Goal: Task Accomplishment & Management: Manage account settings

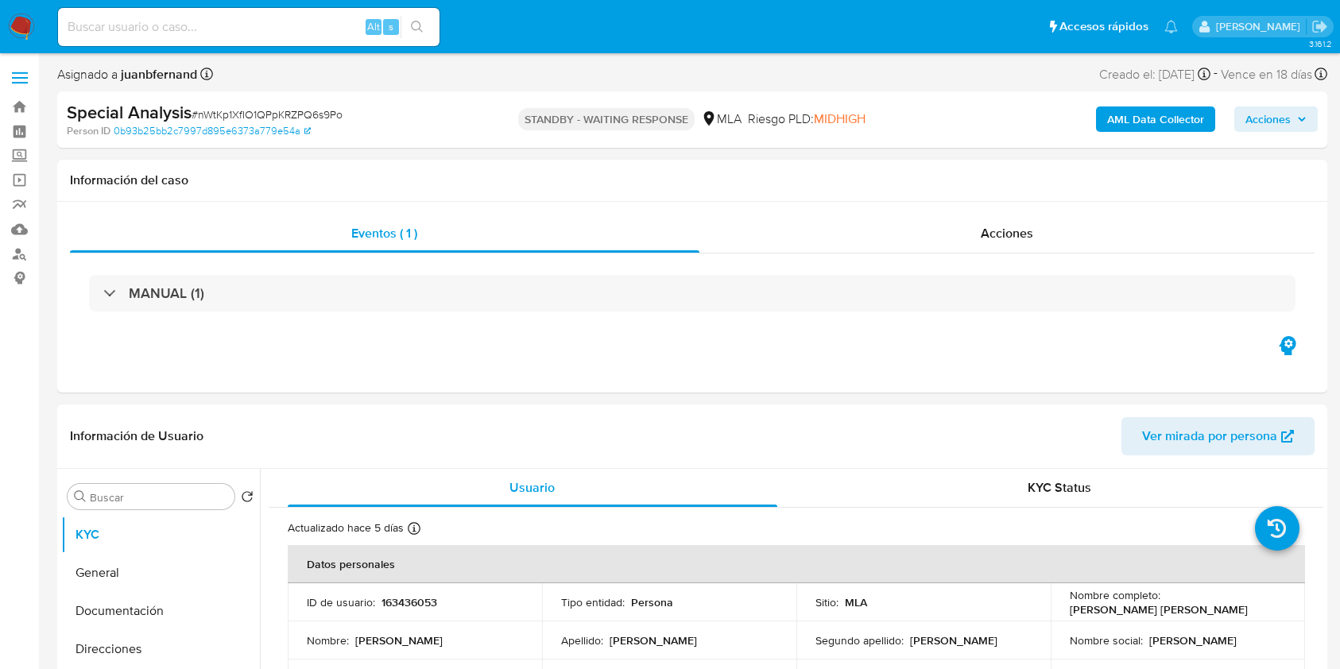
select select "10"
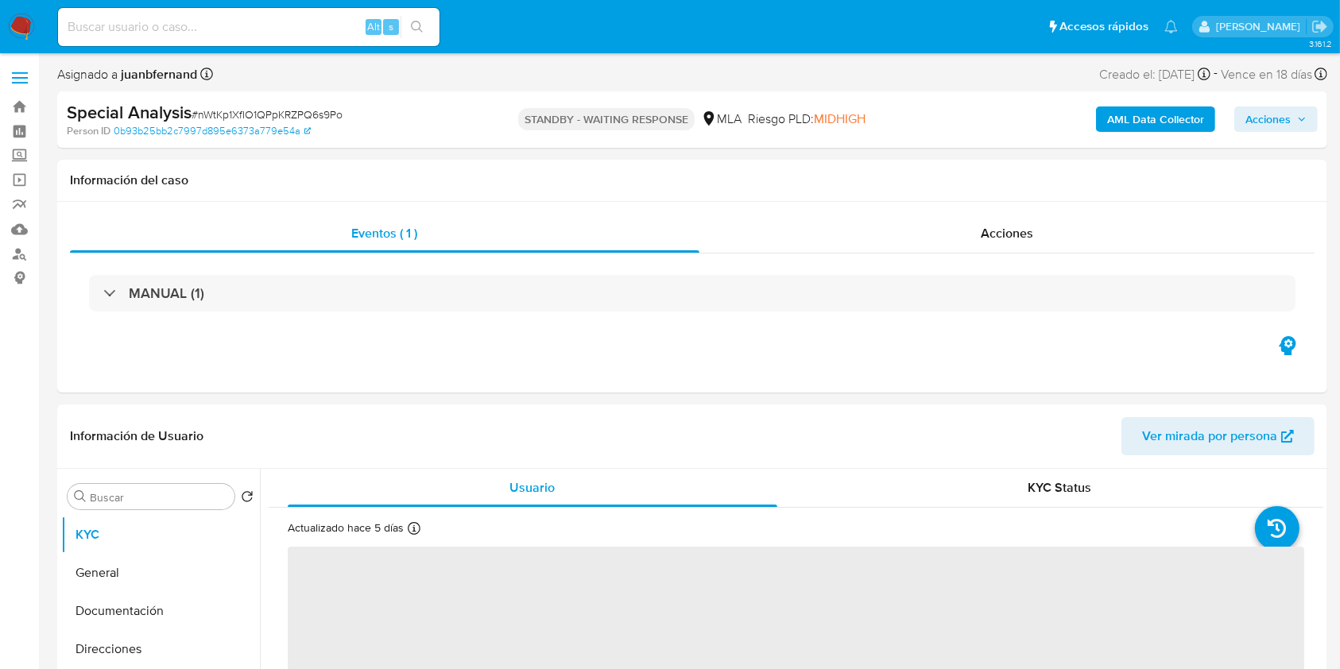
select select "10"
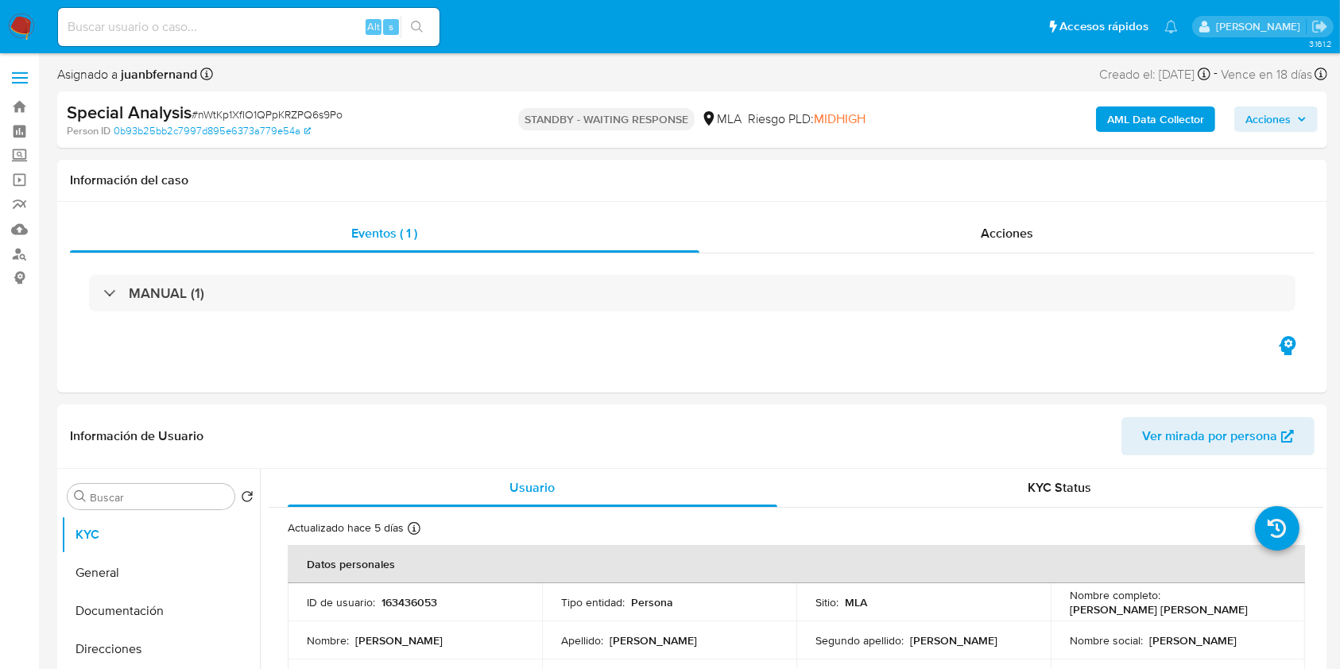
click at [315, 22] on input at bounding box center [248, 27] width 381 height 21
paste input "kgTp4PS6FaHDwVb2wLii0Gwj"
type input "kgTp4PS6FaHDwVb2wLii0Gwj"
click at [425, 32] on button "search-icon" at bounding box center [416, 27] width 33 height 22
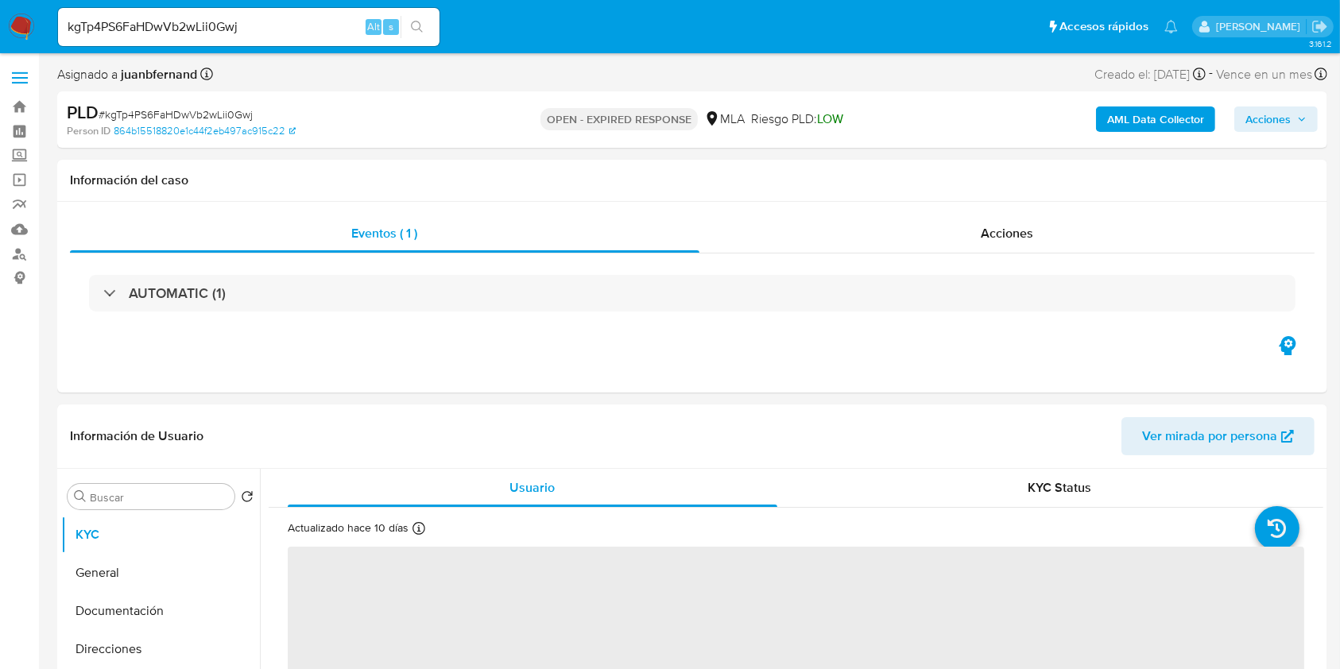
select select "10"
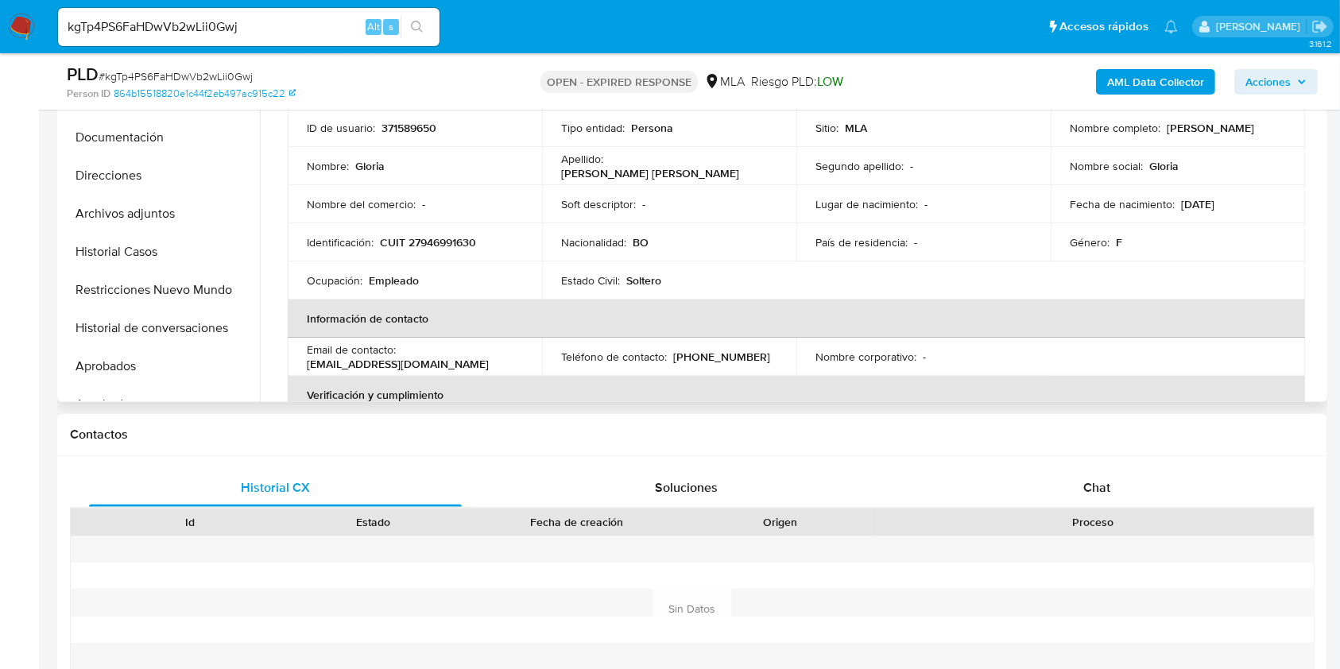
scroll to position [423, 0]
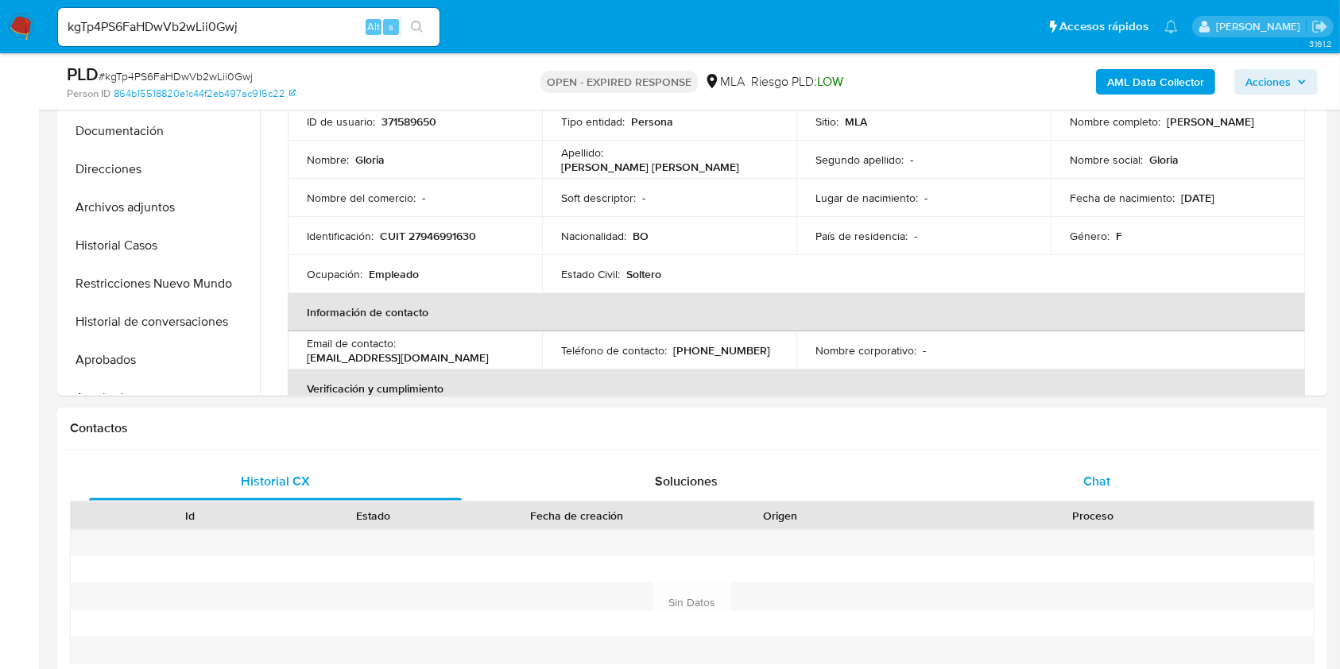
click at [1169, 476] on div "Chat" at bounding box center [1096, 481] width 373 height 38
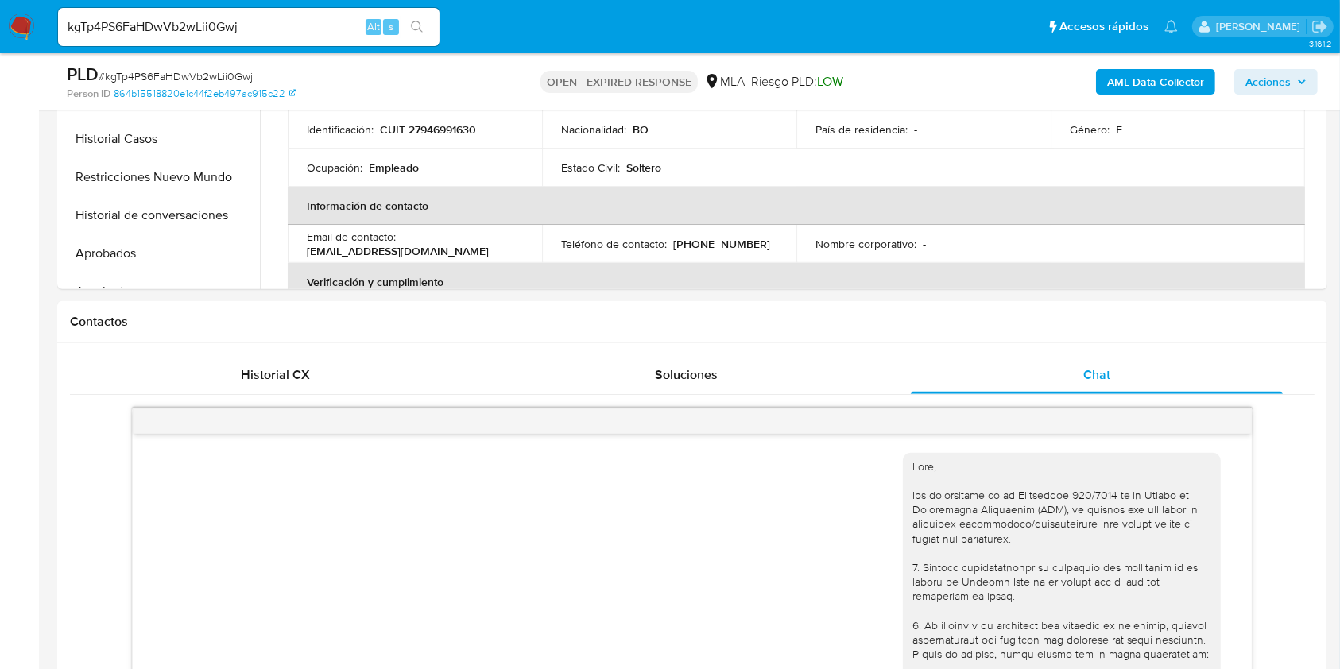
scroll to position [529, 0]
click at [133, 113] on button "Archivos adjuntos" at bounding box center [154, 102] width 186 height 38
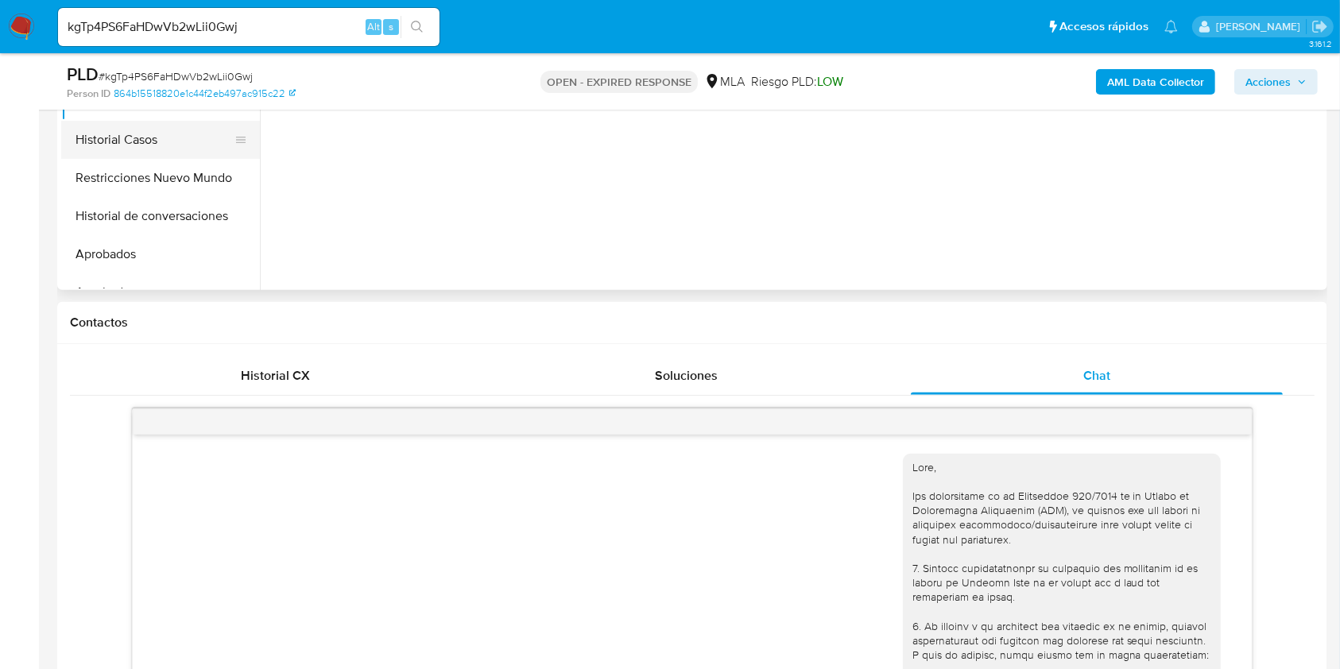
click at [137, 137] on button "Historial Casos" at bounding box center [154, 140] width 186 height 38
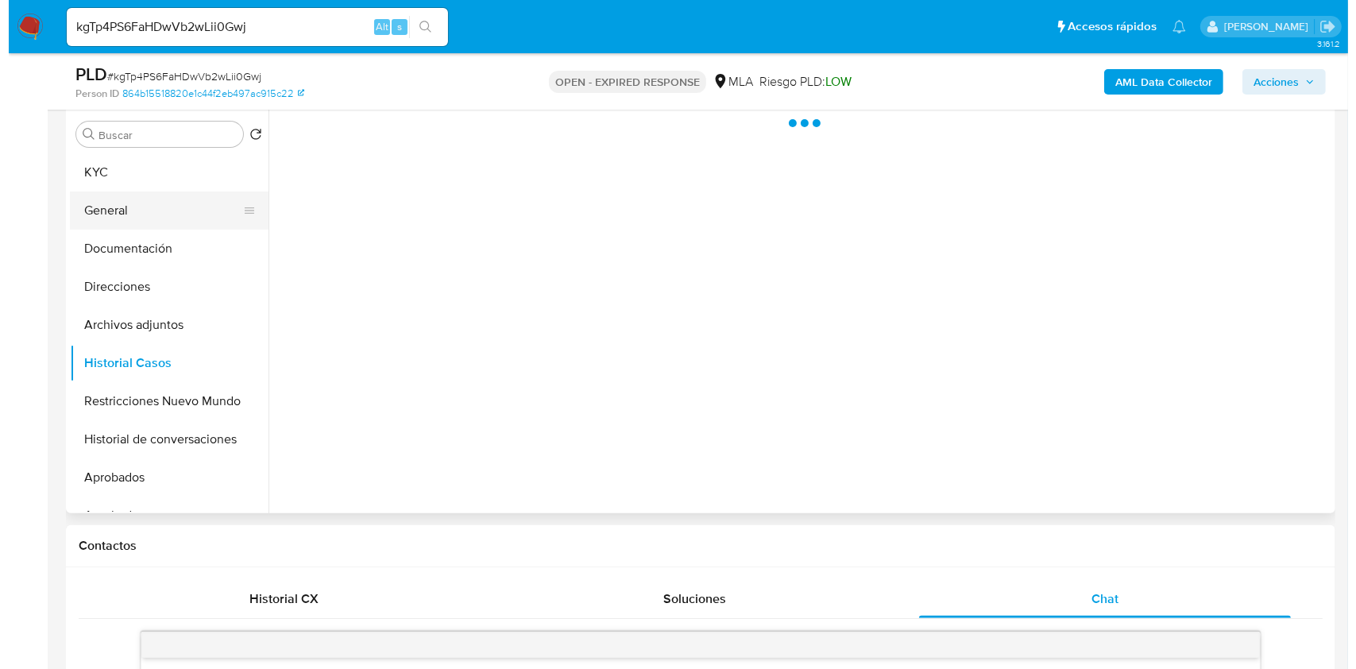
scroll to position [211, 0]
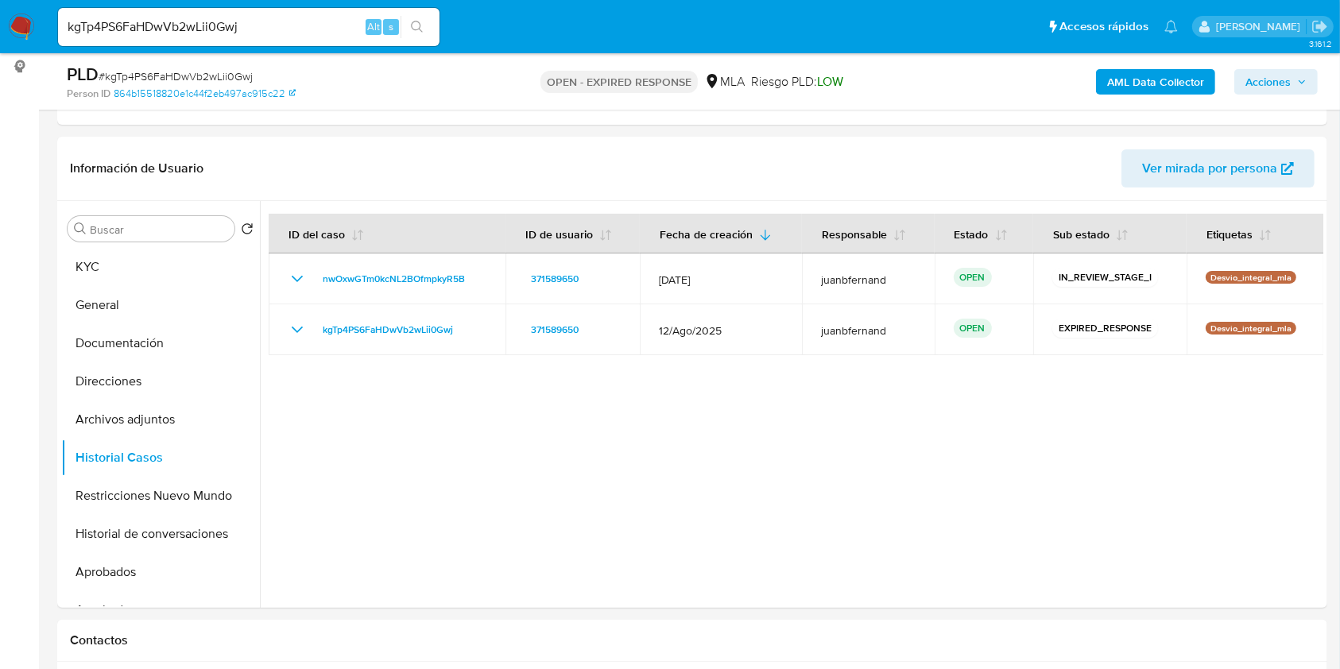
click at [1193, 86] on b "AML Data Collector" at bounding box center [1155, 81] width 97 height 25
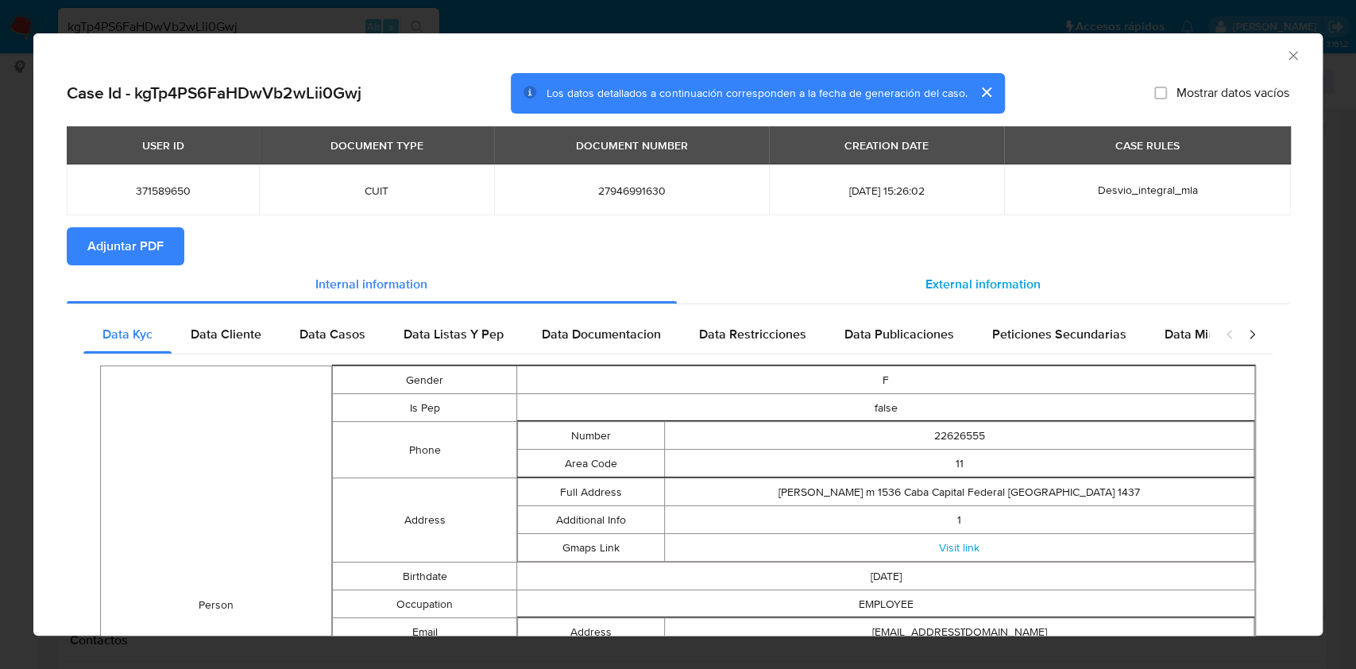
click at [979, 288] on span "External information" at bounding box center [983, 284] width 115 height 18
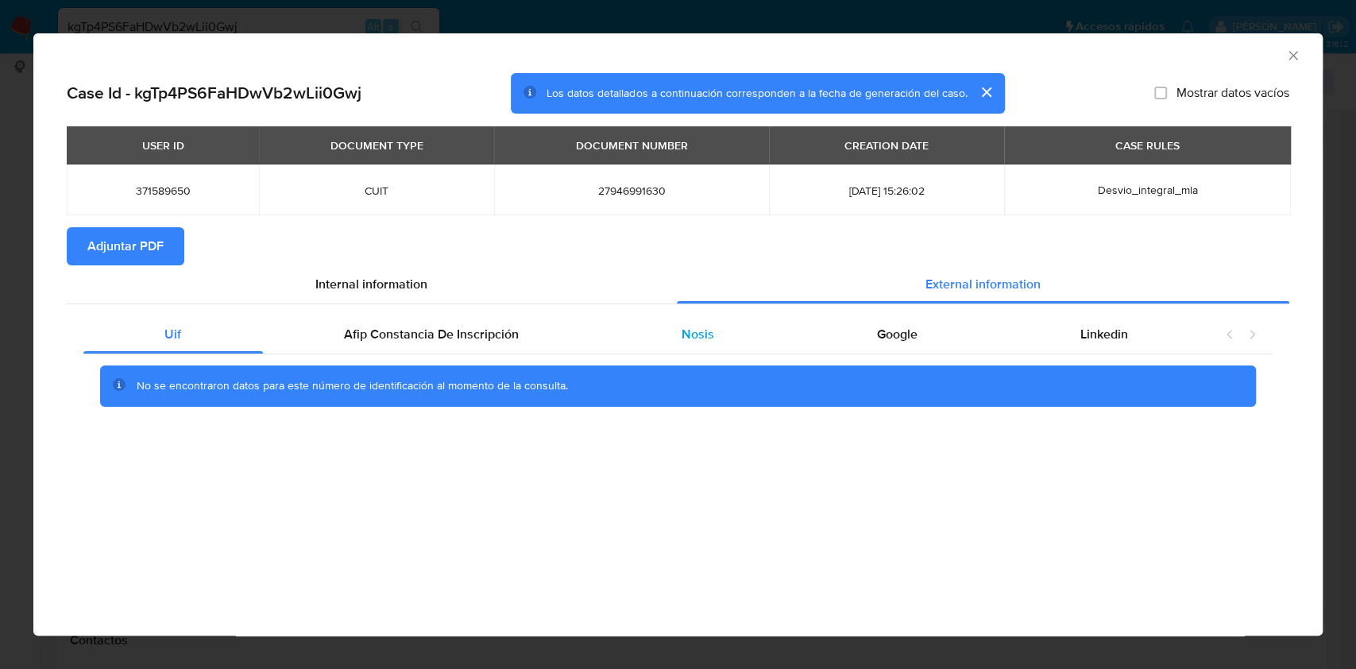
click at [676, 330] on div "Nosis" at bounding box center [698, 334] width 195 height 38
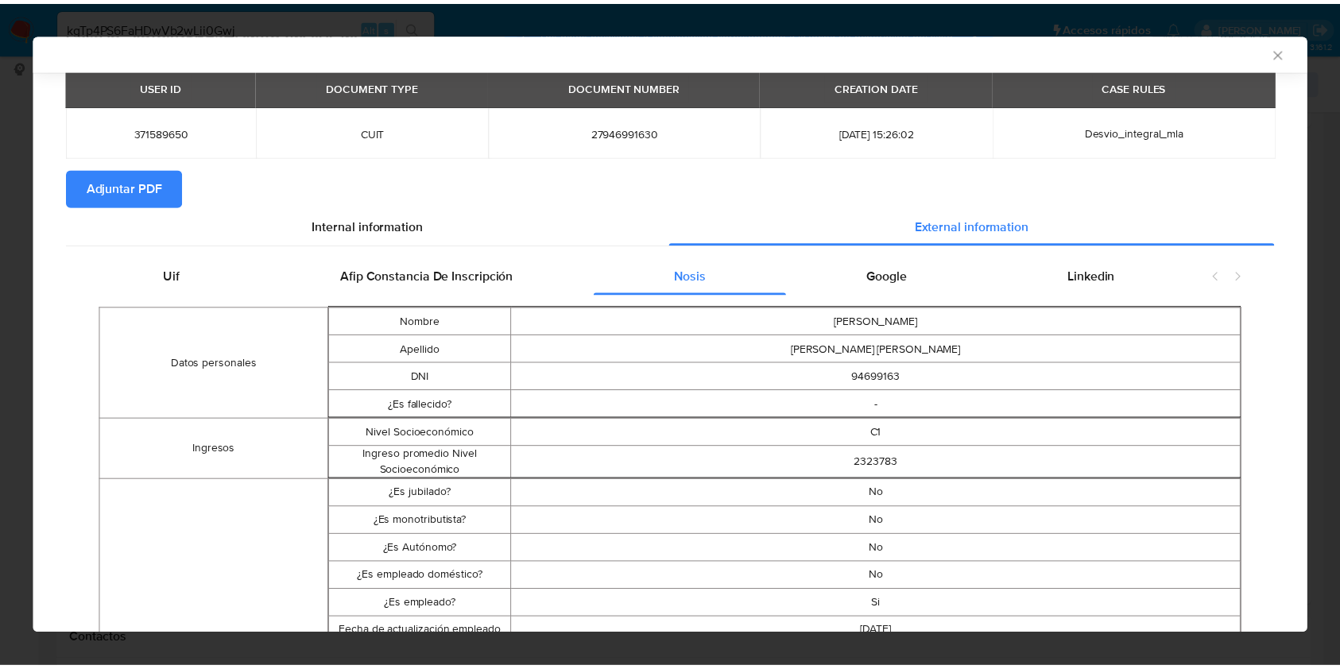
scroll to position [0, 0]
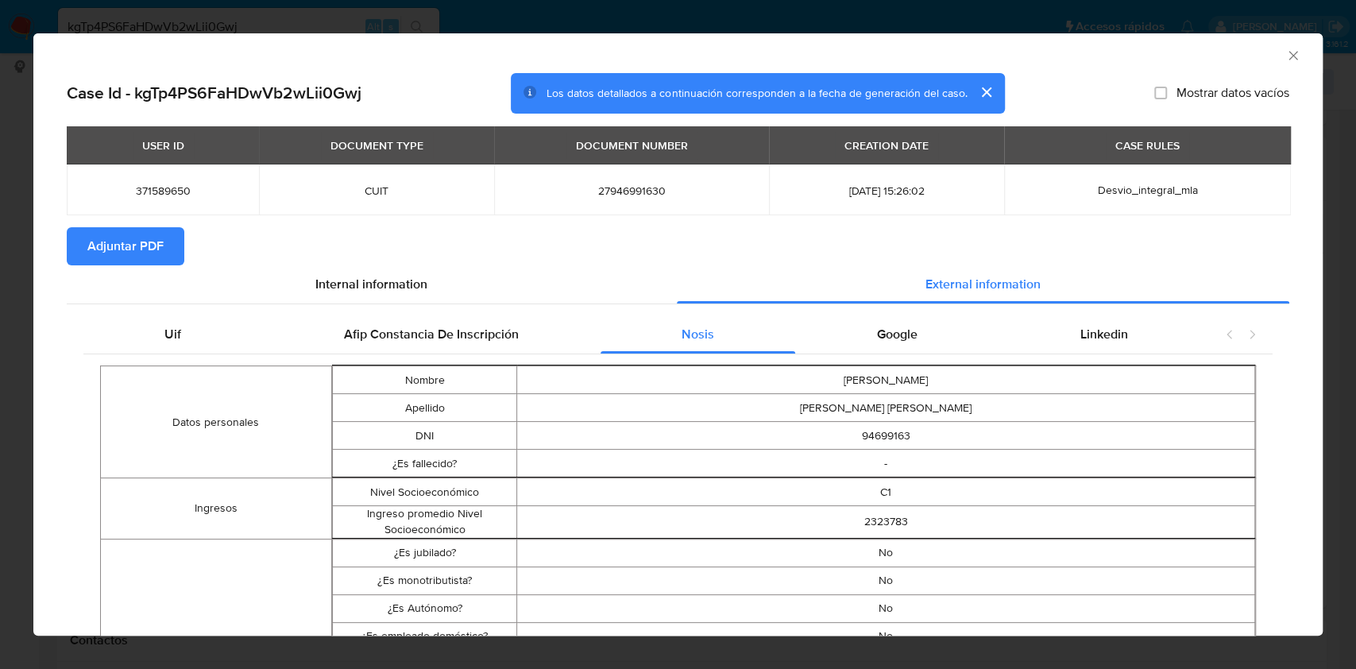
click at [1285, 57] on icon "Cerrar ventana" at bounding box center [1293, 56] width 16 height 16
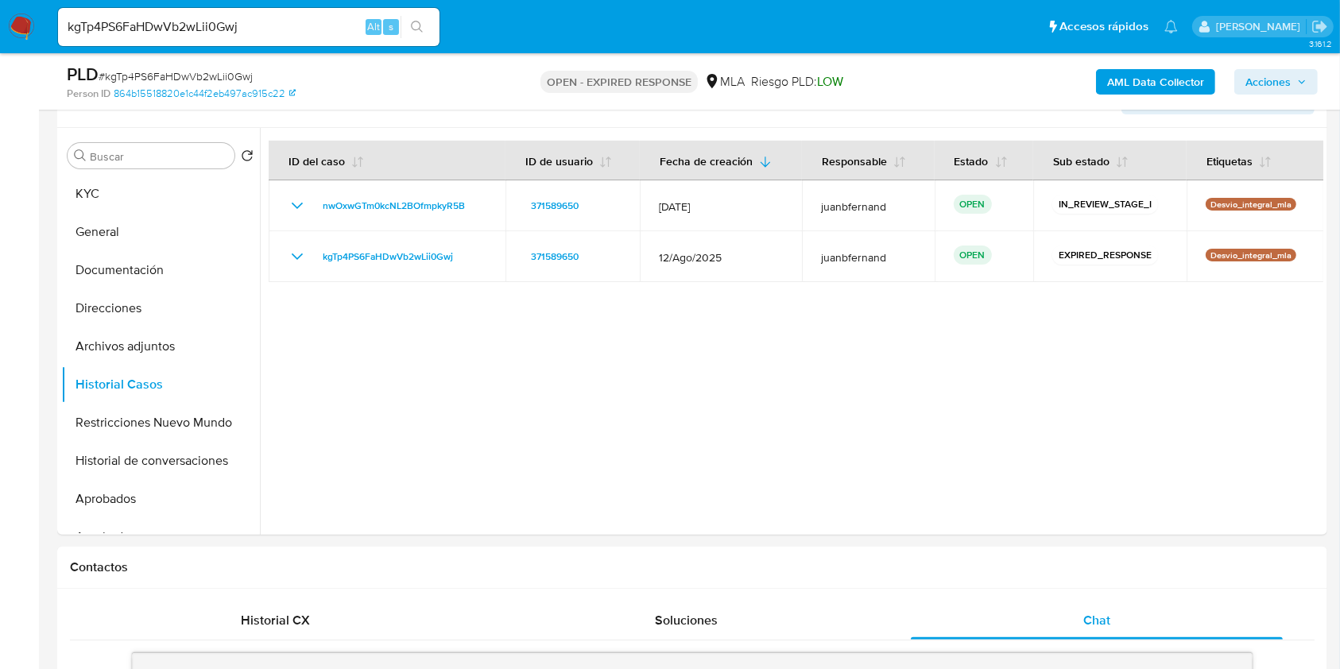
scroll to position [318, 0]
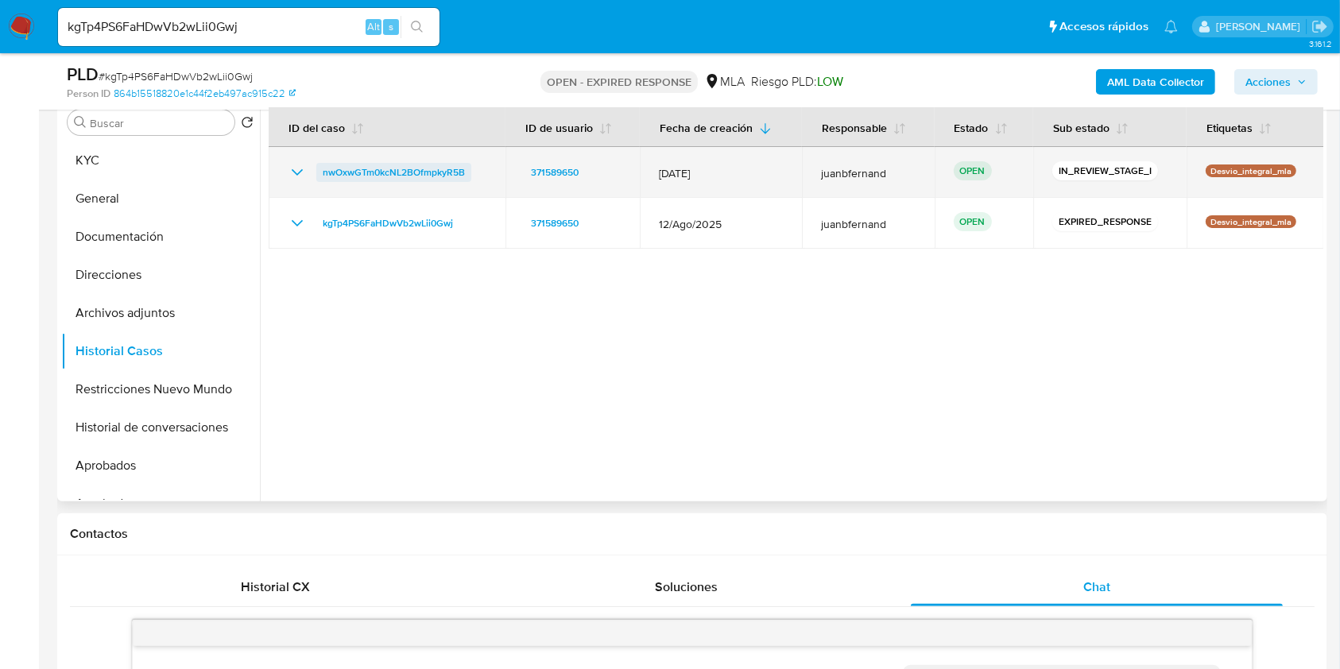
click at [385, 175] on span "nwOxwGTm0kcNL2BOfmpkyR5B" at bounding box center [394, 172] width 142 height 19
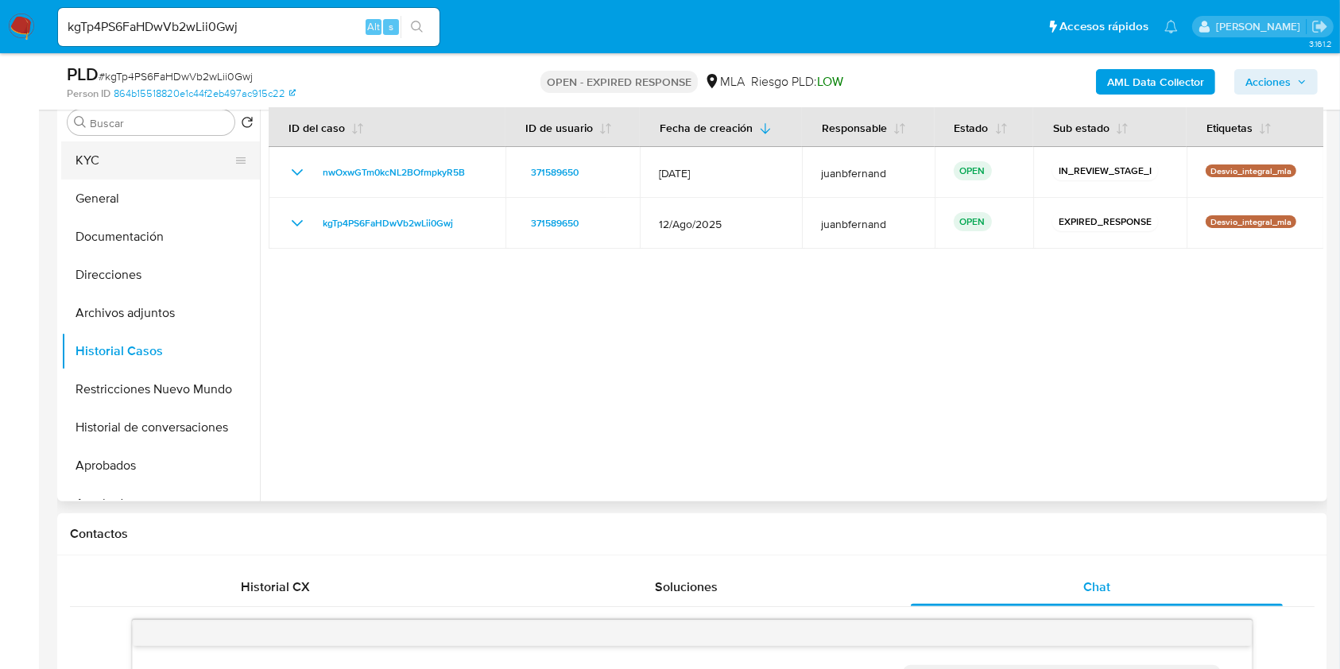
click at [108, 168] on button "KYC" at bounding box center [154, 160] width 186 height 38
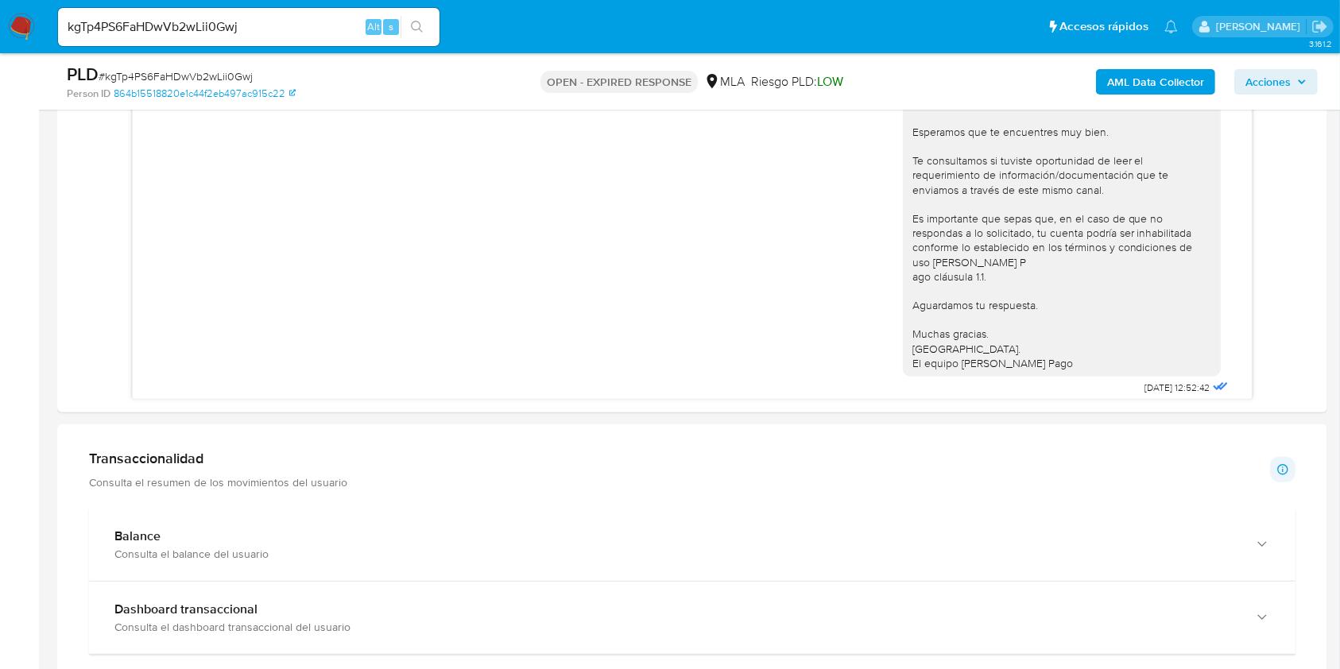
scroll to position [529, 0]
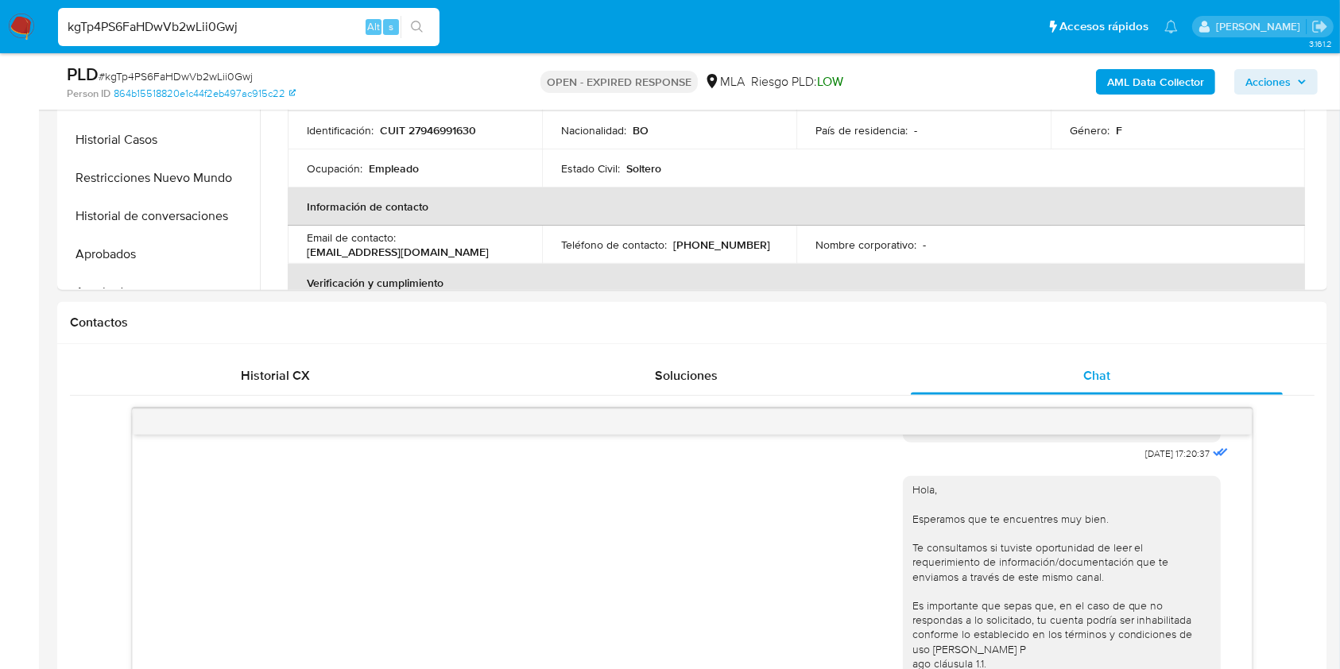
click at [279, 17] on input "kgTp4PS6FaHDwVb2wLii0Gwj" at bounding box center [248, 27] width 381 height 21
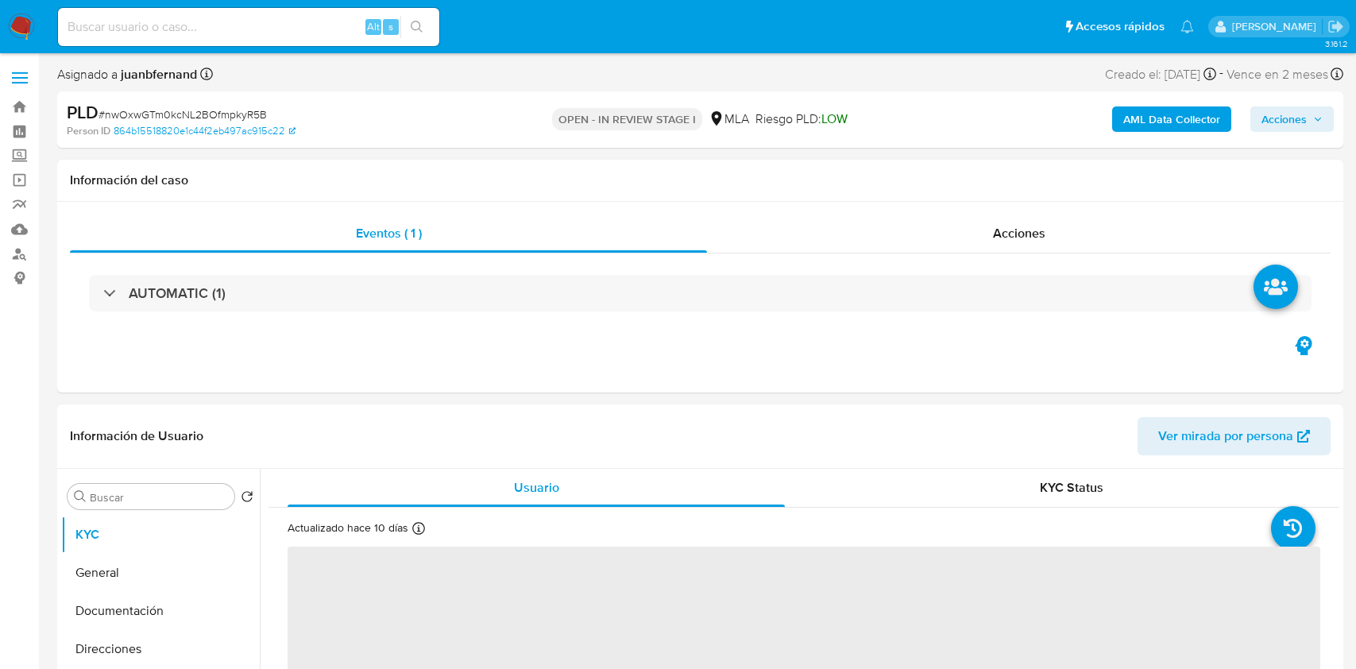
select select "10"
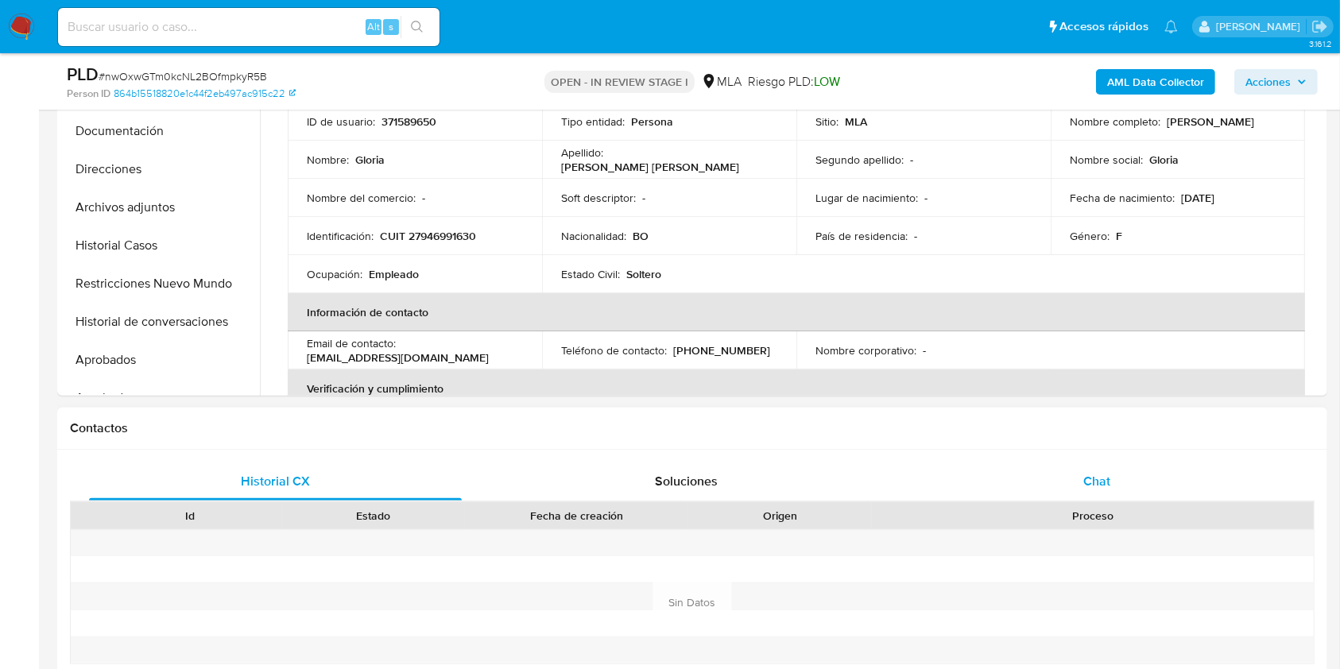
click at [1120, 476] on div "Chat" at bounding box center [1096, 481] width 373 height 38
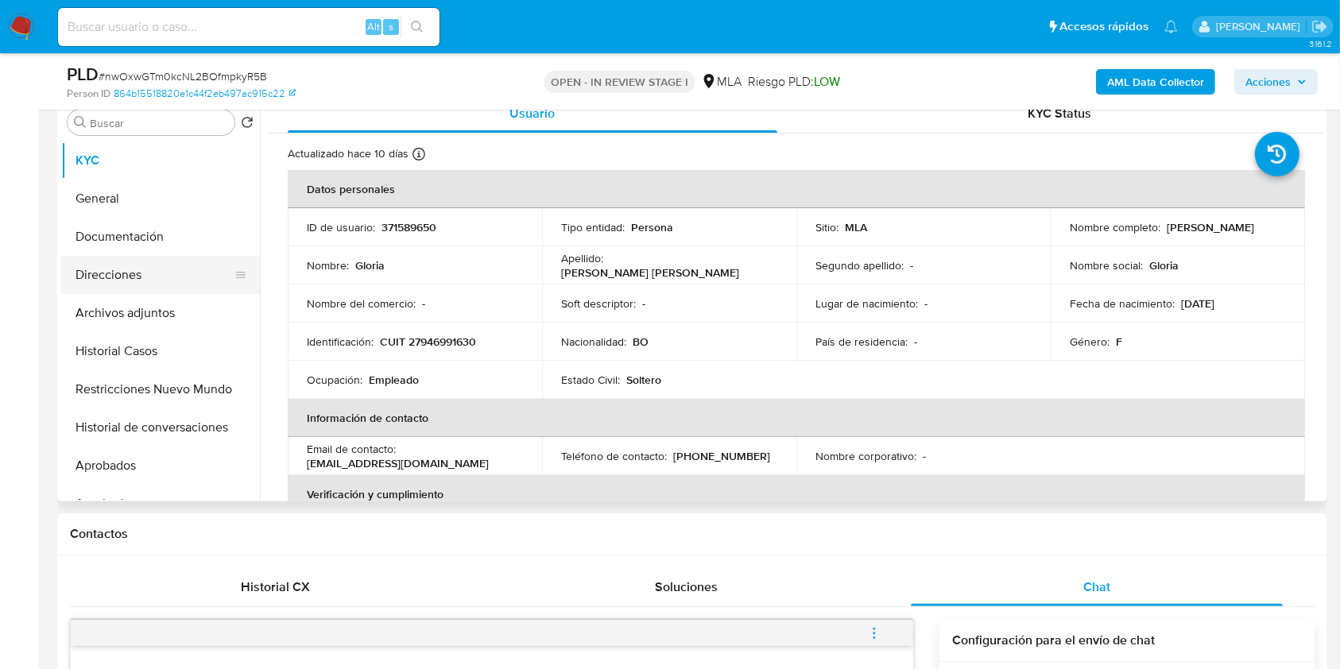
scroll to position [318, 0]
click at [160, 314] on button "Archivos adjuntos" at bounding box center [154, 313] width 186 height 38
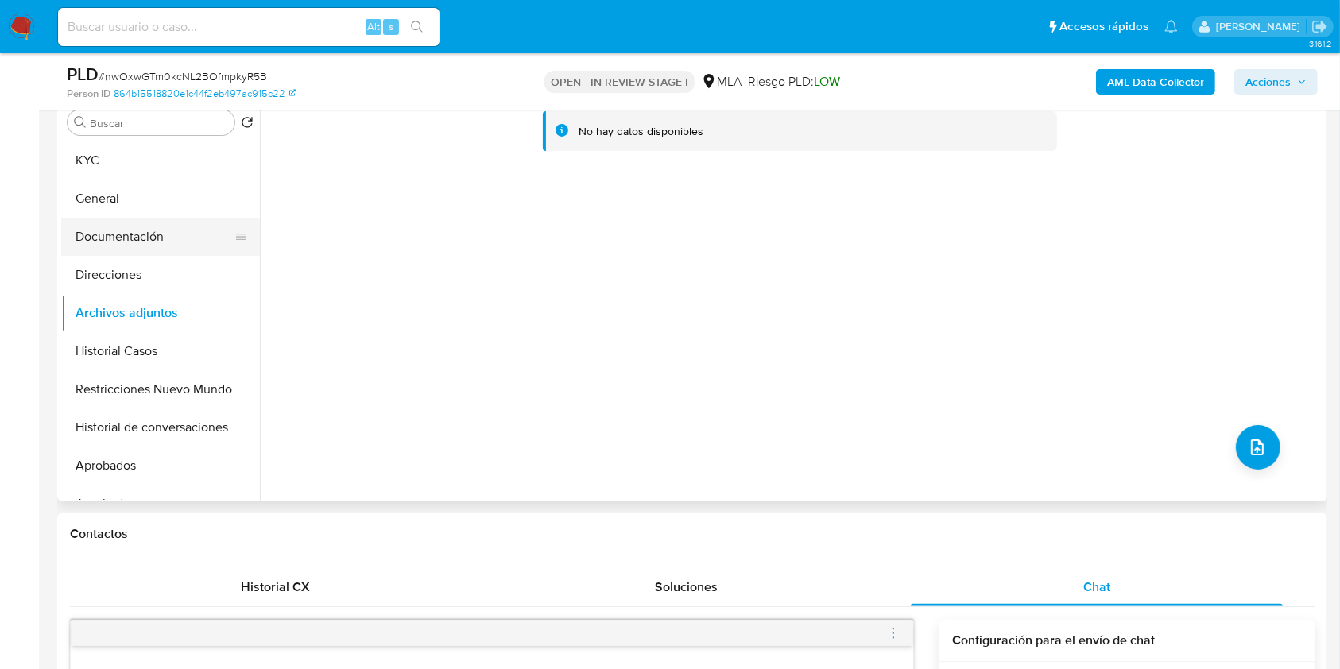
click at [174, 233] on button "Documentación" at bounding box center [154, 237] width 186 height 38
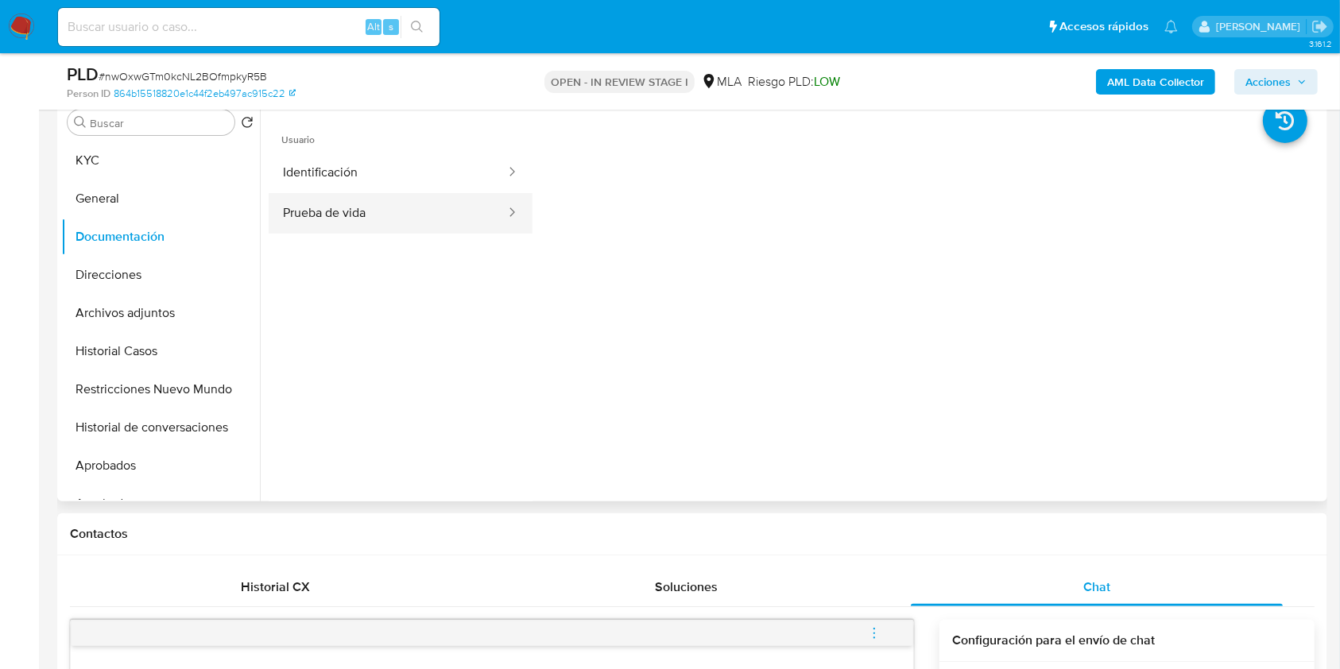
click at [419, 217] on button "Prueba de vida" at bounding box center [388, 213] width 238 height 41
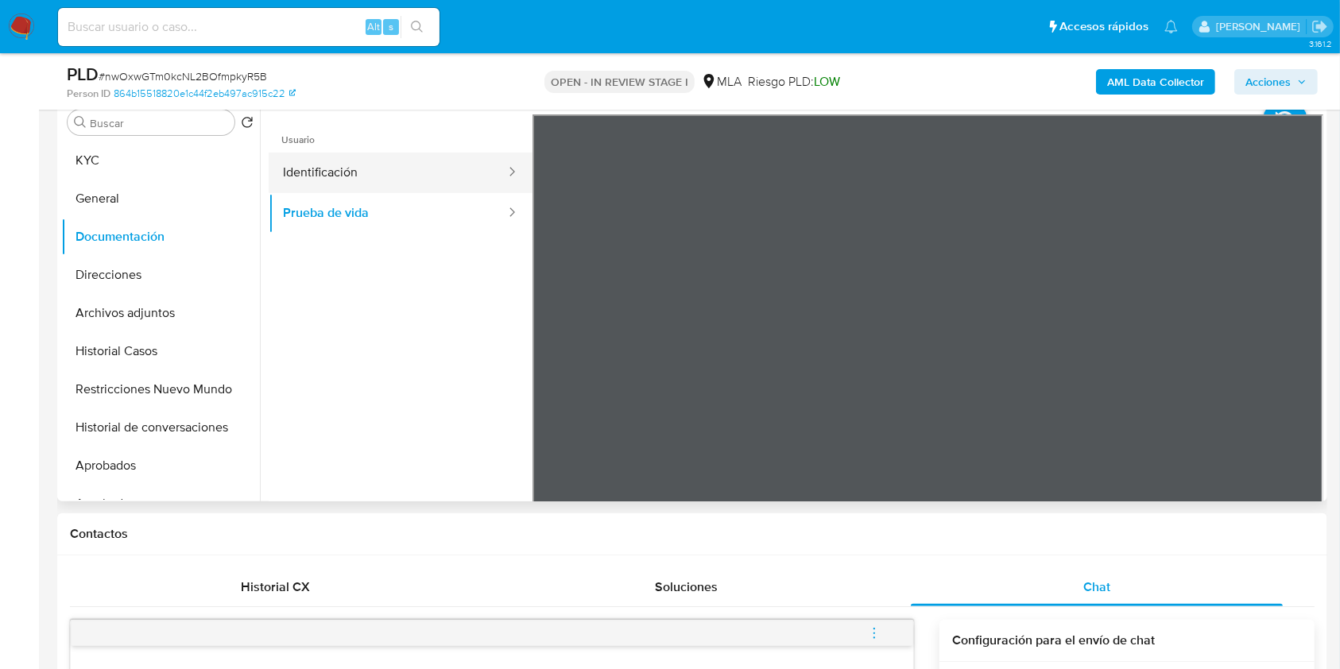
click at [431, 175] on button "Identificación" at bounding box center [388, 173] width 238 height 41
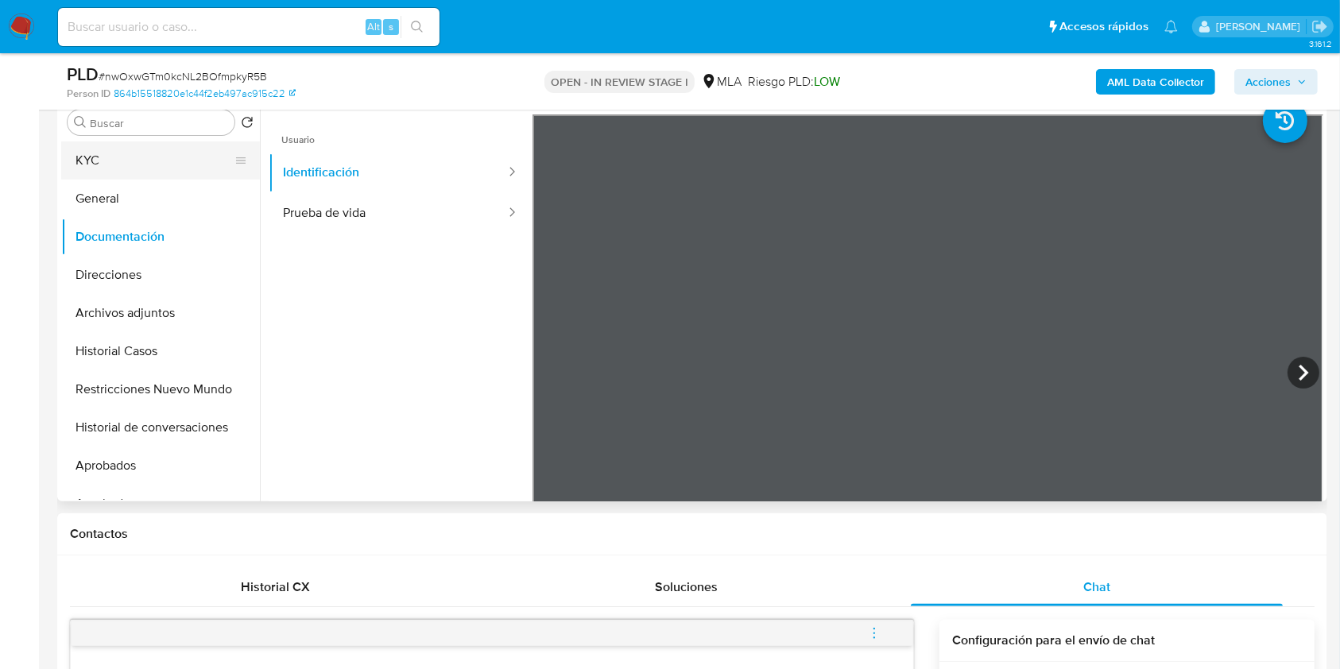
click at [125, 166] on button "KYC" at bounding box center [154, 160] width 186 height 38
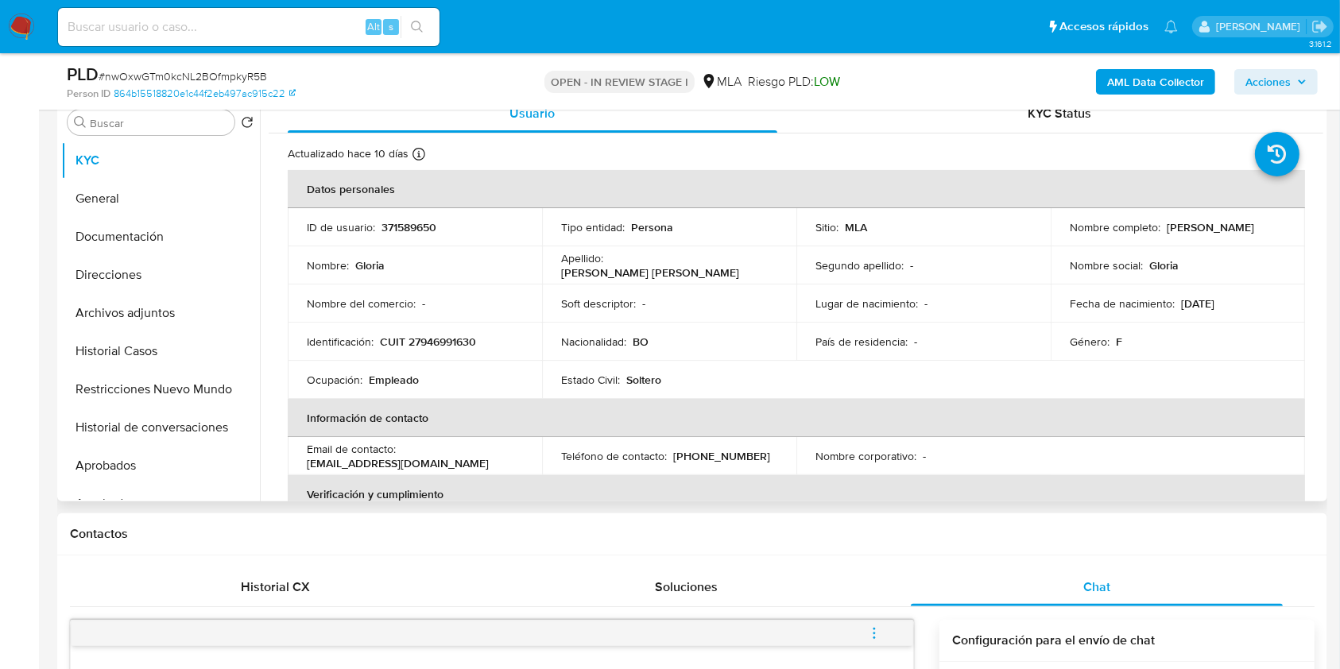
click at [412, 230] on p "371589650" at bounding box center [408, 227] width 55 height 14
click at [412, 228] on p "371589650" at bounding box center [408, 227] width 55 height 14
copy p "371589650"
click at [118, 251] on button "Documentación" at bounding box center [154, 237] width 186 height 38
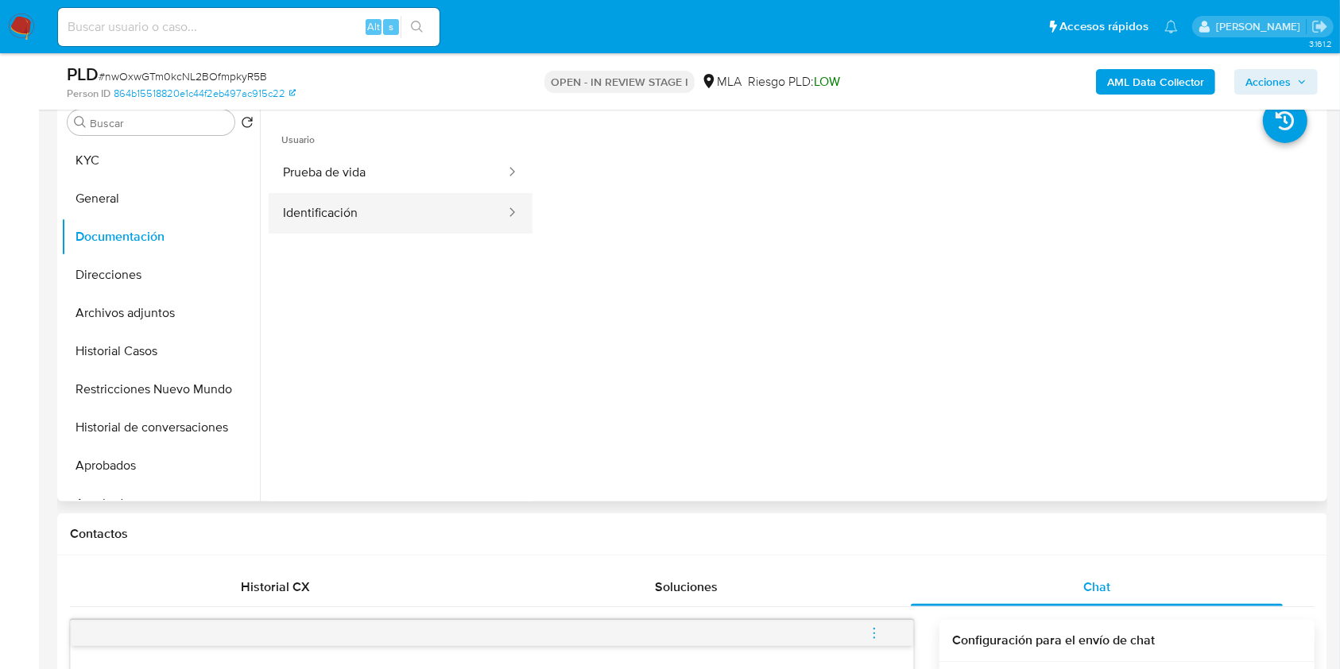
click at [433, 193] on button "Identificación" at bounding box center [388, 213] width 238 height 41
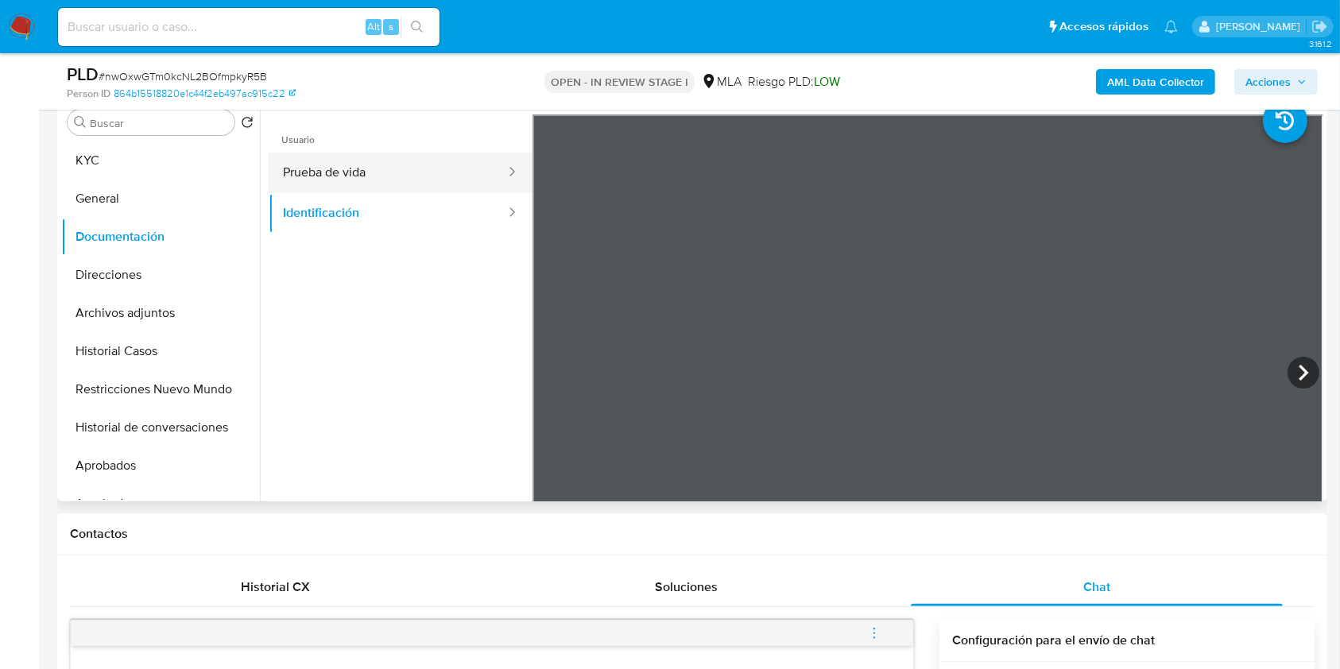
click at [445, 172] on button "Prueba de vida" at bounding box center [388, 173] width 238 height 41
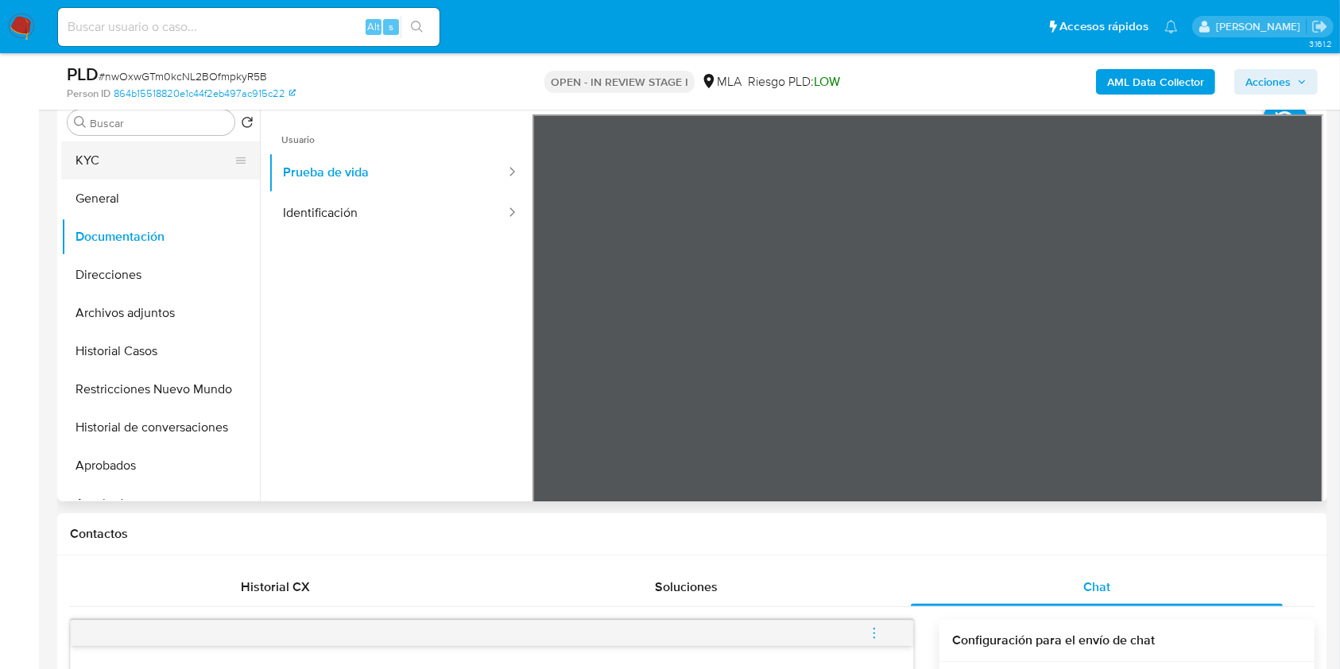
click at [112, 158] on button "KYC" at bounding box center [154, 160] width 186 height 38
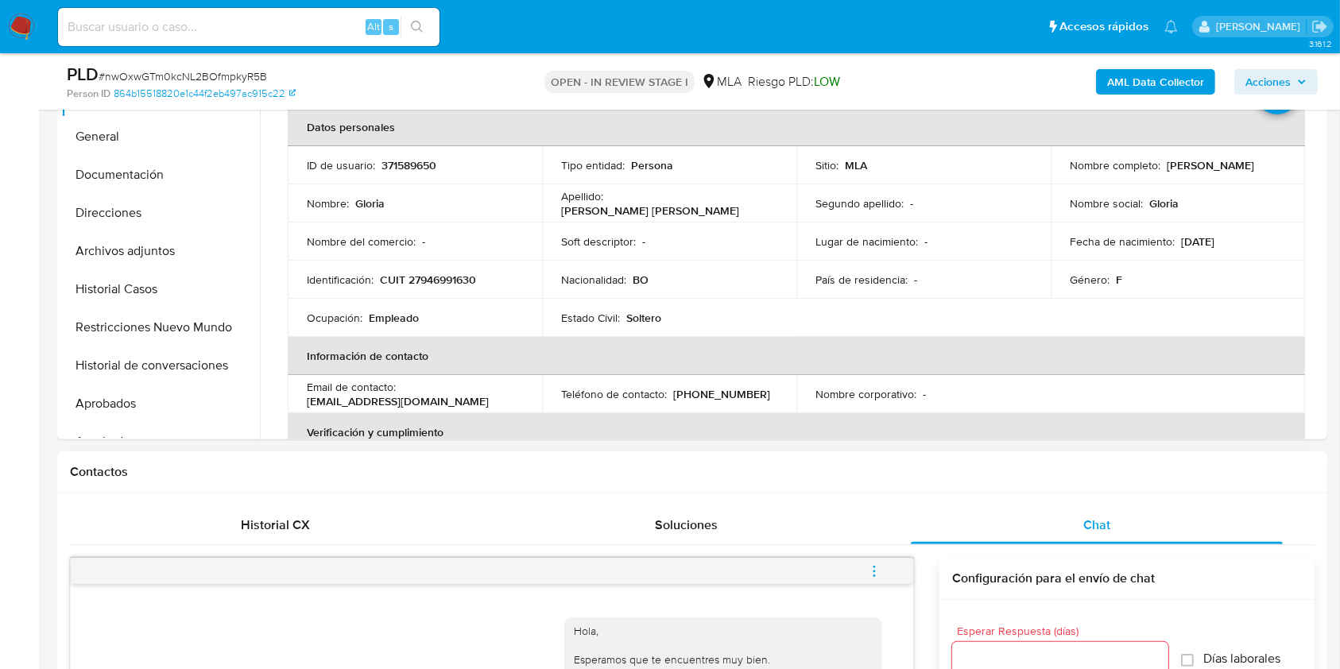
scroll to position [423, 0]
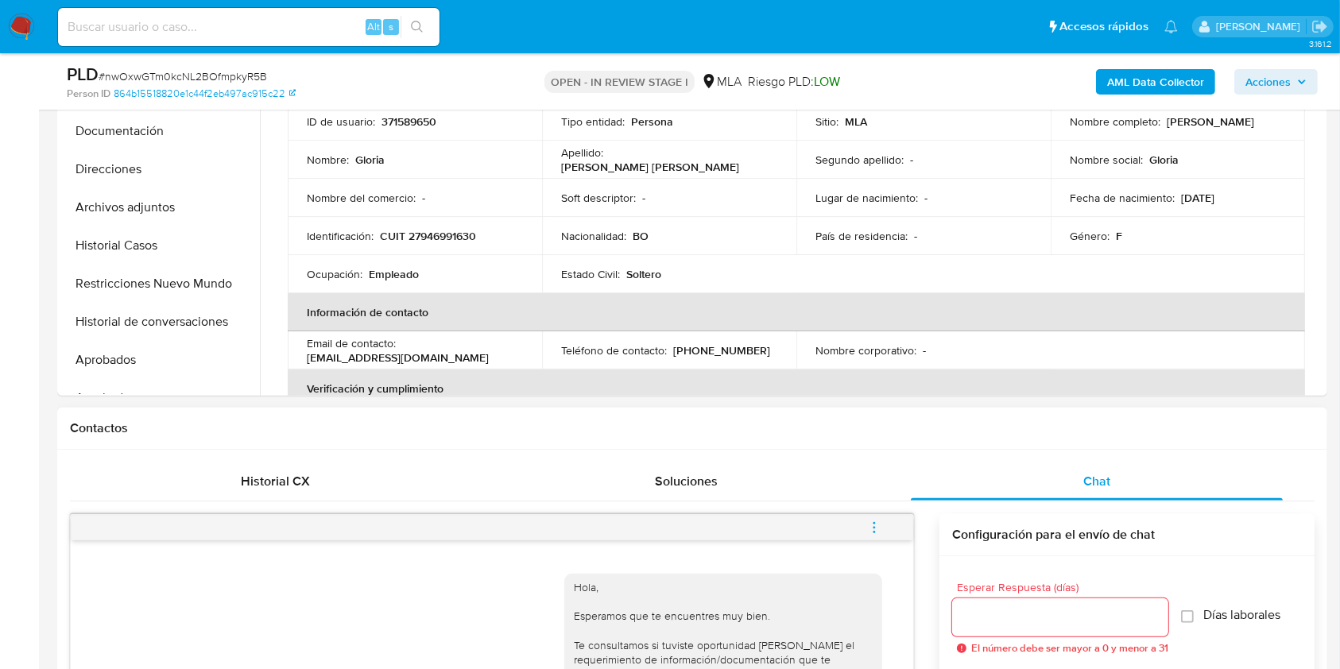
click at [858, 521] on button "menu-action" at bounding box center [874, 527] width 52 height 38
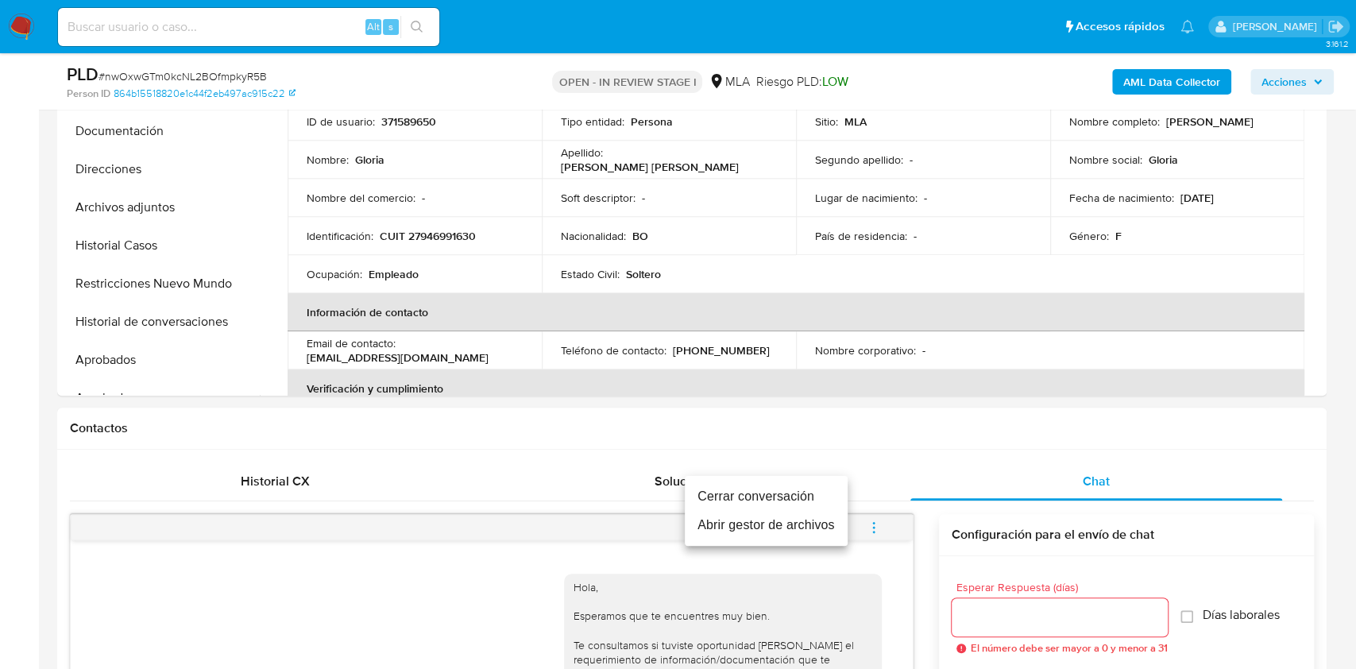
click at [775, 494] on li "Cerrar conversación" at bounding box center [766, 496] width 163 height 29
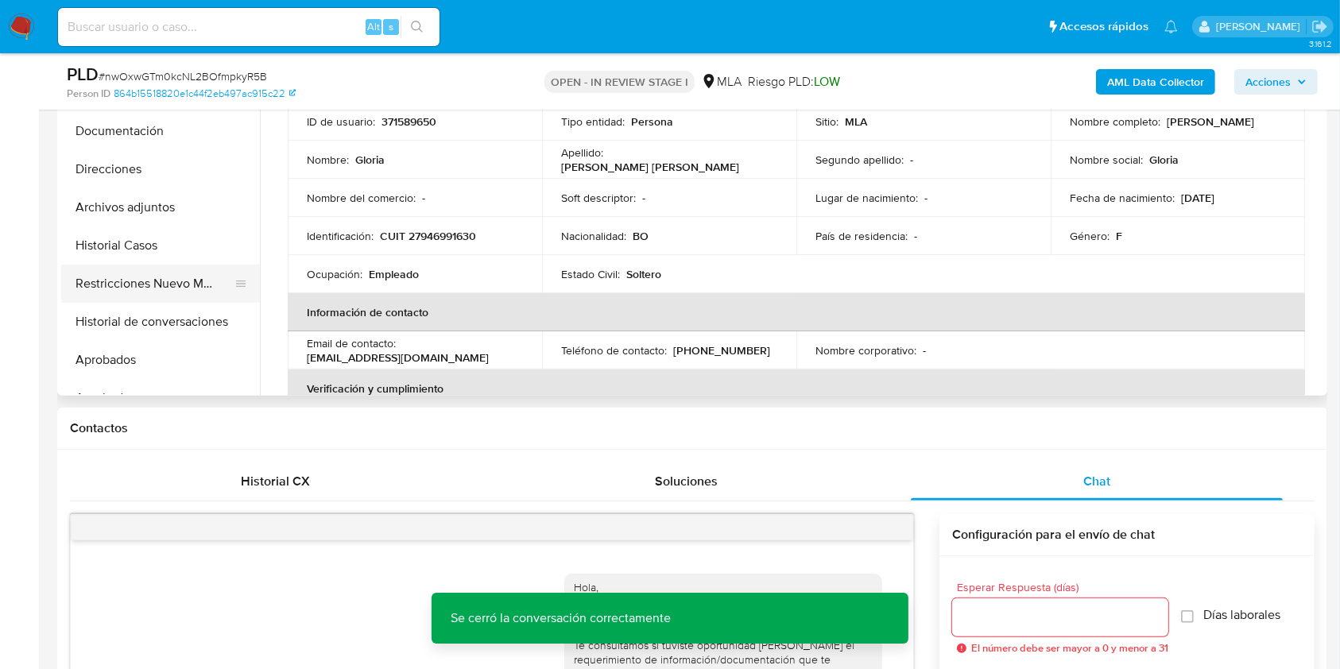
click at [104, 275] on button "Restricciones Nuevo Mundo" at bounding box center [154, 284] width 186 height 38
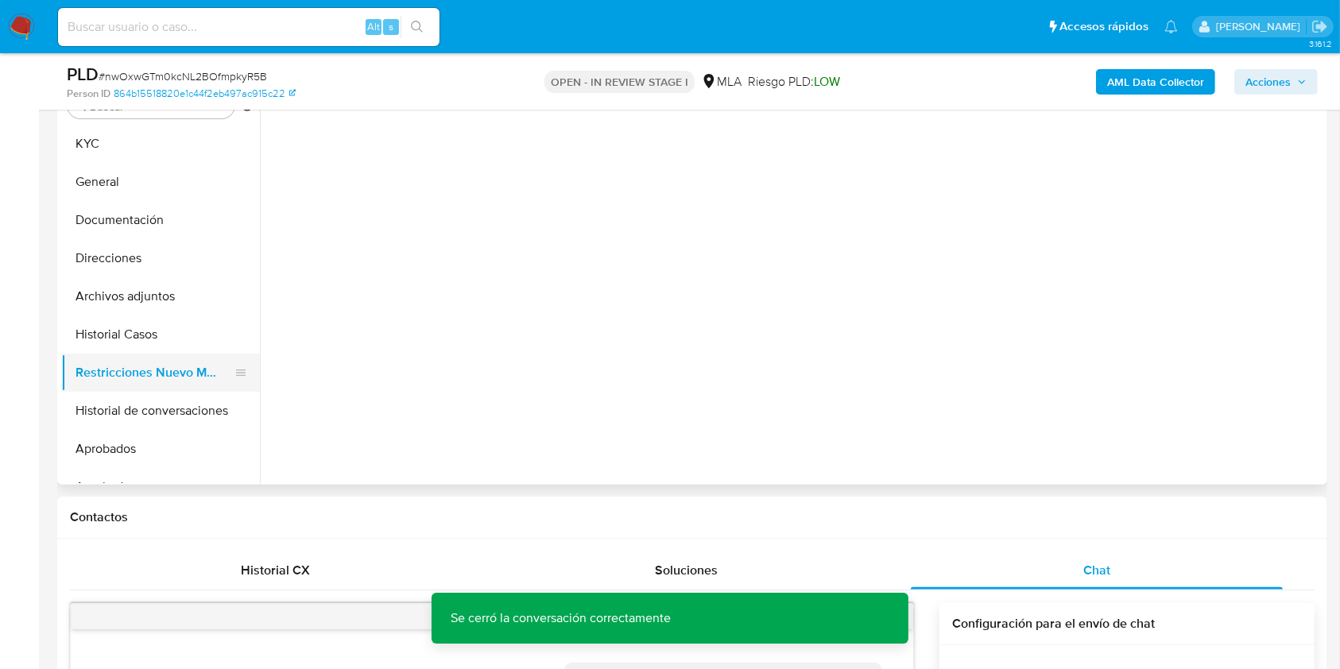
scroll to position [211, 0]
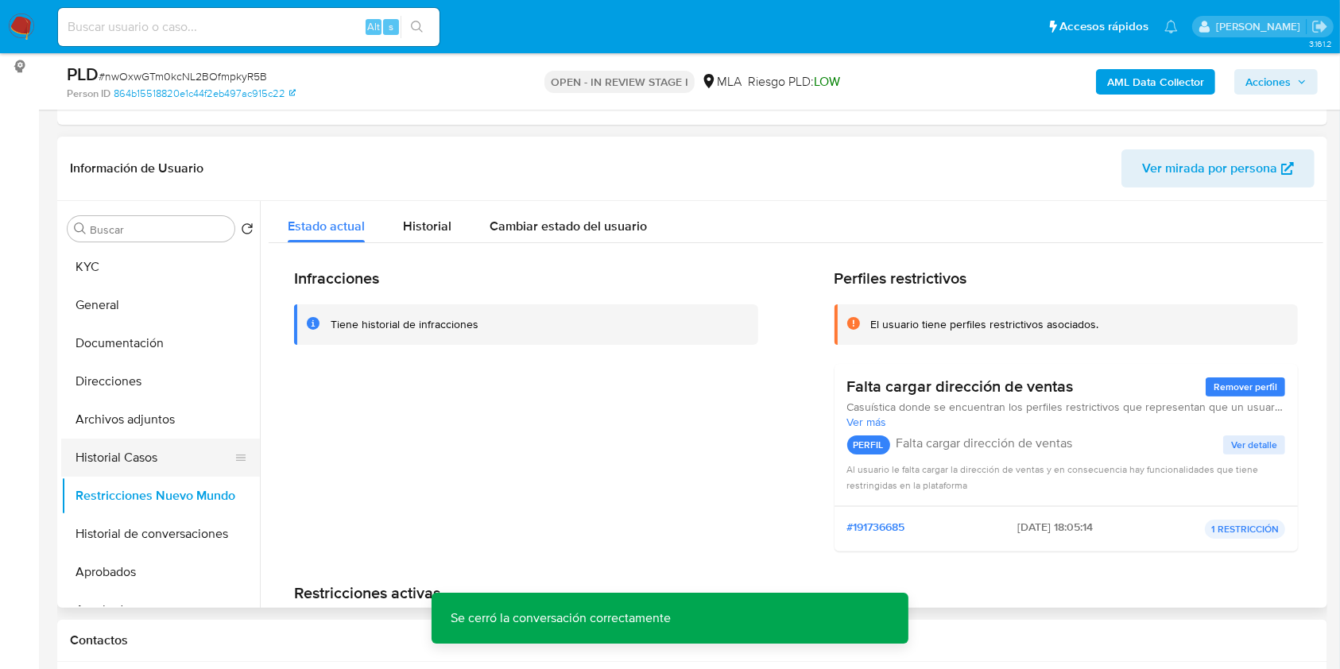
click at [110, 459] on button "Historial Casos" at bounding box center [154, 458] width 186 height 38
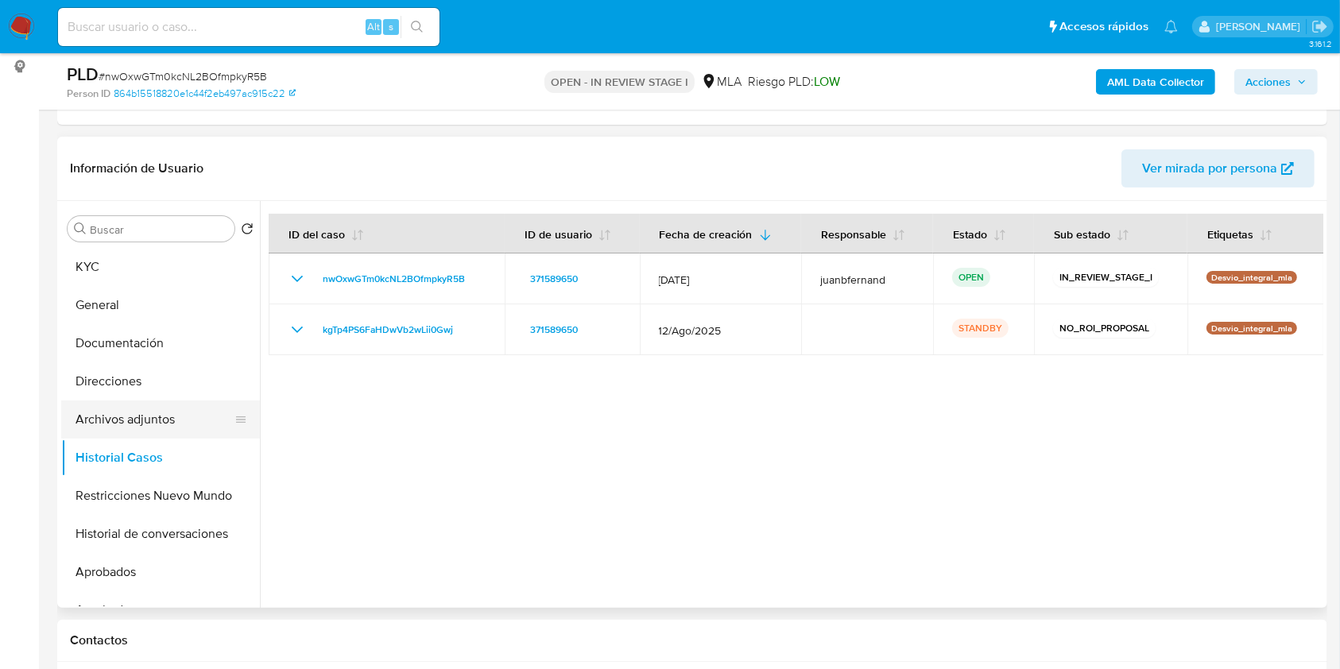
click at [124, 416] on button "Archivos adjuntos" at bounding box center [154, 419] width 186 height 38
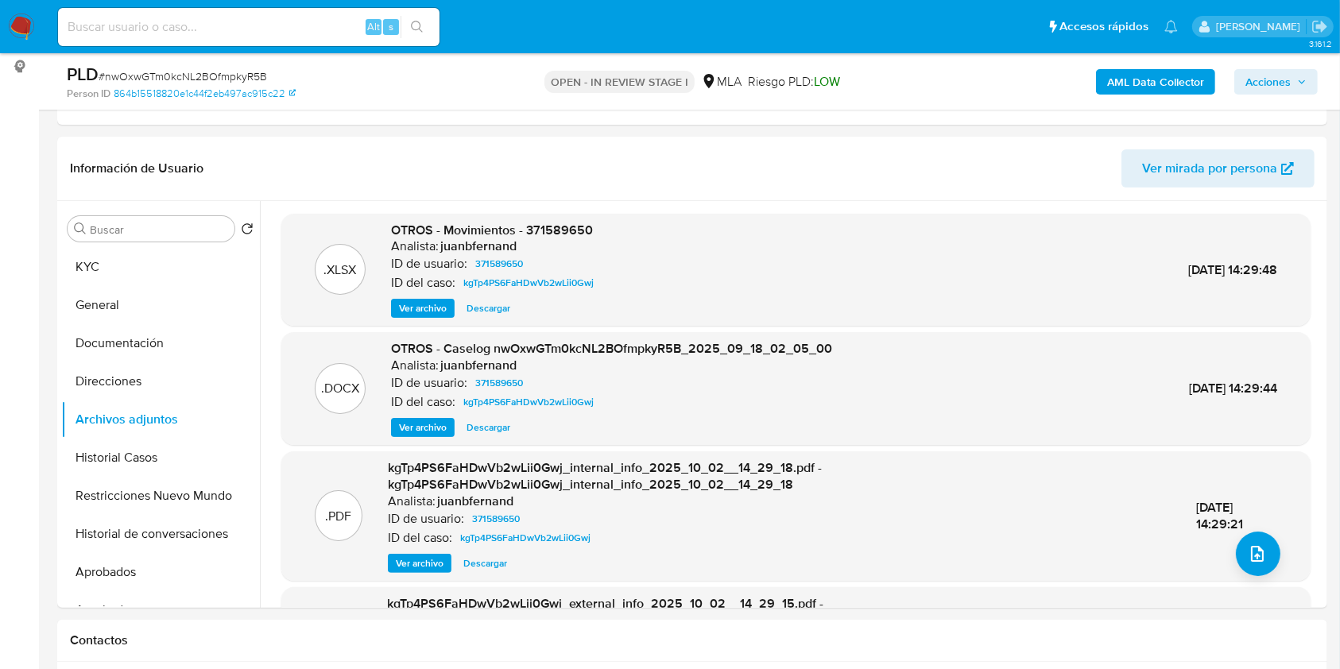
click at [1290, 82] on span "Acciones" at bounding box center [1267, 81] width 45 height 25
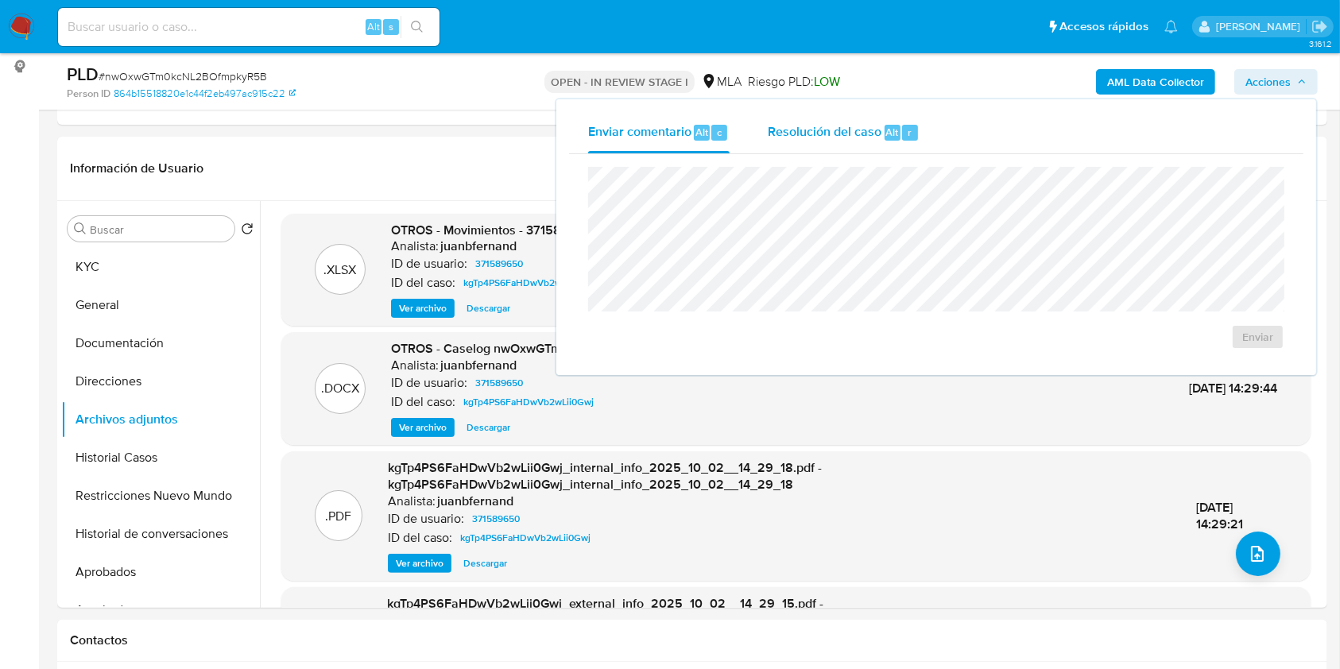
click at [837, 136] on span "Resolución del caso" at bounding box center [824, 131] width 114 height 18
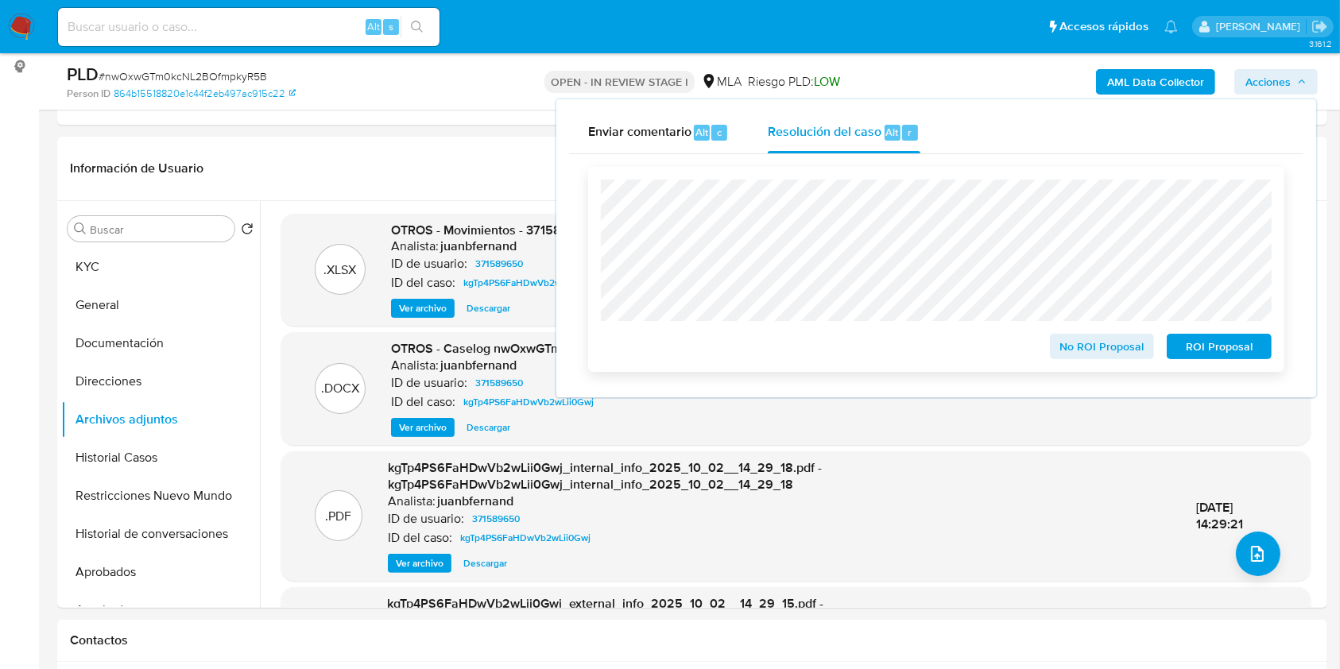
click at [1099, 344] on span "No ROI Proposal" at bounding box center [1102, 346] width 83 height 22
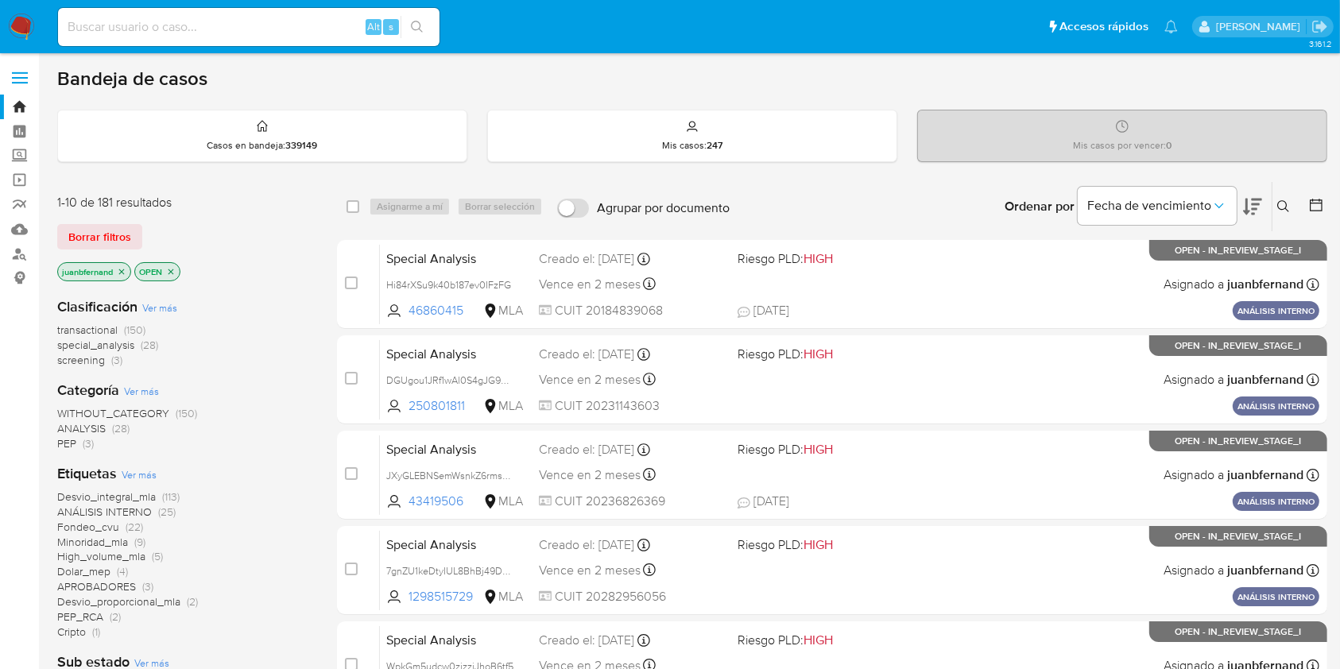
click at [1285, 202] on icon at bounding box center [1283, 206] width 12 height 12
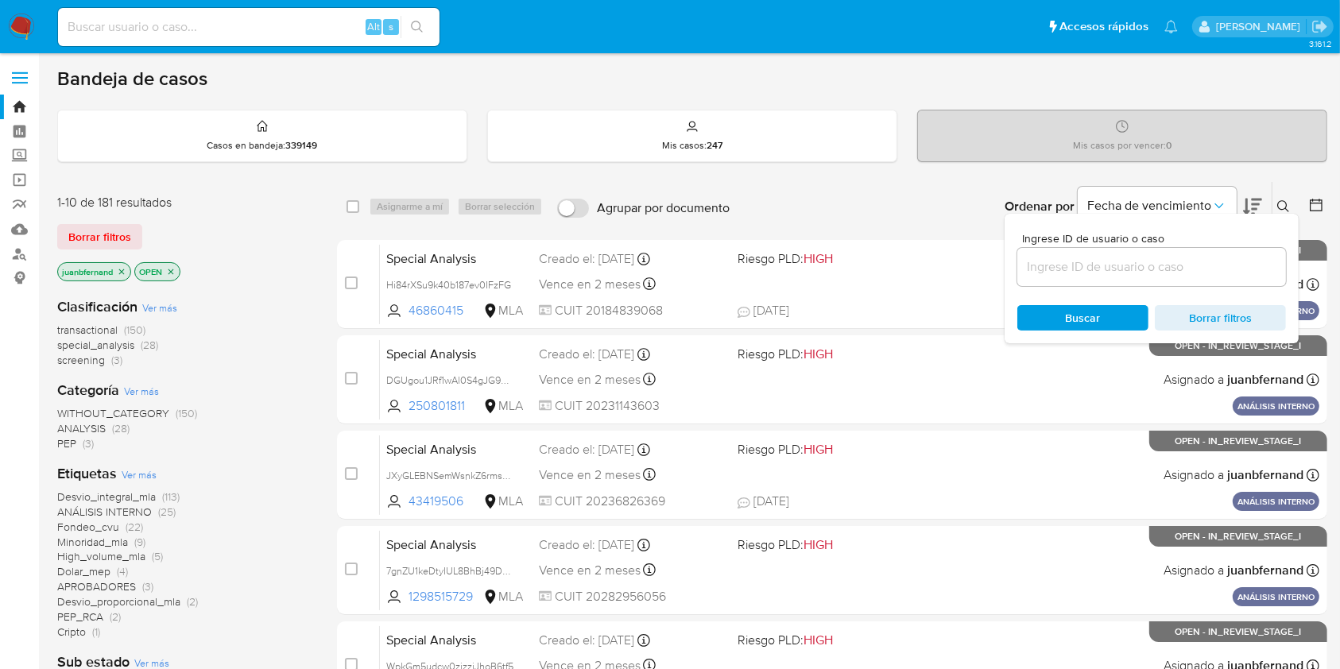
click at [1111, 274] on input at bounding box center [1151, 267] width 269 height 21
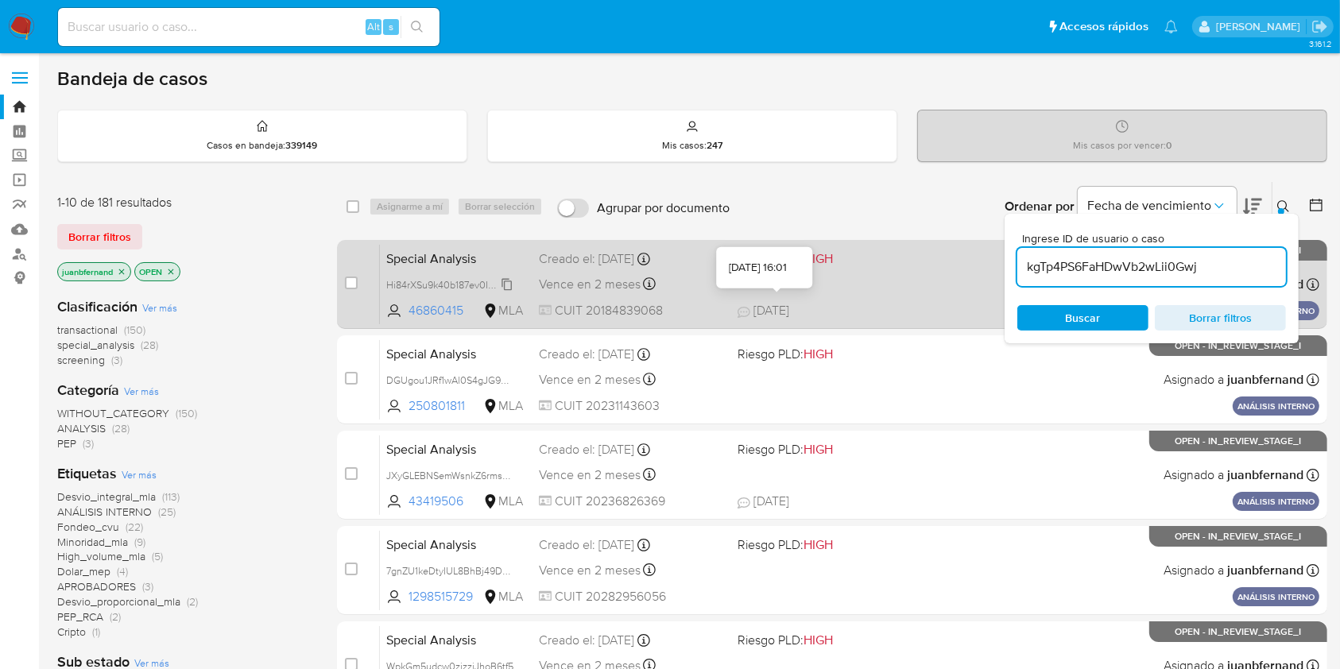
type input "kgTp4PS6FaHDwVb2wLii0Gwj"
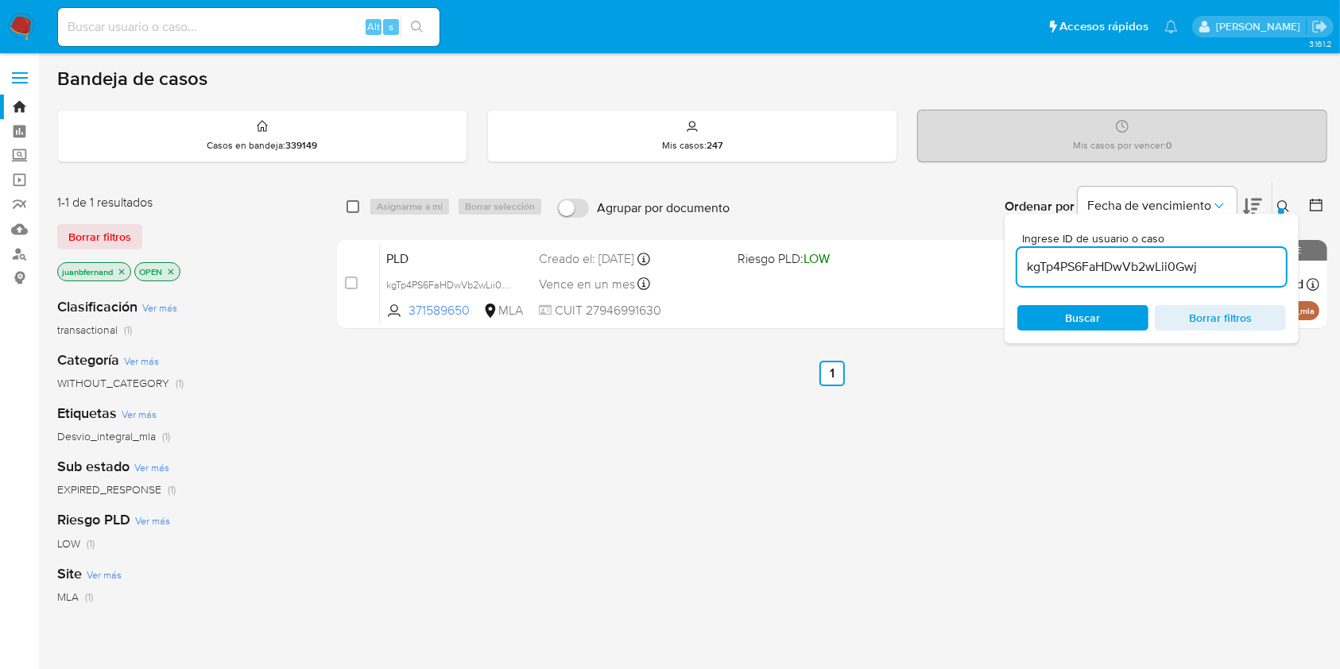
click at [347, 201] on input "checkbox" at bounding box center [352, 206] width 13 height 13
checkbox input "true"
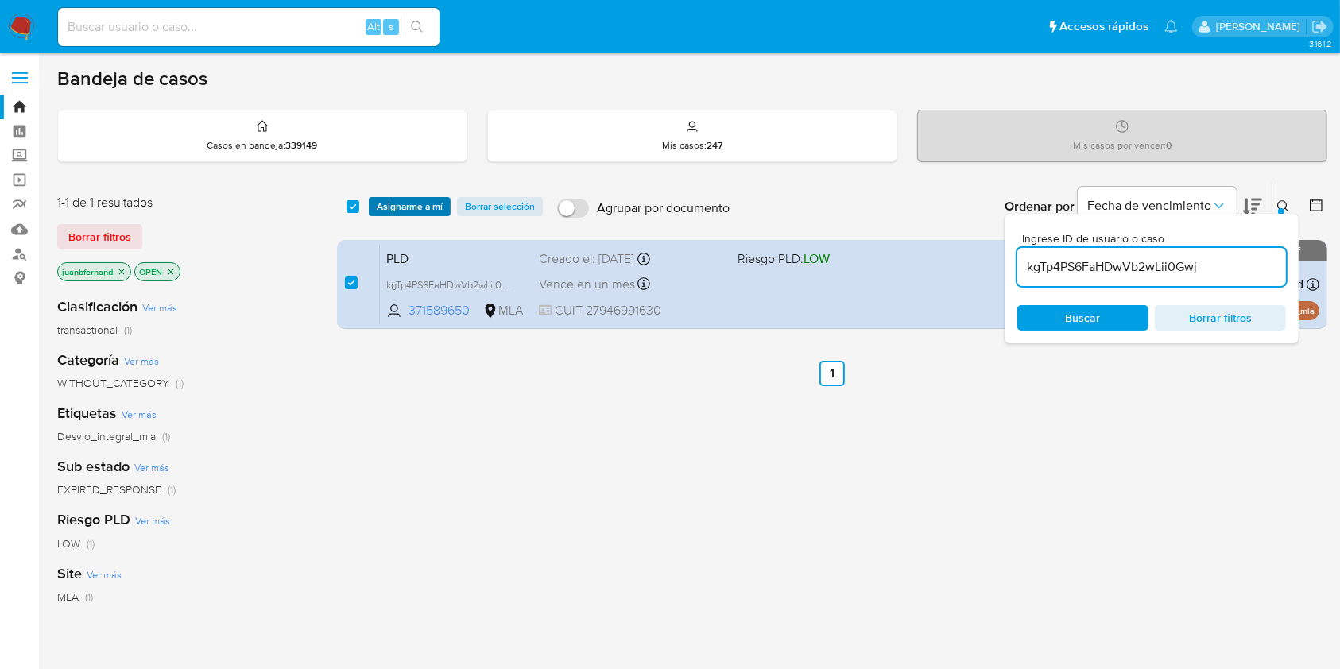
click at [392, 203] on span "Asignarme a mí" at bounding box center [410, 207] width 66 height 16
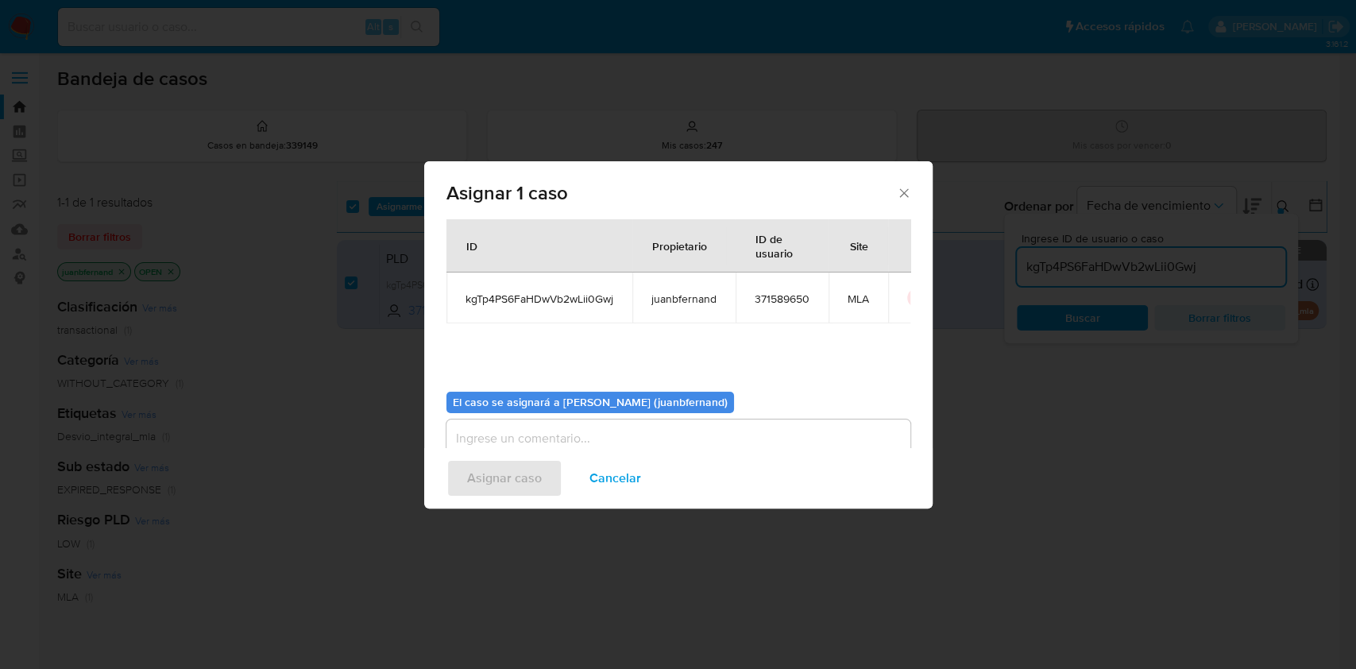
scroll to position [81, 0]
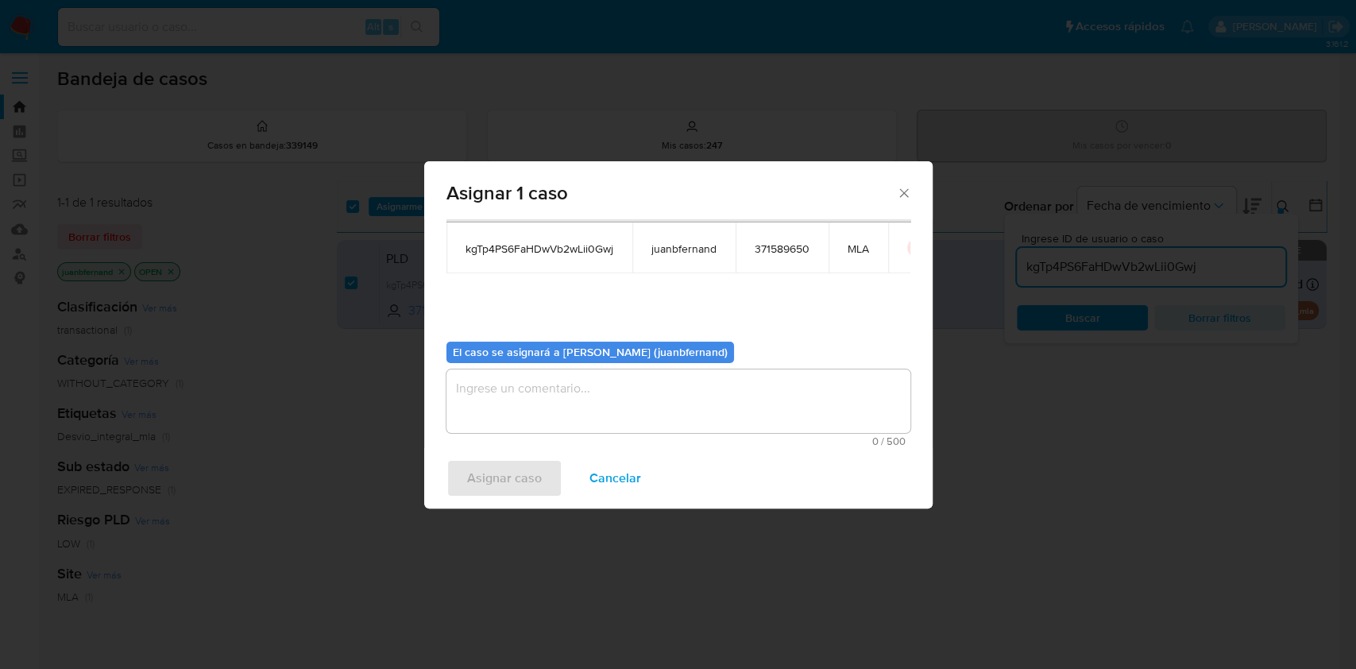
click at [625, 403] on textarea "assign-modal" at bounding box center [679, 401] width 464 height 64
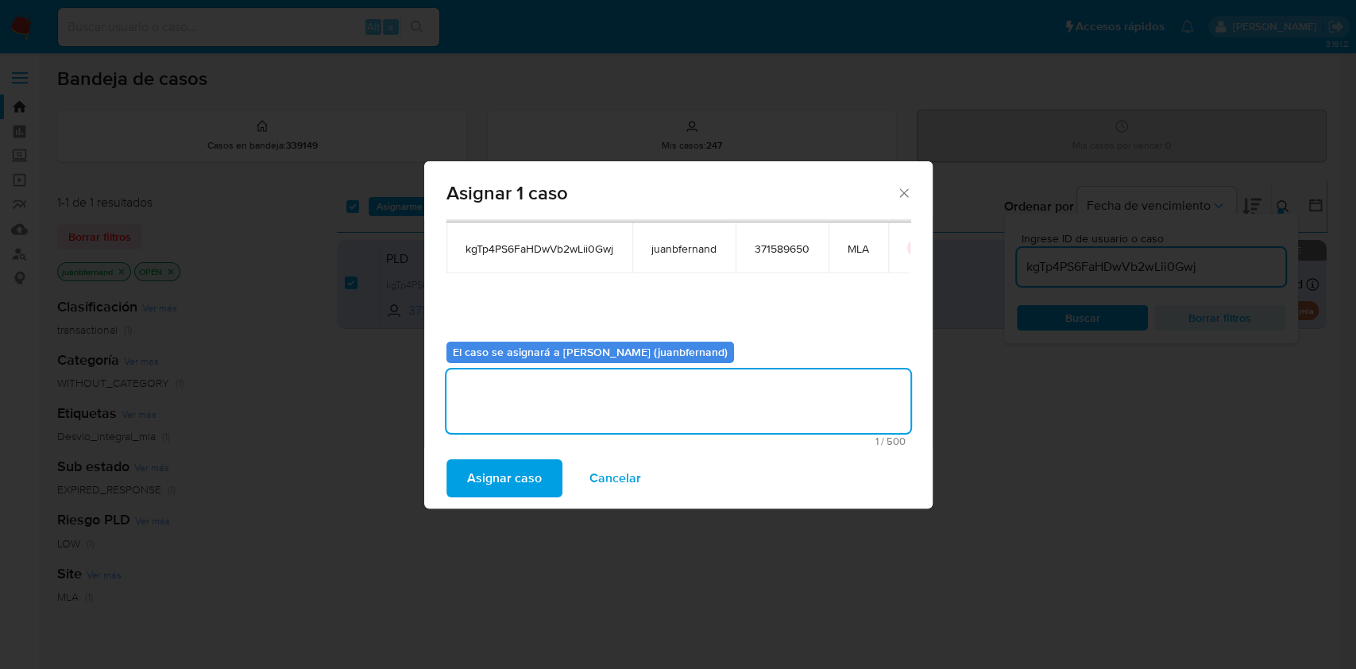
click at [515, 473] on span "Asignar caso" at bounding box center [504, 478] width 75 height 35
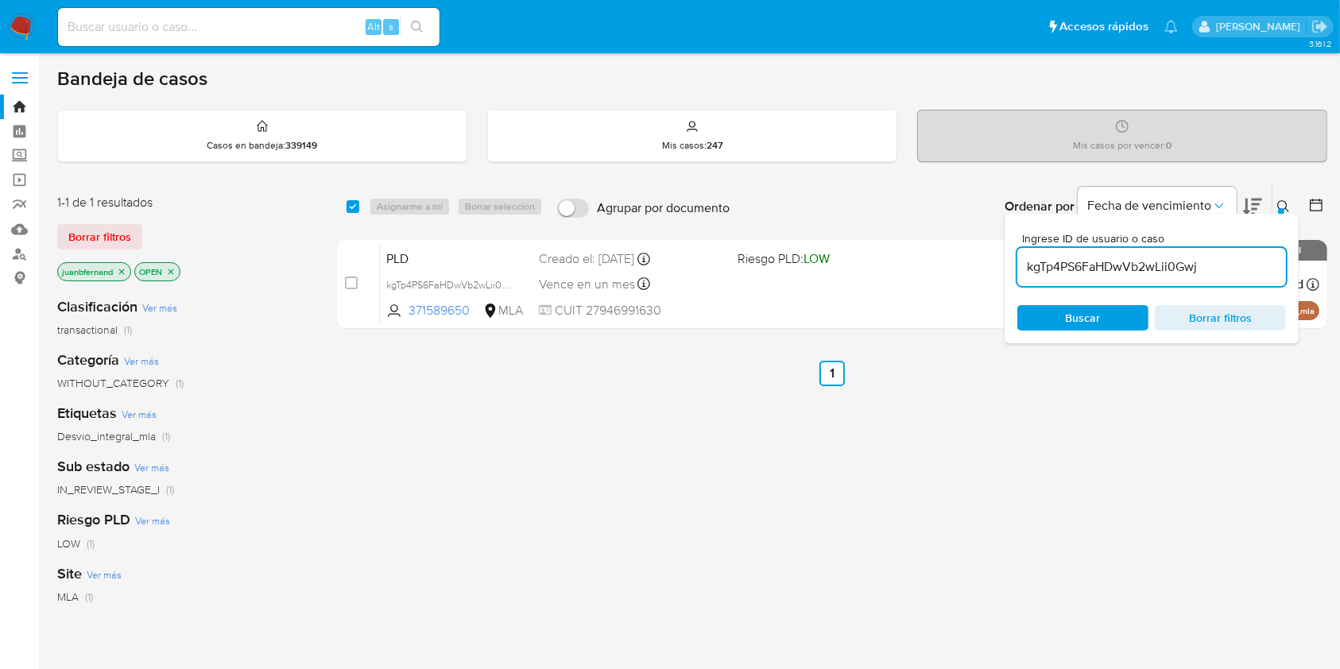
click at [1218, 265] on input "kgTp4PS6FaHDwVb2wLii0Gwj" at bounding box center [1151, 267] width 269 height 21
paste input "bOdyhOThH0ngGD8T0i0Cdkha"
type input "bOdyhOThH0ngGD8T0i0Cdkha"
click at [350, 200] on input "checkbox" at bounding box center [352, 206] width 13 height 13
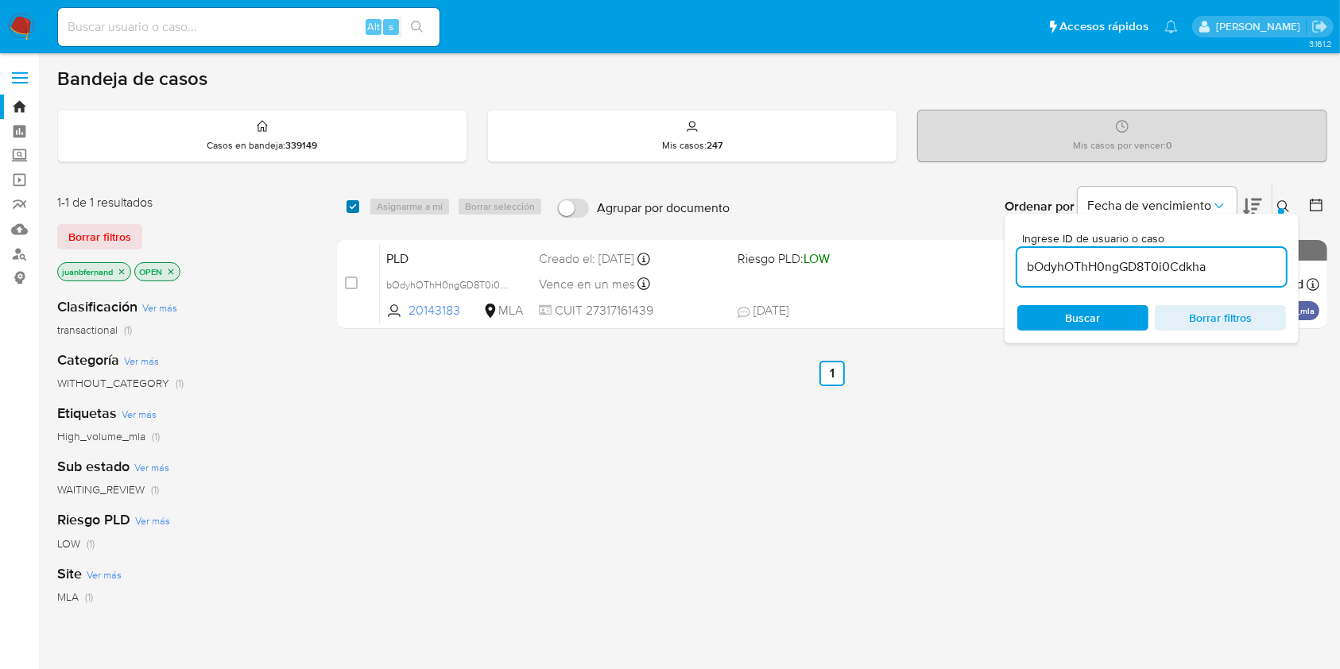
checkbox input "true"
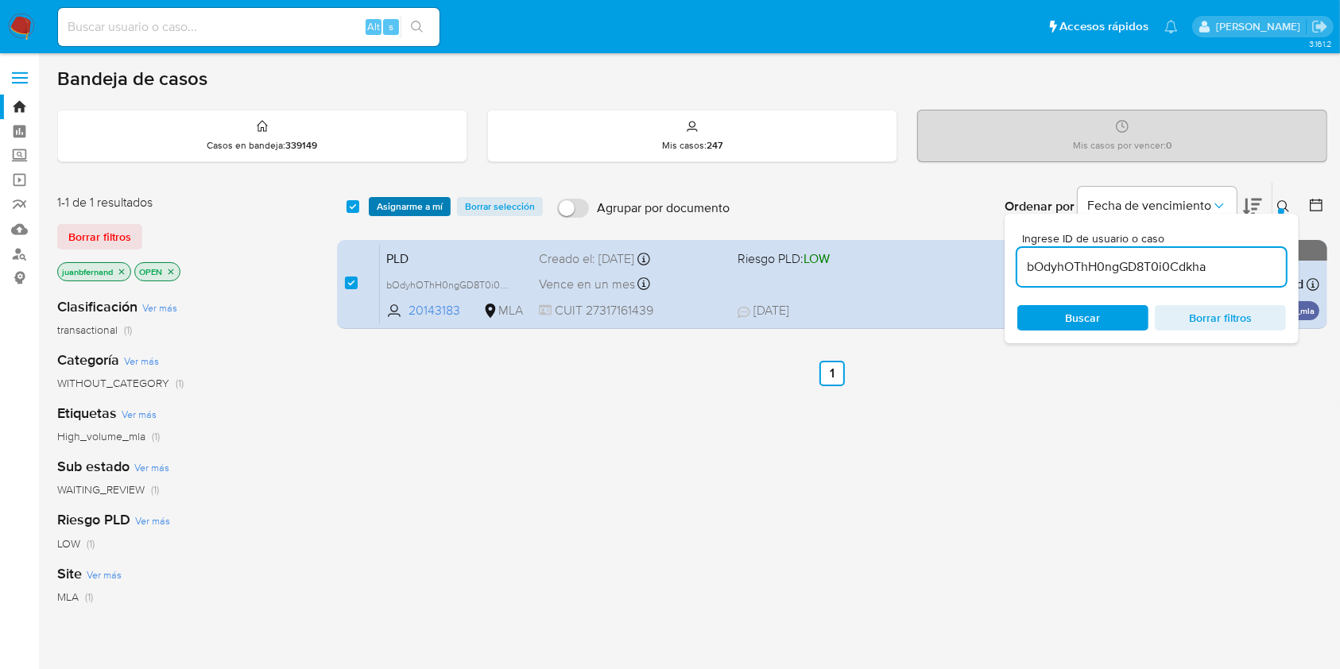
click at [394, 203] on span "Asignarme a mí" at bounding box center [410, 207] width 66 height 16
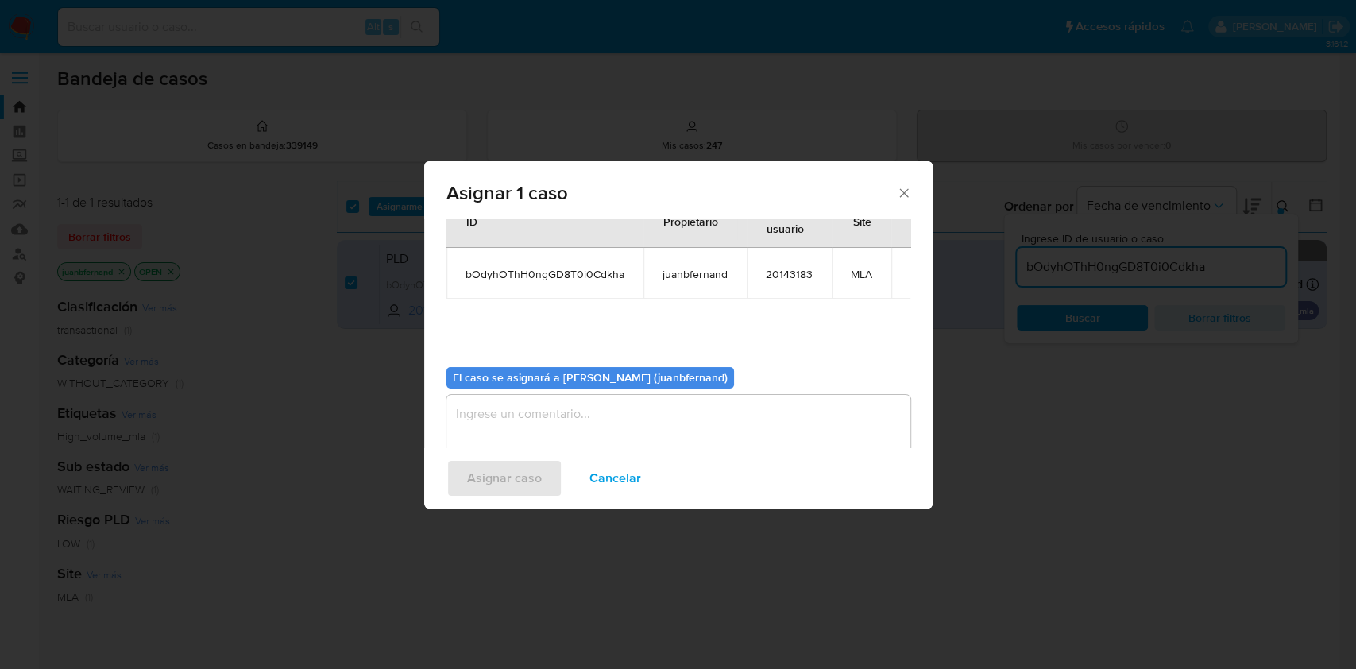
scroll to position [81, 0]
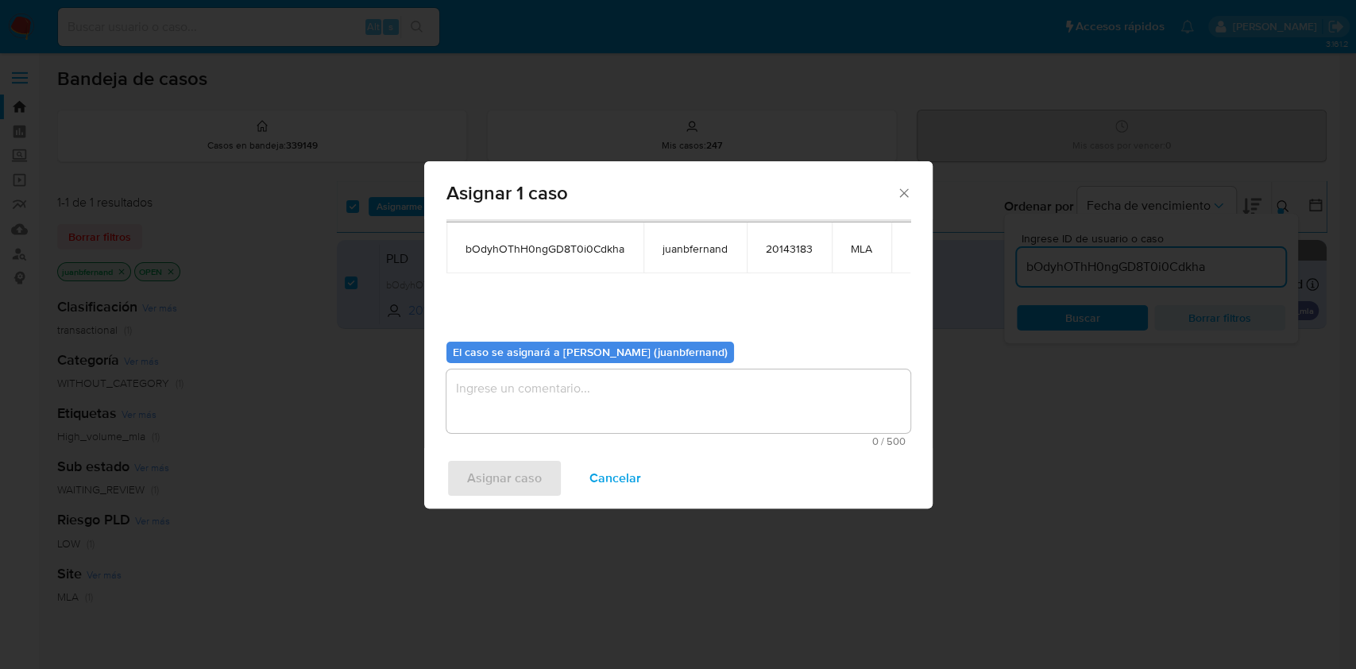
click at [581, 386] on textarea "assign-modal" at bounding box center [679, 401] width 464 height 64
click at [515, 492] on span "Asignar caso" at bounding box center [504, 478] width 75 height 35
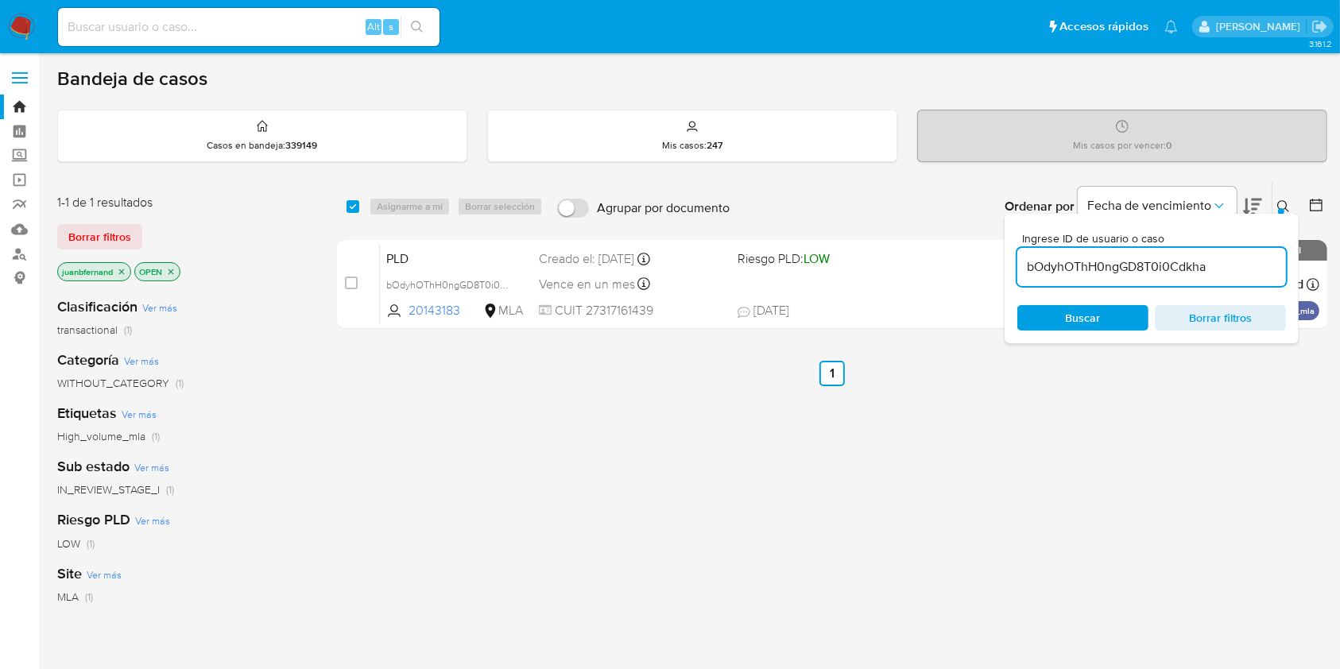
click at [1057, 265] on input "bOdyhOThH0ngGD8T0i0Cdkha" at bounding box center [1151, 267] width 269 height 21
paste input "LcQSjneRKB8l65623KLgP2EP"
type input "LcQSjneRKB8l65623KLgP2EP"
click at [347, 207] on input "checkbox" at bounding box center [352, 206] width 13 height 13
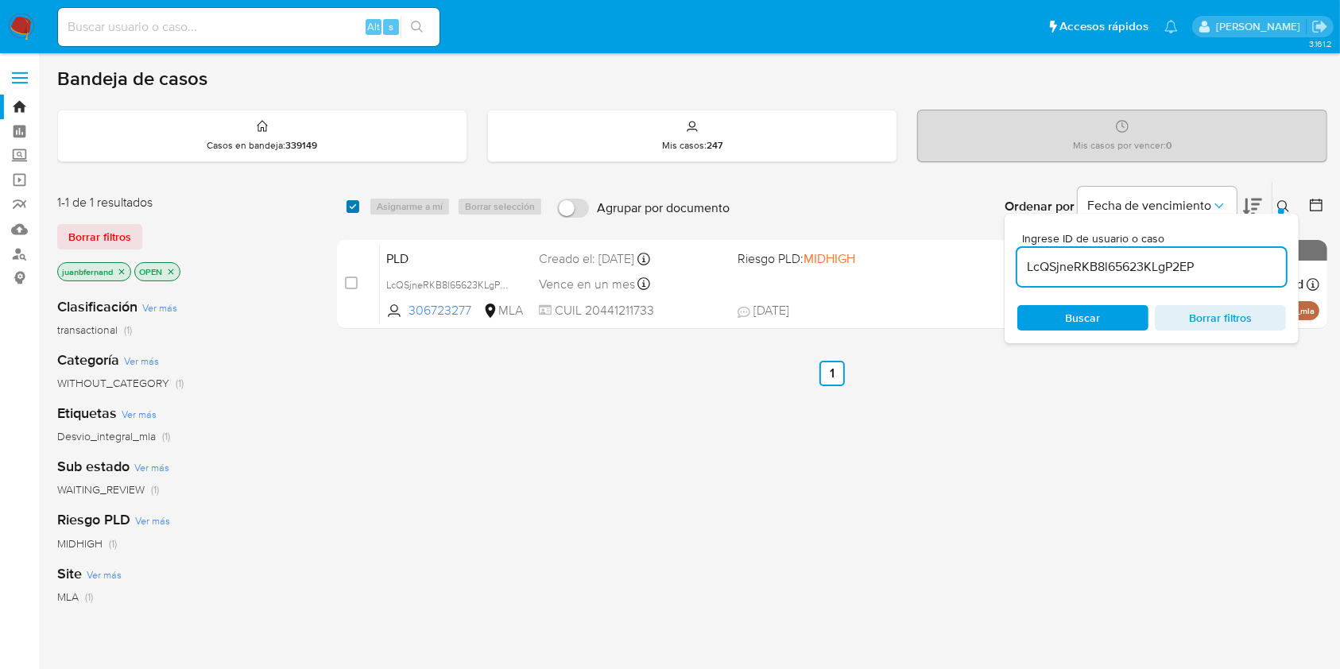
checkbox input "true"
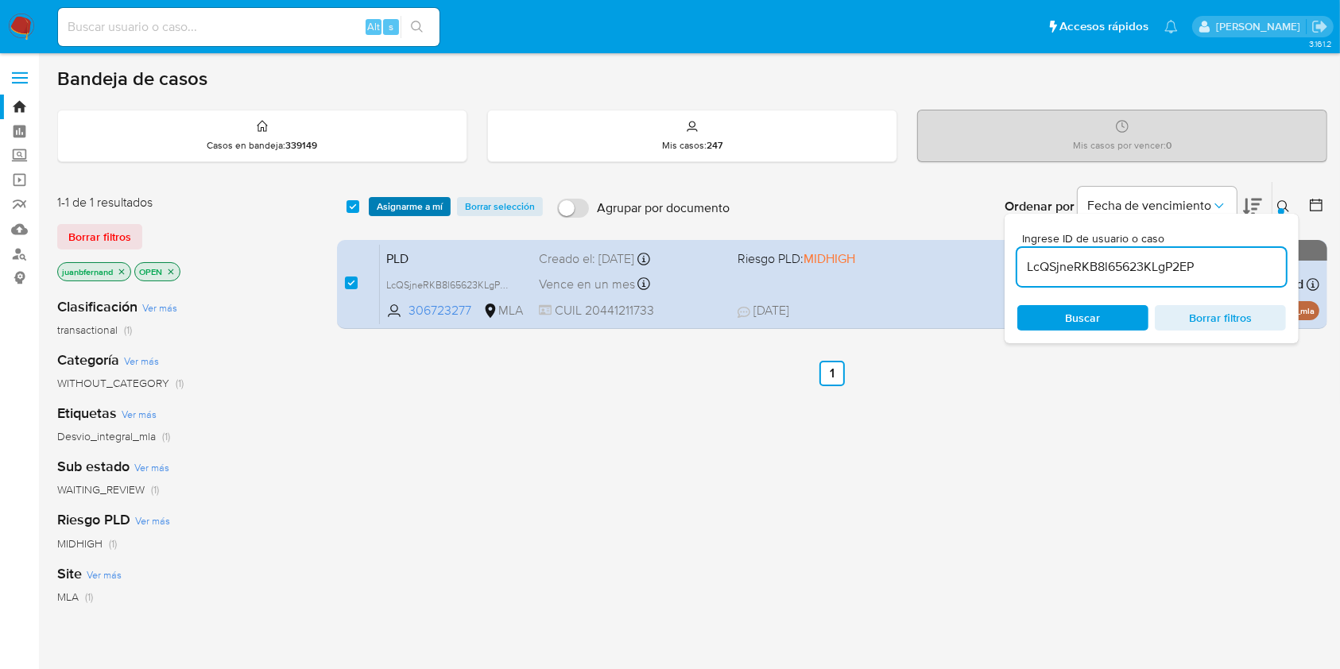
click at [377, 201] on span "Asignarme a mí" at bounding box center [410, 207] width 66 height 16
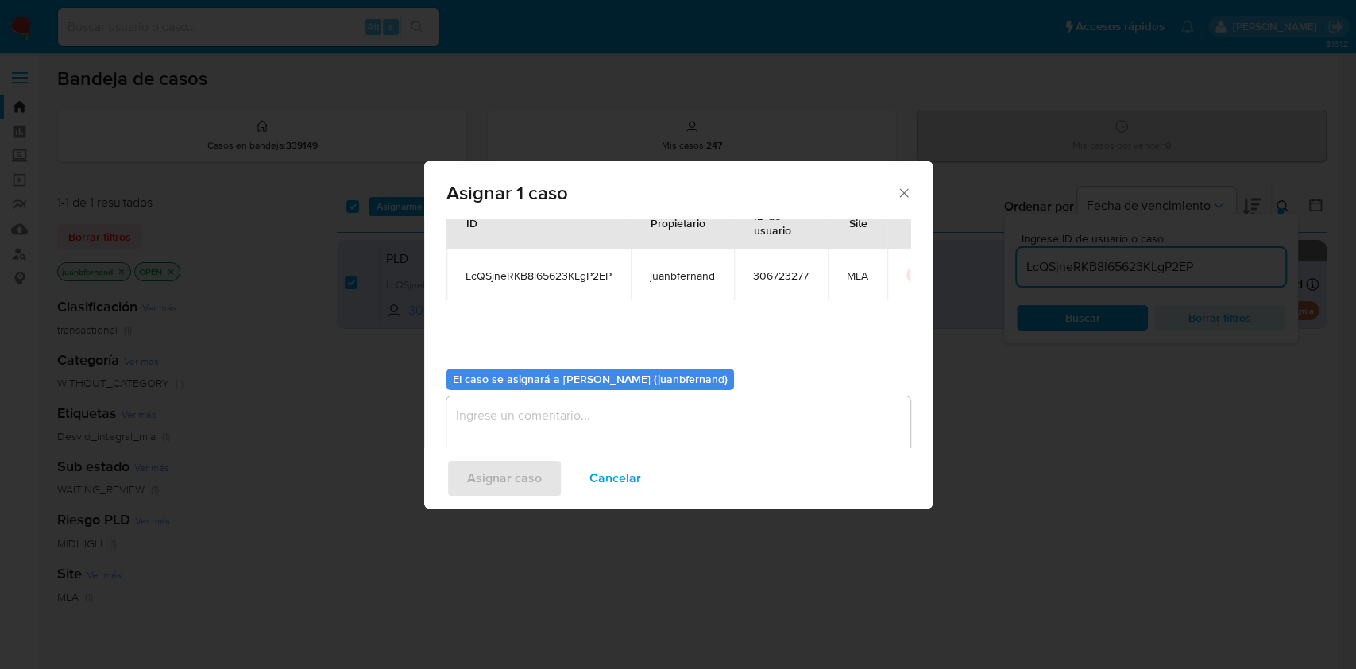
scroll to position [81, 0]
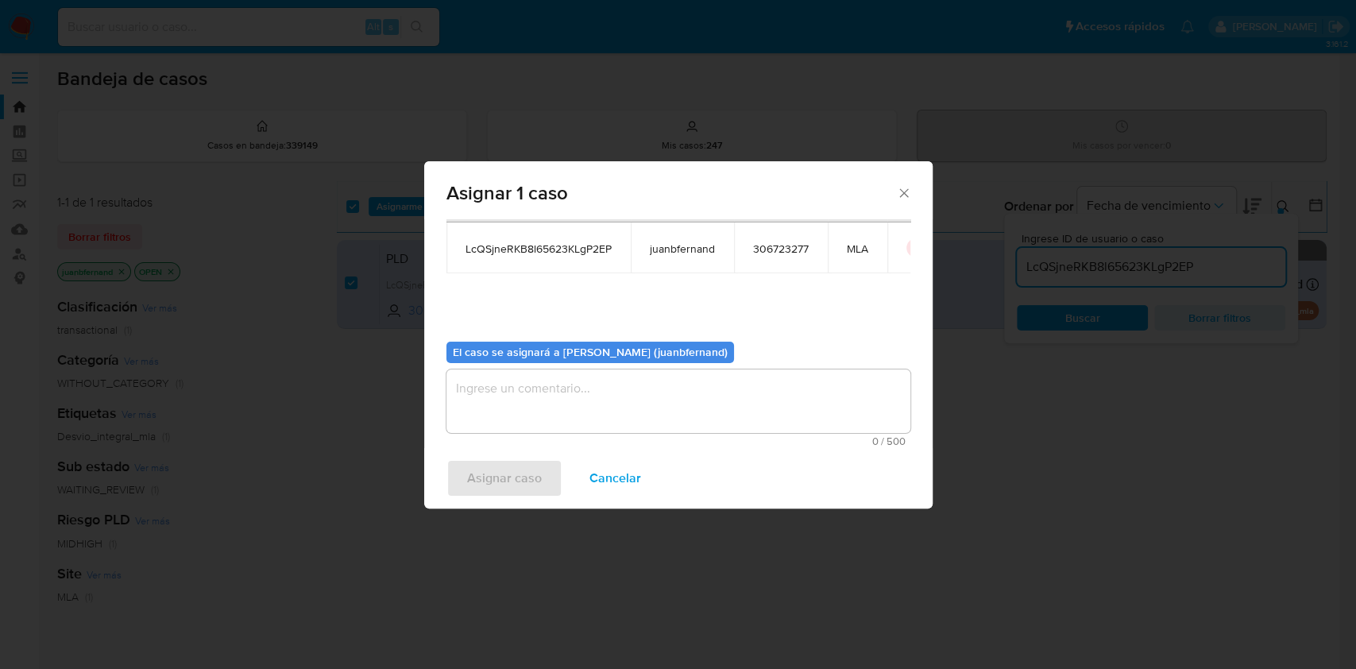
click at [593, 386] on textarea "assign-modal" at bounding box center [679, 401] width 464 height 64
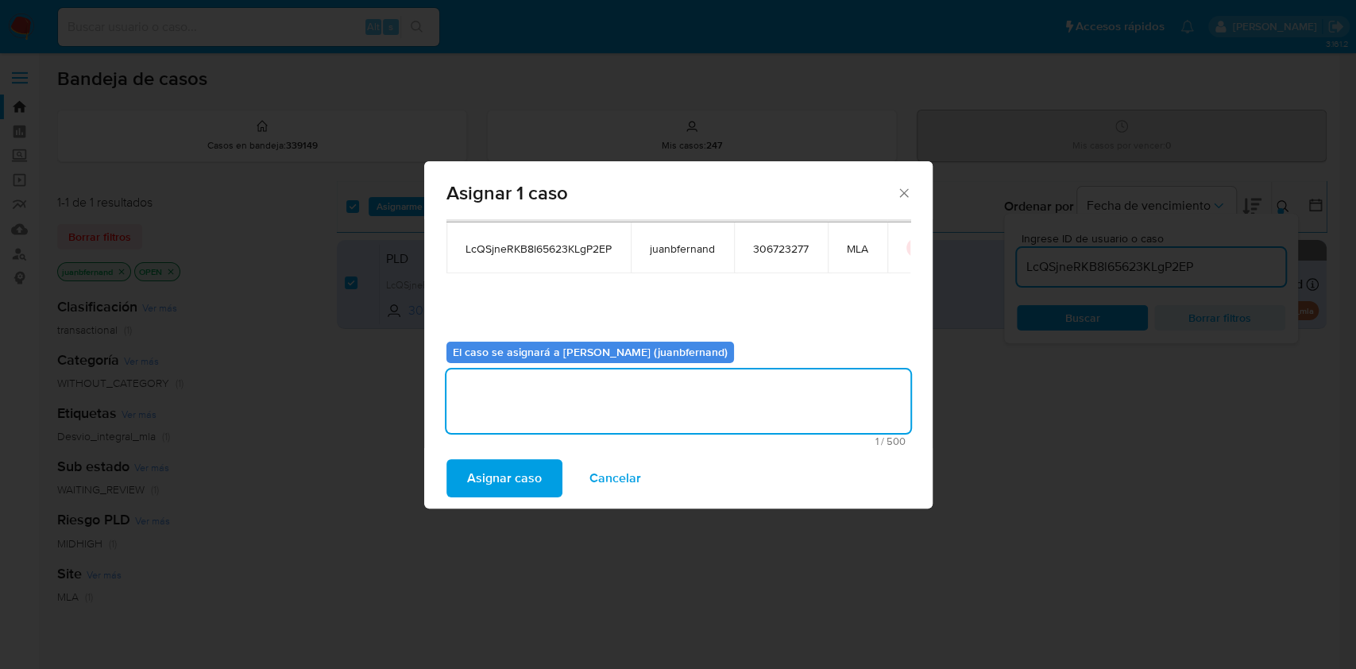
click at [524, 469] on span "Asignar caso" at bounding box center [504, 478] width 75 height 35
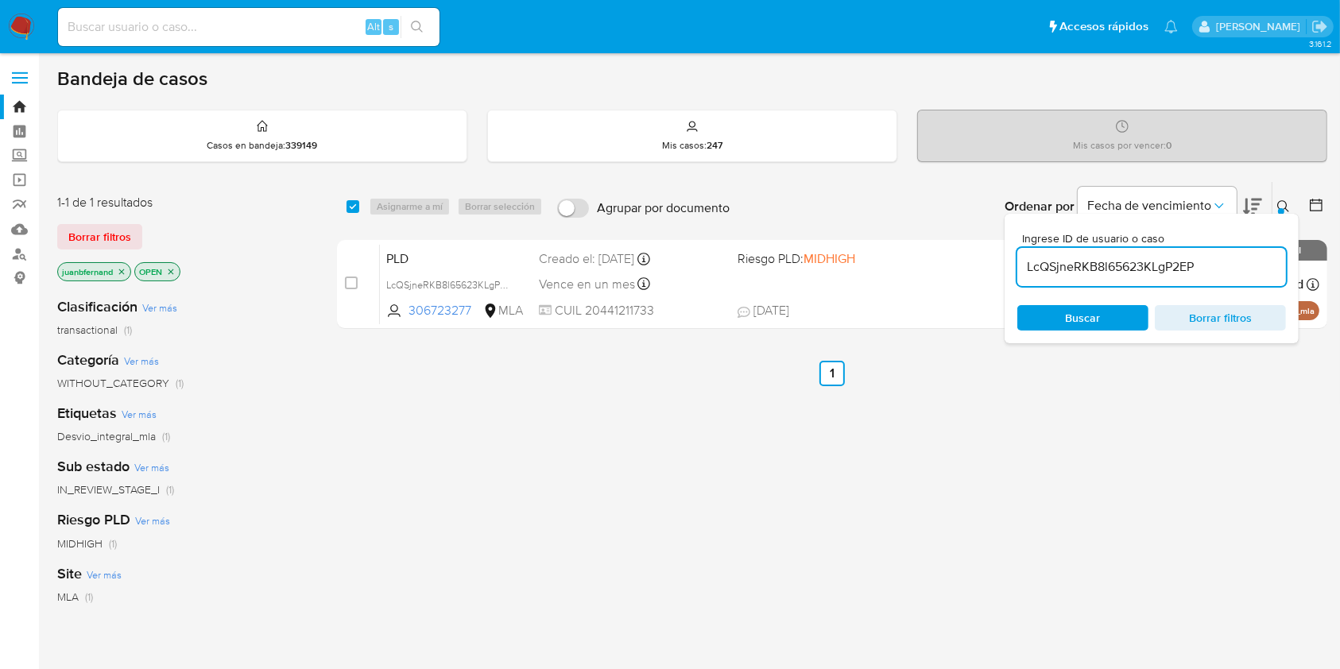
click at [1264, 263] on input "LcQSjneRKB8l65623KLgP2EP" at bounding box center [1151, 267] width 269 height 21
click at [1263, 263] on input "LcQSjneRKB8l65623KLgP2EP" at bounding box center [1151, 267] width 269 height 21
paste input "XFC0zrHMQv1HCNYVGHub3HKb"
type input "XFC0zrHMQv1HCNYVGHub3HKb"
click at [351, 204] on input "checkbox" at bounding box center [352, 206] width 13 height 13
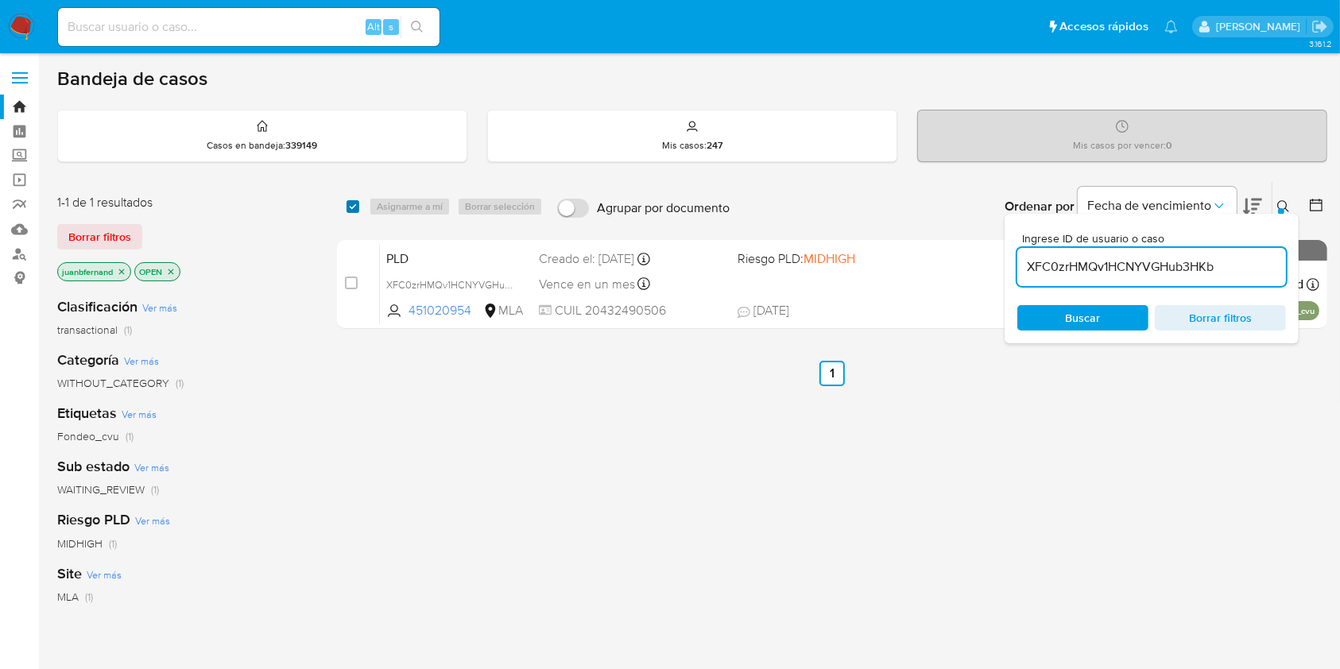
checkbox input "true"
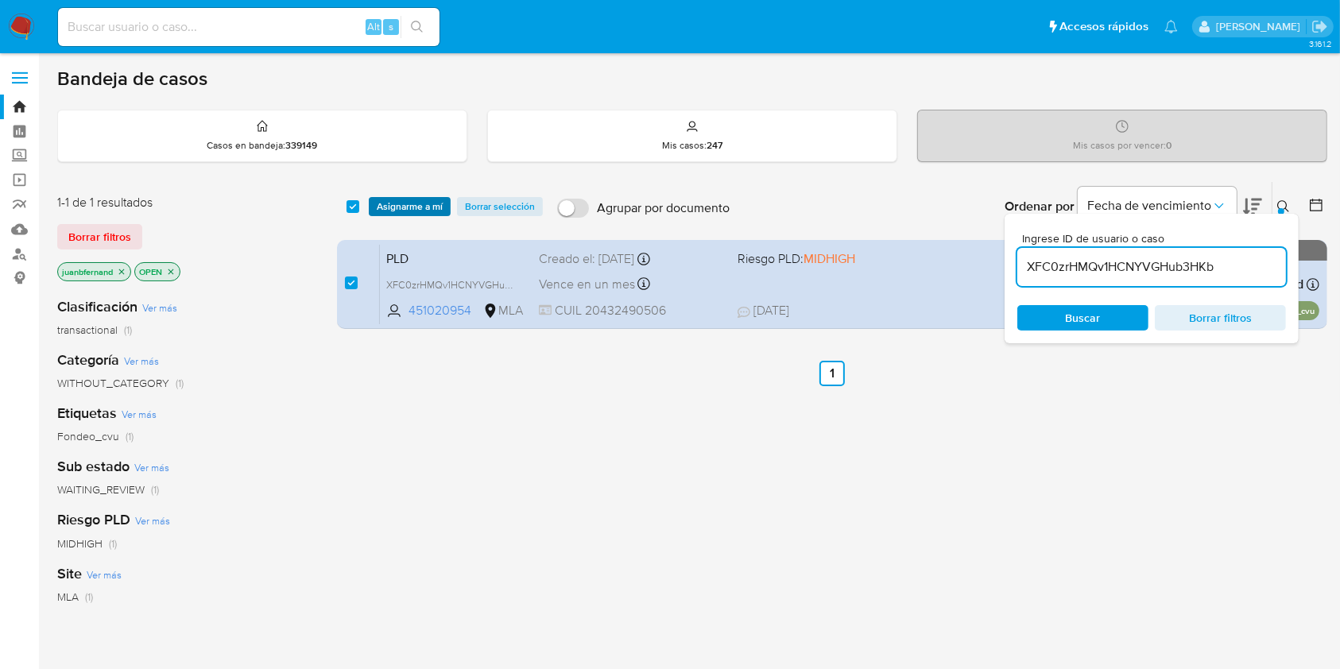
click at [425, 213] on span "Asignarme a mí" at bounding box center [410, 207] width 66 height 16
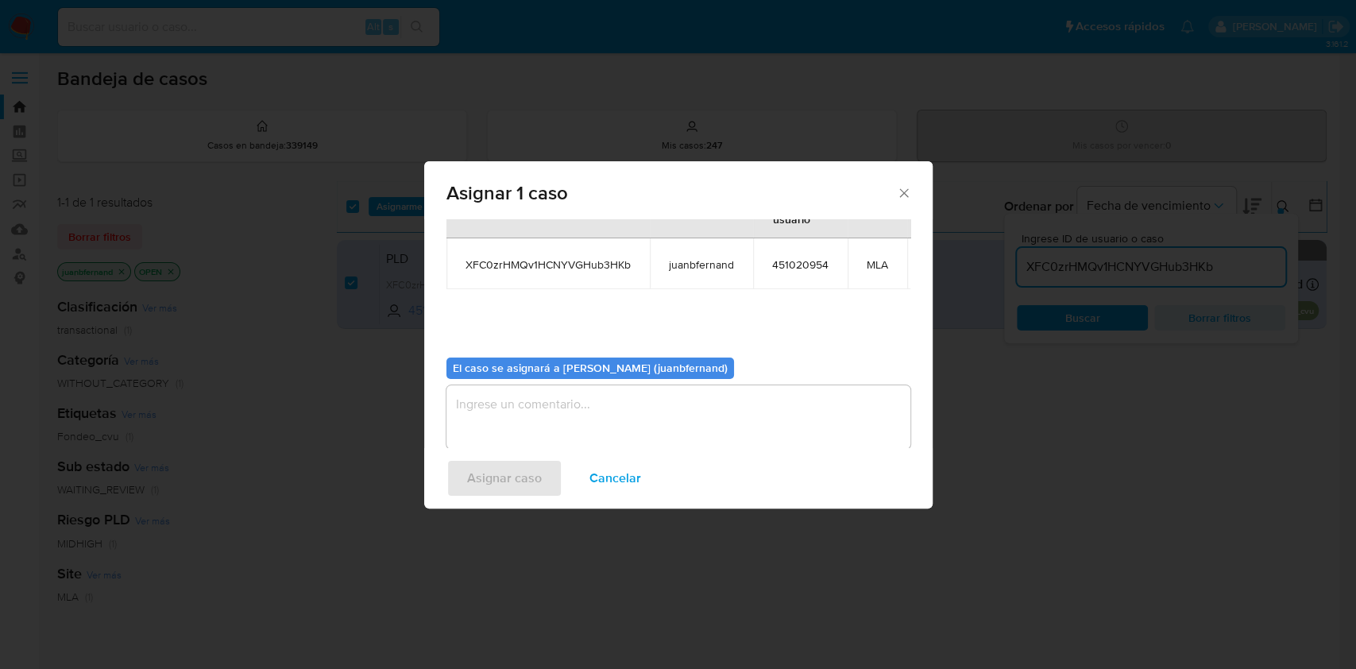
scroll to position [97, 0]
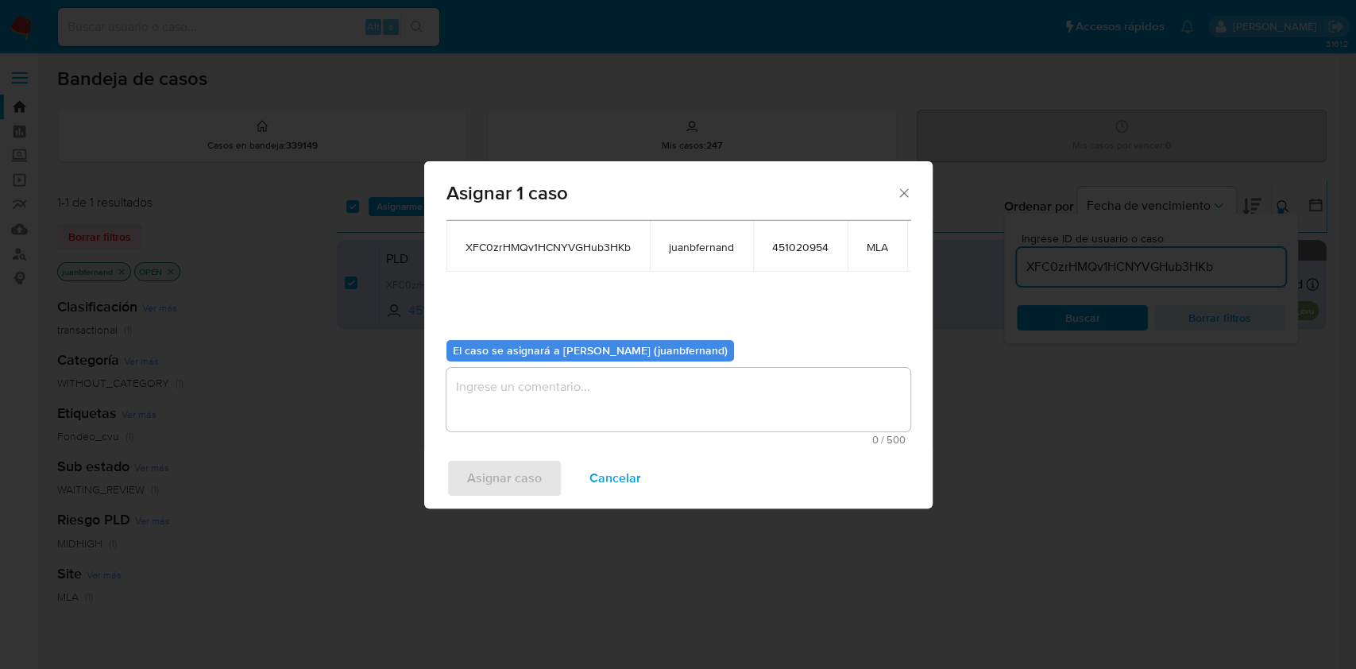
click at [598, 435] on span "0 / 500" at bounding box center [678, 440] width 454 height 10
click at [604, 397] on textarea "assign-modal" at bounding box center [679, 400] width 464 height 64
click at [526, 466] on span "Asignar caso" at bounding box center [504, 478] width 75 height 35
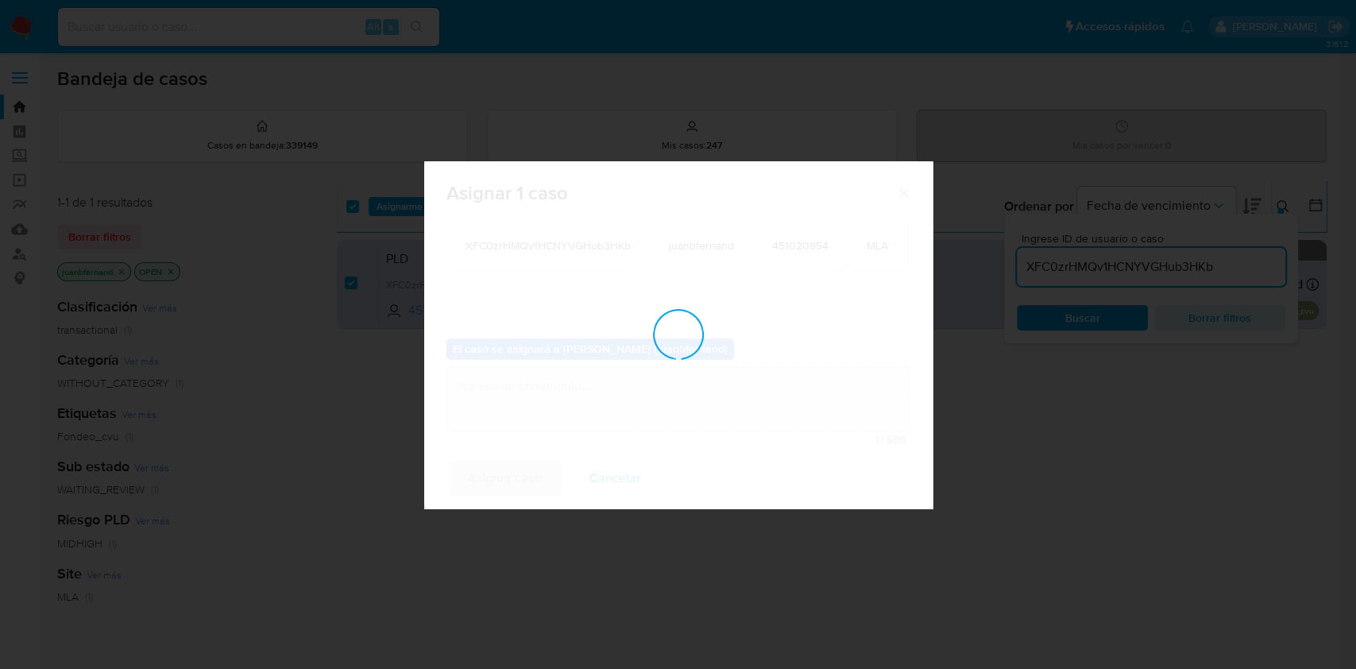
scroll to position [95, 0]
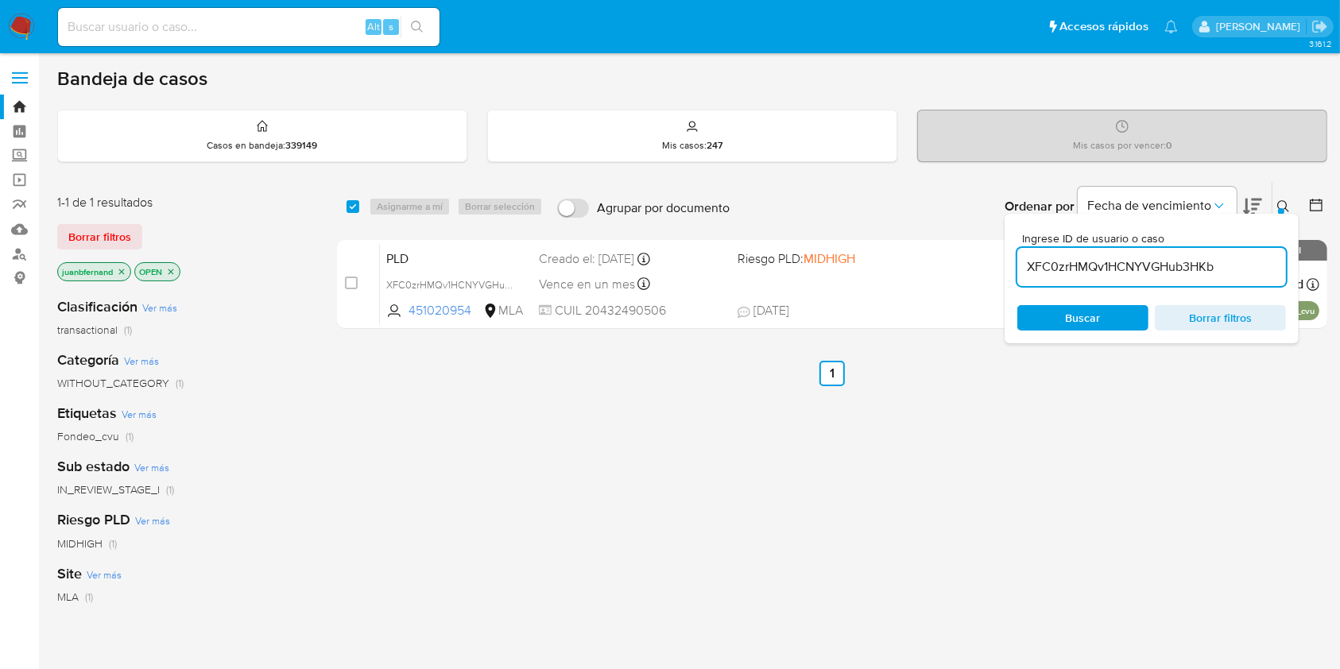
click at [1189, 264] on input "XFC0zrHMQv1HCNYVGHub3HKb" at bounding box center [1151, 267] width 269 height 21
paste input "oEI75keIj45i5WtXZXwn5RvG"
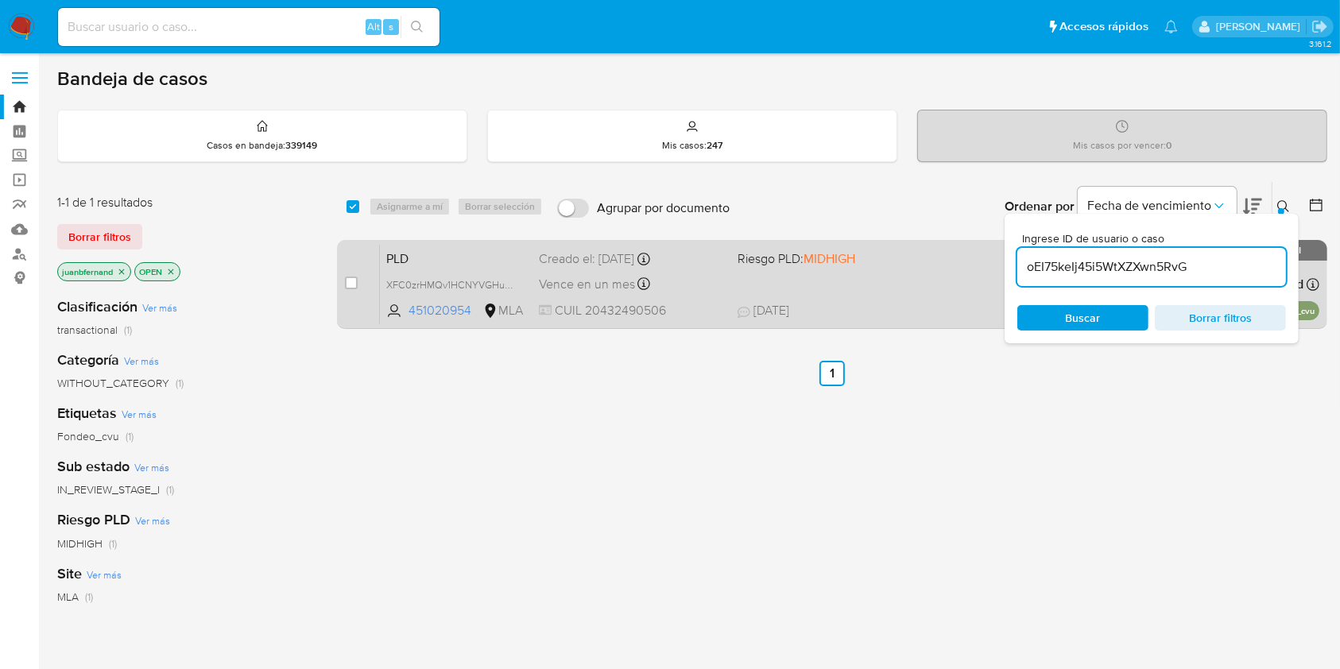
type input "oEI75keIj45i5WtXZXwn5RvG"
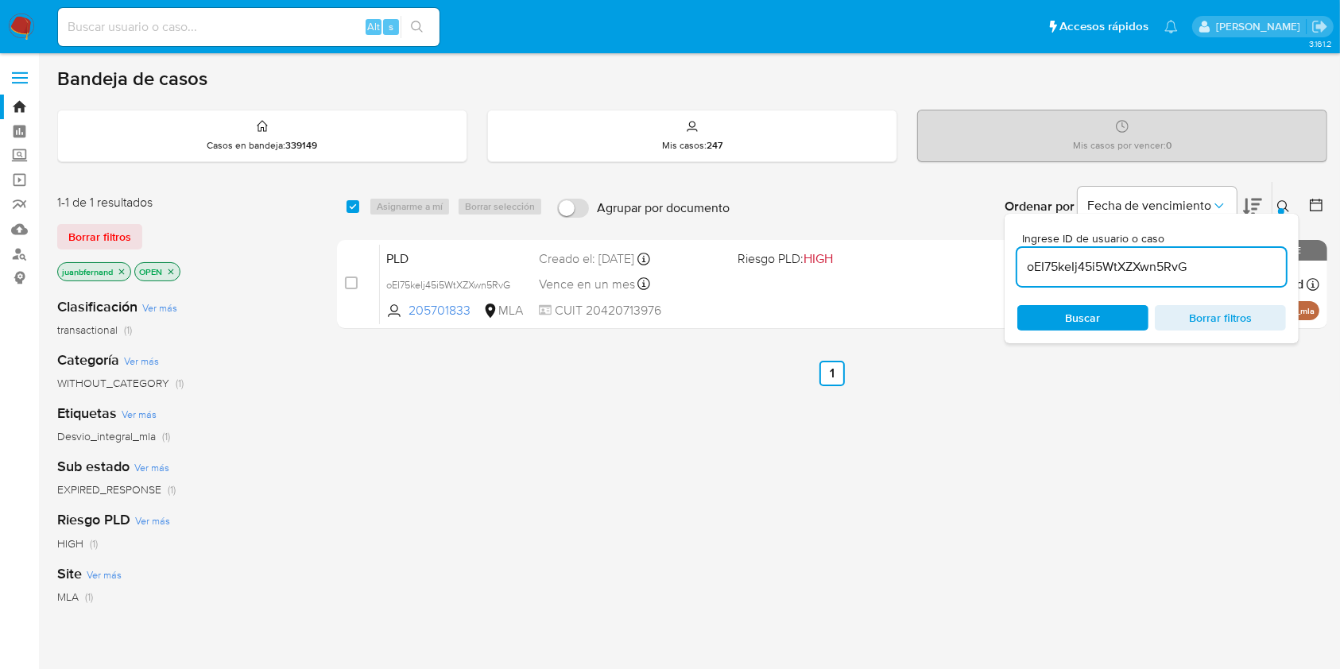
click at [353, 215] on div "select-all-cases-checkbox Asignarme a mí Borrar selección Agrupar por documento…" at bounding box center [832, 206] width 990 height 49
click at [352, 210] on input "checkbox" at bounding box center [352, 206] width 13 height 13
checkbox input "true"
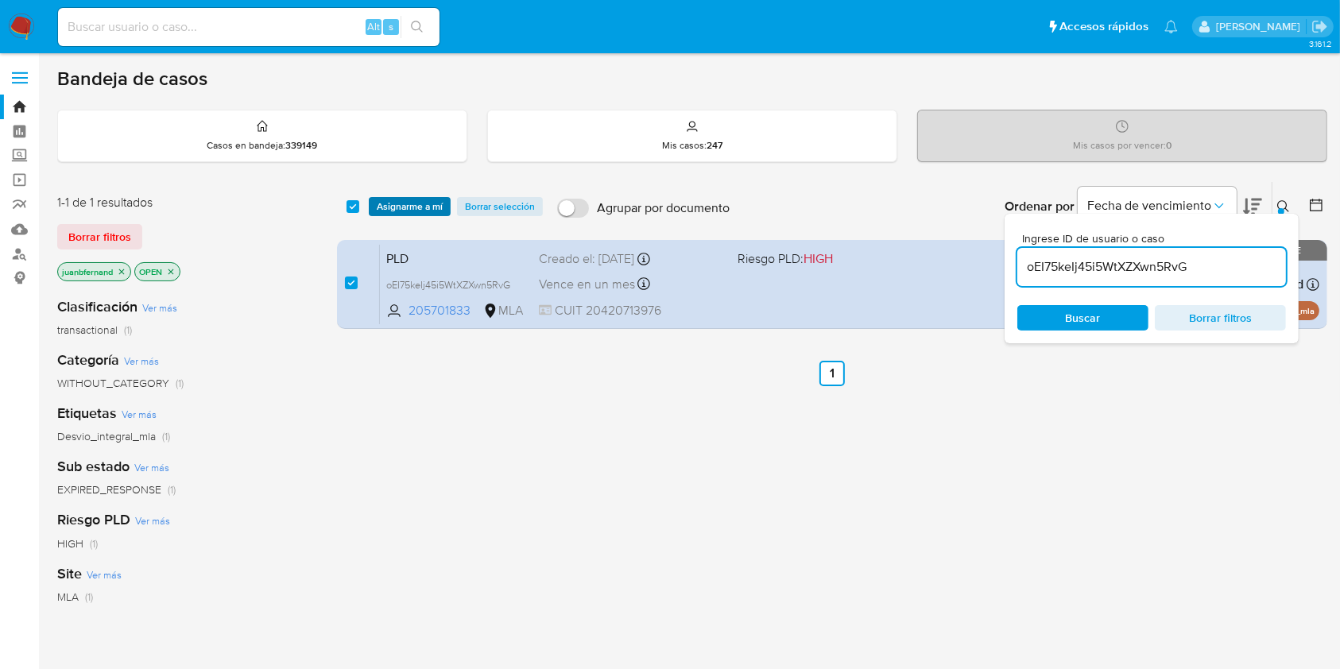
click at [416, 199] on span "Asignarme a mí" at bounding box center [410, 207] width 66 height 16
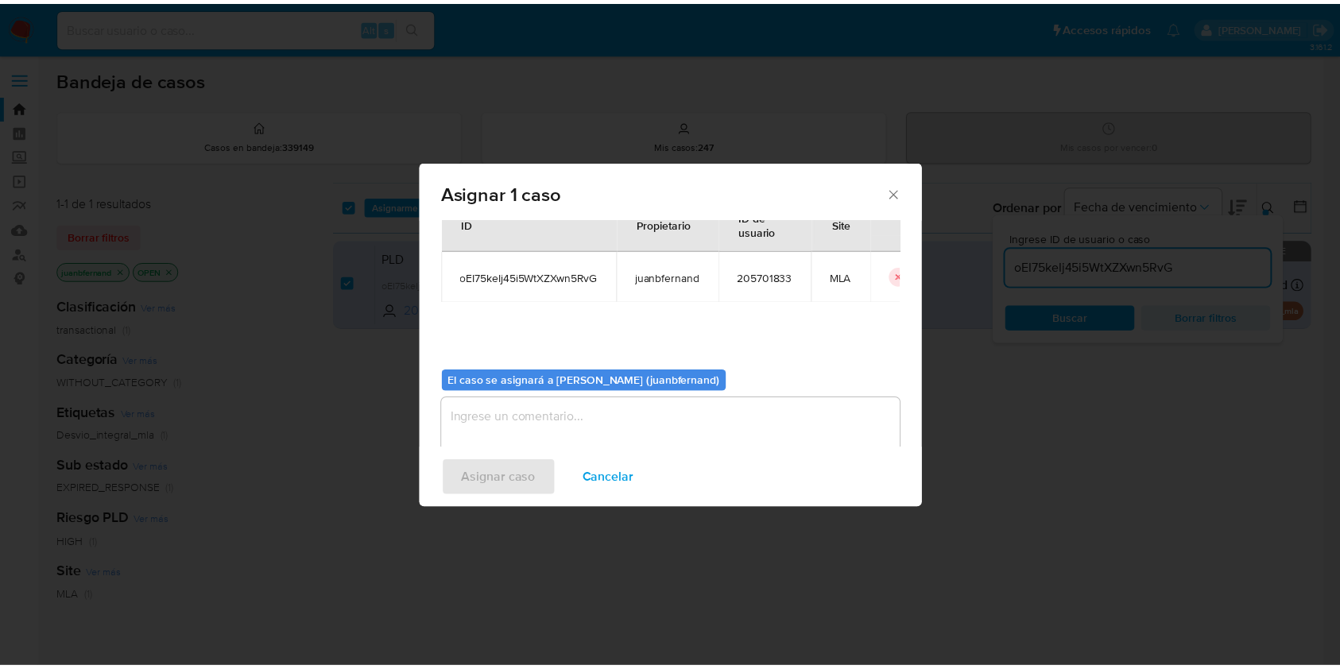
scroll to position [81, 0]
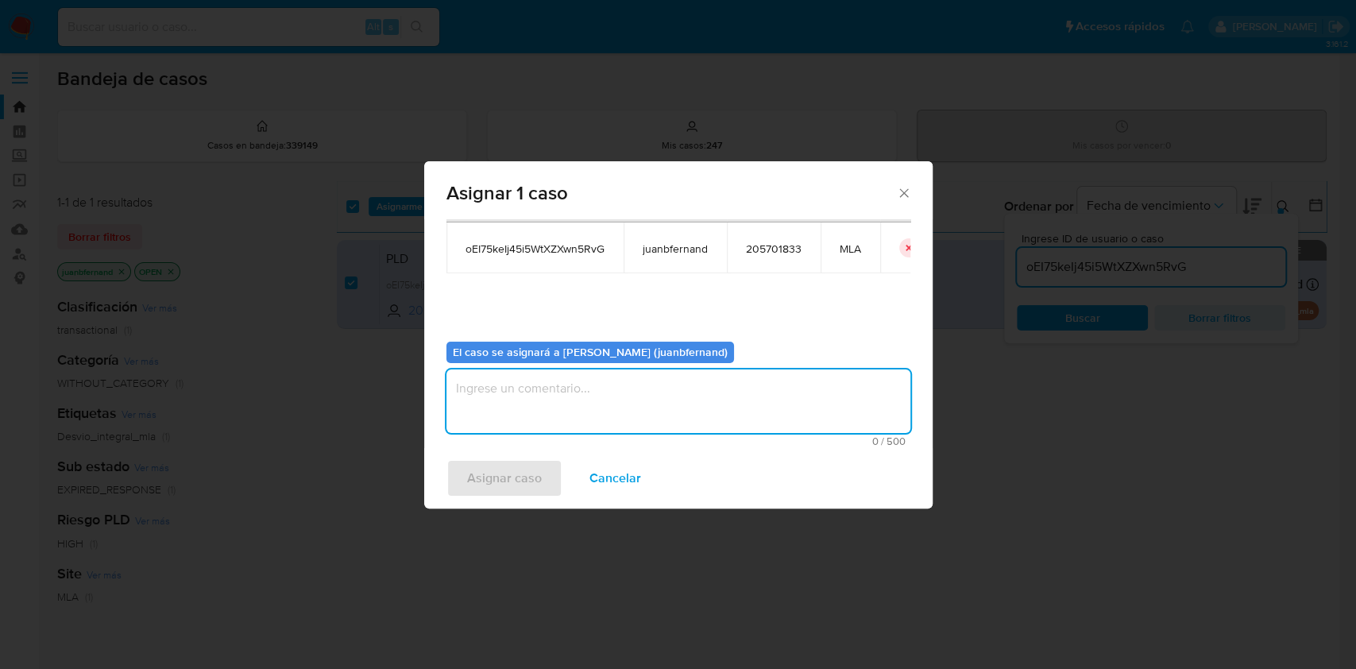
click at [604, 396] on textarea "assign-modal" at bounding box center [679, 401] width 464 height 64
click at [533, 479] on span "Asignar caso" at bounding box center [504, 478] width 75 height 35
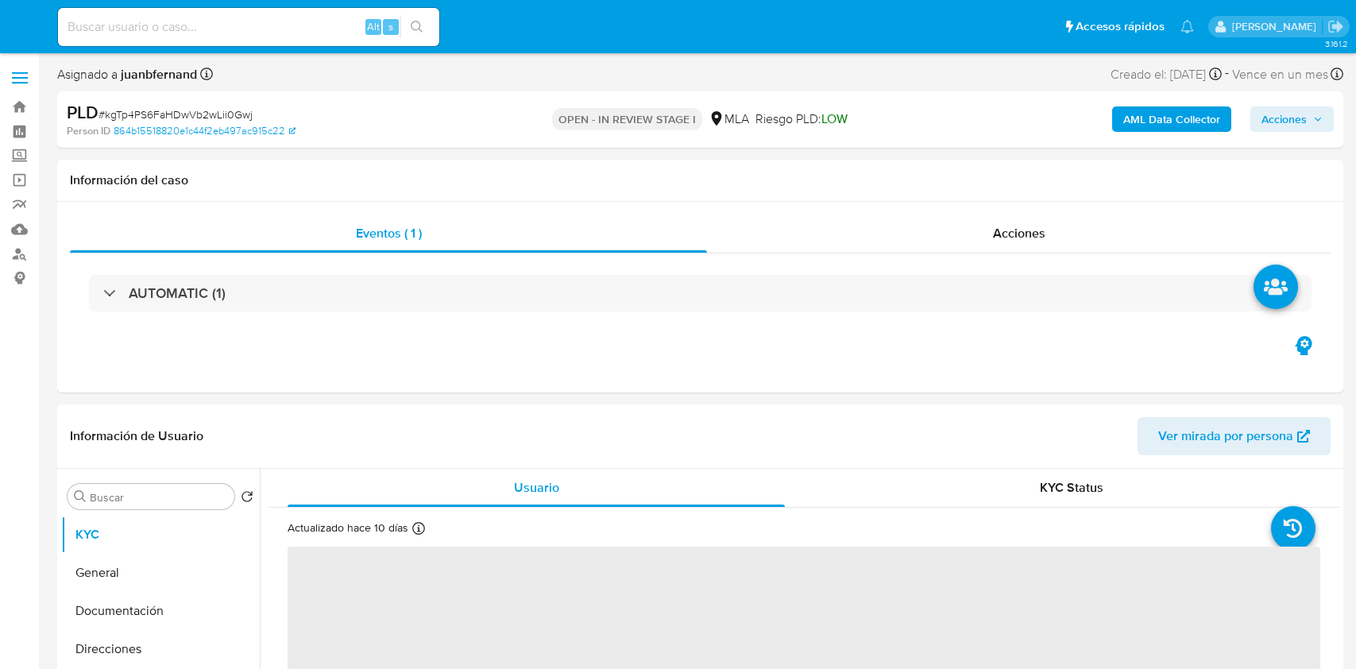
select select "10"
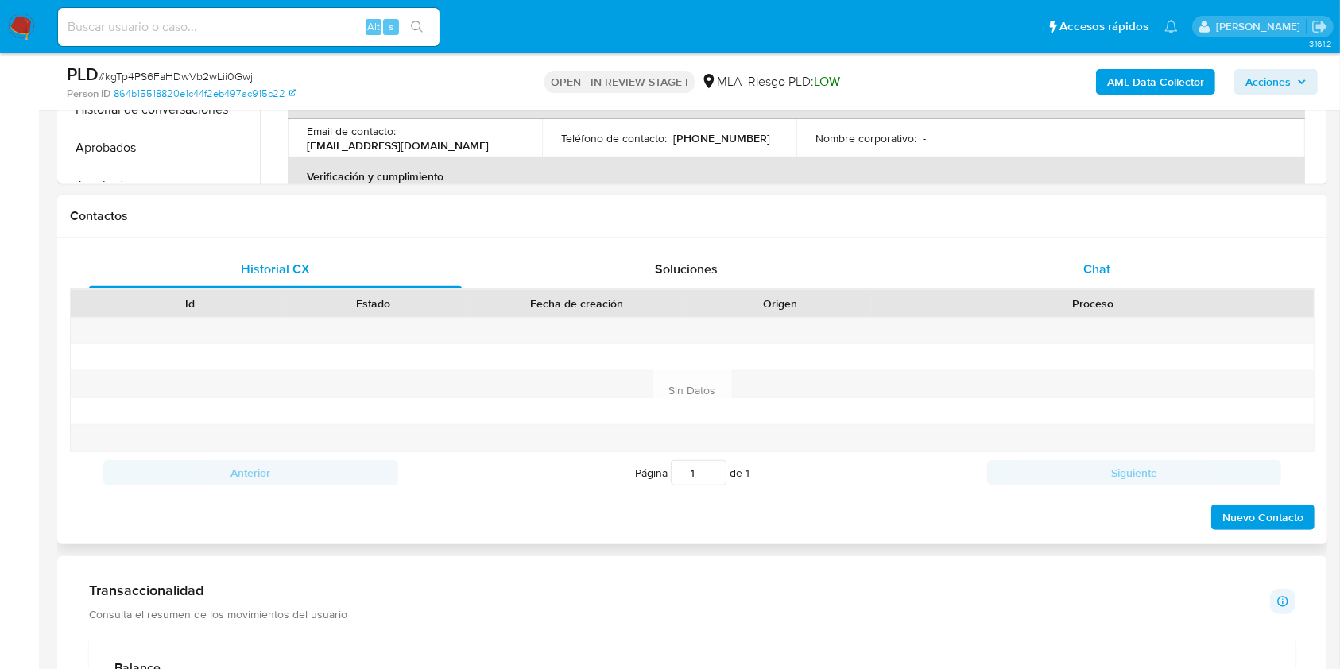
click at [1010, 265] on div "Chat" at bounding box center [1096, 269] width 373 height 38
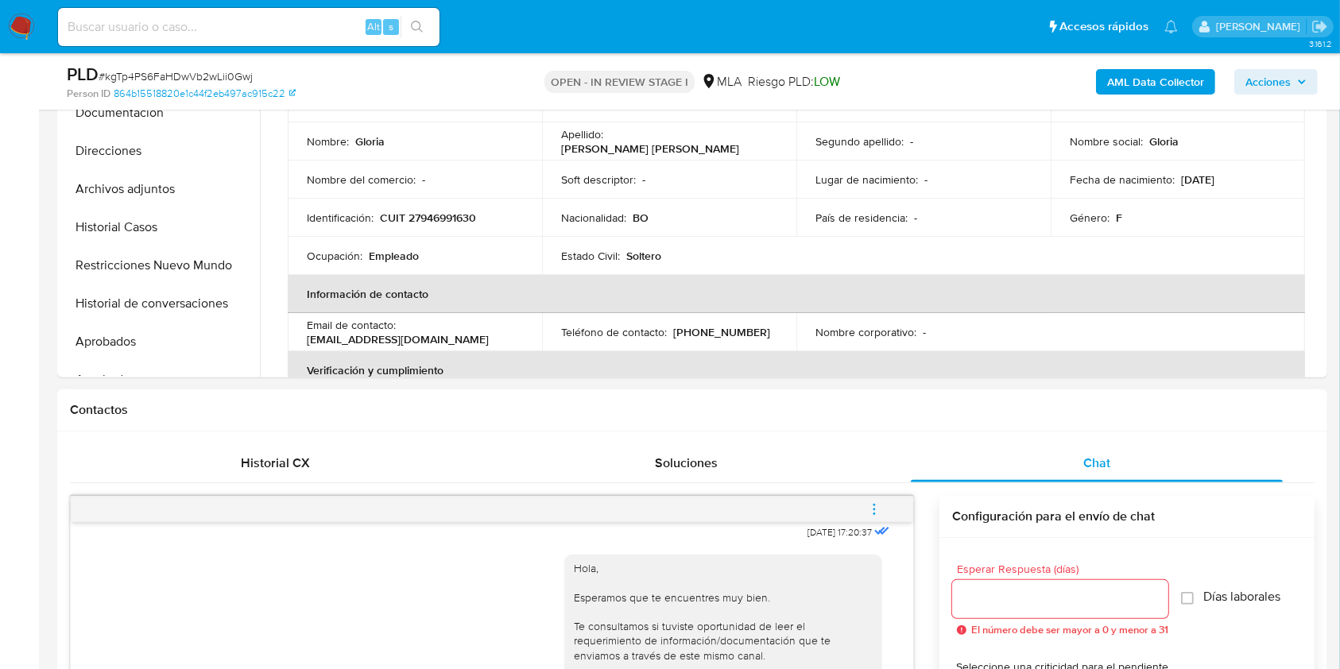
scroll to position [636, 0]
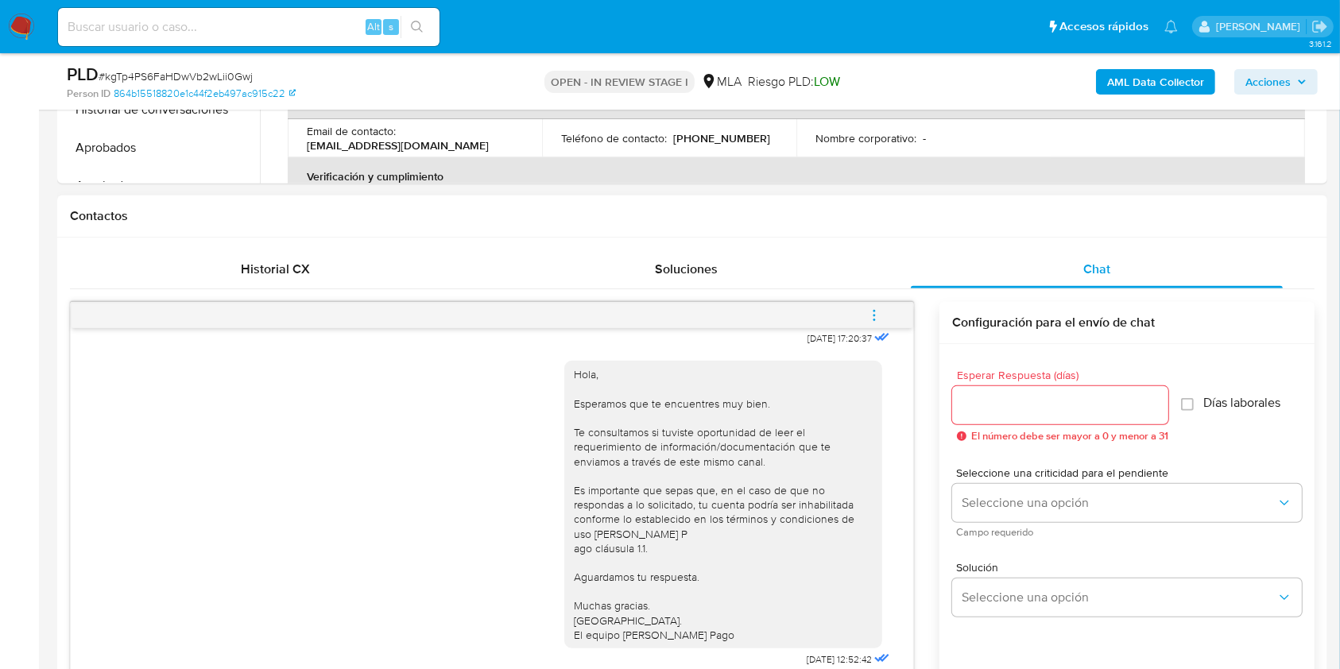
click at [874, 315] on icon "menu-action" at bounding box center [874, 315] width 2 height 2
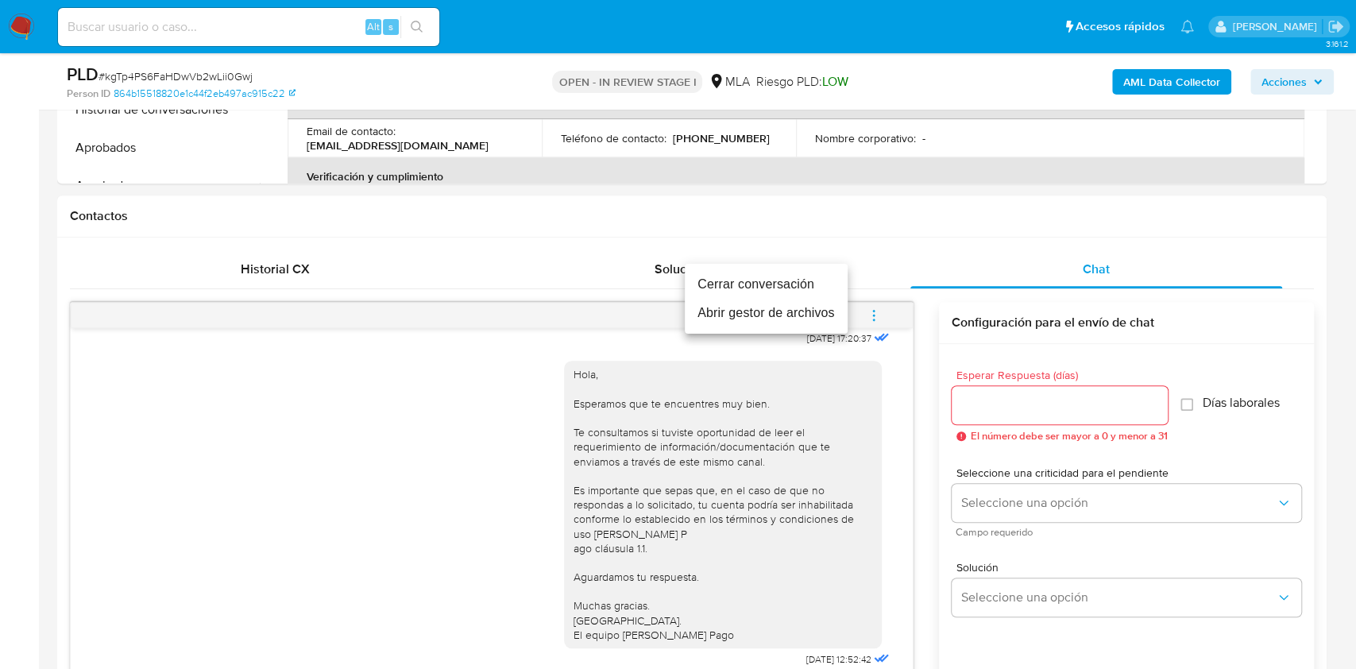
click at [794, 292] on li "Cerrar conversación" at bounding box center [766, 284] width 163 height 29
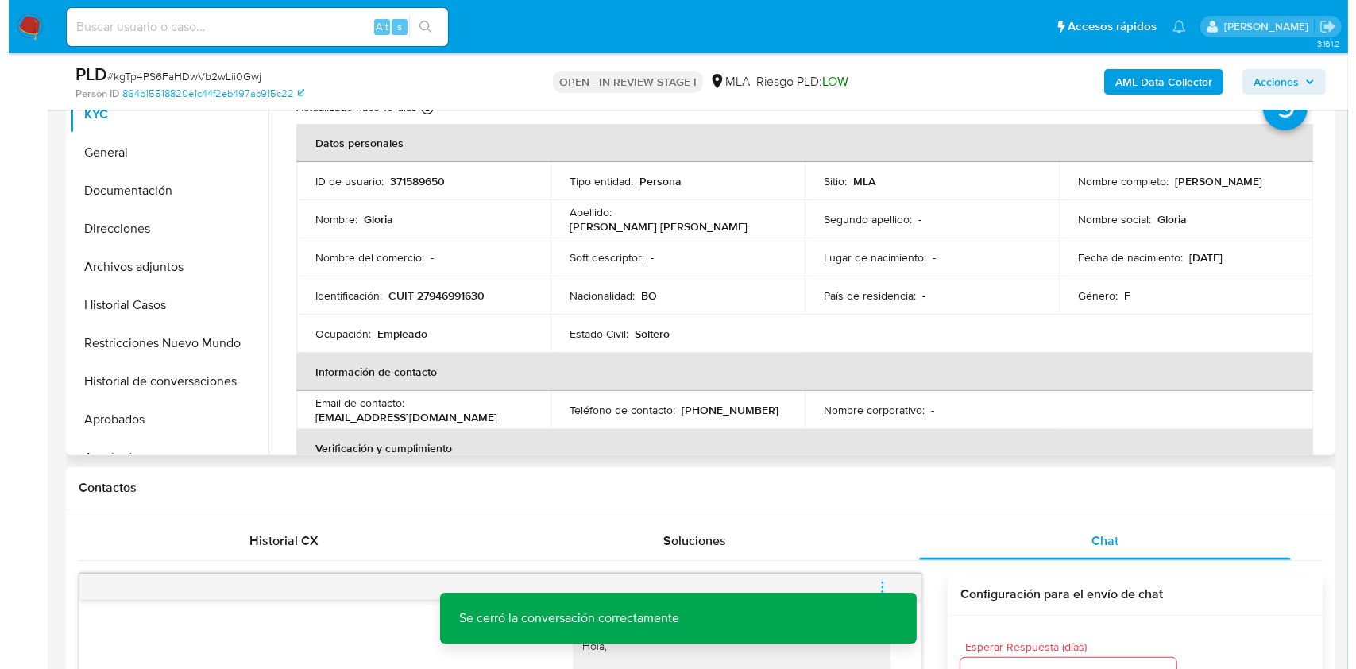
scroll to position [318, 0]
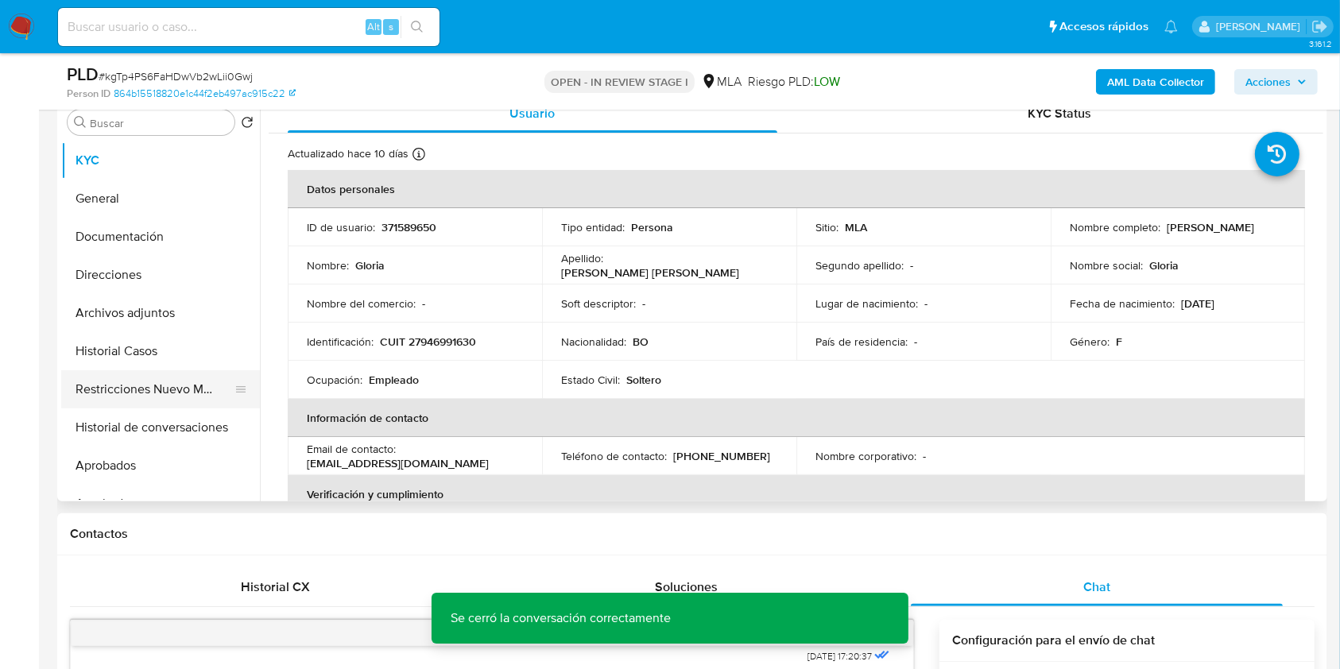
click at [119, 397] on button "Restricciones Nuevo Mundo" at bounding box center [154, 389] width 186 height 38
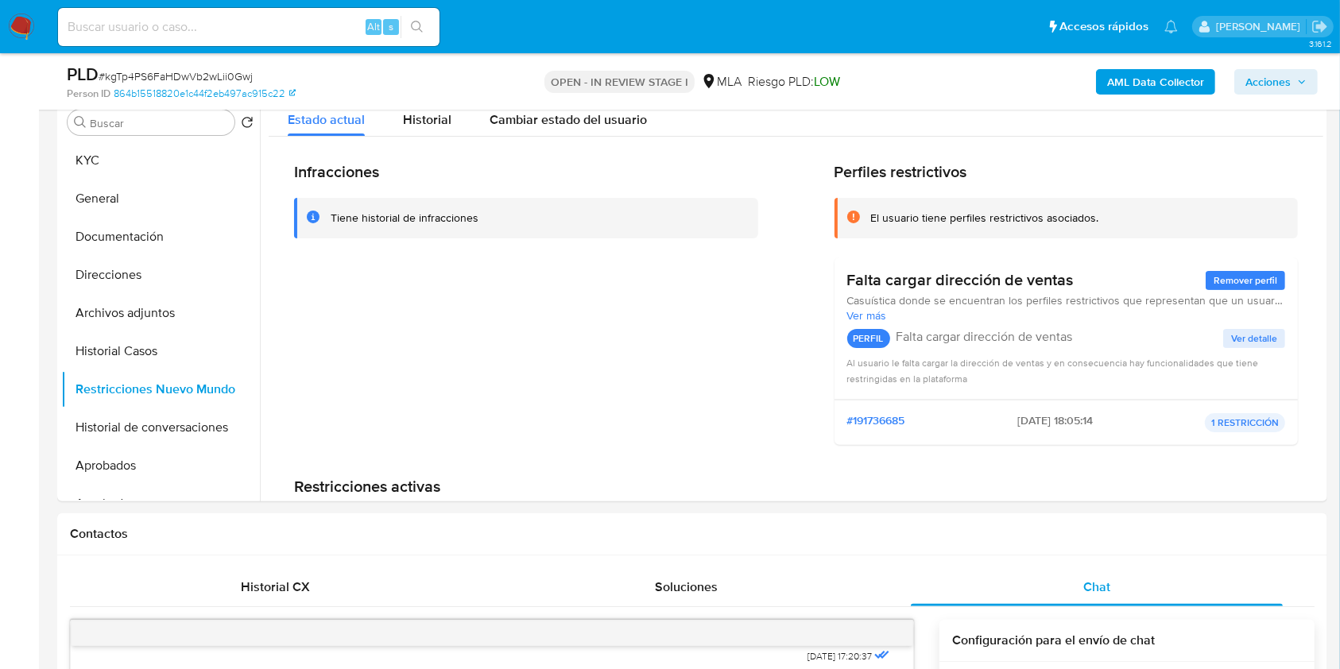
click at [243, 77] on span "# kgTp4PS6FaHDwVb2wLii0Gwj" at bounding box center [176, 76] width 154 height 16
copy span "kgTp4PS6FaHDwVb2wLii0Gwj"
click at [157, 354] on button "Historial Casos" at bounding box center [154, 351] width 186 height 38
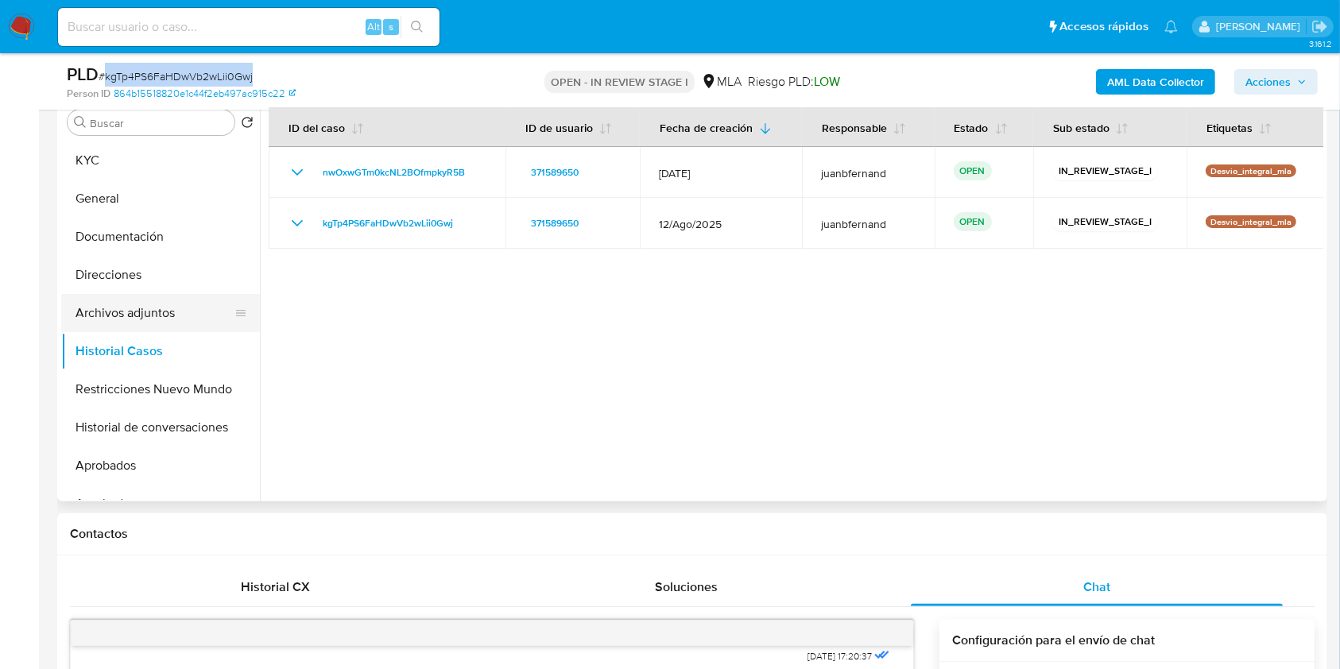
click at [181, 316] on button "Archivos adjuntos" at bounding box center [154, 313] width 186 height 38
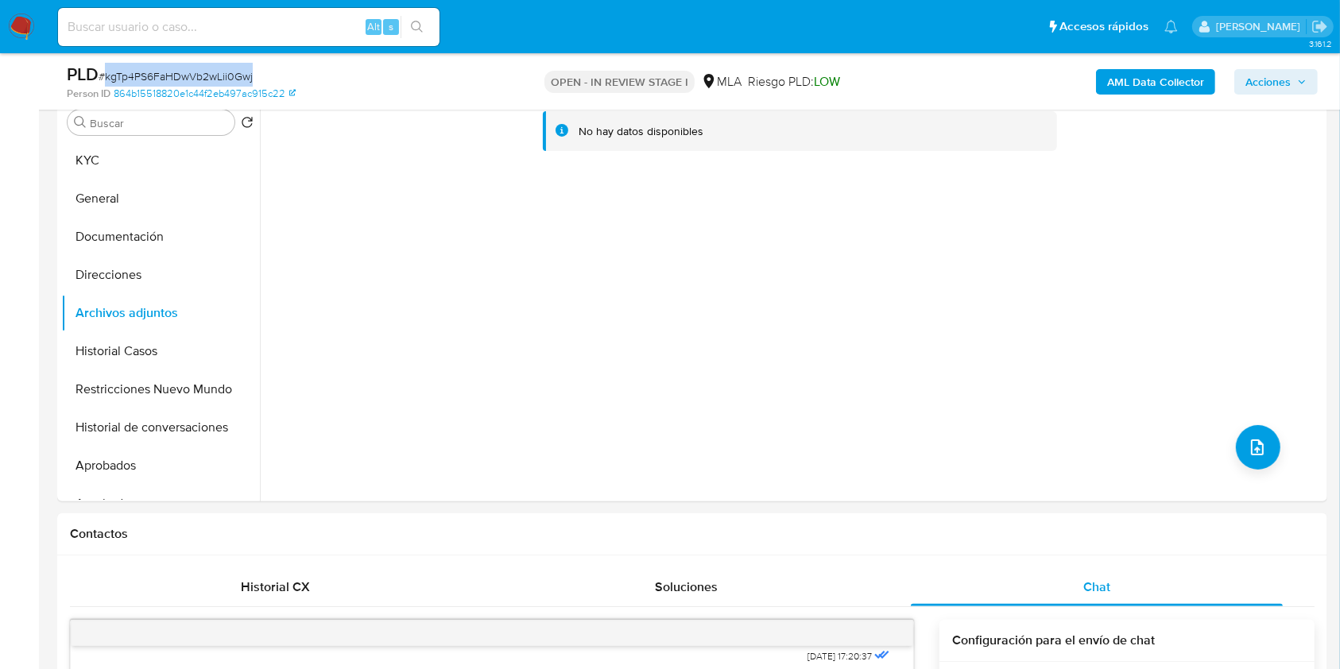
click at [1150, 73] on b "AML Data Collector" at bounding box center [1155, 81] width 97 height 25
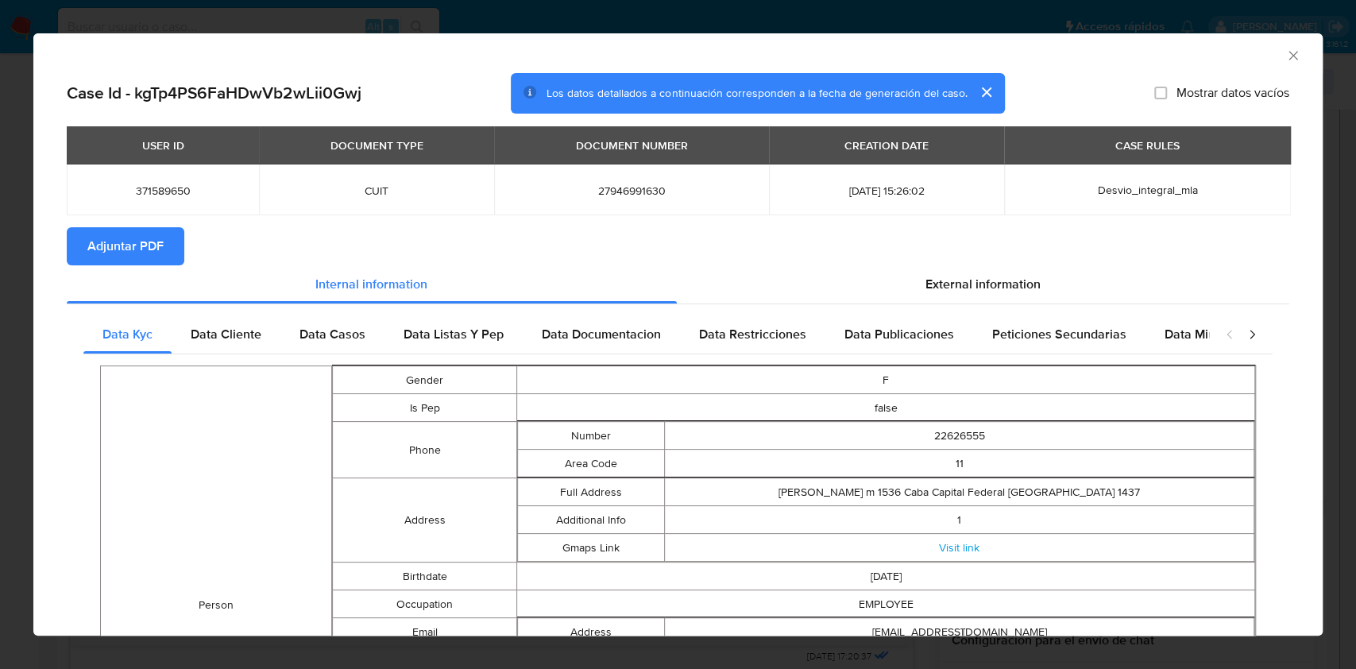
click at [154, 233] on span "Adjuntar PDF" at bounding box center [125, 246] width 76 height 35
click at [1285, 54] on icon "Cerrar ventana" at bounding box center [1293, 56] width 16 height 16
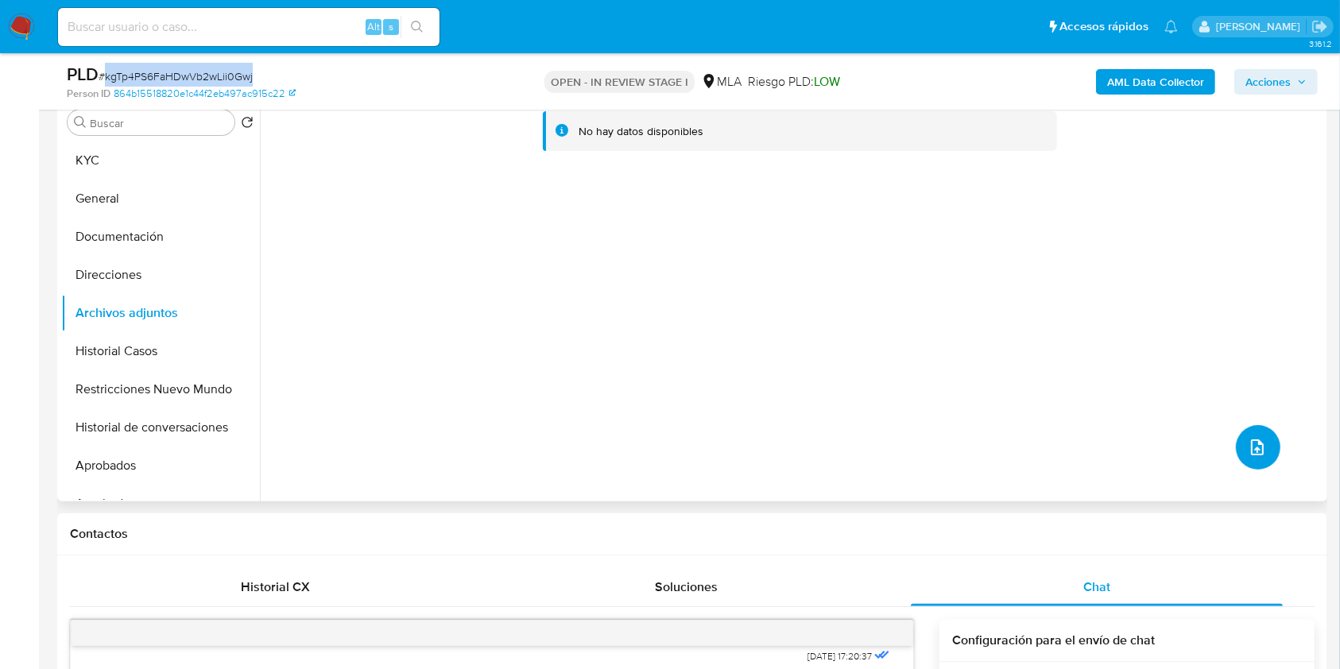
click at [1247, 443] on icon "upload-file" at bounding box center [1256, 447] width 19 height 19
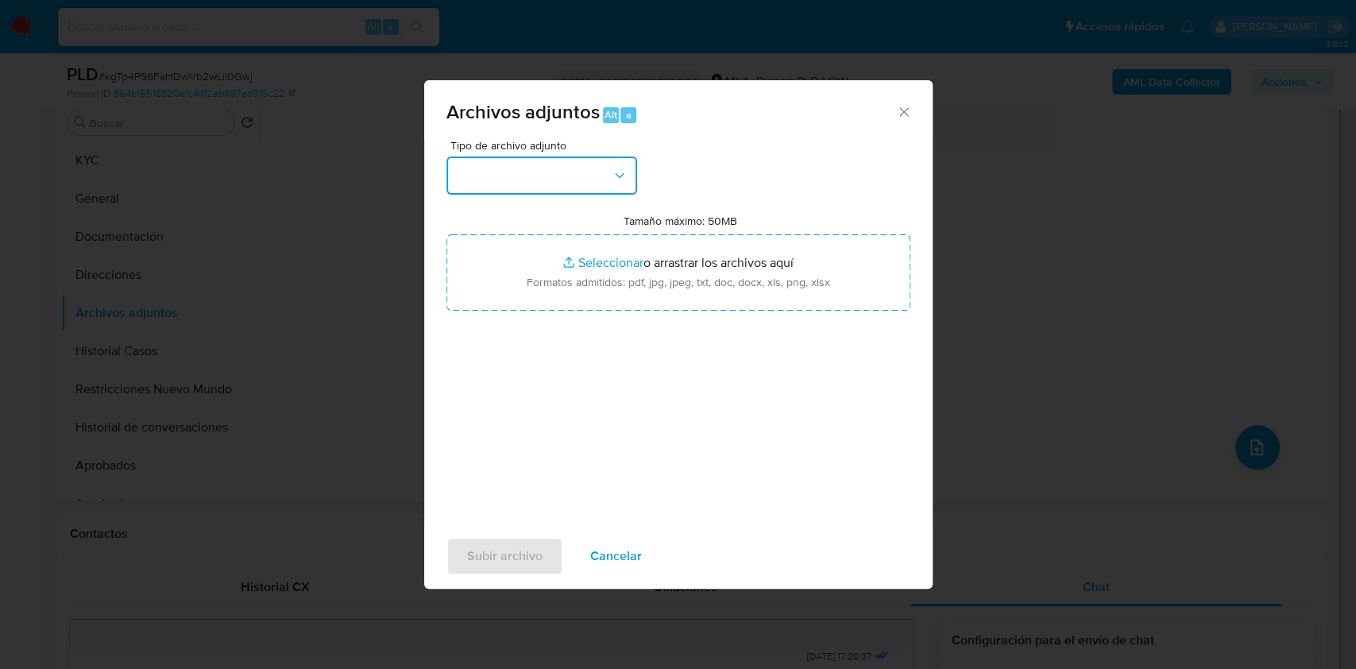
click at [513, 180] on button "button" at bounding box center [542, 176] width 191 height 38
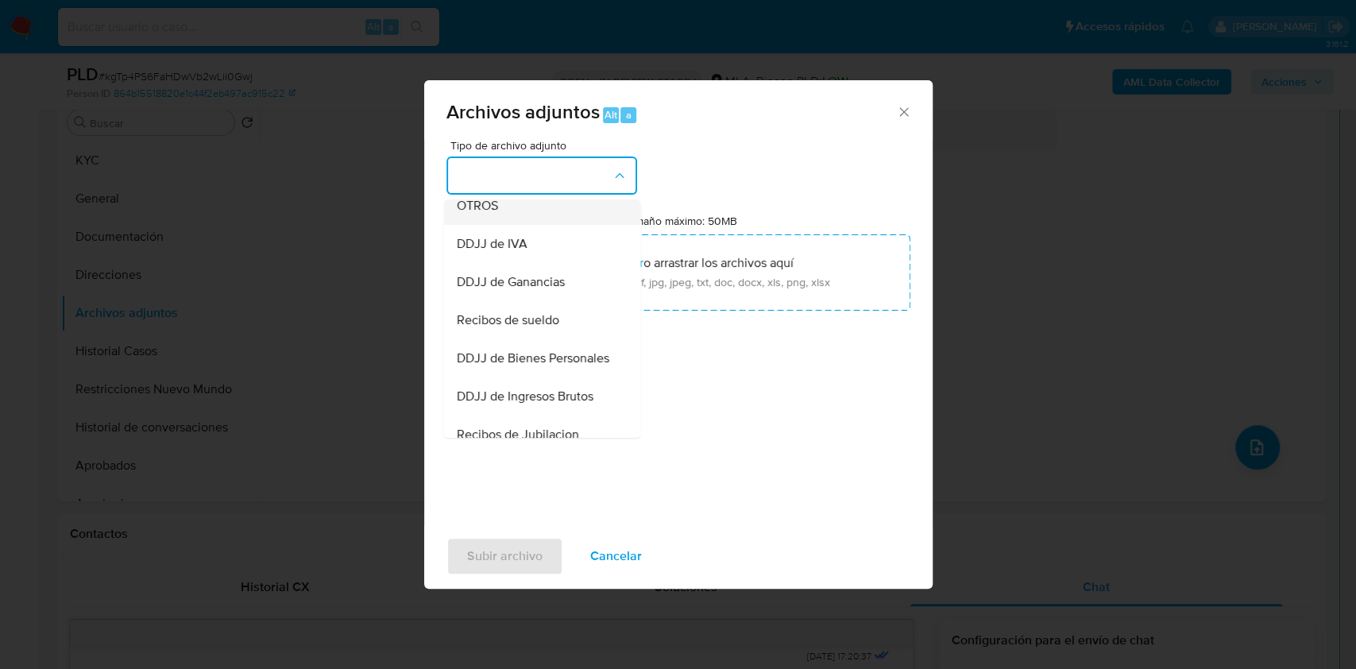
click at [525, 225] on div "OTROS" at bounding box center [537, 206] width 162 height 38
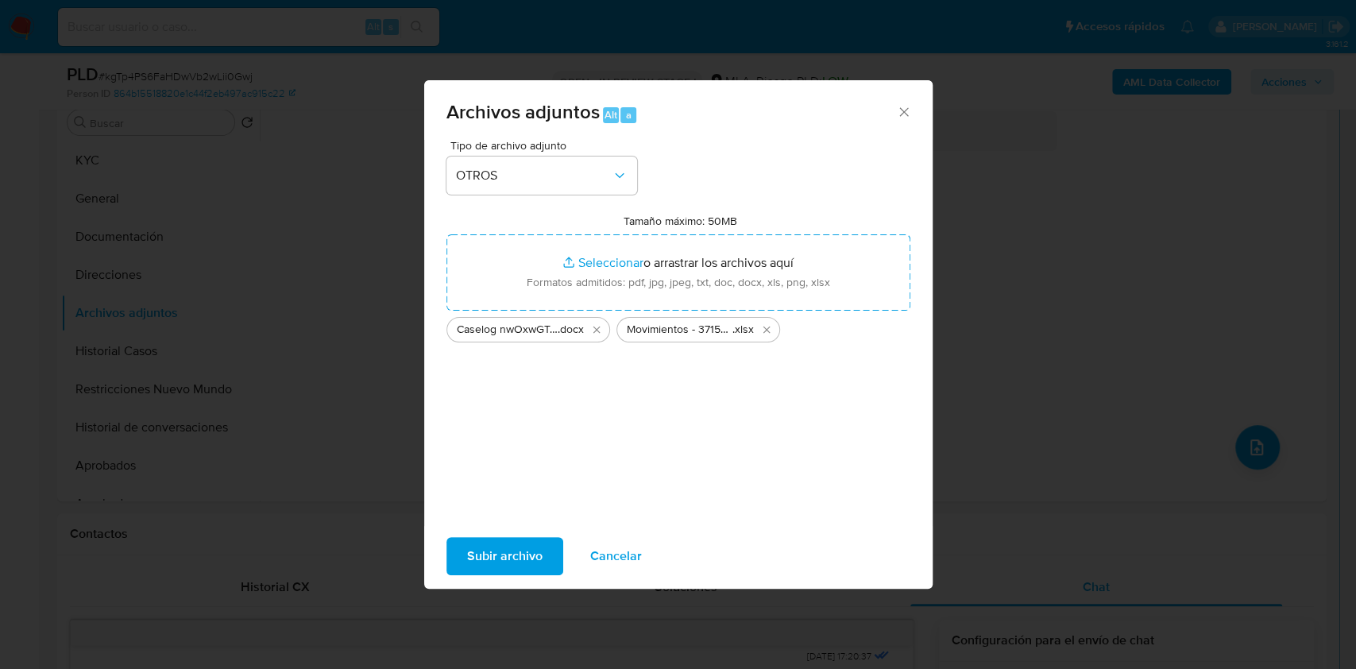
click at [519, 553] on span "Subir archivo" at bounding box center [504, 556] width 75 height 35
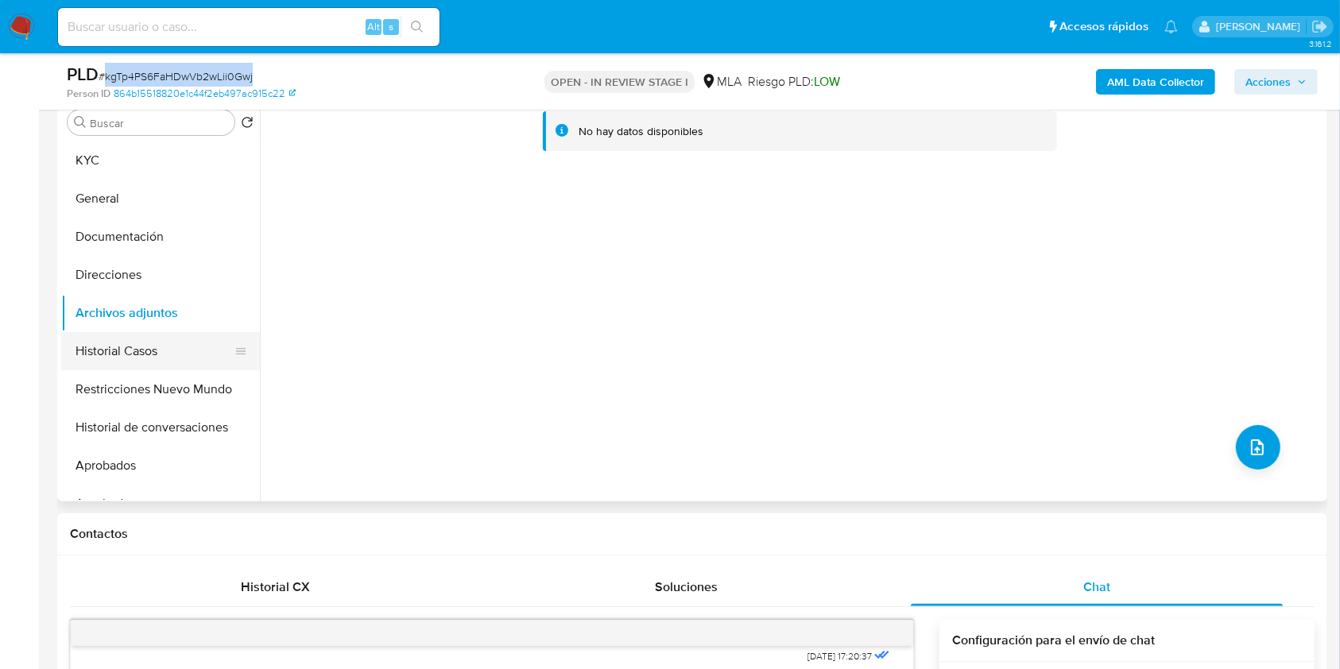
click at [96, 346] on button "Historial Casos" at bounding box center [154, 351] width 186 height 38
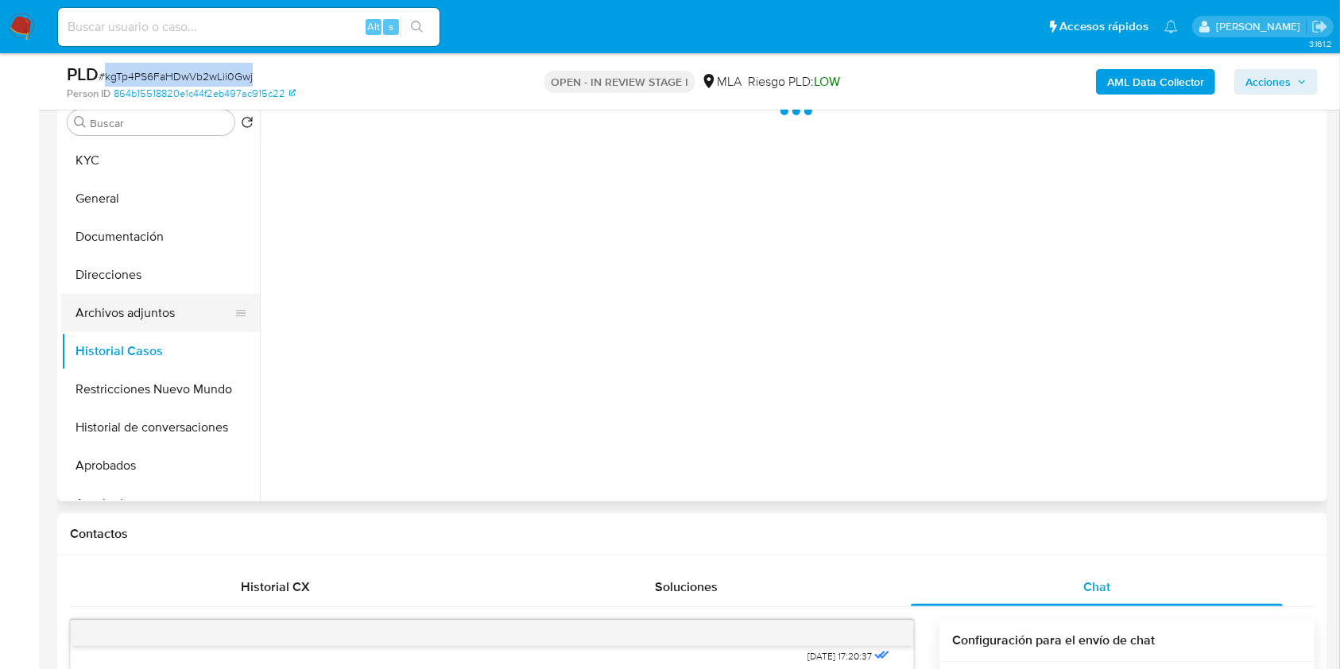
click at [122, 310] on button "Archivos adjuntos" at bounding box center [154, 313] width 186 height 38
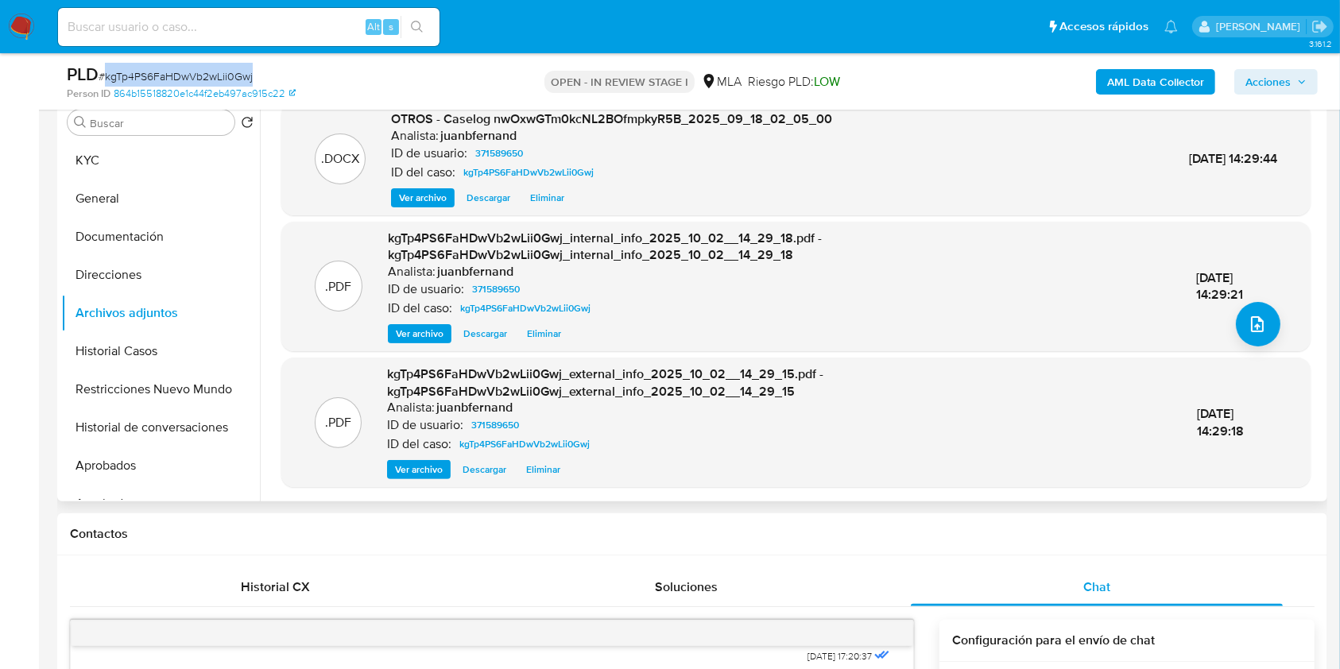
scroll to position [0, 0]
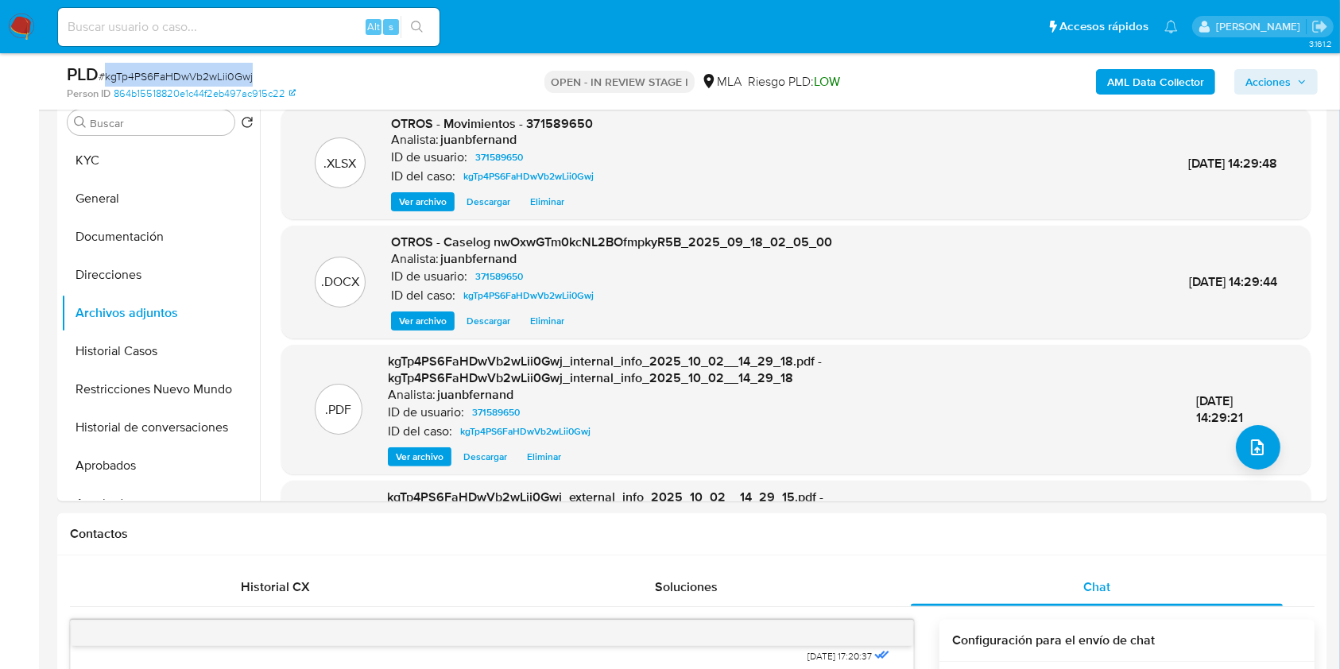
click at [1266, 80] on span "Acciones" at bounding box center [1267, 81] width 45 height 25
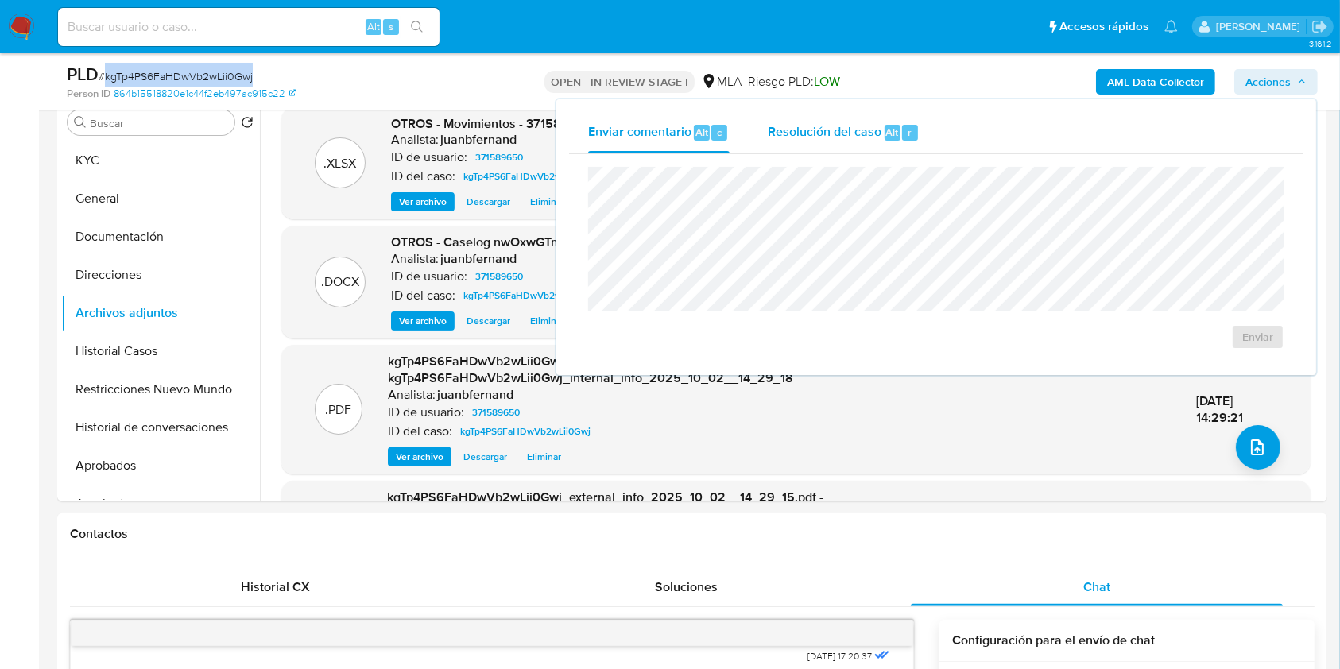
click at [821, 135] on span "Resolución del caso" at bounding box center [824, 131] width 114 height 18
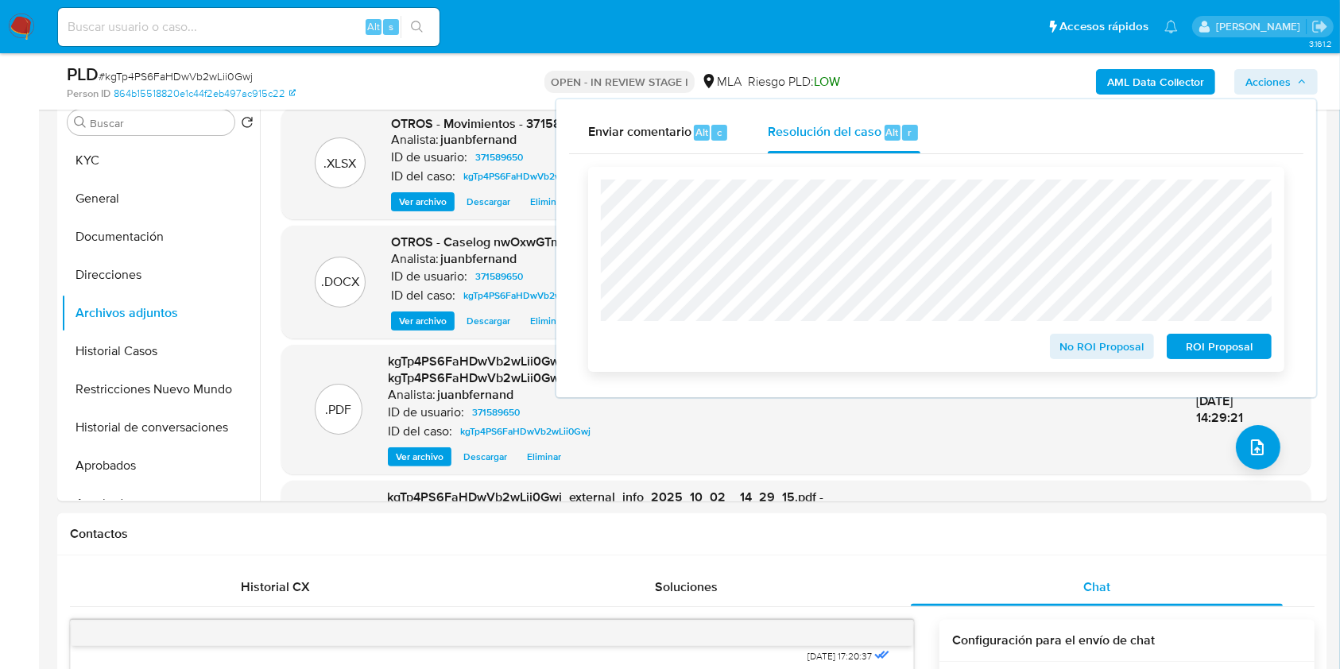
click at [1094, 341] on span "No ROI Proposal" at bounding box center [1102, 346] width 83 height 22
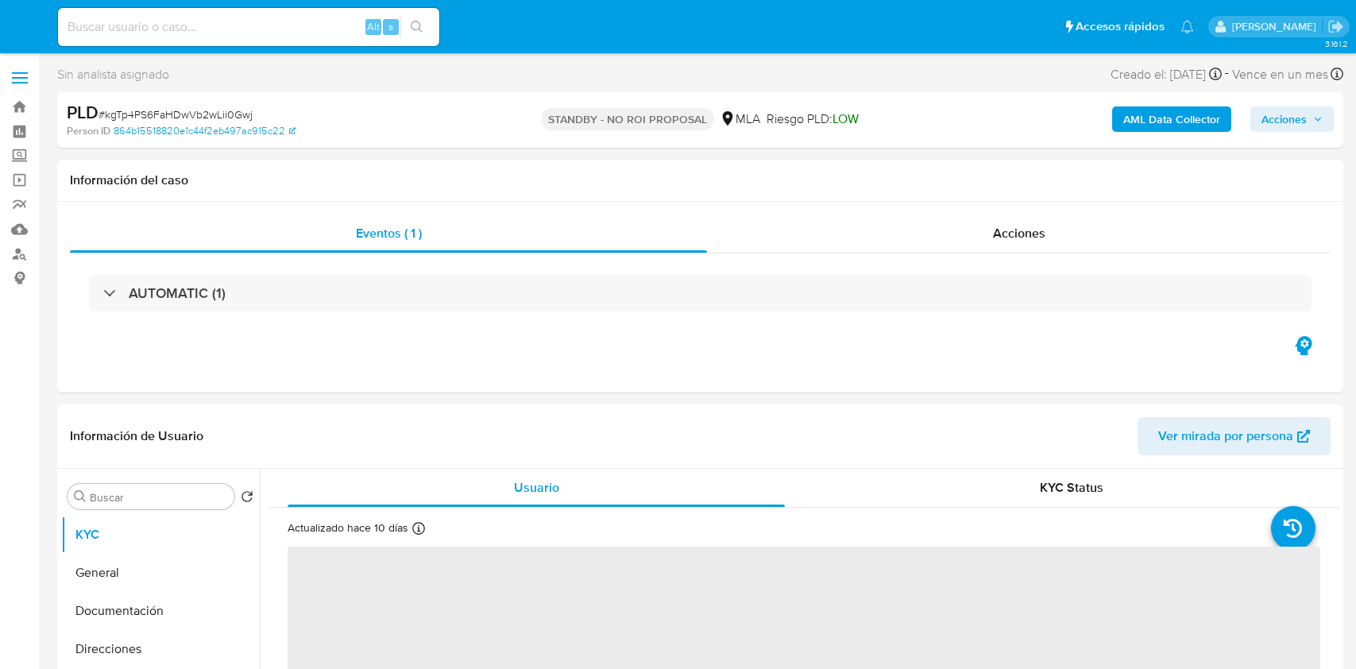
select select "10"
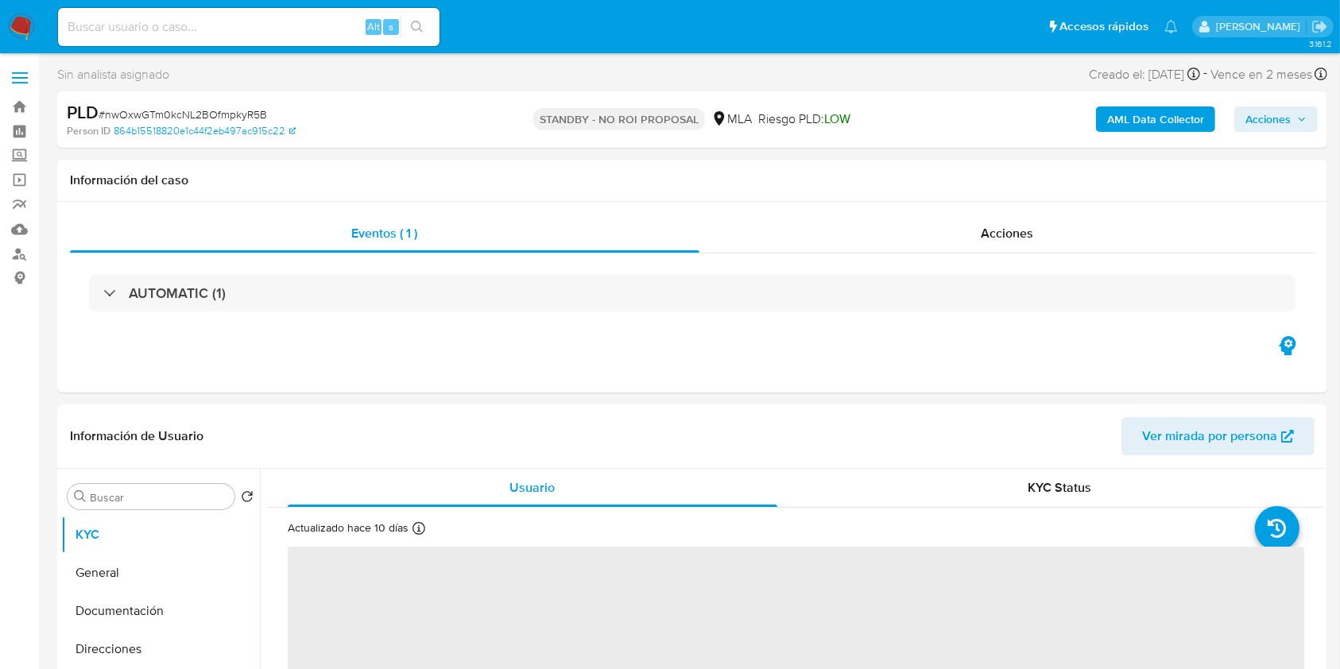
select select "10"
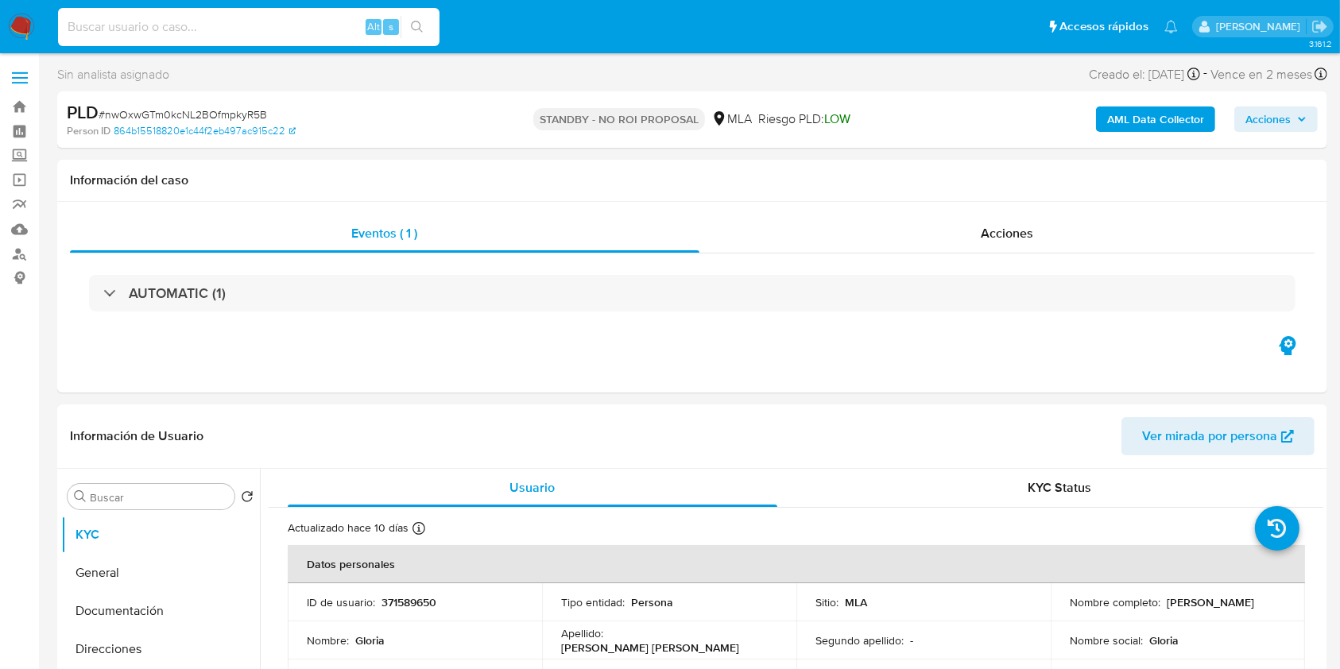
click at [305, 29] on input at bounding box center [248, 27] width 381 height 21
paste input "bOdyhOThH0ngGD8T0i0Cdkha"
type input "bOdyhOThH0ngGD8T0i0Cdkha"
click at [408, 30] on button "search-icon" at bounding box center [416, 27] width 33 height 22
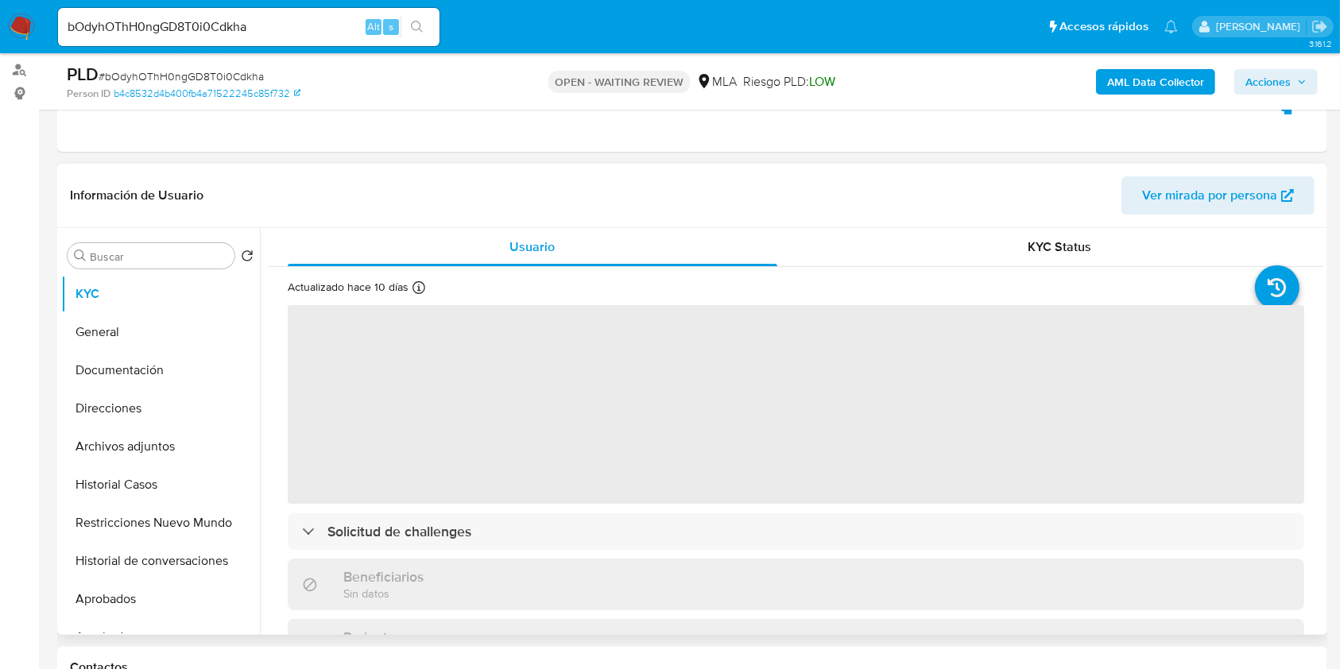
scroll to position [529, 0]
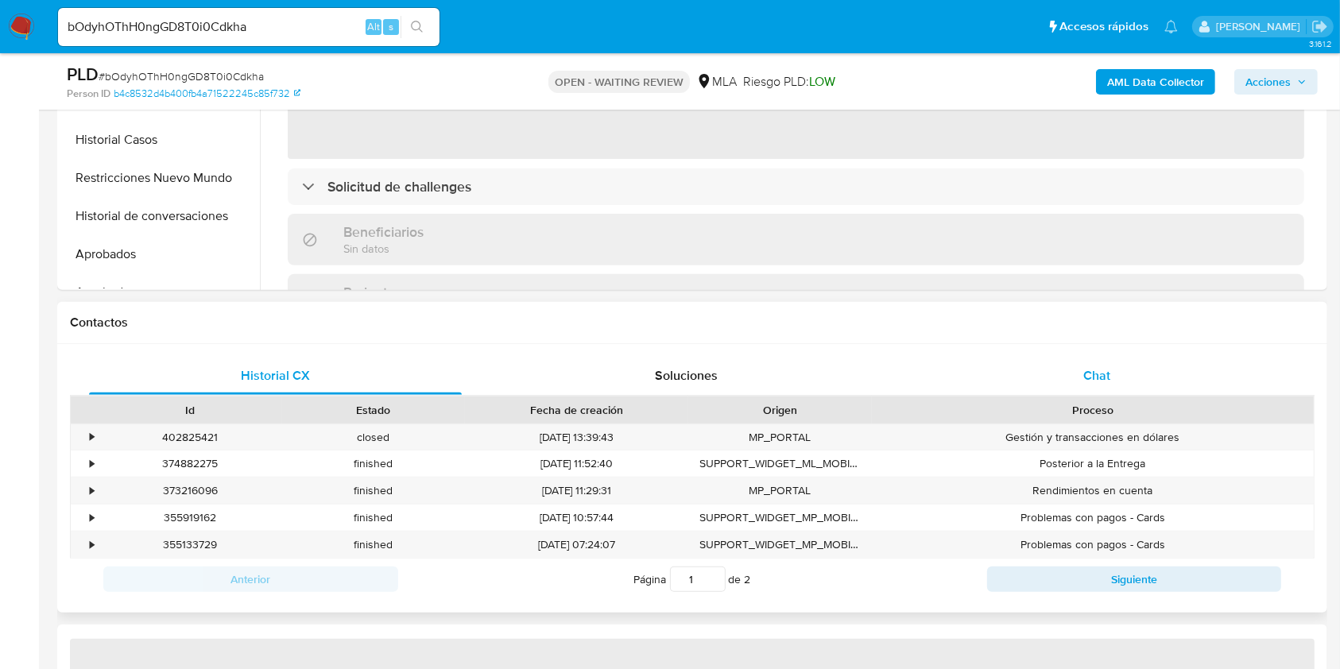
click at [1123, 371] on div "Chat" at bounding box center [1096, 376] width 373 height 38
select select "10"
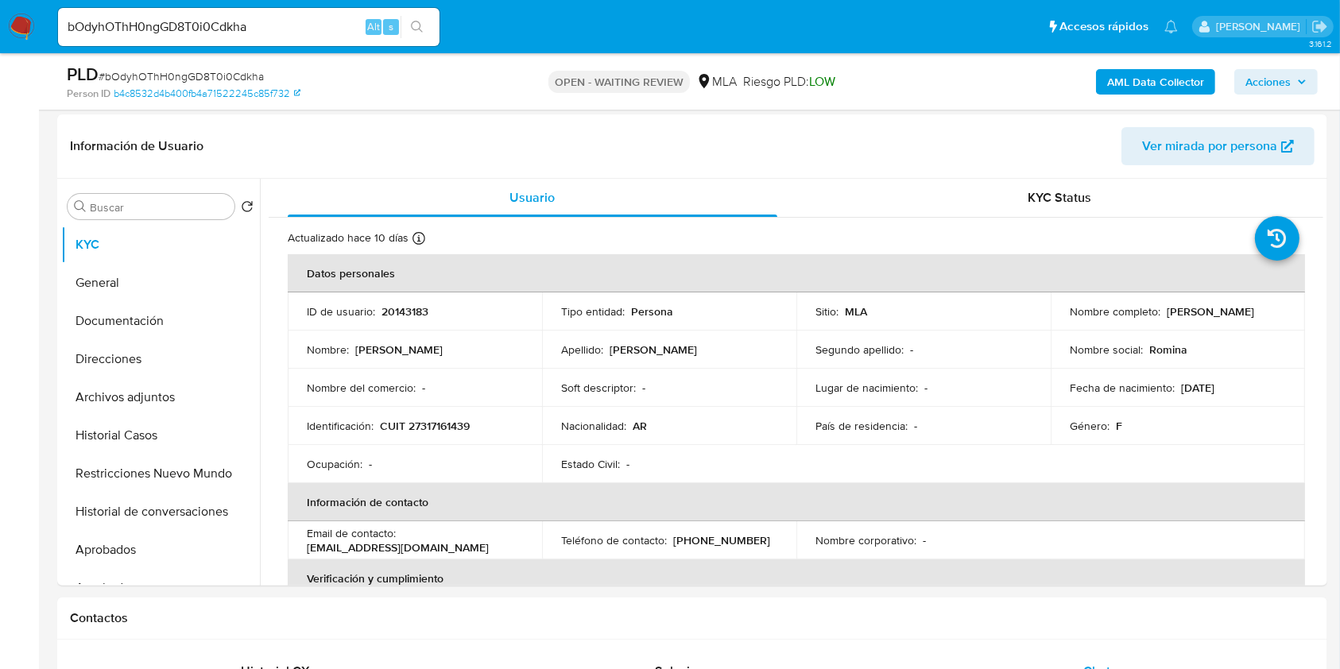
scroll to position [211, 0]
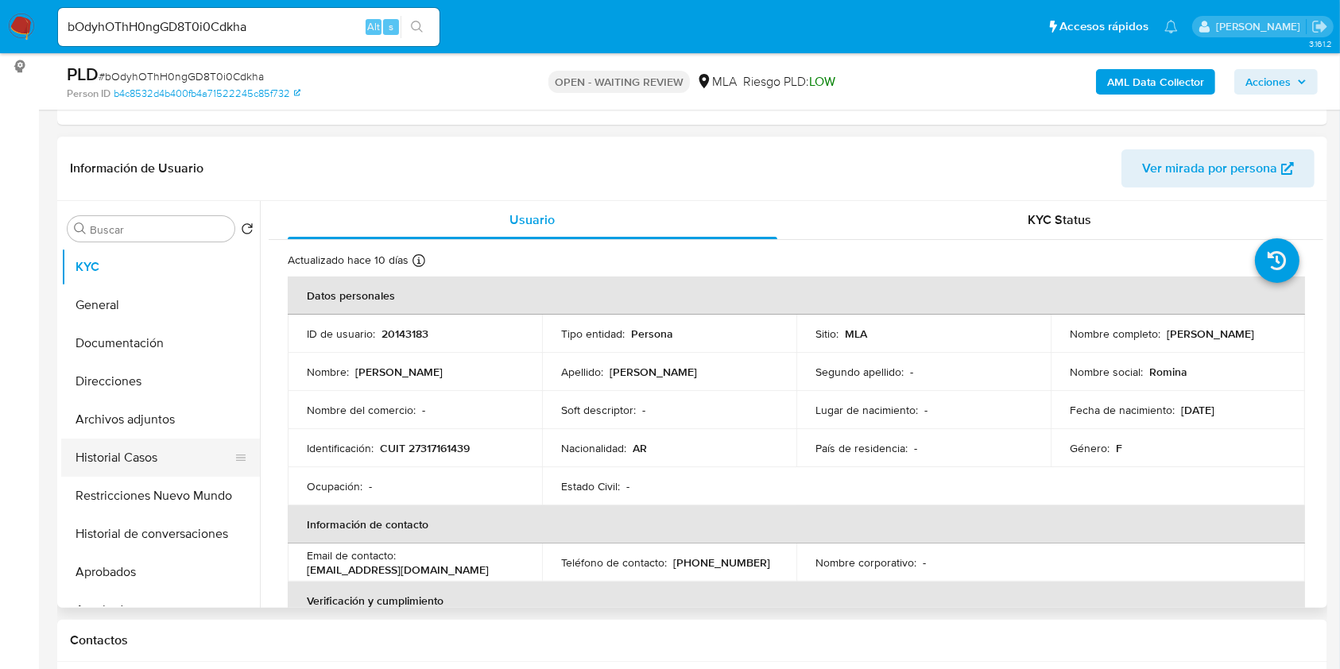
click at [114, 456] on button "Historial Casos" at bounding box center [154, 458] width 186 height 38
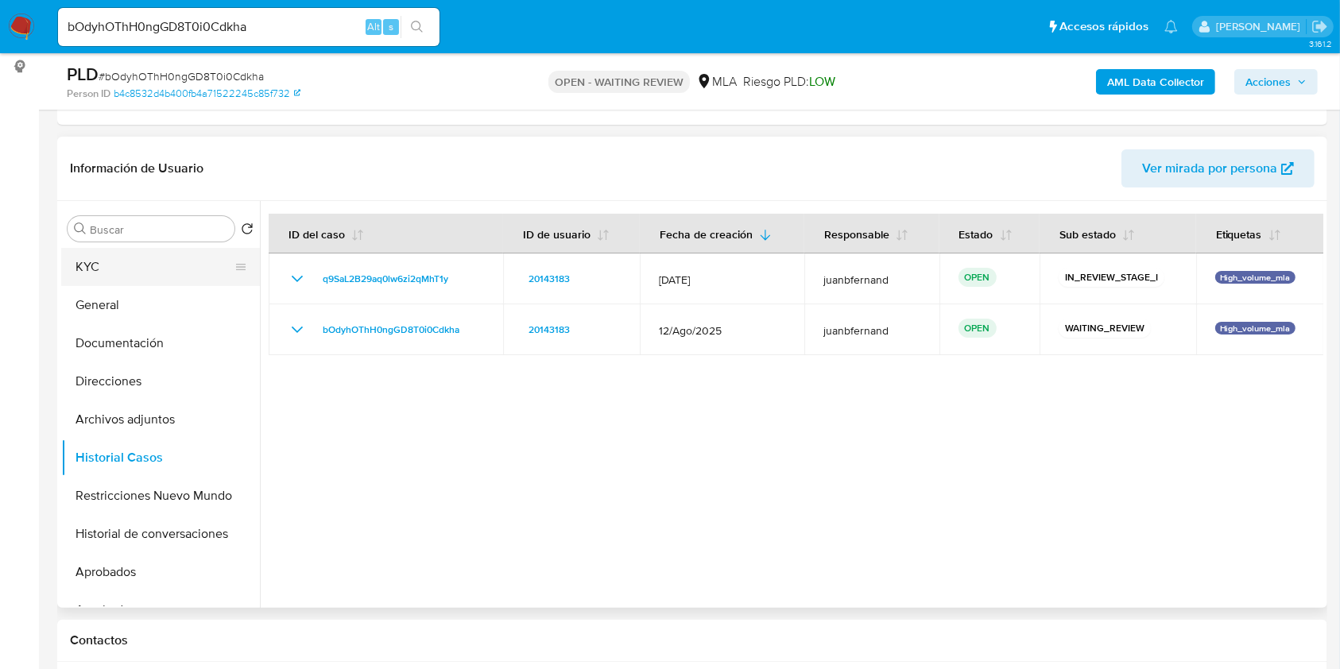
click at [145, 259] on button "KYC" at bounding box center [154, 267] width 186 height 38
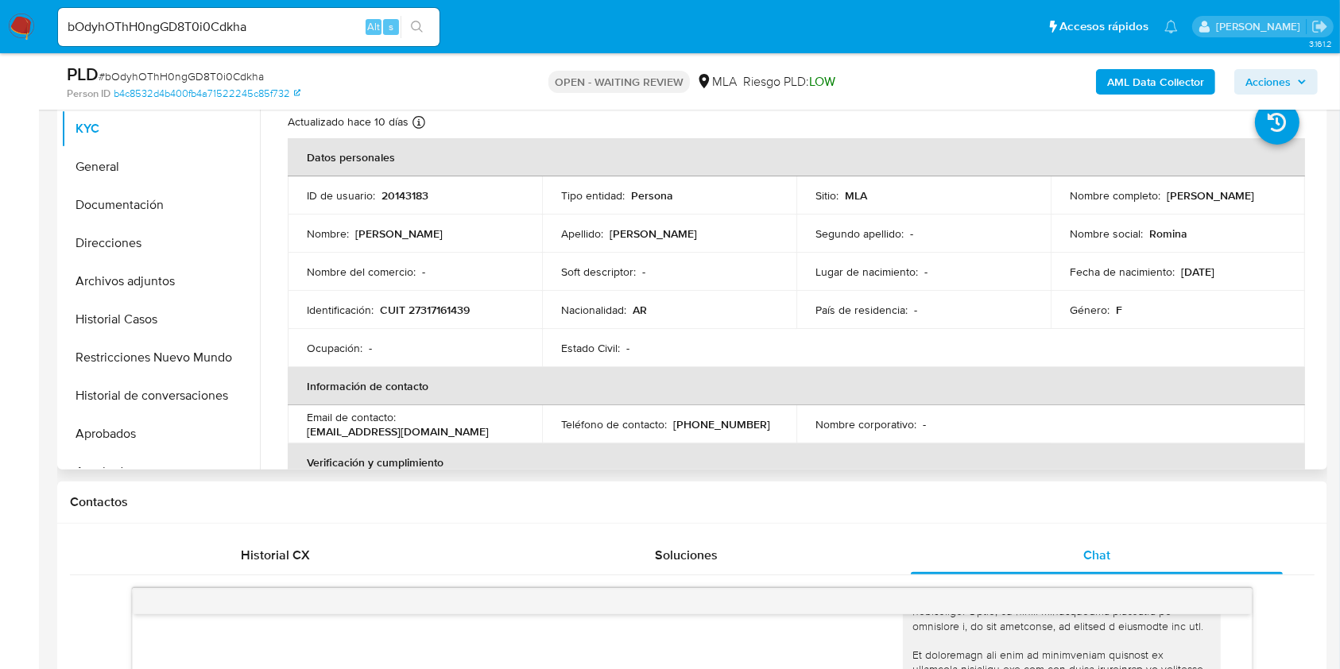
scroll to position [318, 0]
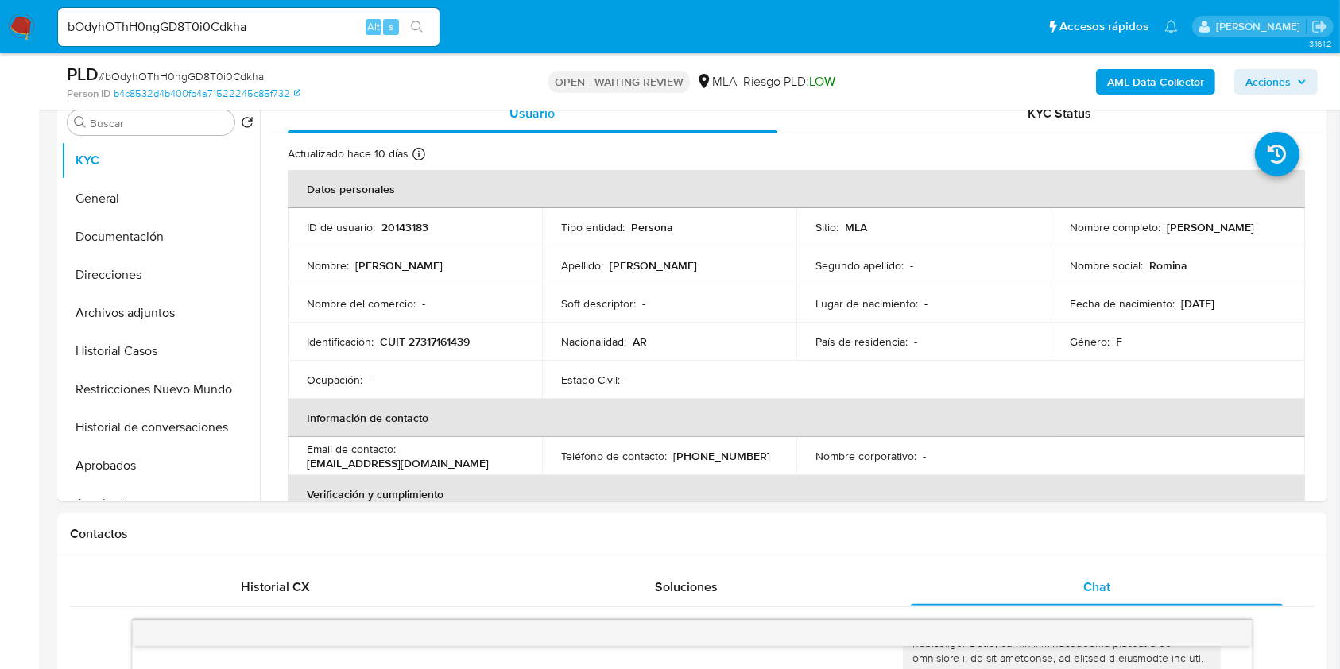
click at [1169, 76] on b "AML Data Collector" at bounding box center [1155, 81] width 97 height 25
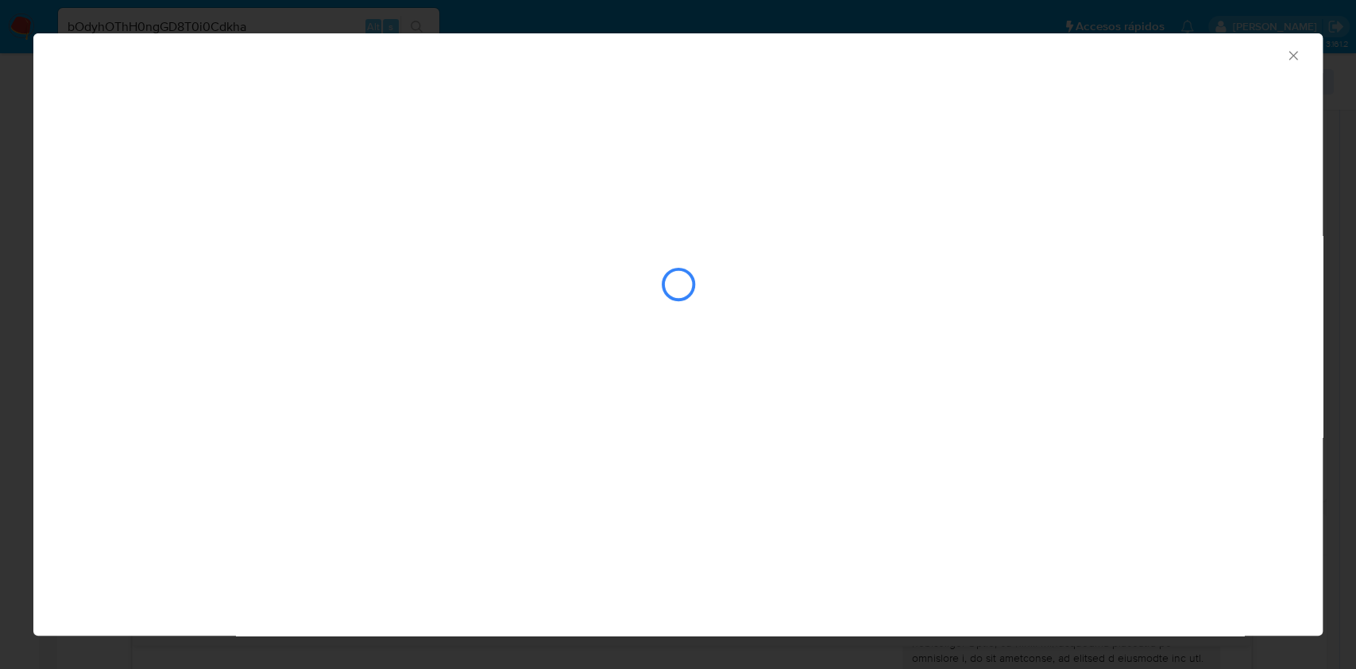
click at [1299, 60] on icon "Cerrar ventana" at bounding box center [1293, 56] width 16 height 16
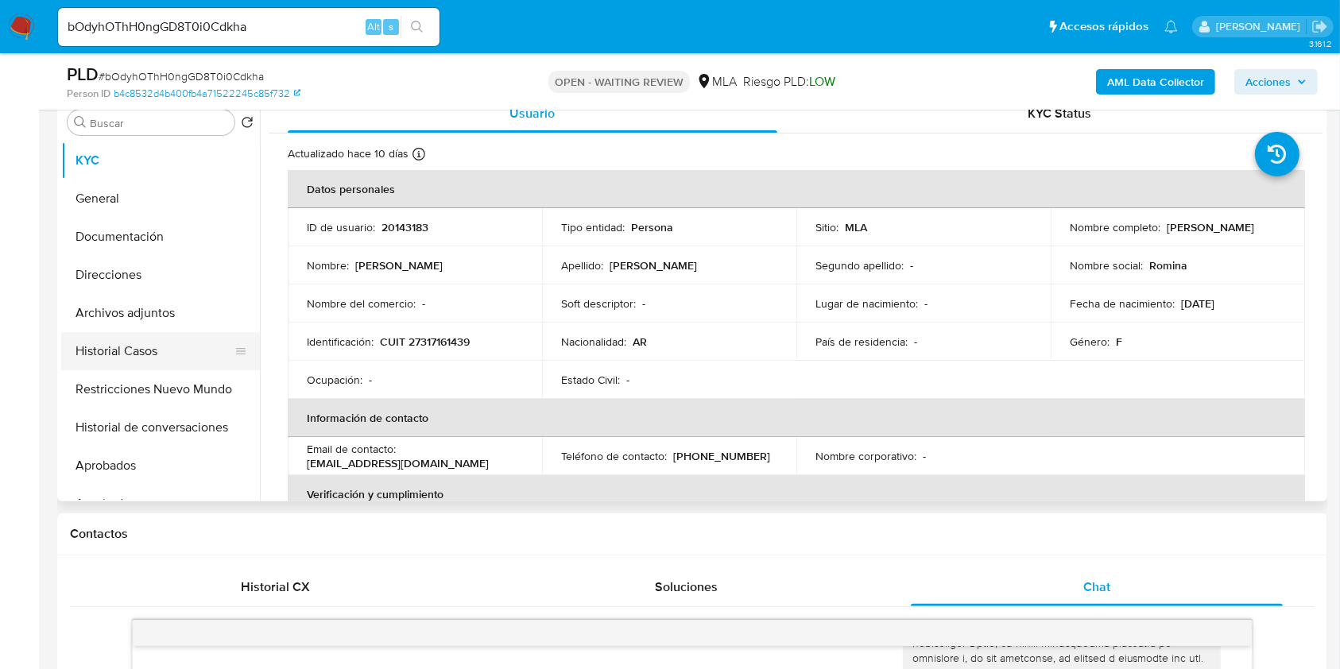
click at [89, 359] on button "Historial Casos" at bounding box center [154, 351] width 186 height 38
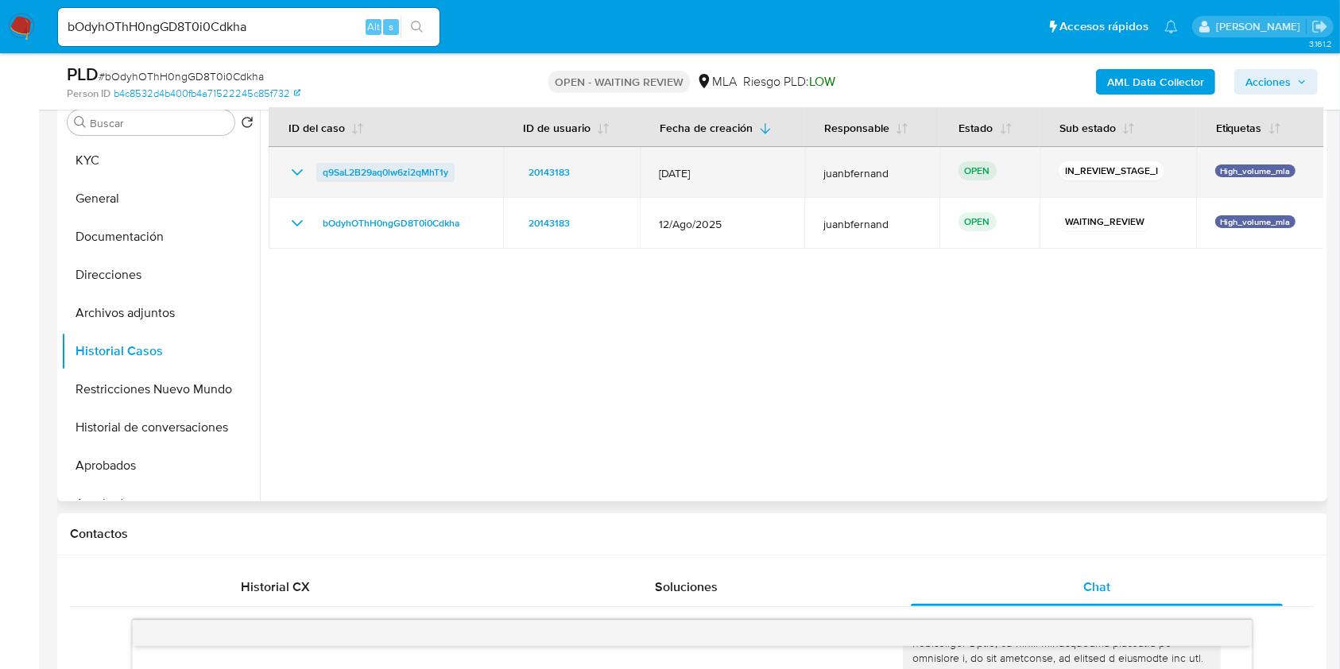
click at [361, 169] on span "q9SaL2B29aq0lw6zi2qMhT1y" at bounding box center [386, 172] width 126 height 19
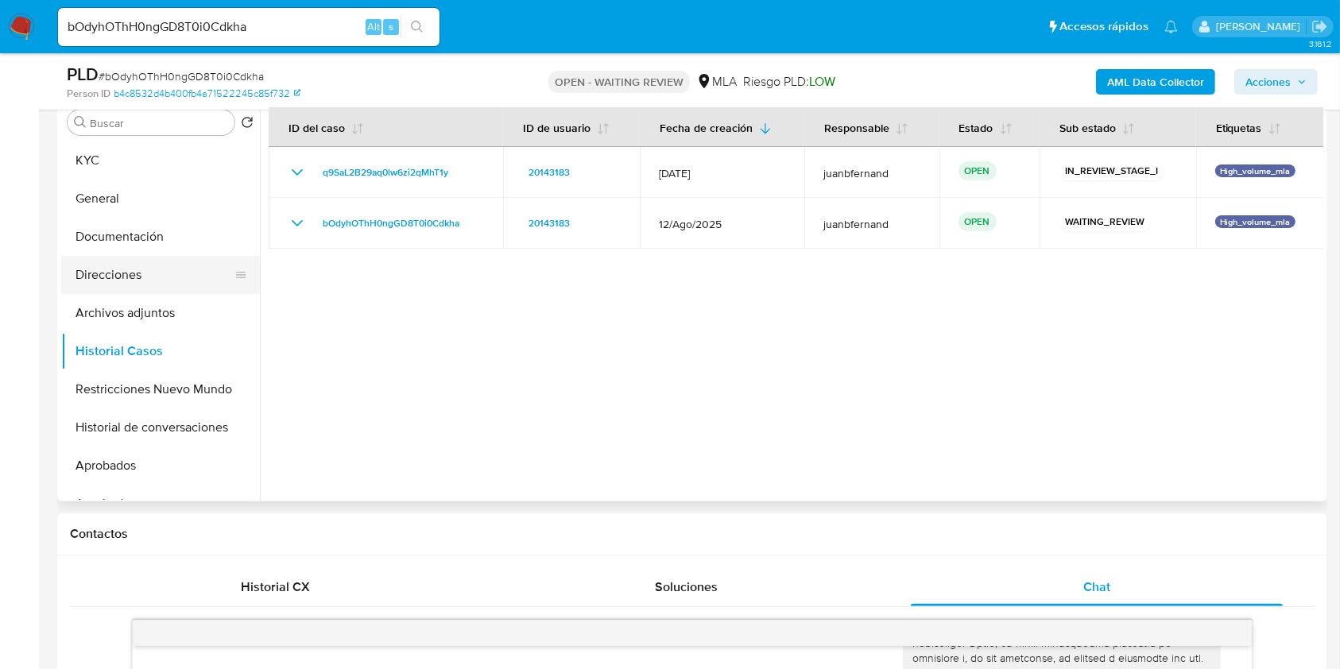
click at [145, 283] on button "Direcciones" at bounding box center [154, 275] width 186 height 38
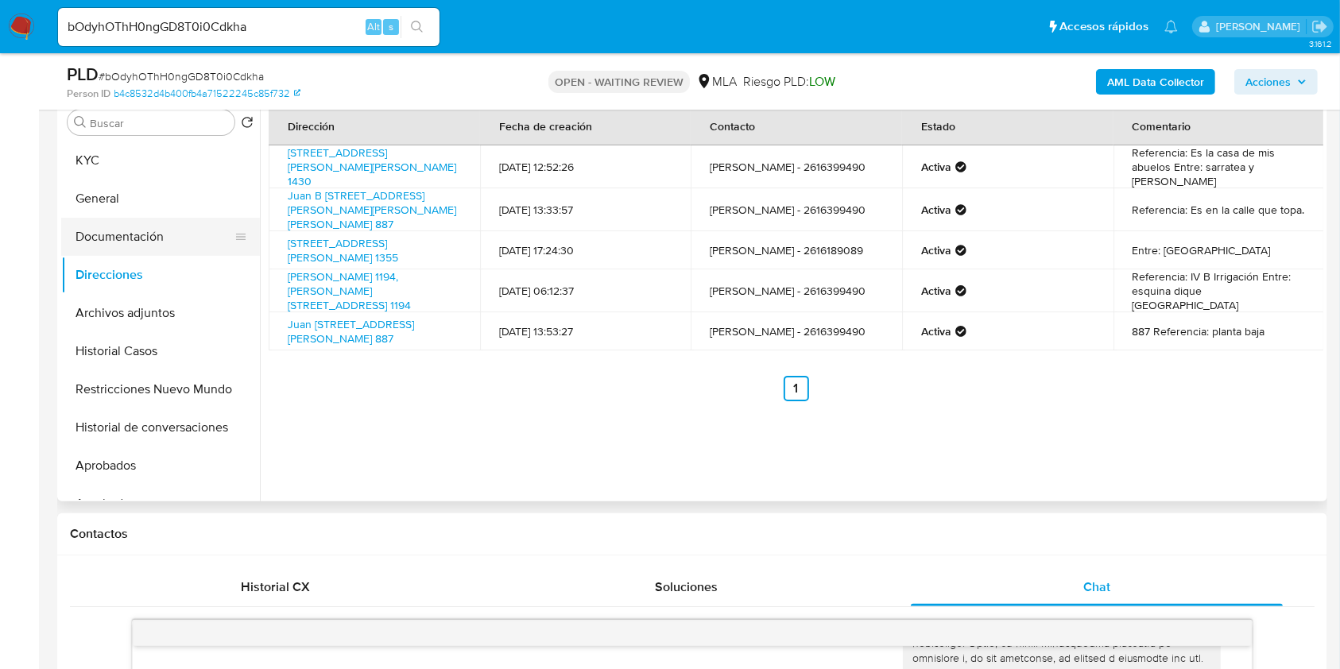
click at [153, 237] on button "Documentación" at bounding box center [154, 237] width 186 height 38
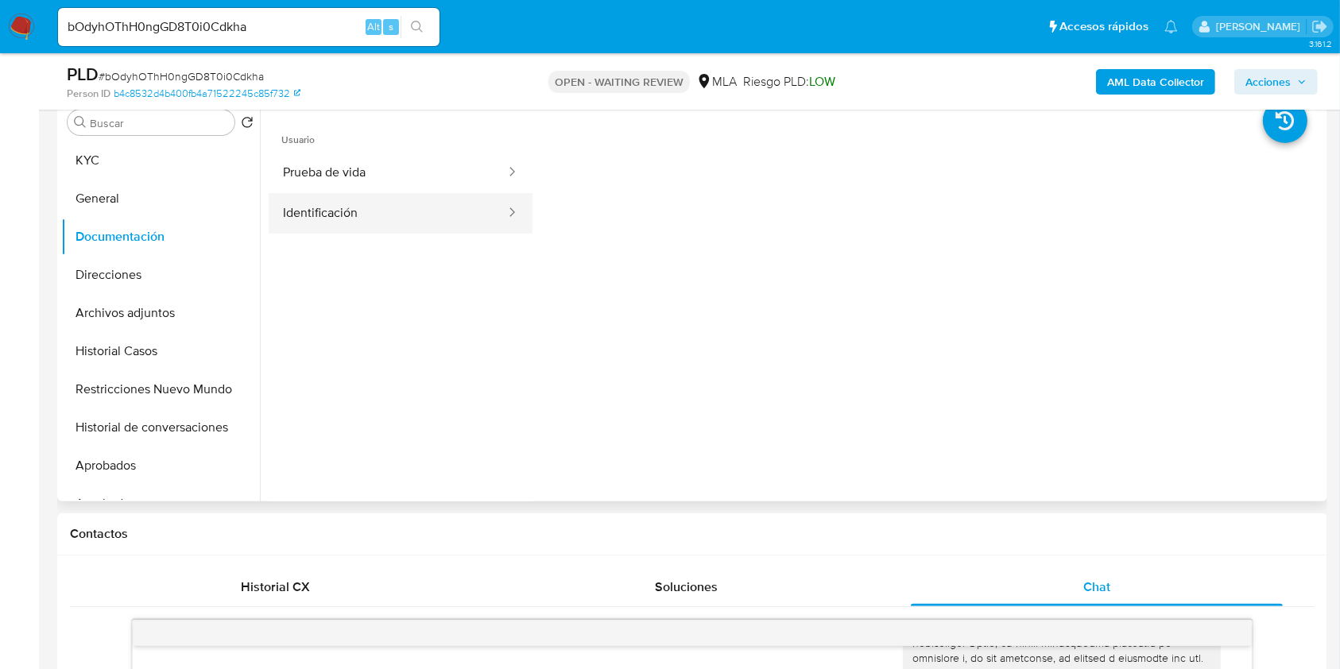
click at [315, 201] on button "Identificación" at bounding box center [388, 213] width 238 height 41
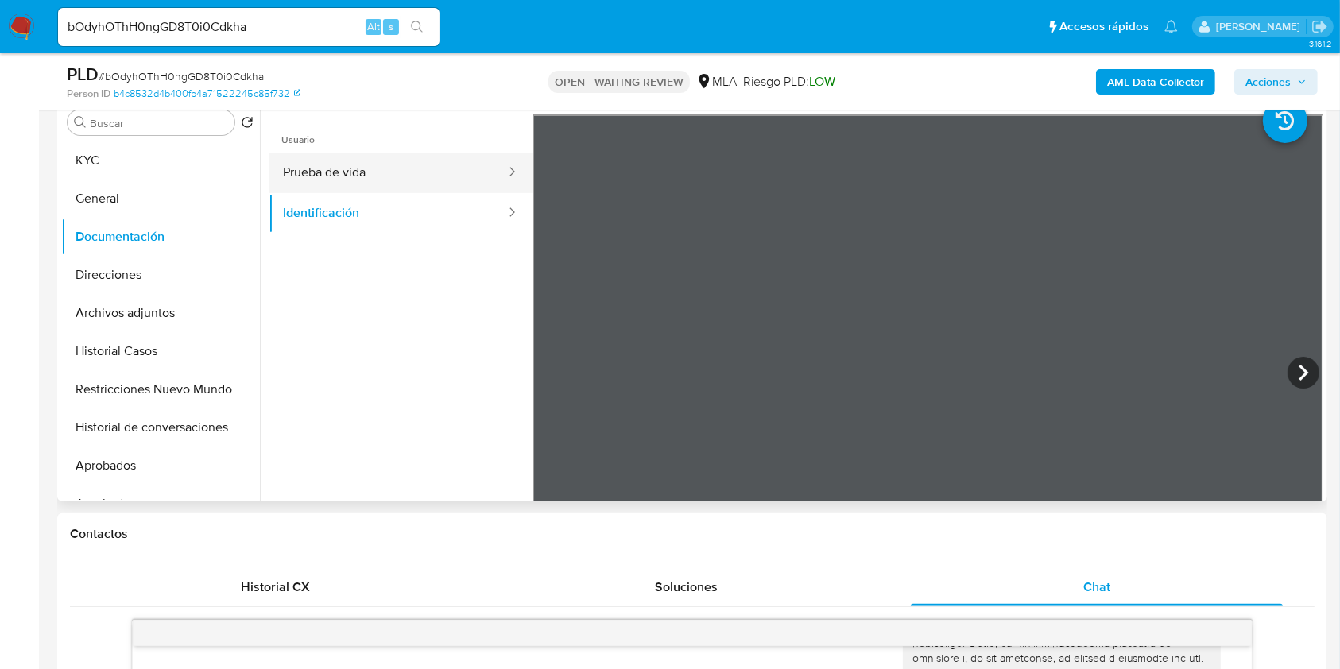
click at [384, 180] on button "Prueba de vida" at bounding box center [388, 173] width 238 height 41
click at [1169, 75] on b "AML Data Collector" at bounding box center [1155, 81] width 97 height 25
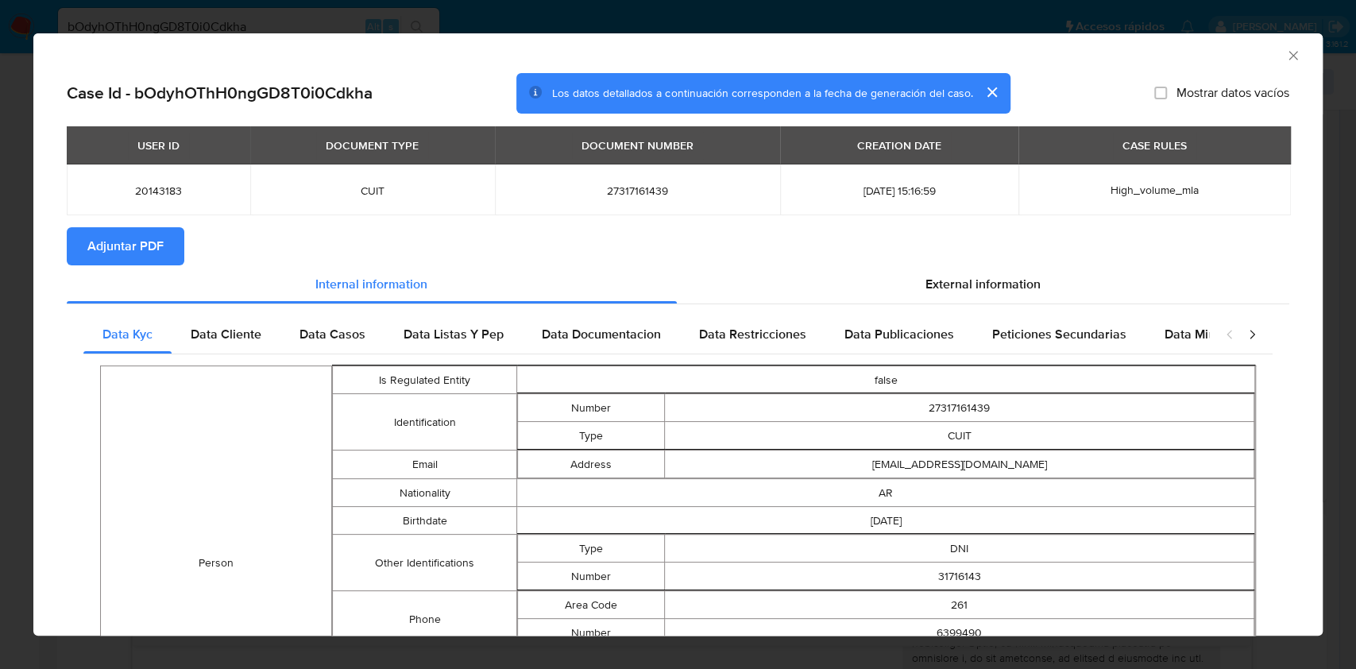
click at [609, 193] on span "27317161439" at bounding box center [638, 191] width 248 height 14
copy span "27317161439"
click at [927, 278] on span "External information" at bounding box center [983, 284] width 115 height 18
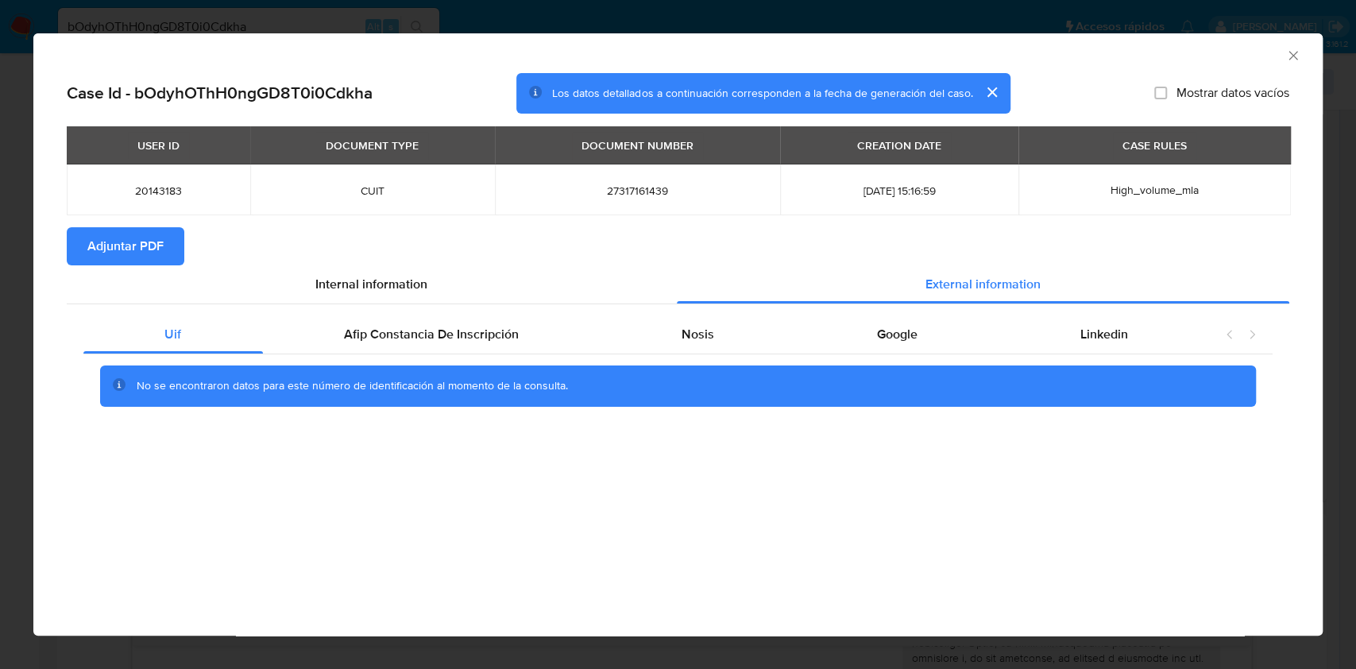
click at [485, 308] on div "Uif Afip Constancia De Inscripción Nosis Google Linkedin No se encontraron dato…" at bounding box center [678, 366] width 1223 height 125
click at [547, 334] on div "Afip Constancia De Inscripción" at bounding box center [432, 334] width 338 height 38
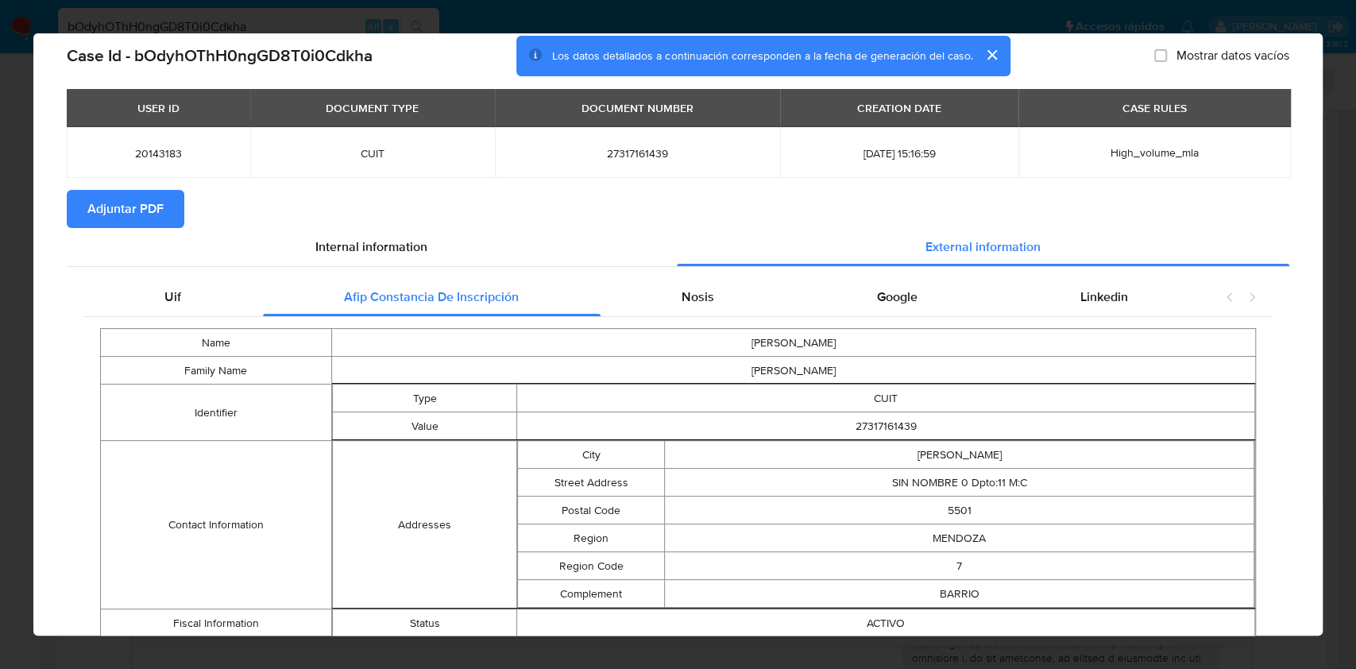
scroll to position [91, 0]
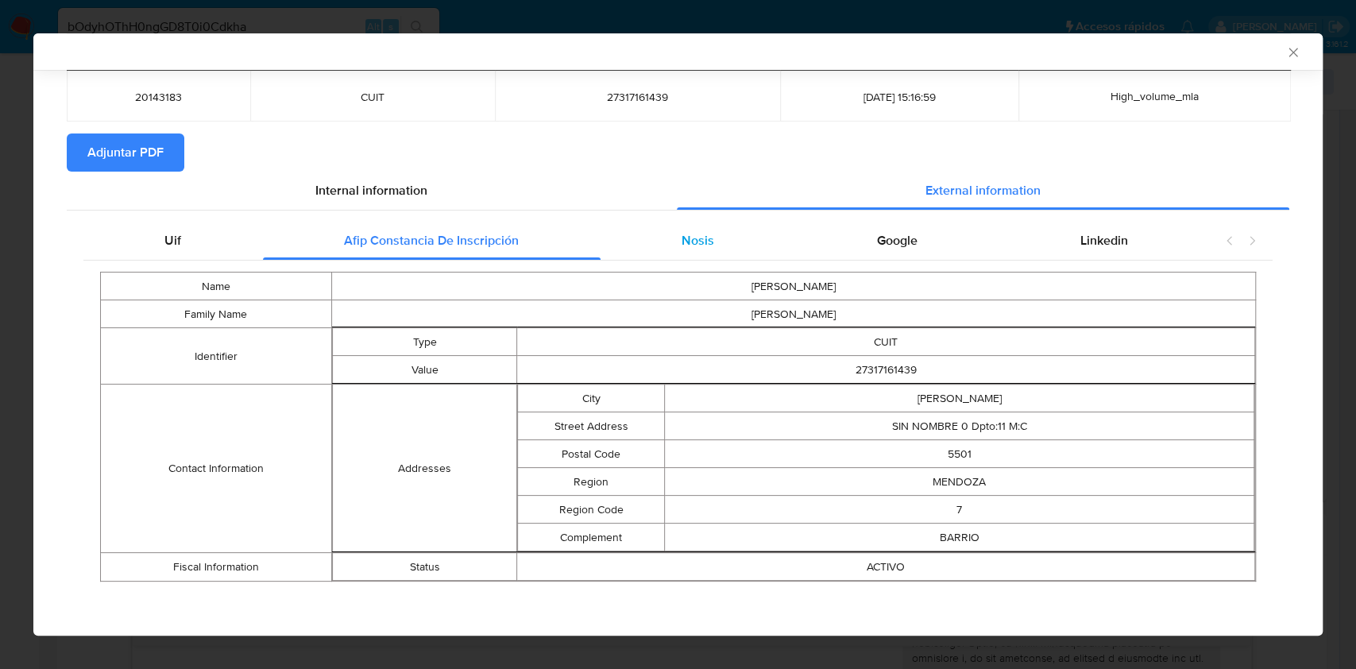
click at [686, 242] on span "Nosis" at bounding box center [698, 240] width 33 height 18
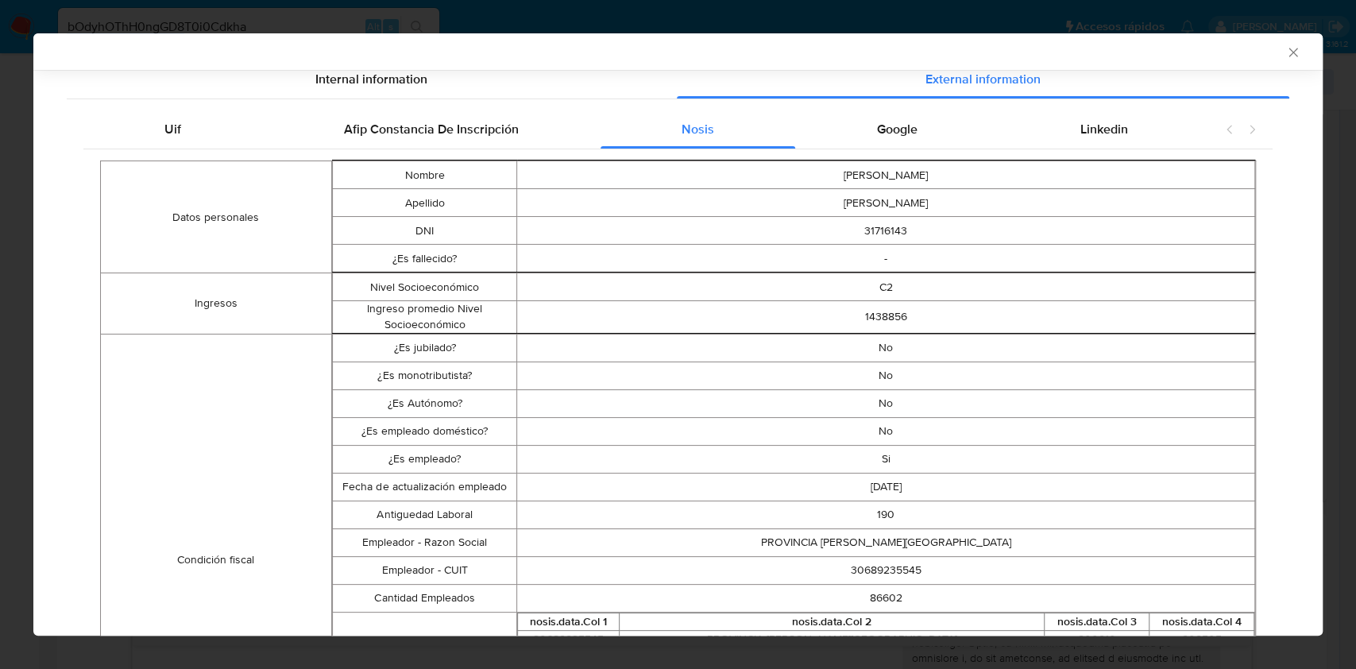
scroll to position [303, 0]
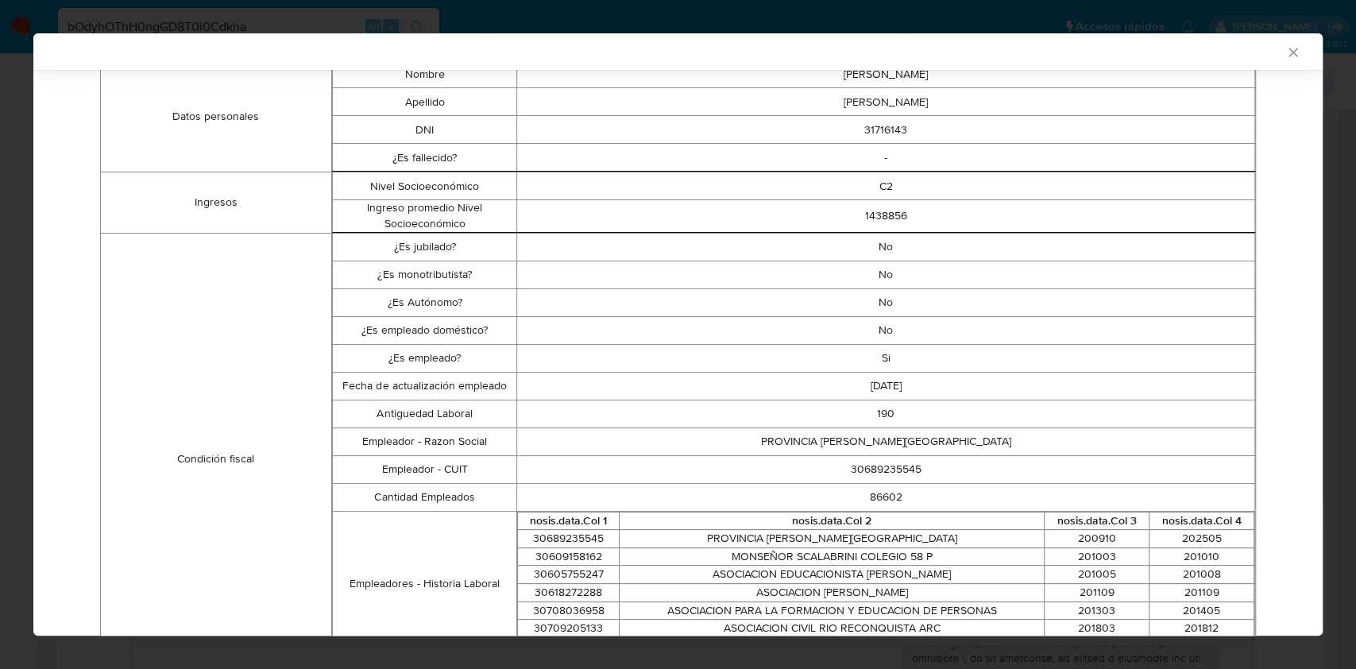
drag, startPoint x: 1280, startPoint y: 55, endPoint x: 1196, endPoint y: 276, distance: 236.8
click at [1211, 278] on div "AML Data Collector Case Id - bOdyhOThH0ngGD8T0i0Cdkha Los datos detallados a co…" at bounding box center [677, 334] width 1289 height 602
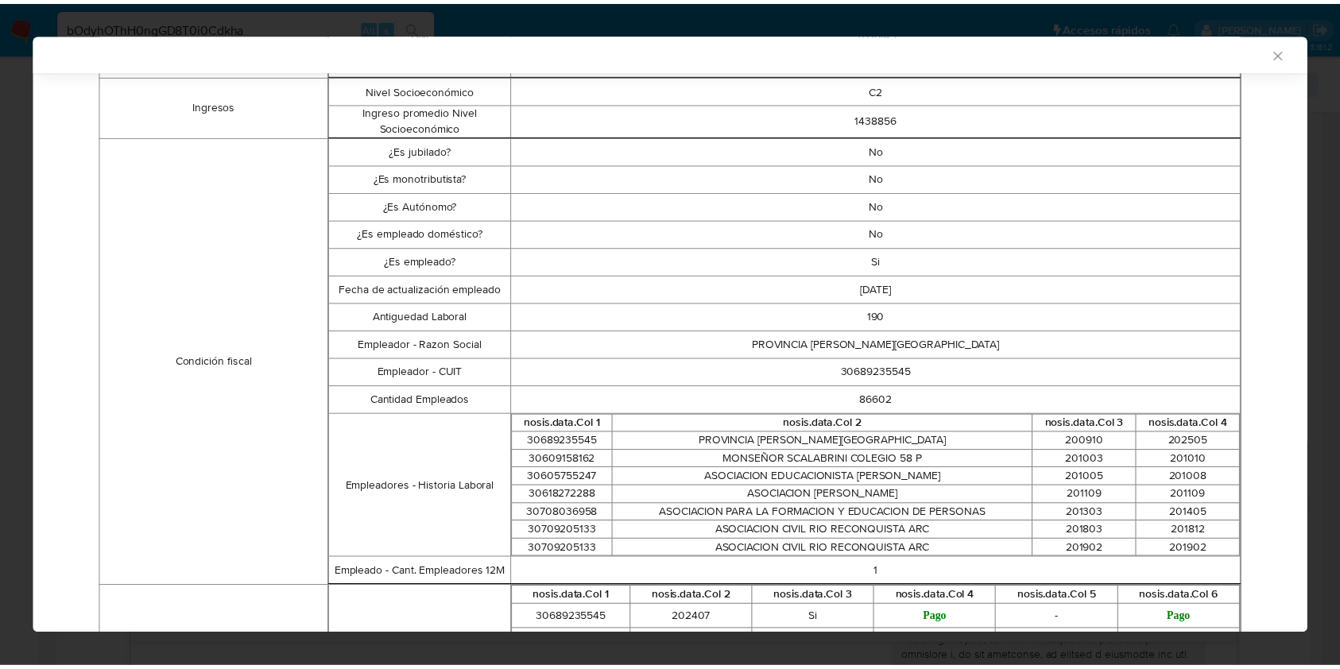
scroll to position [515, 0]
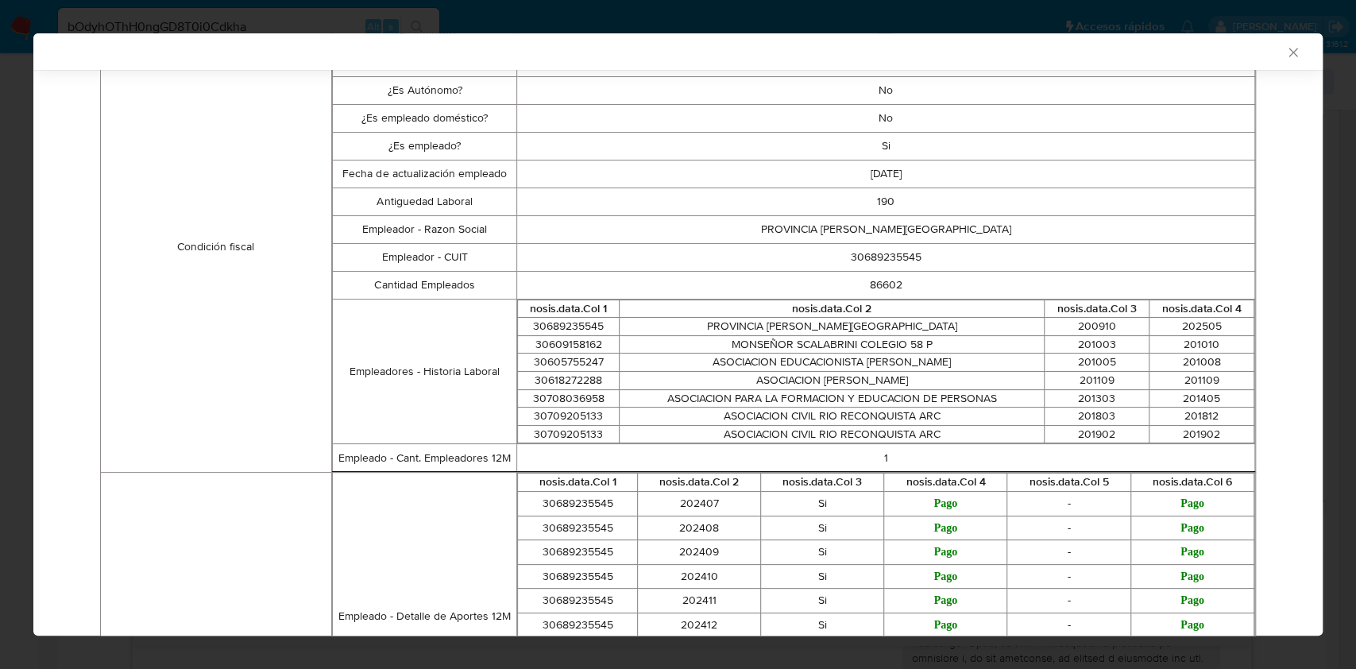
click at [1289, 54] on icon "Cerrar ventana" at bounding box center [1293, 52] width 9 height 9
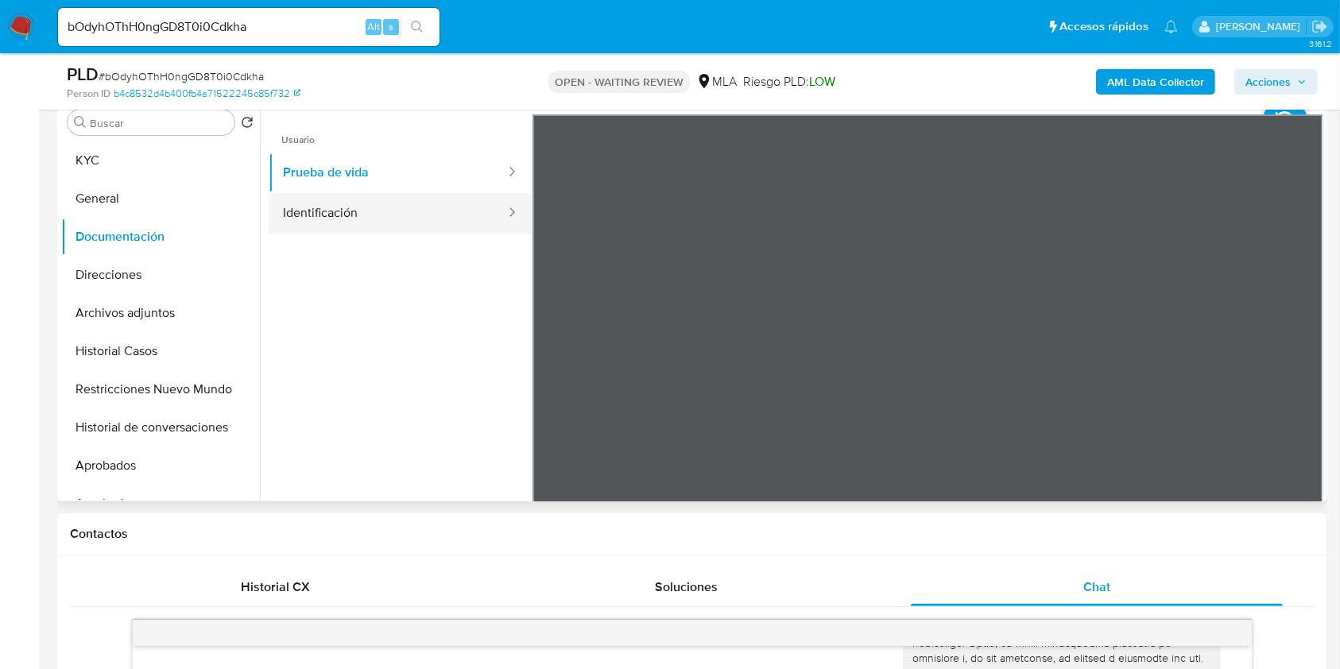
click at [347, 203] on button "Identificación" at bounding box center [388, 213] width 238 height 41
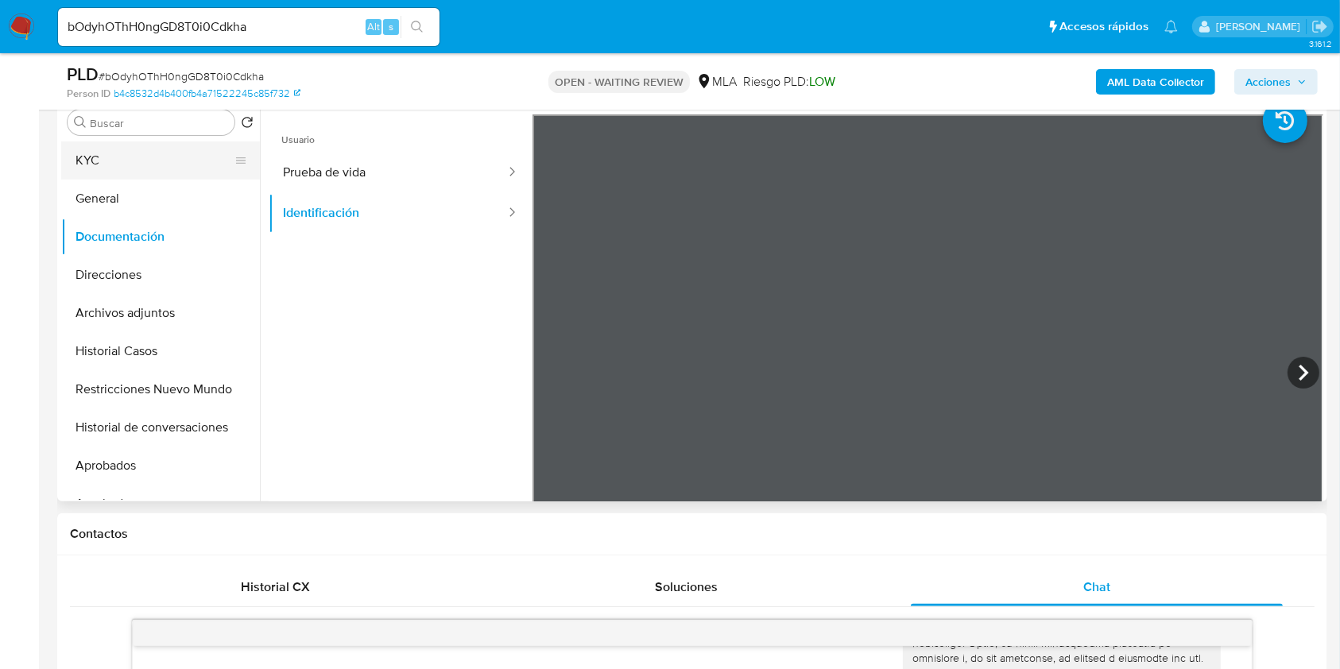
click at [95, 157] on button "KYC" at bounding box center [154, 160] width 186 height 38
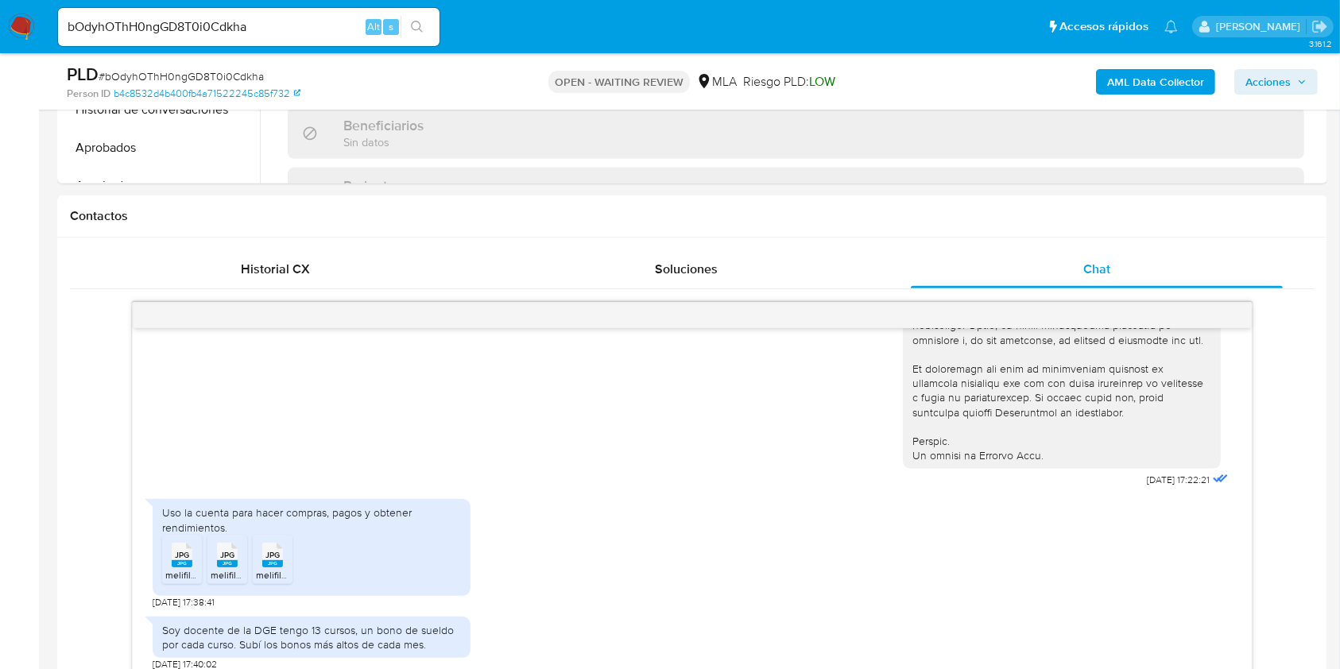
scroll to position [847, 0]
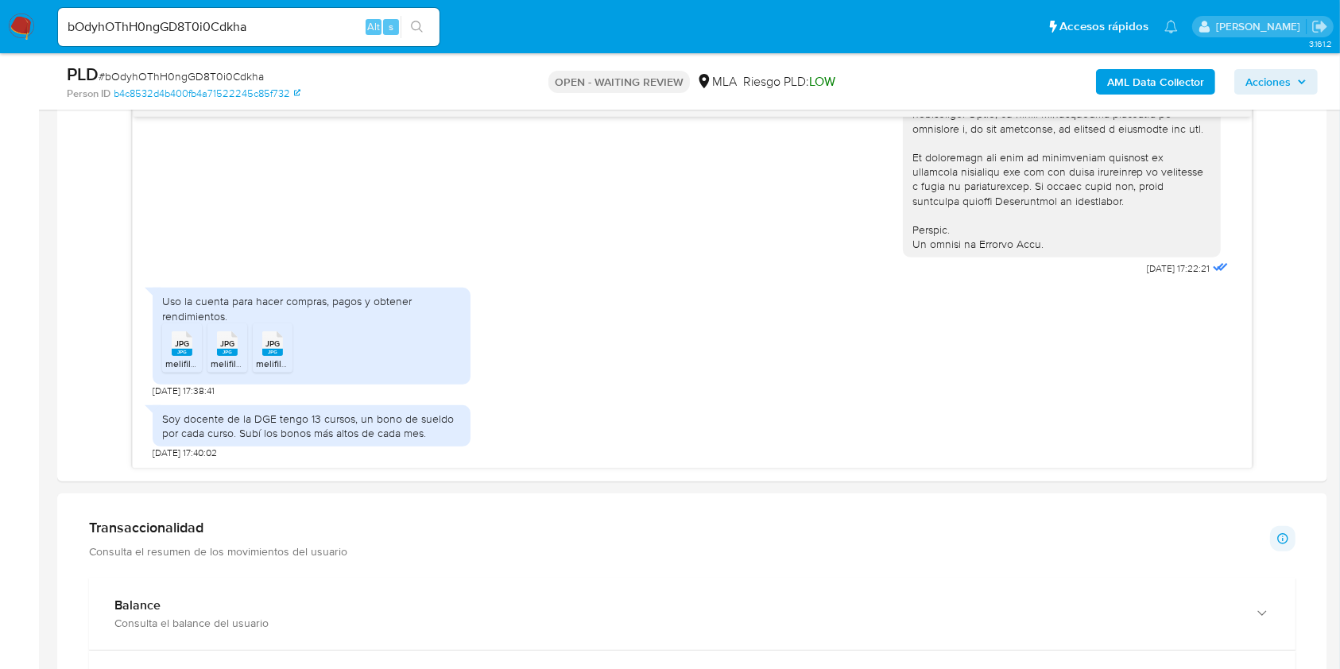
click at [296, 27] on input "bOdyhOThH0ngGD8T0i0Cdkha" at bounding box center [248, 27] width 381 height 21
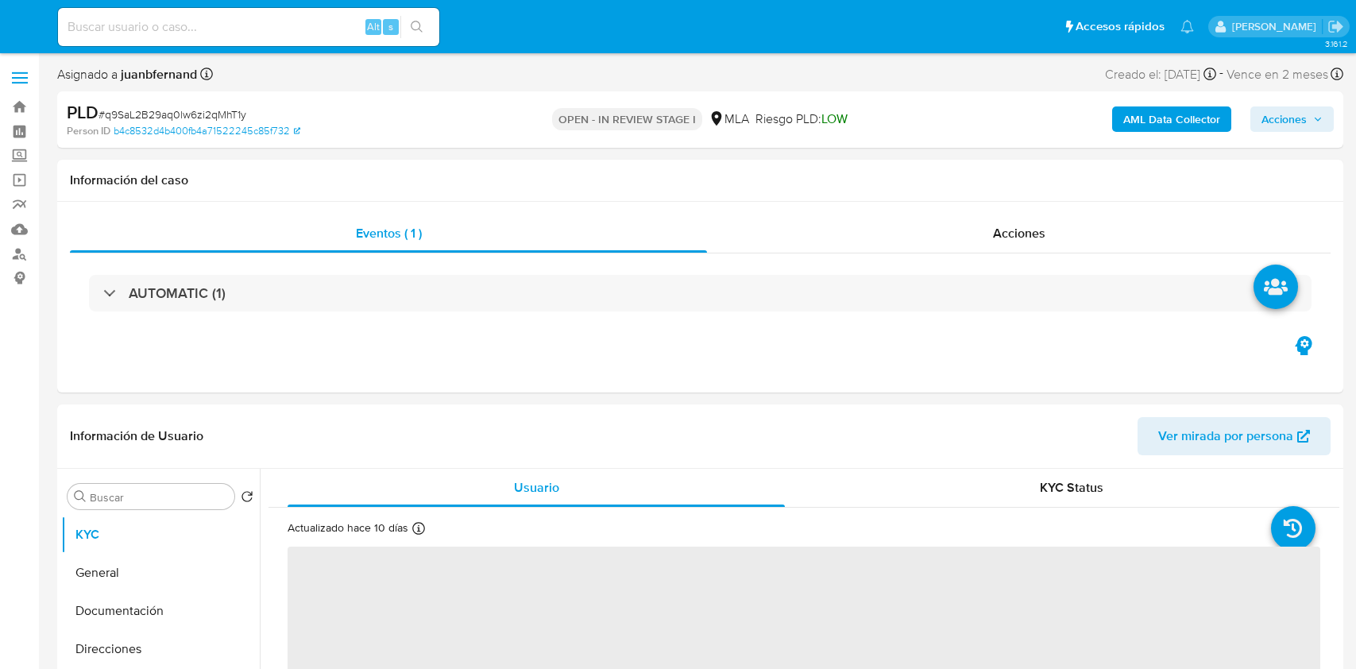
select select "10"
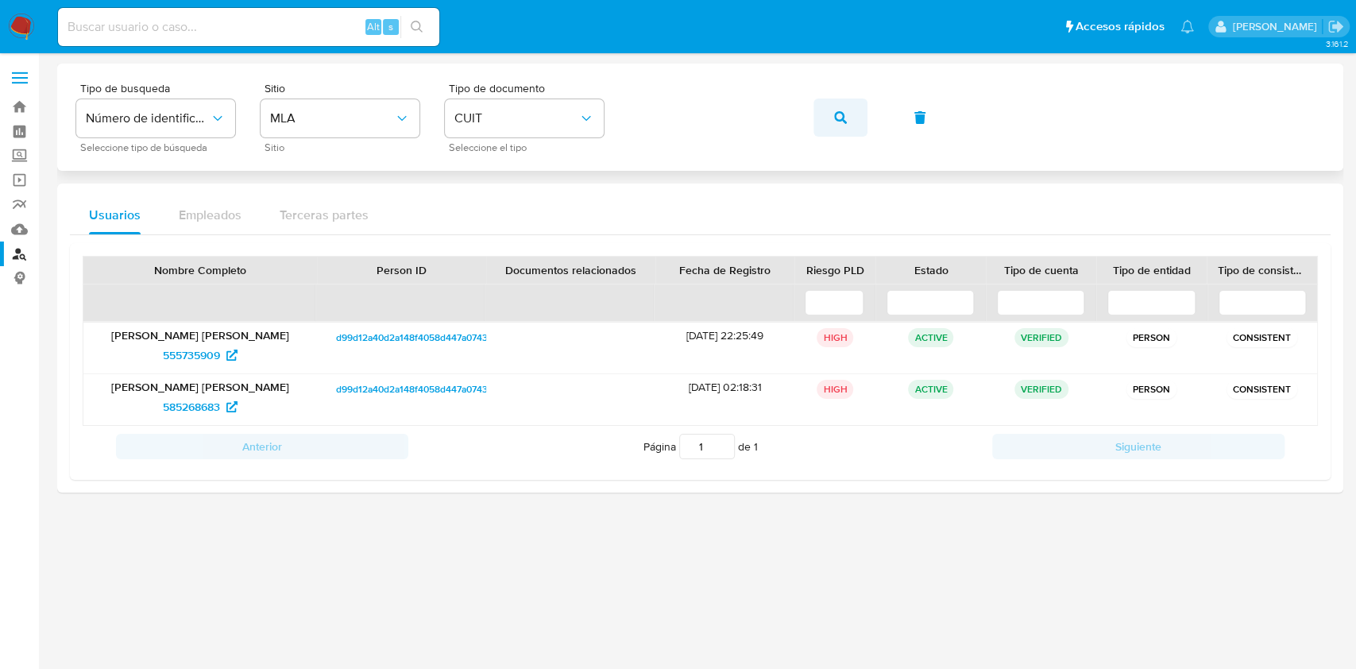
click at [825, 122] on button "button" at bounding box center [841, 118] width 54 height 38
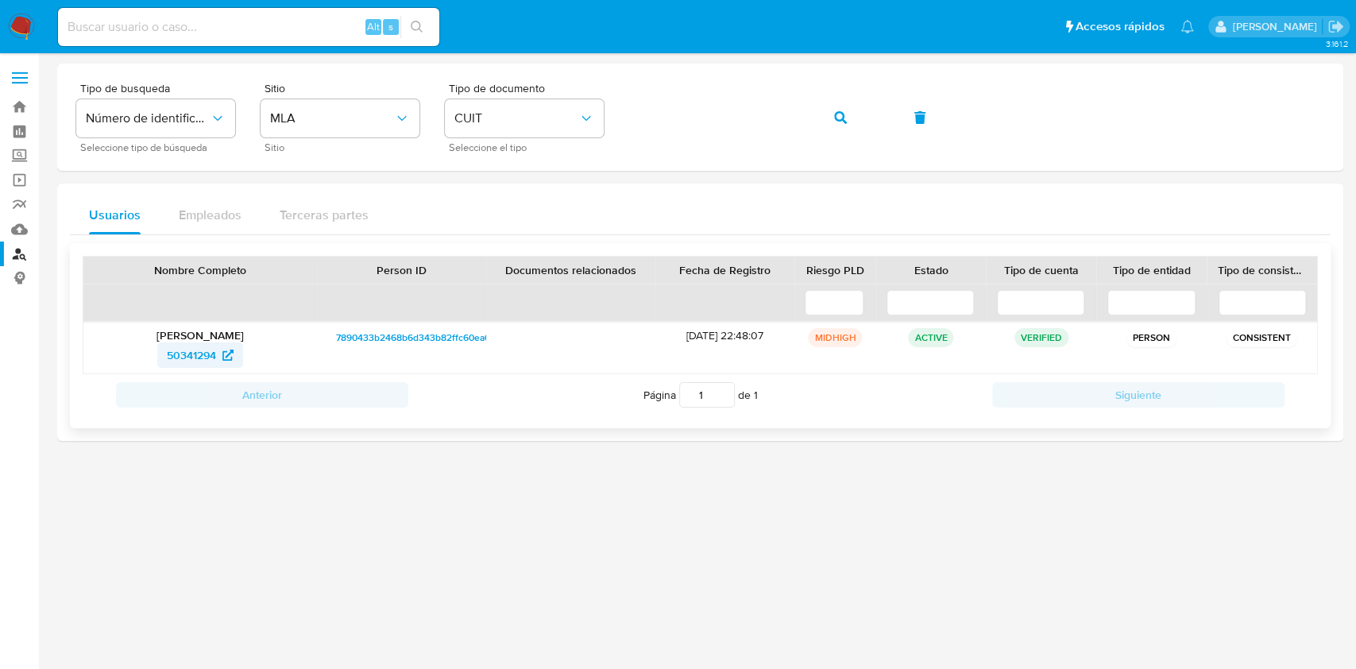
click at [197, 357] on span "50341294" at bounding box center [191, 354] width 49 height 25
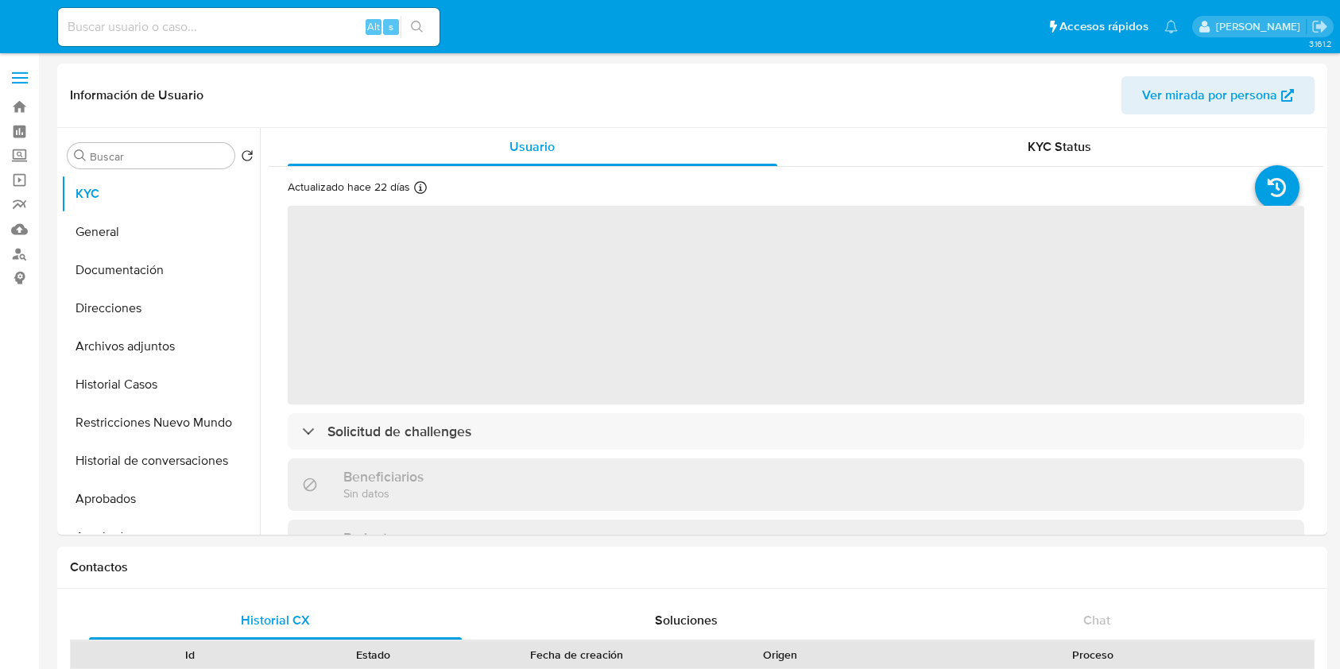
select select "10"
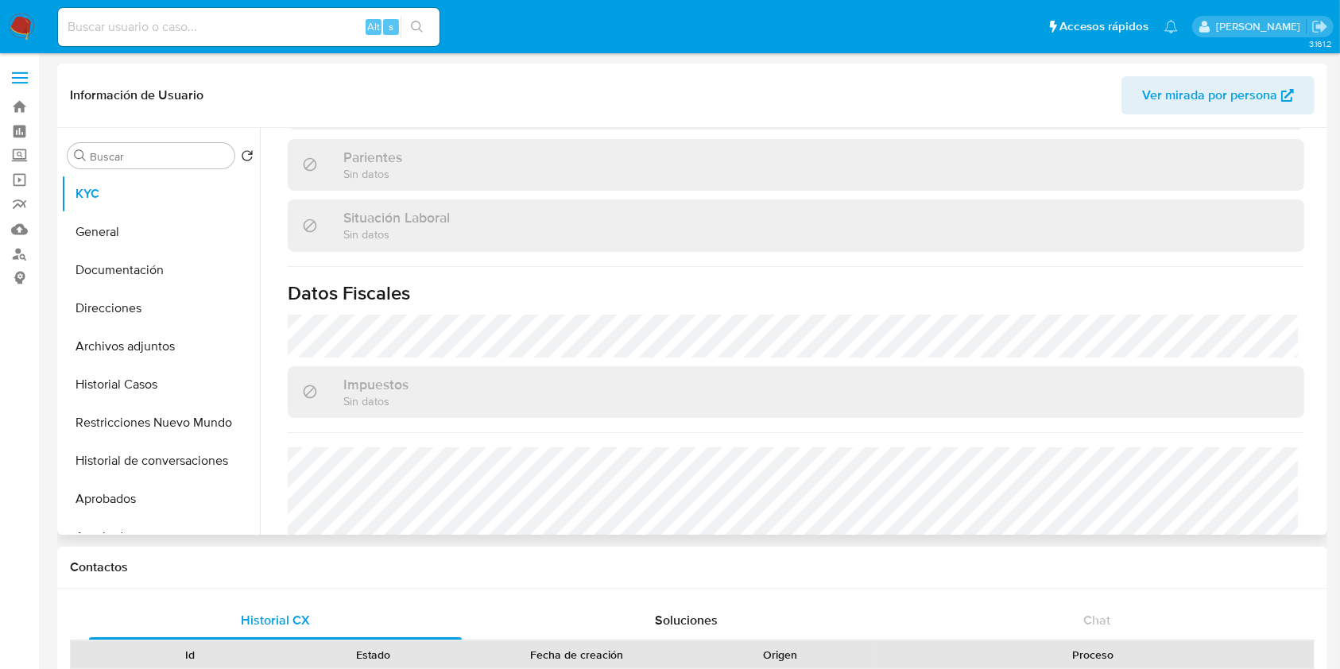
scroll to position [821, 0]
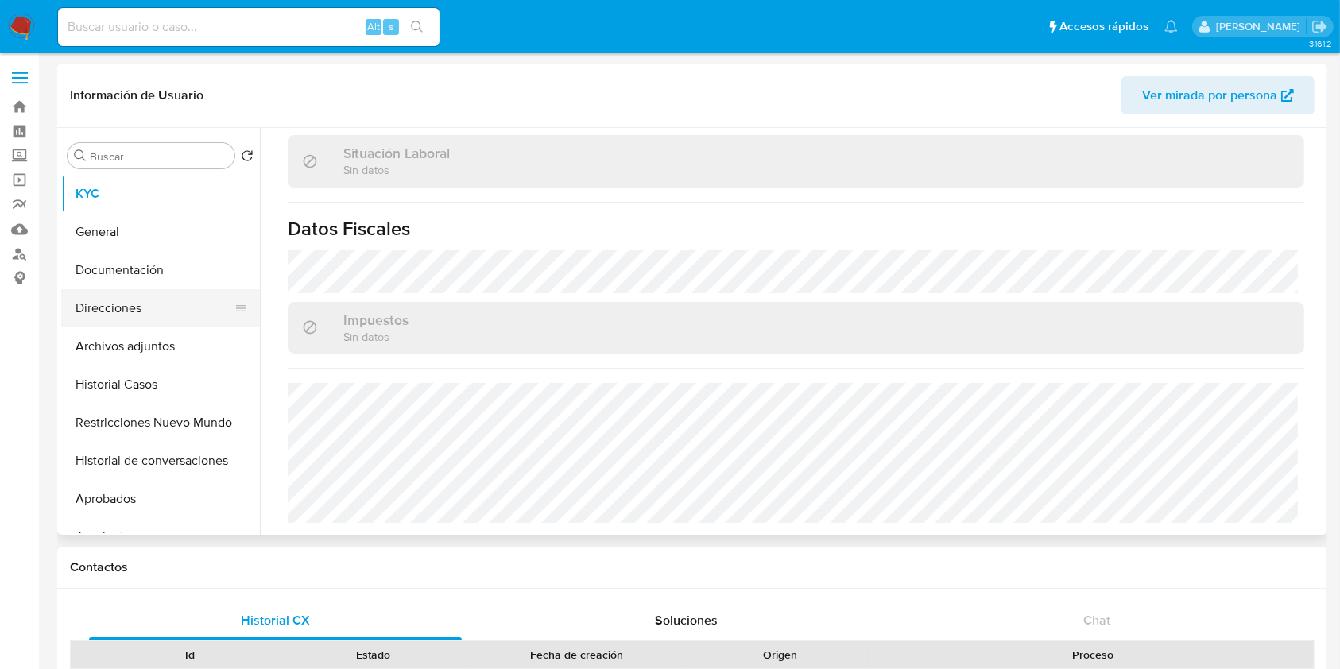
click at [160, 306] on button "Direcciones" at bounding box center [154, 308] width 186 height 38
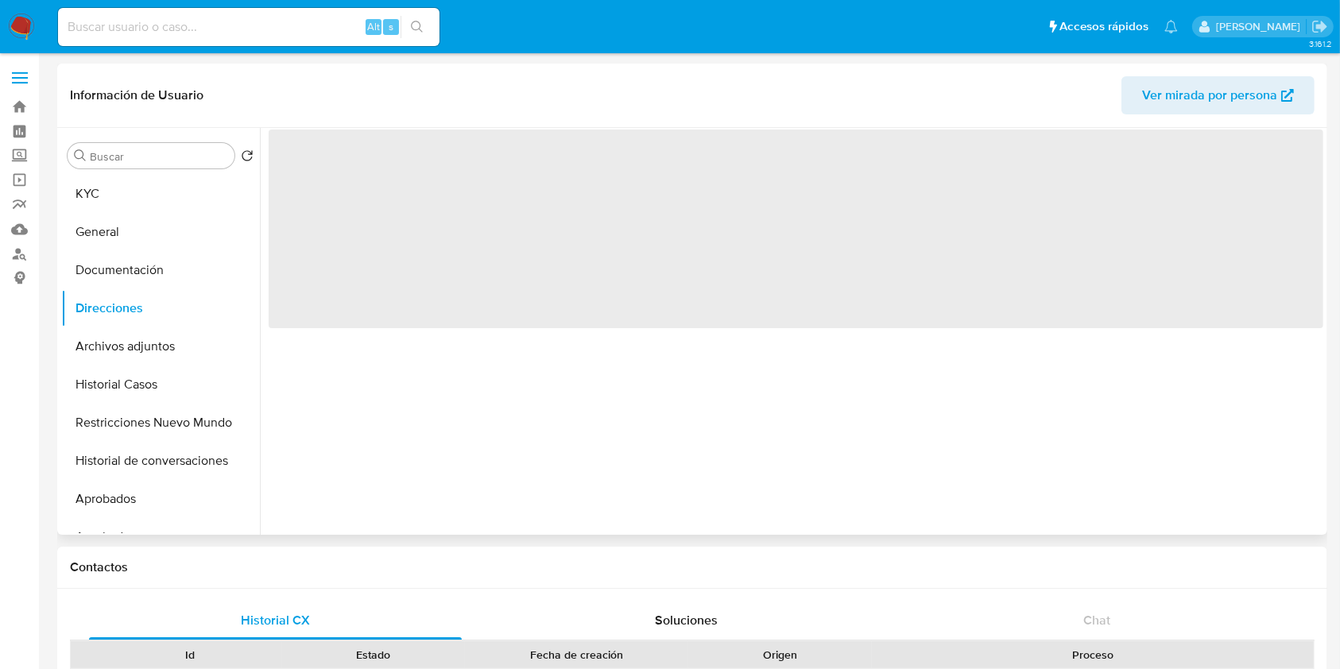
scroll to position [0, 0]
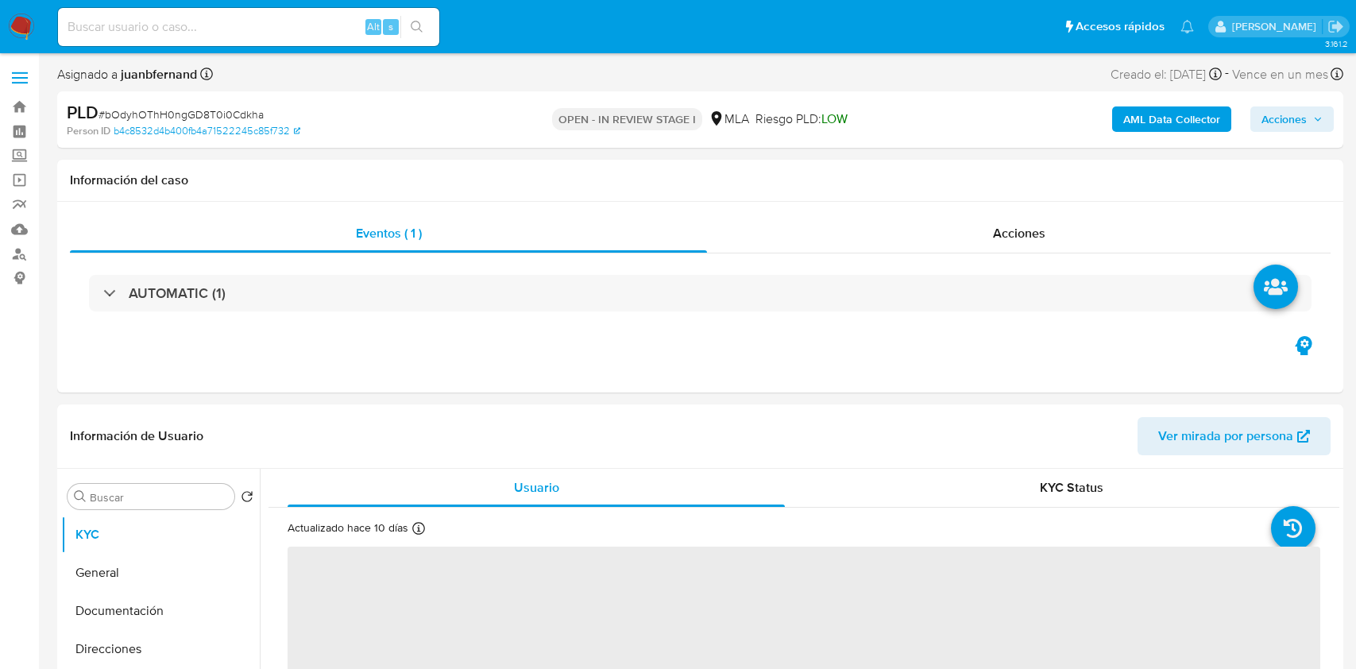
select select "10"
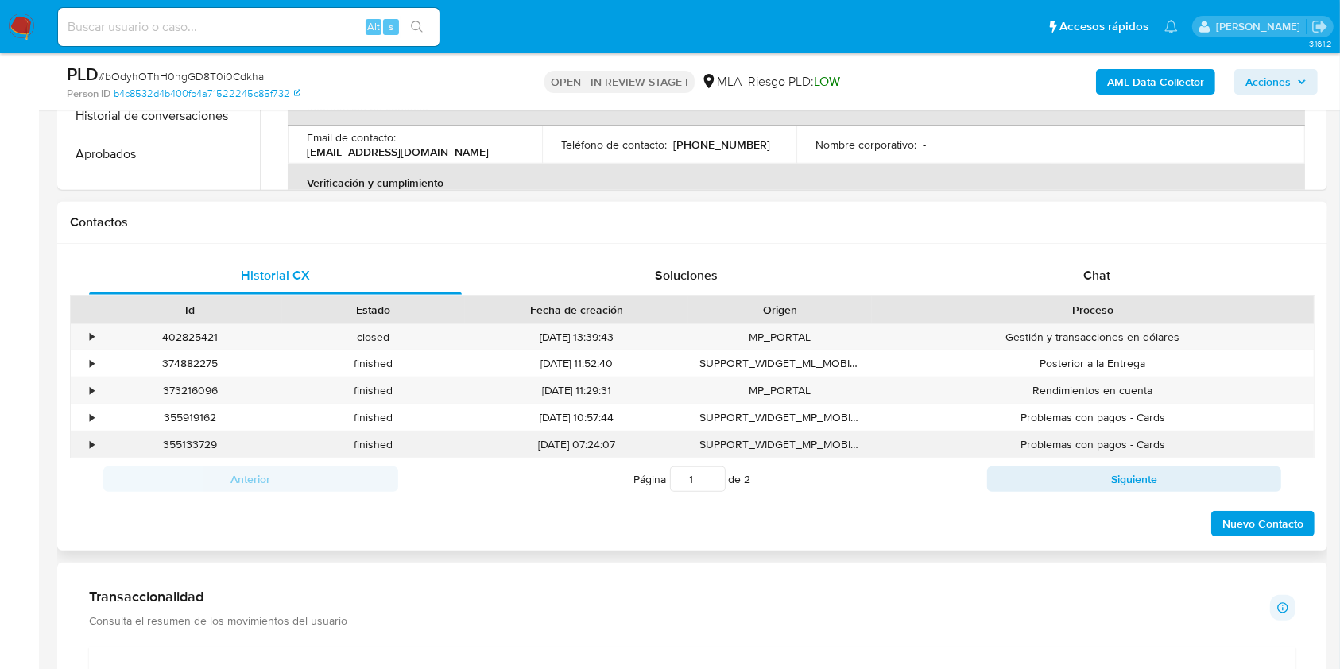
scroll to position [636, 0]
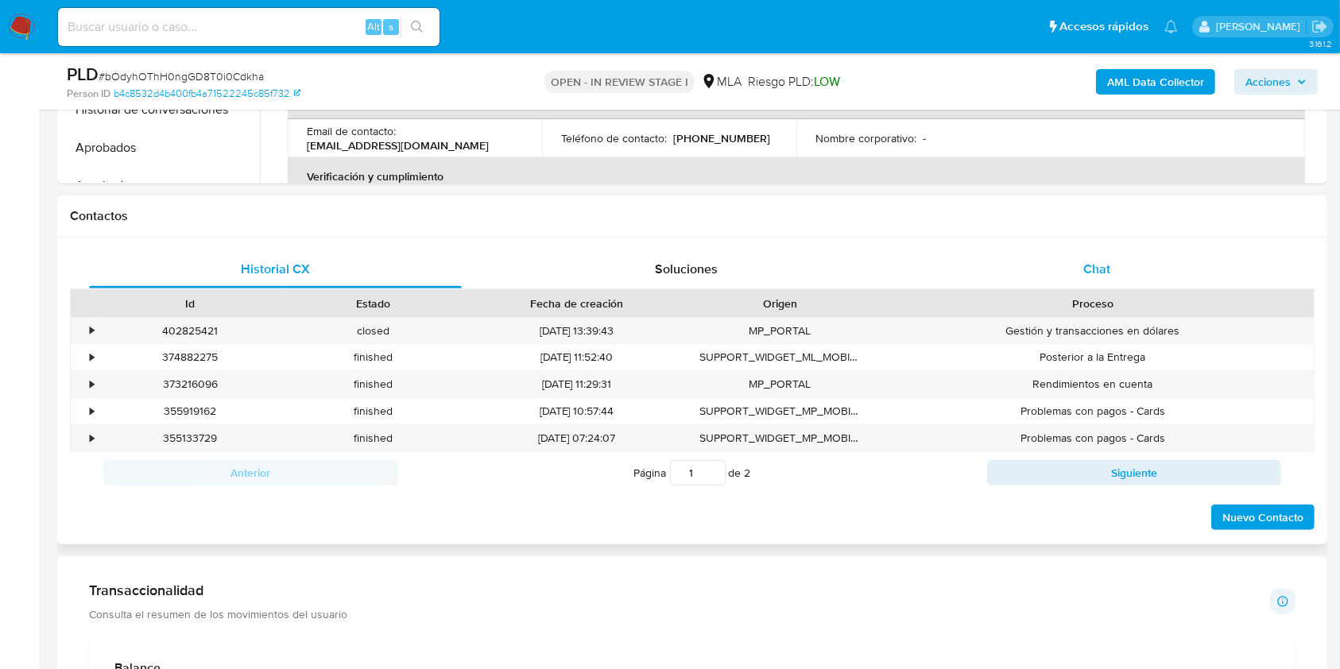
click at [1083, 263] on span "Chat" at bounding box center [1096, 269] width 27 height 18
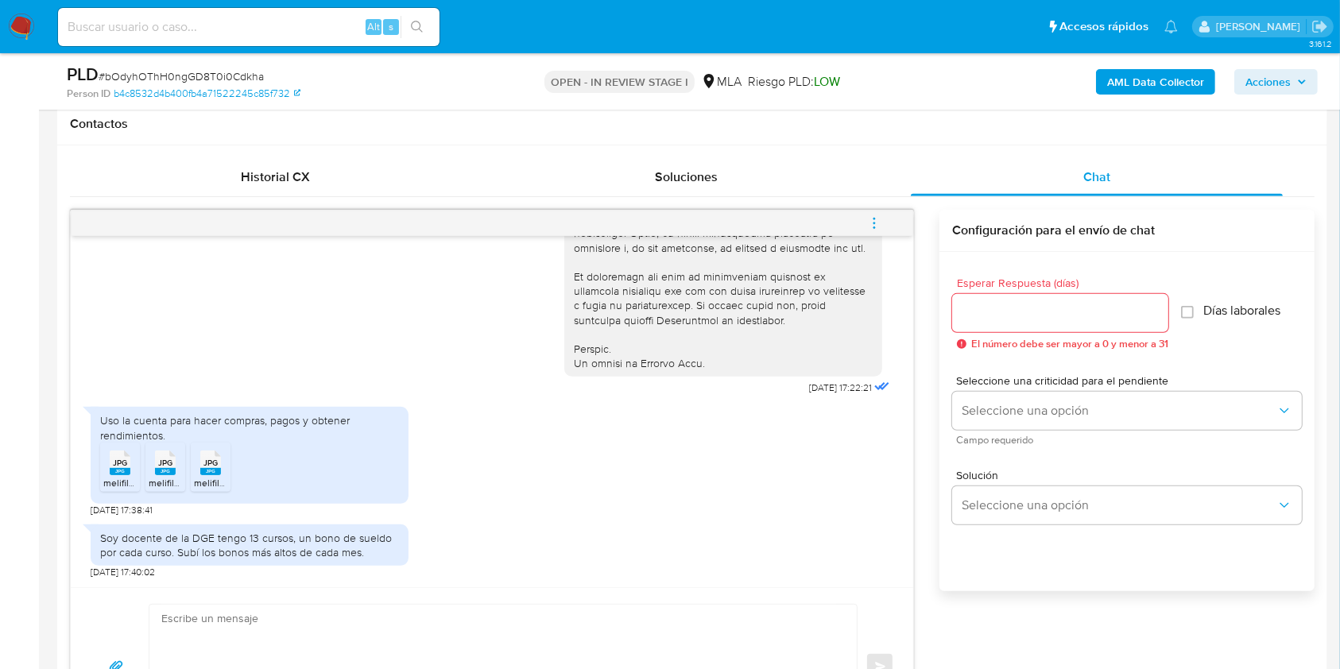
scroll to position [847, 0]
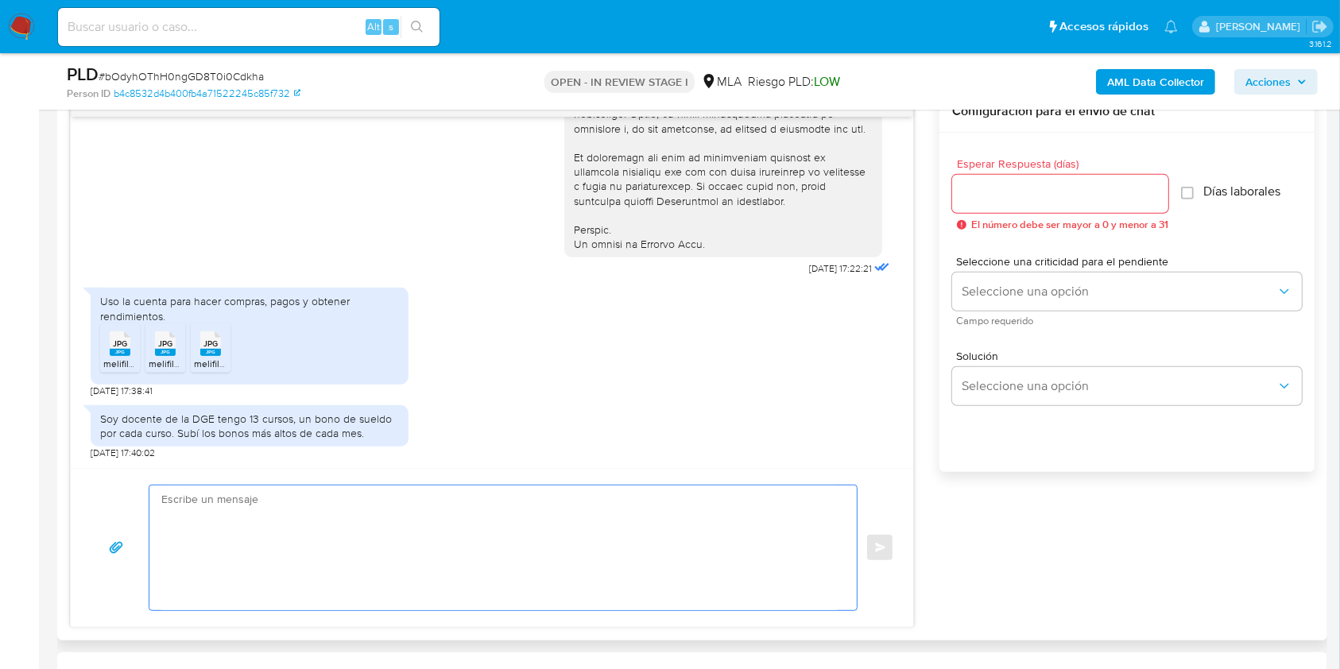
click at [228, 533] on textarea at bounding box center [498, 547] width 675 height 125
paste textarea "Hola, esperamos que te encuentres muy bien. Muchas gracias por tu respuesta. Co…"
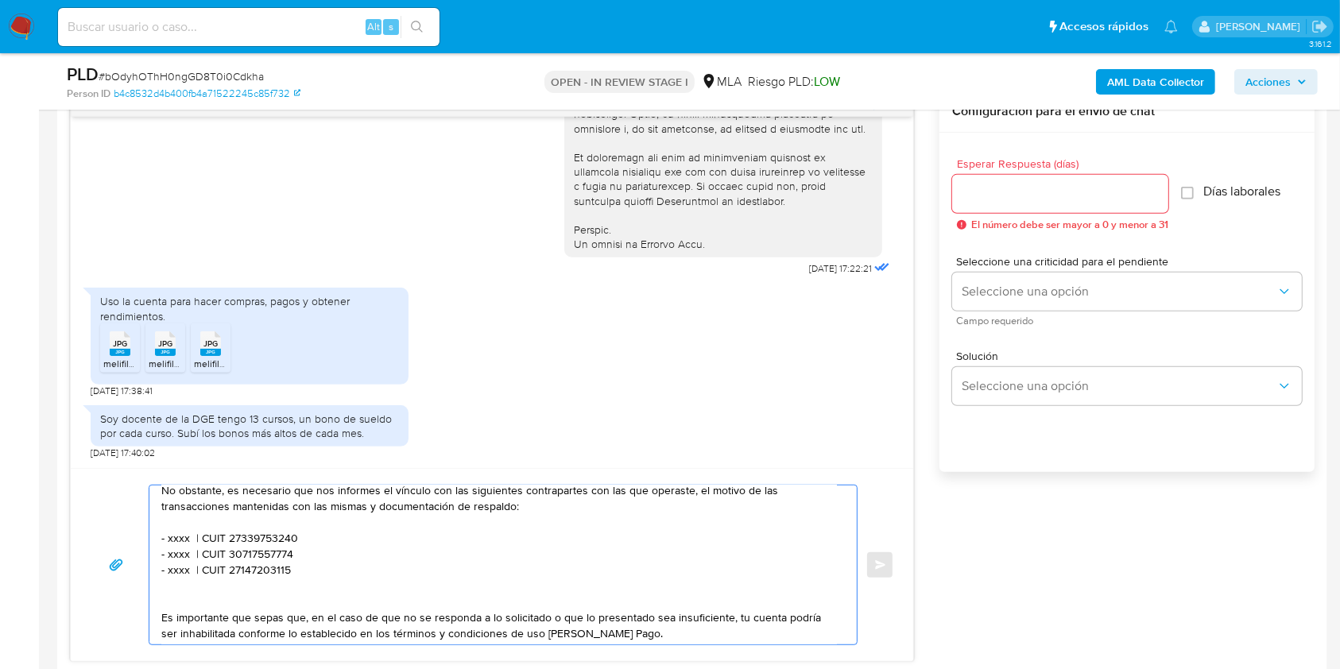
scroll to position [106, 0]
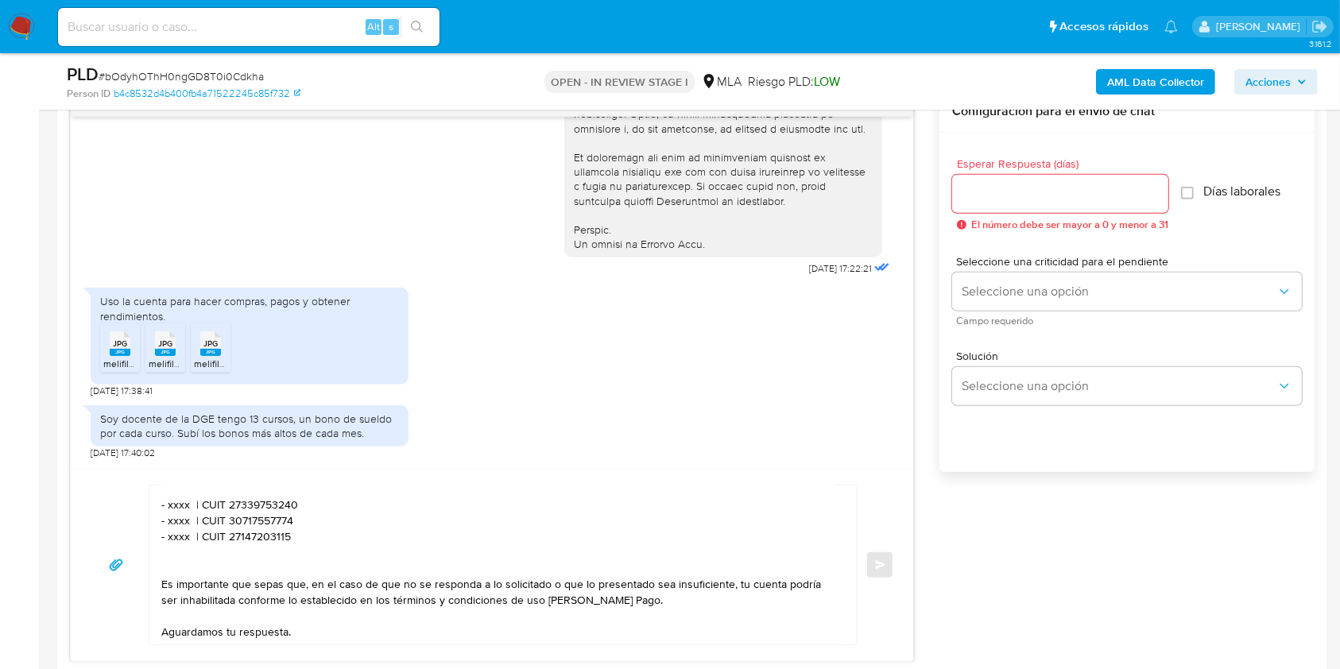
click at [173, 503] on textarea "Hola, esperamos que te encuentres muy bien. Muchas gracias por tu respuesta. Co…" at bounding box center [498, 564] width 675 height 159
paste textarea "Gustavo Damian Peroni"
click at [371, 498] on textarea "Hola, esperamos que te encuentres muy bien. Muchas gracias por tu respuesta. Co…" at bounding box center [498, 564] width 675 height 159
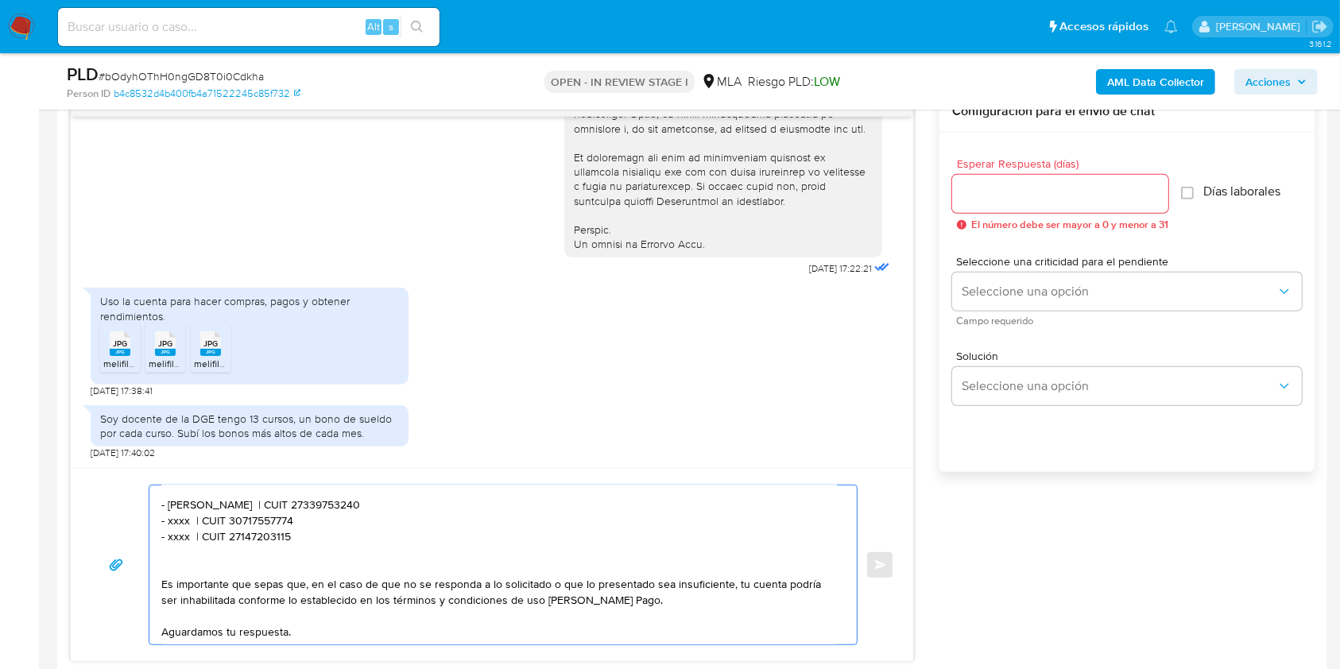
paste textarea "0265594183"
click at [180, 525] on textarea "Hola, esperamos que te encuentres muy bien. Muchas gracias por tu respuesta. Co…" at bounding box center [498, 564] width 675 height 159
click at [180, 524] on textarea "Hola, esperamos que te encuentres muy bien. Muchas gracias por tu respuesta. Co…" at bounding box center [498, 564] width 675 height 159
paste textarea "Saenz Mauro Alberto"
click at [350, 517] on textarea "Hola, esperamos que te encuentres muy bien. Muchas gracias por tu respuesta. Co…" at bounding box center [498, 564] width 675 height 159
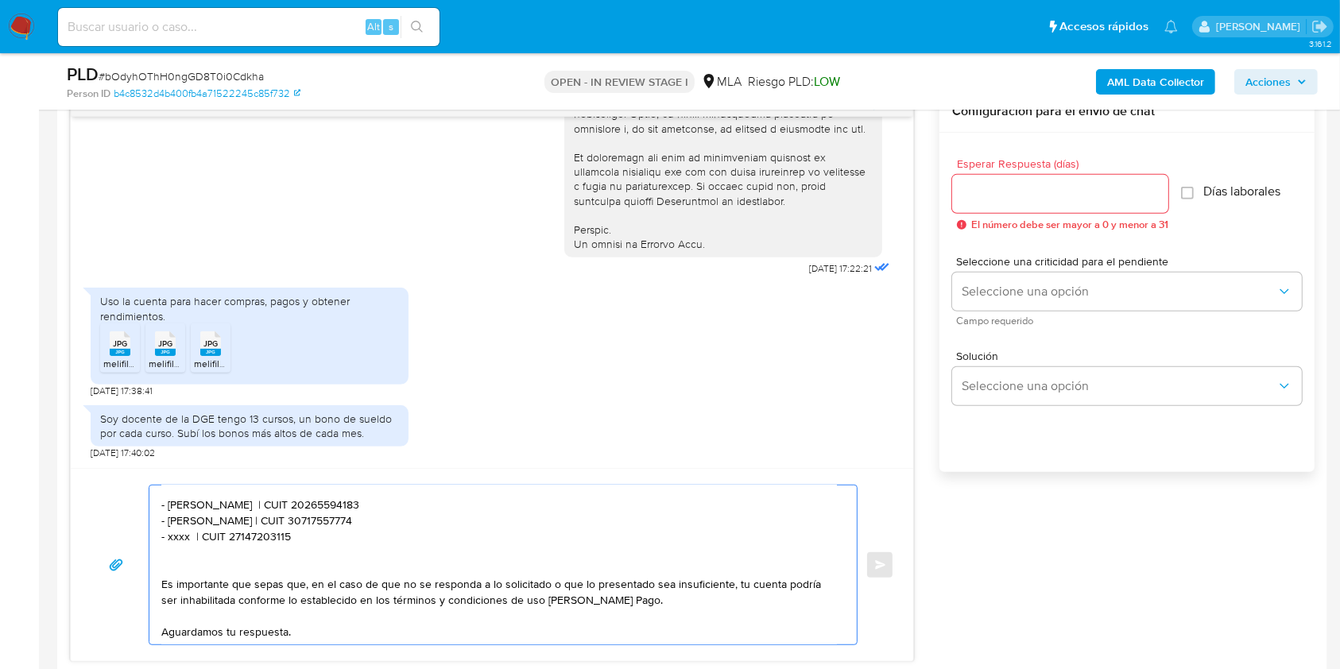
click at [350, 517] on textarea "Hola, esperamos que te encuentres muy bien. Muchas gracias por tu respuesta. Co…" at bounding box center [498, 564] width 675 height 159
paste textarea "20226211943"
drag, startPoint x: 343, startPoint y: 543, endPoint x: 134, endPoint y: 535, distance: 209.1
click at [134, 535] on div "Hola, esperamos que te encuentres muy bien. Muchas gracias por tu respuesta. Co…" at bounding box center [492, 565] width 804 height 160
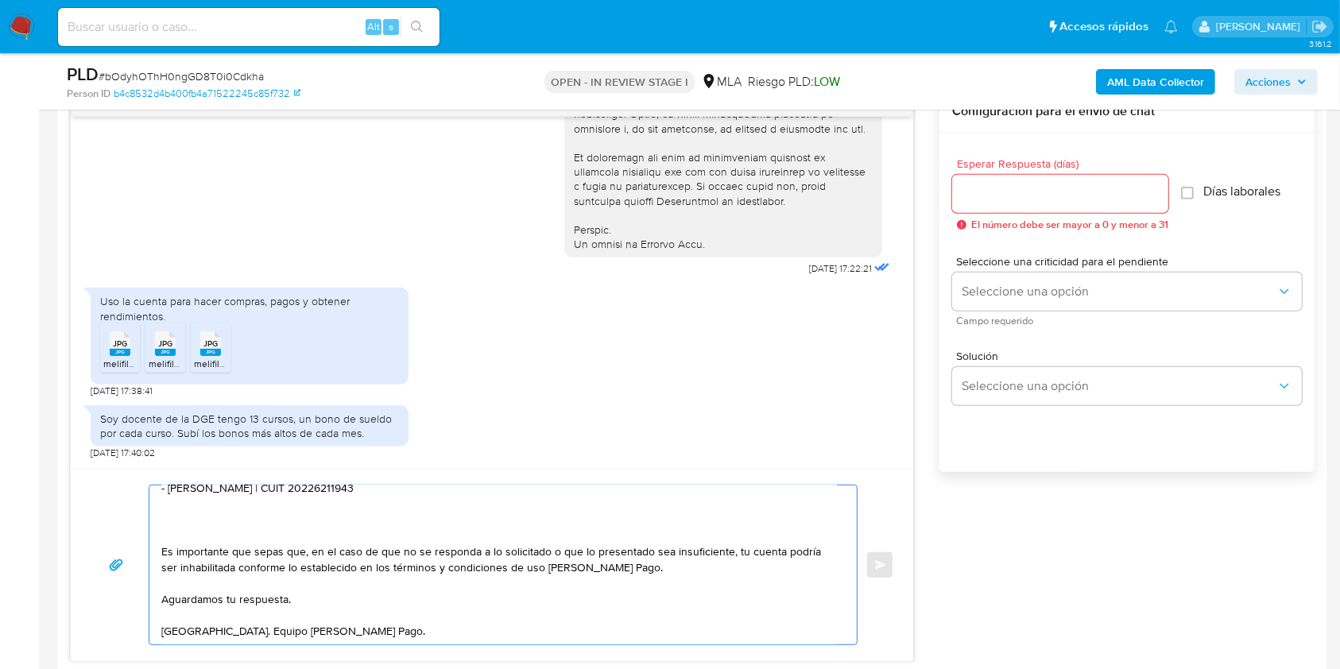
scroll to position [160, 0]
click at [311, 585] on textarea "Hola, esperamos que te encuentres muy bien. Muchas gracias por tu respuesta. Co…" at bounding box center [498, 564] width 675 height 159
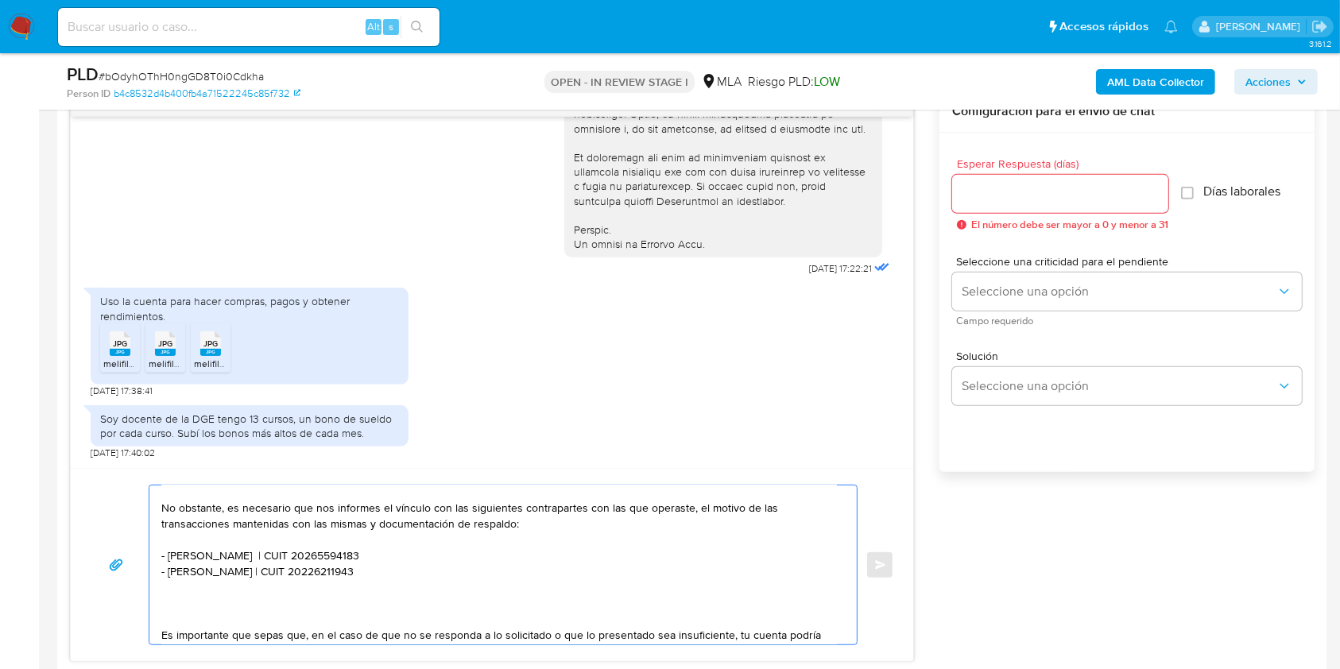
click at [487, 588] on textarea "Hola, esperamos que te encuentres muy bien. Muchas gracias por tu respuesta. Co…" at bounding box center [498, 564] width 675 height 159
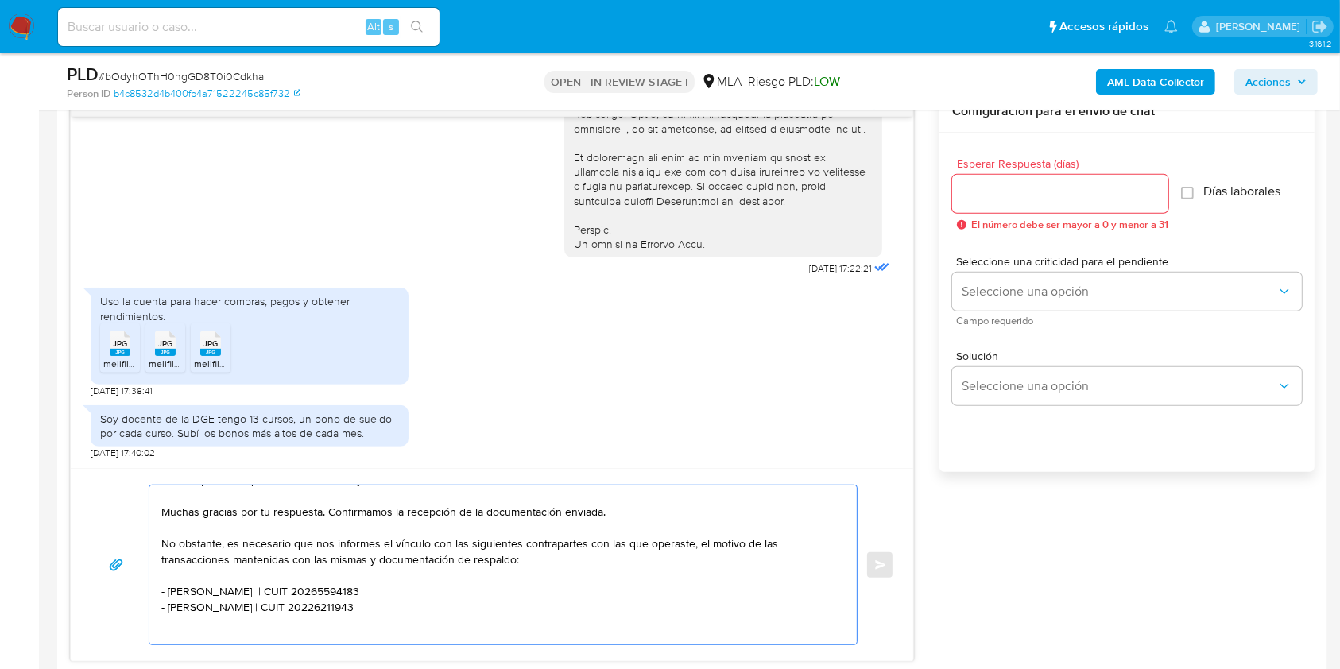
scroll to position [0, 0]
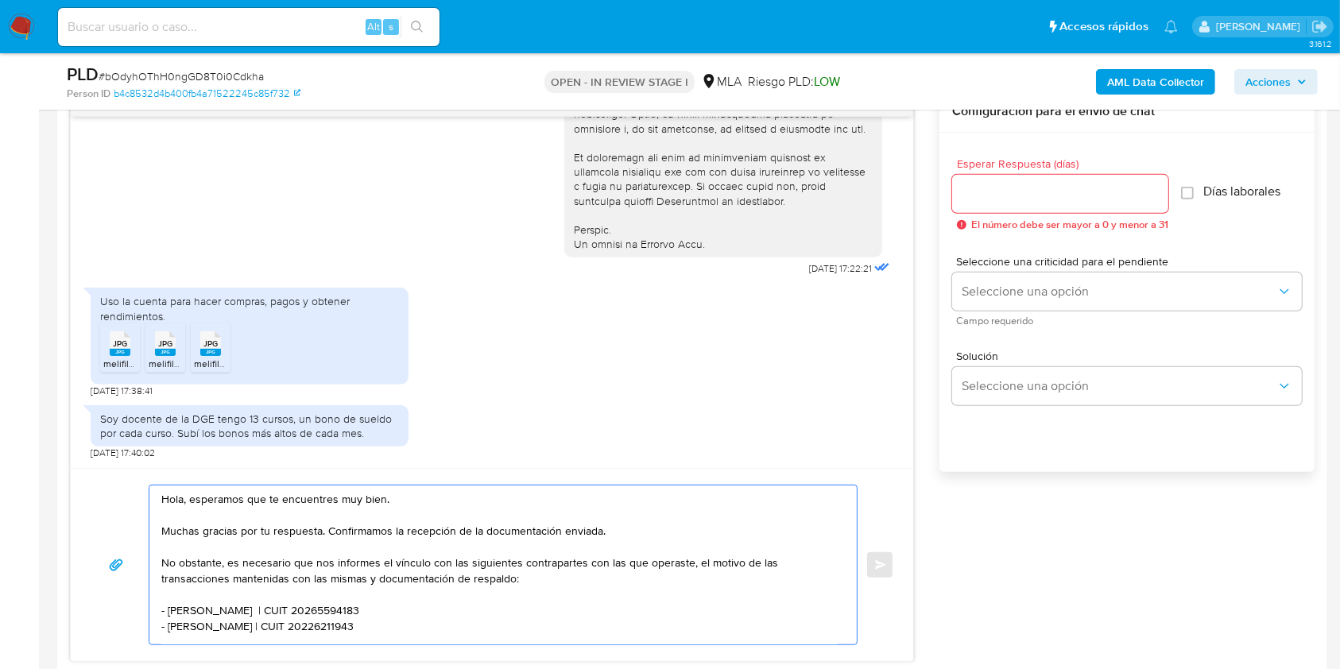
type textarea "Hola, esperamos que te encuentres muy bien. Muchas gracias por tu respuesta. Co…"
click at [1020, 199] on input "Esperar Respuesta (días)" at bounding box center [1060, 194] width 216 height 21
type input "1"
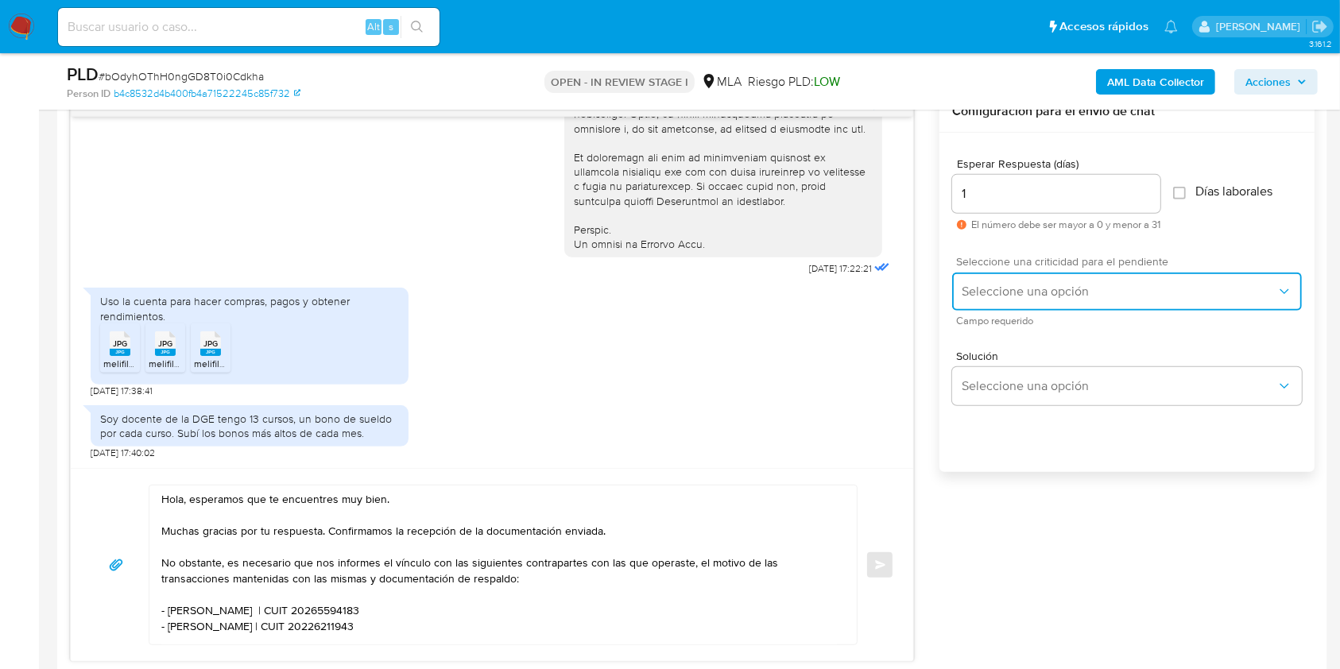
click at [1018, 284] on span "Seleccione una opción" at bounding box center [1118, 292] width 315 height 16
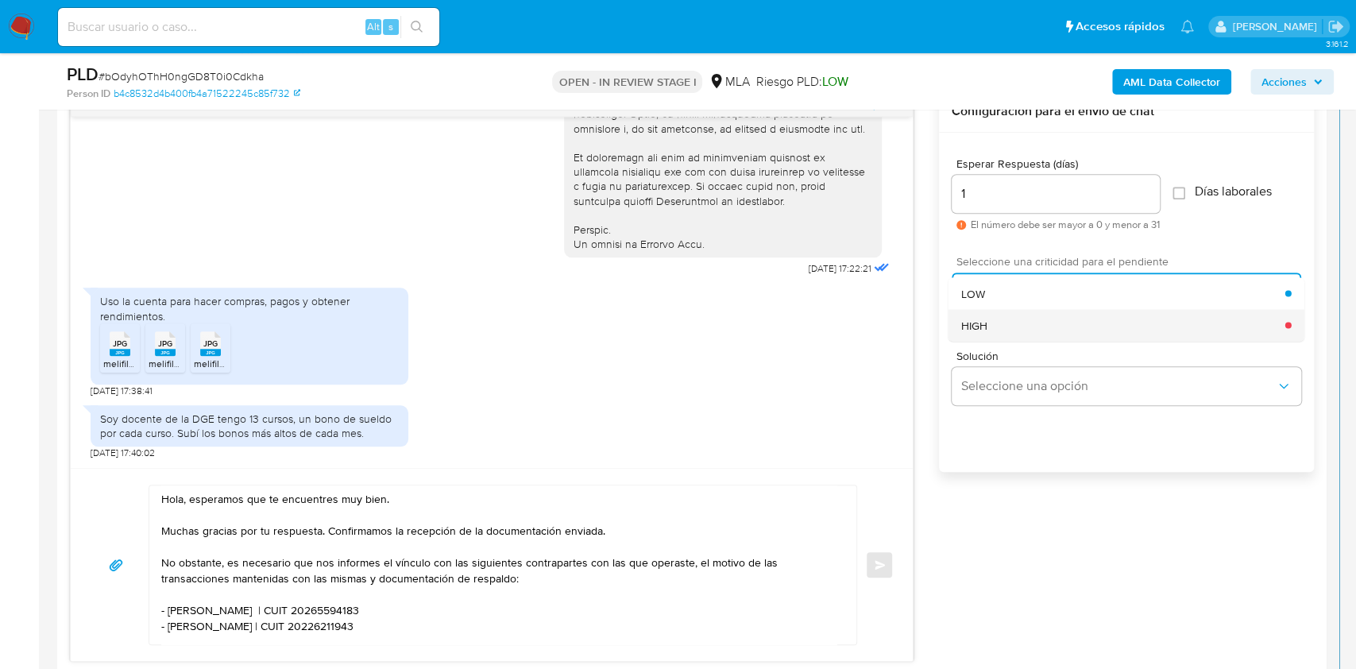
click at [1015, 327] on div "HIGH" at bounding box center [1123, 325] width 324 height 32
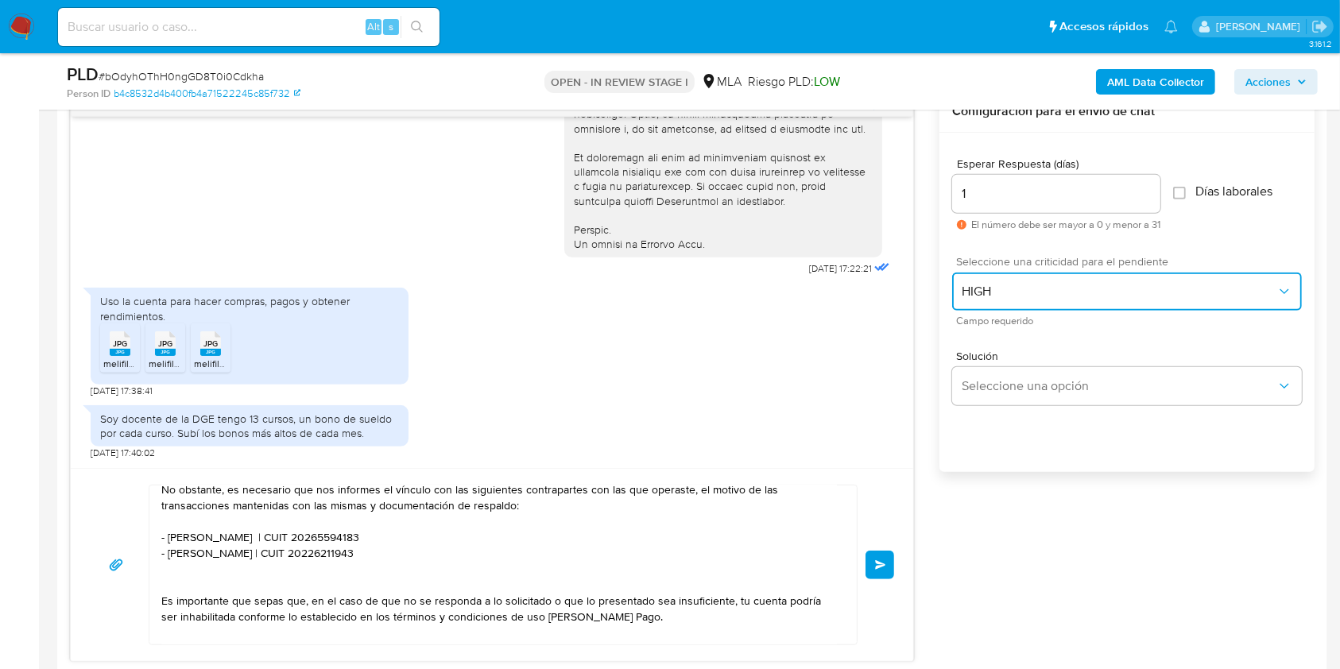
scroll to position [145, 0]
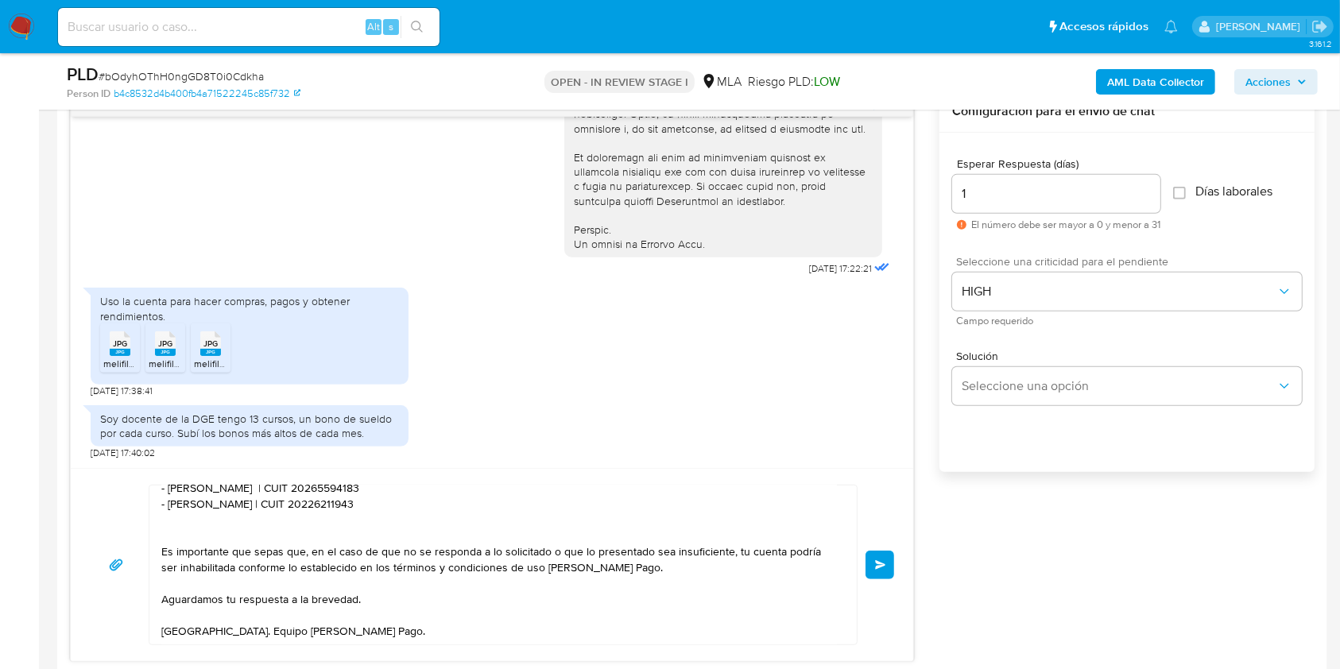
click at [890, 565] on button "Enviar" at bounding box center [879, 565] width 29 height 29
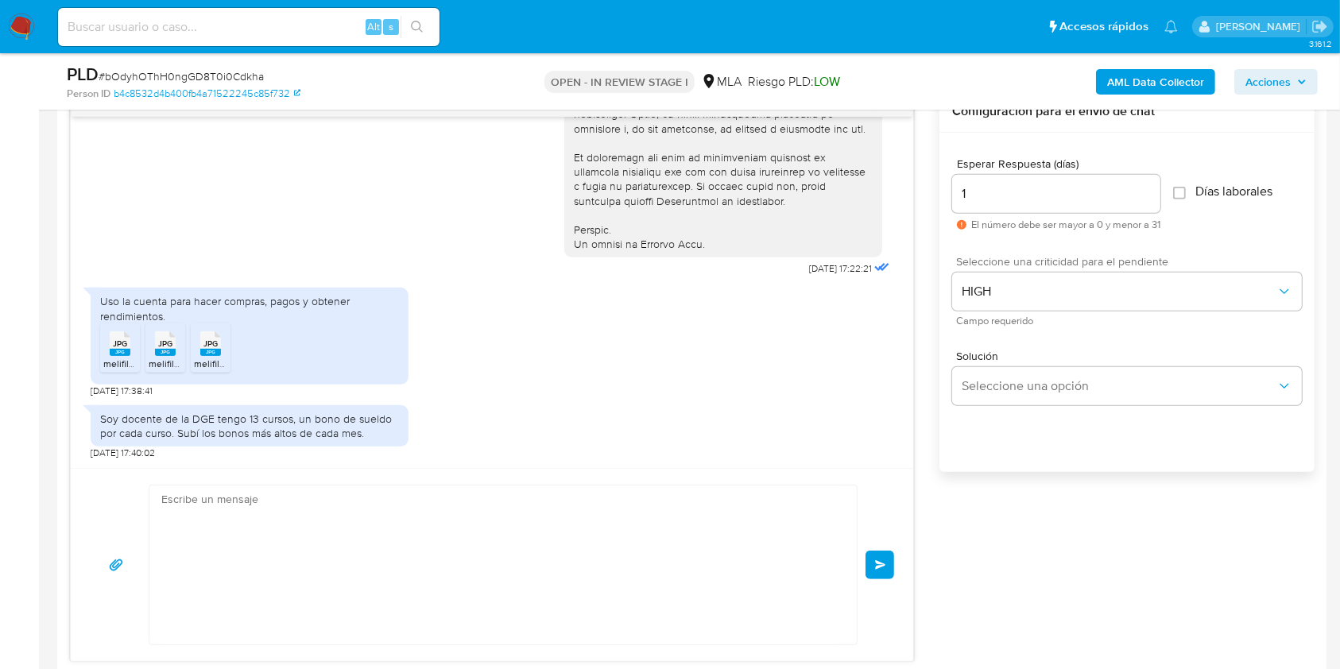
scroll to position [1107, 0]
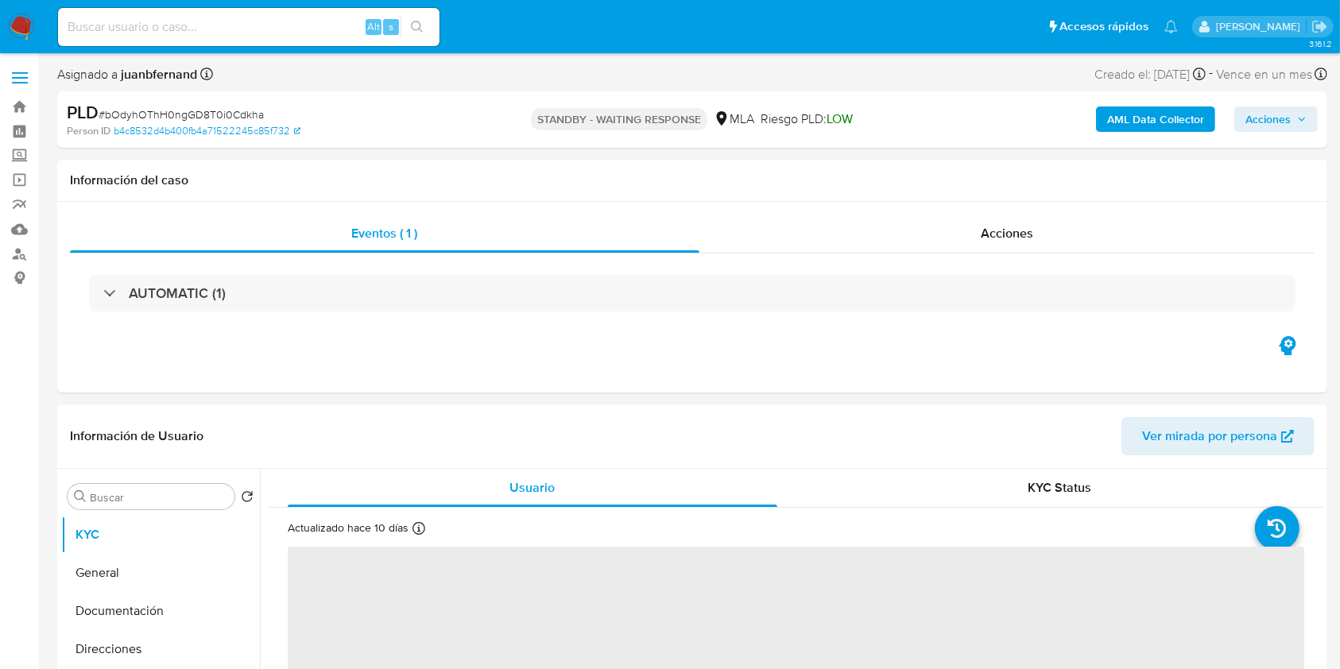
select select "10"
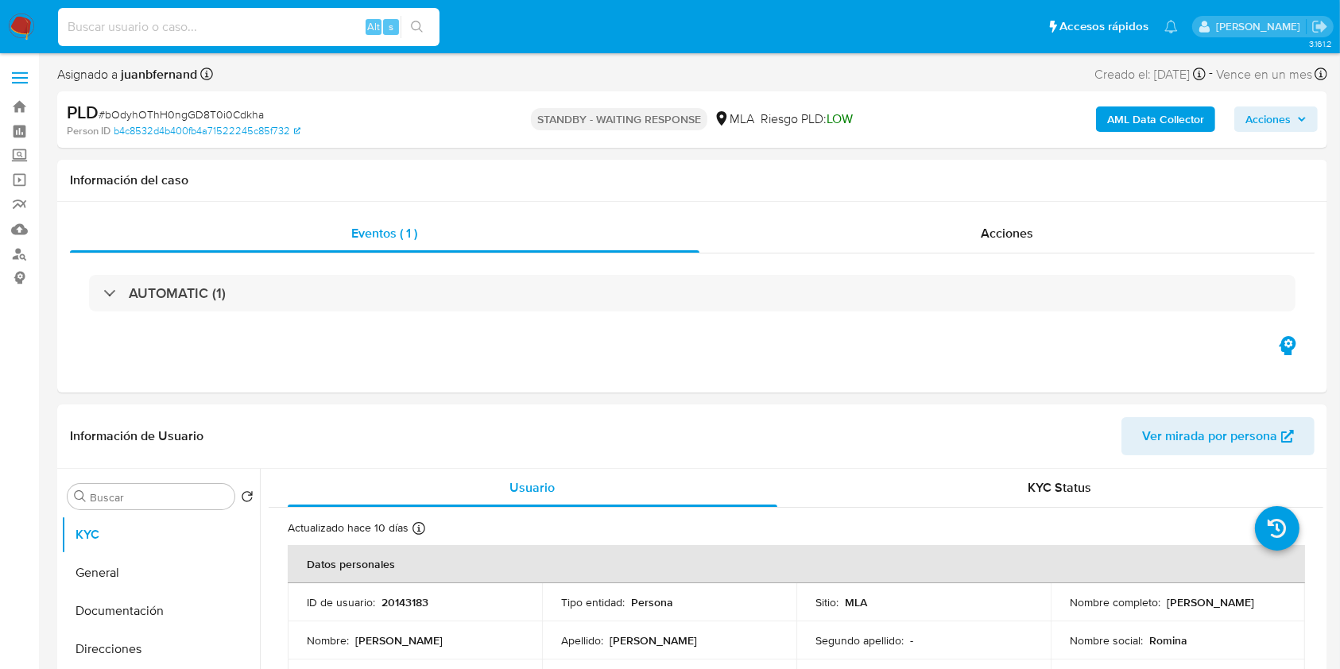
click at [271, 30] on input at bounding box center [248, 27] width 381 height 21
paste input "LcQSjneRKB8l65623KLgP2EP"
type input "LcQSjneRKB8l65623KLgP2EP"
click at [408, 30] on button "search-icon" at bounding box center [416, 27] width 33 height 22
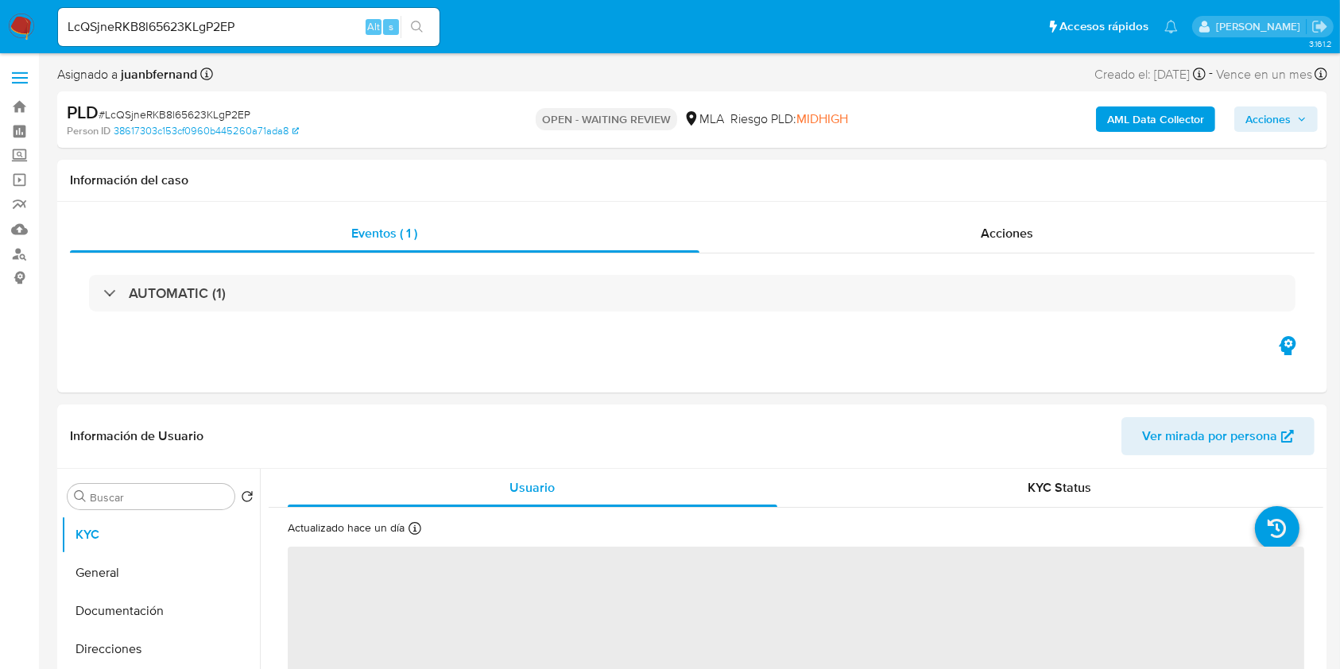
select select "10"
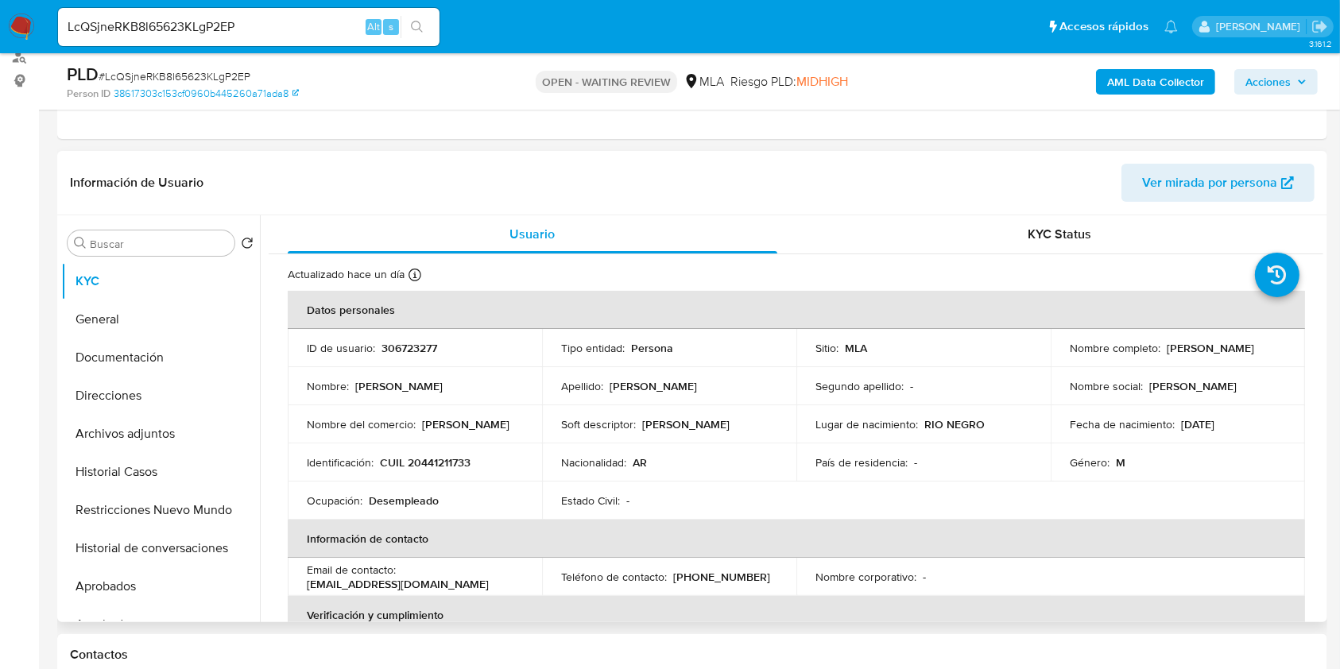
scroll to position [423, 0]
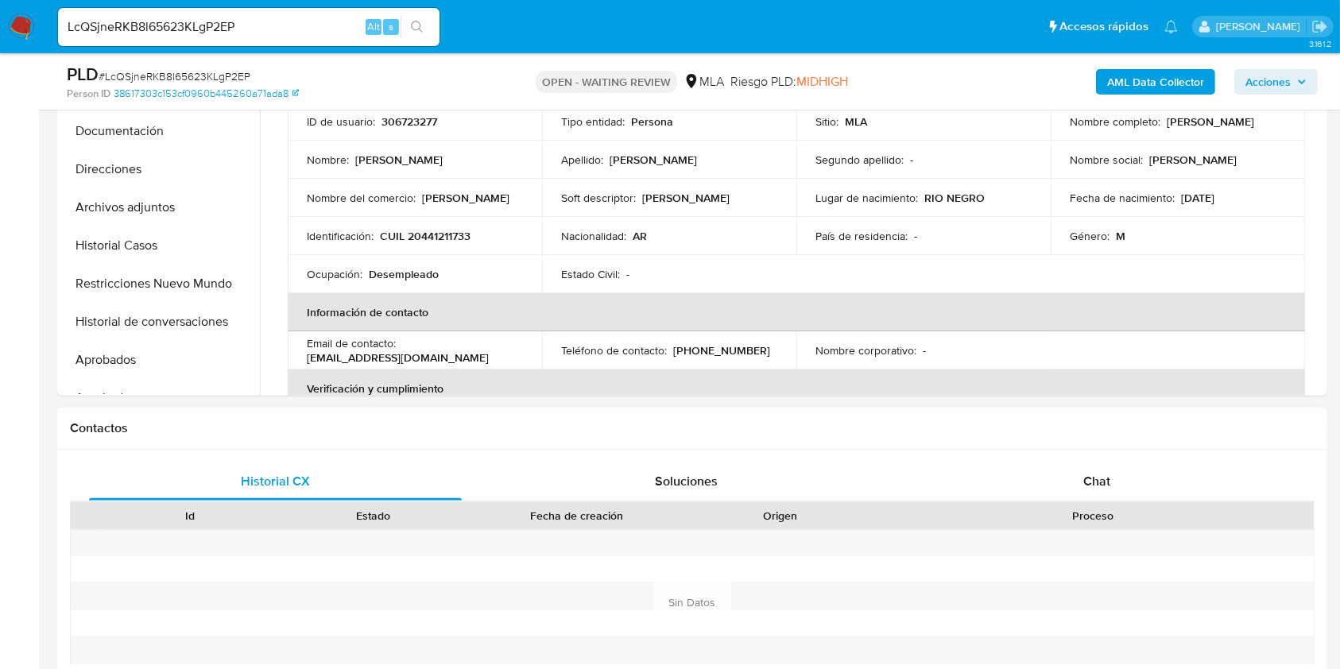
click at [1146, 454] on div "Historial CX Soluciones Chat Id Estado Fecha de creación Origen Proceso Anterio…" at bounding box center [692, 584] width 1270 height 269
click at [1142, 481] on div "Chat" at bounding box center [1096, 481] width 373 height 38
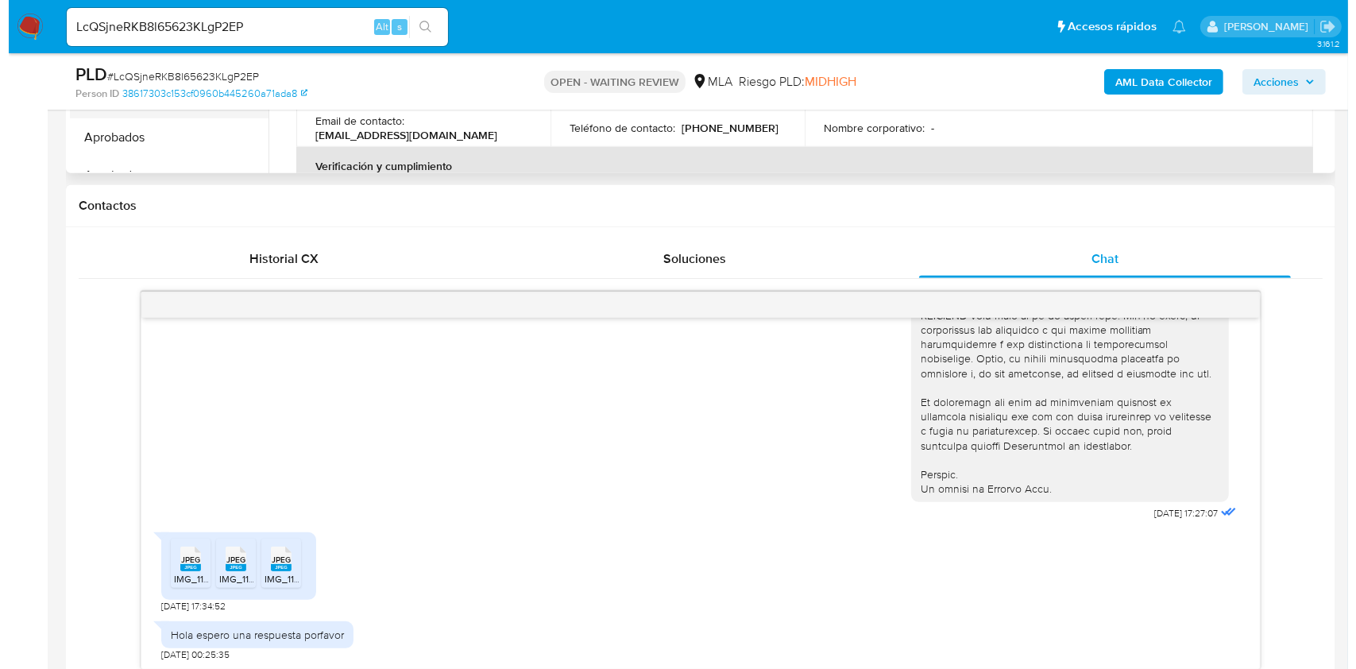
scroll to position [529, 0]
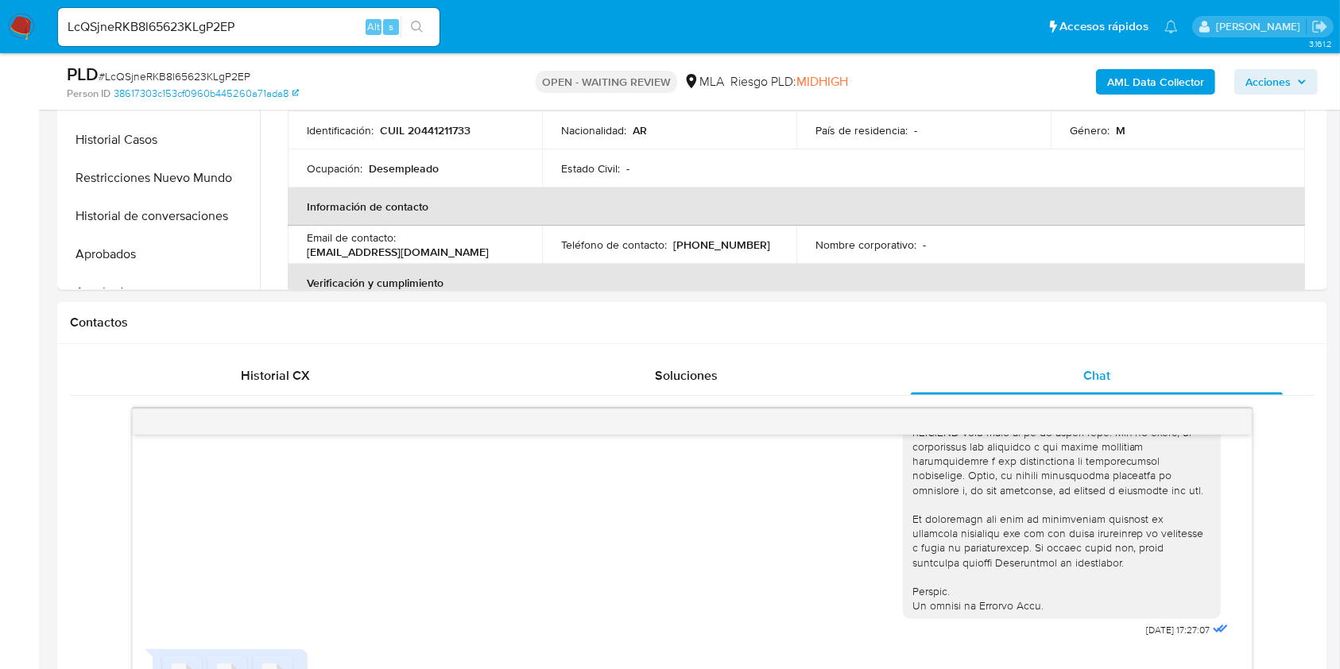
click at [1176, 74] on b "AML Data Collector" at bounding box center [1155, 81] width 97 height 25
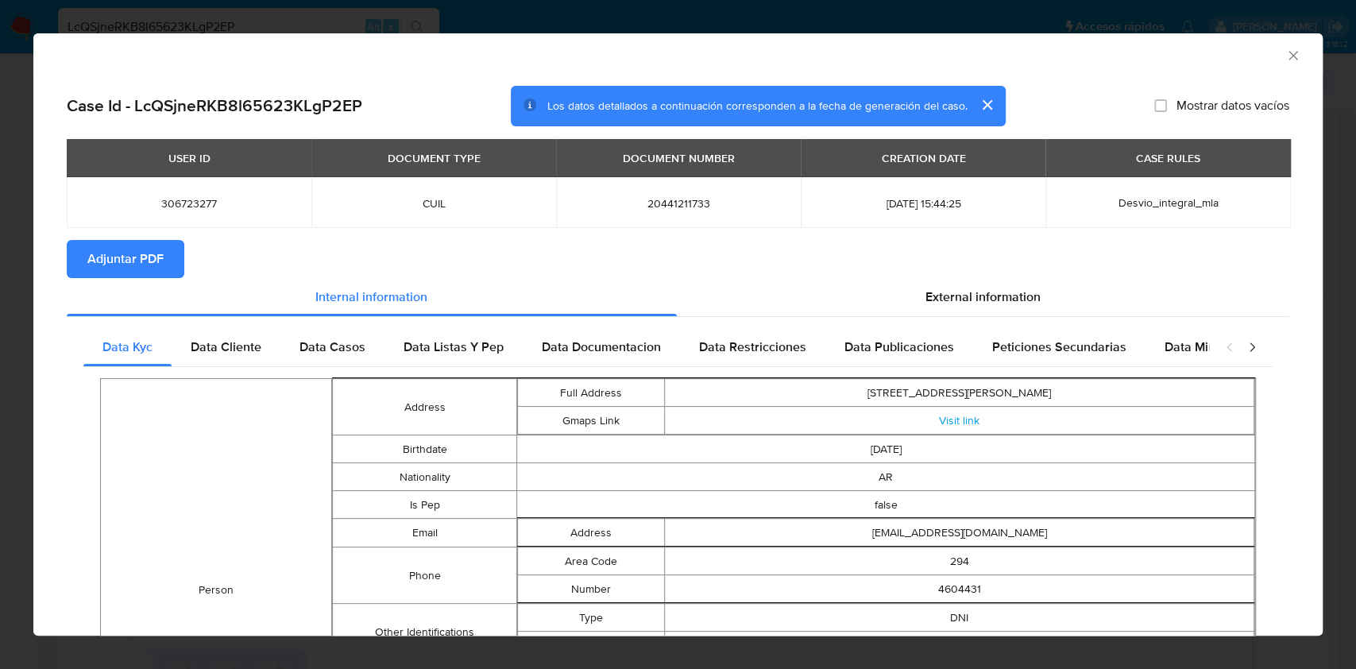
drag, startPoint x: 1004, startPoint y: 286, endPoint x: 999, endPoint y: 321, distance: 35.4
click at [1004, 287] on div "External information" at bounding box center [983, 297] width 613 height 38
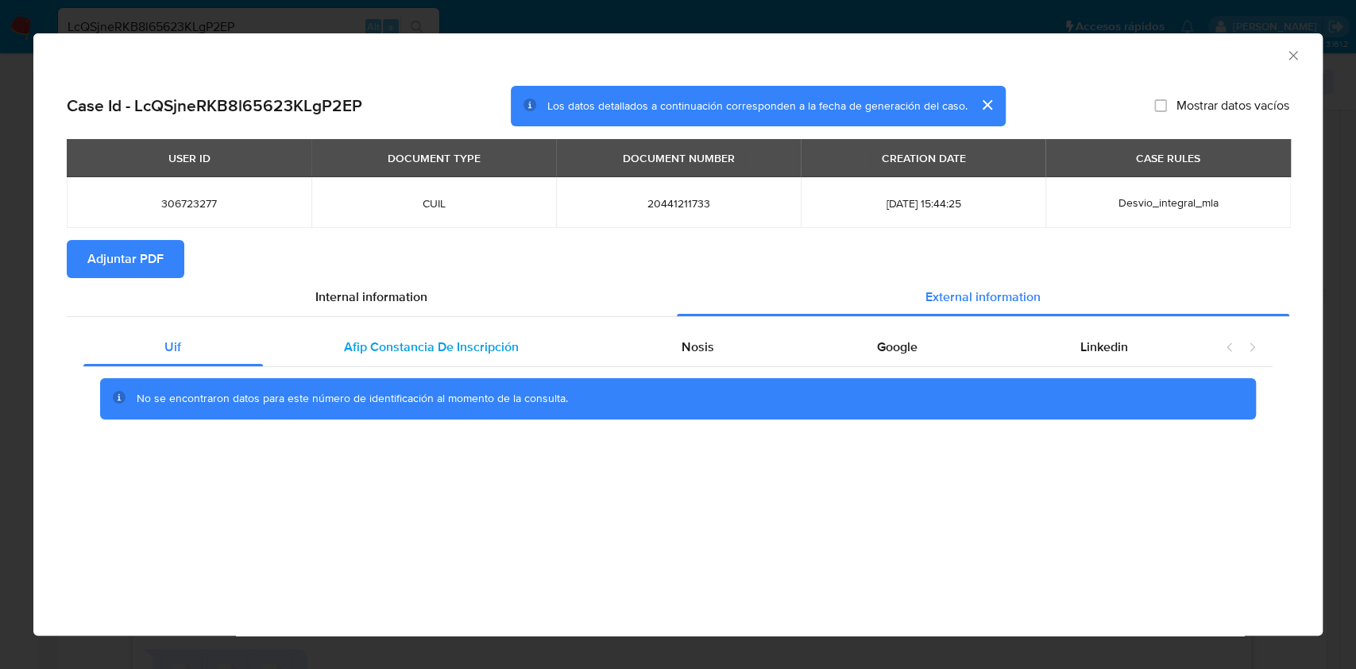
click at [466, 348] on span "Afip Constancia De Inscripción" at bounding box center [431, 347] width 175 height 18
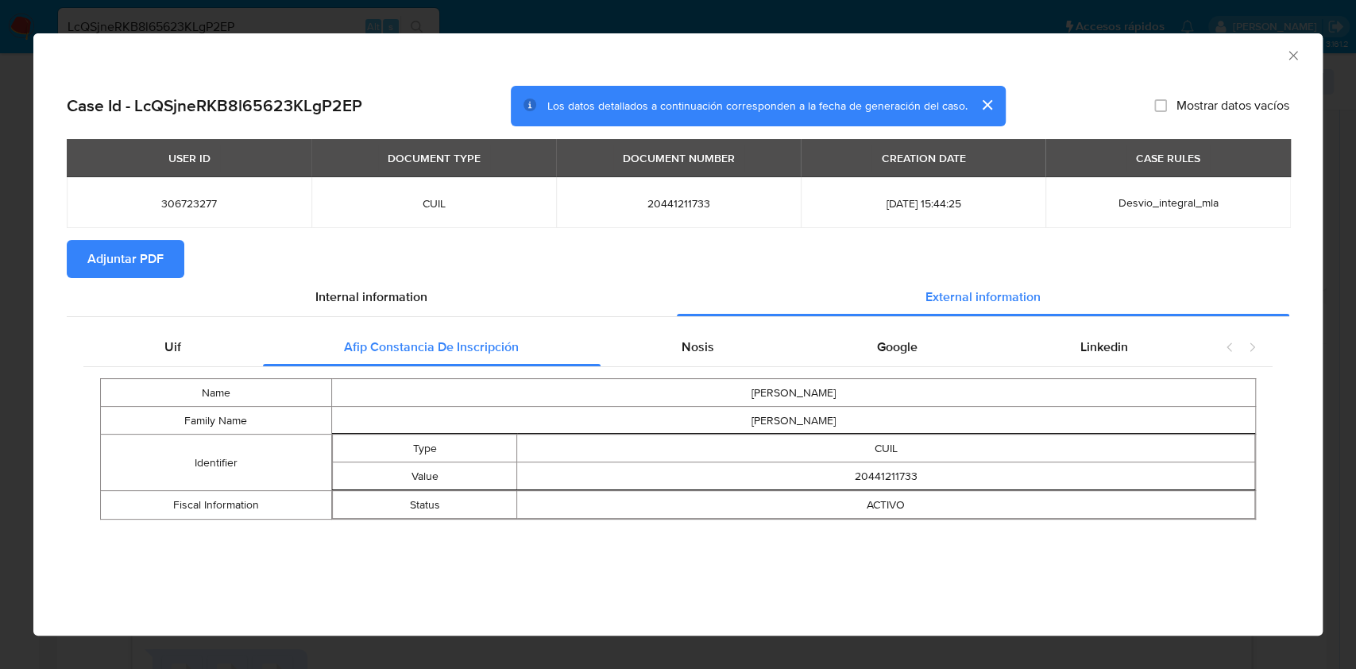
click at [707, 377] on div "Name [PERSON_NAME] Family Name [PERSON_NAME] Type CUIL Value 20441211733 Fiscal…" at bounding box center [677, 449] width 1189 height 164
drag, startPoint x: 718, startPoint y: 340, endPoint x: 709, endPoint y: 339, distance: 9.6
click at [718, 339] on div "Nosis" at bounding box center [698, 347] width 195 height 38
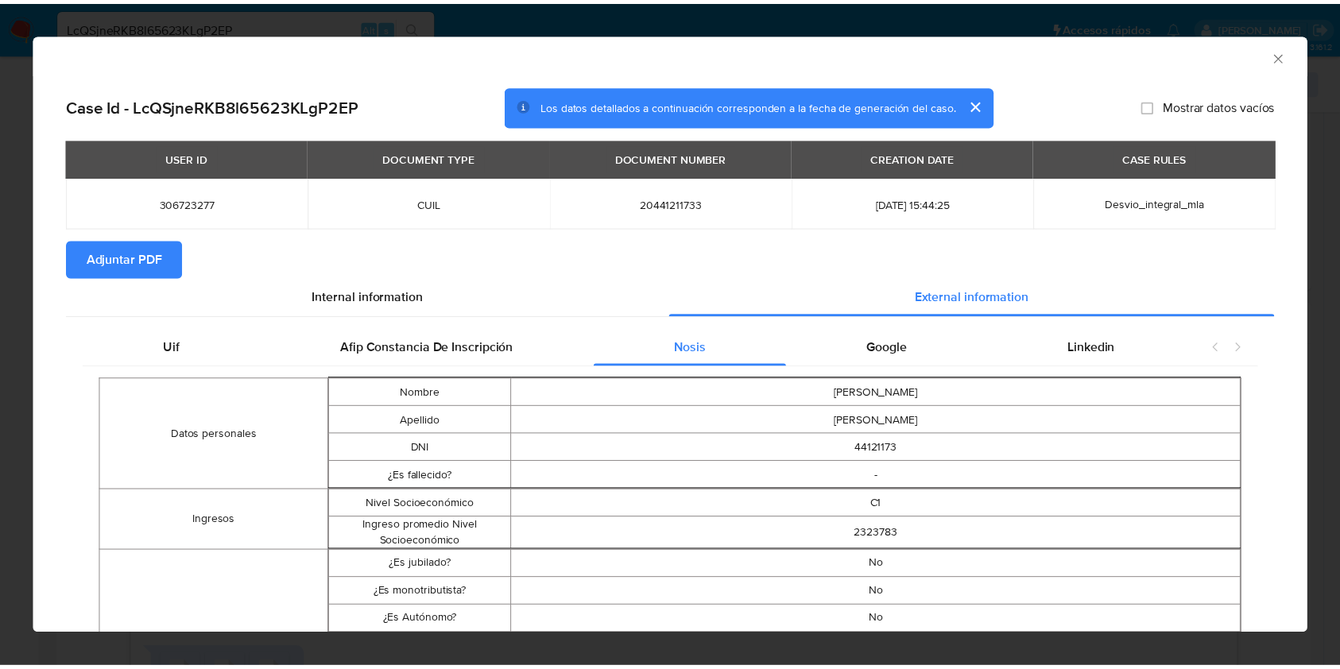
scroll to position [314, 0]
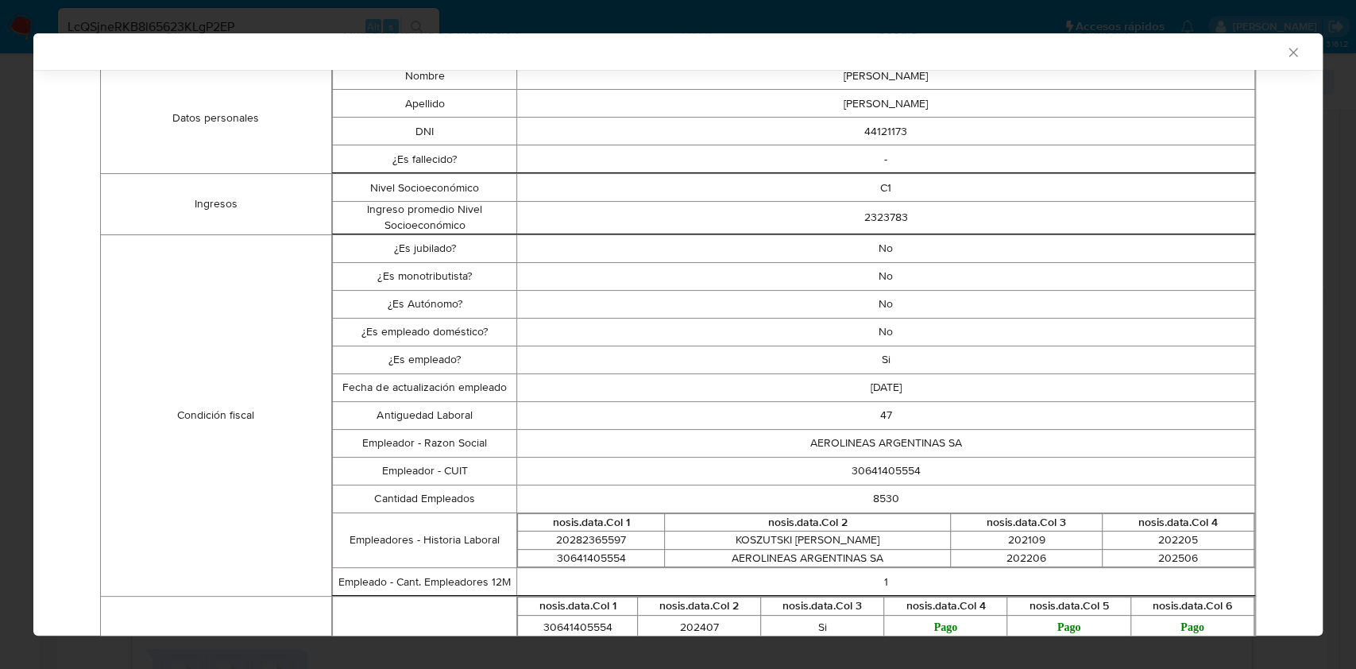
click at [1289, 51] on icon "Cerrar ventana" at bounding box center [1293, 52] width 9 height 9
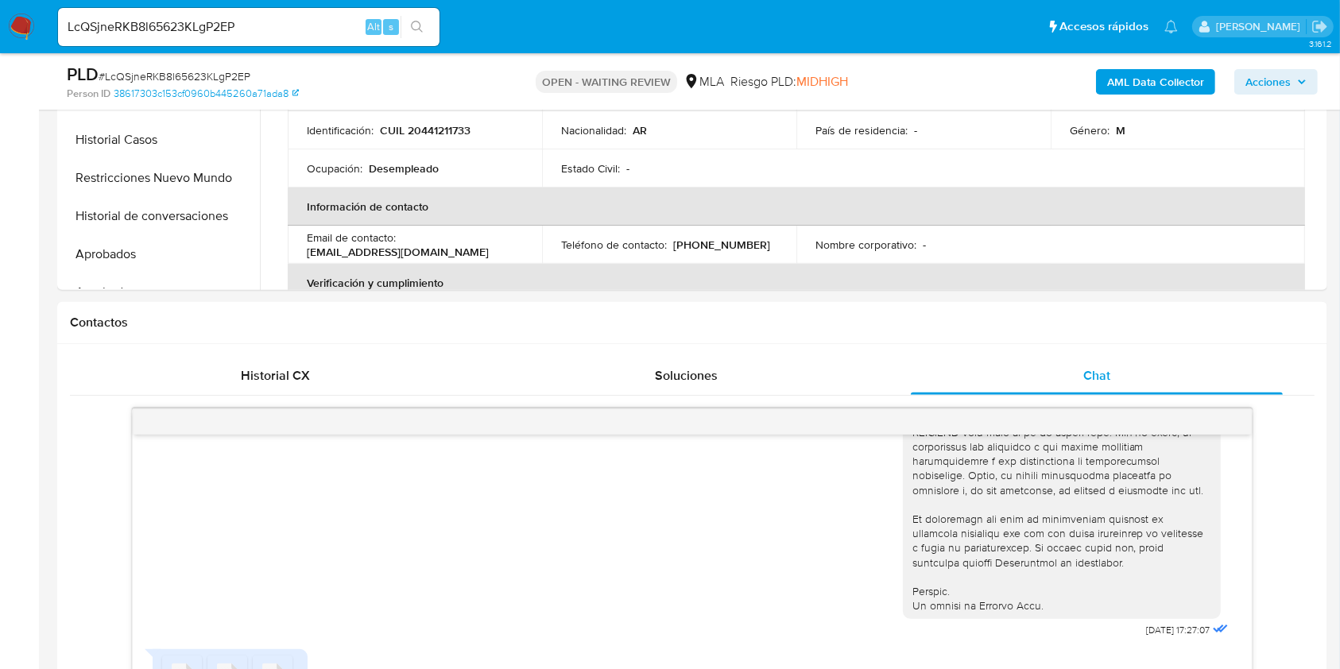
click at [300, 30] on input "LcQSjneRKB8l65623KLgP2EP" at bounding box center [248, 27] width 381 height 21
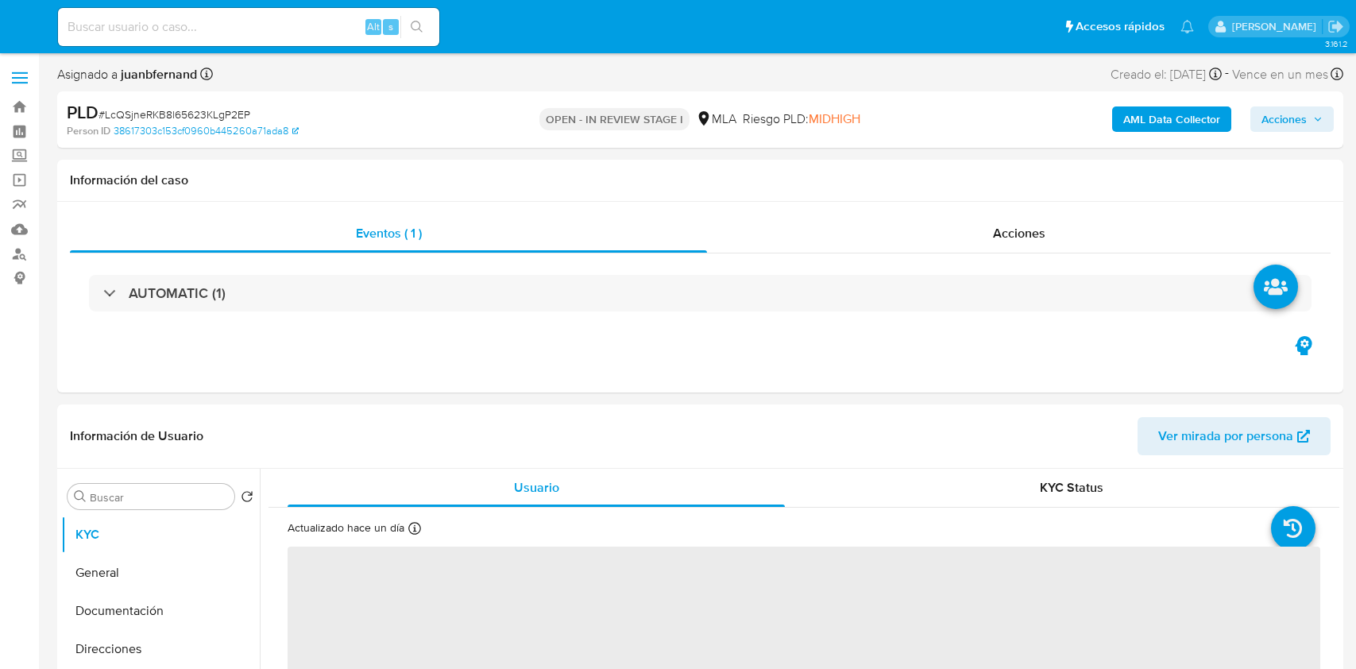
select select "10"
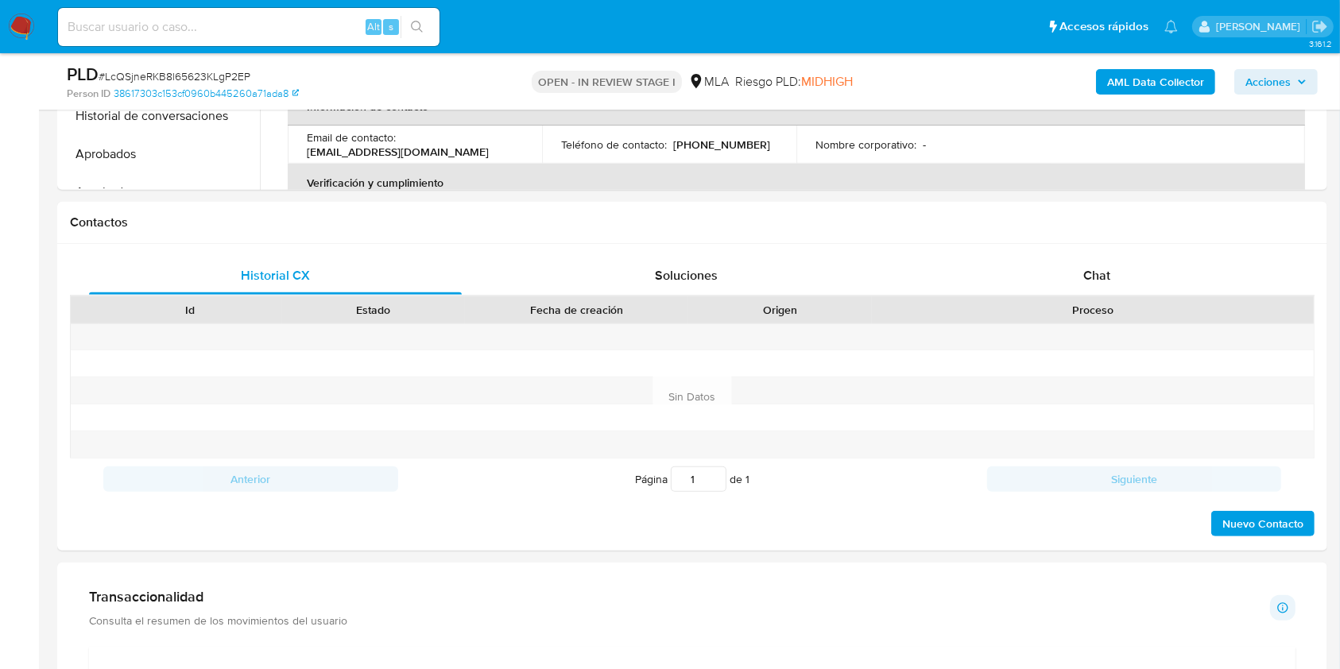
scroll to position [636, 0]
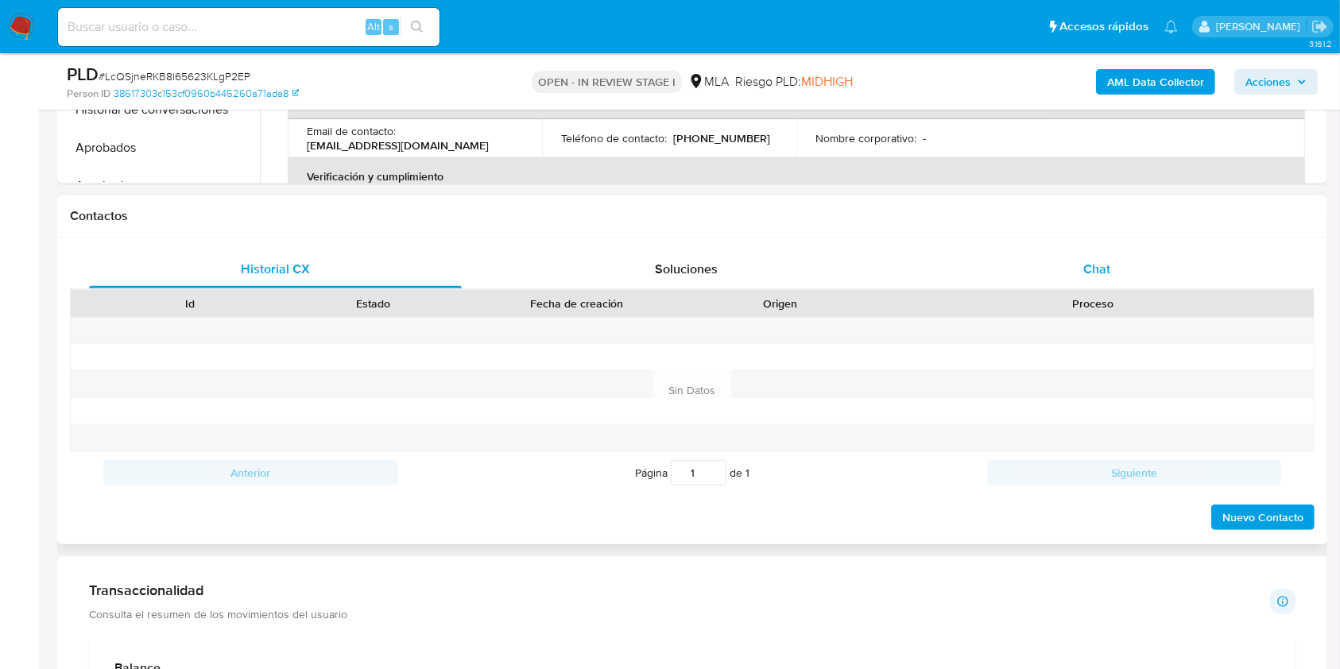
drag, startPoint x: 1131, startPoint y: 269, endPoint x: 1102, endPoint y: 269, distance: 29.4
click at [1131, 267] on div "Chat" at bounding box center [1096, 269] width 373 height 38
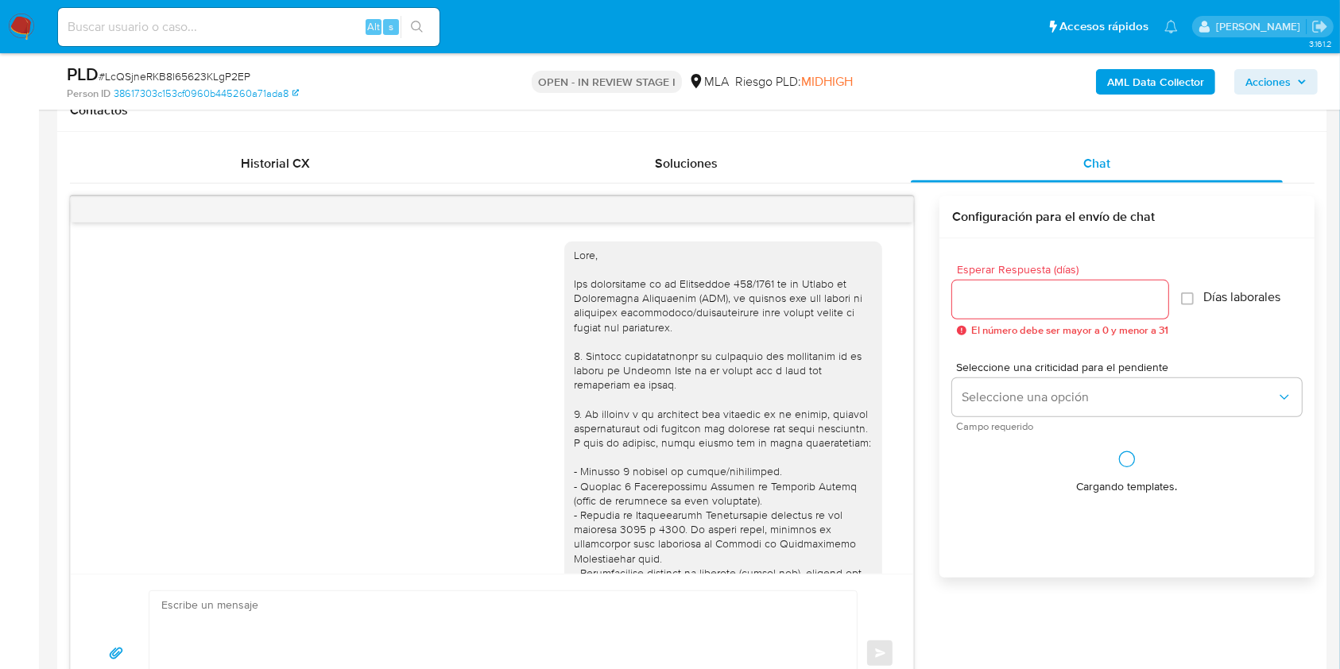
scroll to position [699, 0]
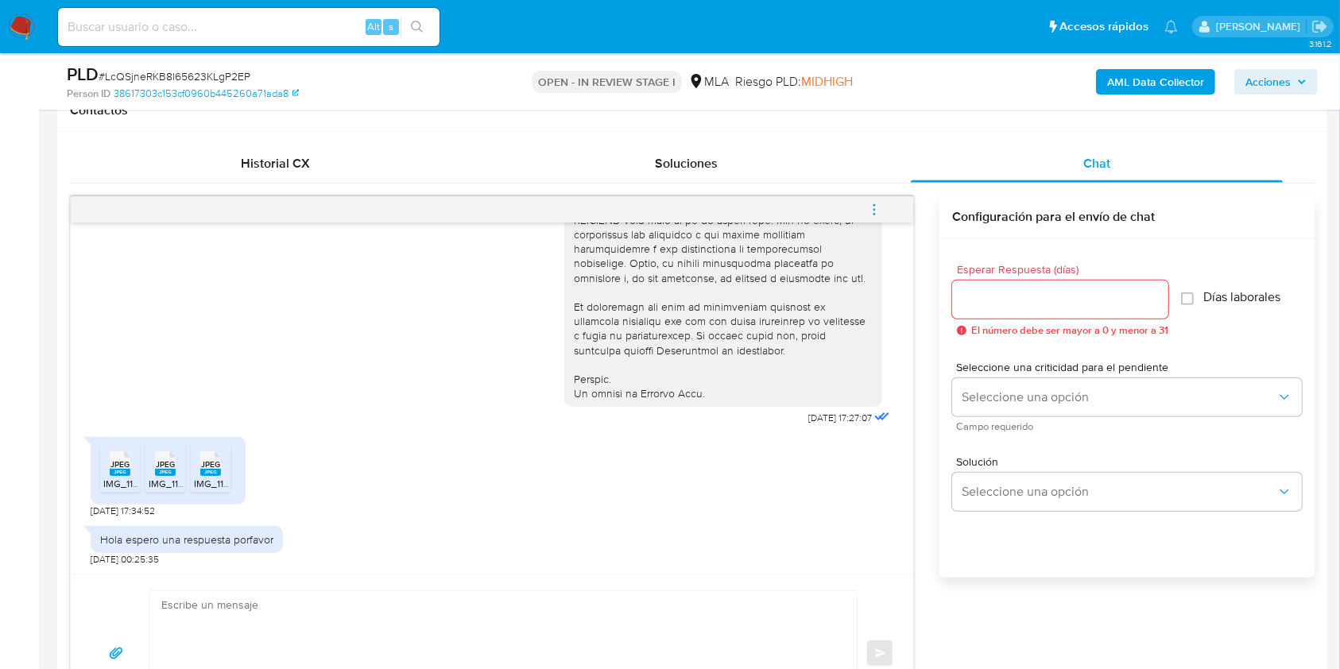
click at [187, 626] on textarea at bounding box center [498, 653] width 675 height 125
paste textarea "Hola, esperamos que te encuentres muy bien. Muchas gracias por tu respuesta. Co…"
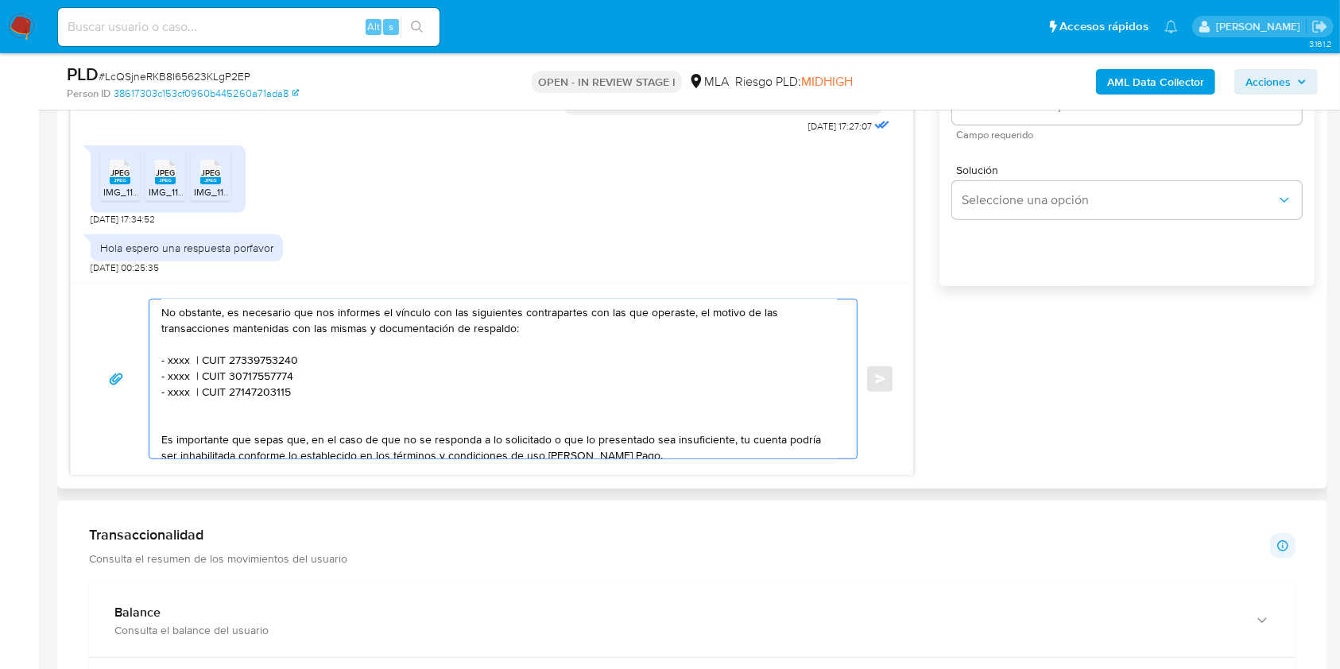
scroll to position [0, 0]
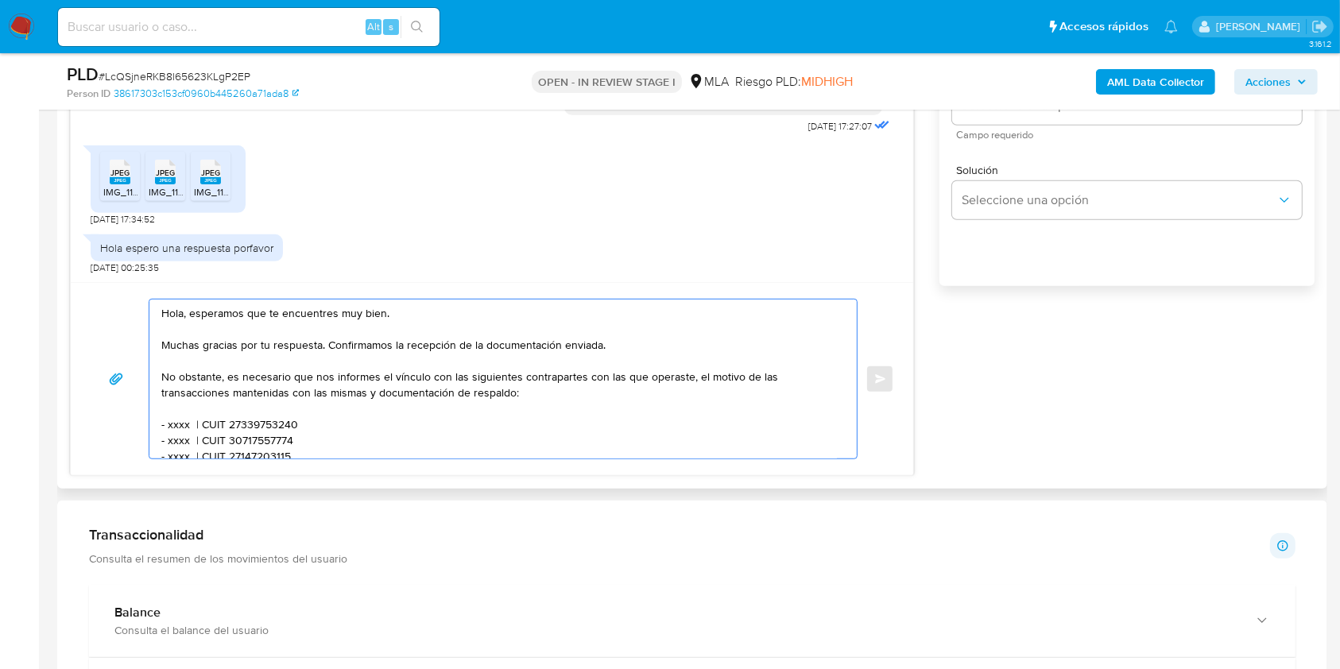
click at [371, 313] on textarea "Hola, esperamos que te encuentres muy bien. Muchas gracias por tu respuesta. Co…" at bounding box center [498, 379] width 675 height 159
drag, startPoint x: 371, startPoint y: 313, endPoint x: 211, endPoint y: 316, distance: 159.7
click at [211, 316] on textarea "Hola, esperamos que te encuentres muy bien. Muchas gracias por tu respuesta. Co…" at bounding box center [498, 379] width 675 height 159
click at [228, 327] on textarea "Hola. Muchas gracias por tu respuesta. Confirmamos la recepción de la documenta…" at bounding box center [498, 379] width 675 height 159
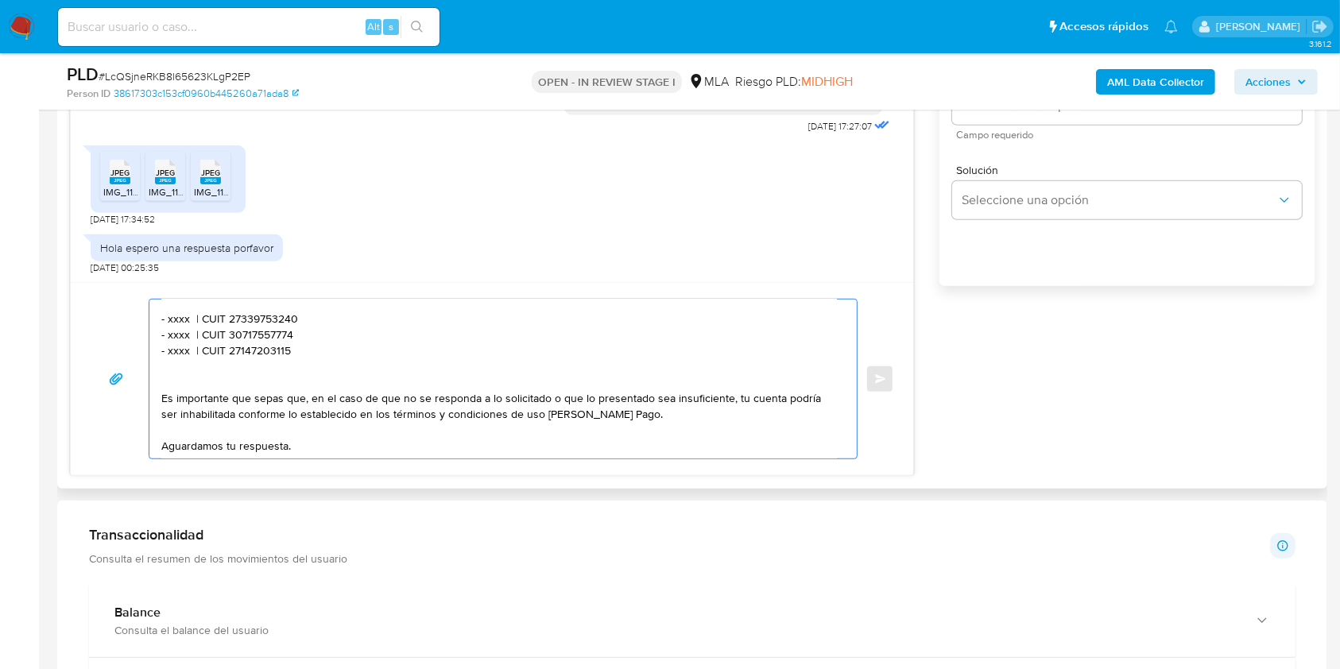
drag, startPoint x: 305, startPoint y: 350, endPoint x: 145, endPoint y: 320, distance: 162.5
click at [145, 320] on div "Hola. Muchas gracias por tu respuesta. Confirmamos la recepción de la documenta…" at bounding box center [492, 379] width 804 height 160
click at [230, 366] on textarea "Hola. Muchas gracias por tu respuesta. Confirmamos la recepción de la documenta…" at bounding box center [498, 379] width 675 height 159
paste textarea "- xxxx | CUIT 27339753240 - xxxx | CUIT 30717557774 - xxxx | CUIT 27147203115"
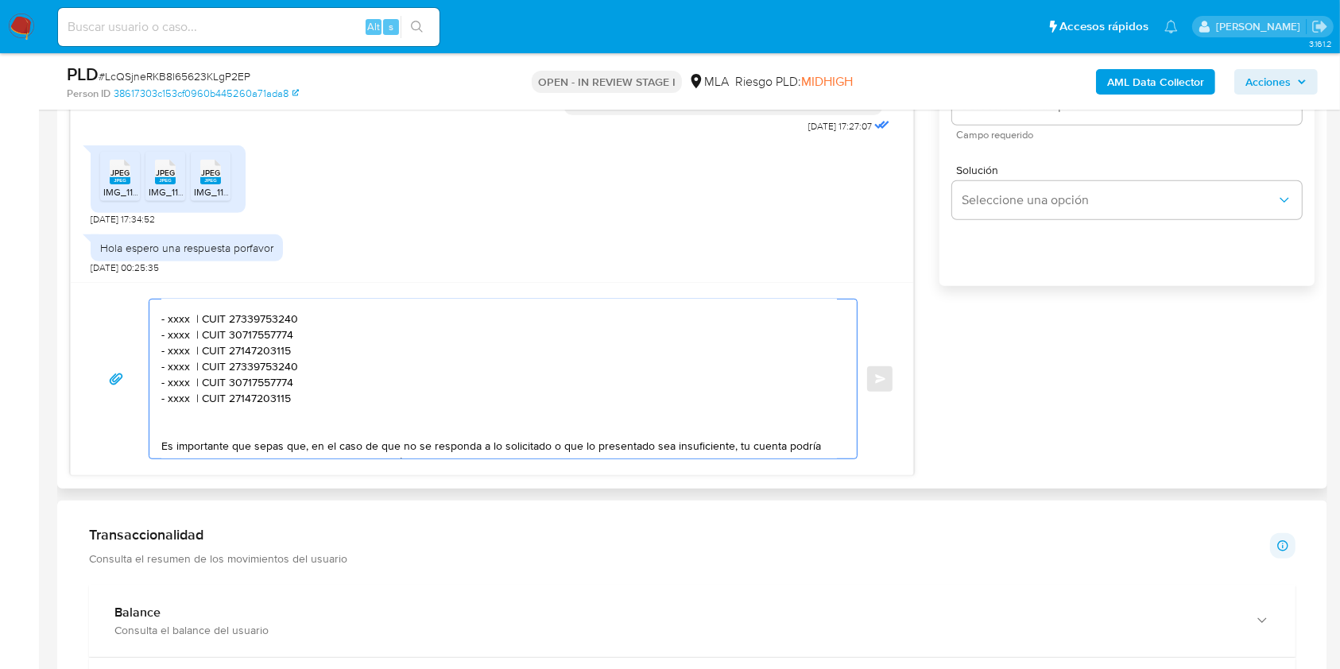
paste textarea "- xxxx | CUIT 27339753240 - xxxx | CUIT 30717557774 - xxxx | CUIT 27147203115"
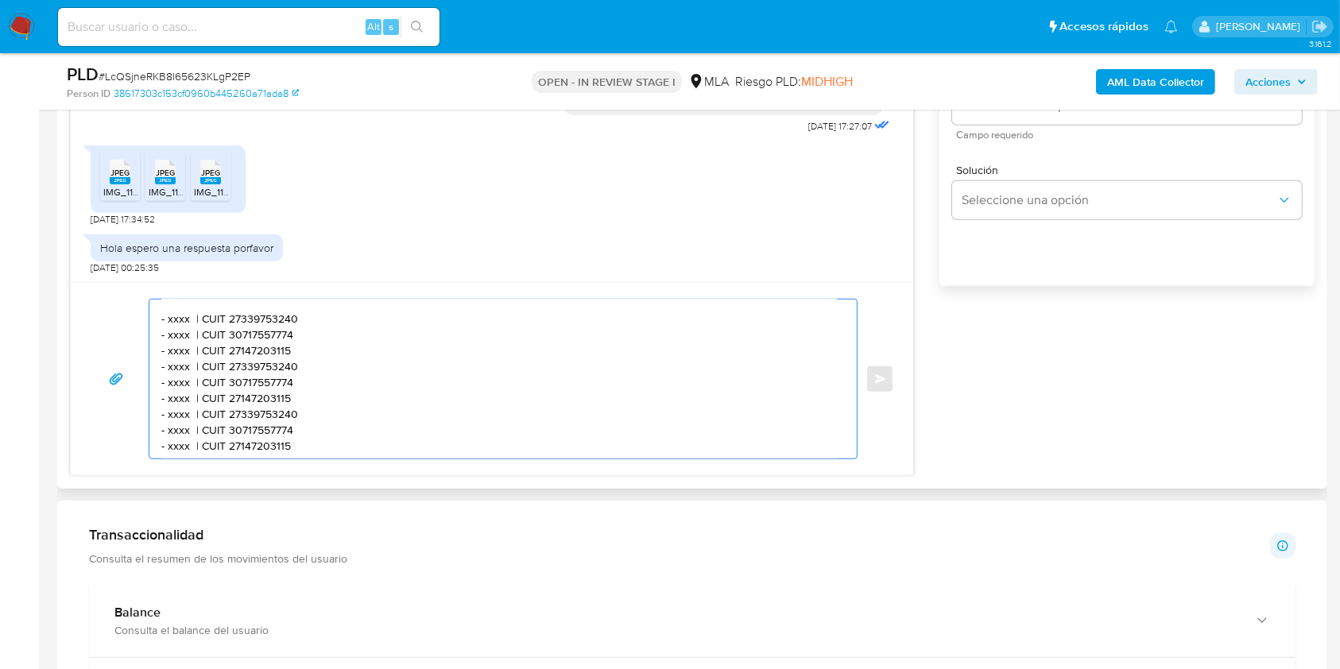
scroll to position [106, 0]
click at [178, 321] on textarea "Hola. Muchas gracias por tu respuesta. Confirmamos la recepción de la documenta…" at bounding box center [498, 379] width 675 height 159
paste textarea "FUPET SERVICIOS DE PAGO SA"
click at [398, 318] on textarea "Hola. Muchas gracias por tu respuesta. Confirmamos la recepción de la documenta…" at bounding box center [498, 379] width 675 height 159
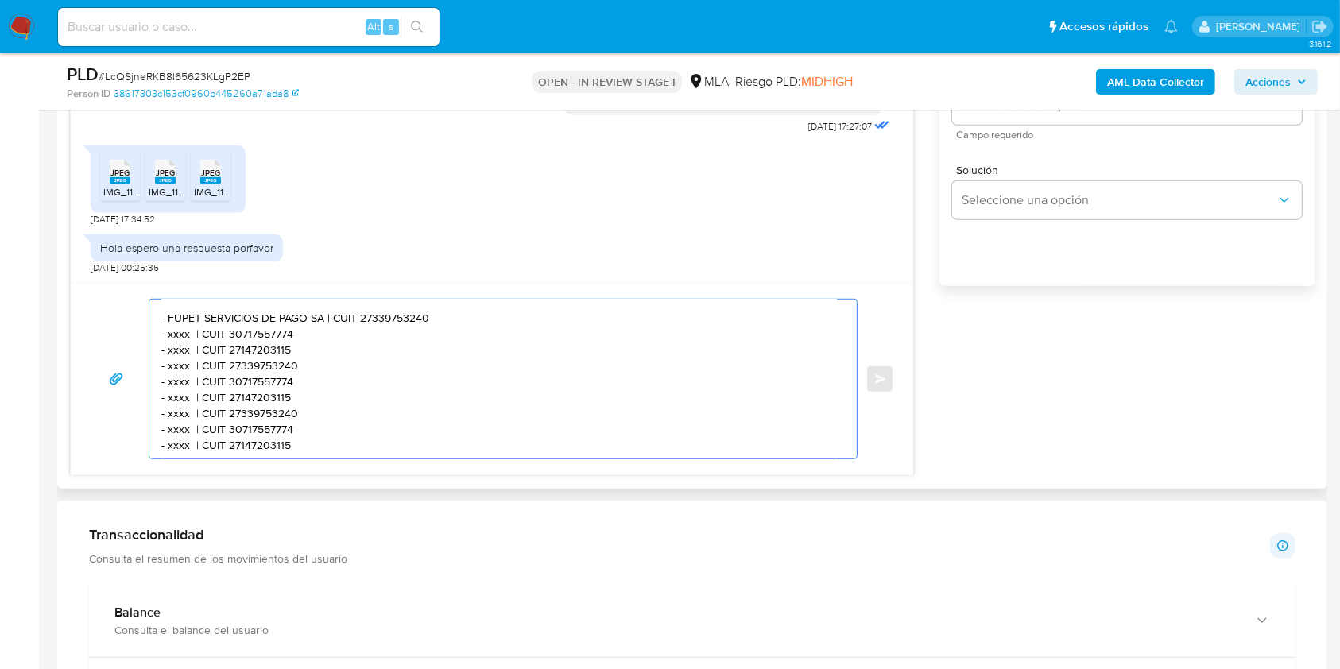
click at [398, 318] on textarea "Hola. Muchas gracias por tu respuesta. Confirmamos la recepción de la documenta…" at bounding box center [498, 379] width 675 height 159
paste textarea "30717585921"
click at [178, 335] on textarea "Hola. Muchas gracias por tu respuesta. Confirmamos la recepción de la documenta…" at bounding box center [498, 379] width 675 height 159
paste textarea "Pablo Daniel MORALES"
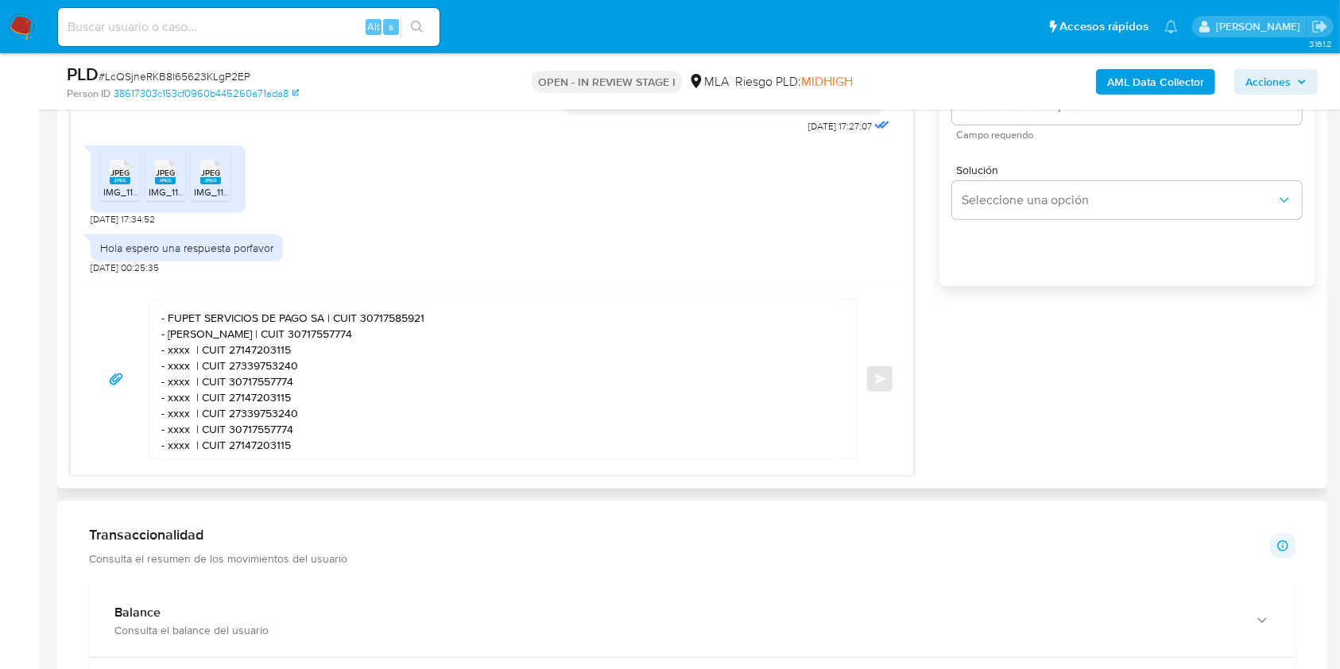
click at [360, 334] on textarea "Hola. Muchas gracias por tu respuesta. Confirmamos la recepción de la documenta…" at bounding box center [498, 379] width 675 height 159
paste textarea "20312837170"
click at [176, 348] on textarea "Hola. Muchas gracias por tu respuesta. Confirmamos la recepción de la documenta…" at bounding box center [498, 379] width 675 height 159
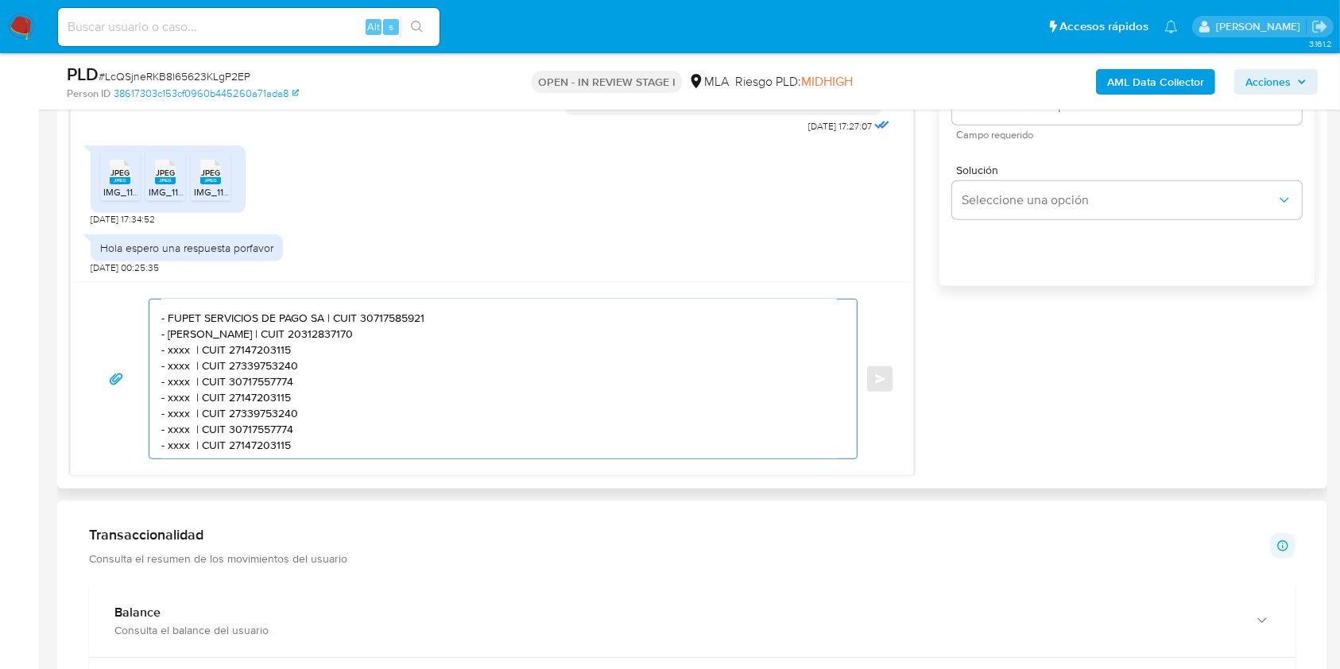
paste textarea "Laura Guadalupe Zalazar"
click at [362, 357] on textarea "Hola. Muchas gracias por tu respuesta. Confirmamos la recepción de la documenta…" at bounding box center [498, 379] width 675 height 159
paste textarea "442224329"
click at [184, 368] on textarea "Hola. Muchas gracias por tu respuesta. Confirmamos la recepción de la documenta…" at bounding box center [498, 379] width 675 height 159
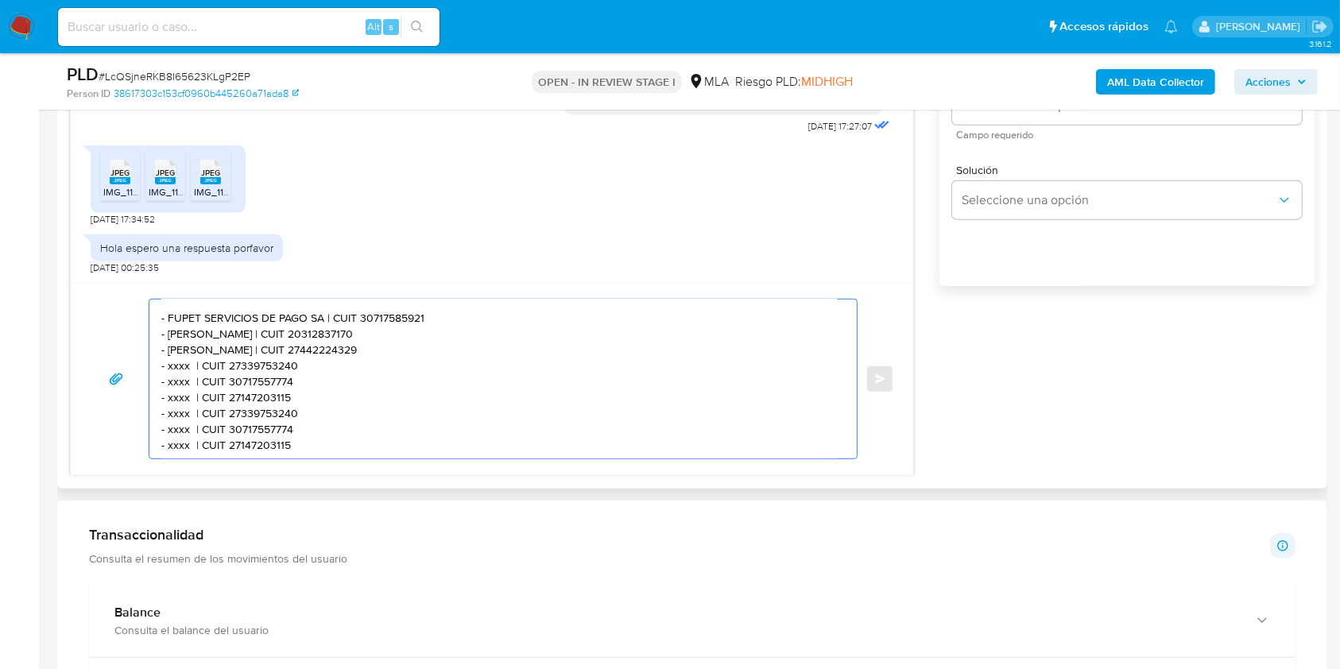
click at [184, 368] on textarea "Hola. Muchas gracias por tu respuesta. Confirmamos la recepción de la documenta…" at bounding box center [498, 379] width 675 height 159
paste textarea "Martin Alfredo LEDESMA"
click at [361, 369] on textarea "Hola. Muchas gracias por tu respuesta. Confirmamos la recepción de la documenta…" at bounding box center [498, 379] width 675 height 159
paste textarea "0219409991"
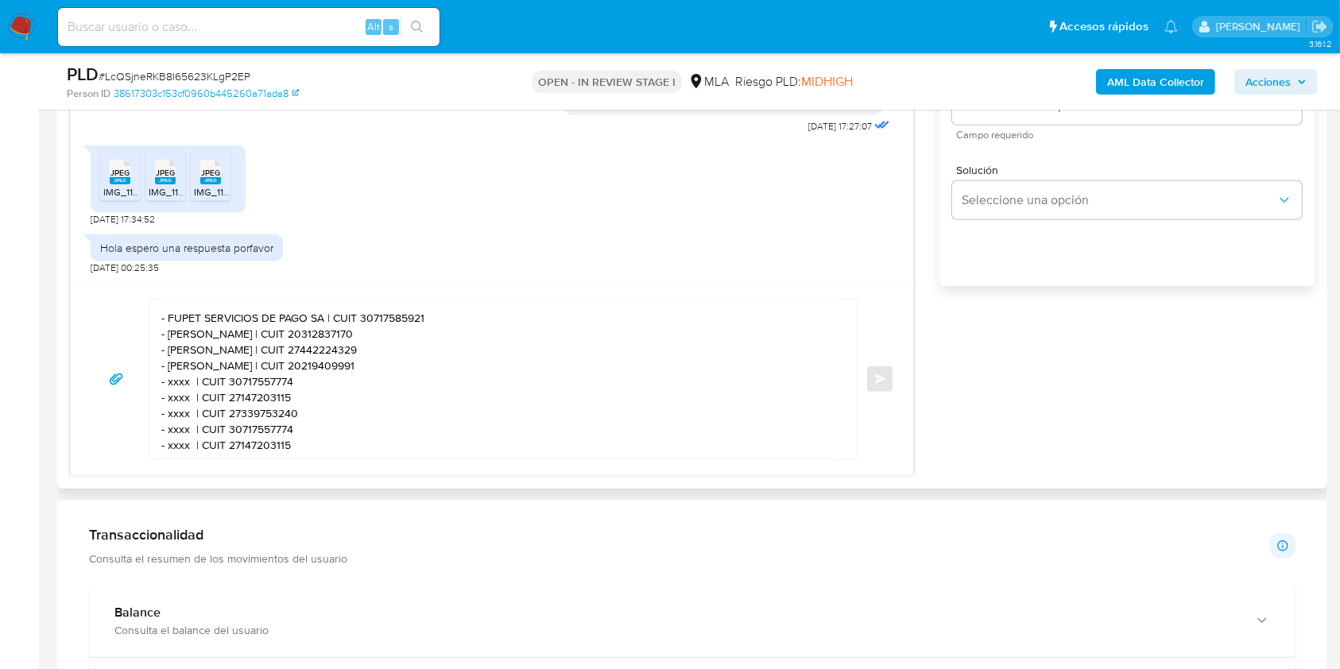
click at [180, 389] on textarea "Hola. Muchas gracias por tu respuesta. Confirmamos la recepción de la documenta…" at bounding box center [498, 379] width 675 height 159
paste textarea "Gonzalo Nahuel Saleme"
click at [357, 383] on textarea "Hola. Muchas gracias por tu respuesta. Confirmamos la recepción de la documenta…" at bounding box center [498, 379] width 675 height 159
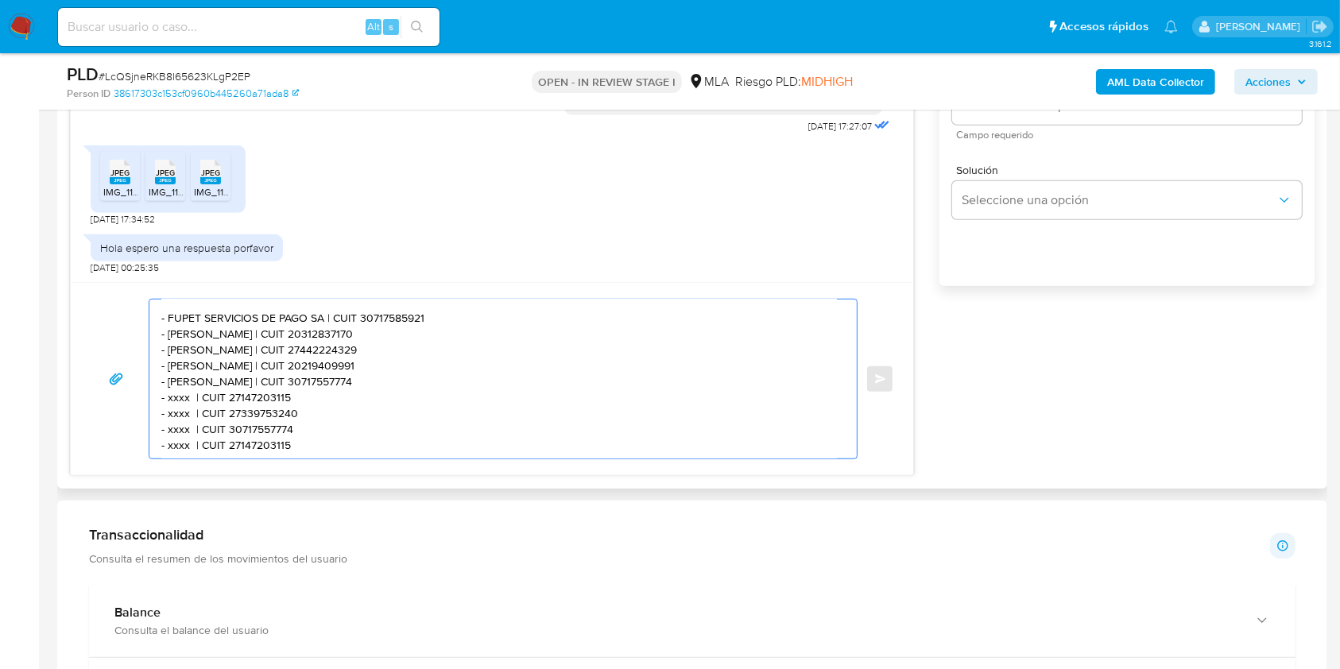
paste textarea "23363186009"
click at [179, 397] on textarea "Hola. Muchas gracias por tu respuesta. Confirmamos la recepción de la documenta…" at bounding box center [498, 379] width 675 height 159
paste textarea "Acoagroarg"
click at [297, 402] on textarea "Hola. Muchas gracias por tu respuesta. Confirmamos la recepción de la documenta…" at bounding box center [498, 379] width 675 height 159
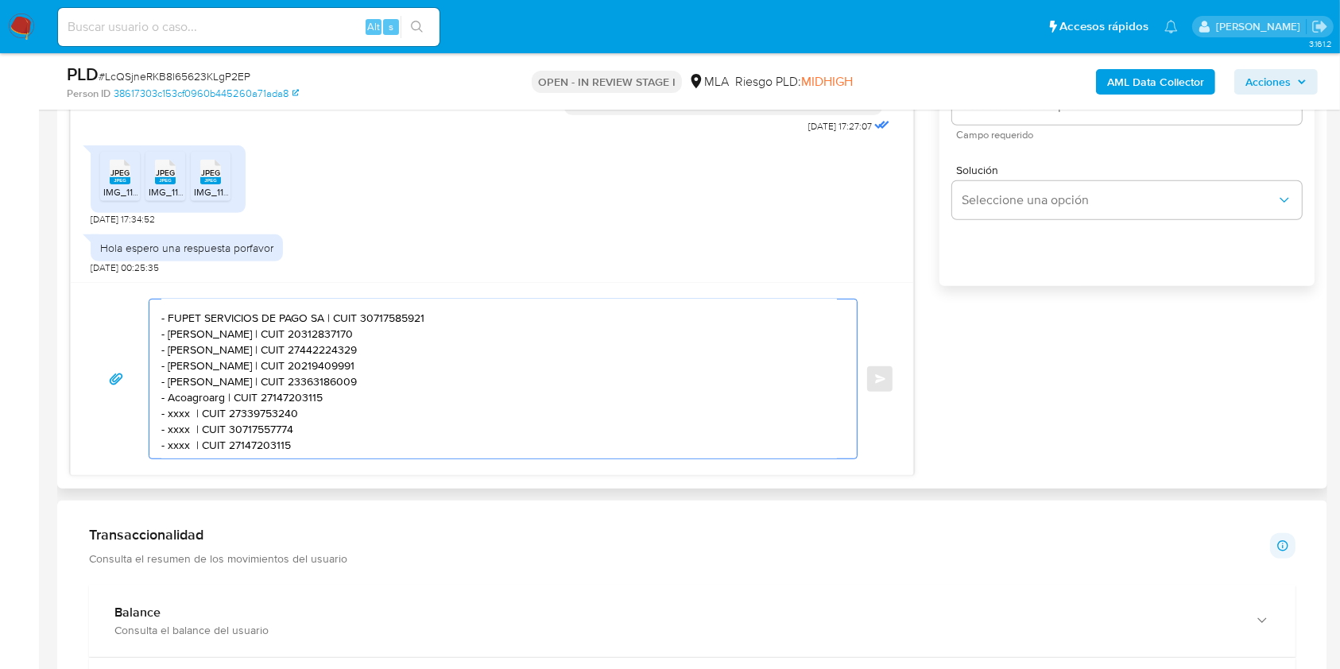
click at [297, 402] on textarea "Hola. Muchas gracias por tu respuesta. Confirmamos la recepción de la documenta…" at bounding box center [498, 379] width 675 height 159
paste textarea "30716847264"
click at [180, 418] on textarea "Hola. Muchas gracias por tu respuesta. Confirmamos la recepción de la documenta…" at bounding box center [498, 379] width 675 height 159
paste textarea "Luca Rodrigo Cayuman Baez"
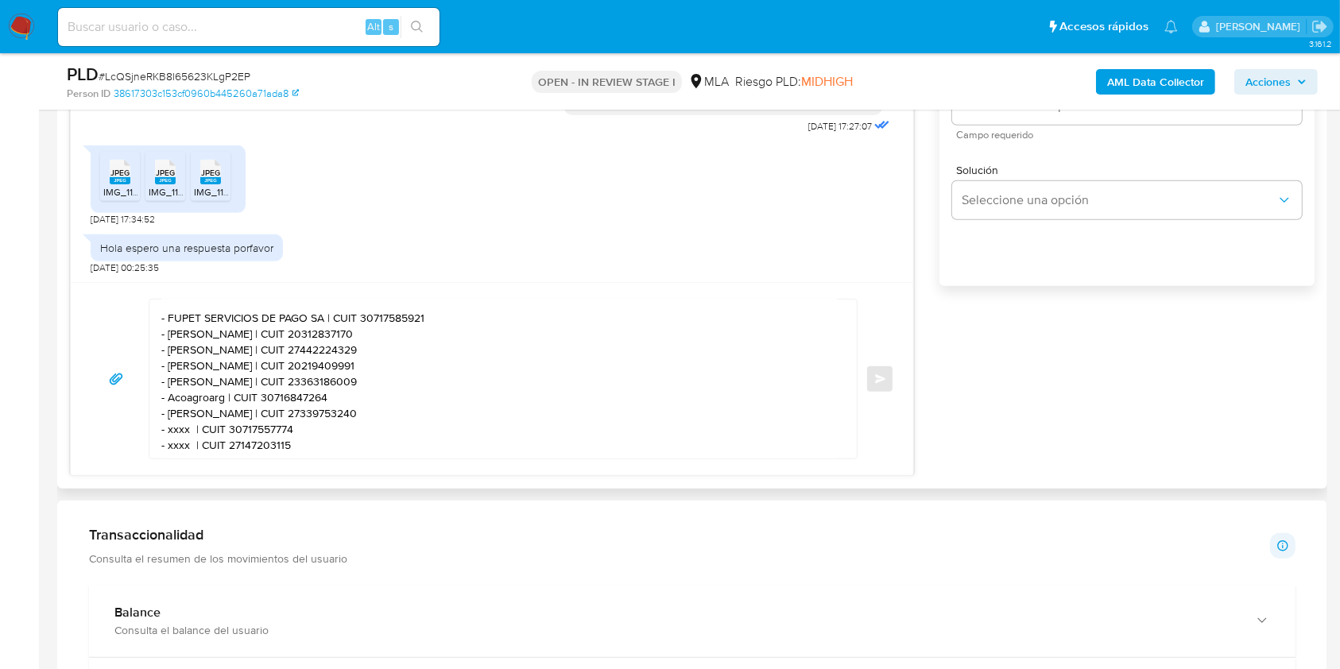
click at [400, 423] on textarea "Hola. Muchas gracias por tu respuesta. Confirmamos la recepción de la documenta…" at bounding box center [498, 379] width 675 height 159
paste textarea "0441211911"
click at [183, 435] on textarea "Hola. Muchas gracias por tu respuesta. Confirmamos la recepción de la documenta…" at bounding box center [498, 379] width 675 height 159
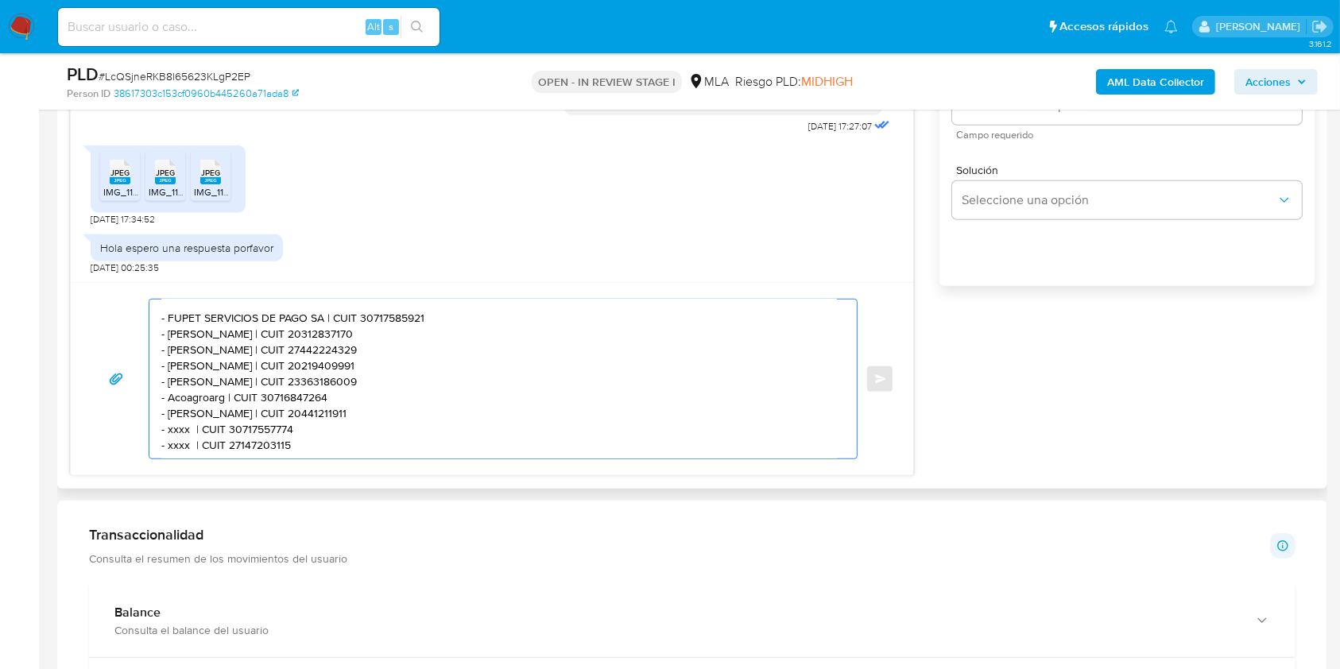
paste textarea "Braian Ezequiel Pizarro"
click at [345, 426] on textarea "Hola. Muchas gracias por tu respuesta. Confirmamos la recepción de la documenta…" at bounding box center [498, 379] width 675 height 159
paste textarea "23423679689"
click at [178, 449] on textarea "Hola. Muchas gracias por tu respuesta. Confirmamos la recepción de la documenta…" at bounding box center [498, 379] width 675 height 159
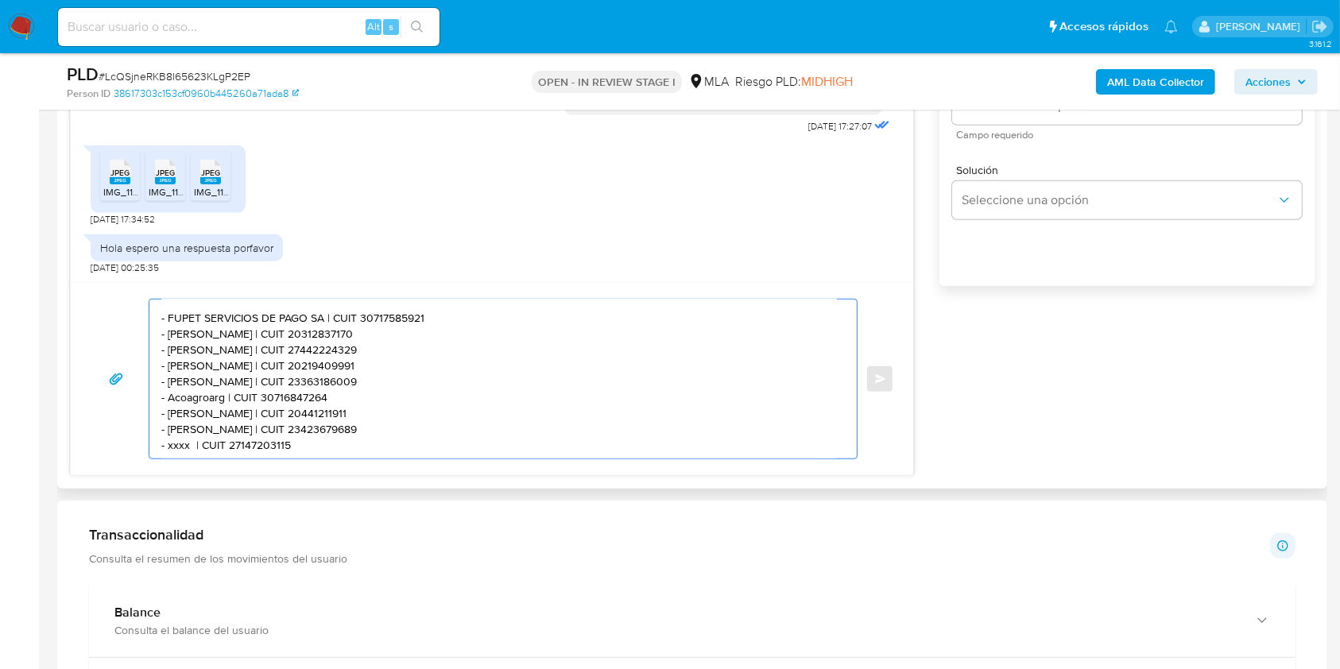
click at [178, 449] on textarea "Hola. Muchas gracias por tu respuesta. Confirmamos la recepción de la documenta…" at bounding box center [498, 379] width 675 height 159
paste textarea "Agustin Fernando Mora"
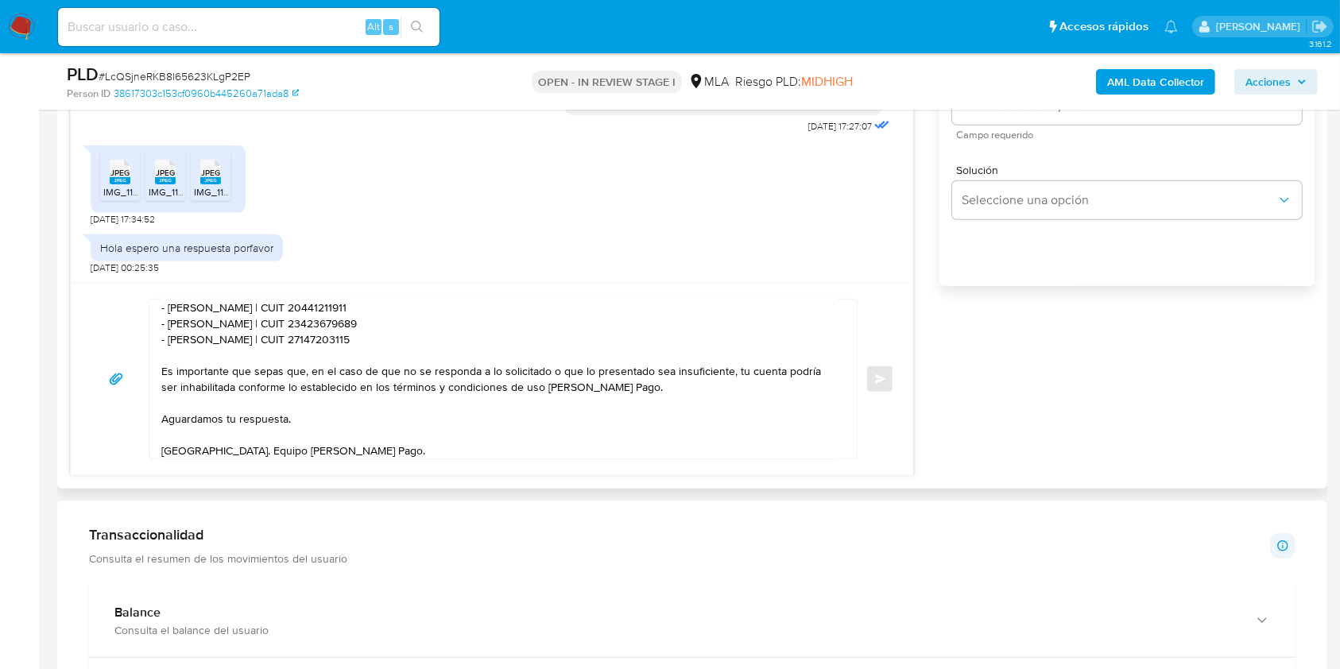
click at [336, 342] on textarea "Hola. Muchas gracias por tu respuesta. Confirmamos la recepción de la documenta…" at bounding box center [498, 379] width 675 height 159
click at [337, 342] on textarea "Hola. Muchas gracias por tu respuesta. Confirmamos la recepción de la documenta…" at bounding box center [498, 379] width 675 height 159
paste textarea "0373987361"
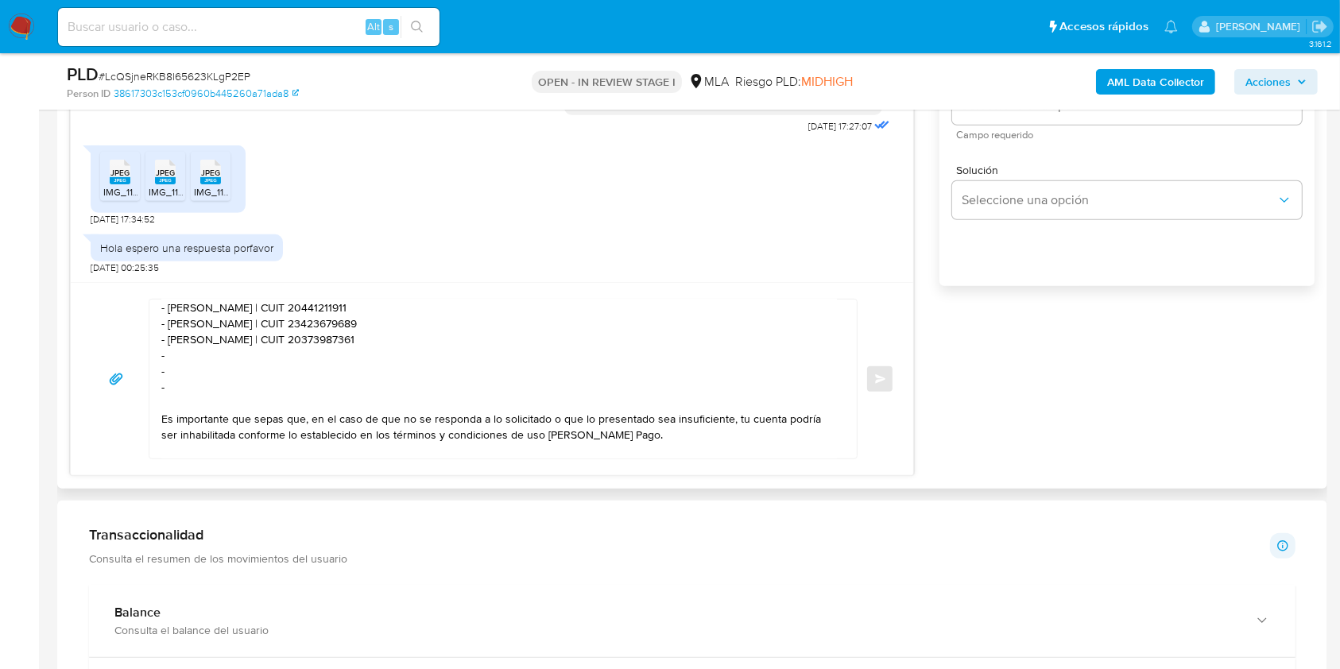
click at [244, 358] on textarea "Hola. Muchas gracias por tu respuesta. Confirmamos la recepción de la documenta…" at bounding box center [498, 379] width 675 height 159
paste textarea "Netzjaj Srl"
click at [273, 355] on textarea "Hola. Muchas gracias por tu respuesta. Confirmamos la recepción de la documenta…" at bounding box center [498, 379] width 675 height 159
paste textarea "30717965554"
click at [213, 375] on textarea "Hola. Muchas gracias por tu respuesta. Confirmamos la recepción de la documenta…" at bounding box center [498, 379] width 675 height 159
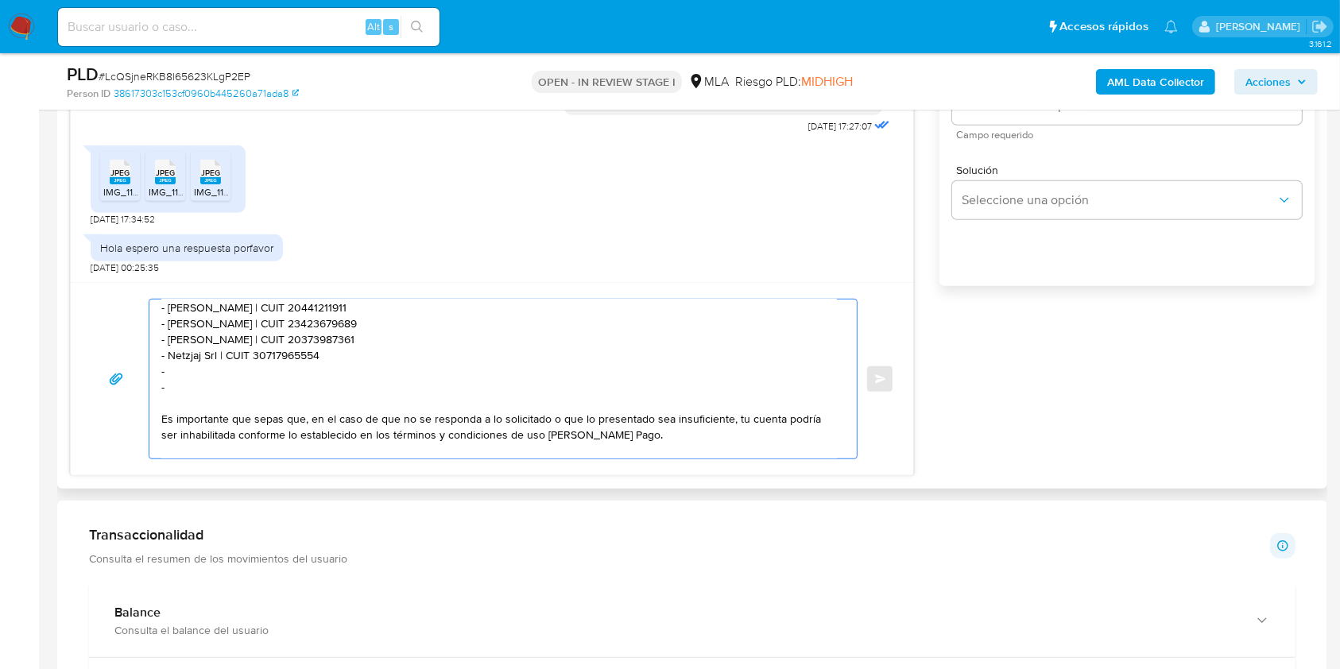
paste textarea "Mariela Silvina Lopez"
click at [328, 377] on textarea at bounding box center [498, 379] width 675 height 159
paste textarea "27339013395"
click at [321, 391] on textarea at bounding box center [498, 379] width 675 height 159
click at [222, 386] on textarea at bounding box center [498, 379] width 675 height 159
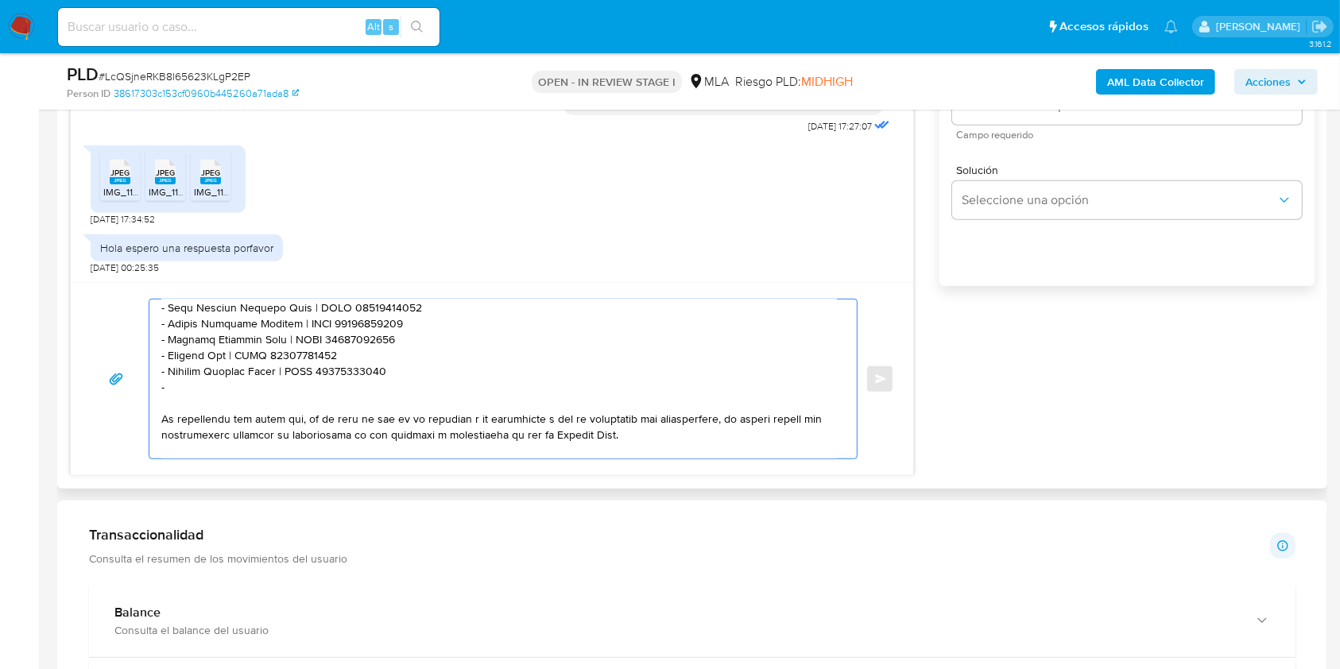
paste textarea "Luciana Aimara Miranda"
click at [358, 402] on textarea at bounding box center [498, 379] width 675 height 159
paste textarea "27458453719"
click at [367, 391] on textarea at bounding box center [498, 379] width 675 height 159
paste textarea "27458453719"
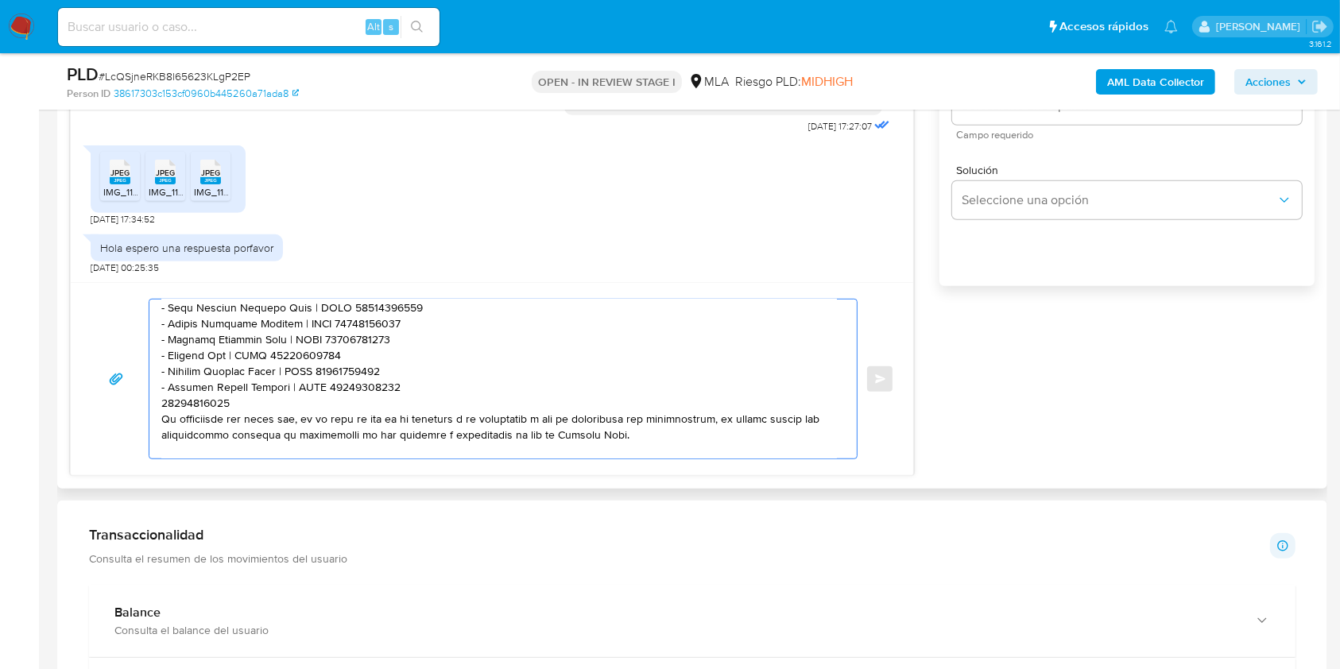
click at [360, 408] on textarea at bounding box center [498, 379] width 675 height 159
click at [197, 404] on textarea at bounding box center [498, 379] width 675 height 159
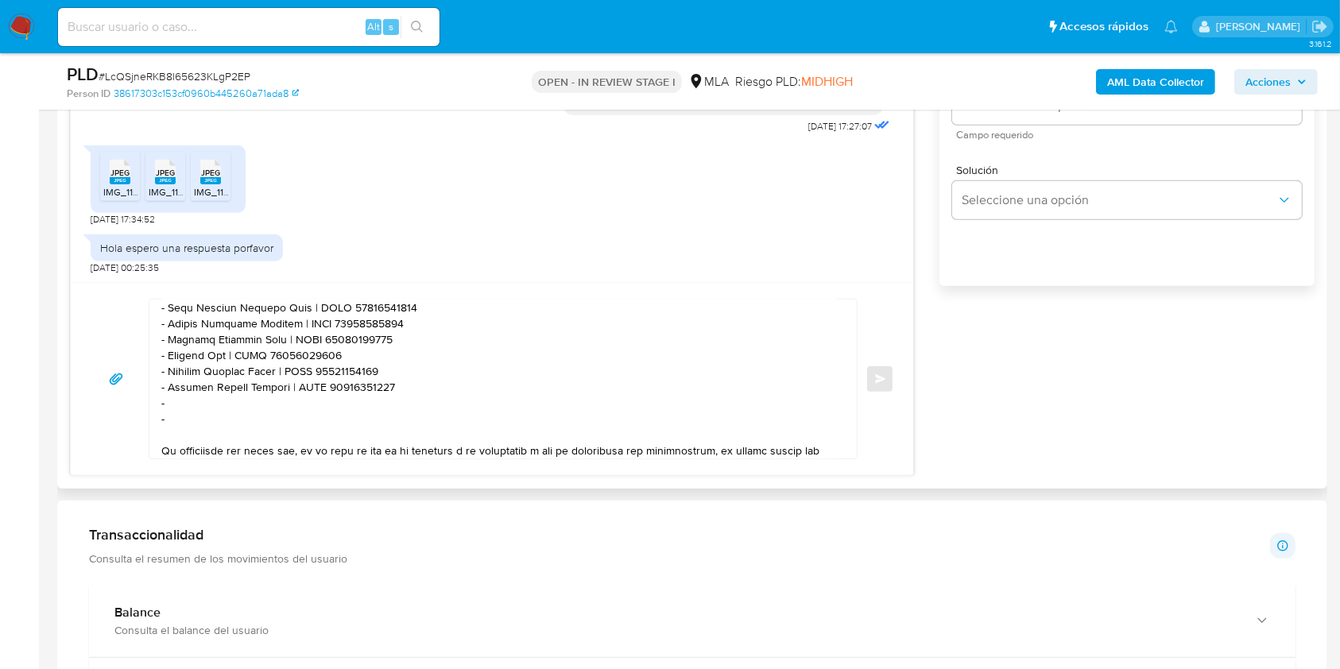
click at [184, 405] on textarea at bounding box center [498, 379] width 675 height 159
paste textarea "Goncada Sa"
click at [345, 410] on textarea at bounding box center [498, 379] width 675 height 159
paste textarea "30718817338"
click at [207, 431] on textarea at bounding box center [498, 379] width 675 height 159
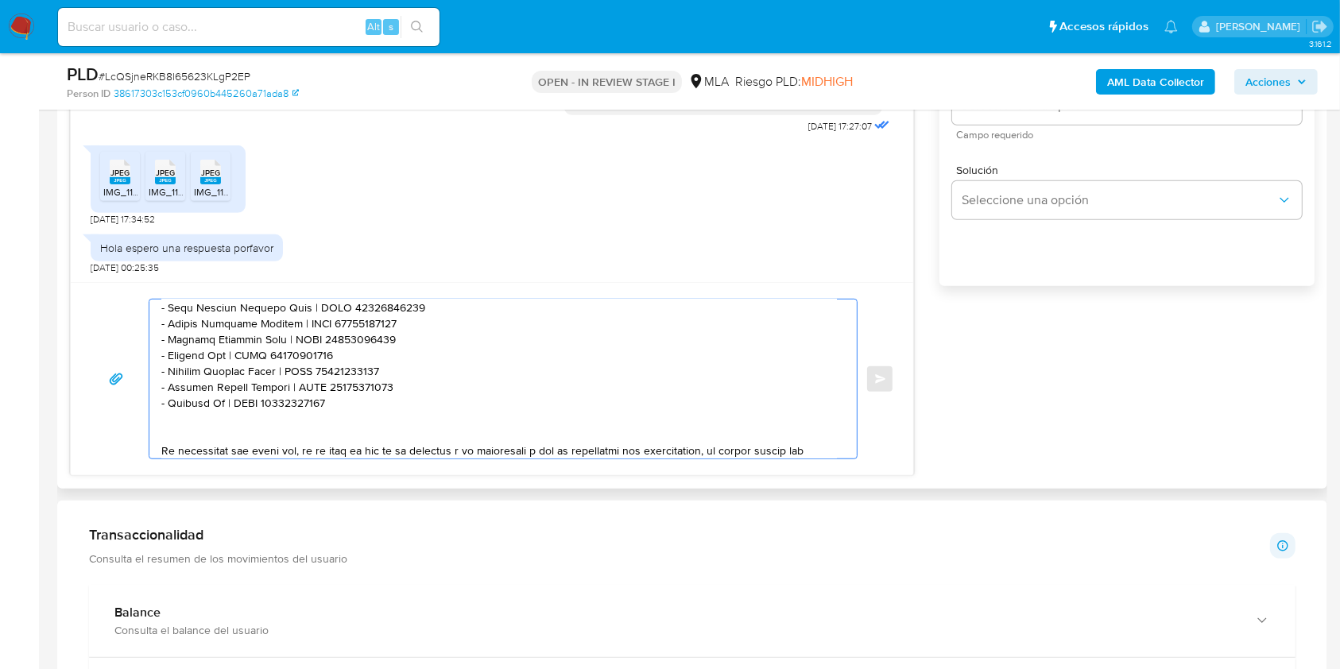
scroll to position [323, 0]
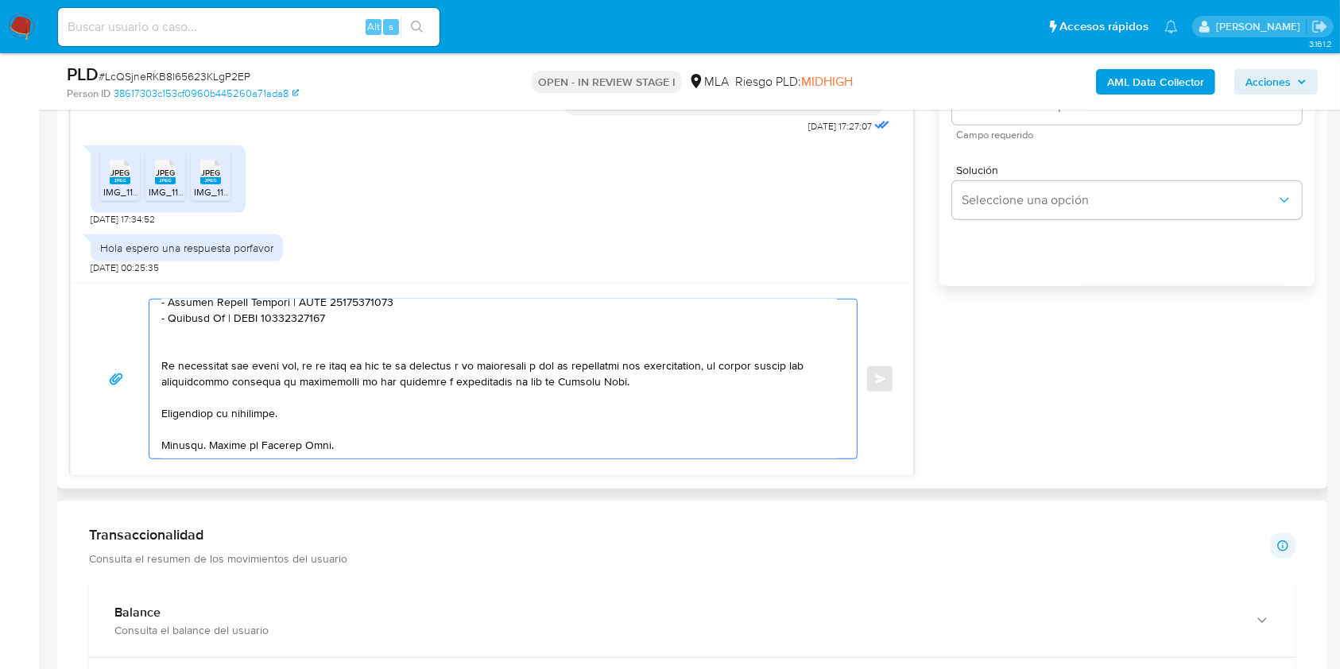
click at [361, 394] on textarea at bounding box center [498, 379] width 675 height 159
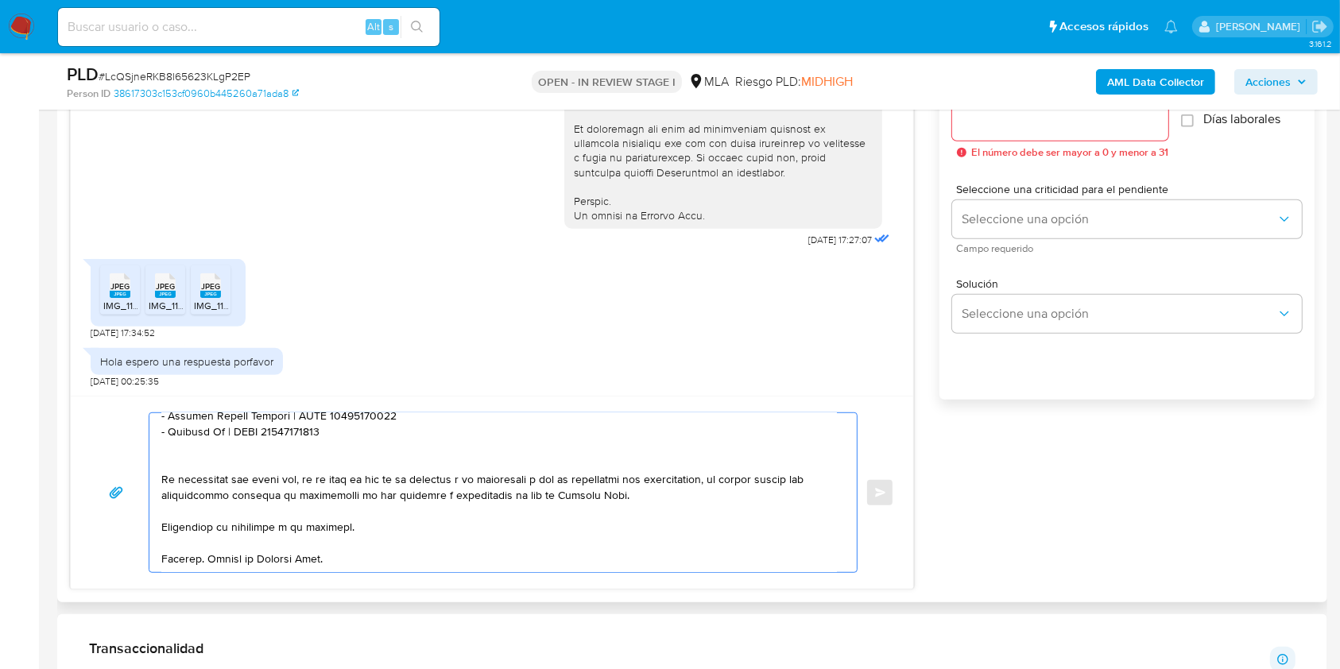
scroll to position [821, 0]
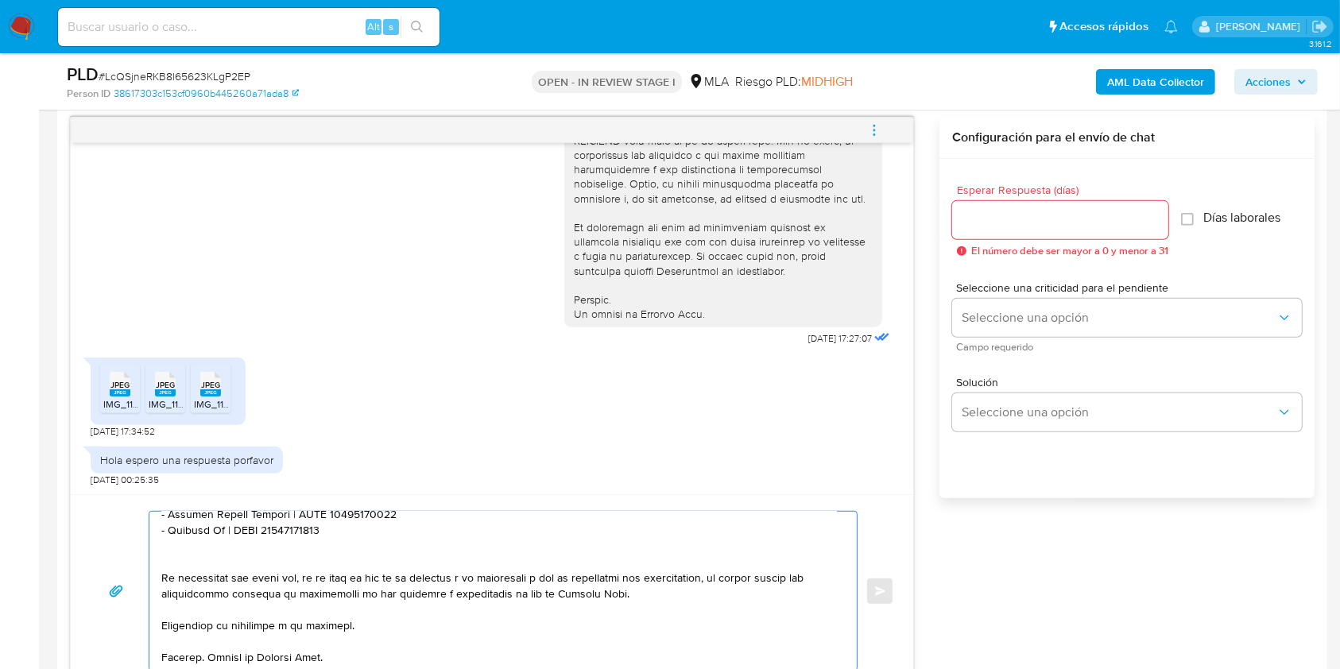
type textarea "Hola. Muchas gracias por tu respuesta. Confirmamos la recepción de la documenta…"
click at [1025, 211] on input "Esperar Respuesta (días)" at bounding box center [1060, 220] width 216 height 21
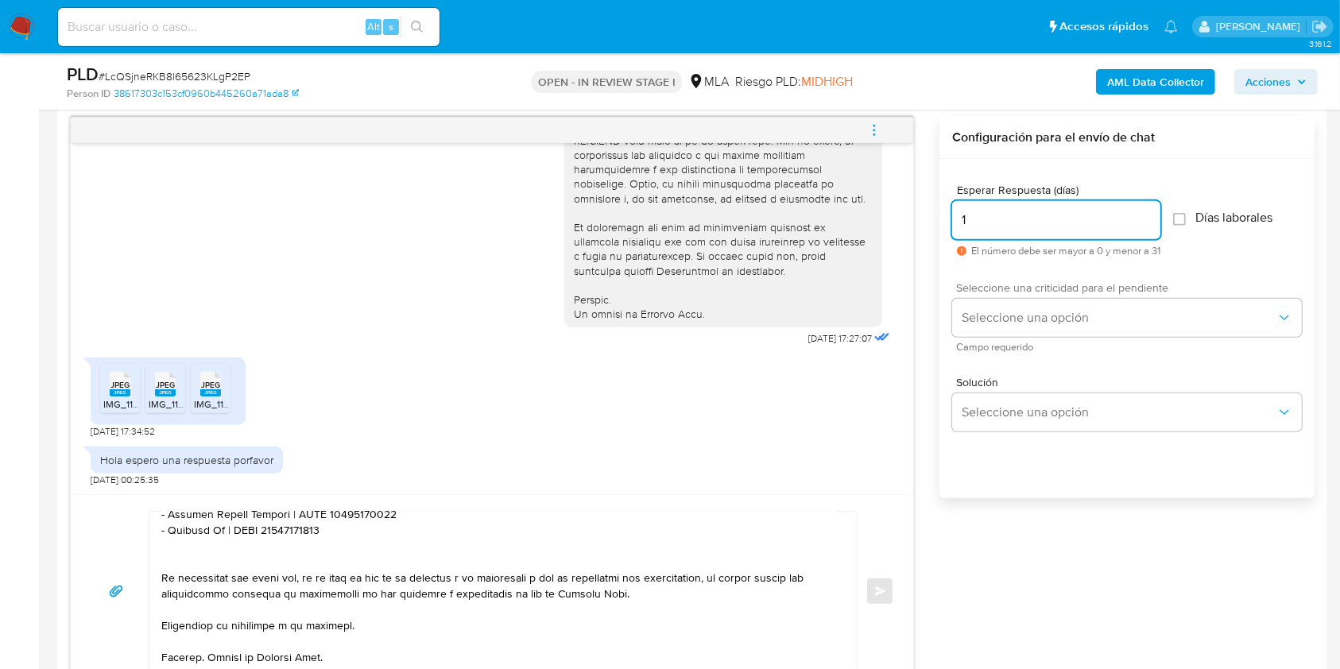
type input "1"
click at [991, 296] on div "Seleccione una criticidad para el pendiente Seleccione una opción Campo requeri…" at bounding box center [1127, 316] width 350 height 69
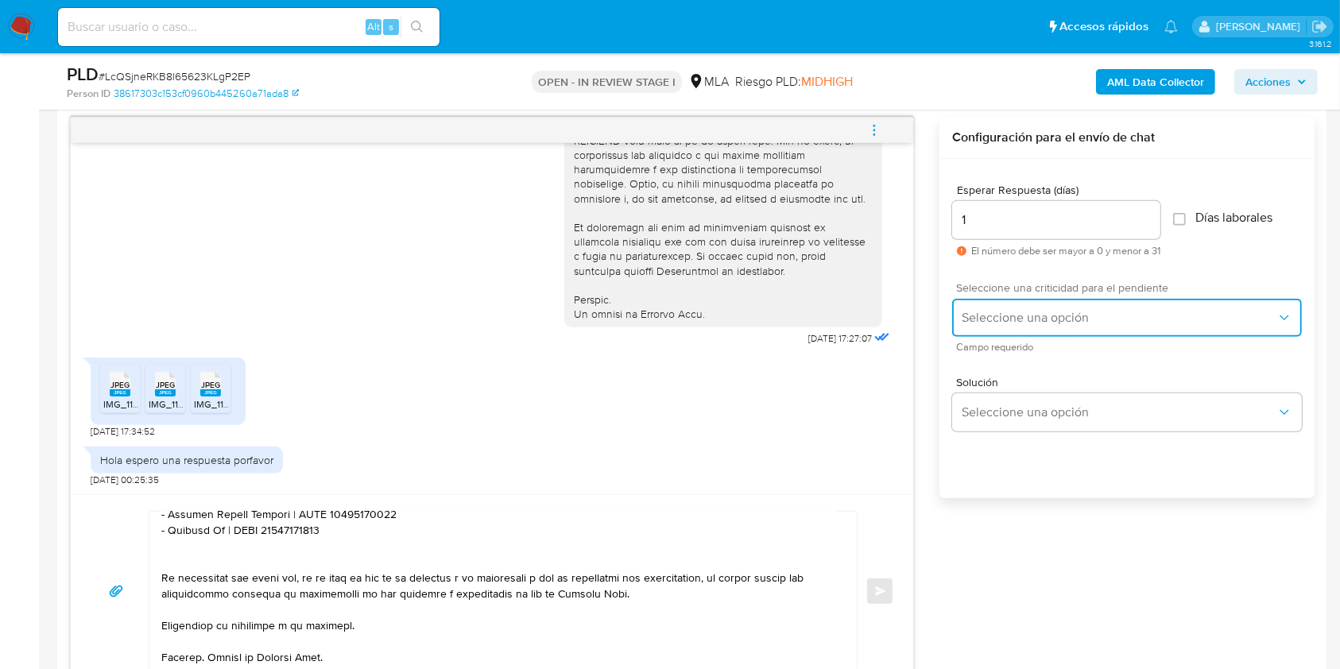
click at [991, 312] on span "Seleccione una opción" at bounding box center [1118, 318] width 315 height 16
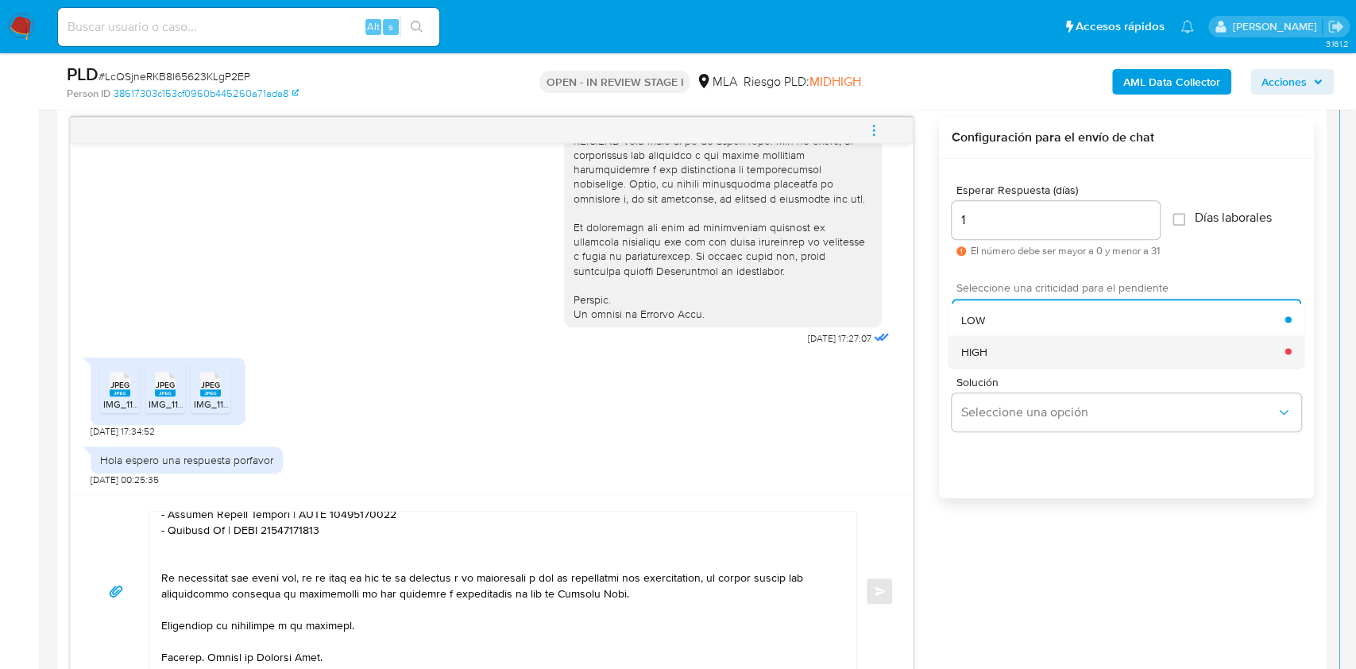
click at [995, 354] on div "HIGH" at bounding box center [1123, 351] width 324 height 32
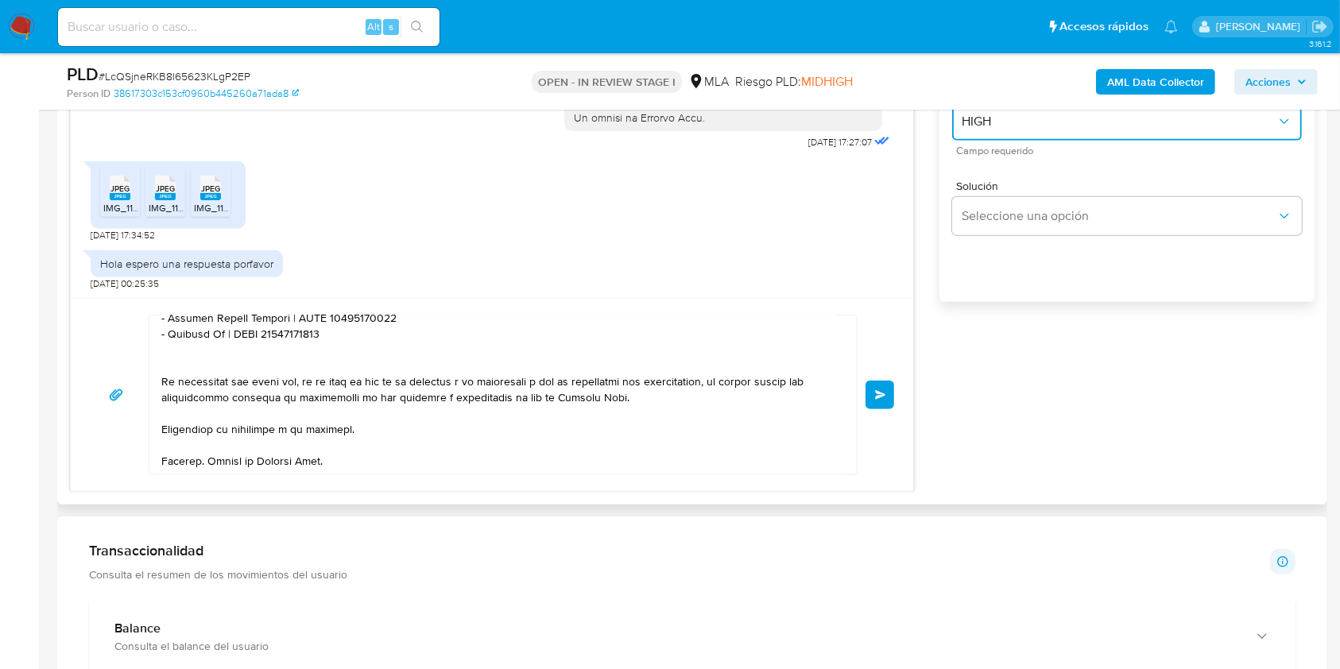
scroll to position [1033, 0]
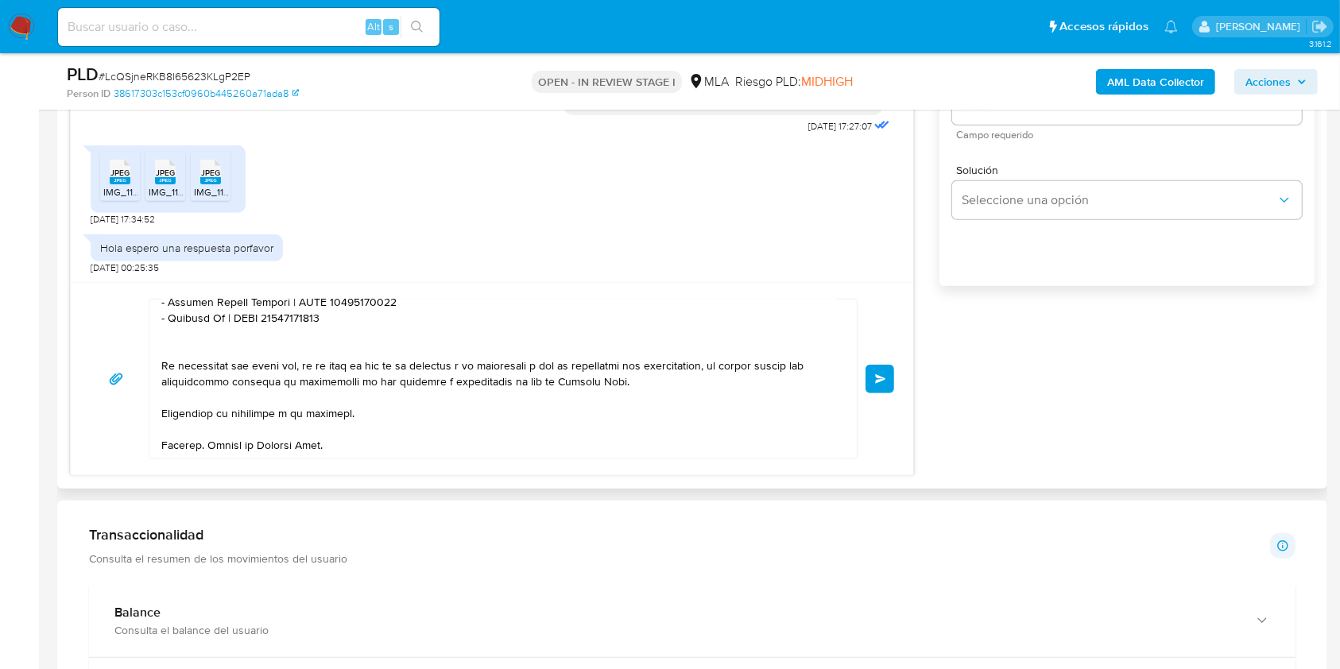
click at [873, 385] on button "Enviar" at bounding box center [879, 379] width 29 height 29
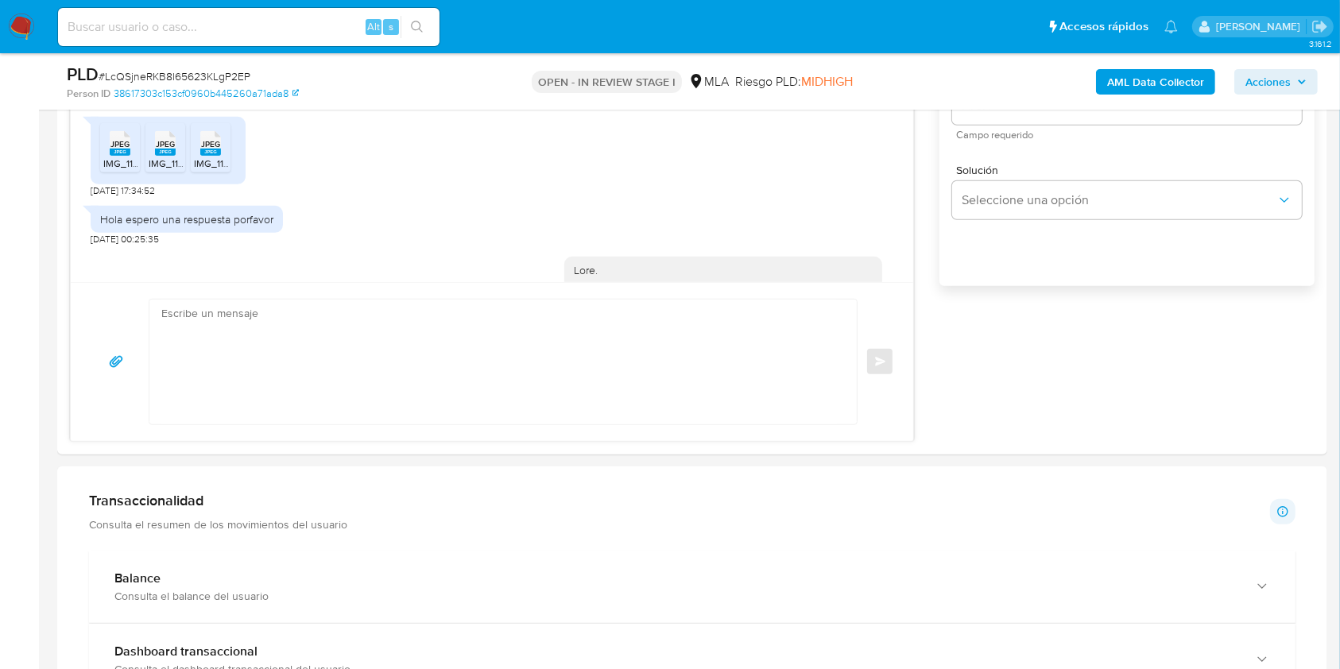
scroll to position [1223, 0]
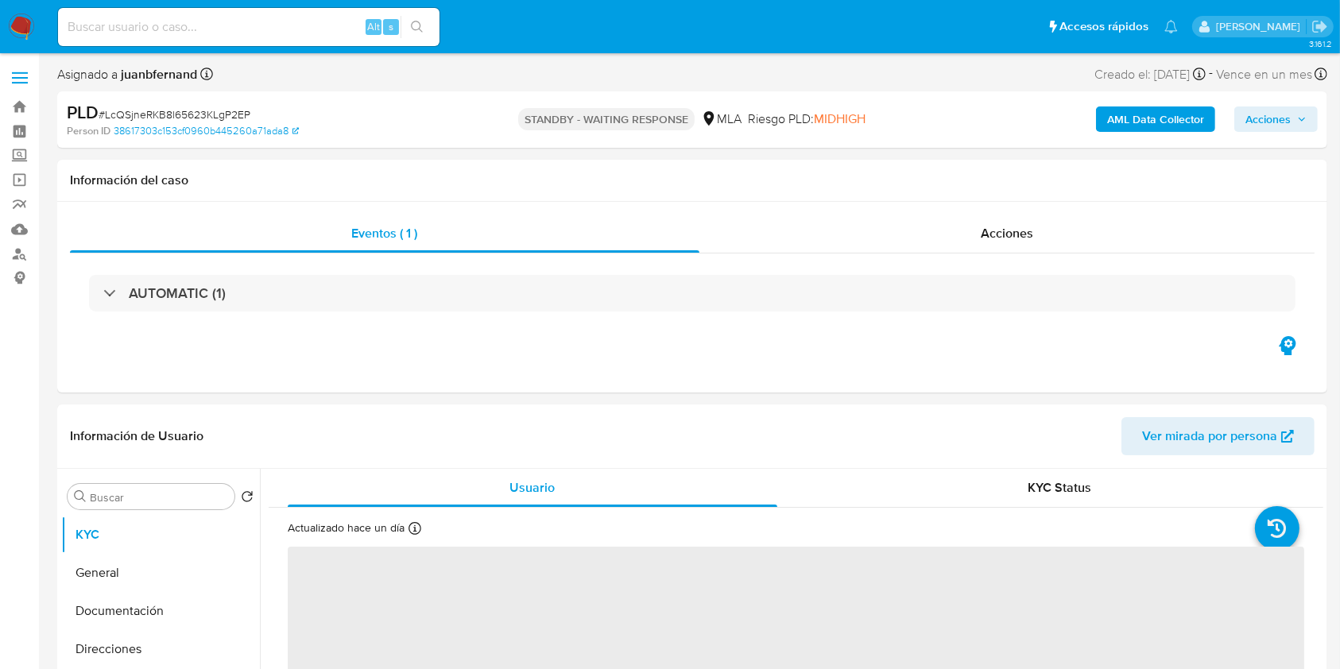
select select "10"
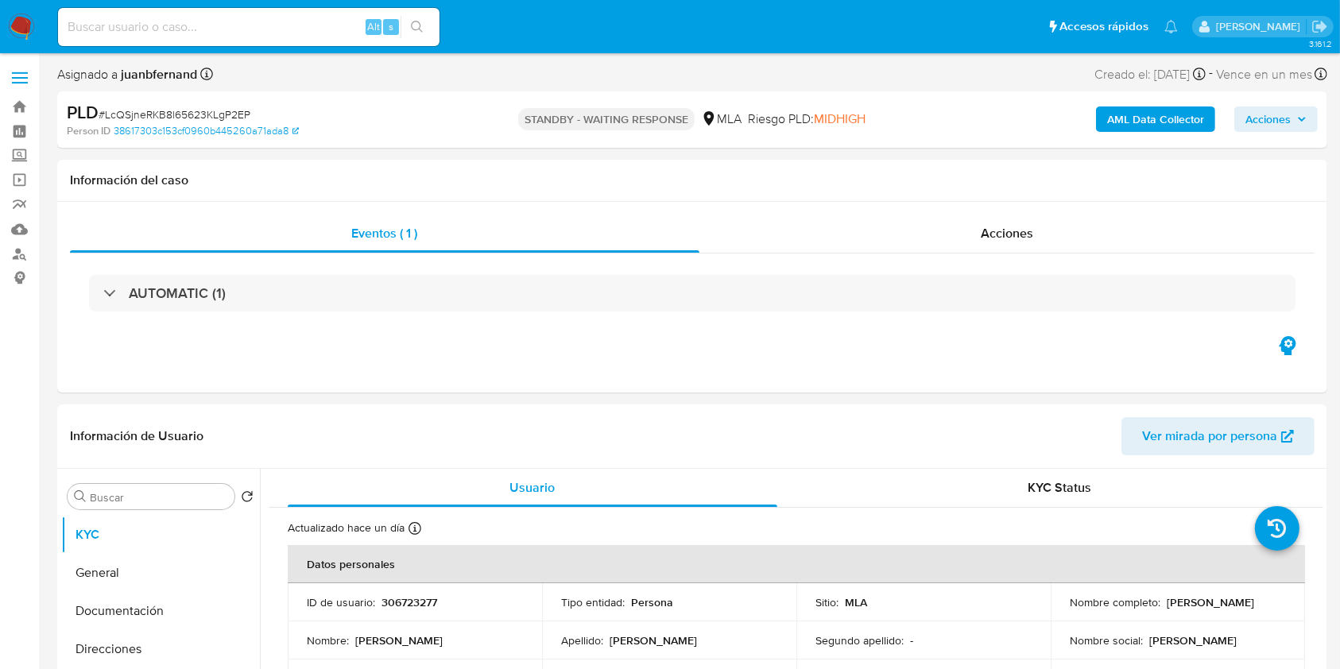
click at [303, 17] on input at bounding box center [248, 27] width 381 height 21
paste input "XFC0zrHMQv1HCNYVGHub3HKb"
type input "XFC0zrHMQv1HCNYVGHub3HKb"
drag, startPoint x: 421, startPoint y: 18, endPoint x: 420, endPoint y: 48, distance: 30.2
click at [419, 18] on button "search-icon" at bounding box center [416, 27] width 33 height 22
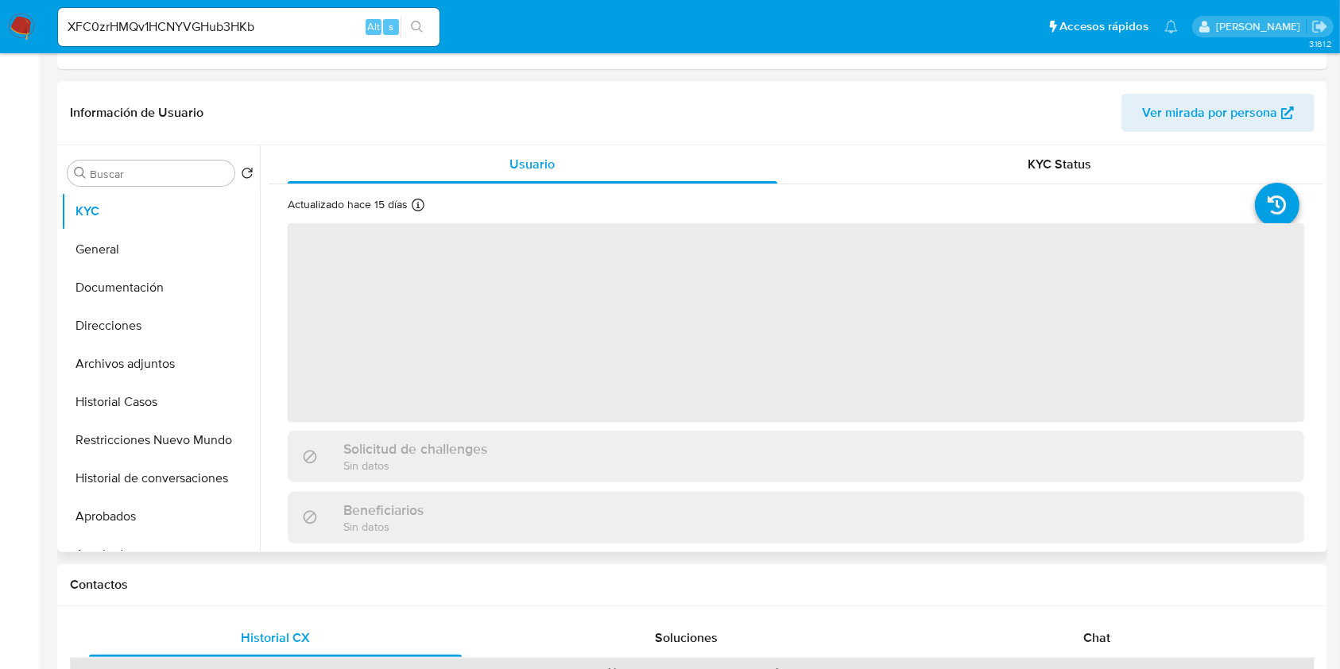
scroll to position [423, 0]
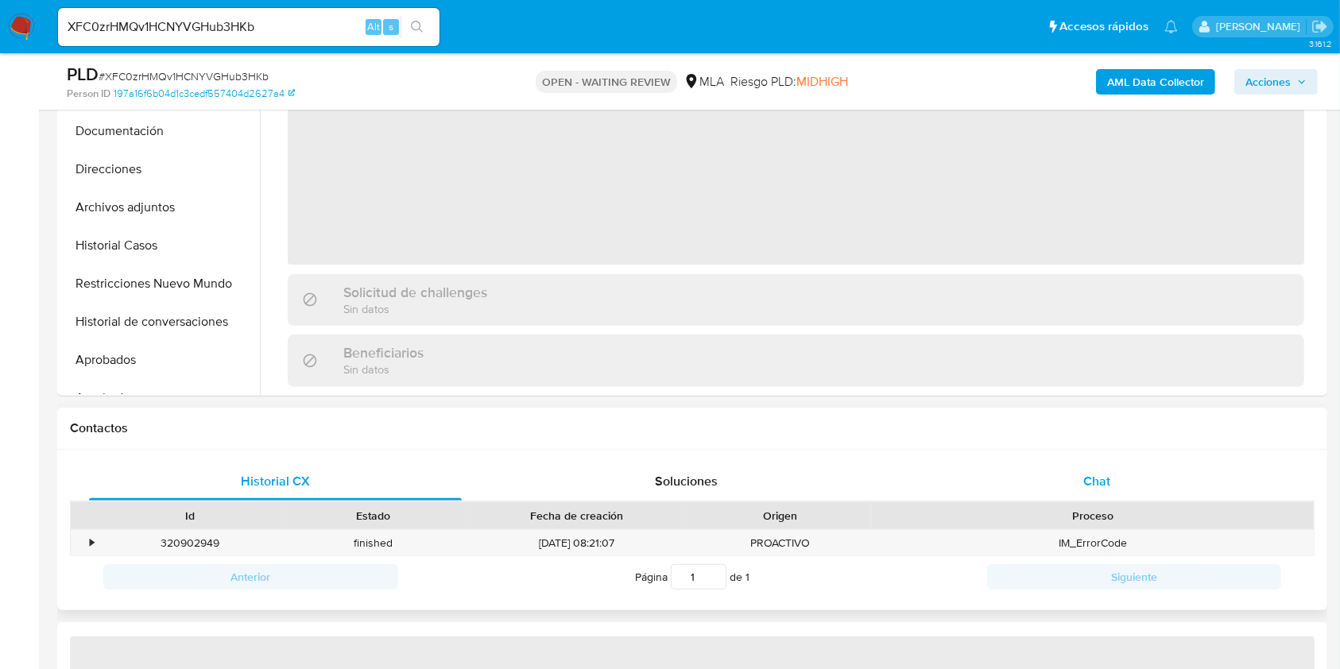
select select "10"
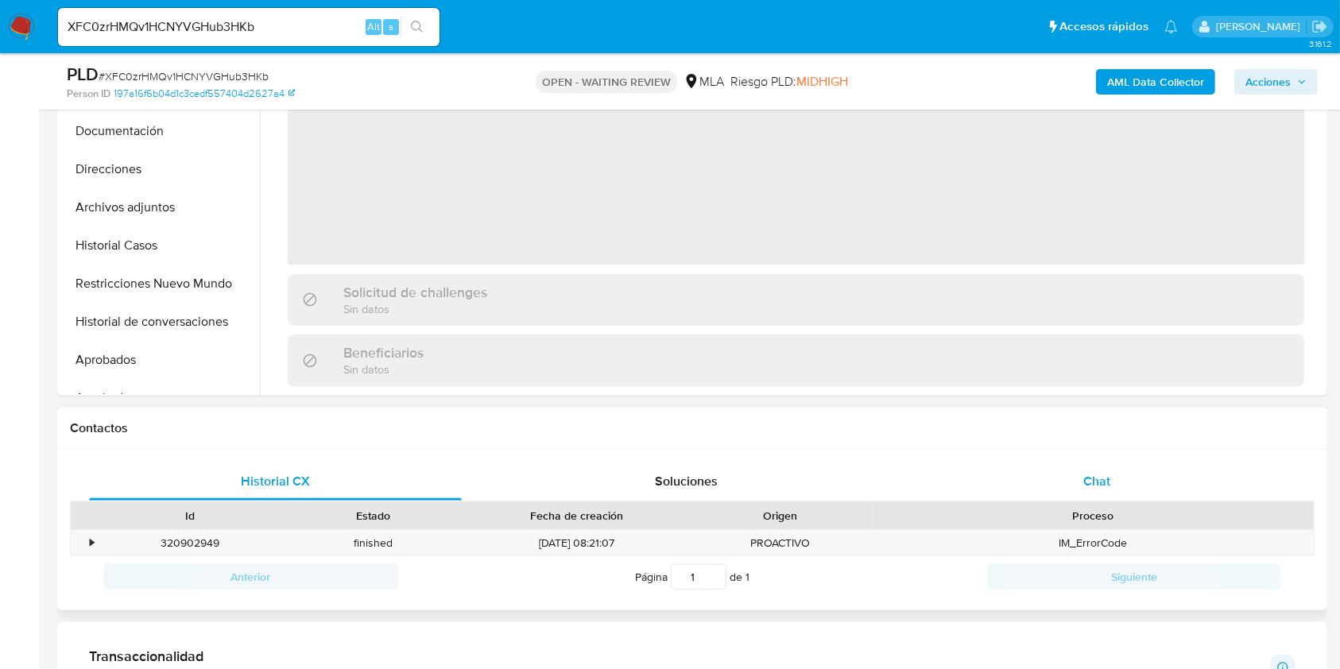
click at [1169, 484] on div "Chat" at bounding box center [1096, 481] width 373 height 38
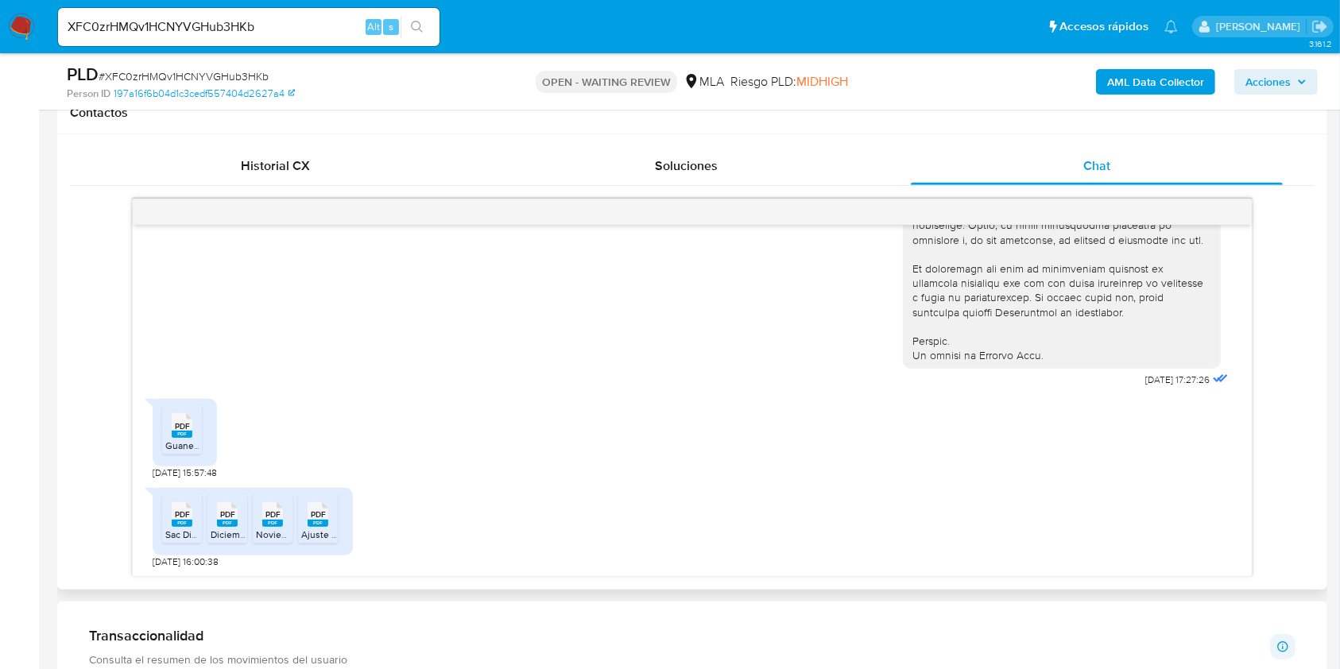
scroll to position [741, 0]
drag, startPoint x: 173, startPoint y: 423, endPoint x: 182, endPoint y: 483, distance: 61.0
click at [173, 423] on icon at bounding box center [182, 423] width 21 height 25
click at [184, 524] on icon "PDF" at bounding box center [182, 512] width 21 height 28
click at [232, 517] on rect at bounding box center [227, 520] width 21 height 7
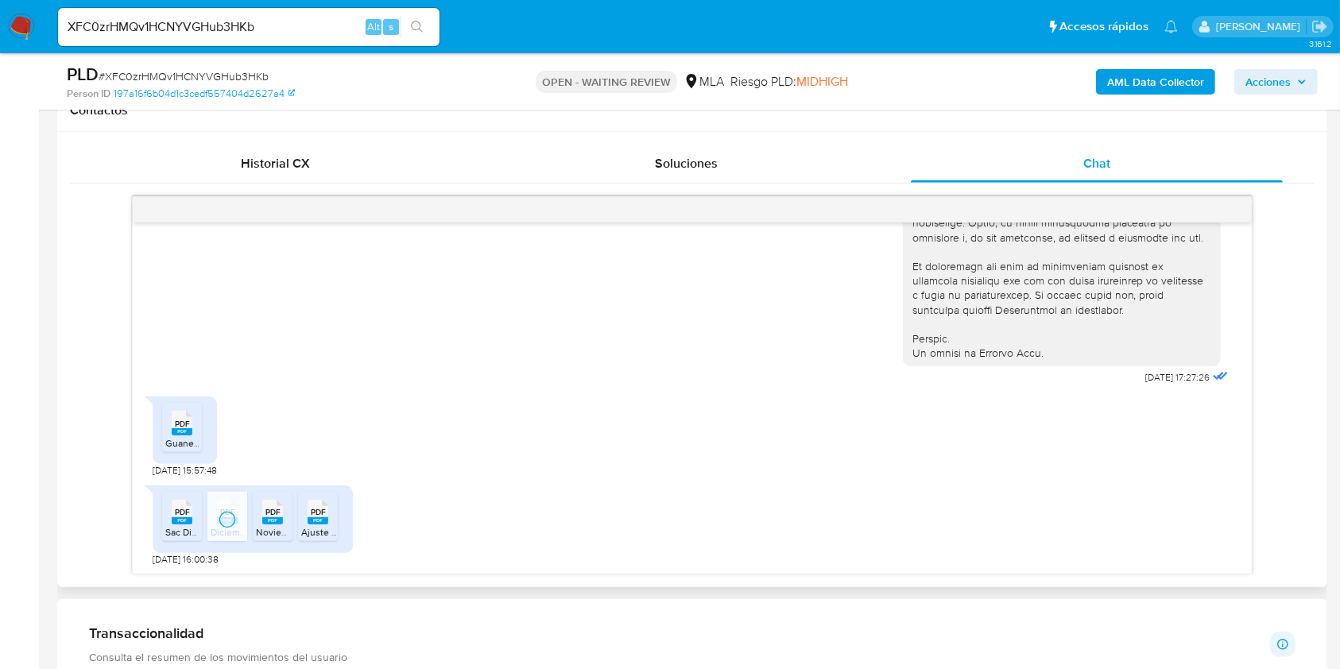
click at [273, 519] on rect at bounding box center [272, 520] width 21 height 7
click at [307, 516] on icon "PDF" at bounding box center [317, 512] width 21 height 28
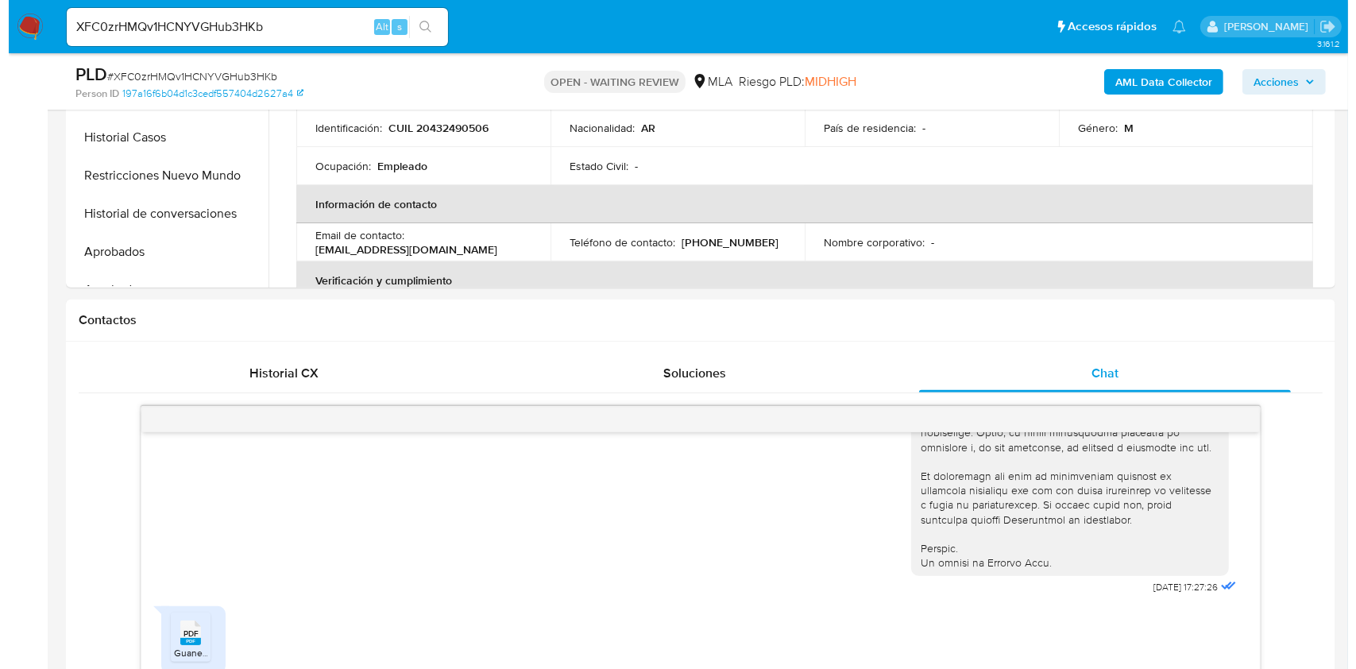
scroll to position [423, 0]
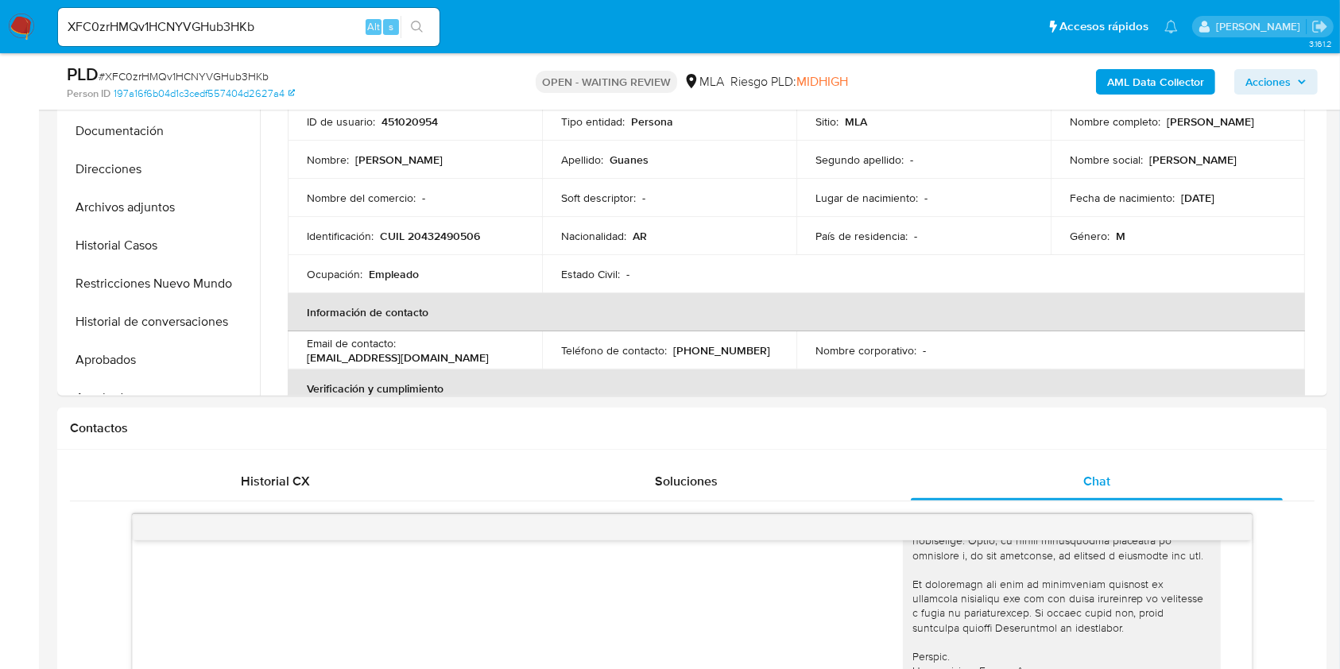
click at [1146, 73] on b "AML Data Collector" at bounding box center [1155, 81] width 97 height 25
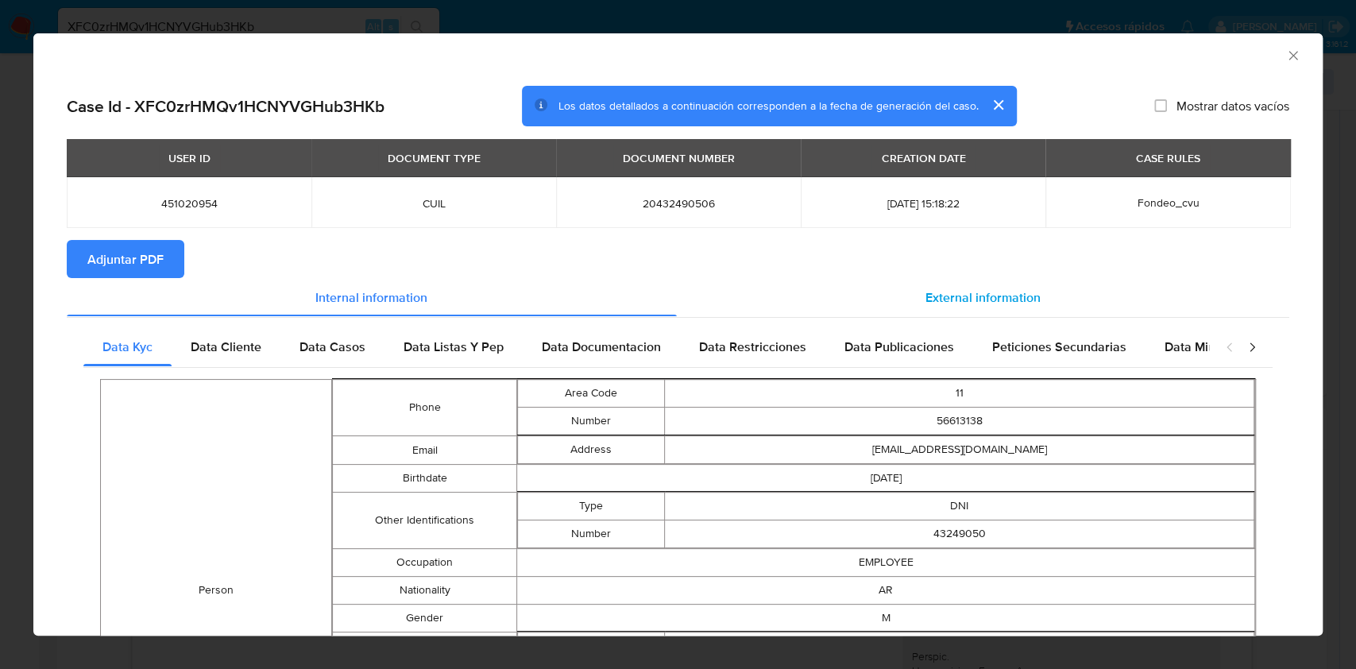
click at [1027, 295] on div "External information" at bounding box center [983, 297] width 613 height 38
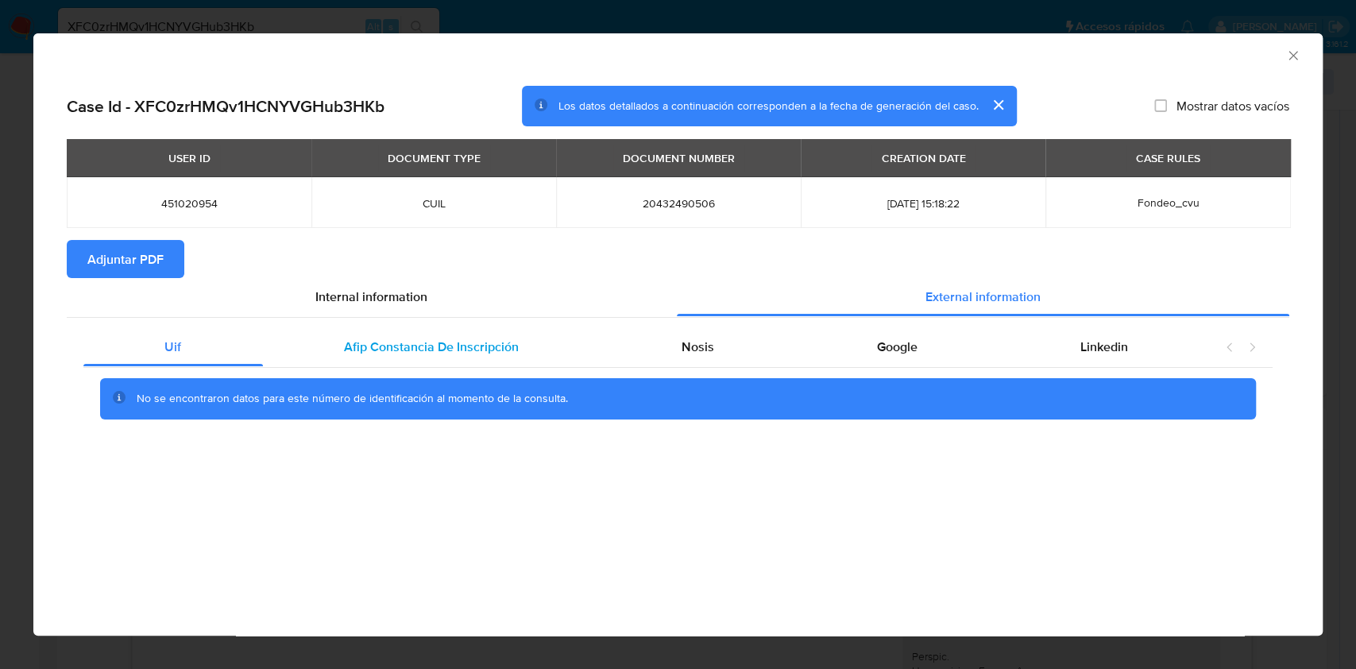
click at [394, 340] on span "Afip Constancia De Inscripción" at bounding box center [431, 347] width 175 height 18
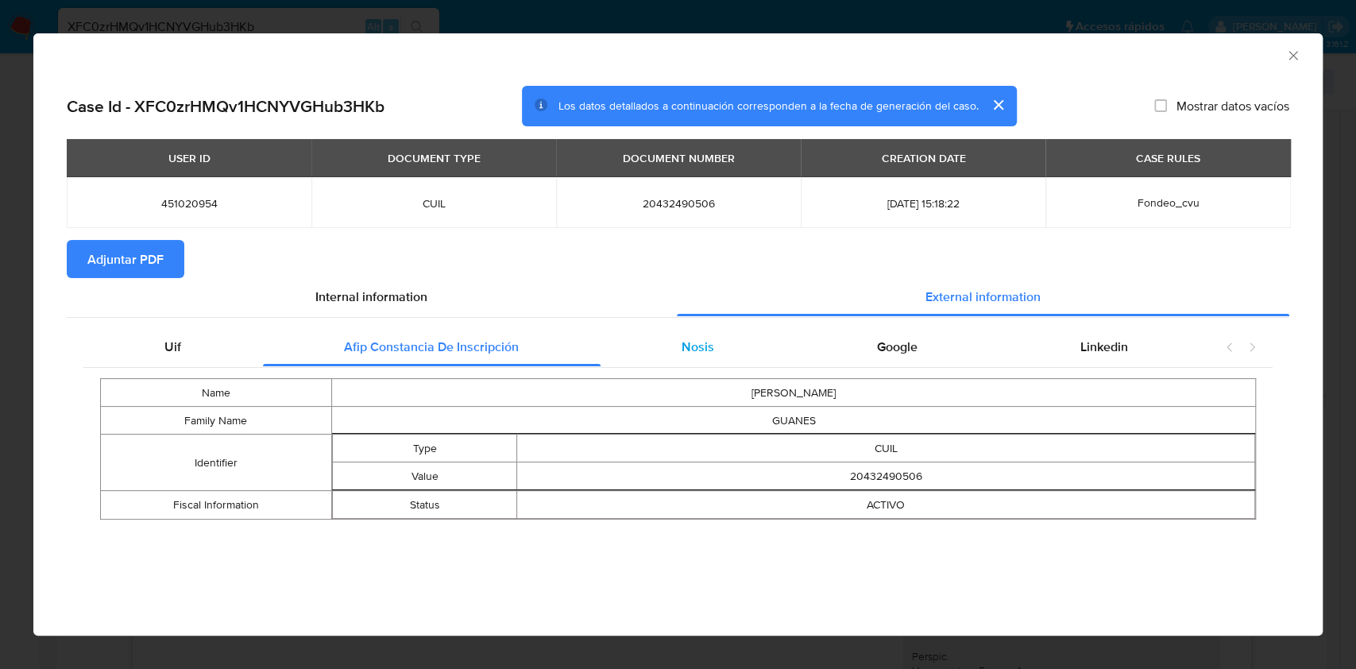
click at [724, 354] on div "Nosis" at bounding box center [698, 347] width 195 height 38
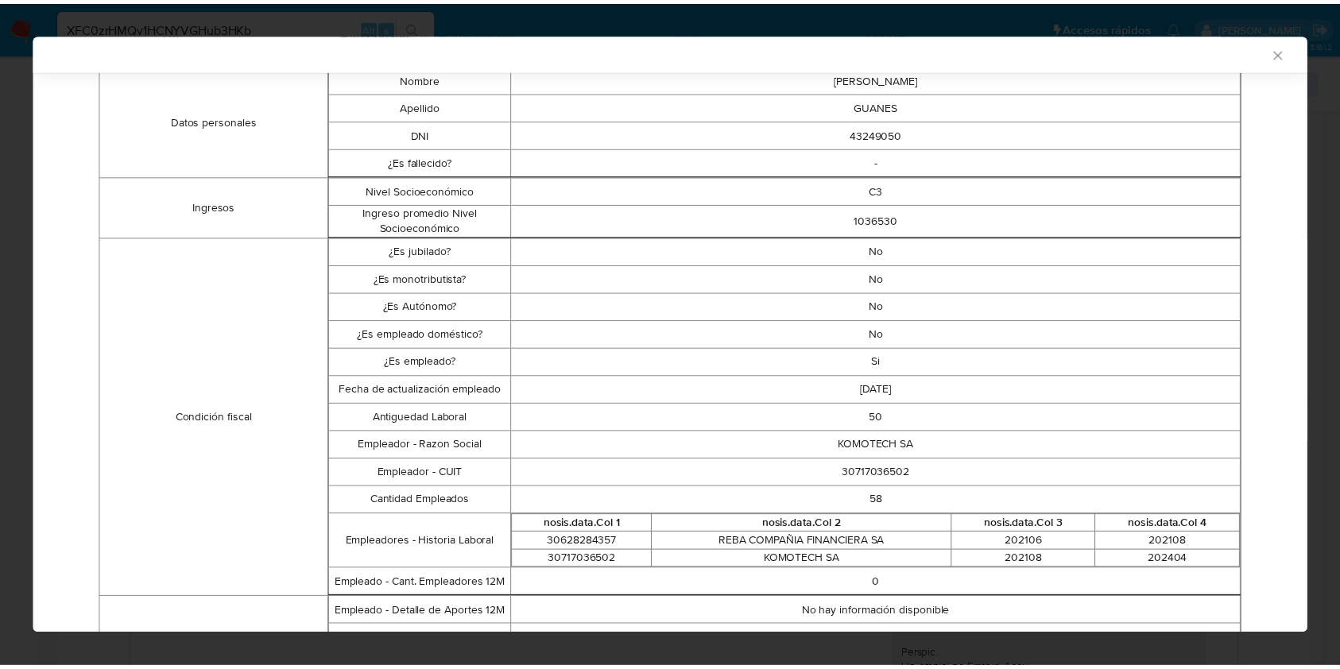
scroll to position [314, 0]
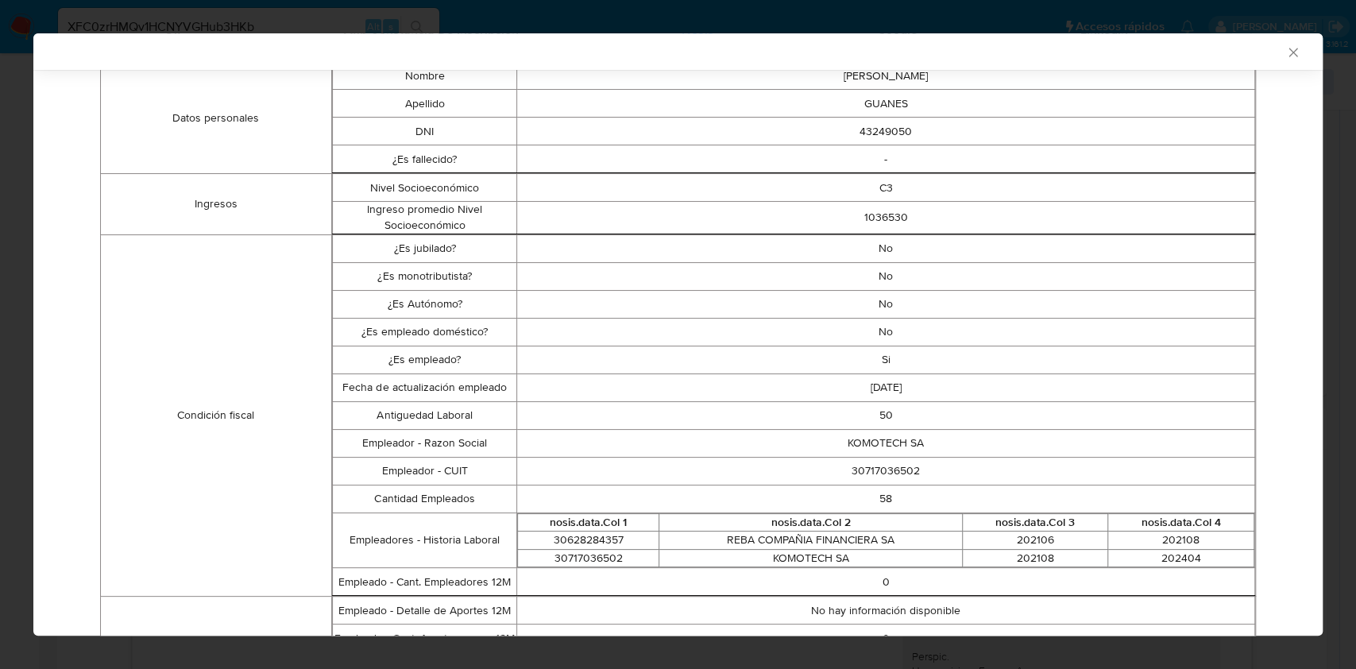
click at [654, 21] on div "AML Data Collector Case Id - XFC0zrHMQv1HCNYVGHub3HKb Los datos detallados a co…" at bounding box center [678, 334] width 1356 height 669
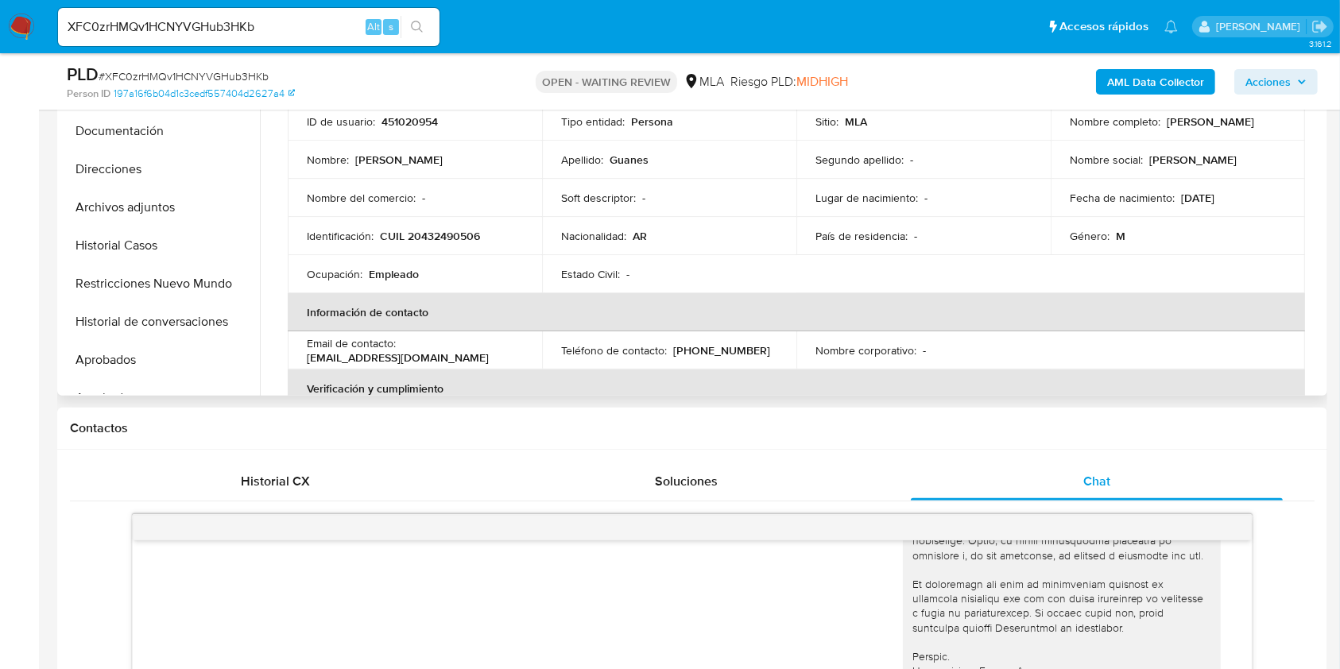
click at [447, 234] on p "CUIL 20432490506" at bounding box center [430, 236] width 100 height 14
copy p "20432490506"
click at [288, 23] on input "XFC0zrHMQv1HCNYVGHub3HKb" at bounding box center [248, 27] width 381 height 21
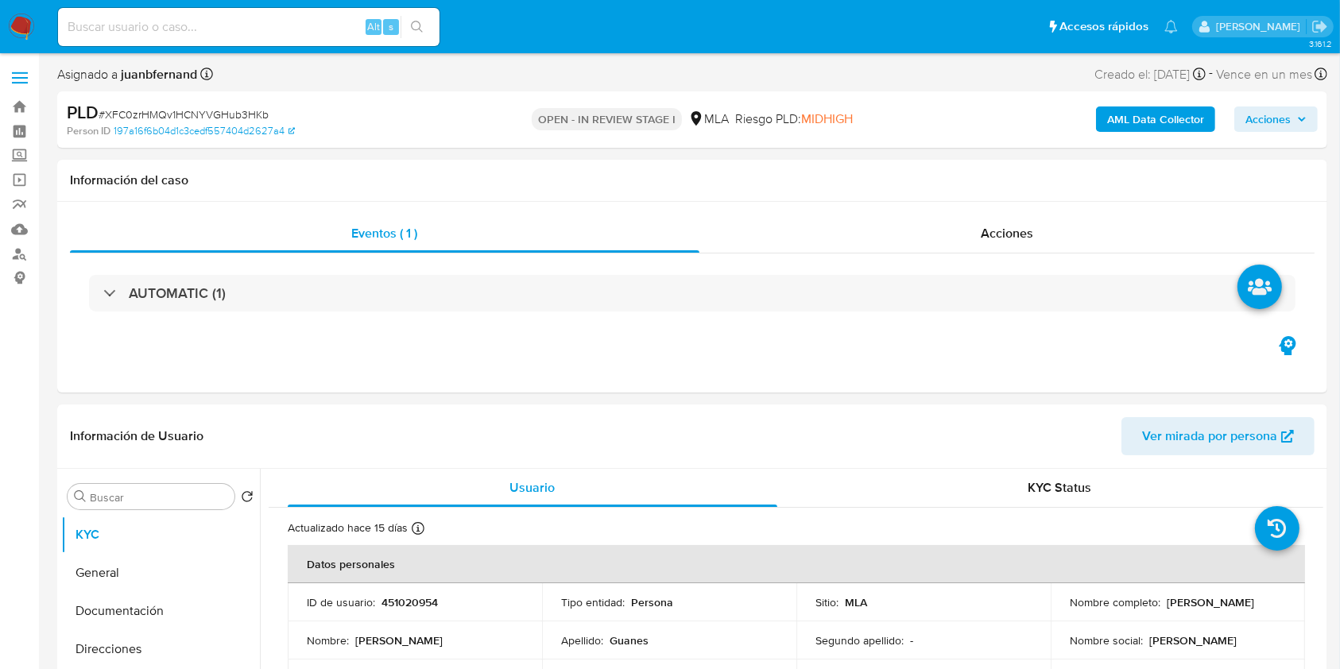
select select "10"
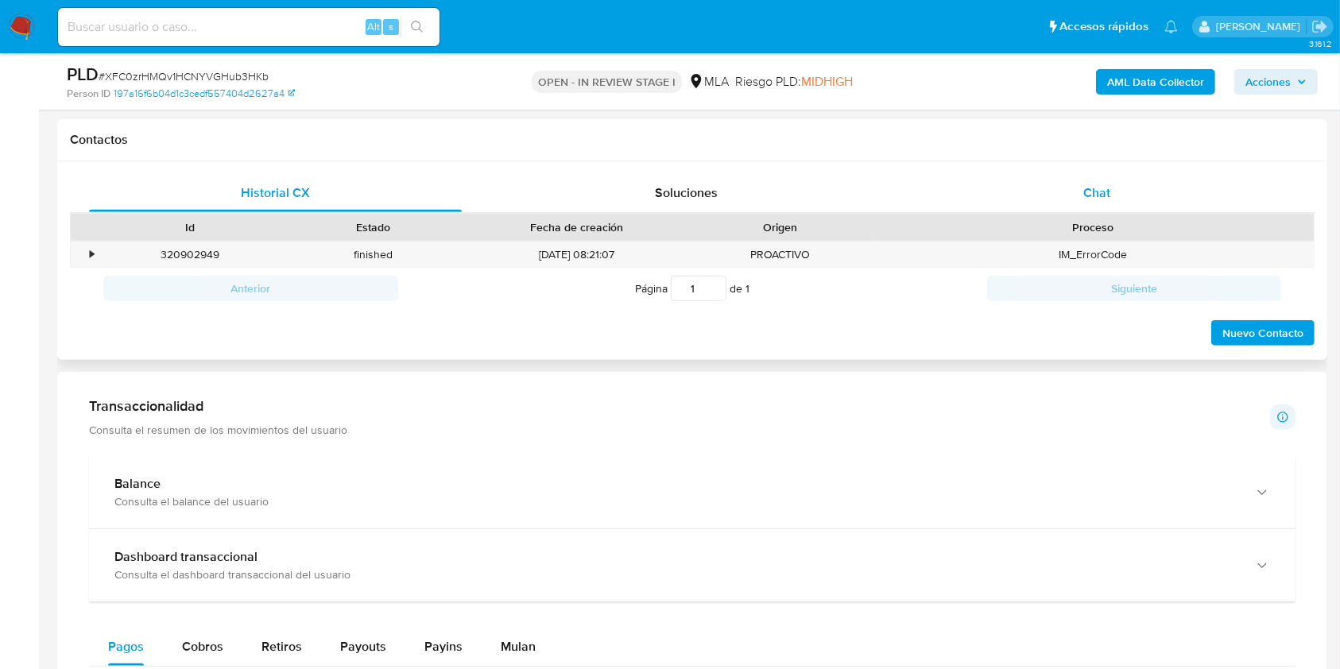
scroll to position [636, 0]
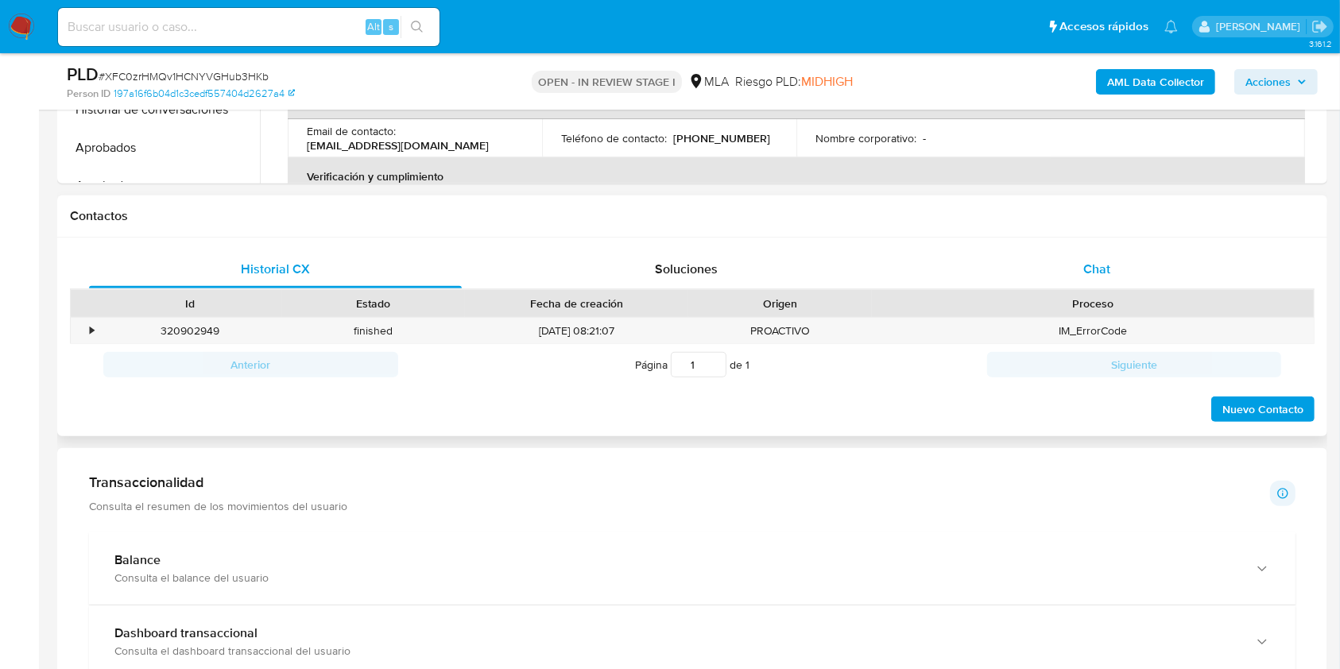
click at [1087, 275] on span "Chat" at bounding box center [1096, 269] width 27 height 18
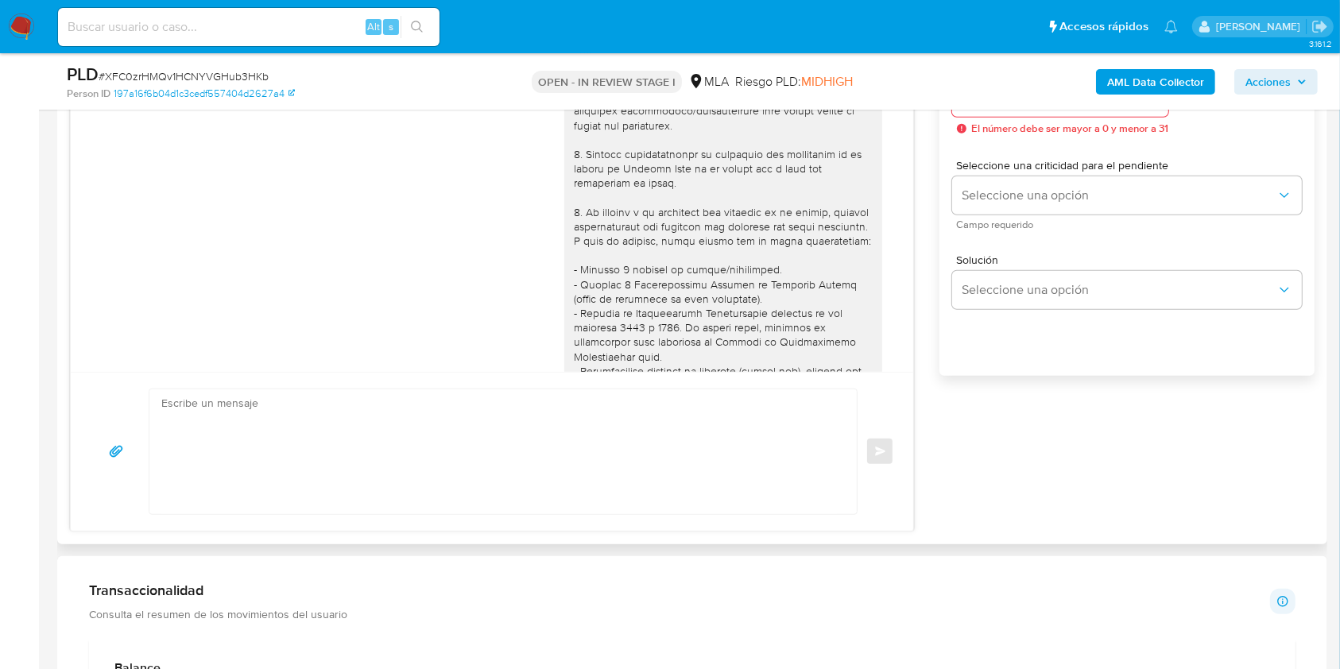
scroll to position [953, 0]
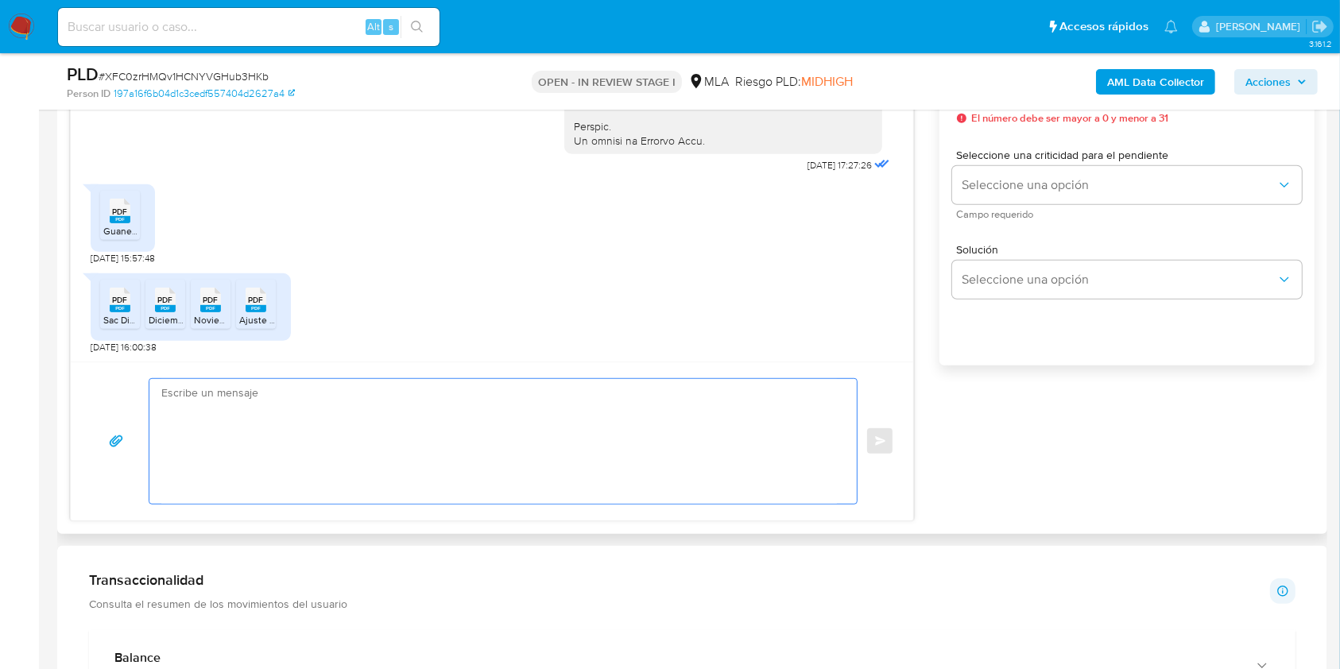
click at [167, 416] on textarea at bounding box center [498, 441] width 675 height 125
paste textarea "Hola, esperamos que te encuentres muy bien. Muchas gracias por tu respuesta. Co…"
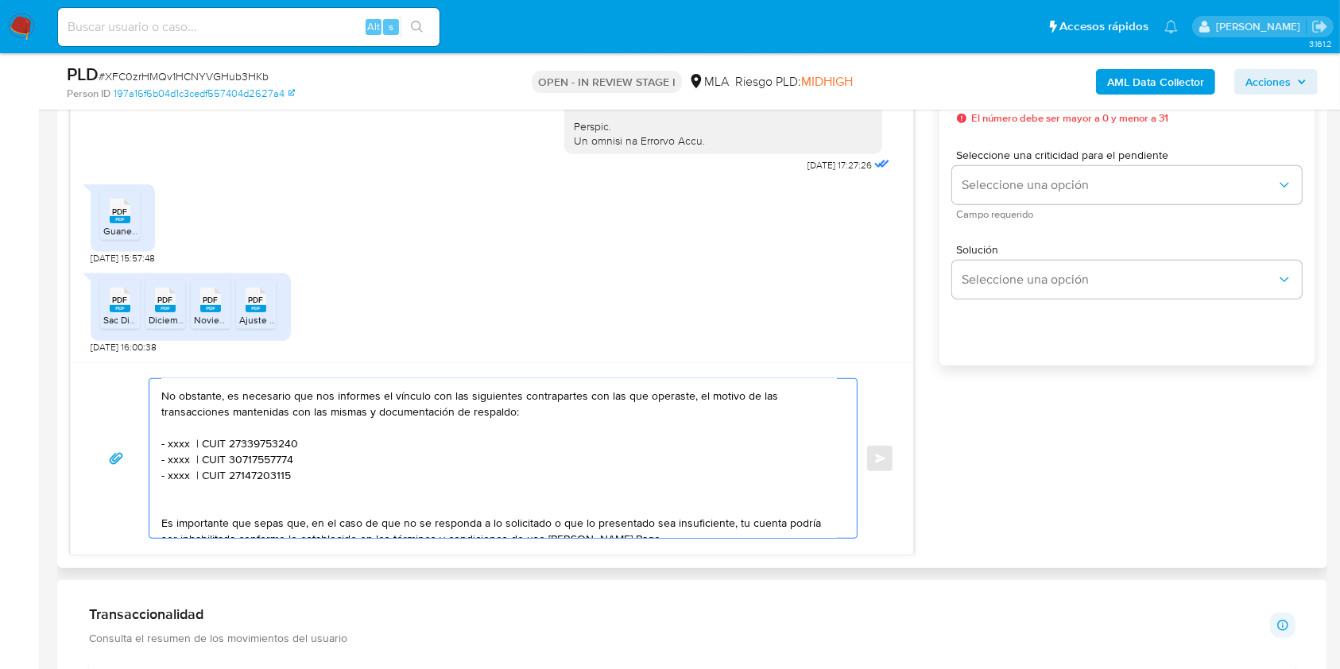
scroll to position [0, 0]
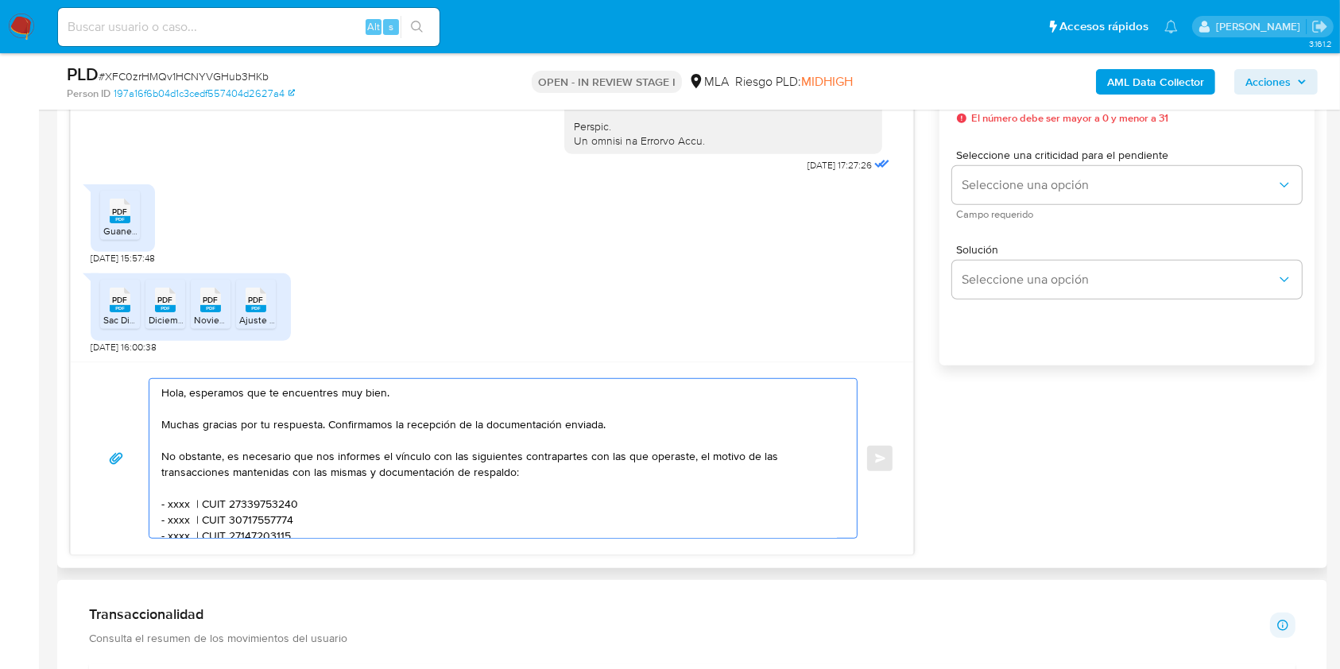
click at [375, 392] on textarea "Hola, esperamos que te encuentres muy bien. Muchas gracias por tu respuesta. Co…" at bounding box center [498, 458] width 675 height 159
drag, startPoint x: 375, startPoint y: 392, endPoint x: 192, endPoint y: 390, distance: 182.7
click at [192, 390] on textarea "Hola, esperamos que te encuentres muy bien. Muchas gracias por tu respuesta. Co…" at bounding box center [498, 458] width 675 height 159
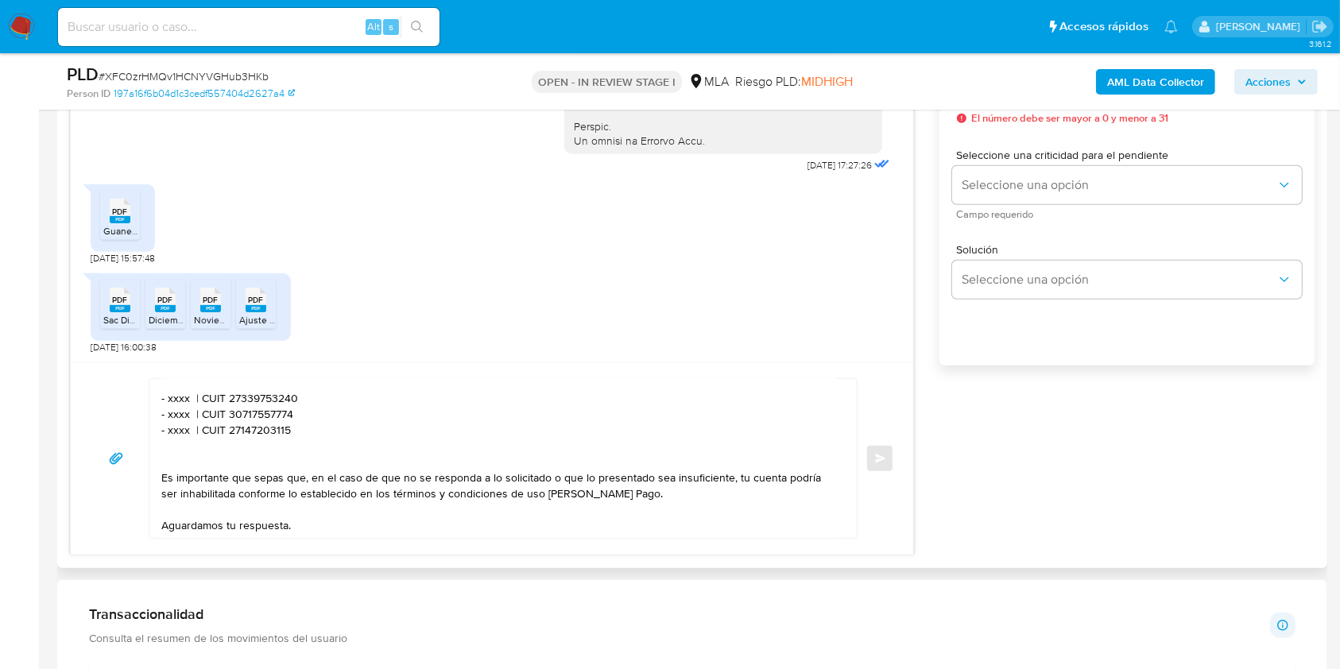
click at [180, 401] on textarea "Hola. Muchas gracias por tu respuesta. Confirmamos la recepción de la documenta…" at bounding box center [498, 458] width 675 height 159
paste textarea "Binbaires Ondiss Intralot"
click at [364, 401] on textarea "Hola. Muchas gracias por tu respuesta. Confirmamos la recepción de la documenta…" at bounding box center [498, 458] width 675 height 159
click at [365, 401] on textarea "Hola. Muchas gracias por tu respuesta. Confirmamos la recepción de la documenta…" at bounding box center [498, 458] width 675 height 159
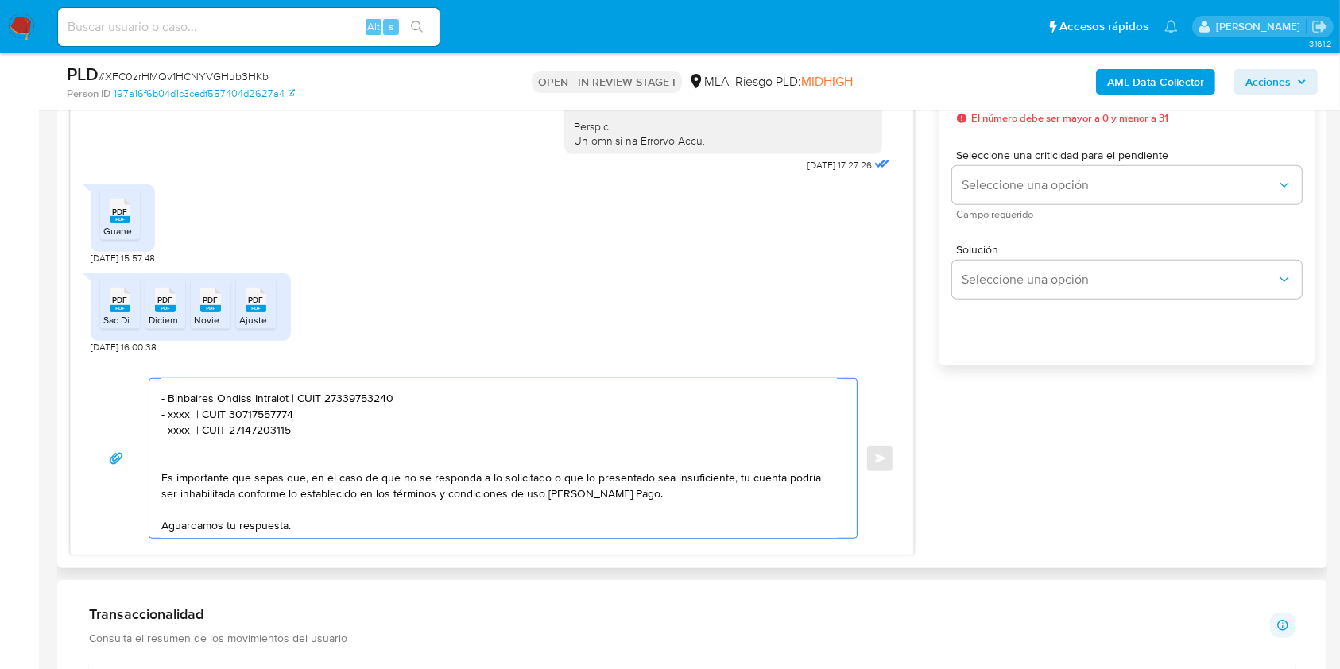
paste textarea "30717034755"
drag, startPoint x: 300, startPoint y: 432, endPoint x: 151, endPoint y: 411, distance: 150.9
click at [151, 411] on div "Hola. Muchas gracias por tu respuesta. Confirmamos la recepción de la documenta…" at bounding box center [498, 458] width 699 height 159
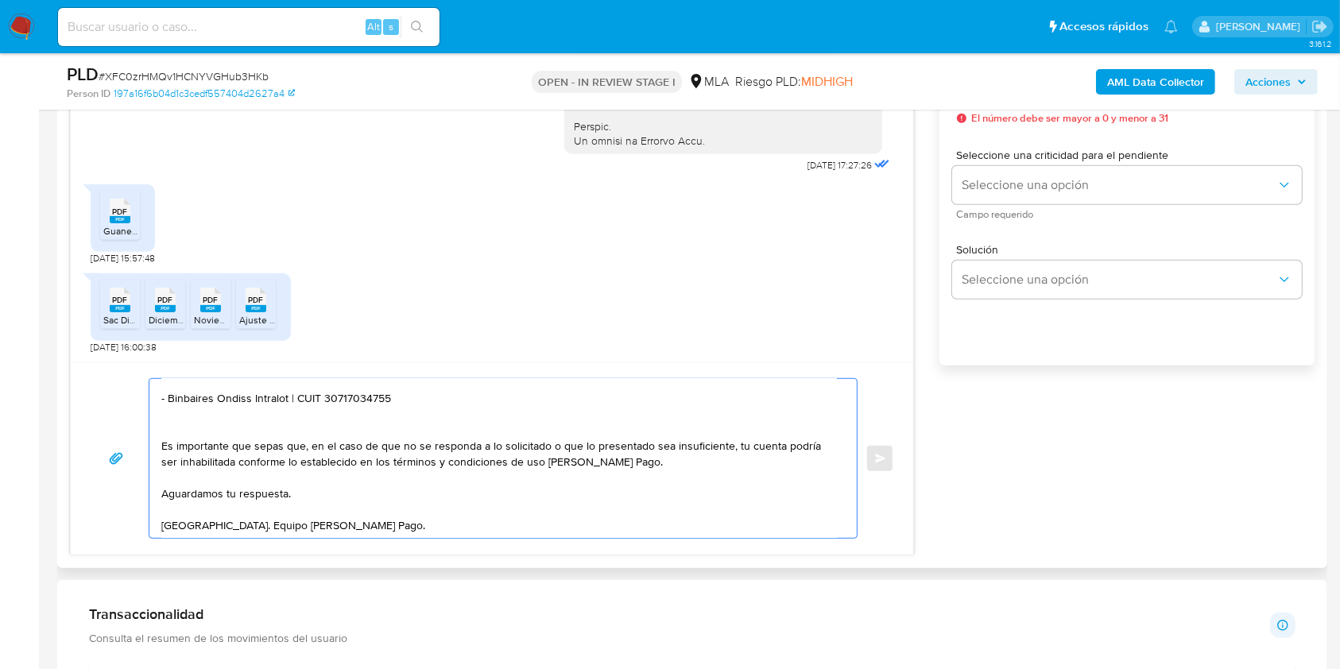
scroll to position [89, 0]
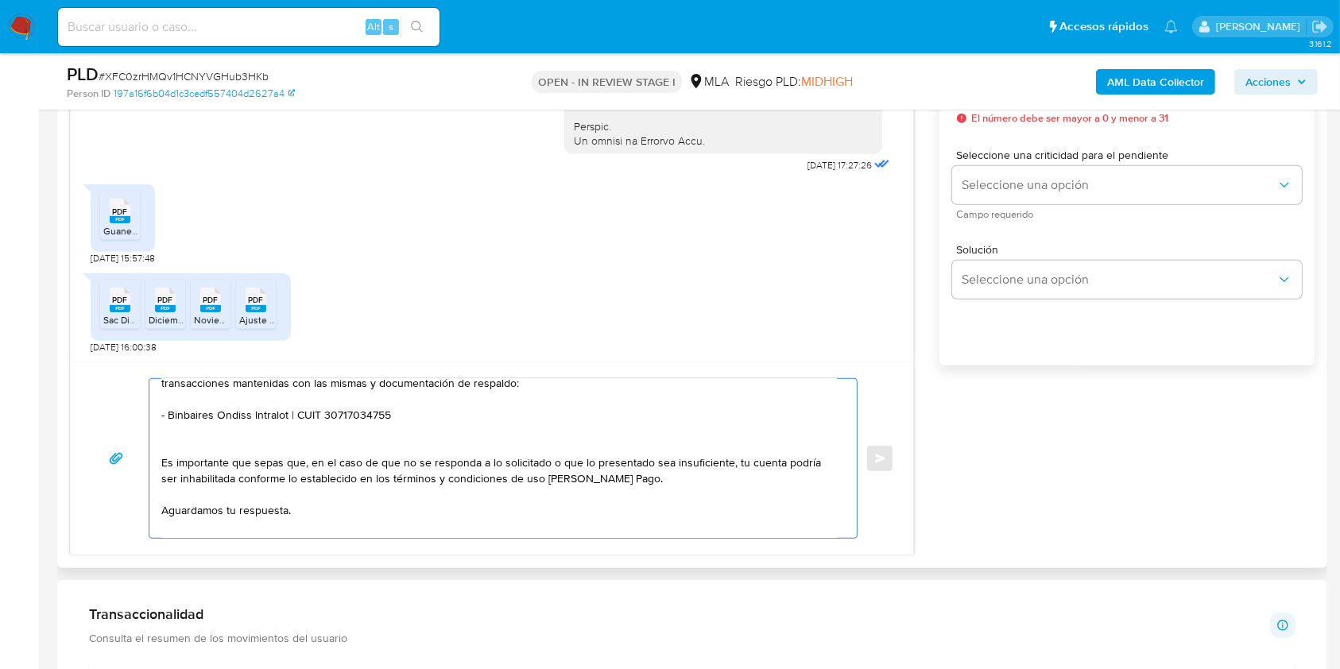
click at [331, 511] on textarea "Hola. Muchas gracias por tu respuesta. Confirmamos la recepción de la documenta…" at bounding box center [498, 458] width 675 height 159
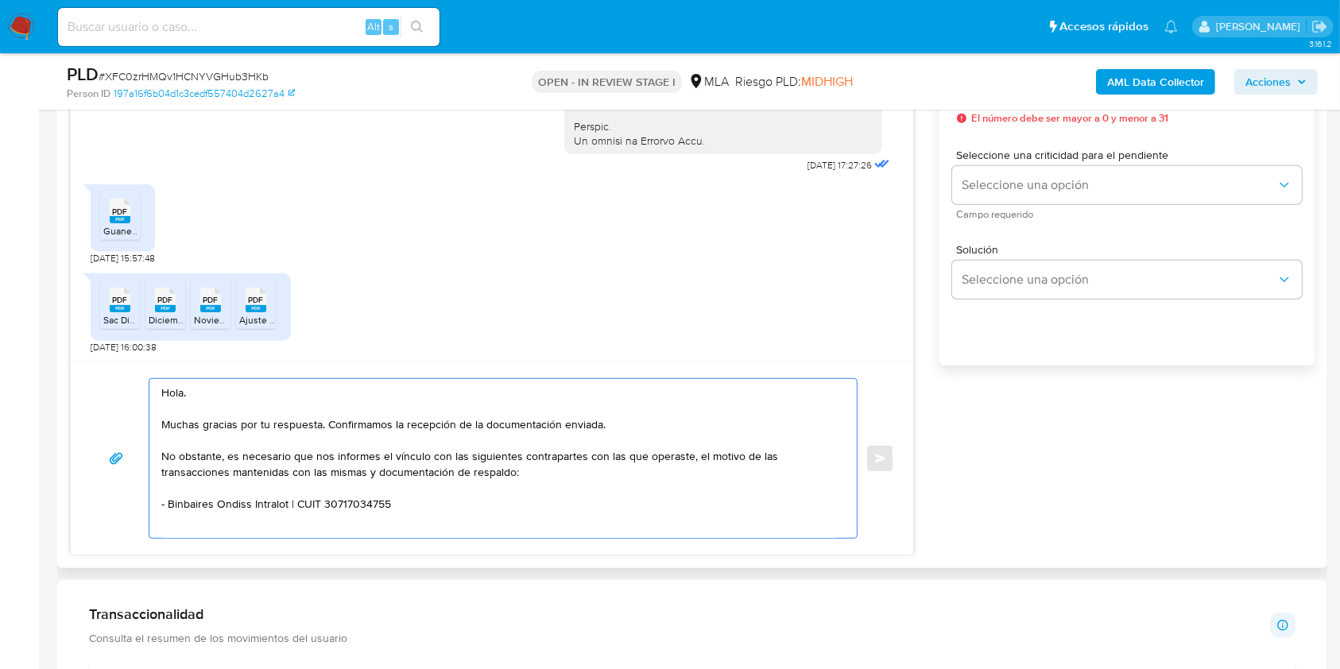
click at [310, 408] on textarea "Hola. Muchas gracias por tu respuesta. Confirmamos la recepción de la documenta…" at bounding box center [498, 458] width 675 height 159
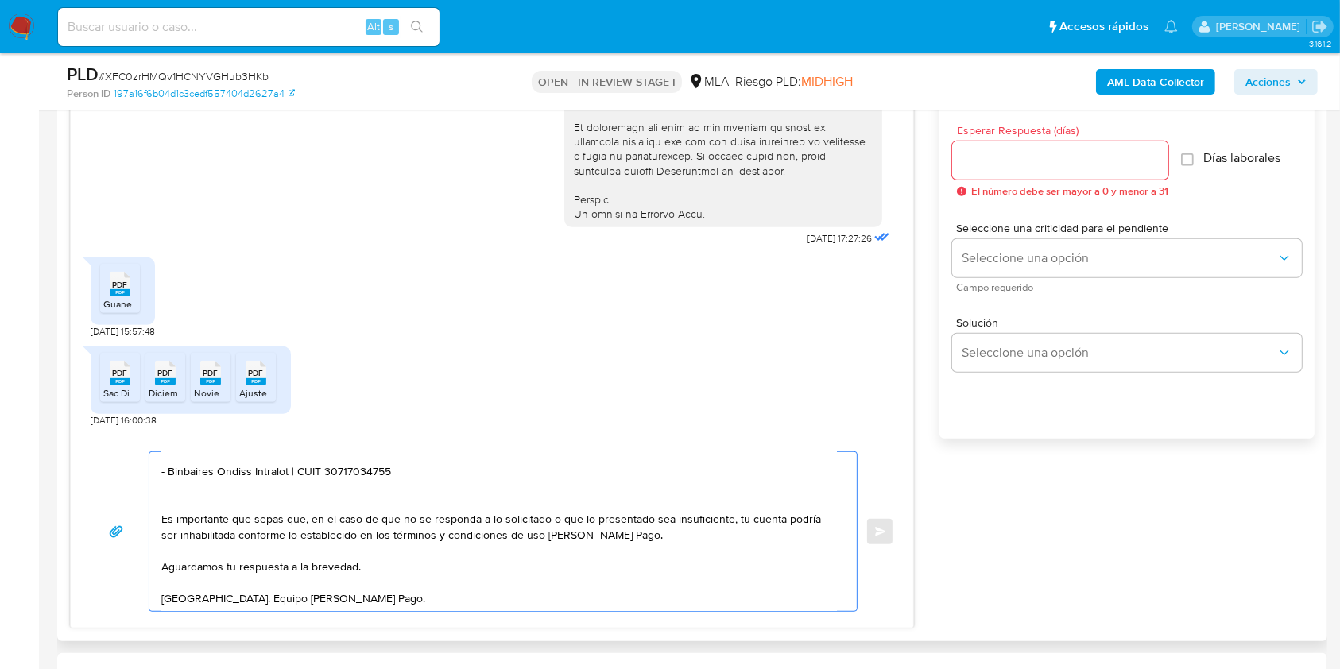
scroll to position [847, 0]
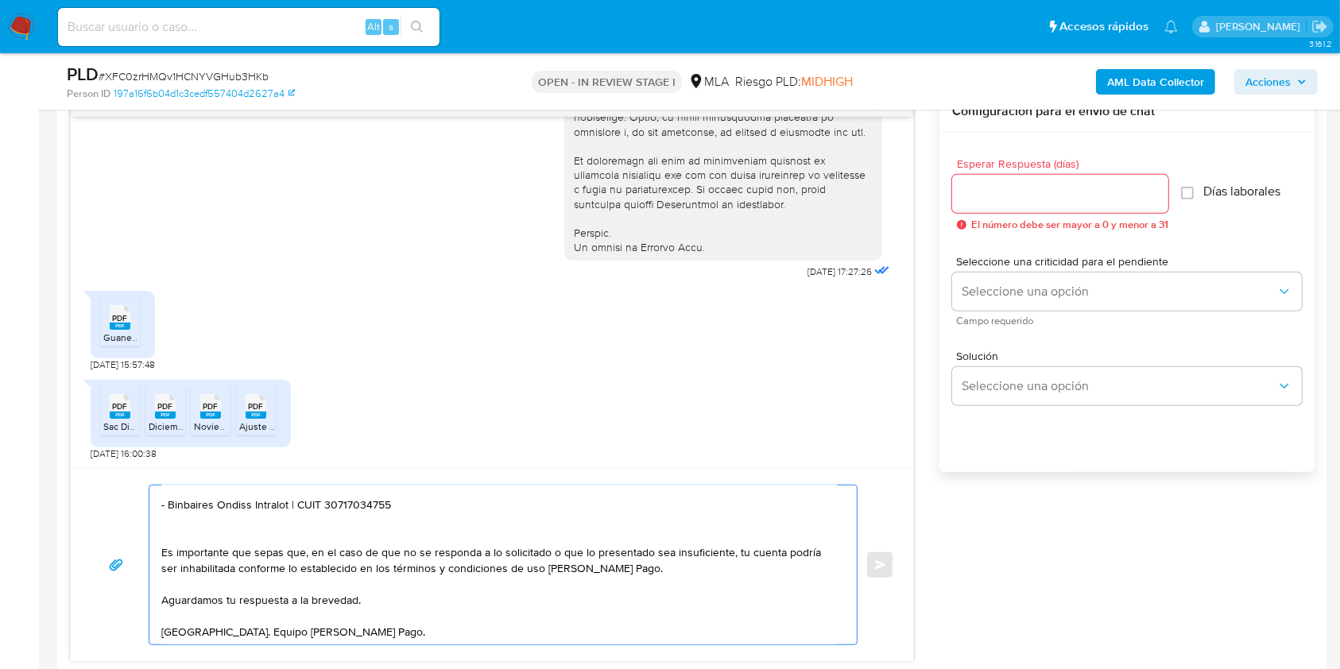
type textarea "Hola. Muchas gracias por tu respuesta. Confirmamos la recepción de la documenta…"
click at [1011, 191] on input "Esperar Respuesta (días)" at bounding box center [1060, 194] width 216 height 21
type input "1"
click at [1020, 267] on span "Seleccione una criticidad para el pendiente" at bounding box center [1131, 261] width 350 height 11
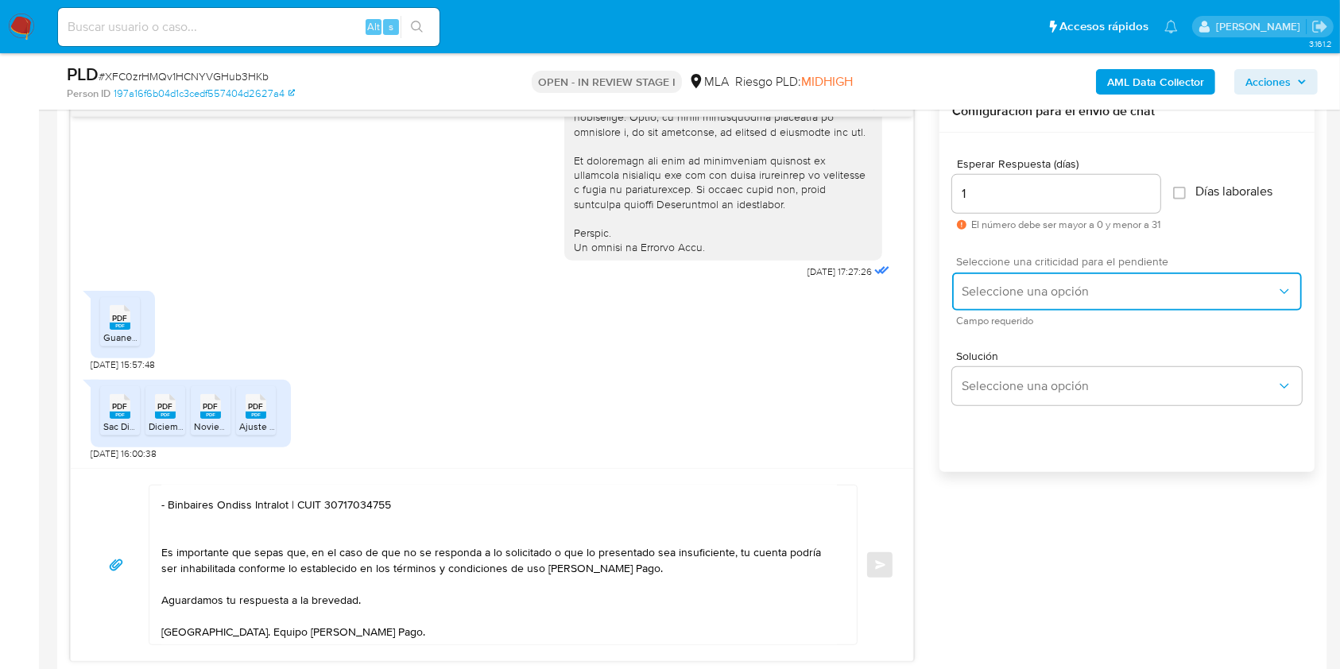
click at [1011, 281] on button "Seleccione una opción" at bounding box center [1127, 292] width 350 height 38
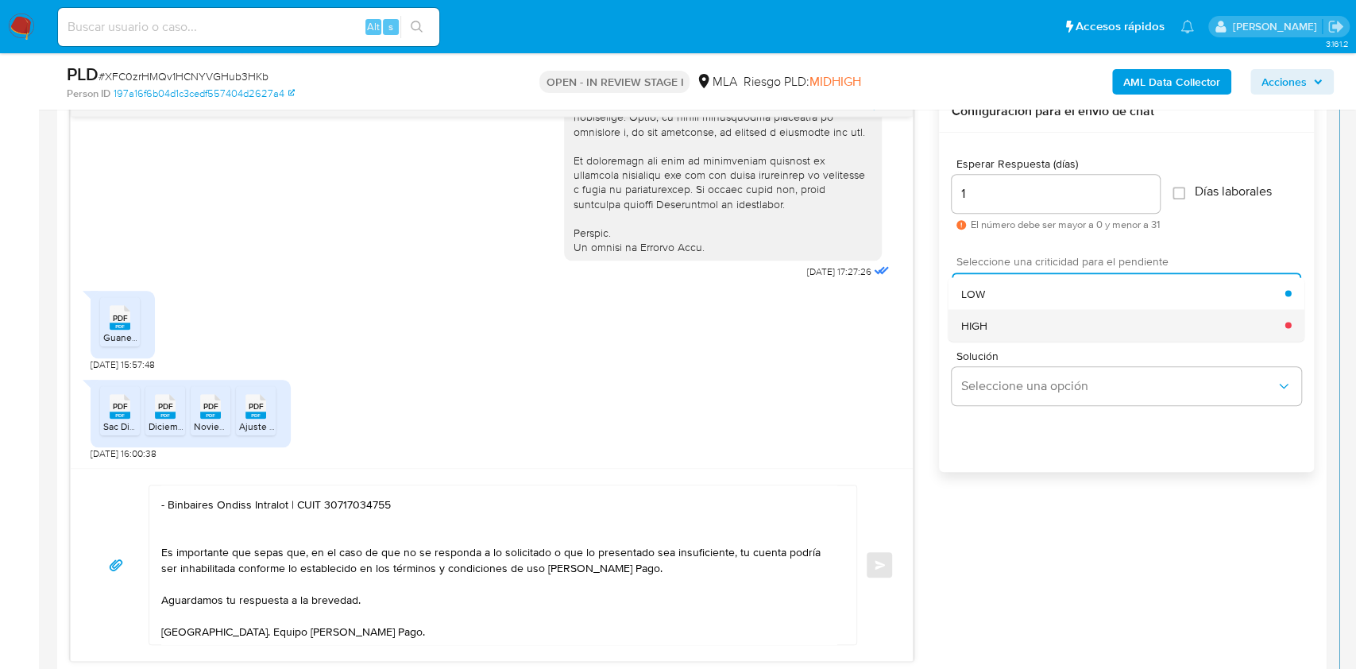
click at [1011, 327] on div "HIGH" at bounding box center [1123, 325] width 324 height 32
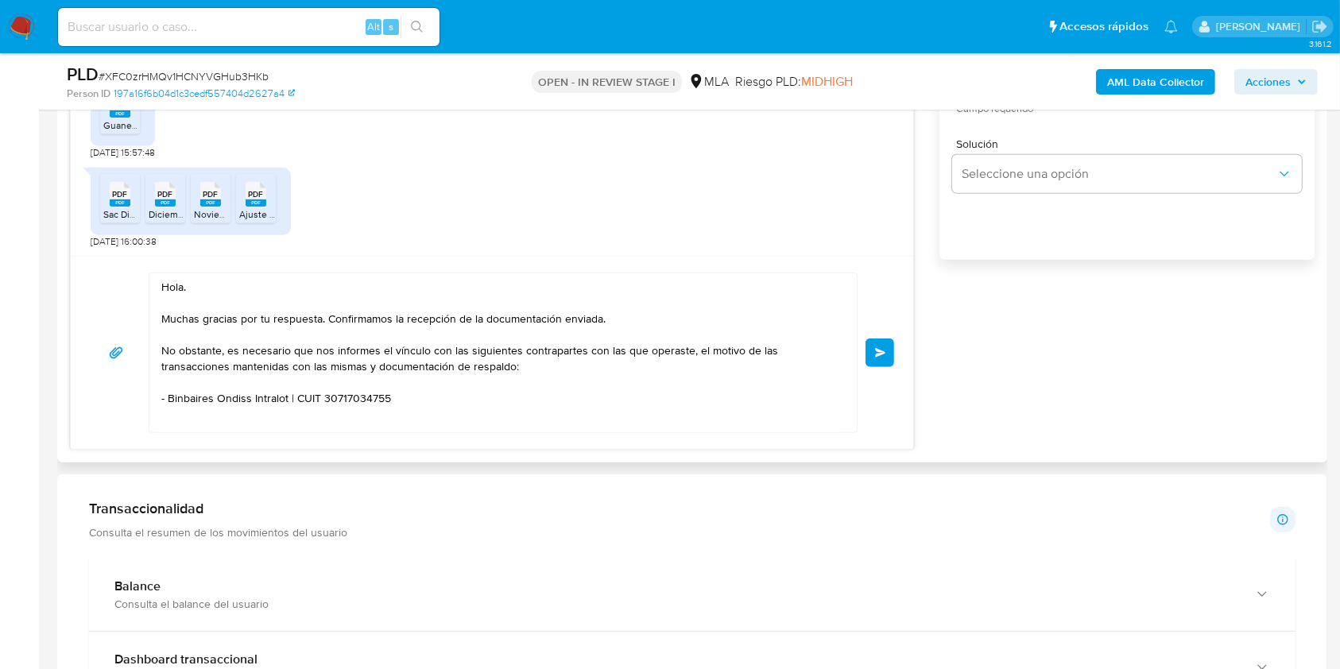
scroll to position [106, 0]
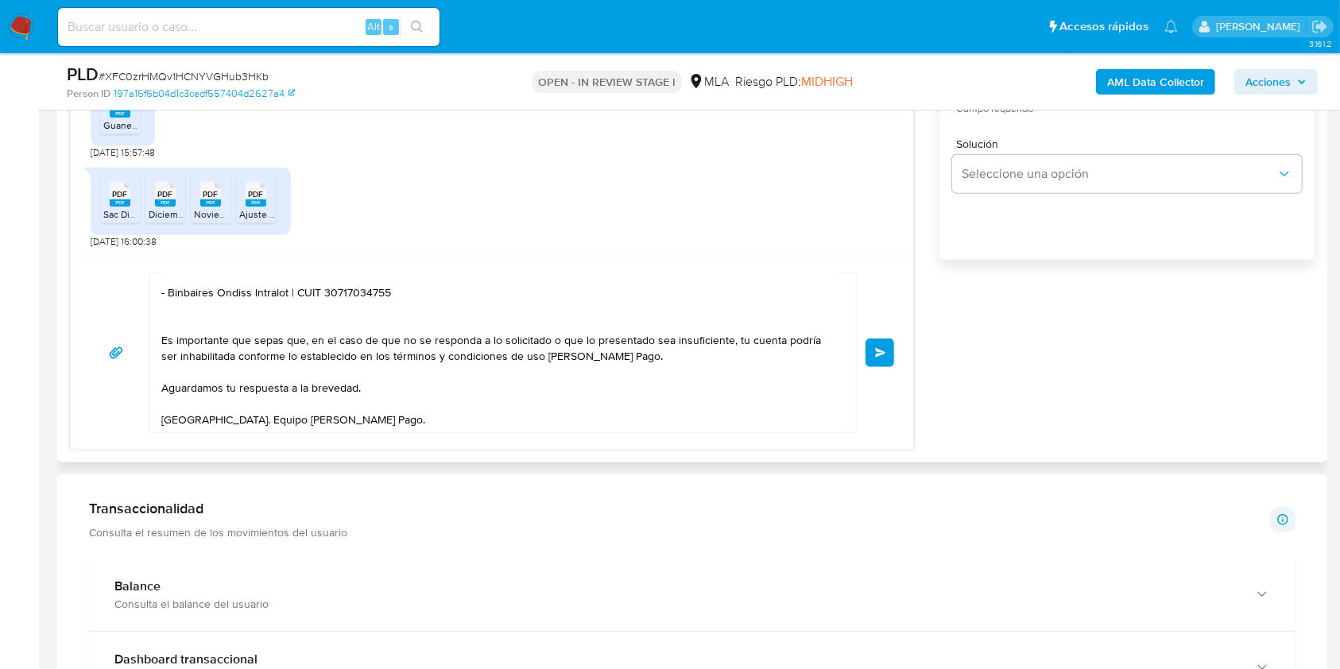
click at [890, 347] on button "Enviar" at bounding box center [879, 352] width 29 height 29
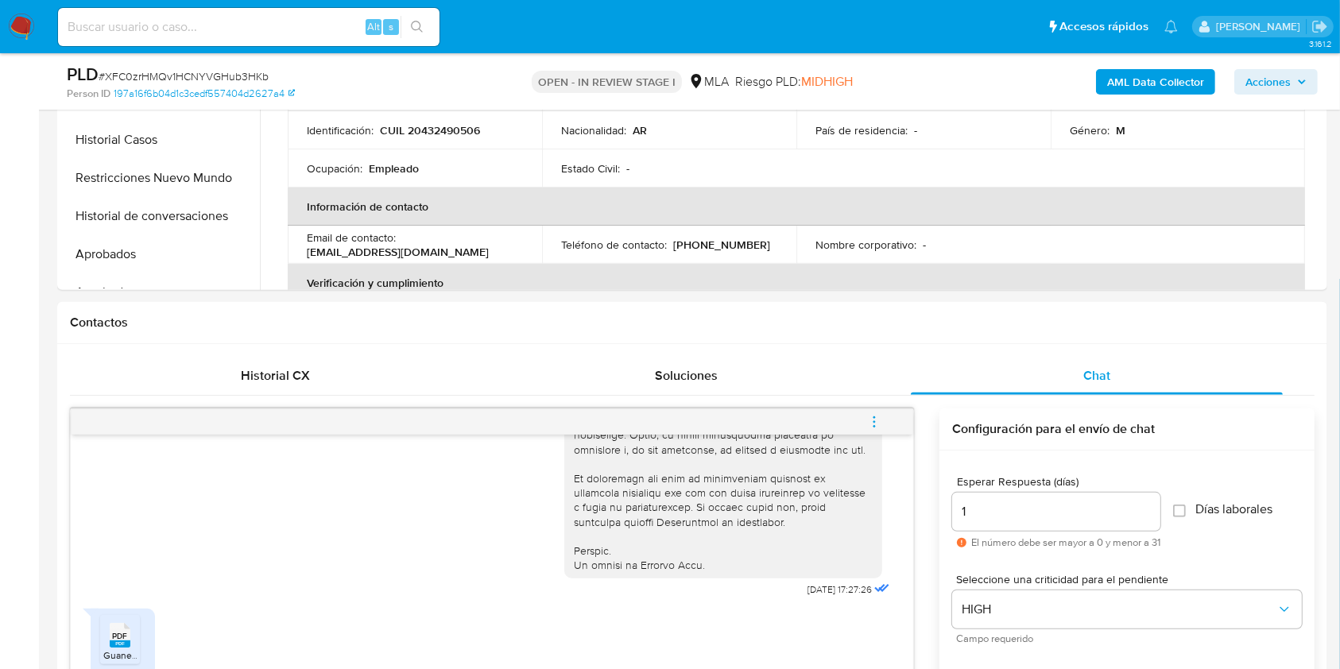
scroll to position [1089, 0]
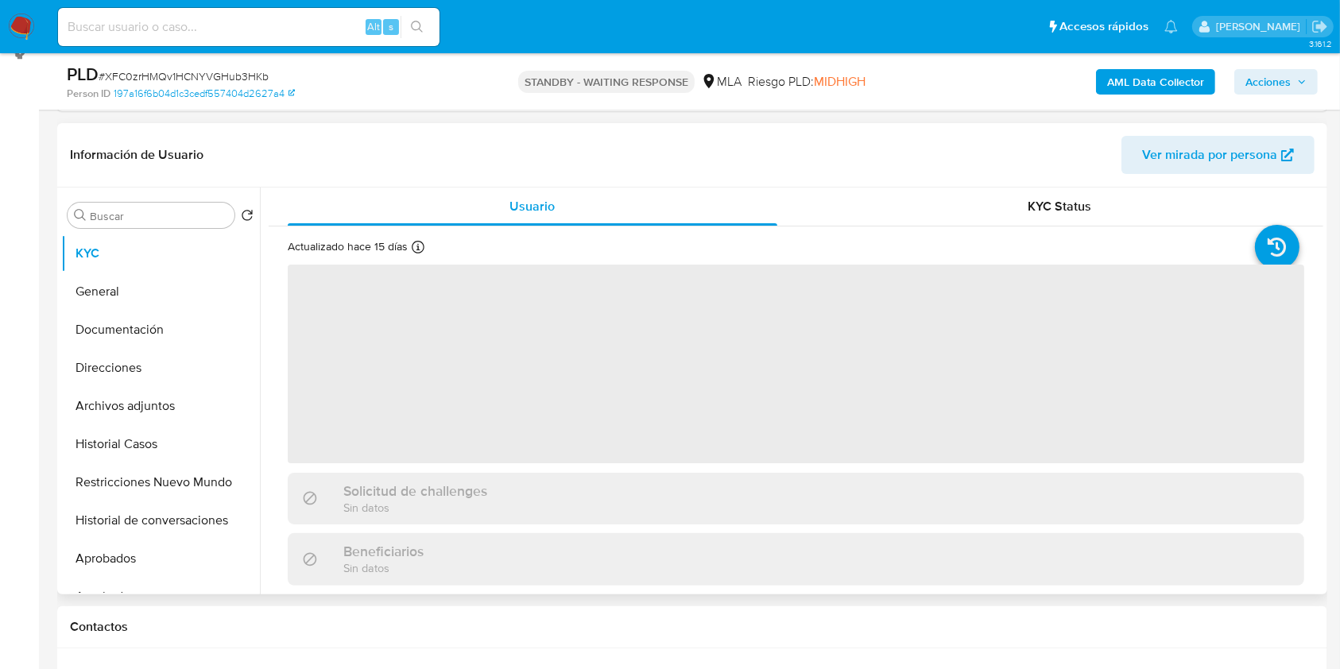
scroll to position [423, 0]
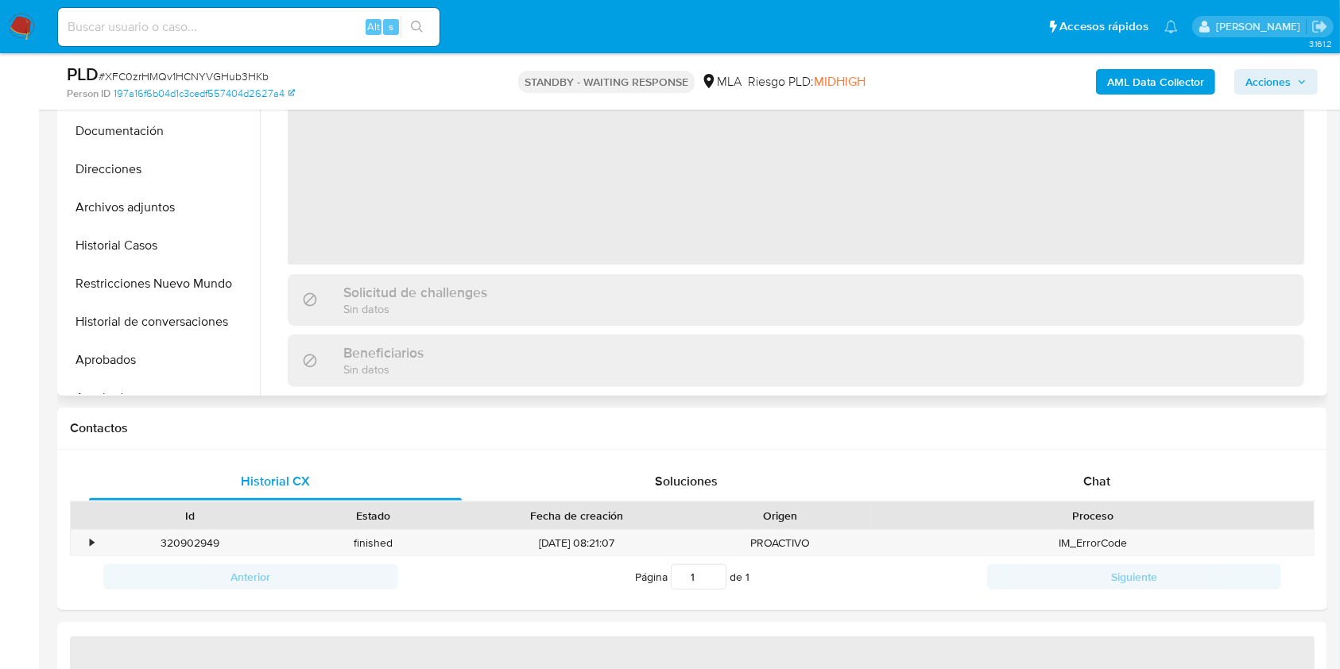
select select "10"
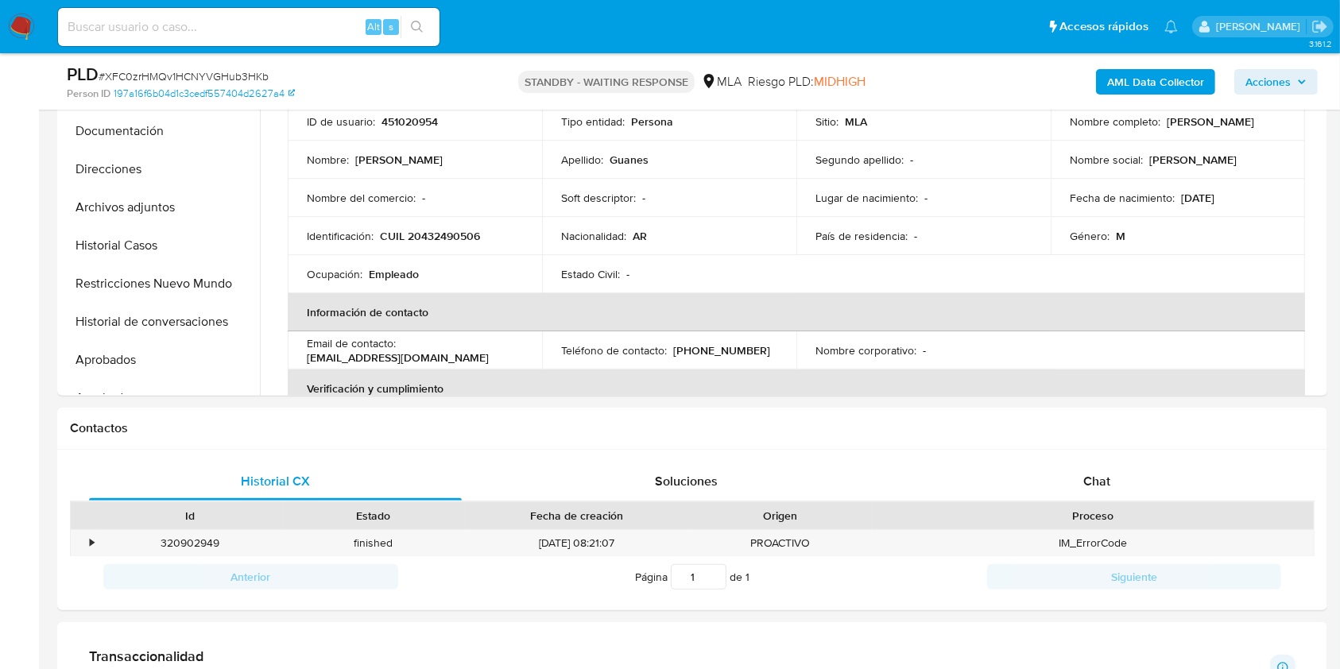
click at [334, 18] on input at bounding box center [248, 27] width 381 height 21
paste input "oEI75keIj45i5WtXZXwn5RvG"
type input "oEI75keIj45i5WtXZXwn5RvG"
click at [414, 26] on icon "search-icon" at bounding box center [417, 27] width 13 height 13
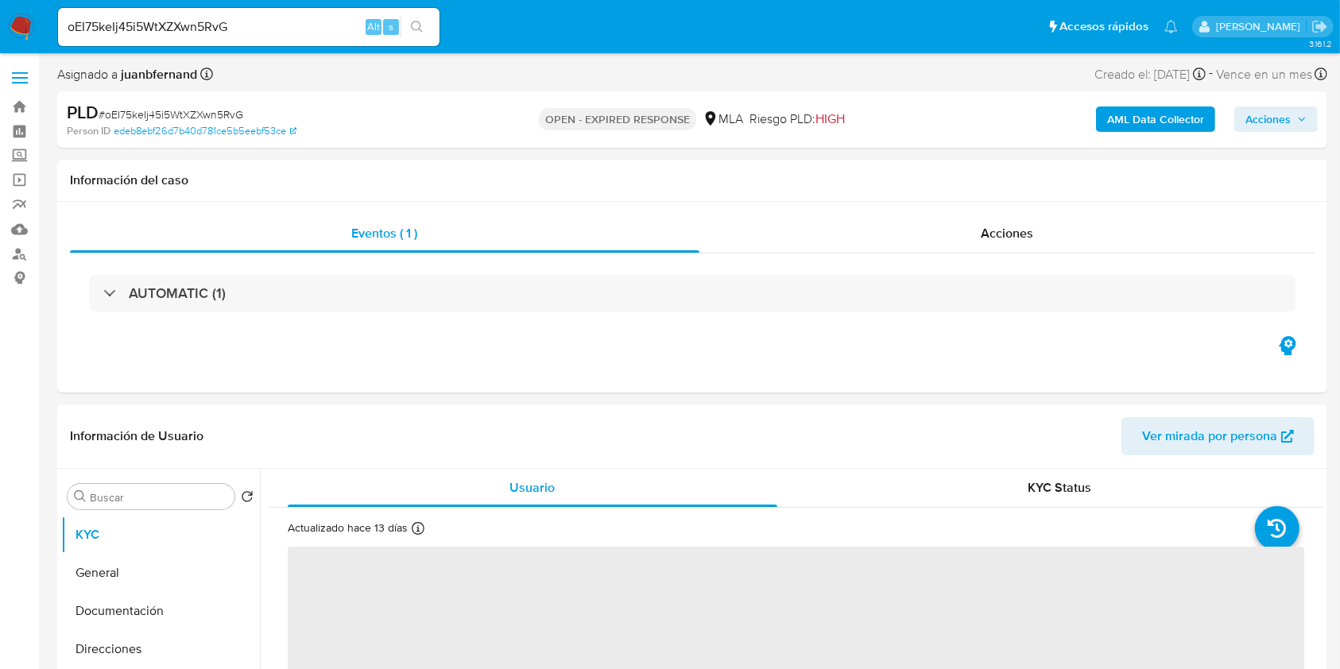
select select "10"
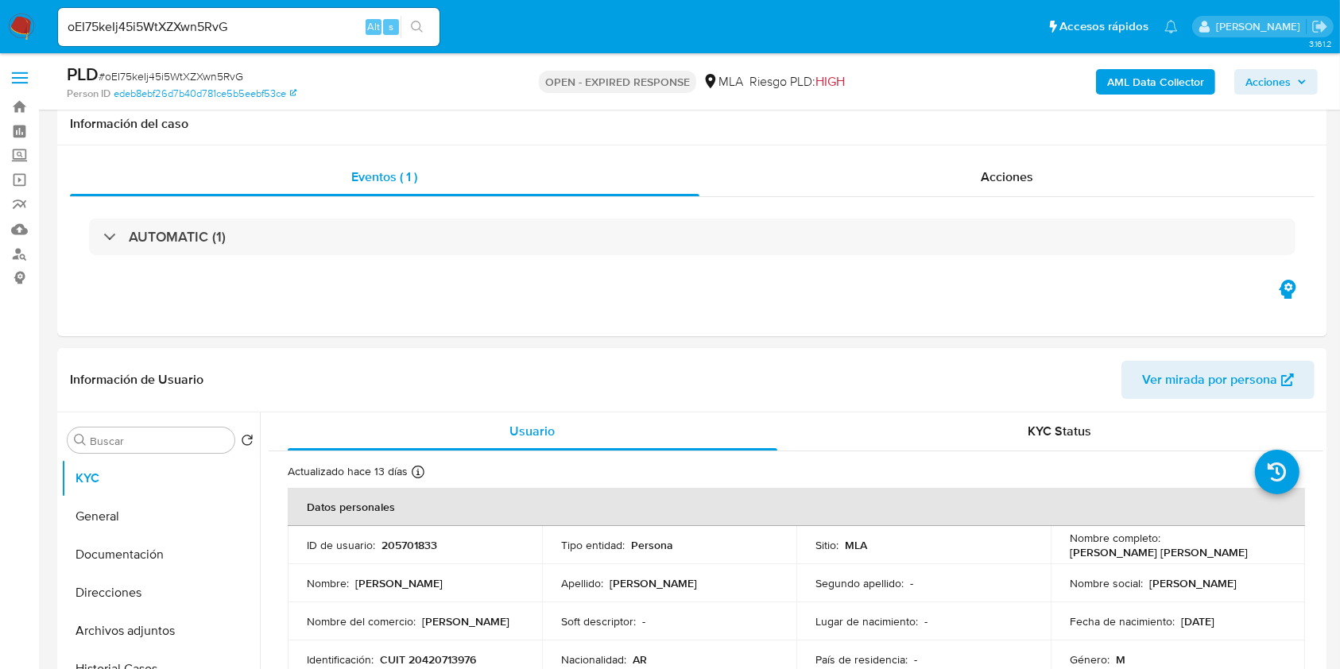
scroll to position [529, 0]
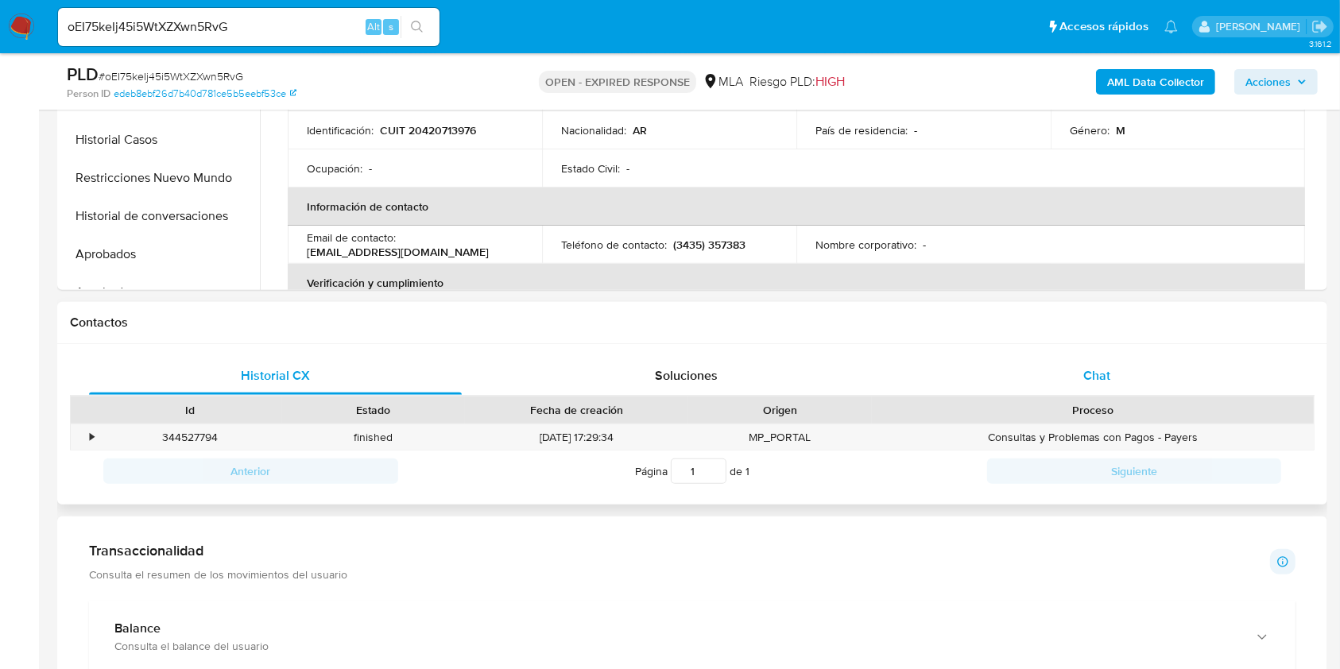
drag, startPoint x: 1102, startPoint y: 377, endPoint x: 1053, endPoint y: 378, distance: 49.3
click at [1102, 378] on span "Chat" at bounding box center [1096, 375] width 27 height 18
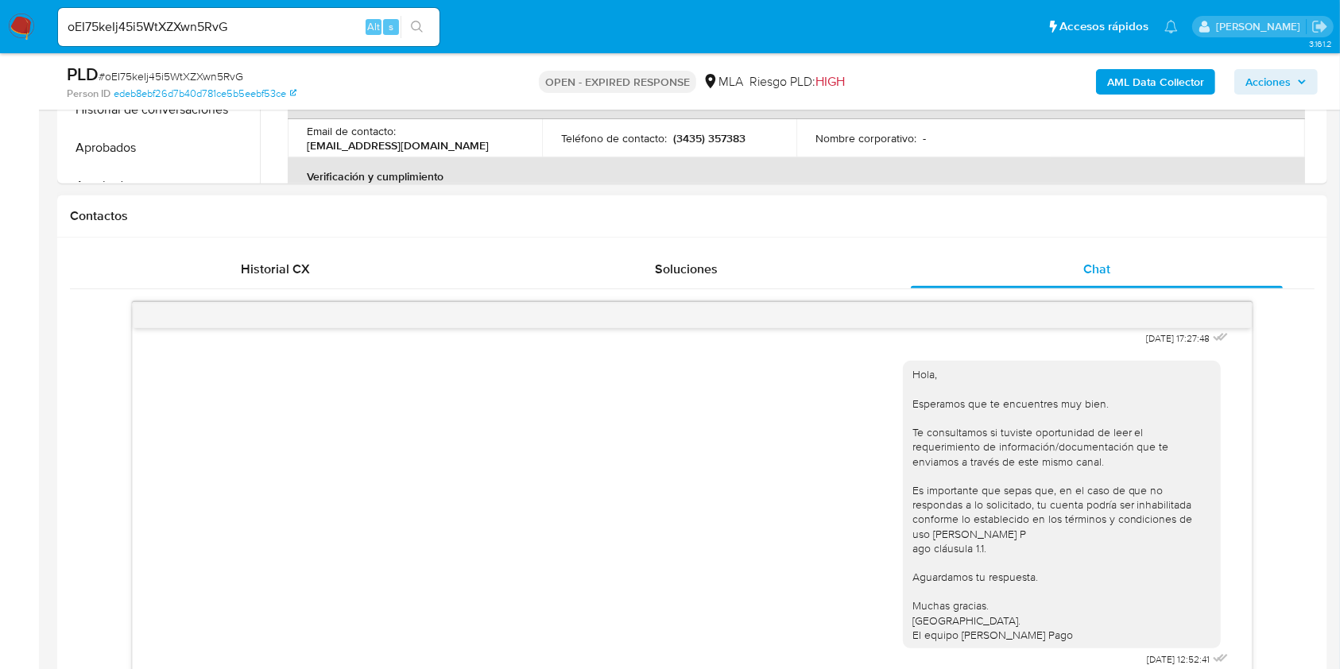
scroll to position [423, 0]
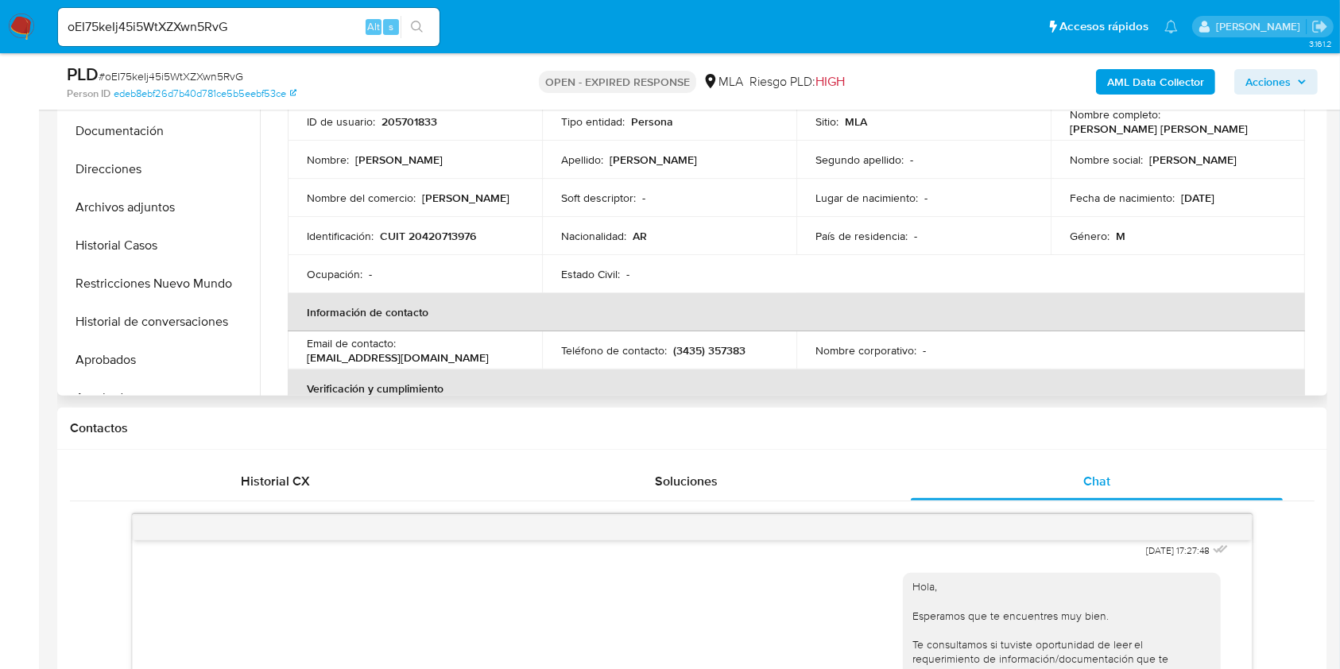
click at [463, 242] on p "CUIT 20420713976" at bounding box center [428, 236] width 96 height 14
copy p "20420713976"
click at [149, 34] on input "oEI75keIj45i5WtXZXwn5RvG" at bounding box center [248, 27] width 381 height 21
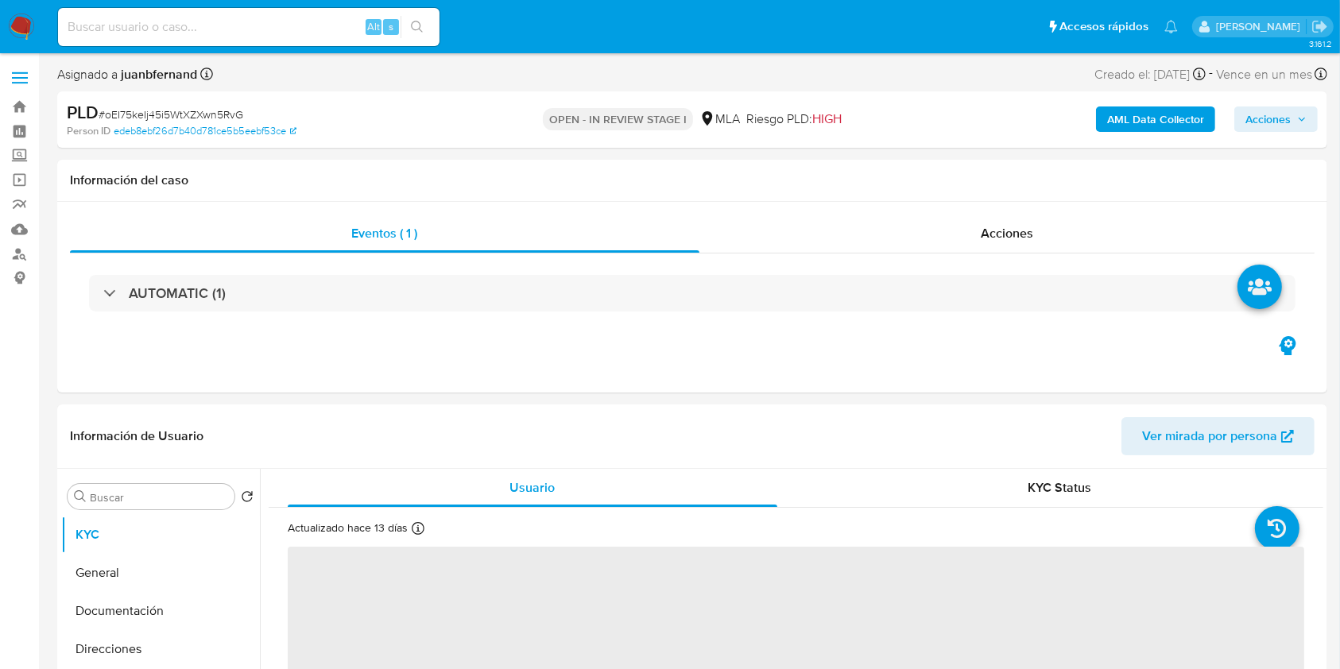
select select "10"
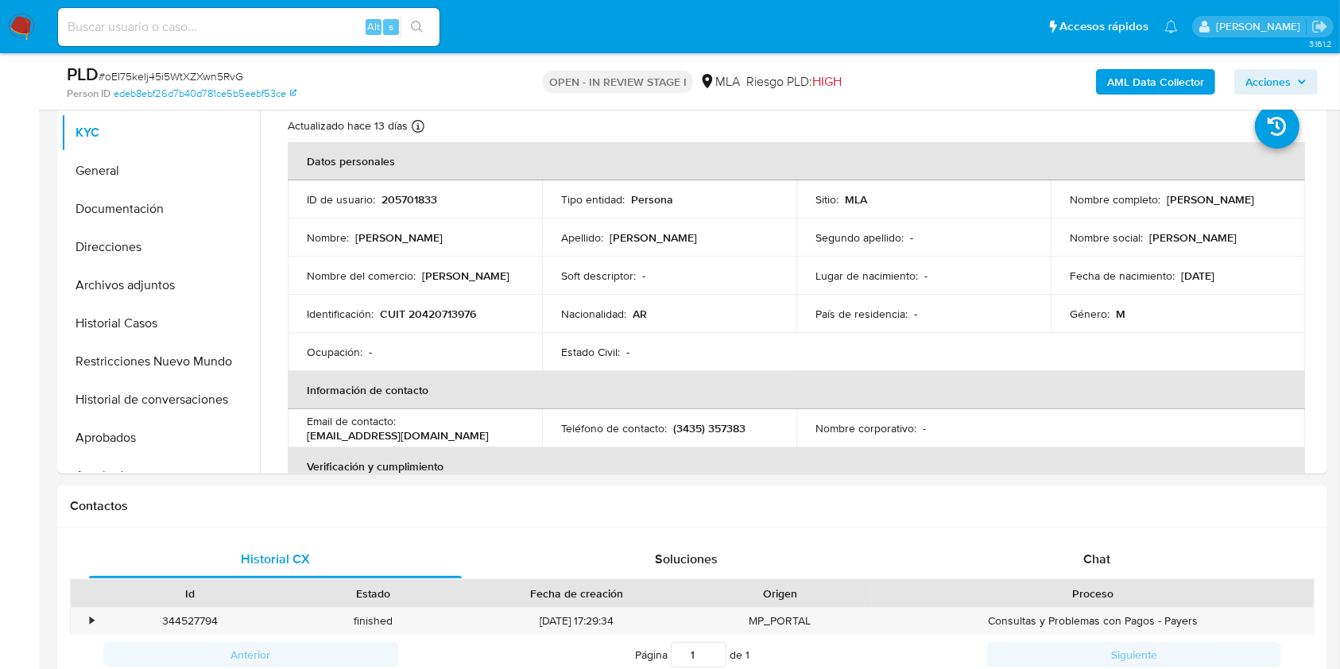
scroll to position [636, 0]
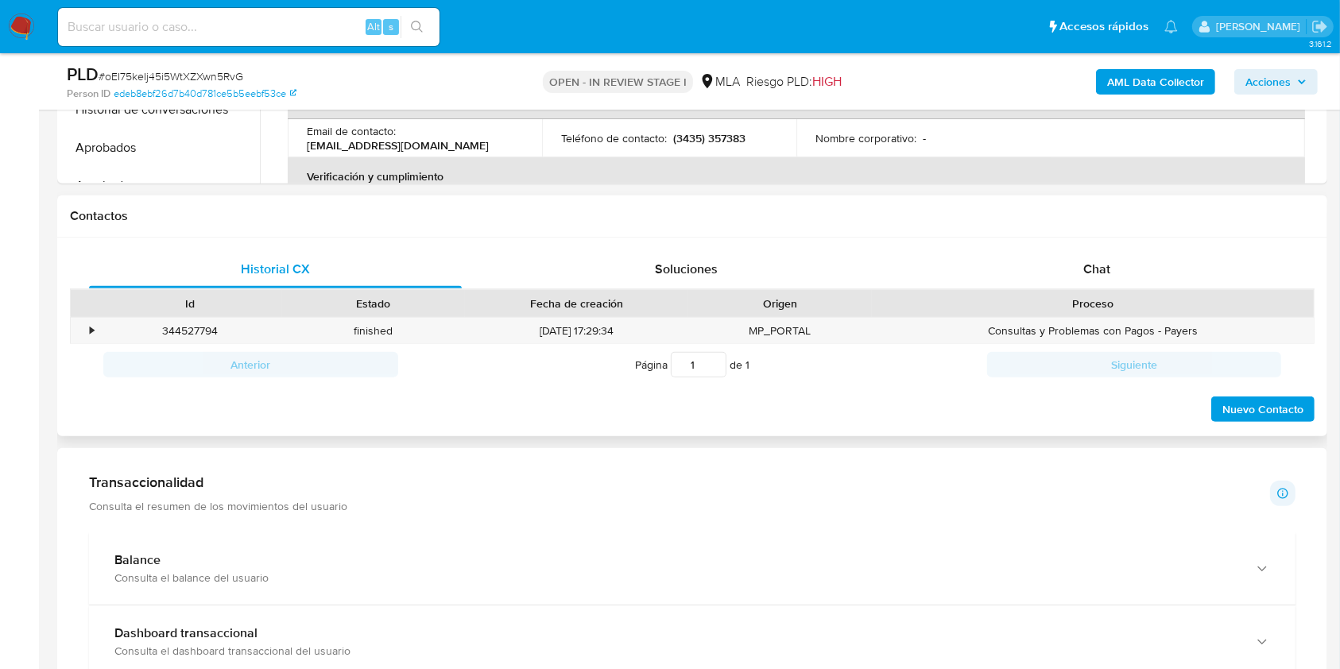
drag, startPoint x: 1147, startPoint y: 261, endPoint x: 1011, endPoint y: 293, distance: 140.5
click at [1146, 260] on div "Chat" at bounding box center [1096, 269] width 373 height 38
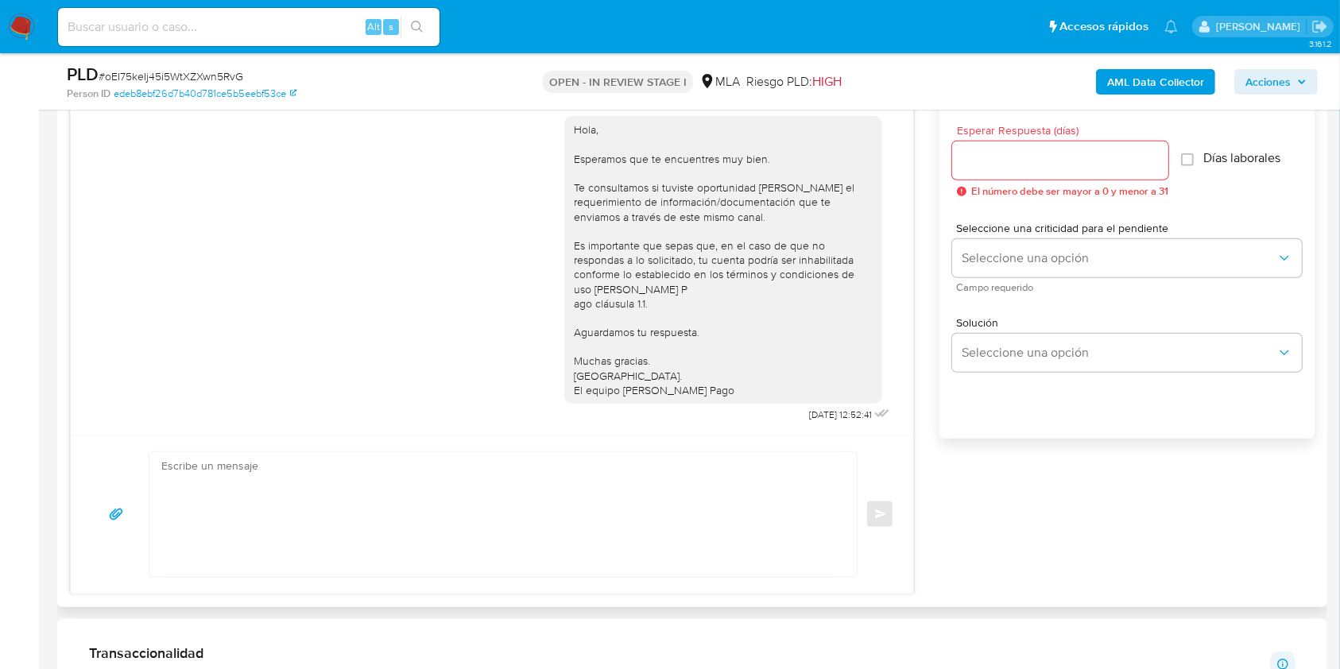
scroll to position [847, 0]
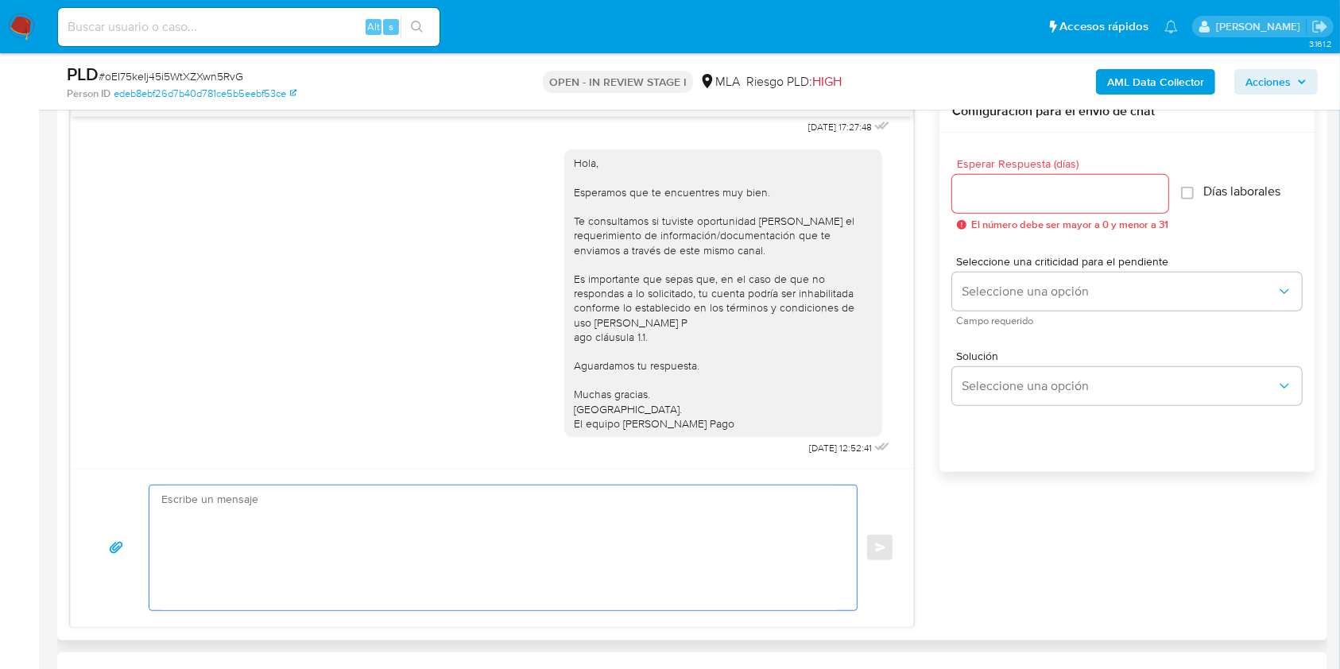
click at [381, 563] on textarea at bounding box center [498, 547] width 675 height 125
paste textarea "Hola. Esperamos que te encuentres muy bien. Te consultamos si tuviste oportunid…"
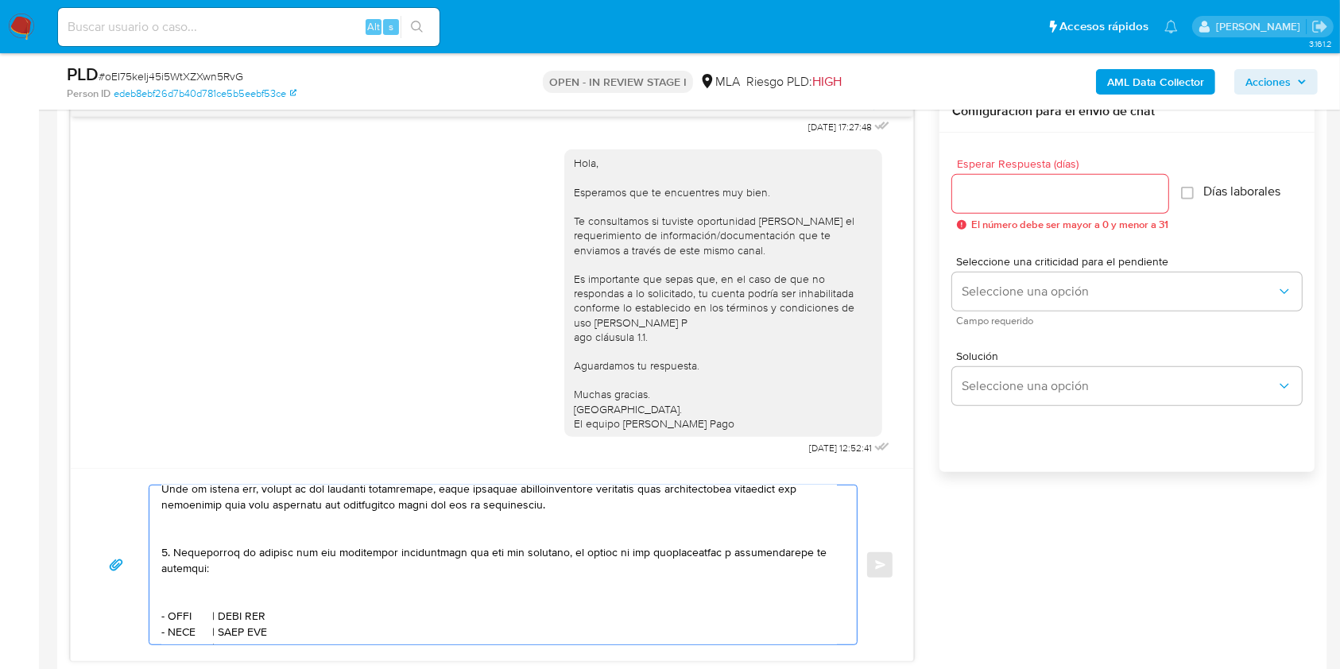
scroll to position [211, 0]
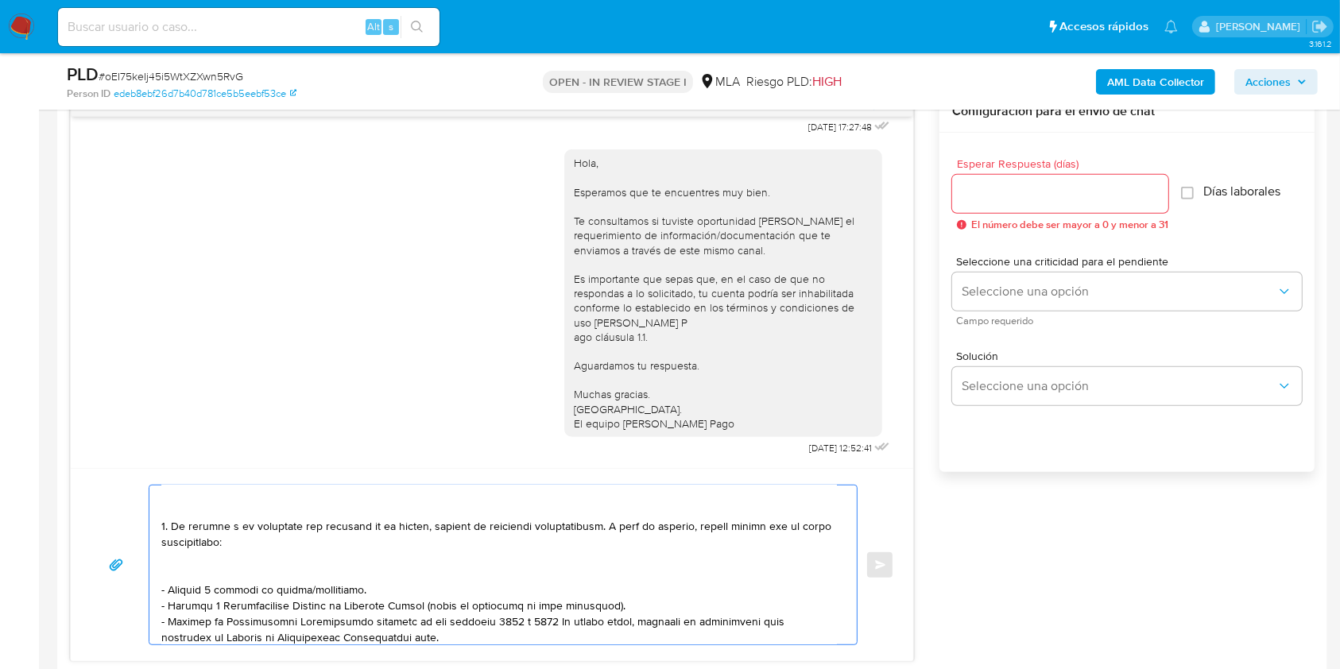
click at [335, 592] on textarea at bounding box center [498, 564] width 675 height 159
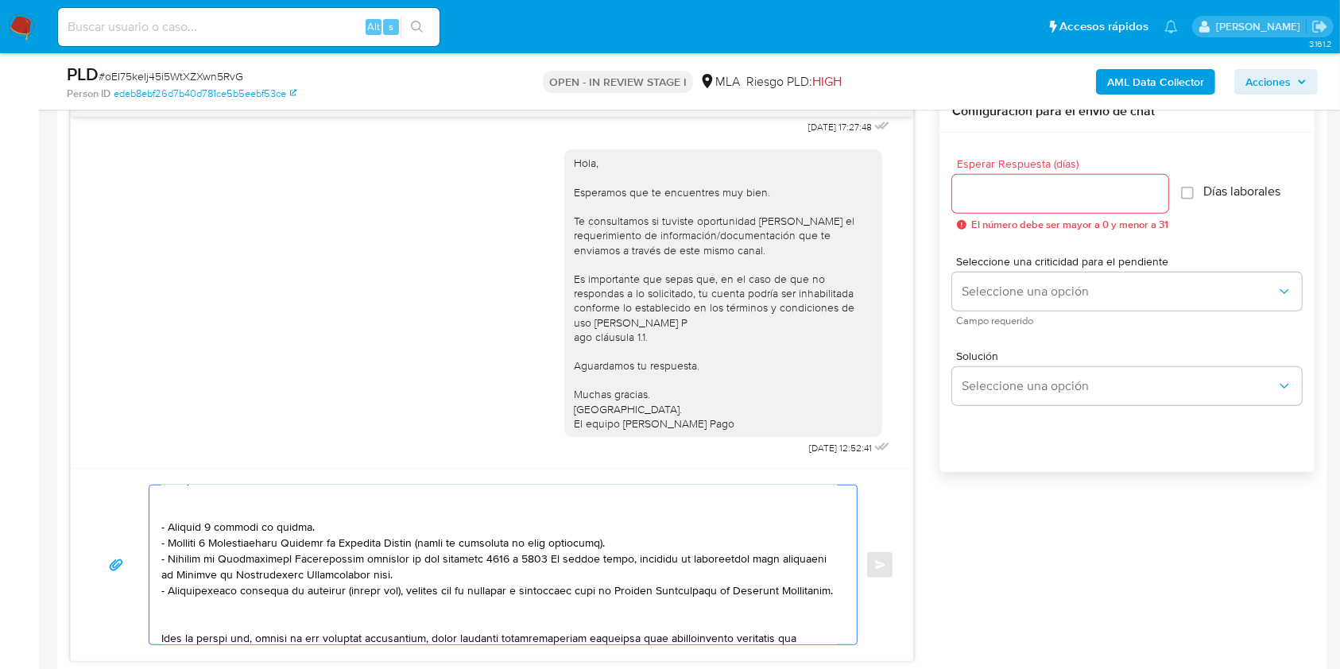
scroll to position [318, 0]
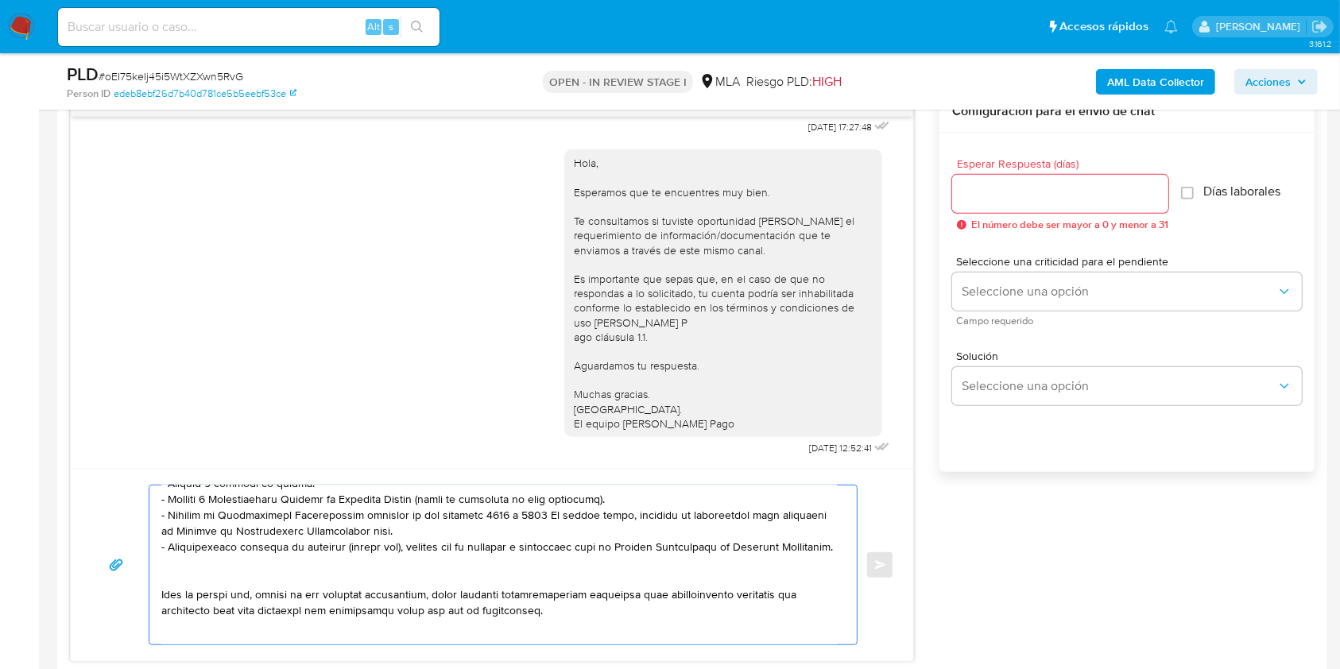
drag, startPoint x: 619, startPoint y: 500, endPoint x: 93, endPoint y: 508, distance: 526.0
click at [93, 508] on div "Enviar" at bounding box center [492, 565] width 804 height 160
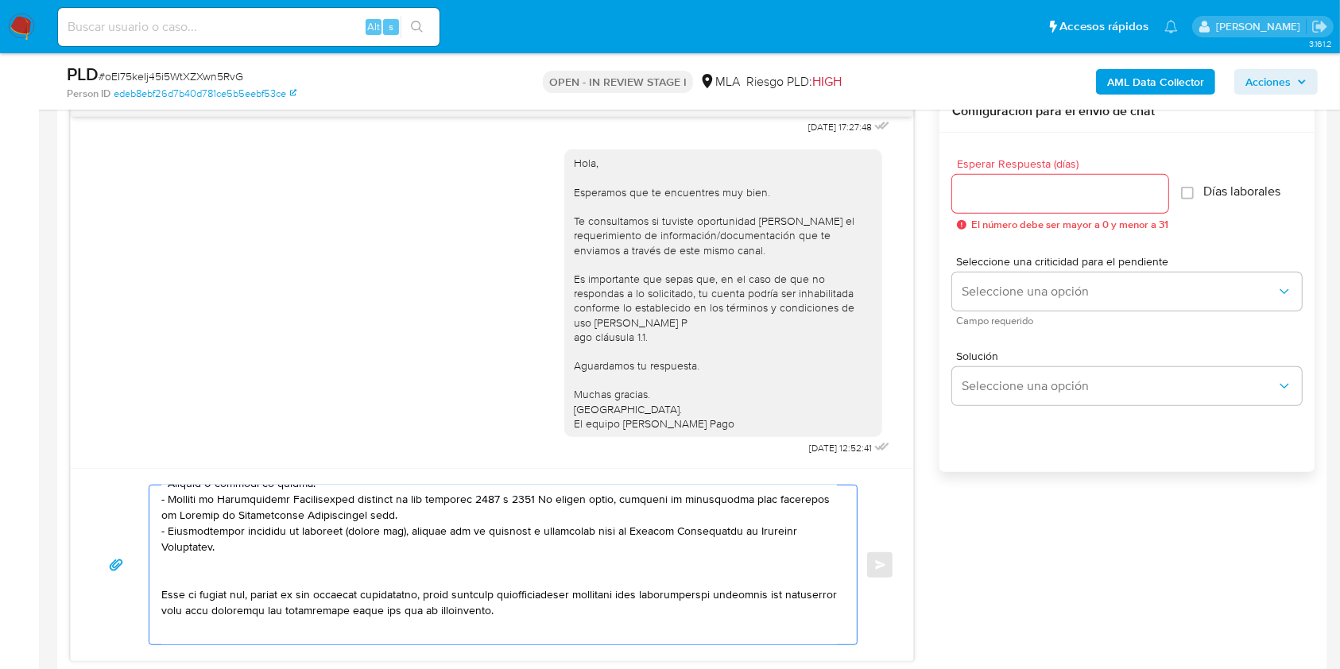
scroll to position [301, 0]
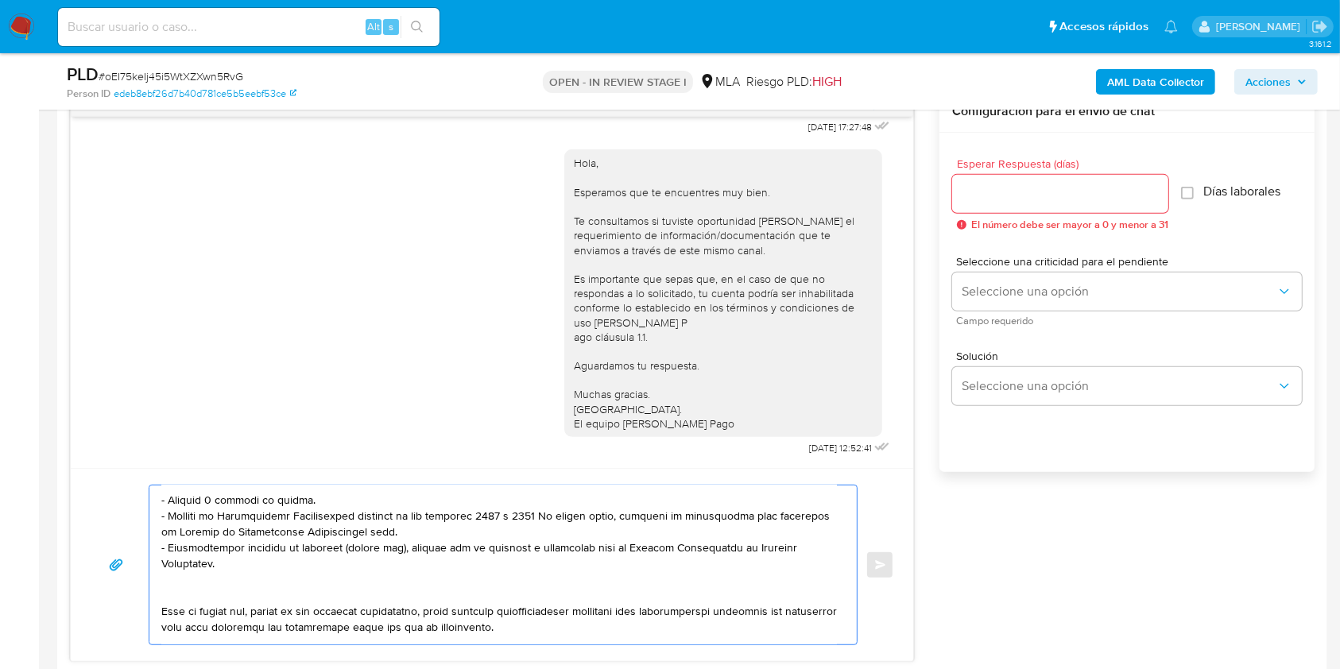
drag, startPoint x: 423, startPoint y: 537, endPoint x: 90, endPoint y: 518, distance: 334.2
click at [90, 518] on div "Enviar" at bounding box center [492, 565] width 804 height 160
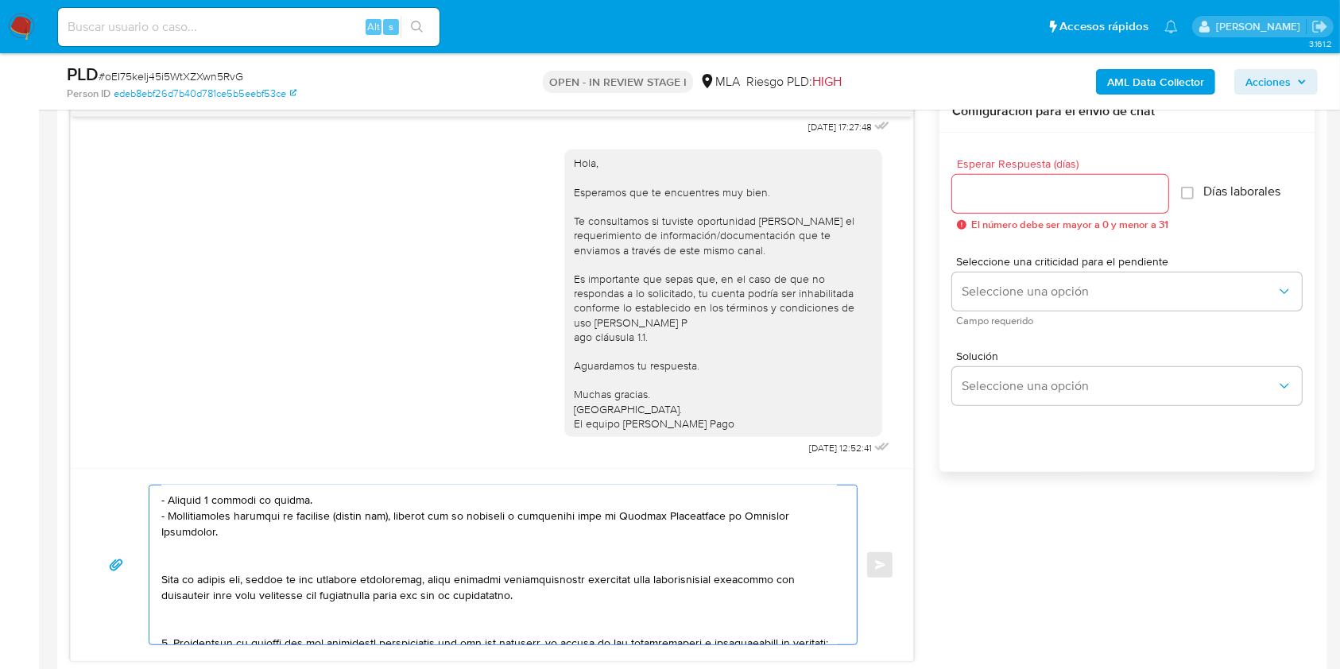
scroll to position [285, 0]
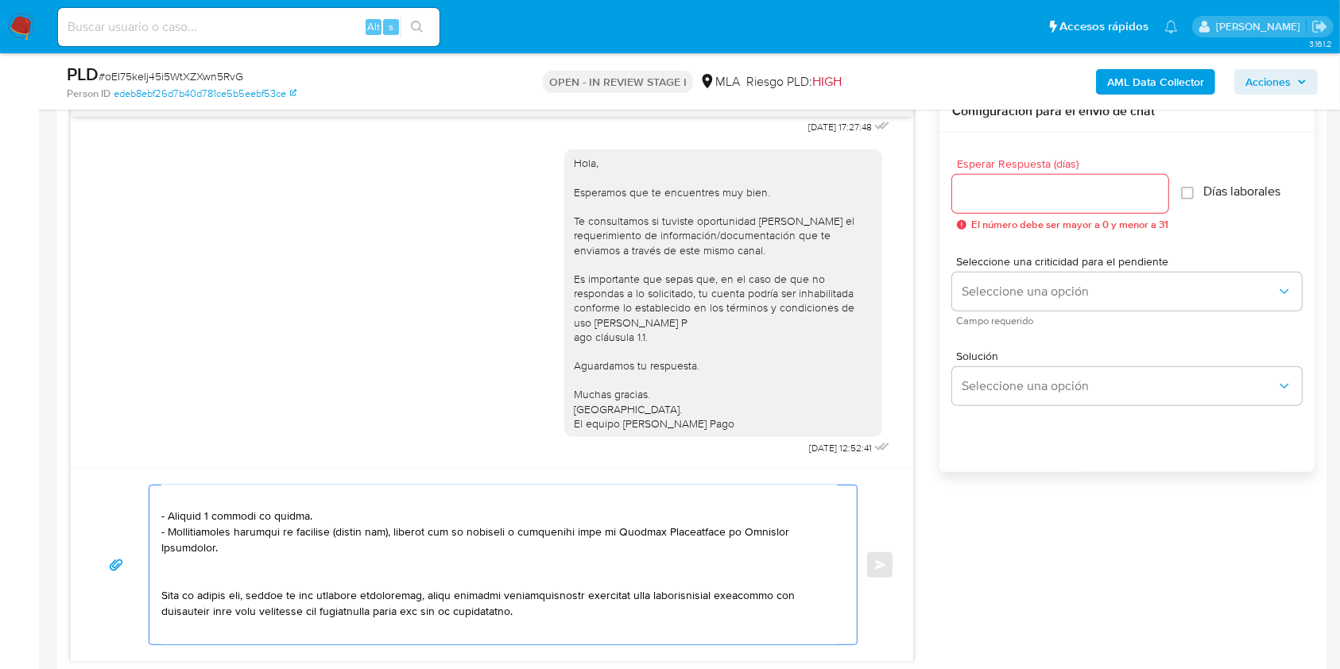
click at [249, 576] on textarea at bounding box center [498, 564] width 675 height 159
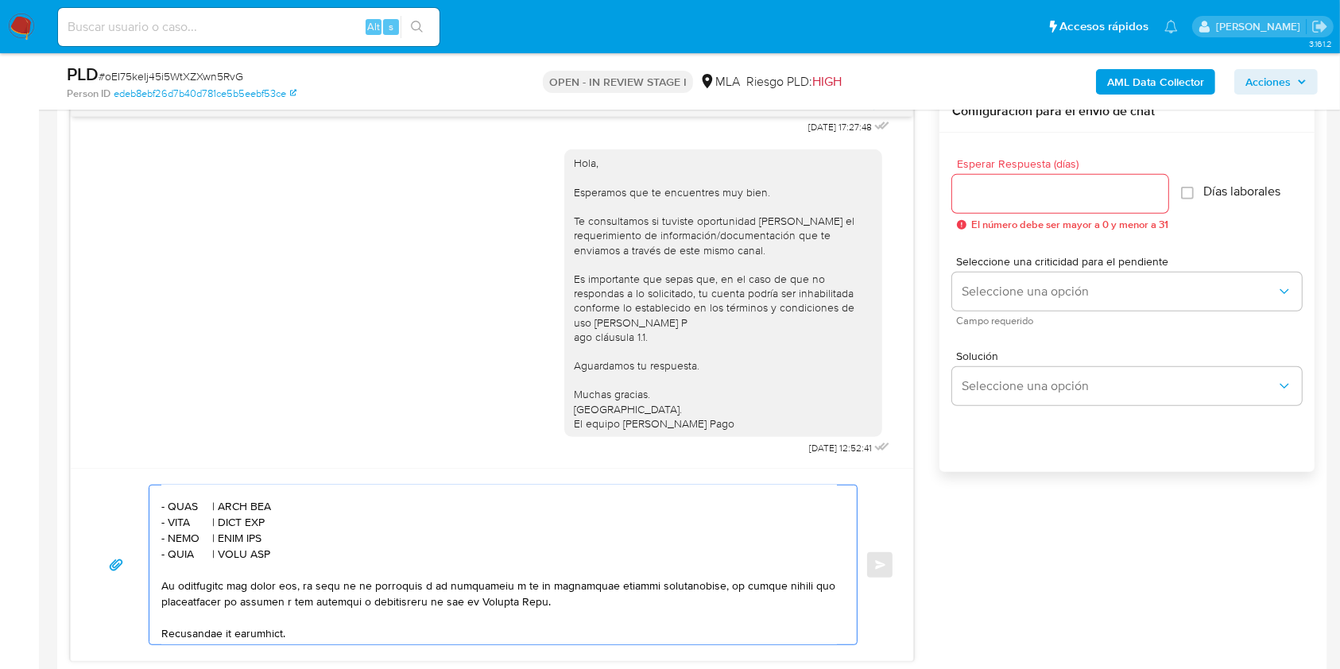
scroll to position [497, 0]
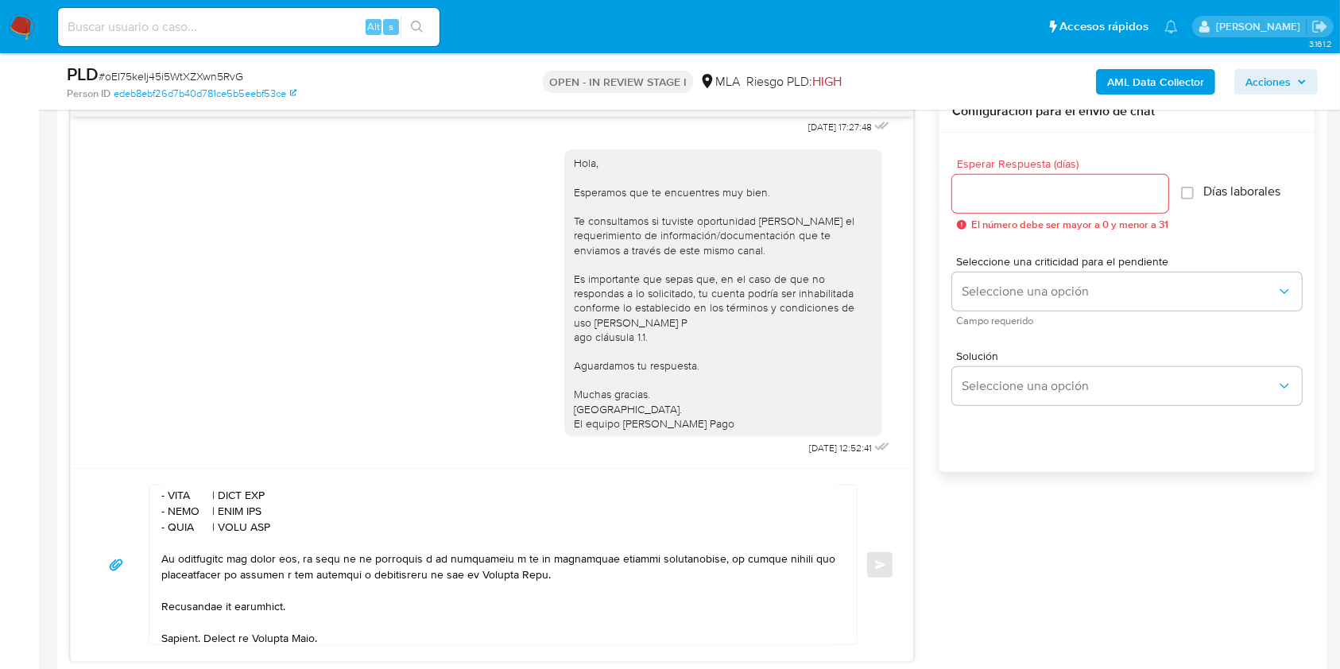
click at [172, 503] on textarea at bounding box center [498, 564] width 675 height 159
paste textarea "Gustavo Andres Maza"
click at [320, 497] on textarea at bounding box center [498, 564] width 675 height 159
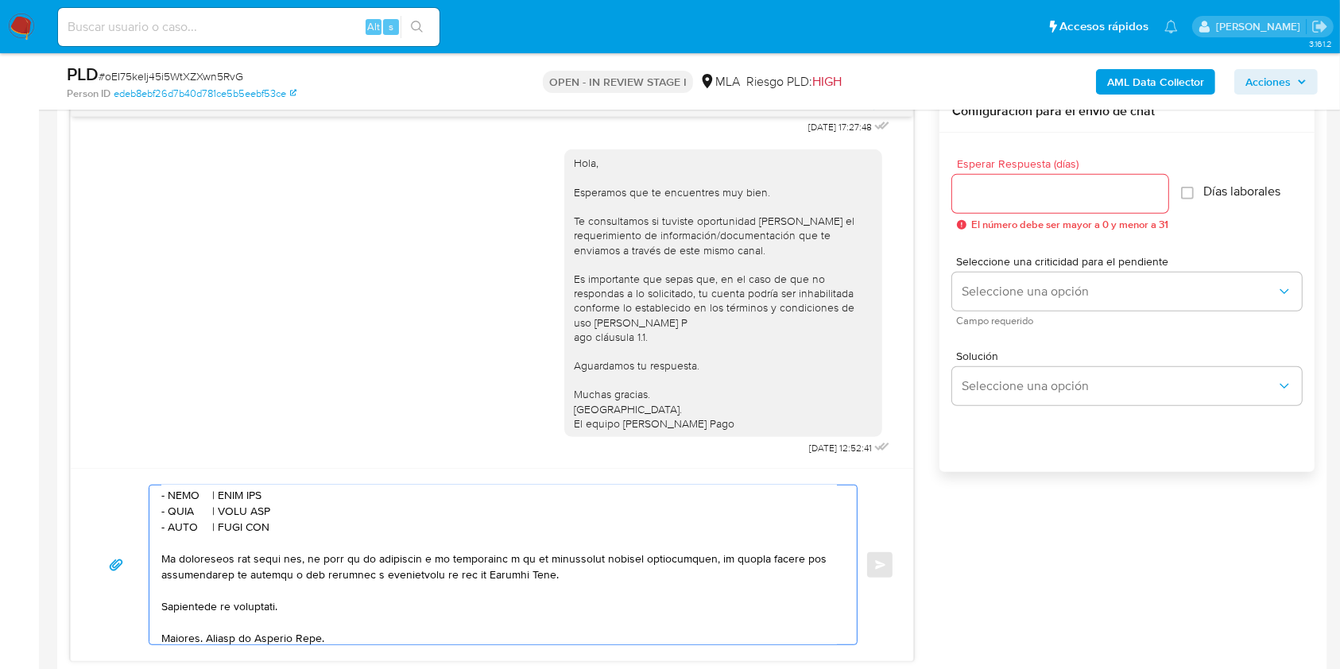
paste textarea "20313014666"
click at [179, 517] on textarea at bounding box center [498, 564] width 675 height 159
paste textarea "Sofia Nicole Gregorutti"
click at [325, 524] on textarea at bounding box center [498, 564] width 675 height 159
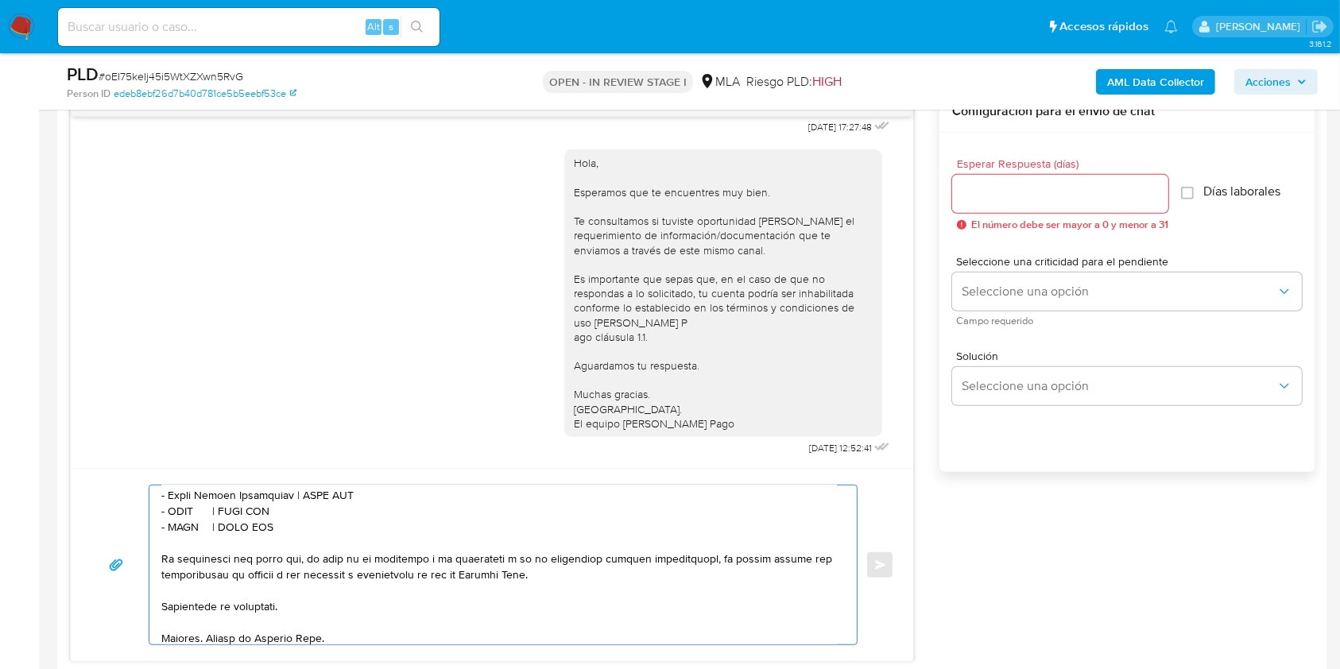
click at [325, 524] on textarea at bounding box center [498, 564] width 675 height 159
paste textarea "27449812188"
drag, startPoint x: 273, startPoint y: 555, endPoint x: 152, endPoint y: 539, distance: 122.5
click at [152, 539] on div at bounding box center [498, 564] width 699 height 159
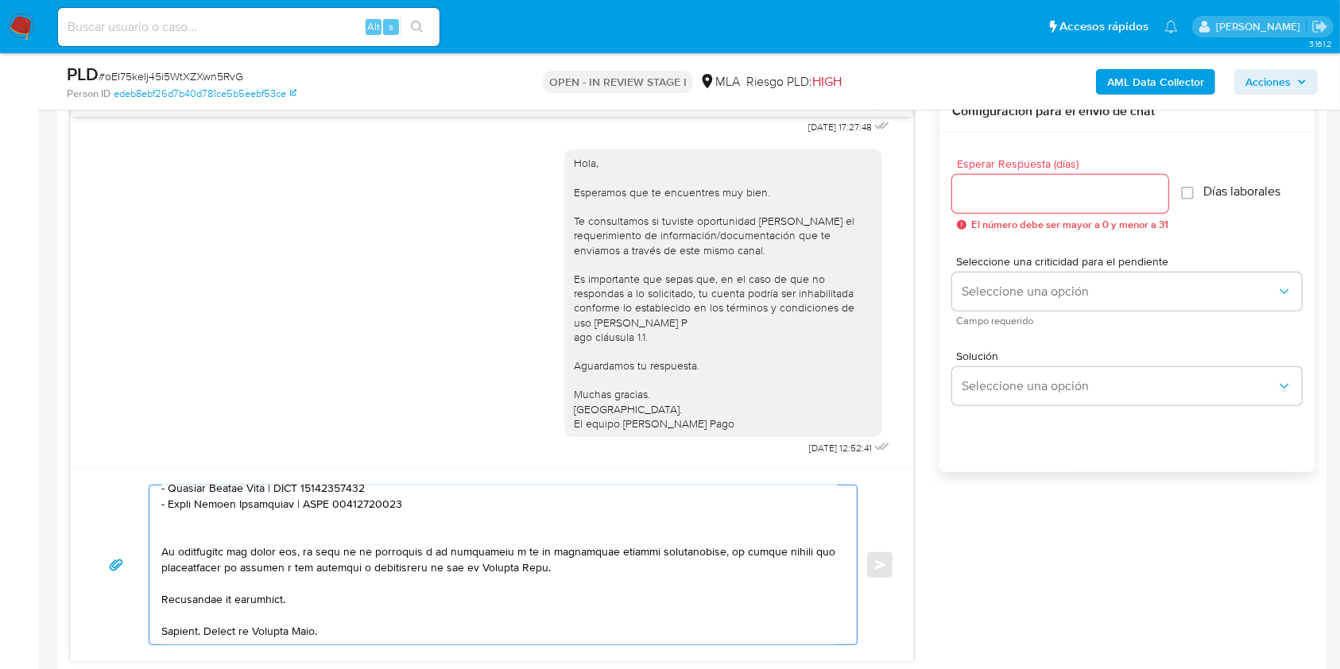
click at [381, 607] on textarea at bounding box center [498, 564] width 675 height 159
click at [386, 617] on textarea at bounding box center [498, 564] width 675 height 159
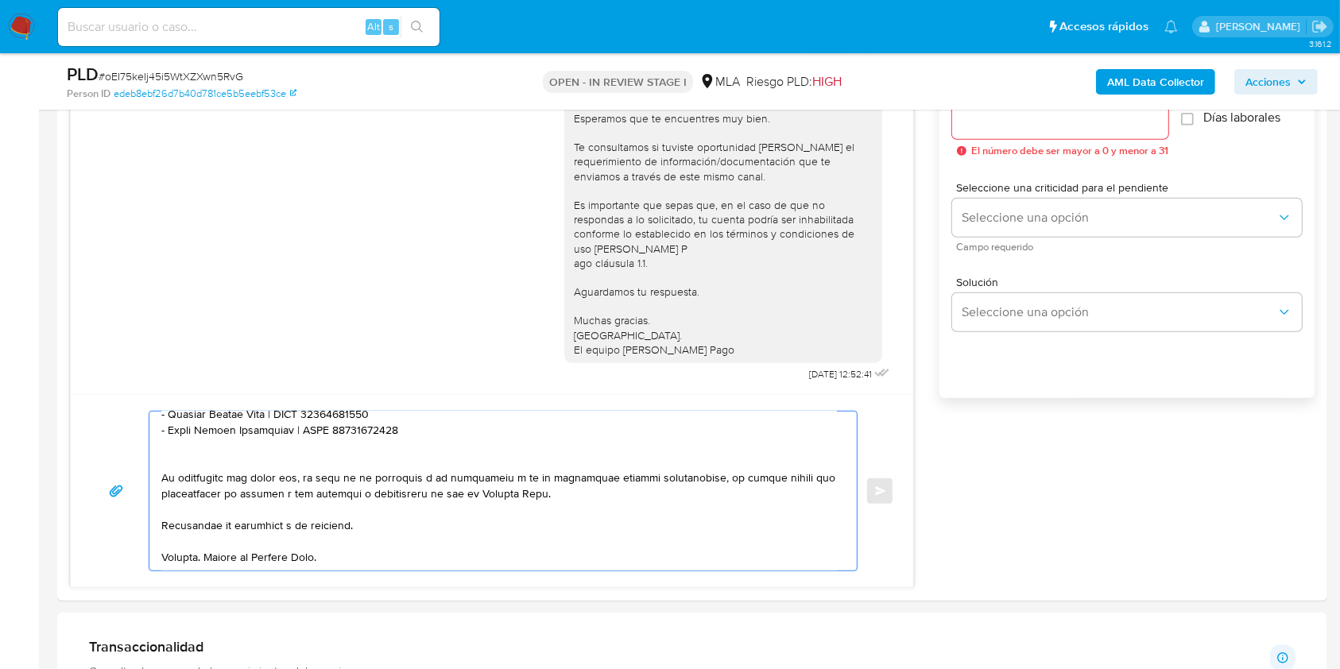
scroll to position [953, 0]
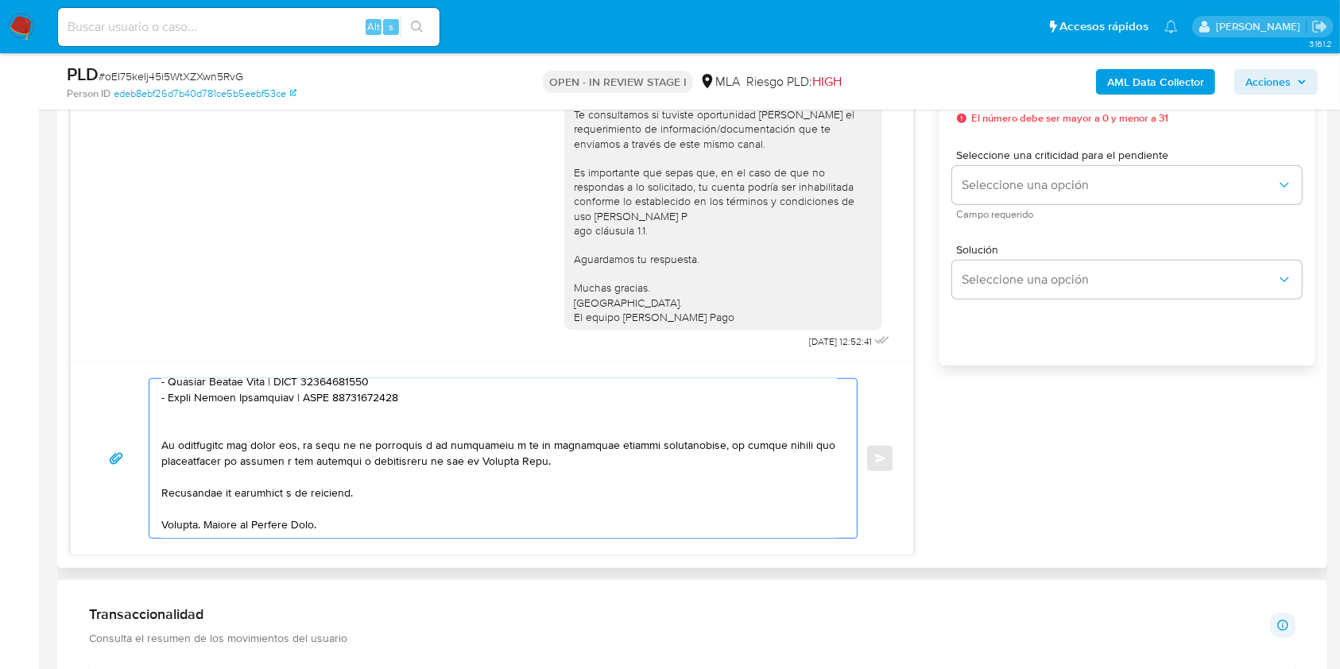
click at [433, 521] on textarea at bounding box center [498, 458] width 675 height 159
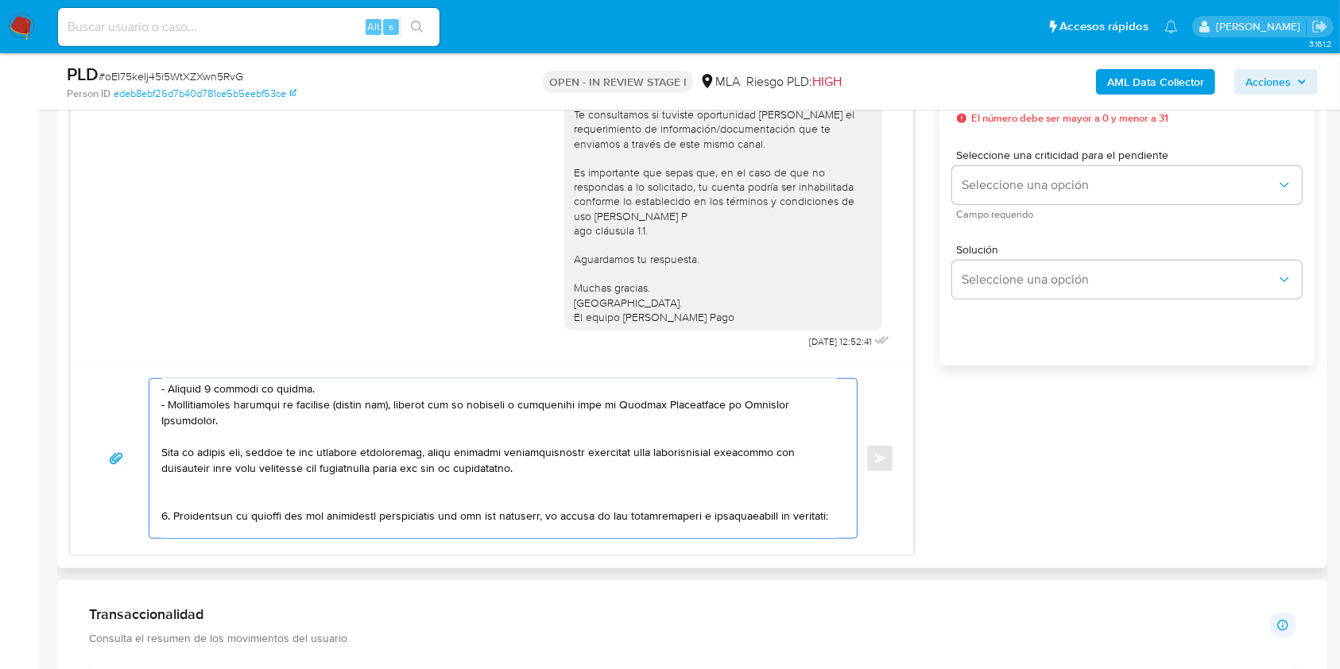
scroll to position [412, 0]
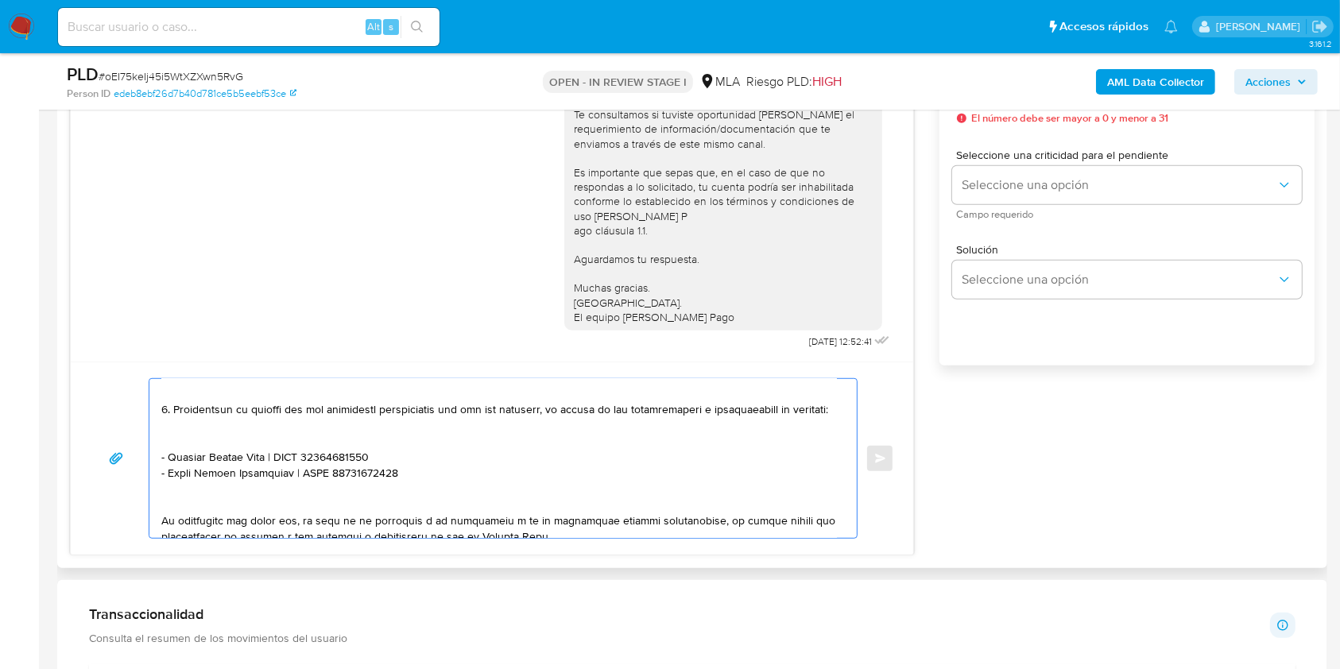
click at [280, 446] on textarea at bounding box center [498, 458] width 675 height 159
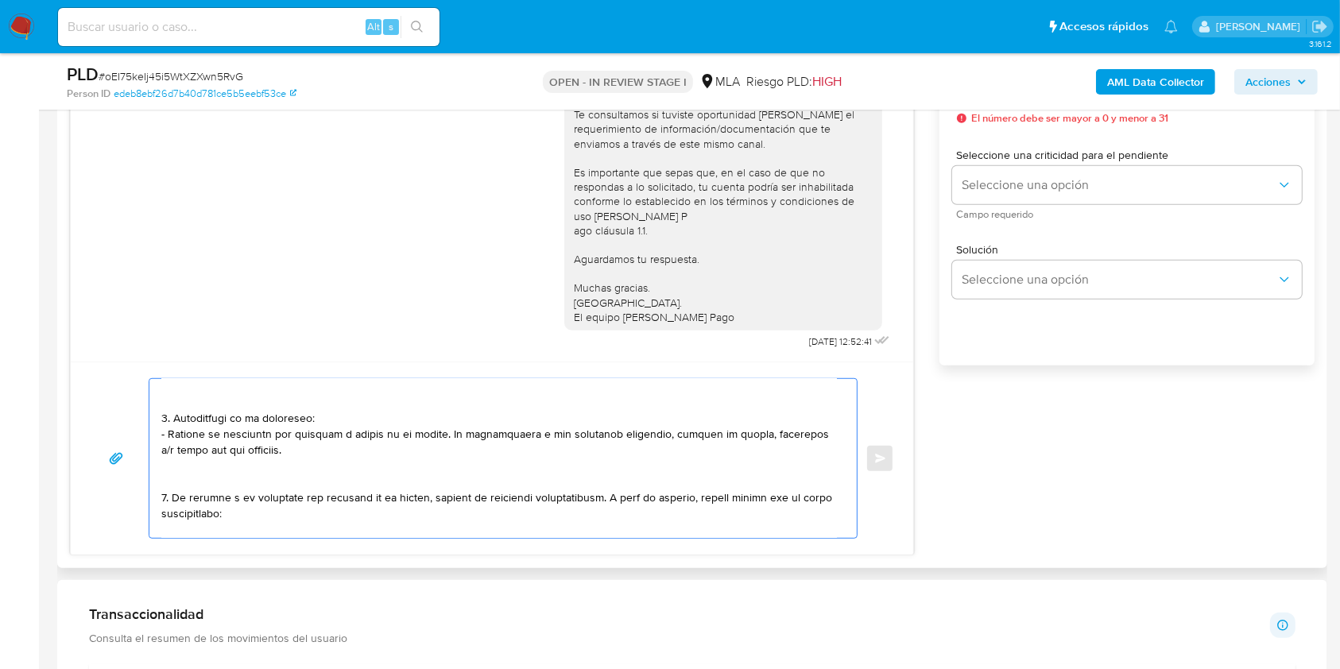
scroll to position [211, 0]
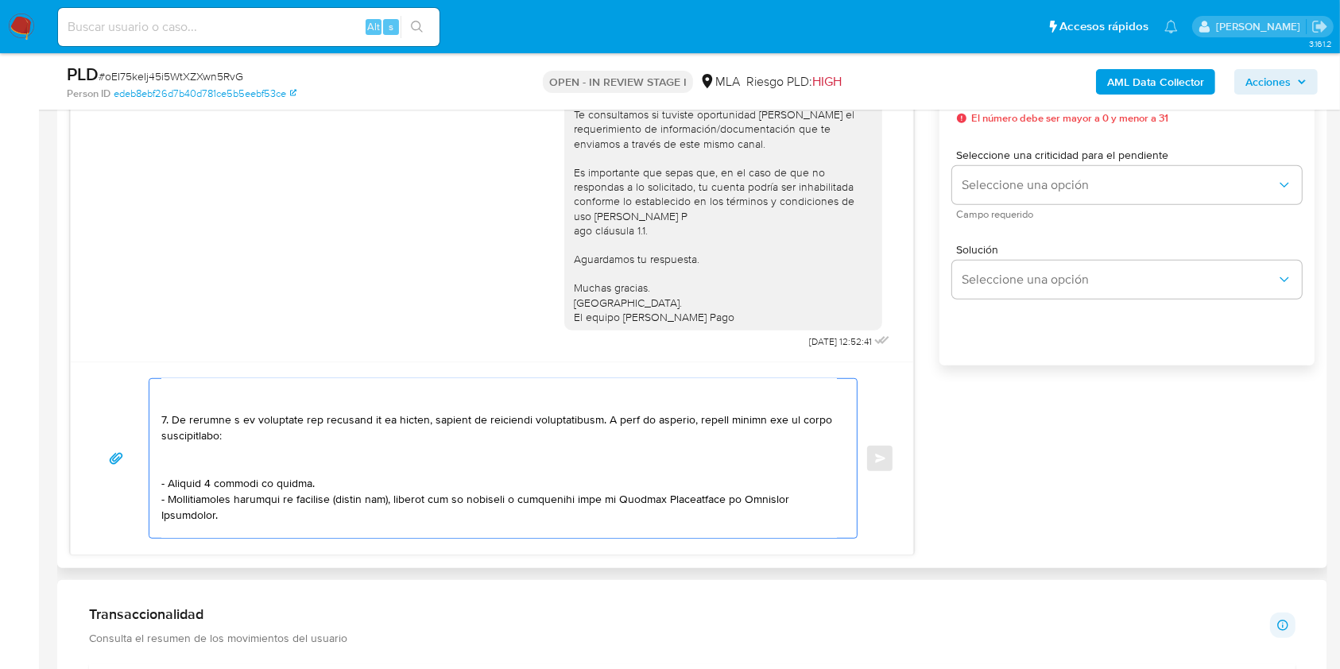
click at [213, 462] on textarea at bounding box center [498, 458] width 675 height 159
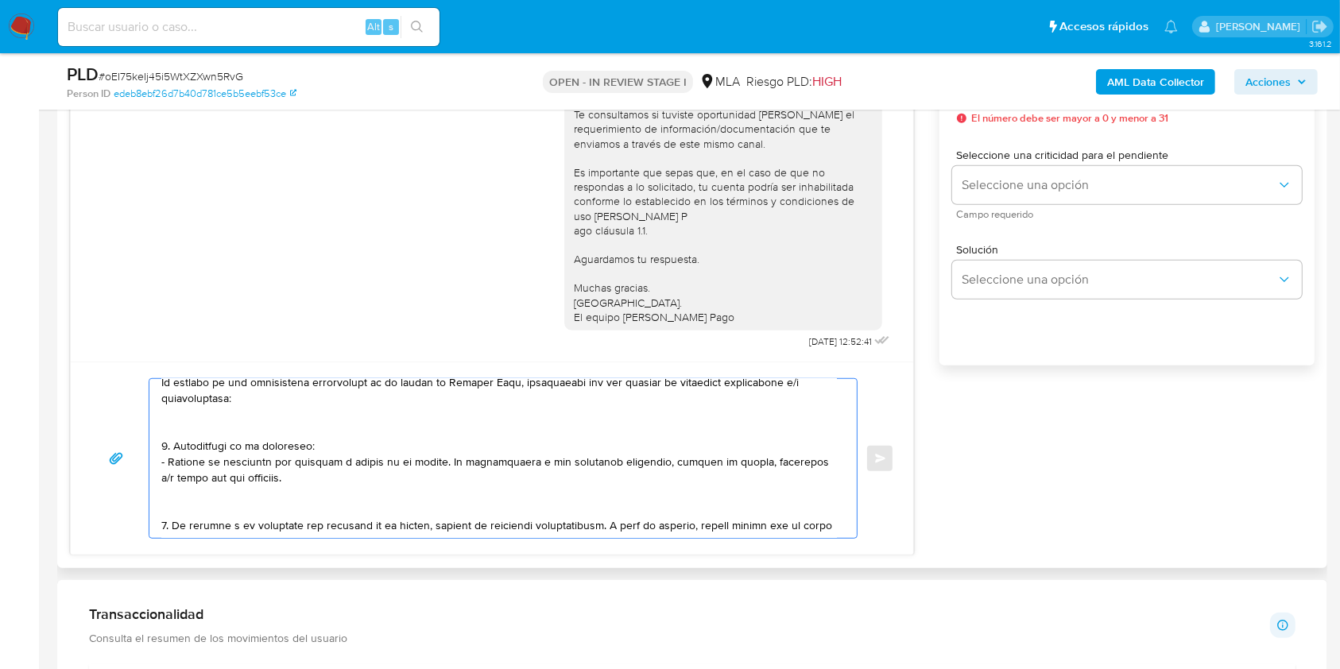
scroll to position [0, 0]
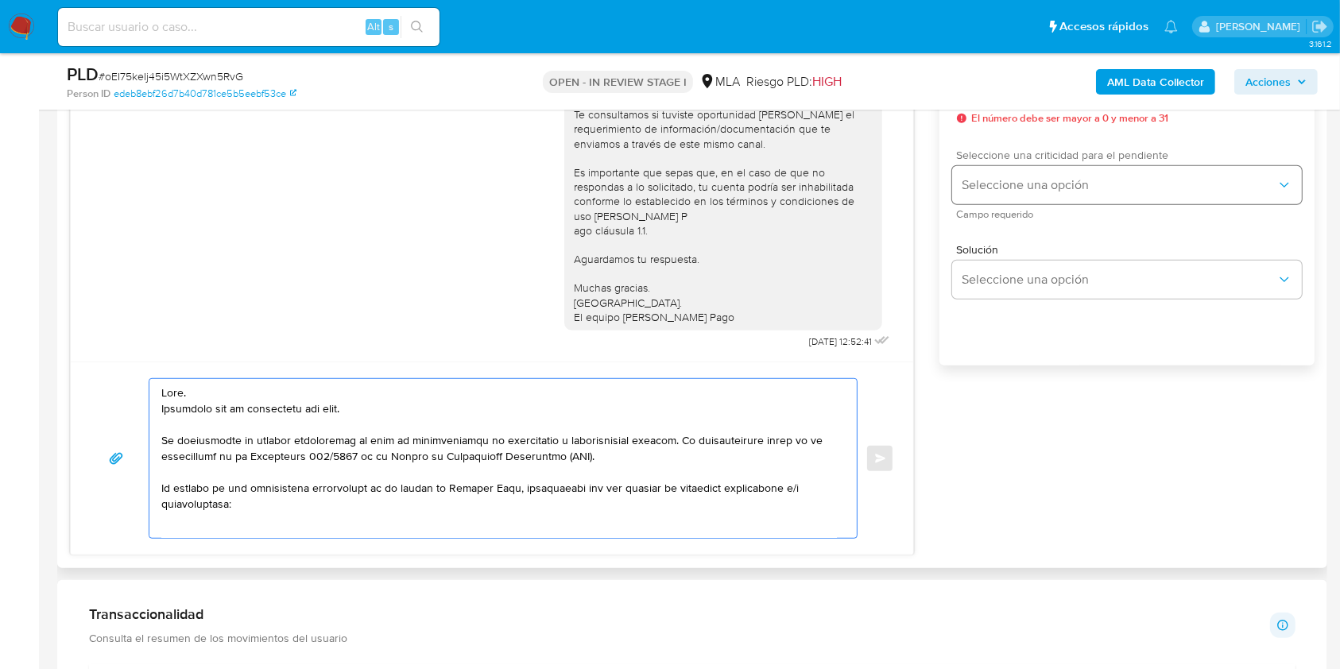
type textarea "Hola. Esperamos que te encuentres muy bien. Te consultamos si tuviste oportunid…"
click at [1042, 174] on button "Seleccione una opción" at bounding box center [1127, 185] width 350 height 38
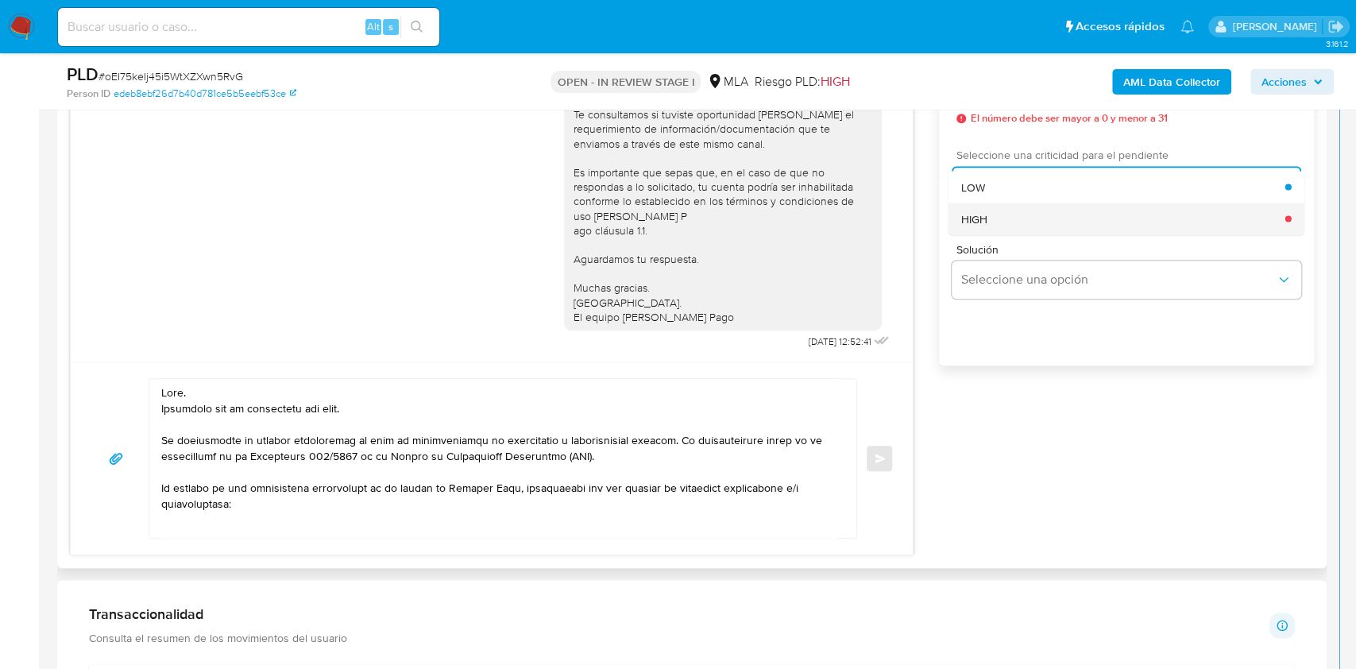
click at [999, 216] on div "HIGH" at bounding box center [1123, 219] width 324 height 32
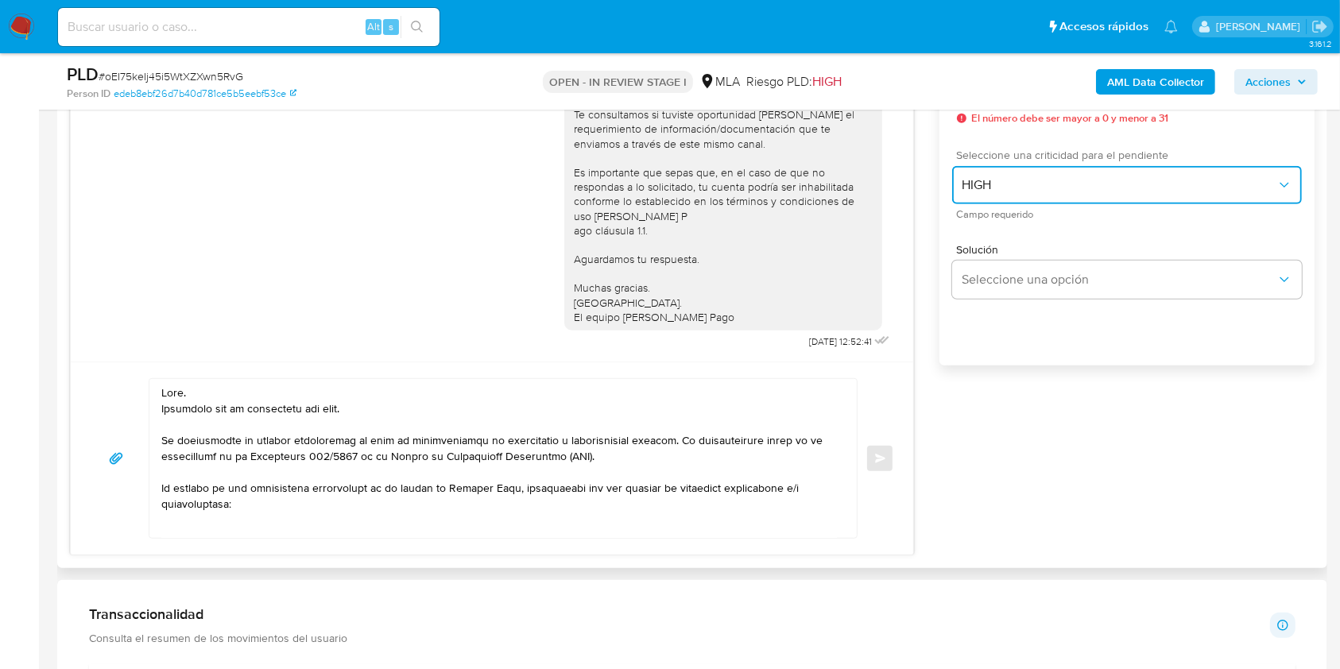
scroll to position [847, 0]
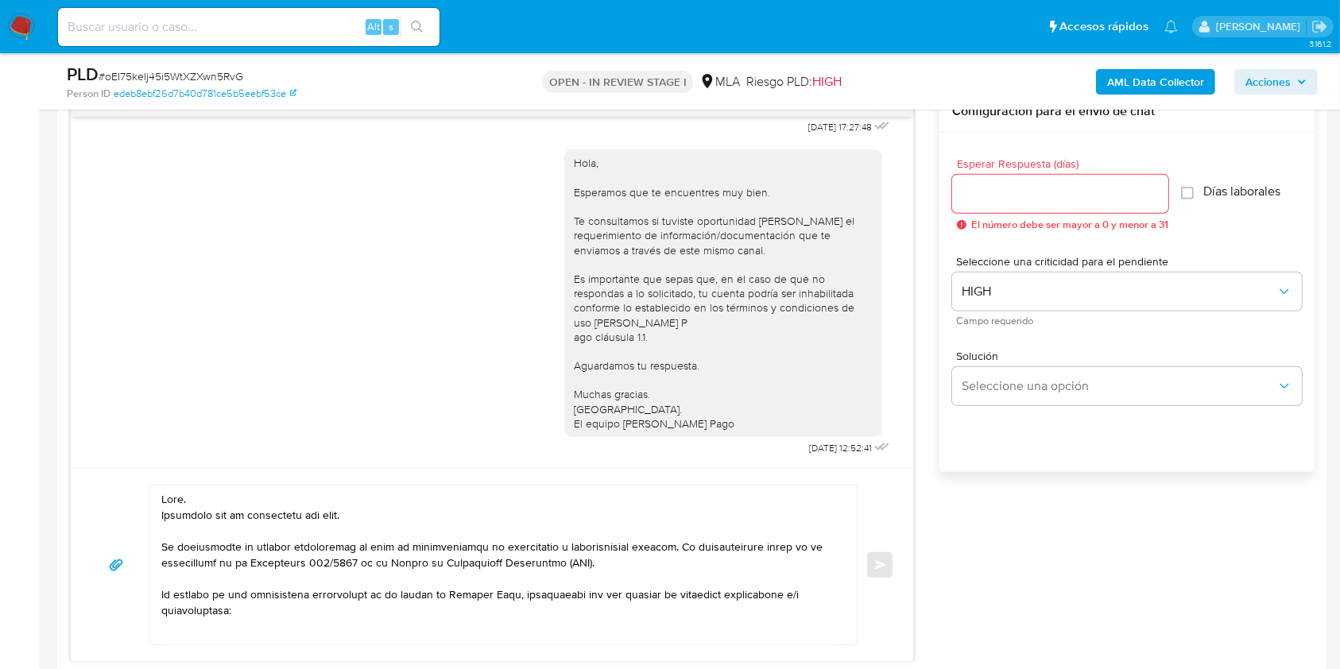
click at [1020, 207] on div at bounding box center [1060, 194] width 216 height 38
drag, startPoint x: 1022, startPoint y: 199, endPoint x: 1028, endPoint y: 188, distance: 12.8
click at [1023, 198] on input "Esperar Respuesta (días)" at bounding box center [1060, 194] width 216 height 21
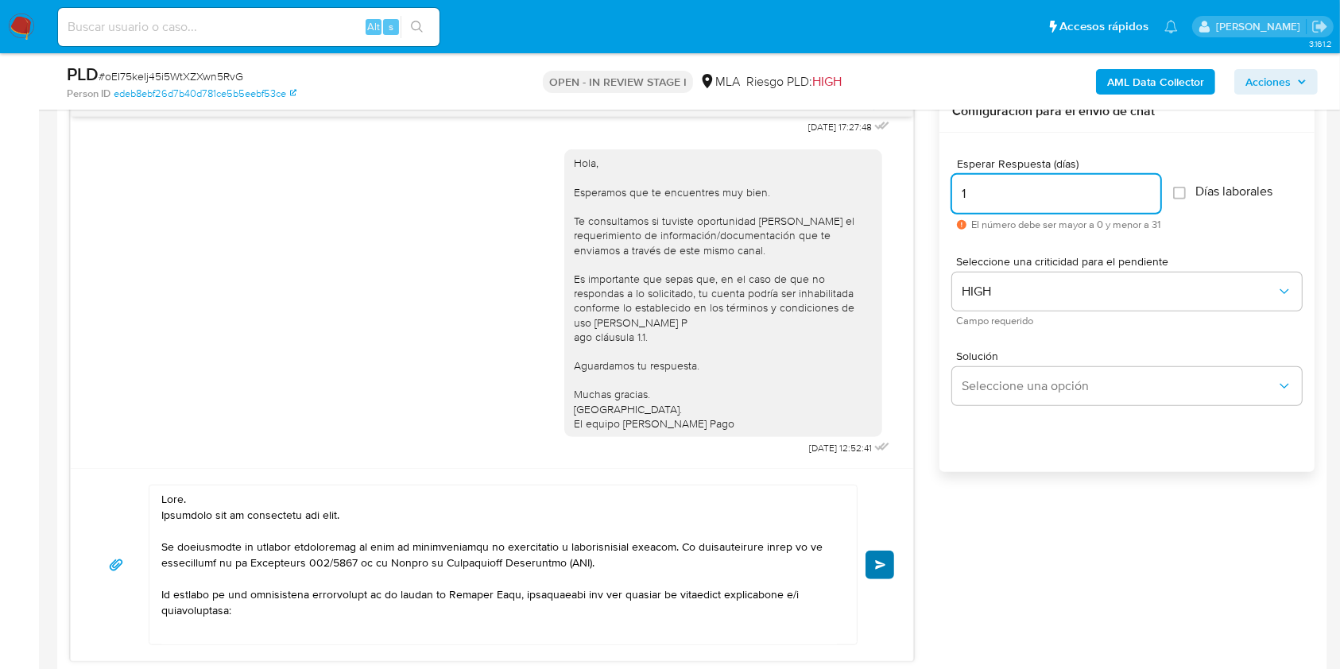
type input "1"
click at [881, 556] on button "Enviar" at bounding box center [879, 565] width 29 height 29
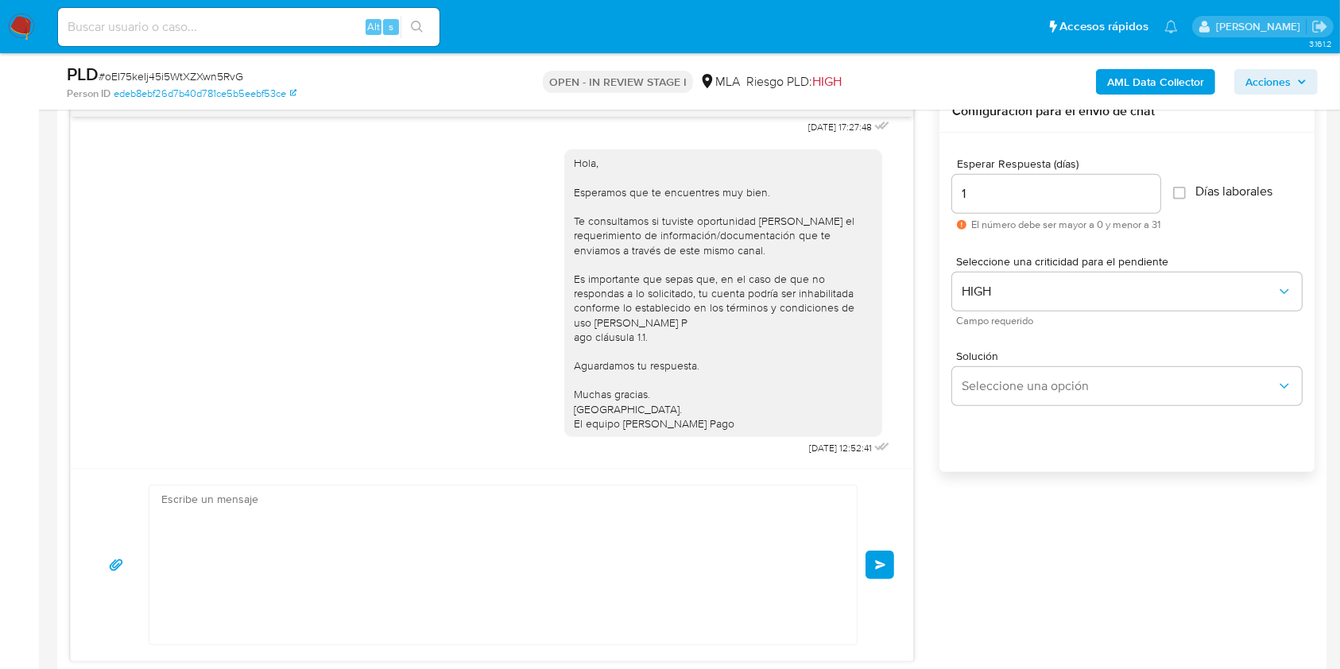
scroll to position [1667, 0]
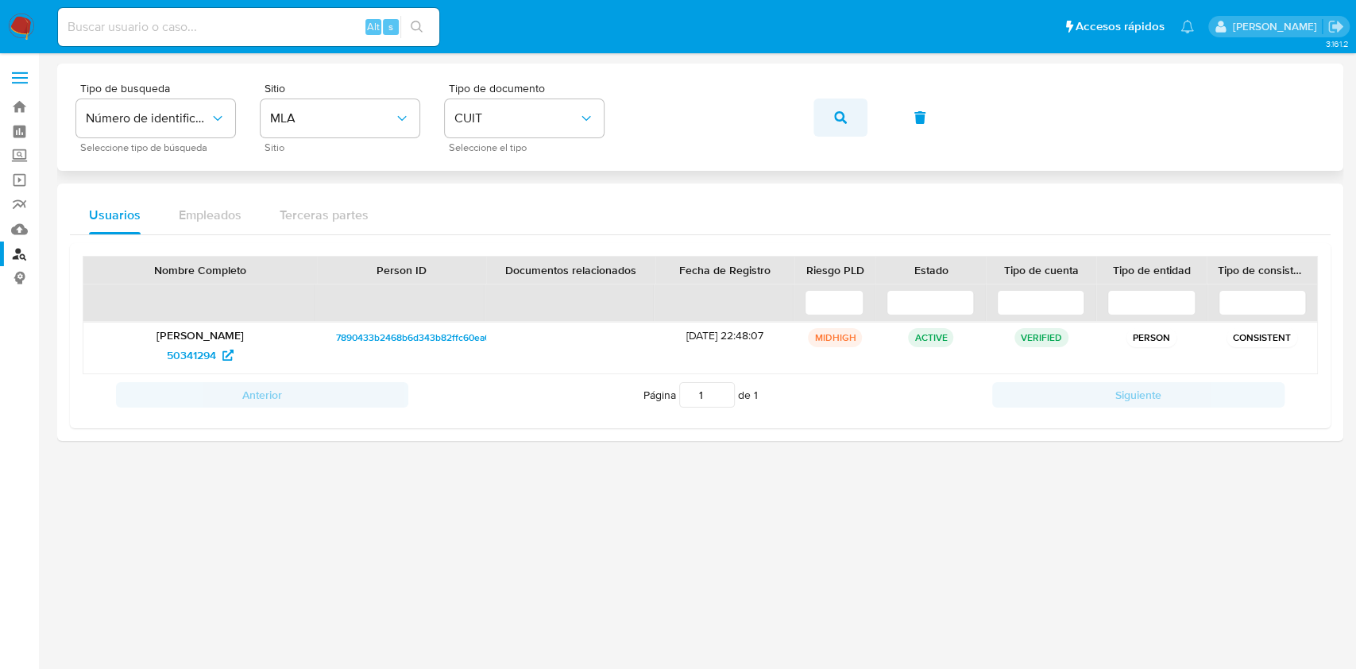
click at [842, 124] on span "button" at bounding box center [840, 117] width 13 height 35
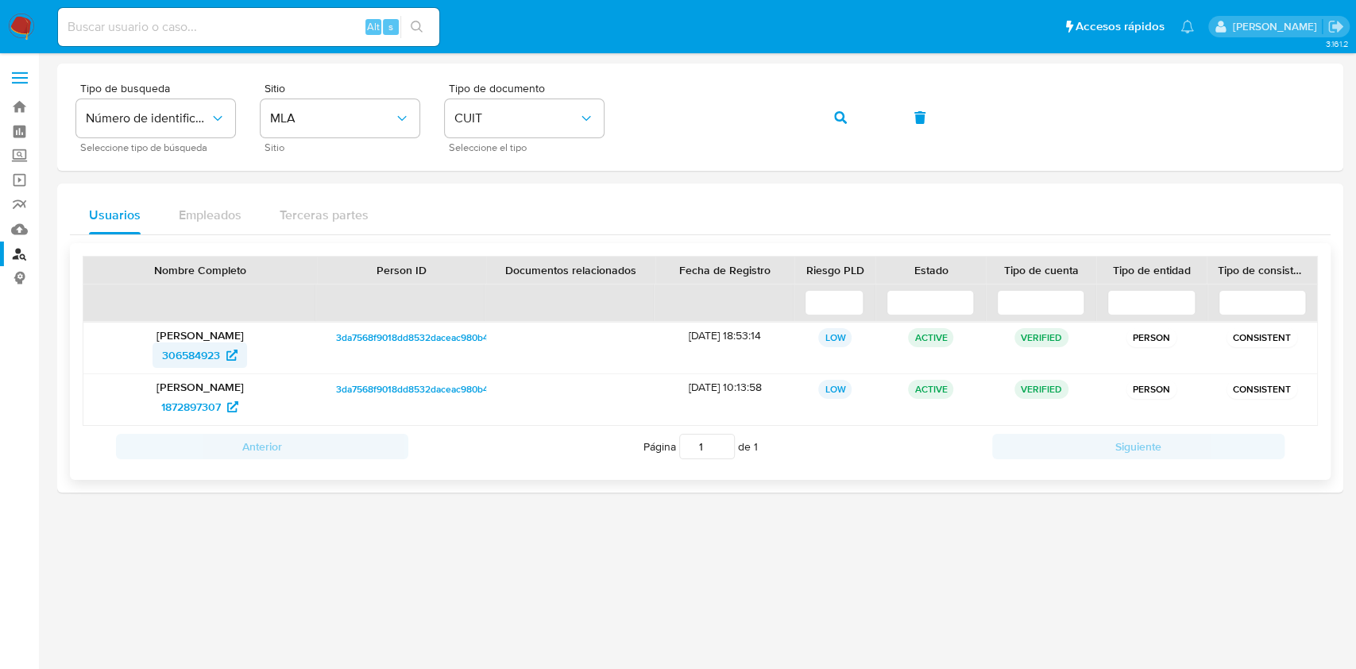
click at [201, 359] on span "306584923" at bounding box center [191, 354] width 58 height 25
click at [833, 116] on button "button" at bounding box center [841, 118] width 54 height 38
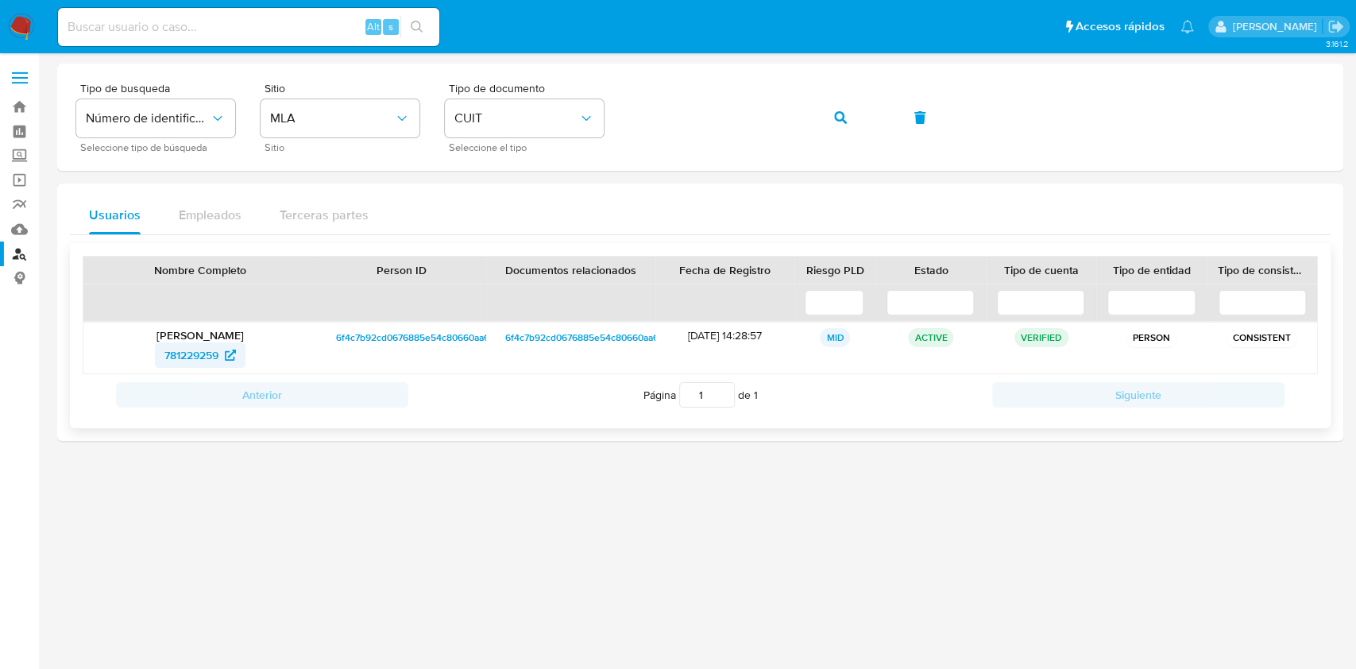
click at [207, 366] on span "781229259" at bounding box center [191, 354] width 54 height 25
click at [826, 118] on button "button" at bounding box center [841, 118] width 54 height 38
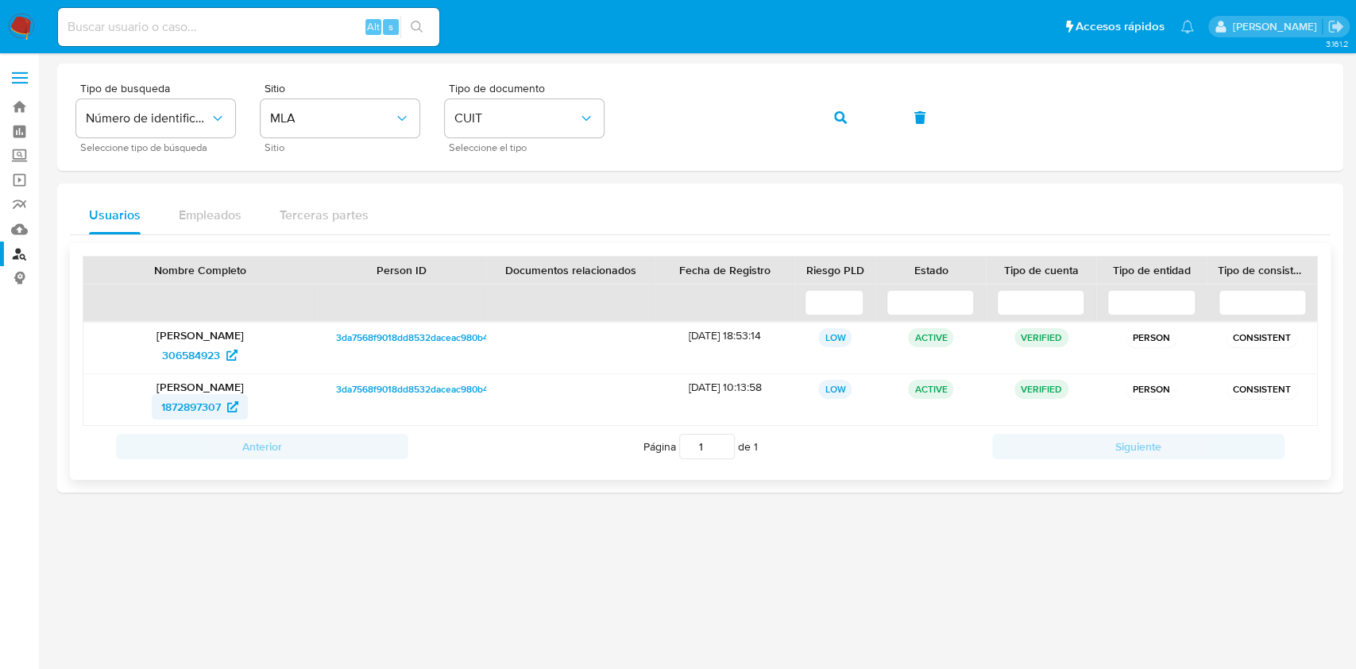
click at [190, 402] on span "1872897307" at bounding box center [191, 406] width 60 height 25
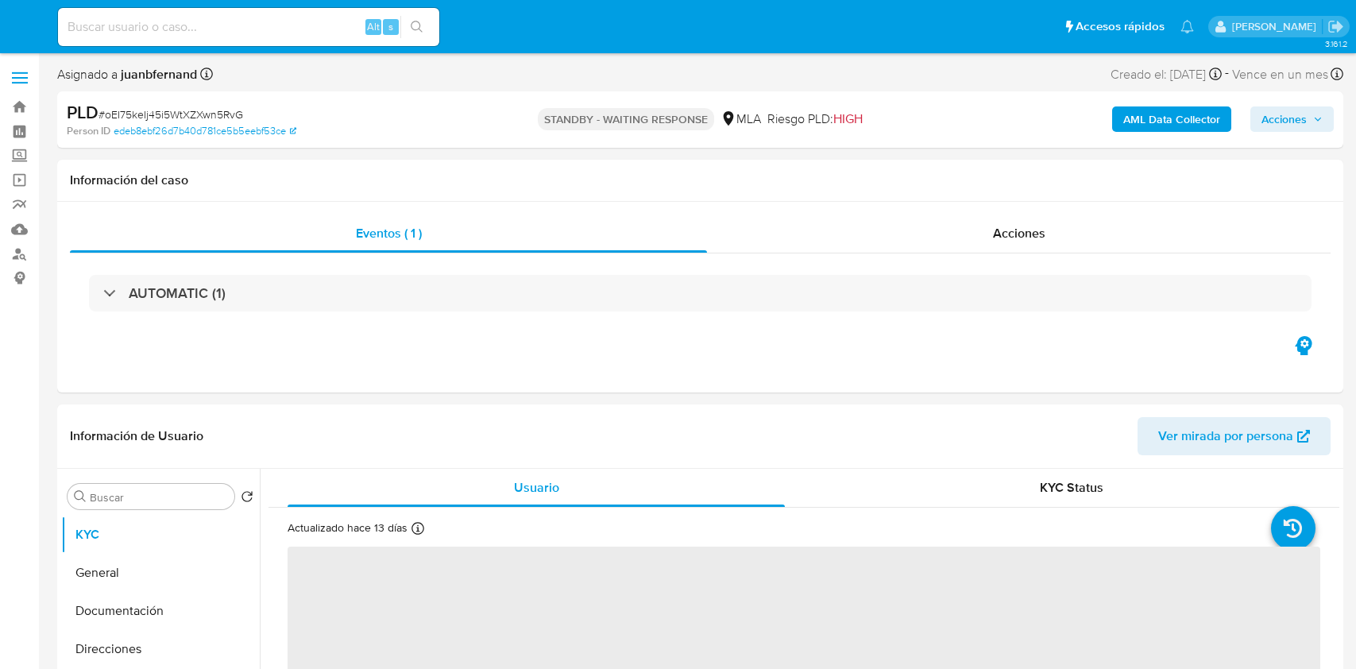
select select "10"
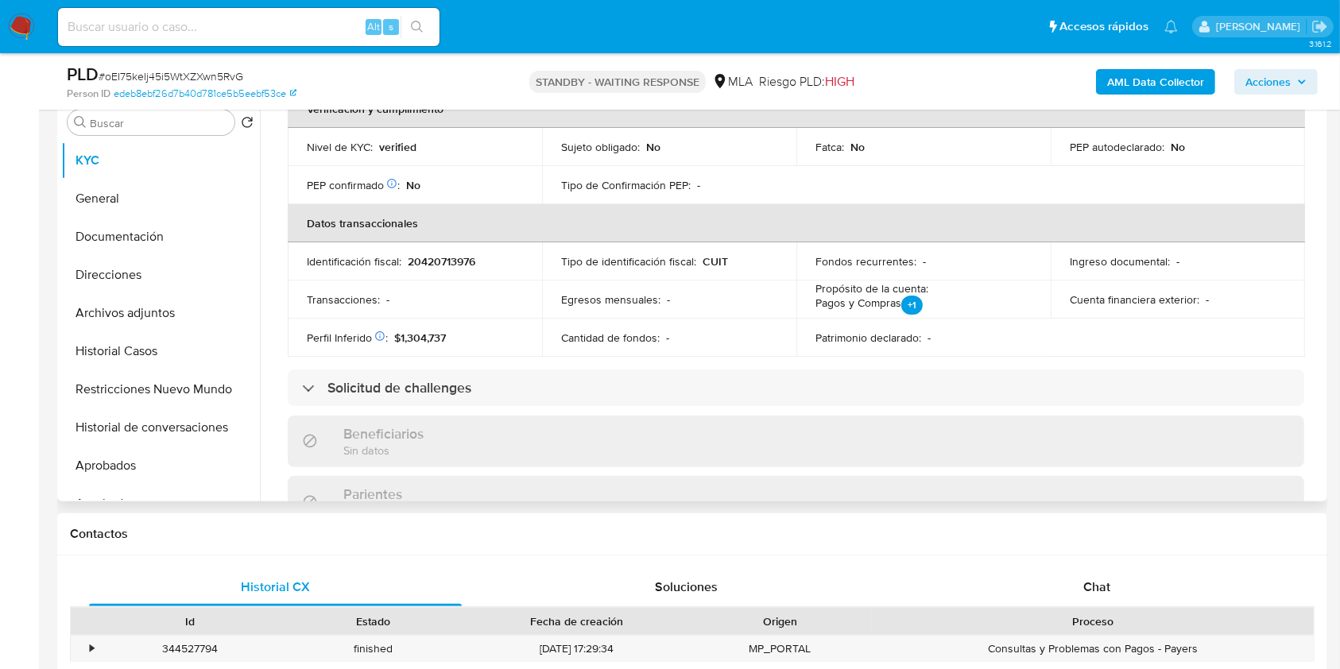
scroll to position [741, 0]
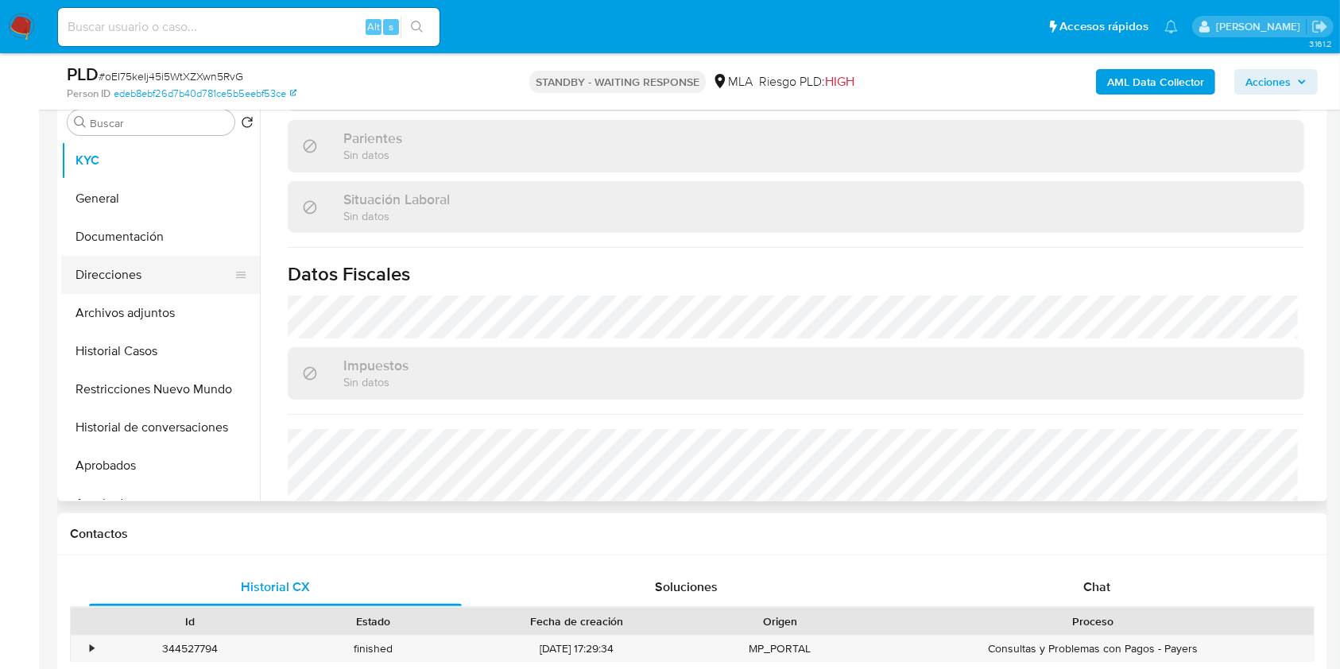
click at [90, 276] on button "Direcciones" at bounding box center [154, 275] width 186 height 38
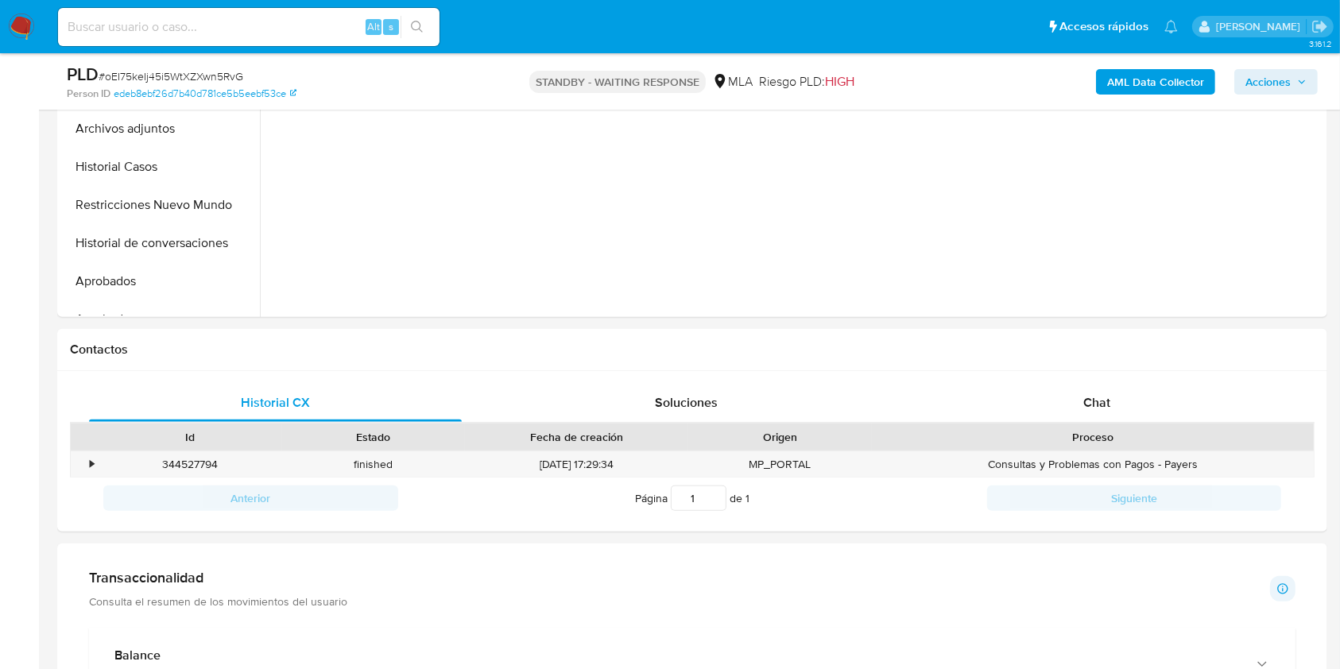
scroll to position [318, 0]
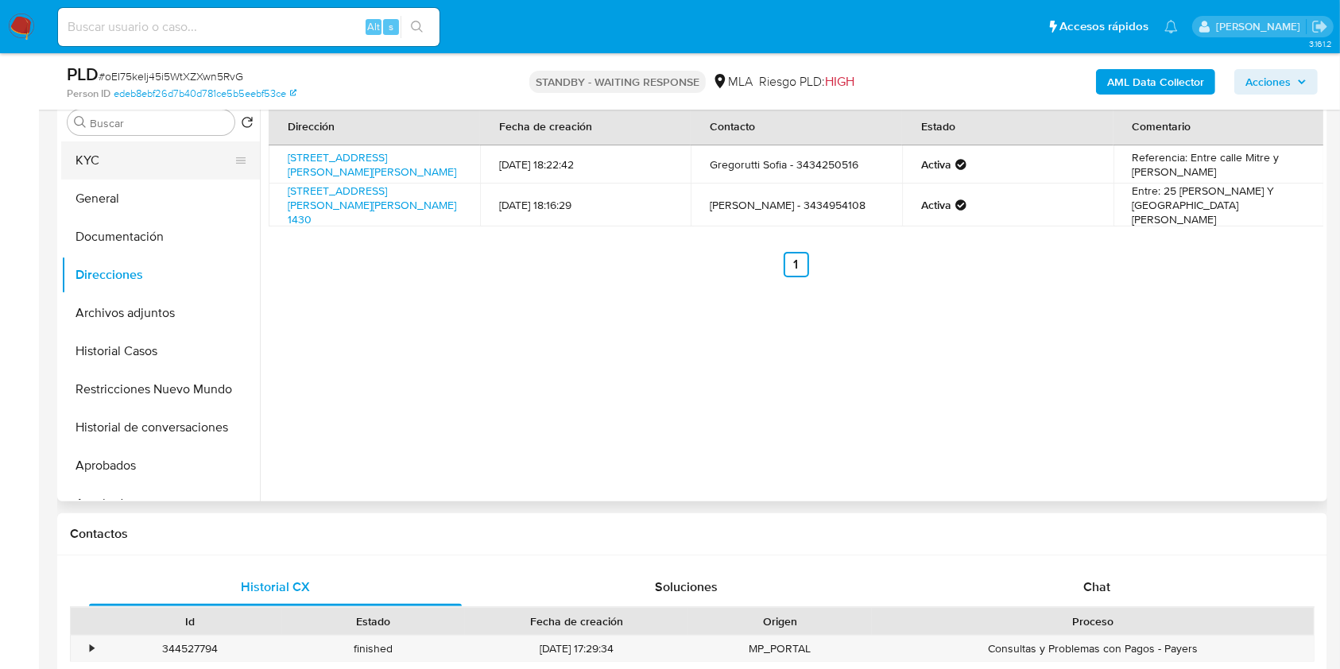
click at [122, 157] on button "KYC" at bounding box center [154, 160] width 186 height 38
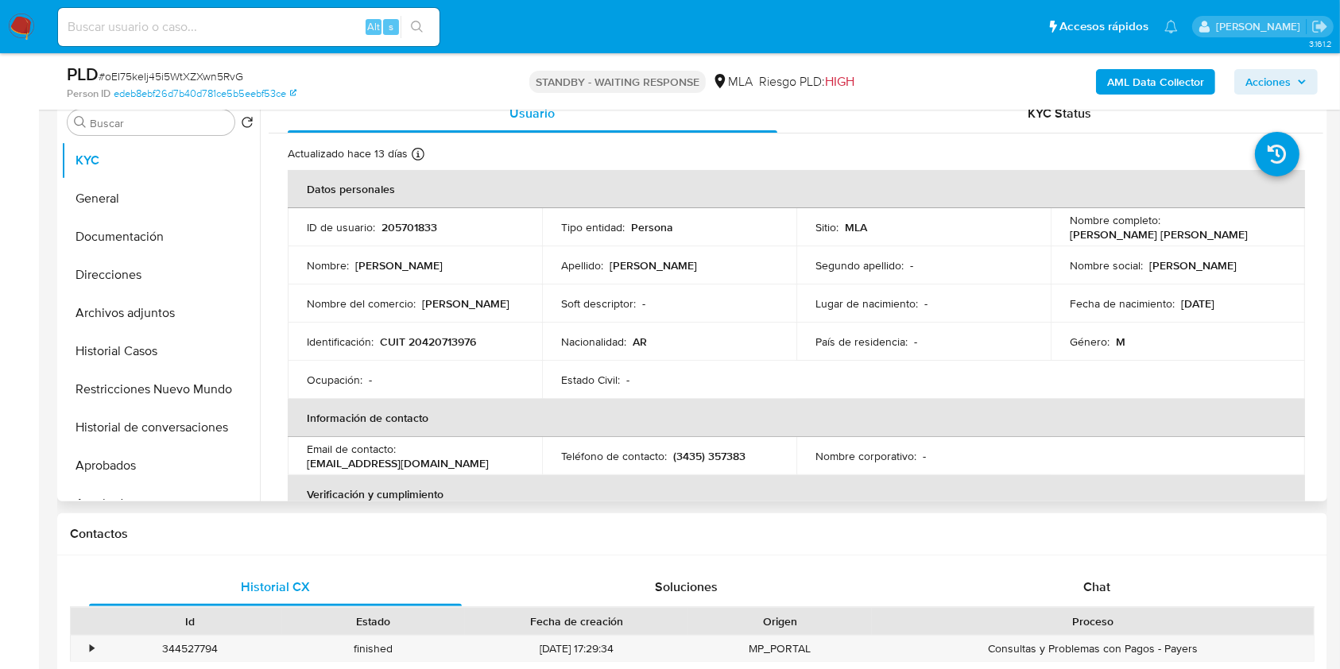
click at [451, 331] on td "Identificación : CUIT 20420713976" at bounding box center [415, 342] width 254 height 38
click at [450, 341] on p "CUIT 20420713976" at bounding box center [428, 341] width 96 height 14
copy p "20420713976"
click at [341, 35] on input at bounding box center [248, 27] width 381 height 21
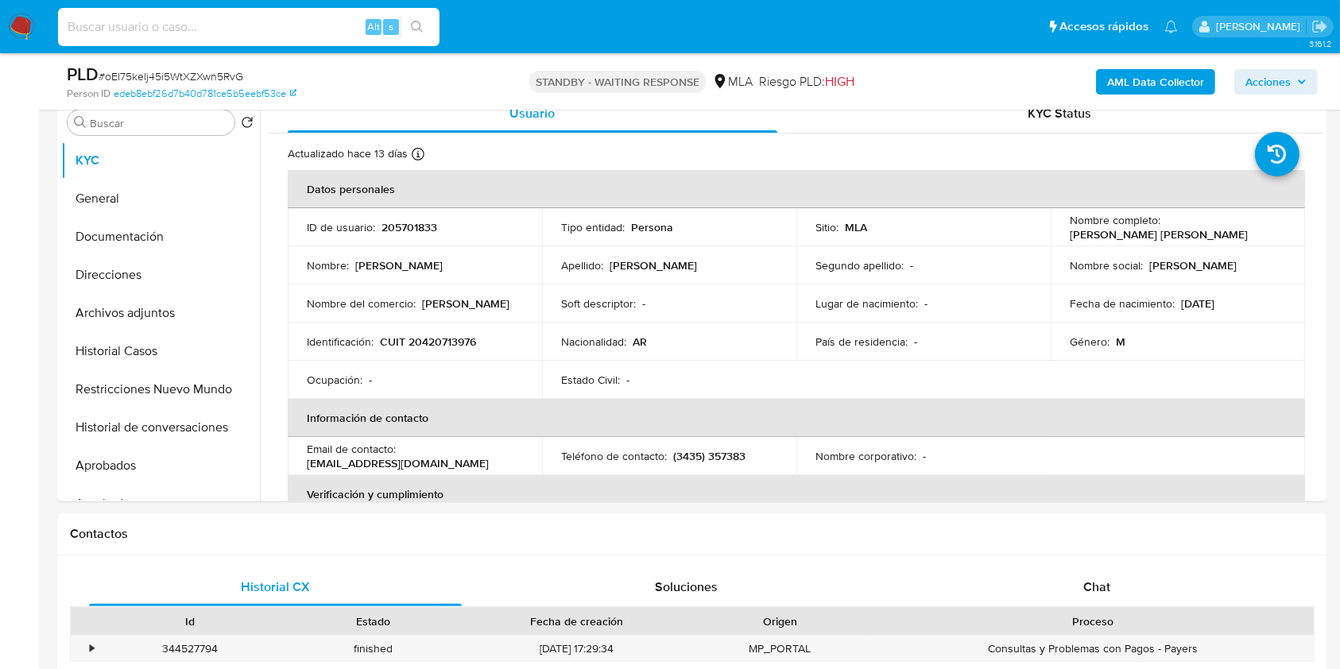
paste input "Tpg9FW6Scirv556gyWFv11sX"
type input "Tpg9FW6Scirv556gyWFv11sX"
click at [407, 32] on button "search-icon" at bounding box center [416, 27] width 33 height 22
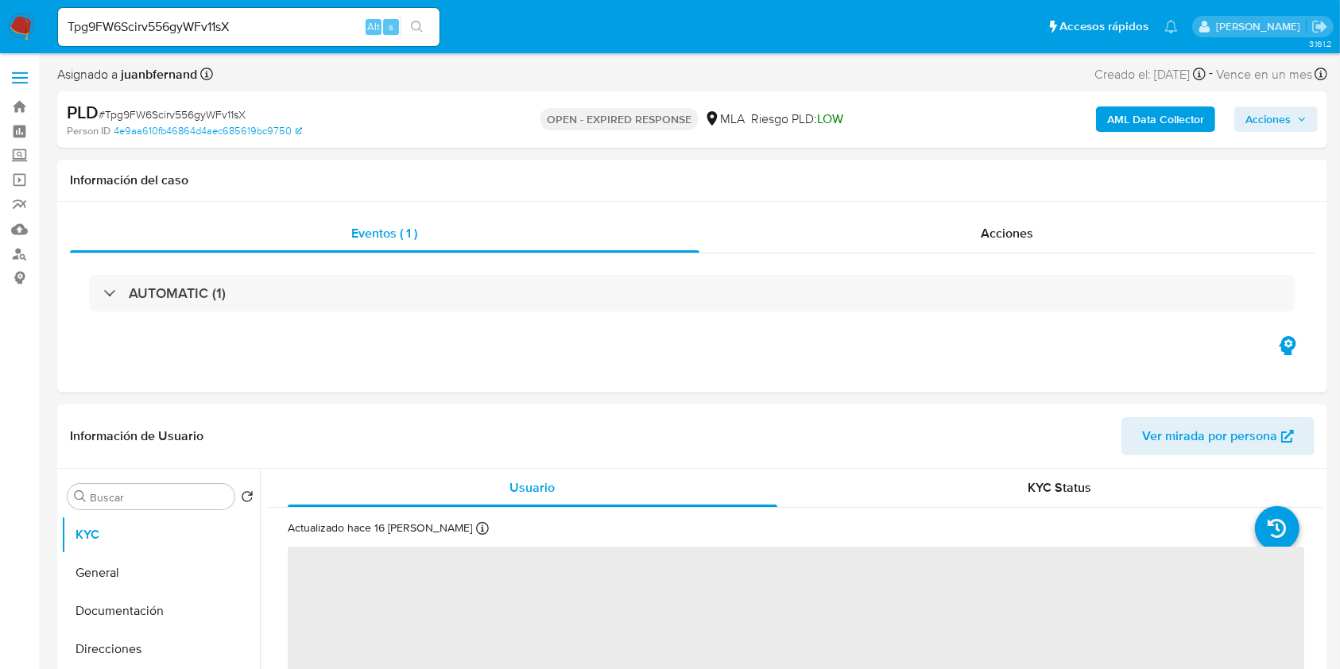
select select "10"
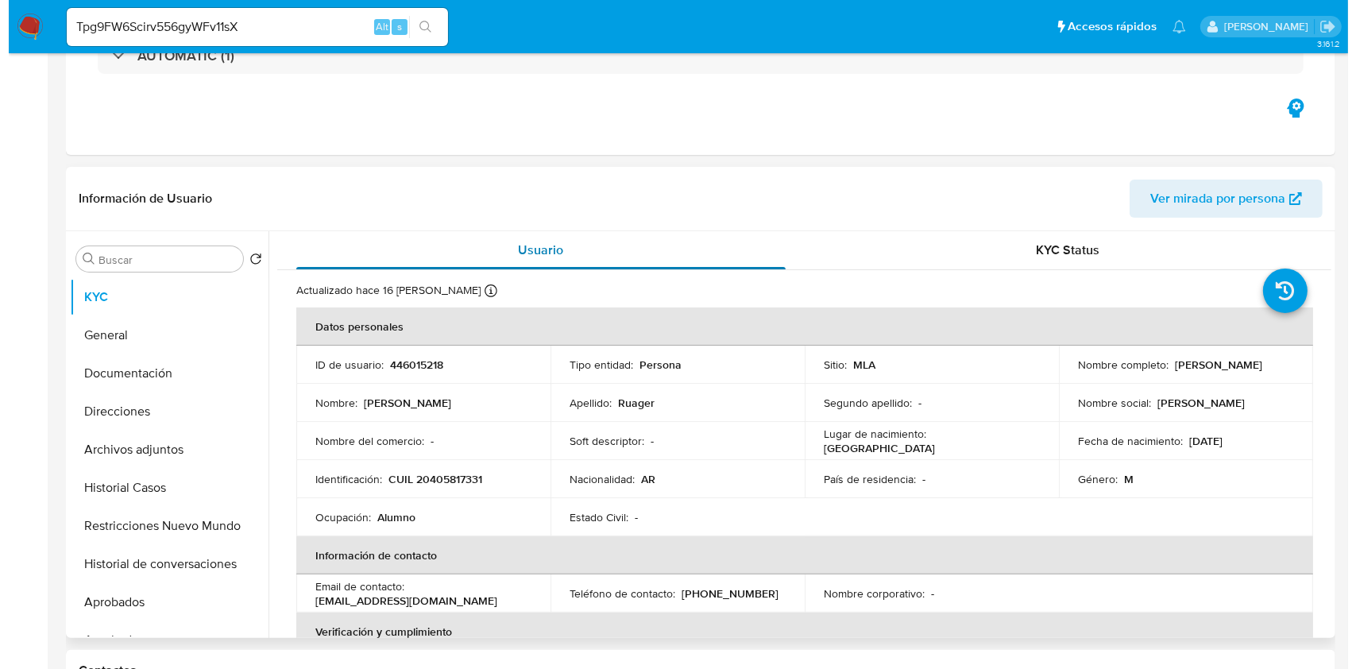
scroll to position [318, 0]
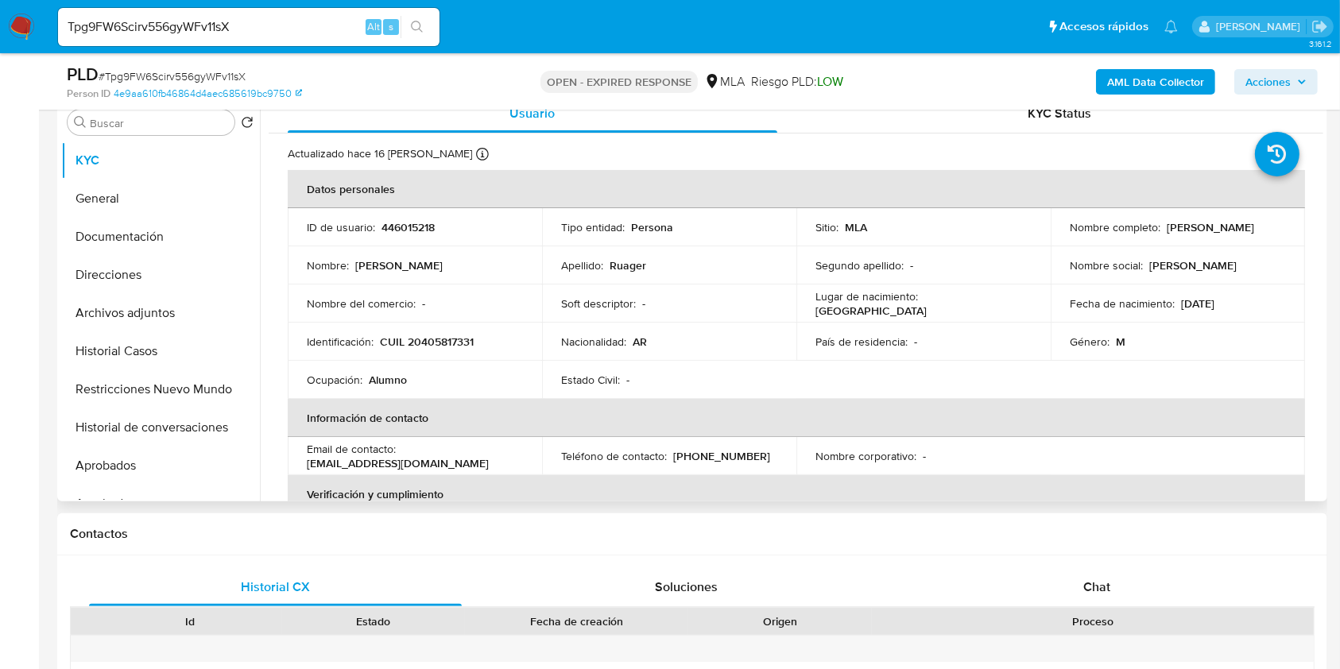
click at [443, 340] on p "CUIL 20405817331" at bounding box center [427, 341] width 94 height 14
copy p "20405817331"
click at [1199, 79] on b "AML Data Collector" at bounding box center [1155, 81] width 97 height 25
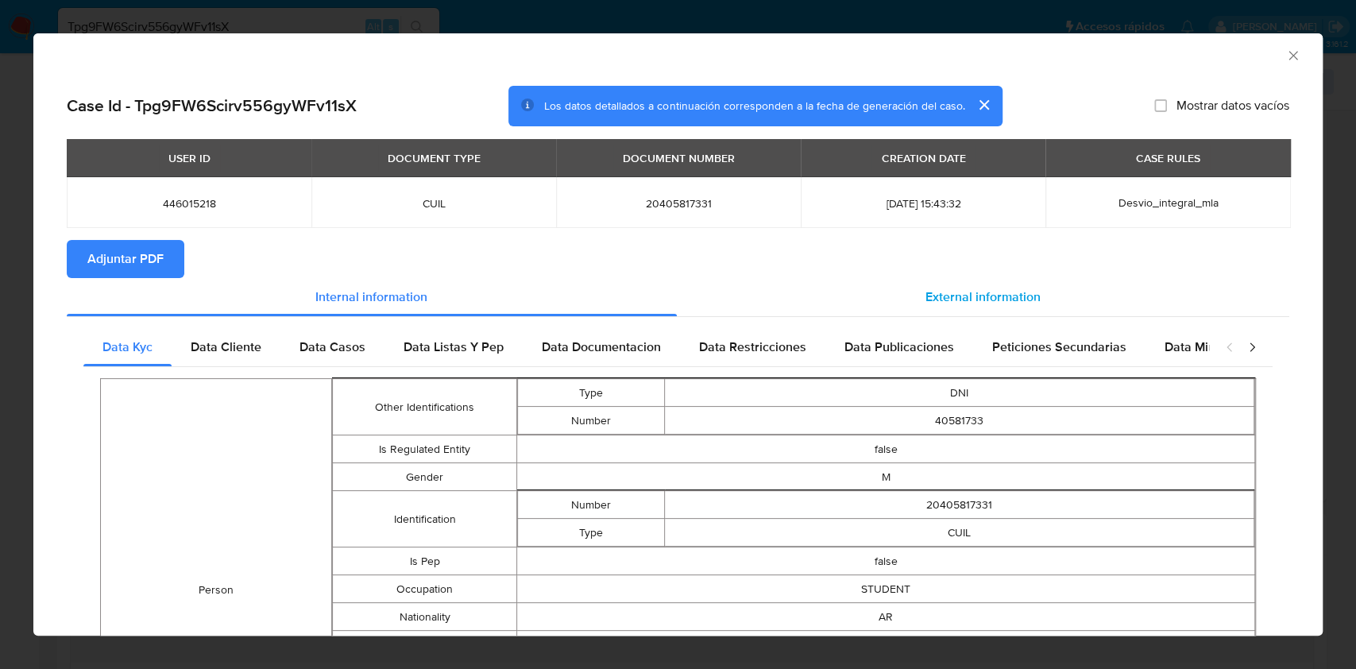
click at [934, 283] on div "External information" at bounding box center [983, 297] width 613 height 38
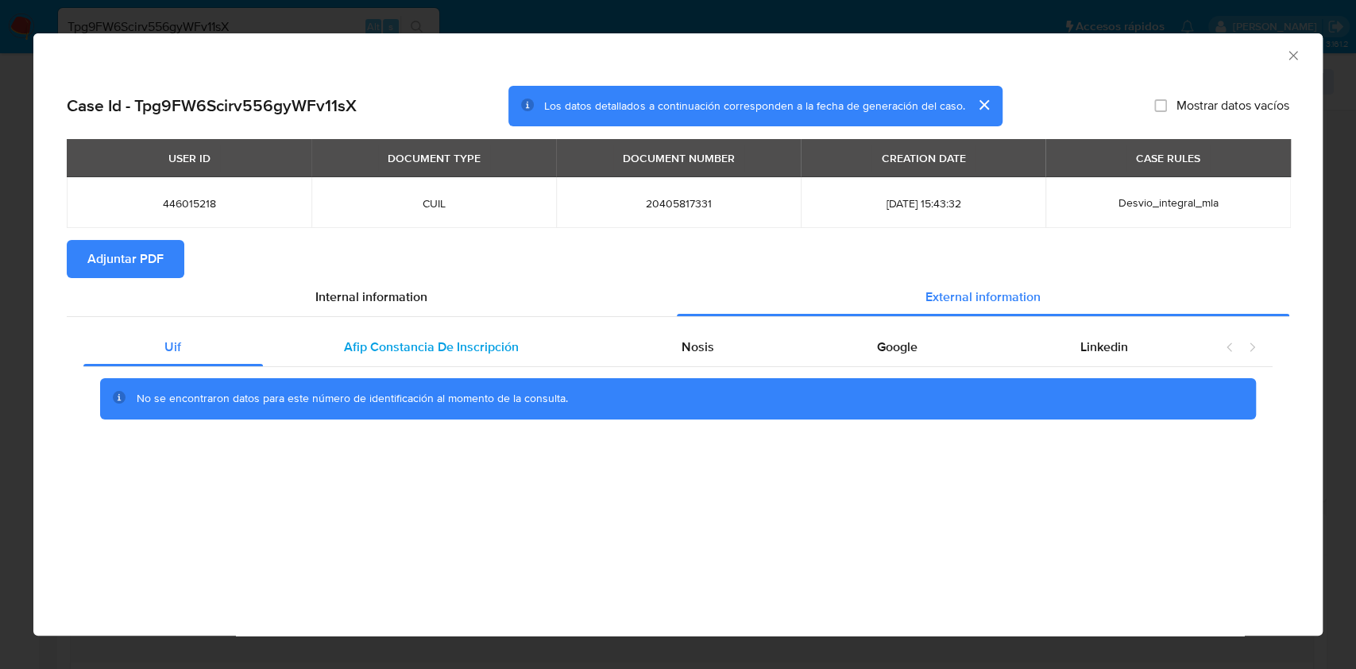
click at [445, 354] on span "Afip Constancia De Inscripción" at bounding box center [431, 347] width 175 height 18
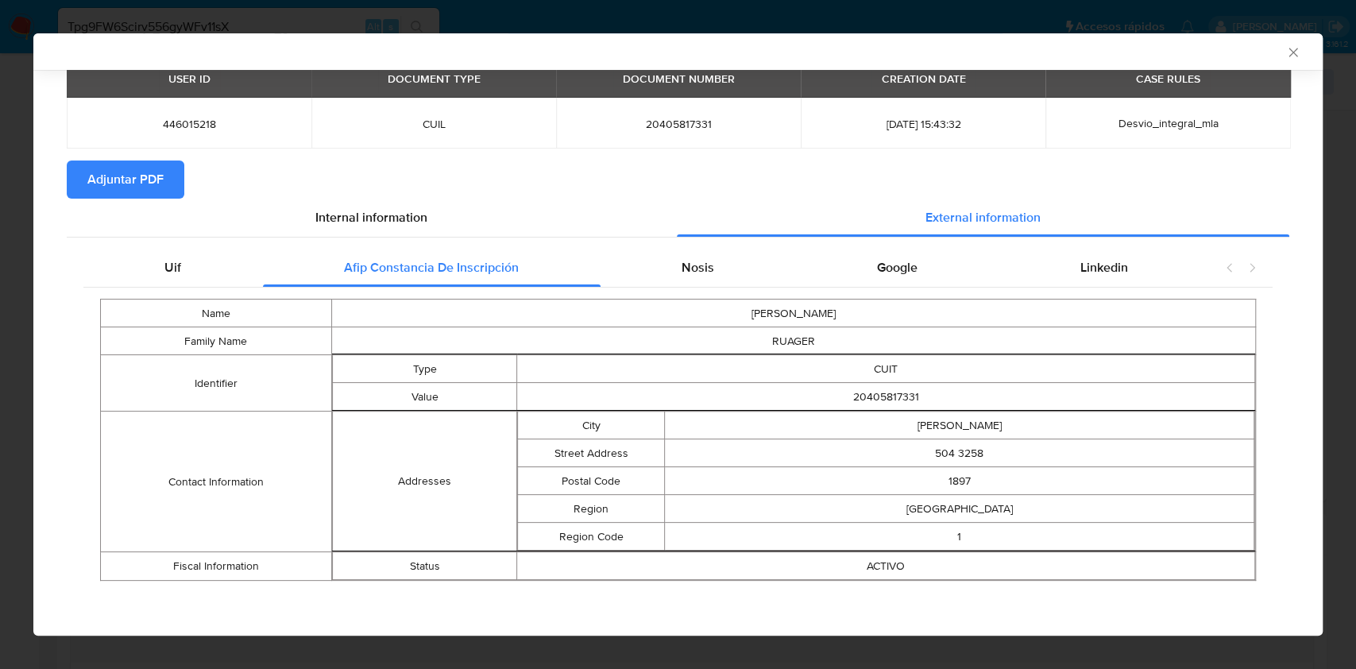
click at [661, 288] on div "Name JUAN IGNACIO Family Name RUAGER Identifier Type CUIT Value 20405817331 Con…" at bounding box center [677, 440] width 1189 height 304
click at [684, 277] on div "Nosis" at bounding box center [698, 268] width 195 height 38
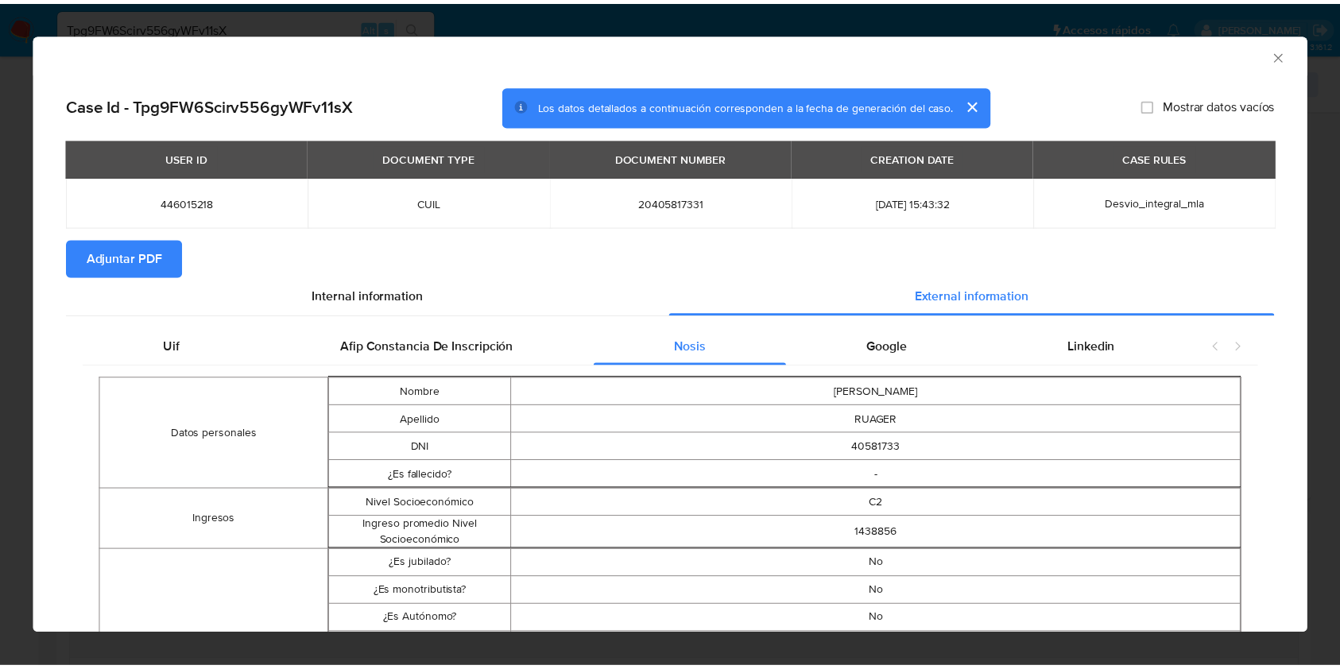
scroll to position [0, 0]
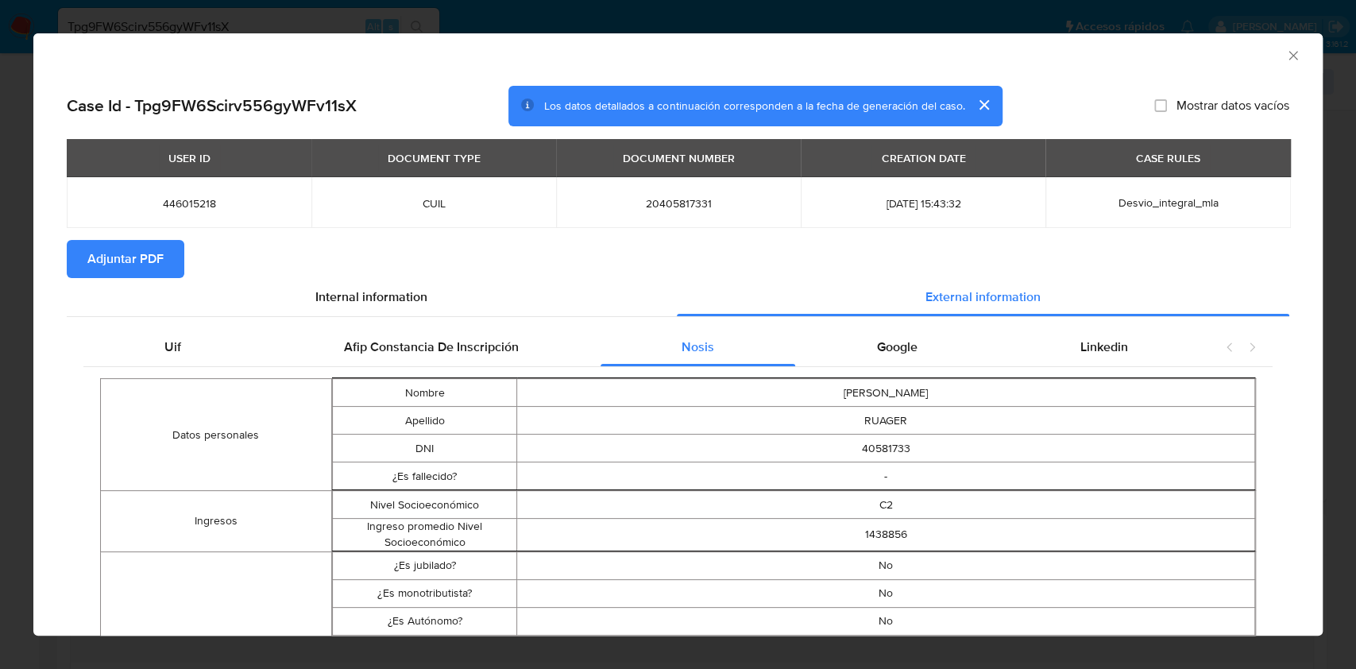
click at [1285, 58] on icon "Cerrar ventana" at bounding box center [1293, 56] width 16 height 16
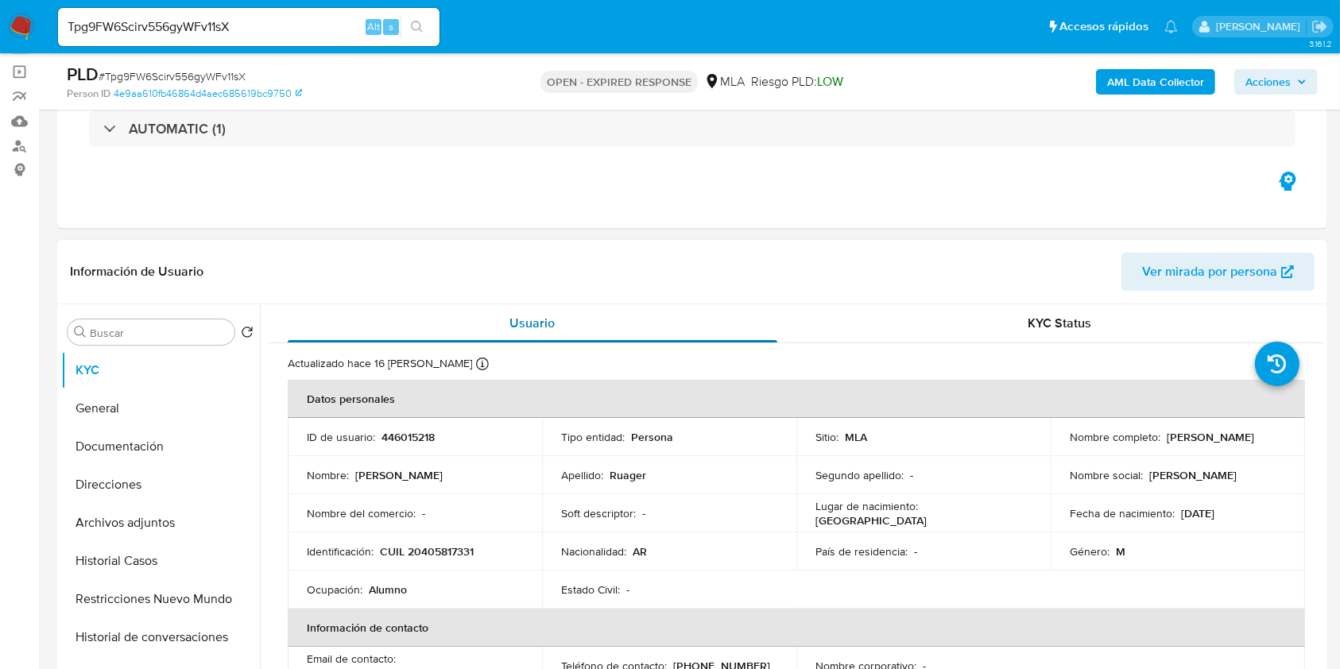
scroll to position [106, 0]
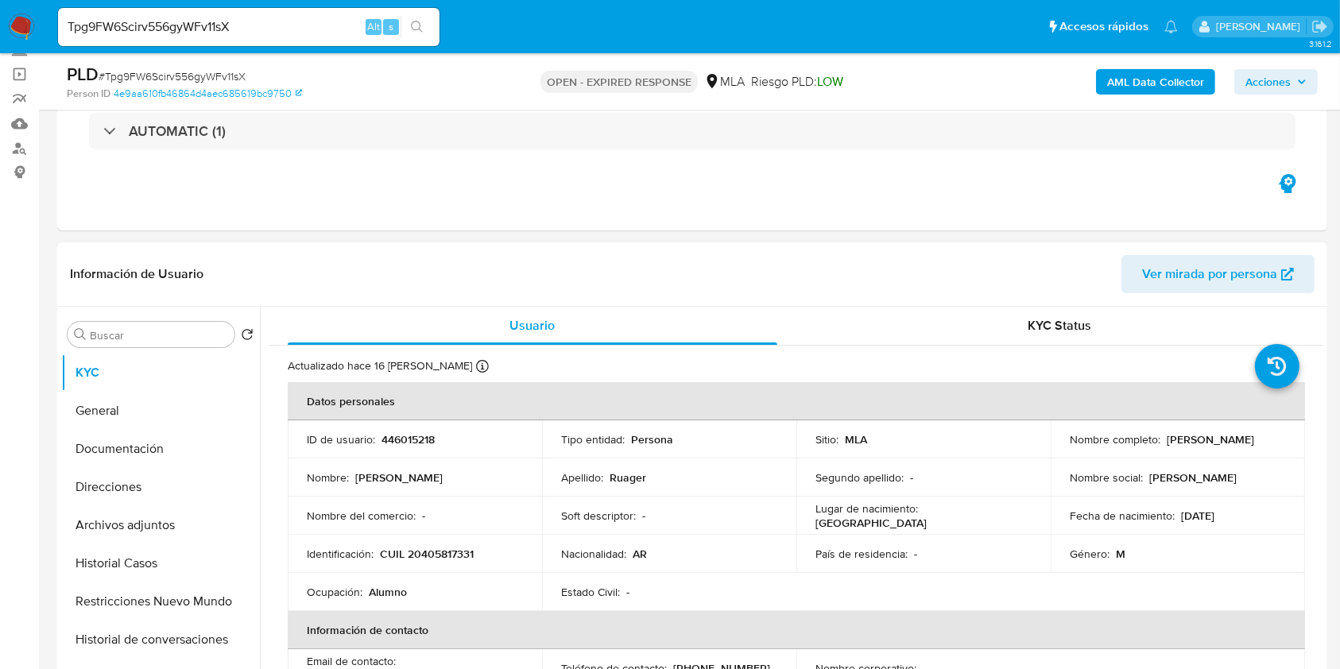
click at [461, 548] on p "CUIL 20405817331" at bounding box center [427, 554] width 94 height 14
copy p "20405817331"
click at [160, 552] on button "Historial Casos" at bounding box center [154, 563] width 186 height 38
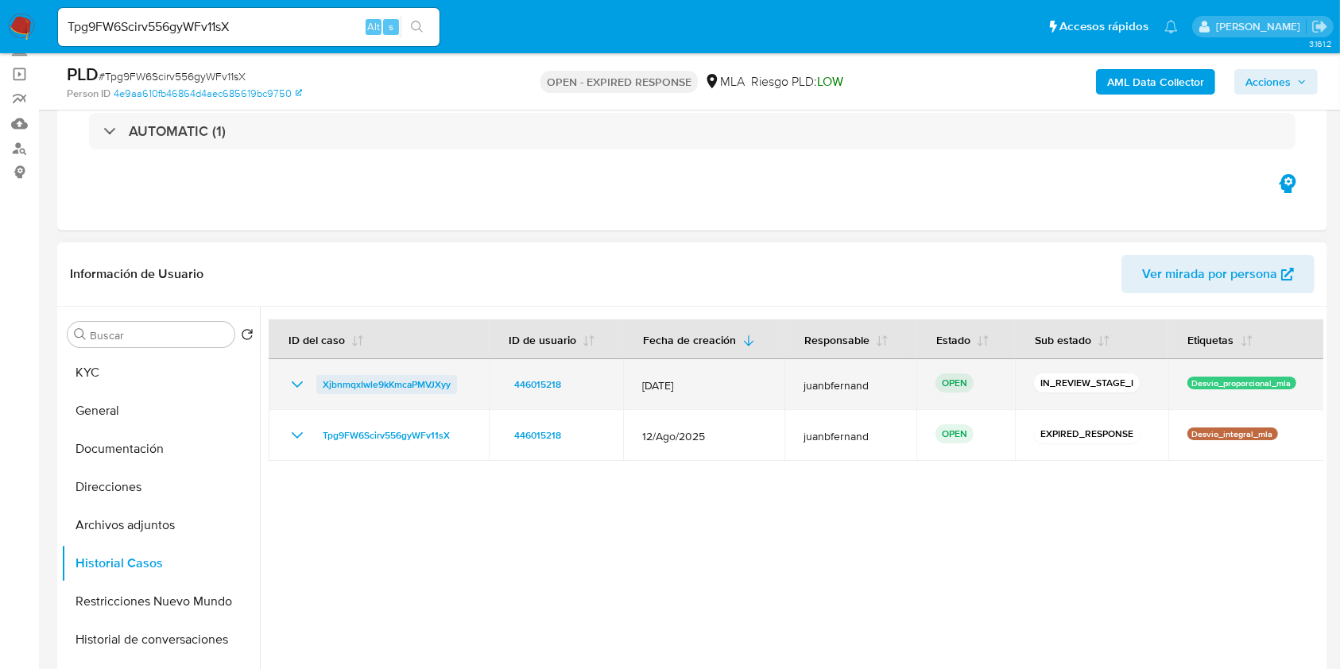
click at [412, 381] on span "XjbnmqxIwle9kKmcaPMVJXyy" at bounding box center [387, 384] width 128 height 19
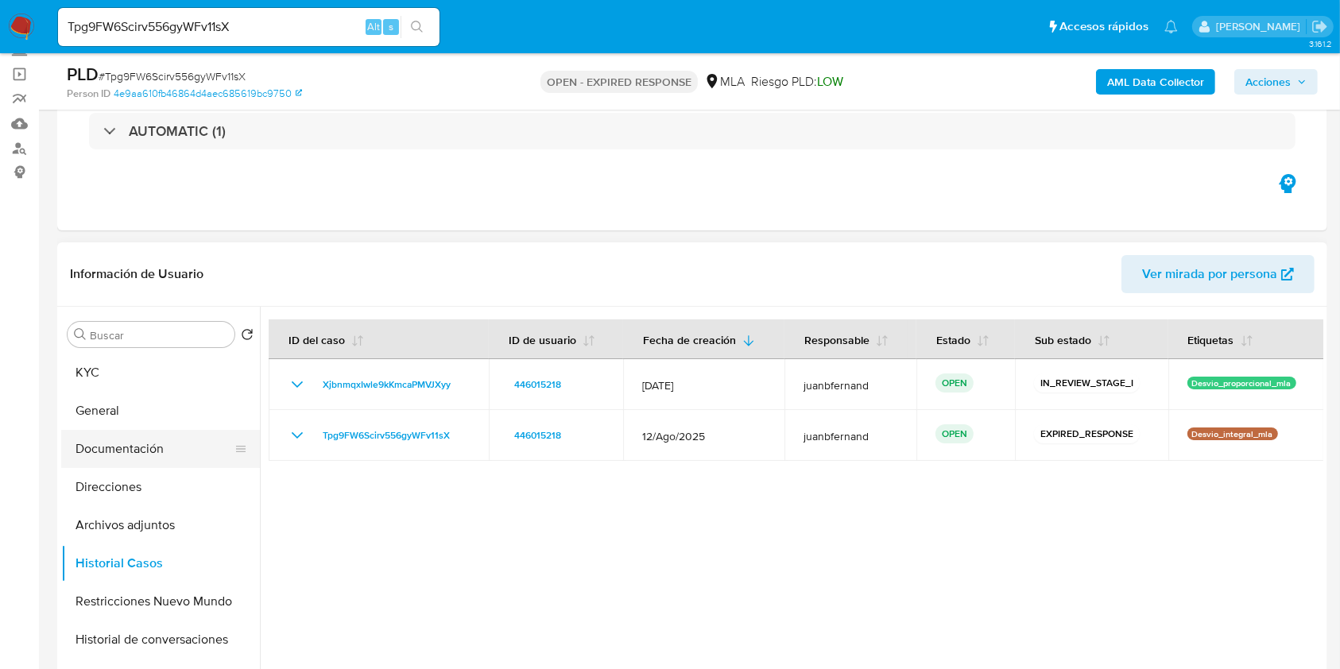
click at [136, 444] on button "Documentación" at bounding box center [154, 449] width 186 height 38
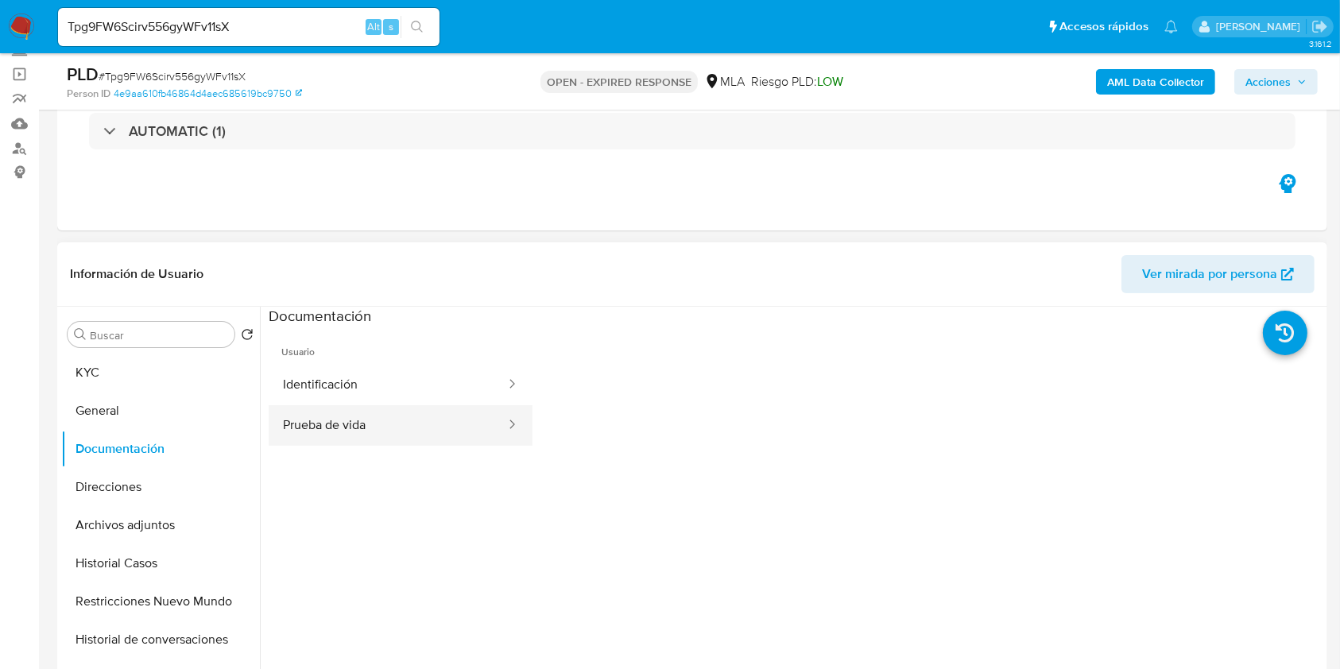
click at [405, 431] on button "Prueba de vida" at bounding box center [388, 425] width 238 height 41
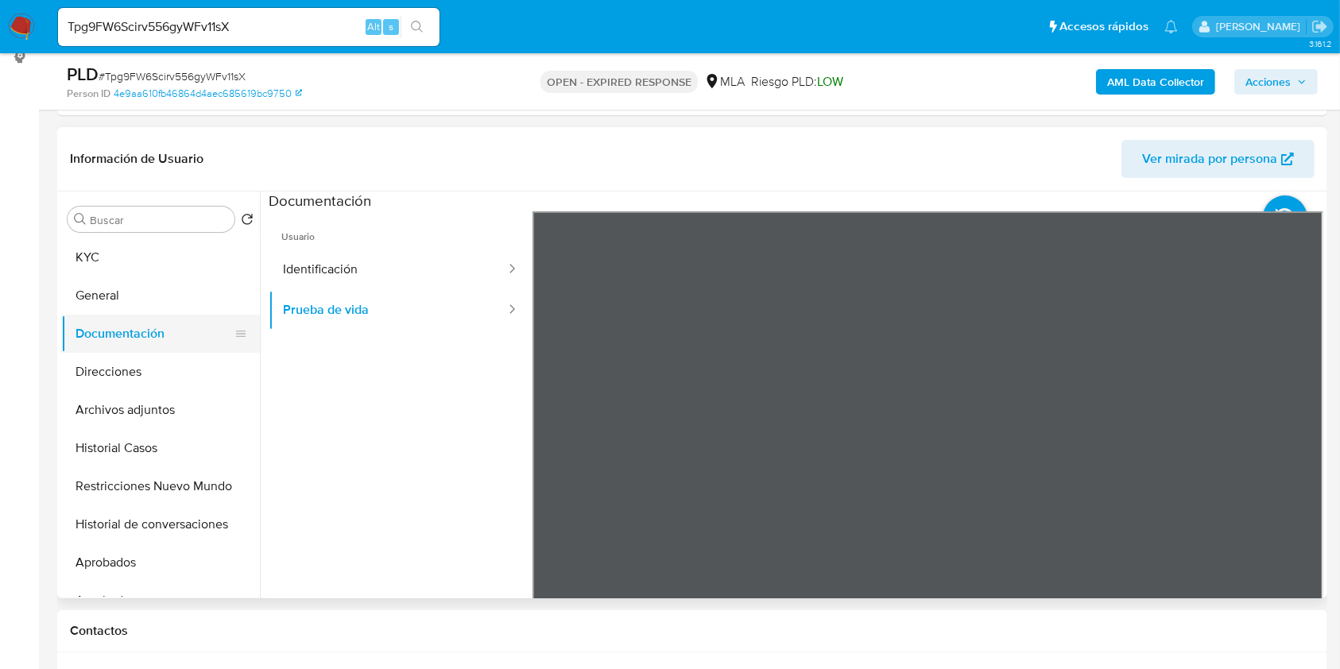
scroll to position [211, 0]
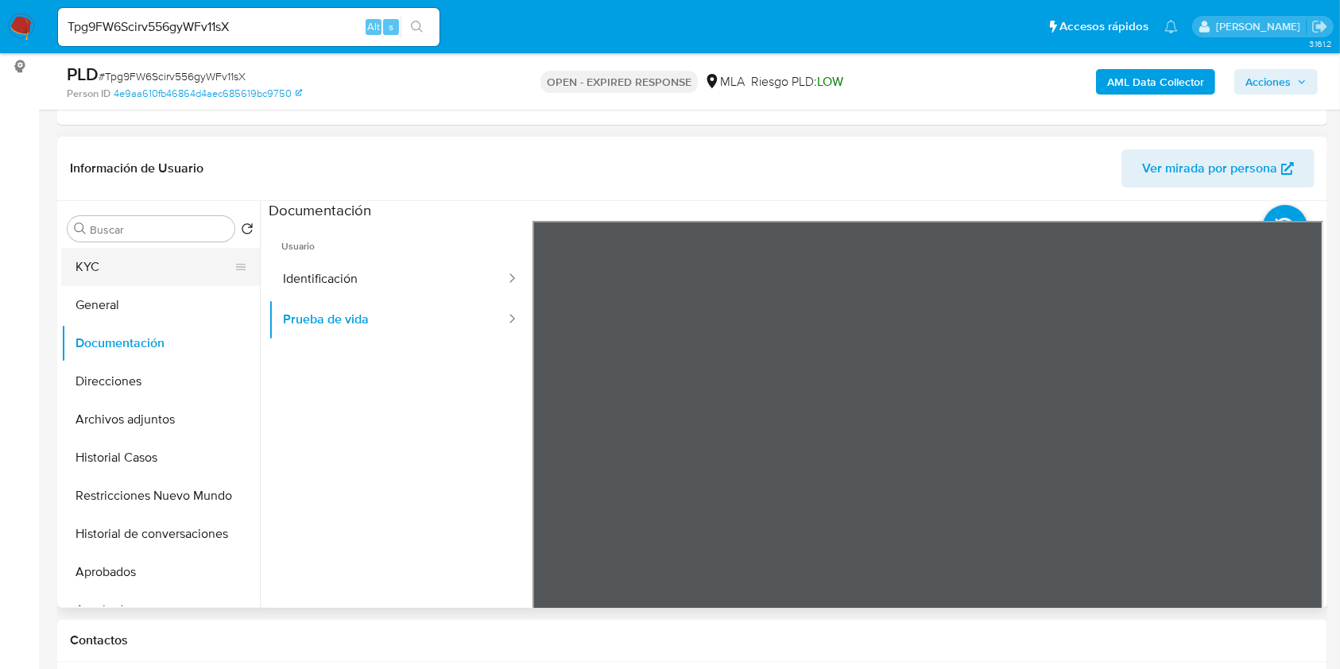
click at [145, 279] on button "KYC" at bounding box center [154, 267] width 186 height 38
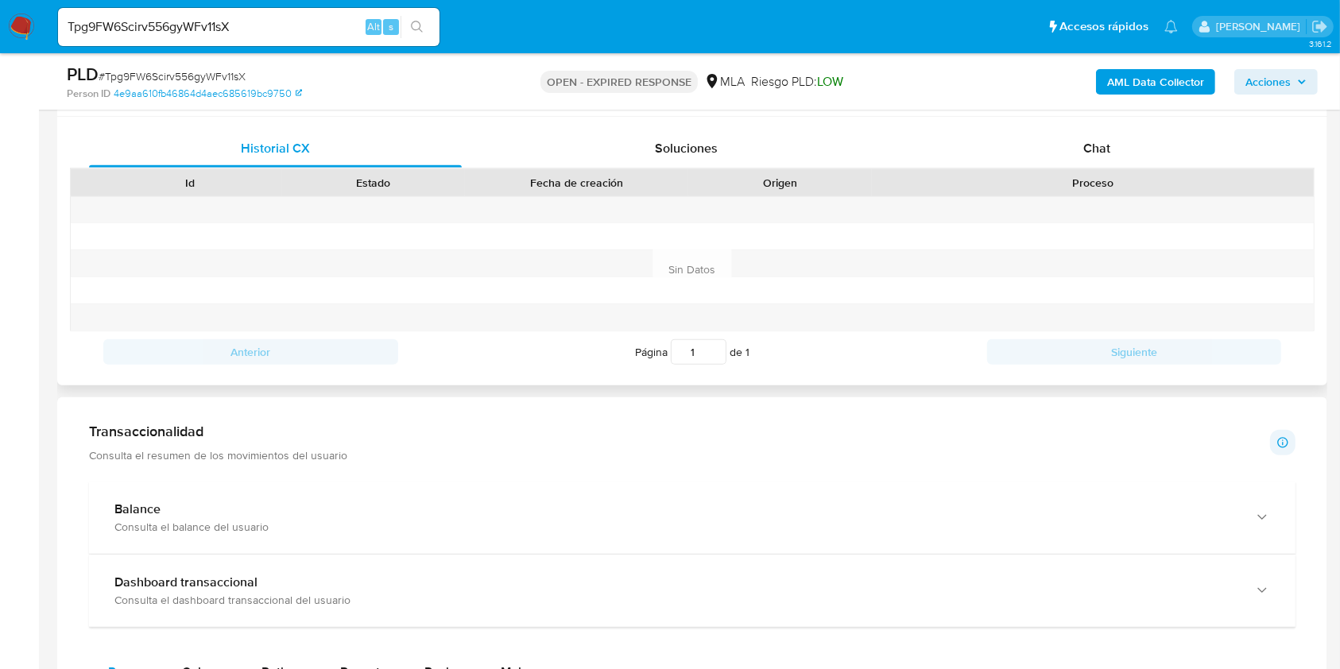
scroll to position [636, 0]
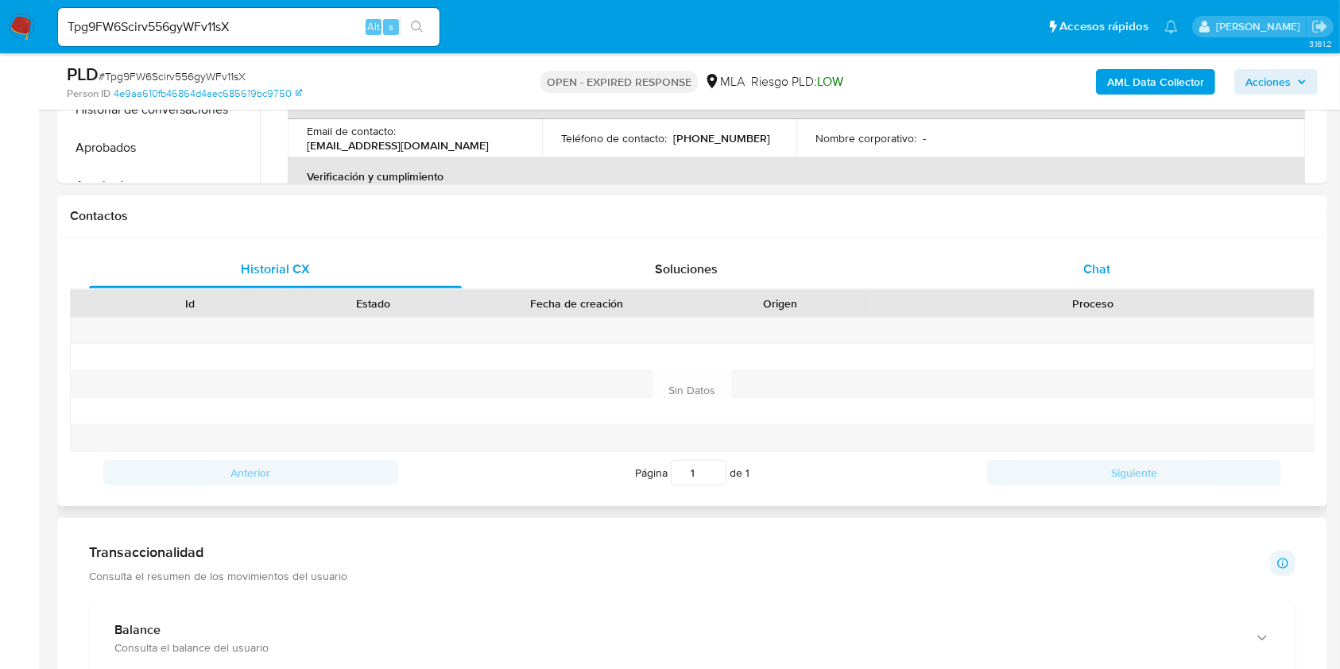
click at [1084, 260] on span "Chat" at bounding box center [1096, 269] width 27 height 18
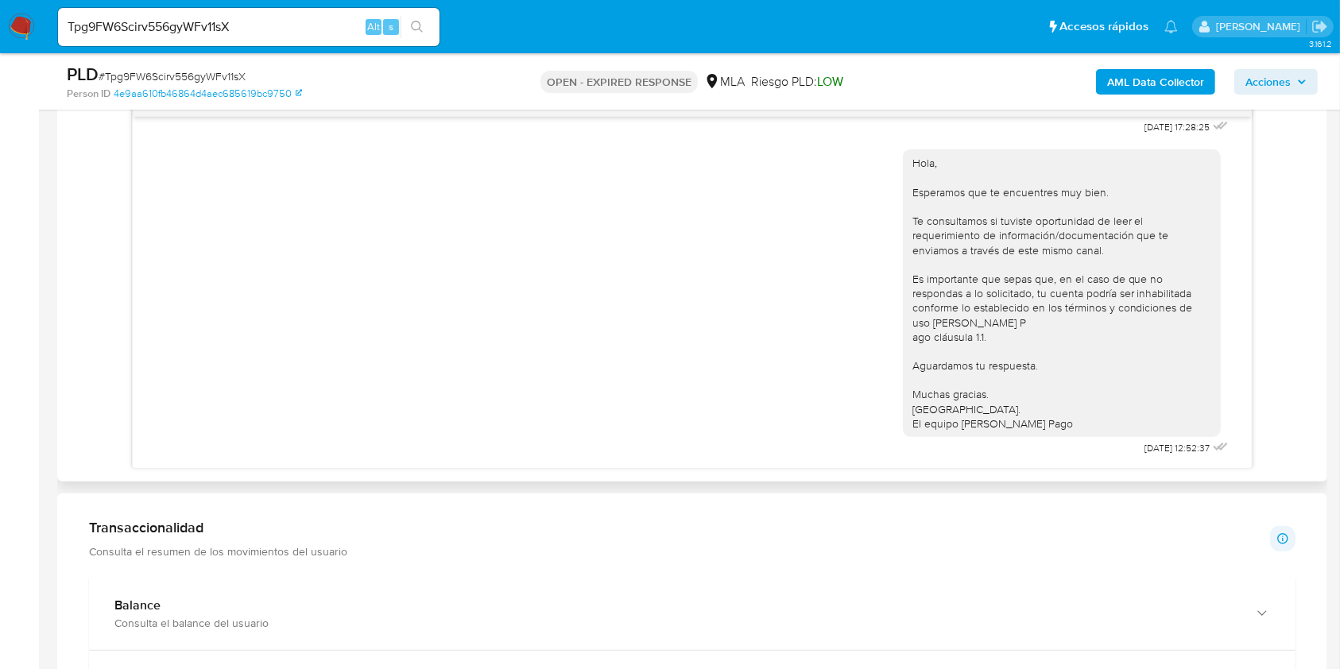
scroll to position [793, 0]
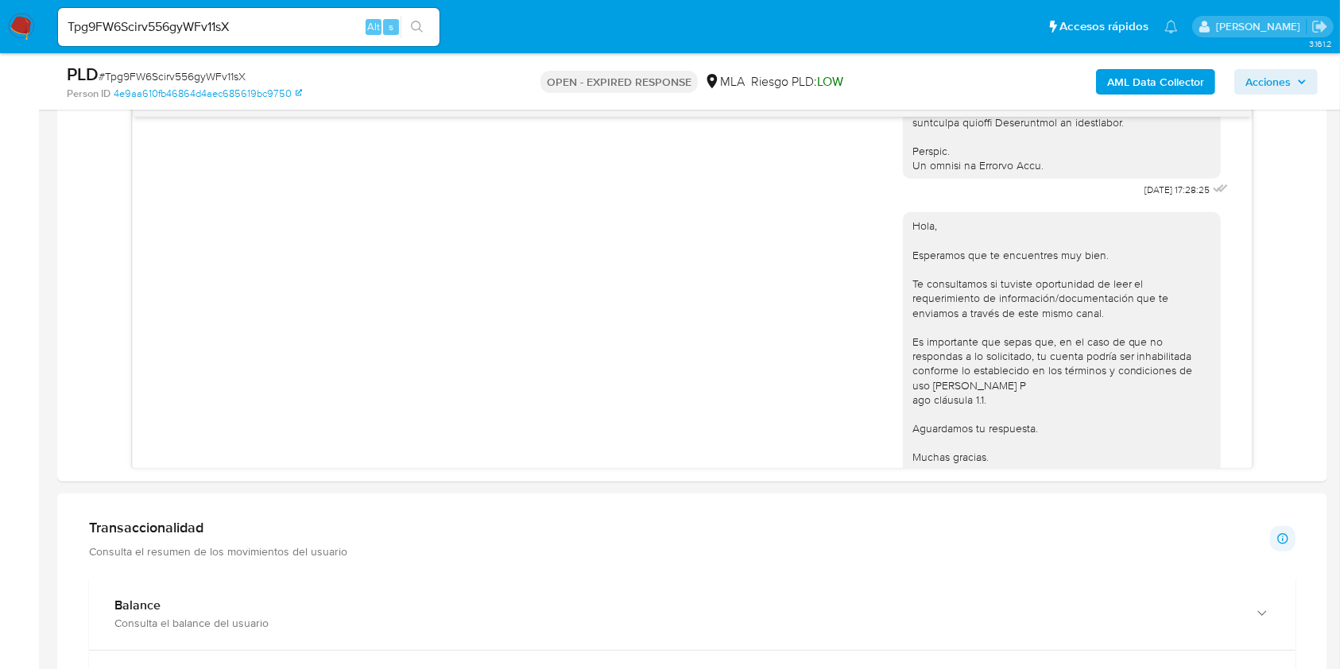
click at [283, 10] on div "Tpg9FW6Scirv556gyWFv11sX Alt s" at bounding box center [248, 27] width 381 height 38
click at [280, 21] on input "Tpg9FW6Scirv556gyWFv11sX" at bounding box center [248, 27] width 381 height 21
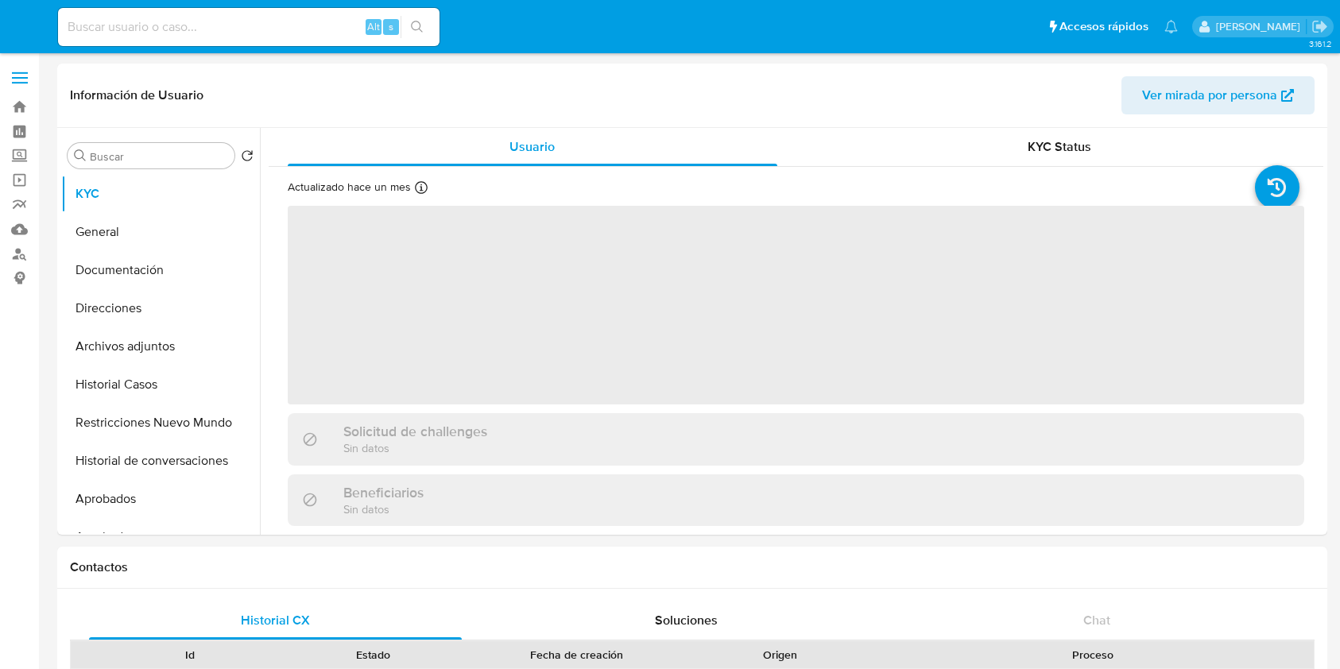
select select "10"
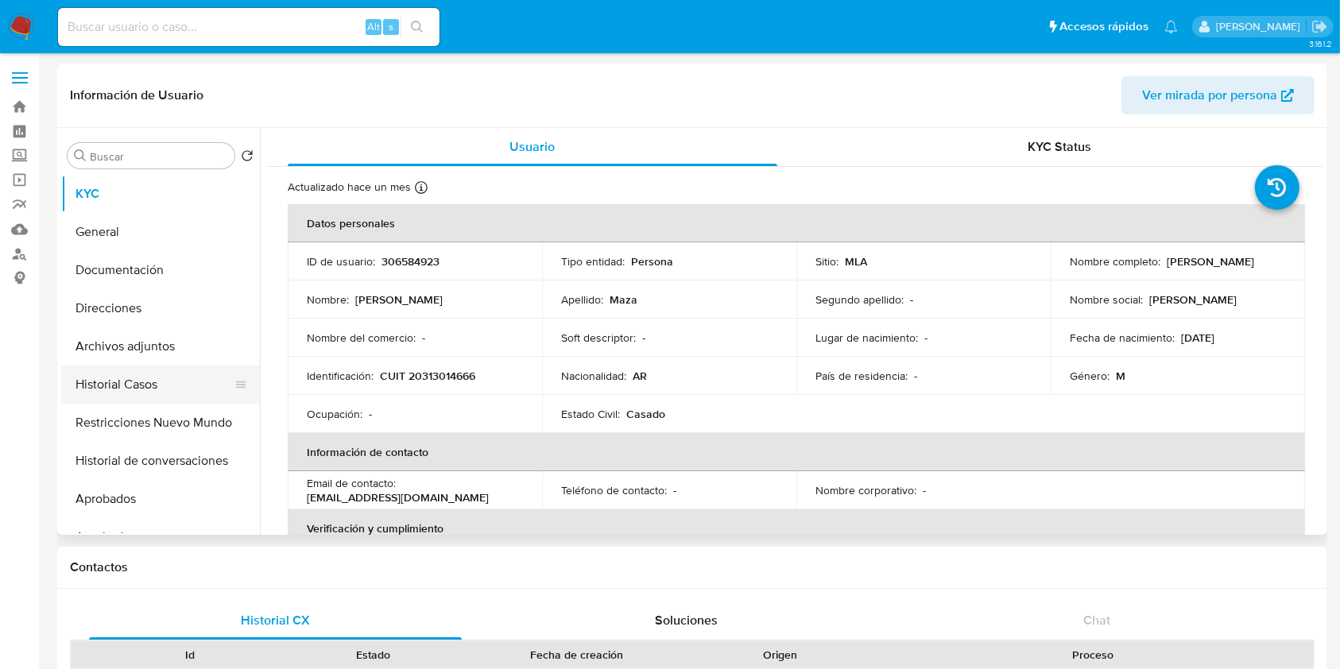
click at [144, 381] on button "Historial Casos" at bounding box center [154, 384] width 186 height 38
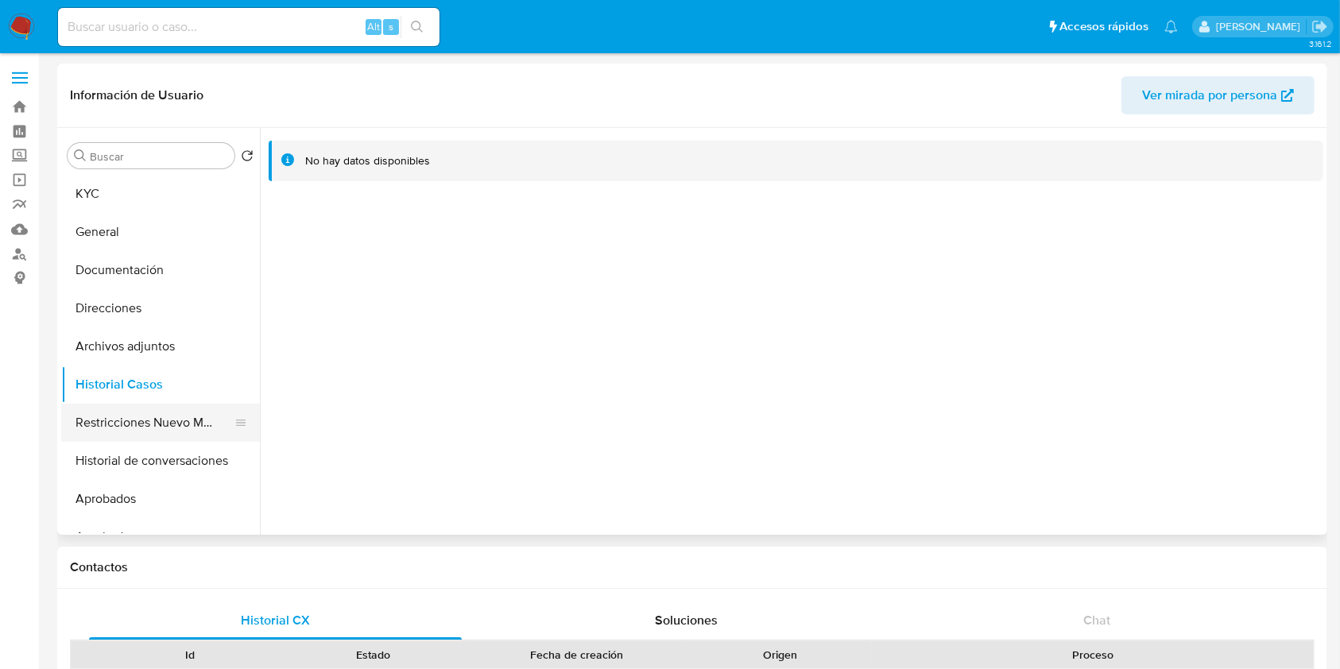
click at [141, 412] on button "Restricciones Nuevo Mundo" at bounding box center [154, 423] width 186 height 38
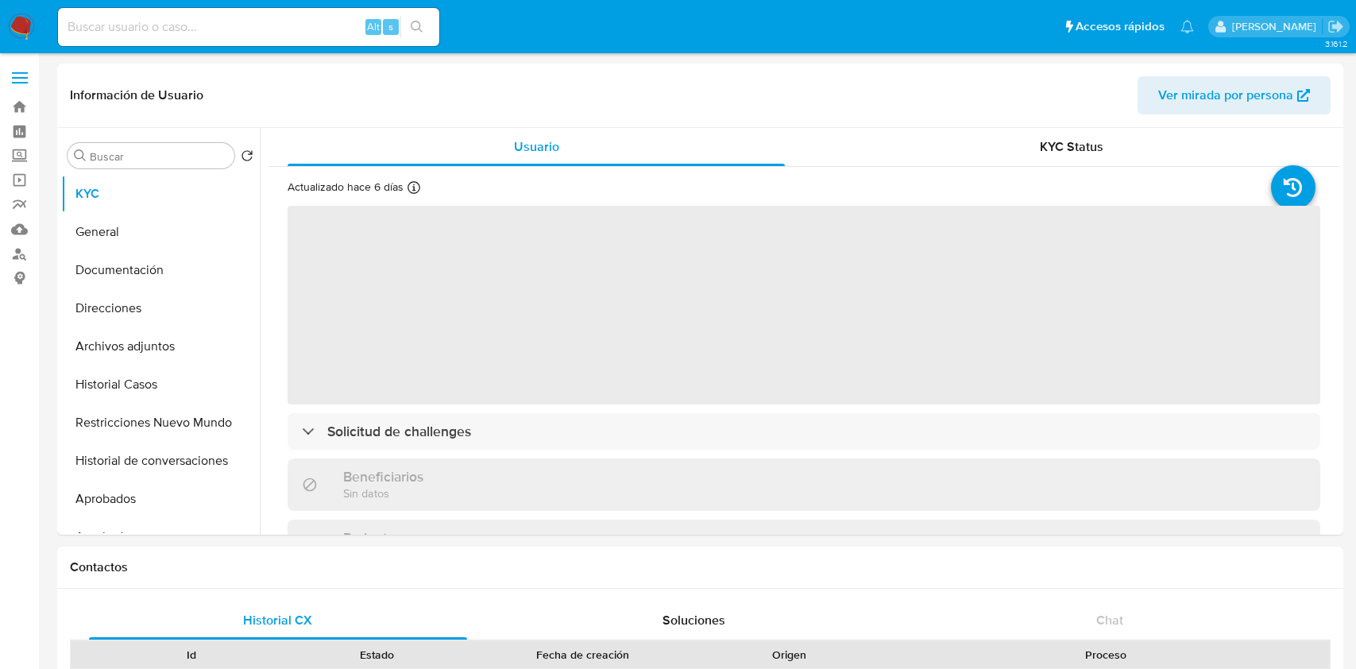
select select "10"
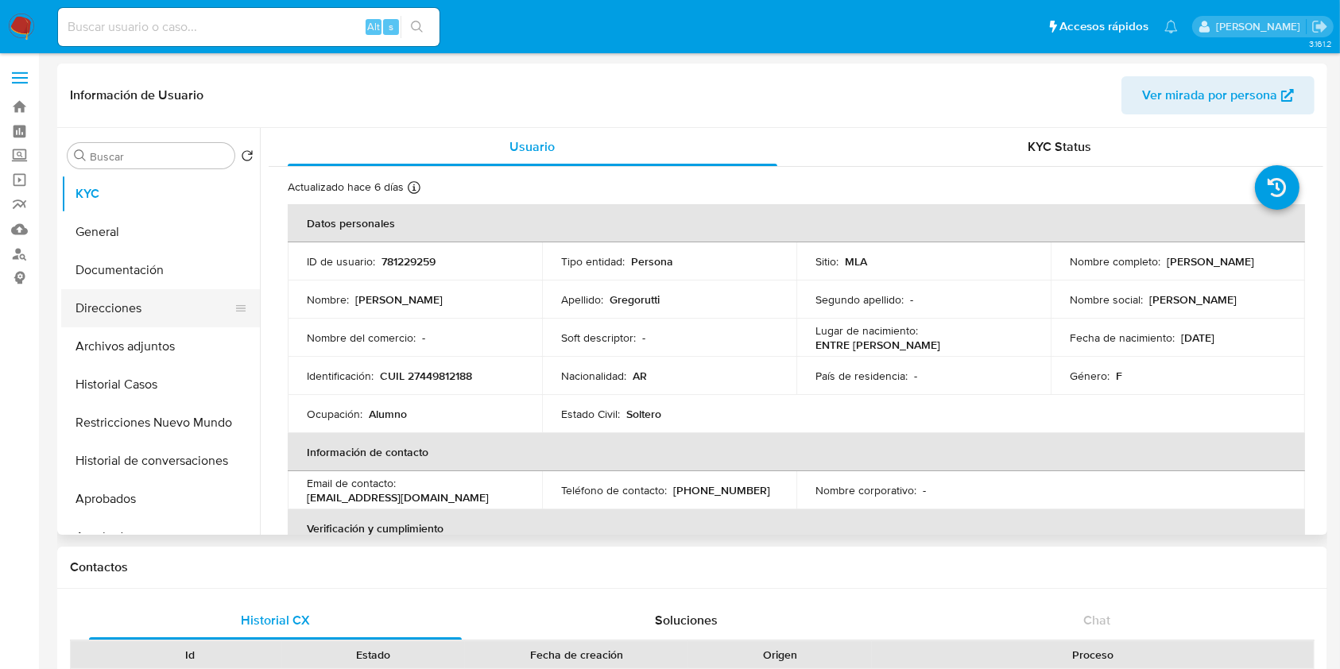
click at [199, 306] on button "Direcciones" at bounding box center [154, 308] width 186 height 38
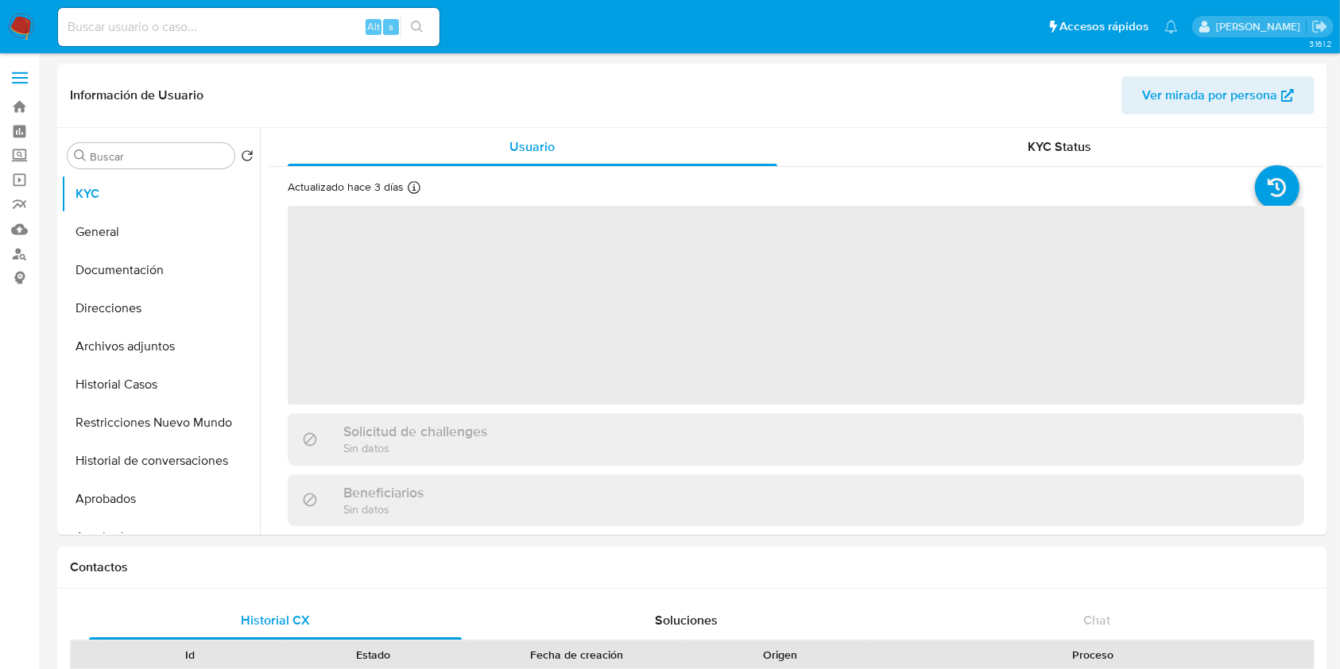
select select "10"
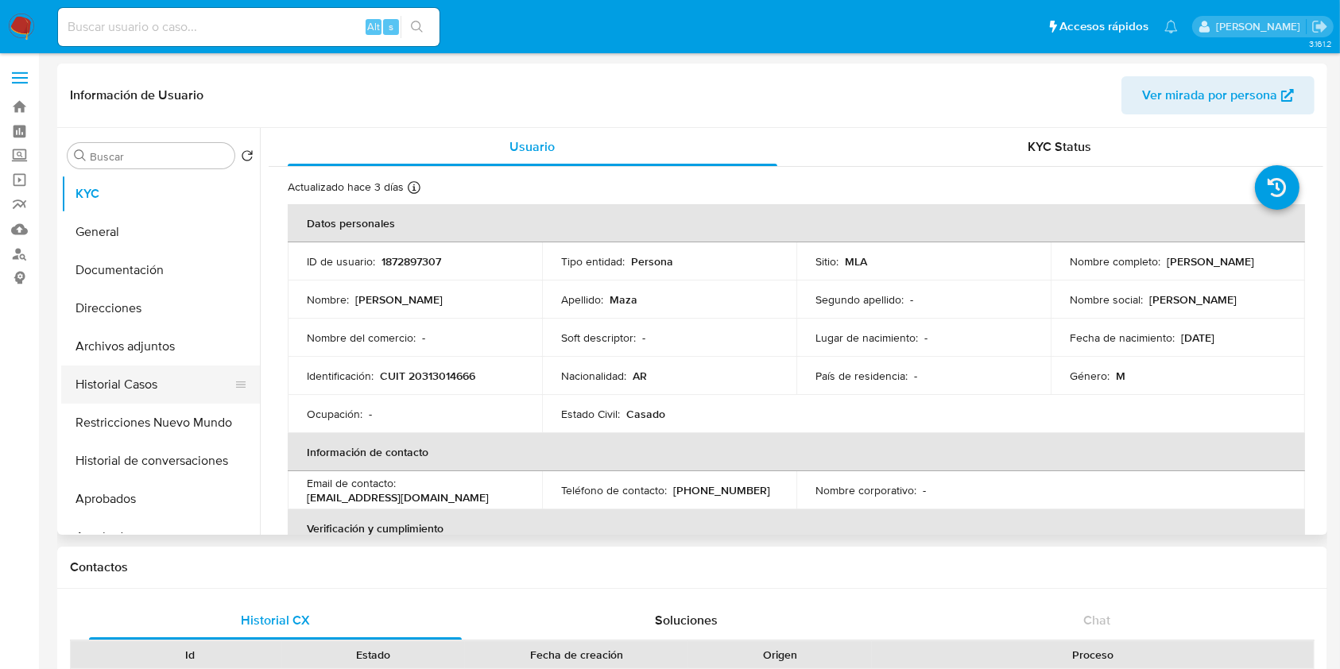
click at [132, 386] on button "Historial Casos" at bounding box center [154, 384] width 186 height 38
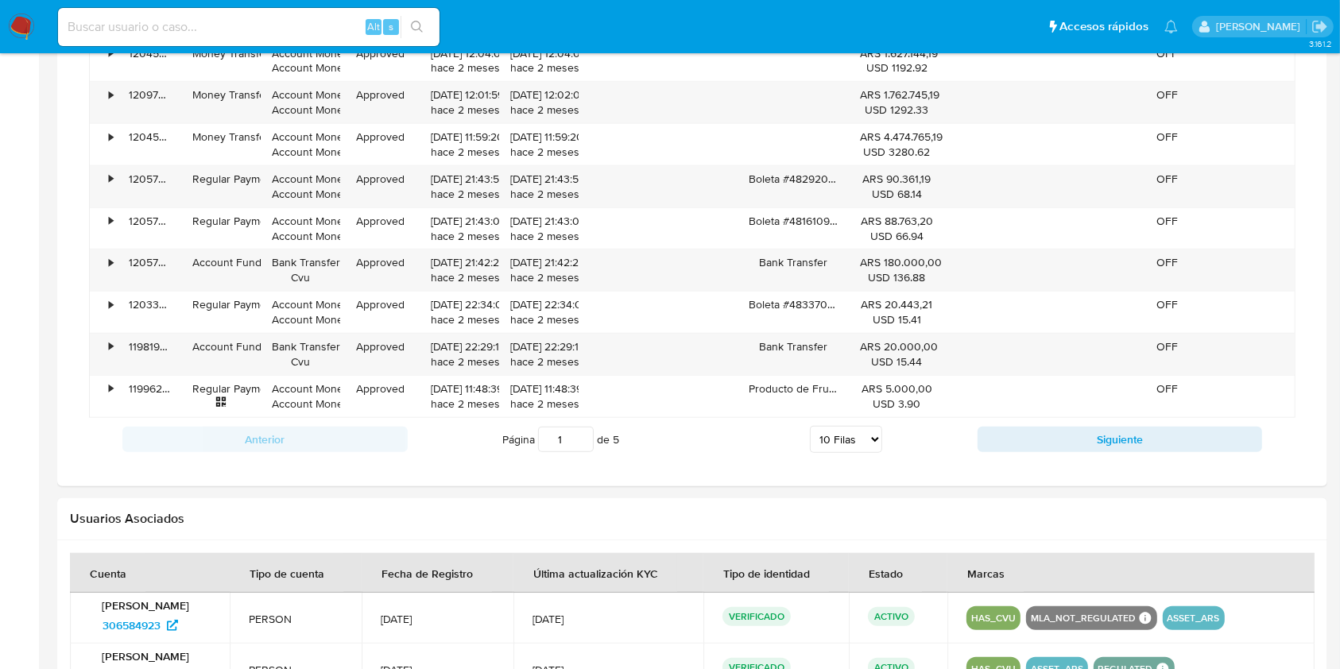
scroll to position [1368, 0]
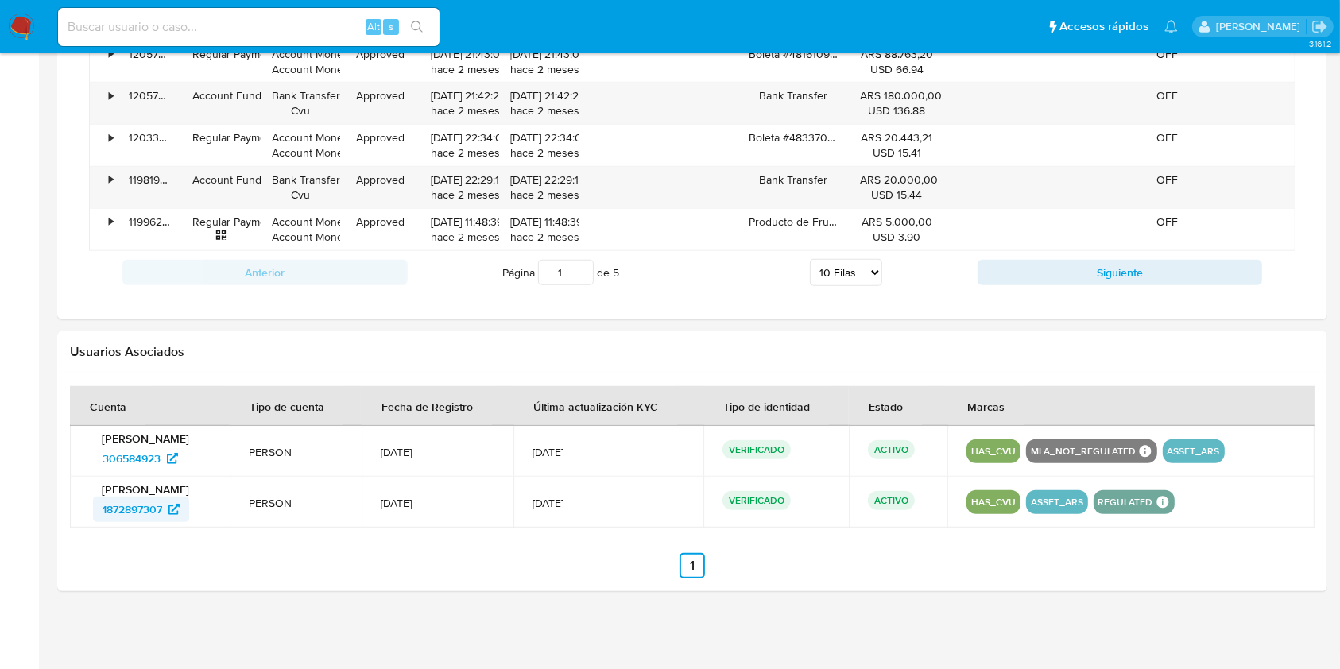
click at [145, 512] on span "1872897307" at bounding box center [132, 509] width 60 height 25
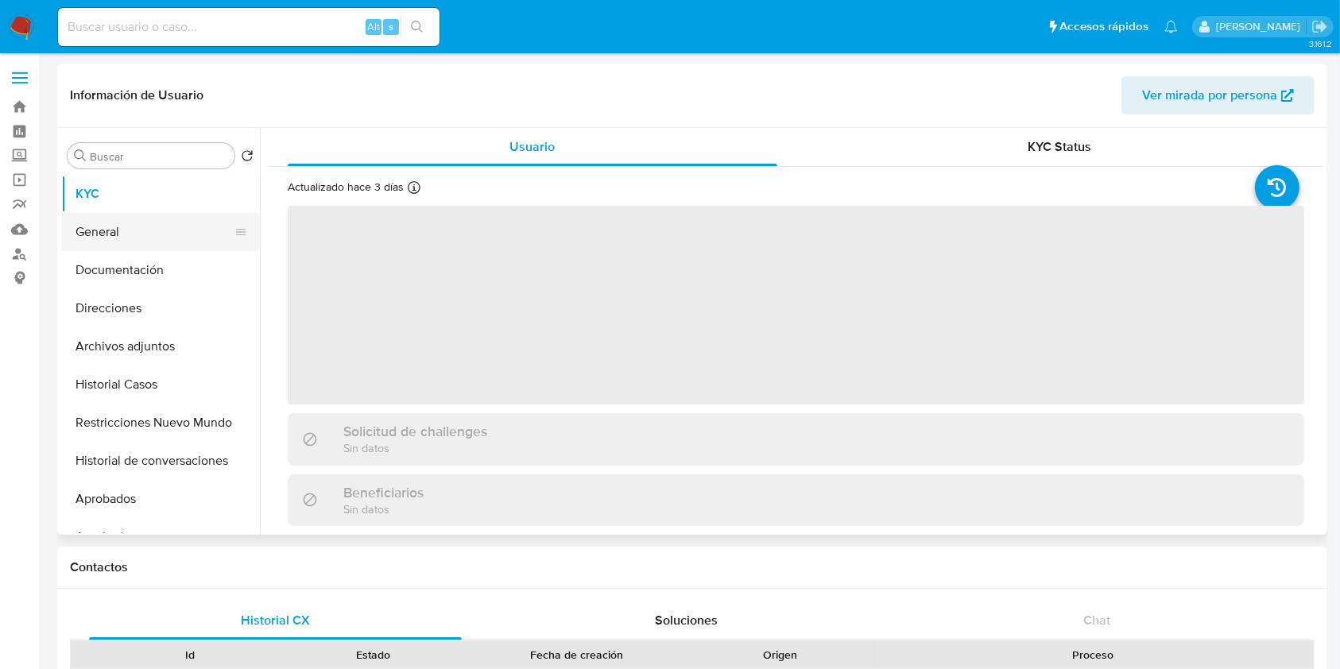
select select "10"
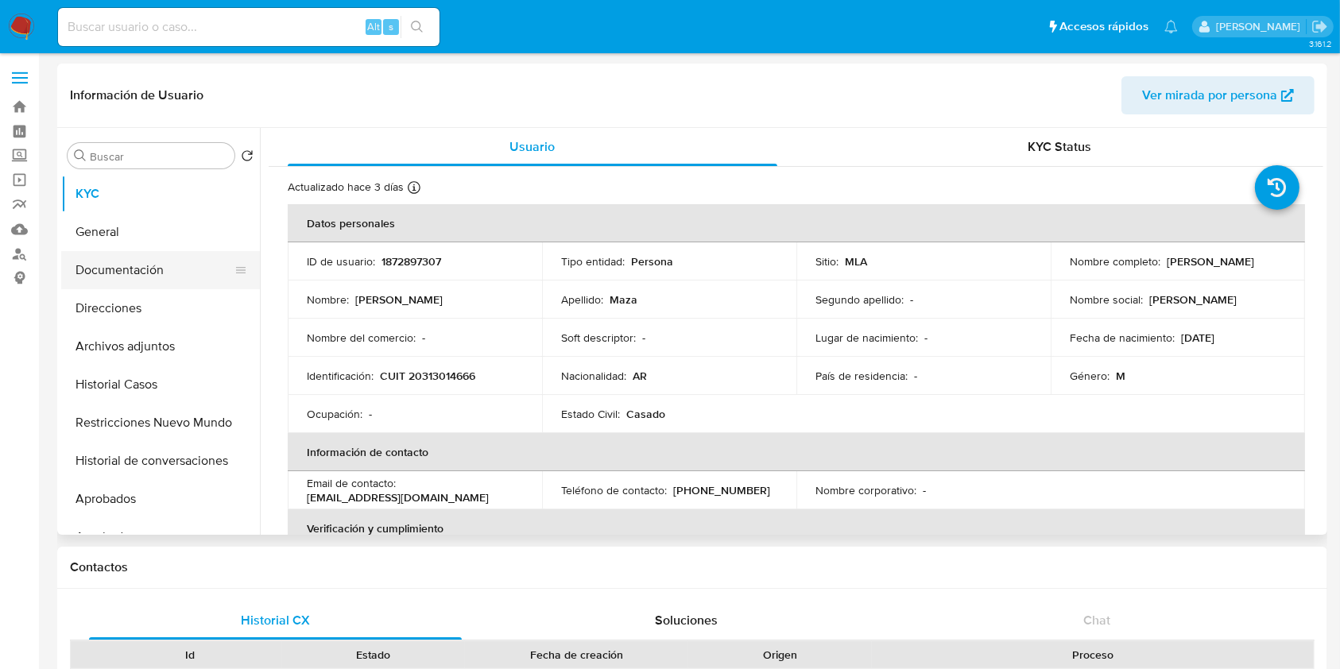
click at [146, 273] on button "Documentación" at bounding box center [154, 270] width 186 height 38
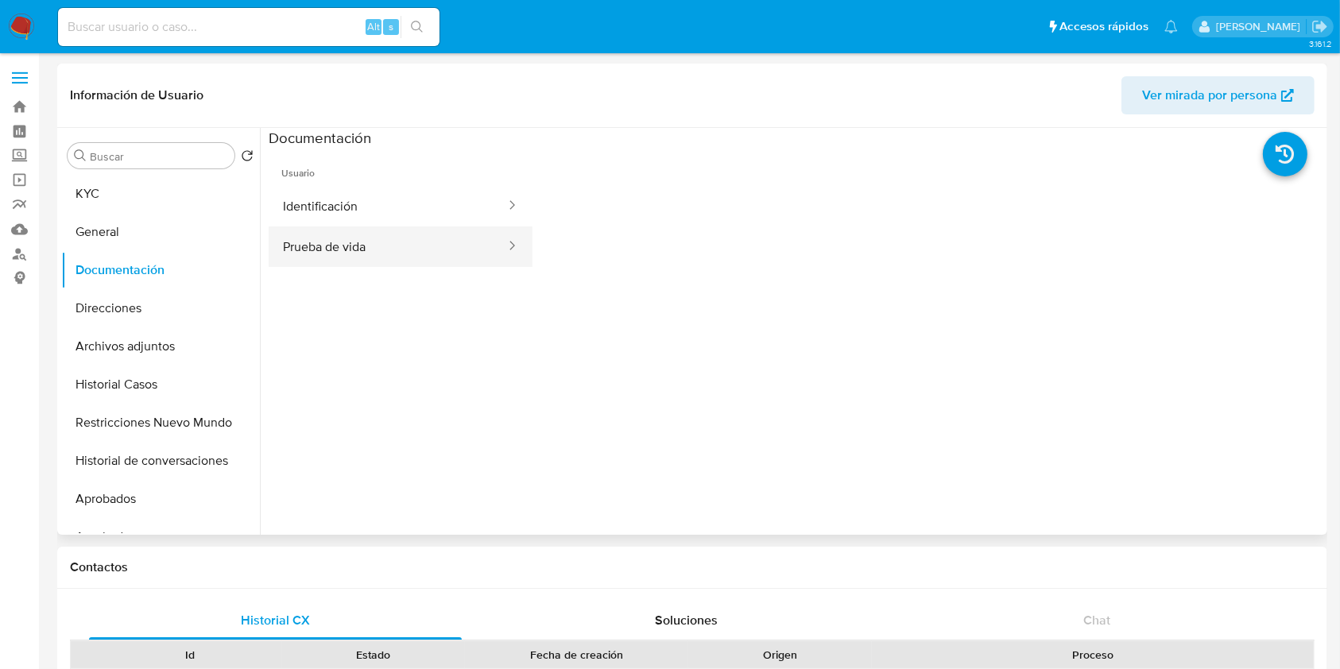
click at [396, 236] on button "Prueba de vida" at bounding box center [388, 246] width 238 height 41
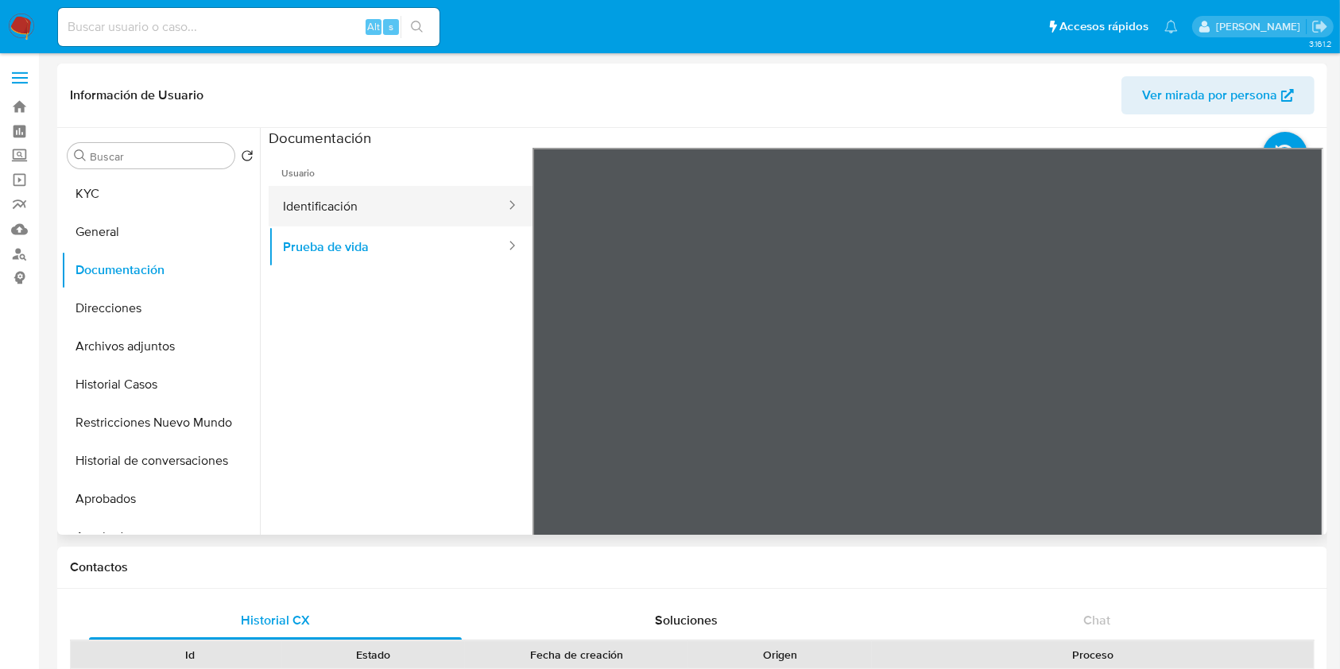
click at [400, 207] on button "Identificación" at bounding box center [388, 206] width 238 height 41
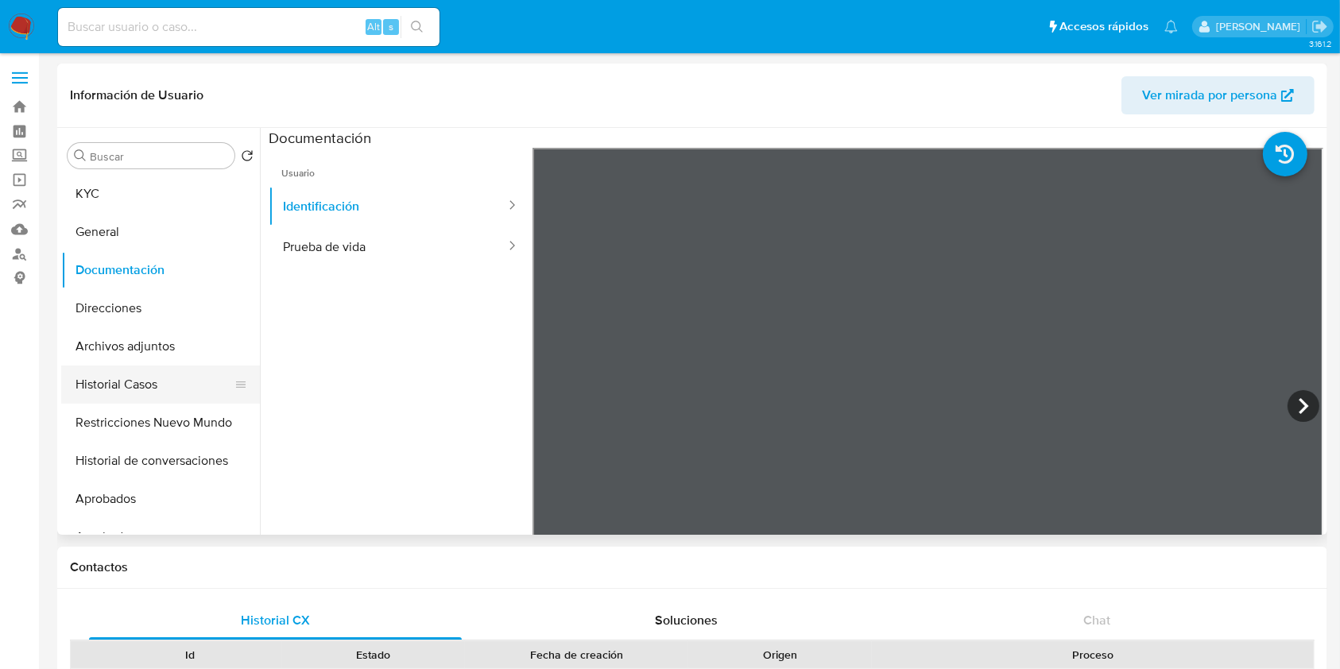
click at [172, 385] on button "Historial Casos" at bounding box center [154, 384] width 186 height 38
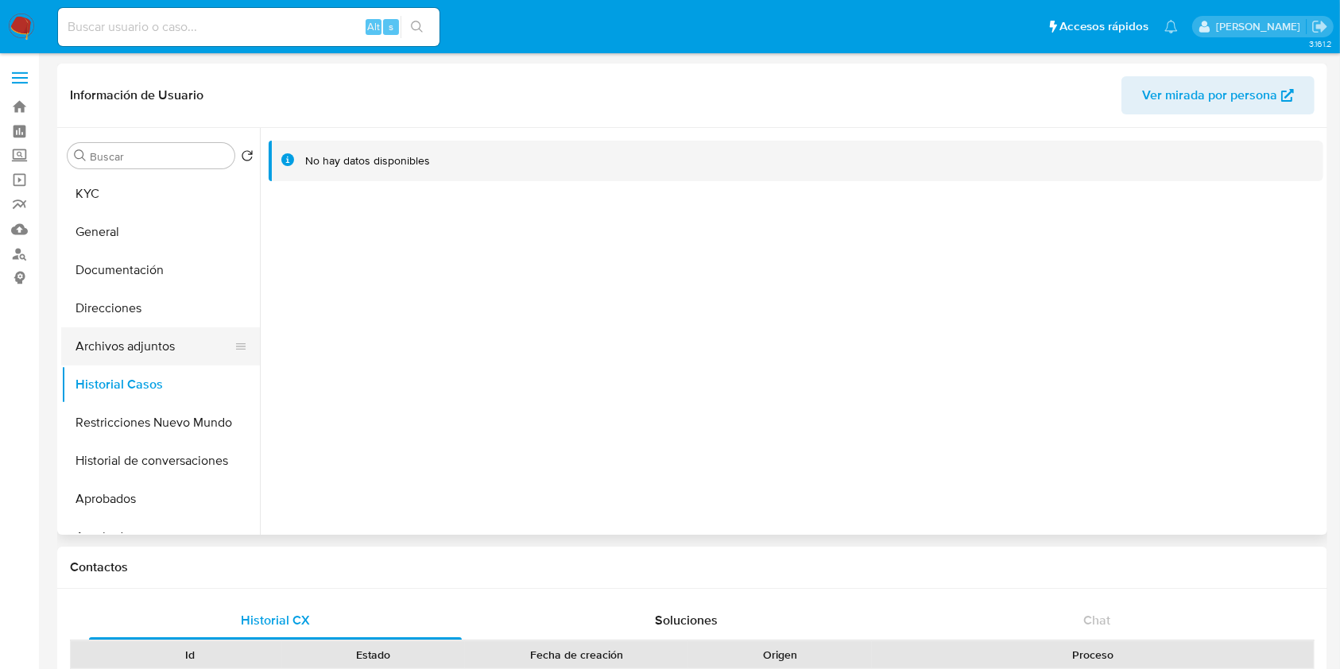
click at [183, 336] on button "Archivos adjuntos" at bounding box center [154, 346] width 186 height 38
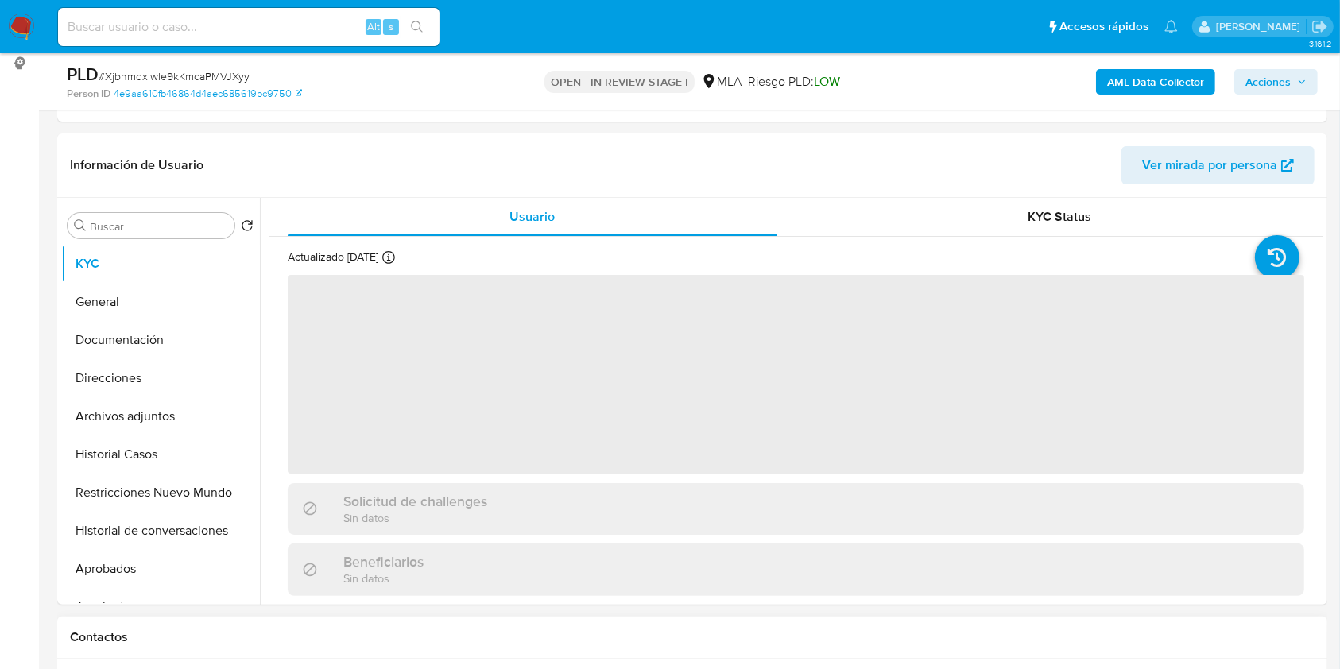
scroll to position [423, 0]
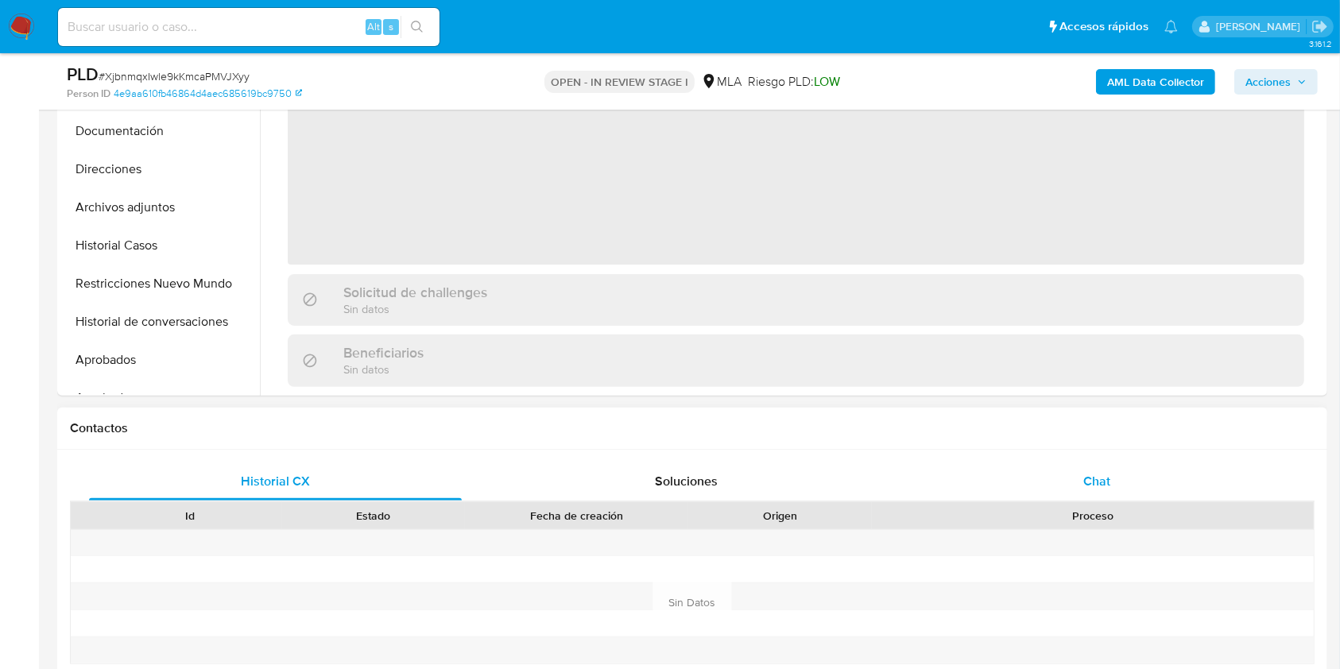
select select "10"
click at [1104, 499] on div "Chat" at bounding box center [1096, 481] width 373 height 38
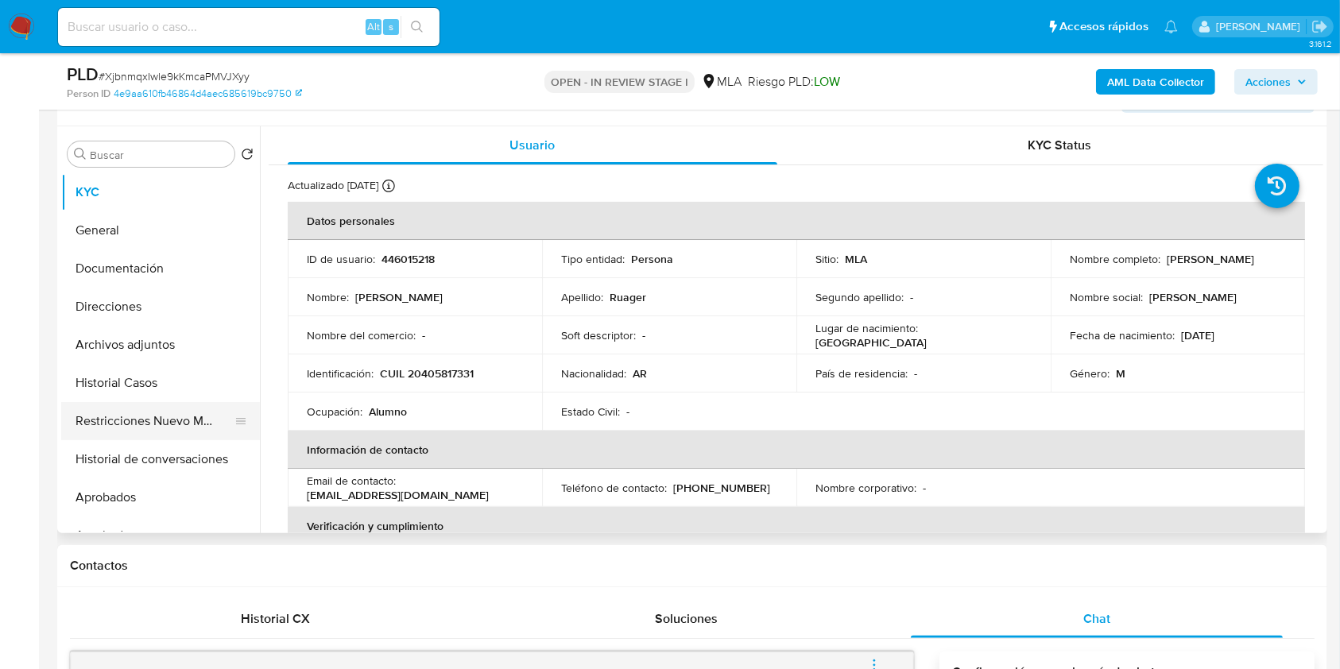
scroll to position [211, 0]
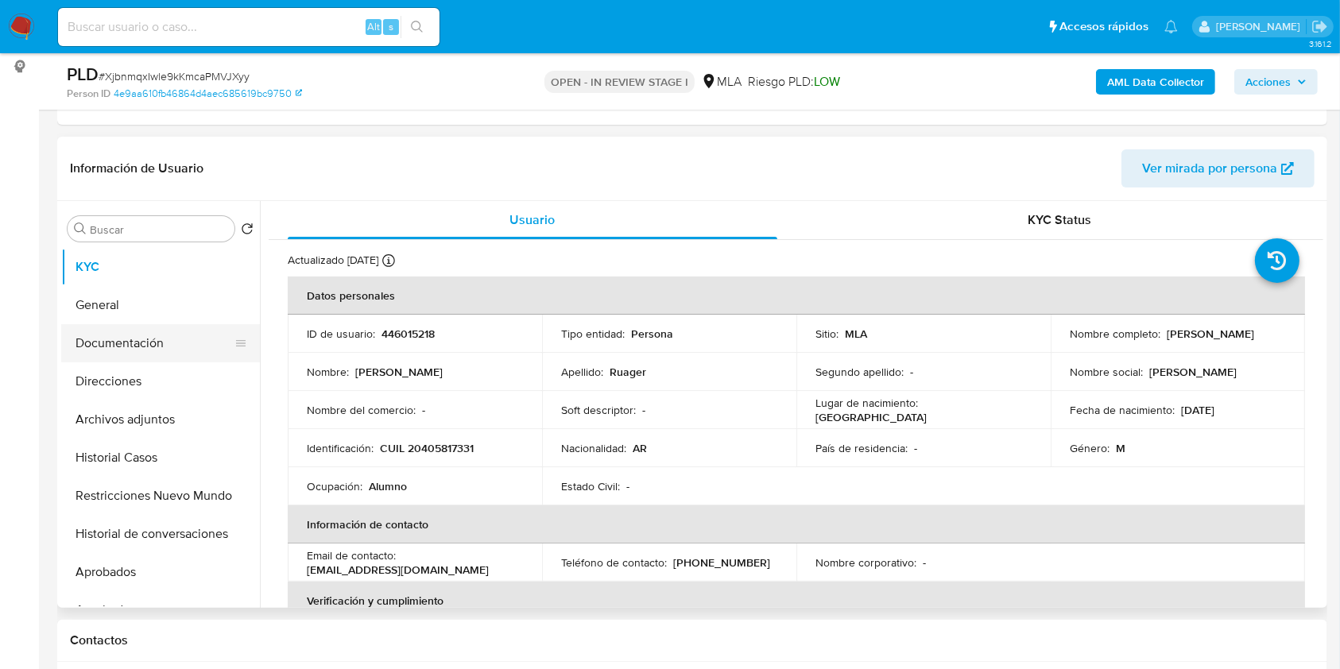
click at [169, 338] on button "Documentación" at bounding box center [154, 343] width 186 height 38
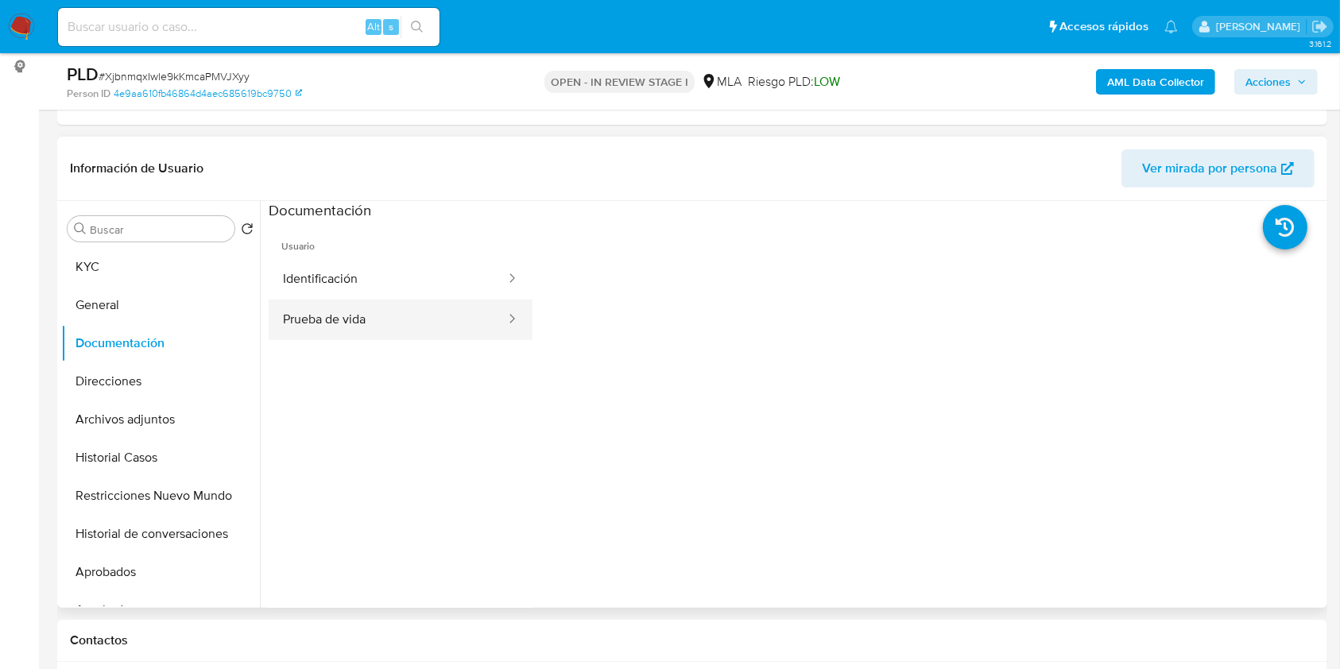
click at [403, 322] on button "Prueba de vida" at bounding box center [388, 320] width 238 height 41
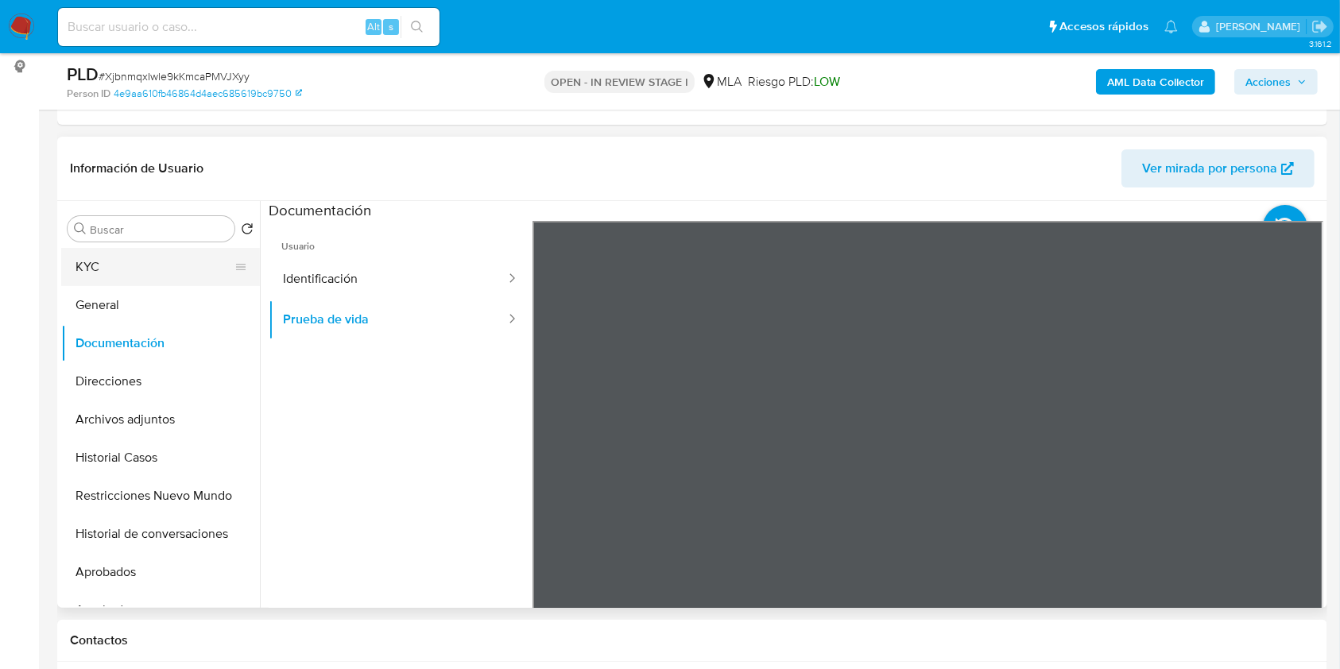
click at [151, 273] on button "KYC" at bounding box center [154, 267] width 186 height 38
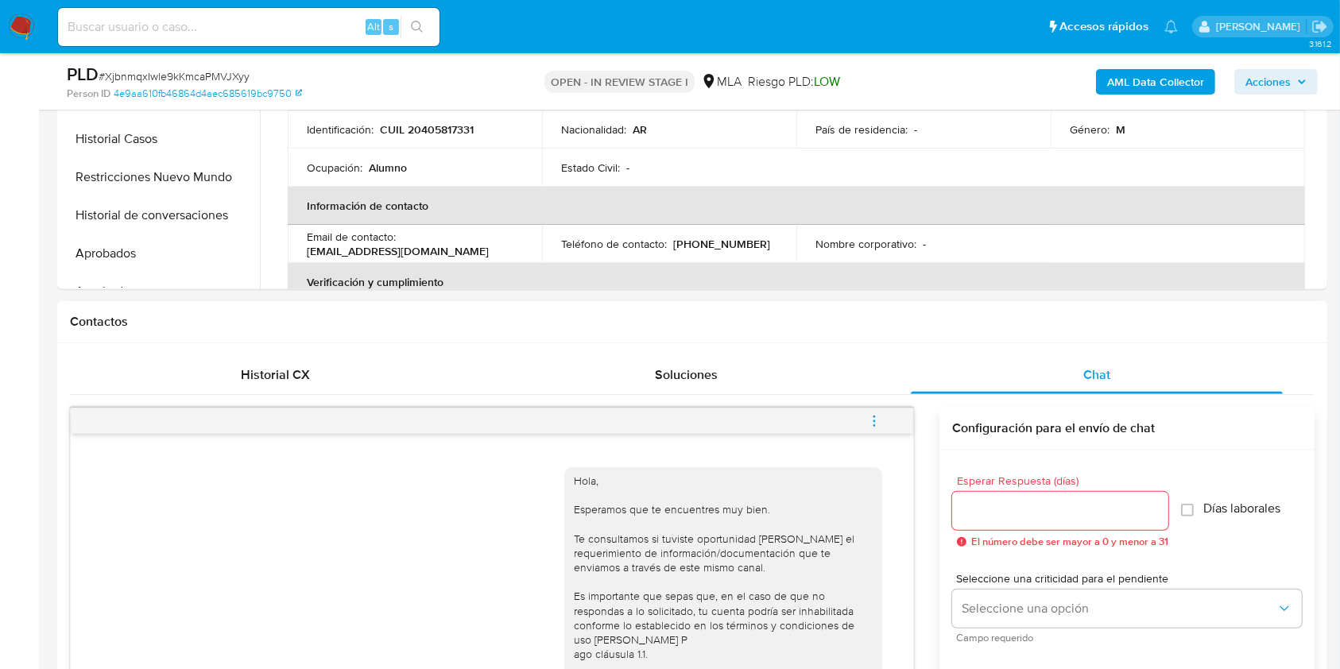
scroll to position [529, 0]
click at [872, 411] on span "menu-action" at bounding box center [874, 422] width 14 height 38
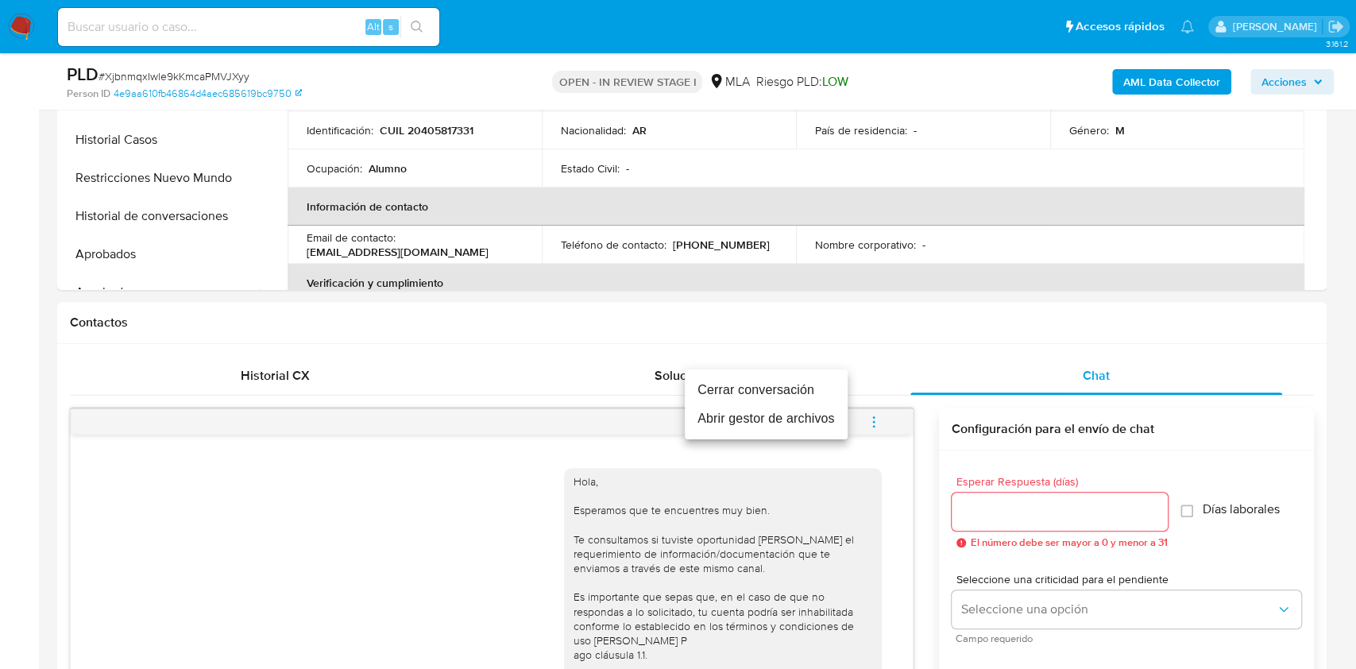
click at [769, 385] on li "Cerrar conversación" at bounding box center [766, 390] width 163 height 29
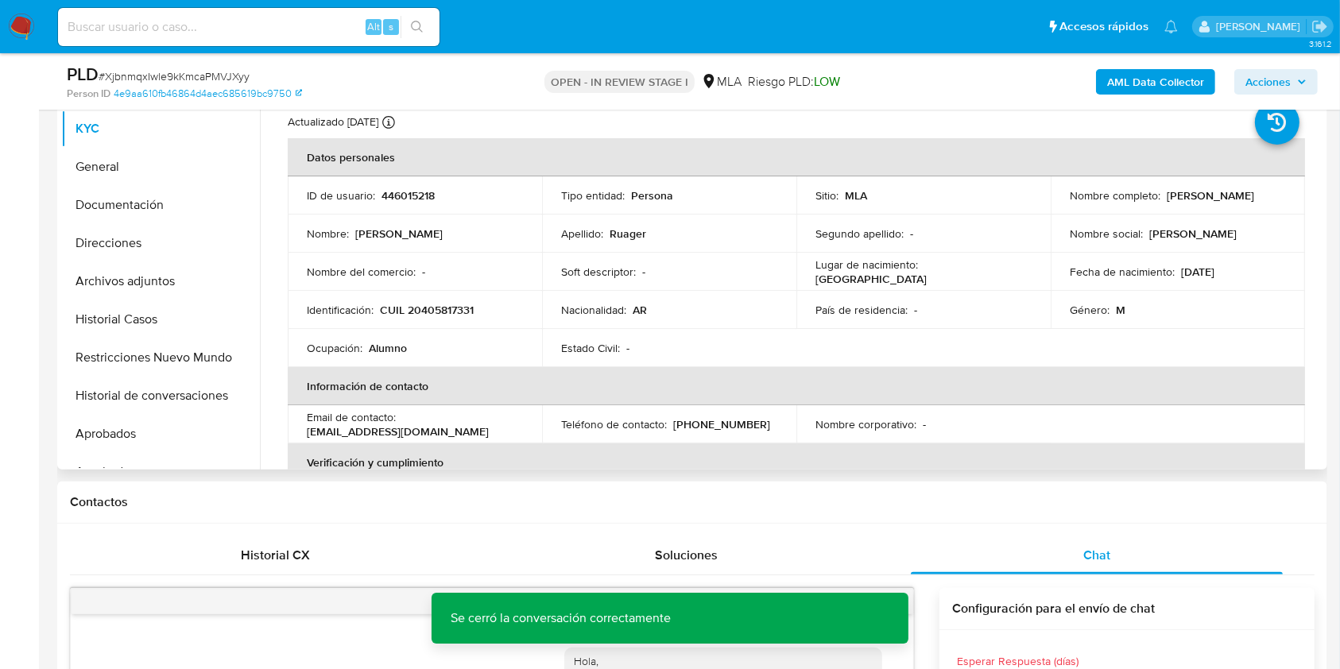
scroll to position [318, 0]
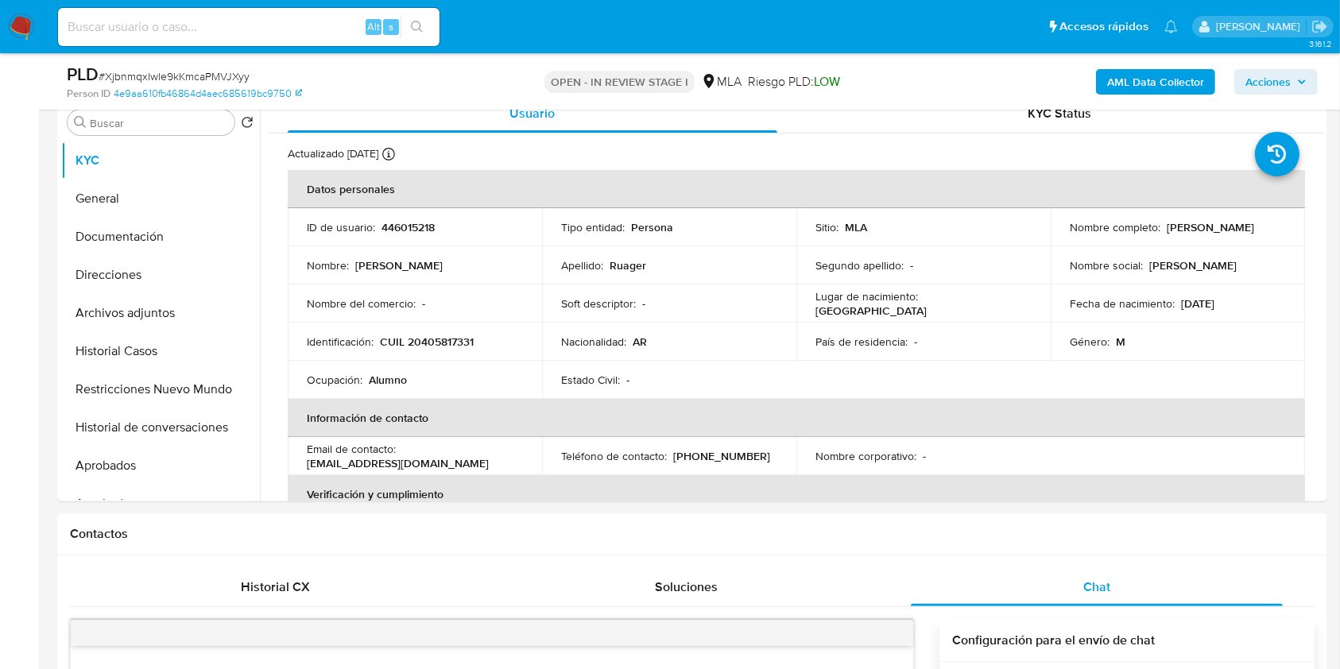
click at [1279, 84] on span "Acciones" at bounding box center [1267, 81] width 45 height 25
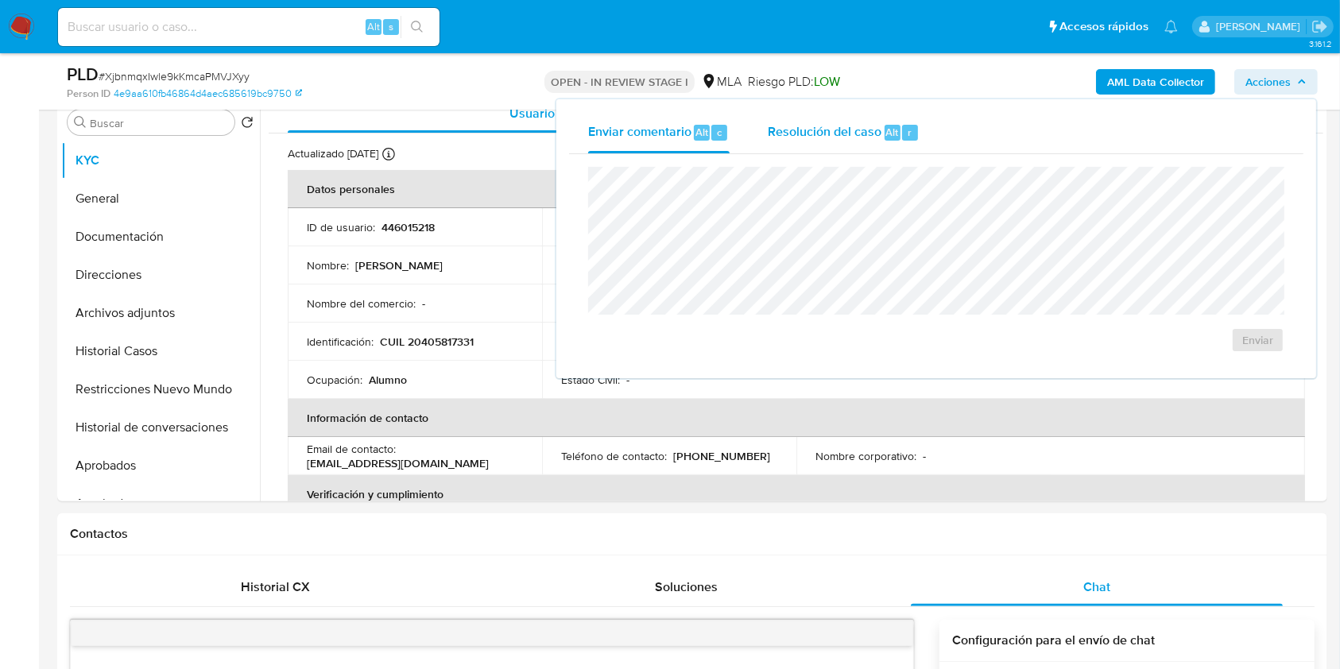
drag, startPoint x: 851, startPoint y: 126, endPoint x: 843, endPoint y: 164, distance: 39.7
click at [850, 128] on span "Resolución del caso" at bounding box center [824, 131] width 114 height 18
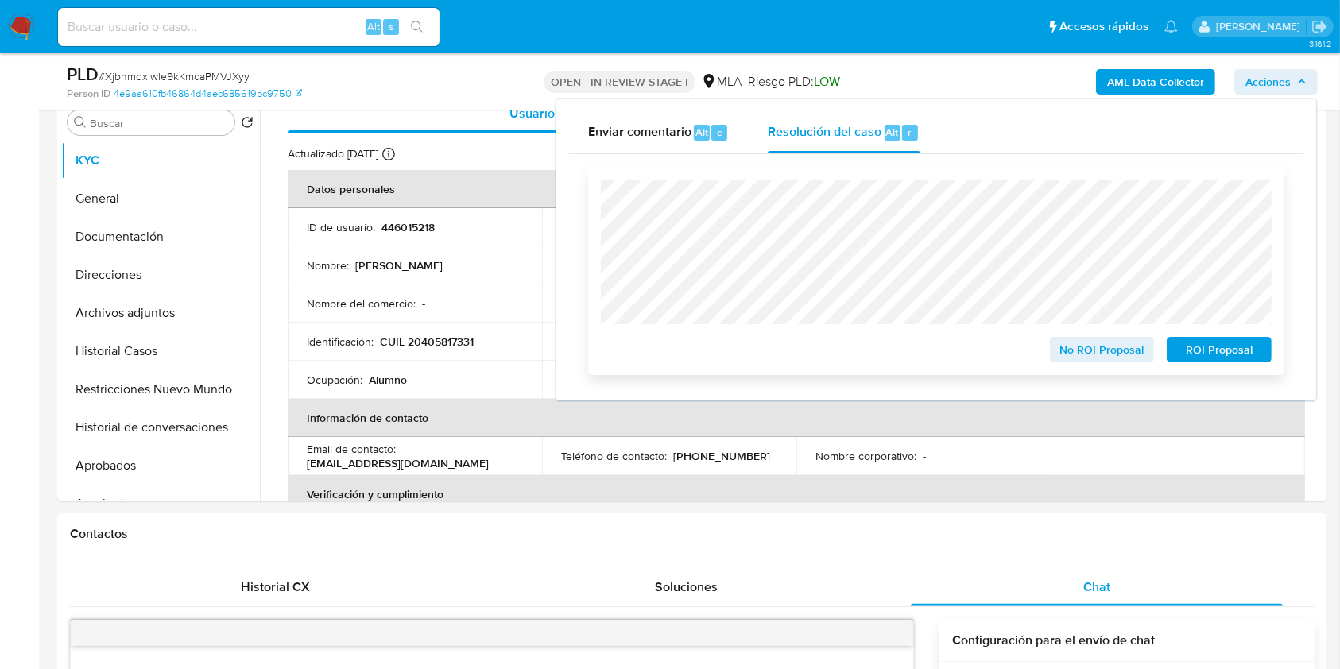
click at [1131, 348] on span "No ROI Proposal" at bounding box center [1102, 349] width 83 height 22
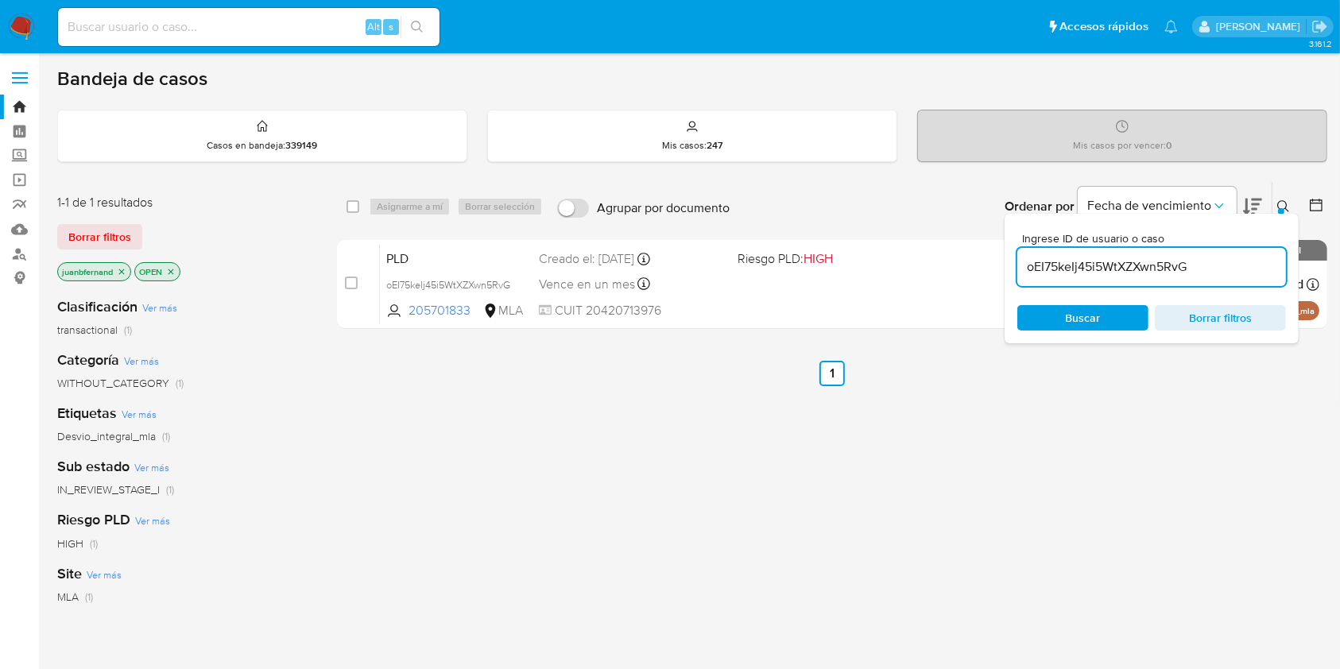
click at [1201, 265] on input "oEI75keIj45i5WtXZXwn5RvG" at bounding box center [1151, 267] width 269 height 21
paste input "Tpg9FW6Scirv556gyWFv11sX"
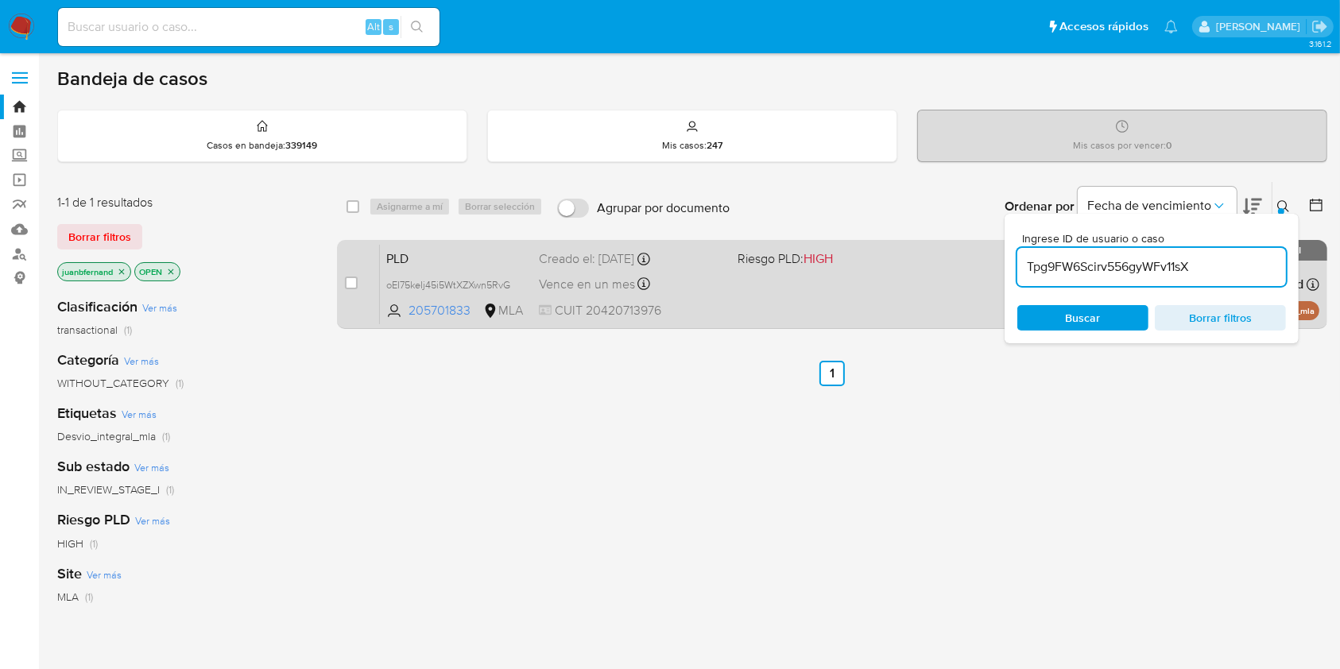
type input "Tpg9FW6Scirv556gyWFv11sX"
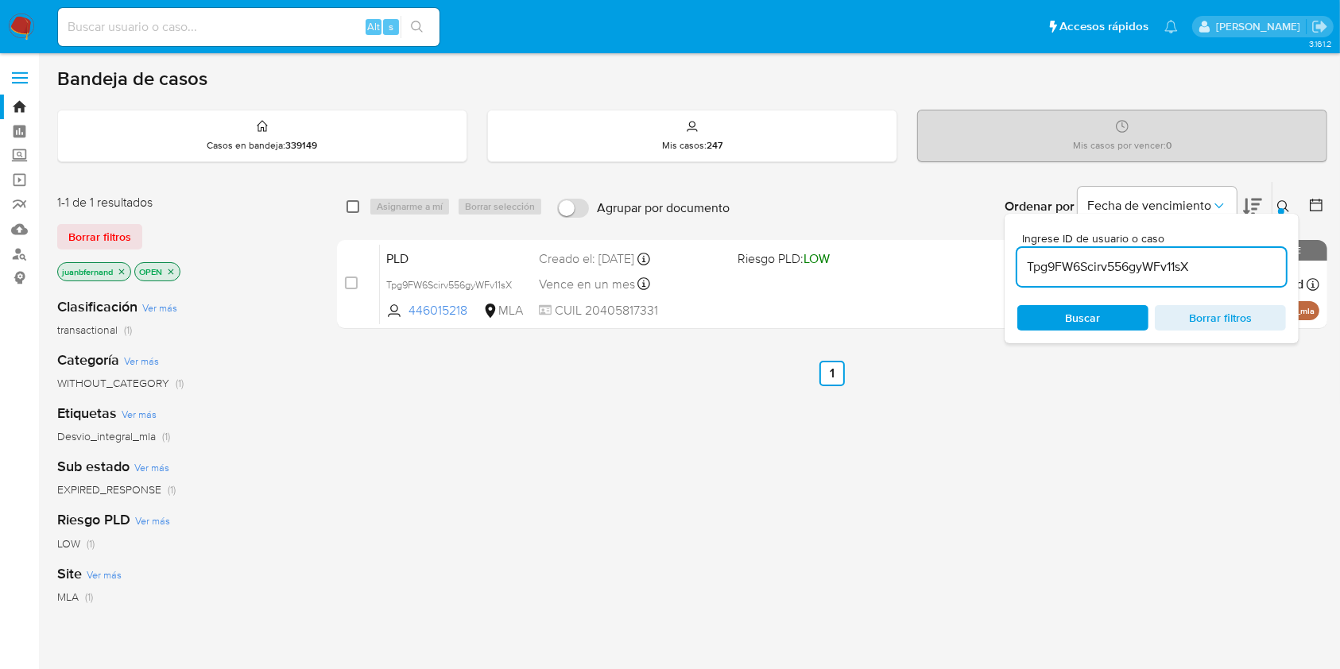
click at [355, 205] on input "checkbox" at bounding box center [352, 206] width 13 height 13
checkbox input "true"
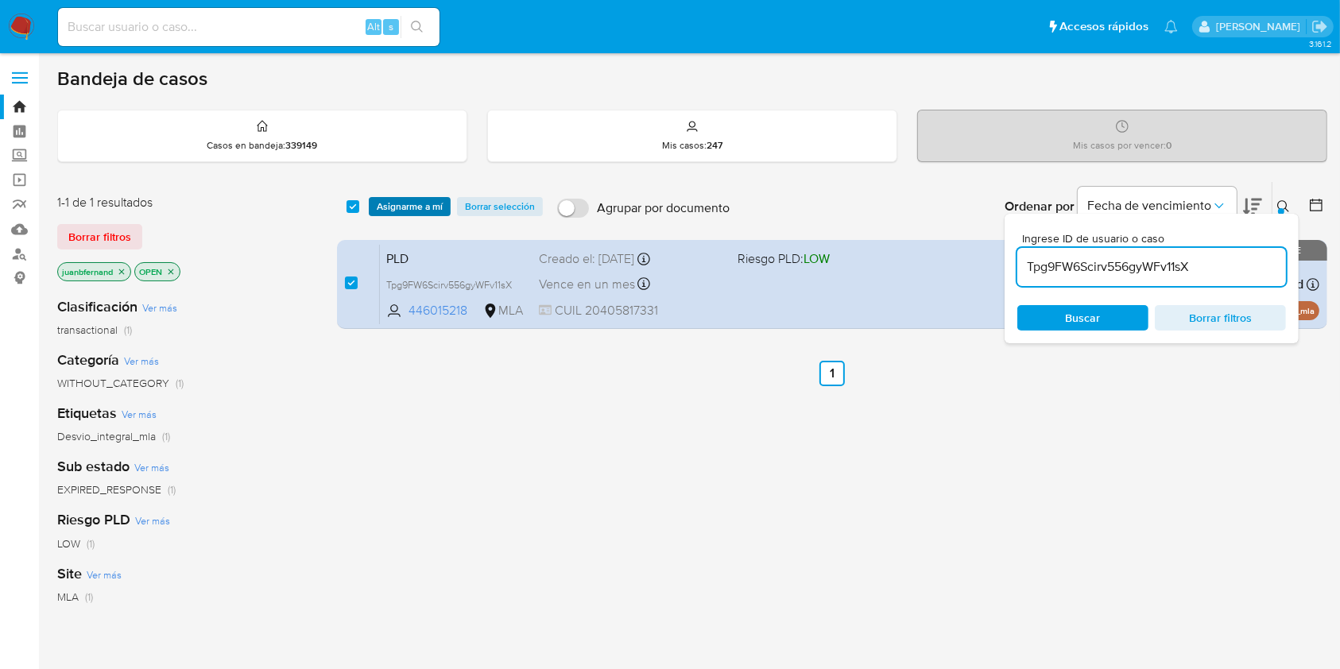
click at [419, 207] on span "Asignarme a mí" at bounding box center [410, 207] width 66 height 16
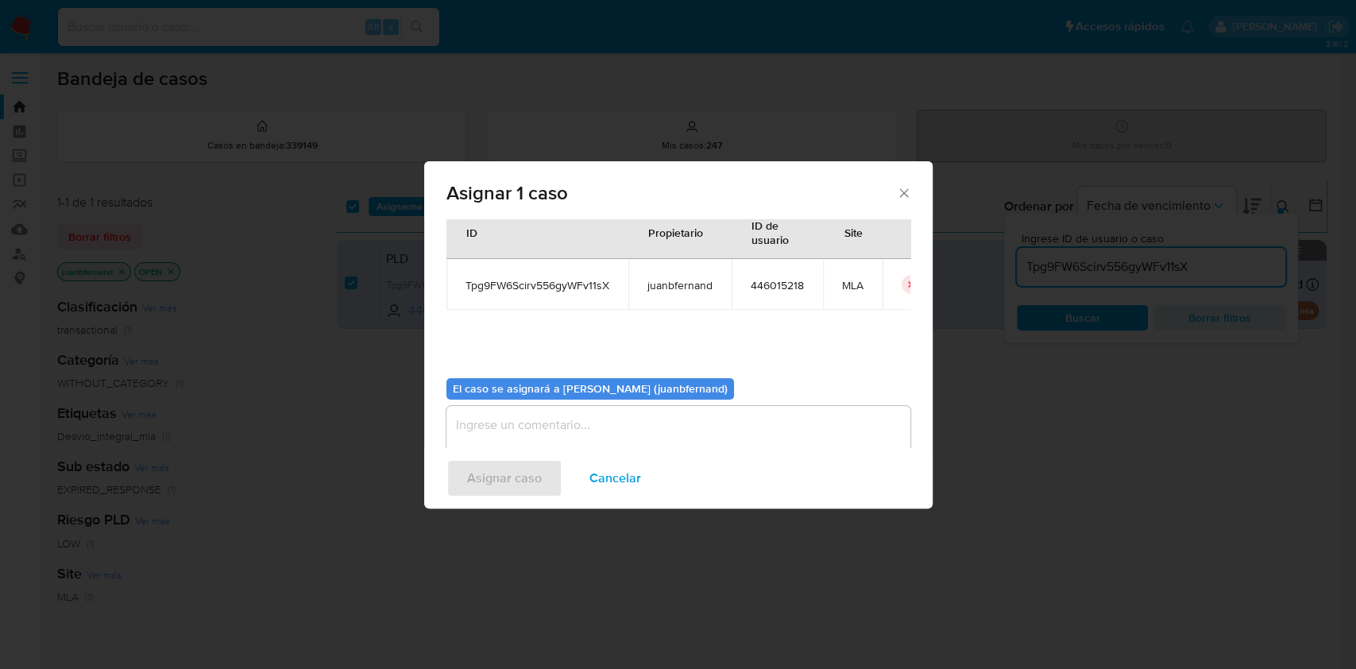
scroll to position [81, 0]
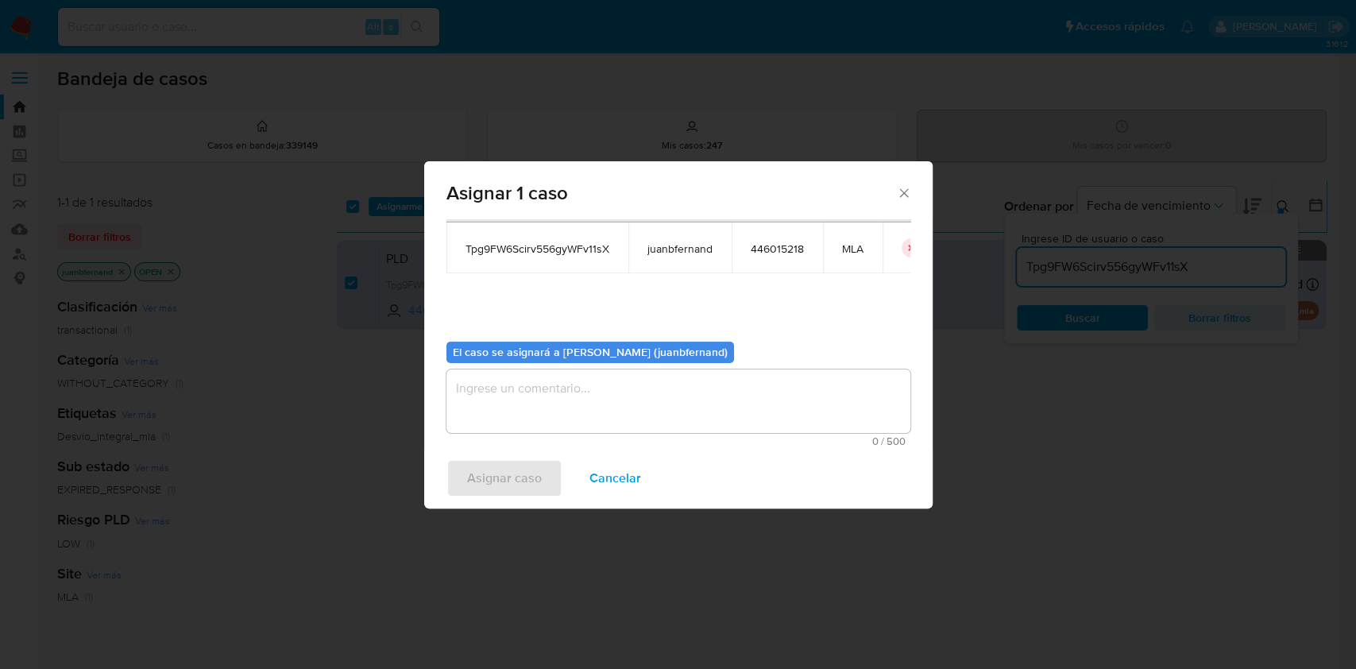
click at [656, 420] on textarea "assign-modal" at bounding box center [679, 401] width 464 height 64
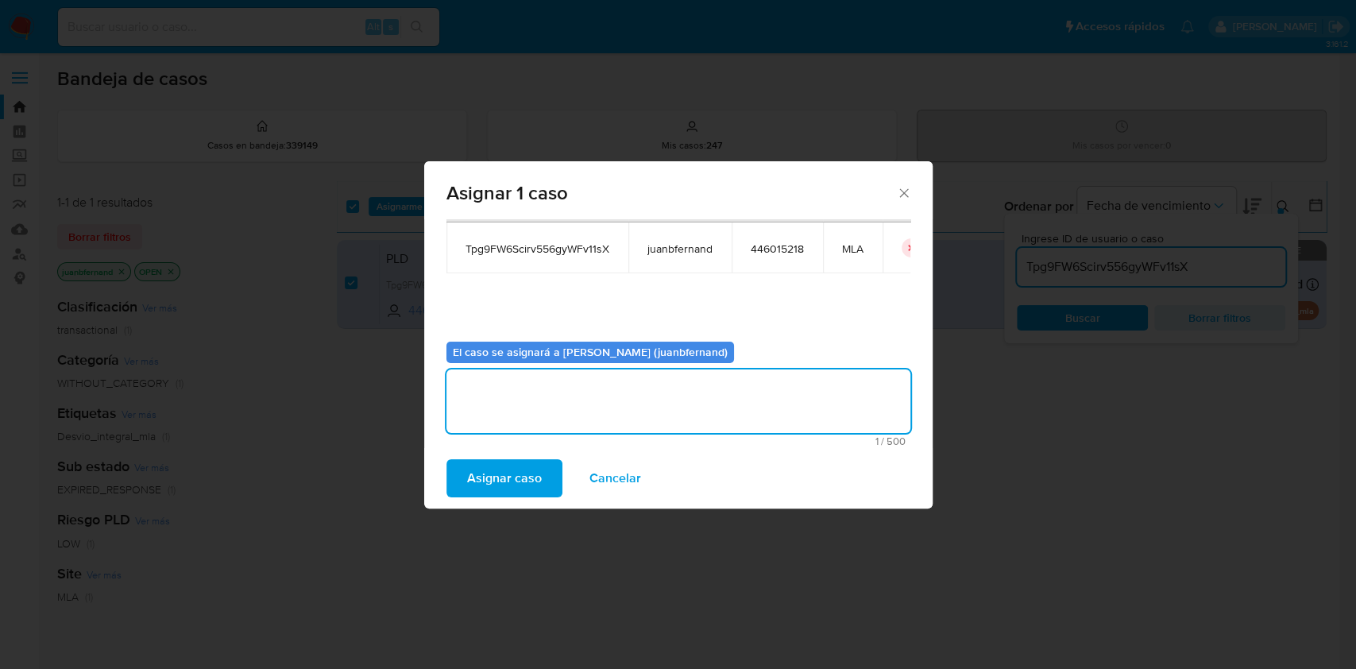
click at [524, 477] on span "Asignar caso" at bounding box center [504, 478] width 75 height 35
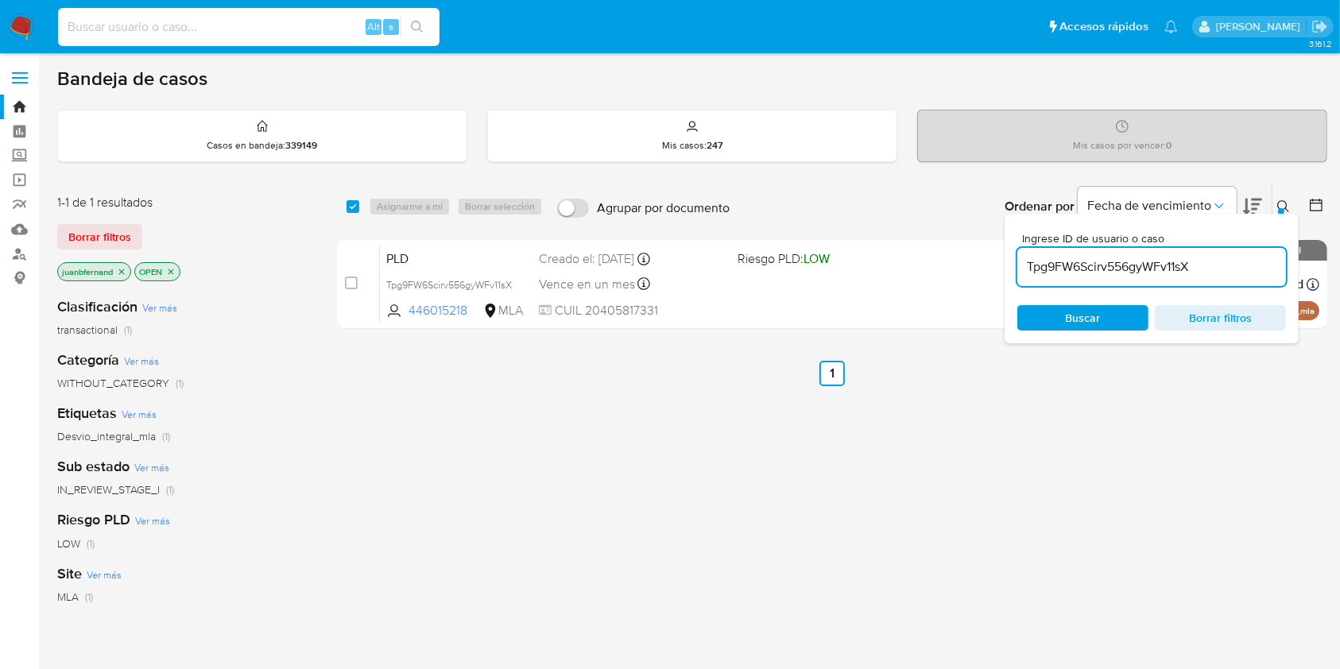
click at [319, 33] on input at bounding box center [248, 27] width 381 height 21
click at [332, 26] on input at bounding box center [248, 27] width 381 height 21
click at [1211, 260] on input "Tpg9FW6Scirv556gyWFv11sX" at bounding box center [1151, 267] width 269 height 21
paste input "3ZyqoDRlF1j3EuaScMjuDdHo"
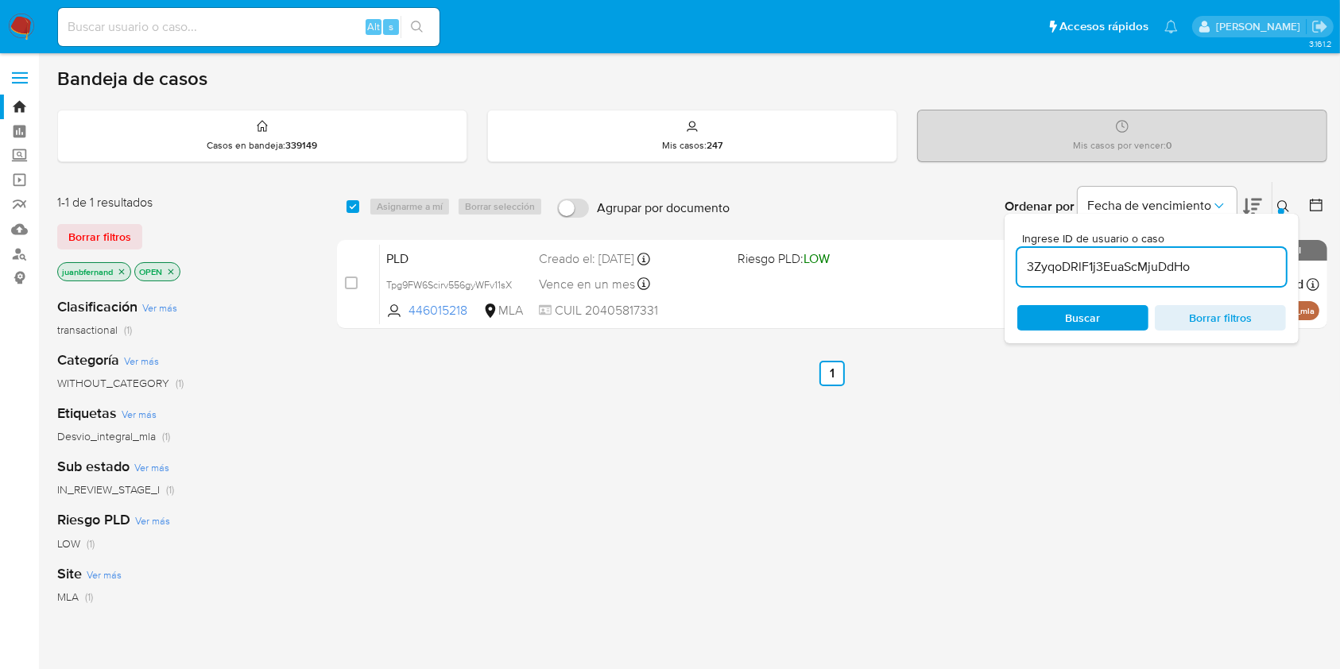
type input "3ZyqoDRlF1j3EuaScMjuDdHo"
click at [349, 209] on input "checkbox" at bounding box center [352, 206] width 13 height 13
checkbox input "true"
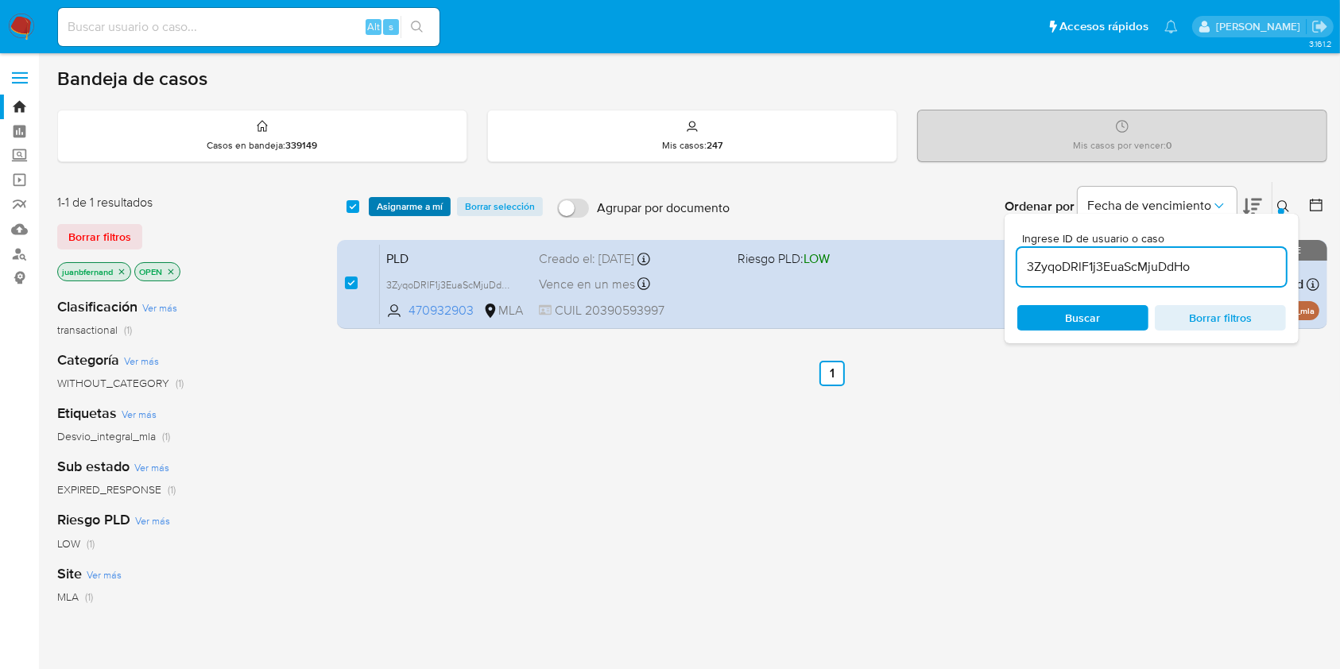
click at [381, 207] on span "Asignarme a mí" at bounding box center [410, 207] width 66 height 16
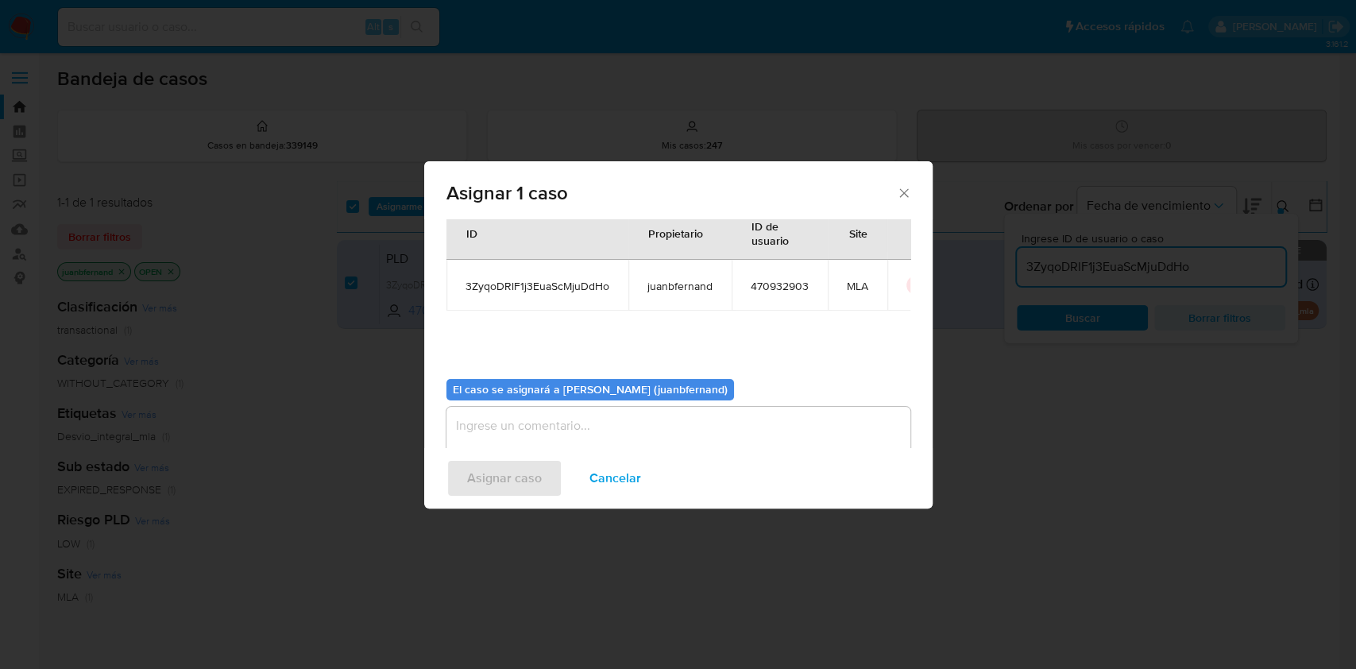
scroll to position [81, 0]
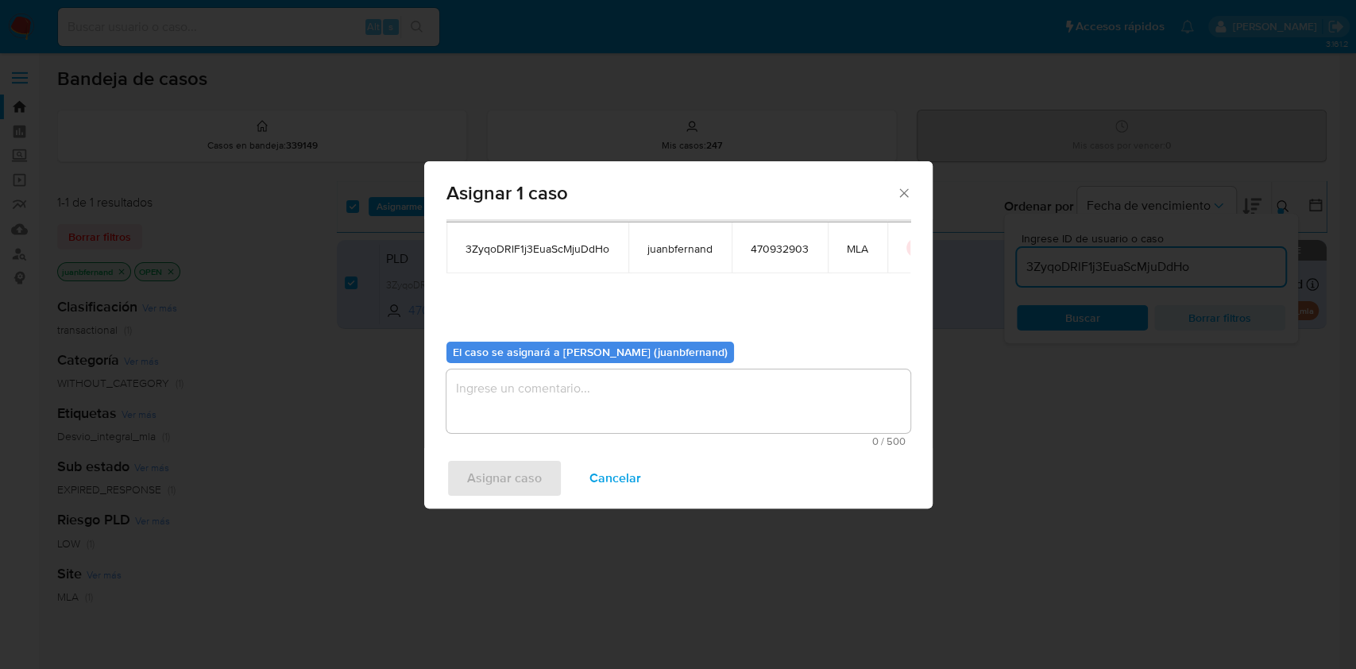
click at [625, 420] on textarea "assign-modal" at bounding box center [679, 401] width 464 height 64
click at [470, 485] on span "Asignar caso" at bounding box center [504, 478] width 75 height 35
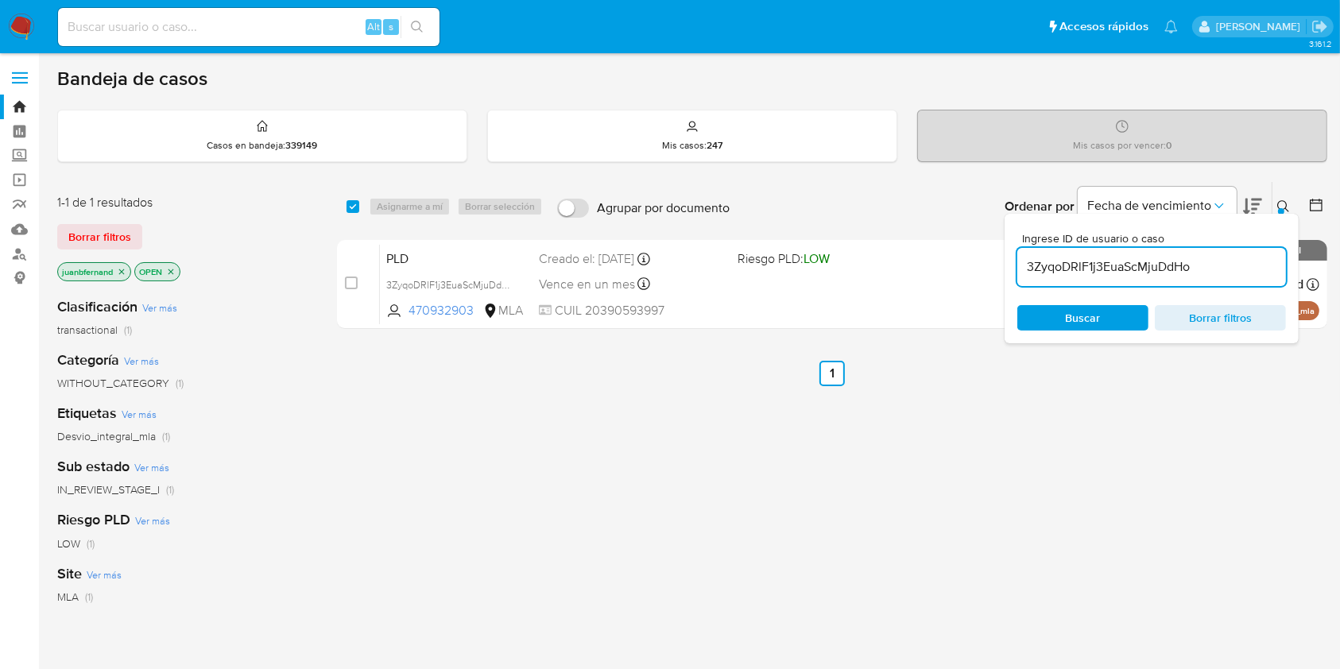
click at [1189, 265] on input "3ZyqoDRlF1j3EuaScMjuDdHo" at bounding box center [1151, 267] width 269 height 21
paste input "t4OPYmNYsGIYGcEH7ZIrcUhA"
type input "t4OPYmNYsGIYGcEH7ZIrcUhA"
click at [350, 201] on input "checkbox" at bounding box center [352, 206] width 13 height 13
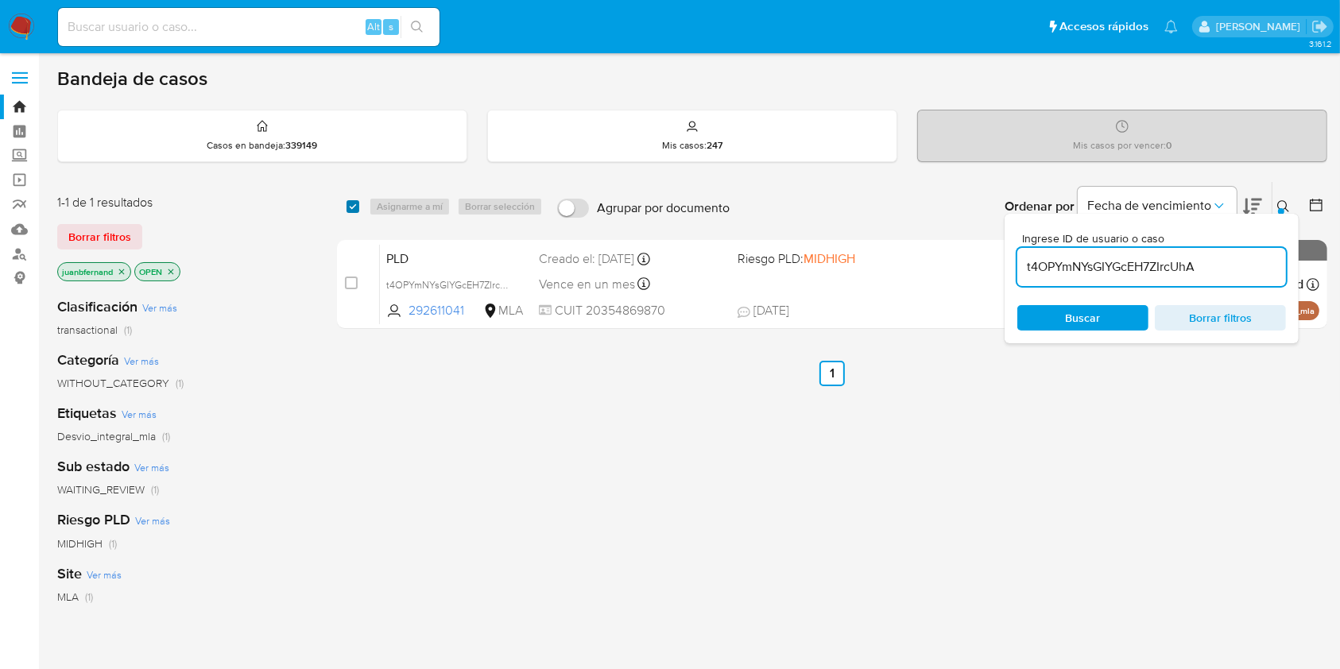
checkbox input "true"
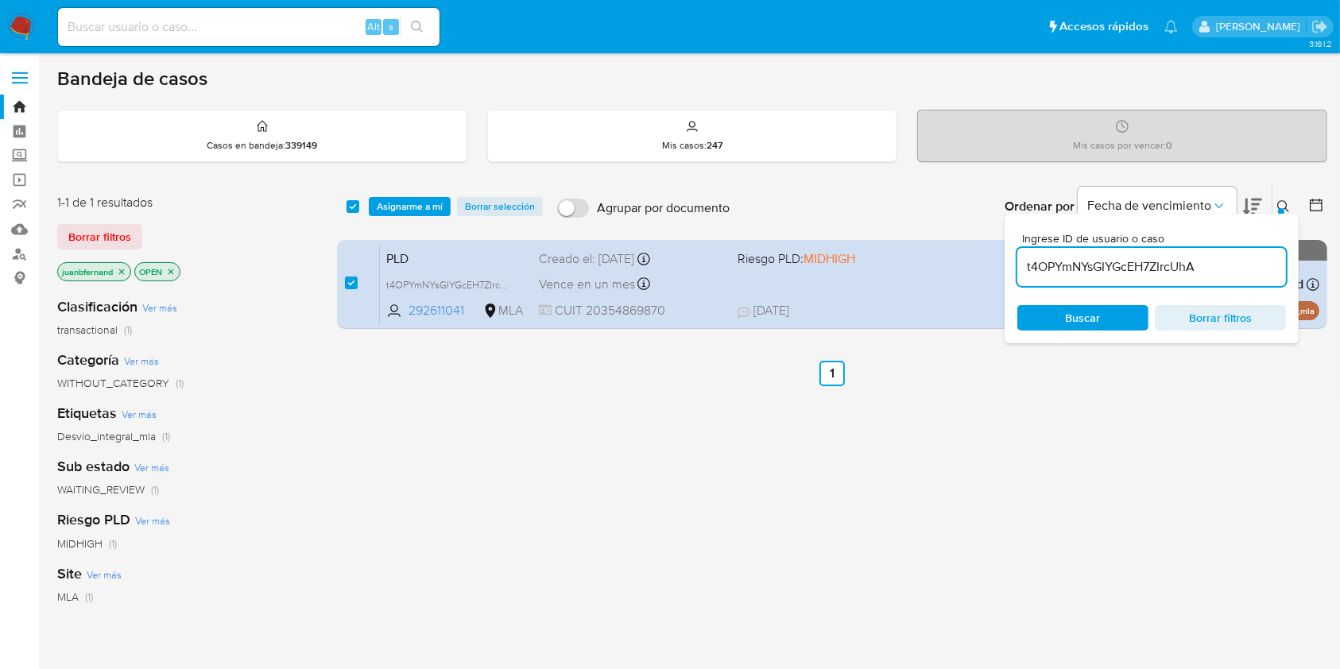
click at [392, 216] on div "select-all-cases-checkbox Asignarme a mí Borrar selección Agrupar por documento…" at bounding box center [832, 206] width 990 height 49
click at [435, 210] on span "Asignarme a mí" at bounding box center [410, 207] width 66 height 16
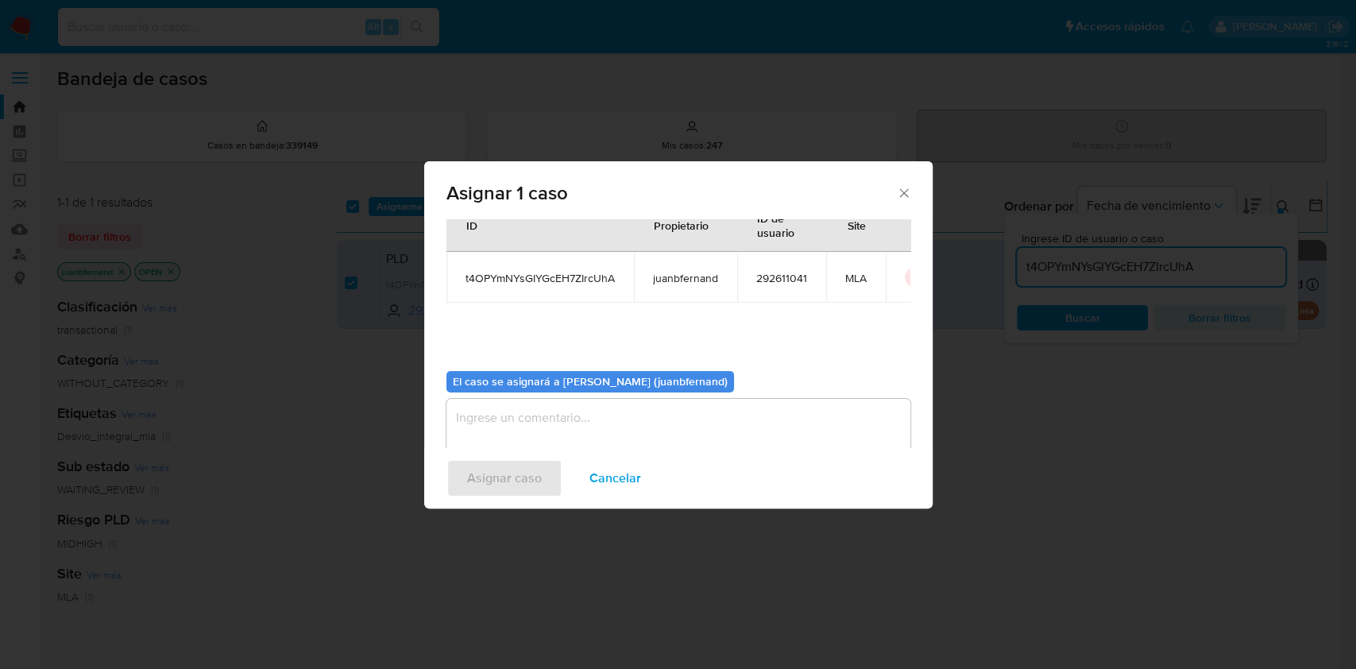
scroll to position [81, 0]
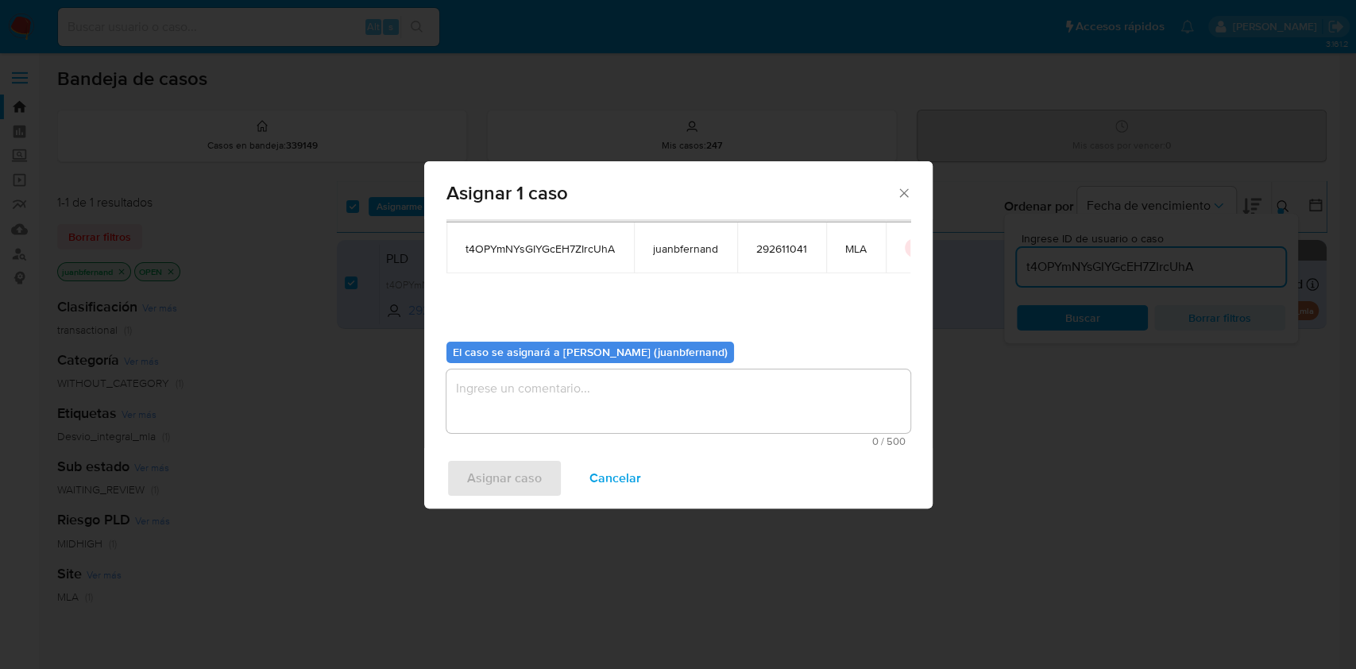
click at [585, 362] on div "El caso se asignará a Juan Bautista Fernandez (juanbfernand)" at bounding box center [591, 353] width 288 height 22
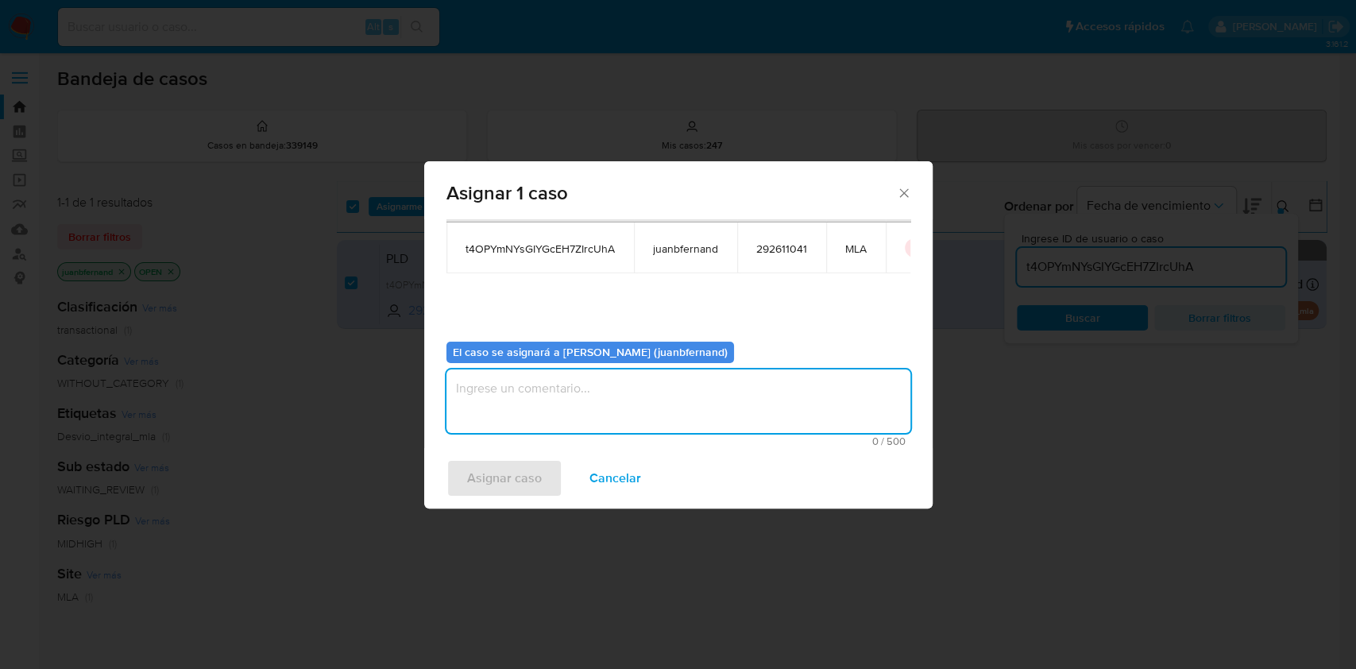
click at [591, 421] on textarea "assign-modal" at bounding box center [679, 401] width 464 height 64
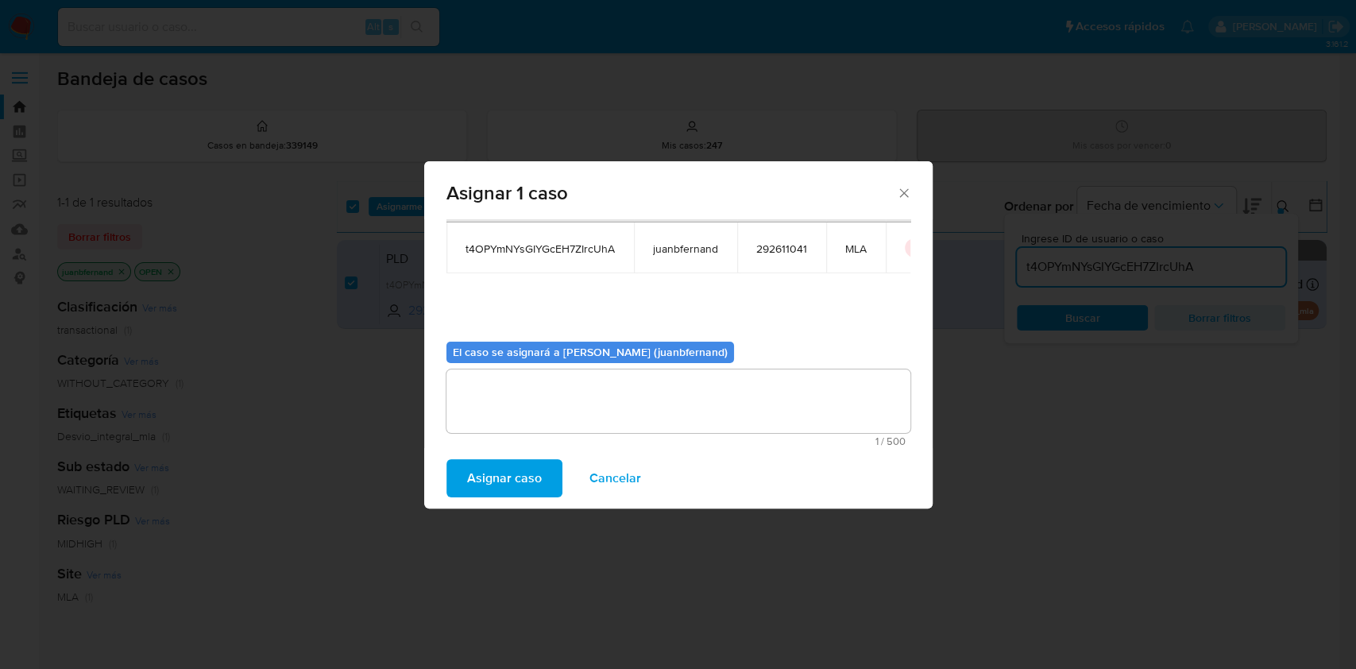
click at [553, 482] on button "Asignar caso" at bounding box center [505, 478] width 116 height 38
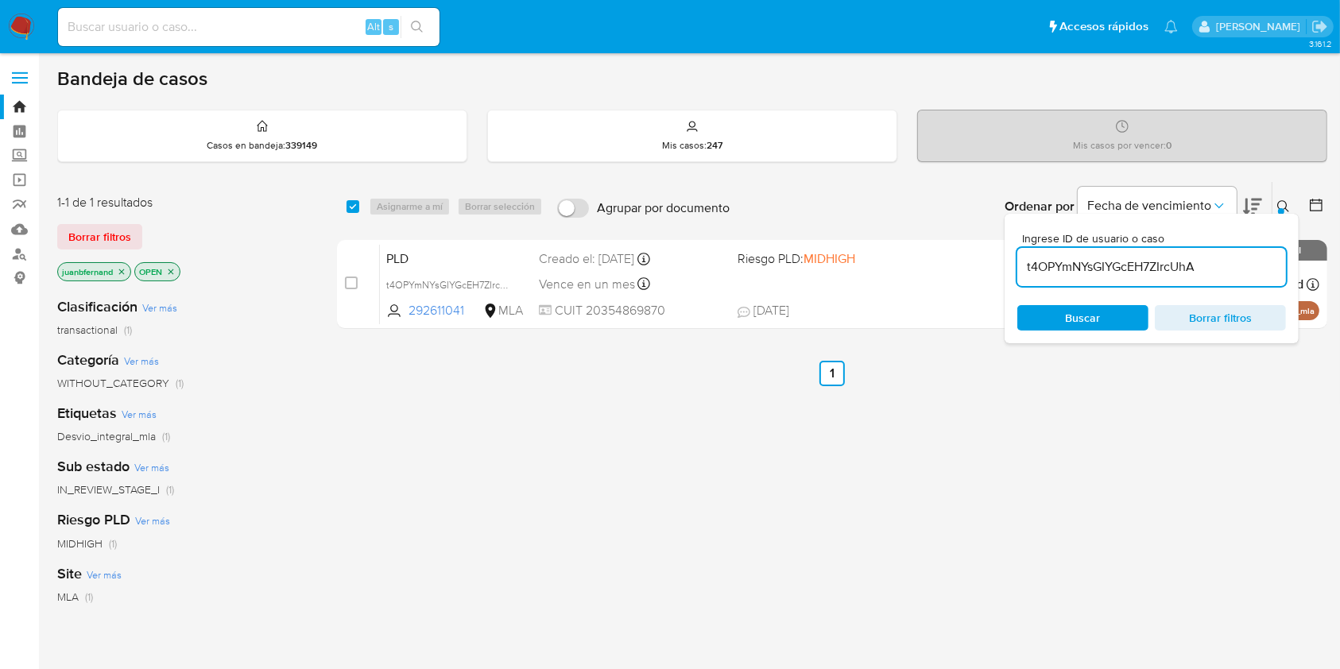
click at [1226, 264] on input "t4OPYmNYsGIYGcEH7ZIrcUhA" at bounding box center [1151, 267] width 269 height 21
paste input "PTRvSJubyr4si5iIfaPSelVd"
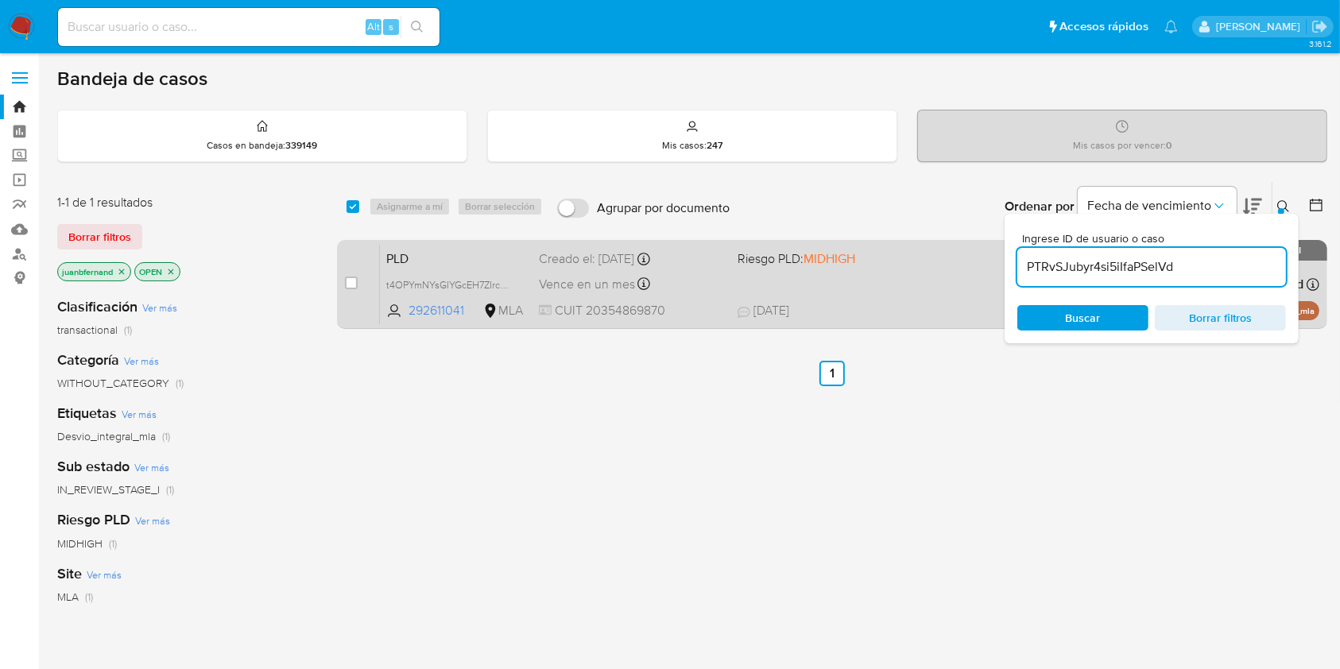
type input "PTRvSJubyr4si5iIfaPSelVd"
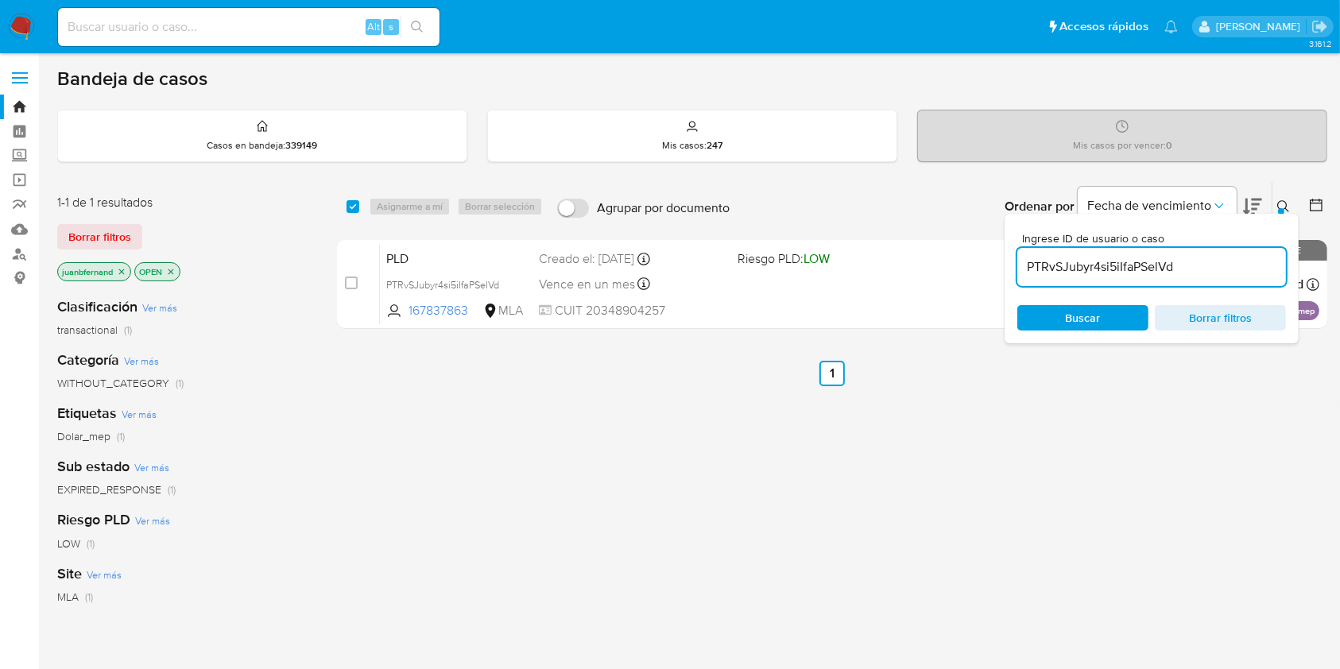
click at [360, 207] on div "select-all-cases-checkbox" at bounding box center [355, 206] width 19 height 19
click at [358, 207] on div "select-all-cases-checkbox" at bounding box center [355, 206] width 19 height 19
click at [358, 207] on input "checkbox" at bounding box center [352, 206] width 13 height 13
checkbox input "true"
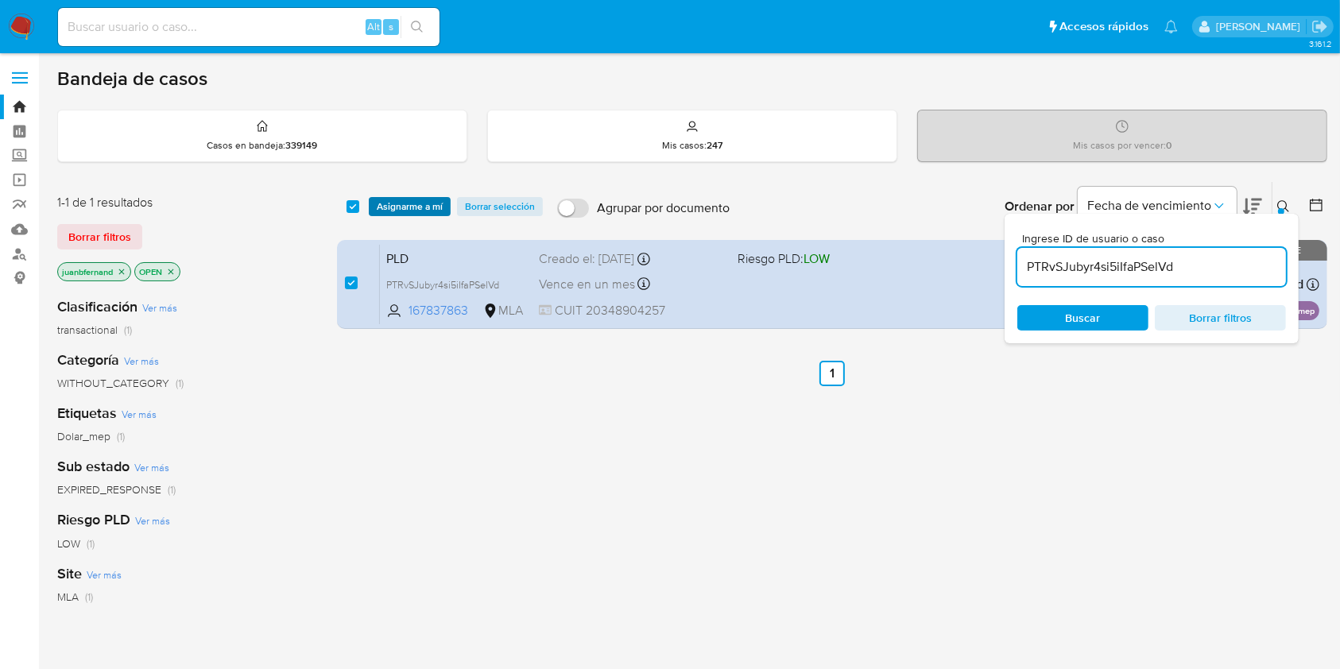
click at [428, 208] on span "Asignarme a mí" at bounding box center [410, 207] width 66 height 16
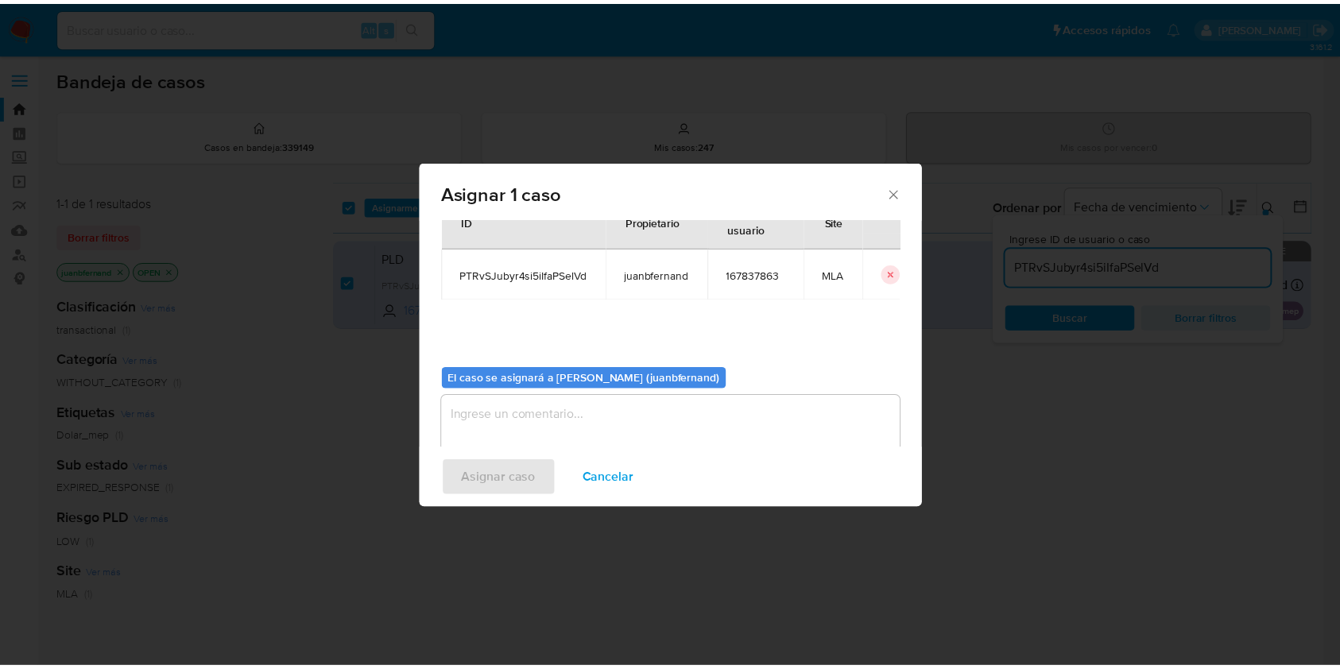
scroll to position [81, 0]
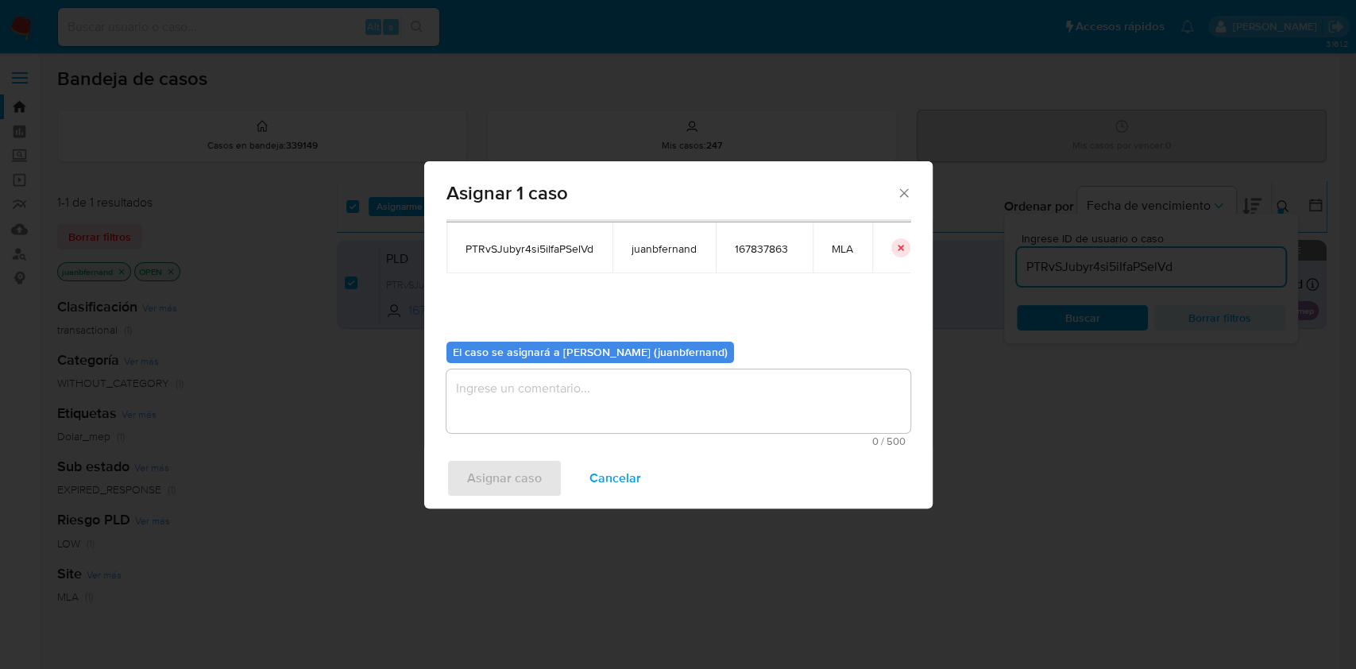
click at [720, 412] on textarea "assign-modal" at bounding box center [679, 401] width 464 height 64
click at [537, 470] on span "Asignar caso" at bounding box center [504, 478] width 75 height 35
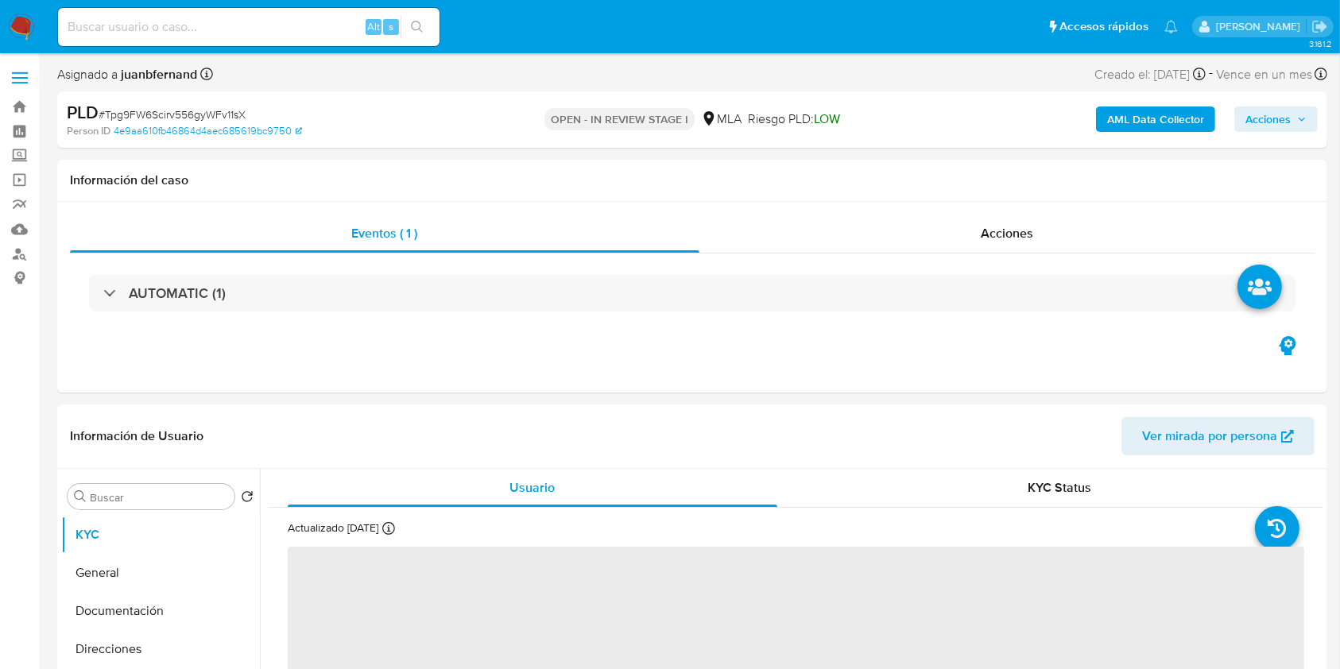
select select "10"
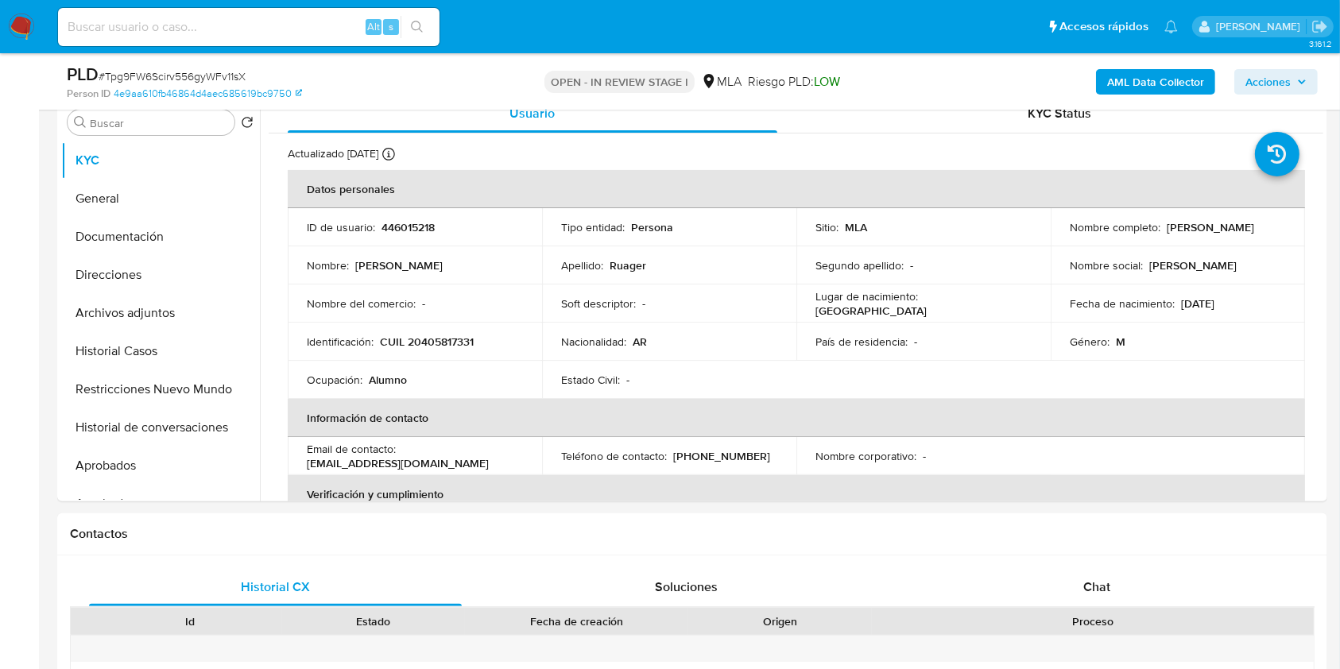
scroll to position [741, 0]
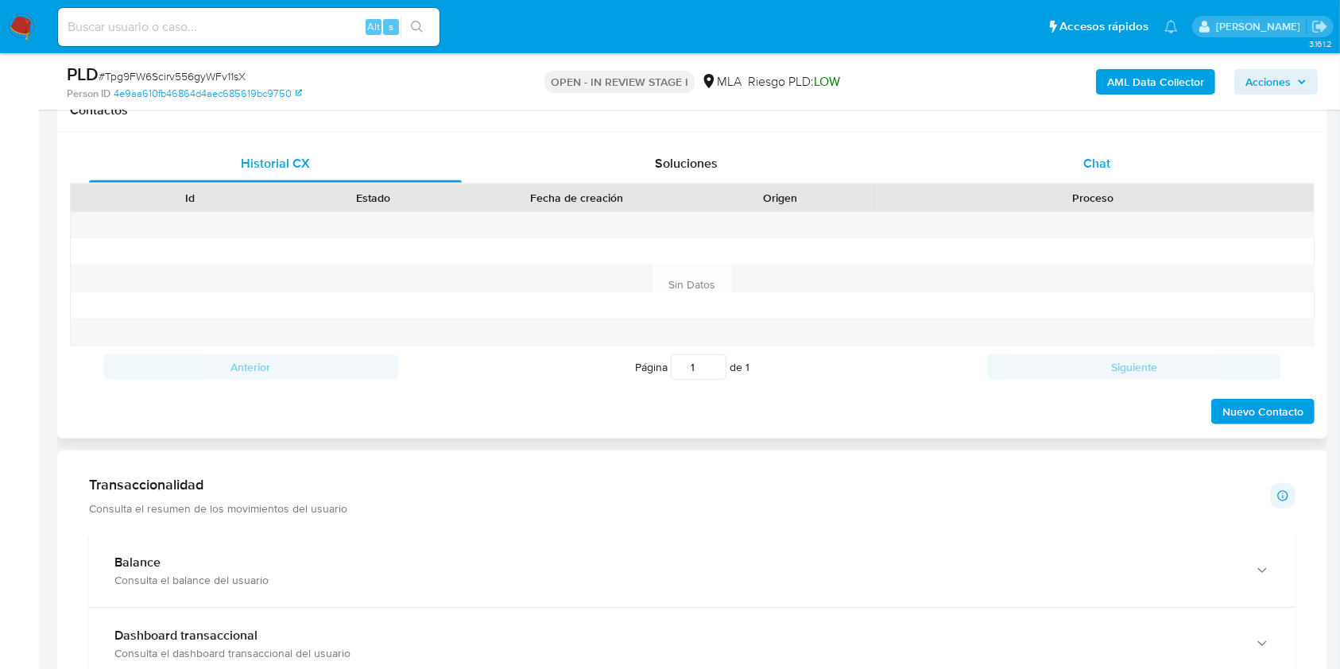
click at [1088, 154] on span "Chat" at bounding box center [1096, 163] width 27 height 18
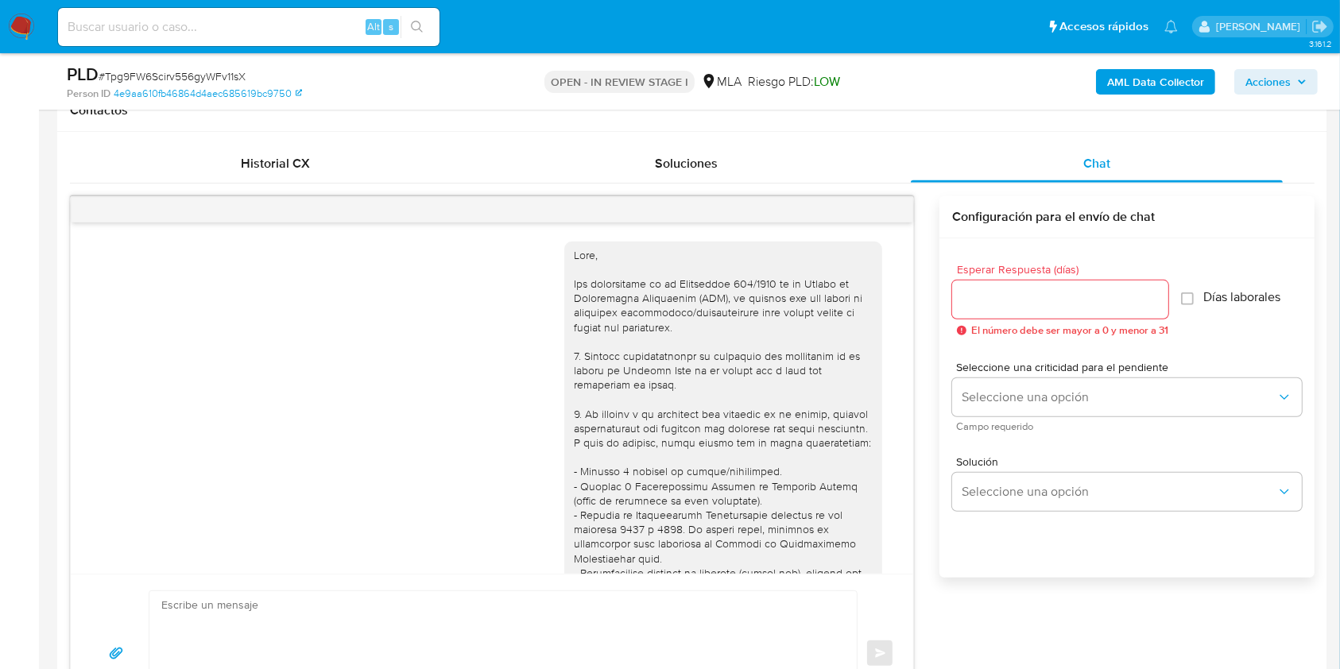
scroll to position [898, 0]
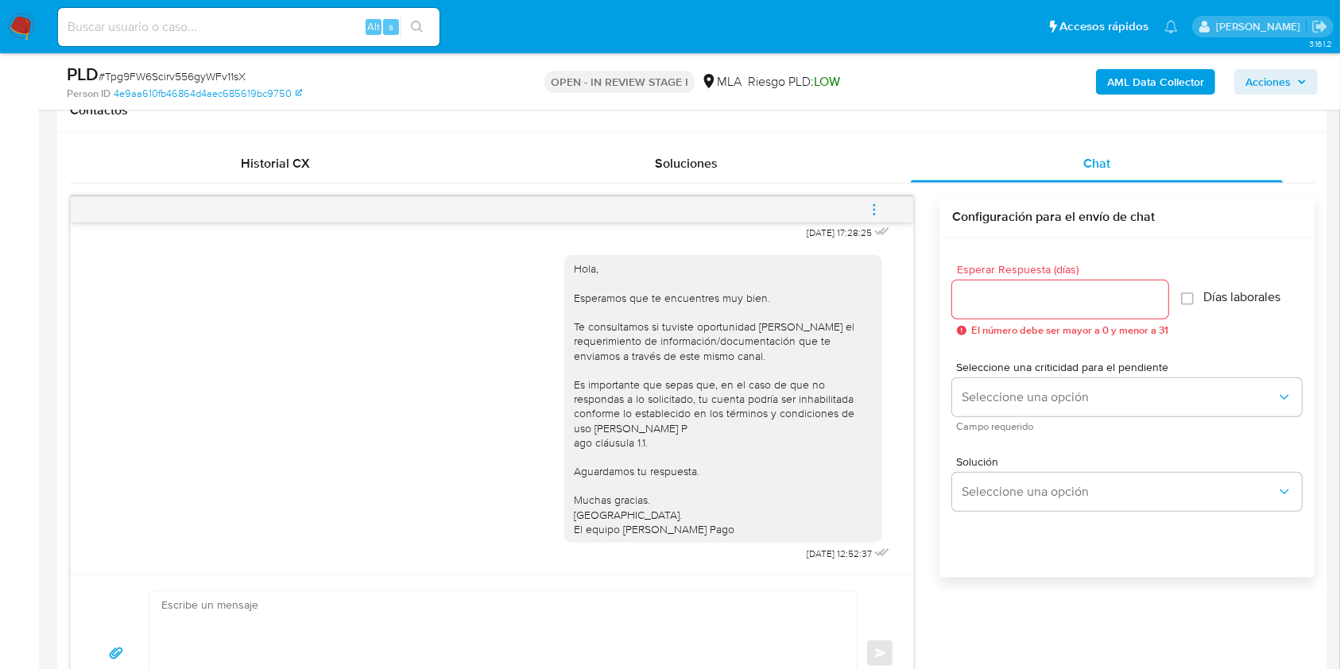
click at [877, 209] on icon "menu-action" at bounding box center [874, 210] width 14 height 14
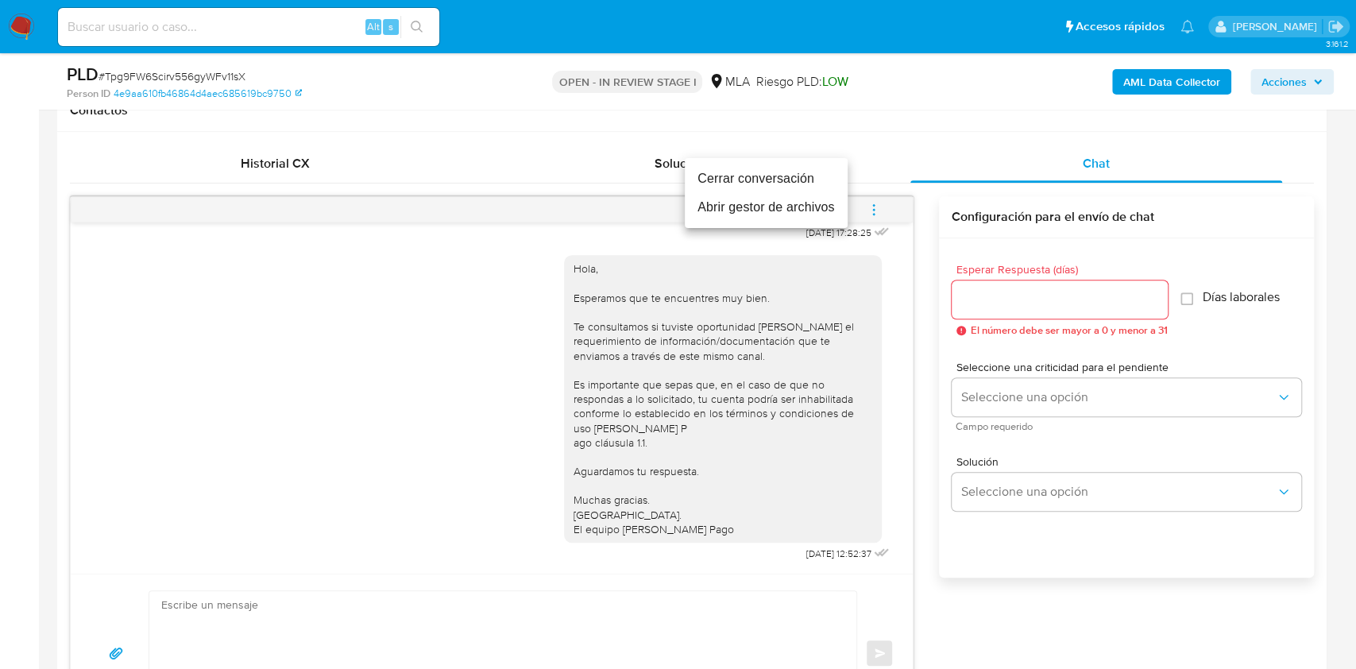
click at [764, 175] on li "Cerrar conversación" at bounding box center [766, 178] width 163 height 29
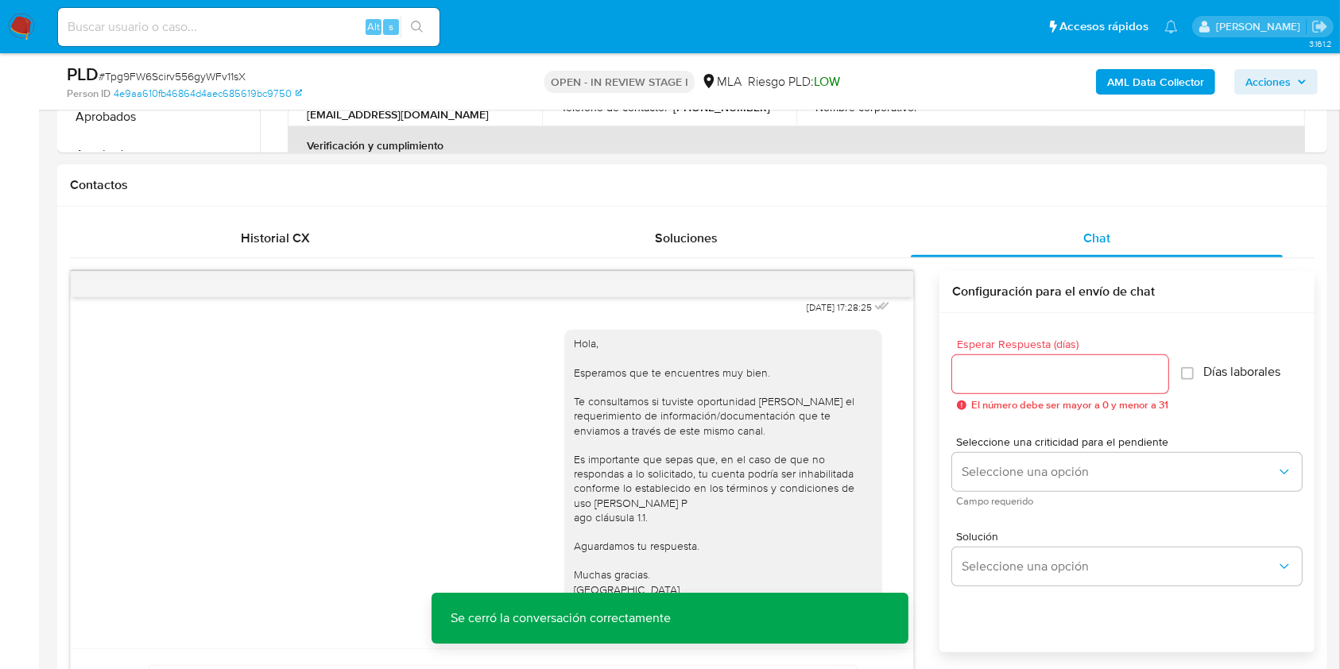
scroll to position [529, 0]
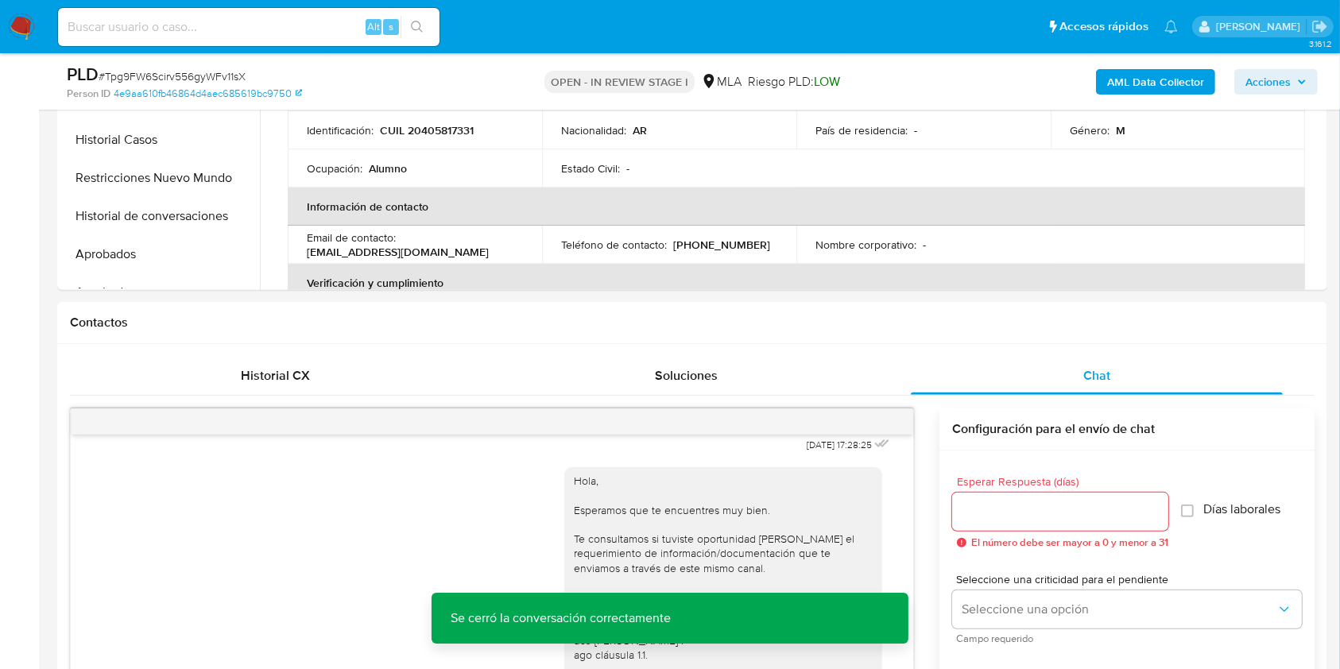
click at [1138, 88] on b "AML Data Collector" at bounding box center [1155, 81] width 97 height 25
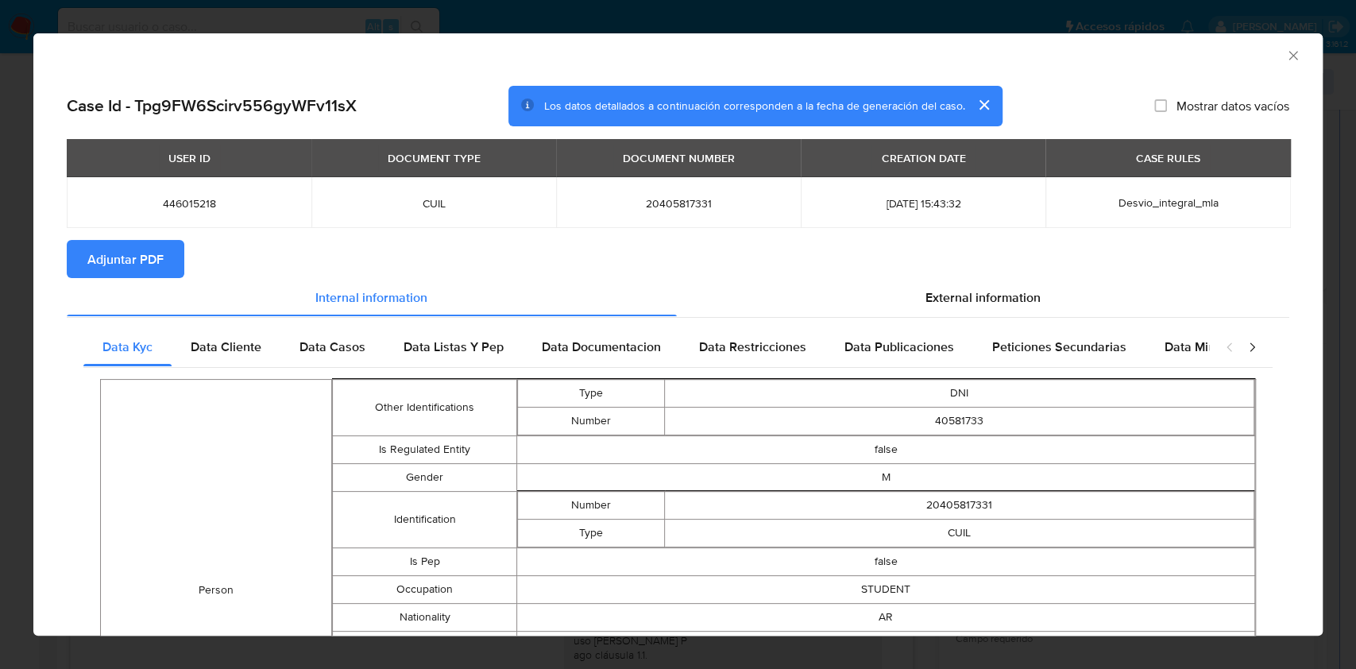
click at [145, 263] on span "Adjuntar PDF" at bounding box center [125, 259] width 76 height 35
click at [1289, 54] on icon "Cerrar ventana" at bounding box center [1293, 55] width 9 height 9
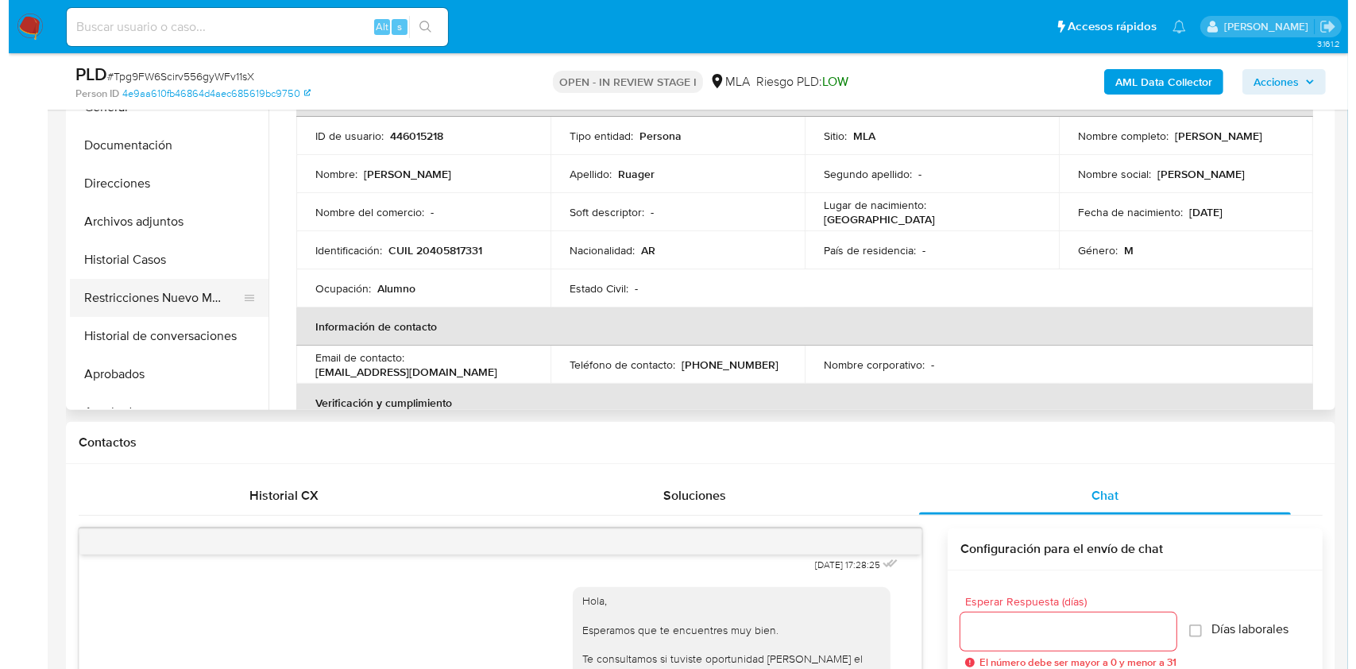
scroll to position [211, 0]
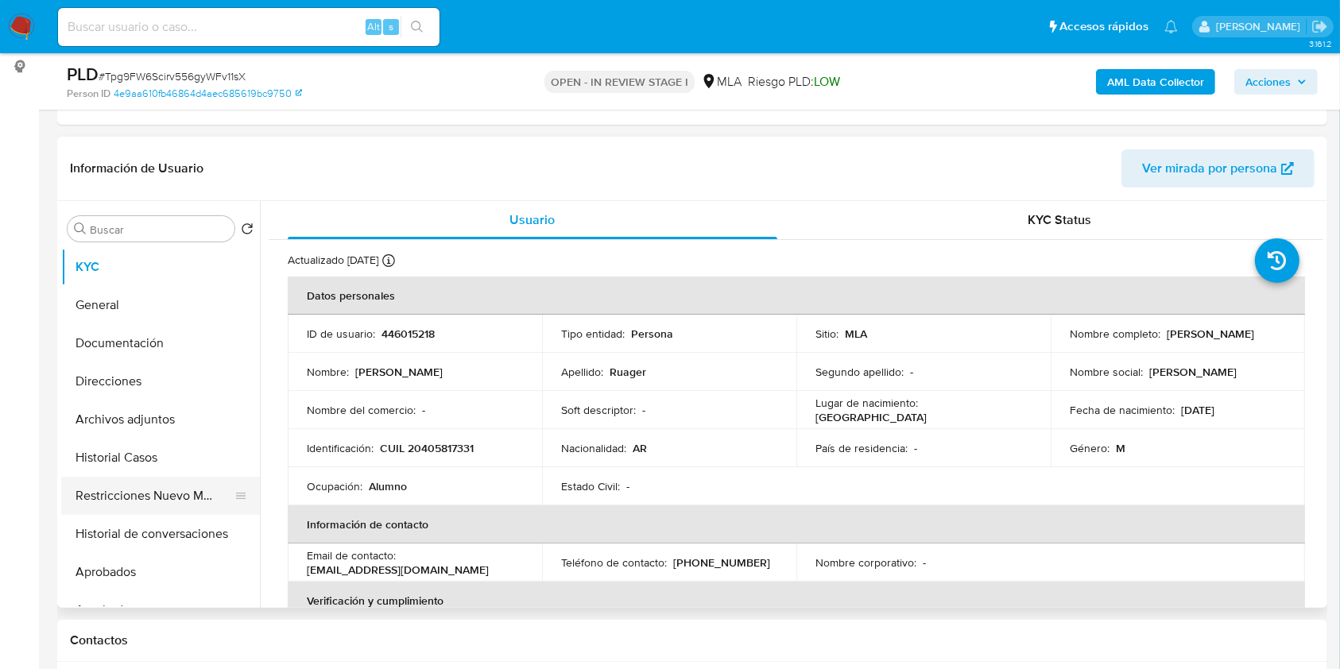
click at [117, 496] on button "Restricciones Nuevo Mundo" at bounding box center [154, 496] width 186 height 38
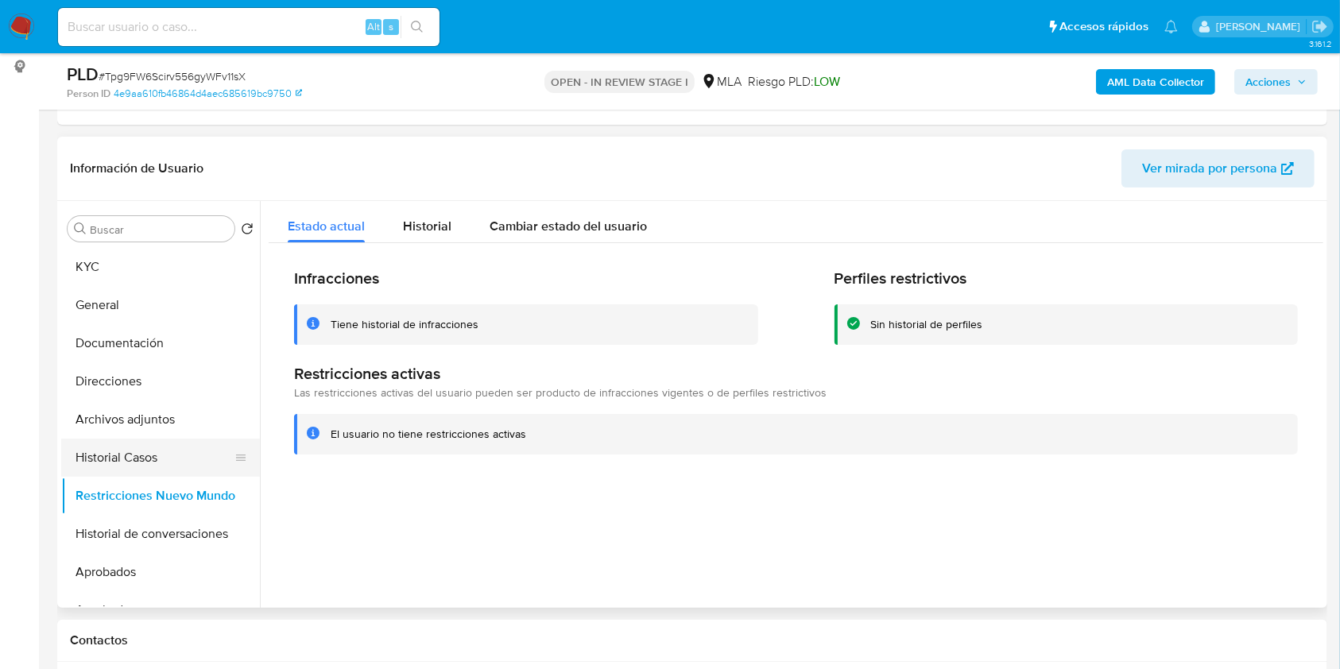
click at [147, 463] on button "Historial Casos" at bounding box center [154, 458] width 186 height 38
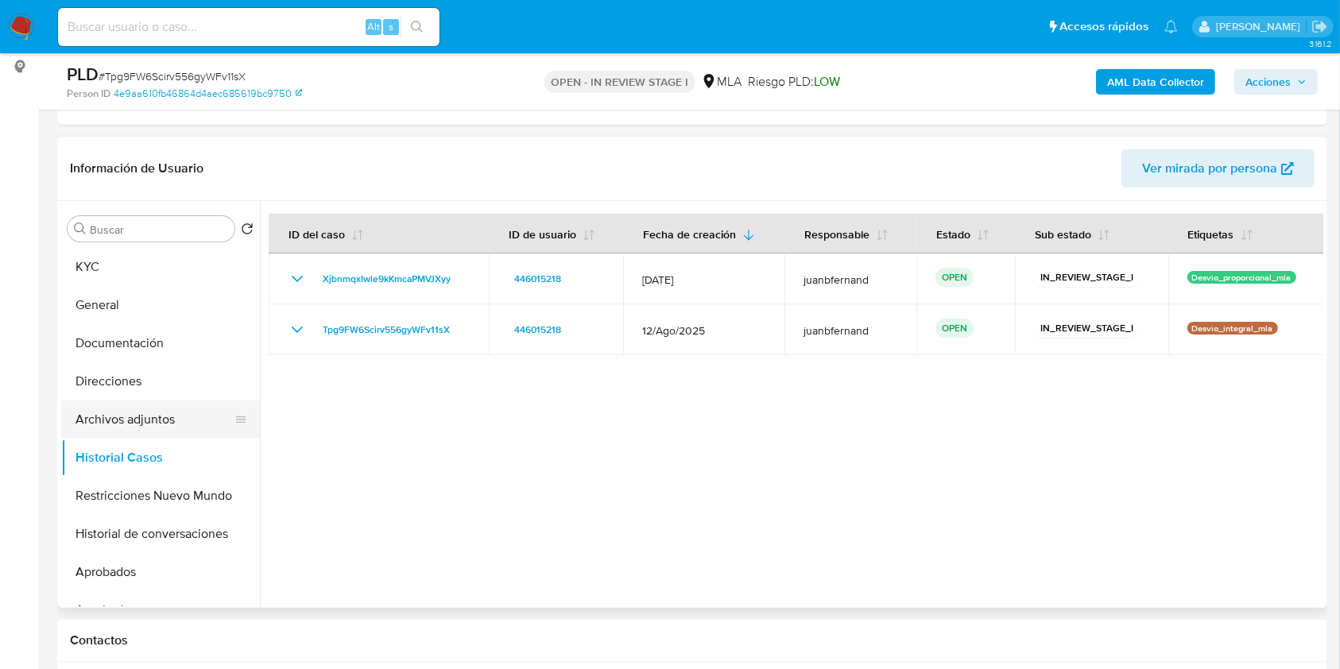
click at [111, 423] on button "Archivos adjuntos" at bounding box center [154, 419] width 186 height 38
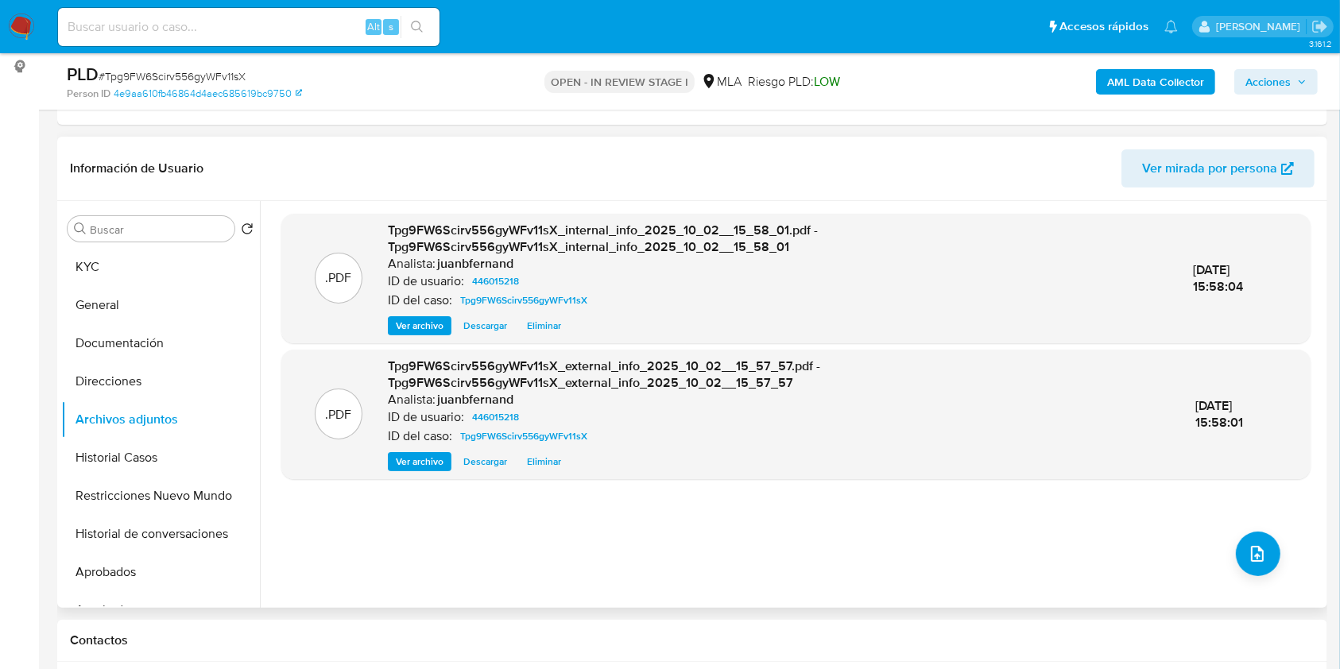
click at [1274, 565] on div ".PDF Tpg9FW6Scirv556gyWFv11sX_internal_info_2025_10_02__15_58_01.pdf - Tpg9FW6S…" at bounding box center [795, 404] width 1029 height 381
click at [1265, 562] on button "upload-file" at bounding box center [1257, 554] width 44 height 44
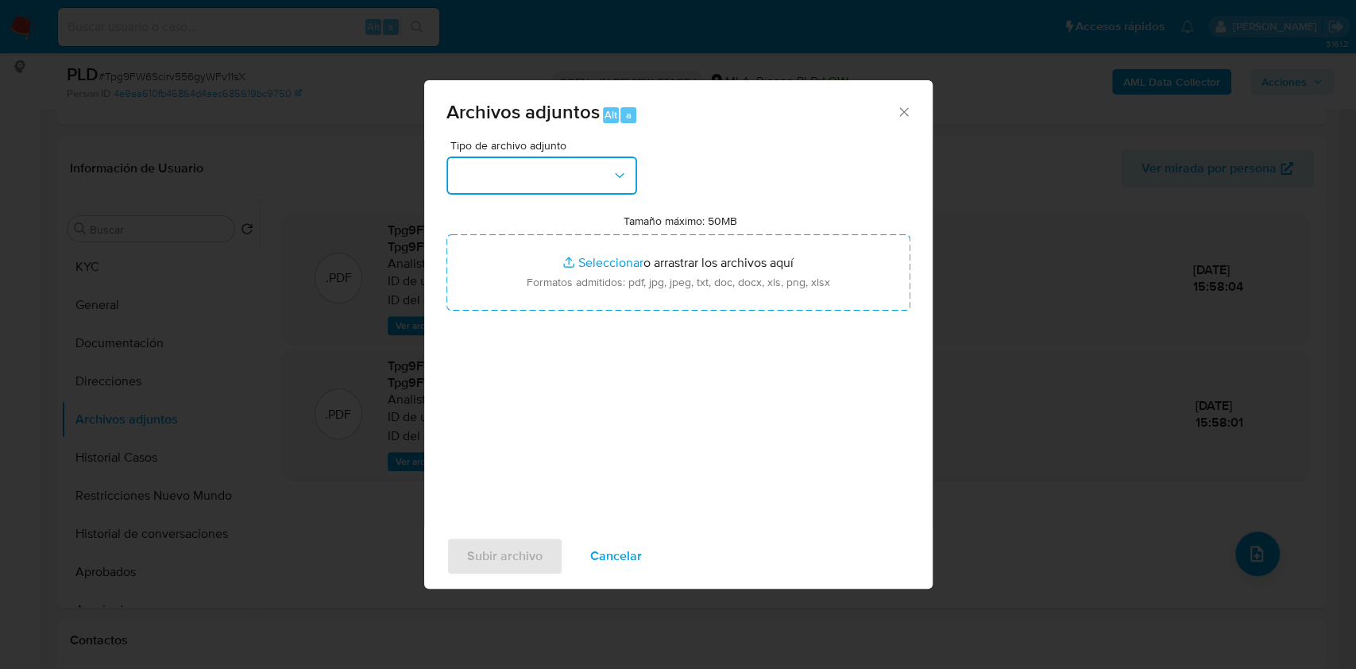
click at [604, 174] on button "button" at bounding box center [542, 176] width 191 height 38
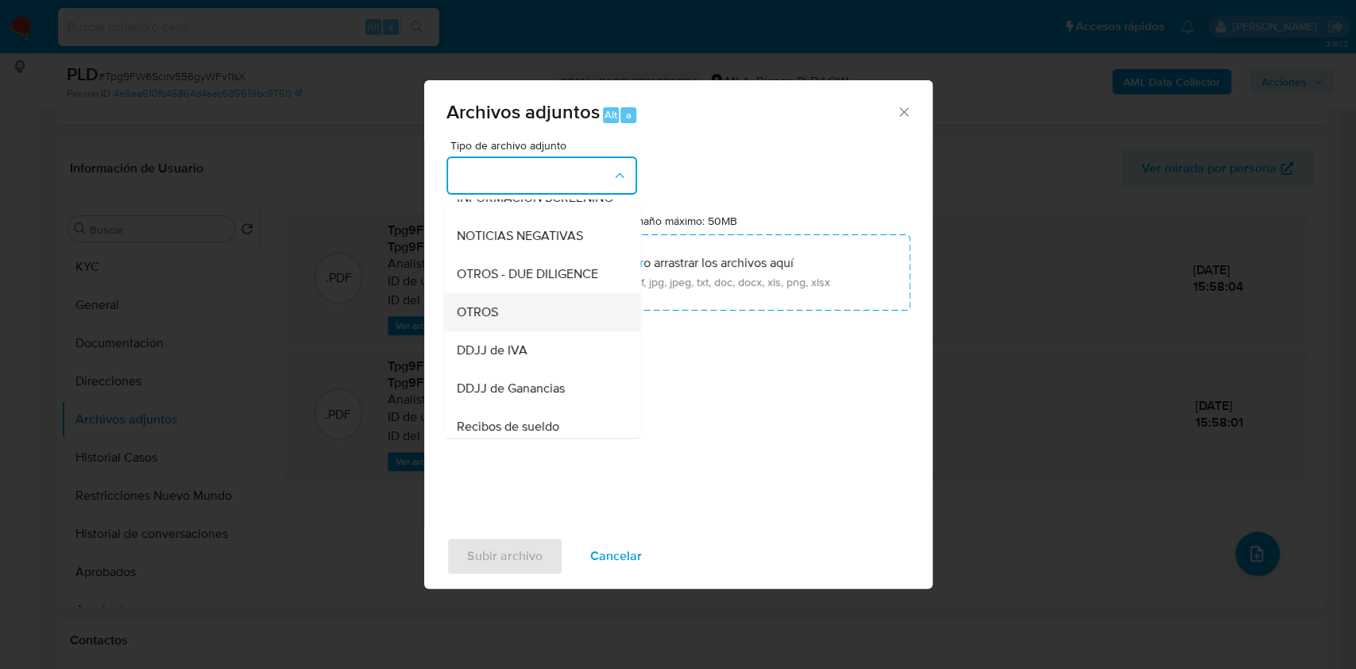
click at [502, 320] on div "OTROS" at bounding box center [537, 312] width 162 height 38
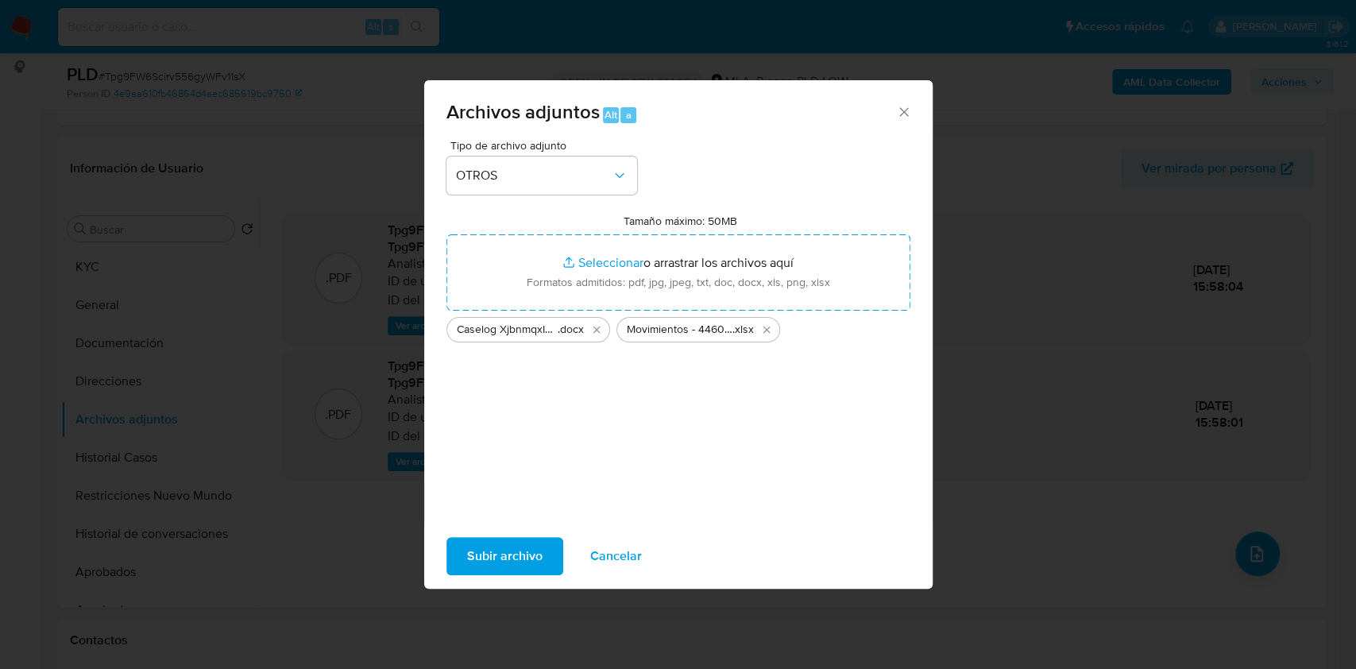
click at [504, 556] on span "Subir archivo" at bounding box center [504, 556] width 75 height 35
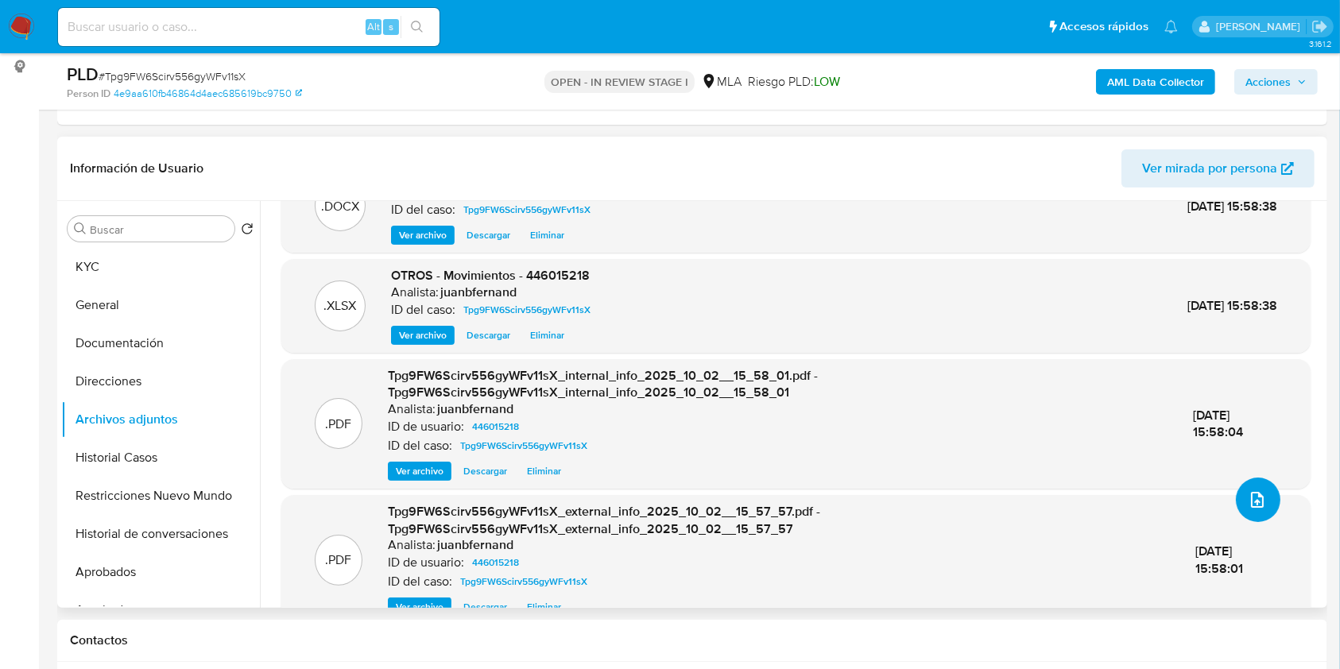
scroll to position [0, 0]
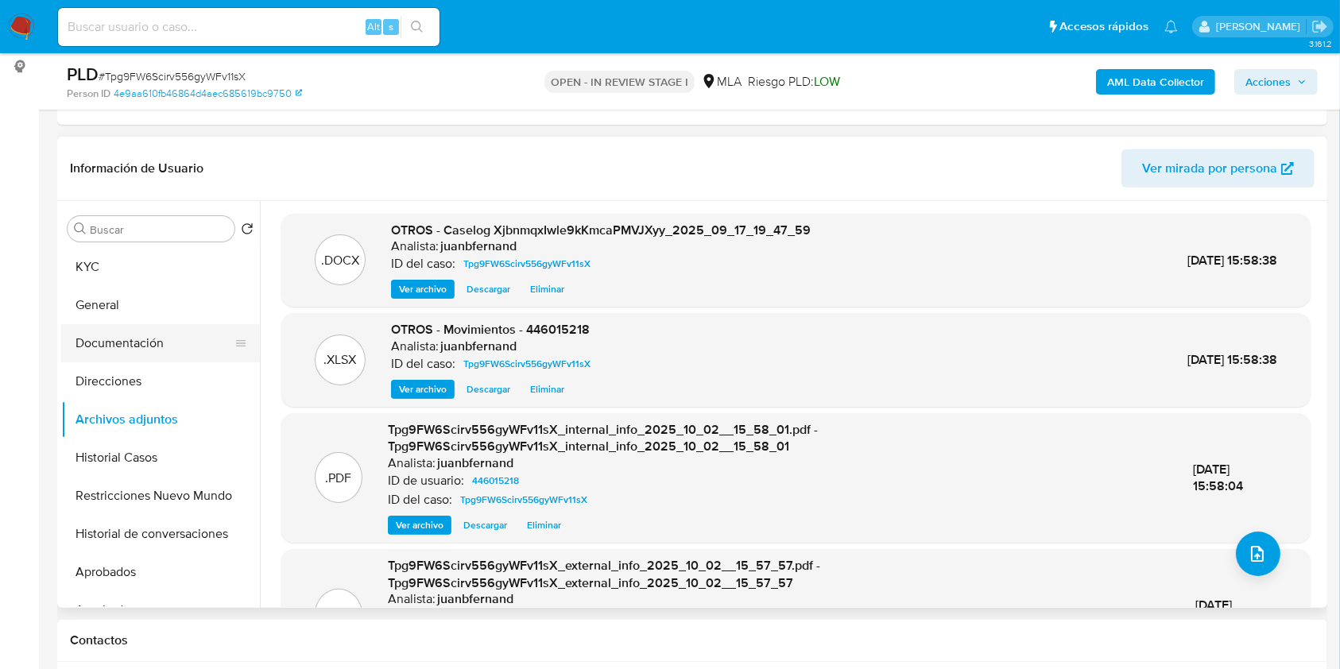
click at [174, 353] on button "Documentación" at bounding box center [154, 343] width 186 height 38
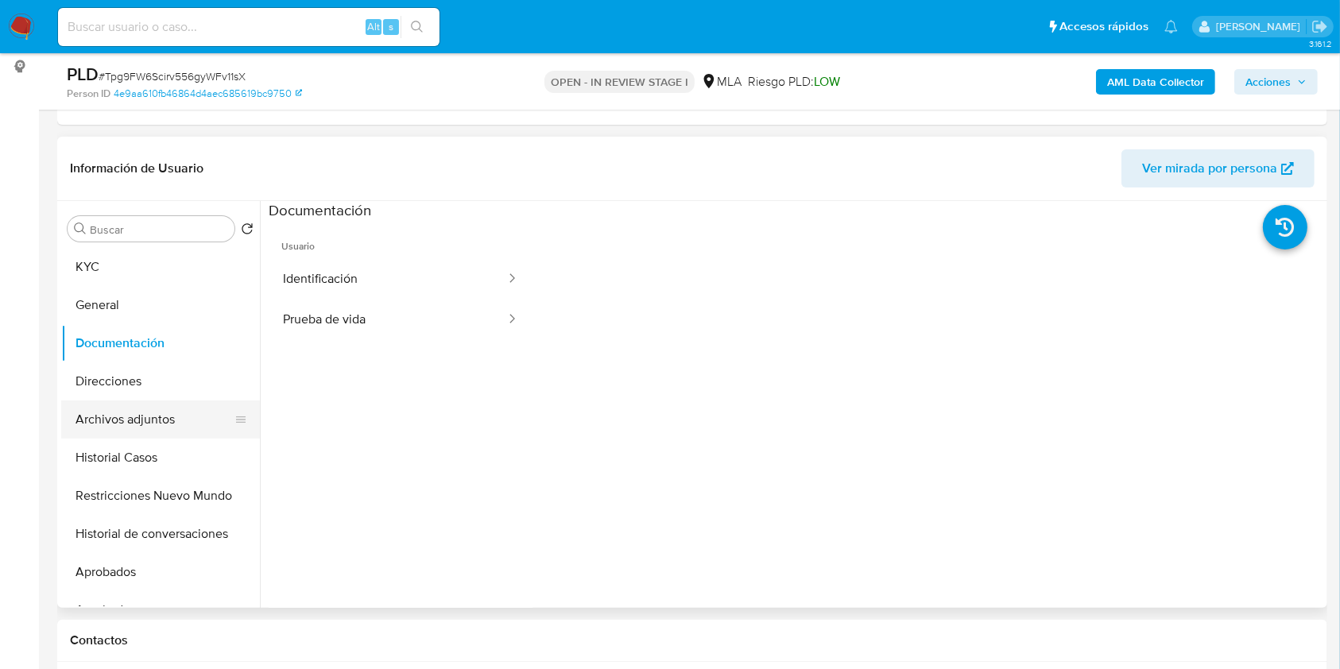
click at [153, 408] on button "Archivos adjuntos" at bounding box center [154, 419] width 186 height 38
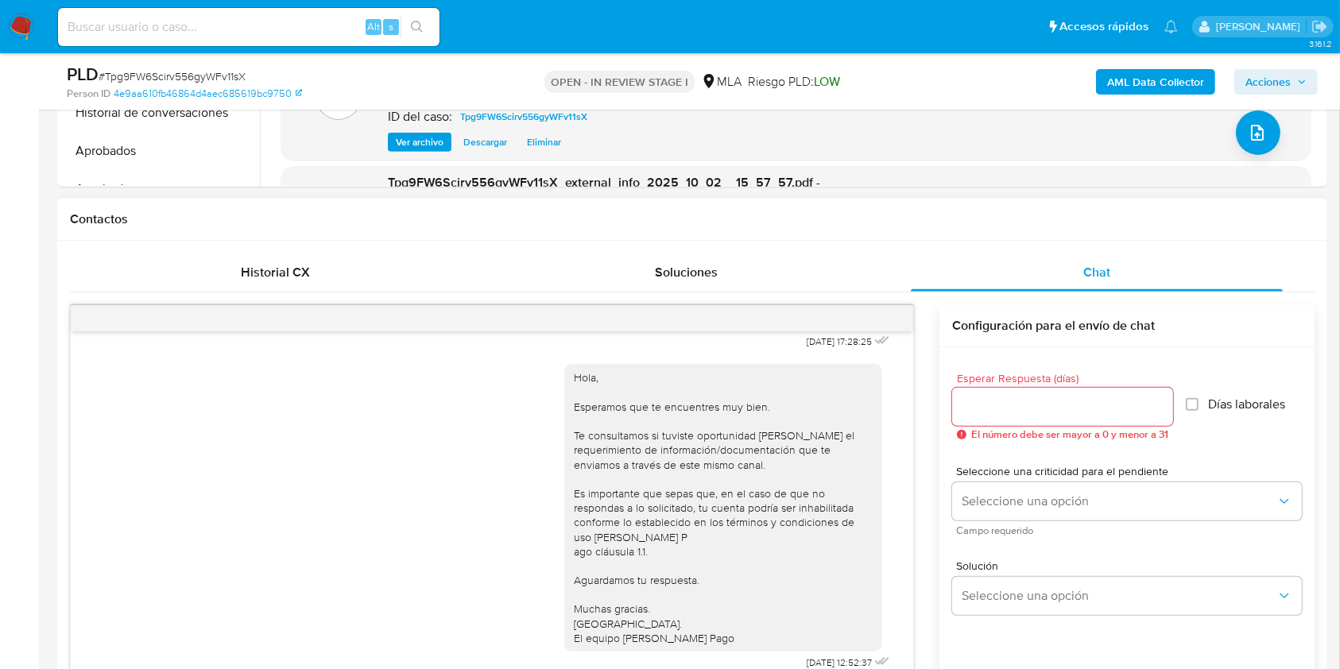
scroll to position [636, 0]
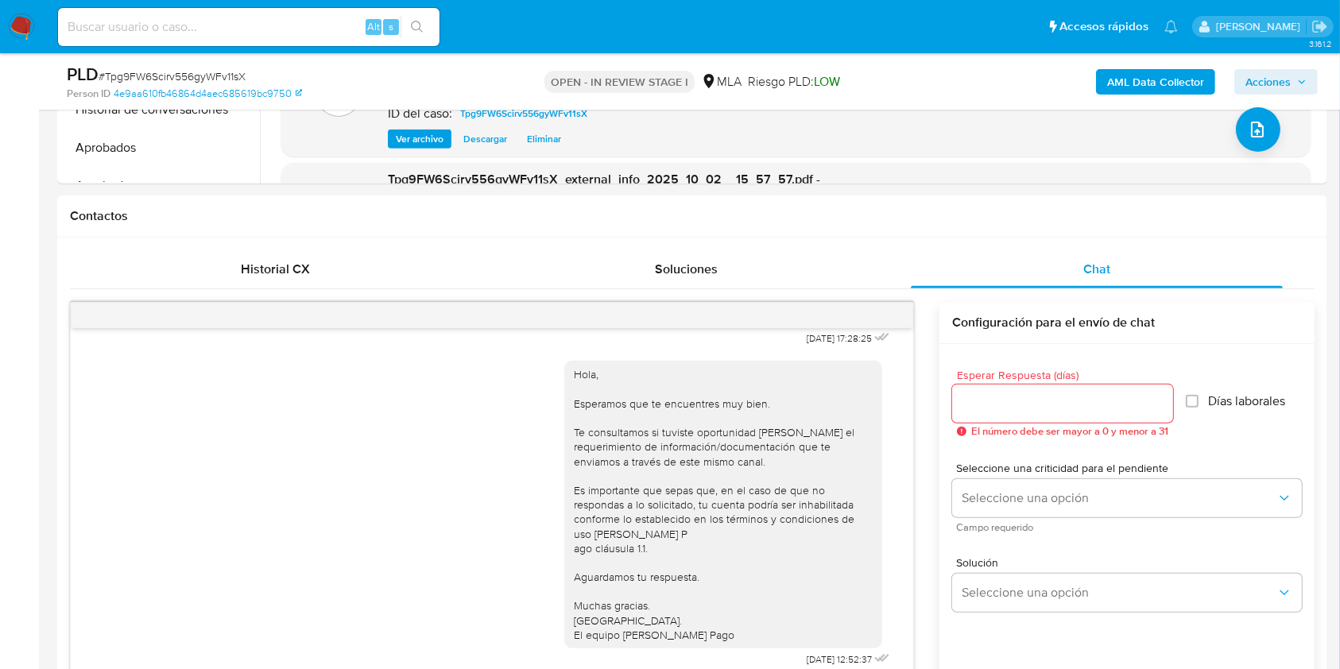
click at [1290, 91] on span "Acciones" at bounding box center [1275, 82] width 61 height 22
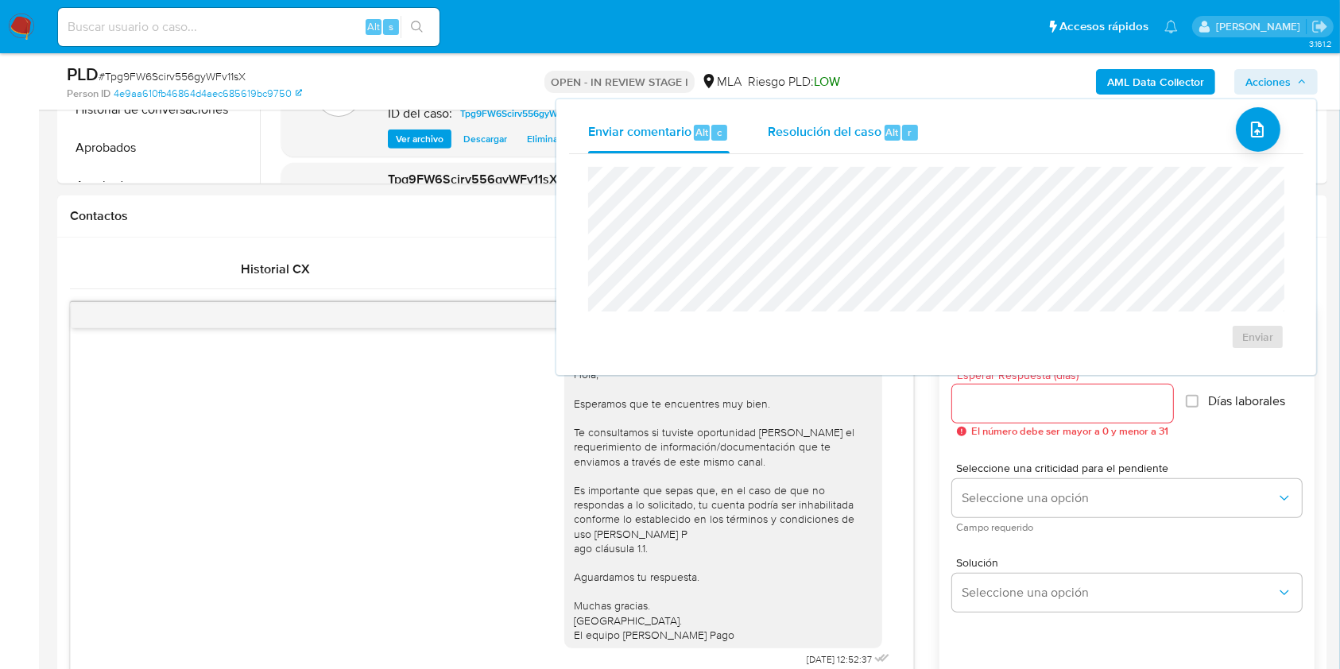
click at [831, 145] on div "Resolución del caso Alt r" at bounding box center [843, 132] width 152 height 41
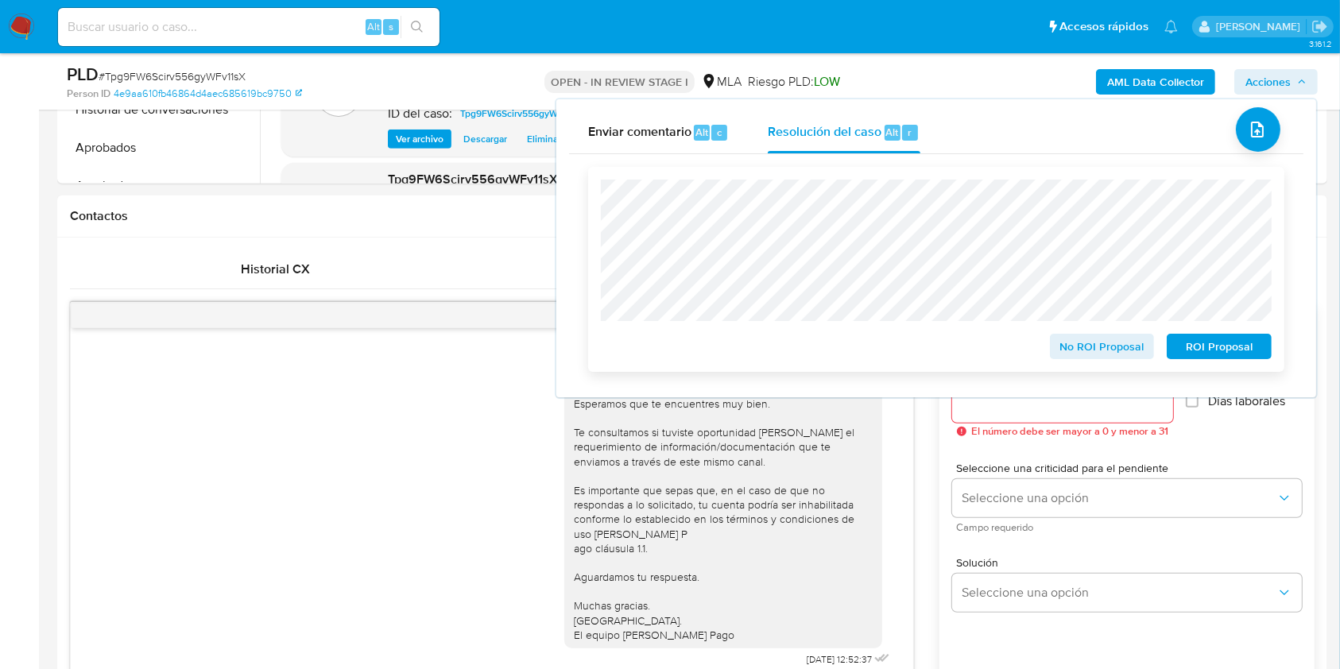
click at [1106, 350] on span "No ROI Proposal" at bounding box center [1102, 346] width 83 height 22
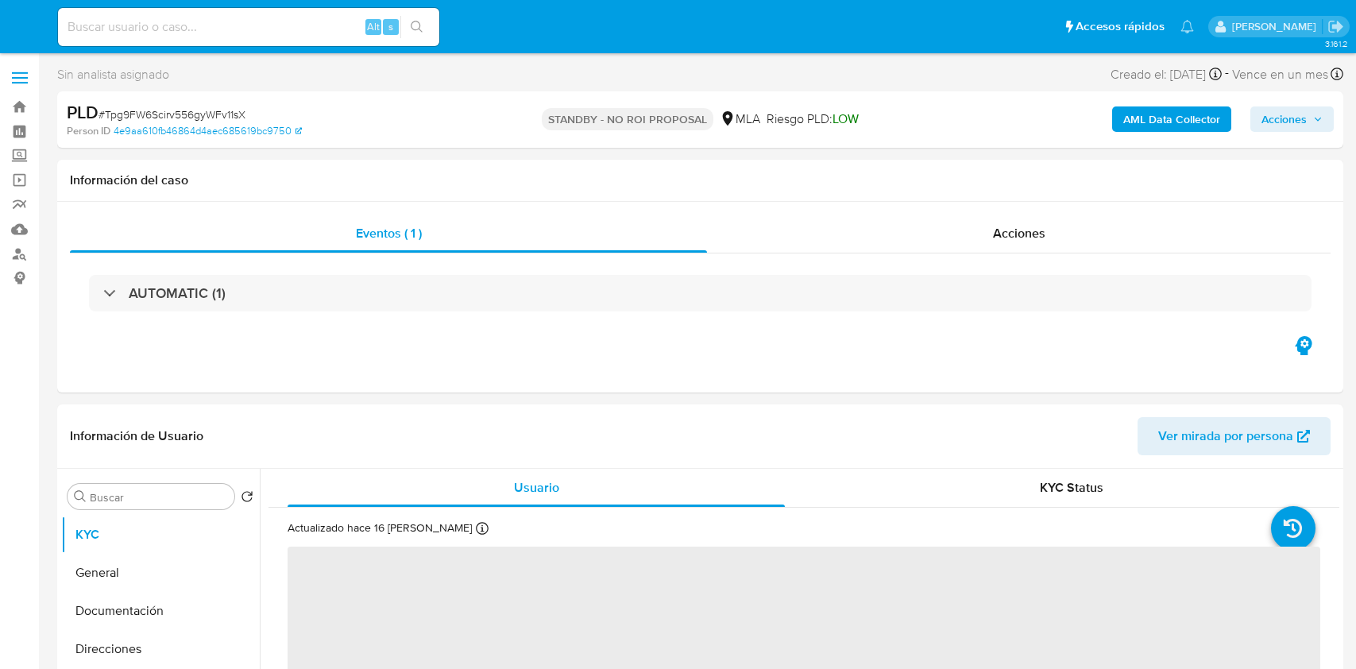
select select "10"
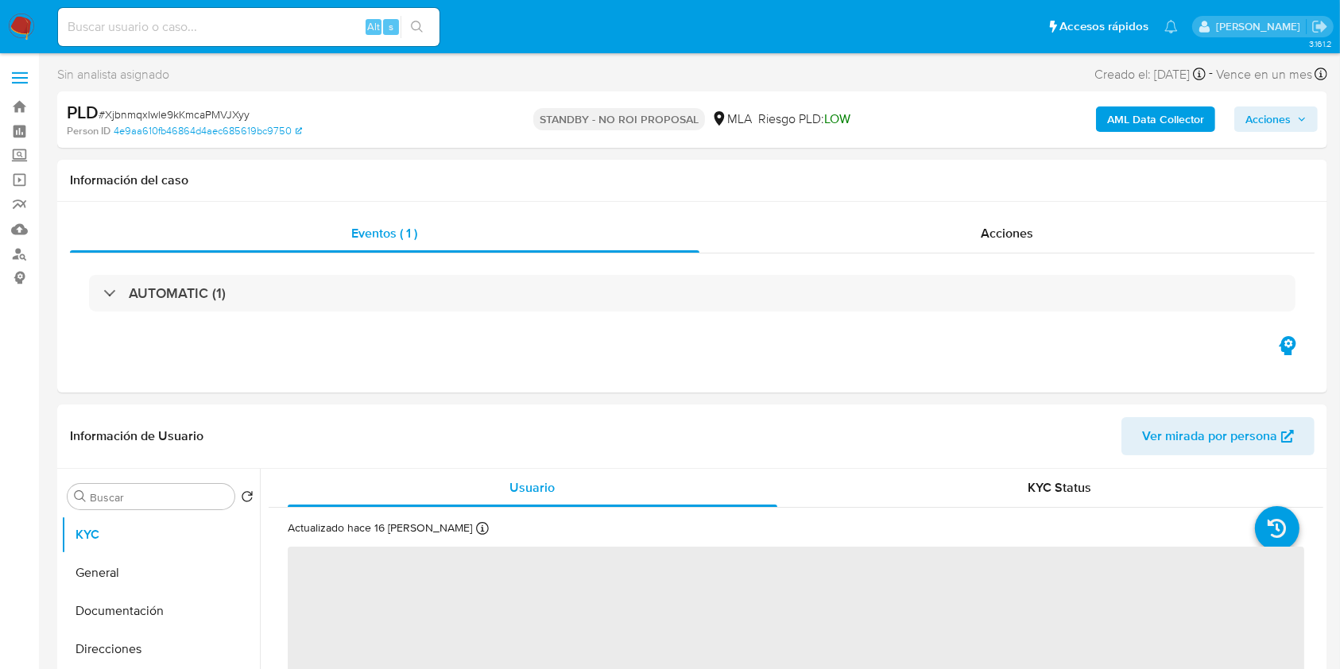
select select "10"
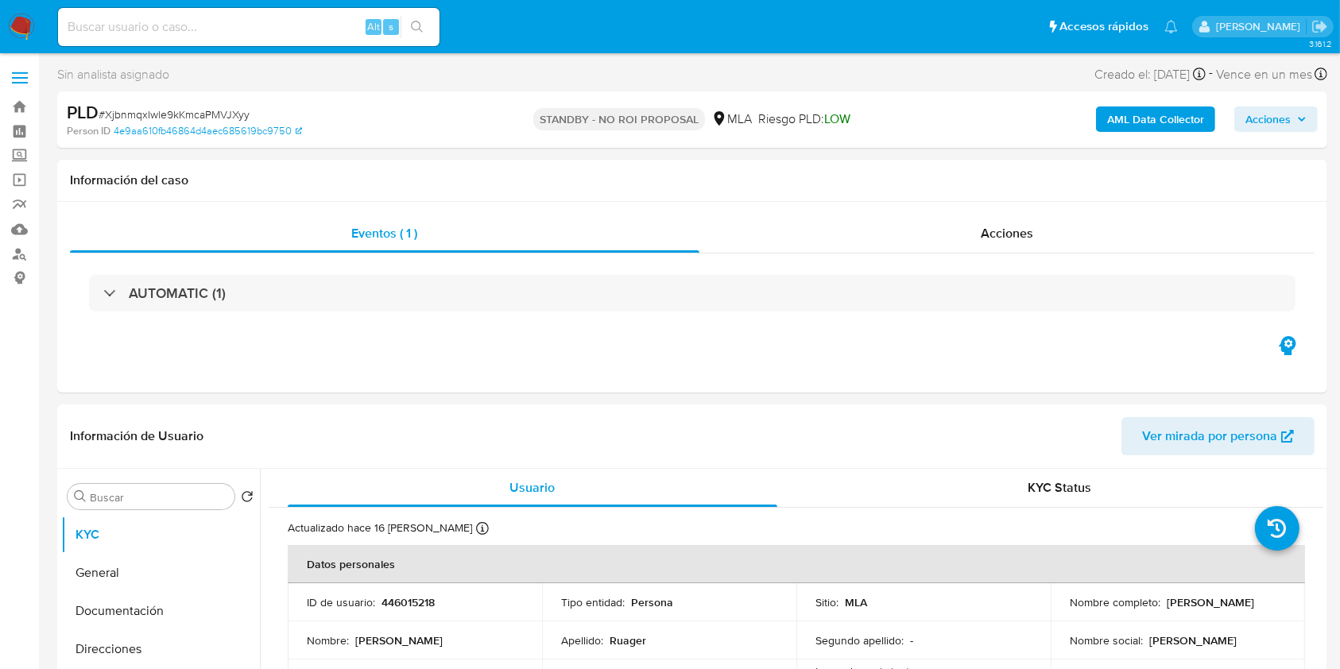
click at [195, 27] on input at bounding box center [248, 27] width 381 height 21
paste input "3ZyqoDRlF1j3EuaScMjuDdHo"
type input "3ZyqoDRlF1j3EuaScMjuDdHo"
click at [376, 30] on span "Alt" at bounding box center [373, 26] width 13 height 15
click at [407, 30] on button "search-icon" at bounding box center [416, 27] width 33 height 22
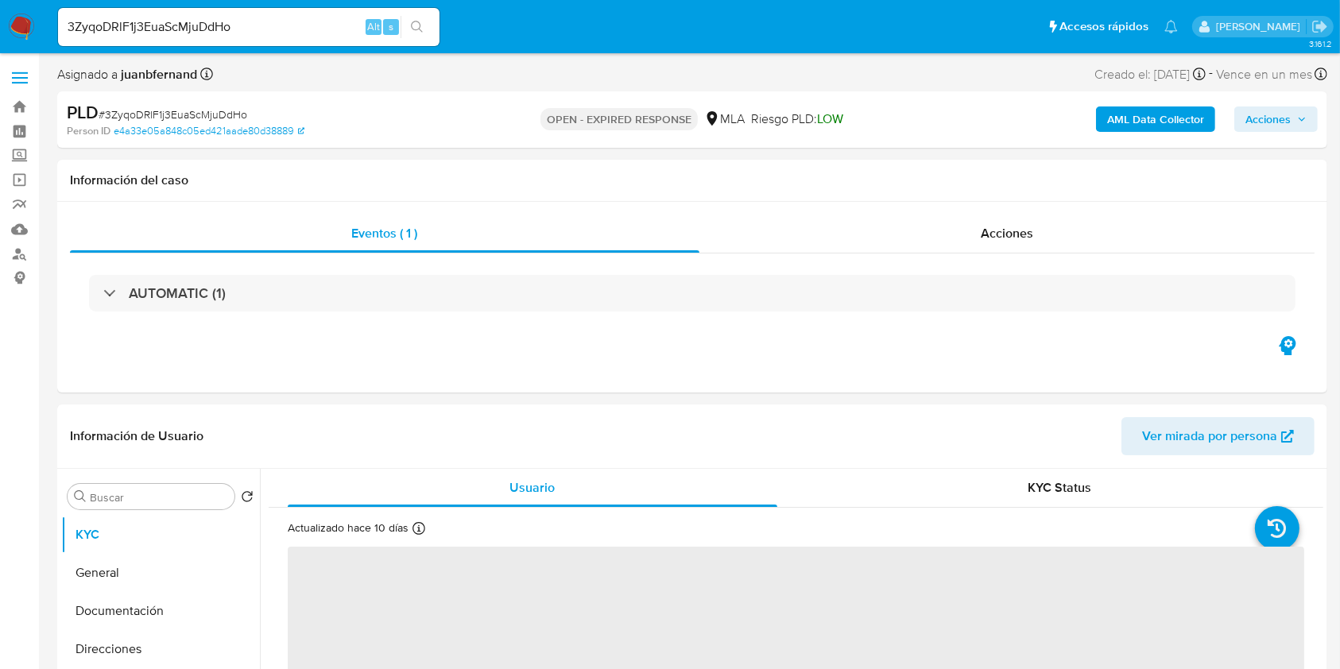
select select "10"
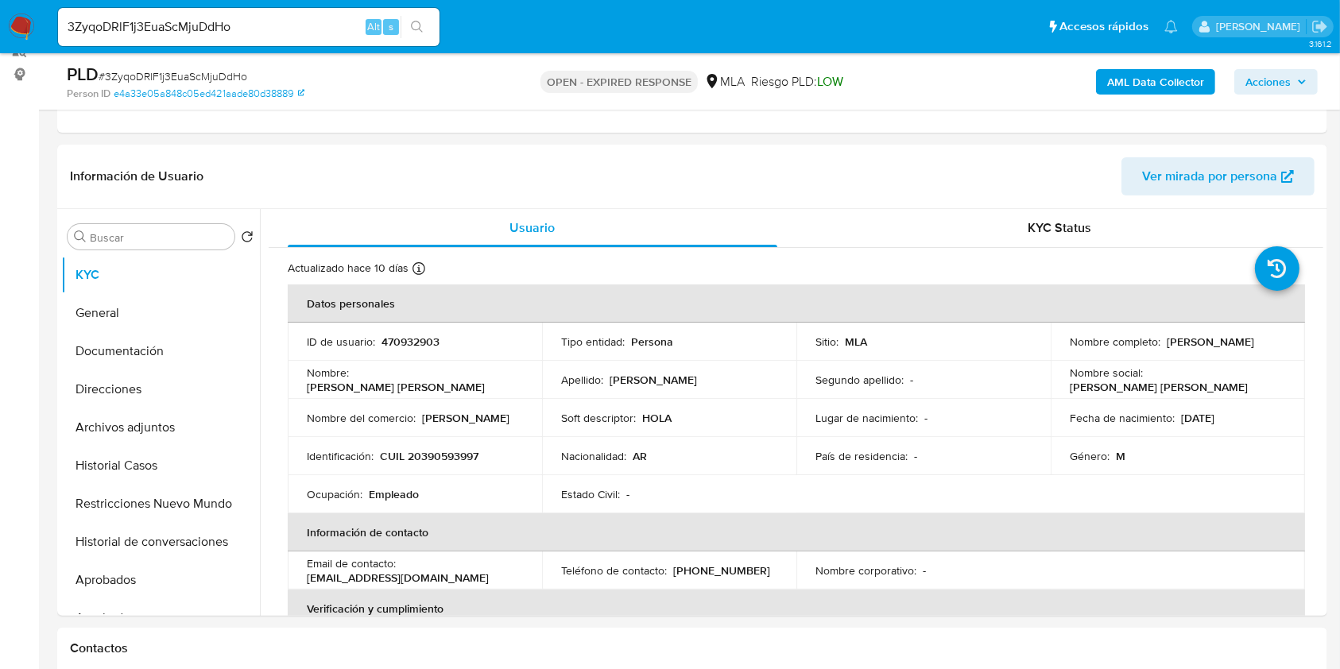
scroll to position [211, 0]
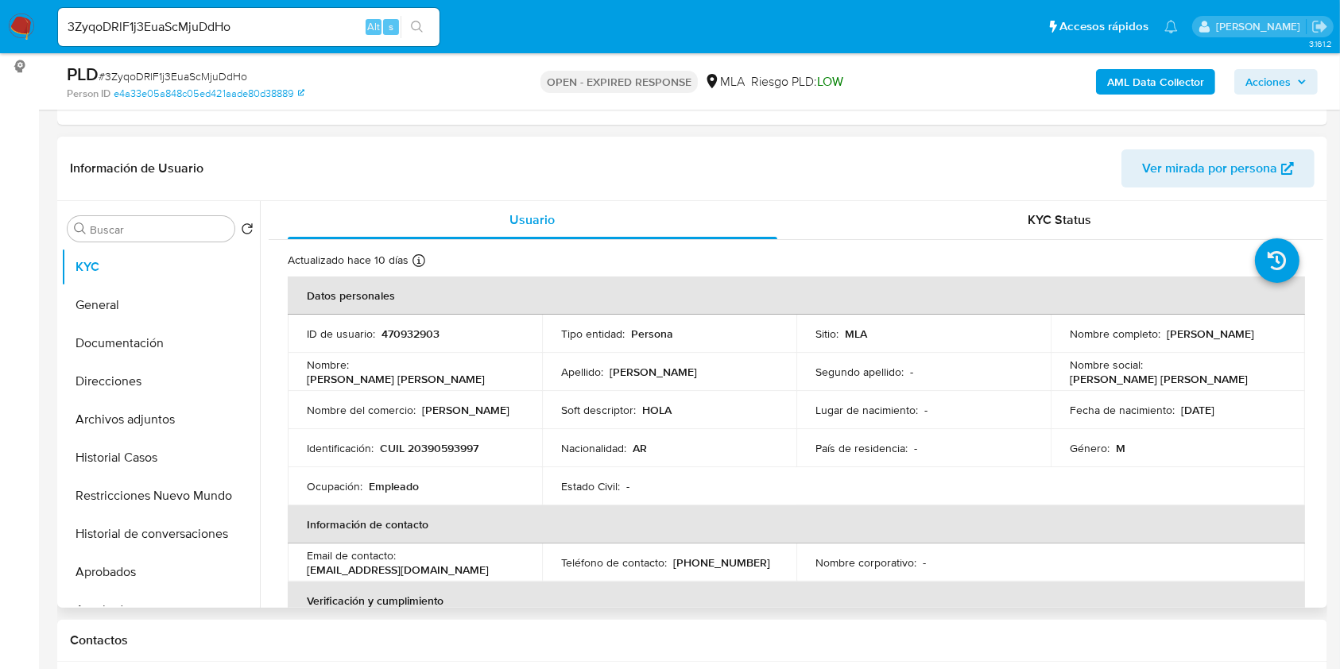
click at [440, 449] on p "CUIL 20390593997" at bounding box center [429, 448] width 99 height 14
copy p "20390593997"
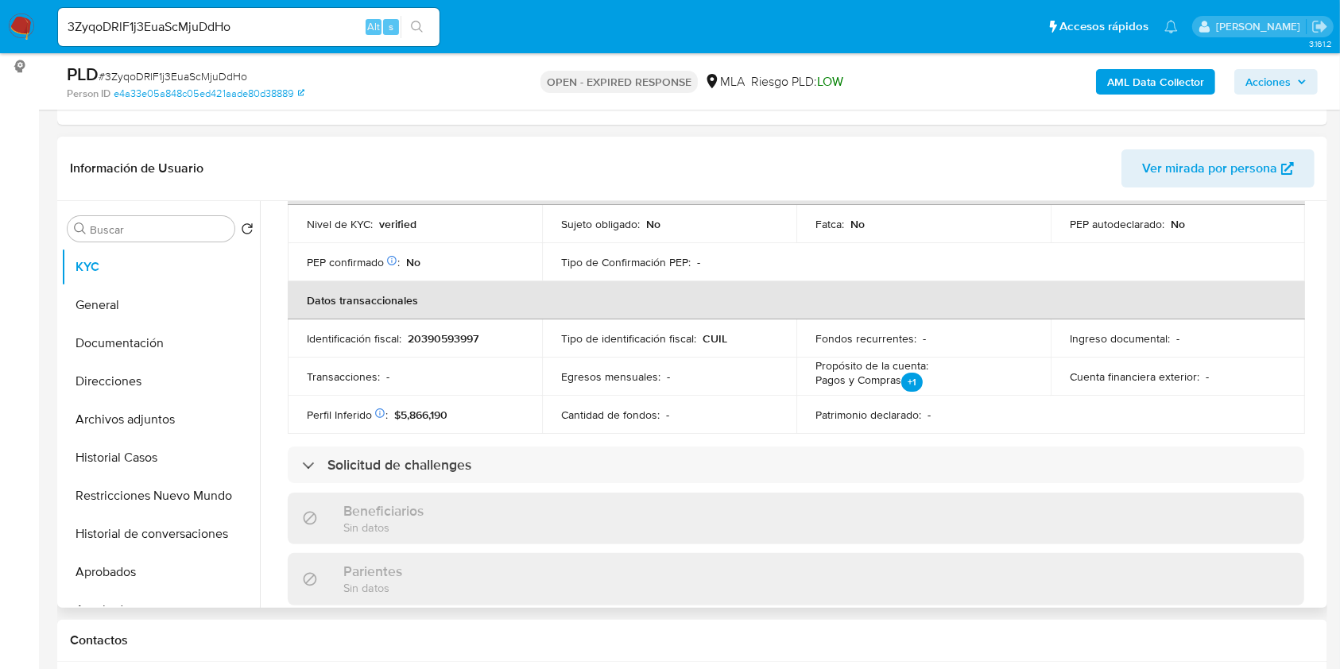
scroll to position [821, 0]
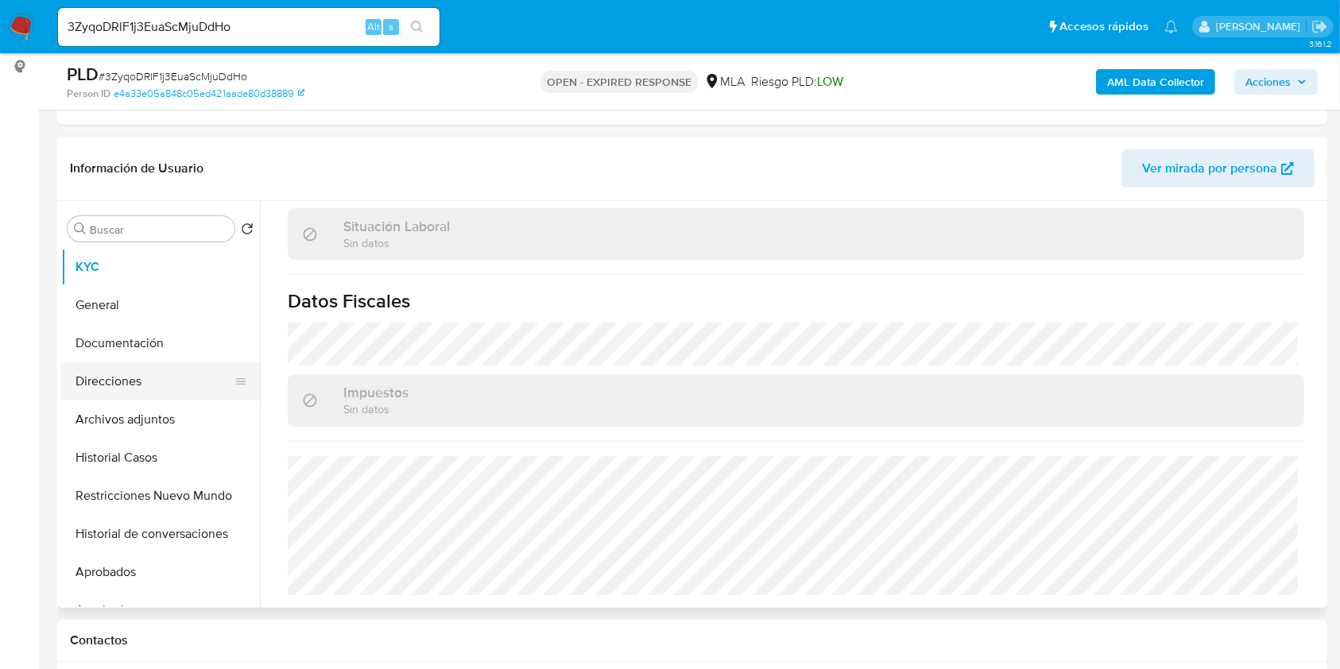
click at [140, 374] on button "Direcciones" at bounding box center [154, 381] width 186 height 38
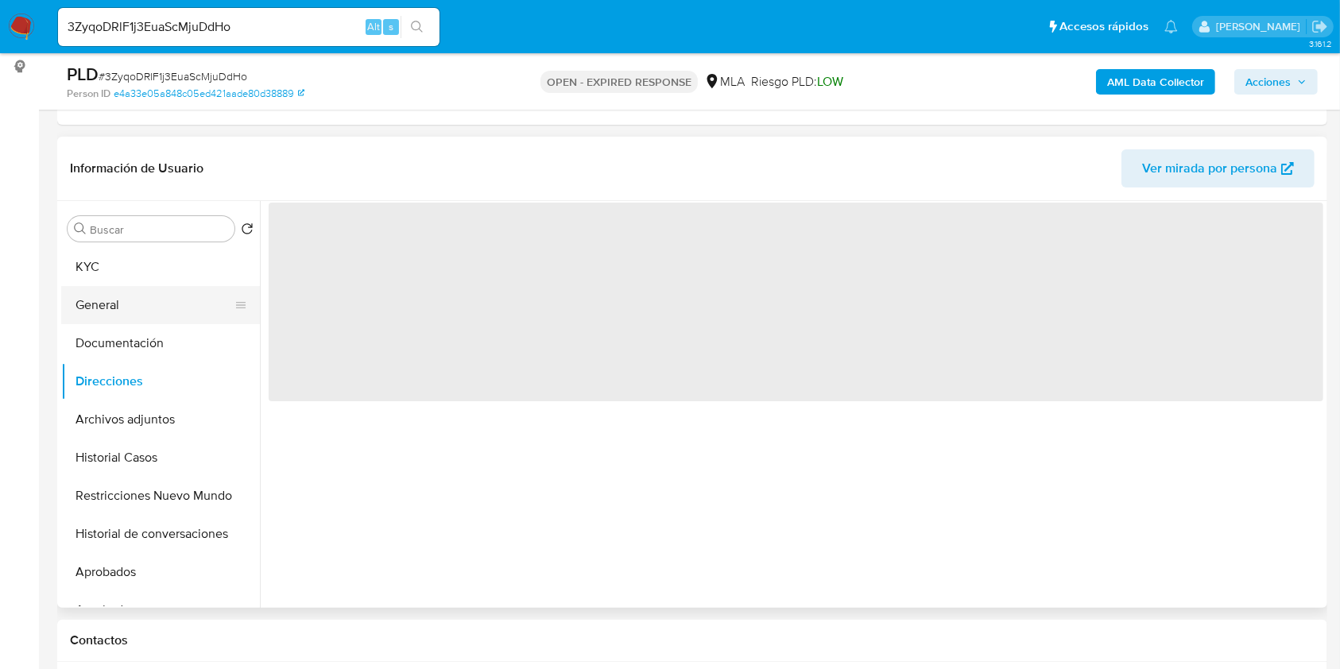
scroll to position [0, 0]
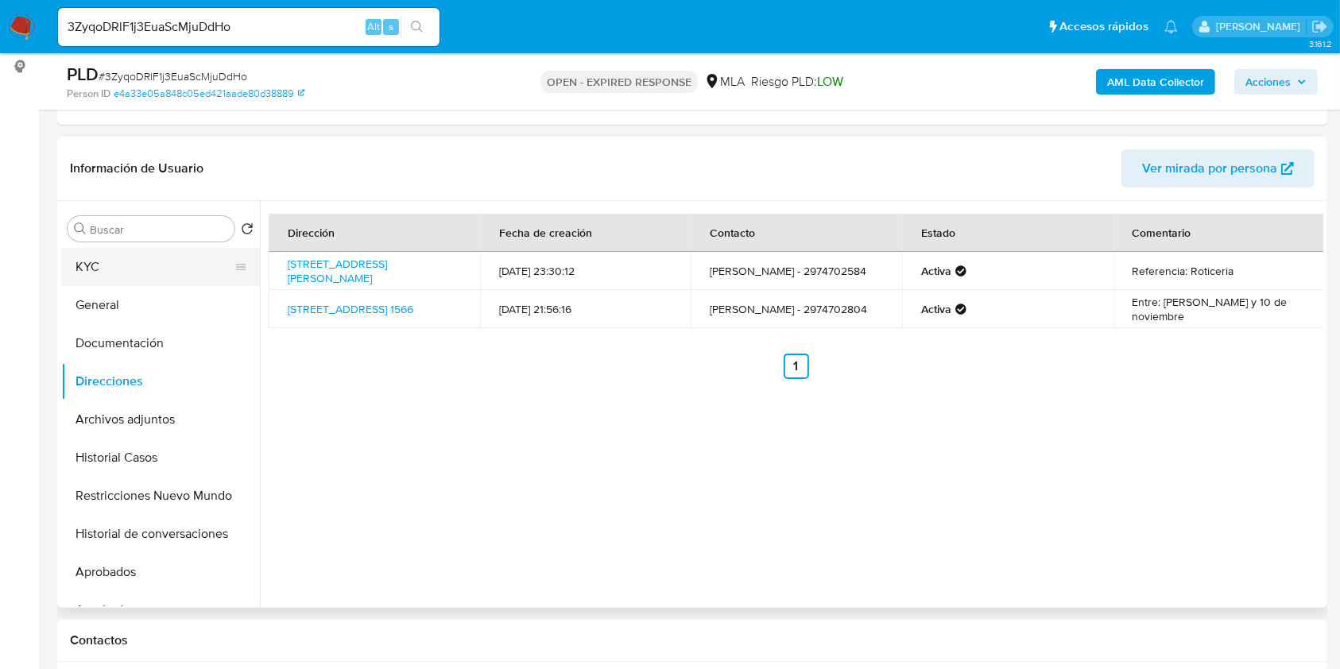
click at [134, 270] on button "KYC" at bounding box center [154, 267] width 186 height 38
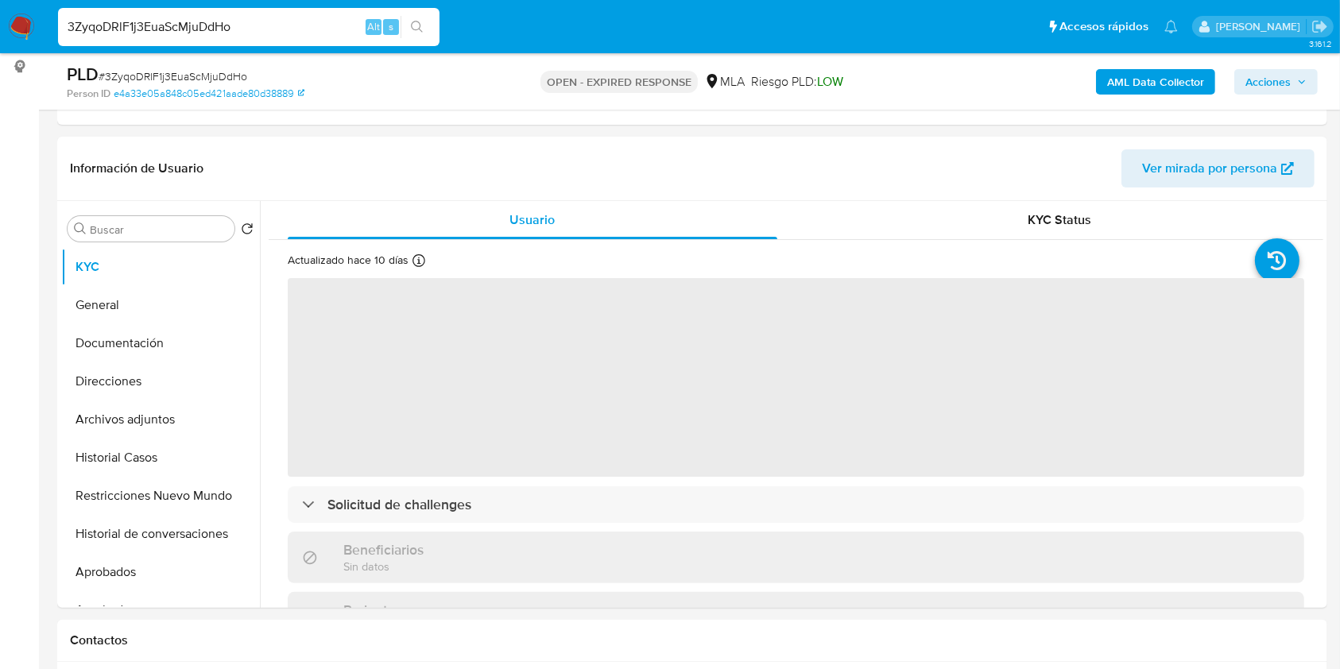
click at [289, 18] on input "3ZyqoDRlF1j3EuaScMjuDdHo" at bounding box center [248, 27] width 381 height 21
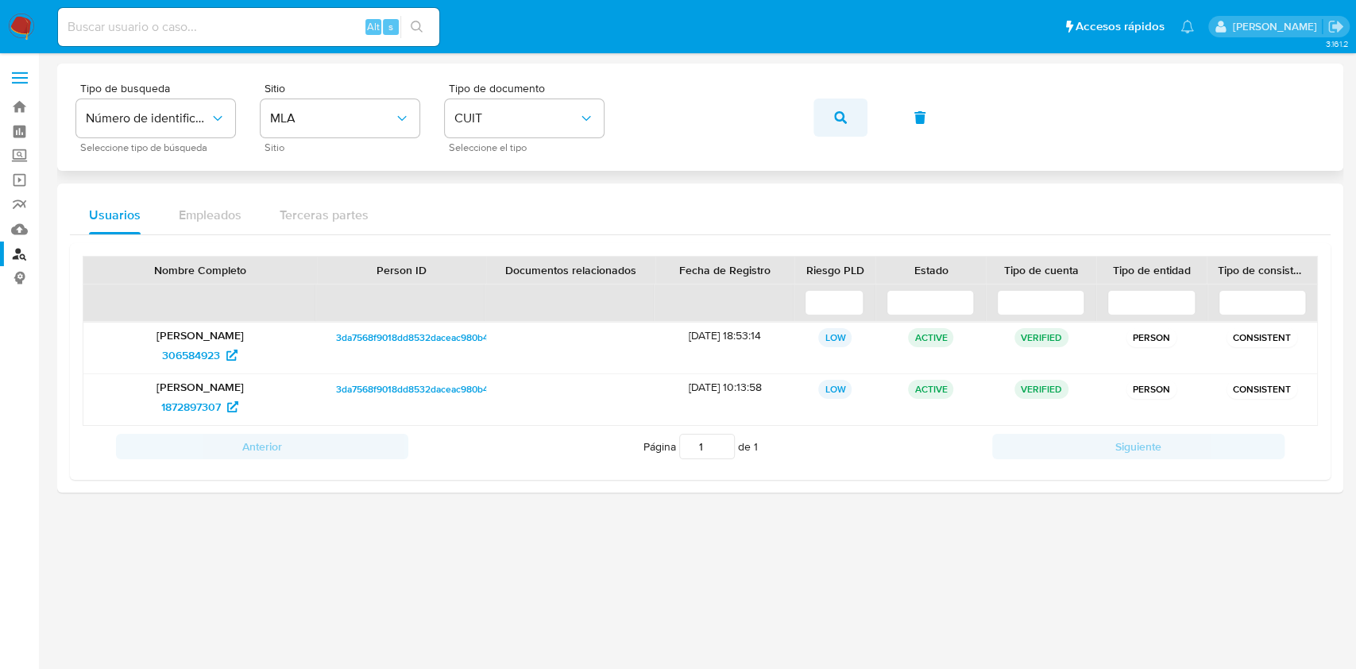
click at [834, 123] on icon "button" at bounding box center [840, 117] width 13 height 13
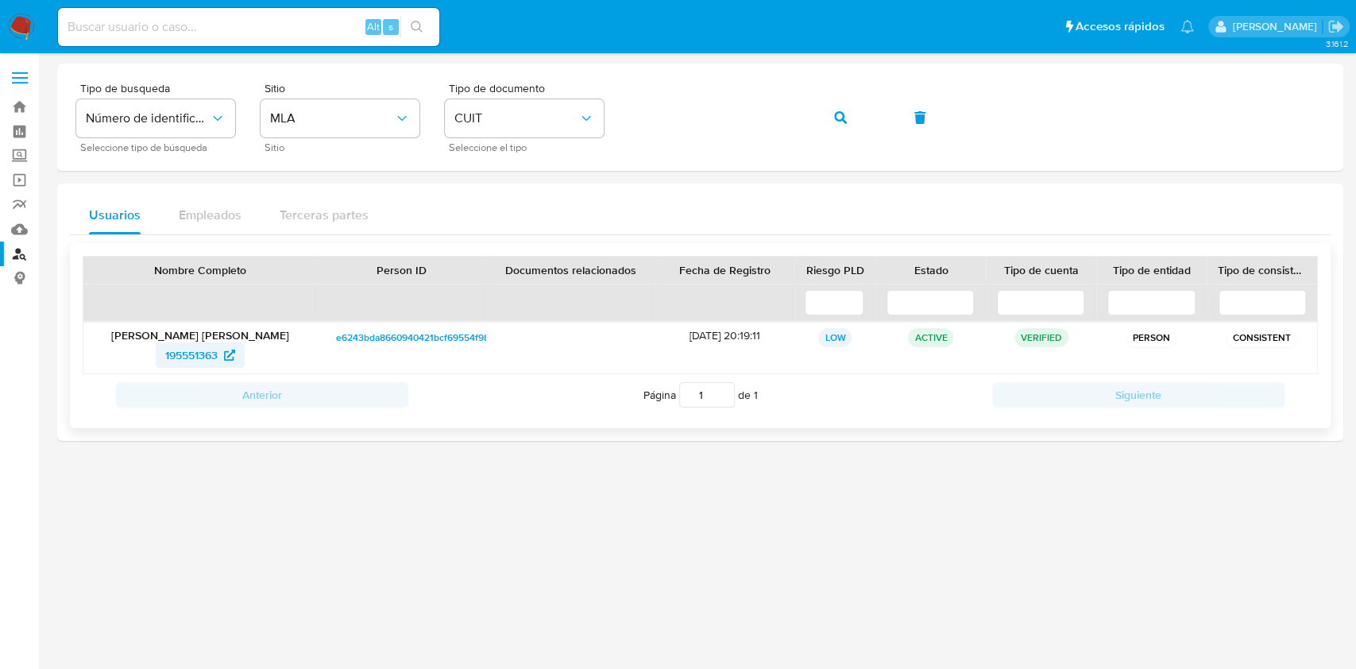
click at [174, 355] on span "195551363" at bounding box center [191, 354] width 52 height 25
click at [825, 119] on button "button" at bounding box center [841, 118] width 54 height 38
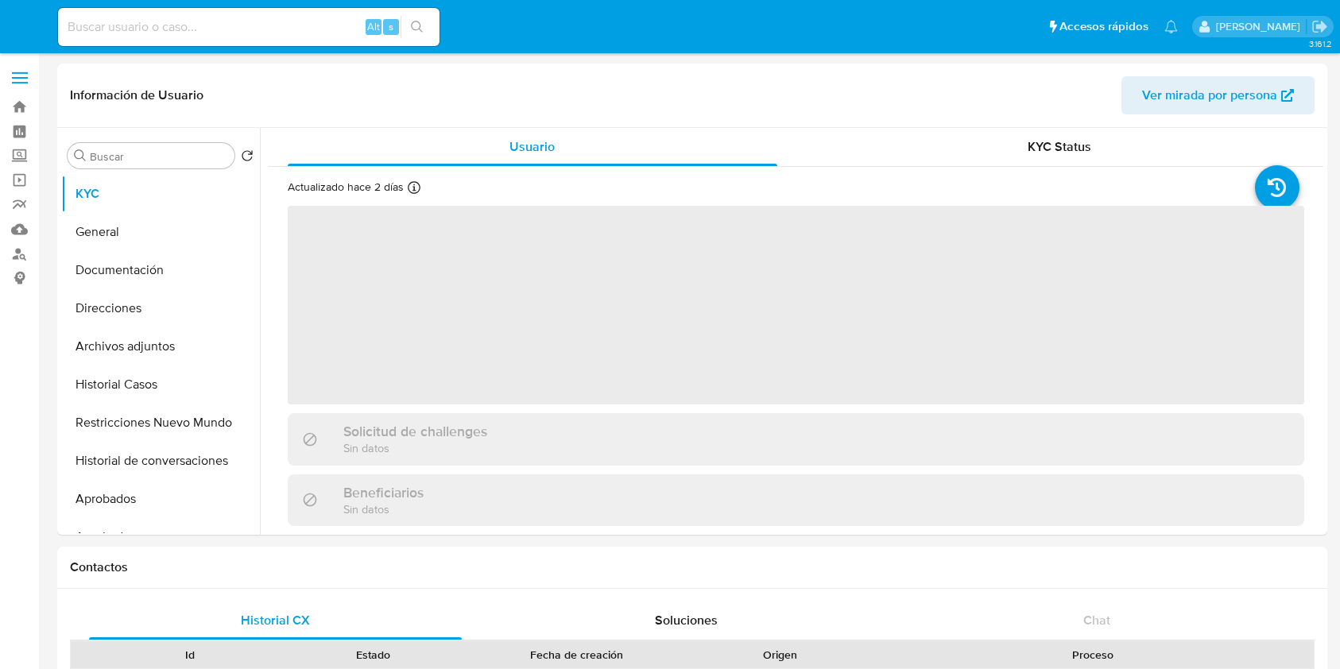
select select "10"
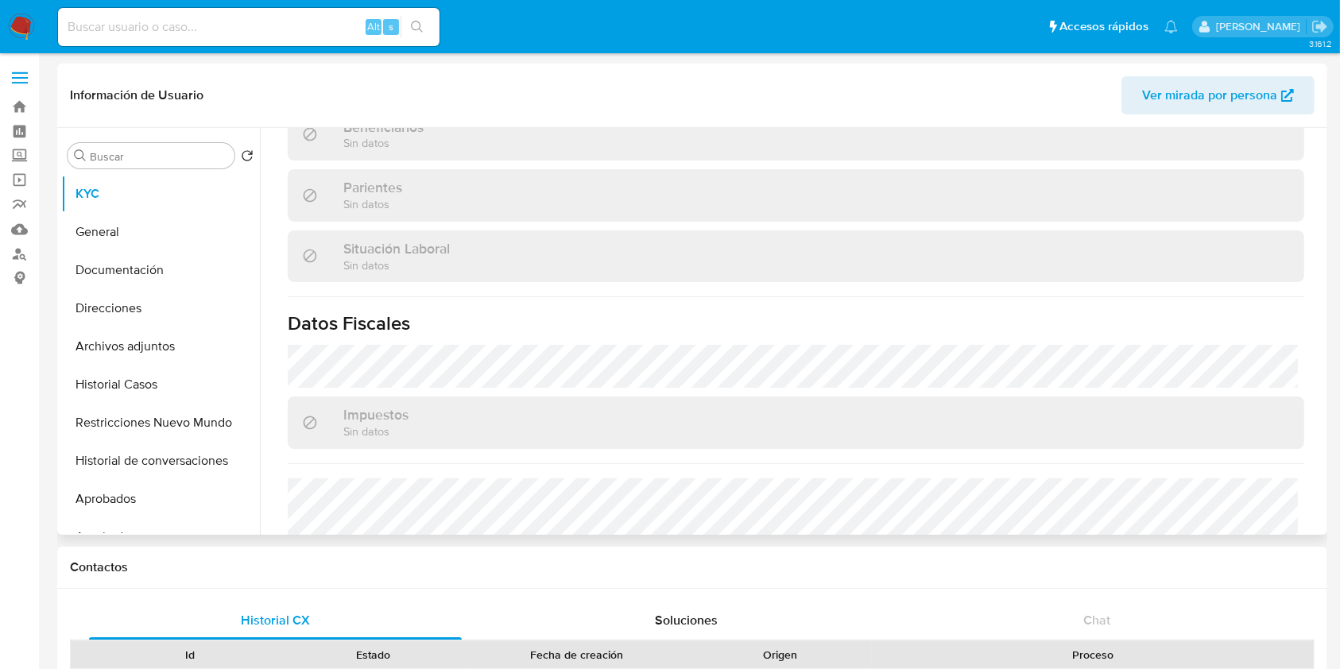
scroll to position [837, 0]
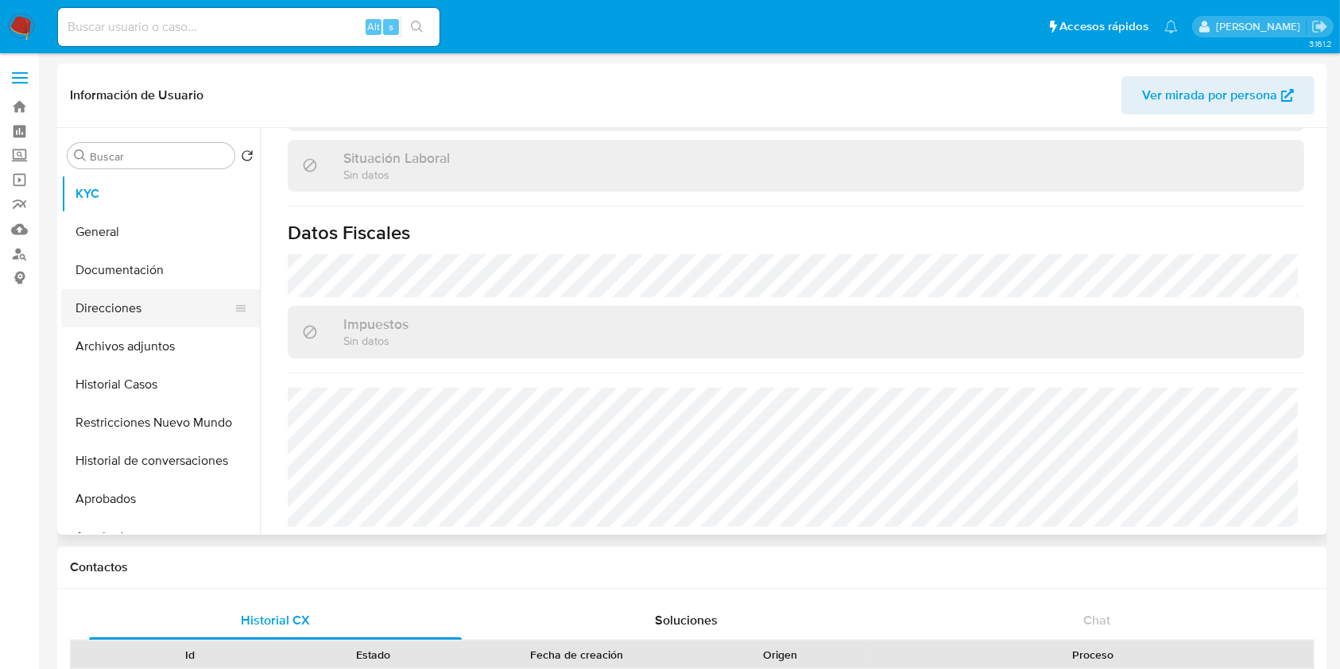
click at [162, 302] on button "Direcciones" at bounding box center [154, 308] width 186 height 38
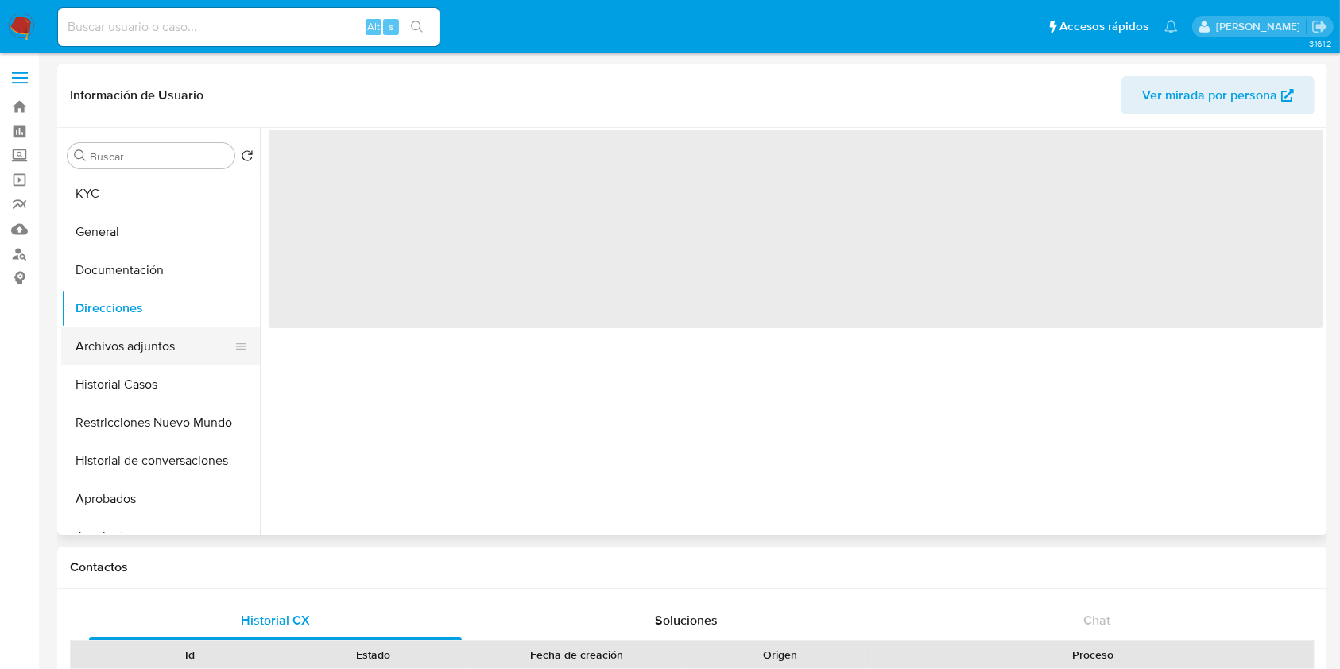
scroll to position [0, 0]
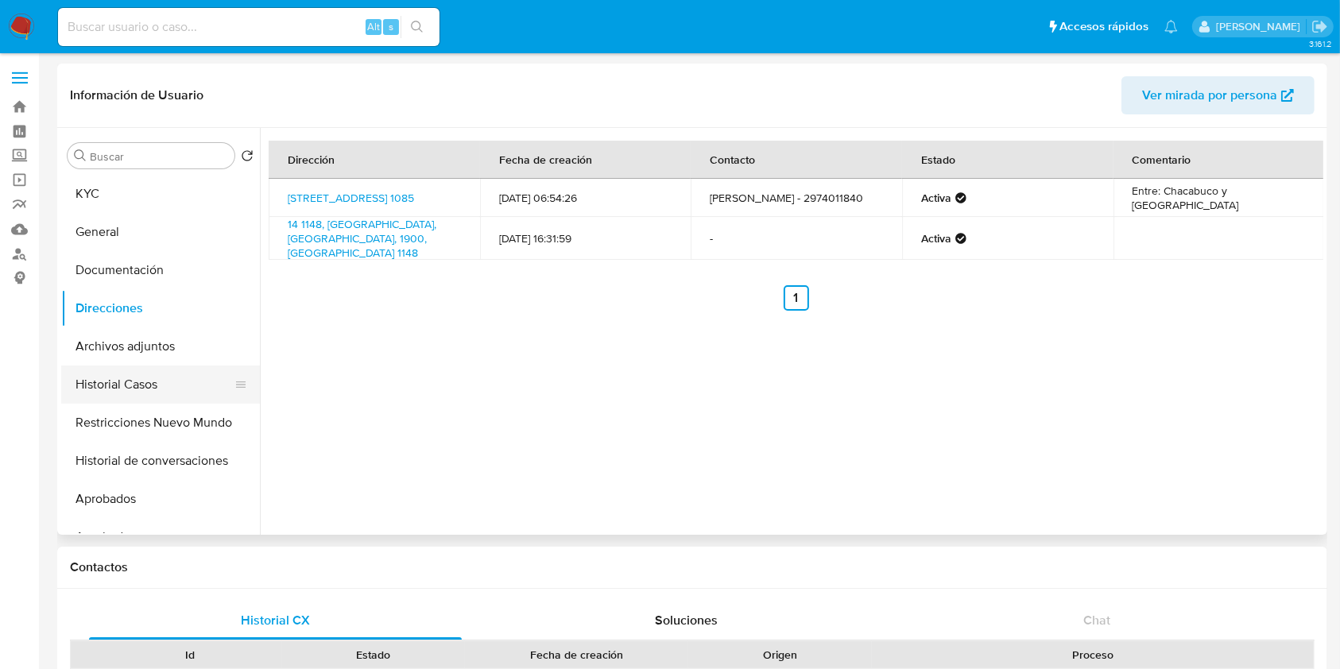
click at [138, 385] on button "Historial Casos" at bounding box center [154, 384] width 186 height 38
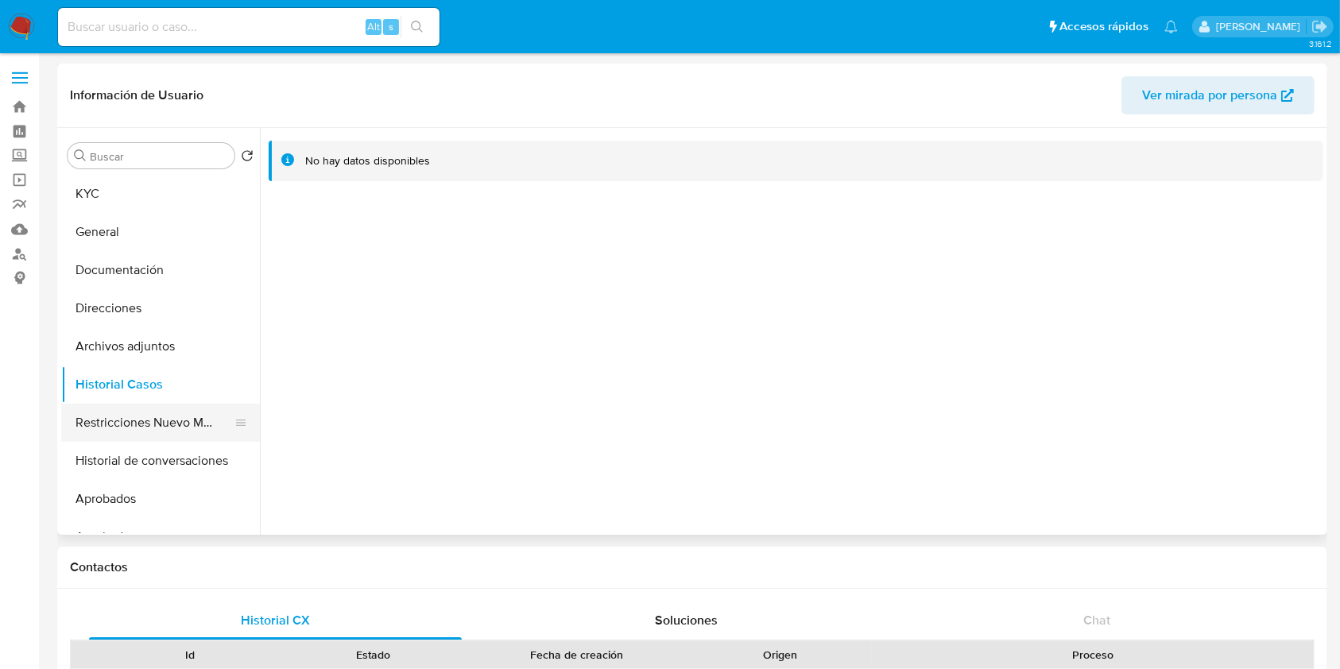
click at [87, 422] on button "Restricciones Nuevo Mundo" at bounding box center [154, 423] width 186 height 38
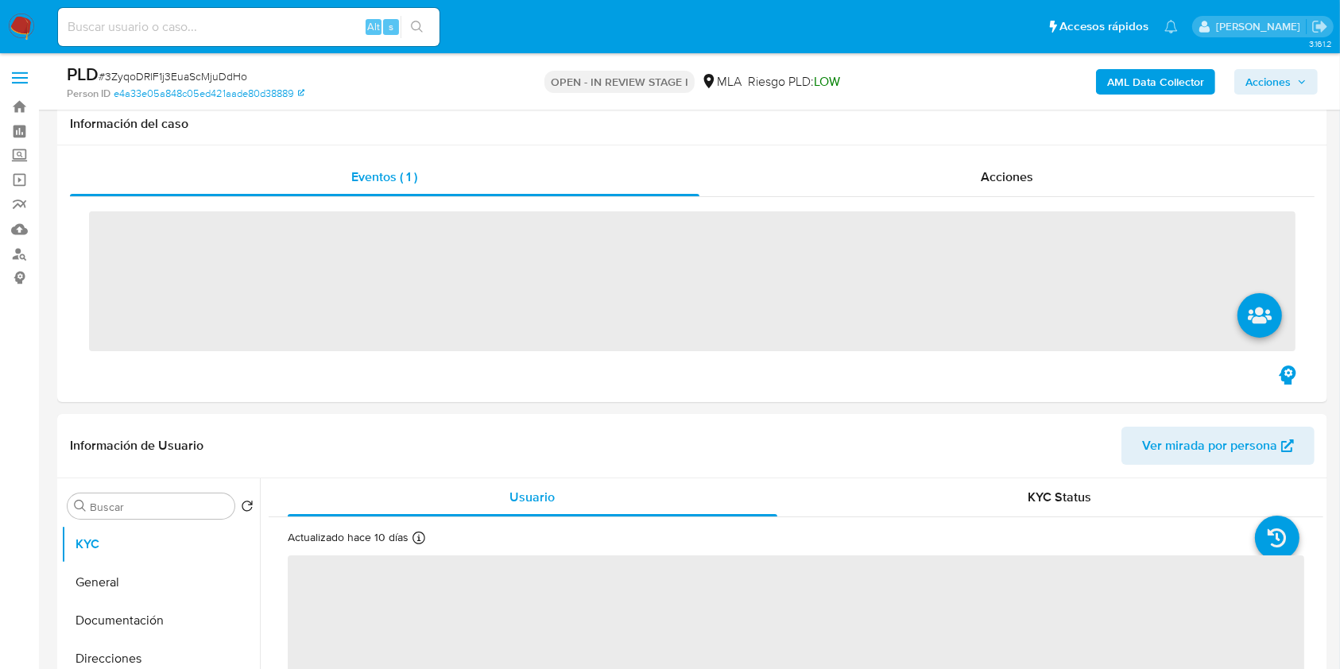
scroll to position [636, 0]
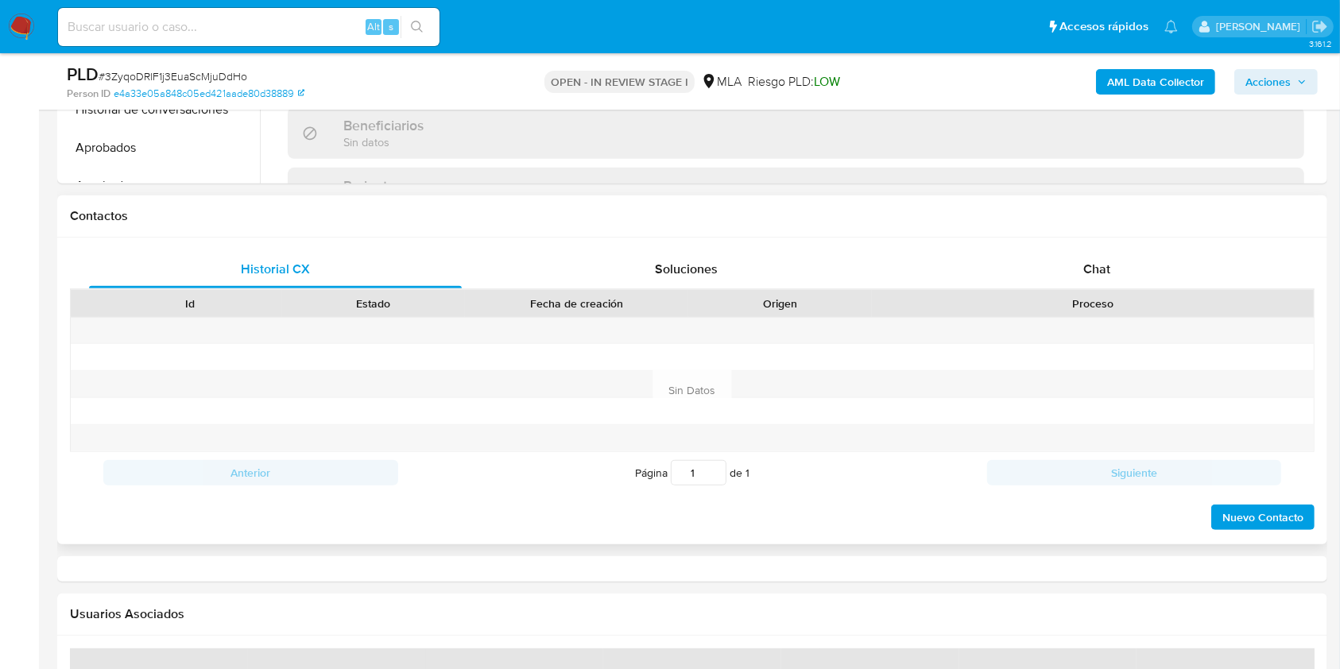
select select "10"
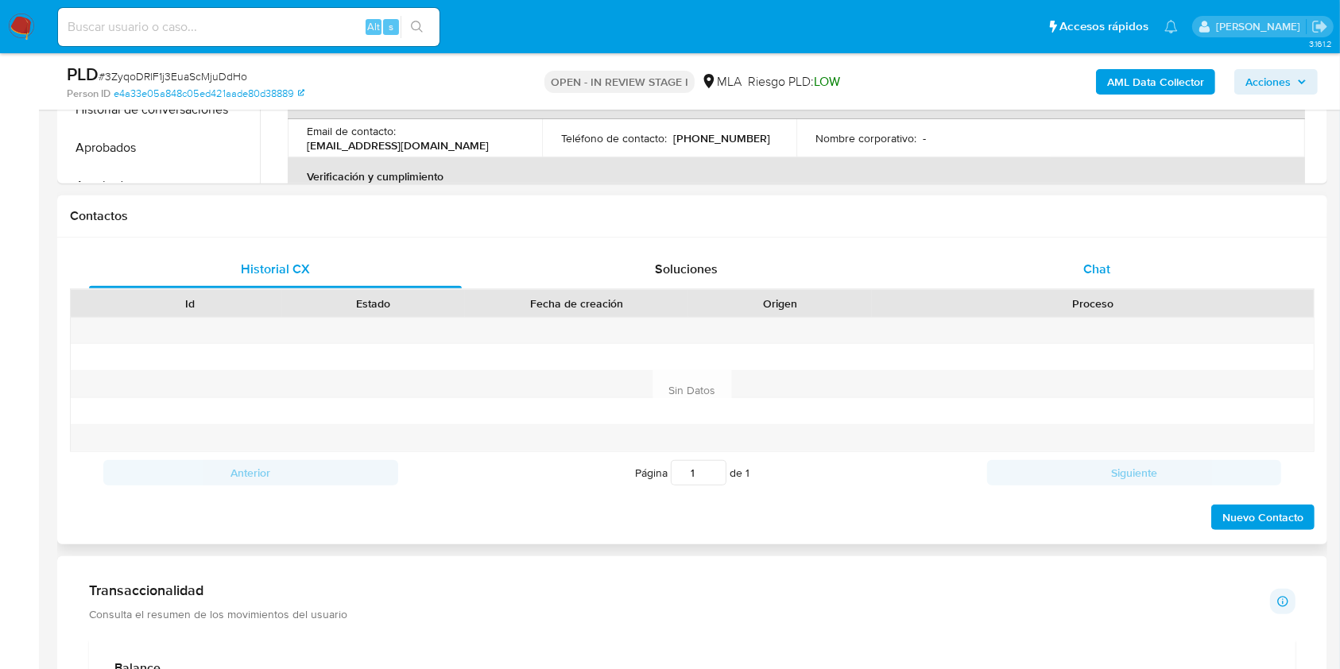
click at [1148, 257] on div "Chat" at bounding box center [1096, 269] width 373 height 38
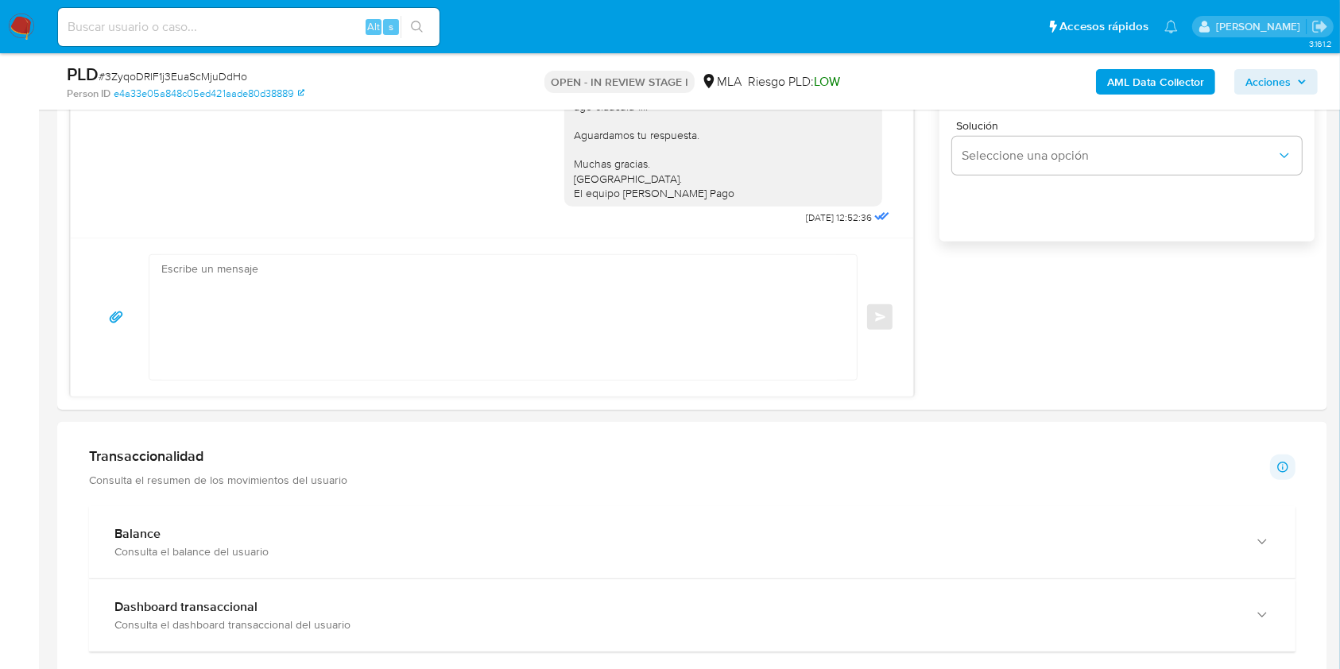
scroll to position [1165, 0]
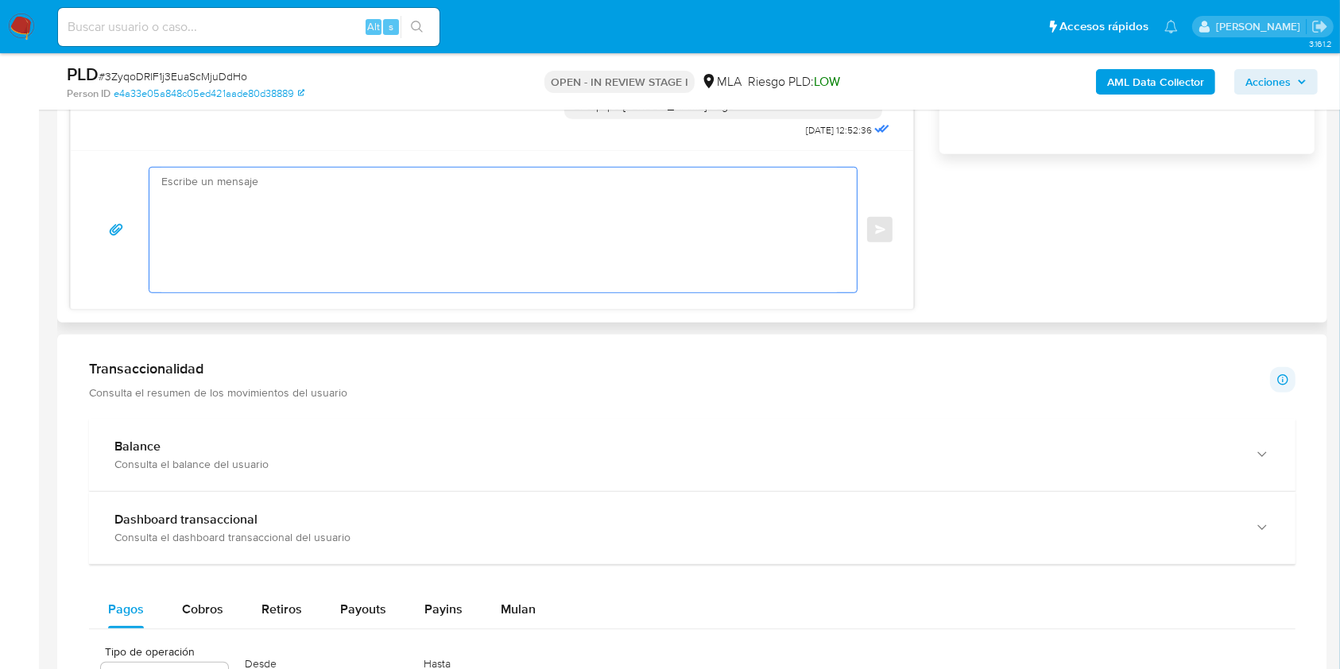
click at [303, 276] on textarea at bounding box center [498, 230] width 675 height 125
paste textarea "Hola. Esperamos que te encuentres muy bien. Te consultamos si tuviste oportunid…"
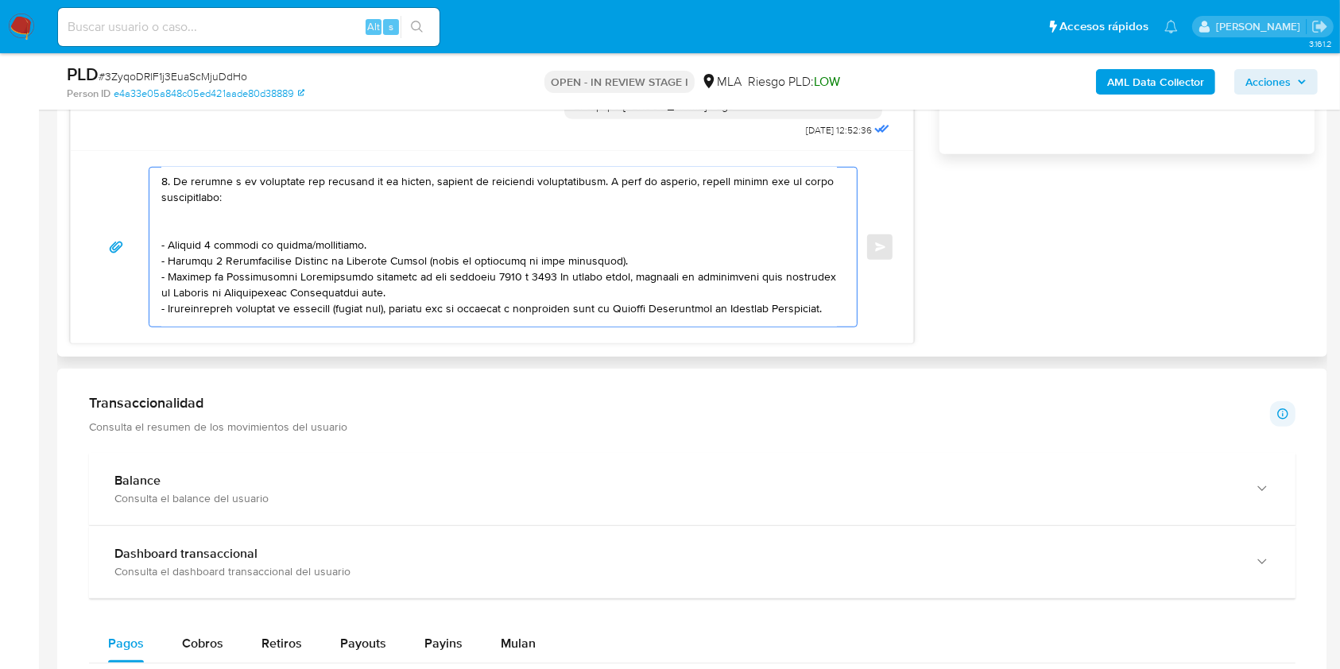
scroll to position [211, 0]
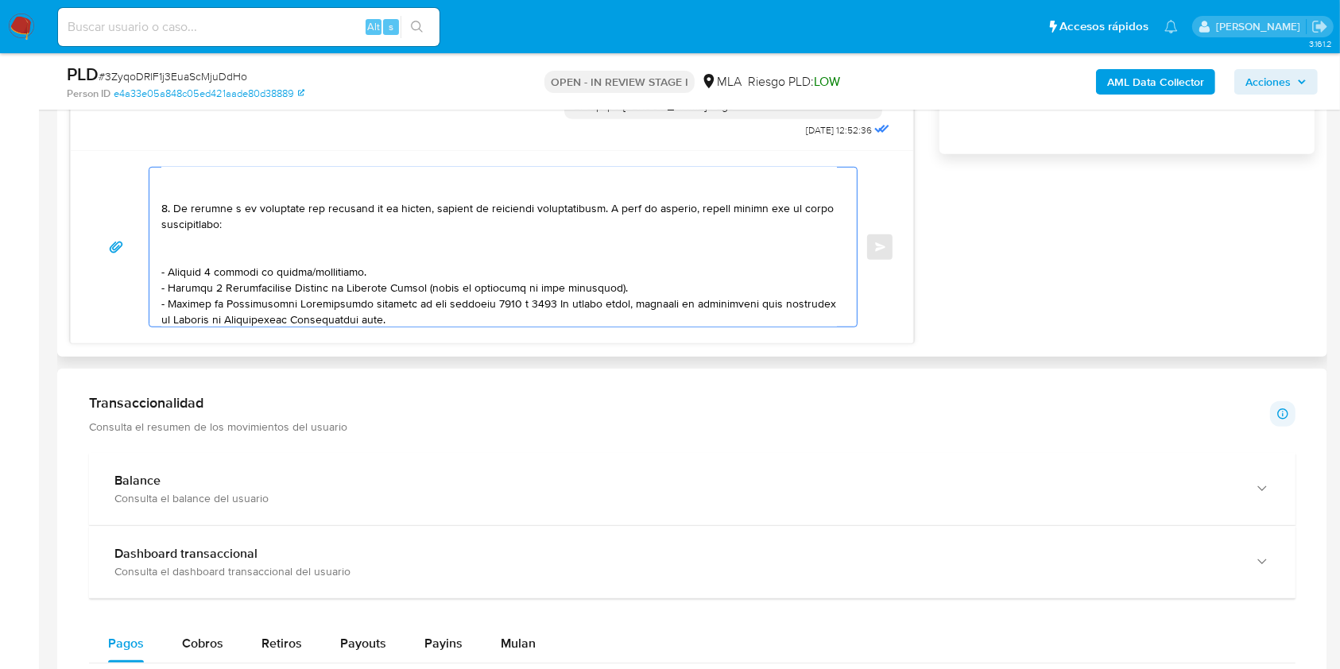
click at [292, 253] on textarea at bounding box center [498, 247] width 675 height 159
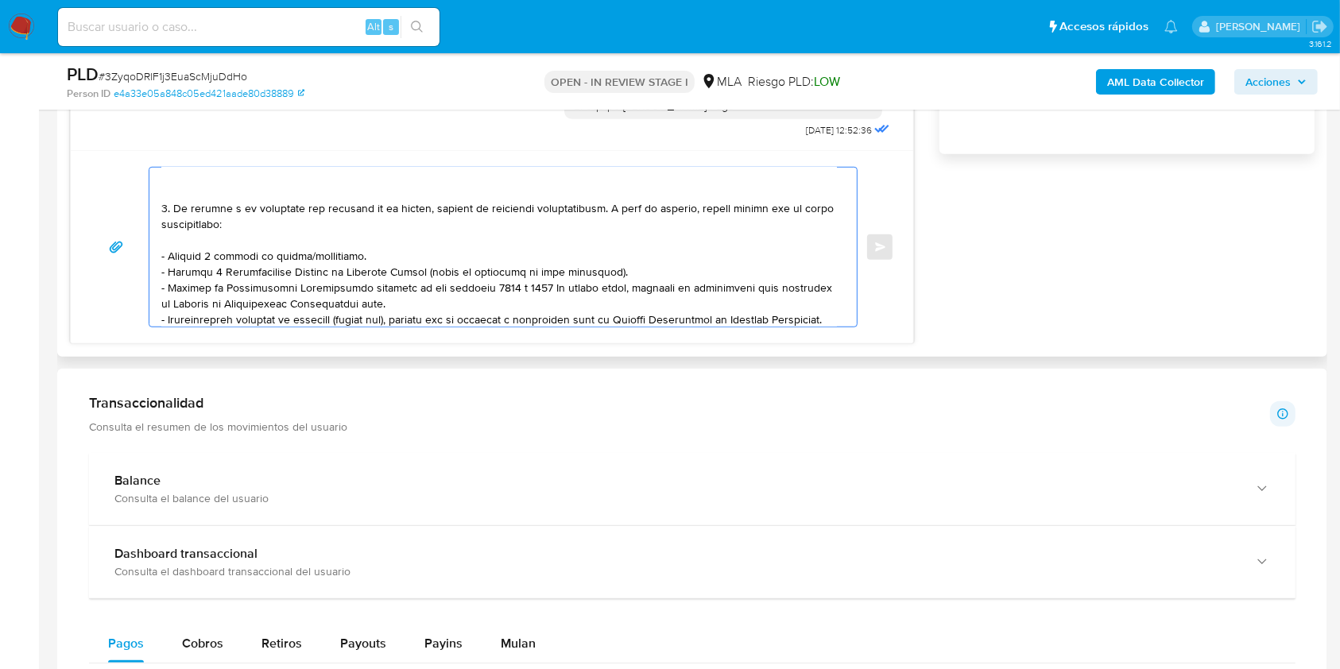
click at [323, 255] on textarea at bounding box center [498, 247] width 675 height 159
drag, startPoint x: 417, startPoint y: 307, endPoint x: 142, endPoint y: 281, distance: 276.1
click at [142, 281] on div "Enviar" at bounding box center [492, 247] width 804 height 160
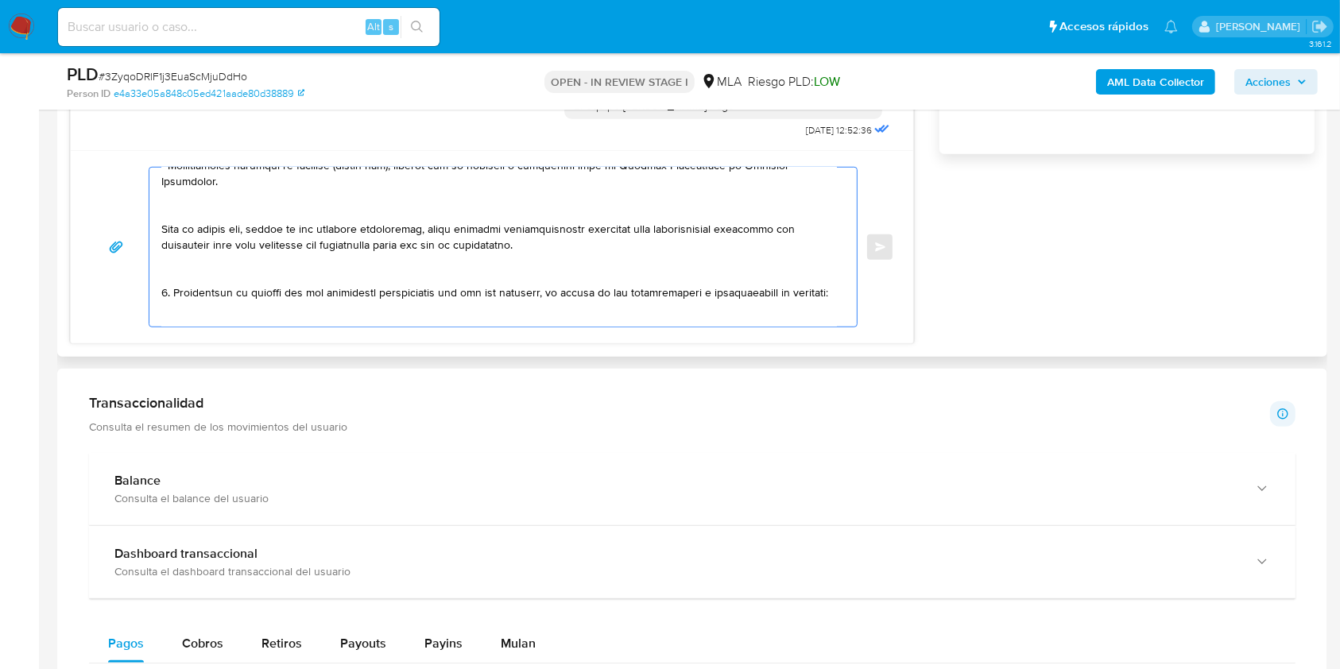
click at [199, 220] on textarea at bounding box center [498, 247] width 675 height 159
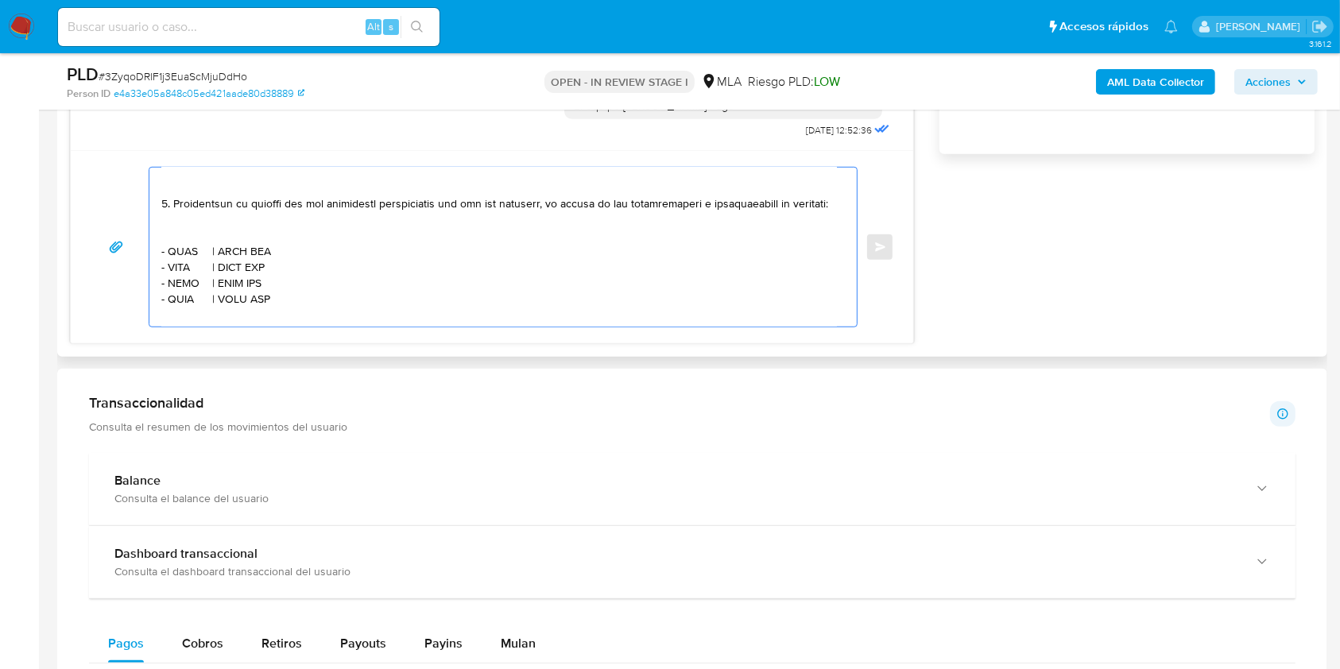
scroll to position [423, 0]
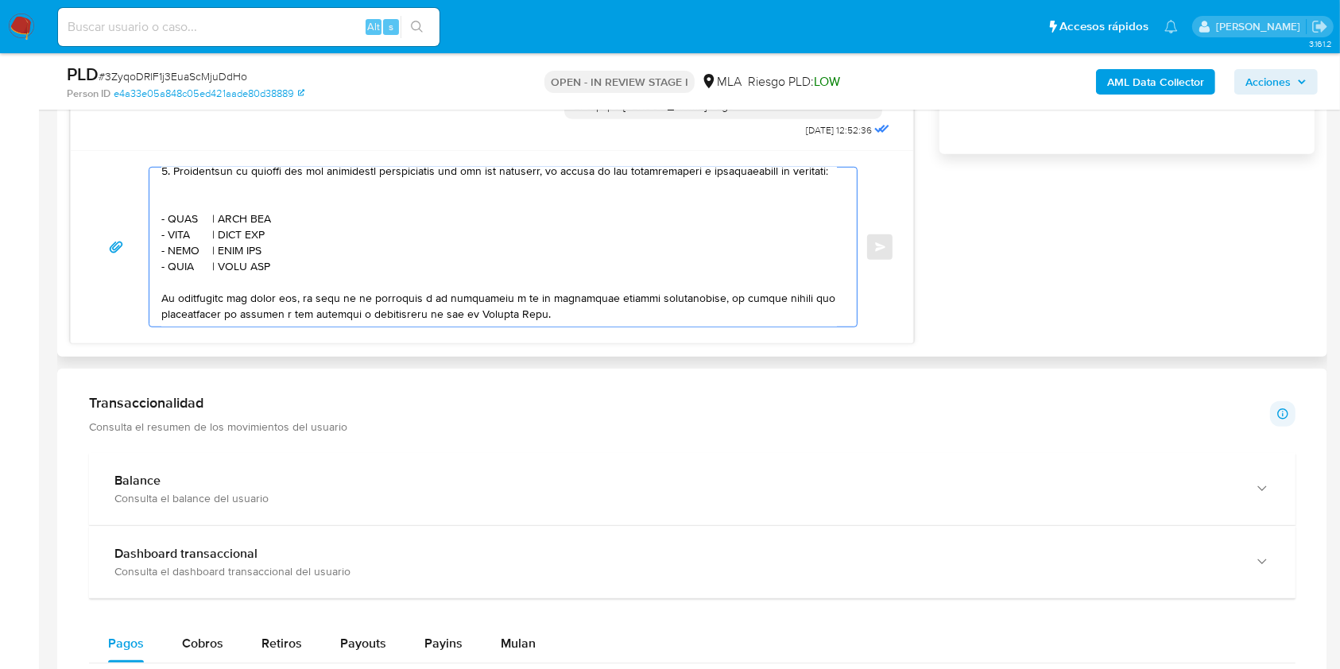
click at [196, 225] on textarea at bounding box center [498, 247] width 675 height 159
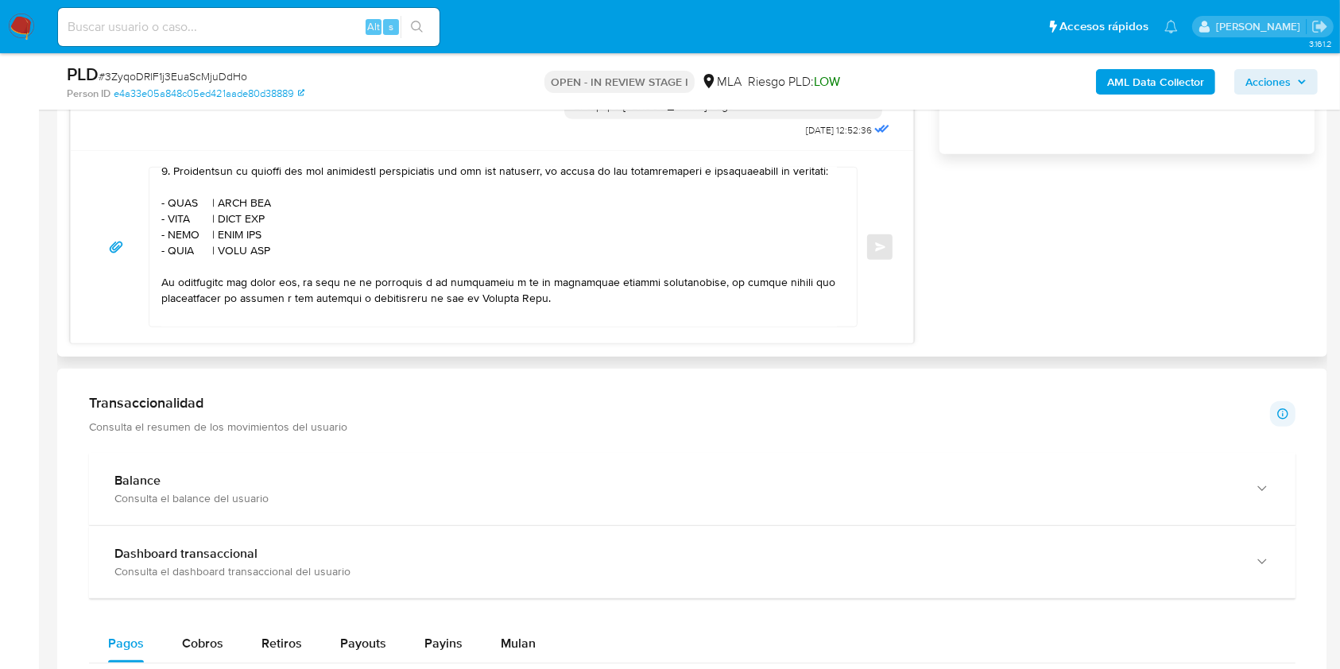
click at [185, 226] on textarea at bounding box center [498, 247] width 675 height 159
click at [184, 226] on textarea at bounding box center [498, 247] width 675 height 159
paste textarea "Rocio Solange Rosas"
click at [318, 226] on textarea at bounding box center [498, 247] width 675 height 159
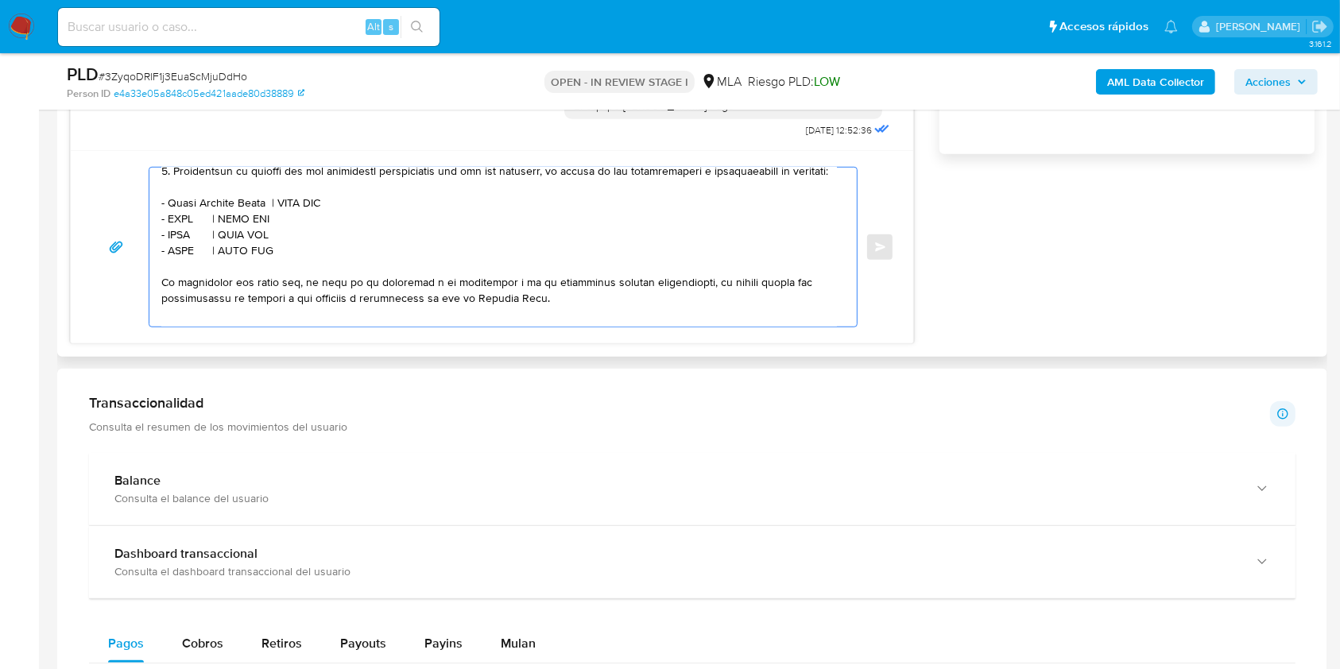
paste textarea "27376658185"
click at [184, 243] on textarea at bounding box center [498, 247] width 675 height 159
paste textarea "SORIA ERIC RAFAEL"
click at [318, 245] on textarea at bounding box center [498, 247] width 675 height 159
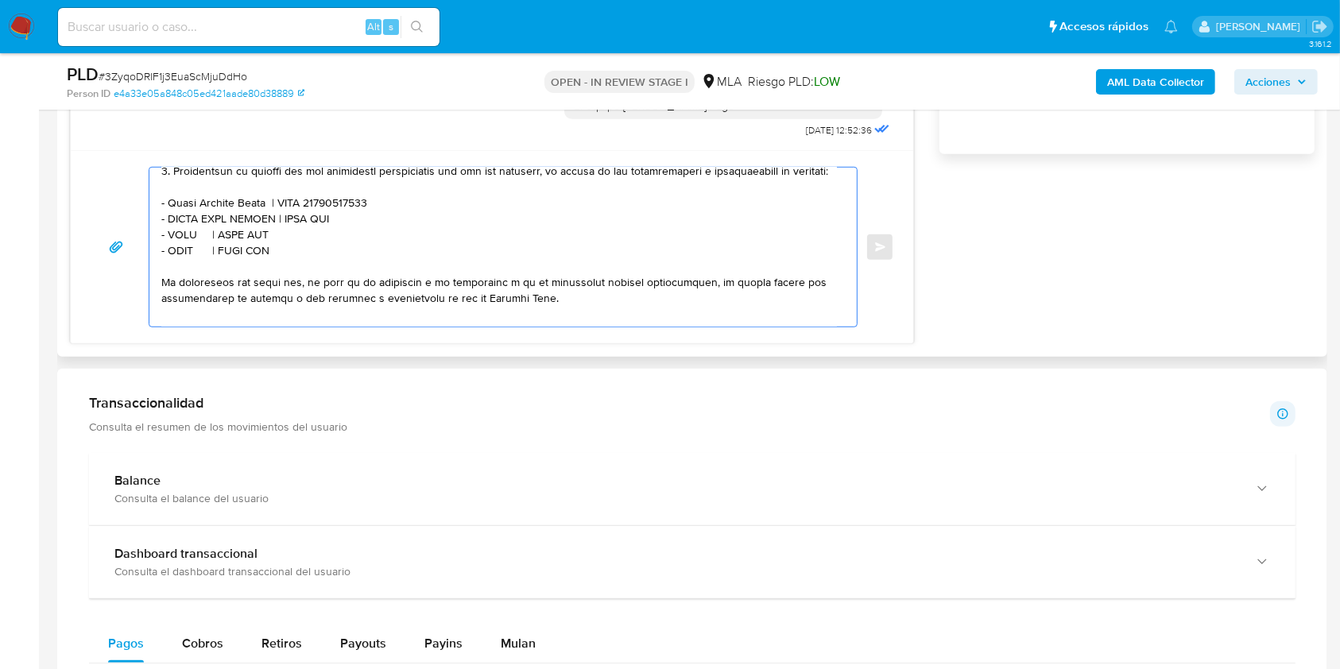
click at [318, 245] on textarea at bounding box center [498, 247] width 675 height 159
paste textarea "20129151995"
click at [179, 258] on textarea at bounding box center [498, 247] width 675 height 159
paste textarea "Sandra Mabel Beloqui"
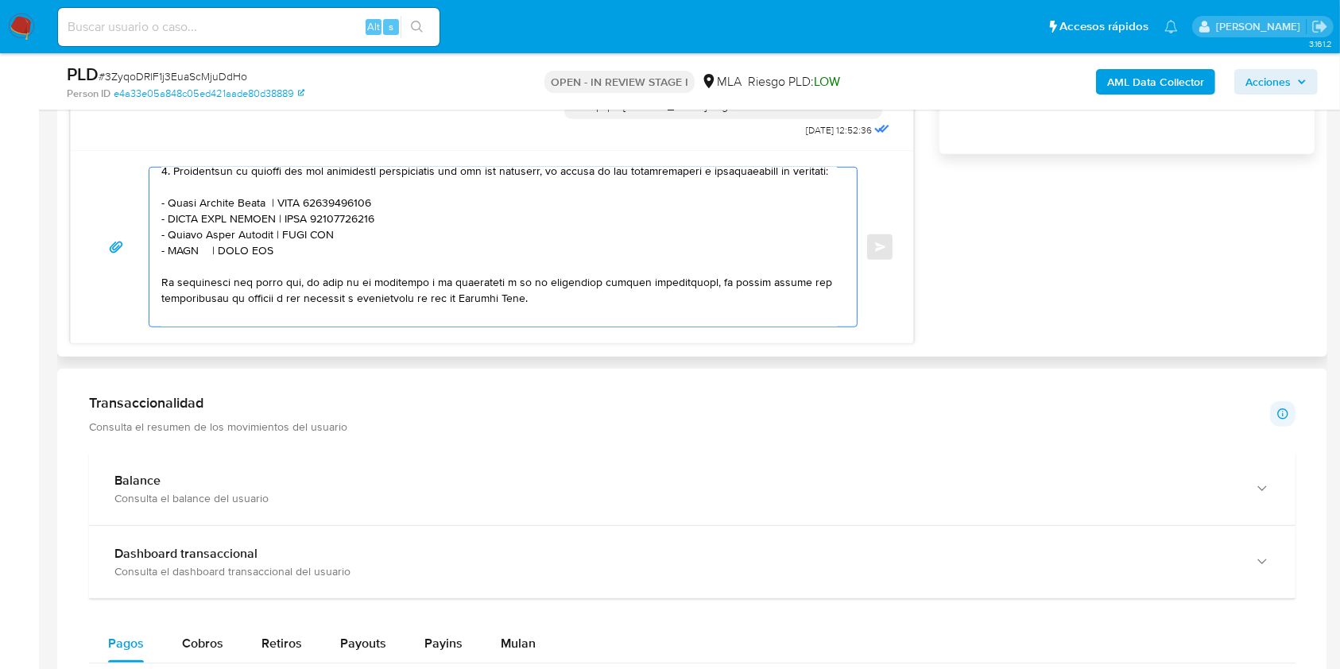
click at [323, 257] on textarea at bounding box center [498, 247] width 675 height 159
paste textarea "27170277126"
drag, startPoint x: 305, startPoint y: 276, endPoint x: 146, endPoint y: 276, distance: 158.9
click at [146, 276] on div "Enviar" at bounding box center [492, 247] width 804 height 160
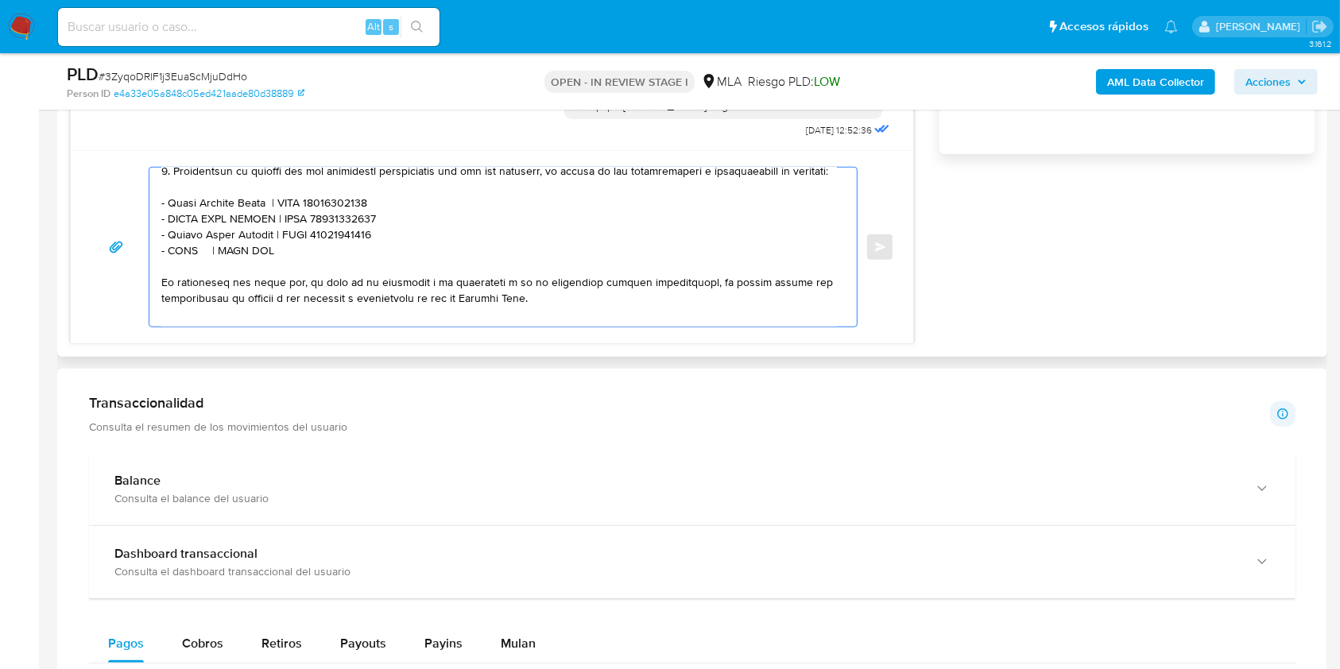
click at [307, 278] on textarea at bounding box center [498, 247] width 675 height 159
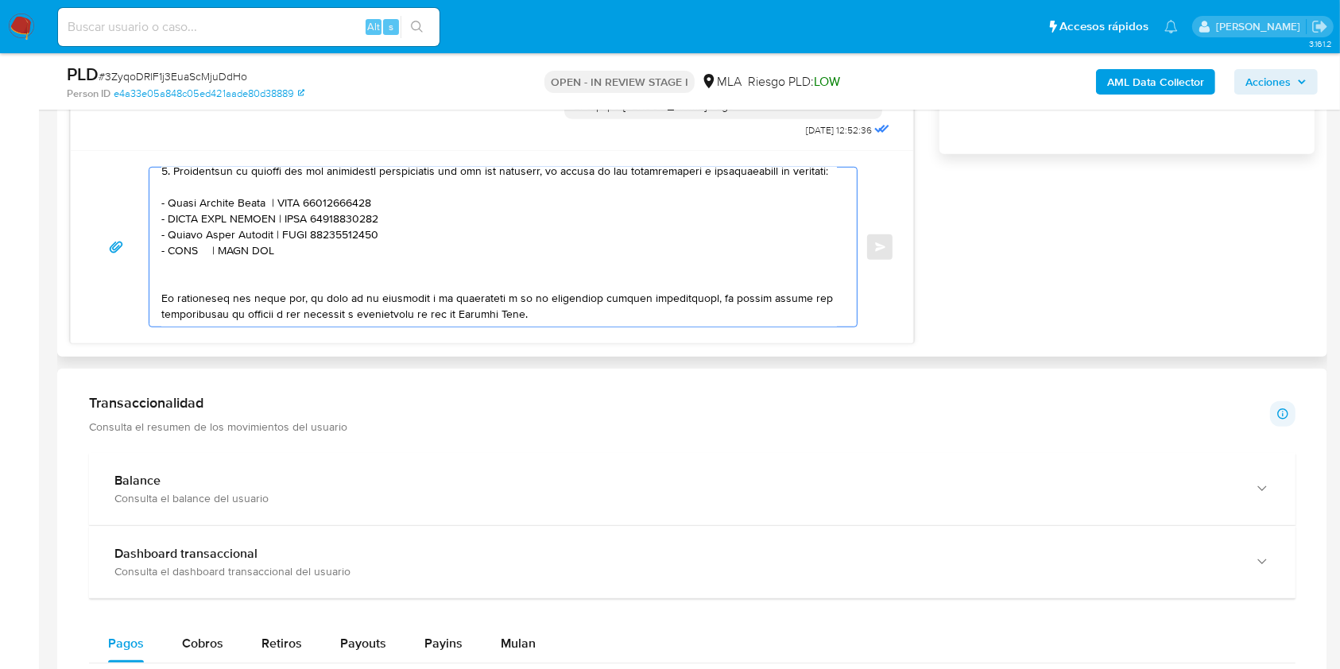
paste textarea "- XXXX | CUIT XXX"
click at [179, 273] on textarea at bounding box center [498, 247] width 675 height 159
paste textarea "Kevin Rodrigo Cuello"
click at [313, 273] on textarea at bounding box center [498, 247] width 675 height 159
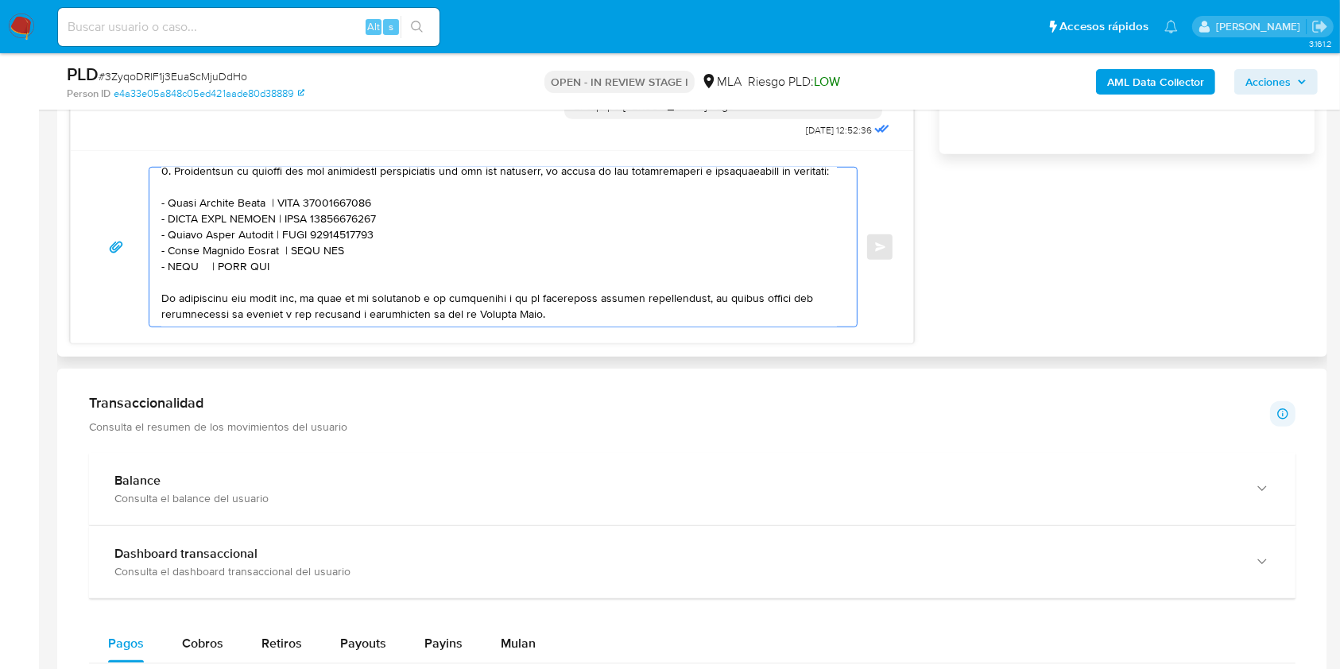
click at [313, 273] on textarea at bounding box center [498, 247] width 675 height 159
paste textarea "20434807361"
click at [185, 289] on textarea at bounding box center [498, 247] width 675 height 159
click at [185, 288] on textarea at bounding box center [498, 247] width 675 height 159
paste textarea "Jose Luis Arriagada"
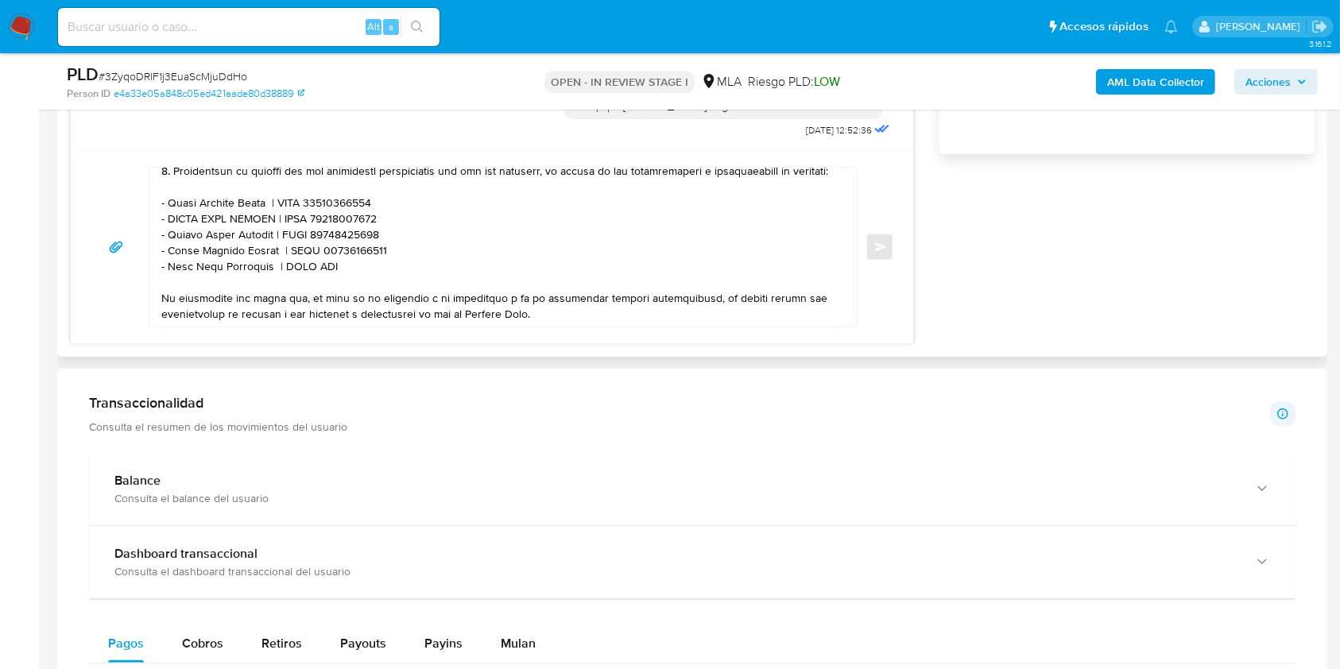
click at [315, 296] on textarea at bounding box center [498, 247] width 675 height 159
paste textarea "20367195801"
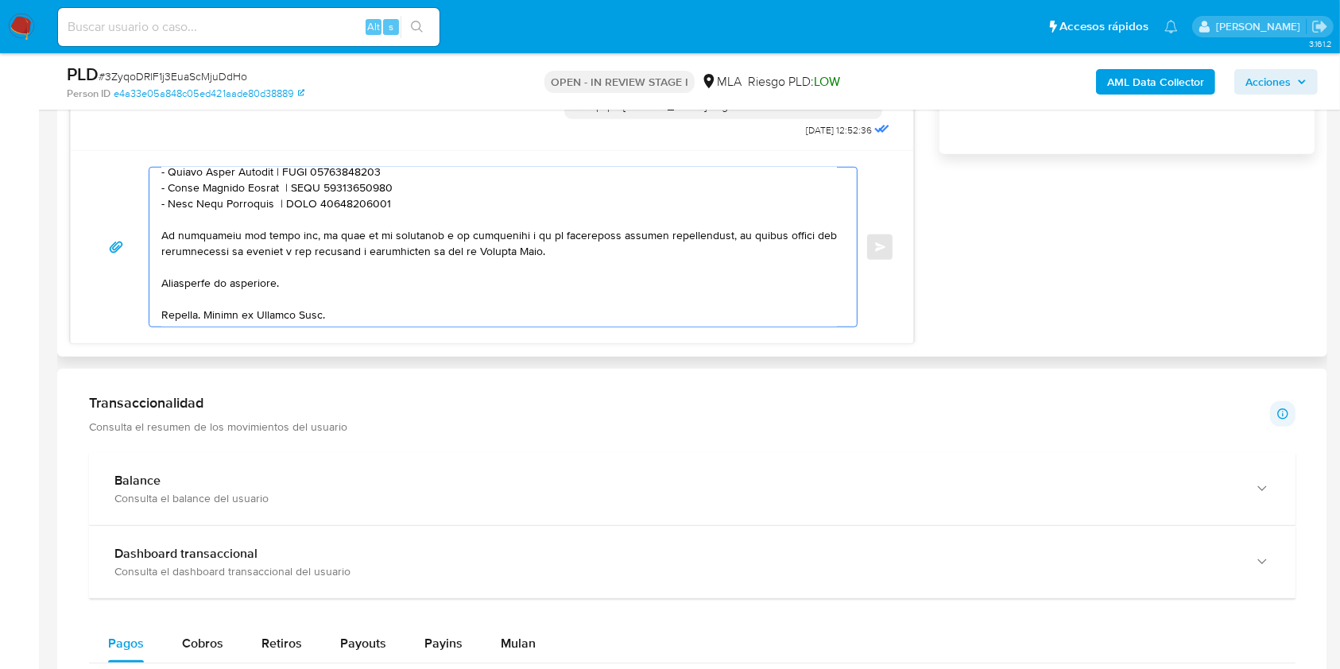
scroll to position [534, 0]
click at [338, 273] on textarea at bounding box center [498, 247] width 675 height 159
click at [362, 268] on textarea at bounding box center [498, 247] width 675 height 159
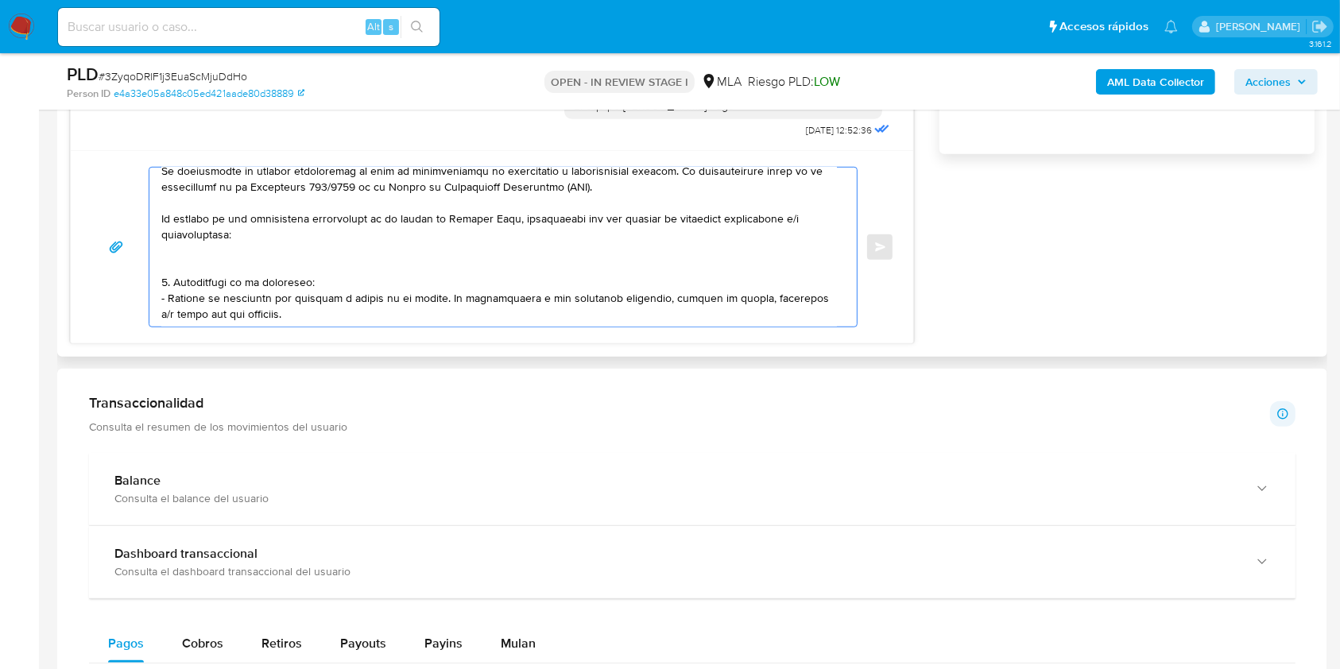
scroll to position [106, 0]
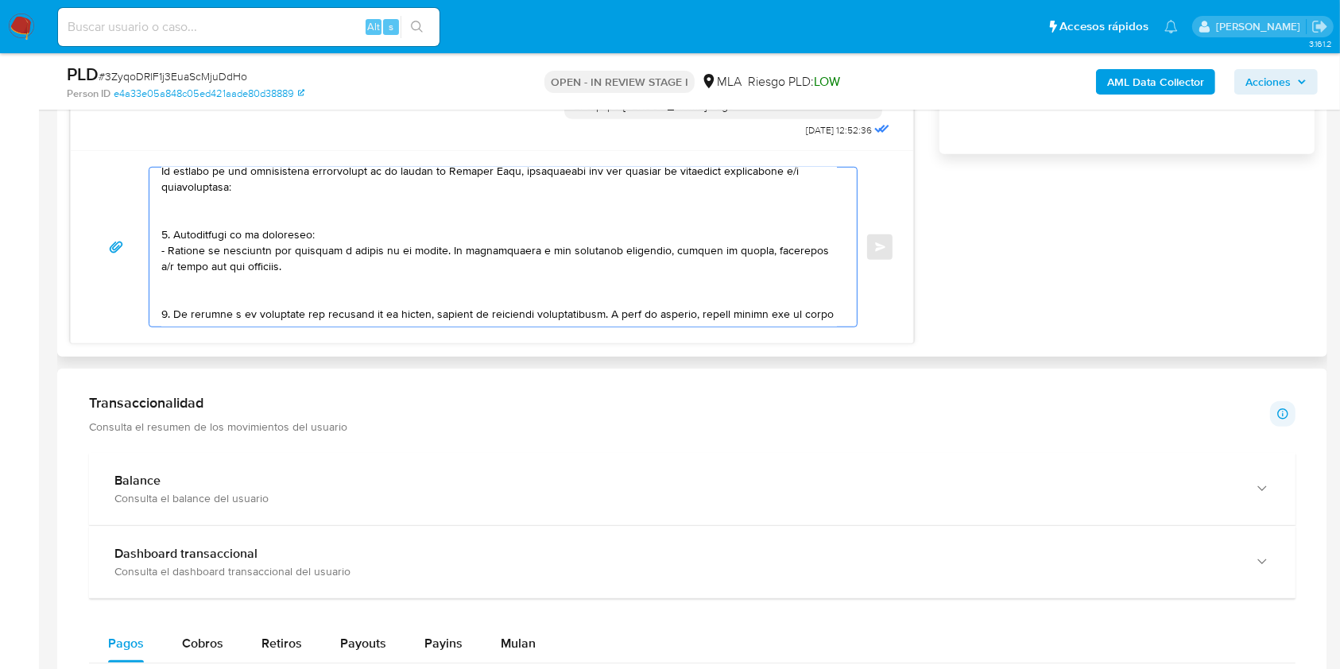
click at [419, 216] on textarea at bounding box center [498, 247] width 675 height 159
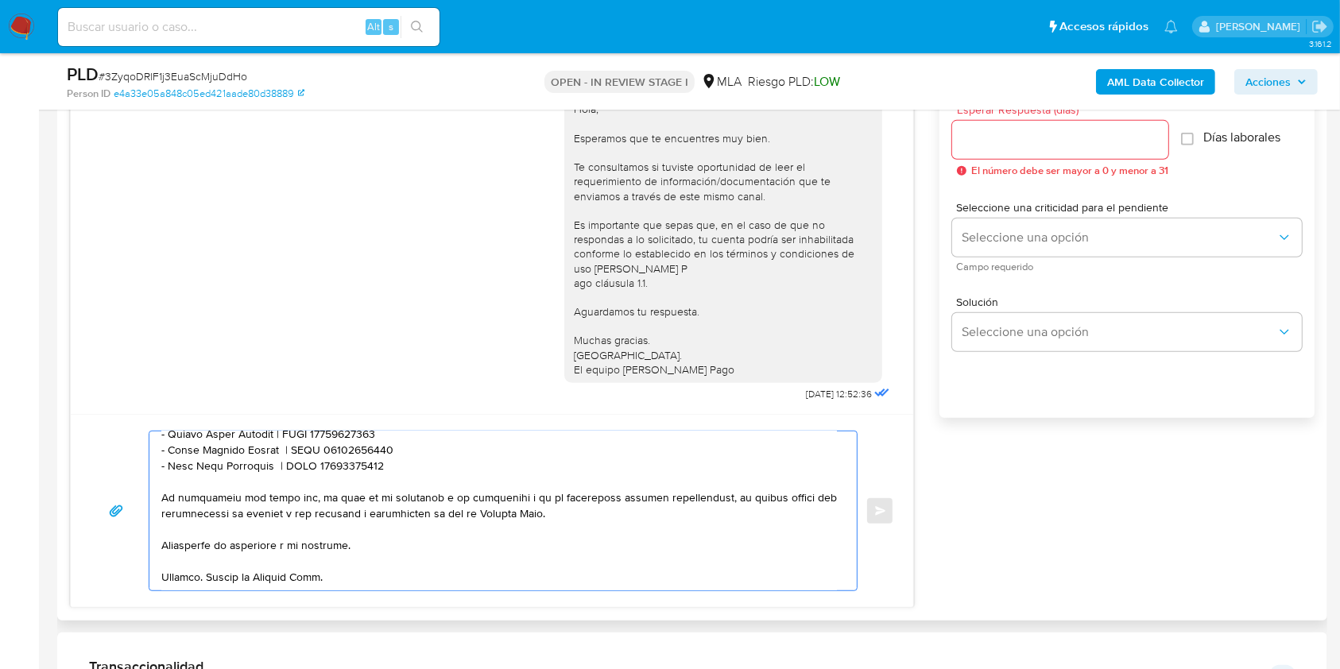
scroll to position [529, 0]
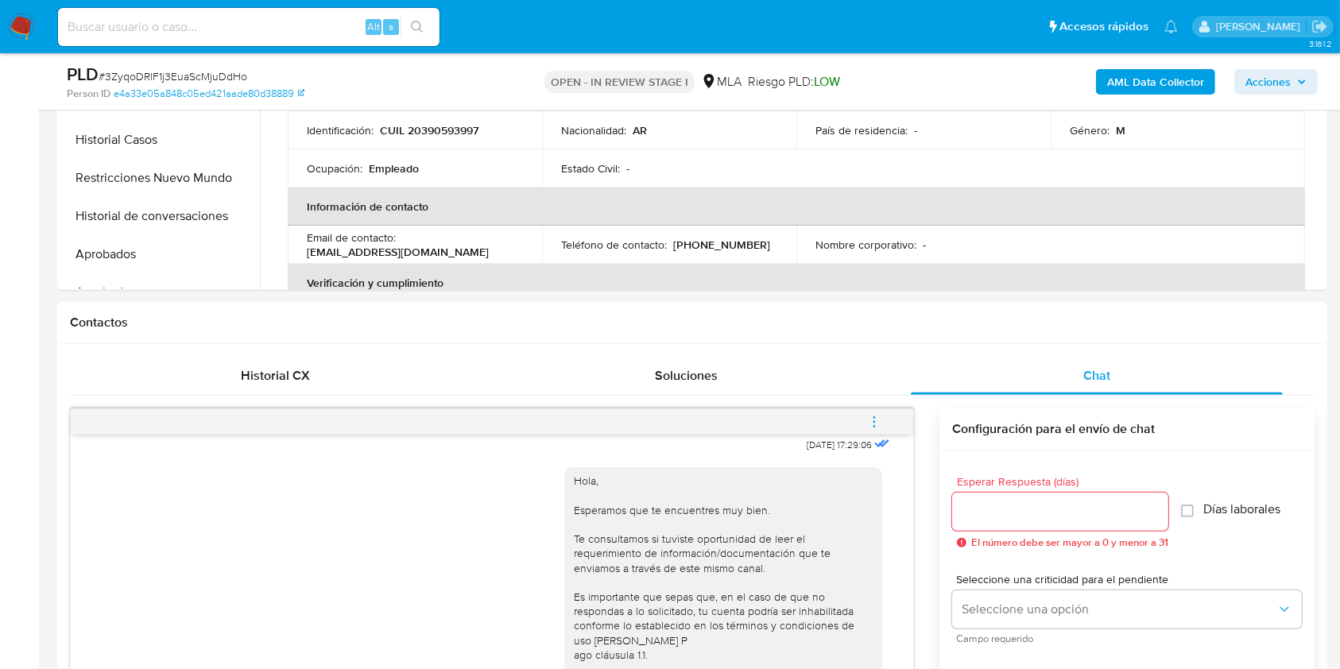
type textarea "Hola. Esperamos que te encuentres muy bien. Te consultamos si tuviste oportunid…"
click at [1045, 501] on input "Esperar Respuesta (días)" at bounding box center [1060, 511] width 216 height 21
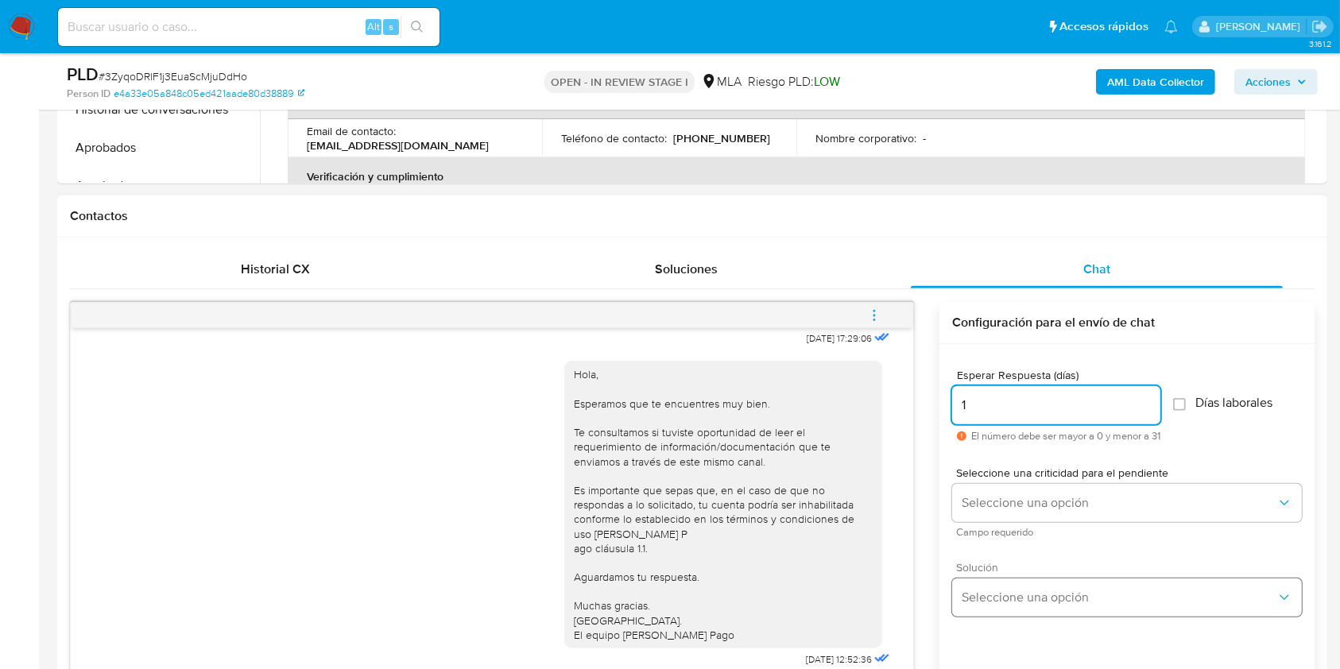
scroll to position [741, 0]
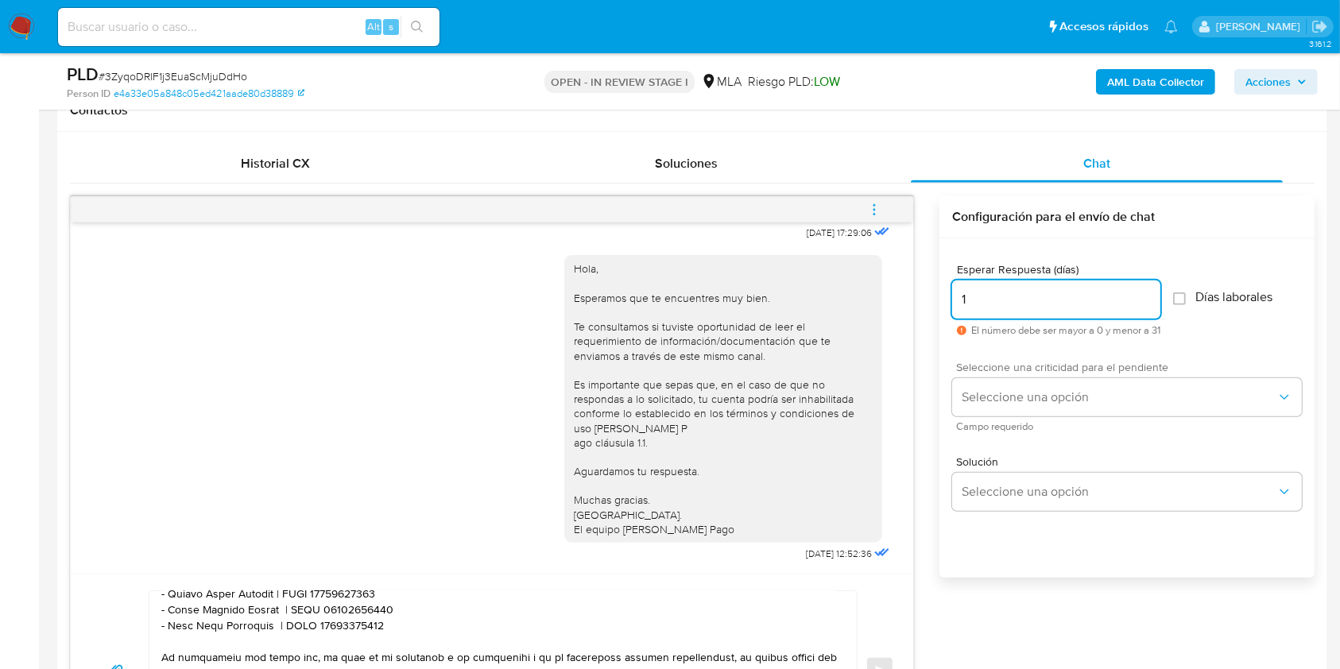
type input "1"
click at [1057, 370] on span "Seleccione una criticidad para el pendiente" at bounding box center [1131, 366] width 350 height 11
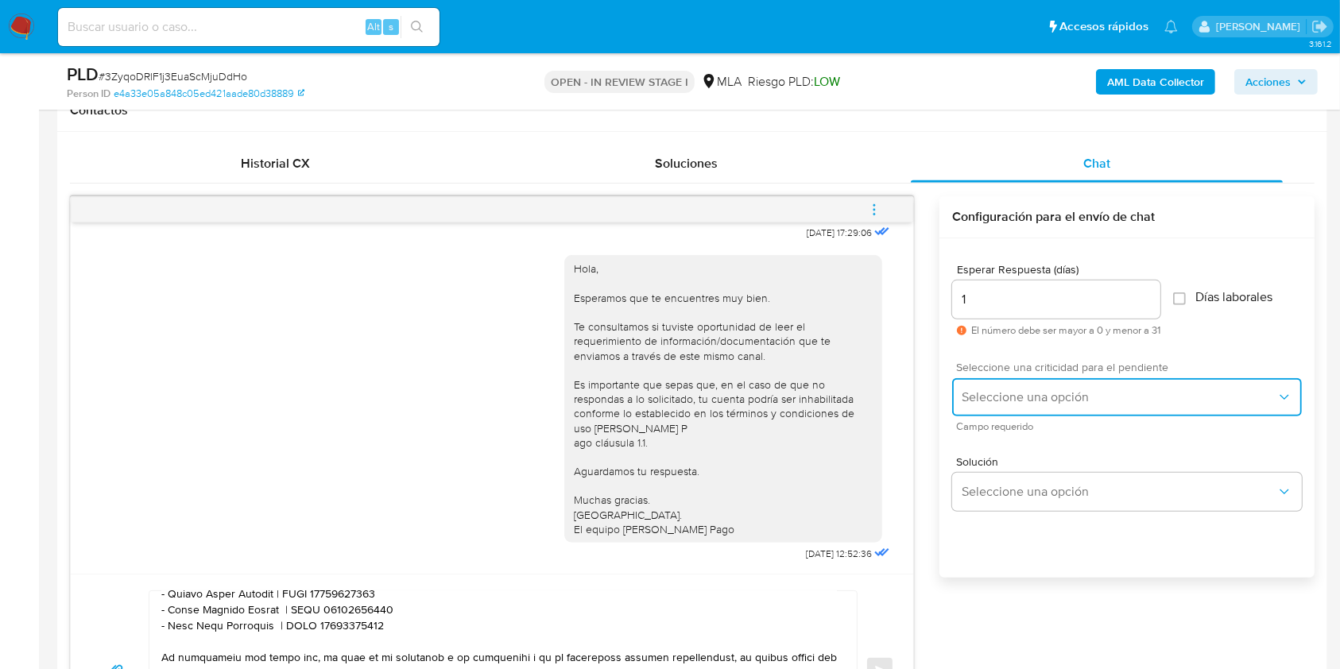
click at [1043, 397] on span "Seleccione una opción" at bounding box center [1118, 397] width 315 height 16
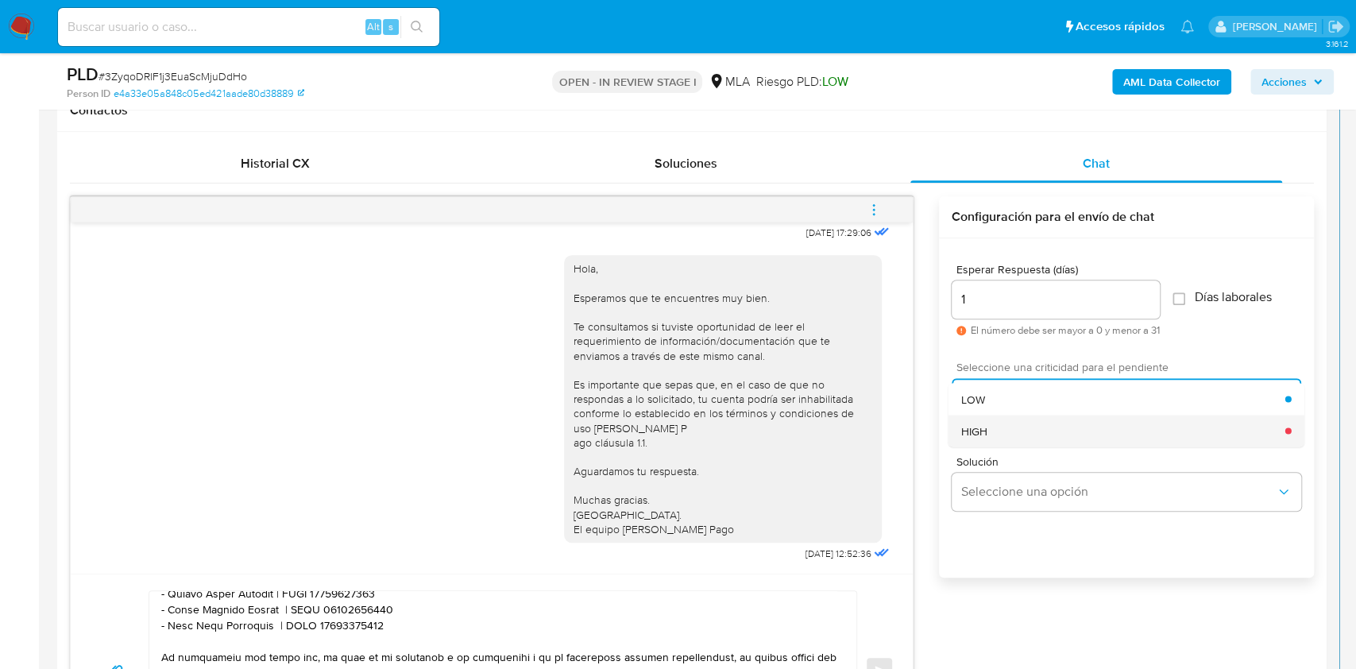
click at [979, 424] on span "HIGH" at bounding box center [974, 430] width 26 height 14
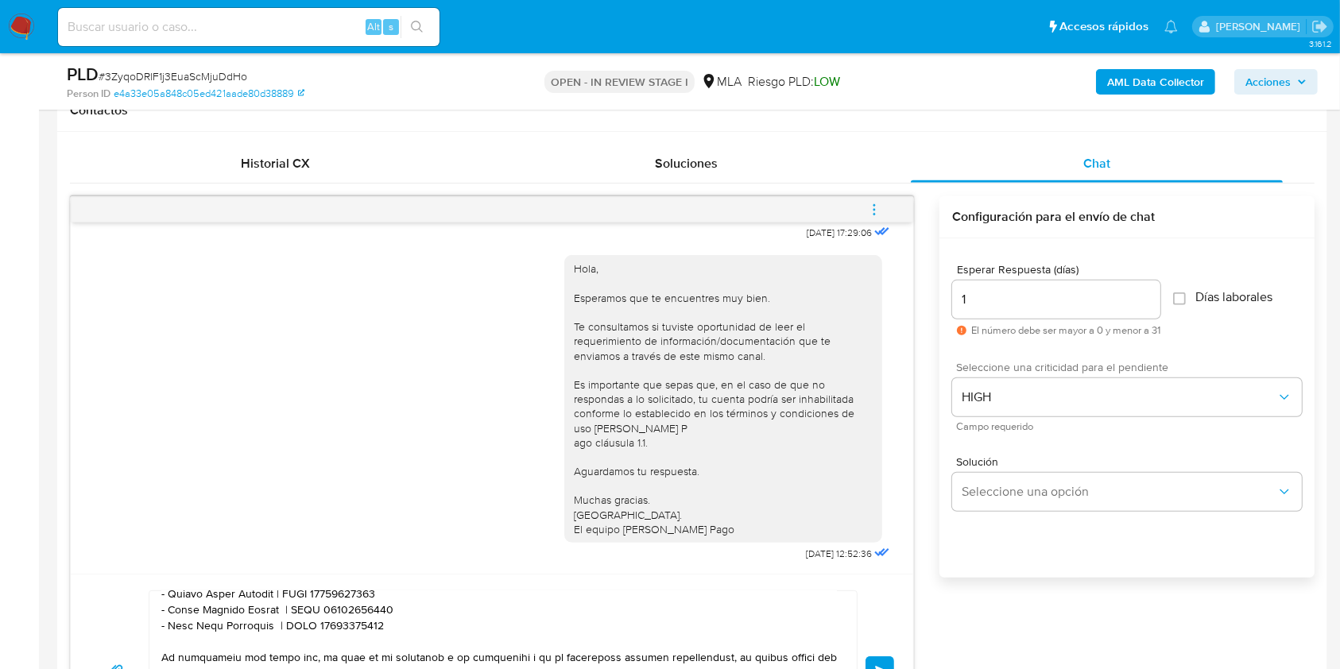
click at [880, 656] on button "Enviar" at bounding box center [879, 670] width 29 height 29
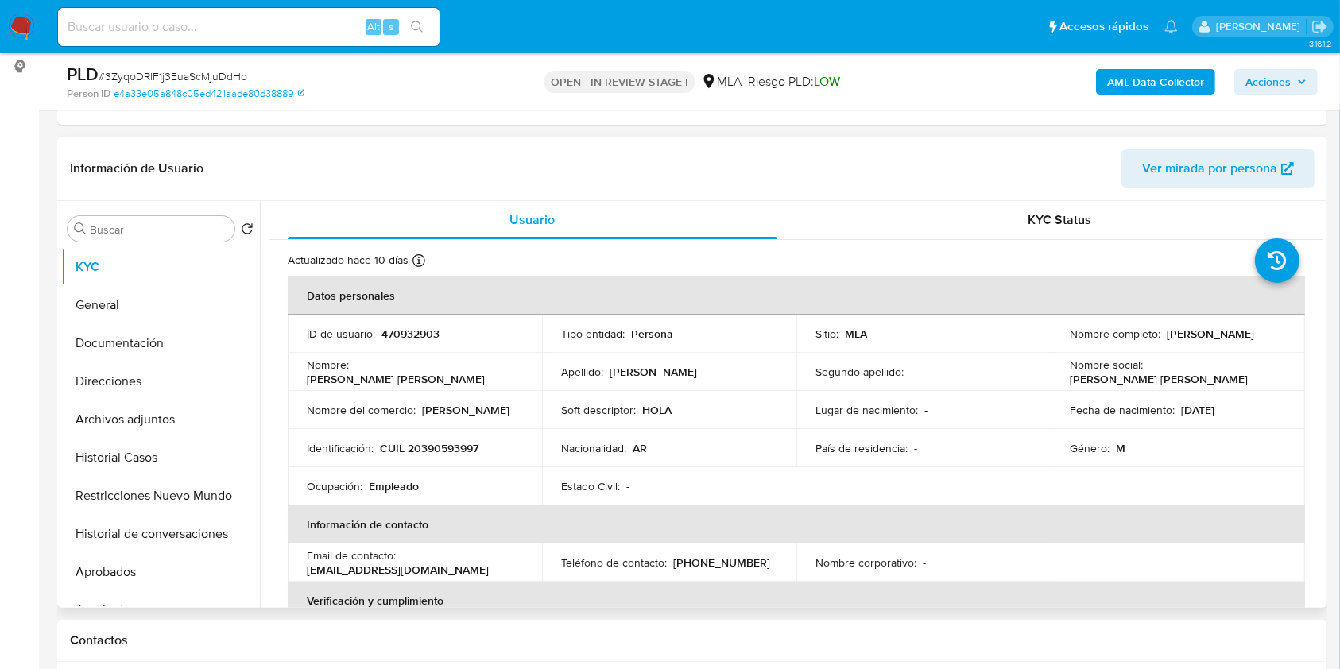
scroll to position [0, 0]
click at [446, 448] on p "CUIL 20390593997" at bounding box center [429, 448] width 99 height 14
copy p "20390593997"
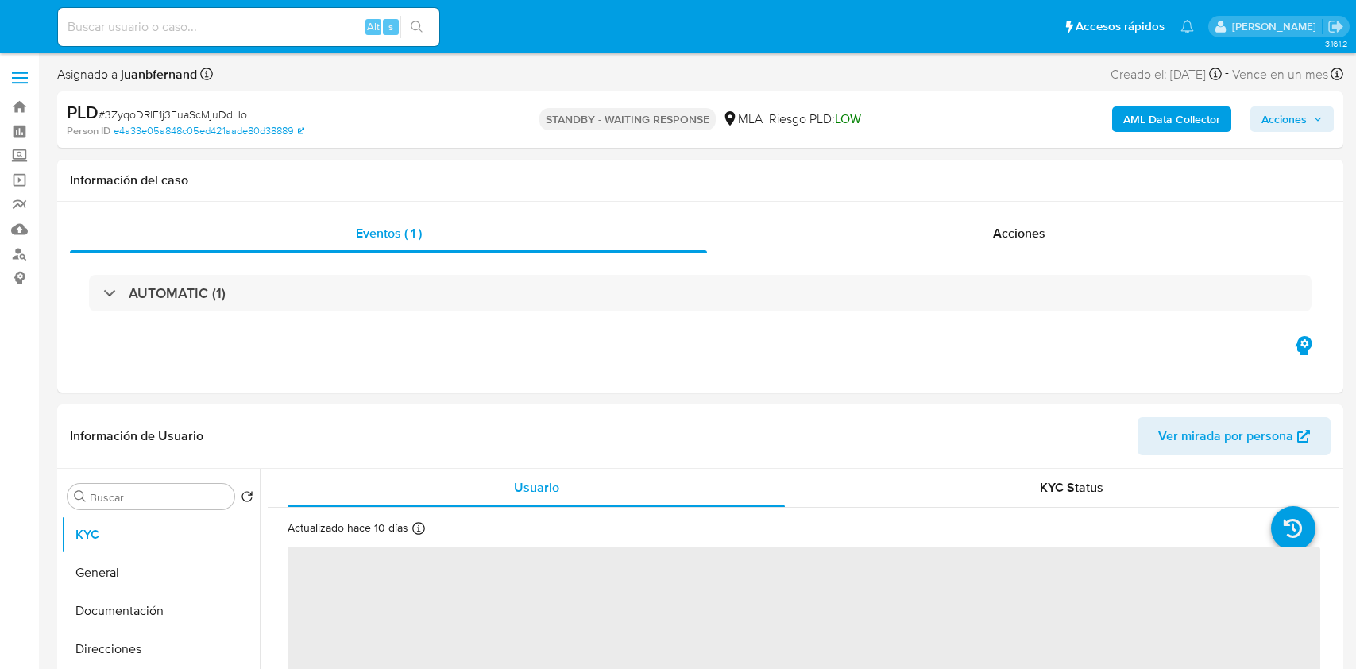
select select "10"
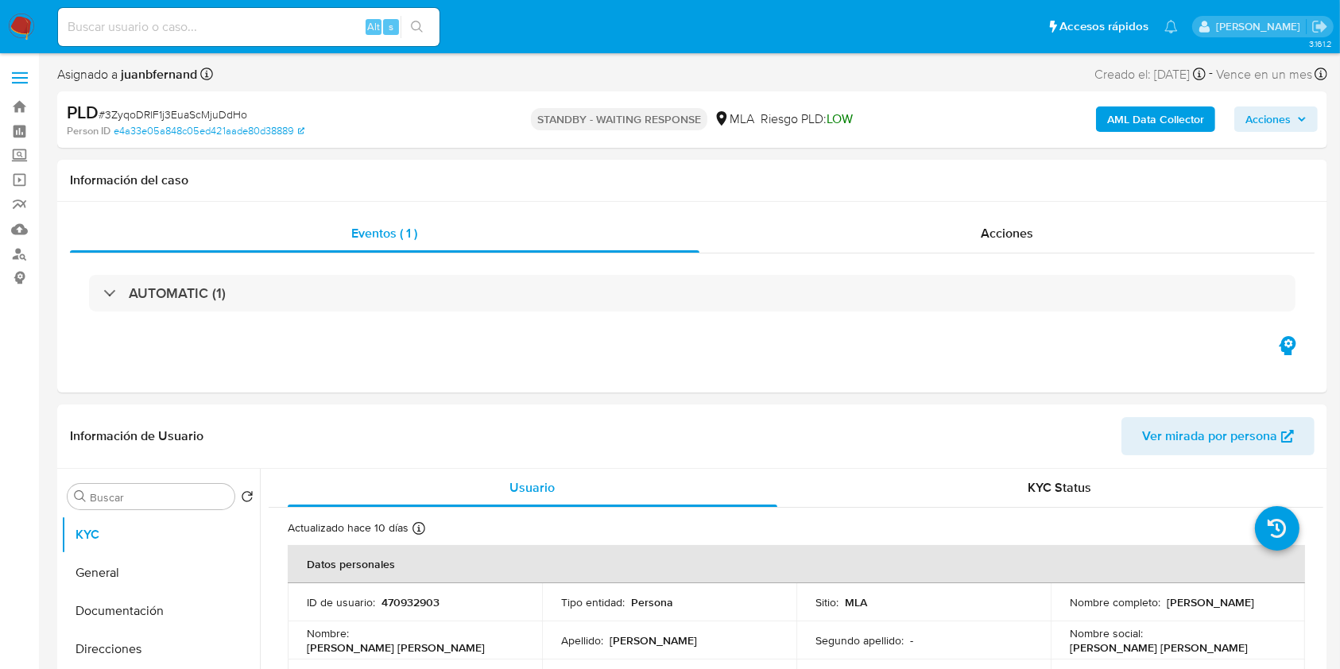
click at [1204, 119] on b "AML Data Collector" at bounding box center [1155, 118] width 97 height 25
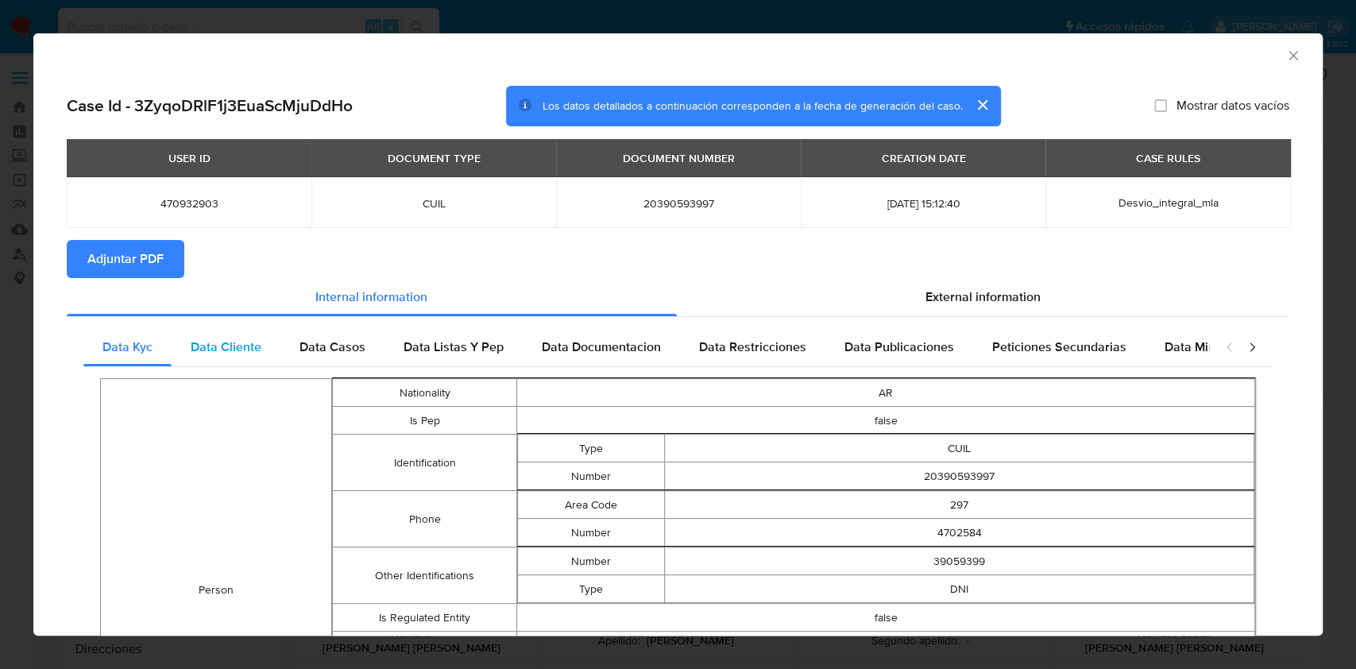
drag, startPoint x: 1054, startPoint y: 305, endPoint x: 508, endPoint y: 363, distance: 548.9
click at [1054, 304] on div "External information" at bounding box center [983, 297] width 613 height 38
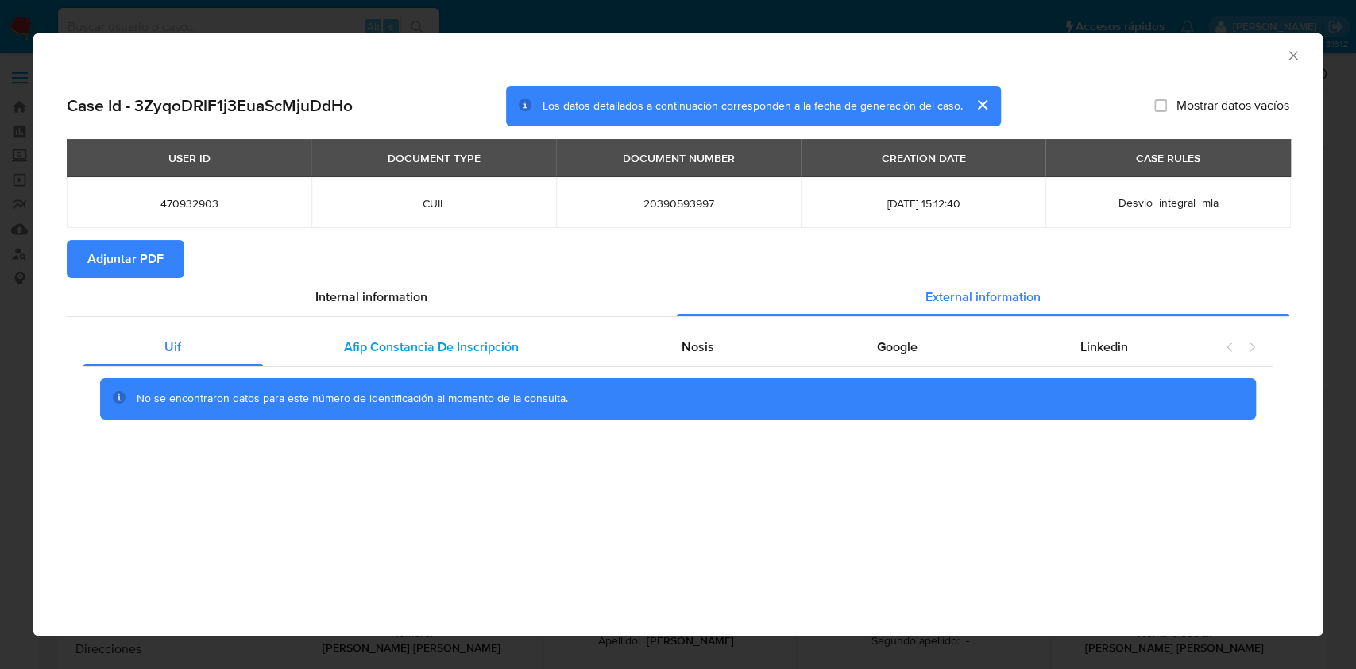
click at [418, 351] on span "Afip Constancia De Inscripción" at bounding box center [431, 347] width 175 height 18
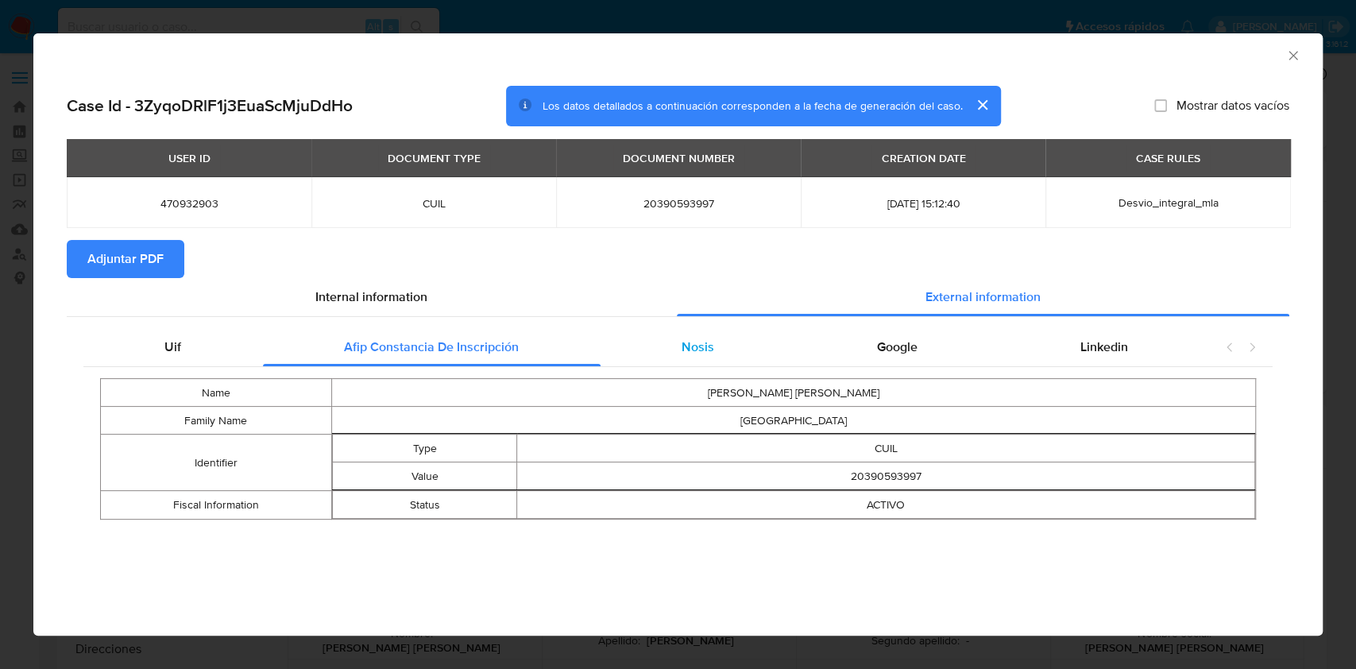
click at [651, 346] on div "Nosis" at bounding box center [698, 347] width 195 height 38
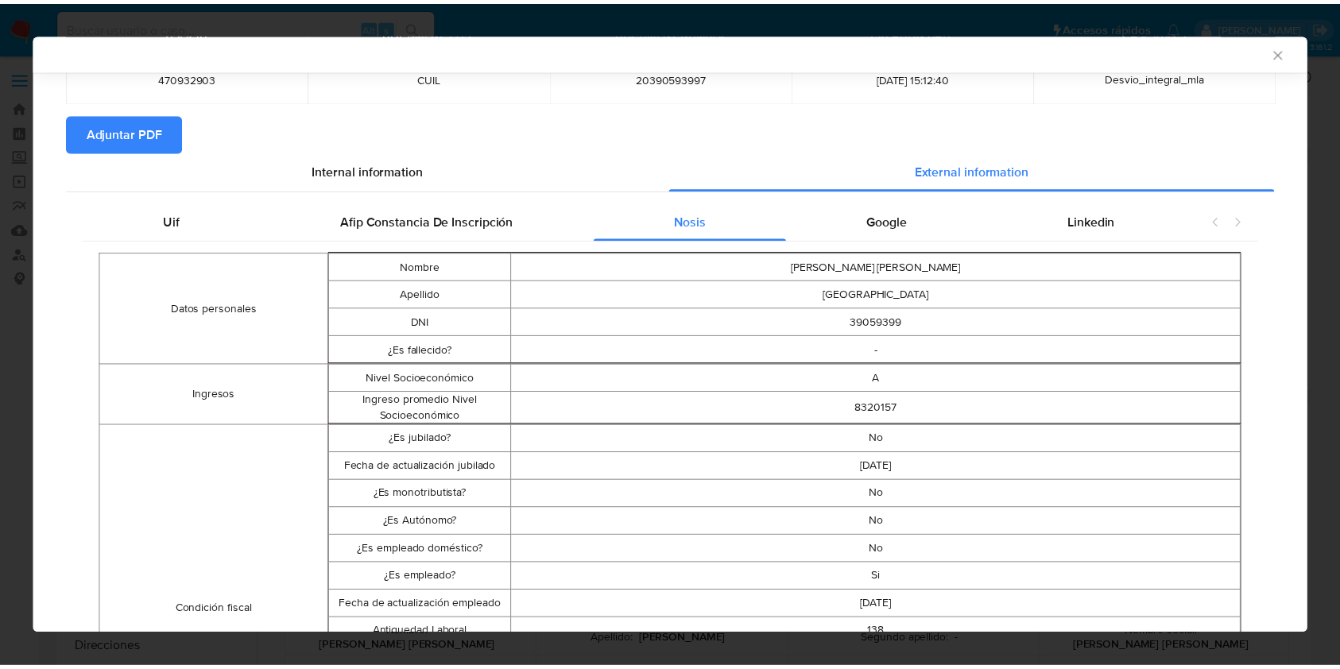
scroll to position [314, 0]
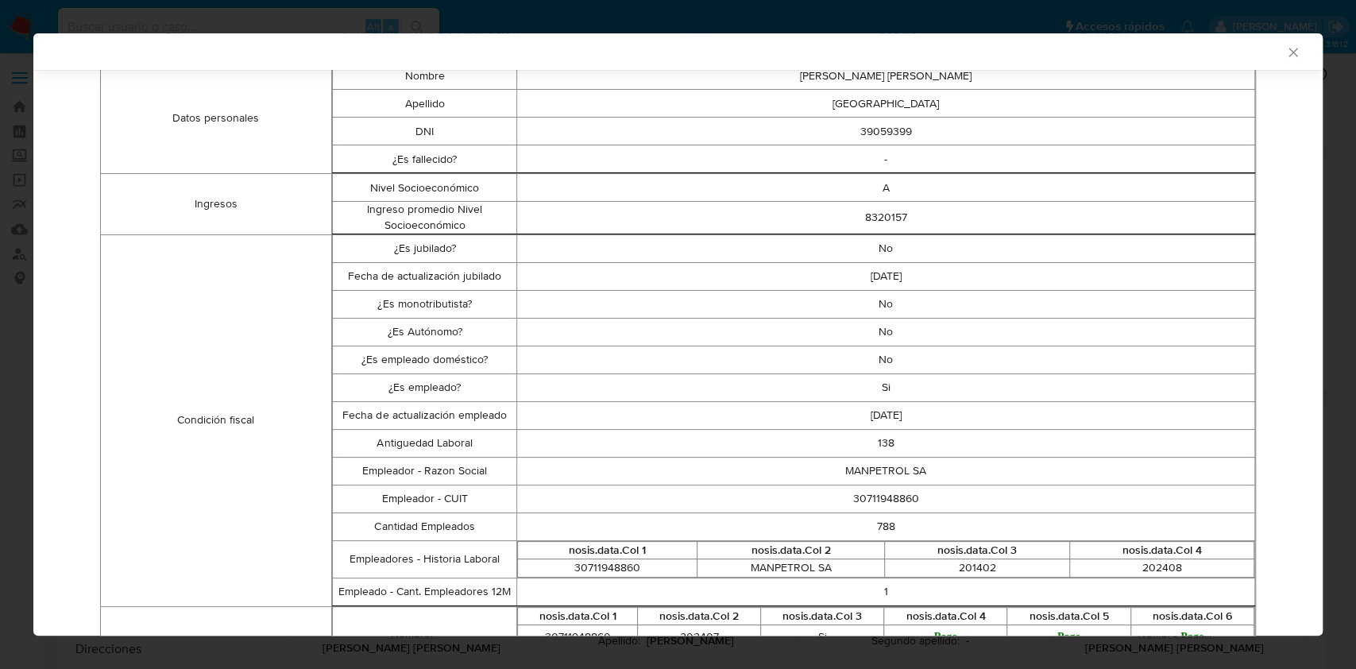
click at [875, 442] on td "138" at bounding box center [886, 443] width 738 height 28
copy td "138"
click at [540, 33] on div "AML Data Collector" at bounding box center [677, 51] width 1289 height 37
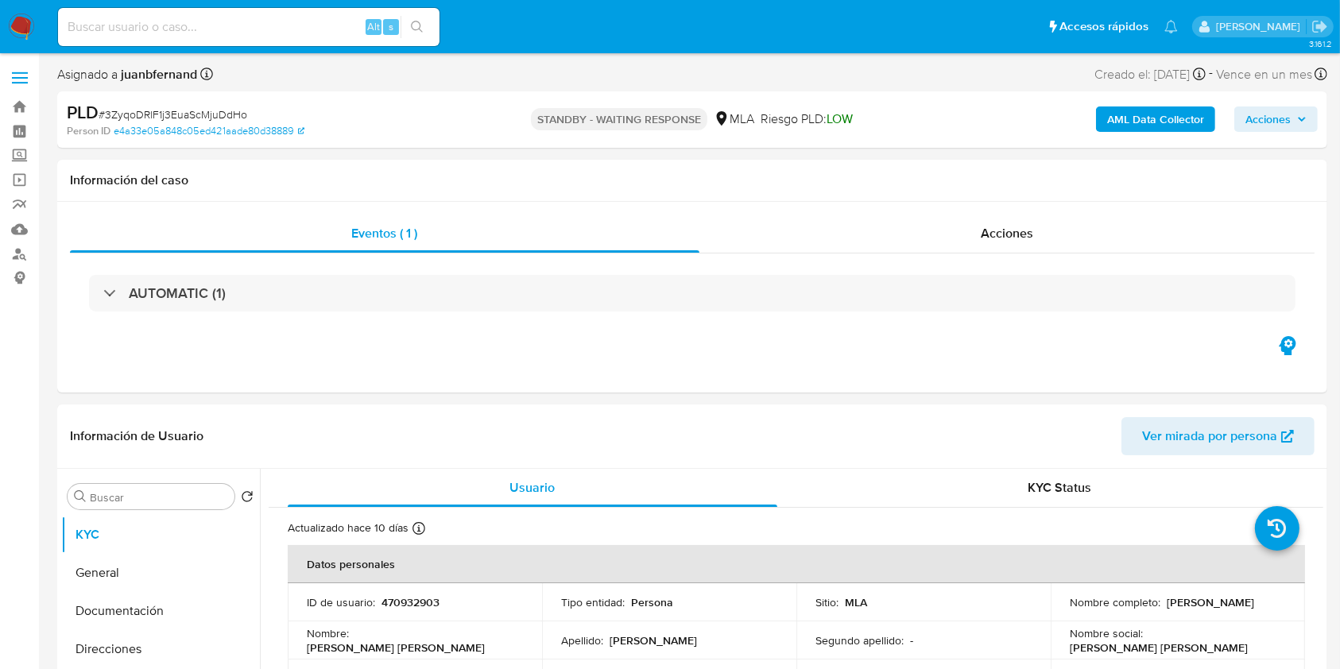
click at [328, 22] on input at bounding box center [248, 27] width 381 height 21
paste input "t4OPYmNYsGIYGcEH7ZIrcUhA"
type input "t4OPYmNYsGIYGcEH7ZIrcUhA"
click at [450, 31] on ul "Pausado Ver notificaciones t4OPYmNYsGIYGcEH7ZIrcUhA Alt s Accesos rápidos Presi…" at bounding box center [617, 26] width 1135 height 40
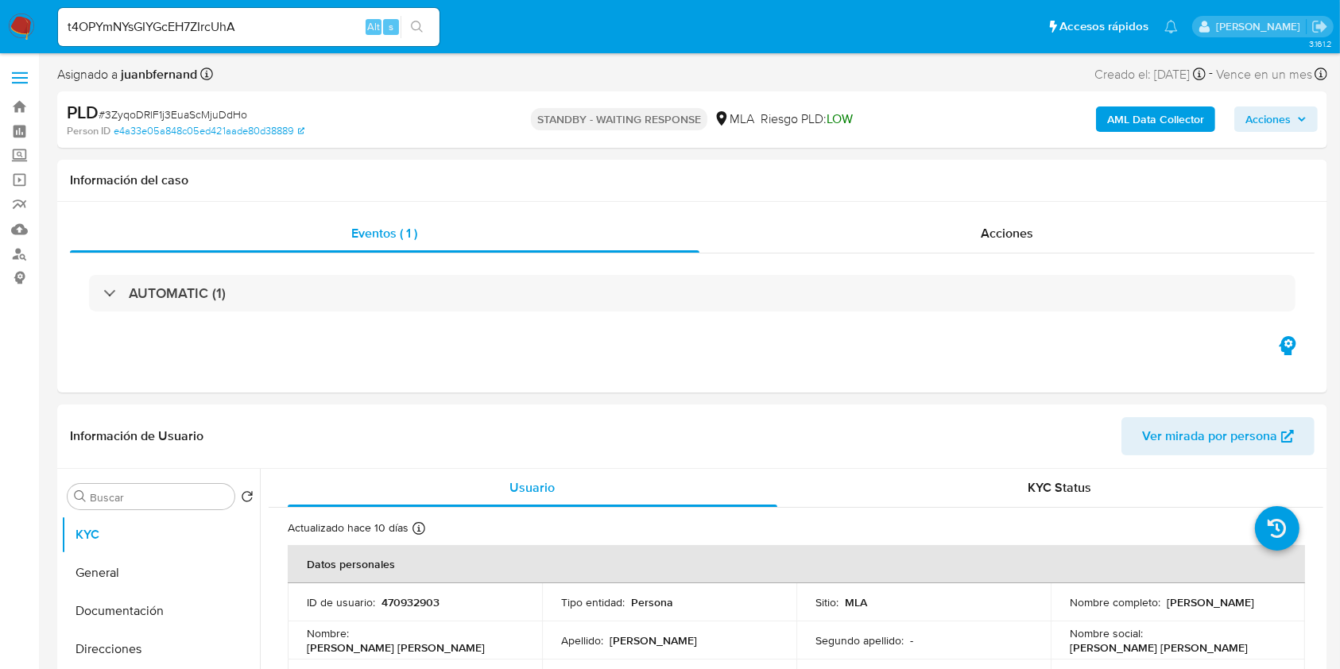
click at [422, 35] on button "search-icon" at bounding box center [416, 27] width 33 height 22
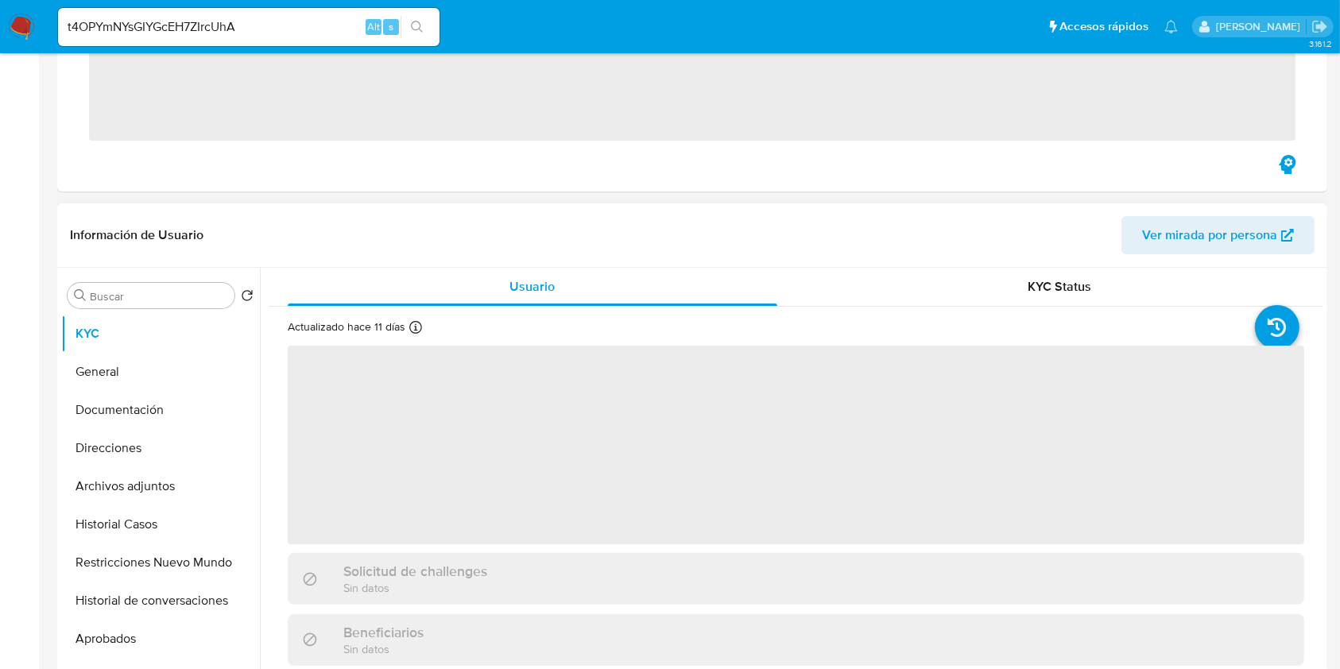
scroll to position [423, 0]
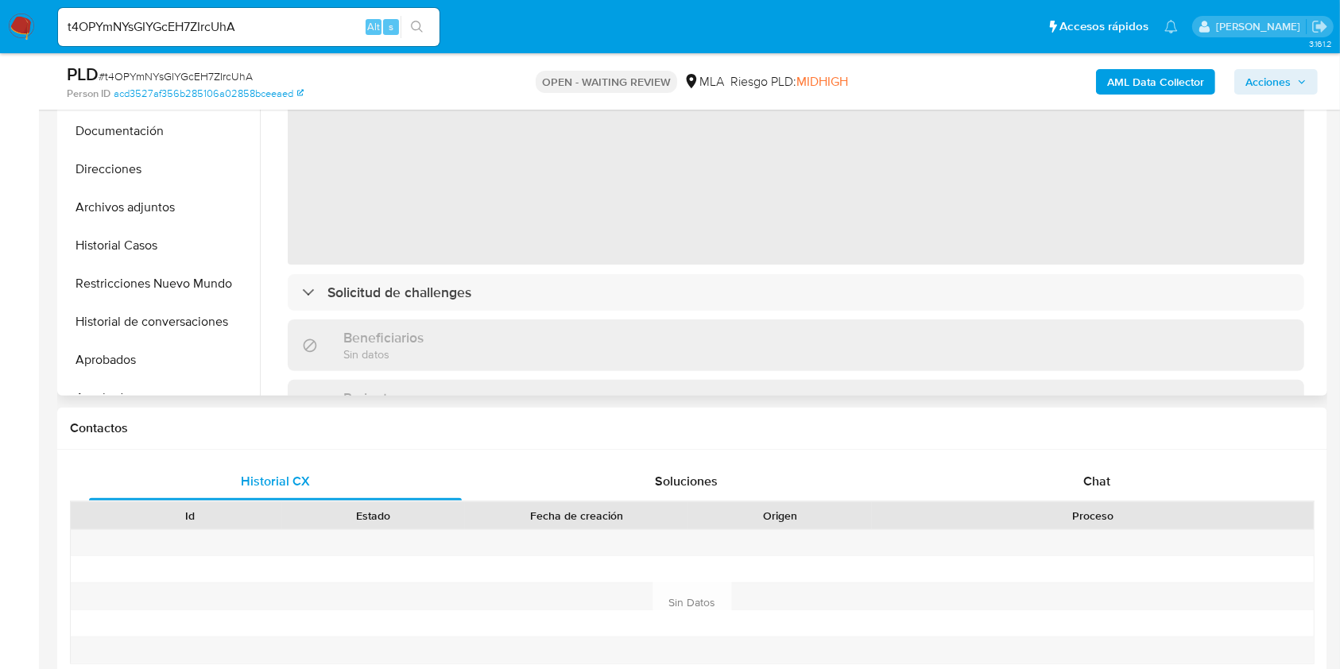
drag, startPoint x: 1151, startPoint y: 474, endPoint x: 1046, endPoint y: 350, distance: 163.0
click at [1152, 474] on div "Chat" at bounding box center [1096, 481] width 373 height 38
select select "10"
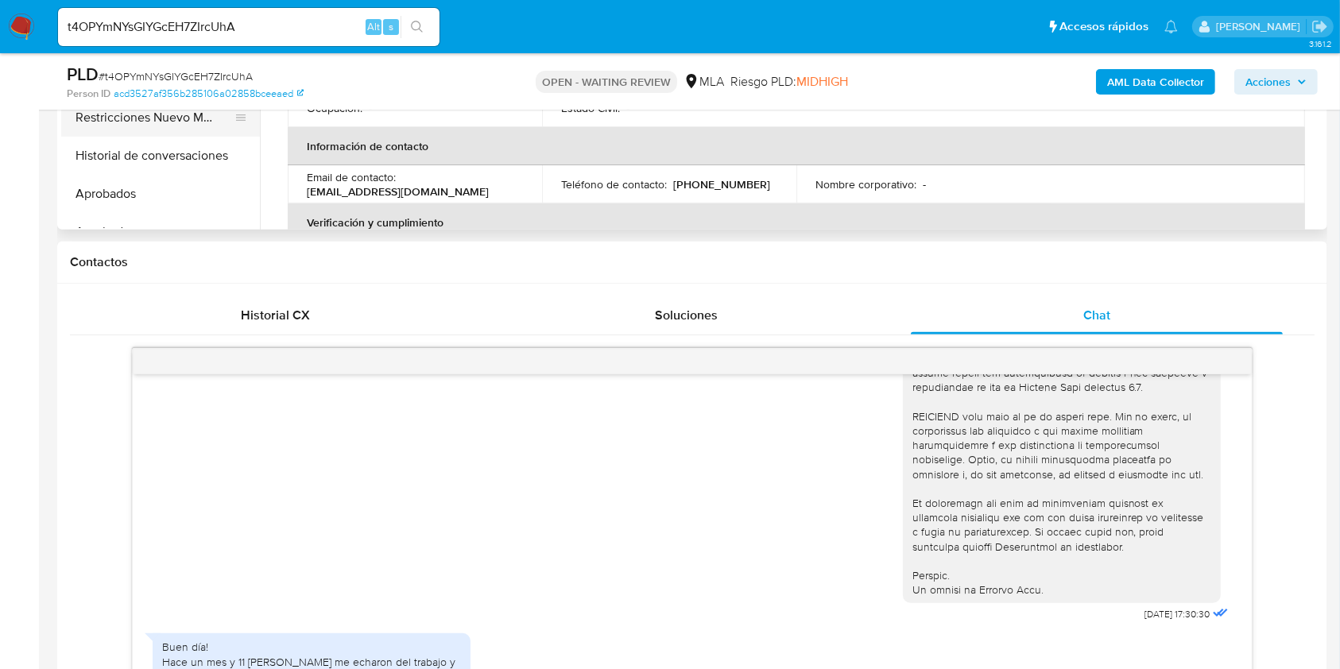
scroll to position [318, 0]
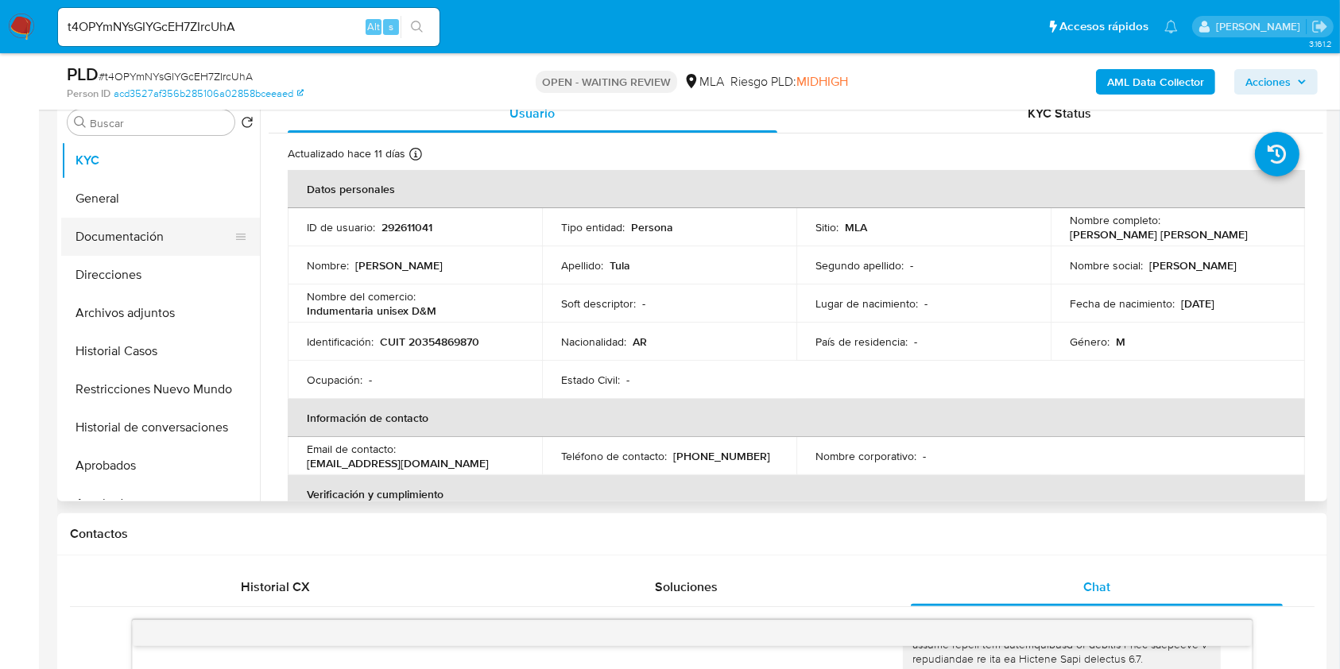
click at [117, 215] on button "General" at bounding box center [160, 199] width 199 height 38
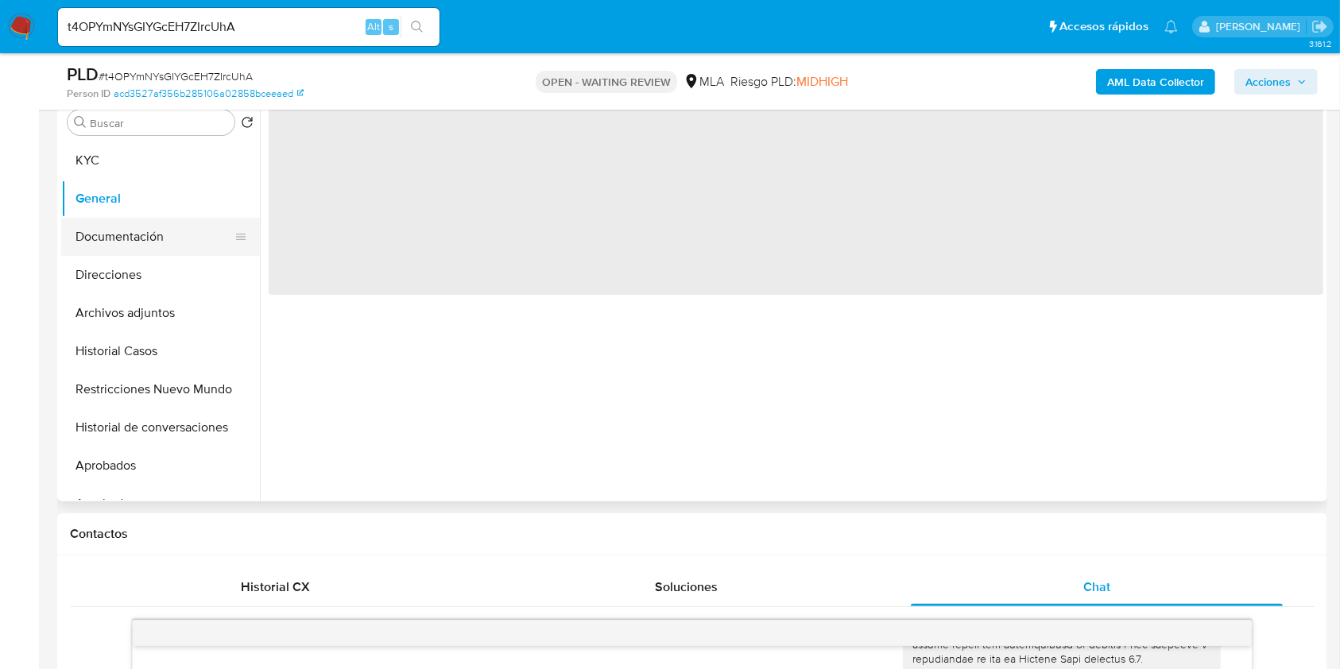
click at [122, 242] on button "Documentación" at bounding box center [154, 237] width 186 height 38
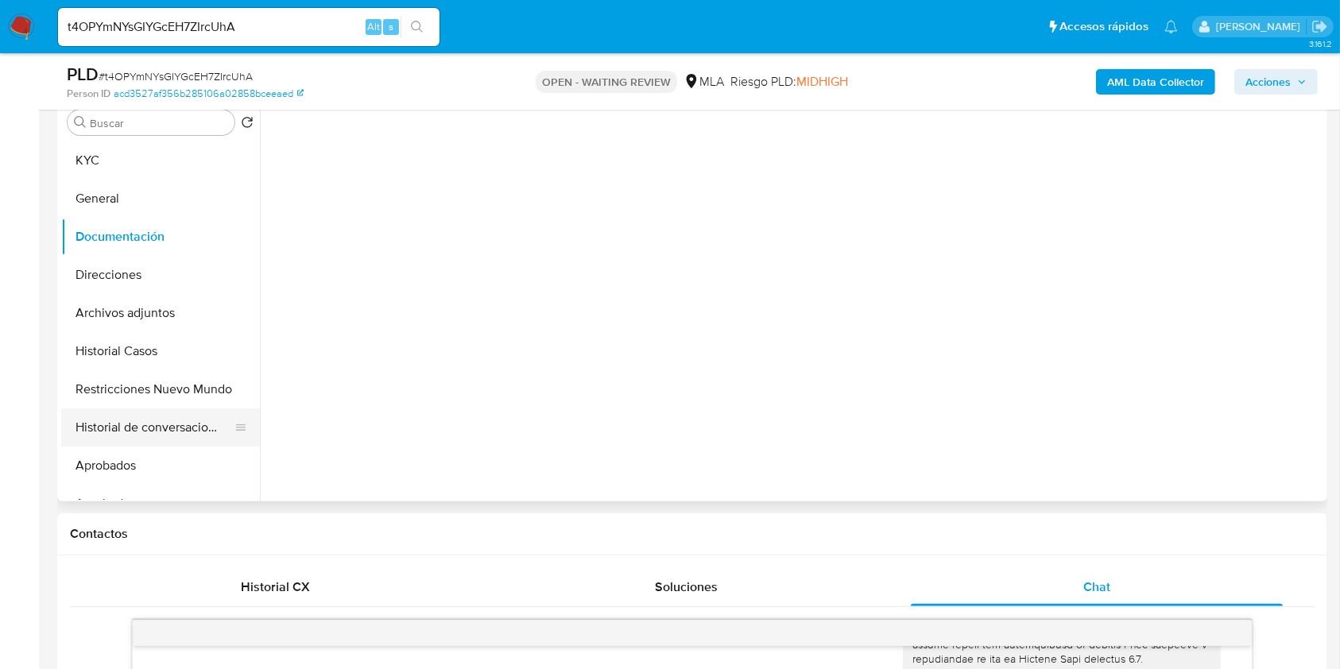
scroll to position [211, 0]
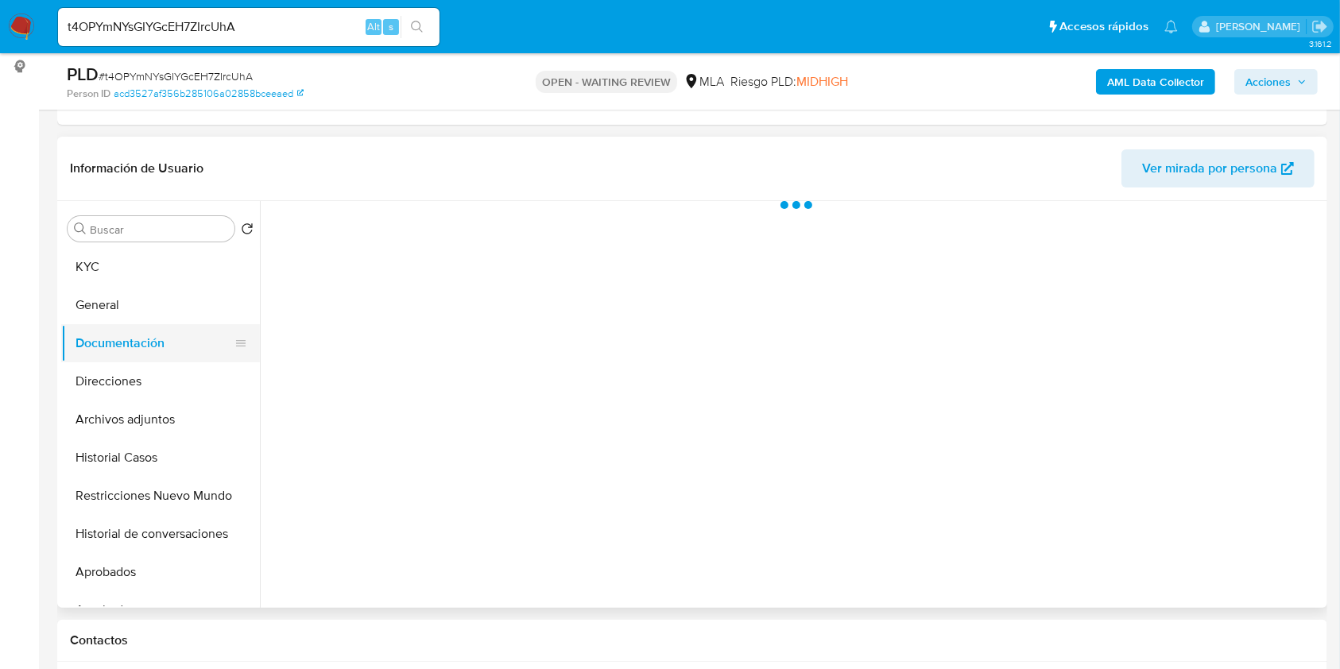
click at [148, 303] on button "General" at bounding box center [160, 305] width 199 height 38
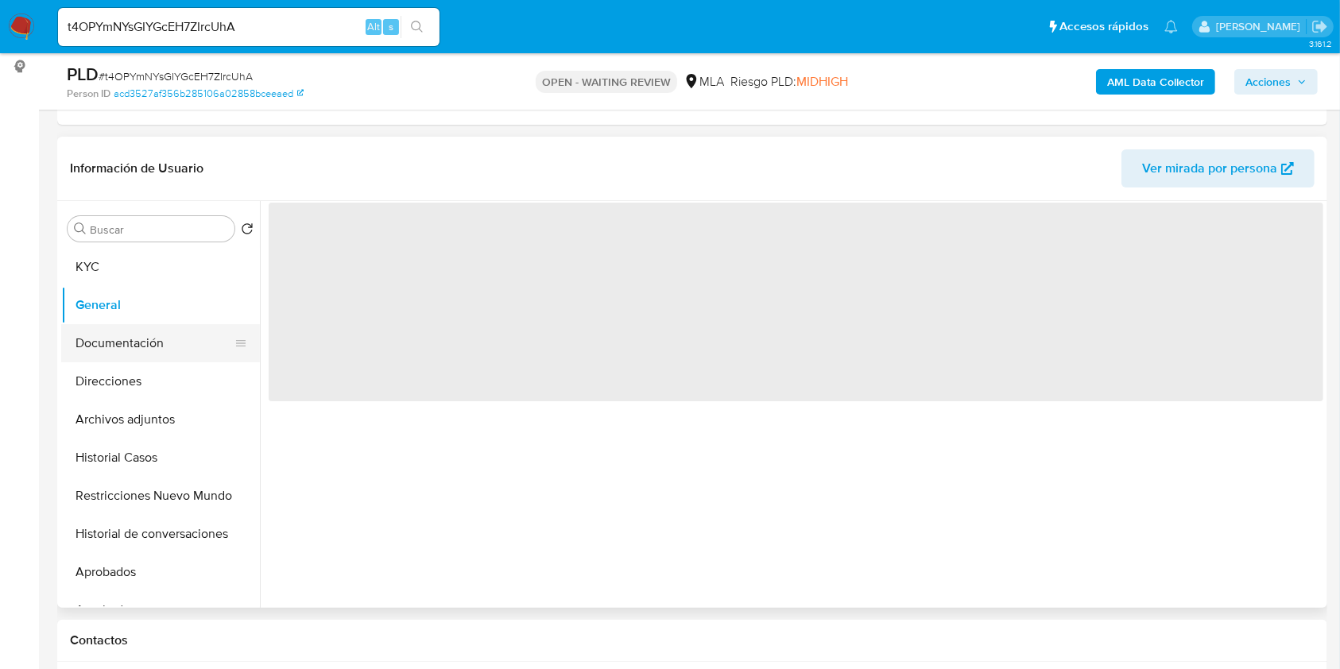
click at [122, 343] on button "Documentación" at bounding box center [154, 343] width 186 height 38
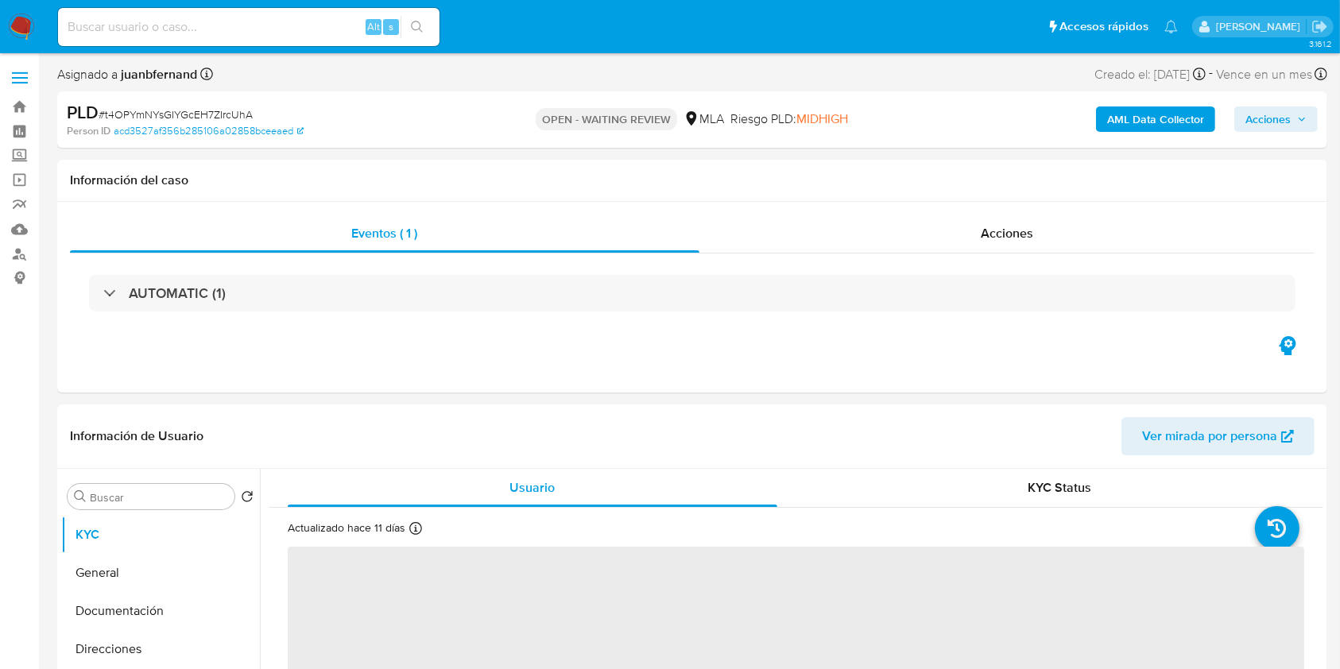
select select "10"
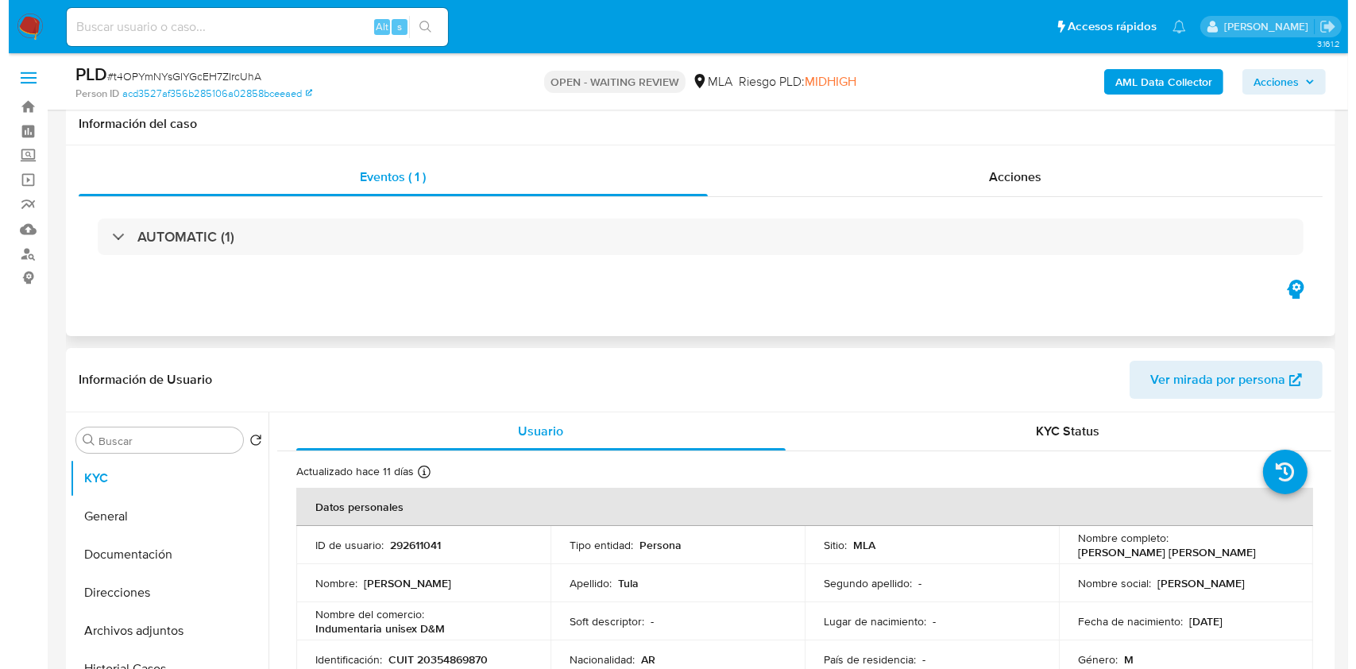
scroll to position [211, 0]
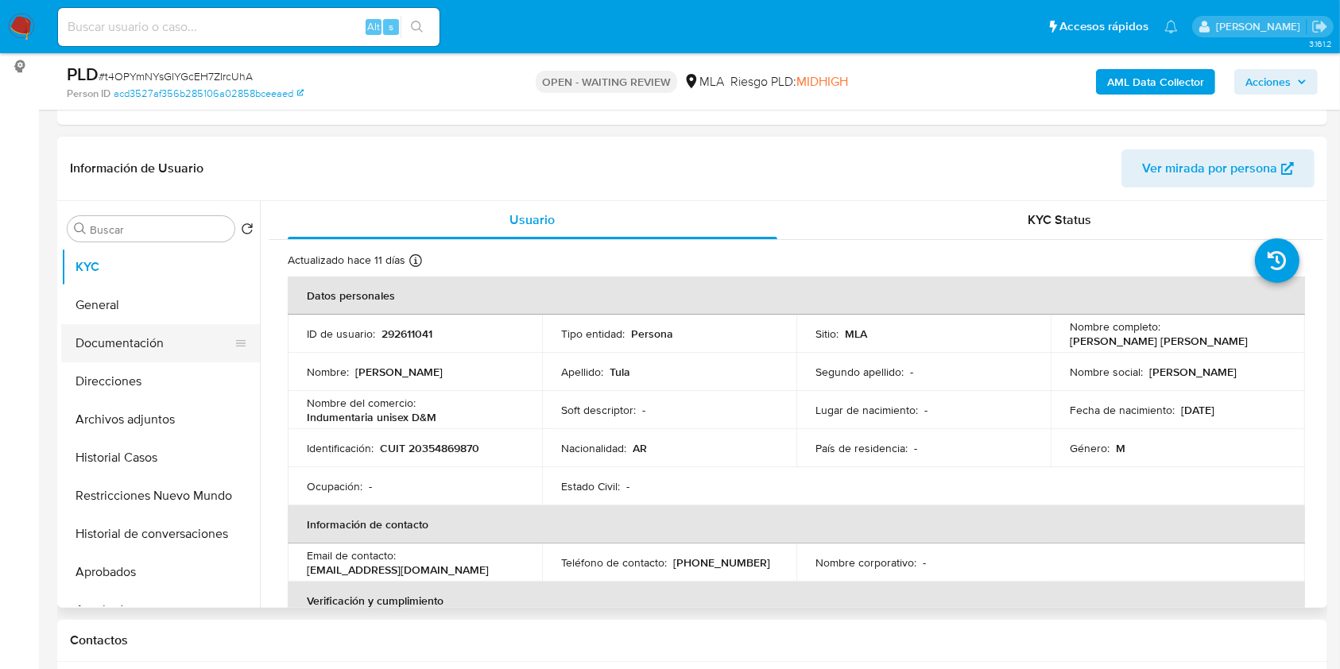
click at [163, 341] on button "Documentación" at bounding box center [154, 343] width 186 height 38
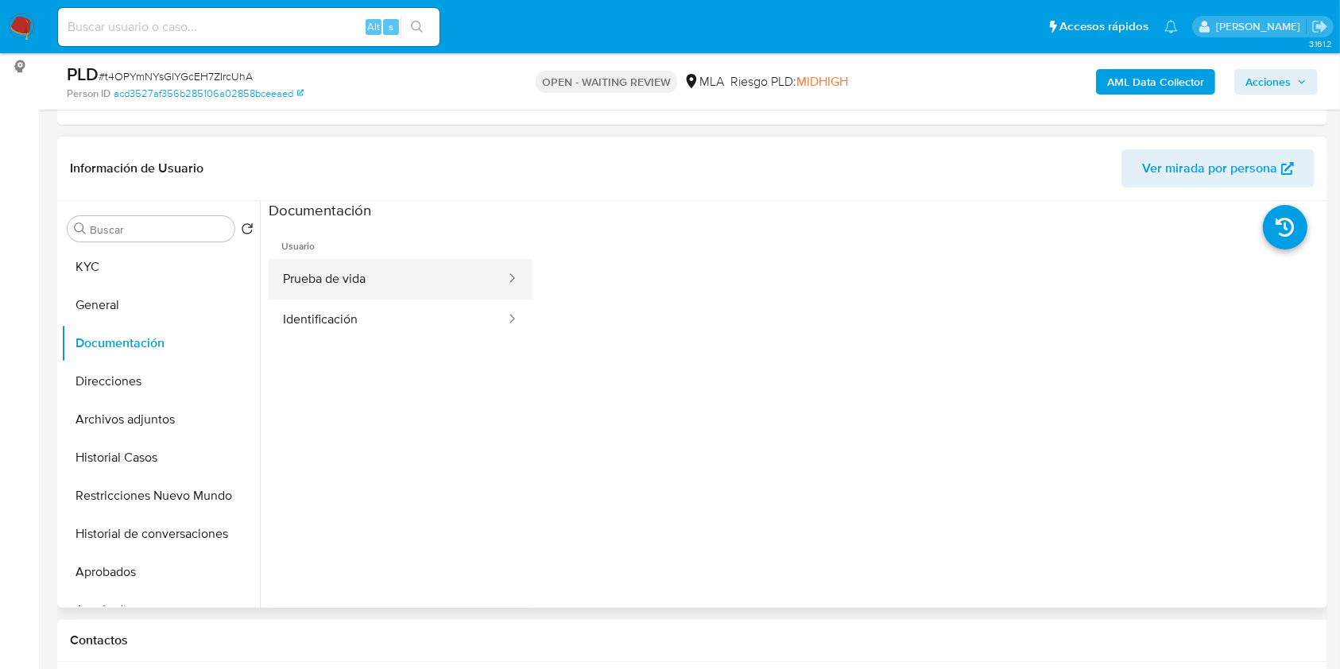
click at [504, 270] on icon at bounding box center [512, 278] width 16 height 16
click at [472, 282] on button "Prueba de vida" at bounding box center [388, 279] width 238 height 41
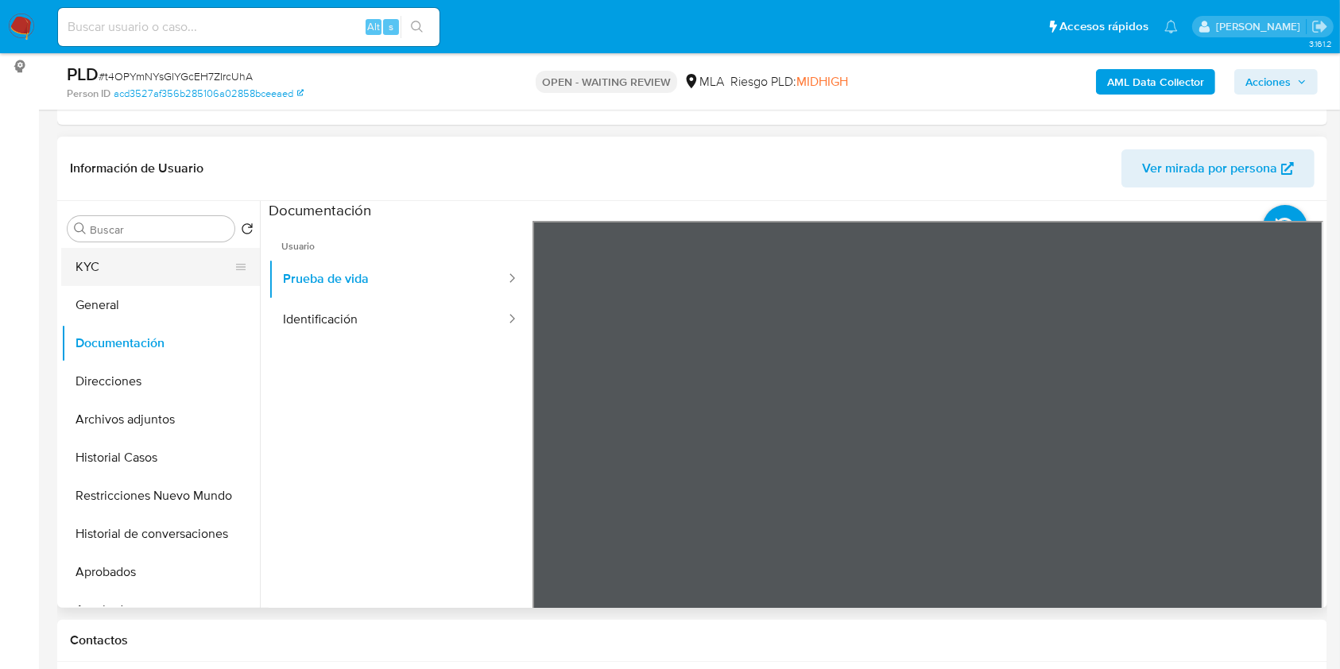
click at [116, 267] on button "KYC" at bounding box center [154, 267] width 186 height 38
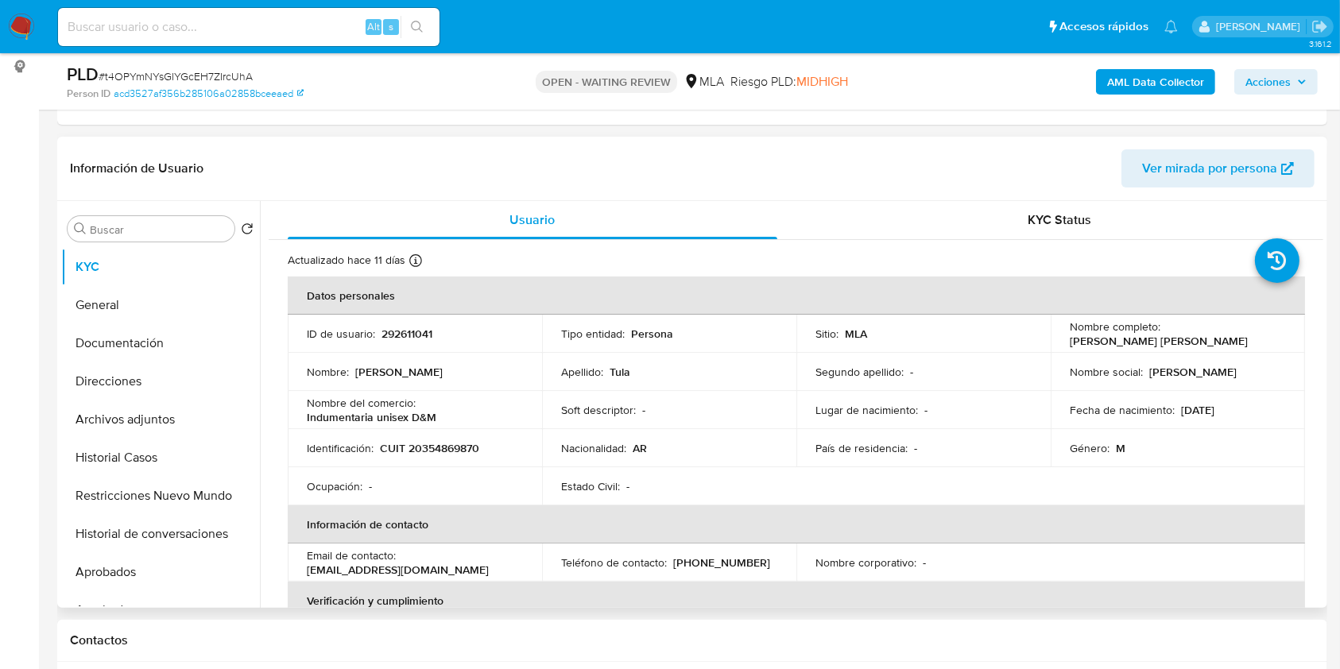
click at [442, 447] on p "CUIT 20354869870" at bounding box center [429, 448] width 99 height 14
copy p "20354869870"
click at [1135, 79] on b "AML Data Collector" at bounding box center [1155, 81] width 97 height 25
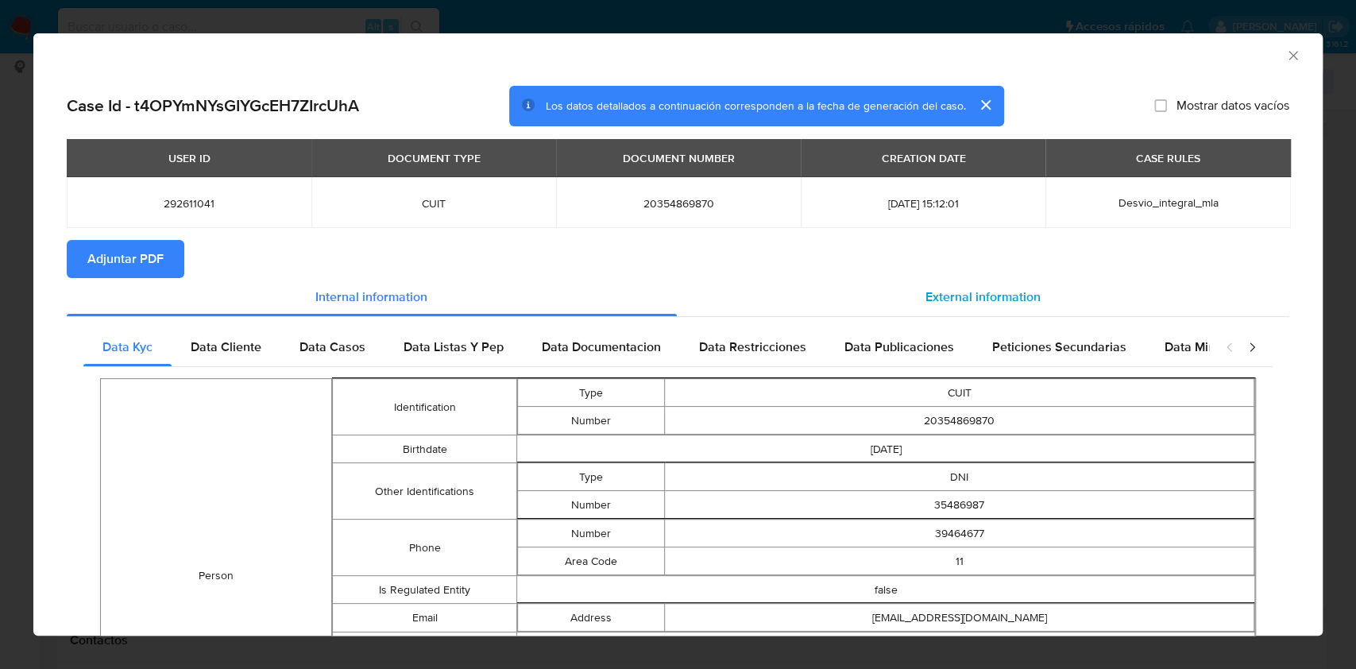
click at [1057, 297] on div "External information" at bounding box center [983, 297] width 613 height 38
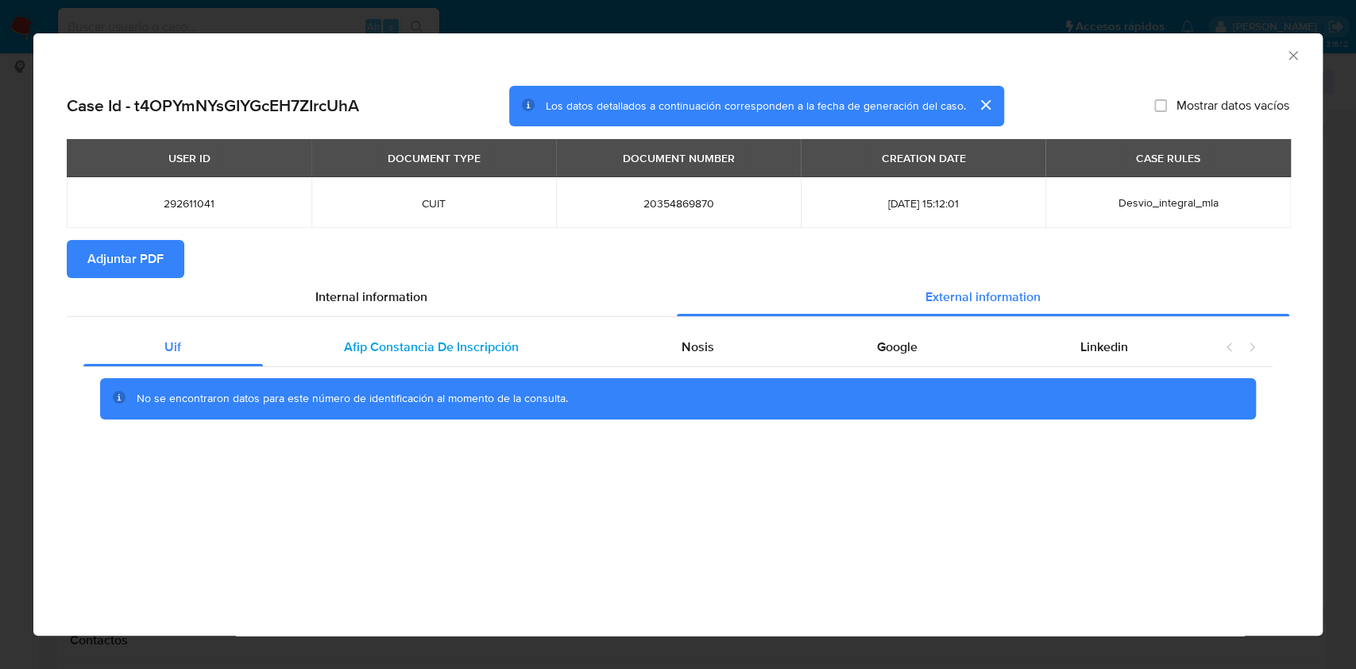
click at [512, 334] on div "Afip Constancia De Inscripción" at bounding box center [432, 347] width 338 height 38
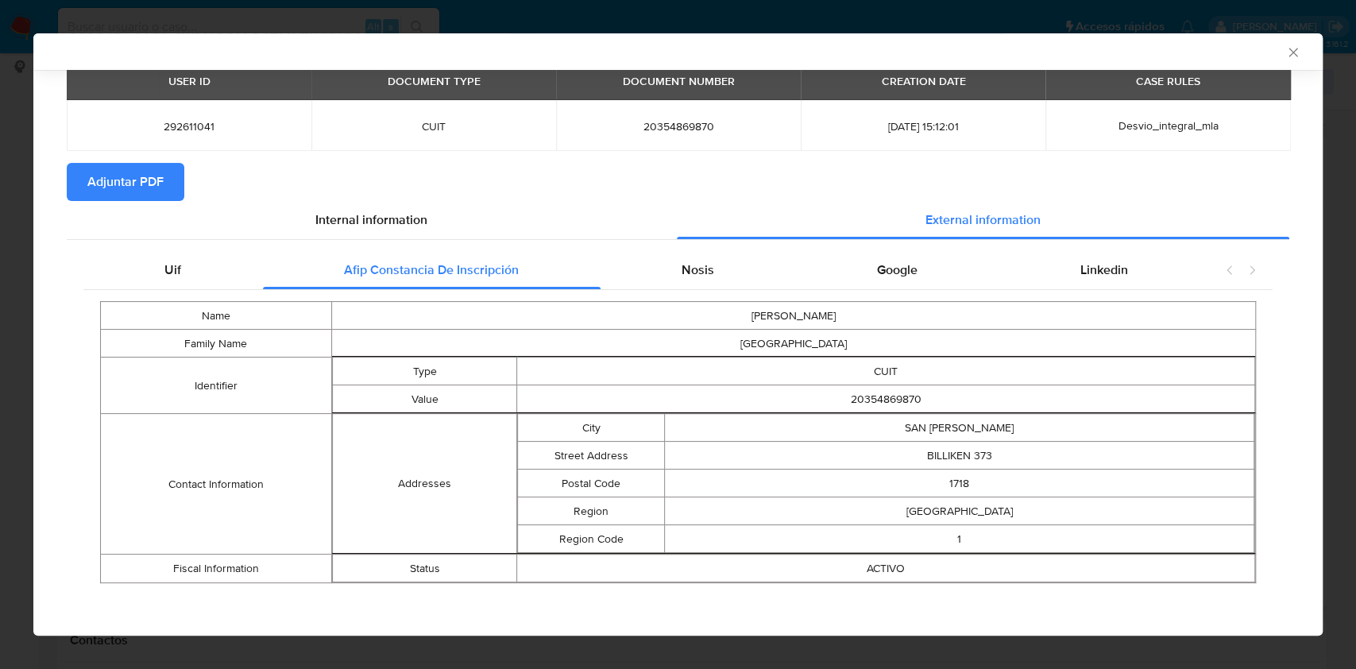
scroll to position [76, 0]
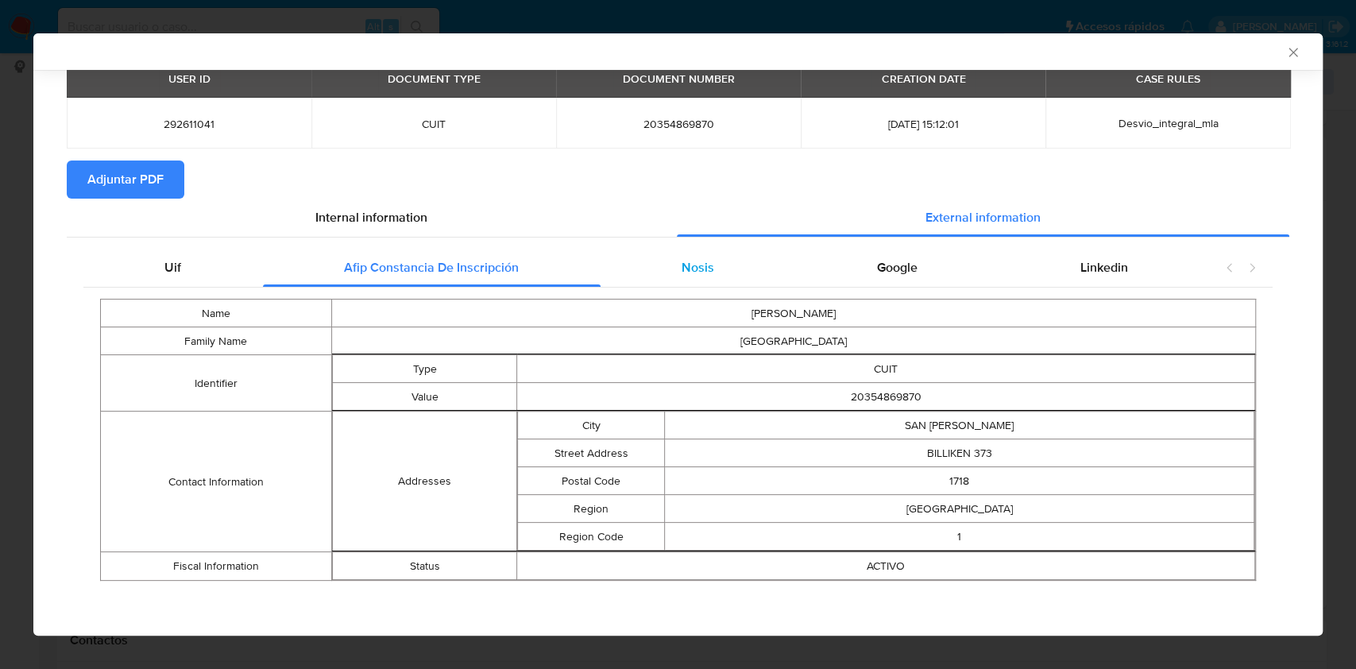
click at [654, 262] on div "Nosis" at bounding box center [698, 268] width 195 height 38
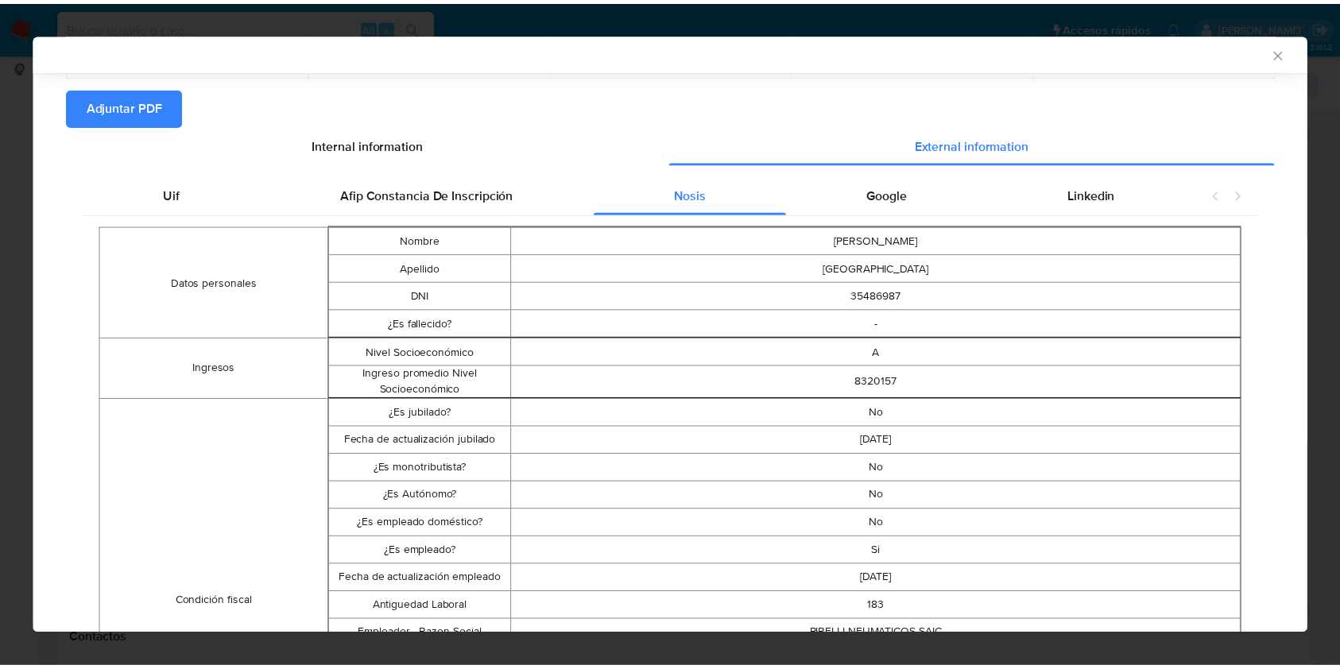
scroll to position [182, 0]
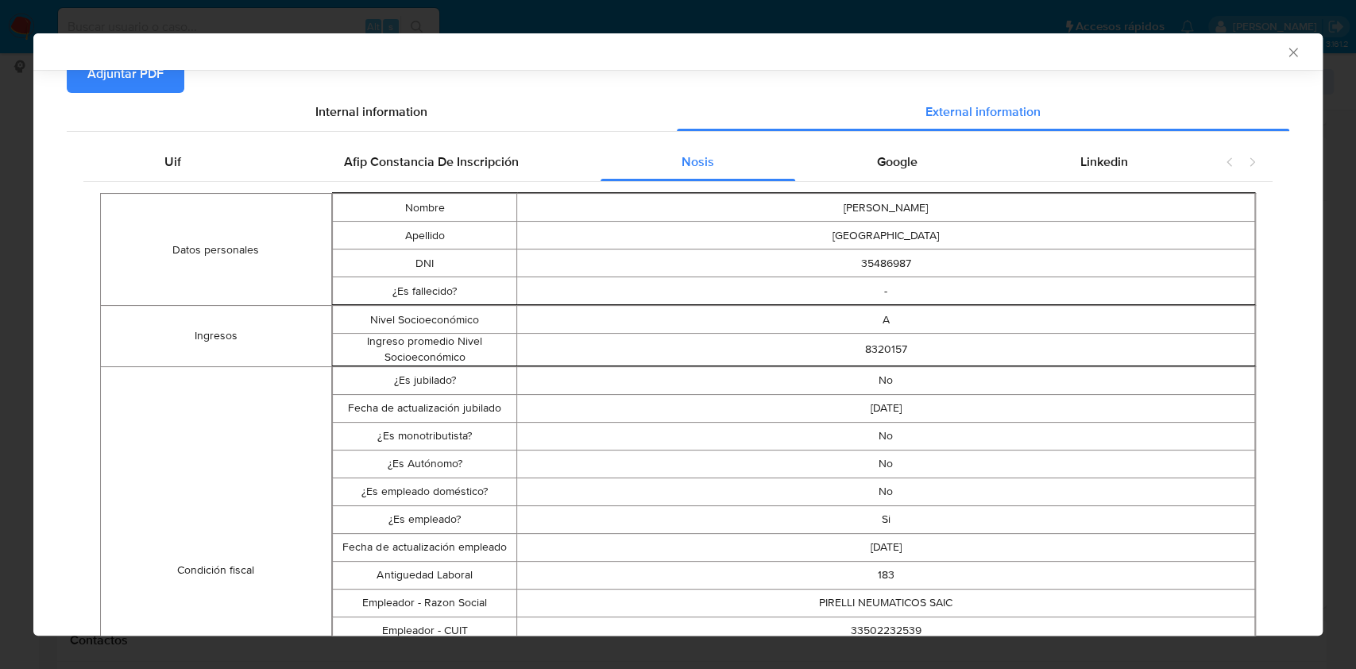
click at [872, 570] on td "183" at bounding box center [886, 575] width 738 height 28
copy td "183"
click at [299, 23] on div "AML Data Collector Case Id - t4OPYmNYsGIYGcEH7ZIrcUhA Los datos detallados a co…" at bounding box center [678, 334] width 1356 height 669
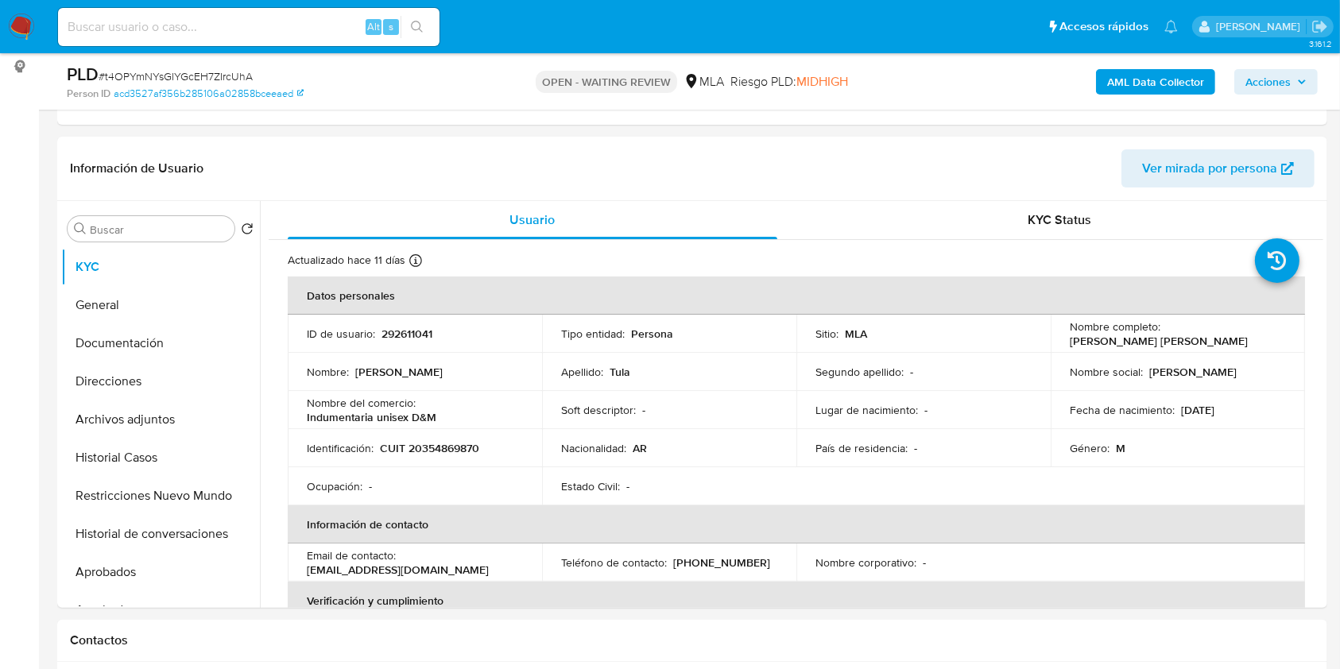
click at [182, 74] on span "# t4OPYmNYsGIYGcEH7ZIrcUhA" at bounding box center [176, 76] width 154 height 16
copy span "t4OPYmNYsGIYGcEH7ZIrcUhA"
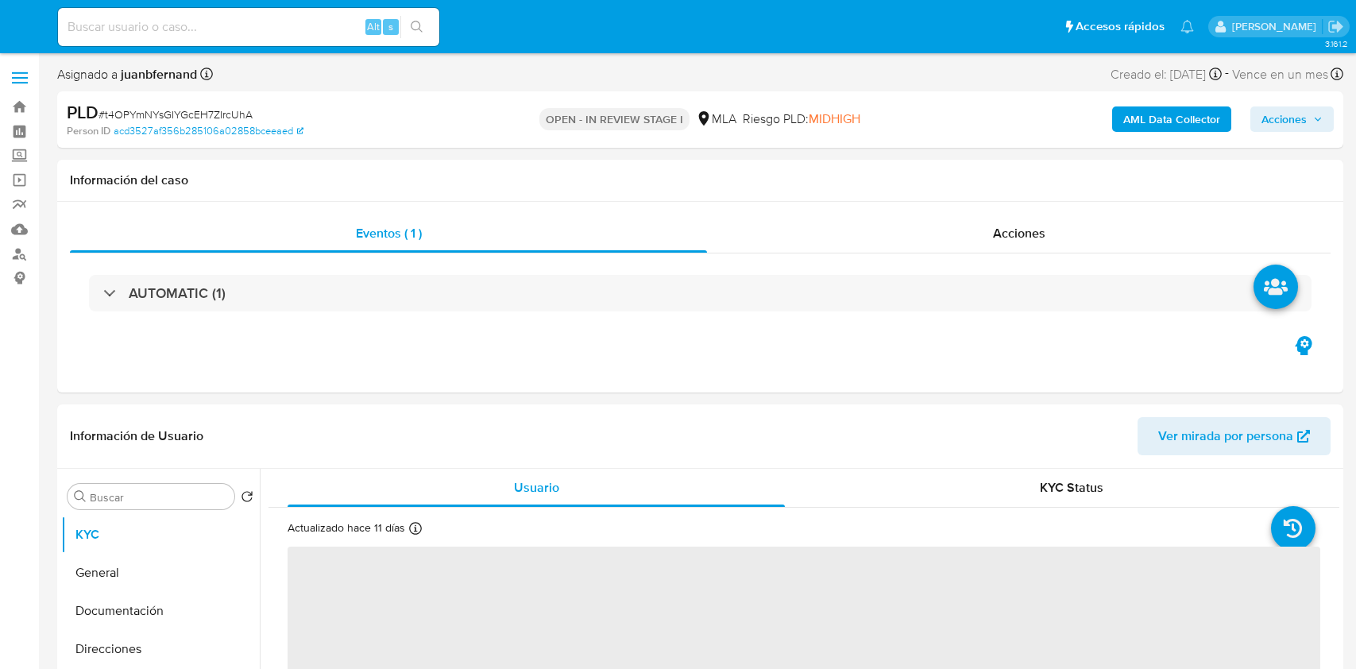
select select "10"
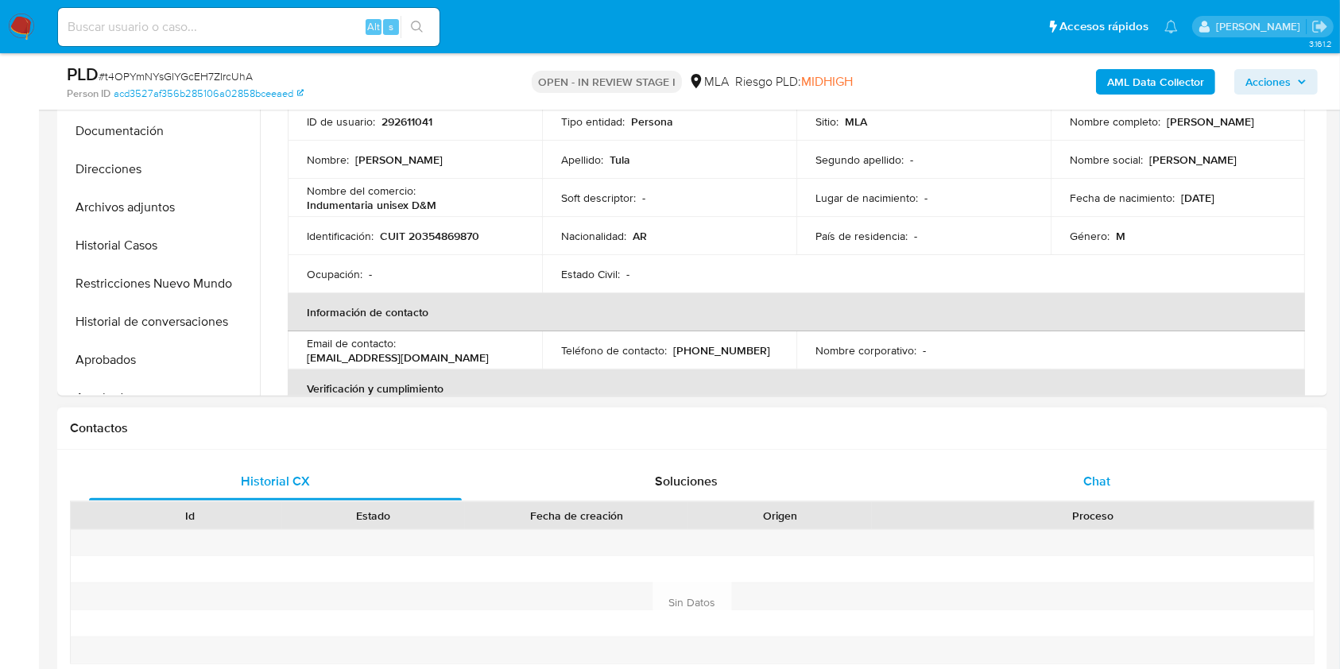
click at [1133, 470] on div "Chat" at bounding box center [1096, 481] width 373 height 38
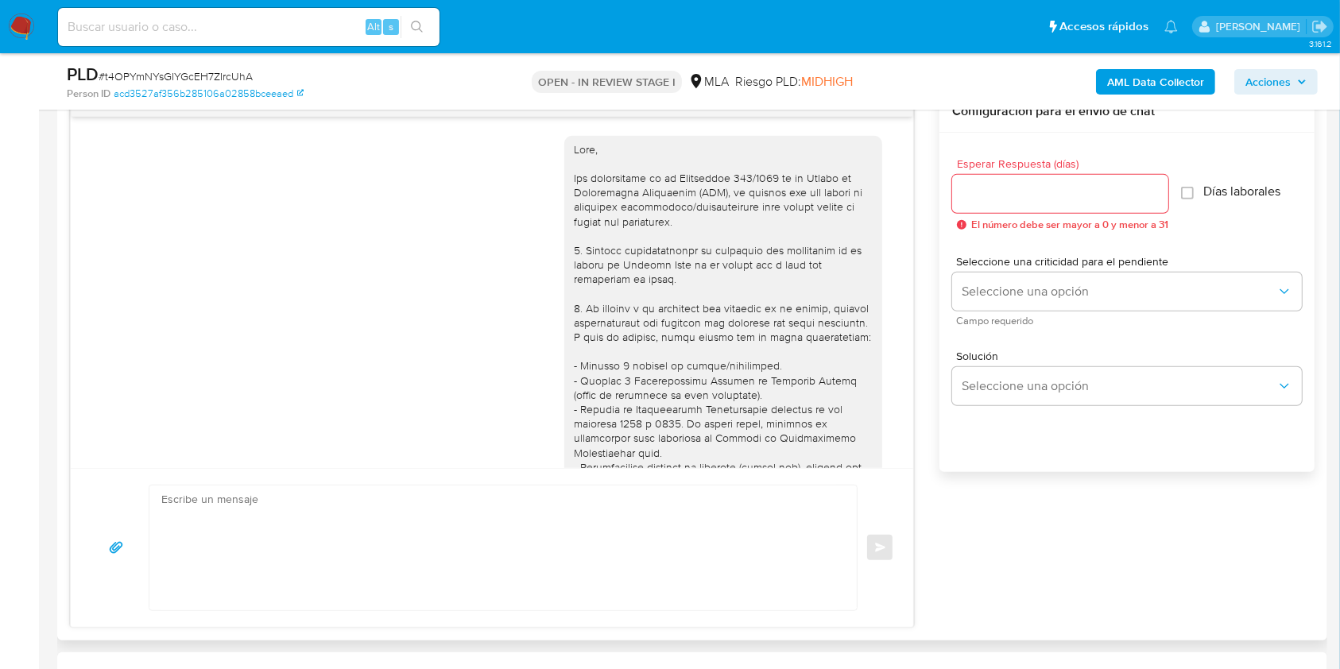
scroll to position [655, 0]
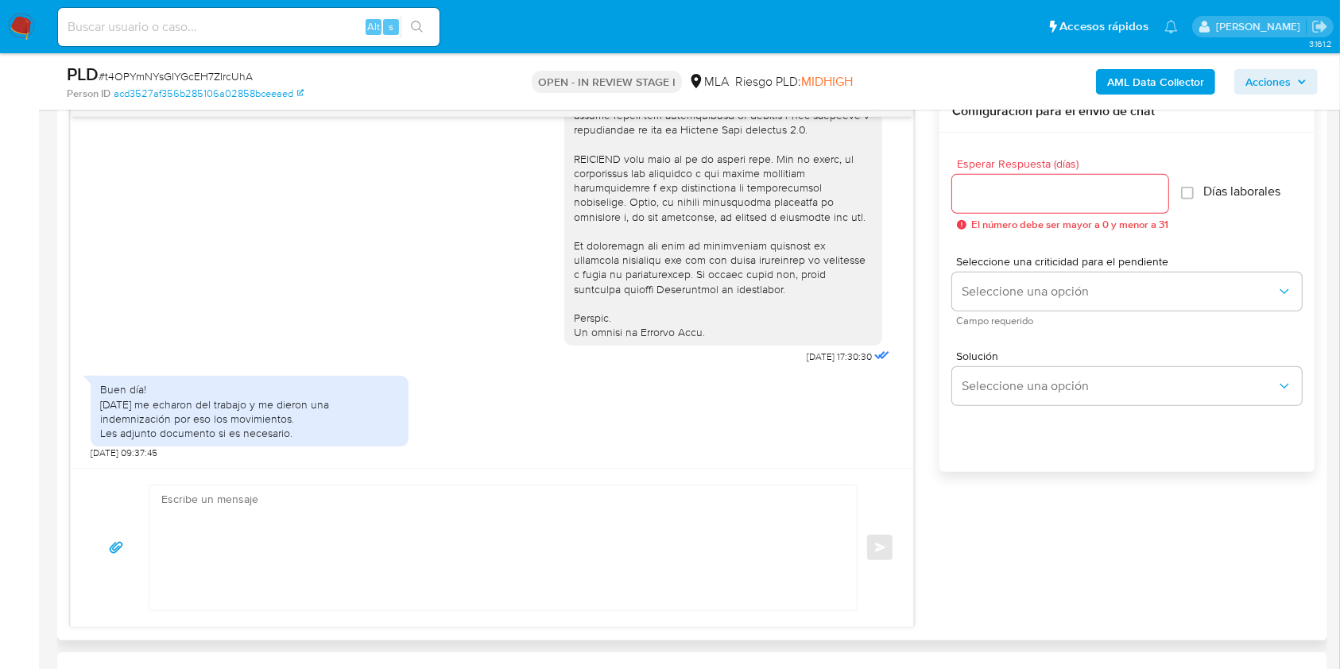
click at [364, 494] on textarea at bounding box center [498, 547] width 675 height 125
paste textarea "Hola, esperamos que te encuentres muy bien. Muchas gracias por tu respuesta. Co…"
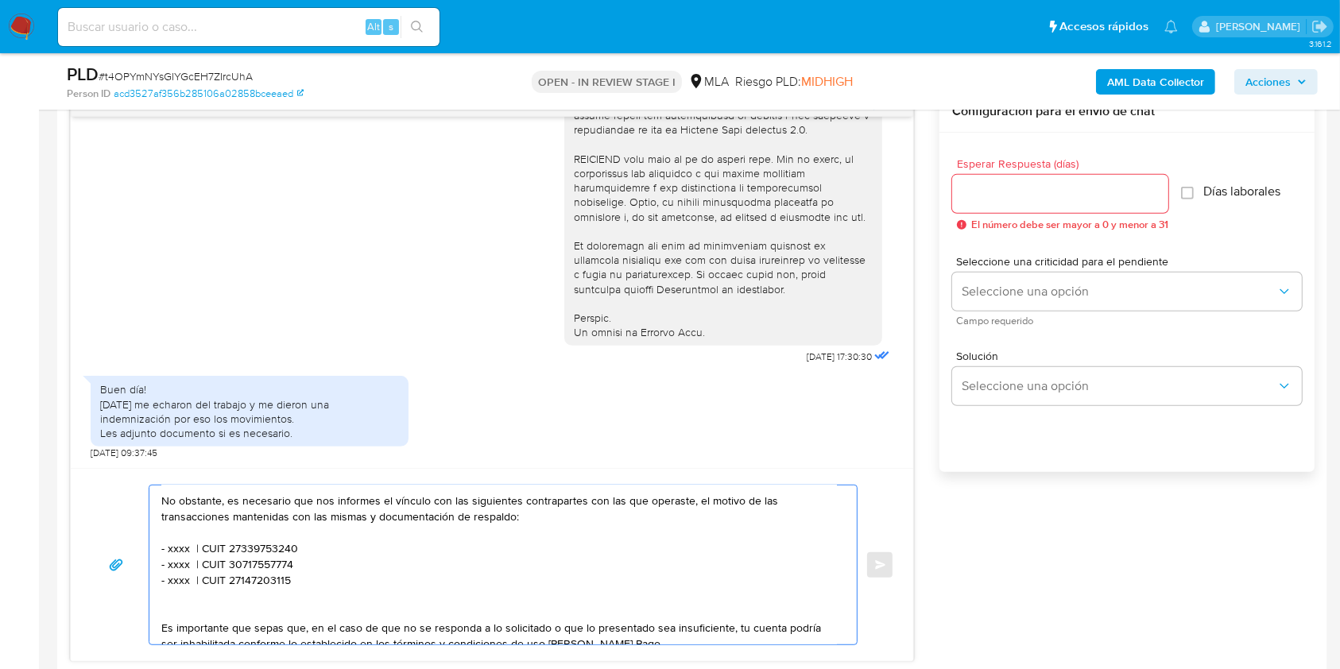
scroll to position [0, 0]
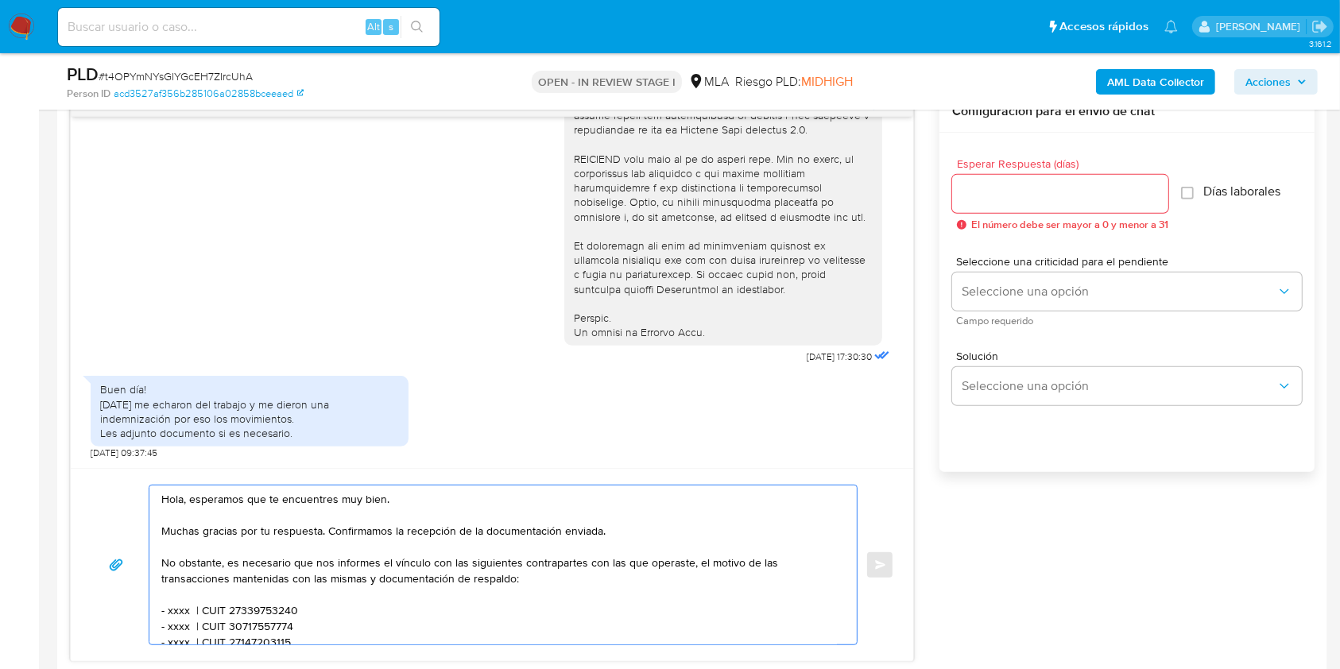
click at [210, 501] on textarea "Hola, esperamos que te encuentres muy bien. Muchas gracias por tu respuesta. Co…" at bounding box center [498, 564] width 675 height 159
drag, startPoint x: 210, startPoint y: 501, endPoint x: 288, endPoint y: 499, distance: 77.9
click at [288, 499] on textarea "Hola, esperamos que te encuentres muy bien. Muchas gracias por tu respuesta. Co…" at bounding box center [498, 564] width 675 height 159
click at [616, 523] on textarea "Hola, esperamos que te encuentres muy bien. Muchas gracias por tu respuesta. Co…" at bounding box center [498, 564] width 675 height 159
click at [577, 525] on textarea "Hola, esperamos que te encuentres muy bien. Muchas gracias por tu respuesta. Co…" at bounding box center [498, 564] width 675 height 159
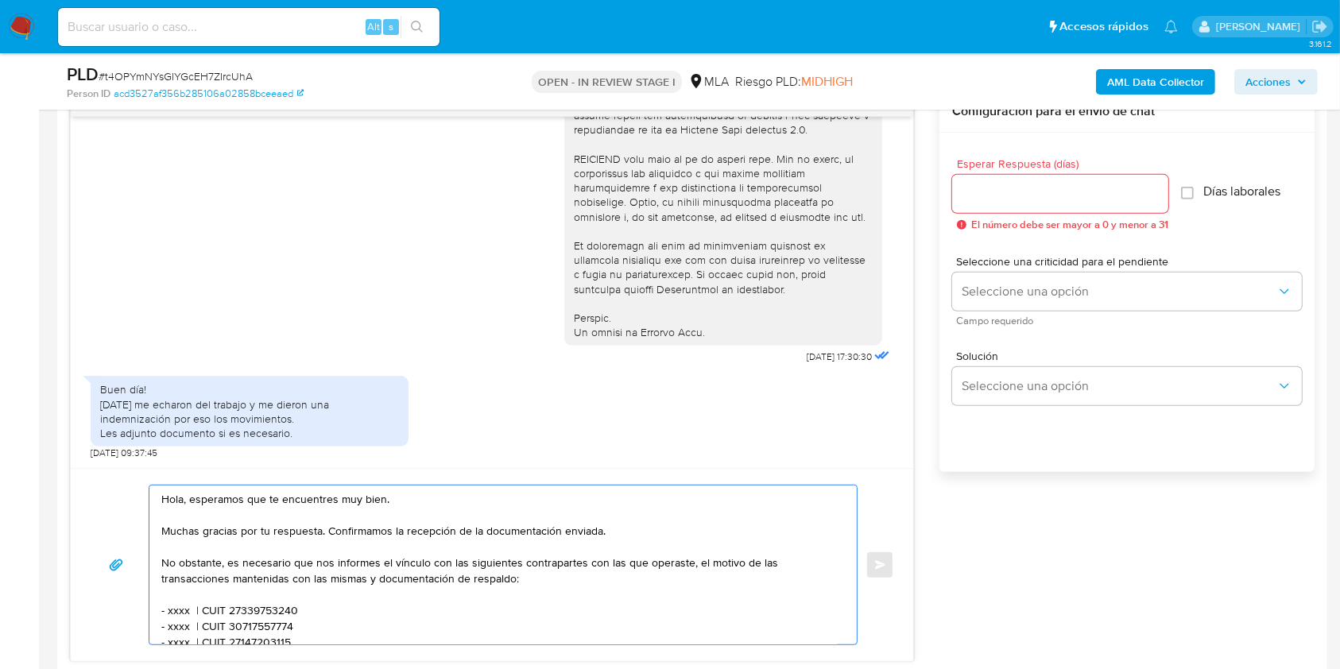
drag, startPoint x: 577, startPoint y: 525, endPoint x: 335, endPoint y: 532, distance: 241.6
click at [335, 532] on textarea "Hola, esperamos que te encuentres muy bien. Muchas gracias por tu respuesta. Co…" at bounding box center [498, 564] width 675 height 159
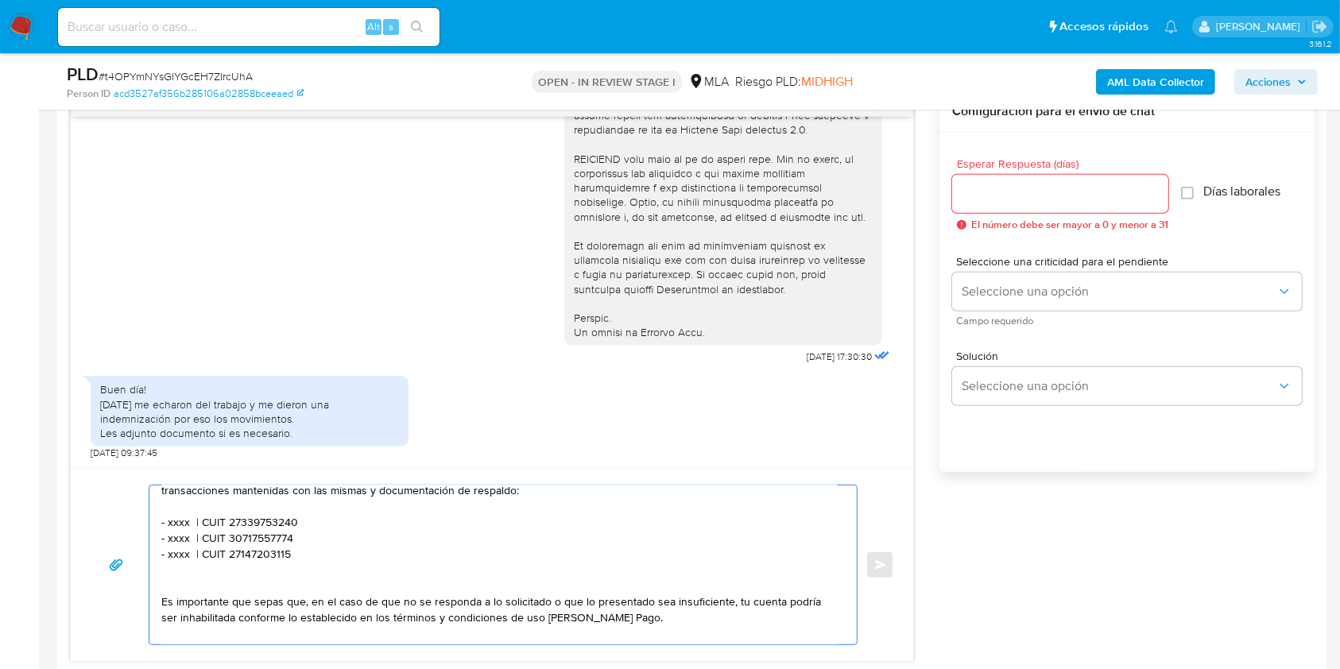
drag, startPoint x: 167, startPoint y: 520, endPoint x: 149, endPoint y: 494, distance: 32.0
click at [149, 494] on div "Hola, esperamos que te encuentres muy bien. Muchas gracias por tu respuesta. No…" at bounding box center [498, 564] width 699 height 159
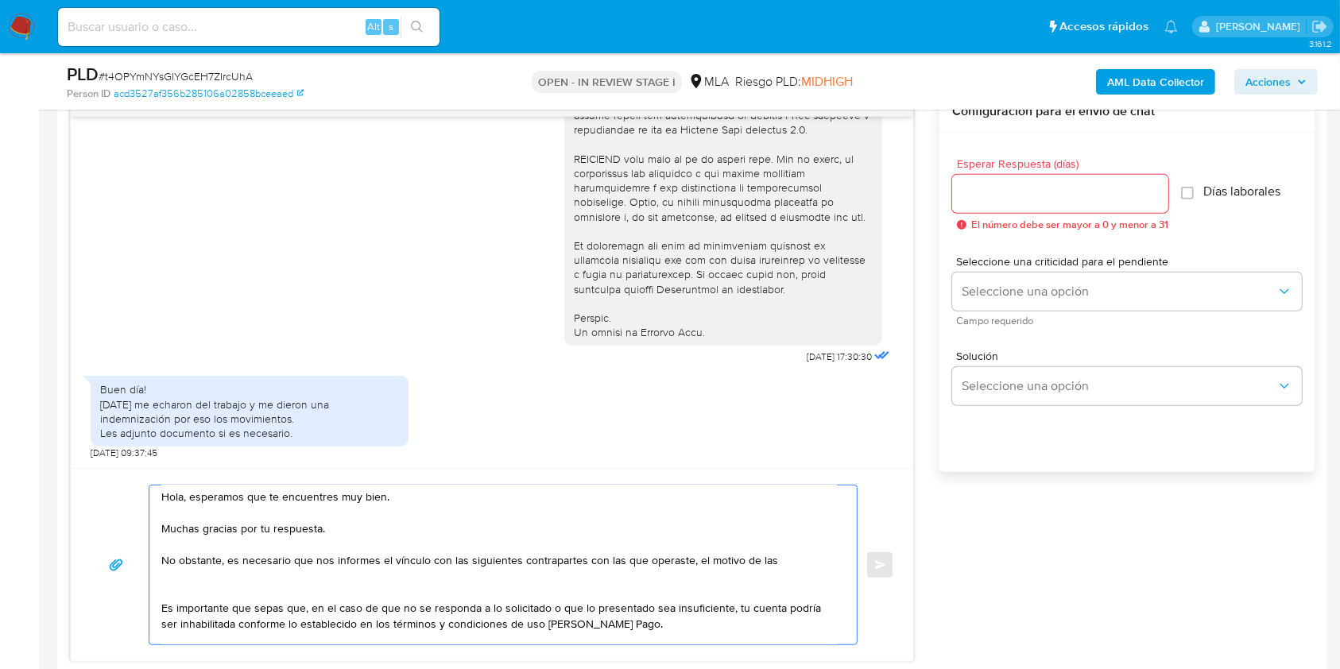
scroll to position [0, 0]
click at [398, 559] on textarea "Hola, esperamos que te encuentres muy bien. Muchas gracias por tu respuesta. No…" at bounding box center [498, 564] width 675 height 159
click at [0, 0] on lt-span "documentaci ó n" at bounding box center [0, 0] width 0 height 0
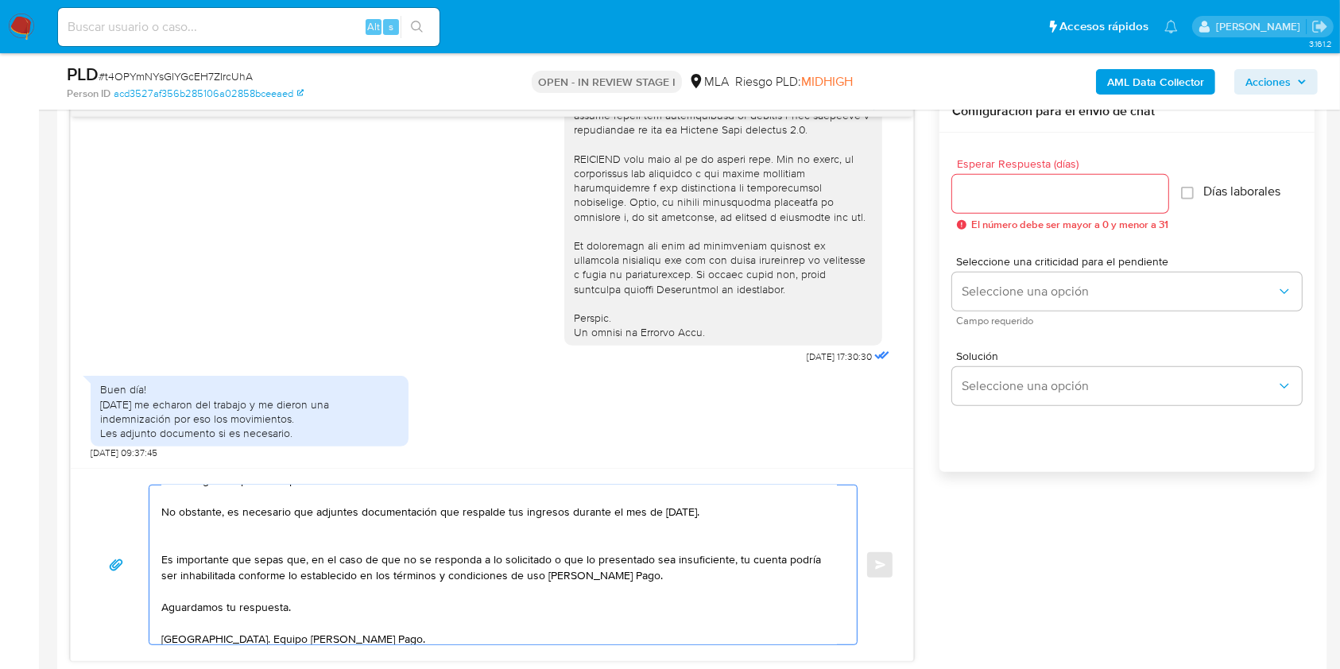
scroll to position [79, 0]
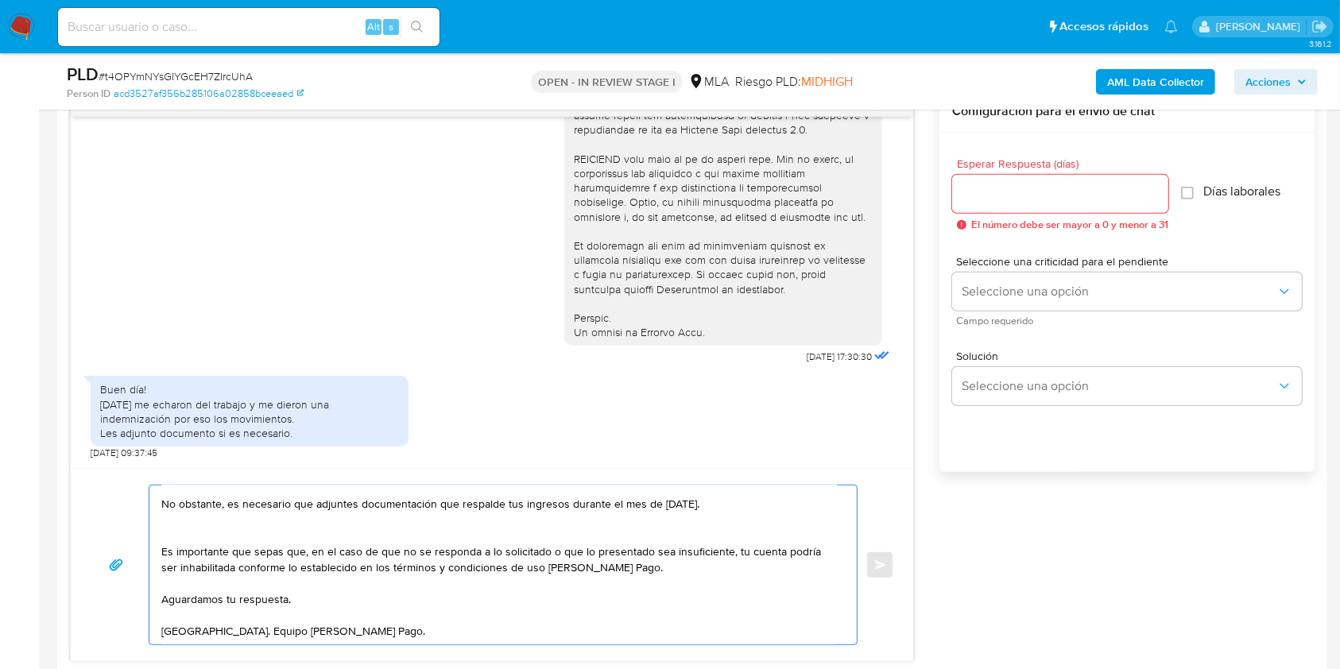
click at [329, 575] on textarea "Hola, esperamos que te encuentres muy bien. Muchas gracias por tu respuesta. No…" at bounding box center [498, 564] width 675 height 159
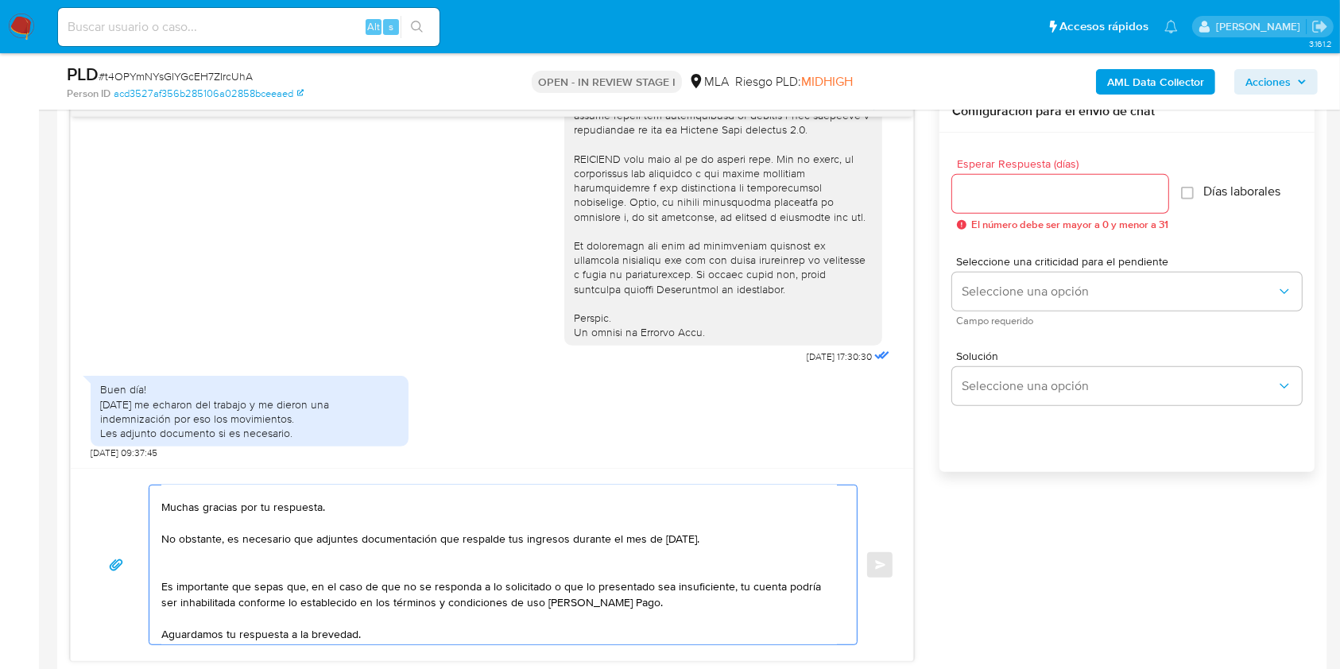
scroll to position [0, 0]
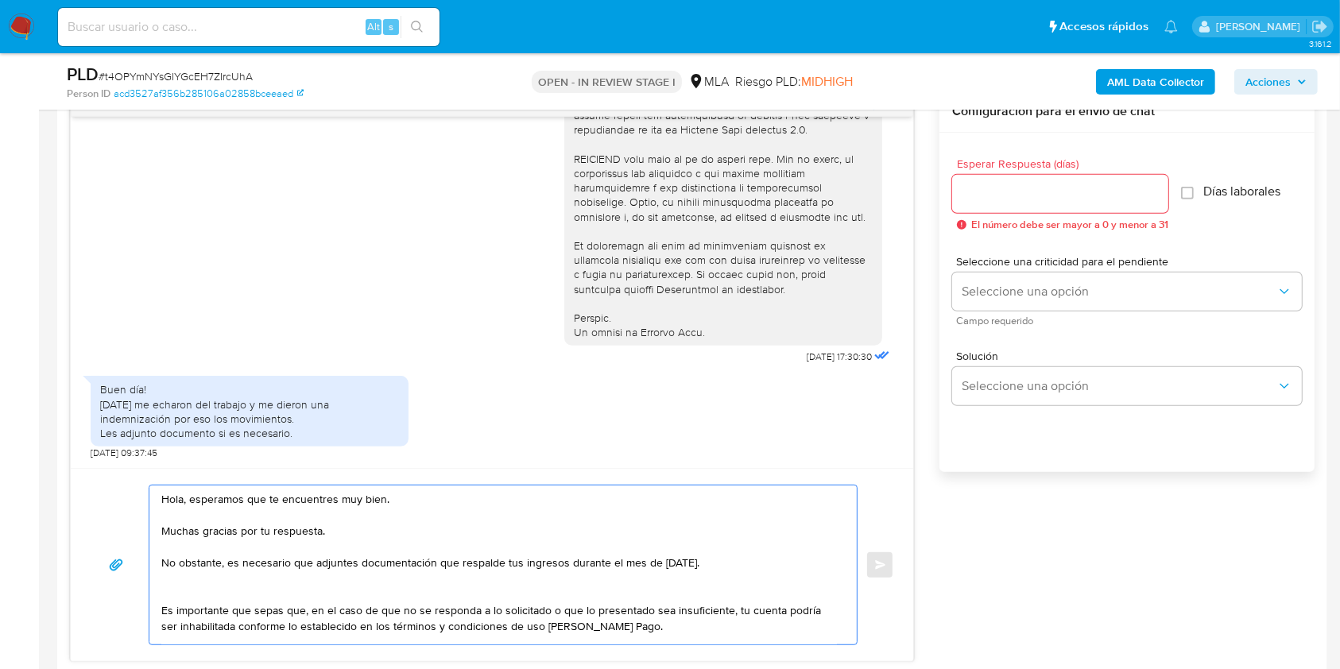
click at [357, 565] on textarea "Hola, esperamos que te encuentres muy bien. Muchas gracias por tu respuesta. No…" at bounding box center [498, 564] width 675 height 159
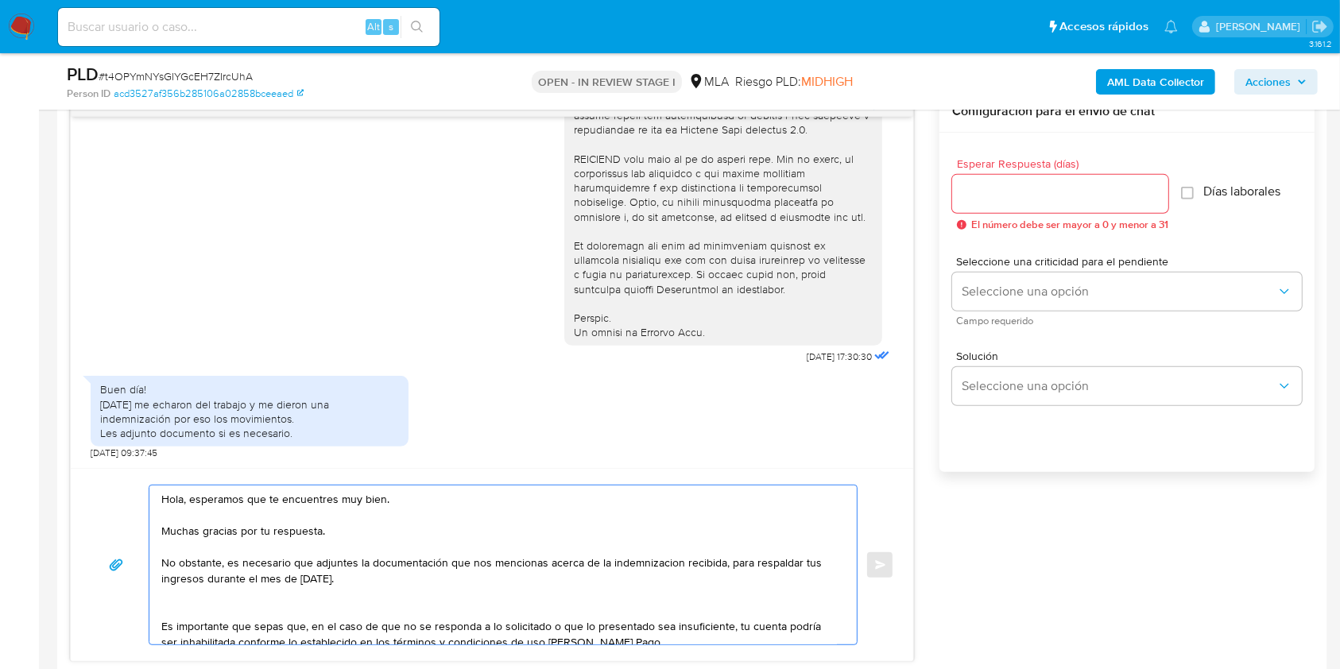
click at [381, 571] on textarea "Hola, esperamos que te encuentres muy bien. Muchas gracias por tu respuesta. No…" at bounding box center [498, 564] width 675 height 159
click at [627, 567] on textarea "Hola, esperamos que te encuentres muy bien. Muchas gracias por tu respuesta. No…" at bounding box center [498, 564] width 675 height 159
click at [0, 0] on lt-span "indemnizaci ó n" at bounding box center [0, 0] width 0 height 0
click at [337, 606] on textarea "Hola, esperamos que te encuentres muy bien. Muchas gracias por tu respuesta. No…" at bounding box center [498, 564] width 675 height 159
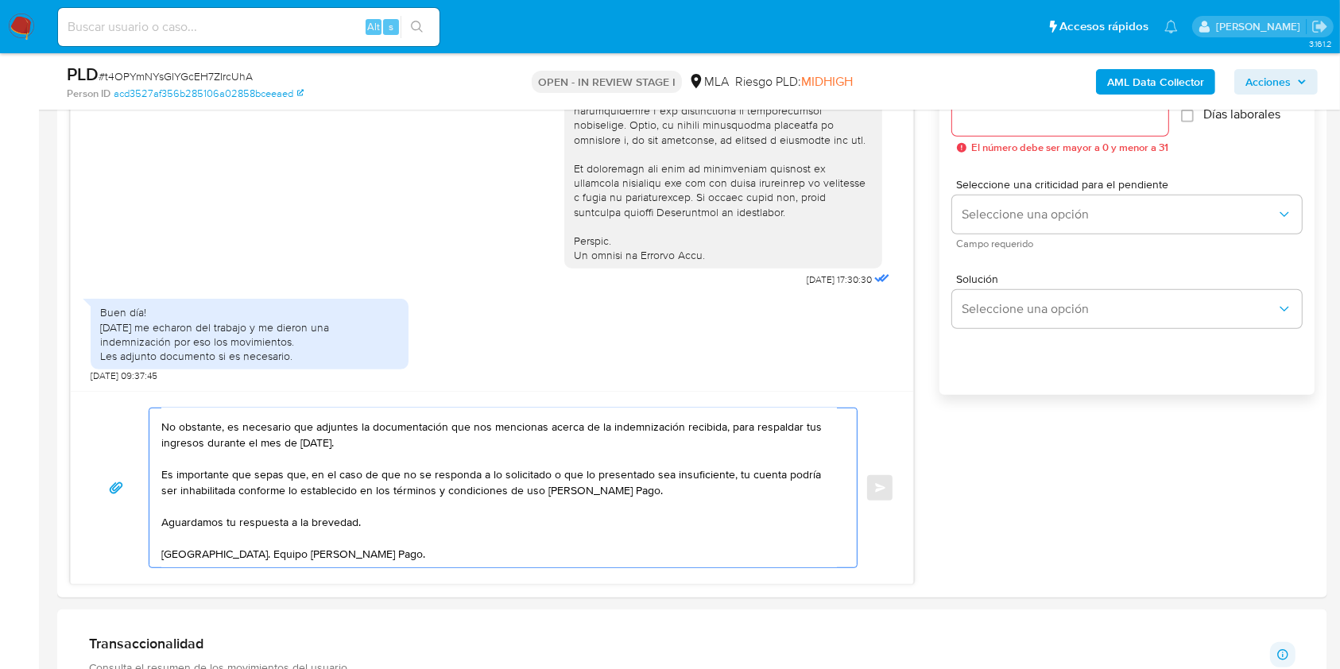
scroll to position [953, 0]
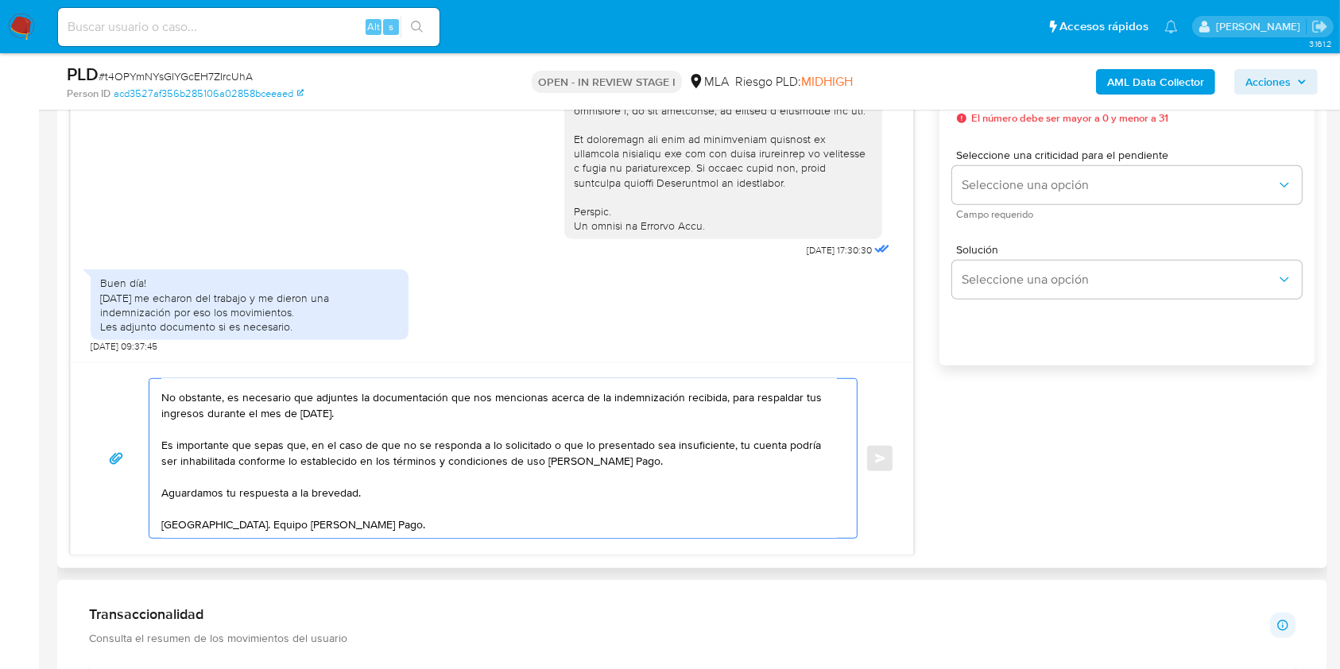
click at [400, 518] on textarea "Hola, esperamos que te encuentres muy bien. Muchas gracias por tu respuesta. No…" at bounding box center [498, 458] width 675 height 159
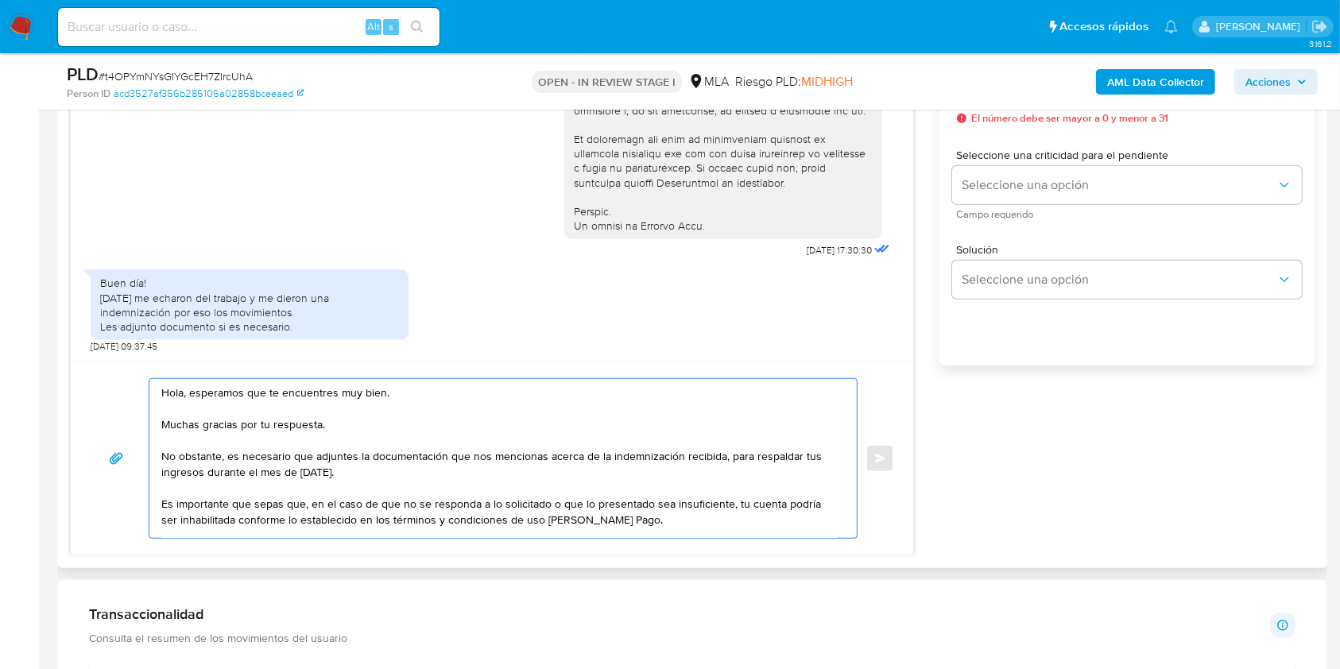
click at [504, 439] on textarea "Hola, esperamos que te encuentres muy bien. Muchas gracias por tu respuesta. No…" at bounding box center [498, 458] width 675 height 159
click at [519, 479] on textarea "Hola, esperamos que te encuentres muy bien. Muchas gracias por tu respuesta. No…" at bounding box center [498, 458] width 675 height 159
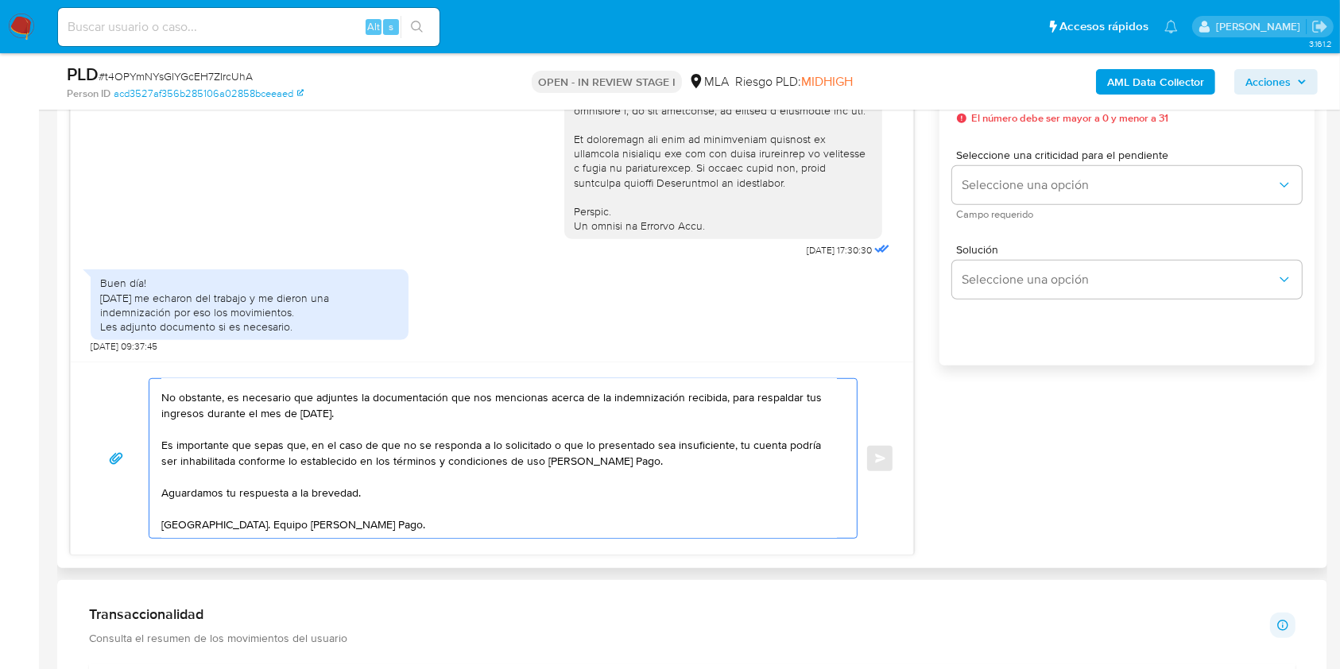
click at [532, 506] on textarea "Hola, esperamos que te encuentres muy bien. Muchas gracias por tu respuesta. No…" at bounding box center [498, 458] width 675 height 159
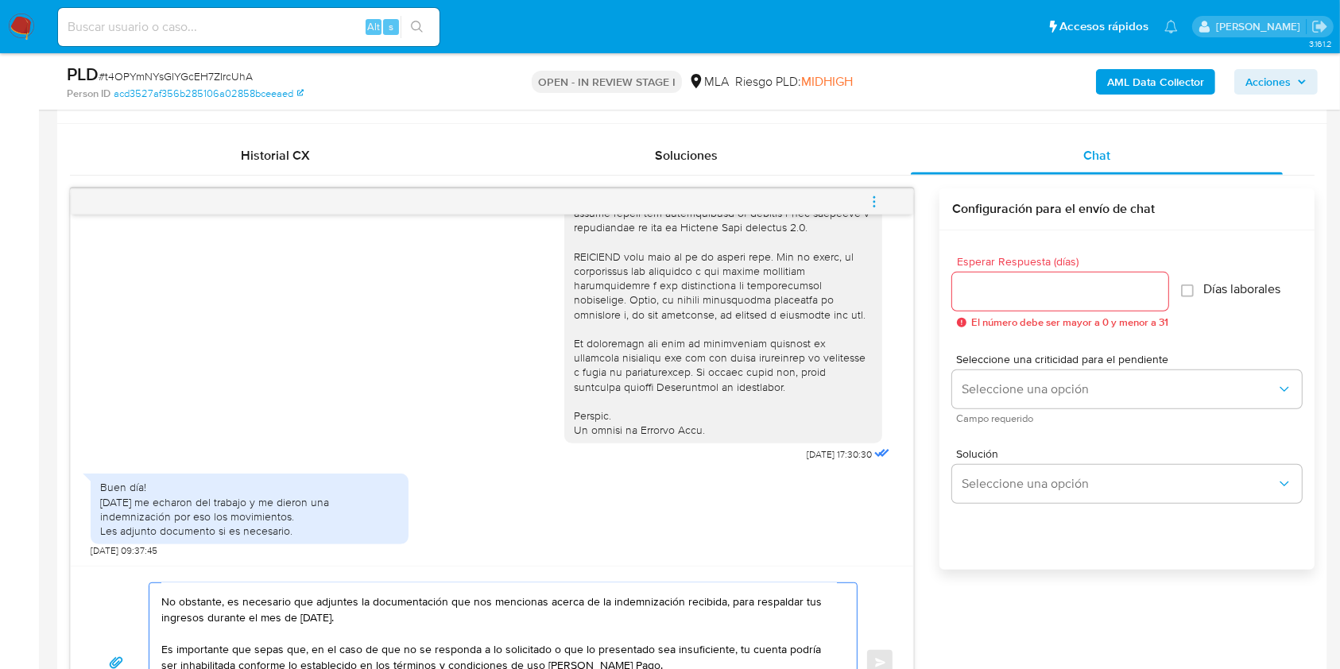
scroll to position [741, 0]
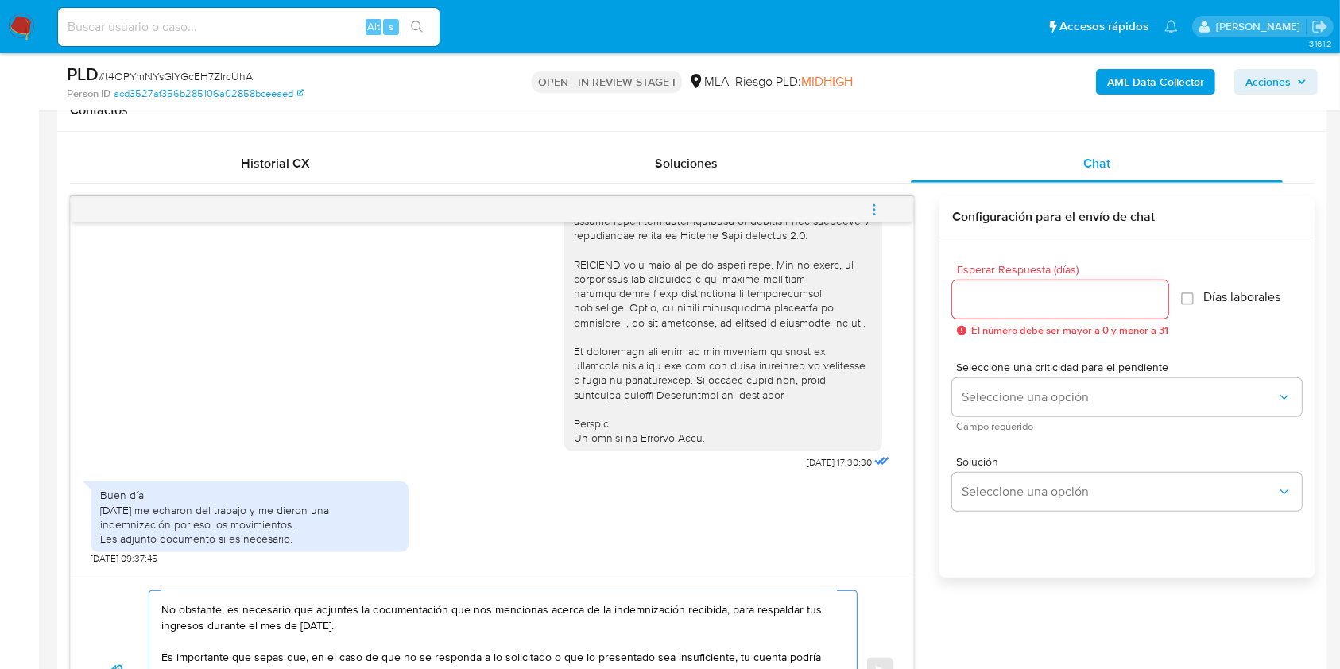
type textarea "Hola, esperamos que te encuentres muy bien. Muchas gracias por tu respuesta. No…"
click at [995, 306] on input "Esperar Respuesta (días)" at bounding box center [1060, 299] width 216 height 21
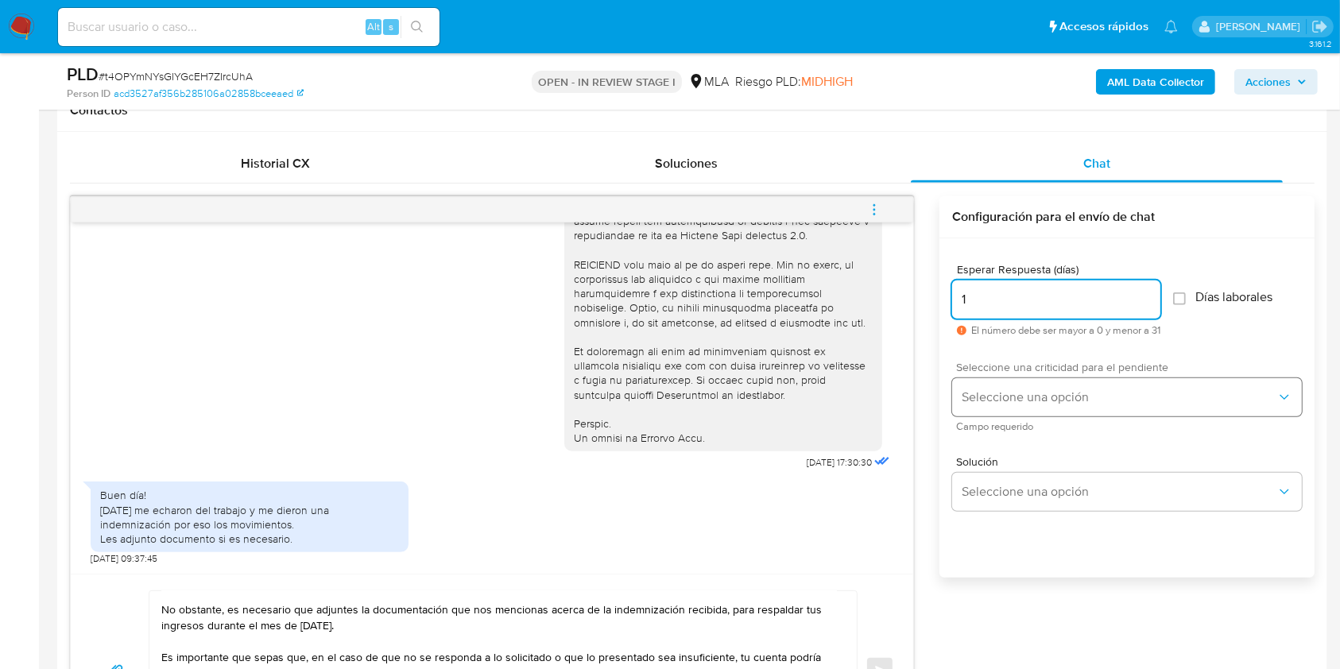
type input "1"
click at [993, 399] on span "Seleccione una opción" at bounding box center [1118, 397] width 315 height 16
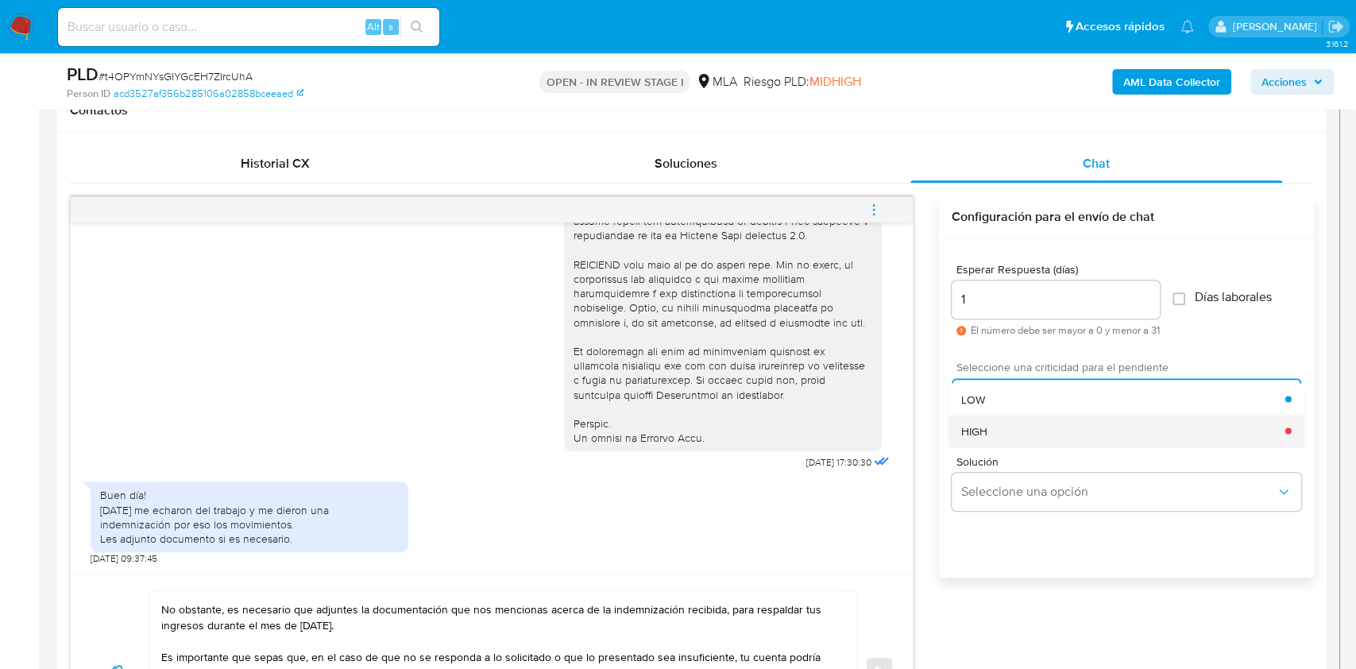
click at [1000, 416] on div "HIGH" at bounding box center [1123, 431] width 324 height 32
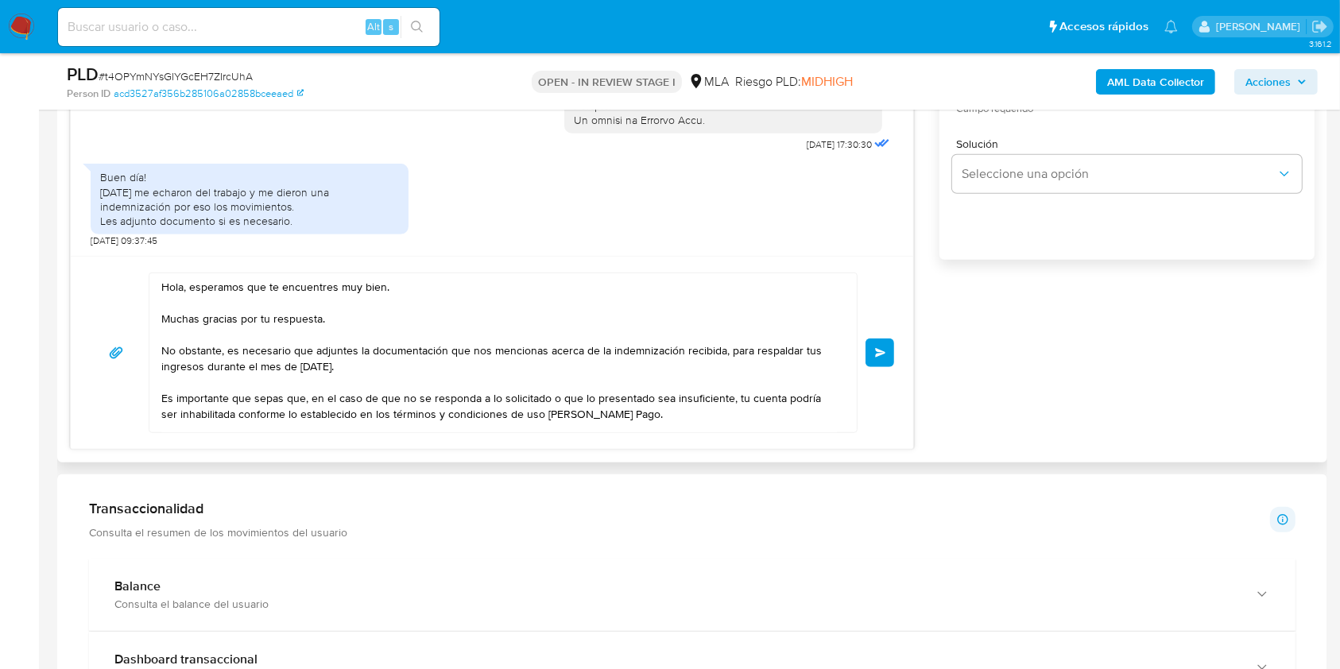
scroll to position [79, 0]
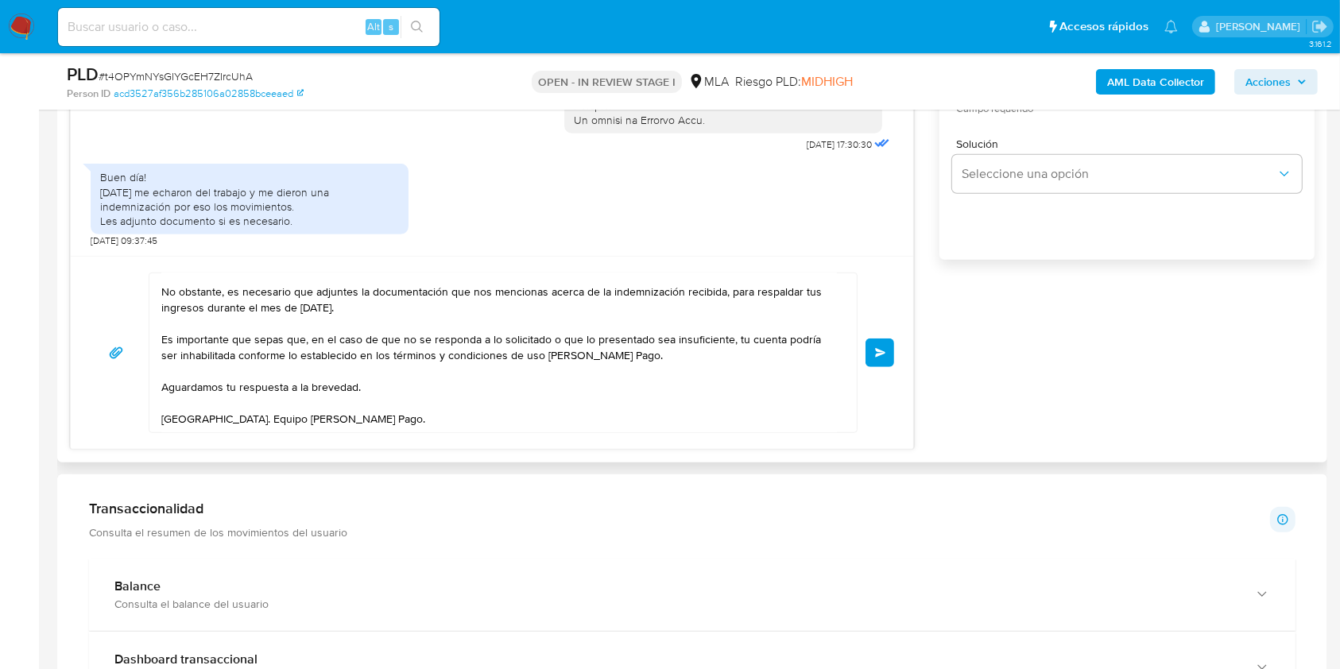
drag, startPoint x: 879, startPoint y: 355, endPoint x: 889, endPoint y: 371, distance: 19.0
click at [889, 371] on div "Hola, esperamos que te encuentres muy bien. Muchas gracias por tu respuesta. No…" at bounding box center [492, 353] width 804 height 160
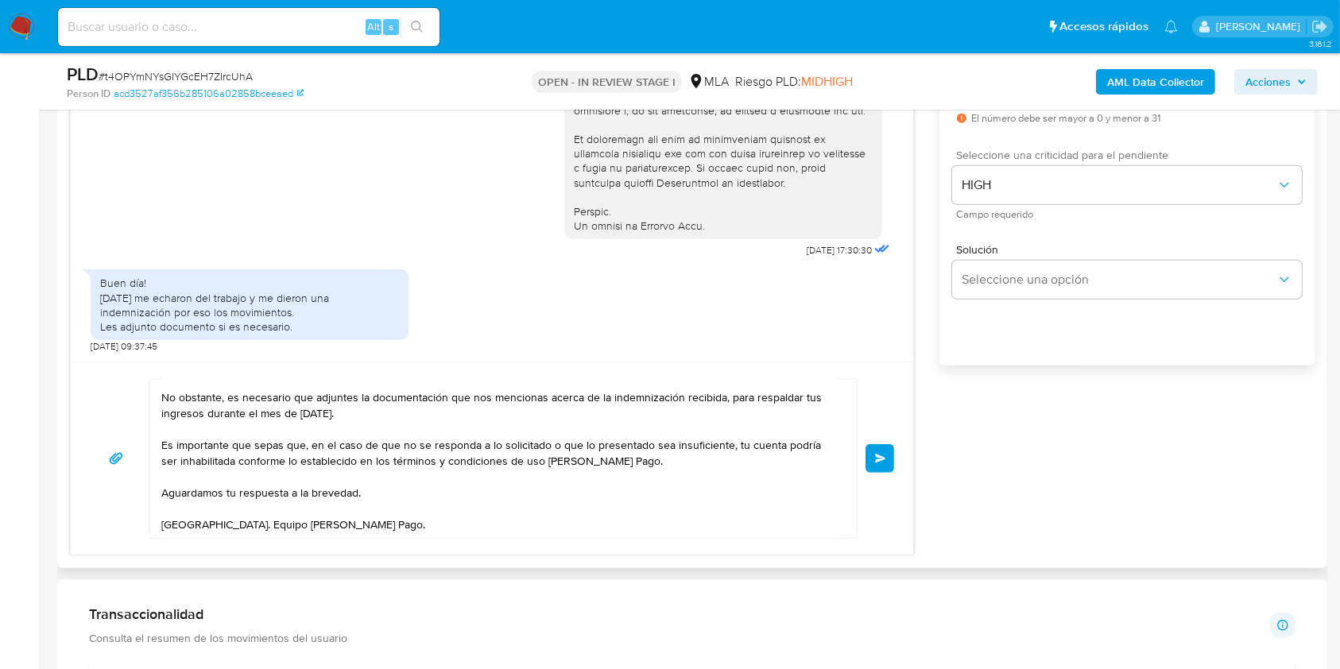
click at [876, 457] on span "Enviar" at bounding box center [880, 459] width 11 height 10
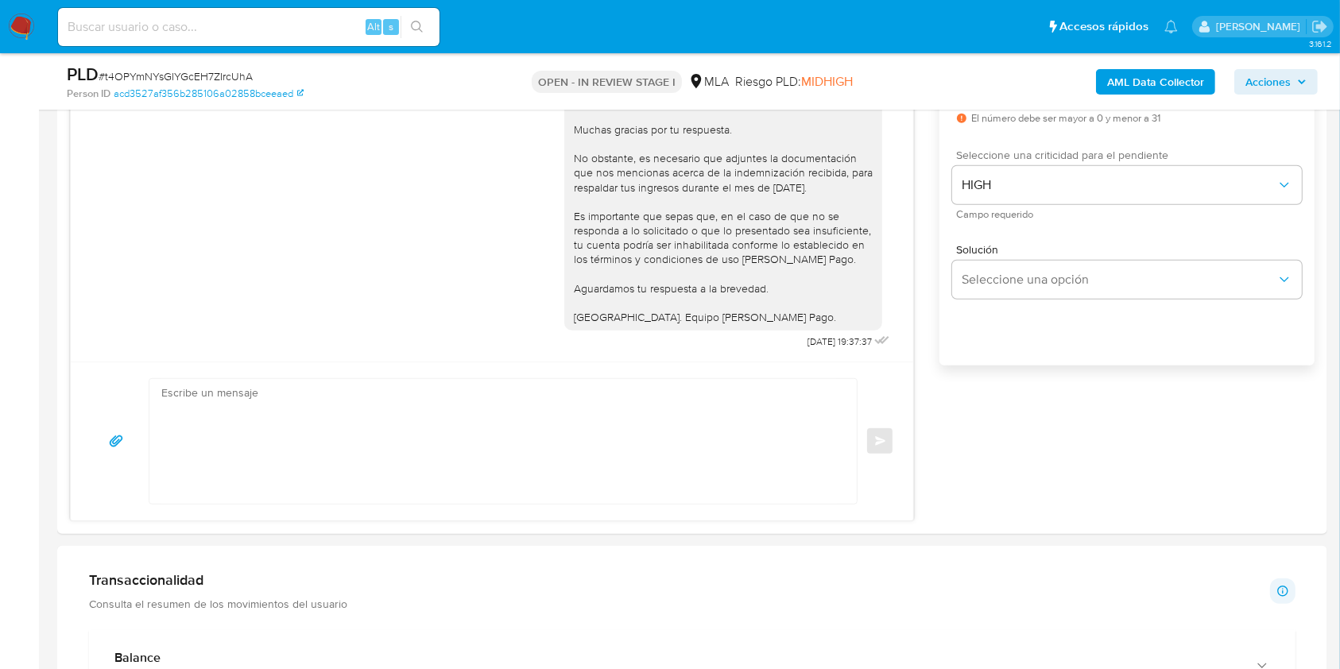
scroll to position [0, 0]
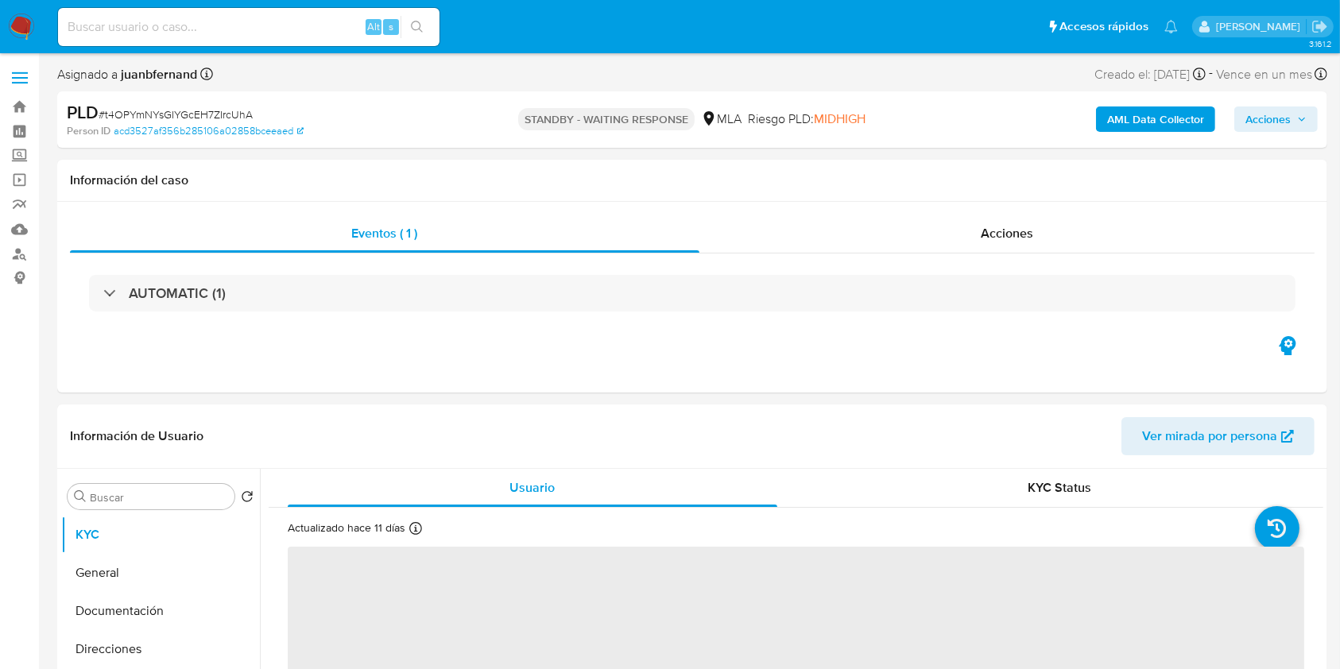
select select "10"
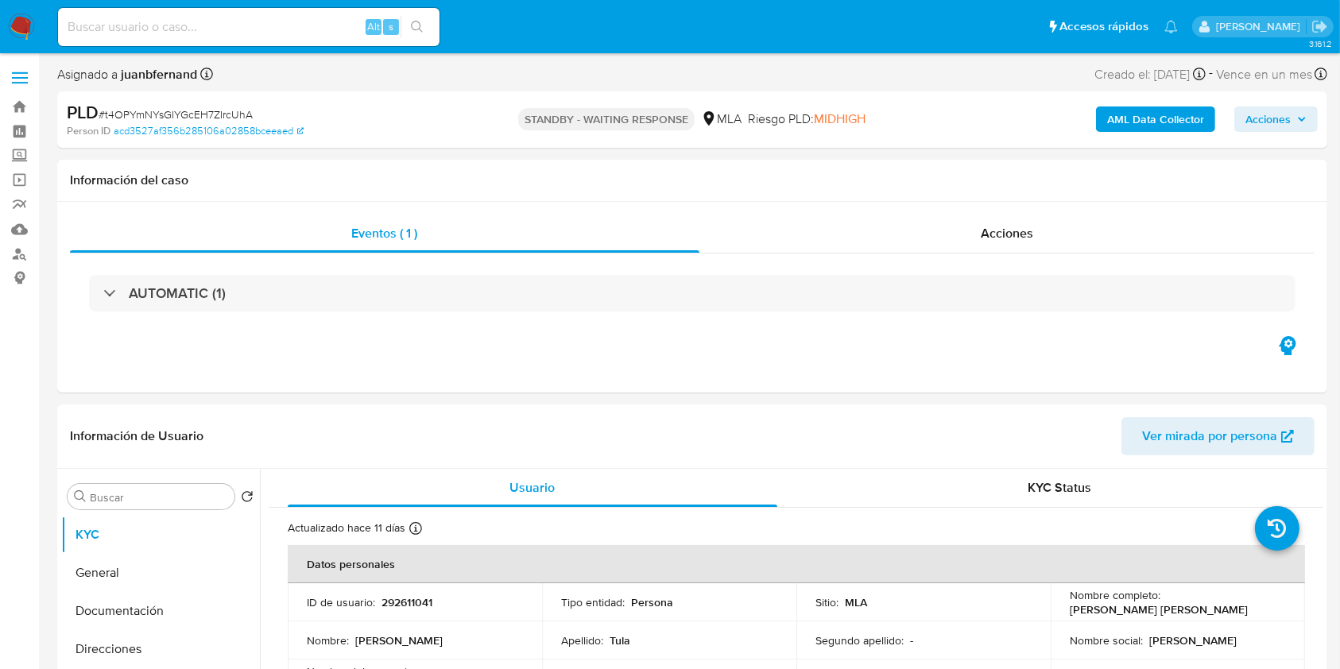
click at [315, 40] on div "Alt s" at bounding box center [248, 27] width 381 height 38
click at [330, 29] on input at bounding box center [248, 27] width 381 height 21
paste input "PTRvSJubyr4si5iIfaPSelVd"
type input "PTRvSJubyr4si5iIfaPSelVd"
click at [412, 26] on icon "search-icon" at bounding box center [417, 27] width 12 height 12
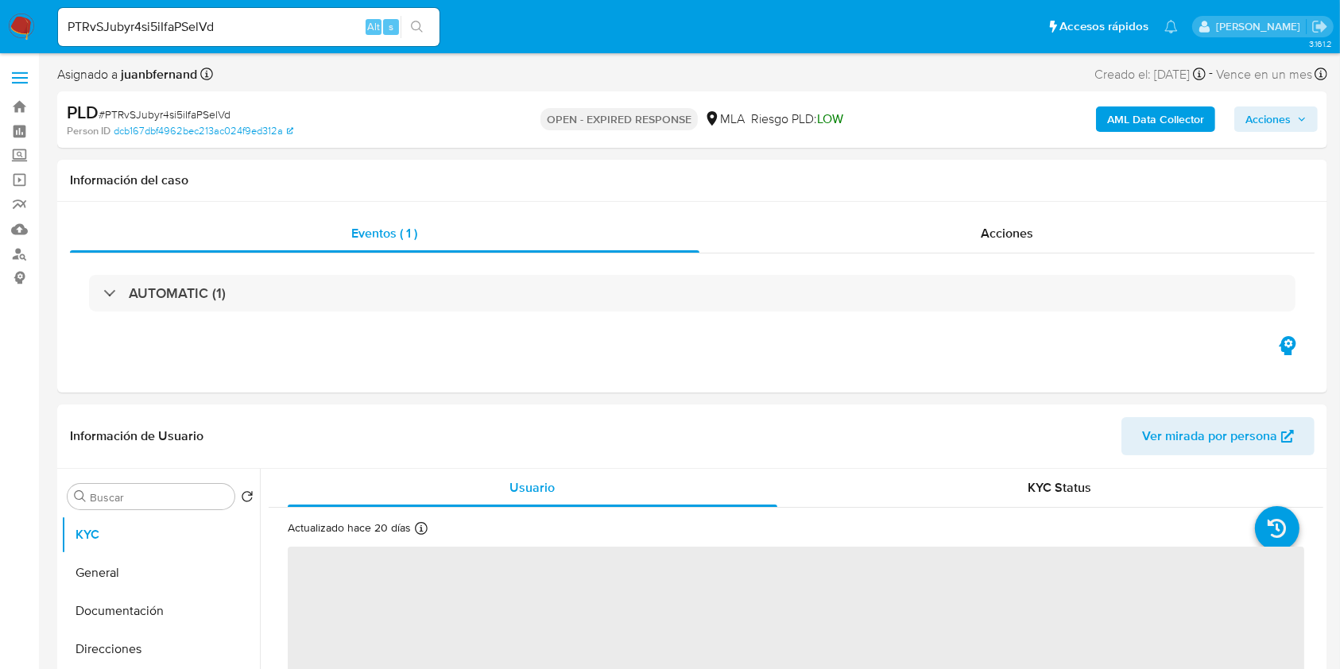
select select "10"
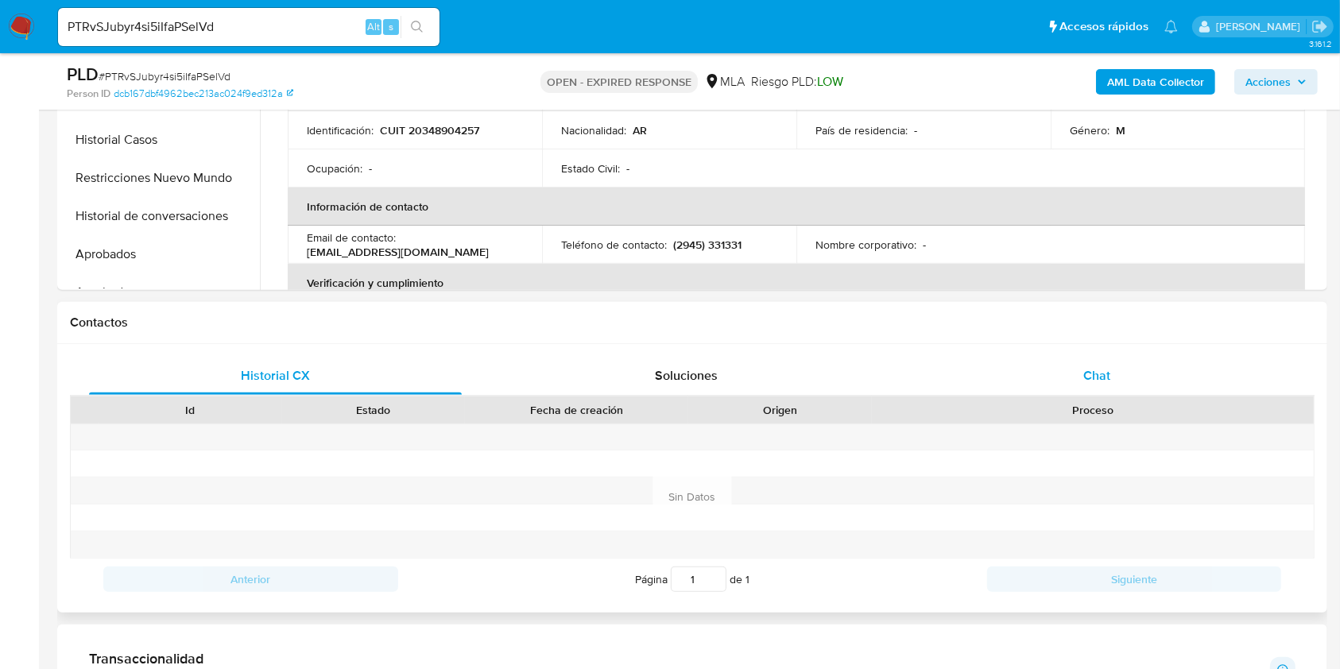
click at [1102, 359] on div "Chat" at bounding box center [1096, 376] width 373 height 38
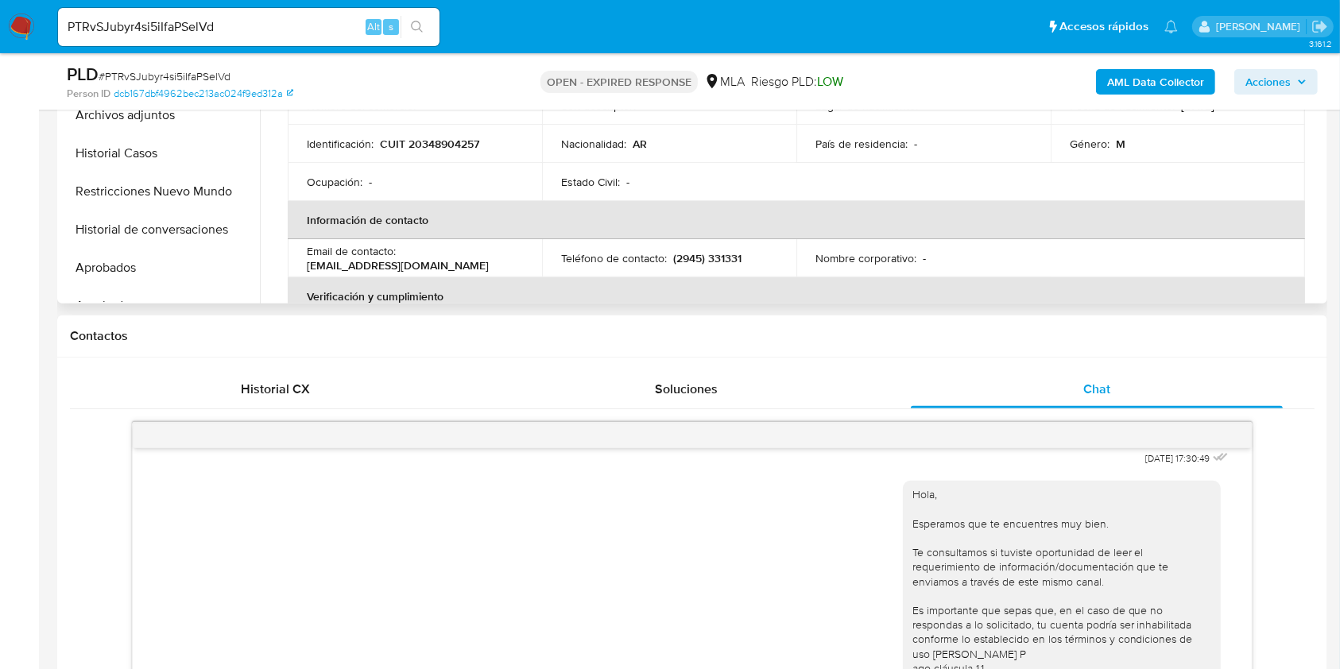
scroll to position [318, 0]
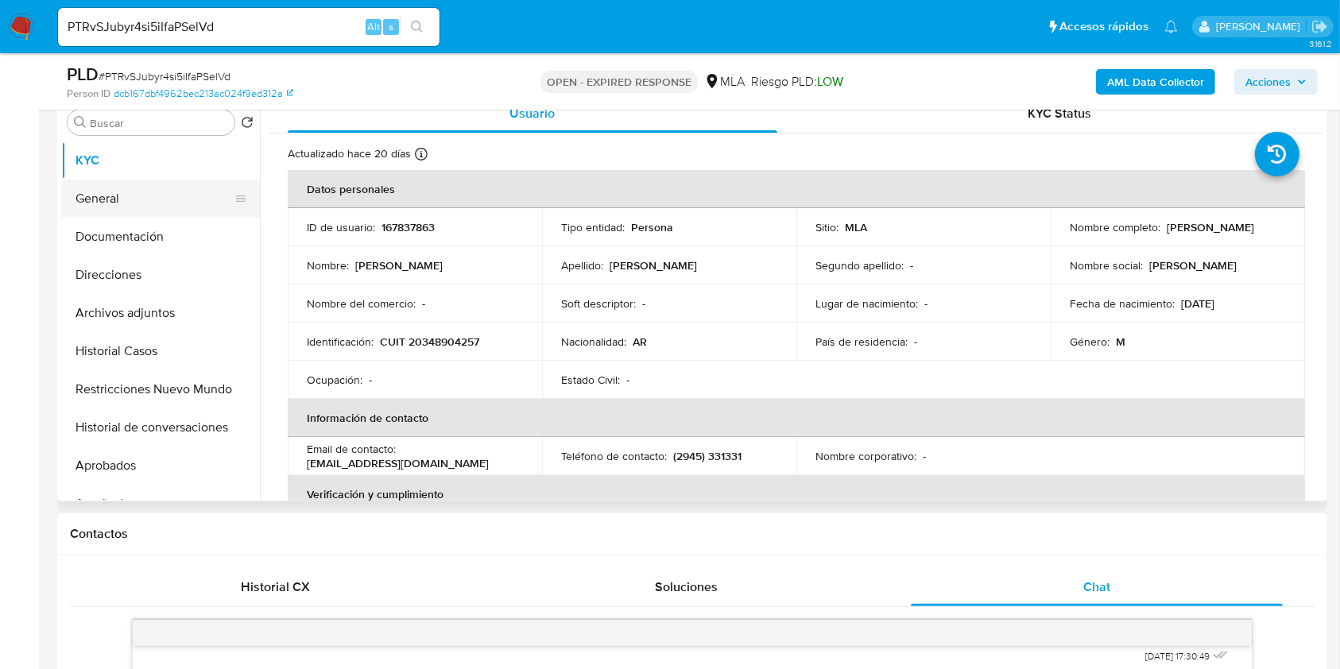
click at [134, 187] on button "General" at bounding box center [154, 199] width 186 height 38
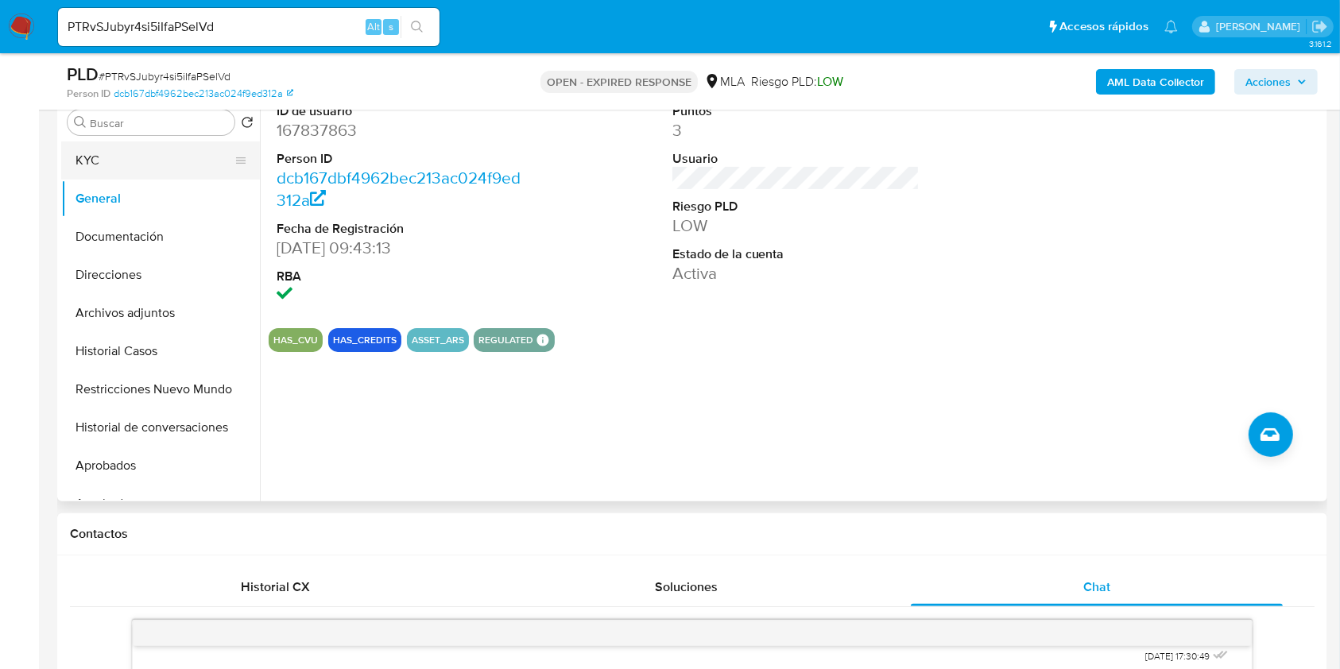
click at [173, 171] on button "KYC" at bounding box center [154, 160] width 186 height 38
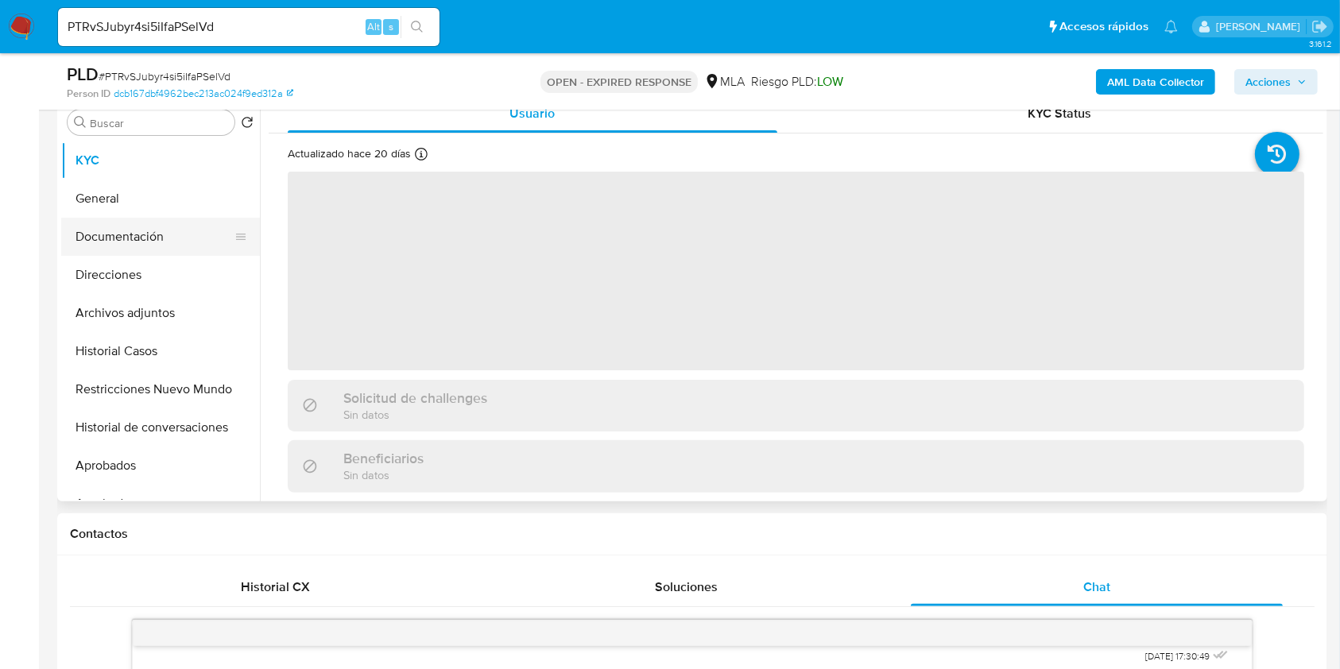
click at [171, 238] on button "Documentación" at bounding box center [154, 237] width 186 height 38
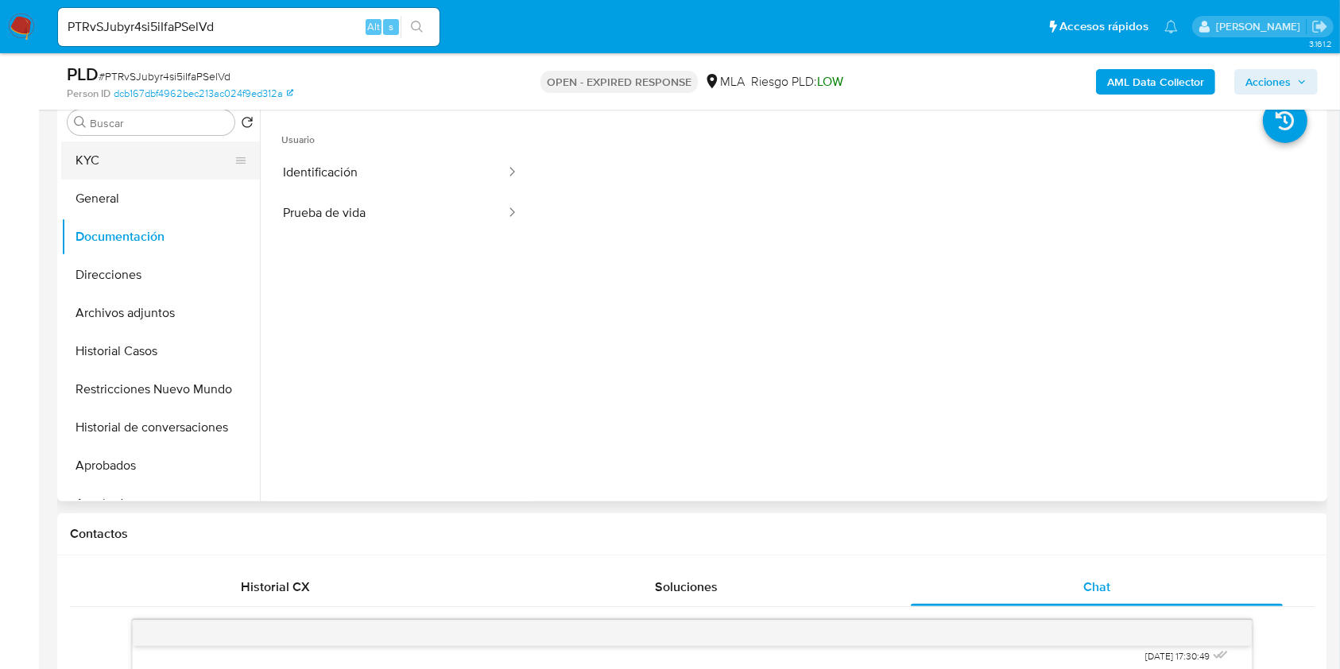
click at [184, 169] on button "KYC" at bounding box center [154, 160] width 186 height 38
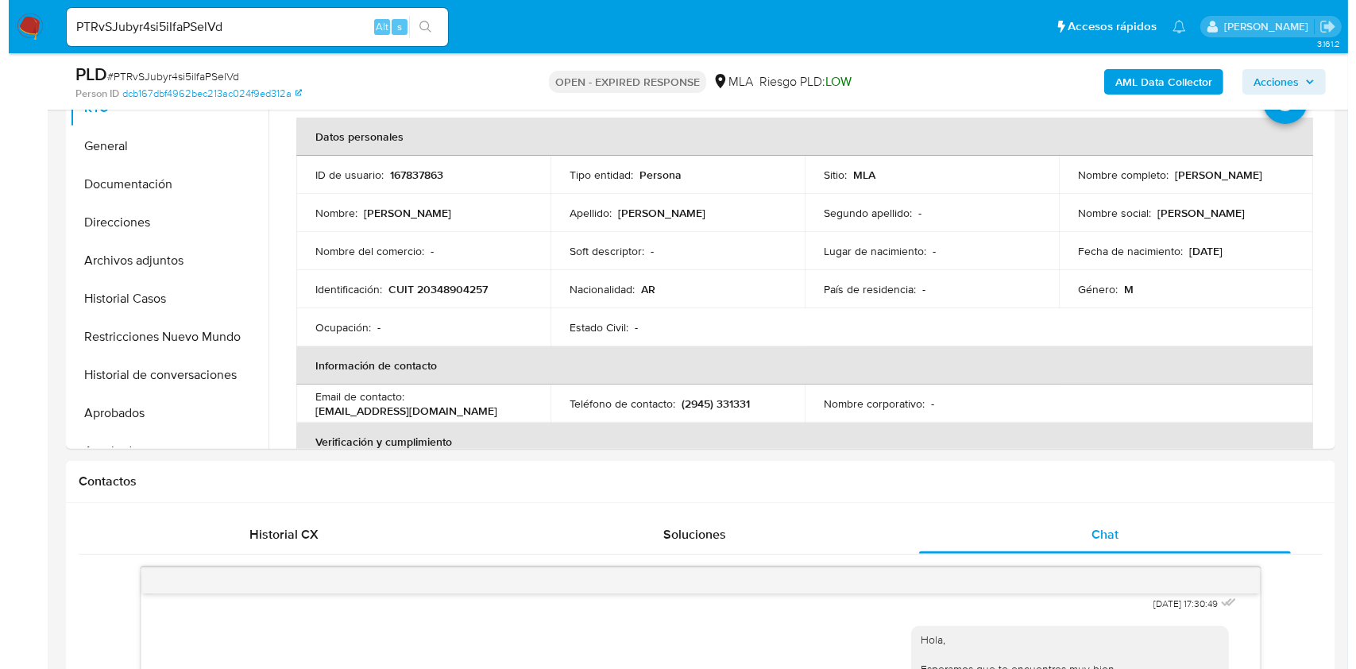
scroll to position [279, 0]
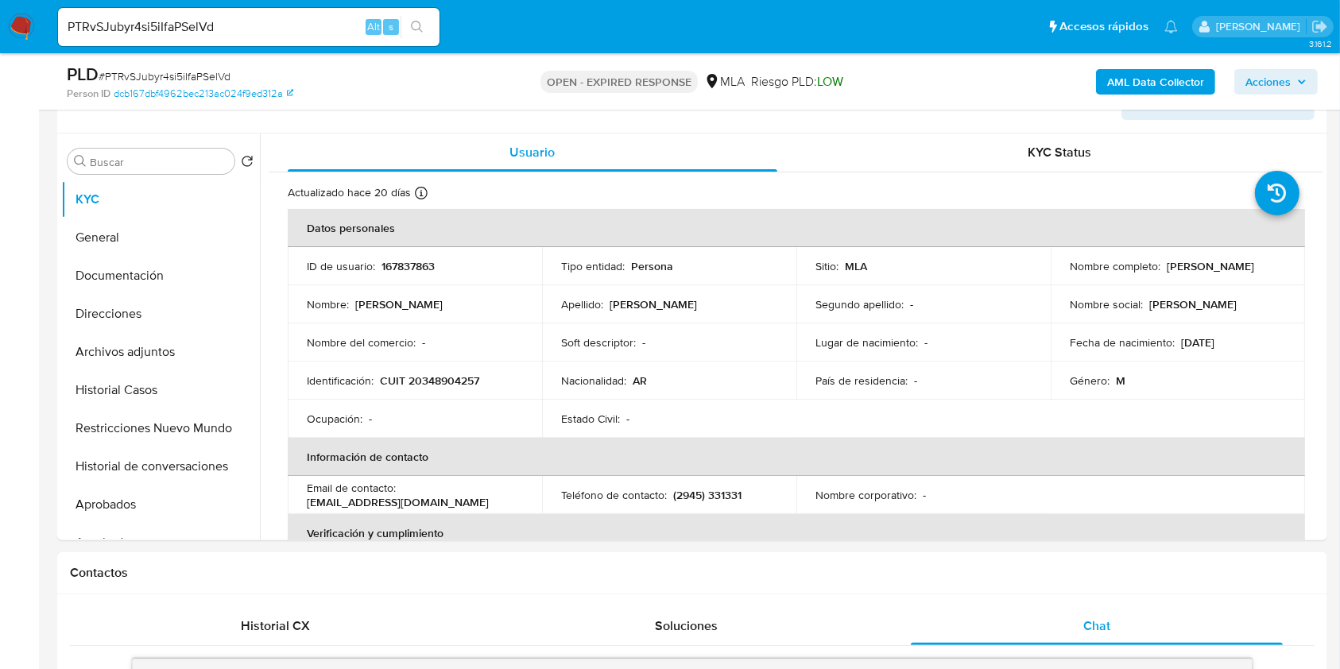
click at [1115, 76] on b "AML Data Collector" at bounding box center [1155, 81] width 97 height 25
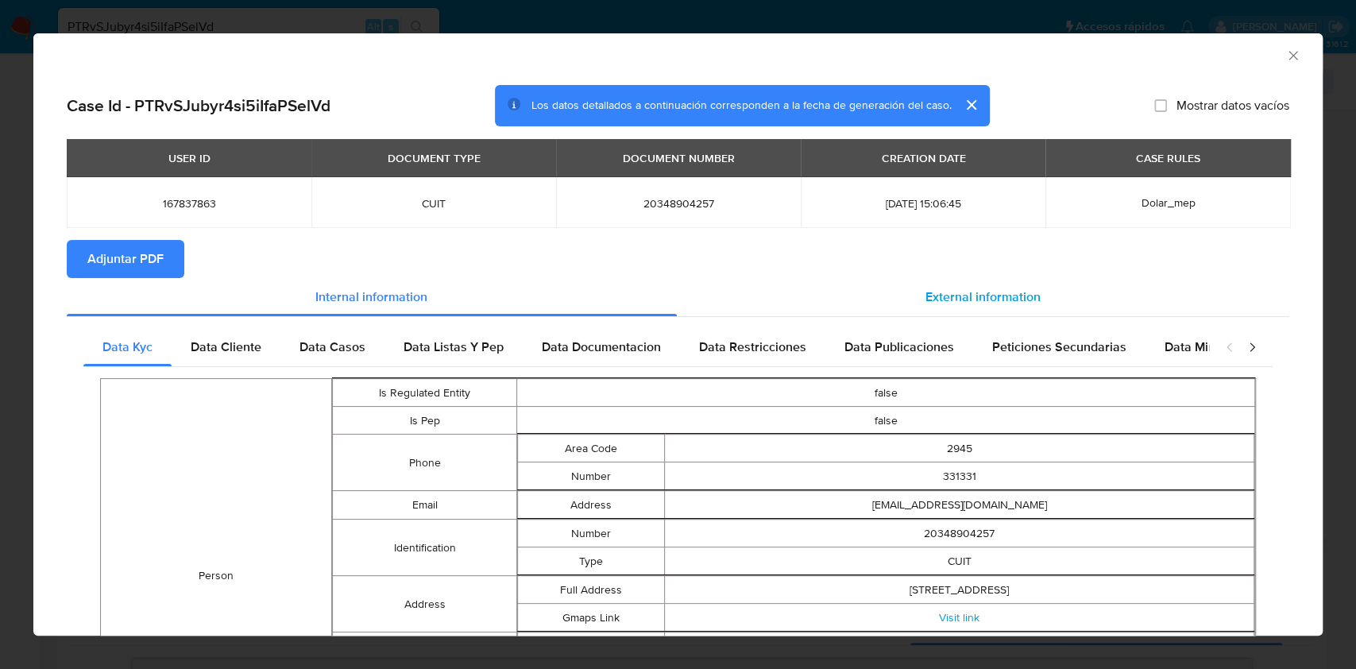
click at [926, 293] on span "External information" at bounding box center [983, 297] width 115 height 18
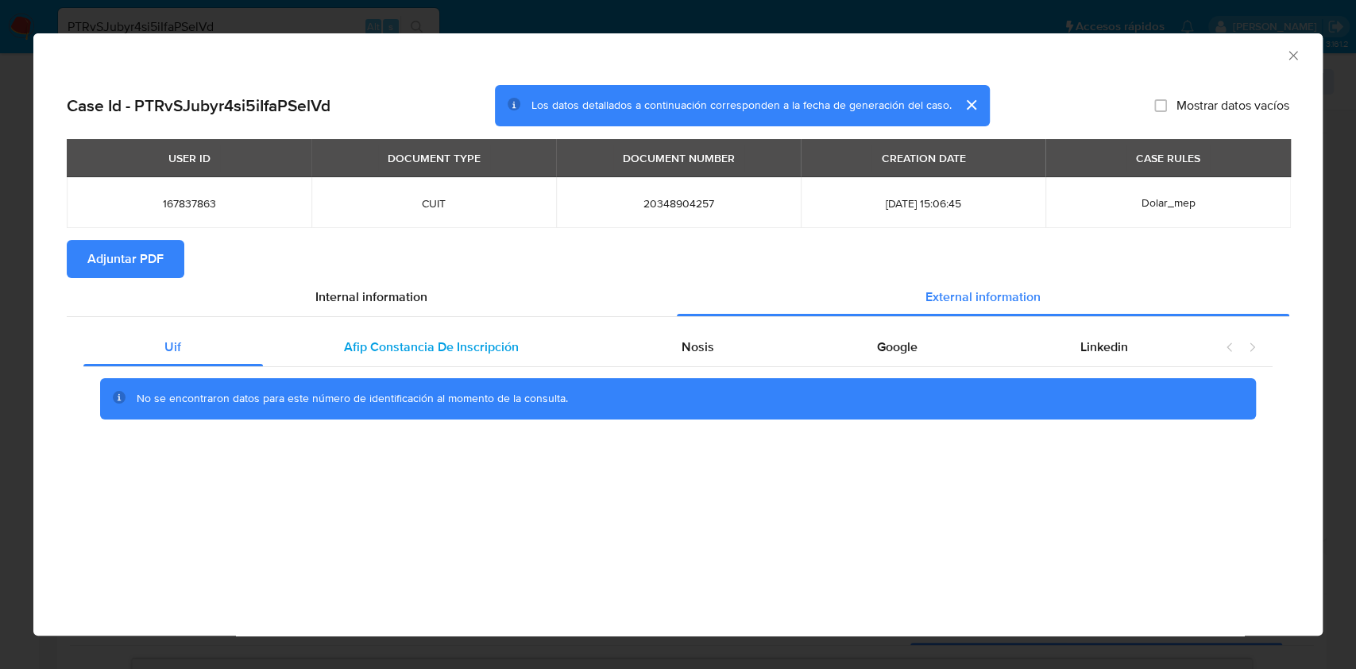
click at [478, 340] on span "Afip Constancia De Inscripción" at bounding box center [431, 347] width 175 height 18
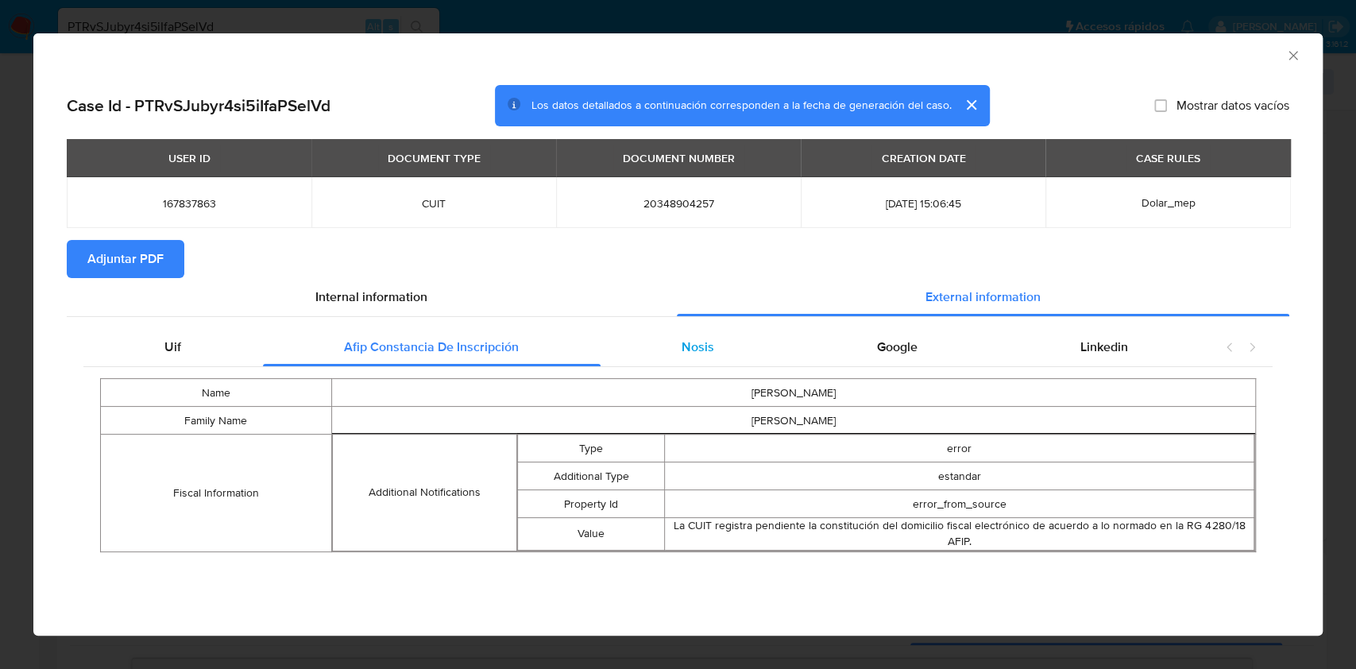
click at [663, 361] on div "Nosis" at bounding box center [698, 347] width 195 height 38
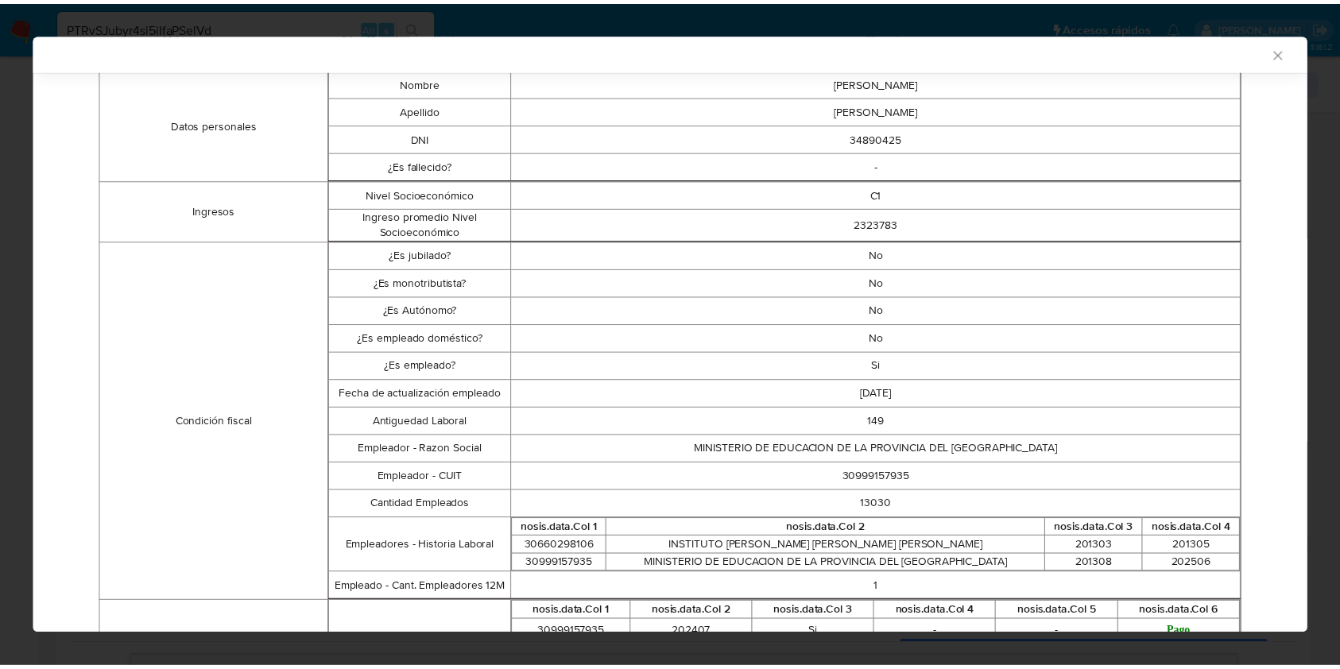
scroll to position [314, 0]
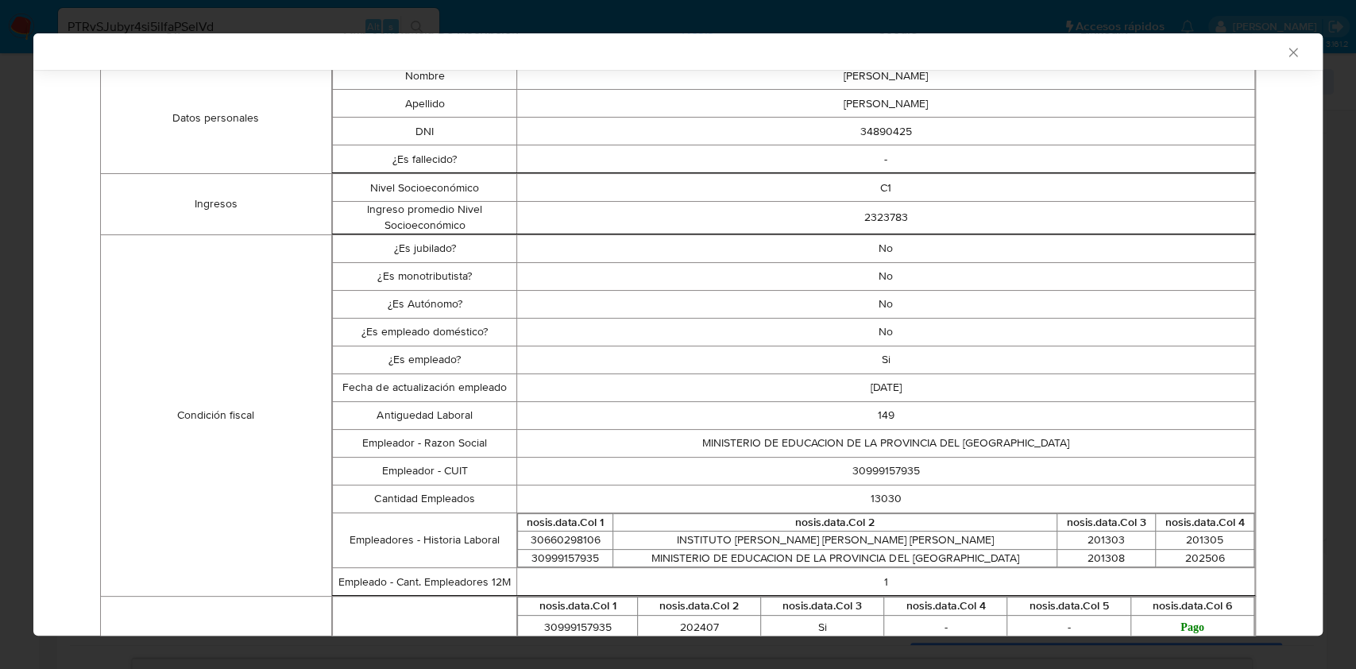
click at [880, 412] on td "149" at bounding box center [886, 415] width 738 height 28
click at [874, 415] on td "149" at bounding box center [886, 415] width 738 height 28
copy td "149"
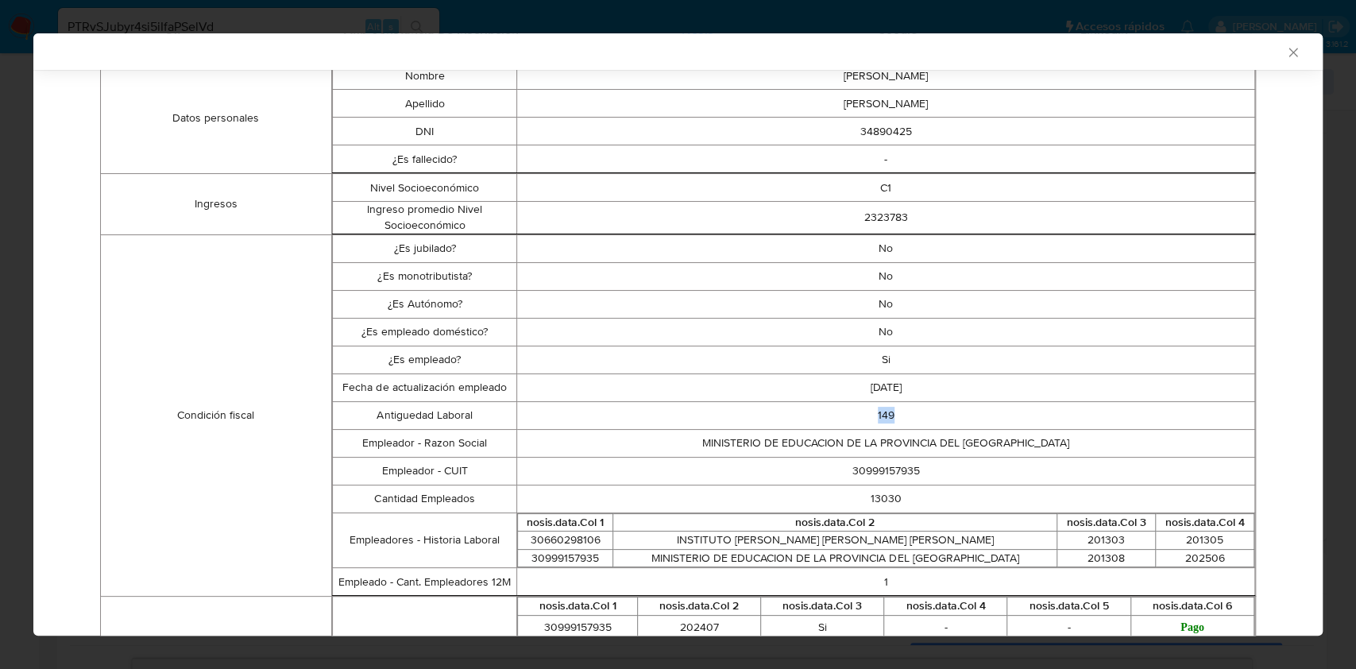
click at [1285, 48] on icon "Cerrar ventana" at bounding box center [1293, 52] width 16 height 16
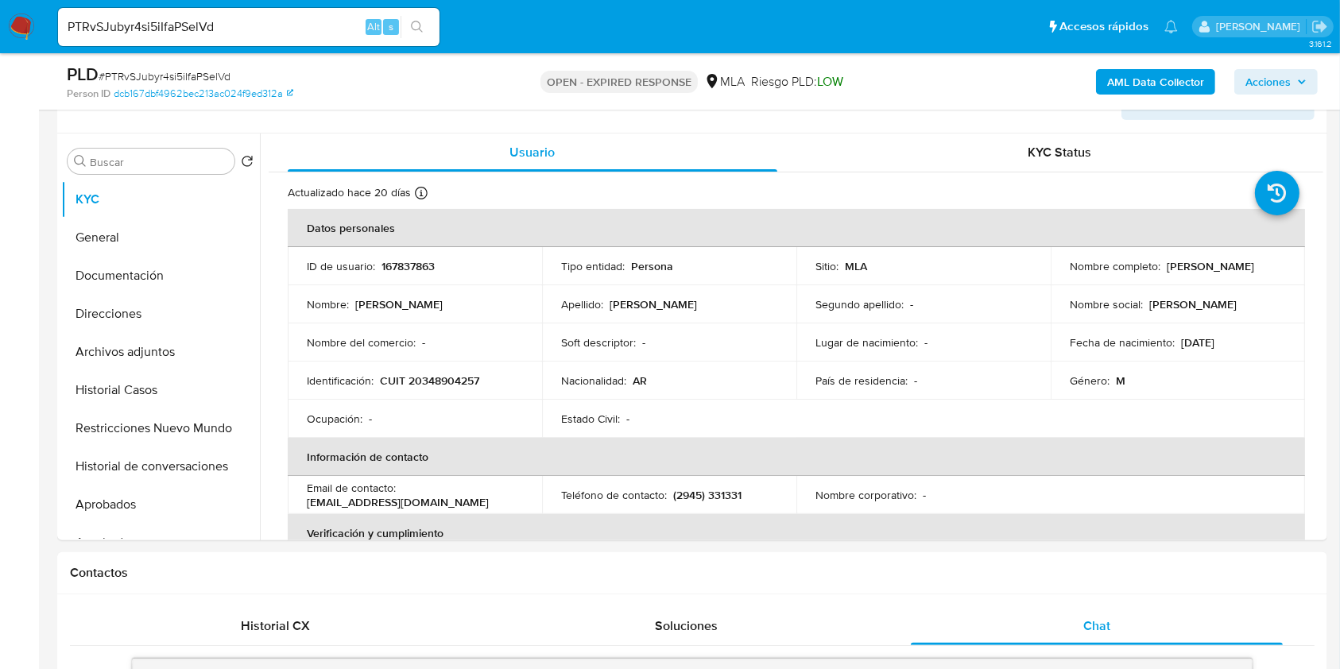
click at [280, 17] on input "PTRvSJubyr4si5iIfaPSelVd" at bounding box center [248, 27] width 381 height 21
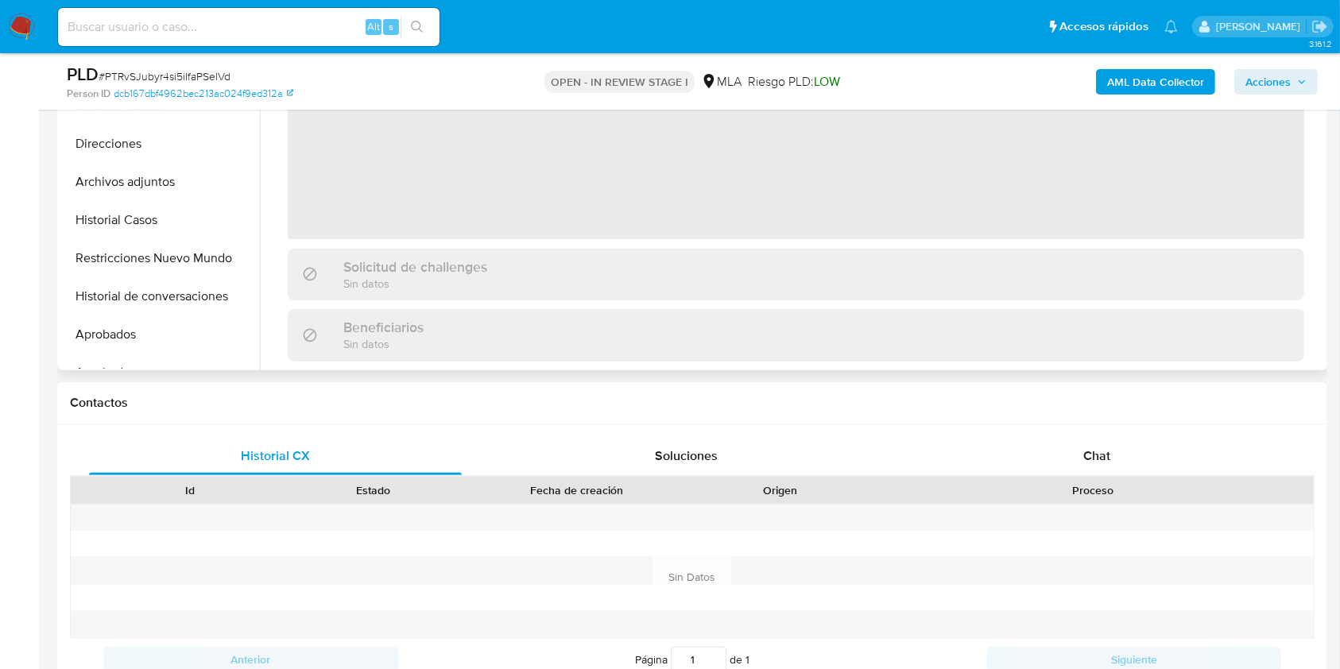
scroll to position [529, 0]
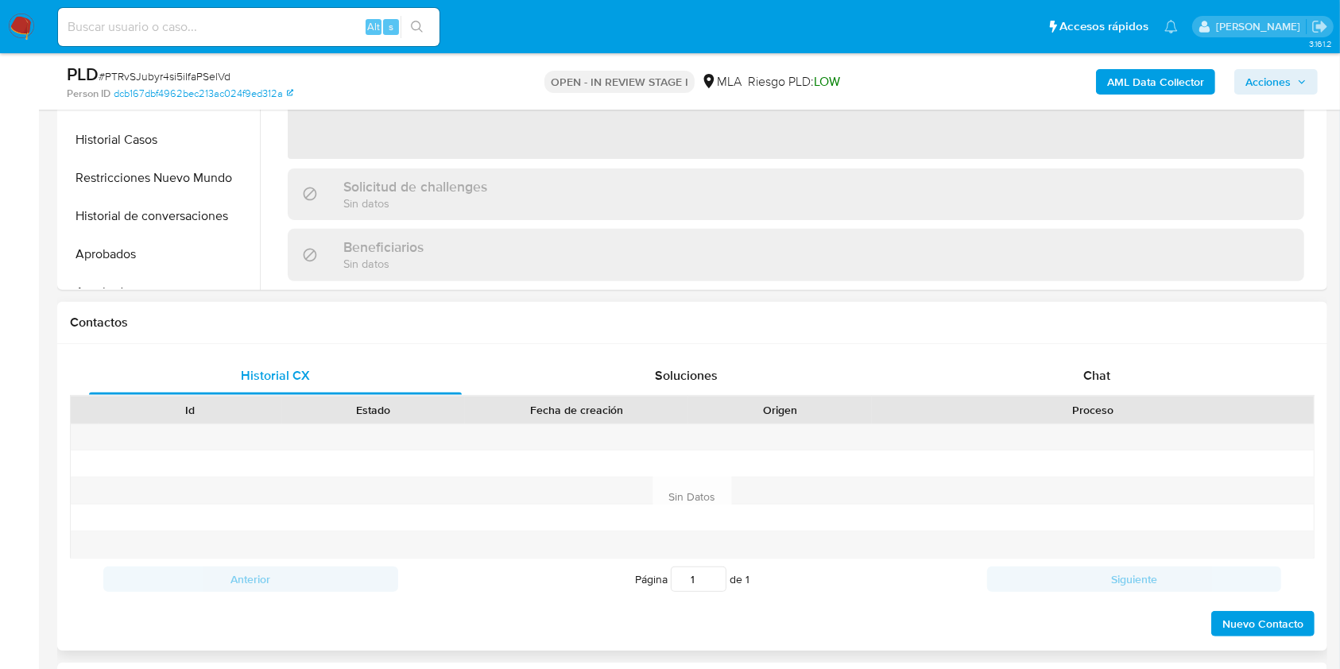
click at [1171, 424] on div at bounding box center [1093, 437] width 442 height 26
select select "10"
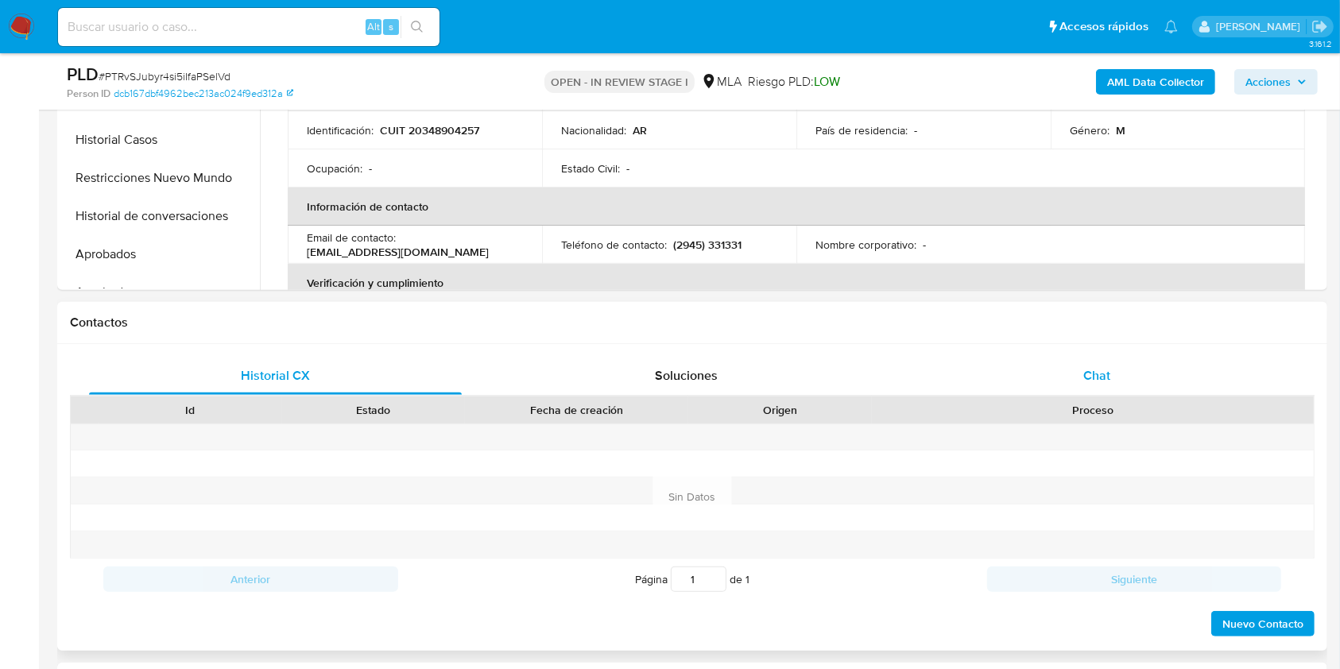
drag, startPoint x: 1170, startPoint y: 402, endPoint x: 1157, endPoint y: 369, distance: 35.3
click at [1169, 398] on div "Proceso" at bounding box center [1093, 409] width 442 height 27
click at [1156, 370] on div "Chat" at bounding box center [1096, 376] width 373 height 38
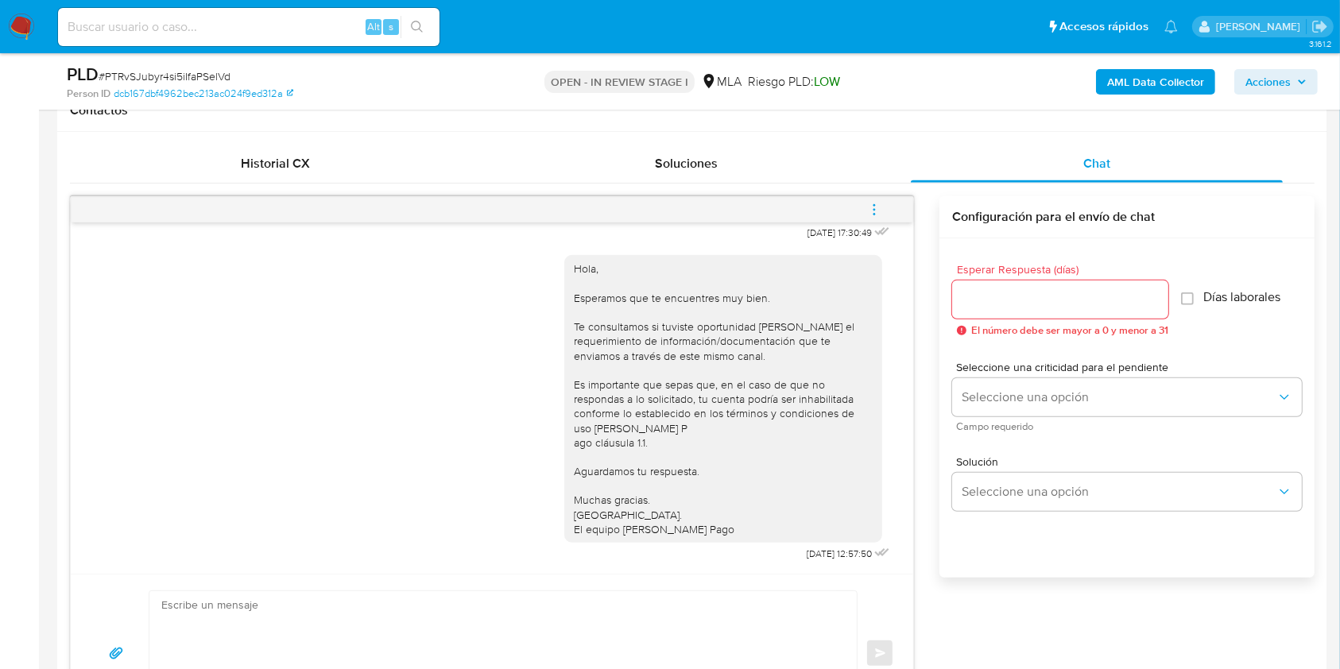
scroll to position [953, 0]
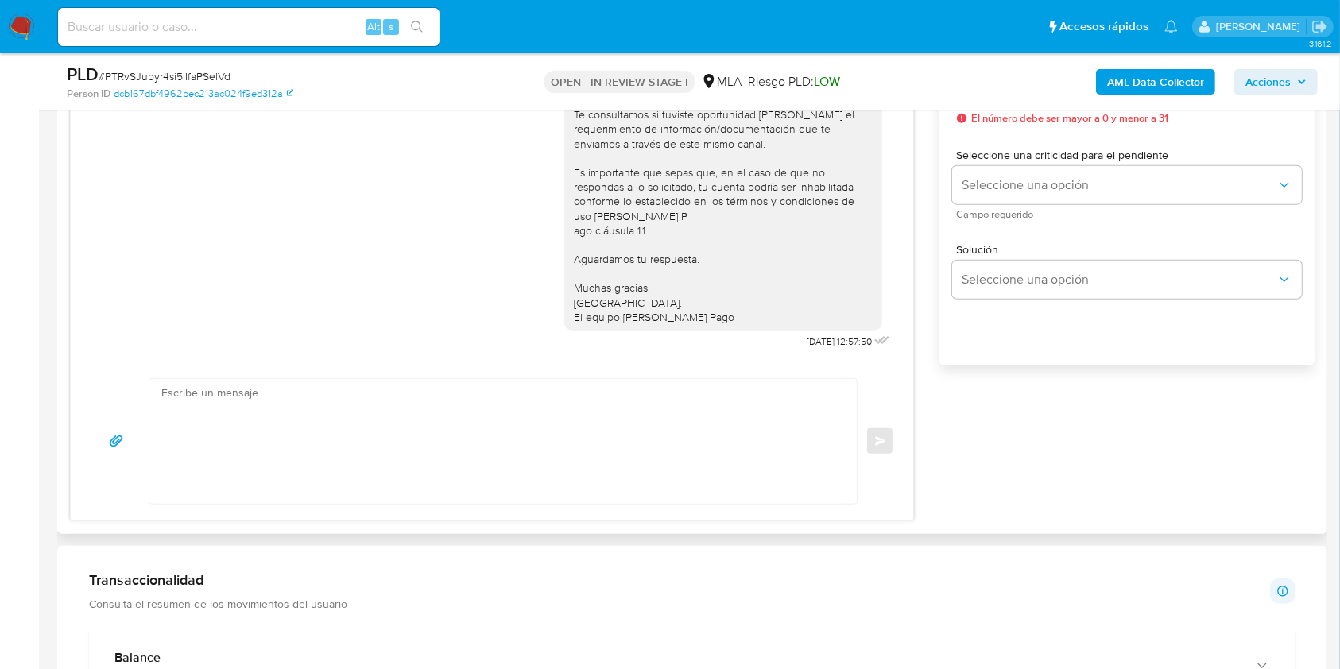
click at [369, 451] on textarea at bounding box center [498, 441] width 675 height 125
paste textarea "Lore. Ipsumdolo sit am consectetu adi elit. Se doeiusmodte in utlabor etdolorem…"
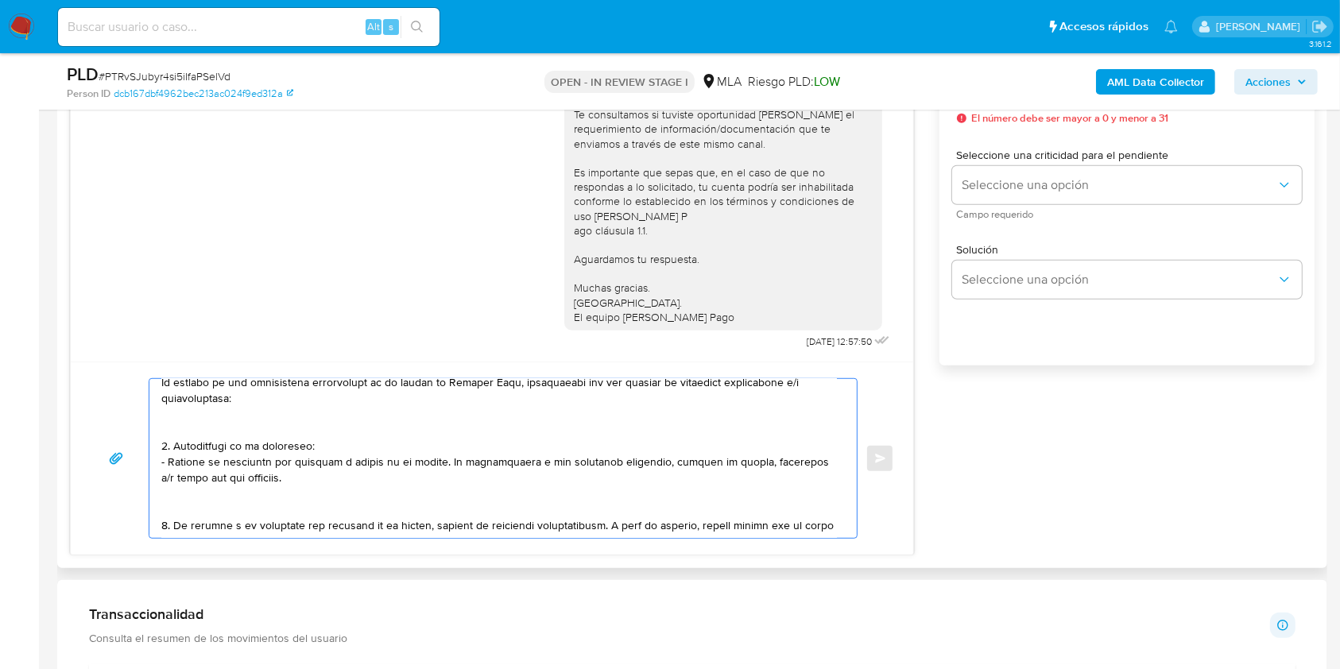
scroll to position [211, 0]
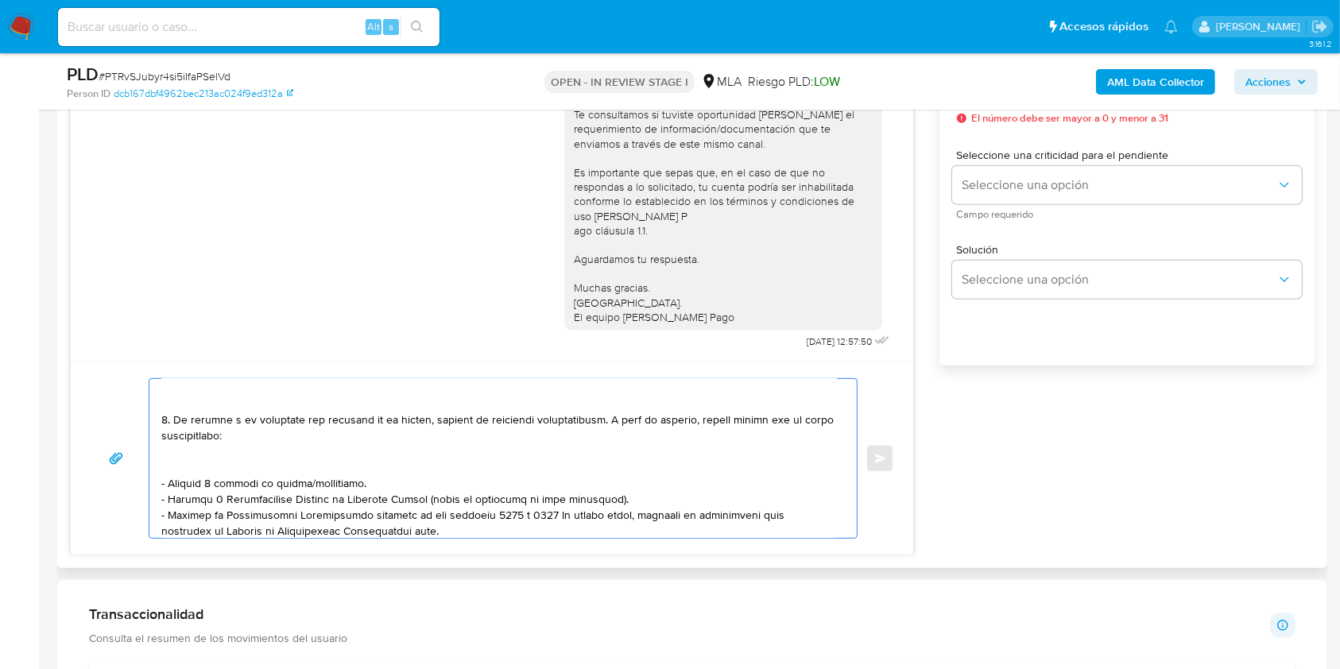
click at [311, 455] on textarea at bounding box center [498, 458] width 675 height 159
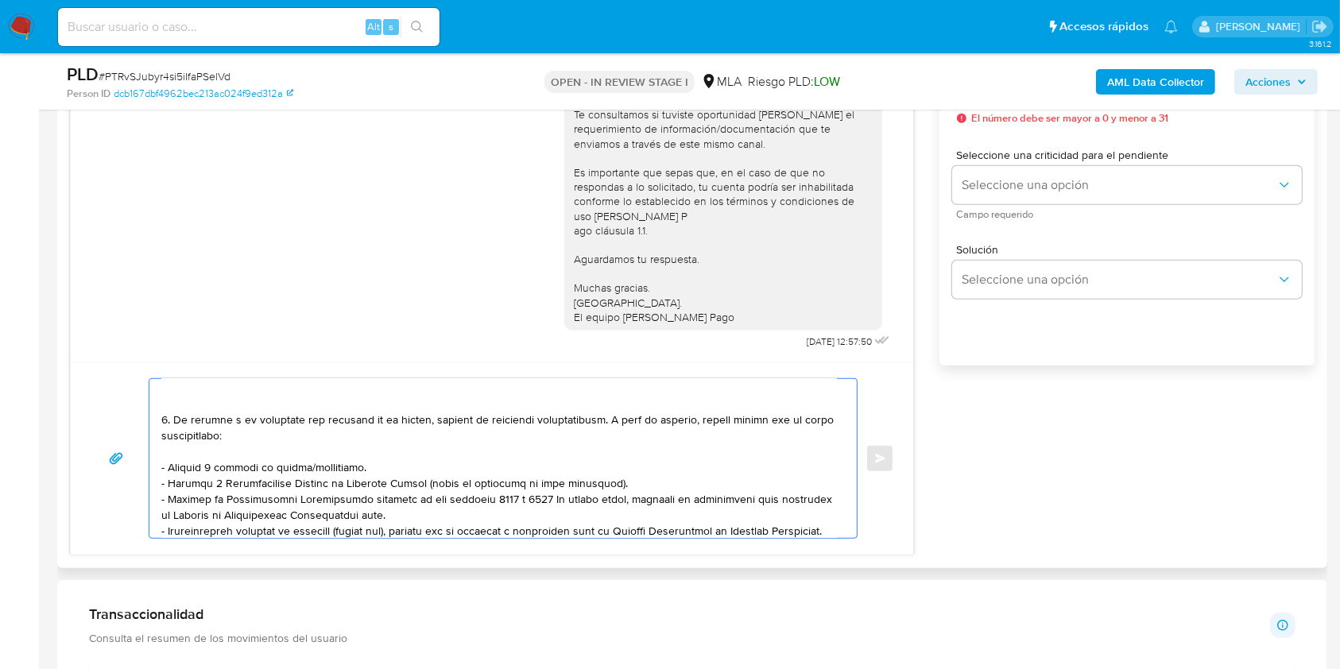
click at [323, 467] on textarea at bounding box center [498, 458] width 675 height 159
click at [440, 503] on textarea at bounding box center [498, 458] width 675 height 159
drag, startPoint x: 403, startPoint y: 517, endPoint x: 129, endPoint y: 485, distance: 275.9
click at [129, 485] on div "Enviar" at bounding box center [492, 458] width 804 height 160
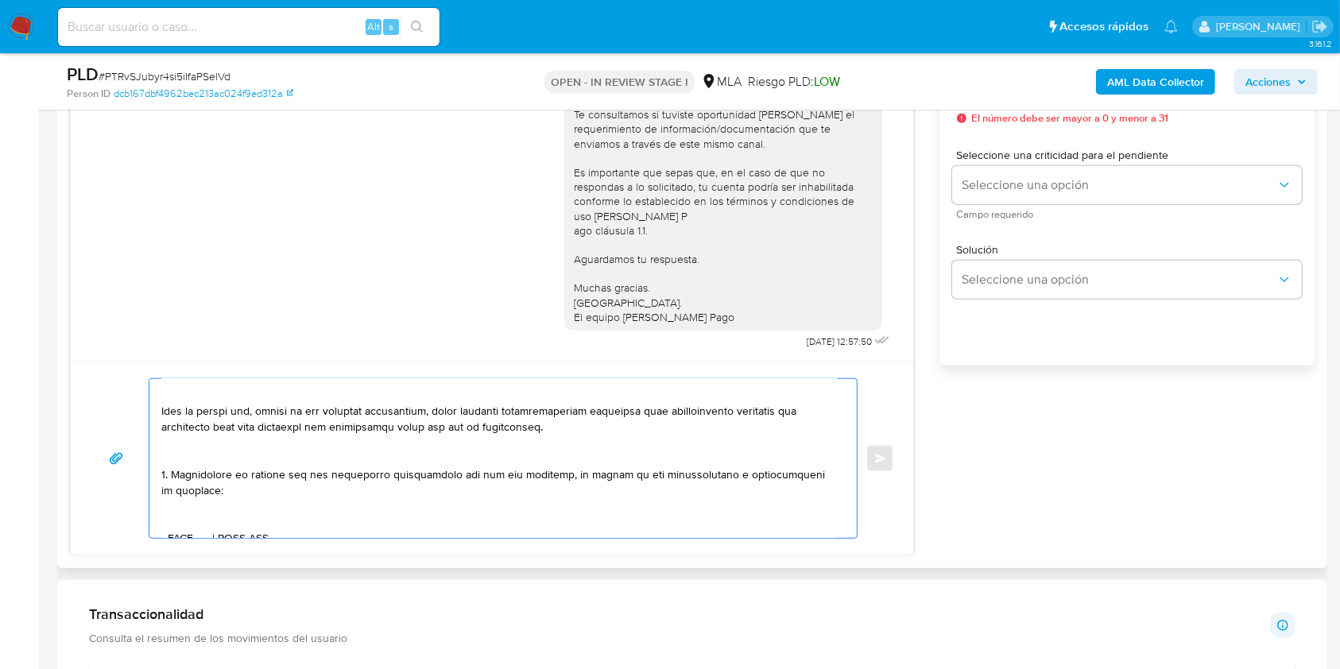
scroll to position [423, 0]
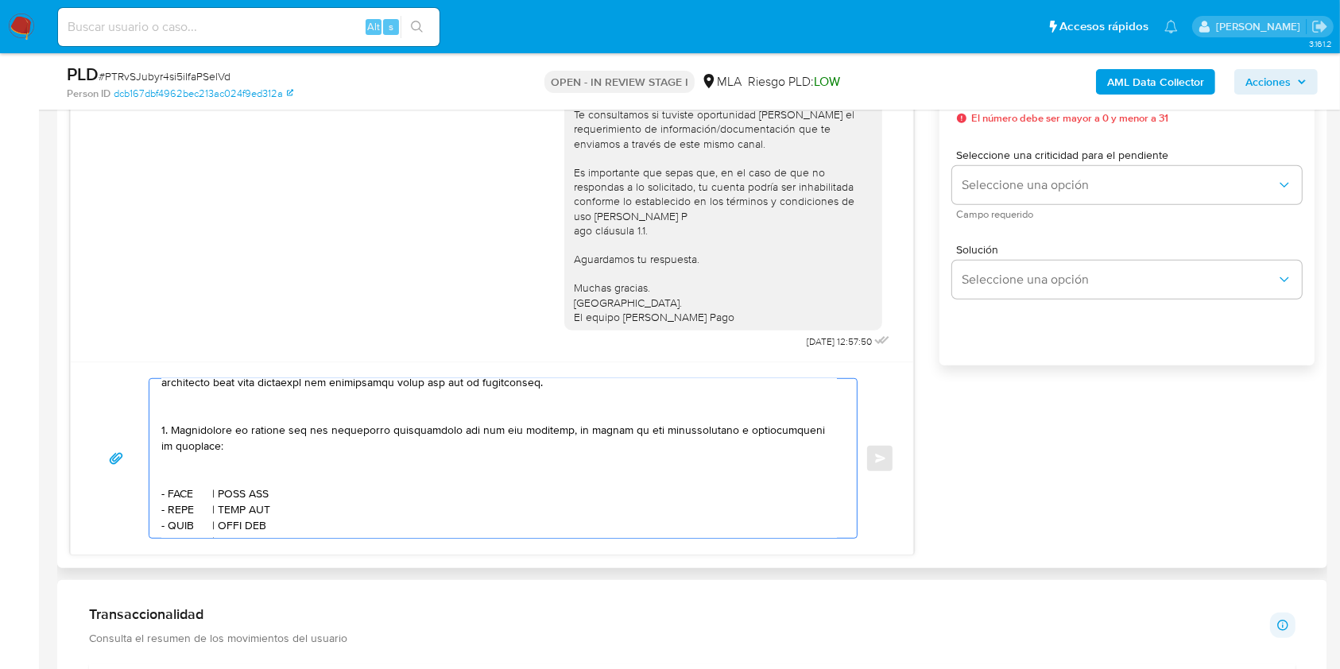
click at [264, 490] on textarea at bounding box center [498, 458] width 675 height 159
click at [184, 502] on textarea at bounding box center [498, 458] width 675 height 159
paste textarea "CELIZ [PERSON_NAME]"
click at [328, 508] on textarea at bounding box center [498, 458] width 675 height 159
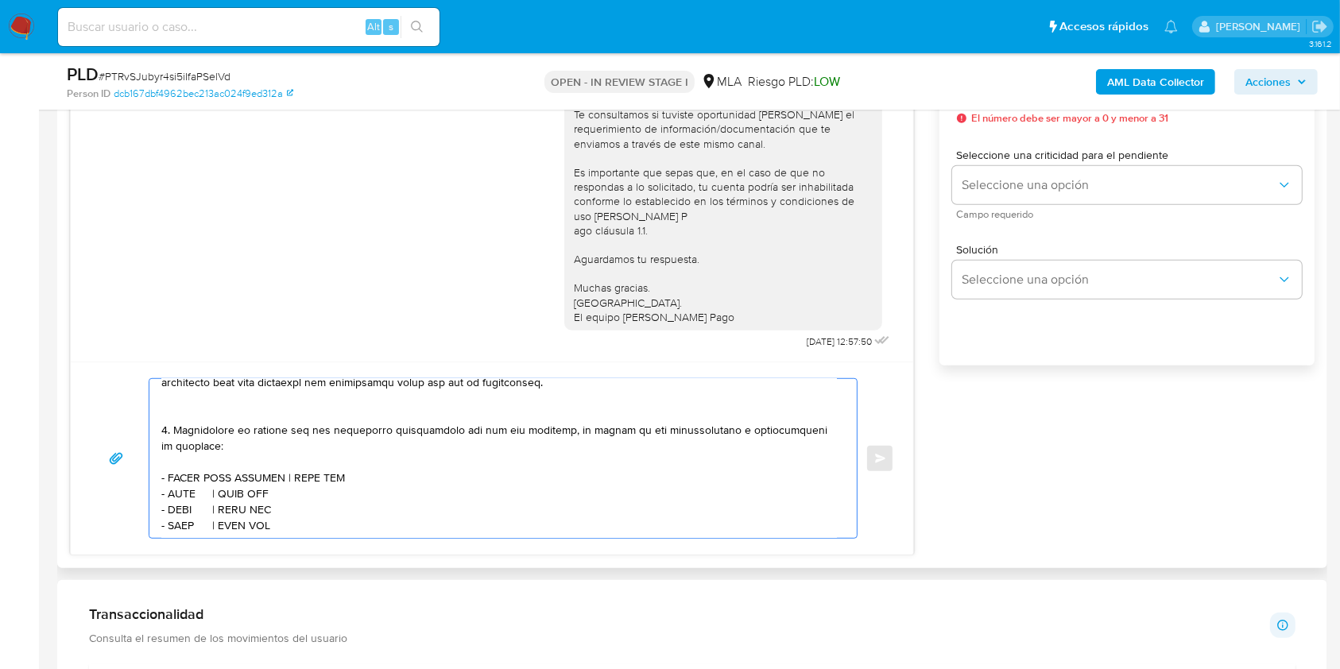
click at [328, 508] on textarea at bounding box center [498, 458] width 675 height 159
paste textarea "20176111713"
click at [179, 518] on textarea at bounding box center [498, 458] width 675 height 159
paste textarea "[PERSON_NAME]"
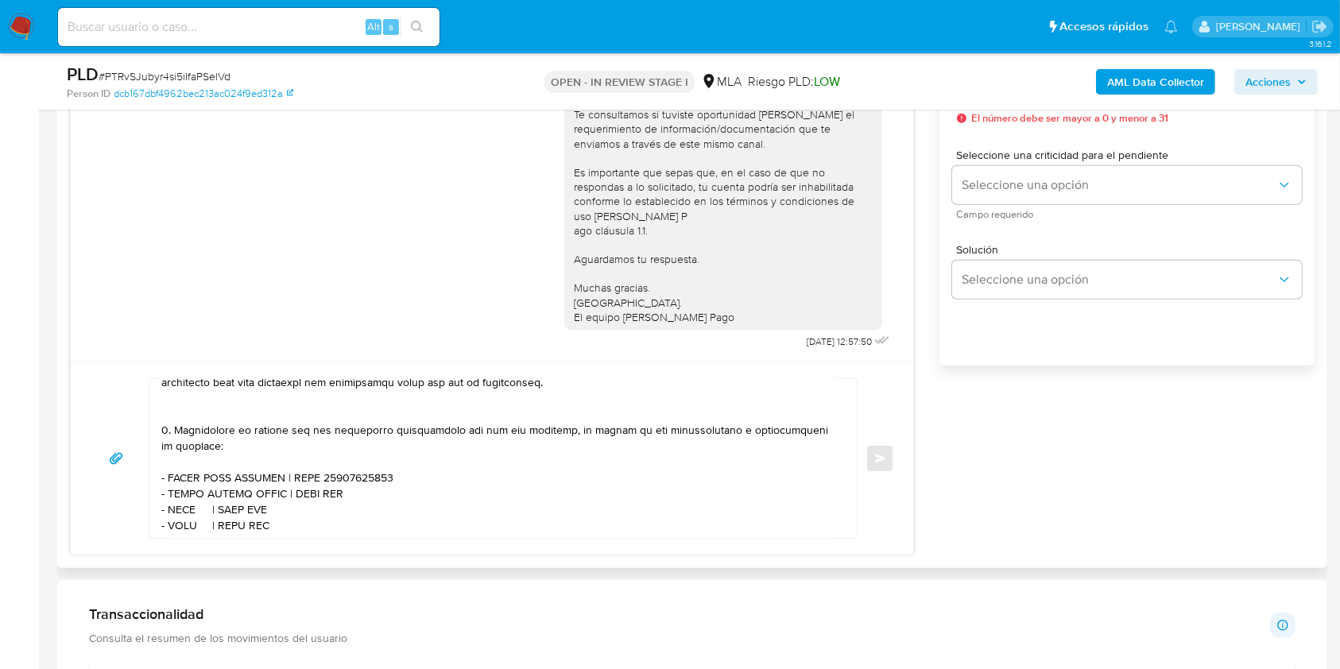
click at [315, 520] on textarea at bounding box center [498, 458] width 675 height 159
paste textarea "27344157613"
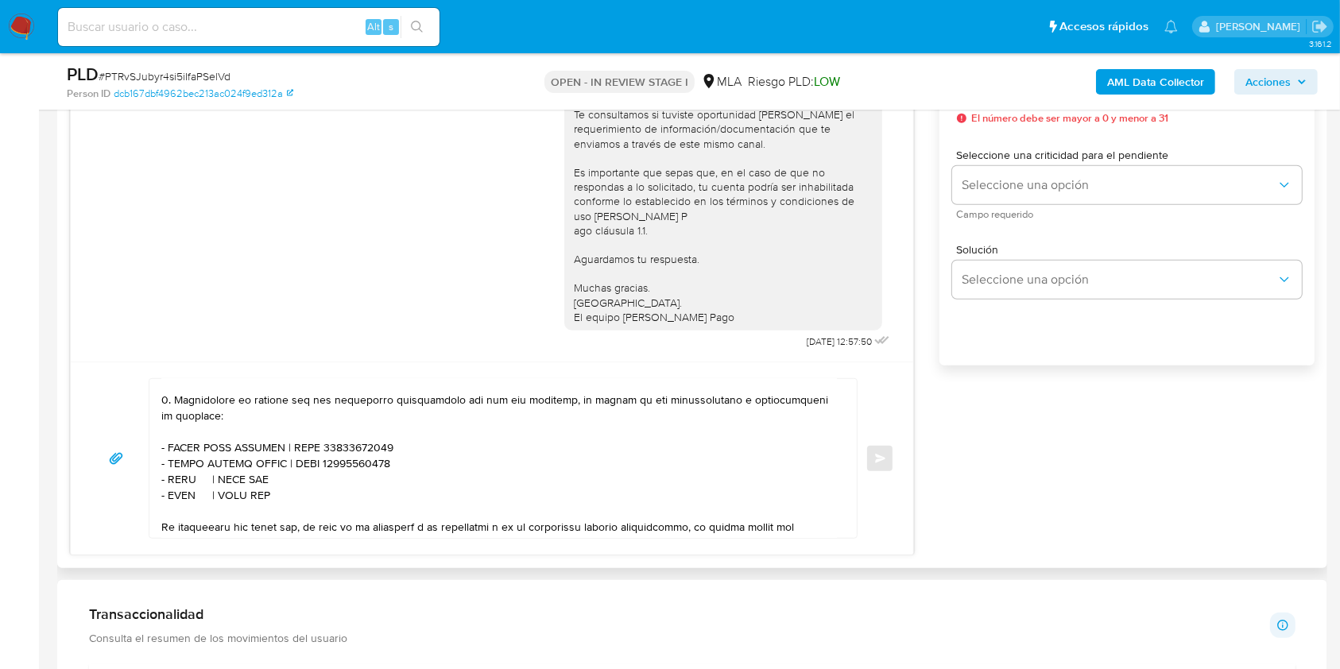
scroll to position [529, 0]
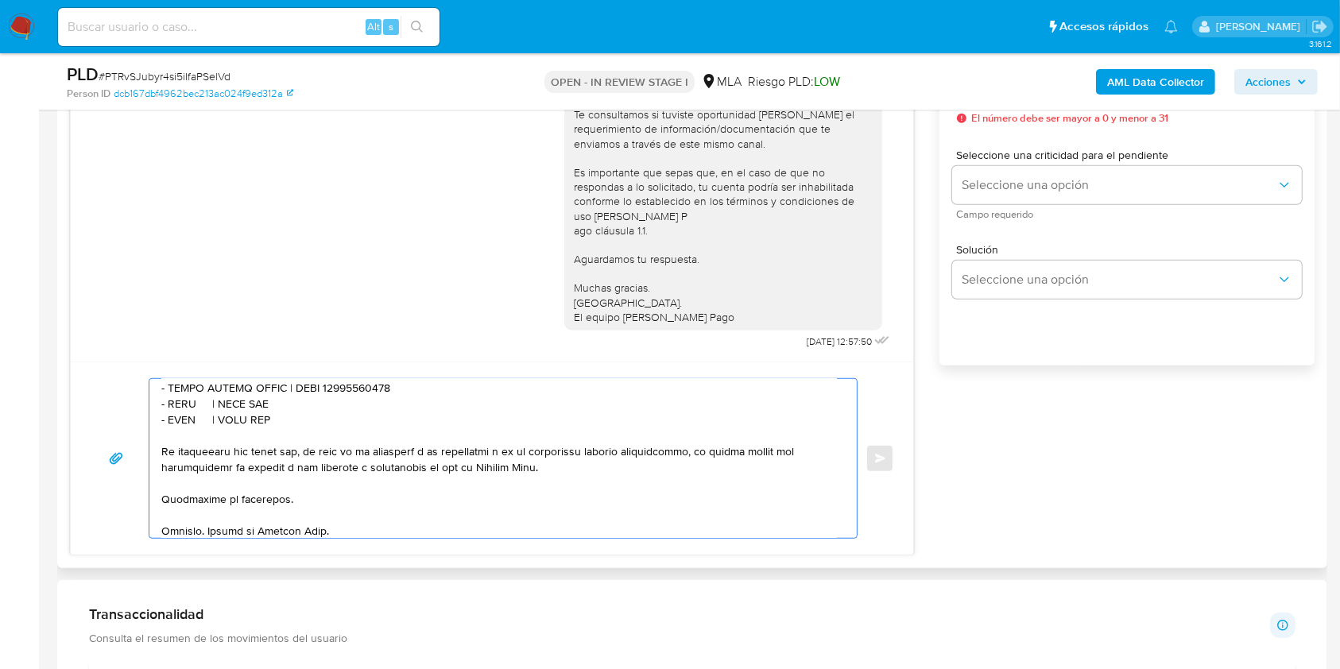
click at [184, 429] on textarea at bounding box center [498, 458] width 675 height 159
paste textarea "[PERSON_NAME]"
click at [320, 433] on textarea at bounding box center [498, 458] width 675 height 159
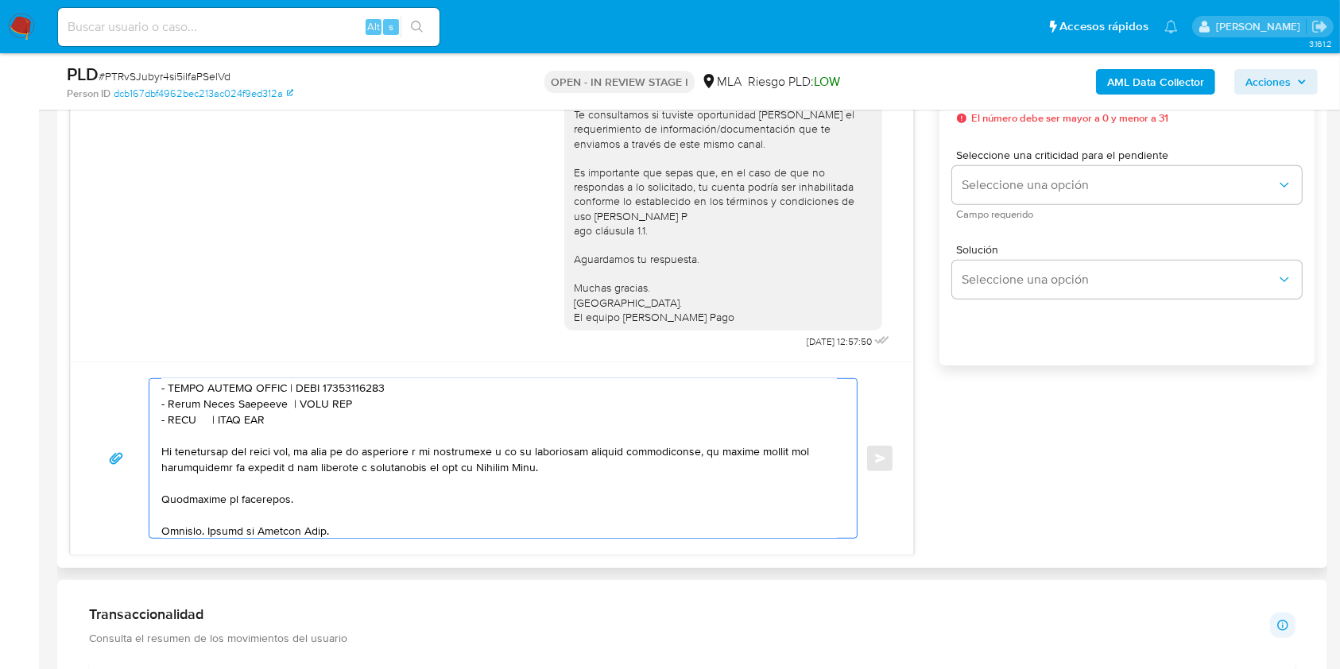
paste textarea "20332975847"
click at [183, 450] on textarea at bounding box center [498, 458] width 675 height 159
paste textarea "[PERSON_NAME]"
click at [300, 447] on textarea at bounding box center [498, 458] width 675 height 159
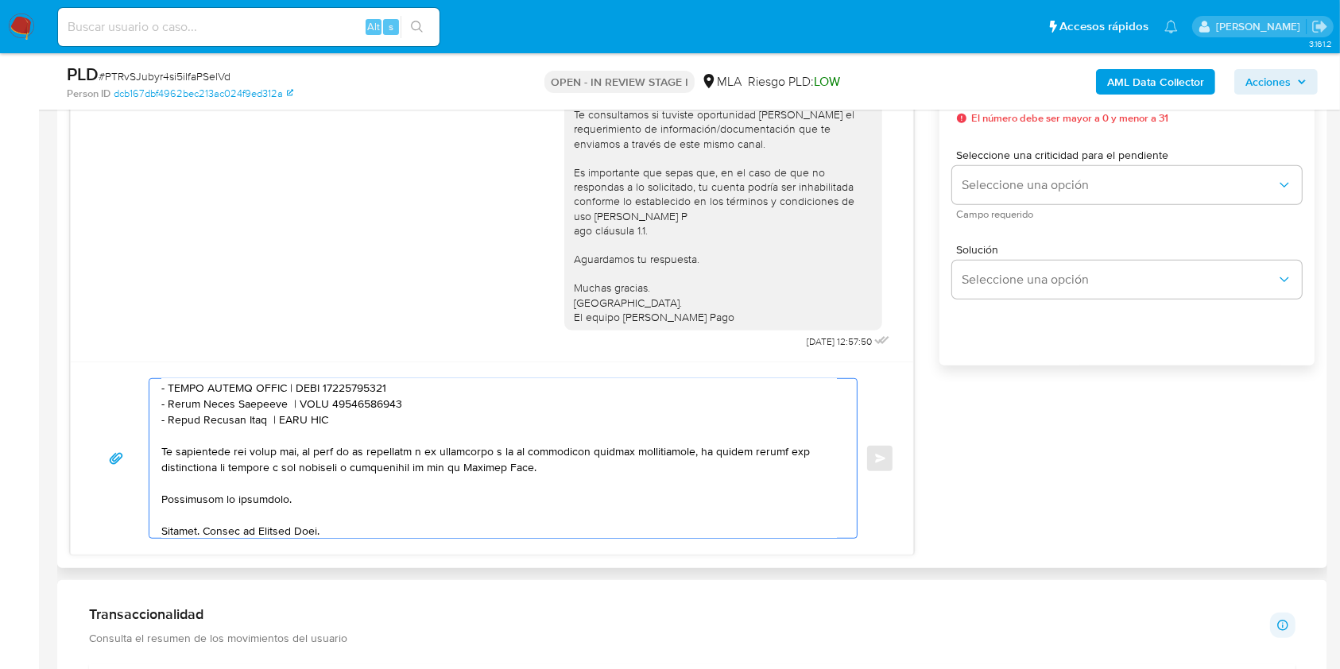
click at [300, 447] on textarea at bounding box center [498, 458] width 675 height 159
paste textarea "27277687084"
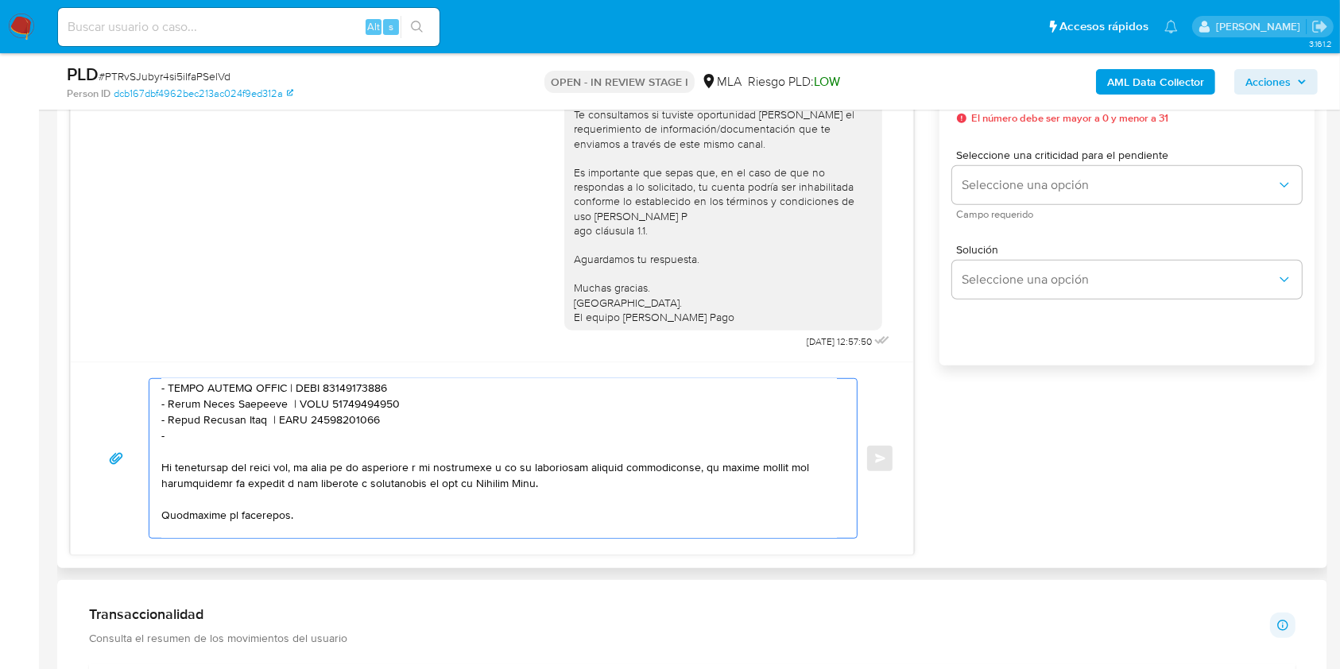
click at [219, 460] on textarea at bounding box center [498, 458] width 675 height 159
paste textarea "[PERSON_NAME]"
click at [372, 466] on textarea at bounding box center [498, 458] width 675 height 159
paste textarea "20299623018"
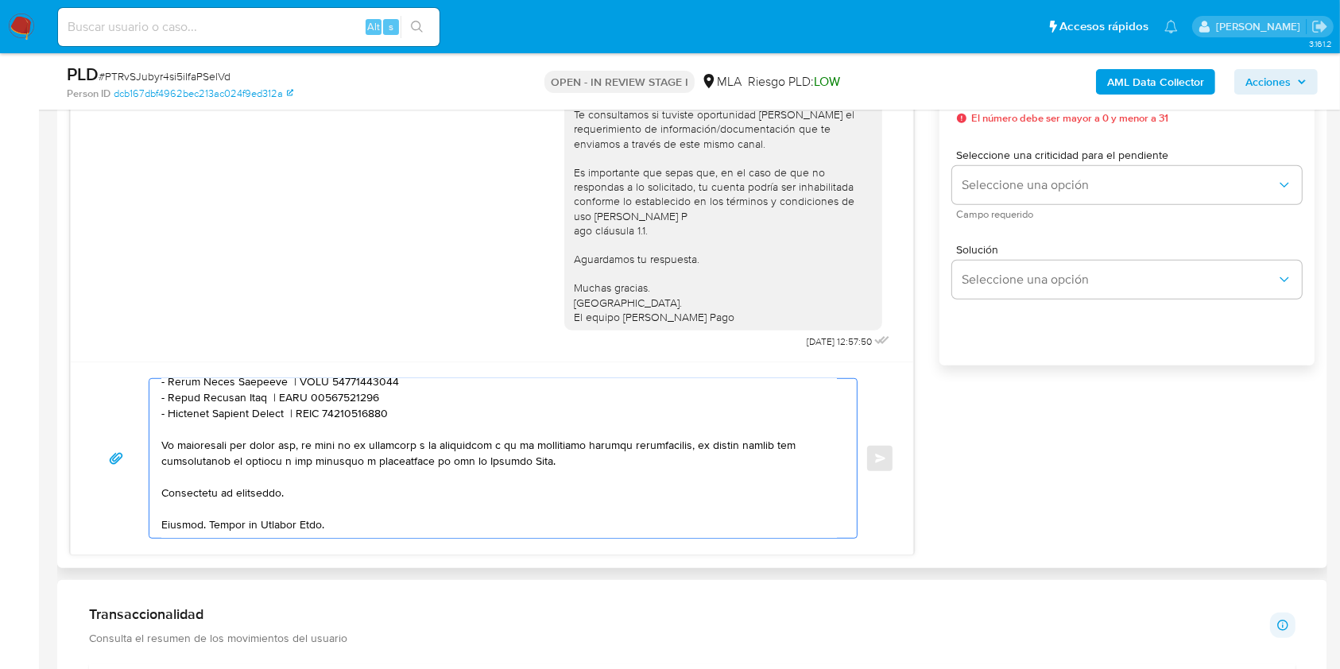
click at [358, 486] on textarea at bounding box center [498, 458] width 675 height 159
click at [412, 514] on textarea at bounding box center [498, 458] width 675 height 159
type textarea "Lore. Ipsumdolo sit am consectetu adi elit. Se doeiusmodte in utlabor etdolorem…"
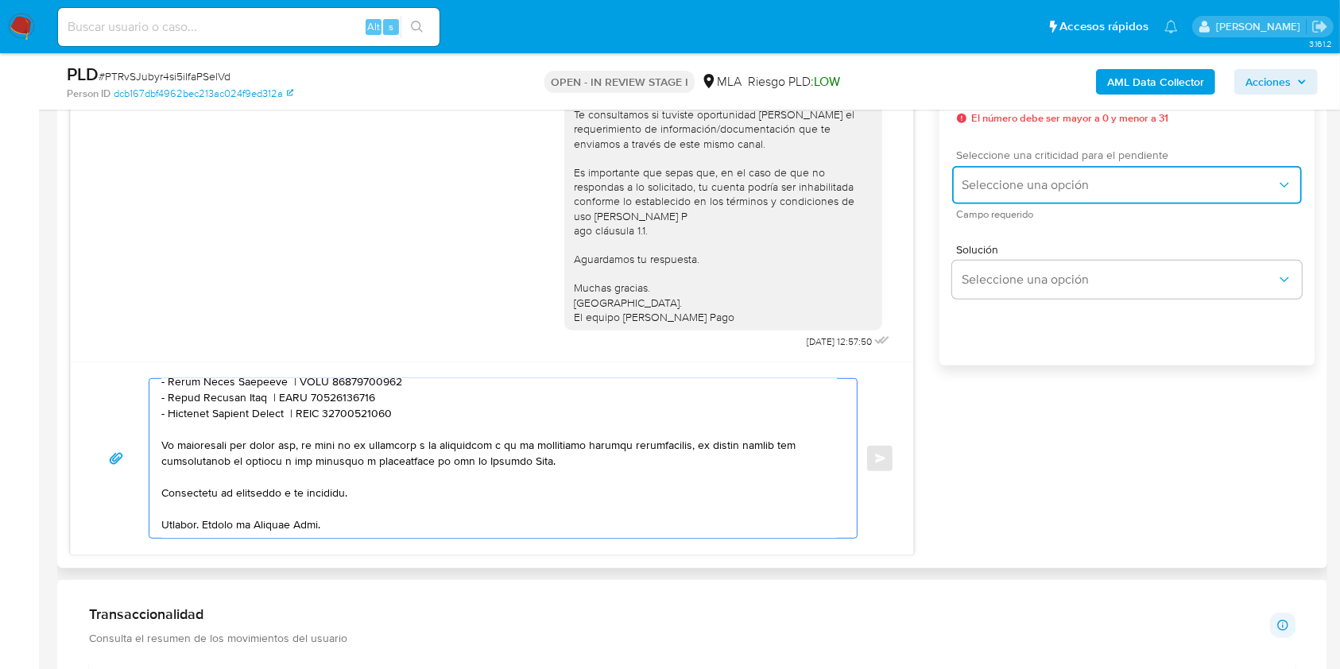
click at [962, 180] on span "Seleccione una opción" at bounding box center [1118, 185] width 315 height 16
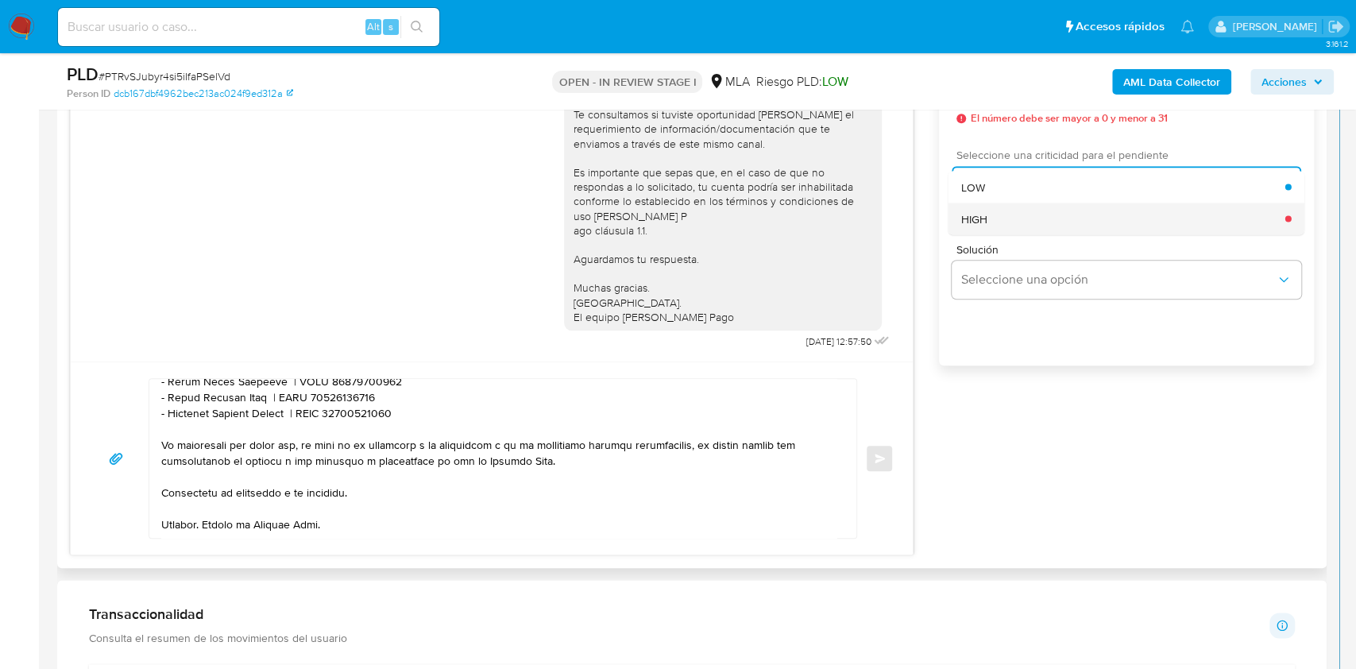
click at [974, 213] on span "HIGH" at bounding box center [974, 218] width 26 height 14
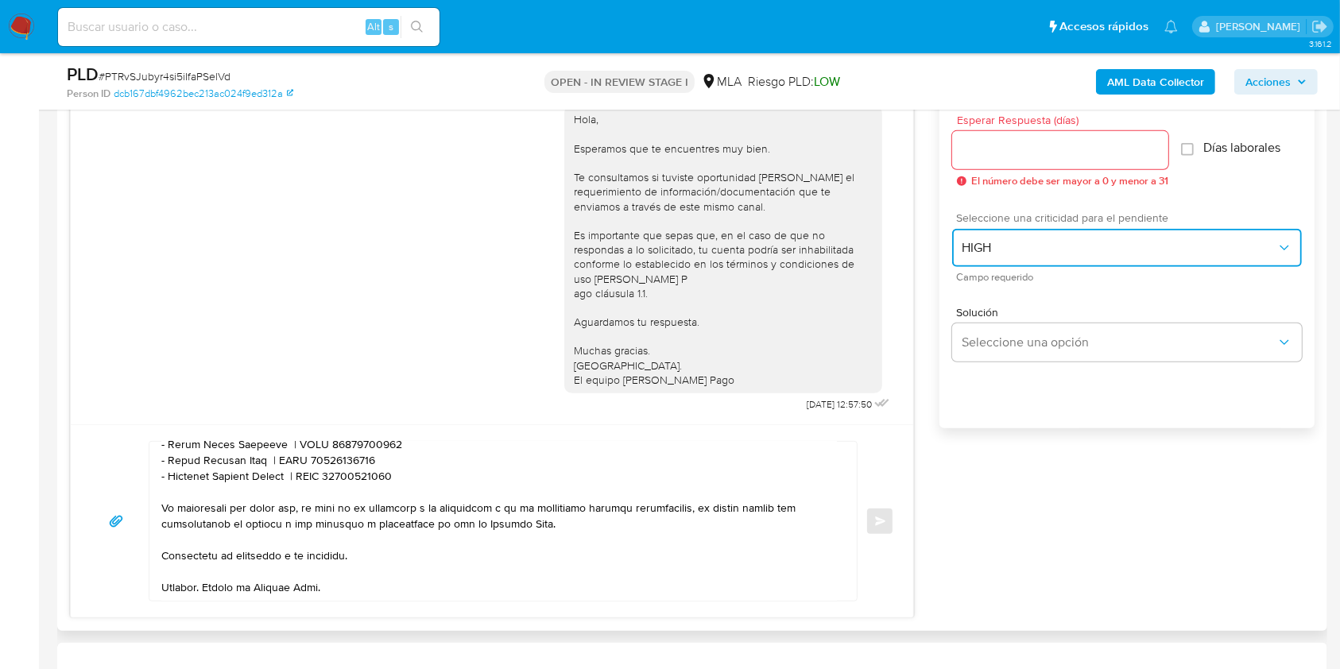
scroll to position [847, 0]
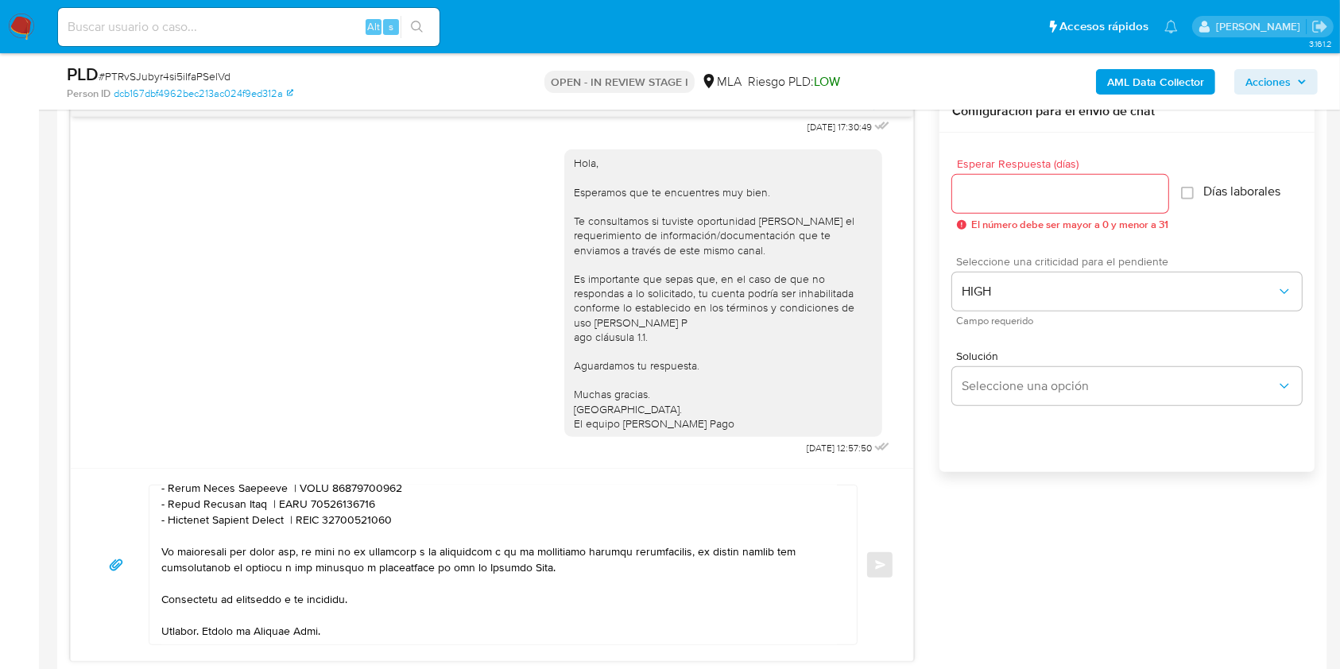
click at [999, 191] on input "Esperar Respuesta (días)" at bounding box center [1060, 194] width 216 height 21
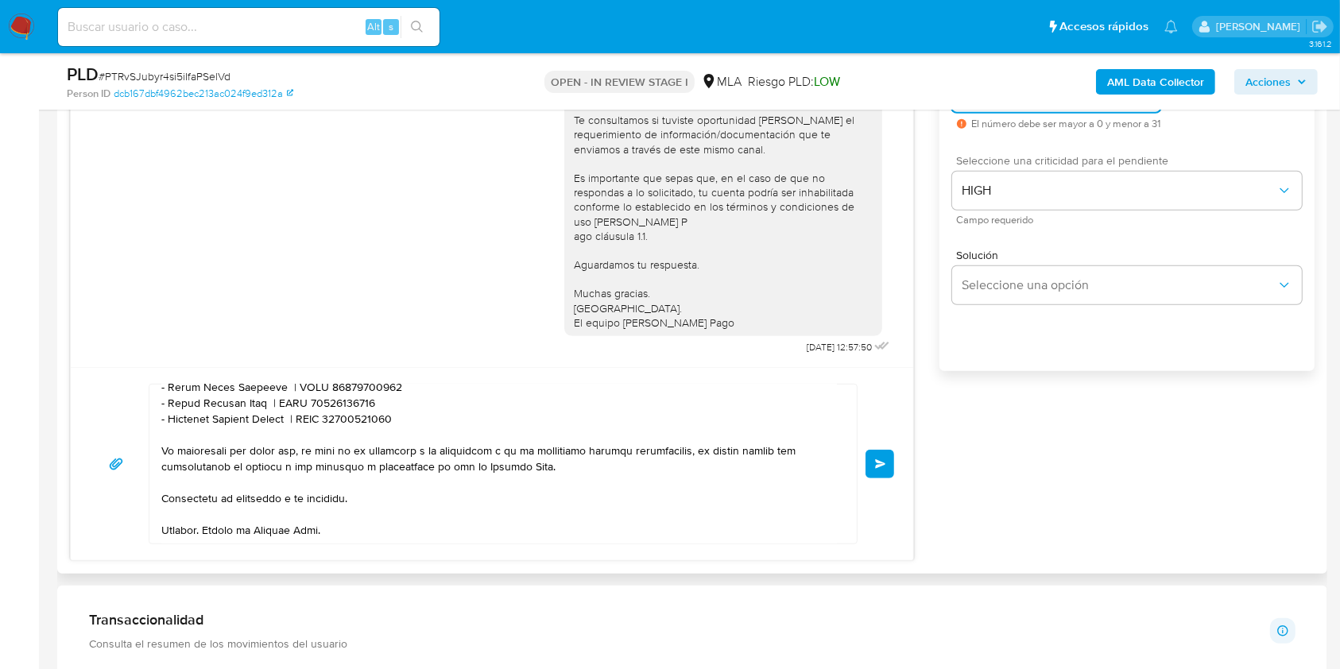
scroll to position [953, 0]
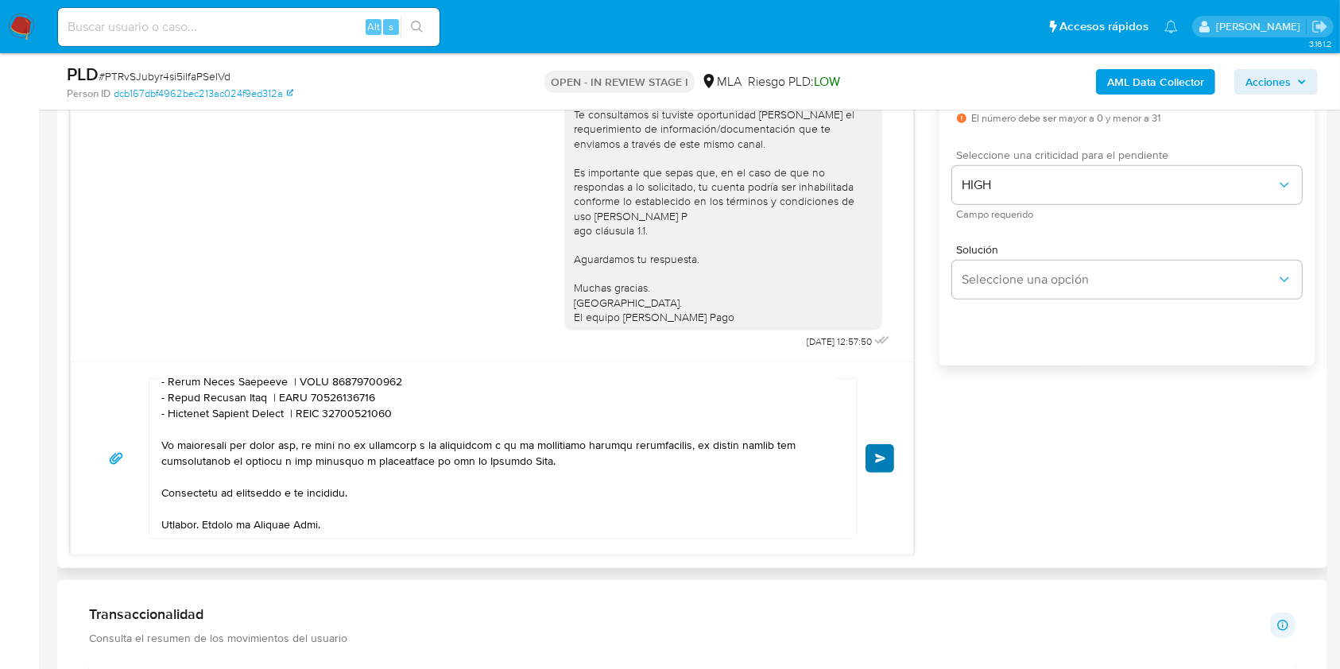
type input "1"
click at [877, 454] on span "Enviar" at bounding box center [880, 459] width 11 height 10
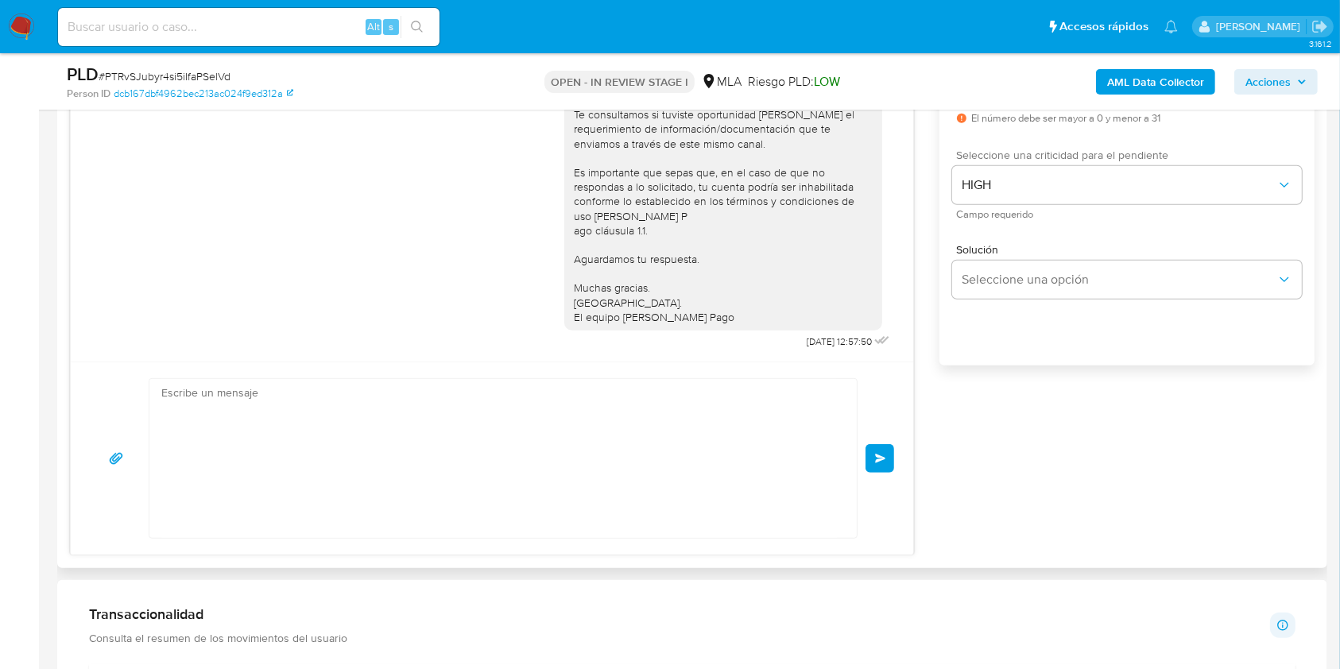
scroll to position [0, 0]
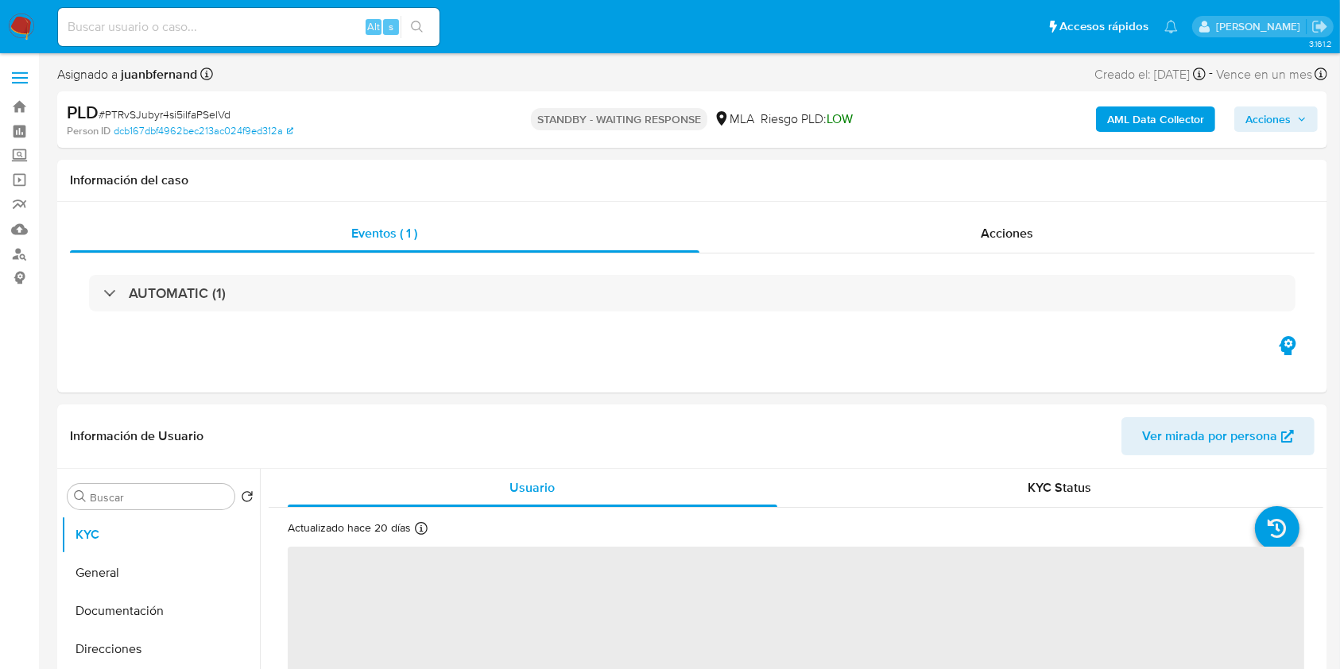
select select "10"
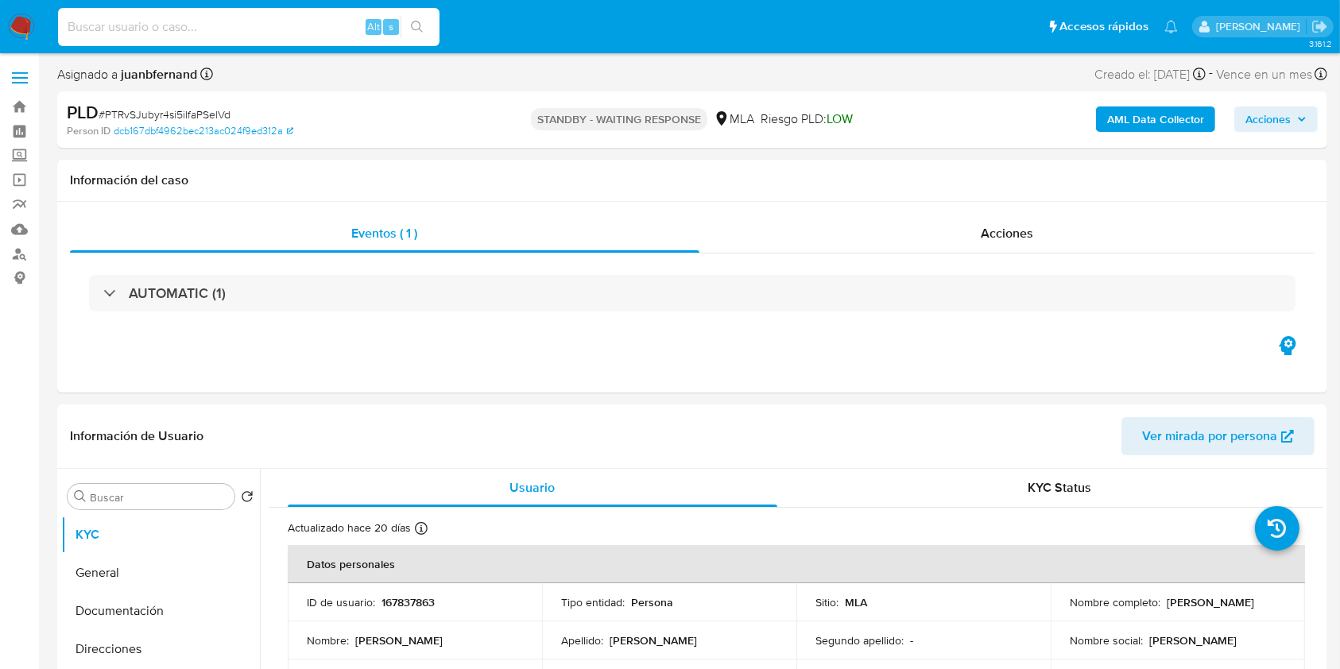
click at [291, 29] on input at bounding box center [248, 27] width 381 height 21
paste input "YrSHSqvBqHj2hFmaHnsgisfb"
type input "YrSHSqvBqHj2hFmaHnsgisfb"
click at [419, 28] on icon "search-icon" at bounding box center [417, 27] width 12 height 12
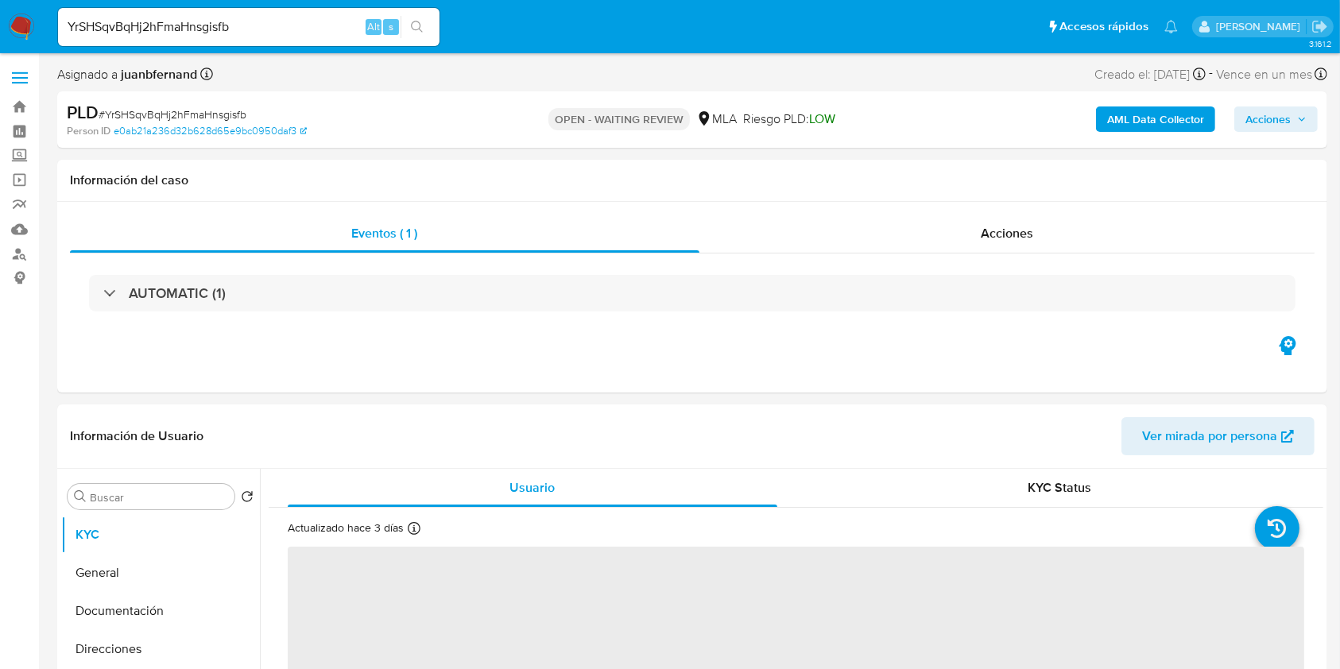
select select "10"
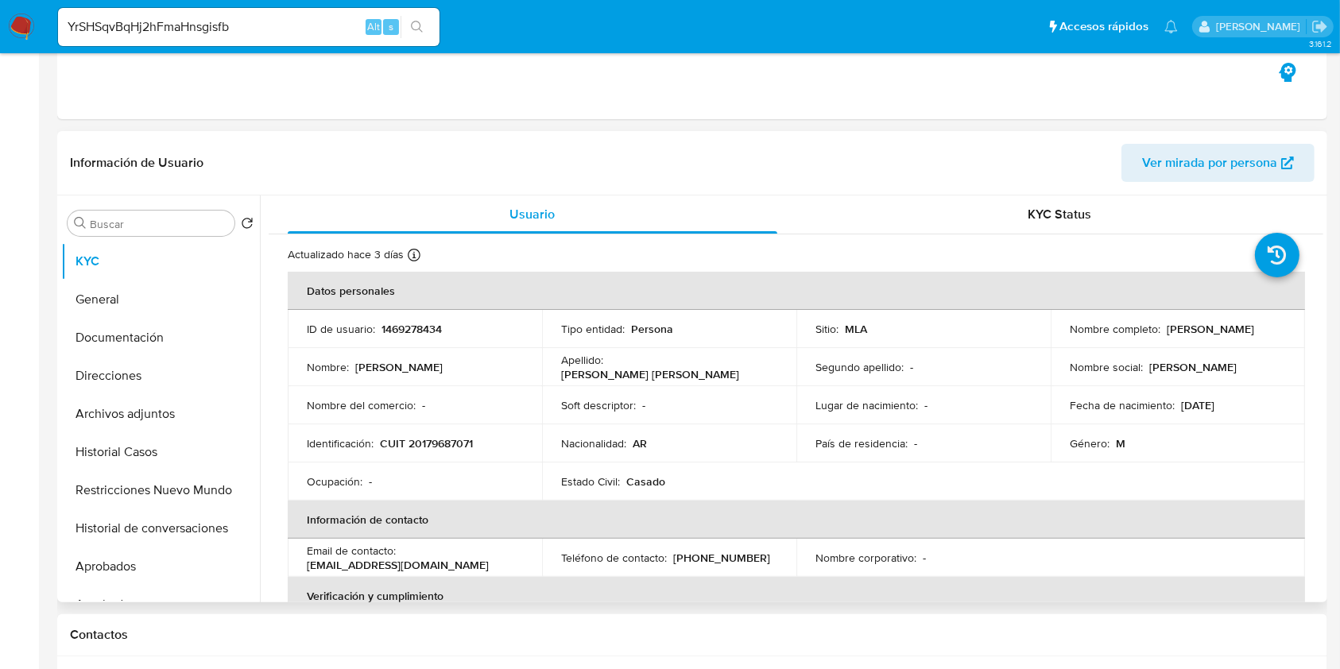
scroll to position [529, 0]
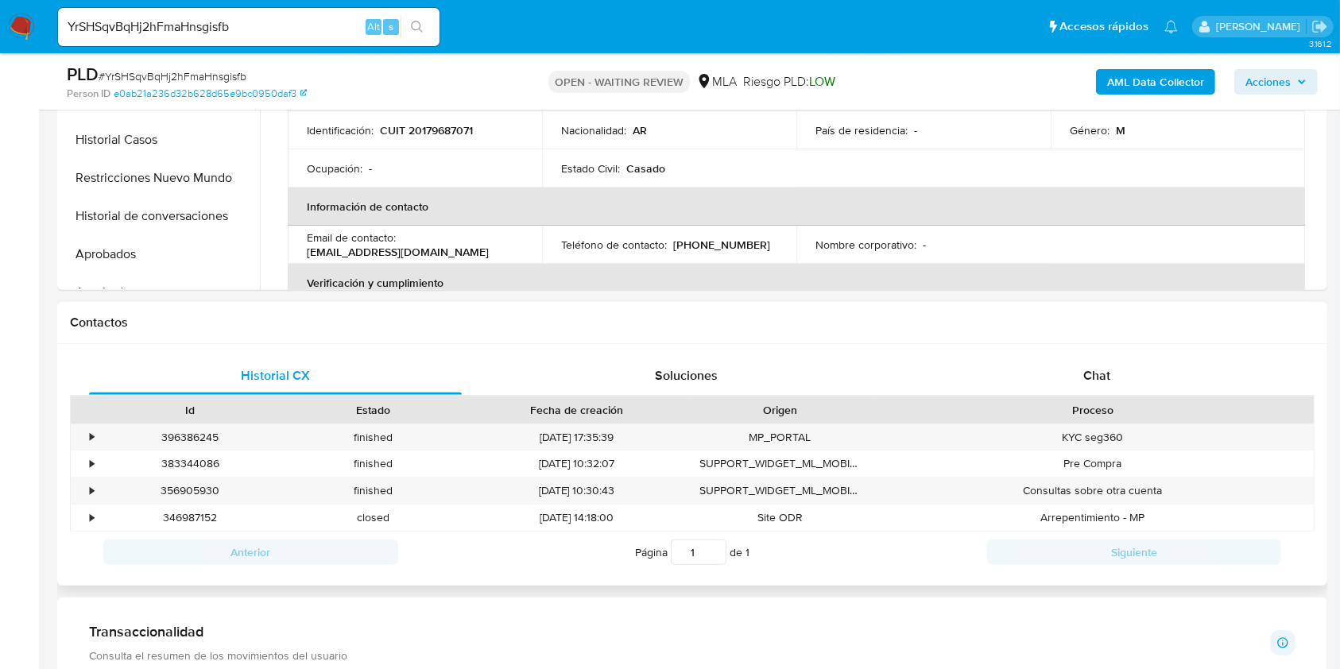
click at [1058, 352] on div "Historial CX Soluciones Chat Id Estado Fecha de creación Origen Proceso • 39638…" at bounding box center [692, 465] width 1270 height 242
click at [1061, 365] on div "Chat" at bounding box center [1096, 376] width 373 height 38
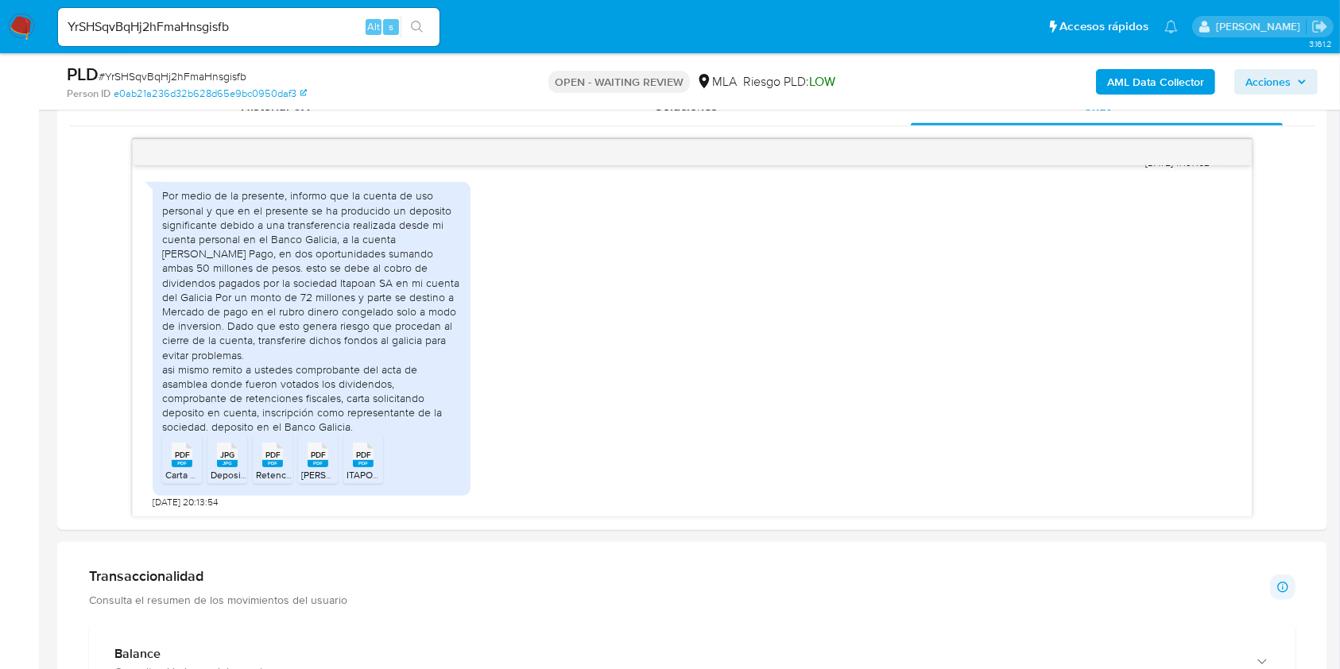
scroll to position [847, 0]
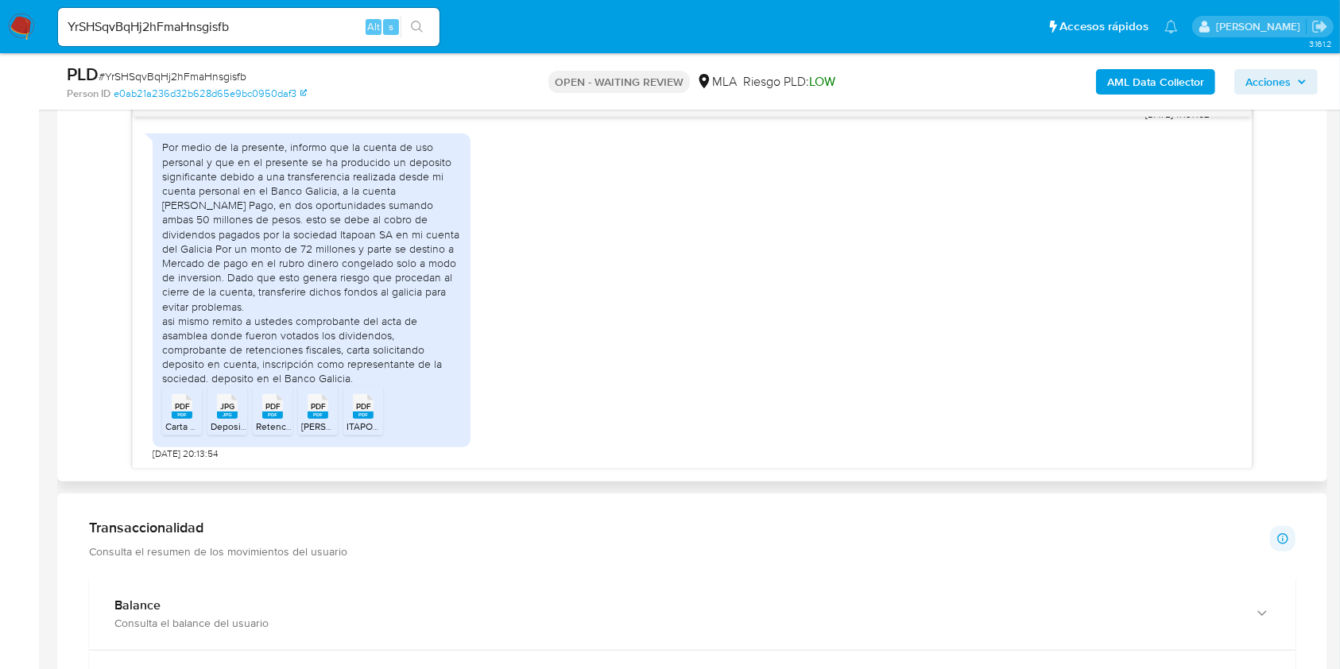
click at [191, 417] on icon "PDF" at bounding box center [182, 406] width 21 height 28
click at [223, 416] on icon "JPG" at bounding box center [227, 406] width 21 height 28
click at [267, 414] on rect at bounding box center [272, 415] width 21 height 7
click at [306, 416] on div "PDF PDF" at bounding box center [317, 404] width 33 height 31
click at [361, 422] on span "ITAPOAN SA Acta asamblea EECC 2024 Junio 2025.pdf" at bounding box center [453, 426] width 215 height 14
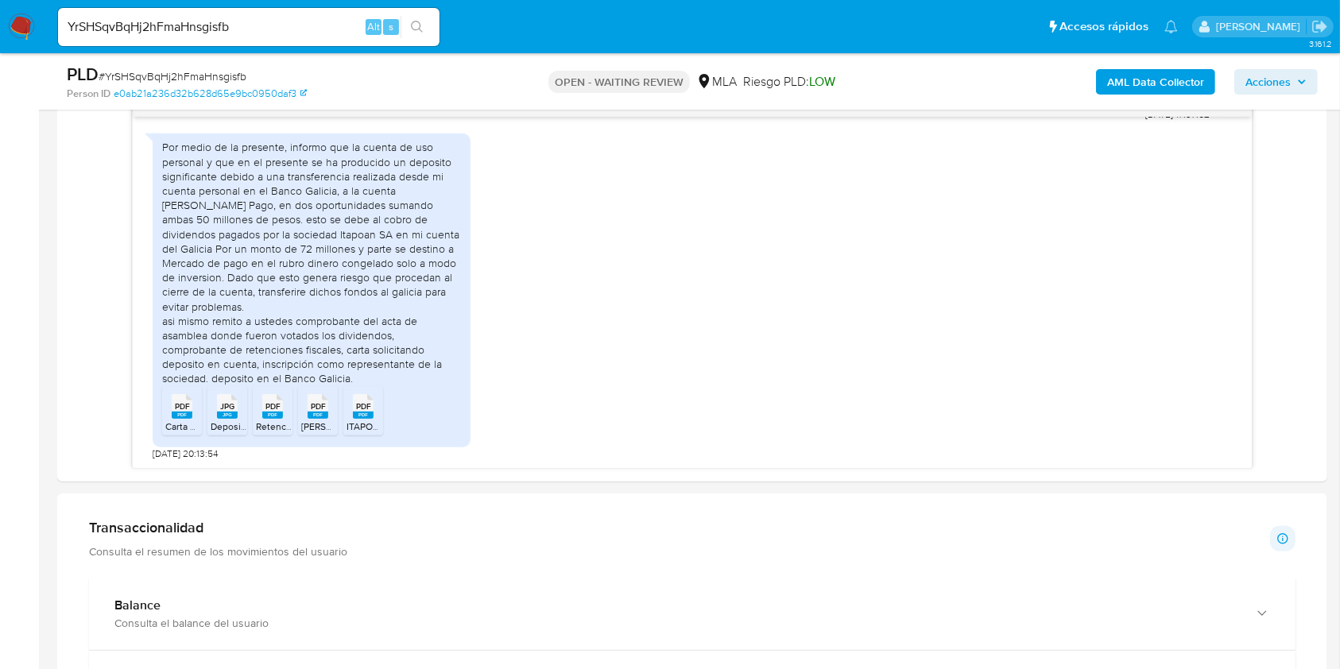
click at [21, 180] on aside "Bandeja Tablero Screening Búsqueda en Listas Watchlist Herramientas Operaciones…" at bounding box center [19, 447] width 39 height 2589
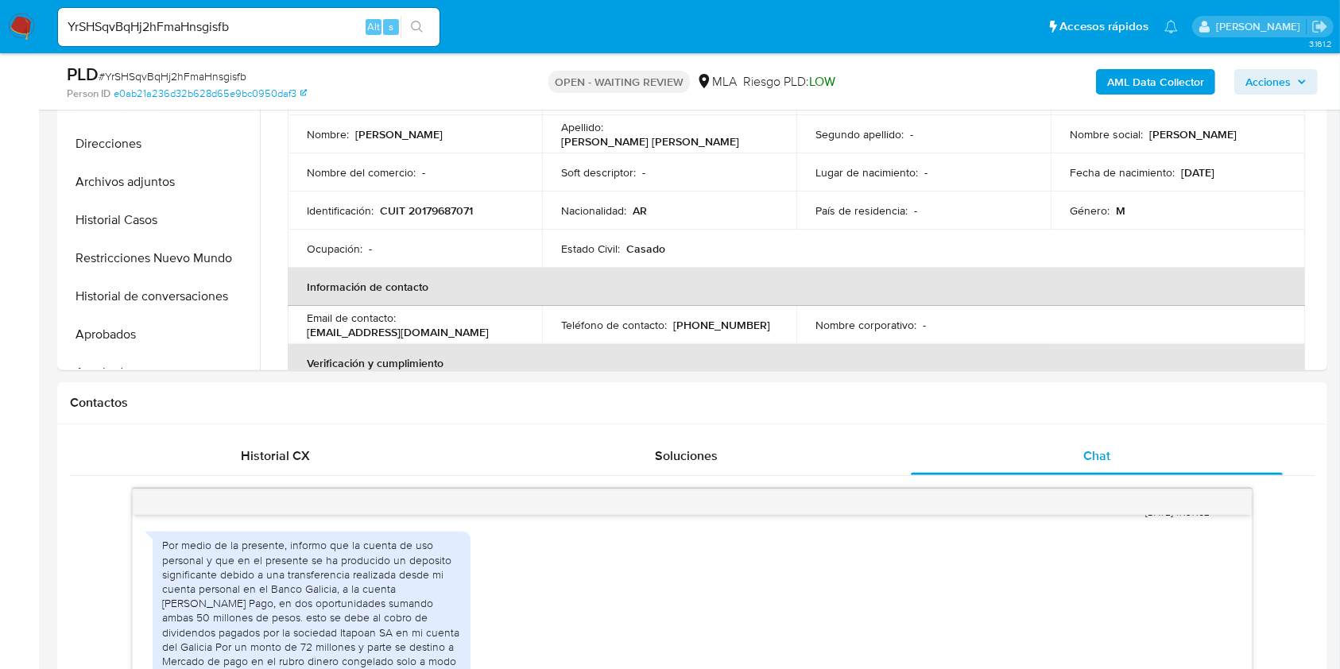
scroll to position [423, 0]
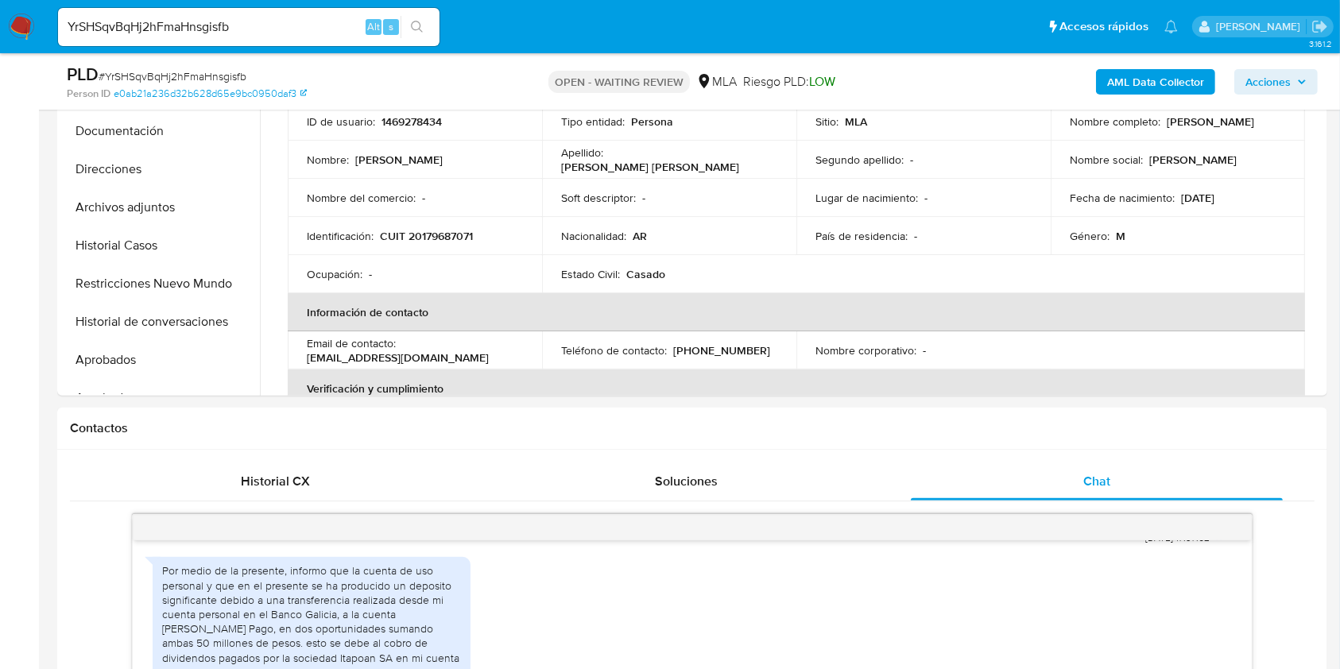
click at [292, 22] on input "YrSHSqvBqHj2hFmaHnsgisfb" at bounding box center [248, 27] width 381 height 21
paste input "OPWYLpz7M5A8MwXuRW5TLoSg"
type input "OPWYLpz7M5A8MwXuRW5TLoSg"
click at [417, 29] on icon "search-icon" at bounding box center [417, 27] width 13 height 13
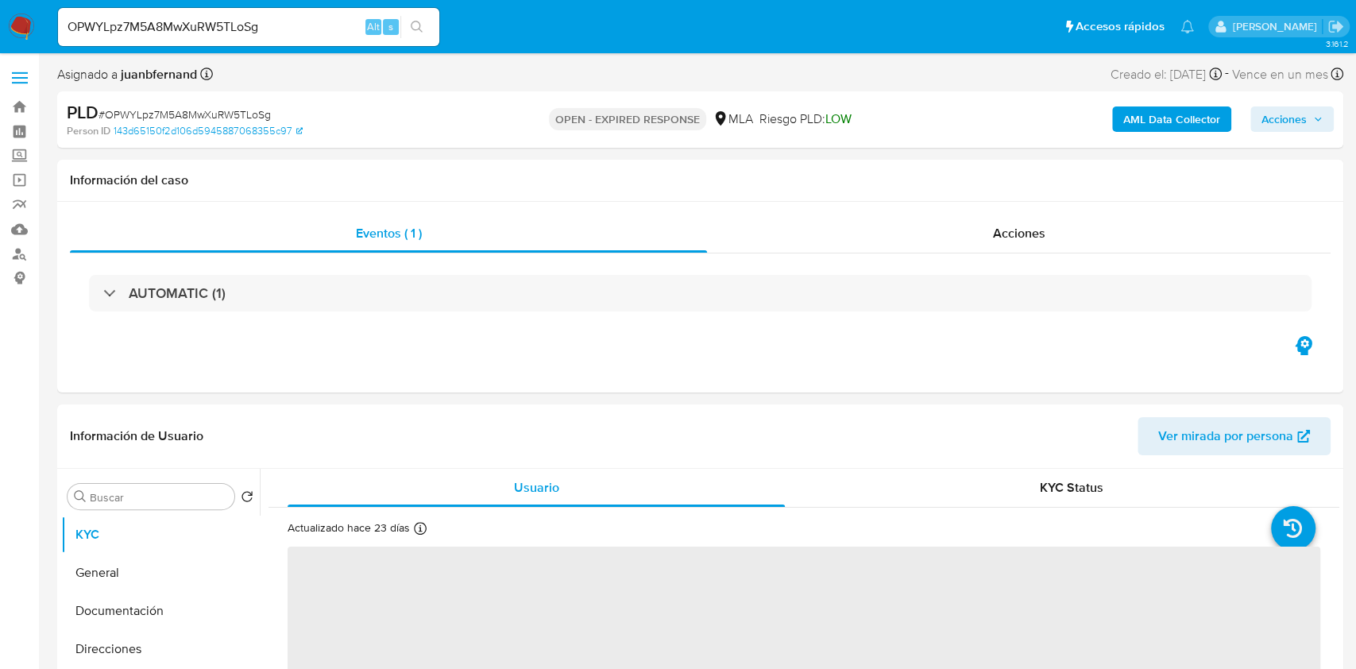
select select "10"
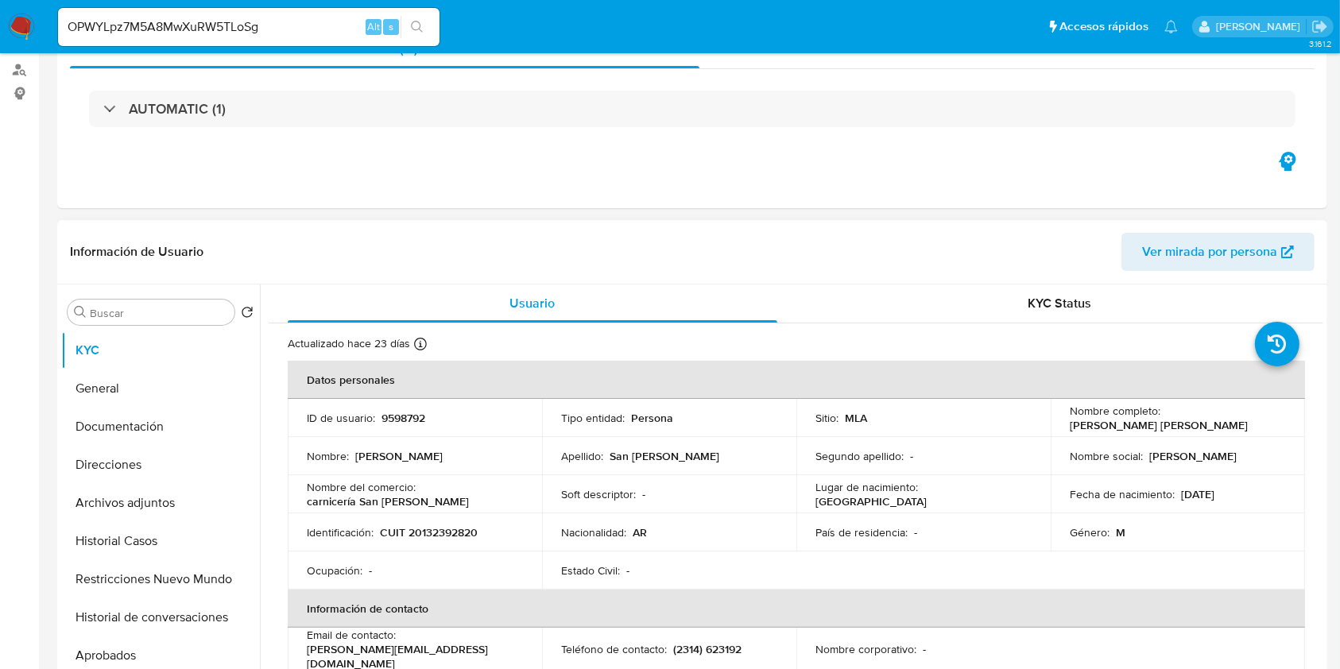
scroll to position [423, 0]
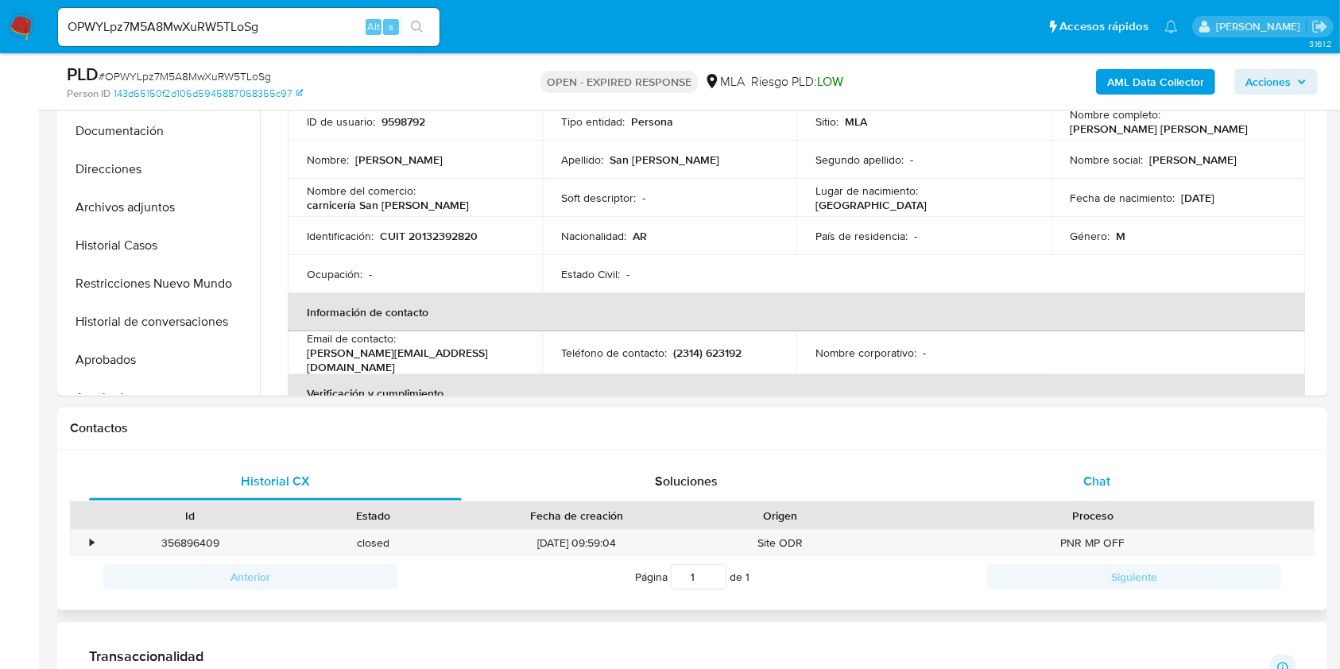
click at [1157, 471] on div "Chat" at bounding box center [1096, 481] width 373 height 38
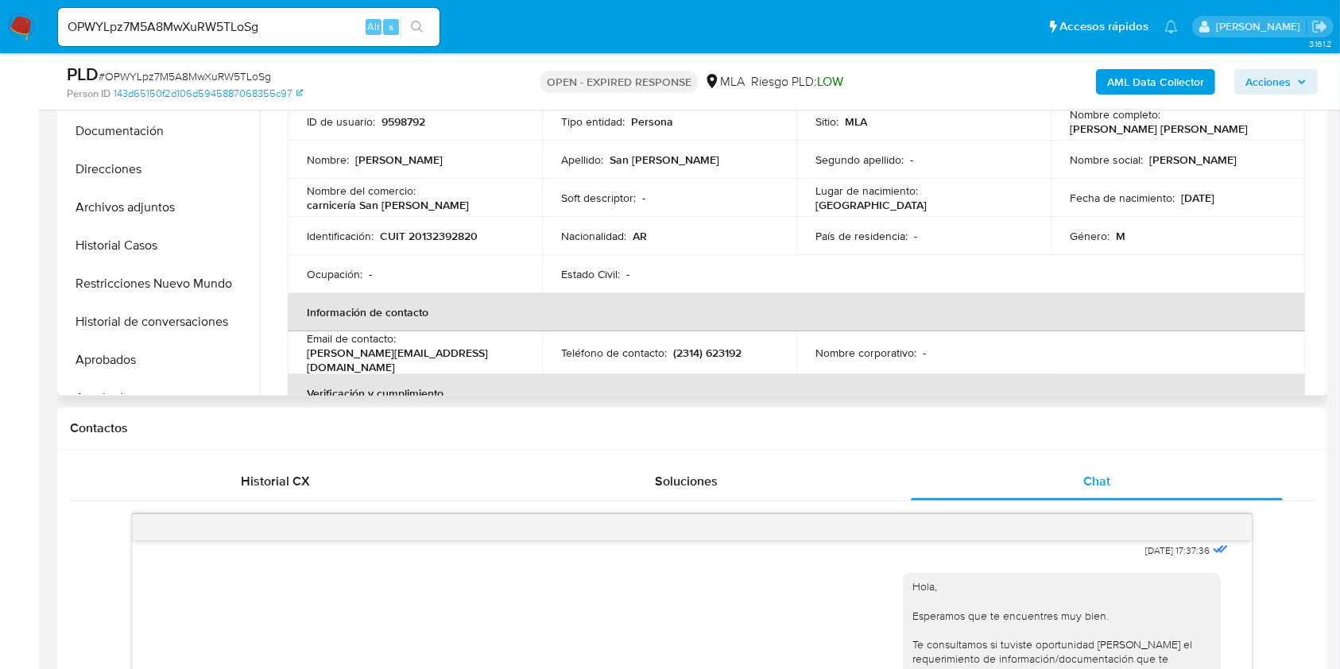
click at [449, 236] on p "CUIT 20132392820" at bounding box center [429, 236] width 98 height 14
copy p "20132392820"
click at [137, 123] on button "Documentación" at bounding box center [154, 131] width 186 height 38
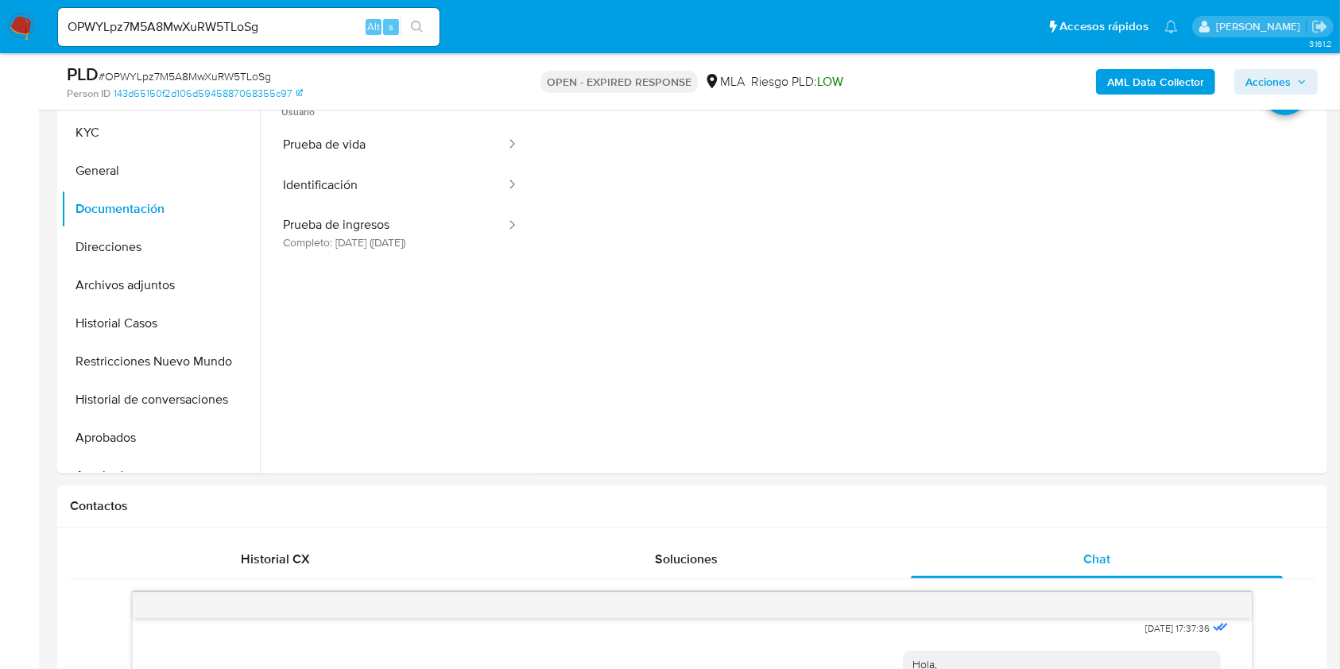
scroll to position [211, 0]
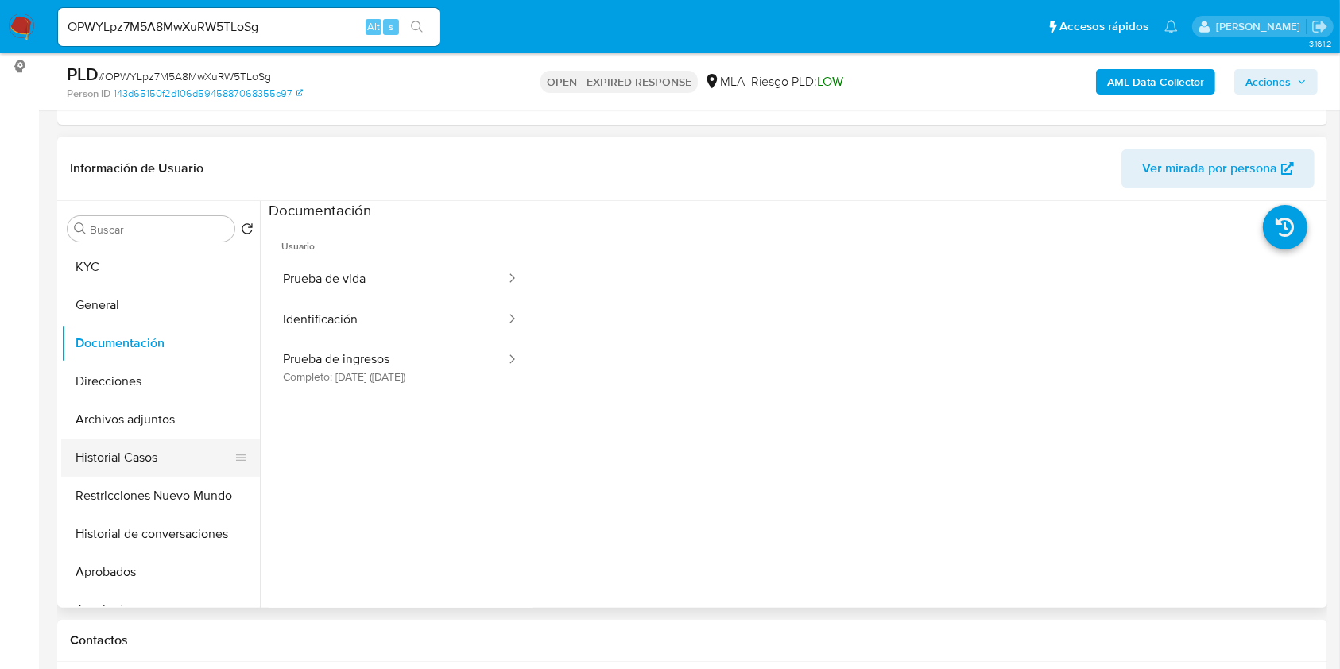
click at [153, 462] on button "Historial Casos" at bounding box center [154, 458] width 186 height 38
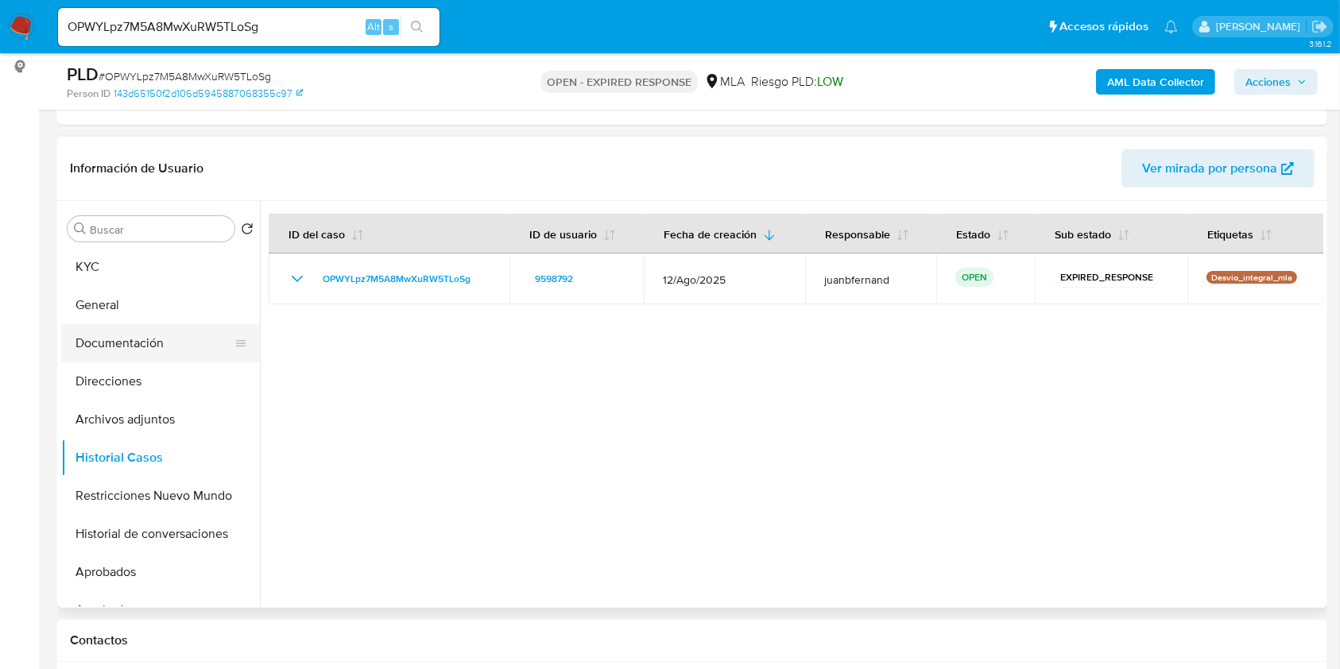
click at [149, 334] on button "Documentación" at bounding box center [154, 343] width 186 height 38
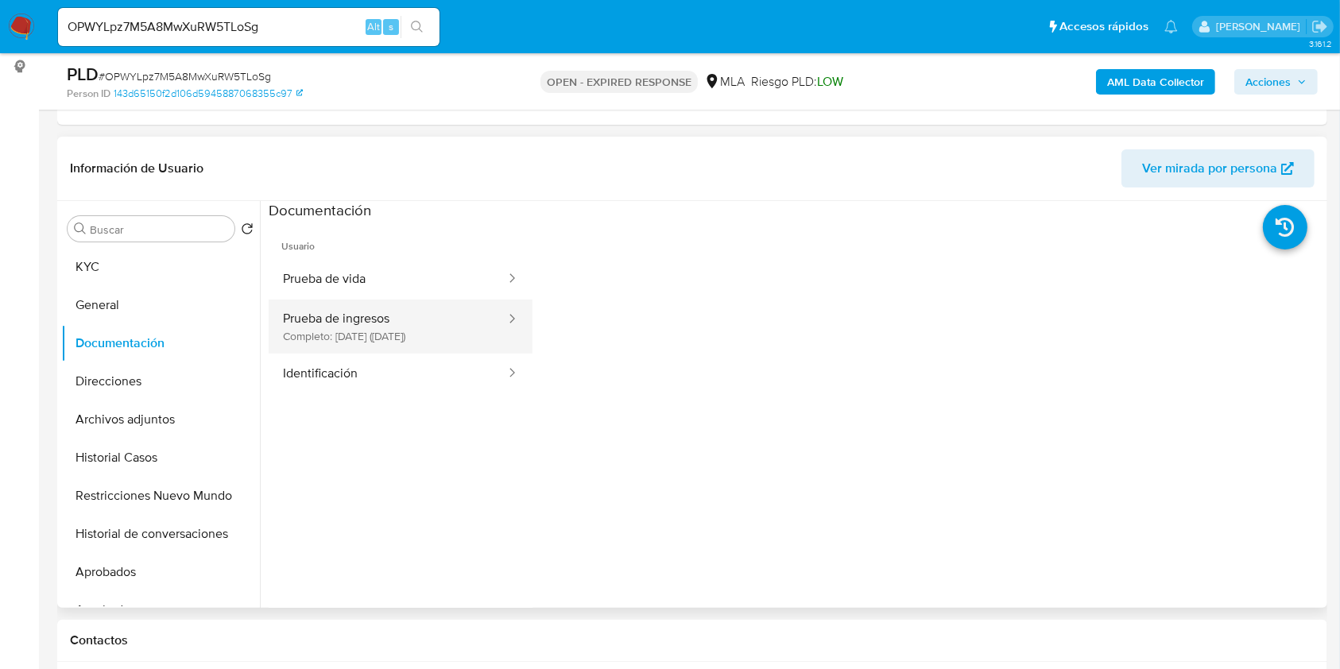
click at [466, 331] on button "Prueba de ingresos Completo: 21/11/2023 (hace 2 años)" at bounding box center [388, 327] width 238 height 54
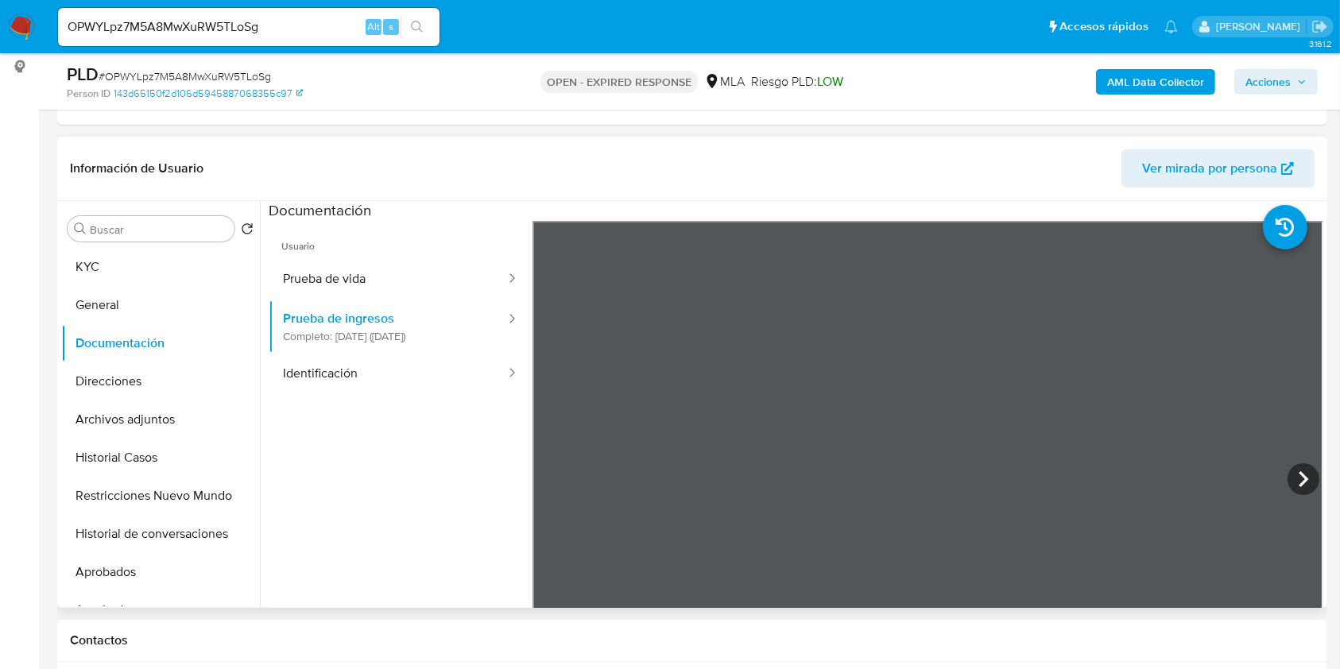
scroll to position [106, 0]
click at [382, 265] on button "Prueba de vida" at bounding box center [388, 279] width 238 height 41
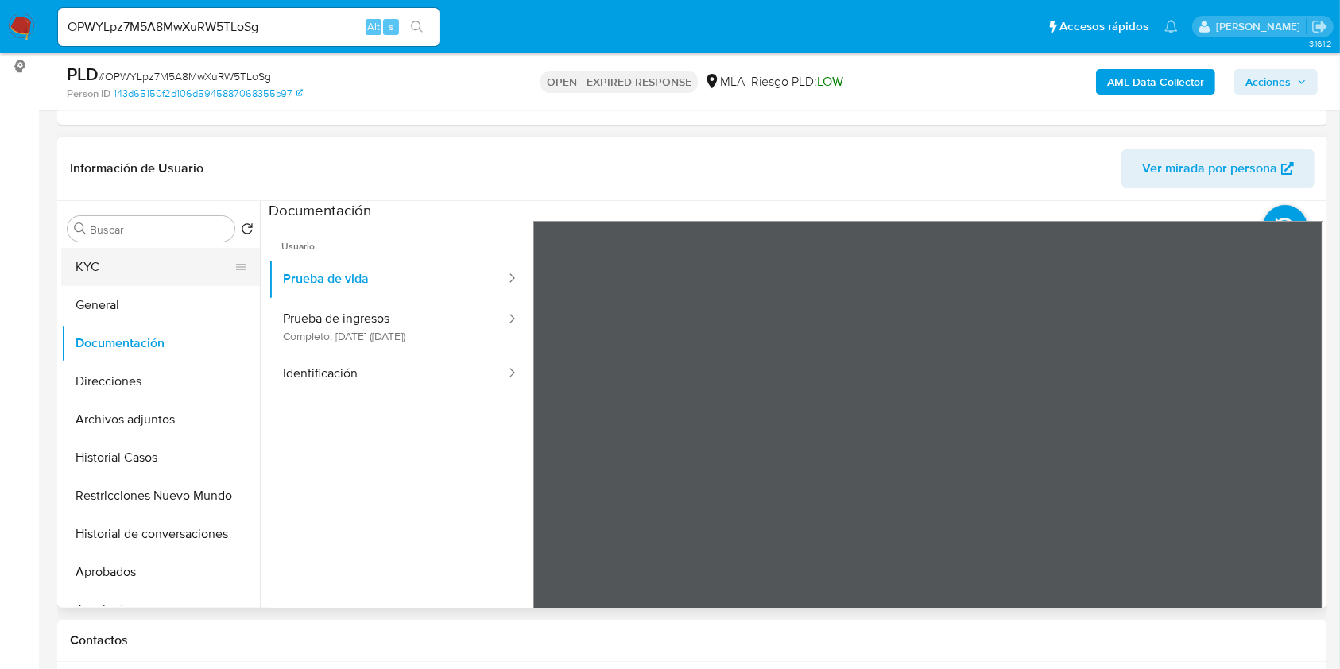
click at [118, 273] on button "KYC" at bounding box center [154, 267] width 186 height 38
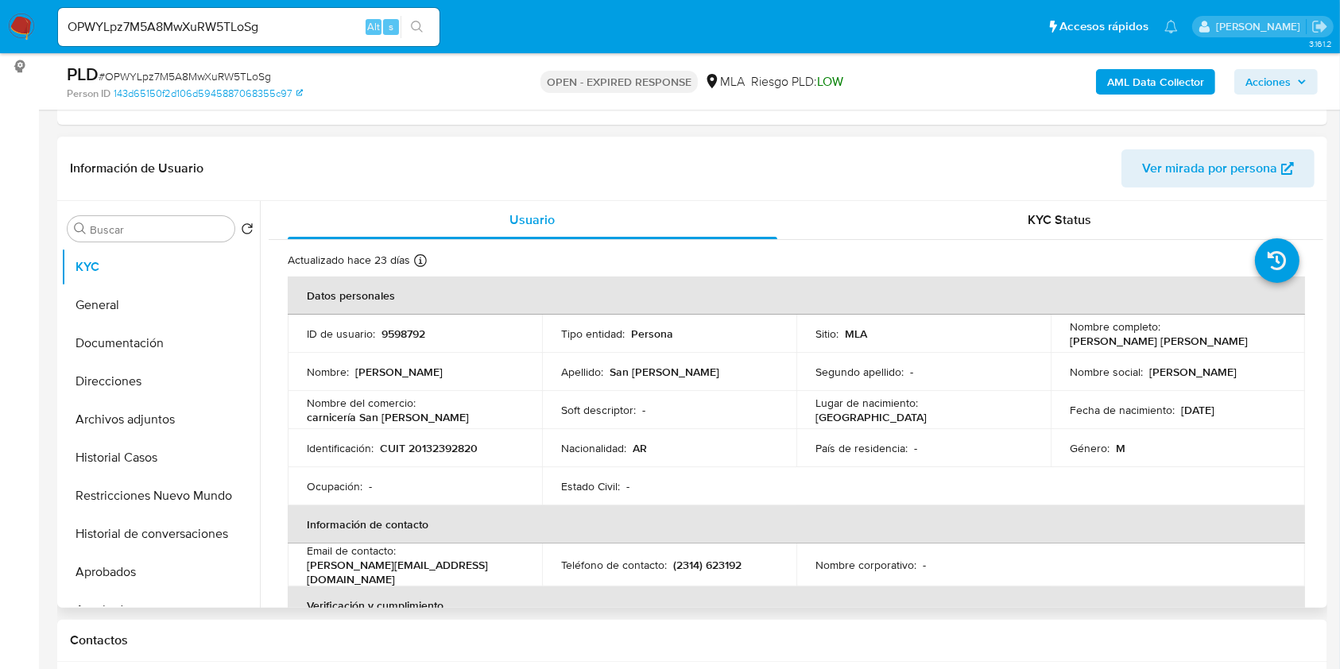
click at [428, 446] on p "CUIT 20132392820" at bounding box center [429, 448] width 98 height 14
copy p "3"
click at [465, 448] on p "CUIT 20132392820" at bounding box center [429, 448] width 98 height 14
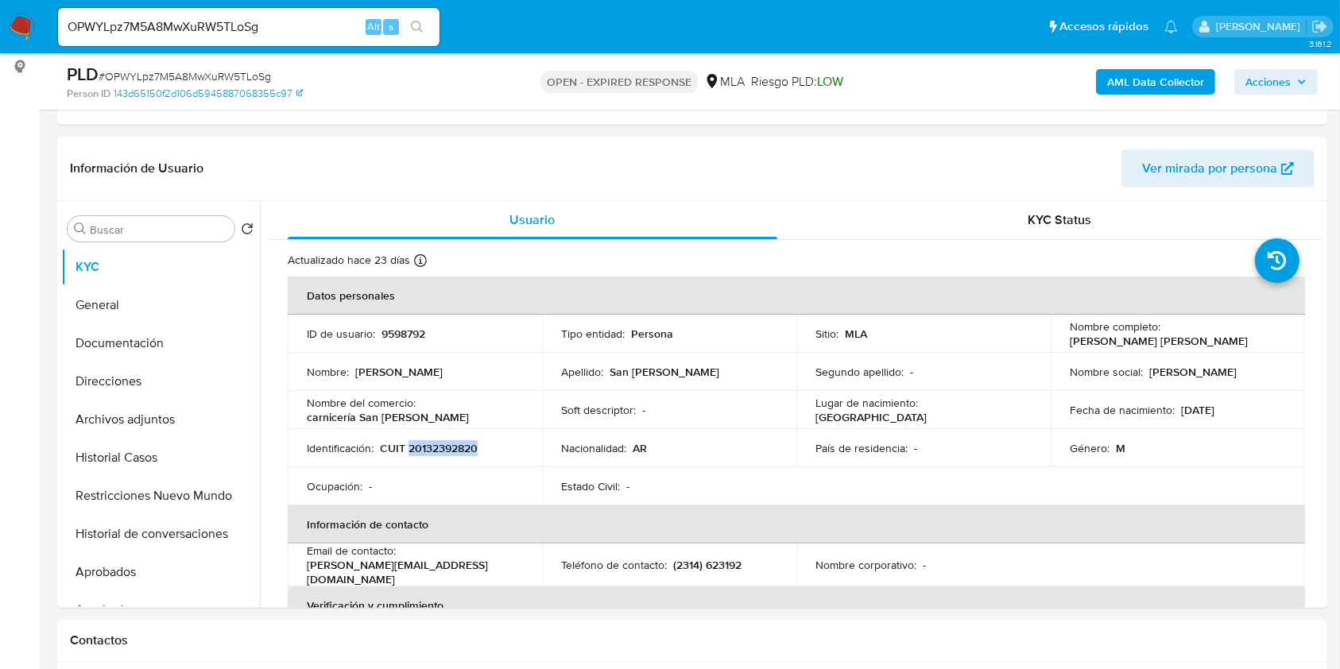
copy p "20132392820"
click at [454, 450] on p "CUIT 20132392820" at bounding box center [429, 448] width 98 height 14
click at [323, 35] on input "OPWYLpz7M5A8MwXuRW5TLoSg" at bounding box center [248, 27] width 381 height 21
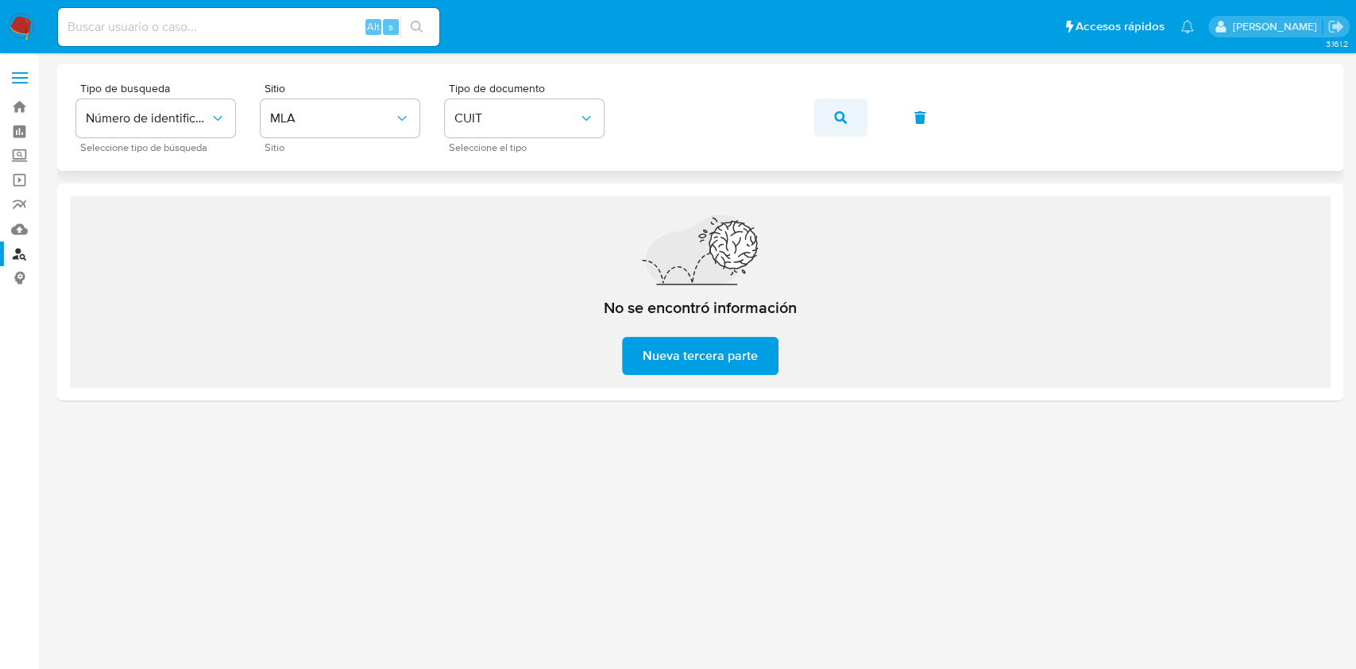
click at [819, 118] on button "button" at bounding box center [841, 118] width 54 height 38
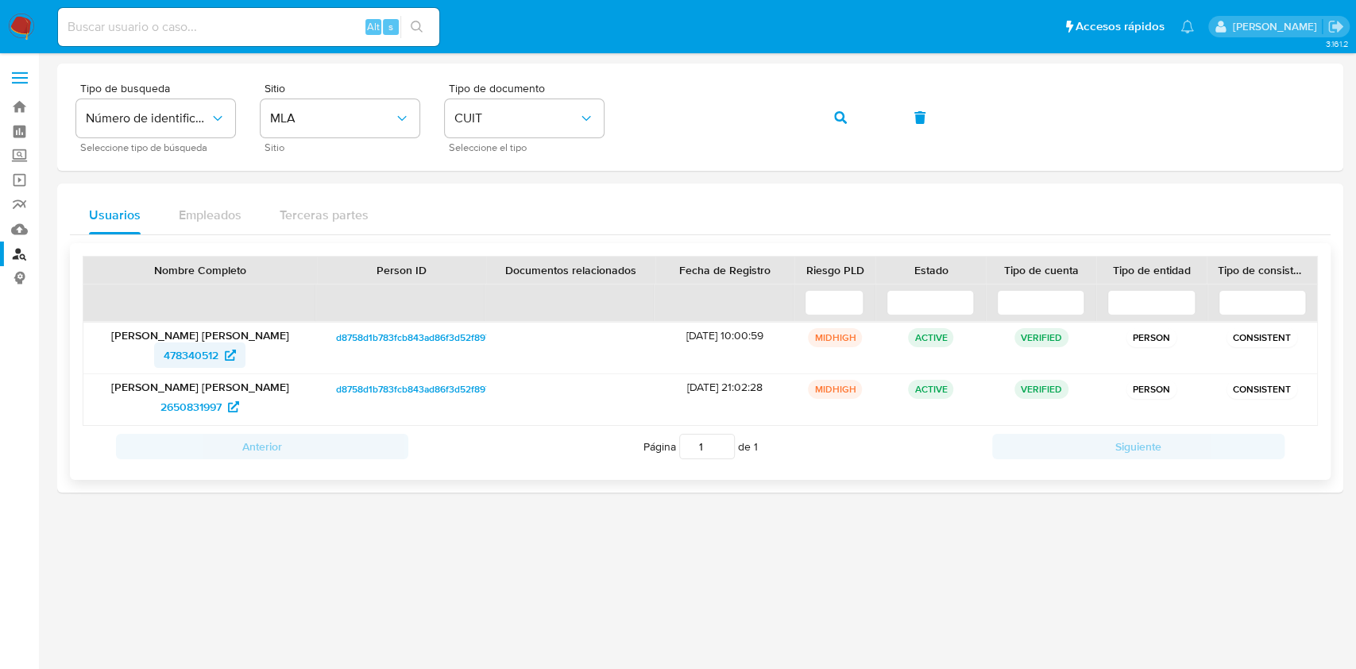
click at [194, 351] on span "478340512" at bounding box center [191, 354] width 55 height 25
click at [837, 118] on icon "button" at bounding box center [840, 117] width 13 height 13
click at [211, 350] on span "321789718" at bounding box center [191, 354] width 51 height 25
click at [835, 118] on icon "button" at bounding box center [840, 117] width 13 height 13
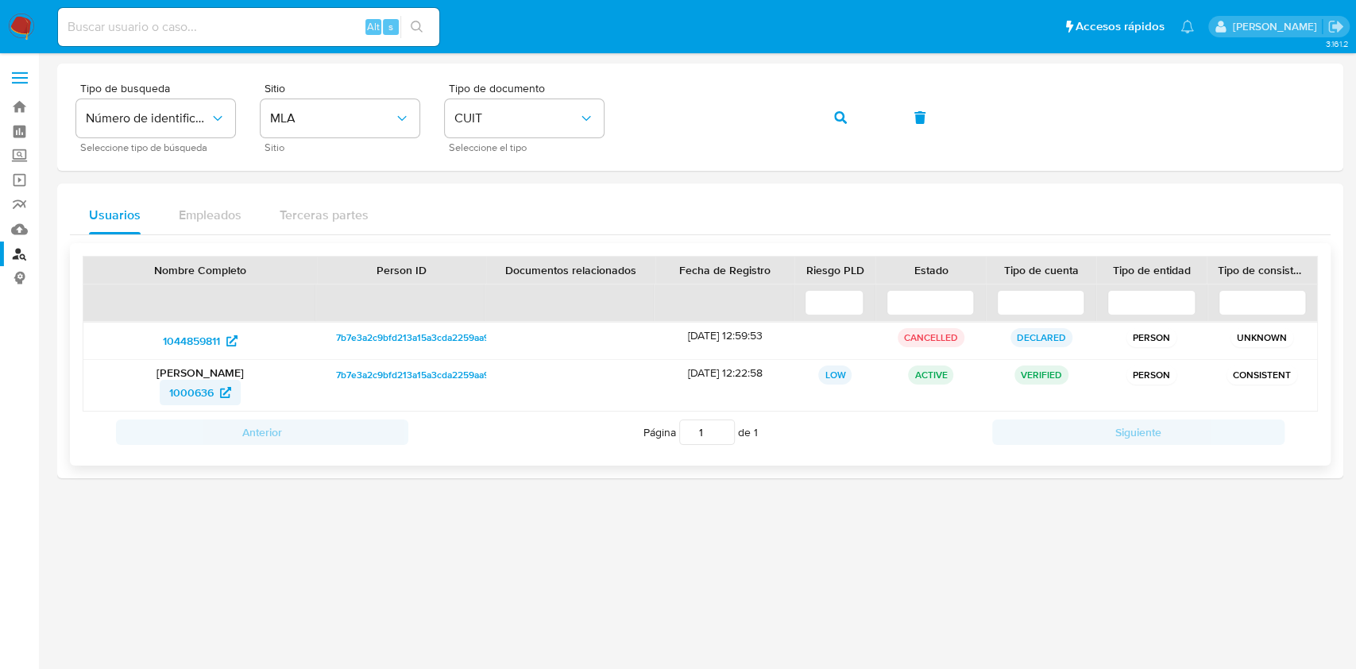
click at [190, 386] on span "1000636" at bounding box center [191, 392] width 44 height 25
click at [855, 119] on button "button" at bounding box center [841, 118] width 54 height 38
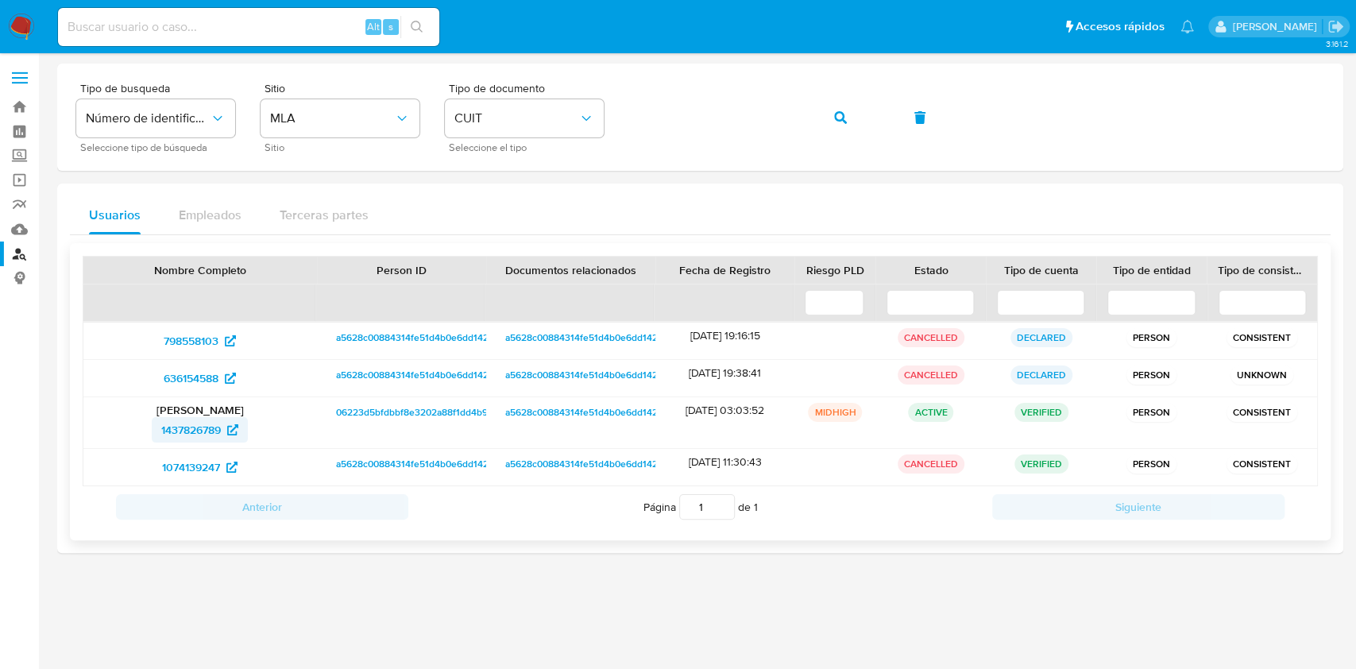
click at [199, 429] on span "1437826789" at bounding box center [191, 429] width 60 height 25
click at [831, 118] on button "button" at bounding box center [841, 118] width 54 height 38
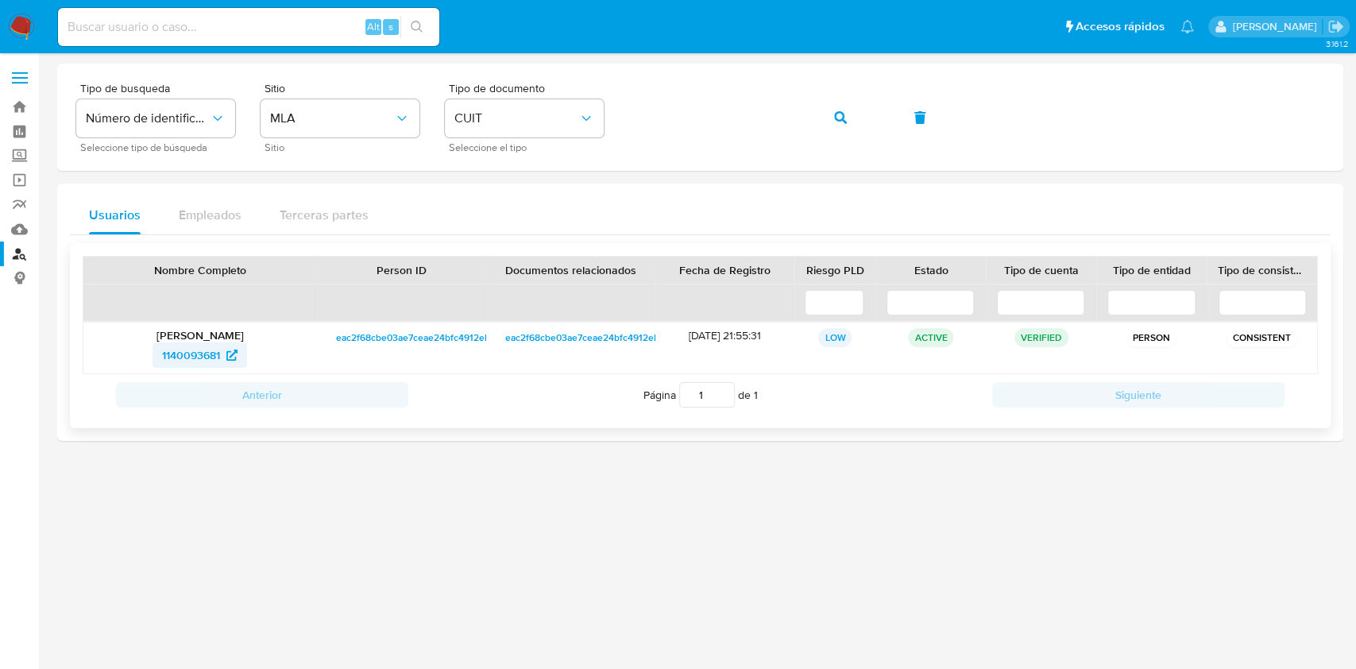
click at [208, 359] on span "1140093681" at bounding box center [191, 354] width 58 height 25
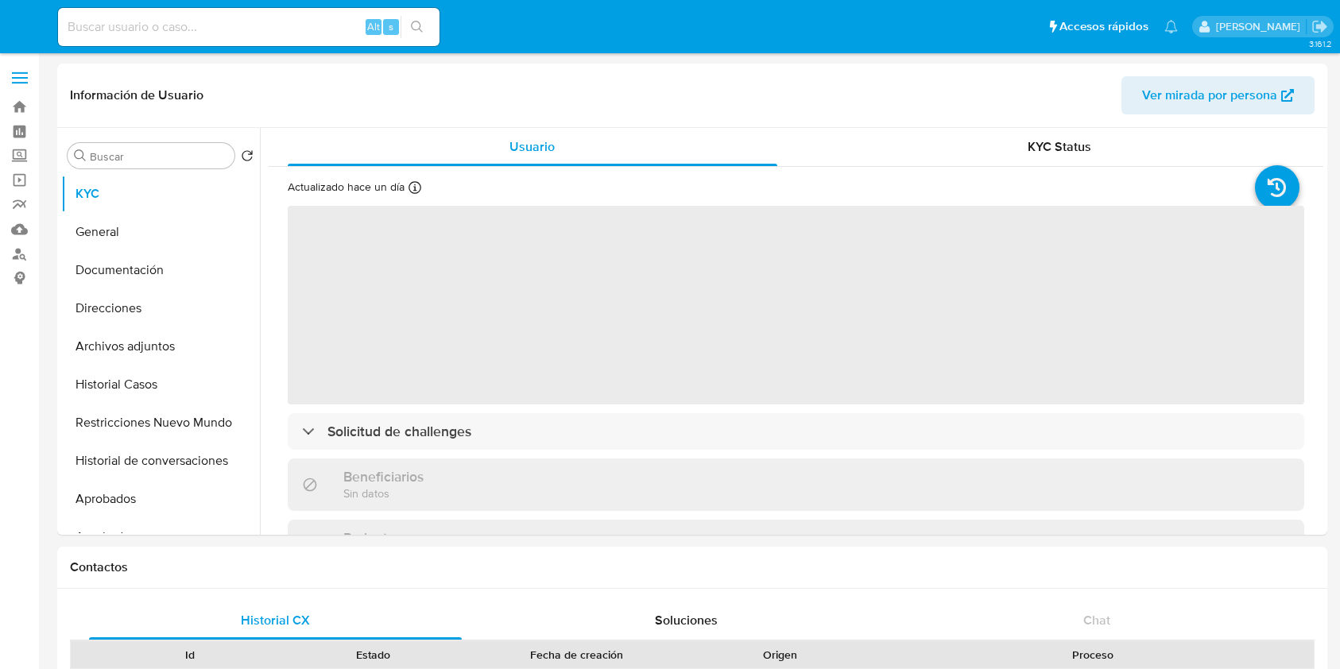
select select "10"
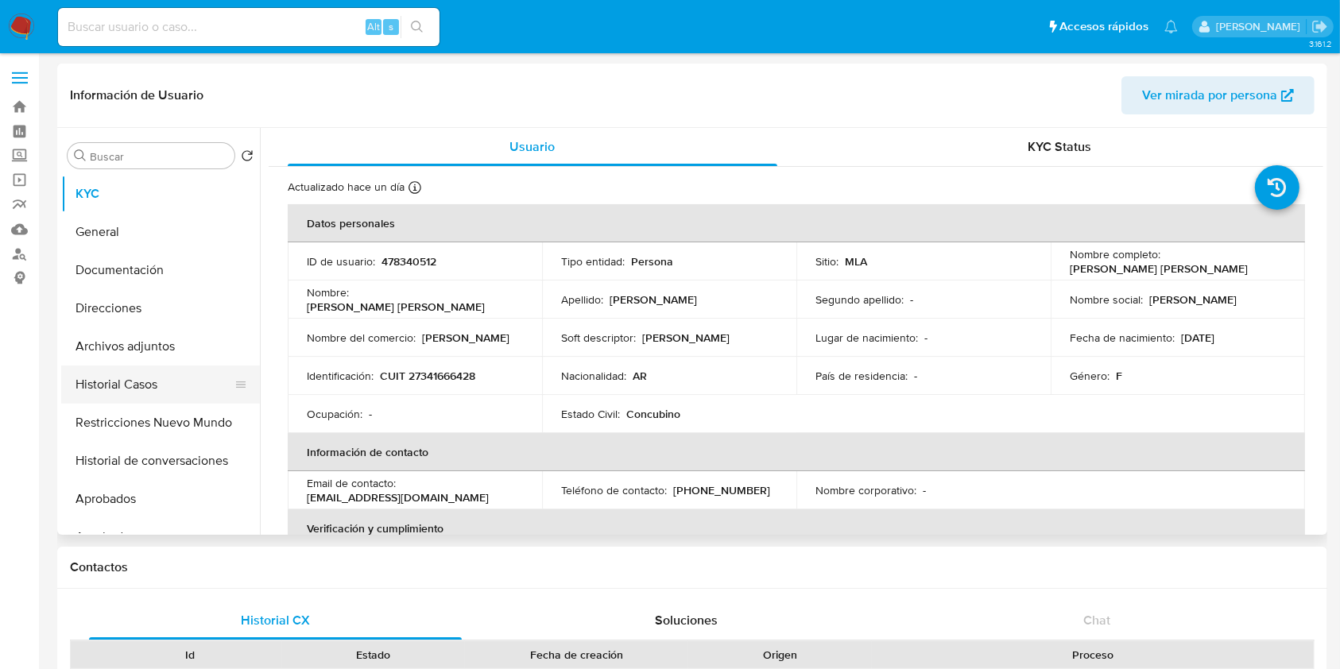
click at [156, 387] on button "Historial Casos" at bounding box center [154, 384] width 186 height 38
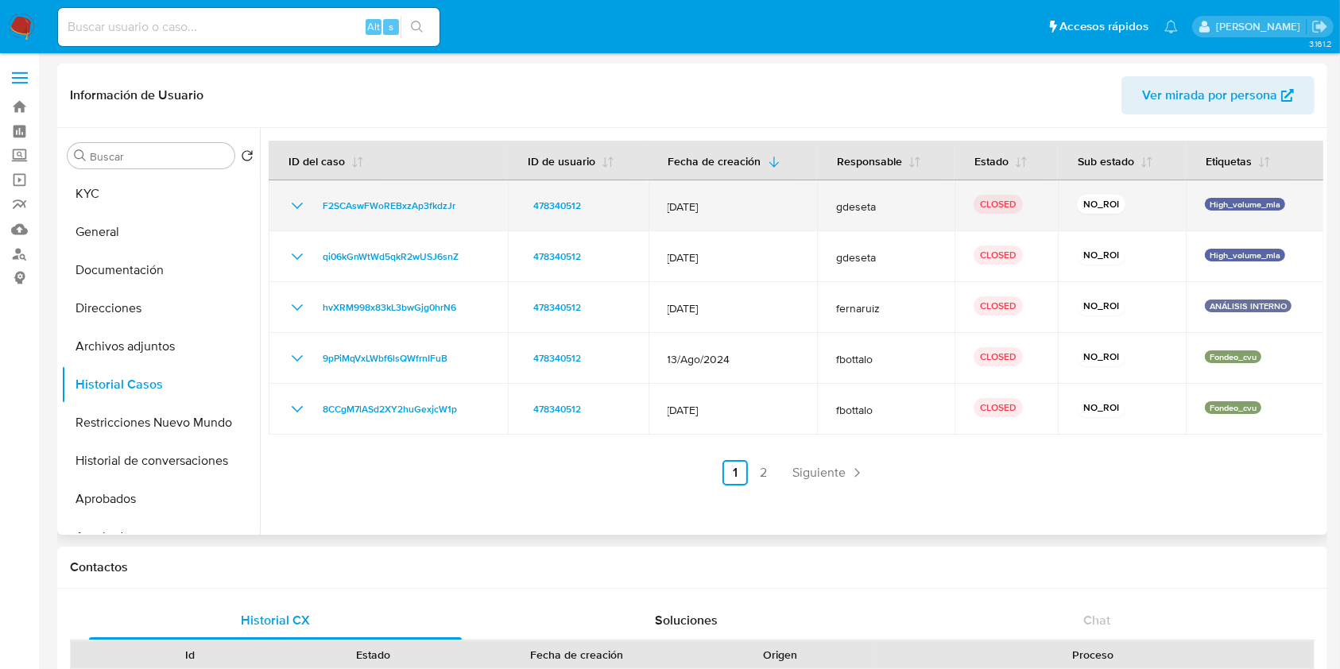
click at [299, 213] on icon "Mostrar/Ocultar" at bounding box center [297, 205] width 19 height 19
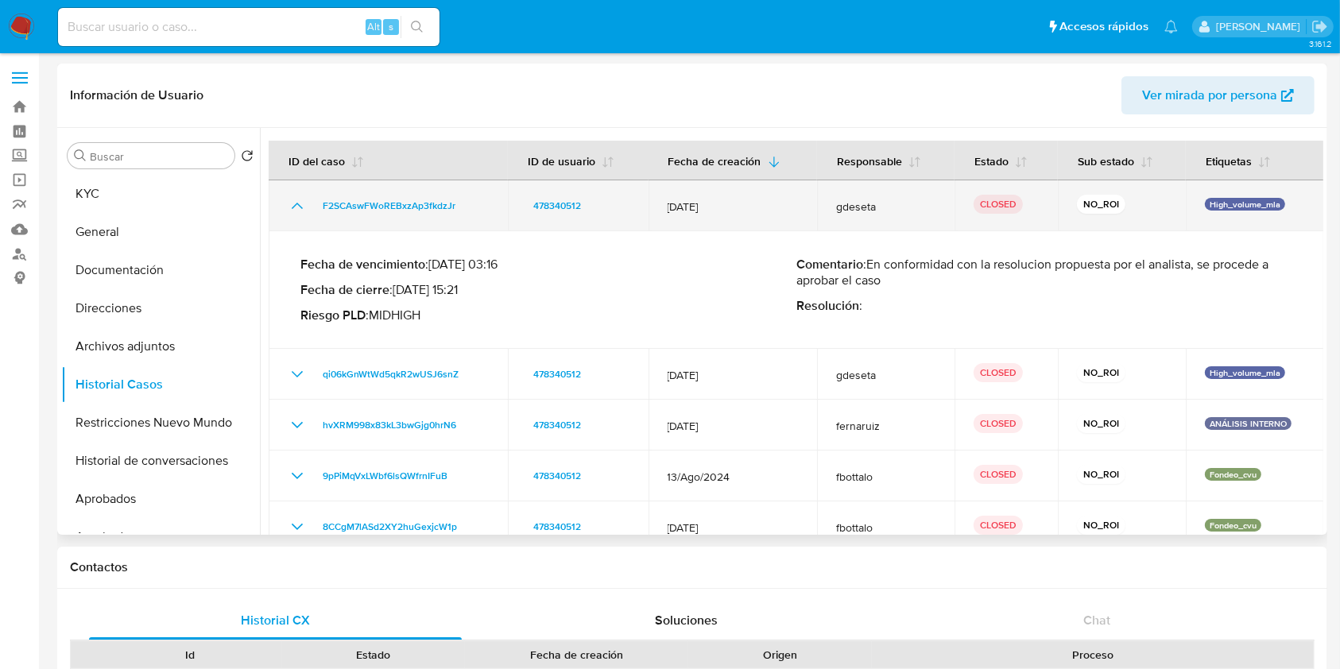
click at [300, 209] on icon "Mostrar/Ocultar" at bounding box center [297, 205] width 19 height 19
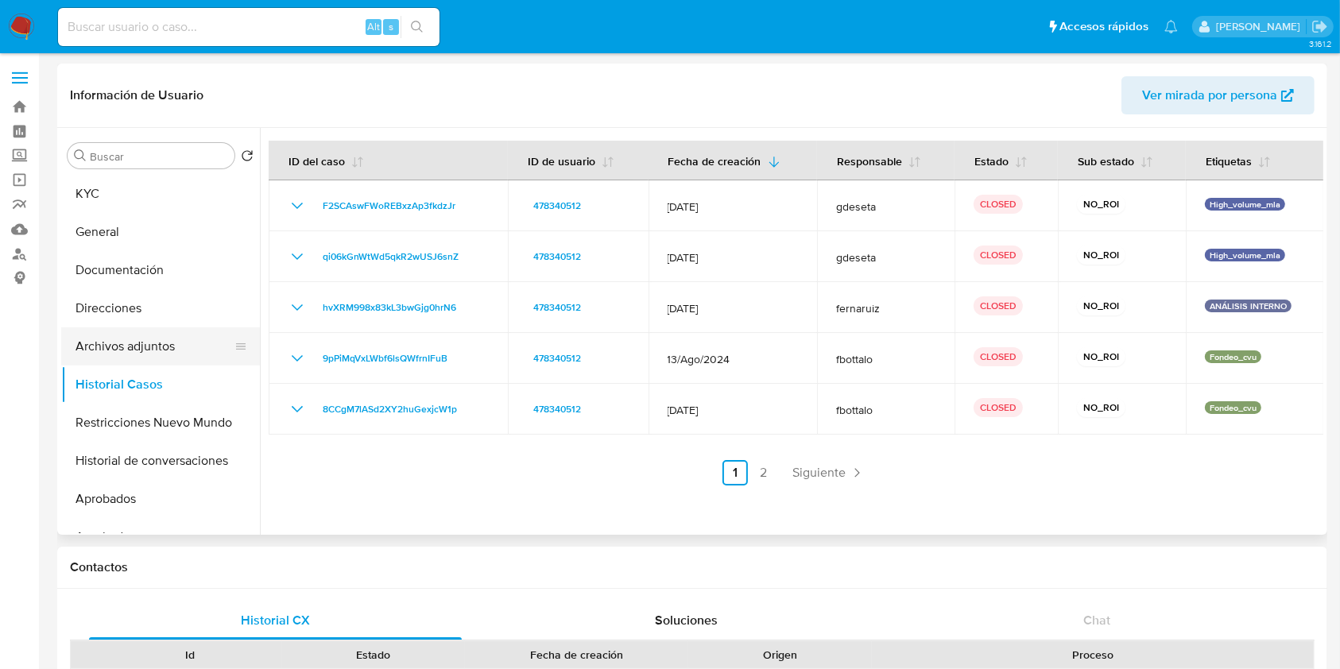
click at [153, 335] on button "Archivos adjuntos" at bounding box center [154, 346] width 186 height 38
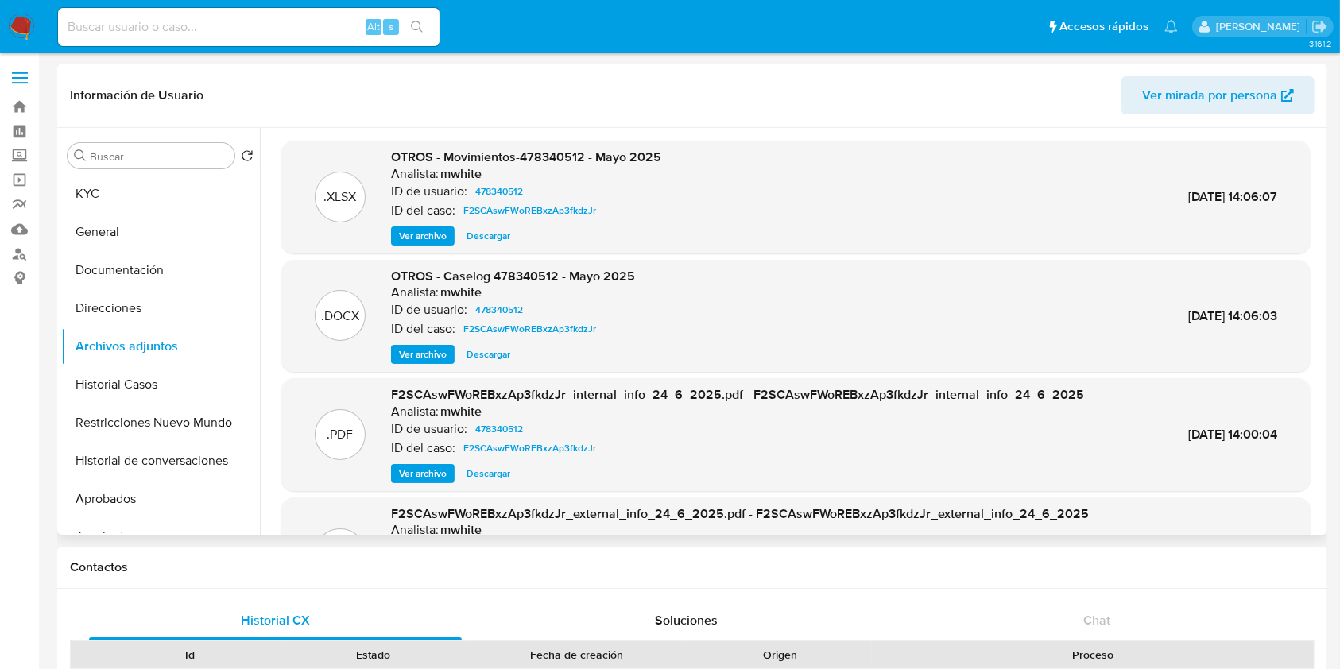
click at [410, 351] on span "Ver archivo" at bounding box center [423, 354] width 48 height 16
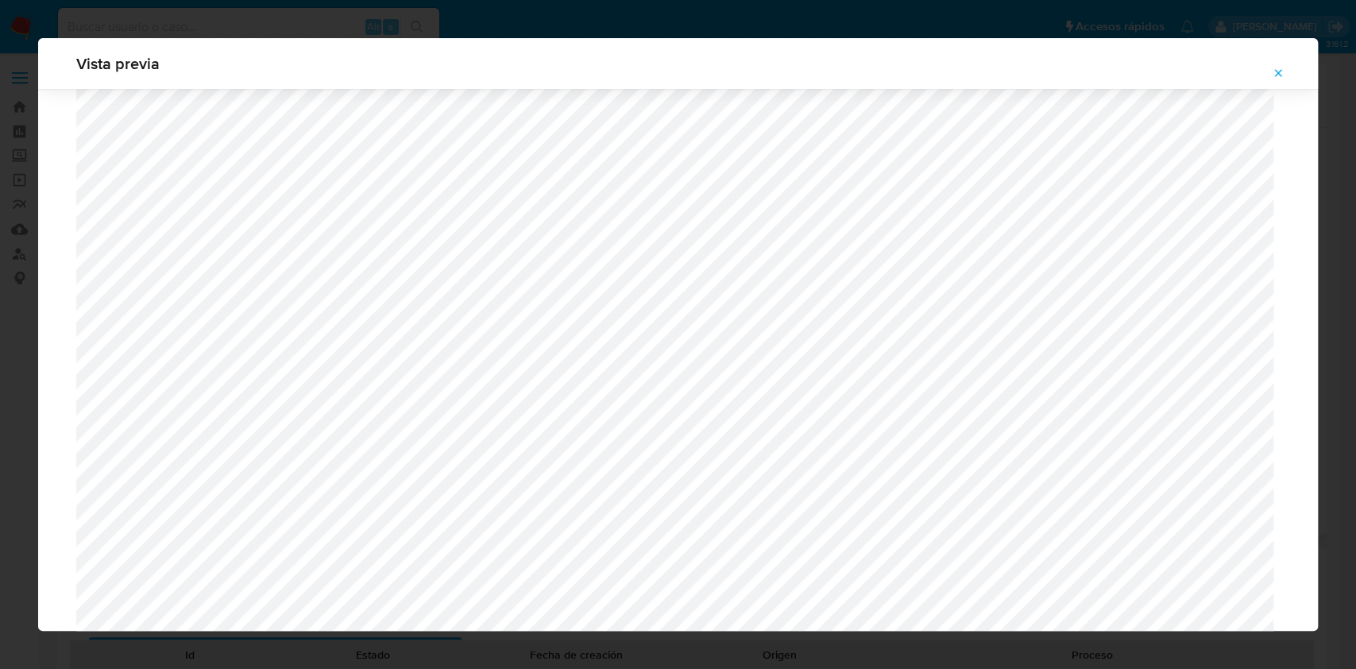
scroll to position [1127, 0]
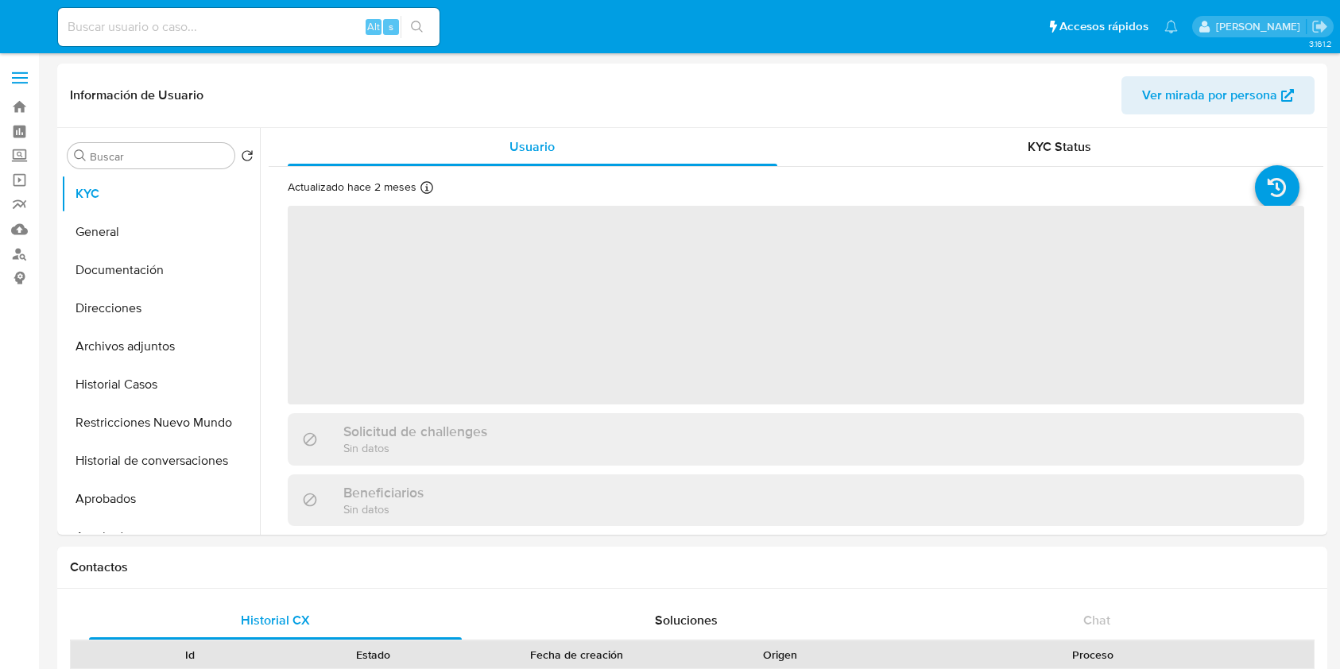
select select "10"
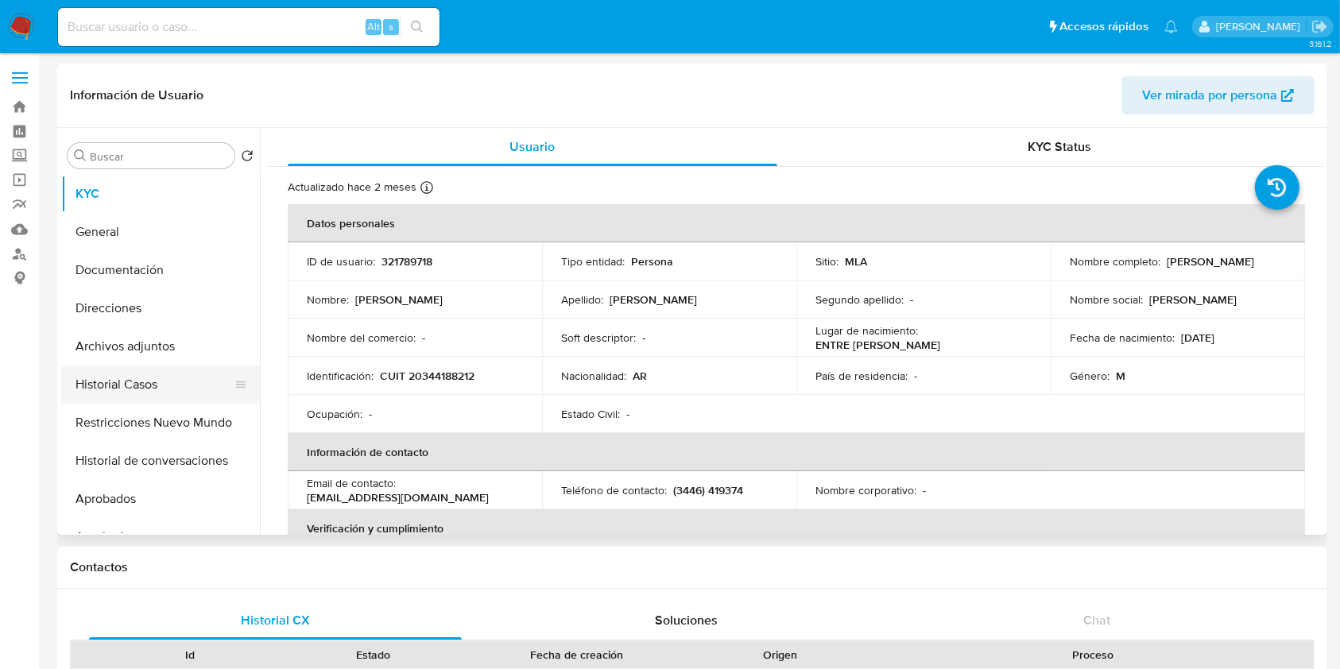
click at [144, 379] on button "Historial Casos" at bounding box center [154, 384] width 186 height 38
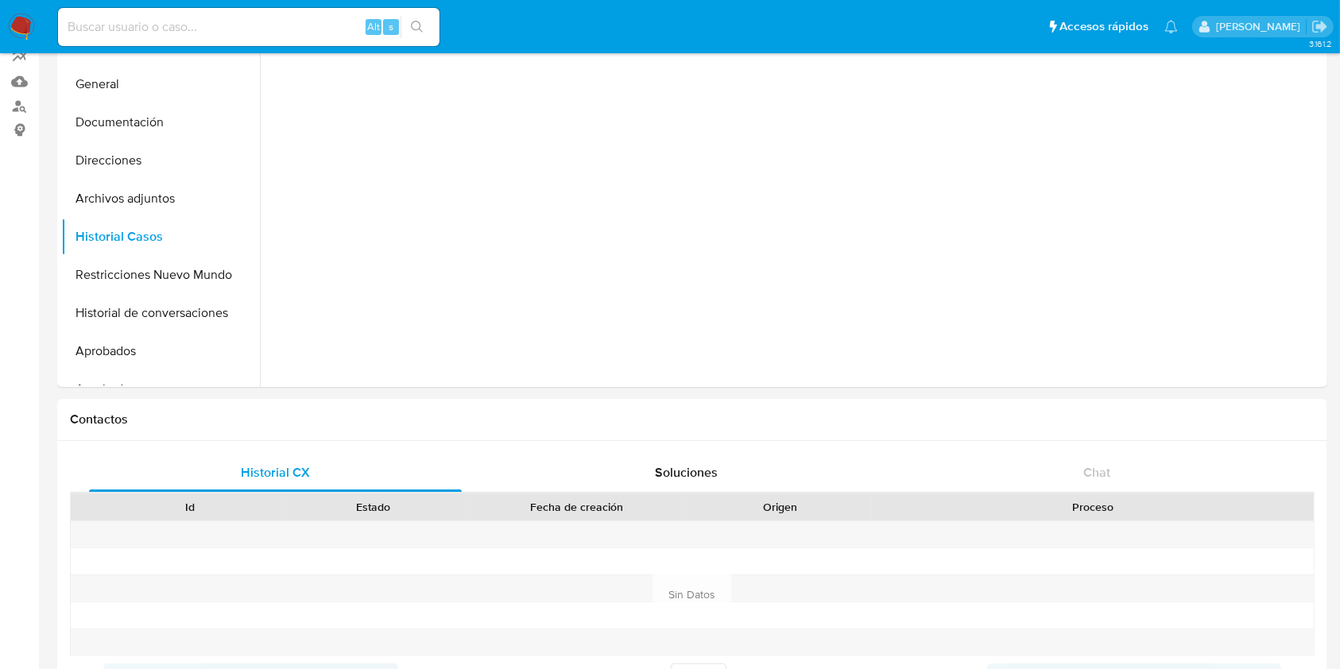
scroll to position [27, 0]
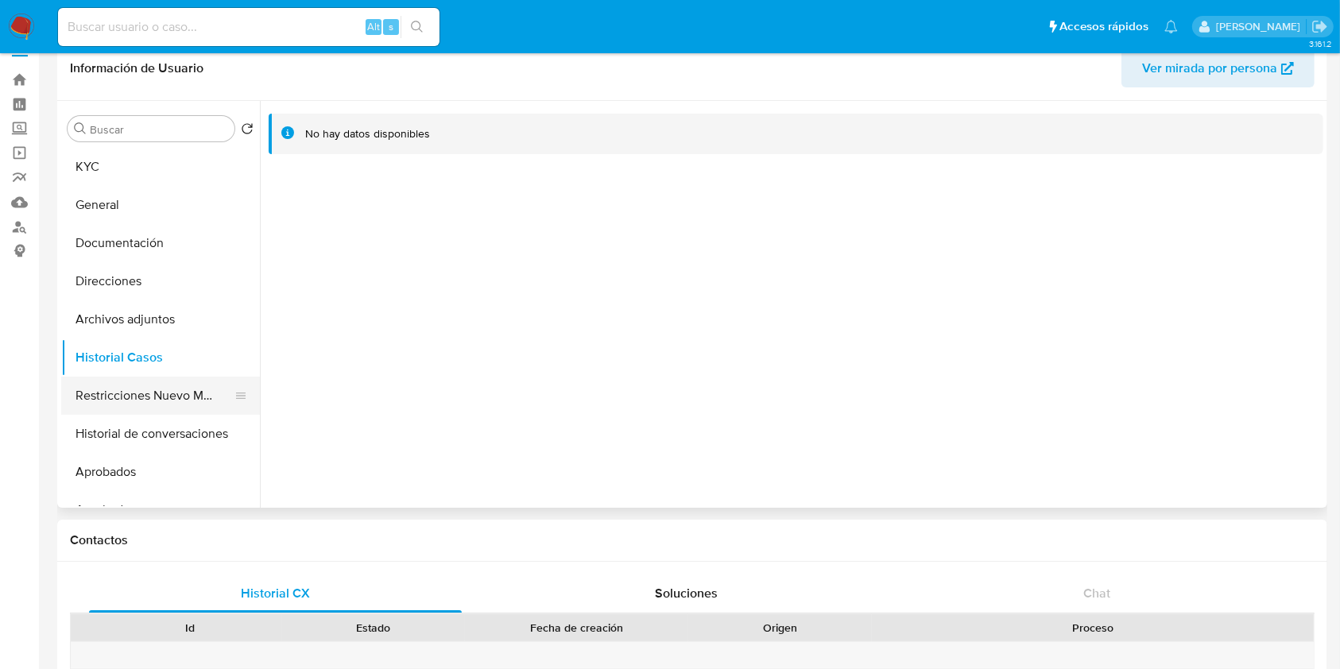
click at [170, 387] on button "Restricciones Nuevo Mundo" at bounding box center [154, 396] width 186 height 38
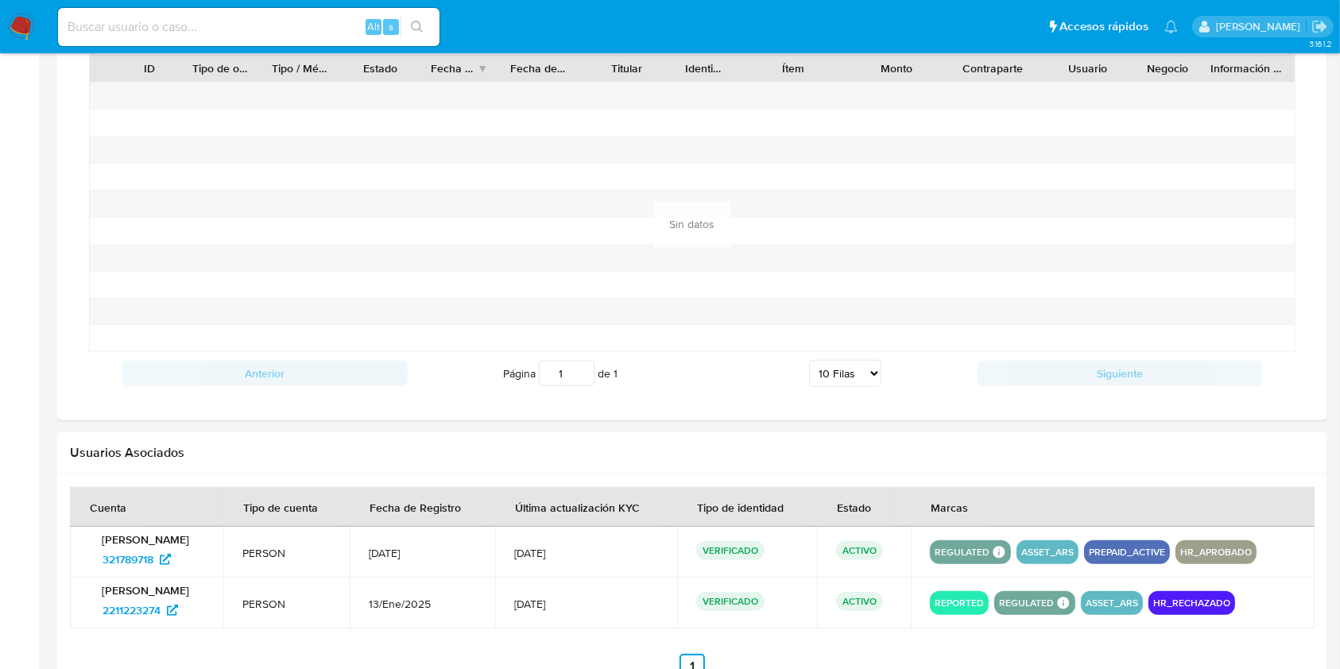
scroll to position [1298, 0]
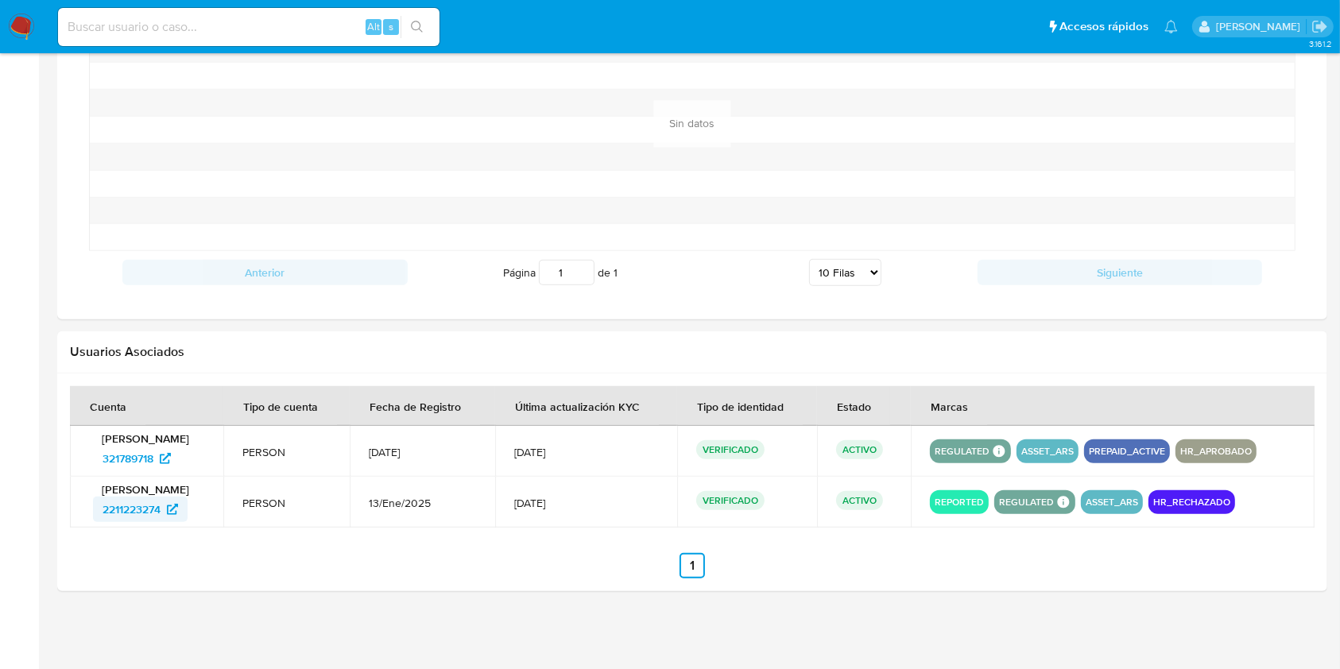
click at [160, 512] on span "2211223274" at bounding box center [131, 509] width 58 height 25
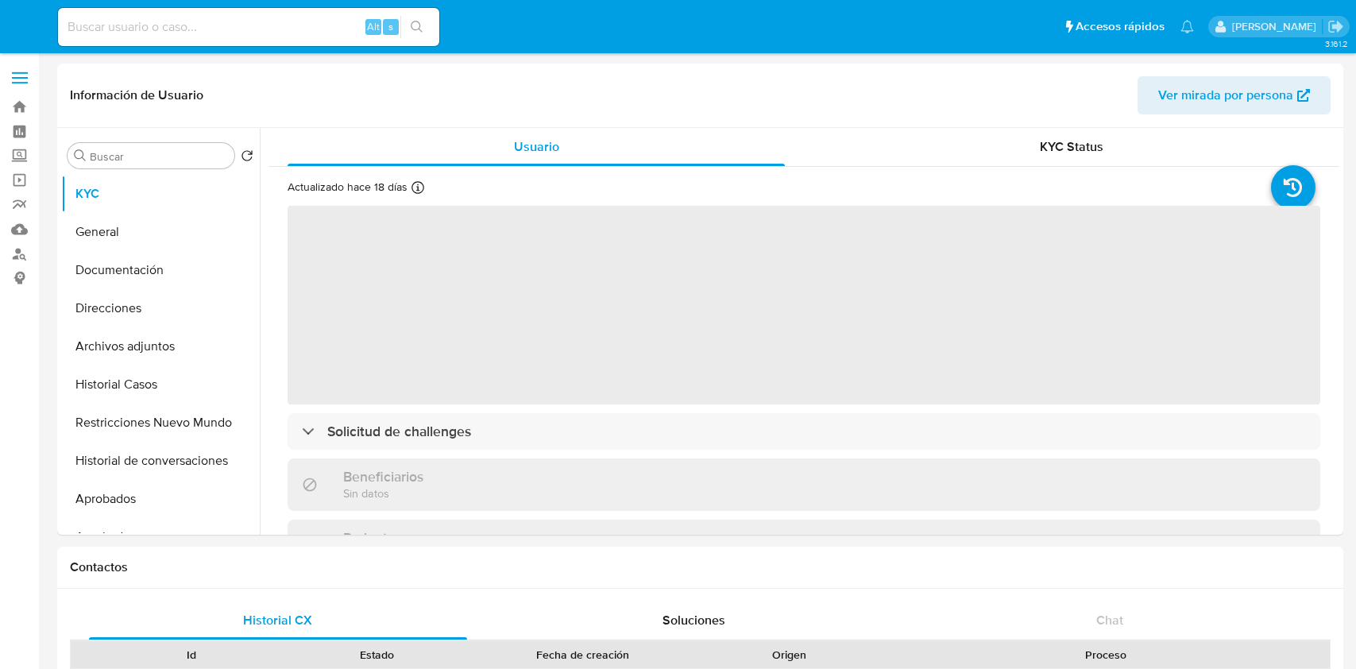
select select "10"
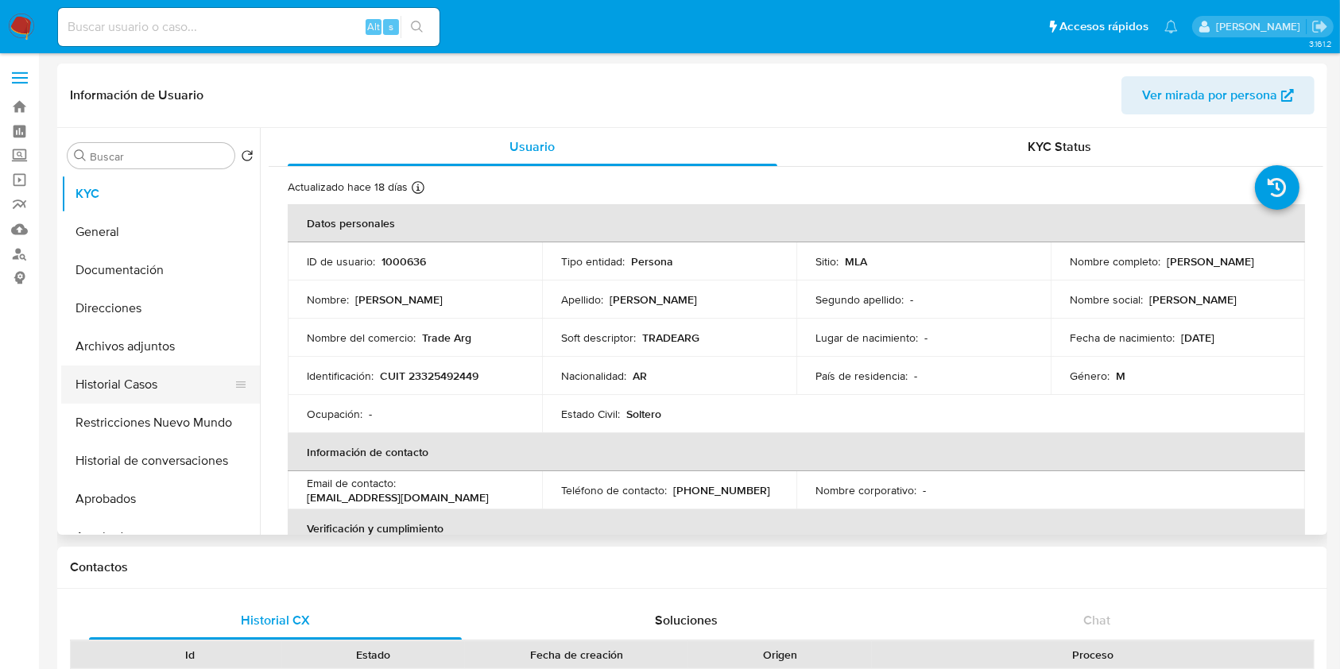
click at [145, 377] on button "Historial Casos" at bounding box center [154, 384] width 186 height 38
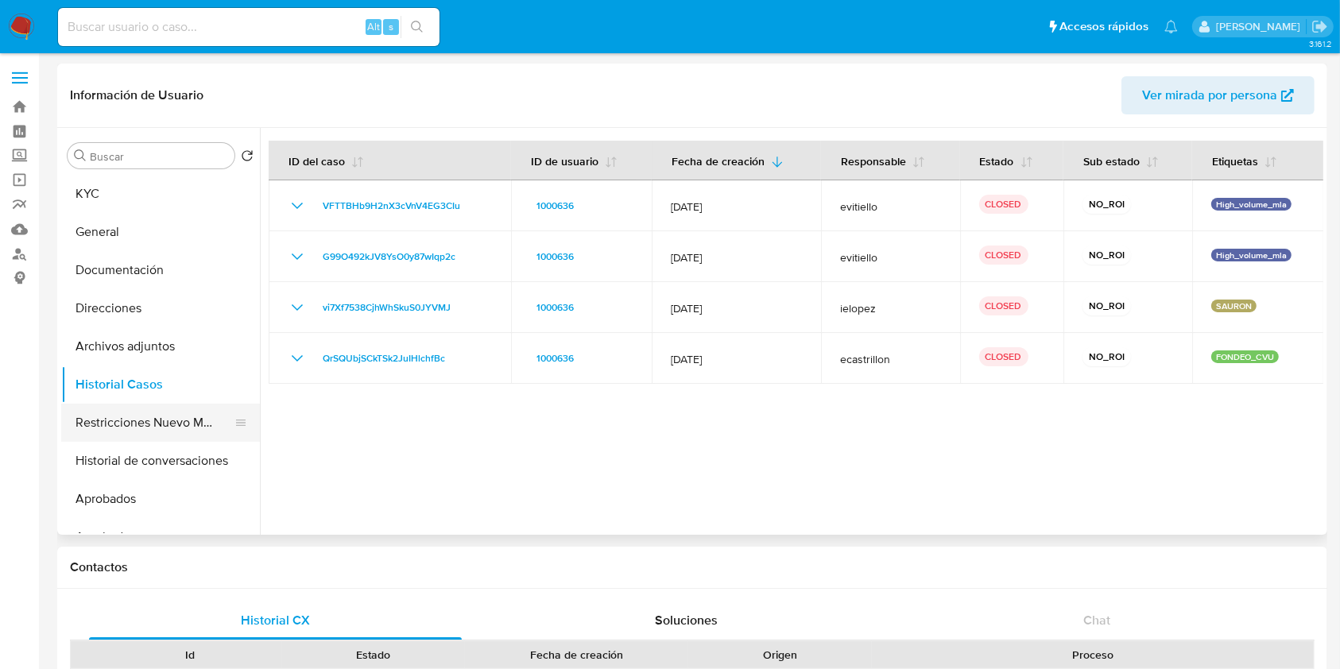
click at [138, 423] on button "Restricciones Nuevo Mundo" at bounding box center [154, 423] width 186 height 38
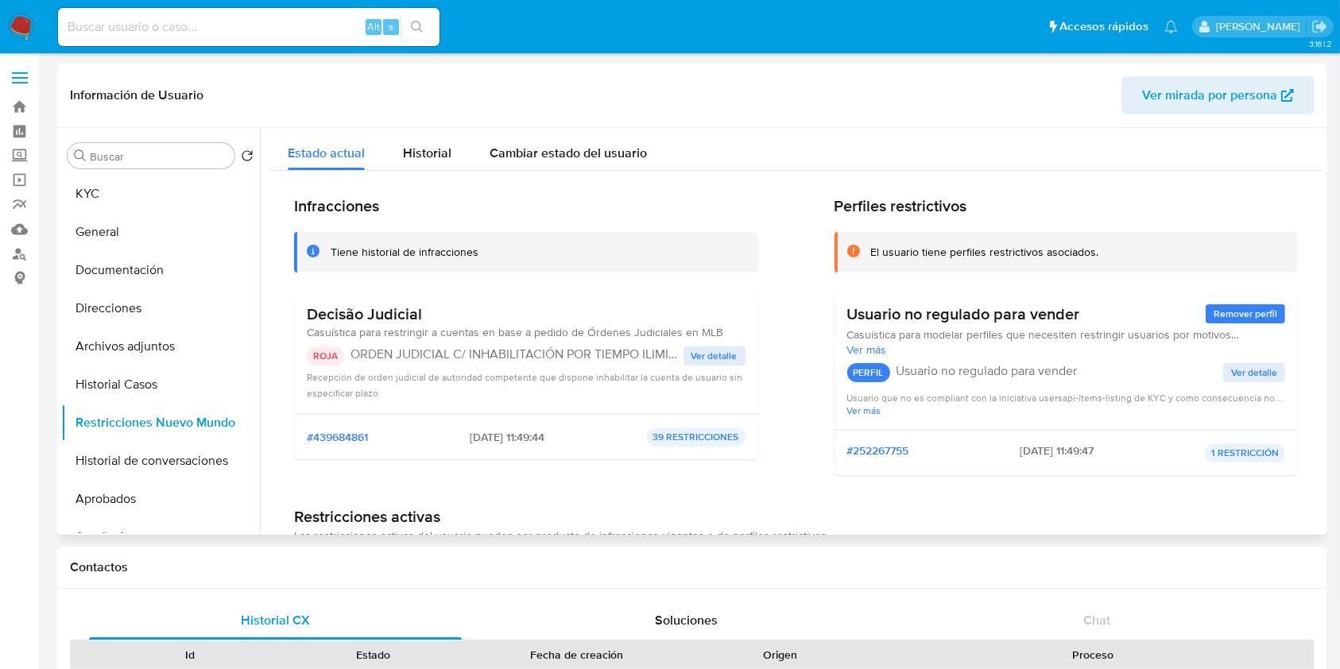
click at [716, 360] on span "Ver detalle" at bounding box center [714, 356] width 46 height 16
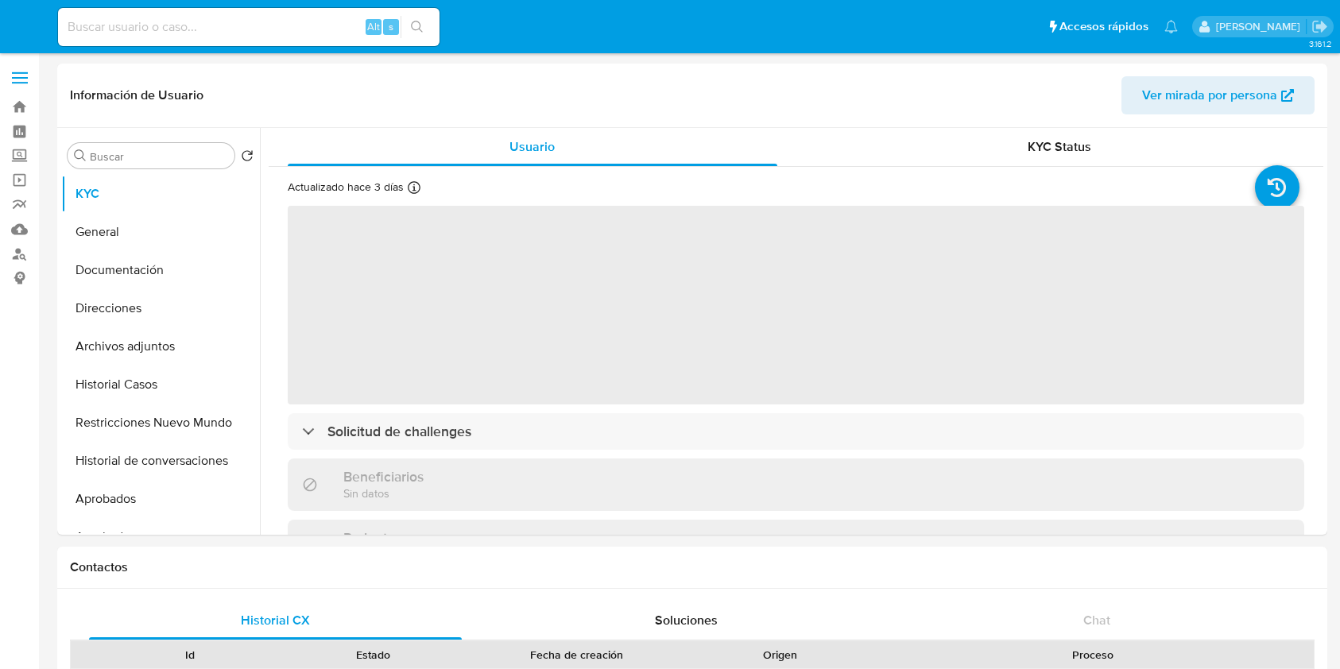
select select "10"
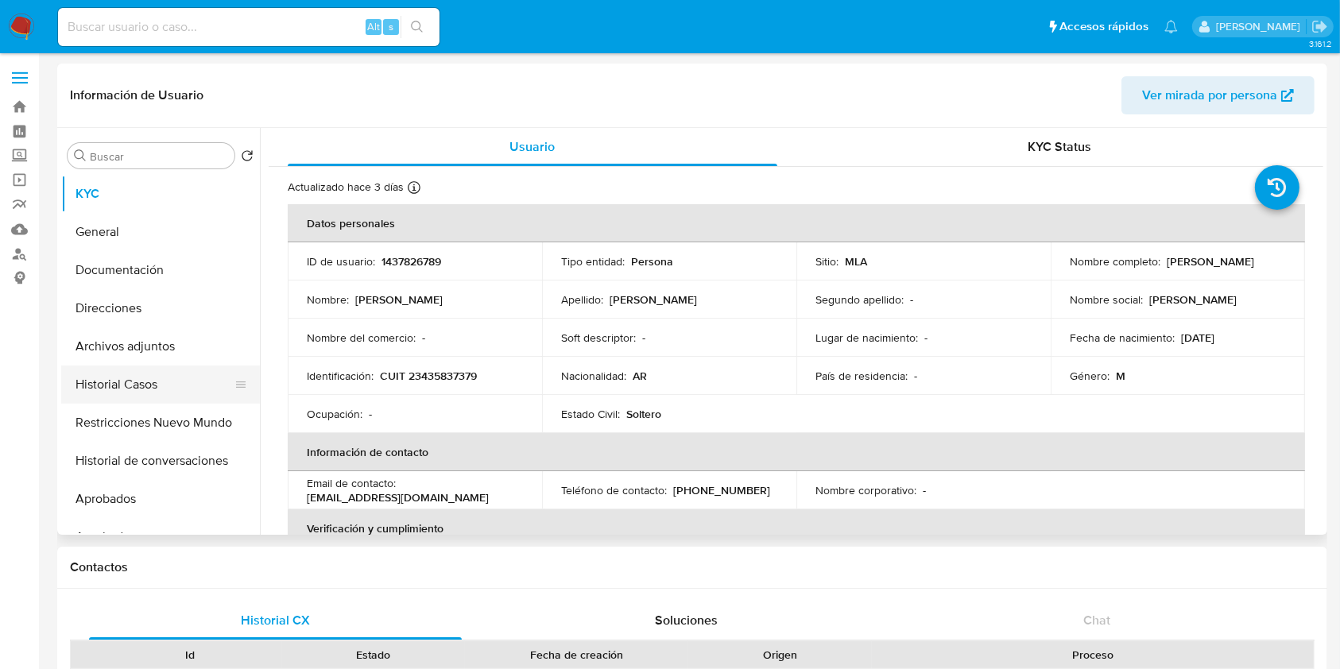
drag, startPoint x: 159, startPoint y: 389, endPoint x: 135, endPoint y: 395, distance: 24.5
click at [159, 389] on button "Historial Casos" at bounding box center [154, 384] width 186 height 38
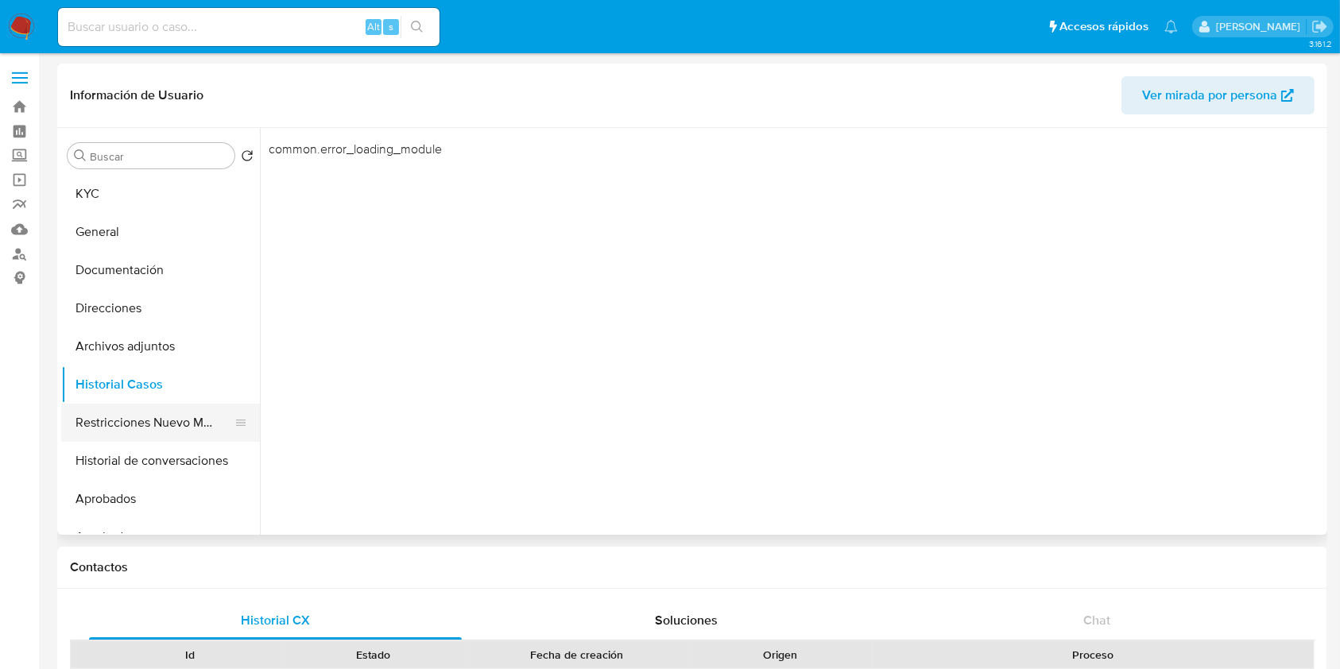
click at [118, 416] on button "Restricciones Nuevo Mundo" at bounding box center [154, 423] width 186 height 38
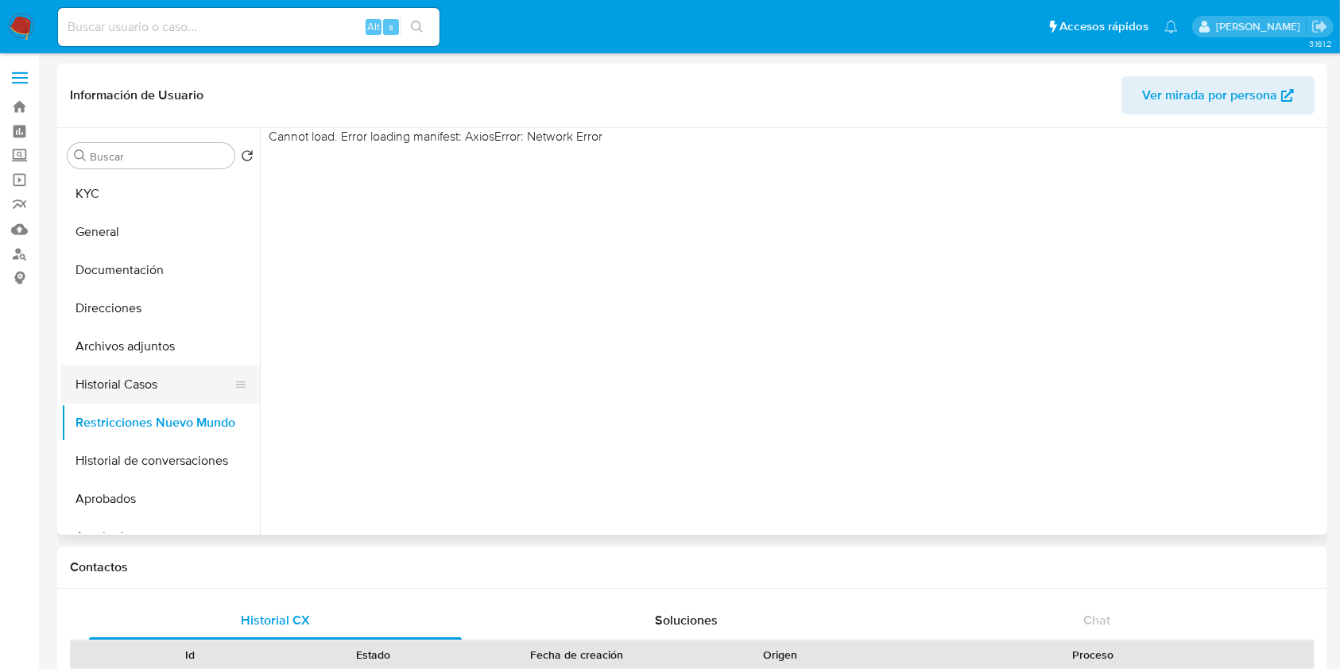
click at [133, 385] on button "Historial Casos" at bounding box center [154, 384] width 186 height 38
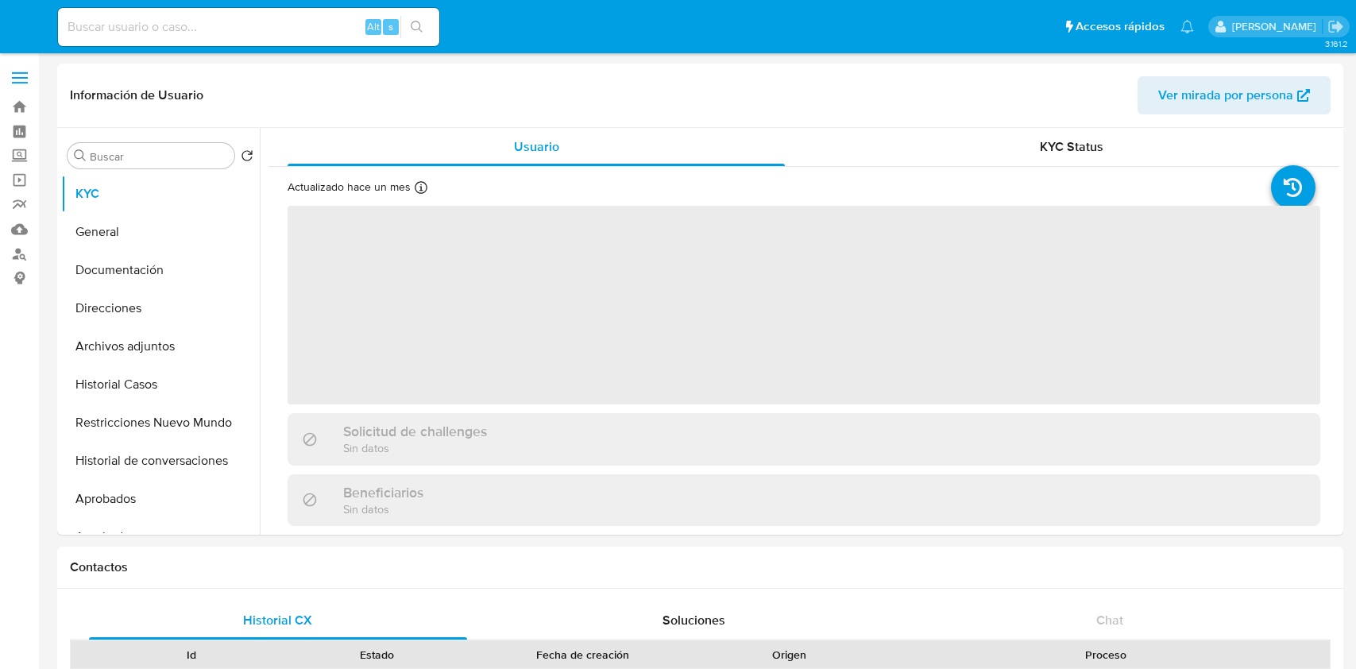
select select "10"
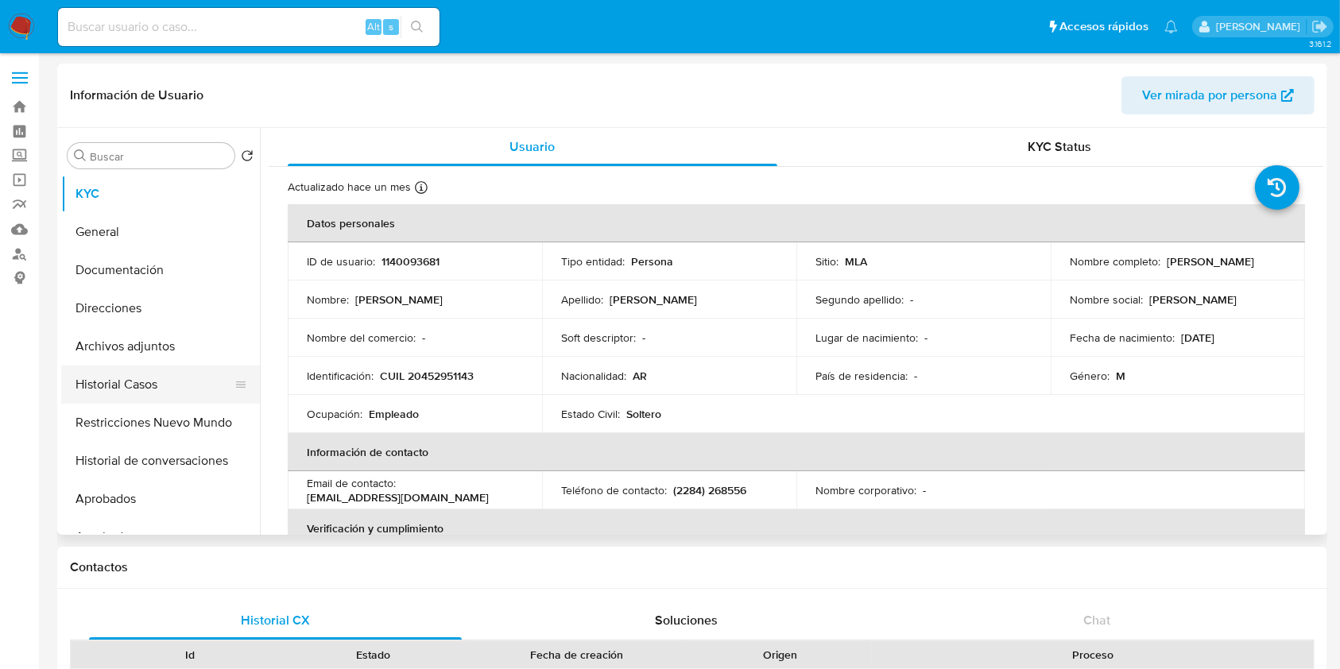
click at [155, 397] on button "Historial Casos" at bounding box center [154, 384] width 186 height 38
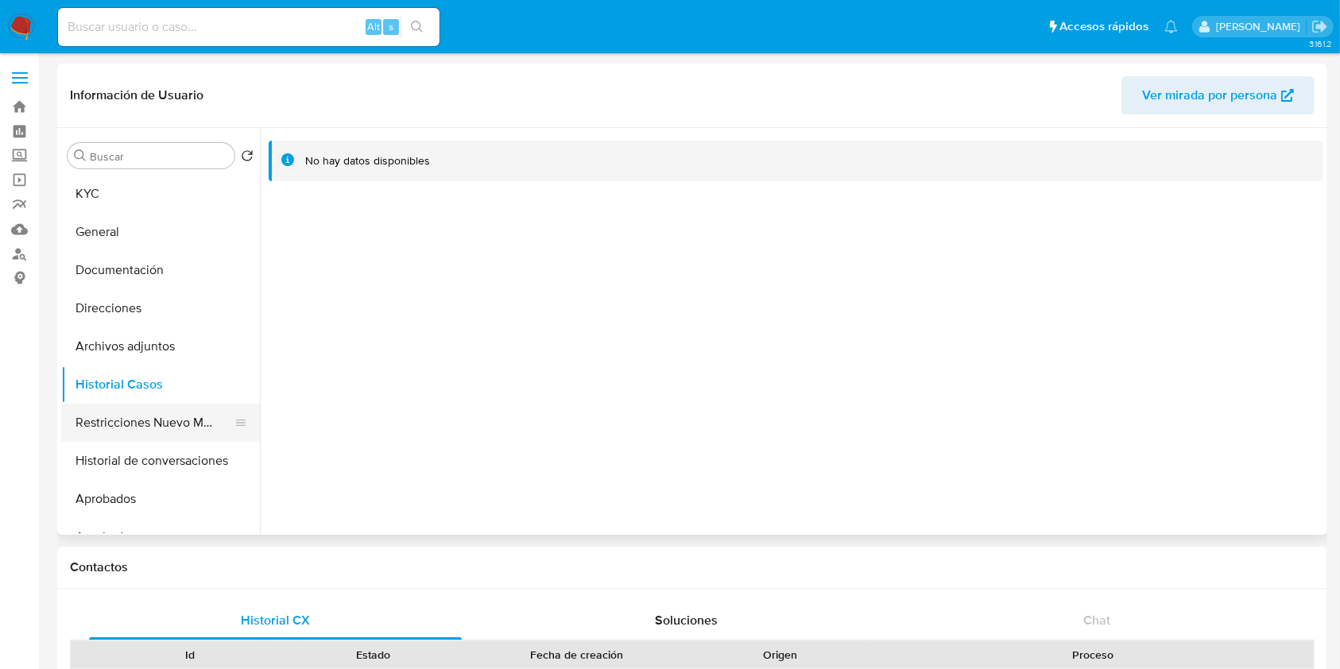
click at [140, 433] on button "Restricciones Nuevo Mundo" at bounding box center [154, 423] width 186 height 38
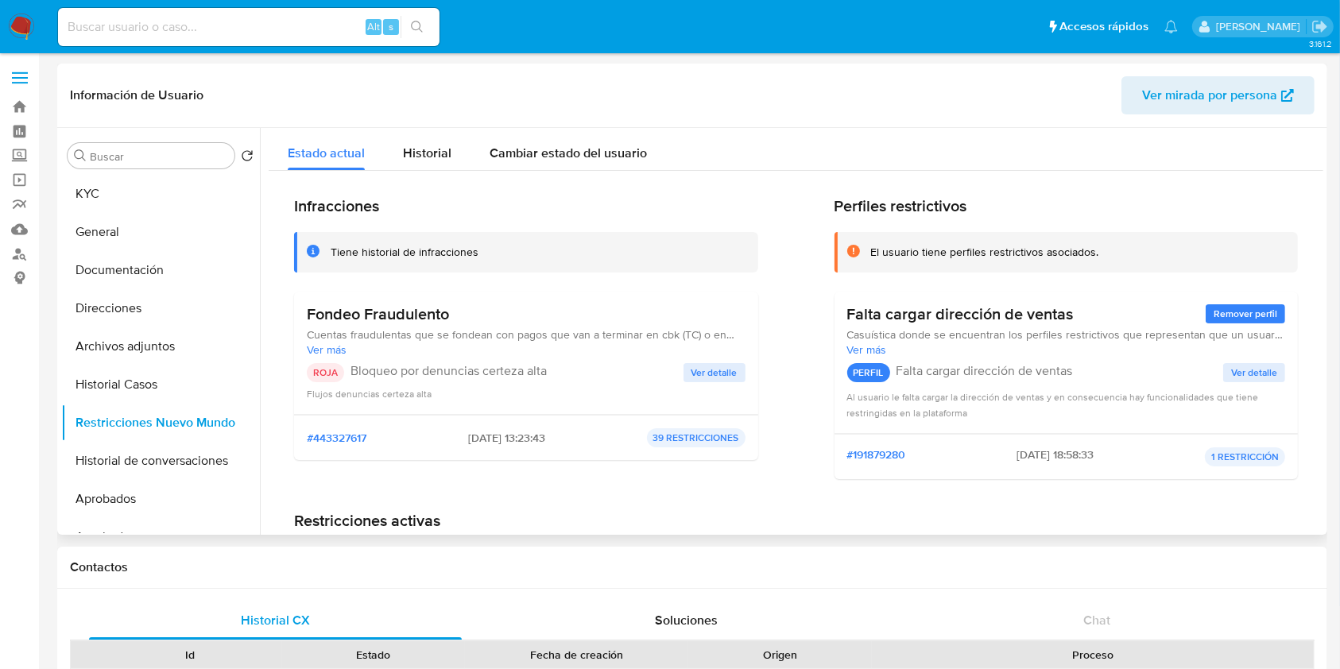
click at [709, 365] on span "Ver detalle" at bounding box center [714, 373] width 46 height 16
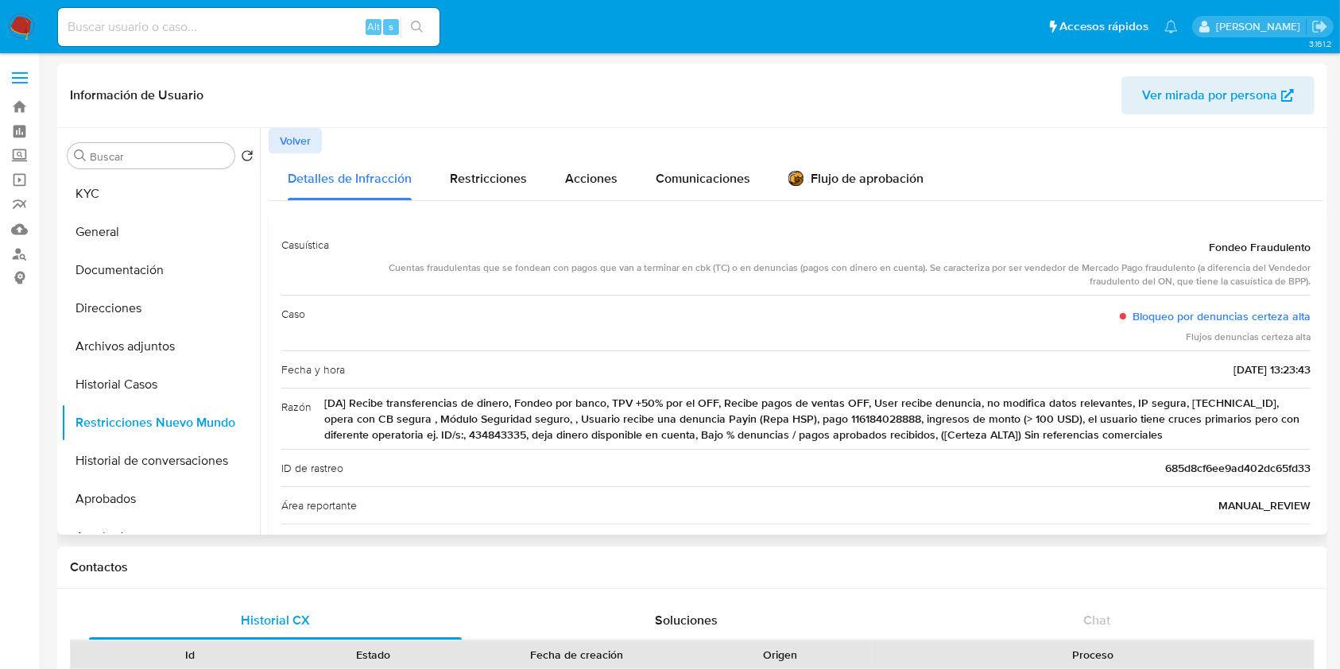
click at [290, 137] on span "Volver" at bounding box center [295, 141] width 31 height 22
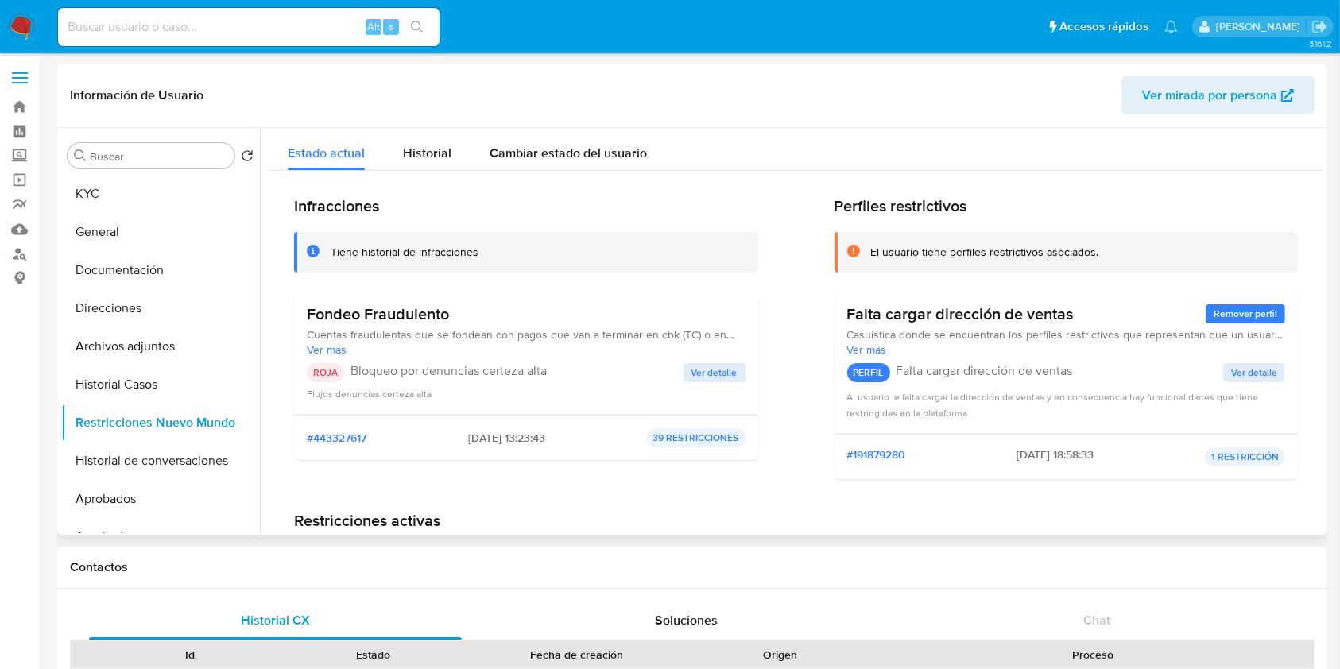
click at [329, 309] on h3 "Fondeo Fraudulento" at bounding box center [526, 314] width 439 height 20
drag, startPoint x: 329, startPoint y: 309, endPoint x: 376, endPoint y: 301, distance: 47.5
click at [376, 301] on div "Fondeo Fraudulento Cuentas fraudulentas que se fondean con pagos que van a term…" at bounding box center [526, 353] width 464 height 123
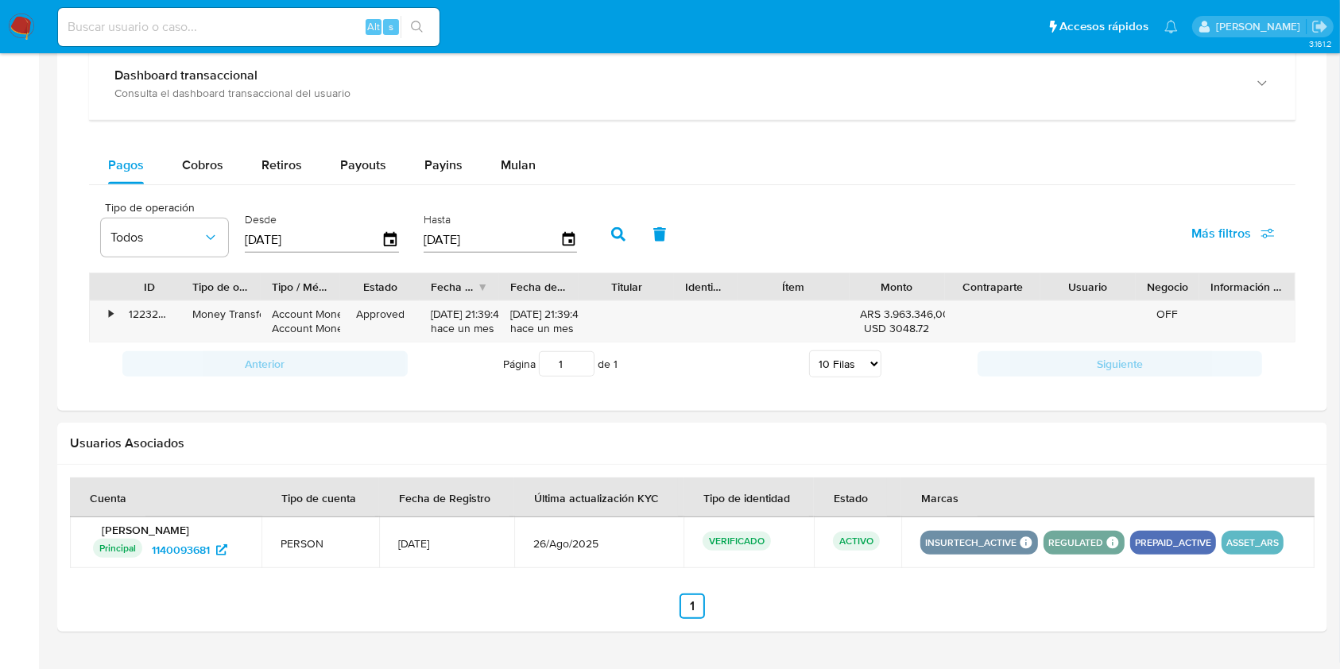
scroll to position [994, 0]
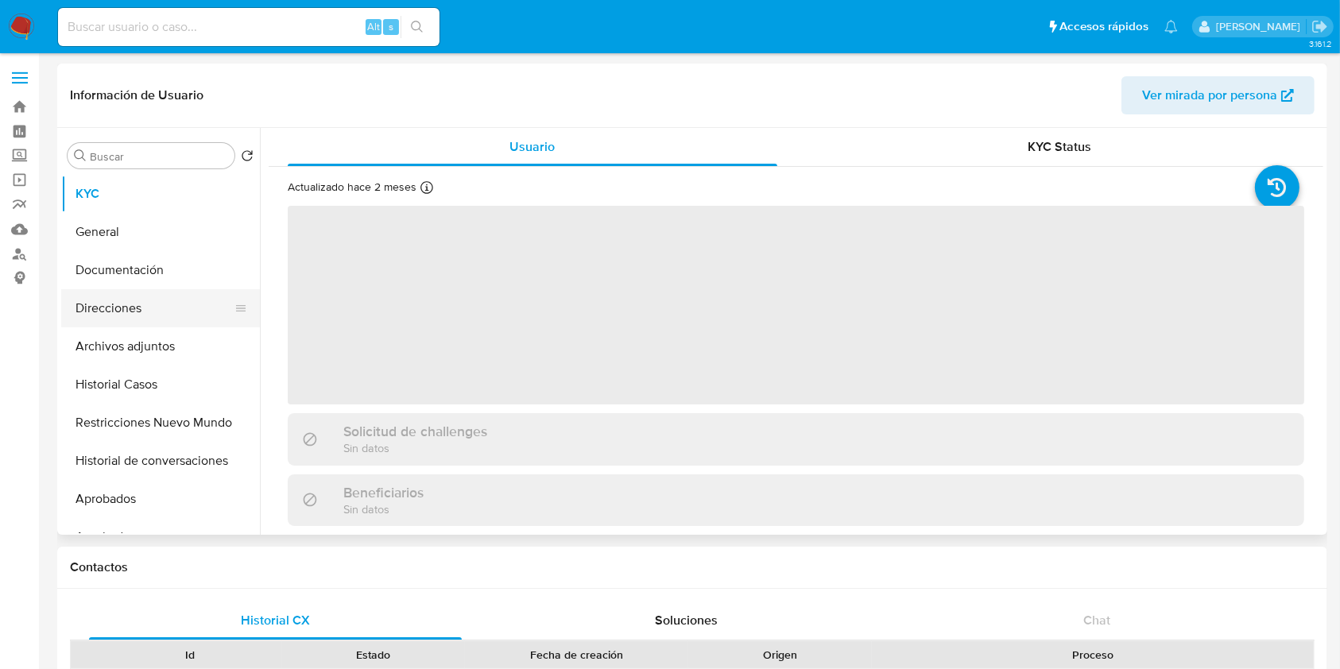
select select "10"
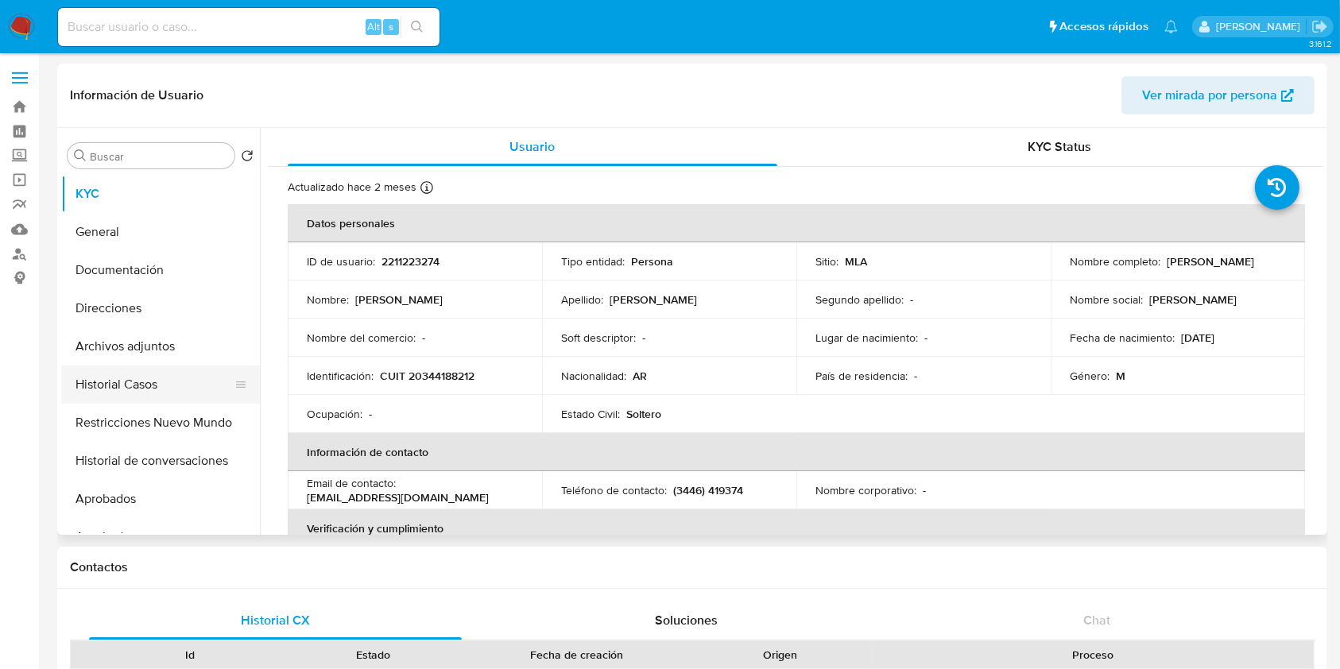
click at [142, 372] on button "Historial Casos" at bounding box center [154, 384] width 186 height 38
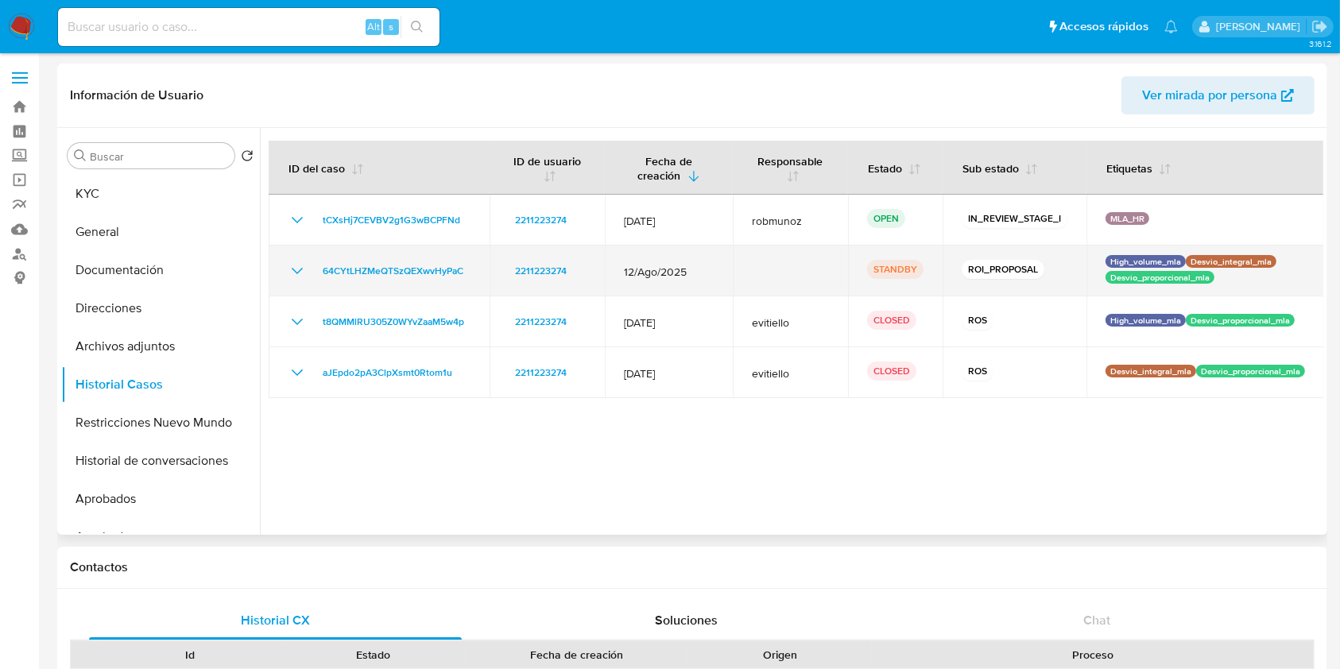
click at [968, 270] on p "ROI_PROPOSAL" at bounding box center [1002, 269] width 83 height 19
drag, startPoint x: 968, startPoint y: 270, endPoint x: 990, endPoint y: 269, distance: 21.5
click at [990, 269] on p "ROI_PROPOSAL" at bounding box center [1002, 269] width 83 height 19
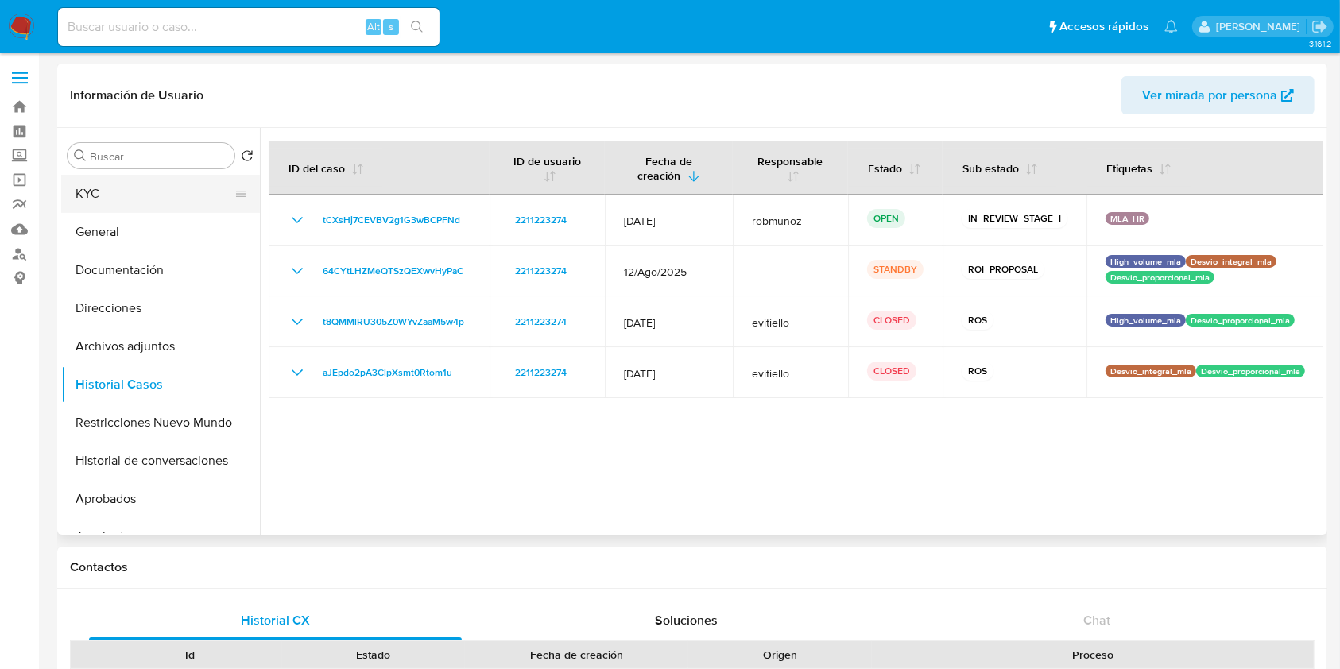
click at [114, 194] on button "KYC" at bounding box center [154, 194] width 186 height 38
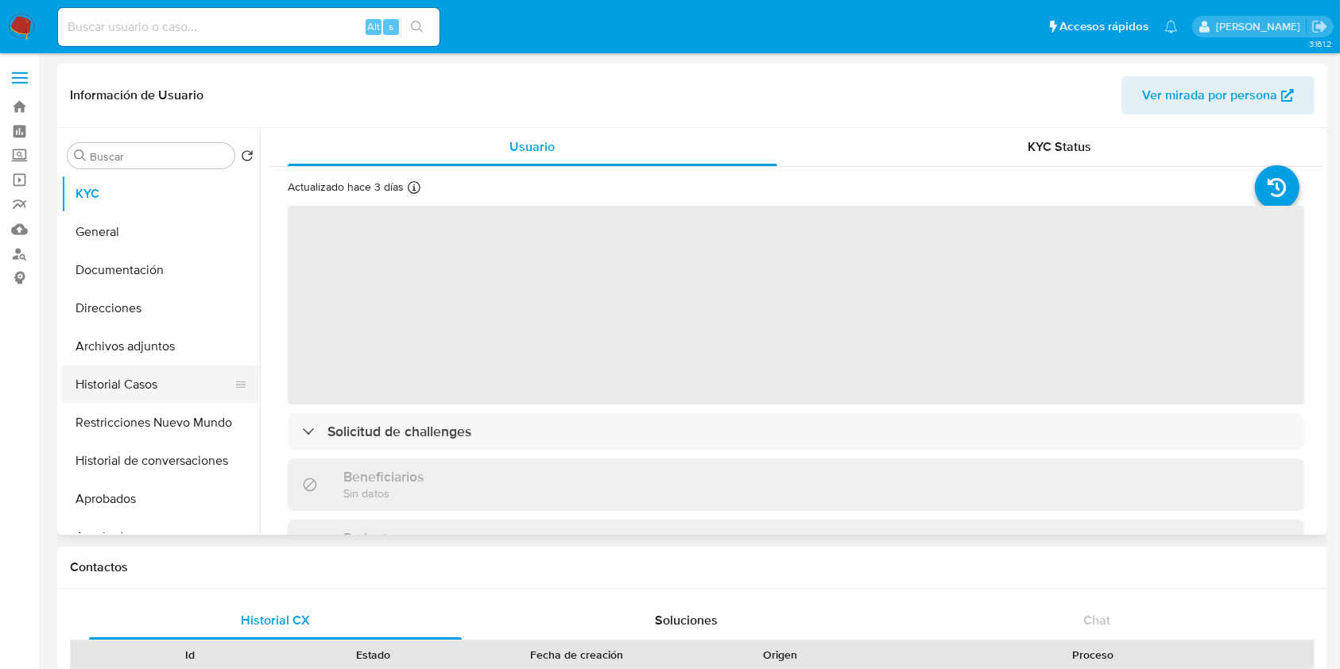
select select "10"
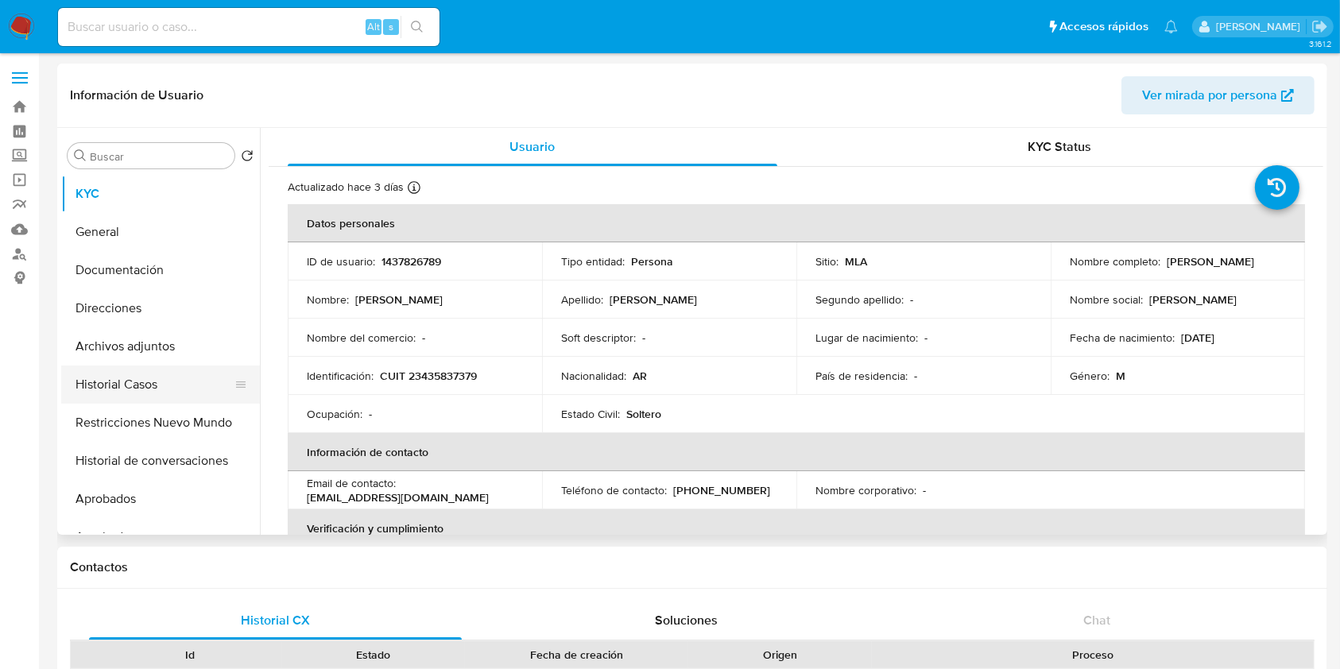
click at [153, 375] on button "Historial Casos" at bounding box center [154, 384] width 186 height 38
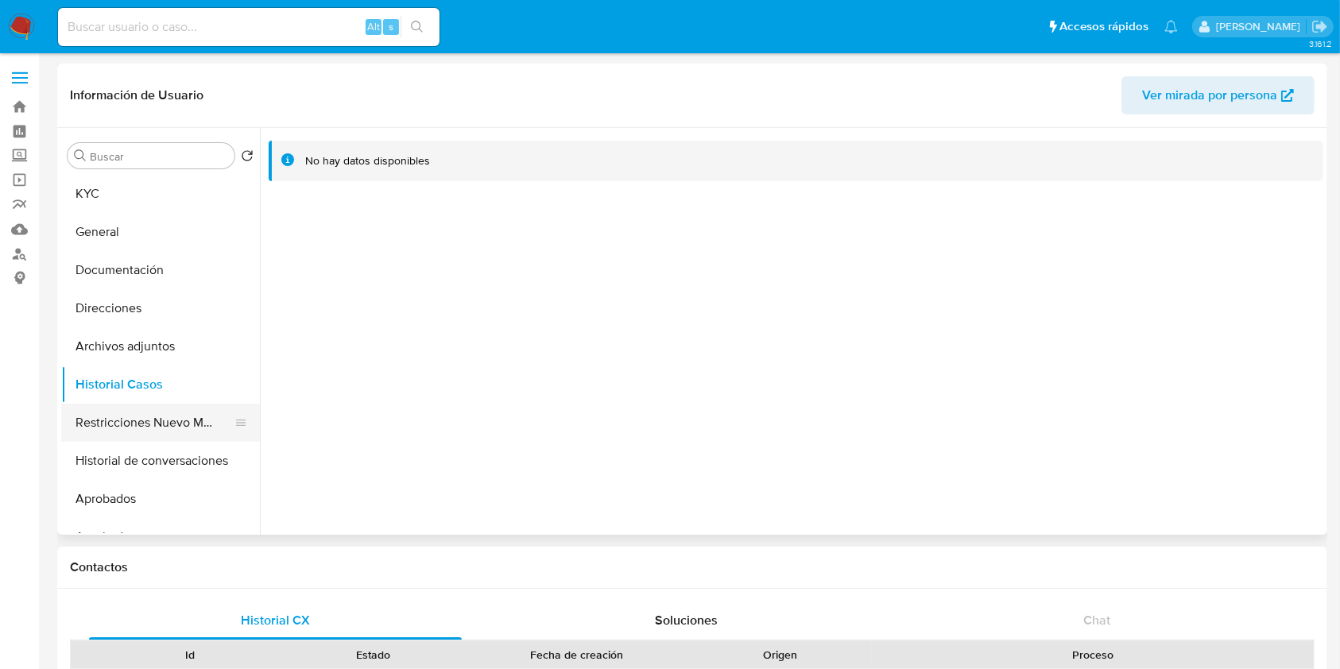
click at [165, 439] on ul "KYC General Documentación Direcciones Archivos adjuntos Historial Casos Restric…" at bounding box center [160, 354] width 199 height 358
click at [165, 433] on button "Restricciones Nuevo Mundo" at bounding box center [154, 423] width 186 height 38
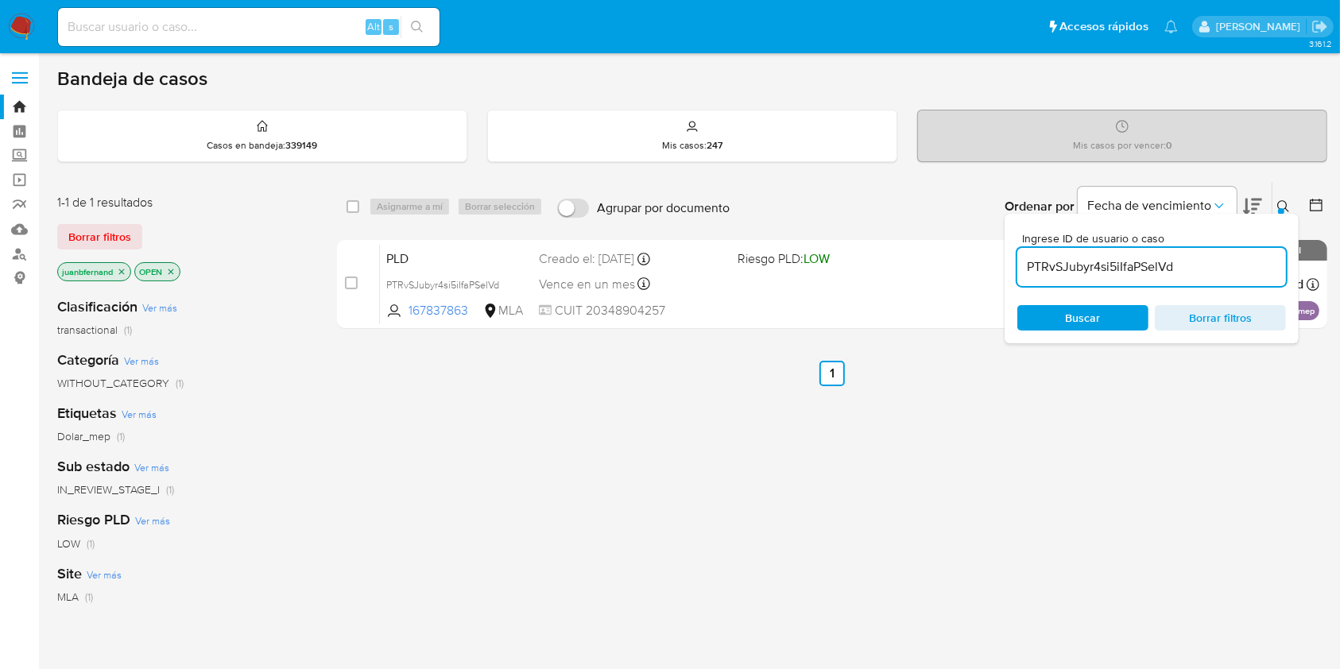
click at [1200, 265] on input "PTRvSJubyr4si5iIfaPSelVd" at bounding box center [1151, 267] width 269 height 21
paste input "OPWYLpz7M5A8MwXuRW5TLoSg"
type input "OPWYLpz7M5A8MwXuRW5TLoSg"
drag, startPoint x: 350, startPoint y: 207, endPoint x: 375, endPoint y: 208, distance: 25.5
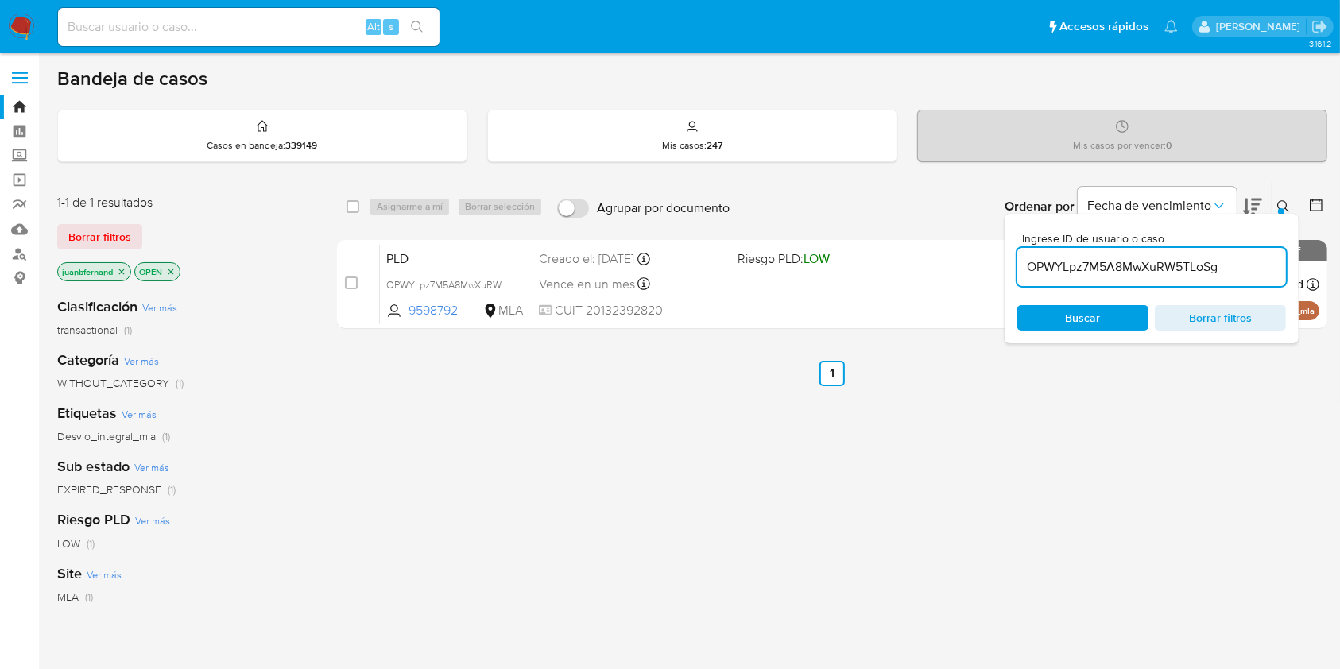
click at [350, 207] on input "checkbox" at bounding box center [352, 206] width 13 height 13
checkbox input "true"
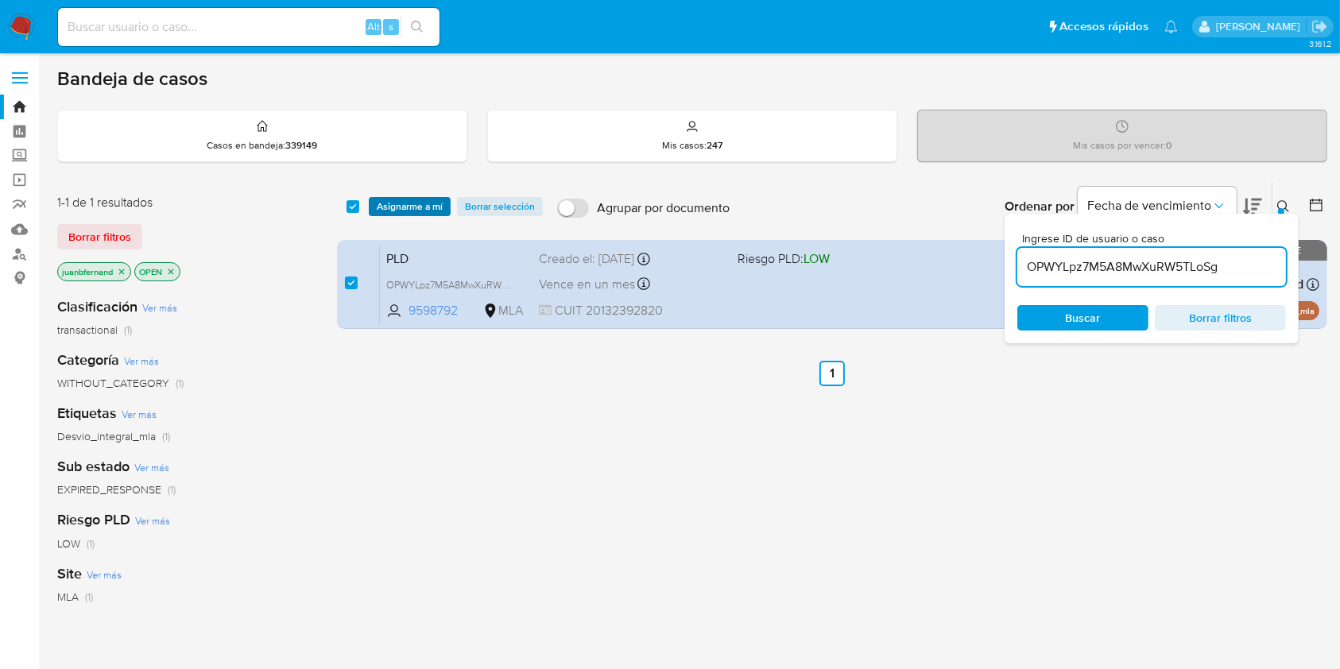
click at [392, 207] on span "Asignarme a mí" at bounding box center [410, 207] width 66 height 16
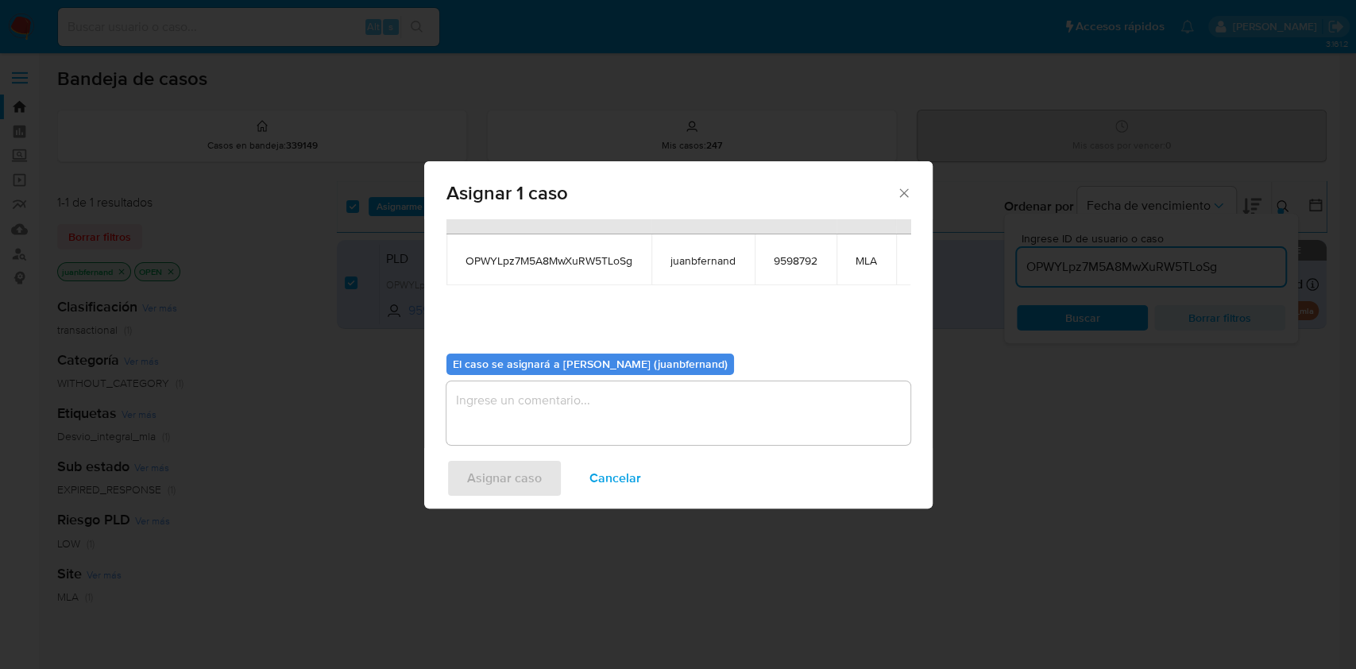
scroll to position [97, 0]
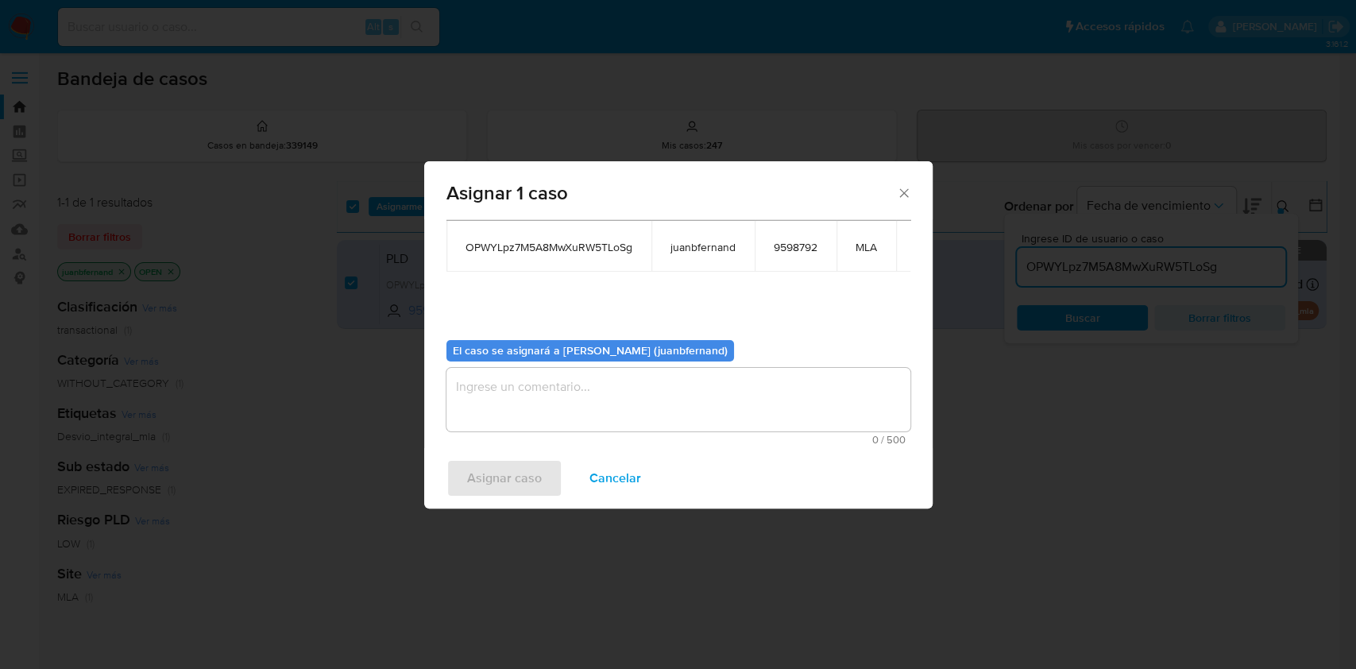
click at [694, 417] on div "0 / 500 500 caracteres restantes" at bounding box center [679, 406] width 464 height 77
drag, startPoint x: 699, startPoint y: 396, endPoint x: 689, endPoint y: 403, distance: 12.6
click at [698, 396] on textarea "assign-modal" at bounding box center [679, 400] width 464 height 64
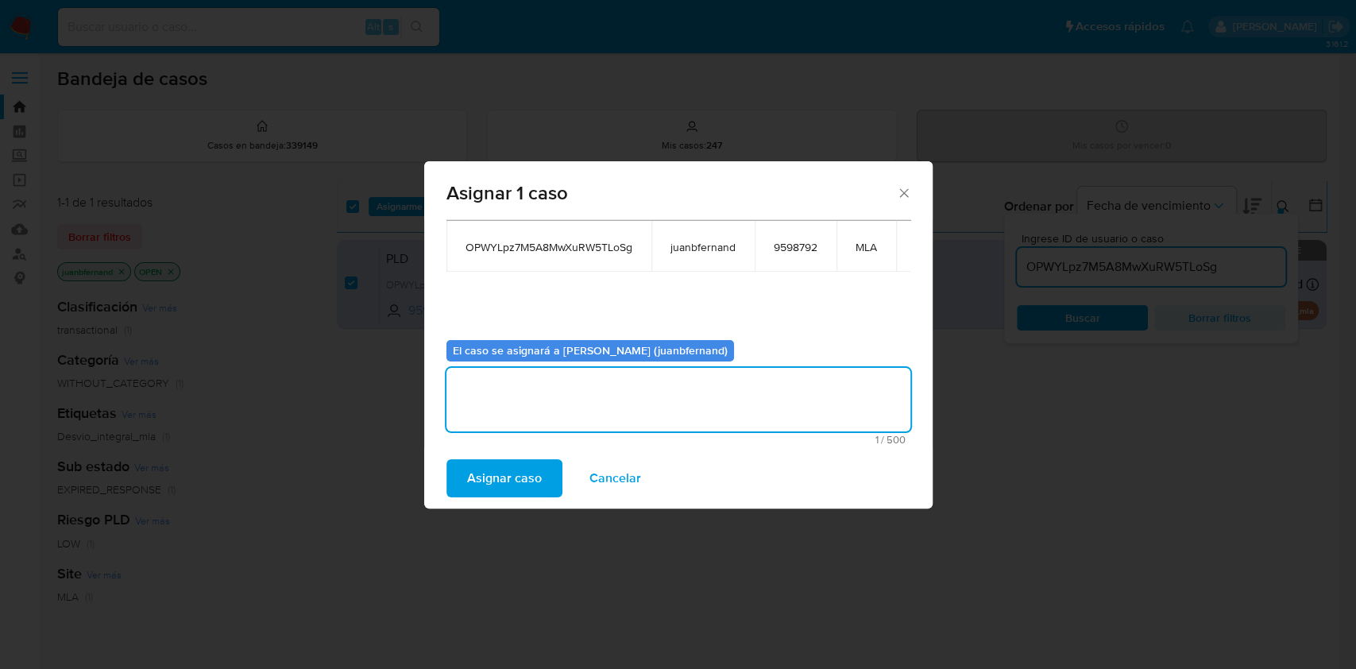
click at [535, 477] on span "Asignar caso" at bounding box center [504, 478] width 75 height 35
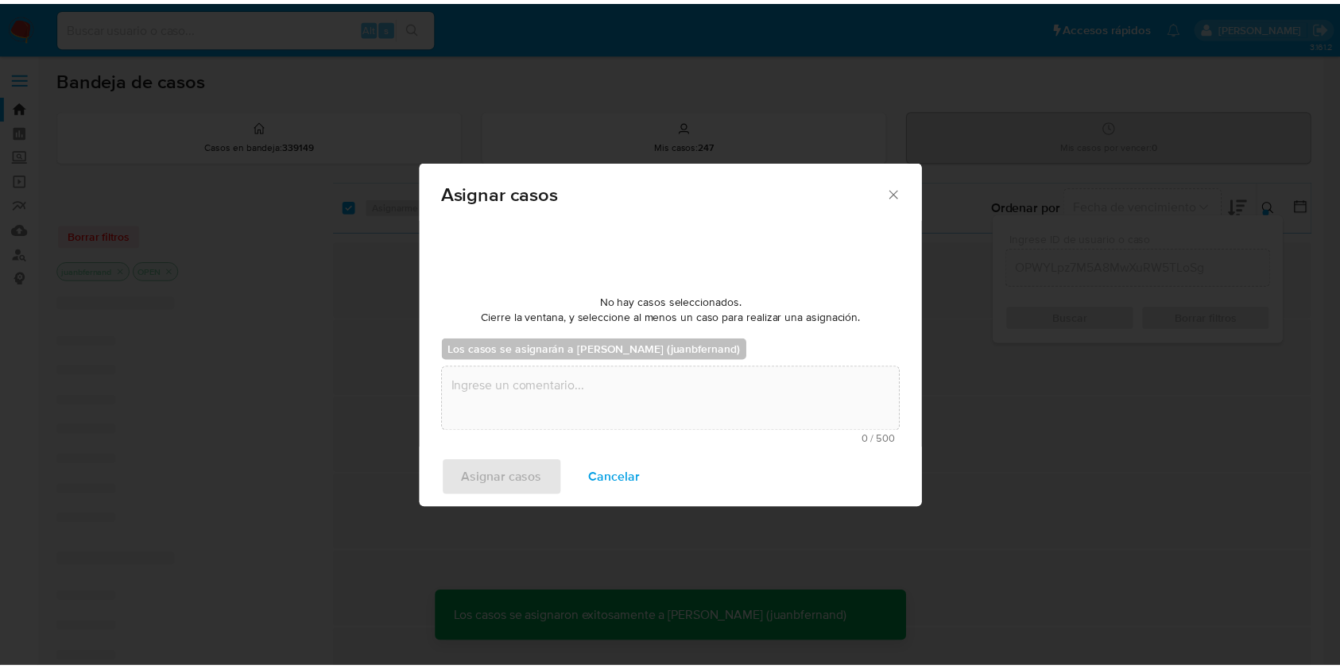
scroll to position [95, 0]
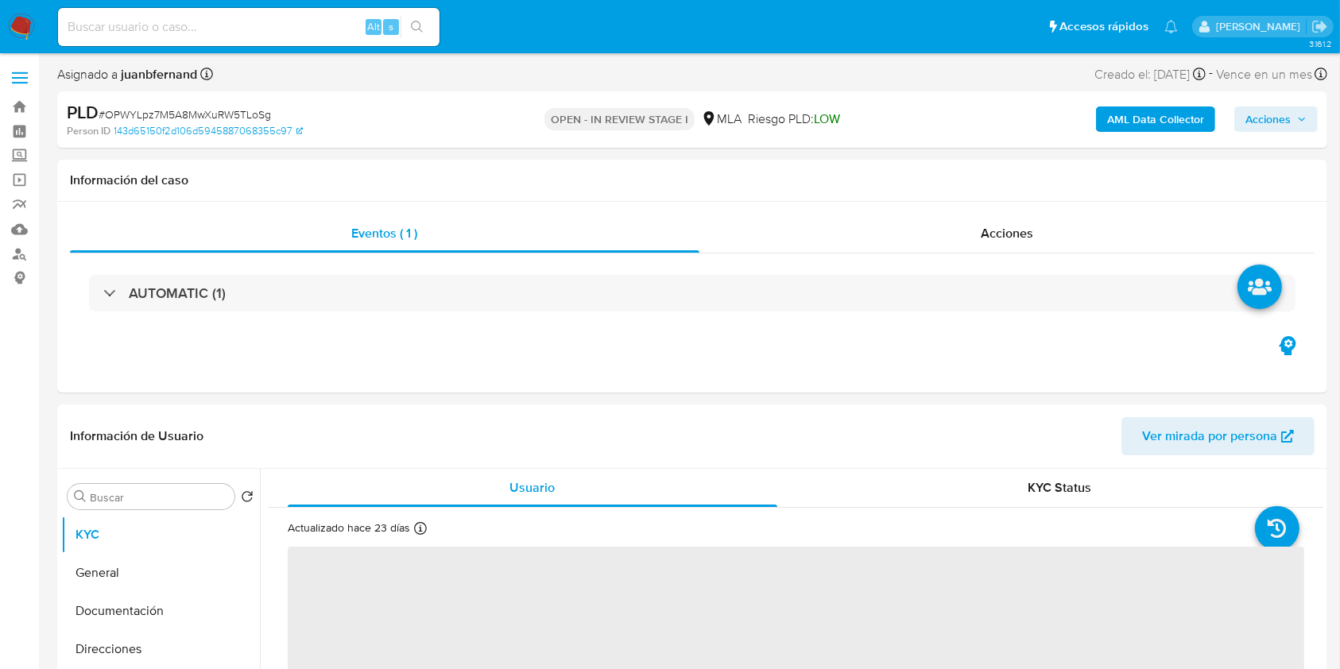
select select "10"
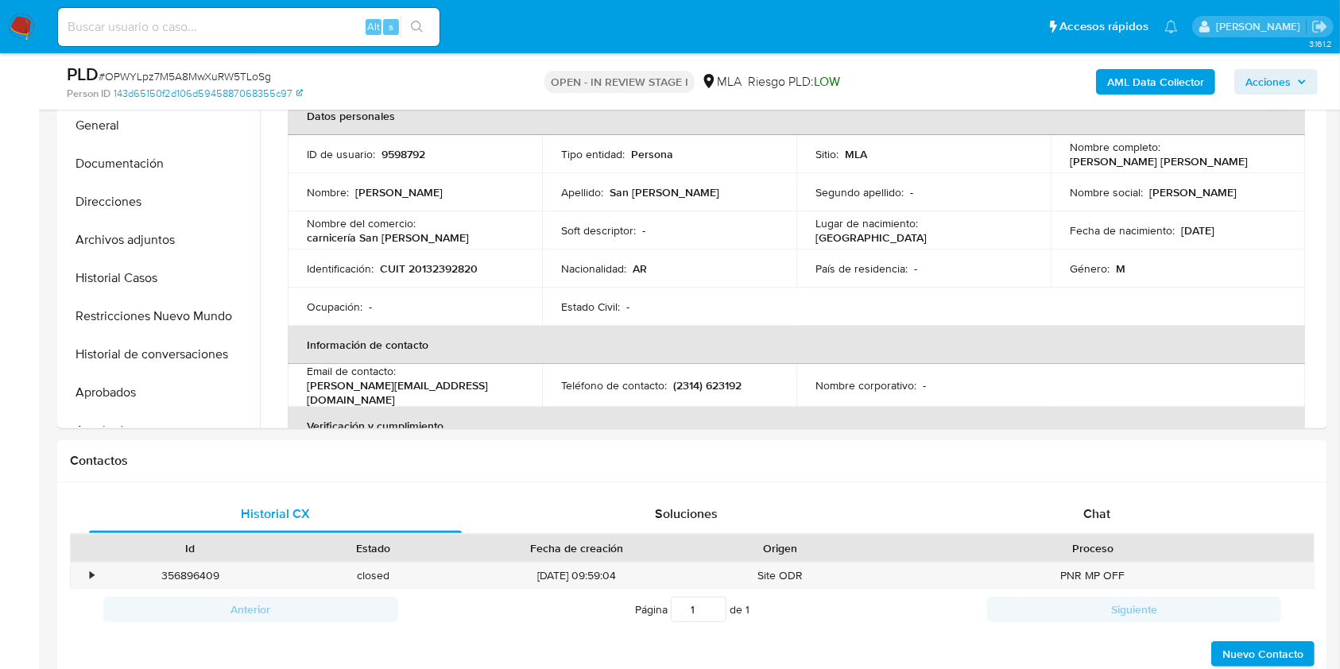
scroll to position [423, 0]
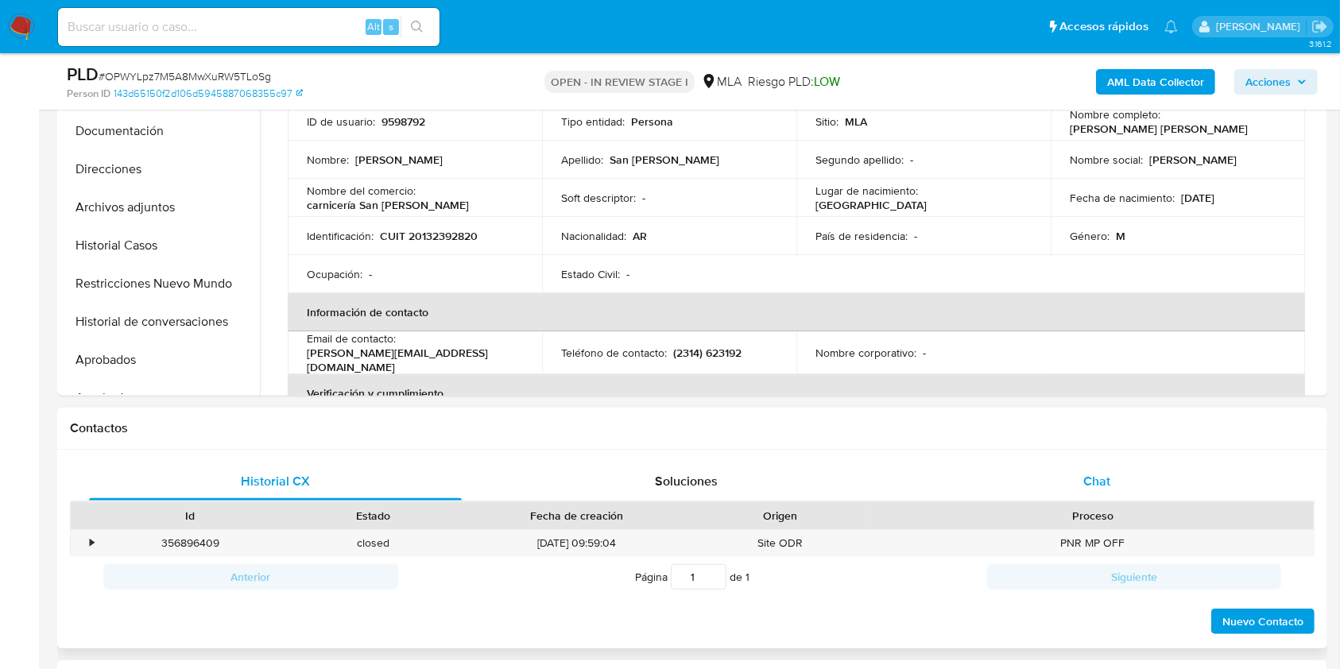
click at [1144, 478] on div "Chat" at bounding box center [1096, 481] width 373 height 38
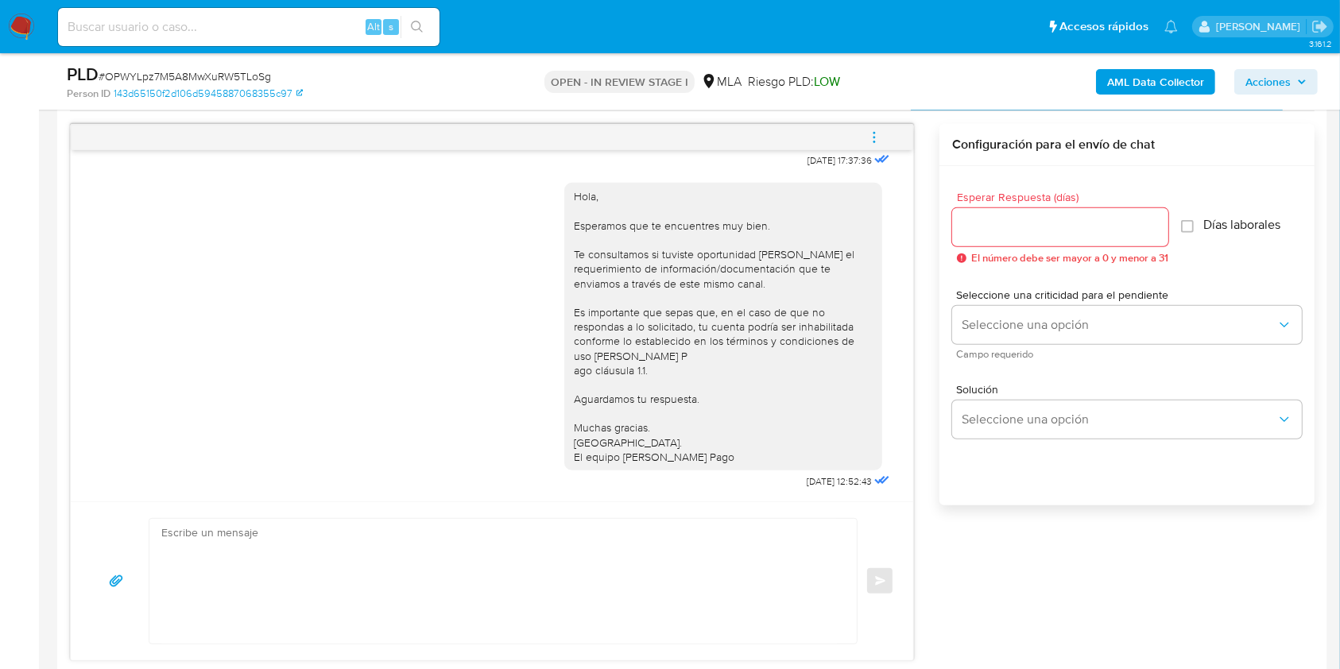
scroll to position [847, 0]
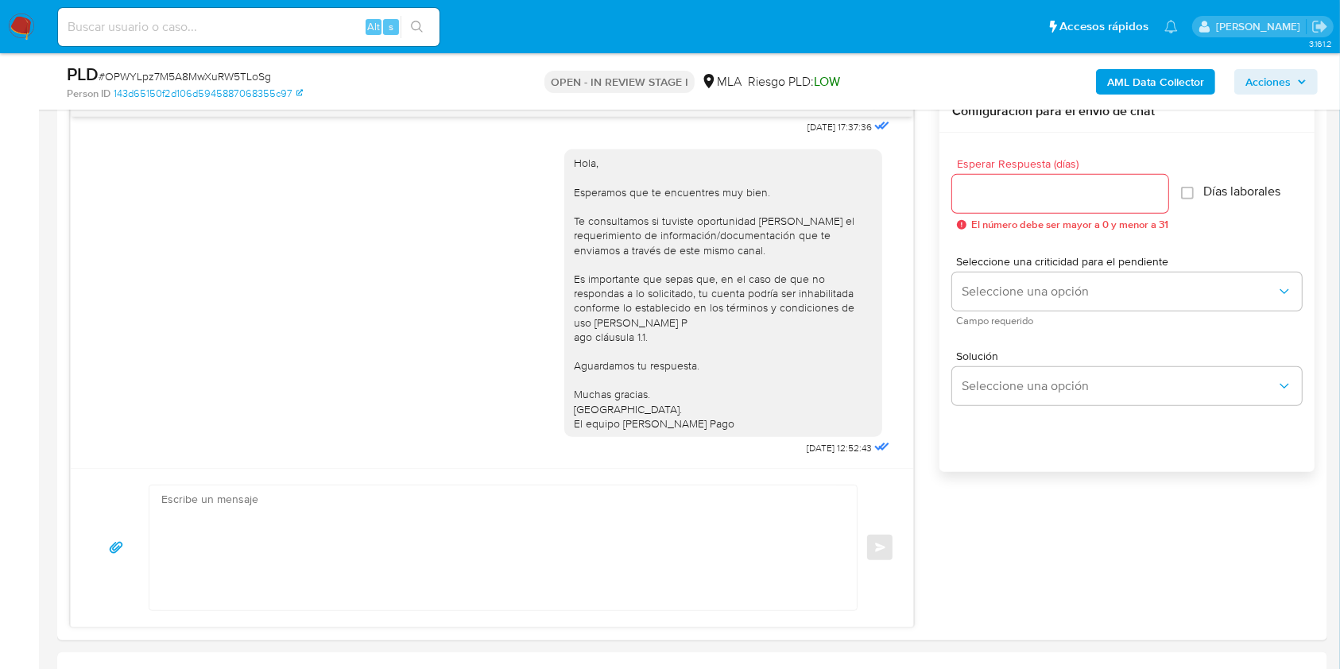
click at [356, 543] on textarea at bounding box center [498, 547] width 675 height 125
paste textarea "Hola. Esperamos que te encuentres muy bien. Te consultamos si tuviste oportunid…"
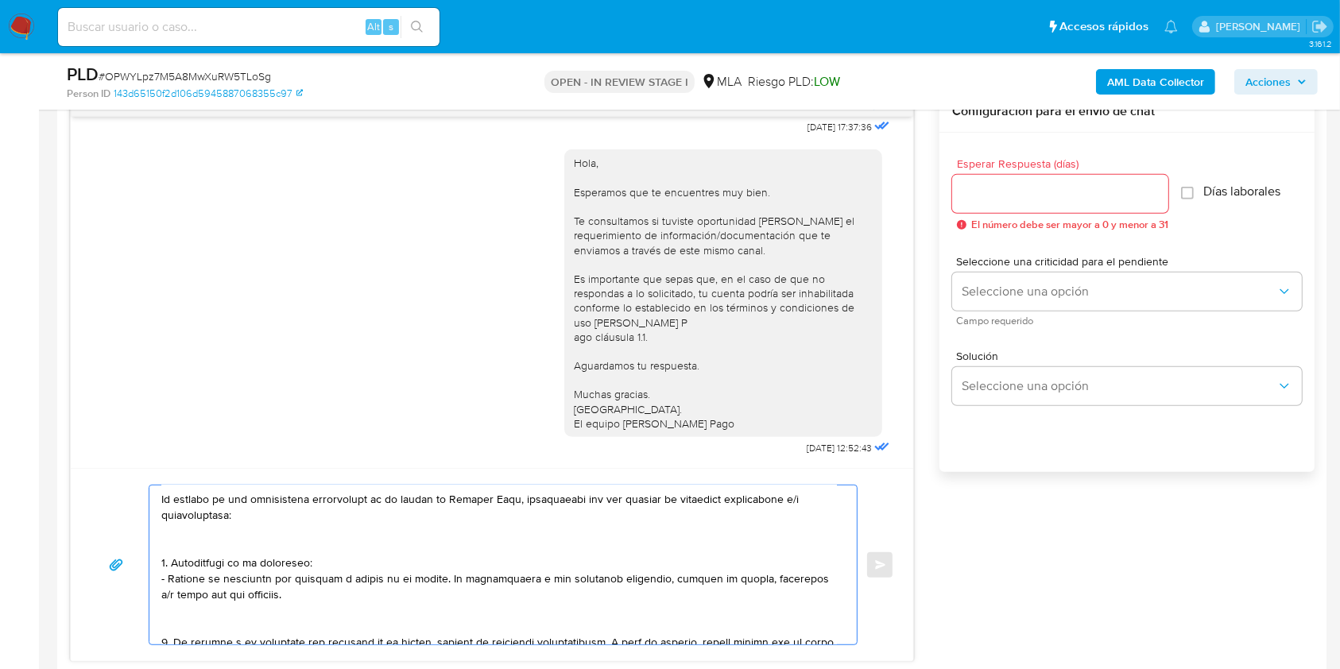
scroll to position [211, 0]
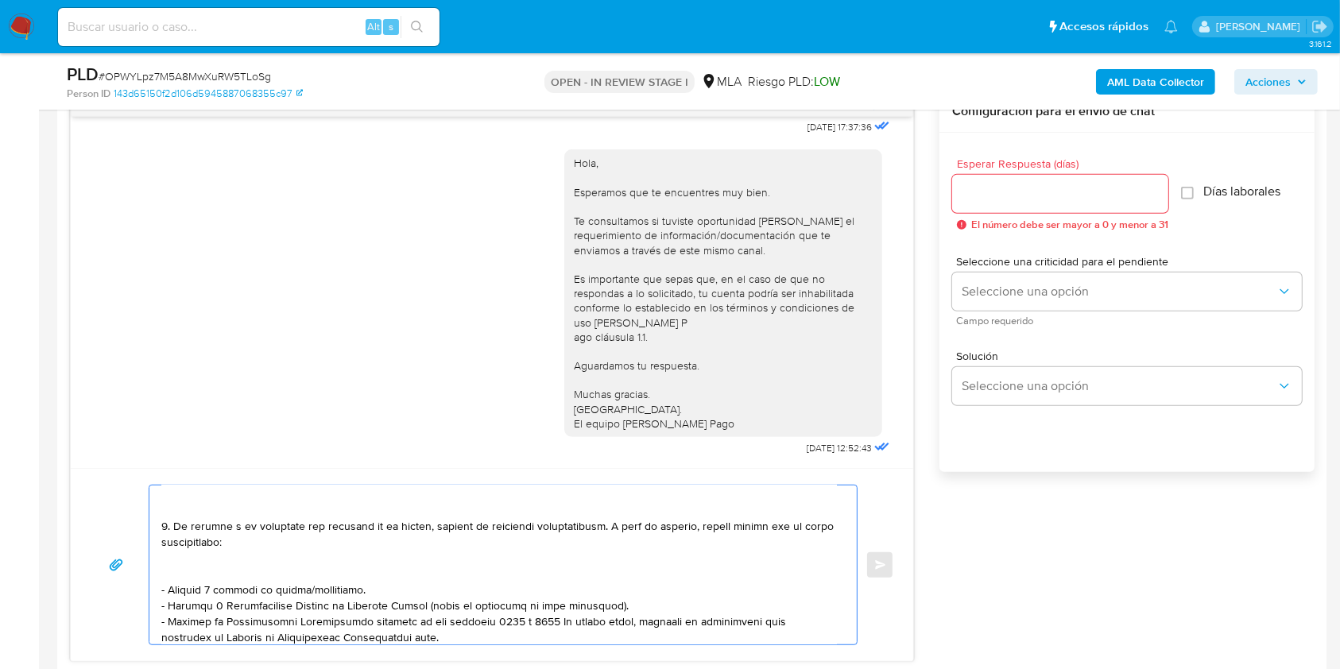
click at [318, 572] on textarea at bounding box center [498, 564] width 675 height 159
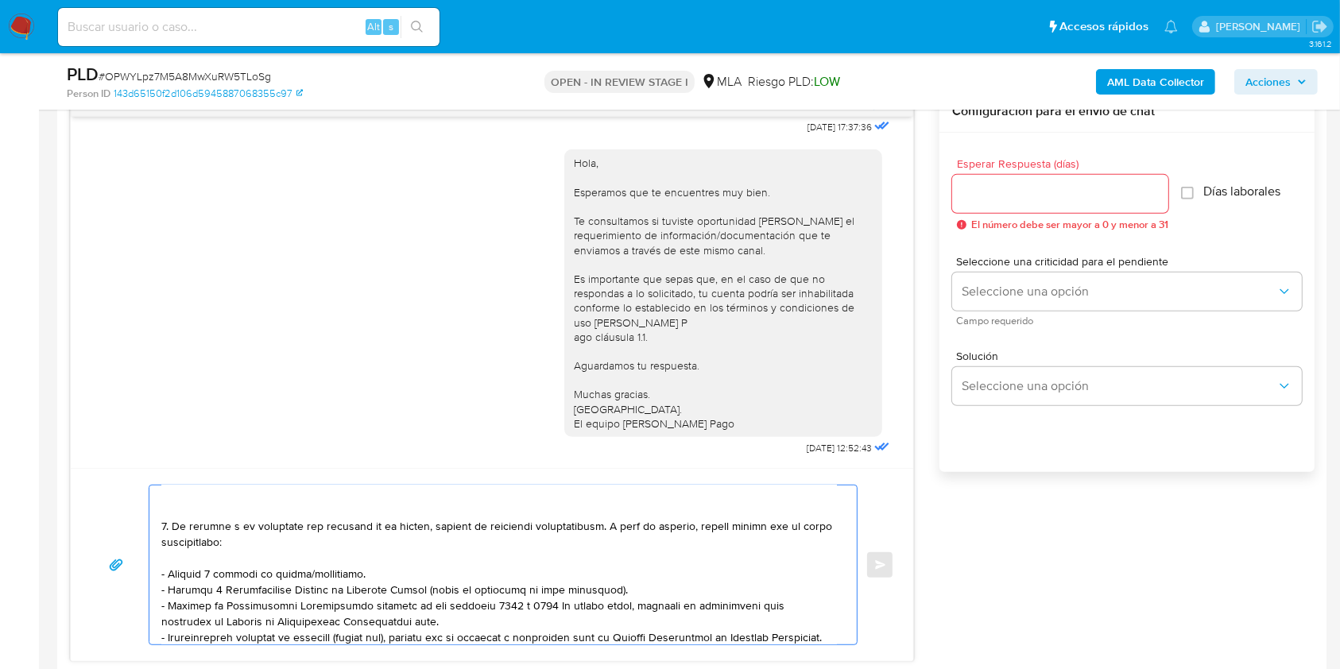
click at [334, 588] on textarea at bounding box center [498, 564] width 675 height 159
click at [335, 582] on textarea at bounding box center [498, 564] width 675 height 159
click at [338, 582] on textarea at bounding box center [498, 564] width 675 height 159
drag, startPoint x: 333, startPoint y: 586, endPoint x: 324, endPoint y: 609, distance: 24.6
click at [331, 587] on textarea at bounding box center [498, 564] width 675 height 159
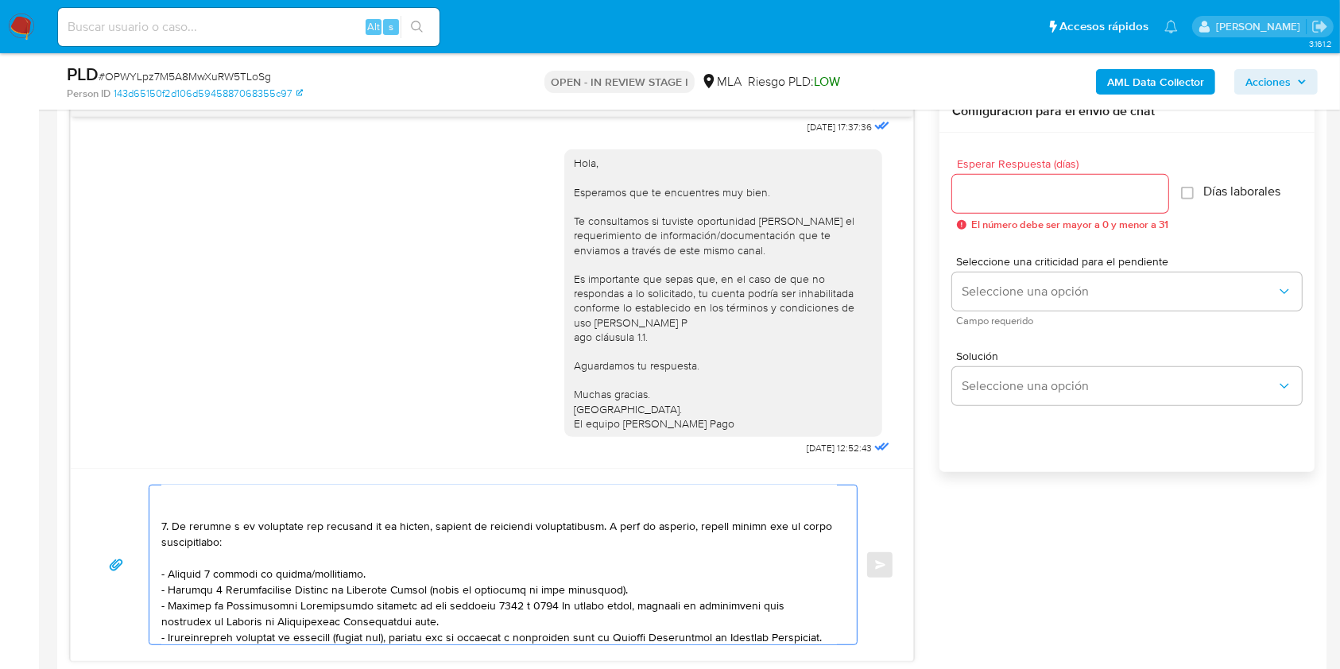
click at [324, 609] on textarea at bounding box center [498, 564] width 675 height 159
click at [331, 584] on textarea at bounding box center [498, 564] width 675 height 159
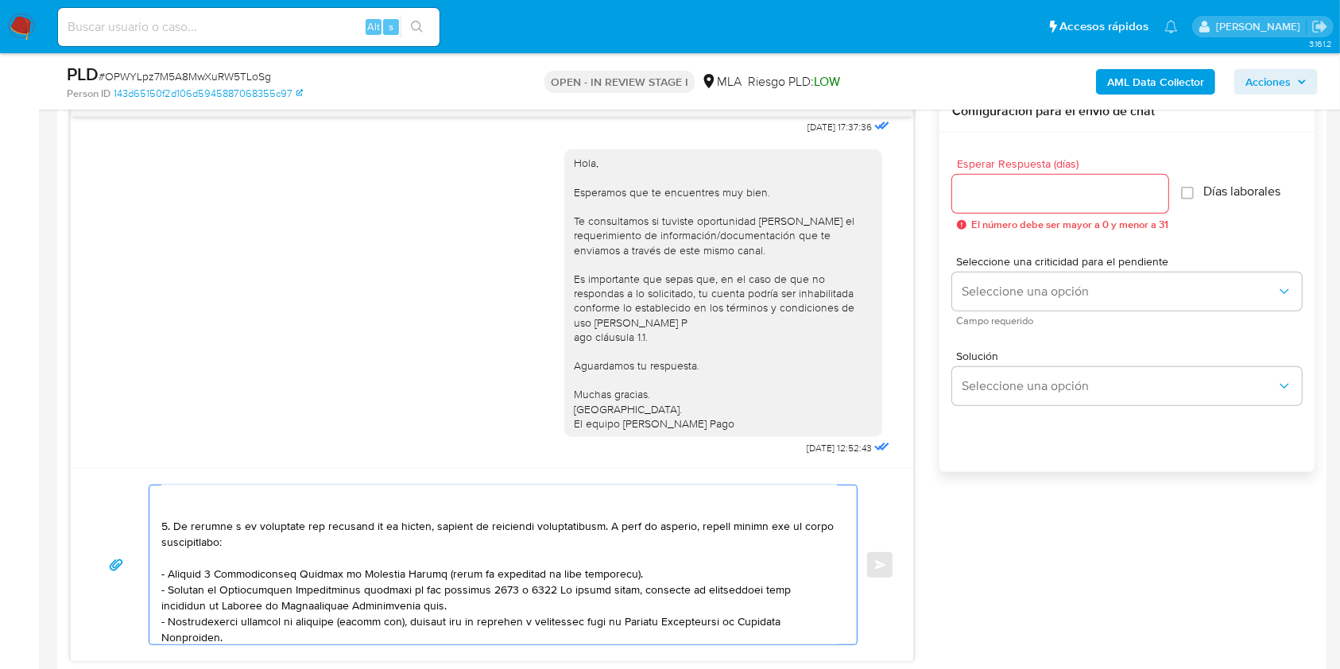
scroll to position [318, 0]
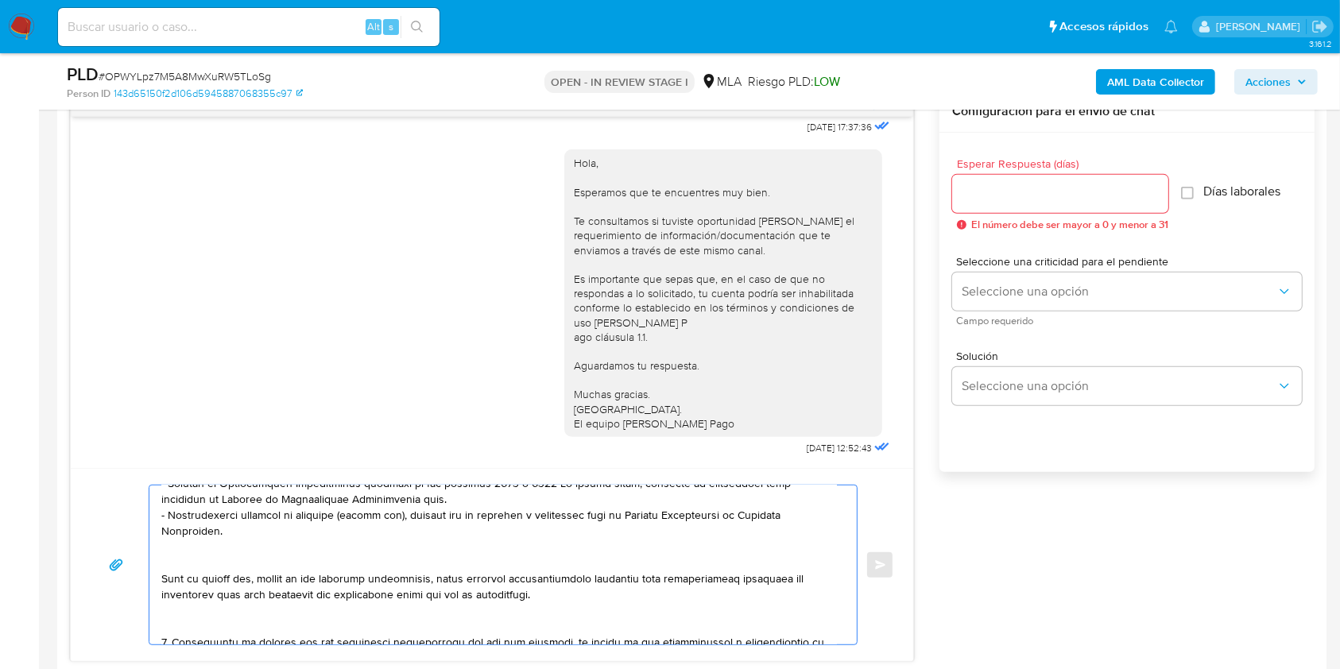
click at [261, 562] on textarea at bounding box center [498, 564] width 675 height 159
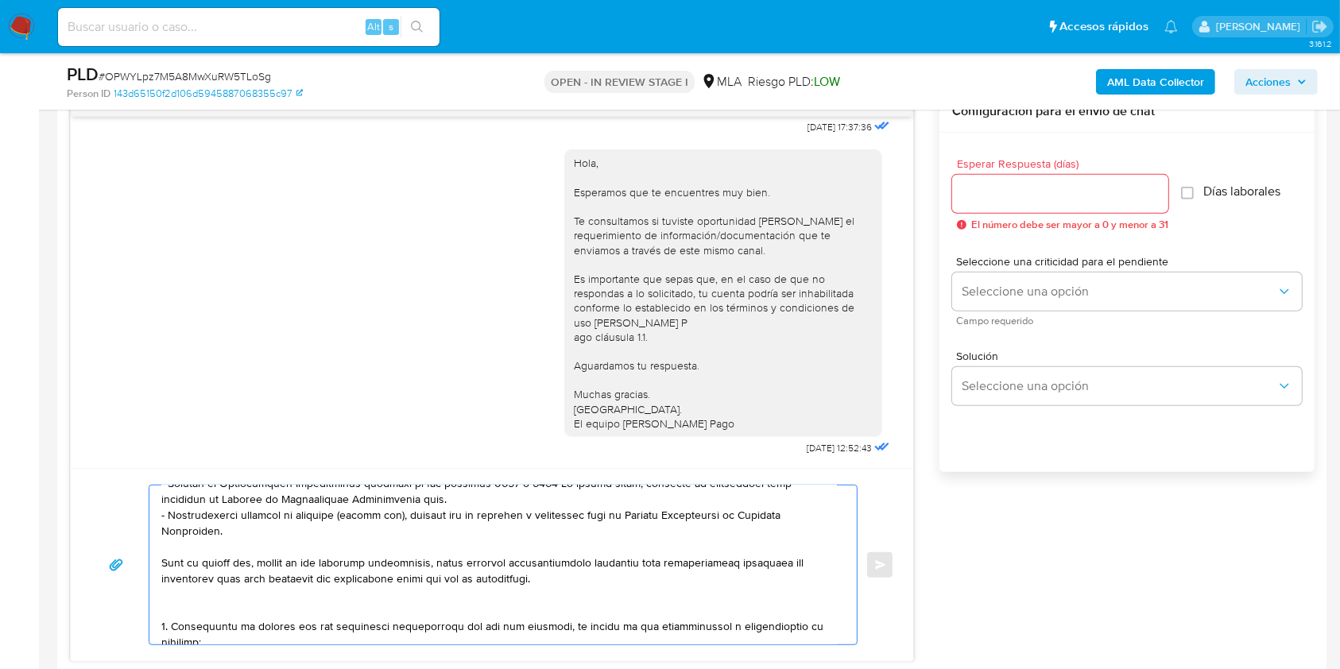
scroll to position [423, 0]
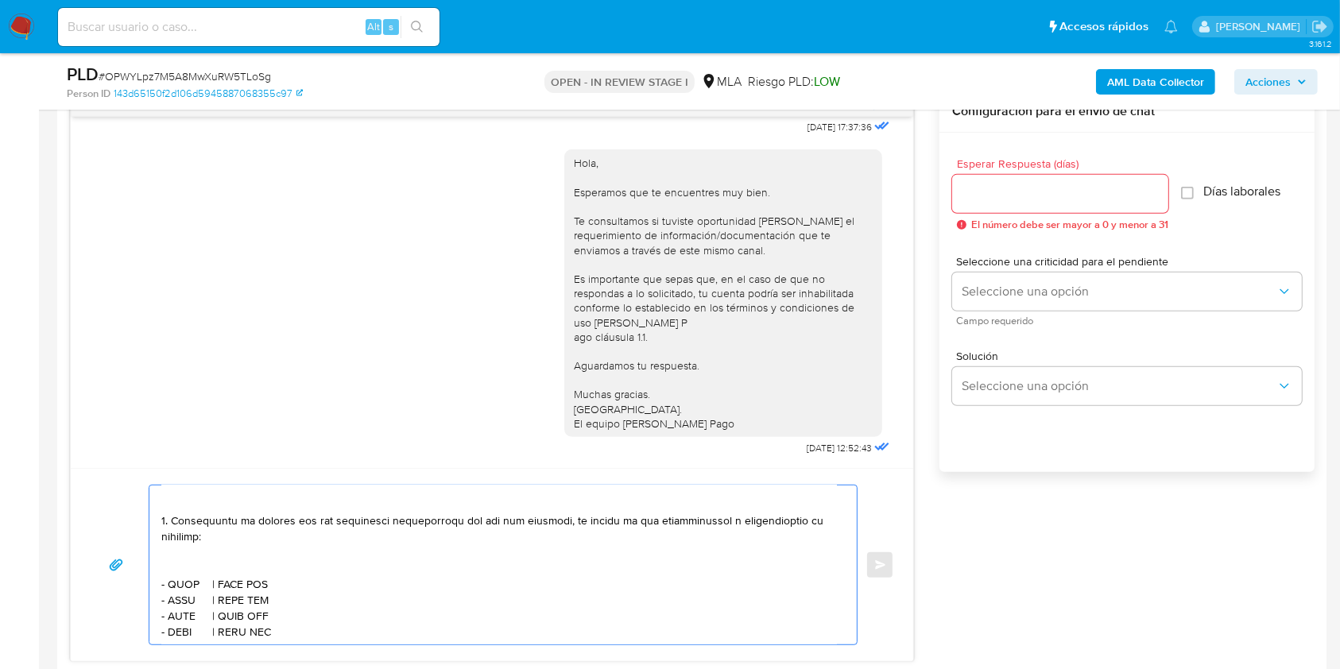
click at [232, 560] on textarea at bounding box center [498, 564] width 675 height 159
click at [180, 574] on textarea at bounding box center [498, 564] width 675 height 159
paste textarea "Juan Antonio Martinez"
click at [334, 578] on textarea at bounding box center [498, 564] width 675 height 159
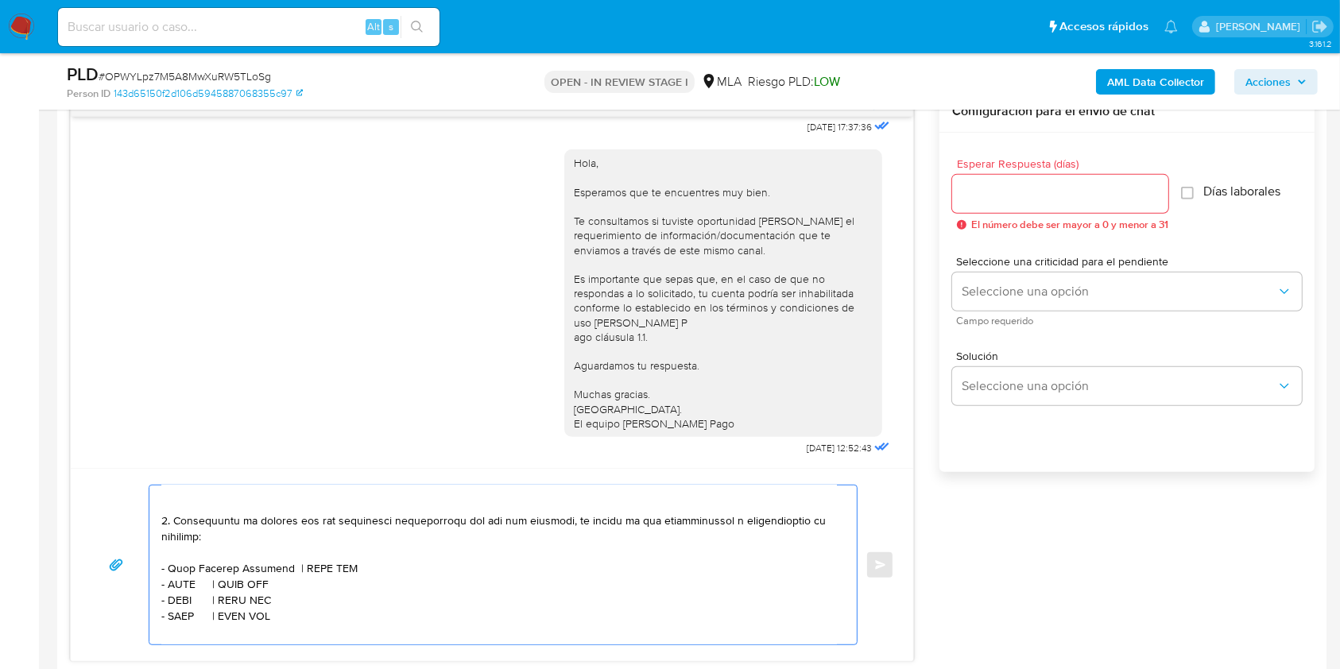
click at [334, 578] on textarea at bounding box center [498, 564] width 675 height 159
click at [327, 582] on textarea at bounding box center [498, 564] width 675 height 159
paste textarea "20297007611"
click at [184, 590] on textarea at bounding box center [498, 564] width 675 height 159
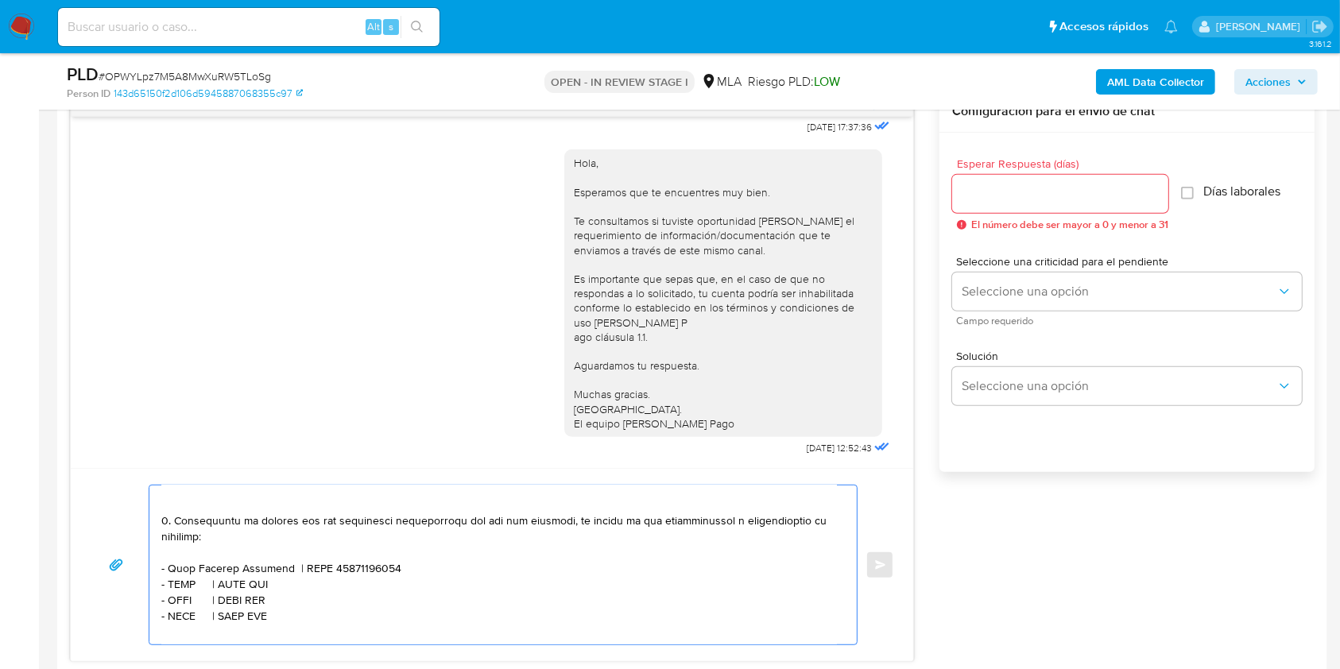
click at [184, 590] on textarea at bounding box center [498, 564] width 675 height 159
paste textarea "Enrique Jose Gassele"
click at [324, 600] on textarea at bounding box center [498, 564] width 675 height 159
paste textarea "20169827738"
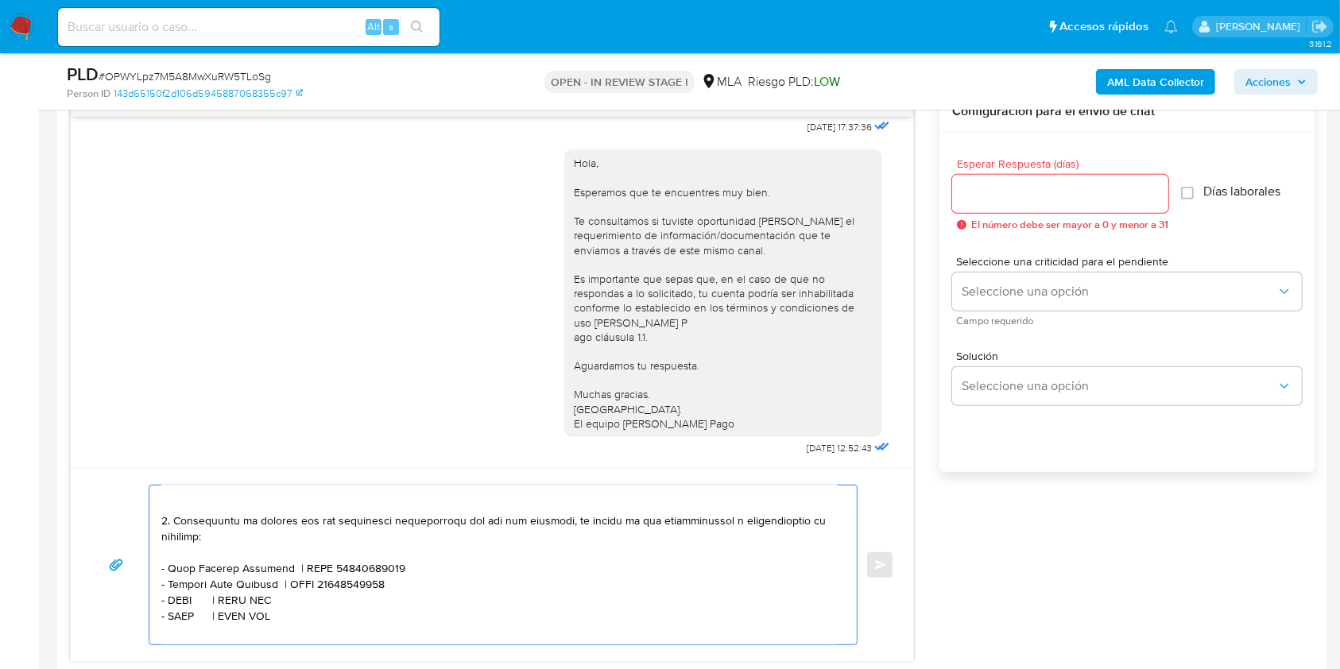
click at [183, 604] on textarea at bounding box center [498, 564] width 675 height 159
paste textarea "LEAL ESTEFANIA"
click at [299, 612] on textarea at bounding box center [498, 564] width 675 height 159
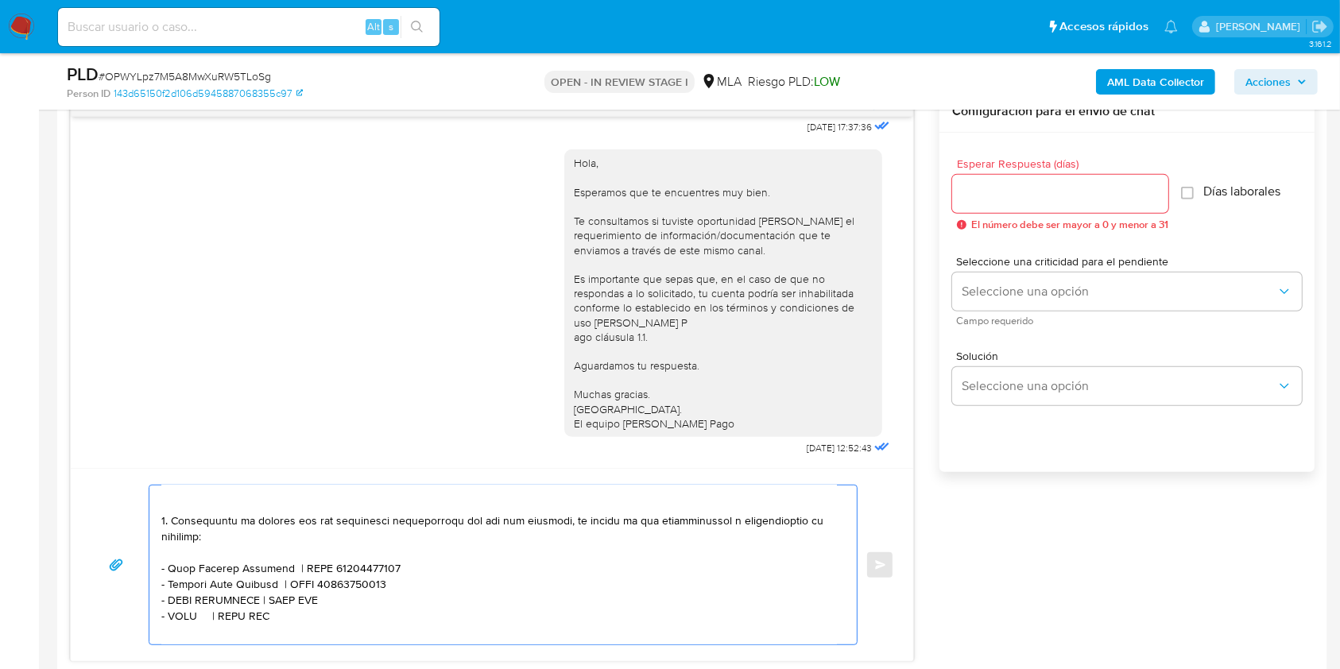
paste textarea "27341254537"
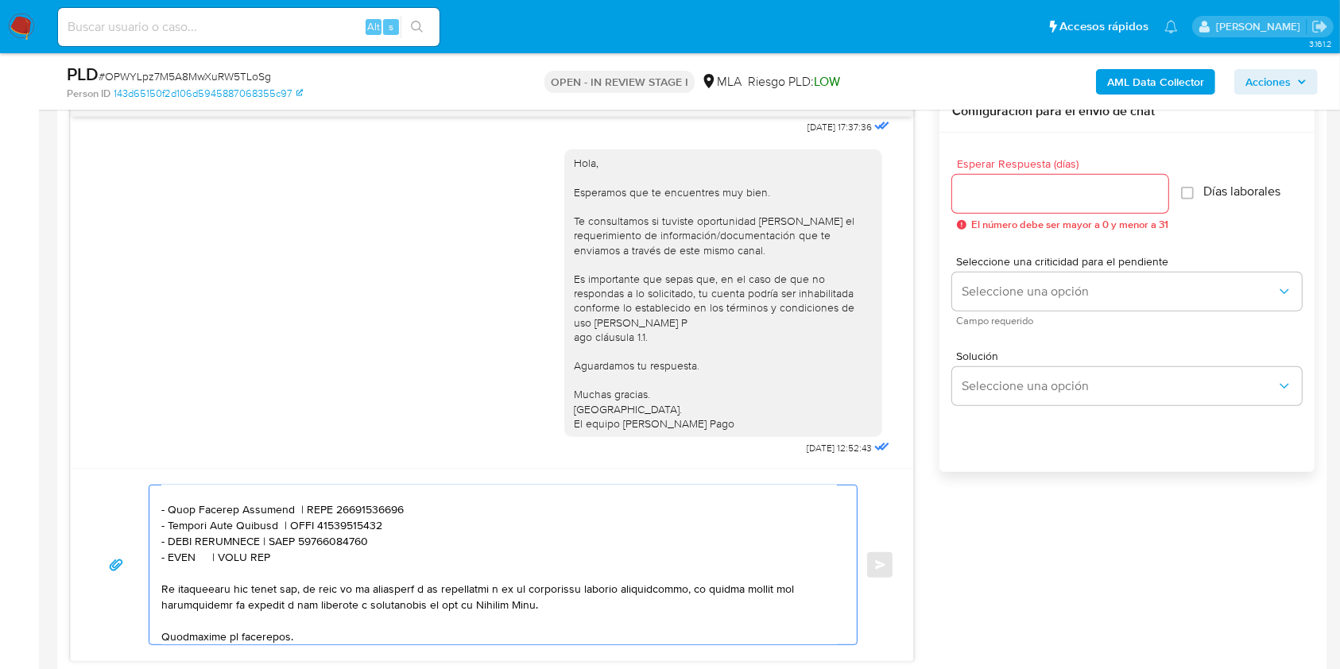
scroll to position [529, 0]
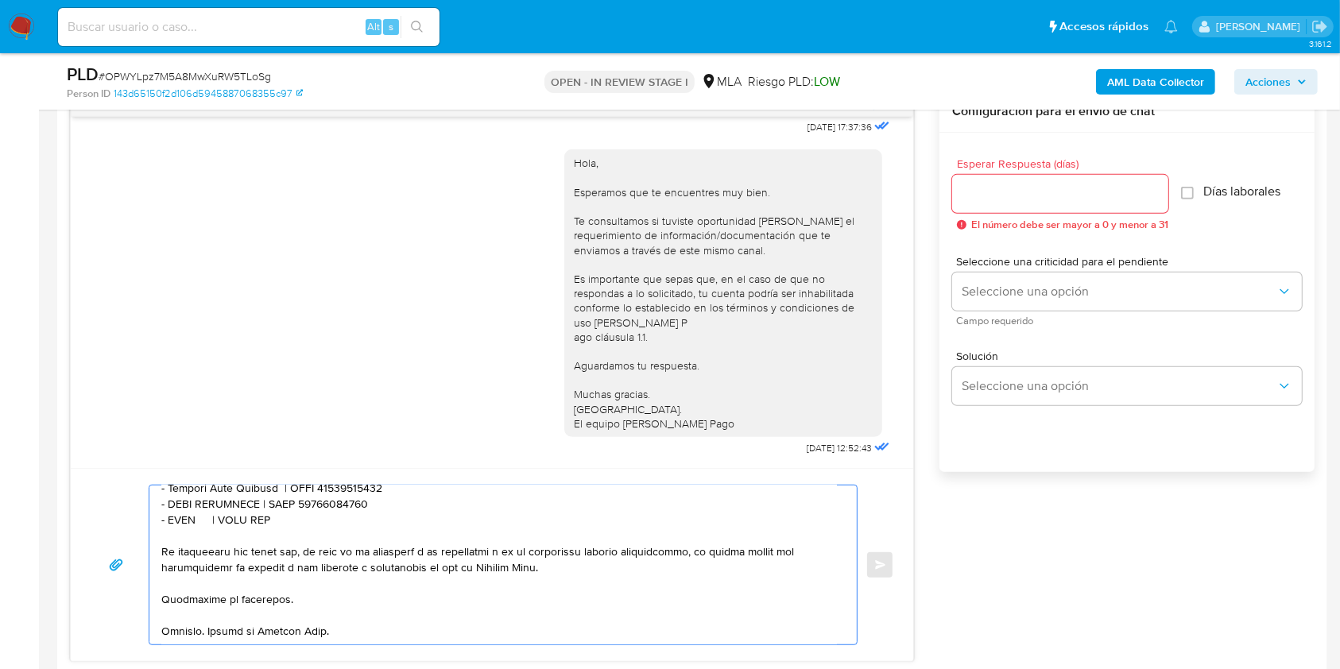
drag, startPoint x: 312, startPoint y: 515, endPoint x: 137, endPoint y: 514, distance: 174.8
click at [137, 514] on div "Enviar" at bounding box center [492, 565] width 804 height 160
drag, startPoint x: 304, startPoint y: 508, endPoint x: 302, endPoint y: 520, distance: 11.4
click at [303, 509] on textarea at bounding box center [498, 564] width 675 height 159
drag, startPoint x: 300, startPoint y: 524, endPoint x: 293, endPoint y: 531, distance: 10.1
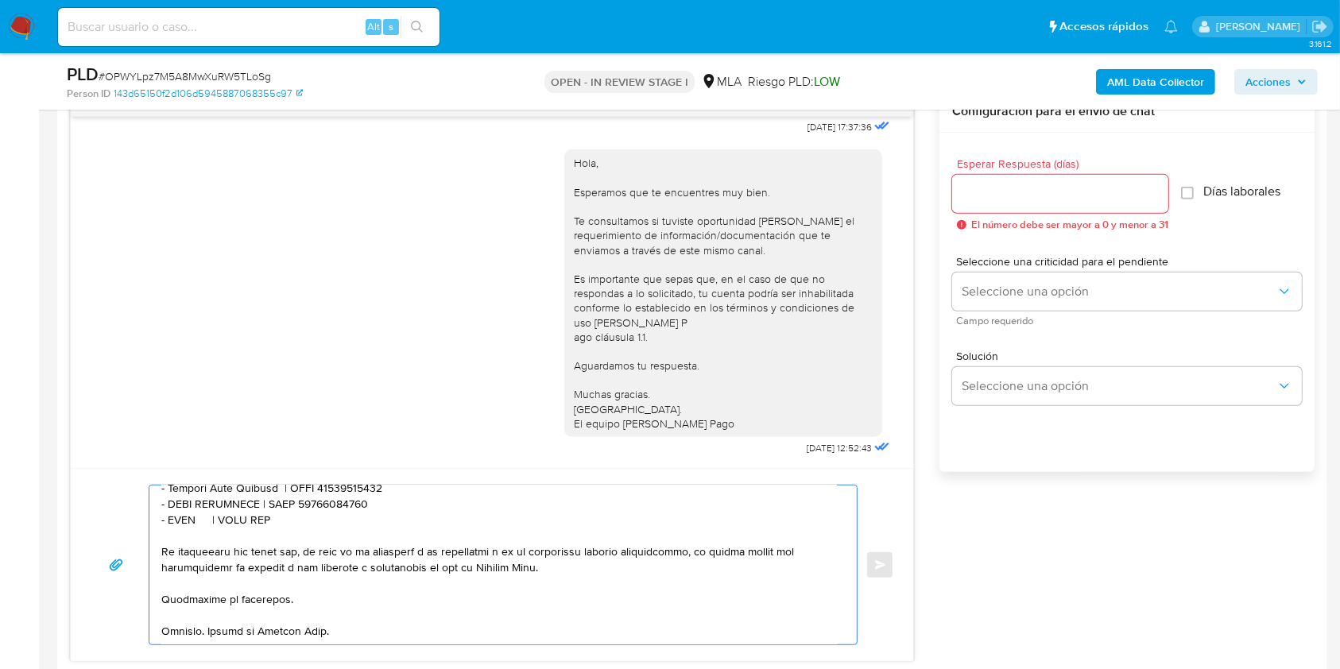
click at [300, 524] on textarea at bounding box center [498, 564] width 675 height 159
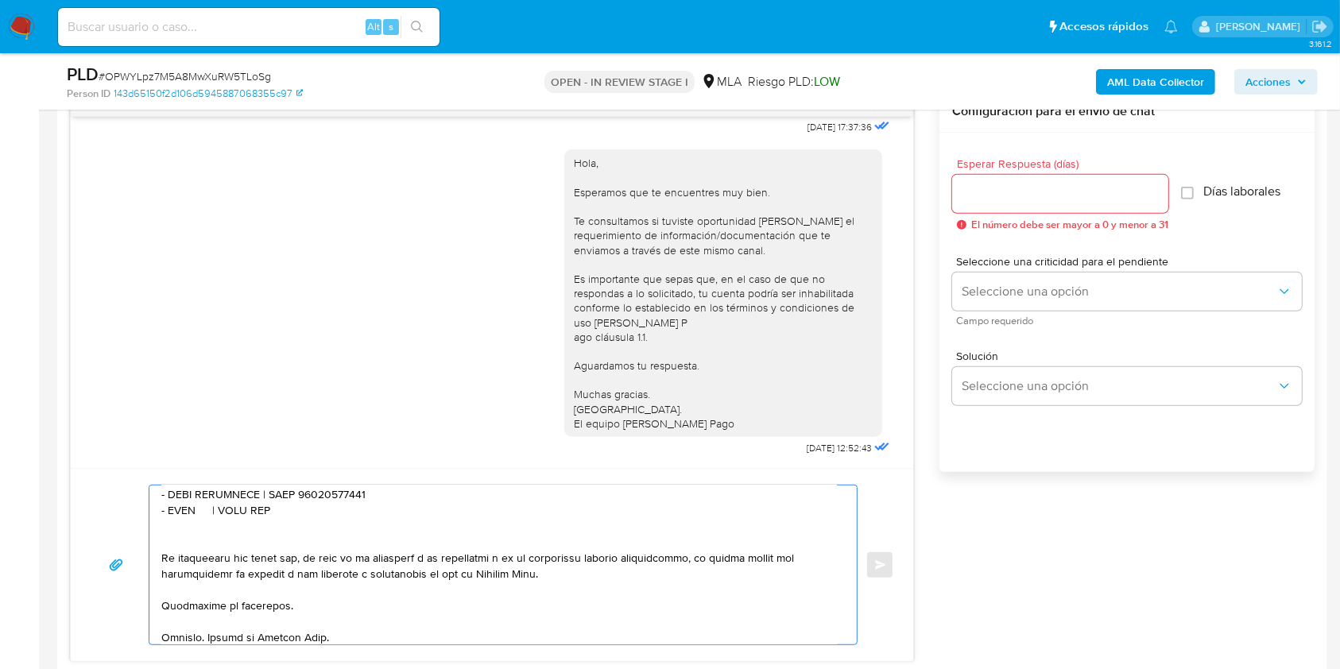
paste textarea "- XXXX | CUIT XXX"
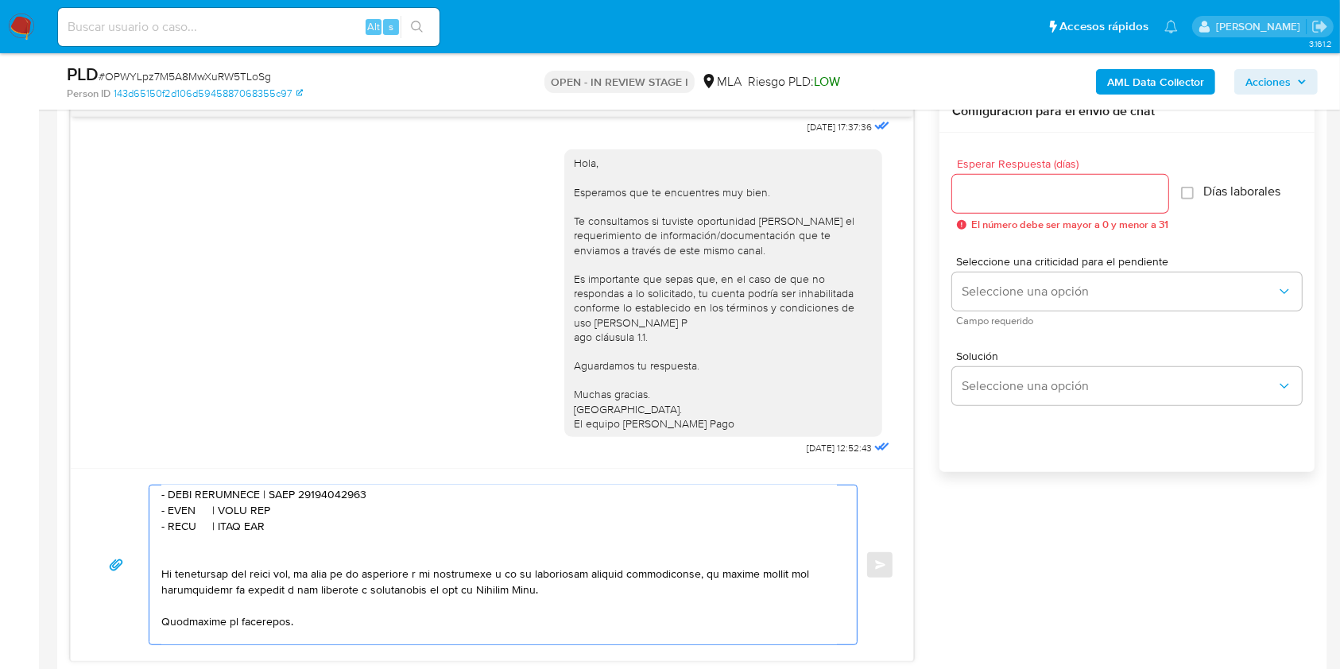
paste textarea "- XXXX | CUIT XXX"
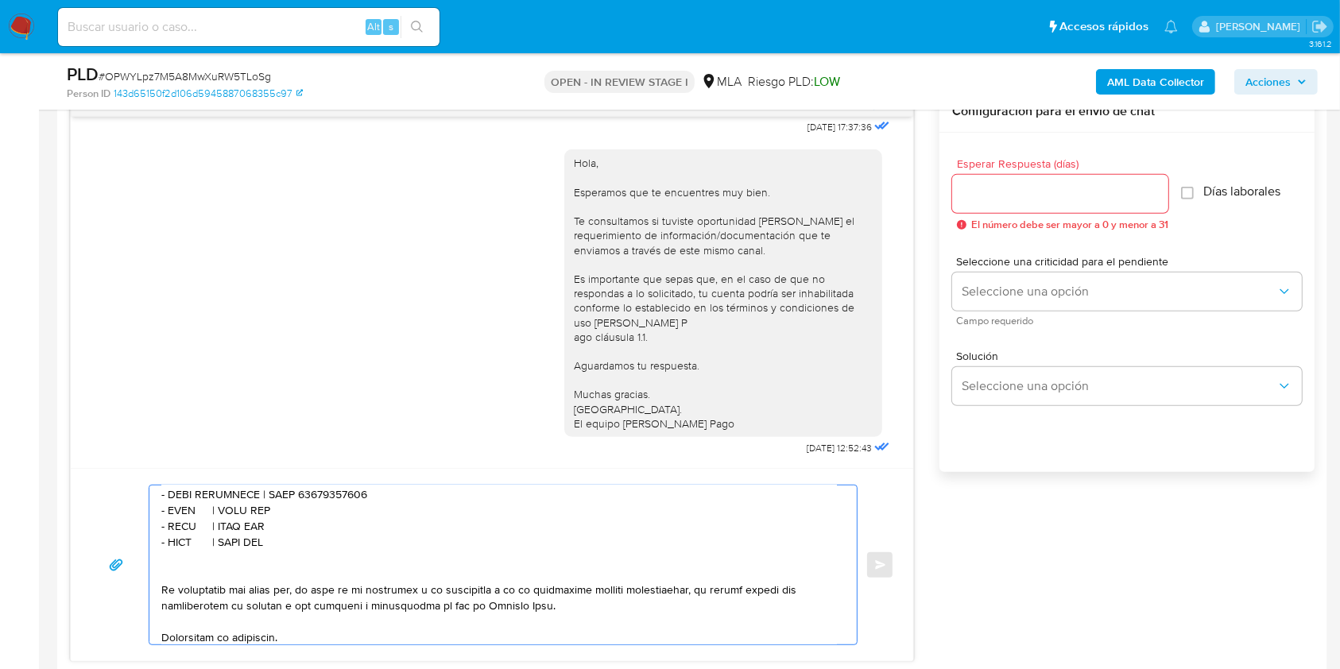
paste textarea "- XXXX | CUIT XXX"
click at [184, 518] on textarea at bounding box center [498, 564] width 675 height 159
paste textarea "Mh Y Cia Sa"
click at [268, 521] on textarea at bounding box center [498, 564] width 675 height 159
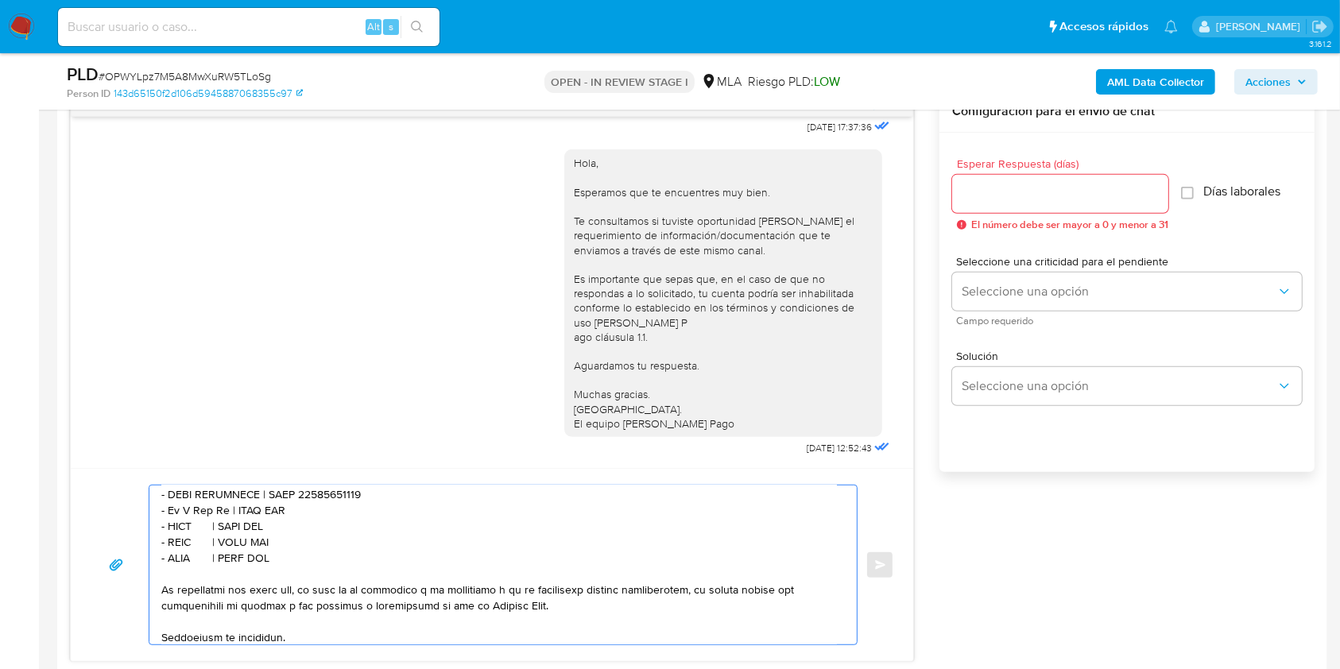
click at [268, 521] on textarea at bounding box center [498, 564] width 675 height 159
paste textarea "30711968071"
click at [184, 540] on textarea at bounding box center [498, 564] width 675 height 159
paste textarea "Frigorifico Gorina Sa - Gariglio"
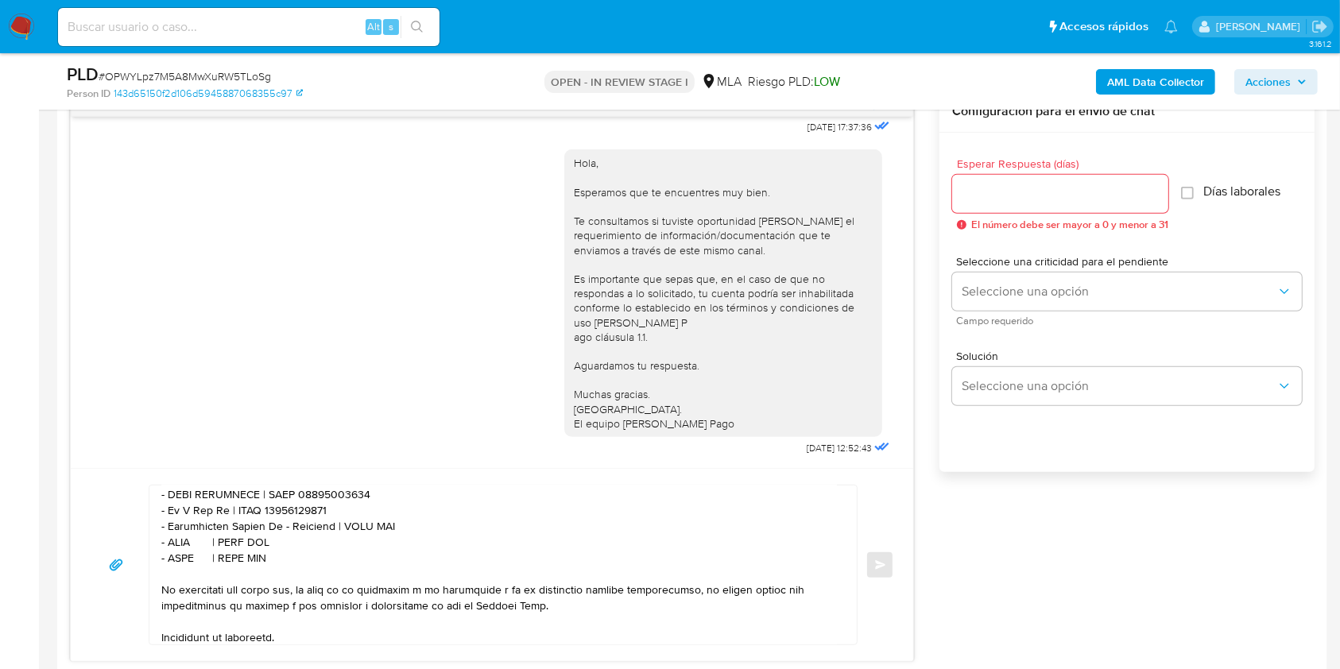
click at [358, 538] on textarea at bounding box center [498, 564] width 675 height 159
paste textarea "30537869158"
click at [182, 546] on textarea at bounding box center [498, 564] width 675 height 159
click at [185, 560] on textarea at bounding box center [498, 564] width 675 height 159
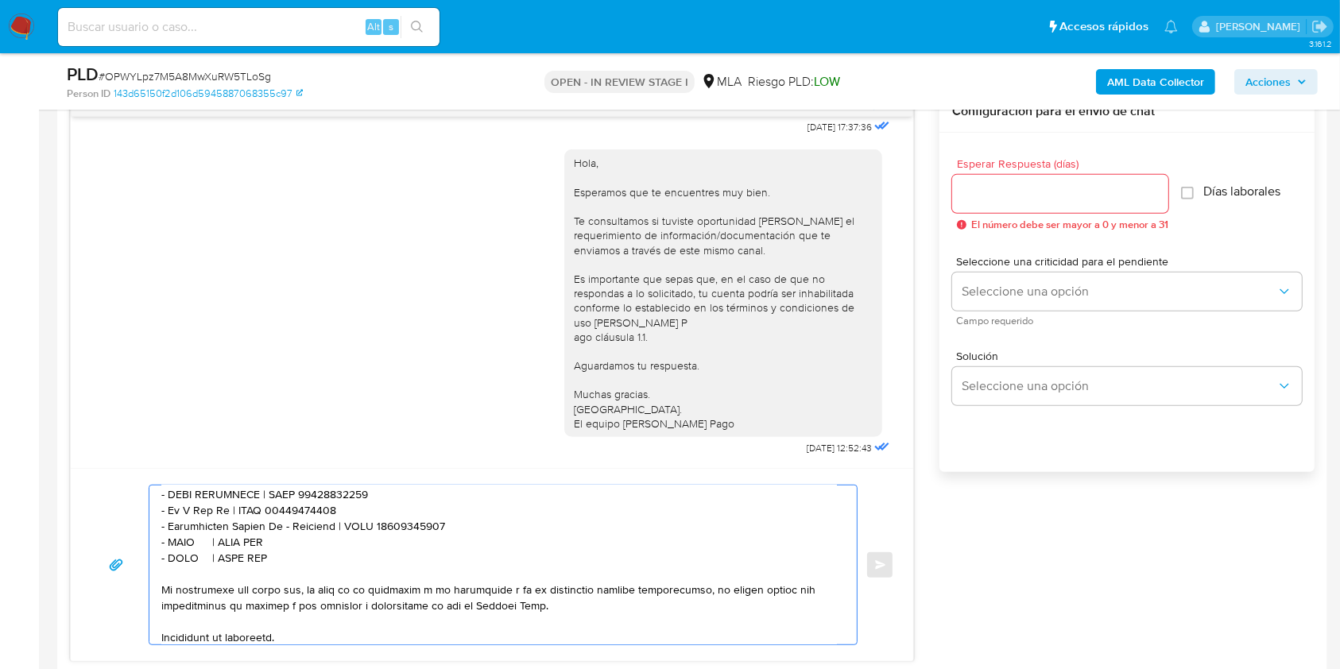
click at [218, 574] on textarea at bounding box center [498, 564] width 675 height 159
click at [183, 555] on textarea at bounding box center [498, 564] width 675 height 159
paste textarea "Ecman Sur Sa"
click at [280, 552] on textarea at bounding box center [498, 564] width 675 height 159
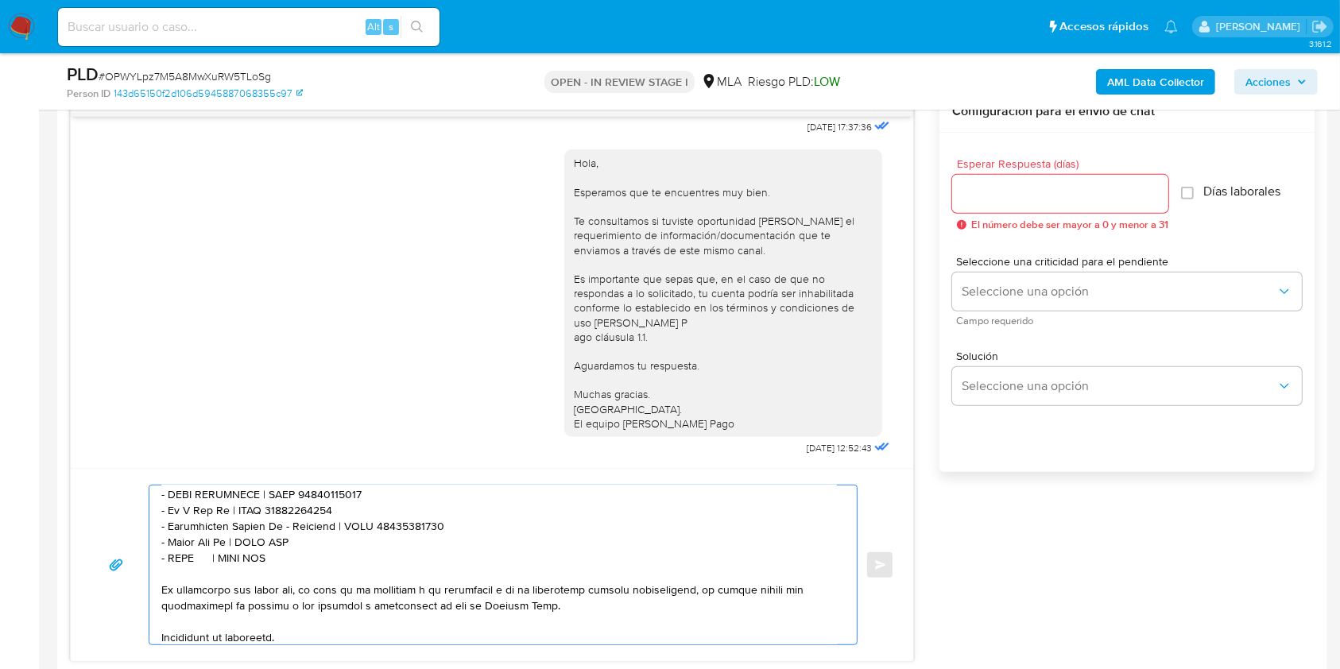
click at [280, 552] on textarea at bounding box center [498, 564] width 675 height 159
paste textarea "30717893618"
click at [184, 575] on textarea at bounding box center [498, 564] width 675 height 159
paste textarea "Bidegain Hermanos Sh"
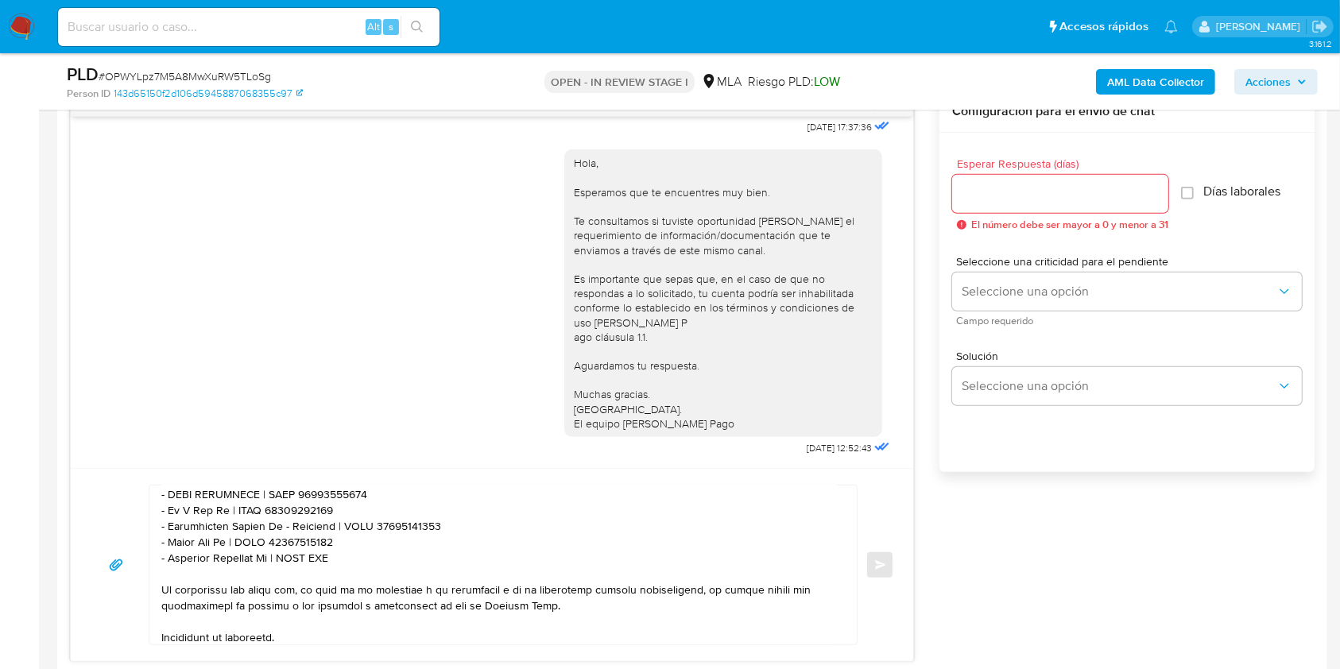
click at [330, 569] on textarea at bounding box center [498, 564] width 675 height 159
paste textarea "30711031436"
click at [414, 569] on textarea at bounding box center [498, 564] width 675 height 159
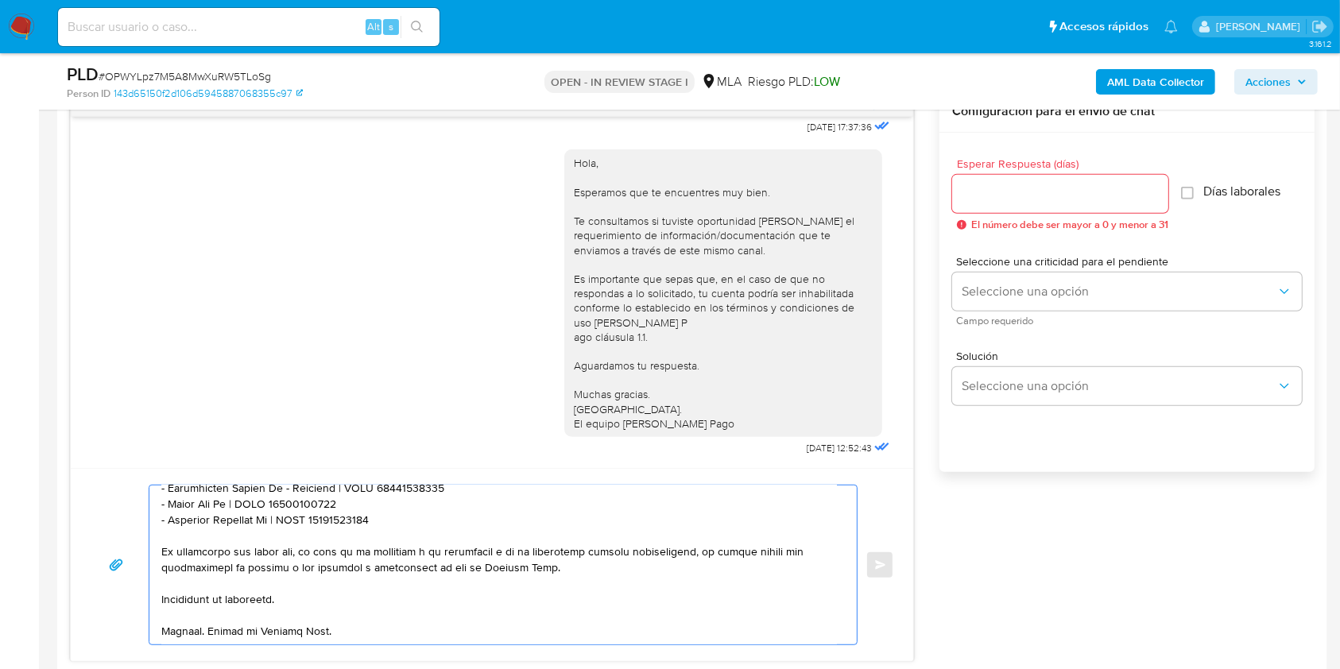
click at [306, 604] on textarea at bounding box center [498, 564] width 675 height 159
type textarea "Hola. Esperamos que te encuentres muy bien. Te consultamos si tuviste oportunid…"
click at [1008, 191] on input "Esperar Respuesta (días)" at bounding box center [1060, 194] width 216 height 21
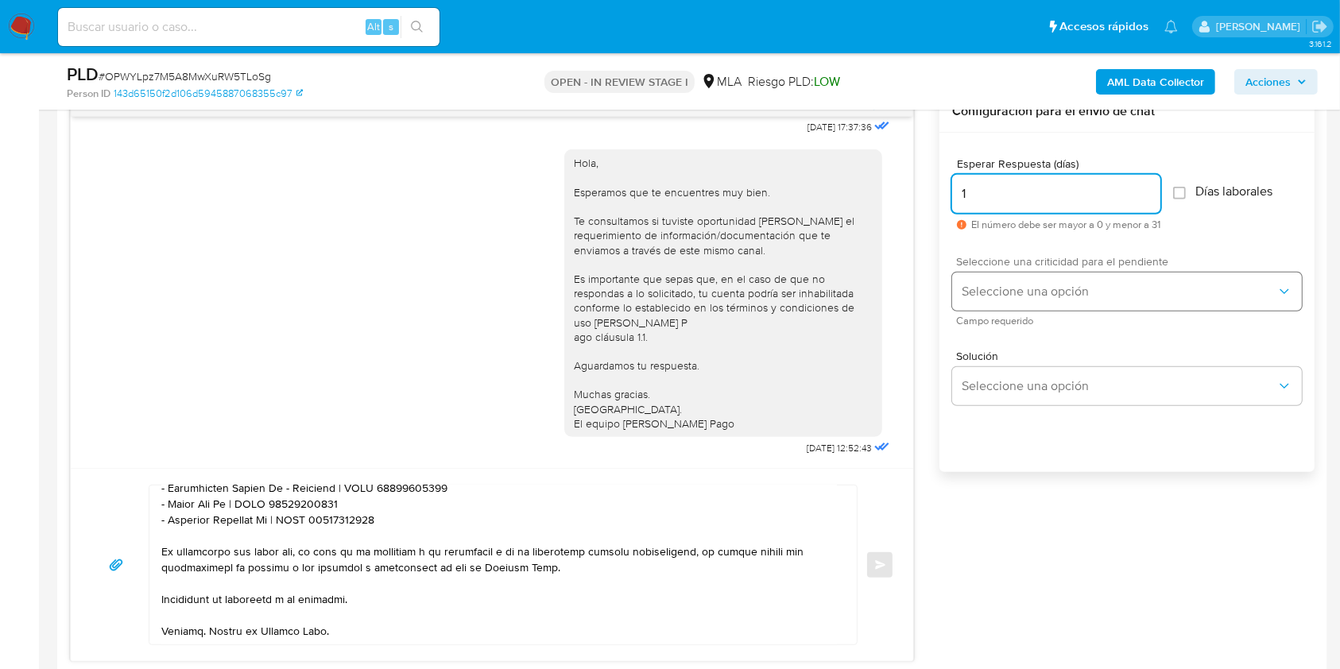
type input "1"
click at [998, 307] on button "Seleccione una opción" at bounding box center [1127, 292] width 350 height 38
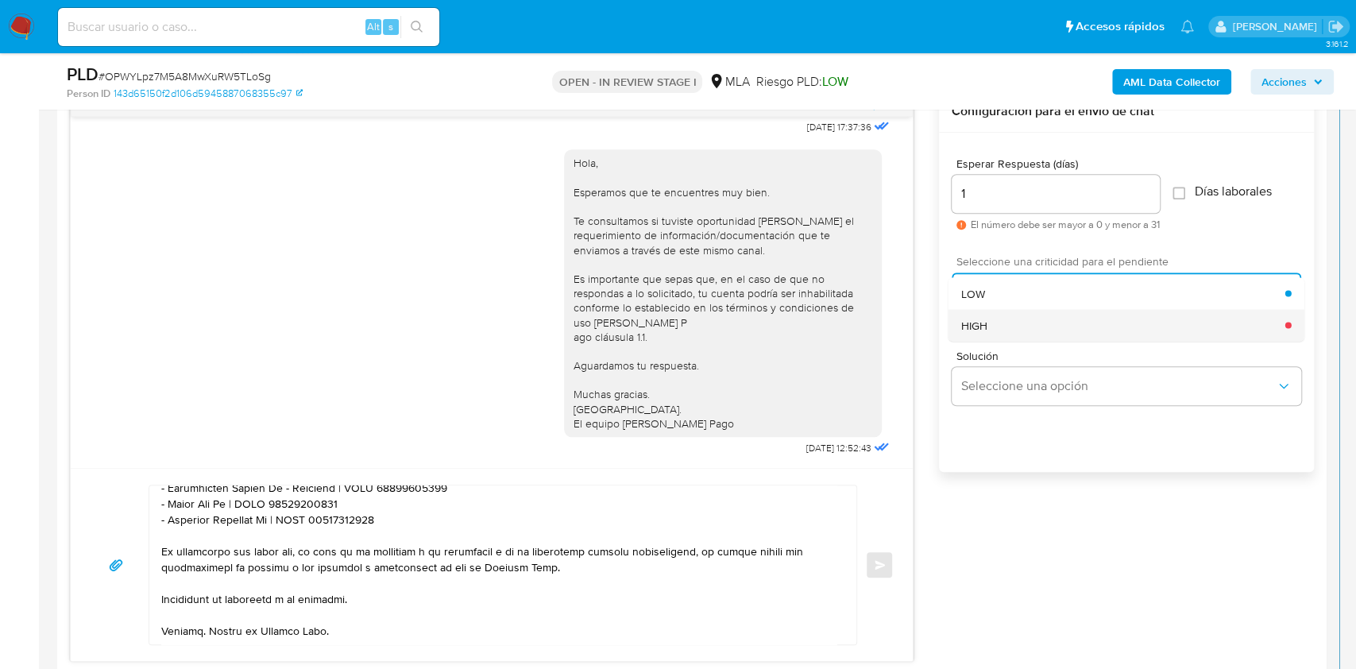
click at [1000, 326] on div "HIGH" at bounding box center [1123, 325] width 324 height 32
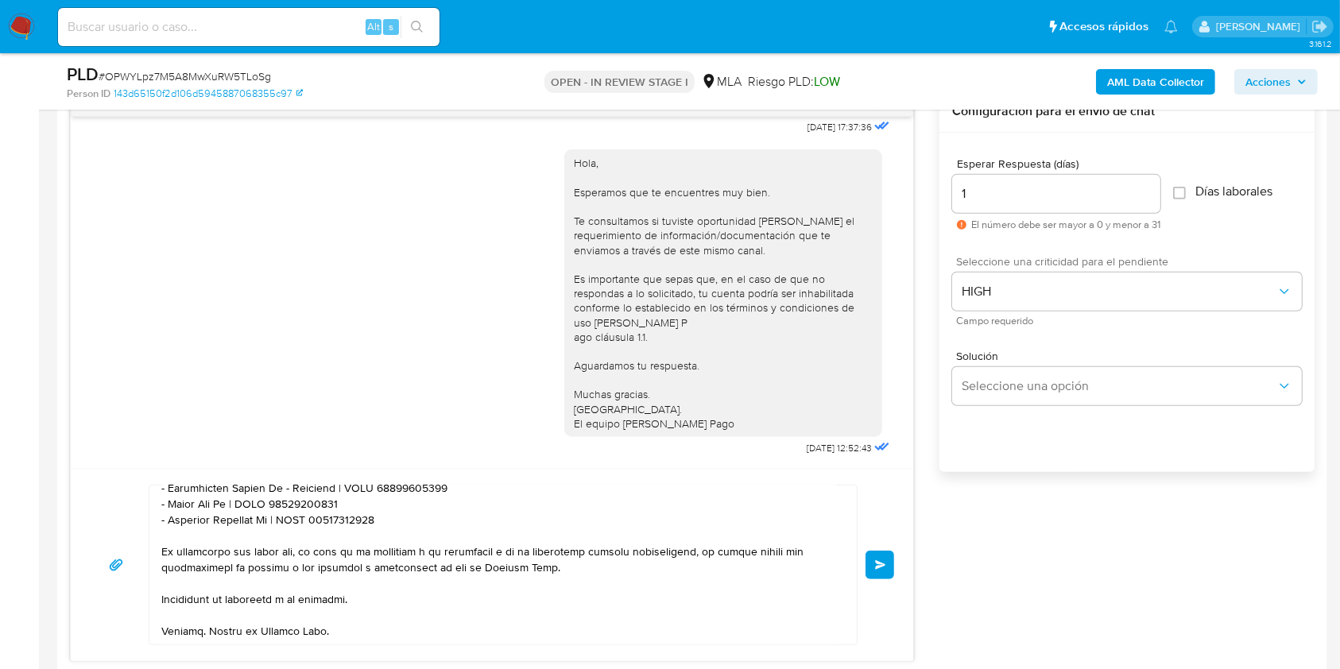
click at [891, 566] on button "Enviar" at bounding box center [879, 565] width 29 height 29
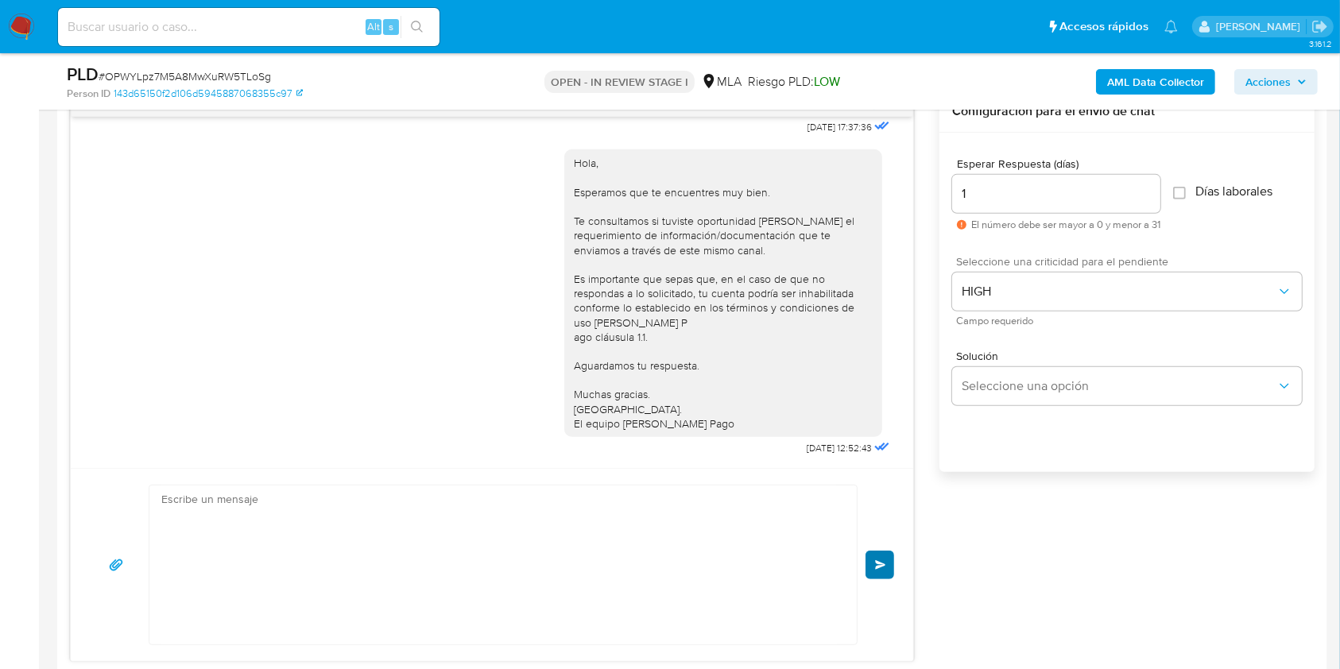
scroll to position [1797, 0]
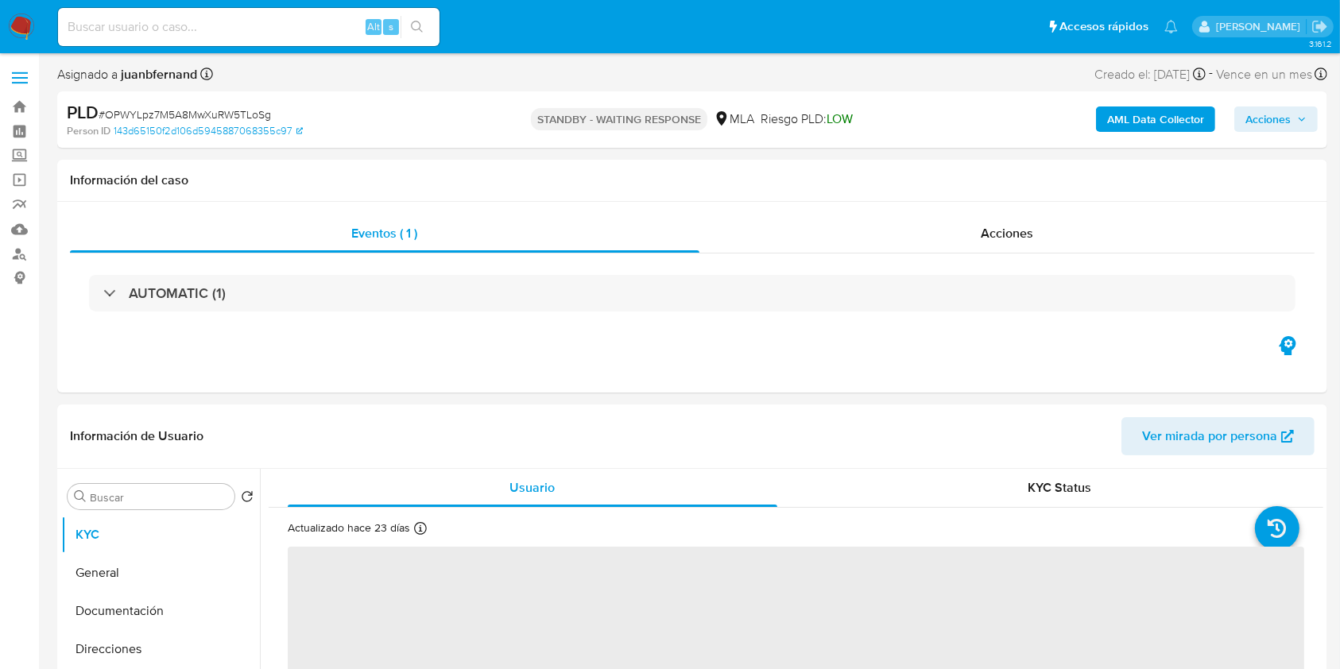
select select "10"
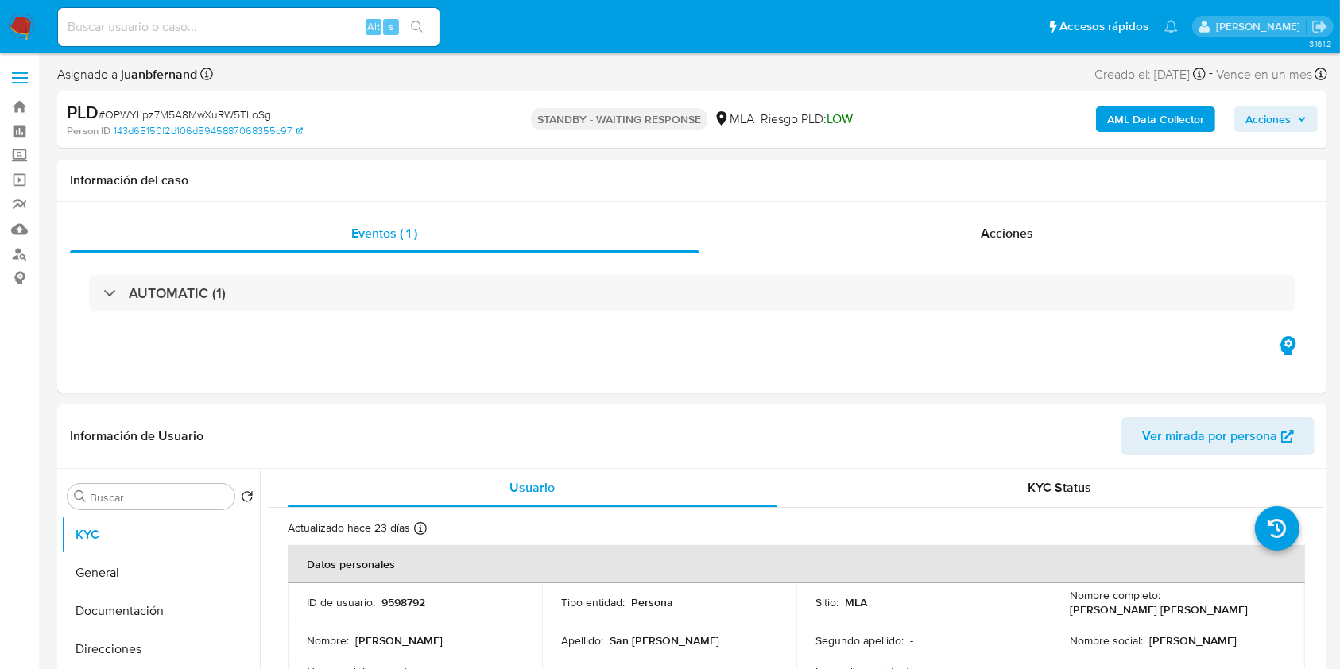
click at [288, 38] on div "Alt s" at bounding box center [248, 27] width 381 height 38
click at [339, 22] on input at bounding box center [248, 27] width 381 height 21
paste input "Cfr75Ivew8Pyp7KBMPTQ7LkO"
type input "Cfr75Ivew8Pyp7KBMPTQ7LkO"
click at [420, 30] on icon "search-icon" at bounding box center [417, 27] width 13 height 13
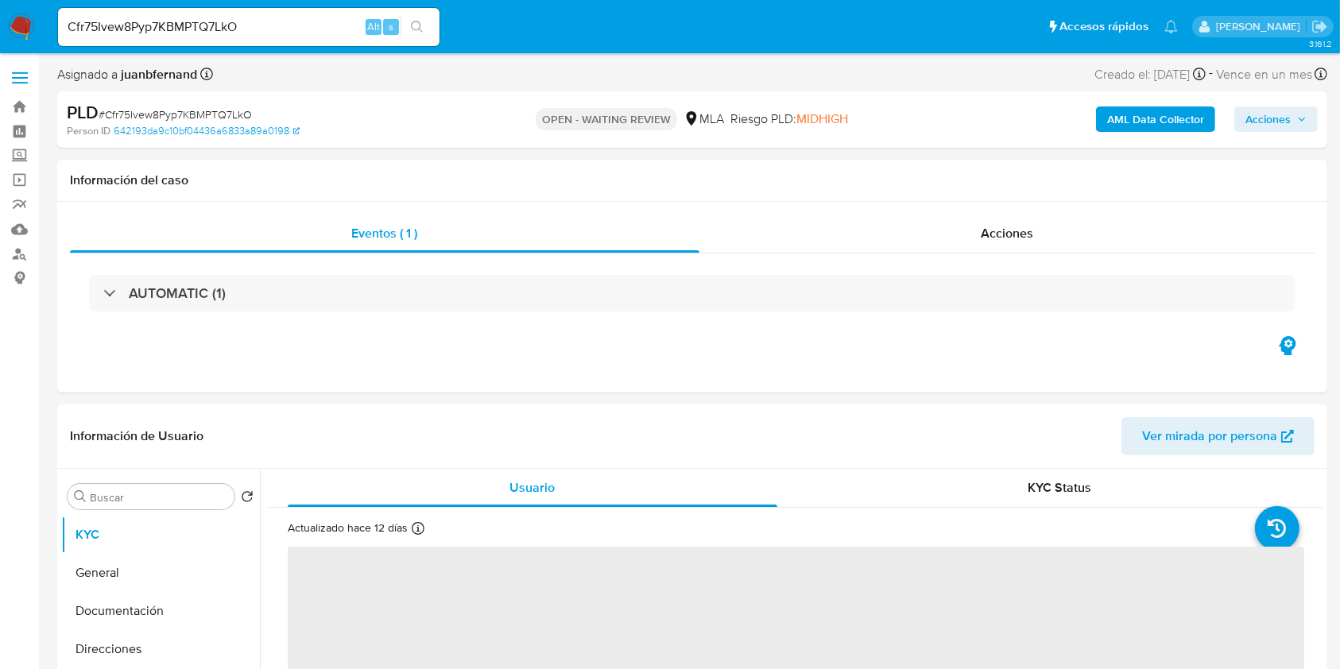
select select "10"
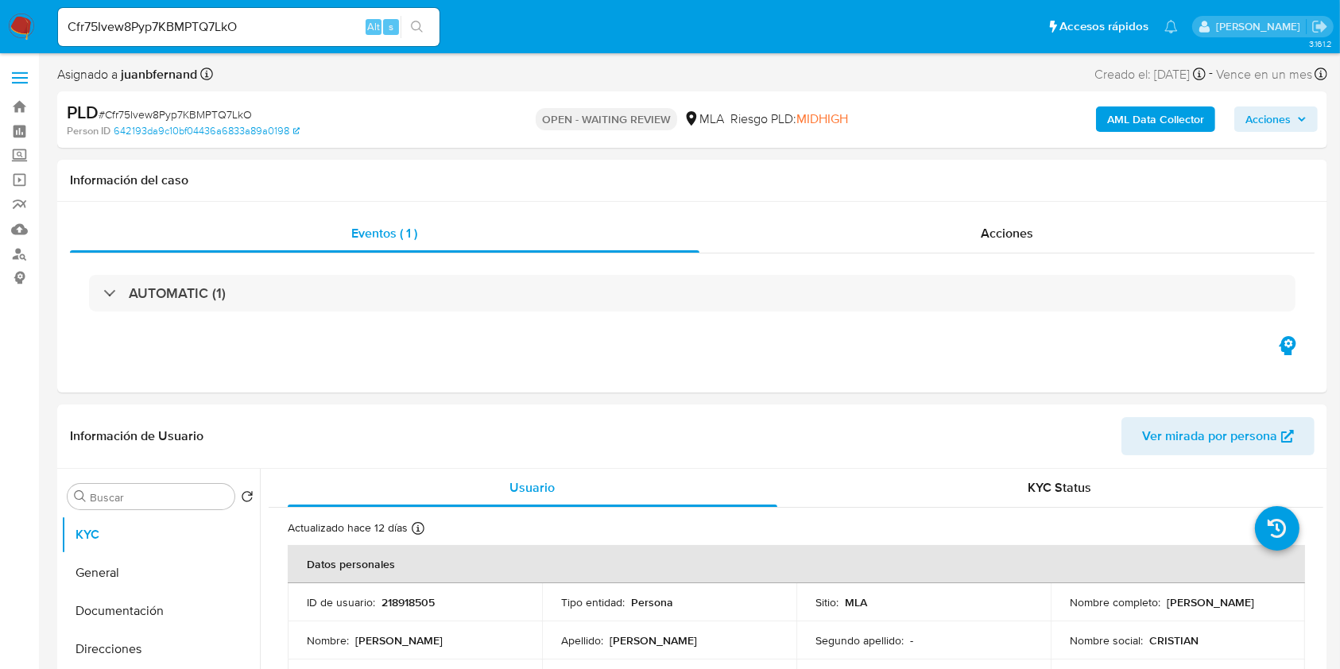
click at [259, 34] on input "Cfr75Ivew8Pyp7KBMPTQ7LkO" at bounding box center [248, 27] width 381 height 21
click at [259, 33] on input "Cfr75Ivew8Pyp7KBMPTQ7LkO" at bounding box center [248, 27] width 381 height 21
paste input "iebQdnPGWkeoePn0reeWG9Ng"
type input "iebQdnPGWkeoePn0reeWG9Ng"
click at [408, 21] on button "search-icon" at bounding box center [416, 27] width 33 height 22
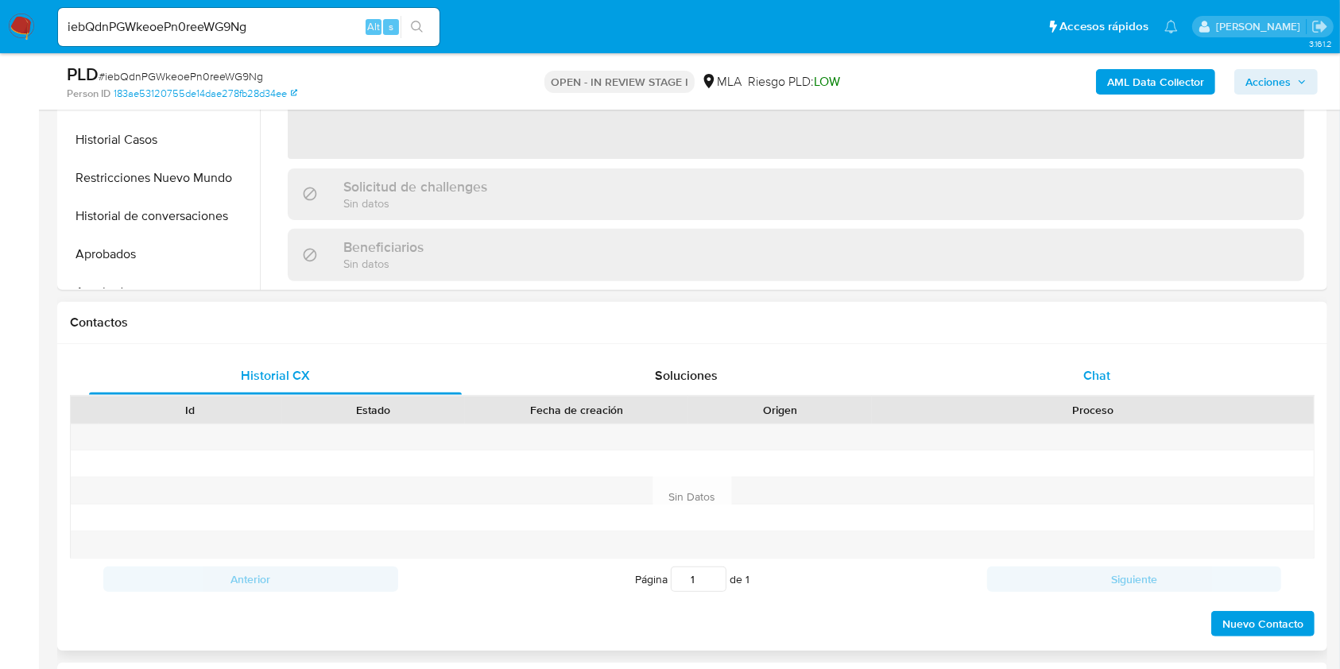
click at [1123, 391] on div "Chat" at bounding box center [1096, 376] width 373 height 38
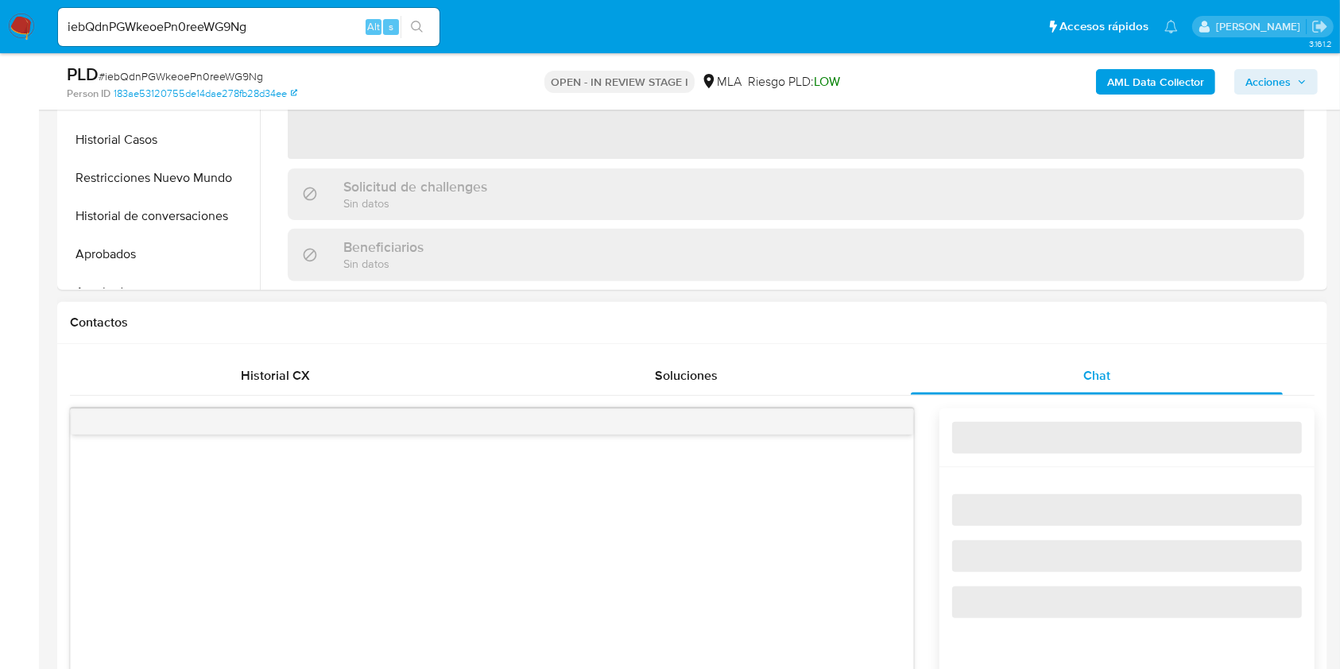
select select "10"
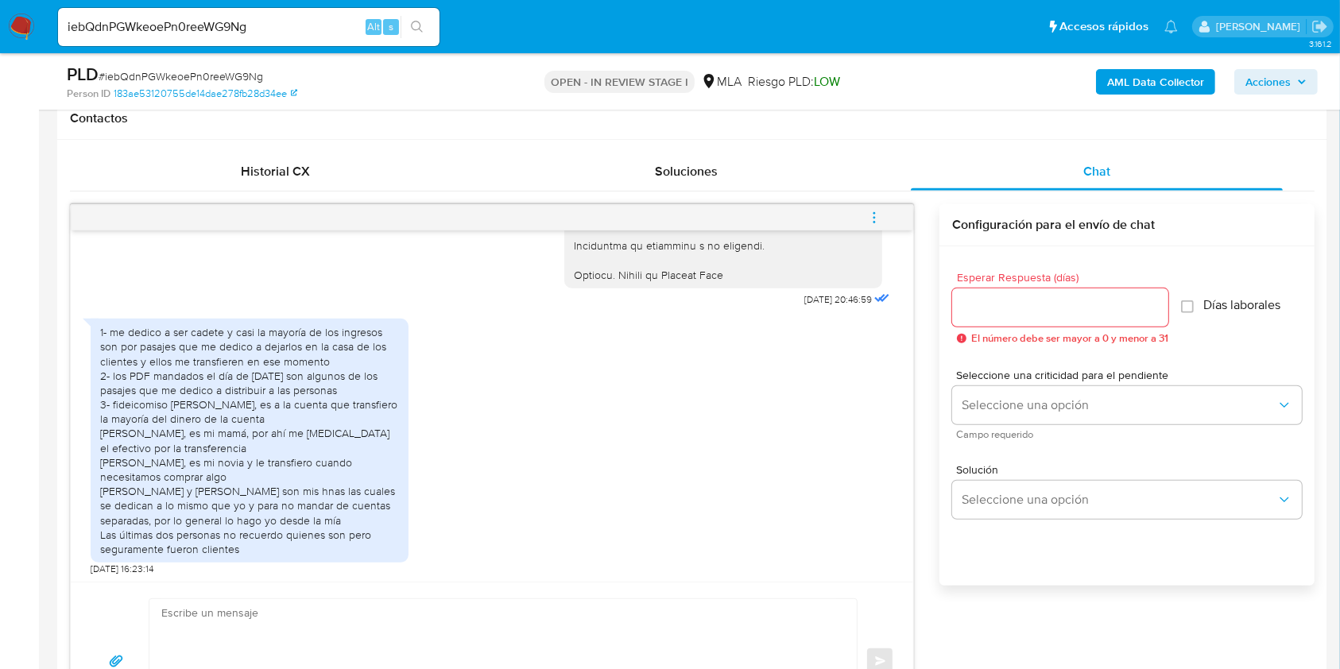
scroll to position [423, 0]
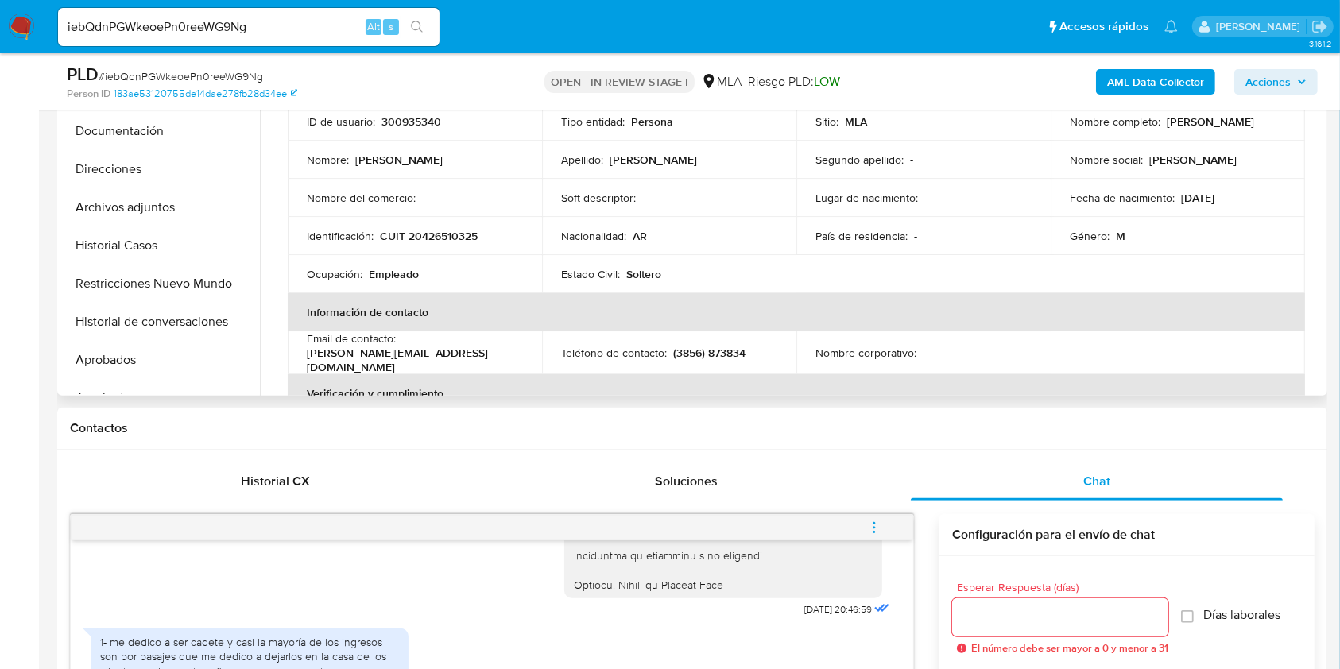
click at [462, 232] on p "CUIT 20426510325" at bounding box center [429, 236] width 98 height 14
click at [462, 231] on p "CUIT 20426510325" at bounding box center [429, 236] width 98 height 14
copy p "20426510325"
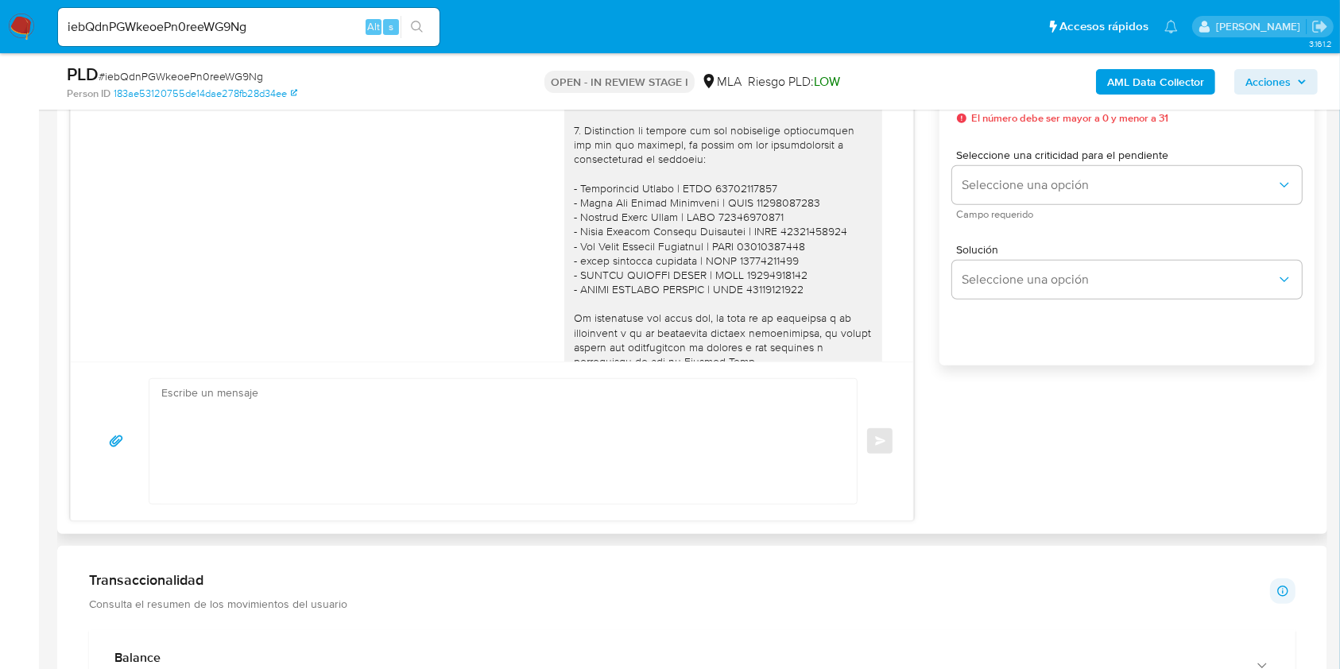
scroll to position [1309, 0]
